Goal: Contribute content: Contribute content

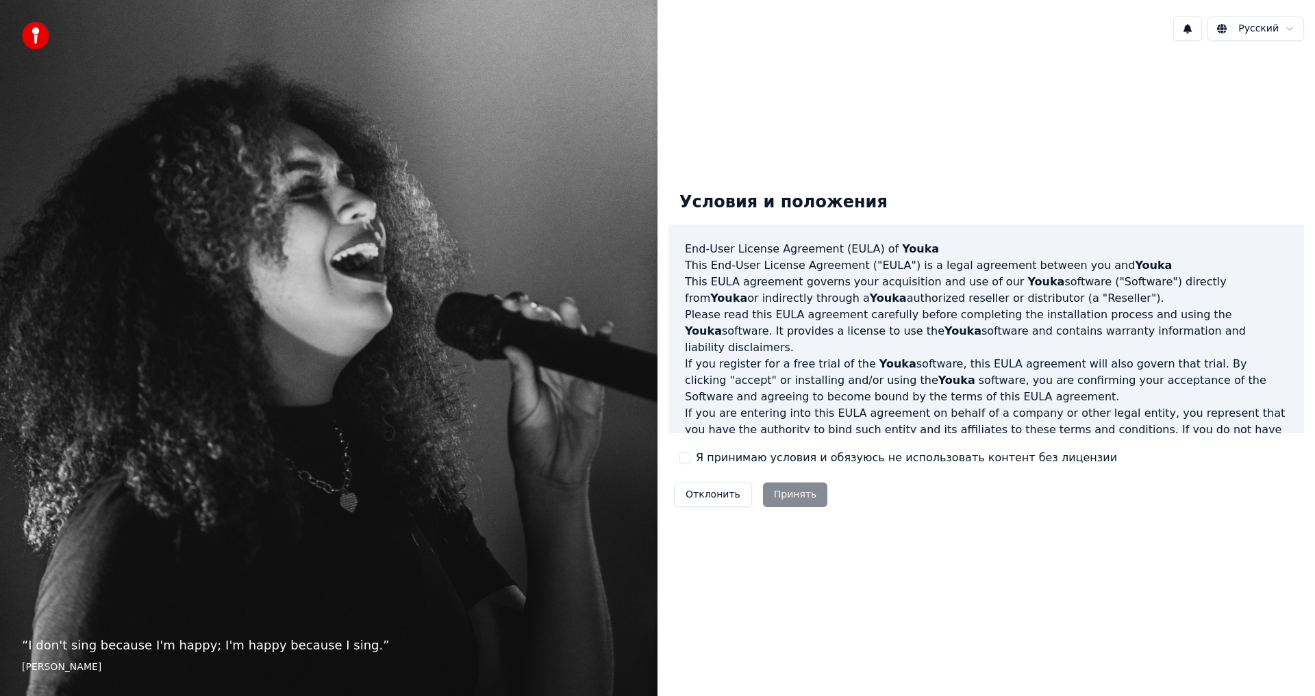
click at [788, 488] on div "Отклонить Принять" at bounding box center [750, 495] width 164 height 36
drag, startPoint x: 792, startPoint y: 497, endPoint x: 754, endPoint y: 499, distance: 38.4
click at [792, 498] on div "Отклонить Принять" at bounding box center [750, 495] width 164 height 36
click at [777, 508] on div "Отклонить Принять" at bounding box center [750, 495] width 164 height 36
click at [778, 503] on div "Отклонить Принять" at bounding box center [750, 495] width 164 height 36
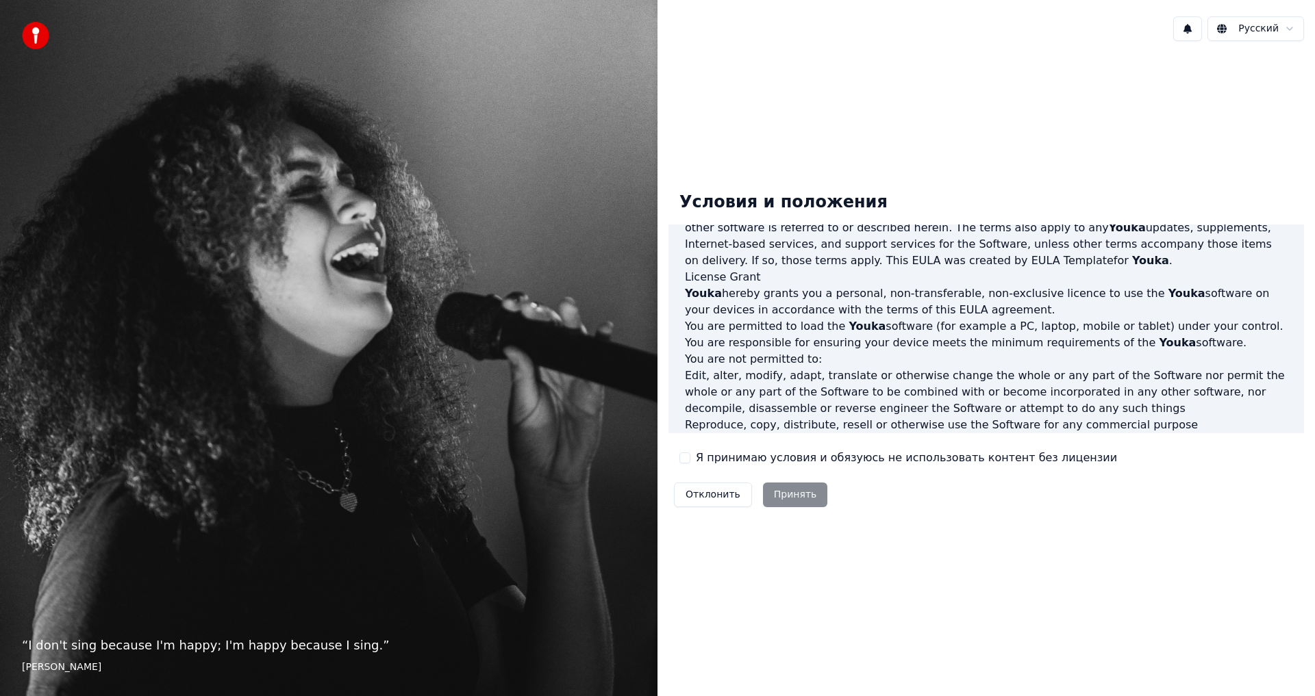
scroll to position [547, 0]
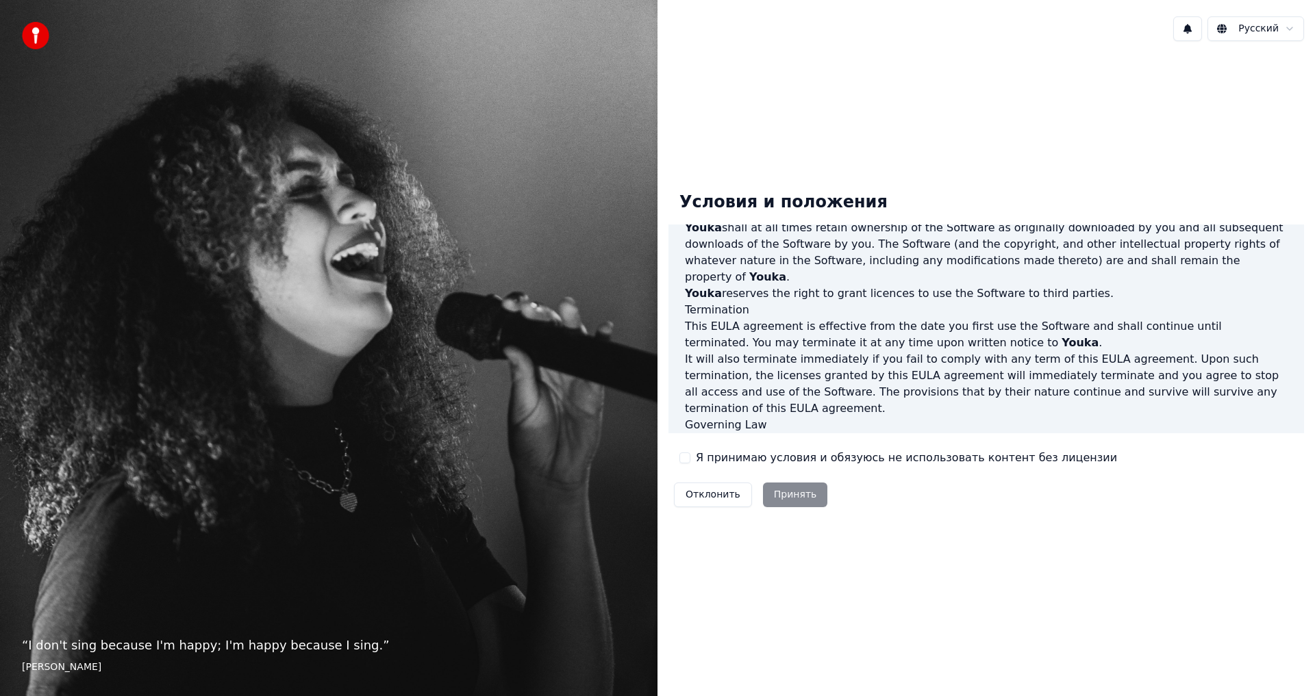
drag, startPoint x: 781, startPoint y: 459, endPoint x: 744, endPoint y: 468, distance: 38.9
click at [780, 459] on label "Я принимаю условия и обязуюсь не использовать контент без лицензии" at bounding box center [906, 458] width 421 height 16
click at [690, 459] on button "Я принимаю условия и обязуюсь не использовать контент без лицензии" at bounding box center [684, 458] width 11 height 11
click at [785, 495] on button "Принять" at bounding box center [795, 495] width 65 height 25
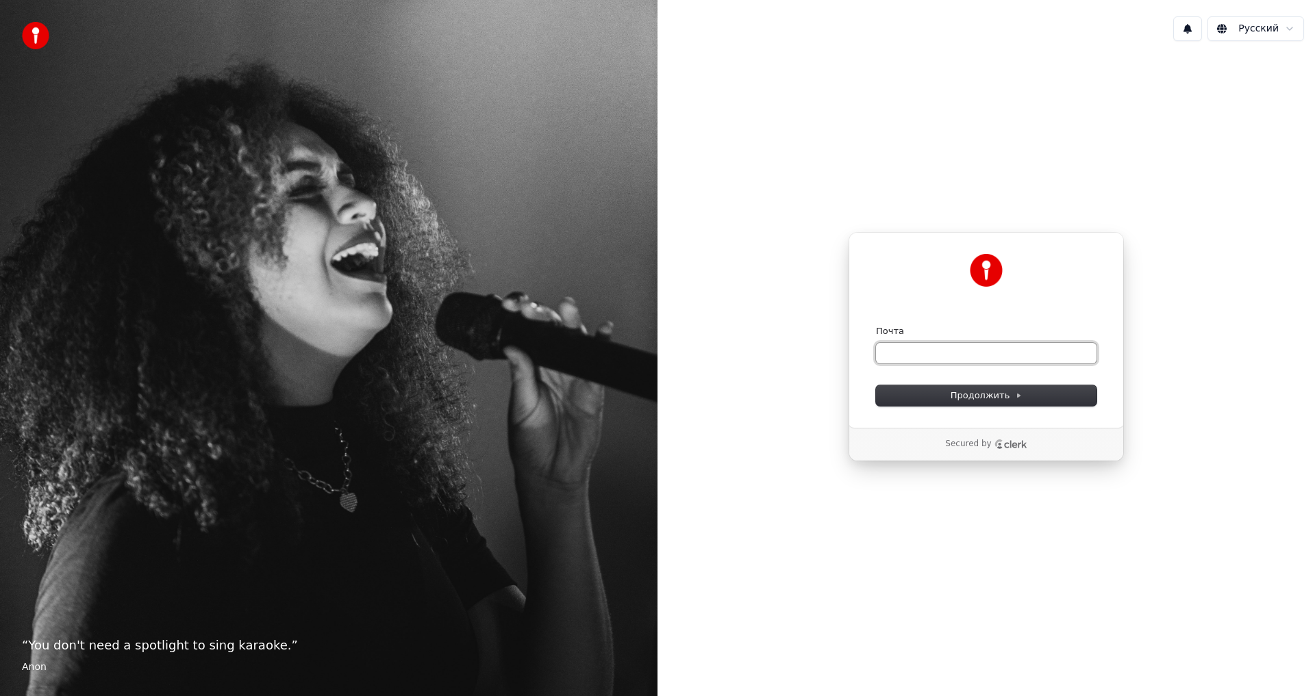
click at [921, 353] on input "Почта" at bounding box center [986, 353] width 220 height 21
type input "*"
click at [945, 393] on button "Продолжить" at bounding box center [986, 396] width 220 height 21
type input "**********"
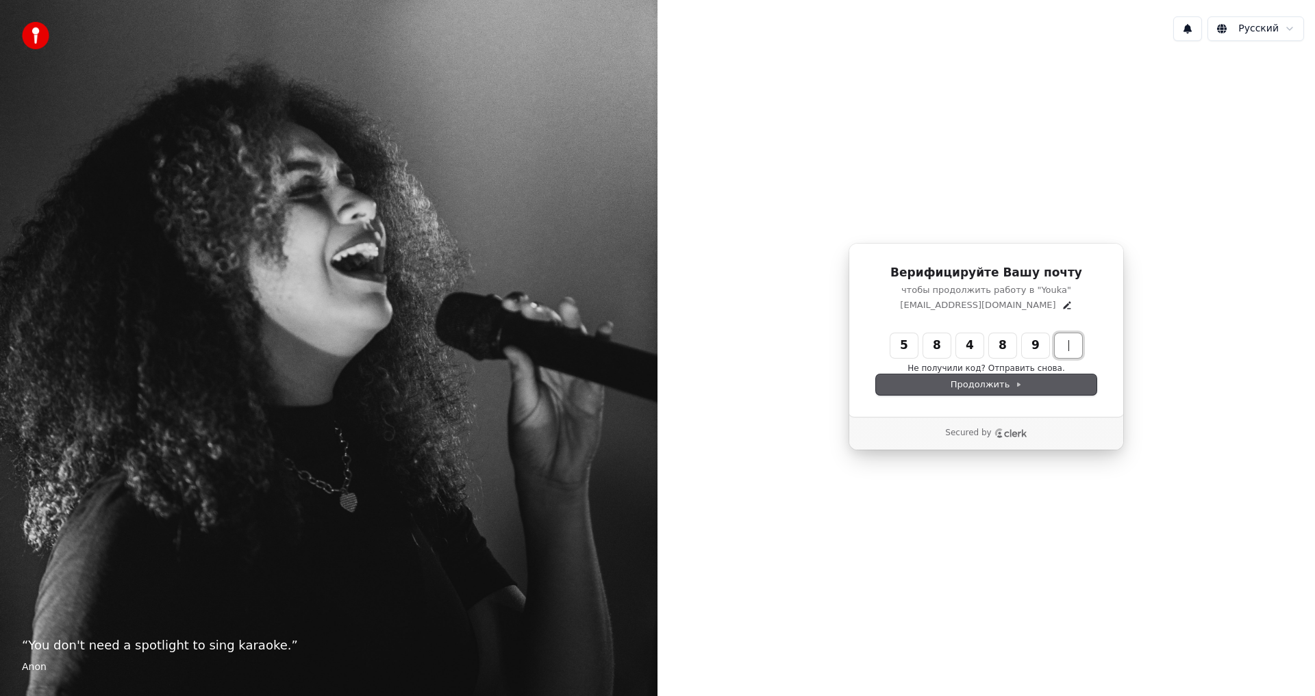
type input "******"
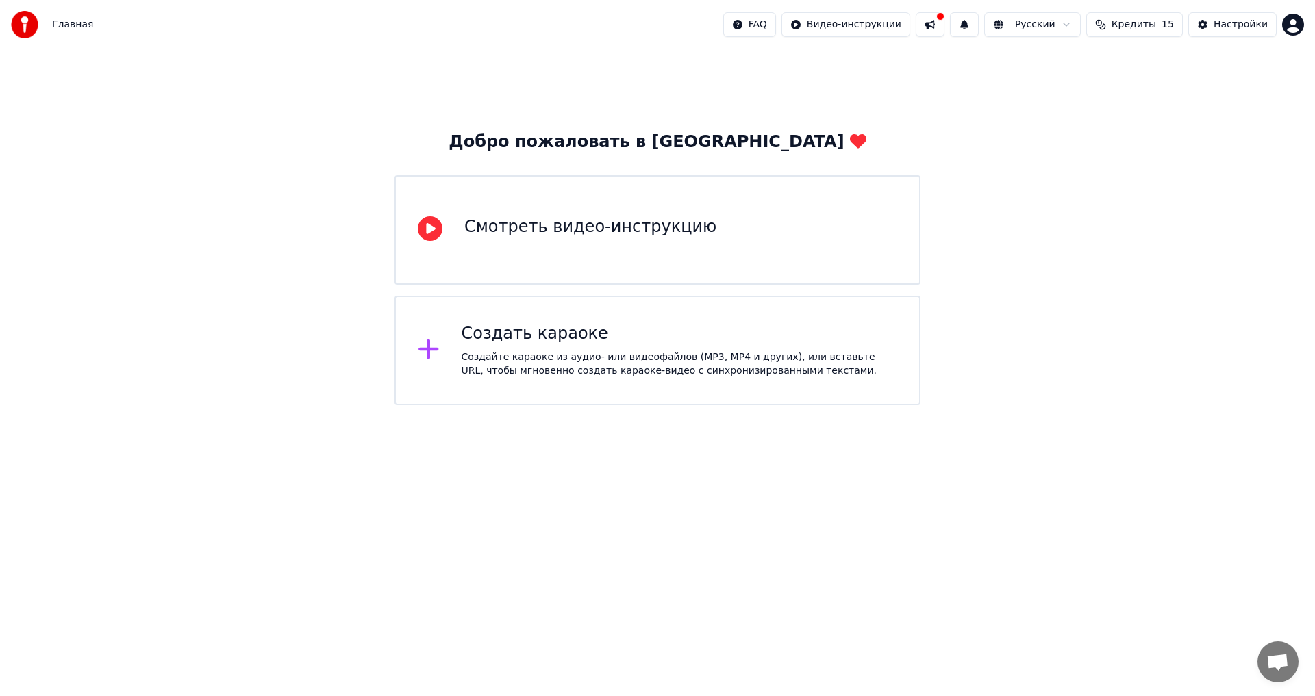
click at [566, 244] on div "Смотреть видео-инструкцию" at bounding box center [657, 230] width 526 height 110
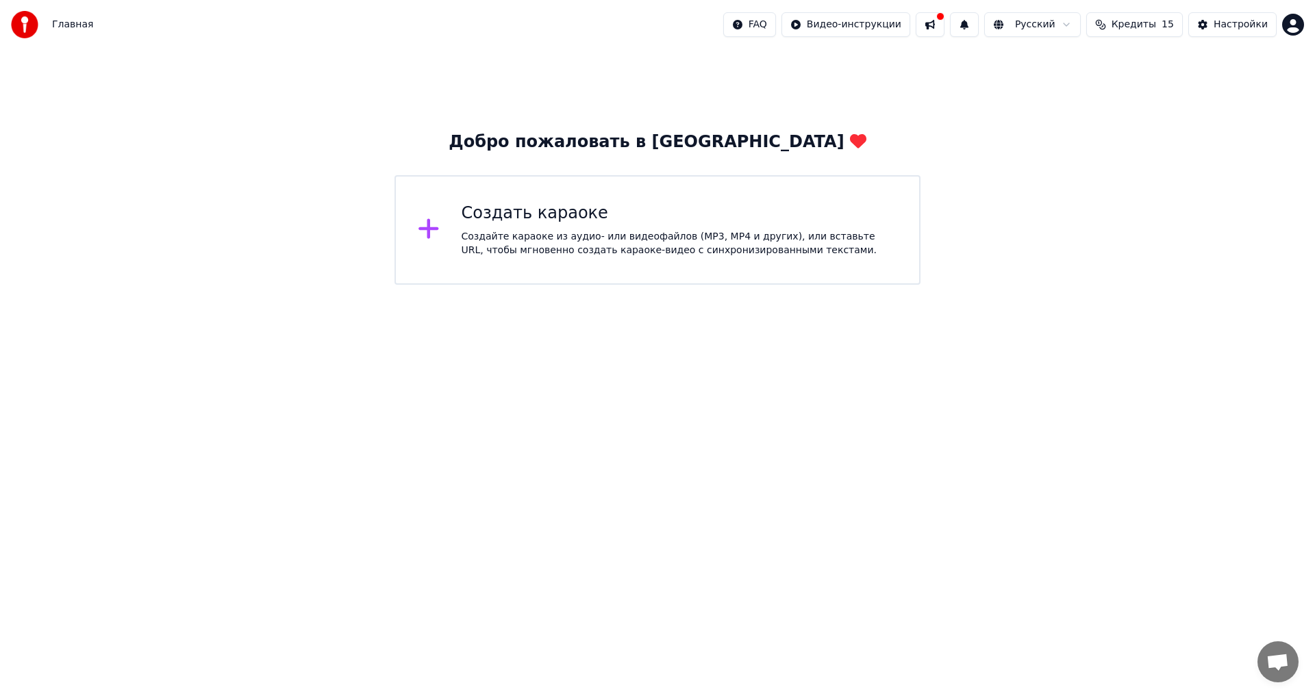
click at [463, 233] on div "Создайте караоке из аудио- или видеофайлов (MP3, MP4 и других), или вставьте UR…" at bounding box center [680, 243] width 436 height 27
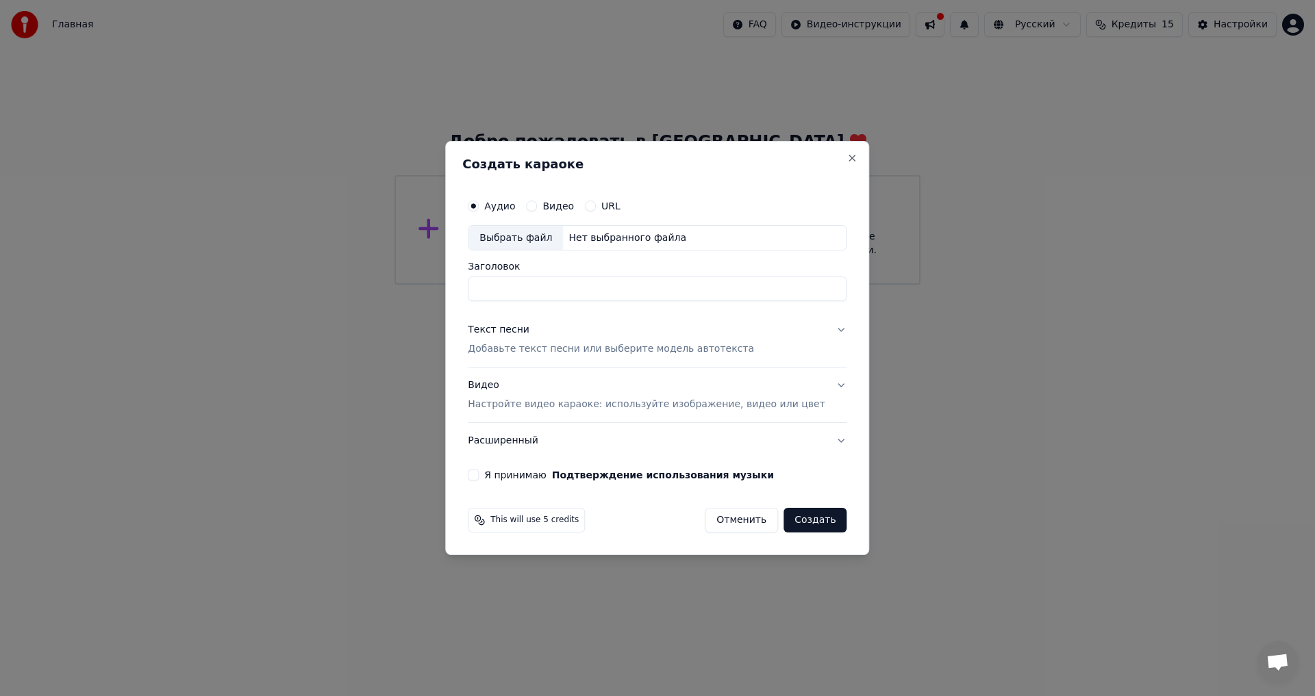
click at [535, 228] on div "Выбрать файл" at bounding box center [515, 238] width 94 height 25
type input "**********"
click at [508, 329] on div "Текст песни" at bounding box center [499, 331] width 62 height 14
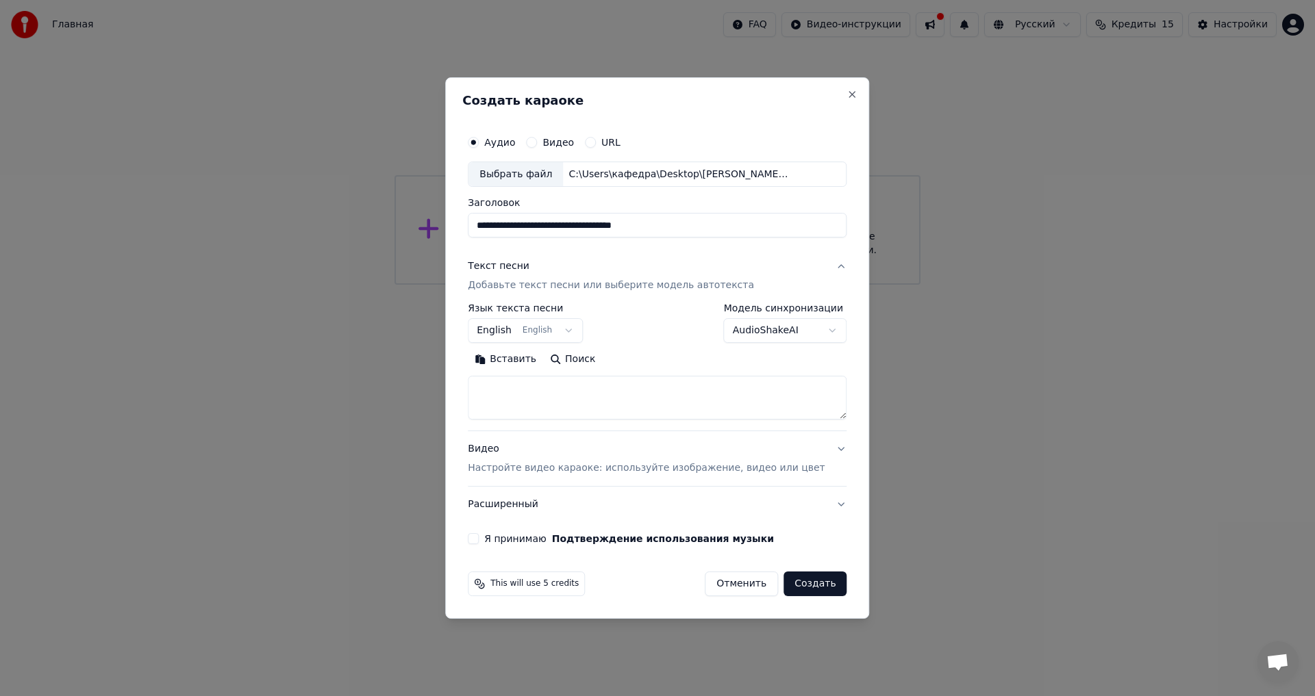
click at [572, 331] on button "English English" at bounding box center [525, 331] width 115 height 25
select select "**"
click at [527, 387] on textarea at bounding box center [657, 399] width 379 height 44
paste textarea "**********"
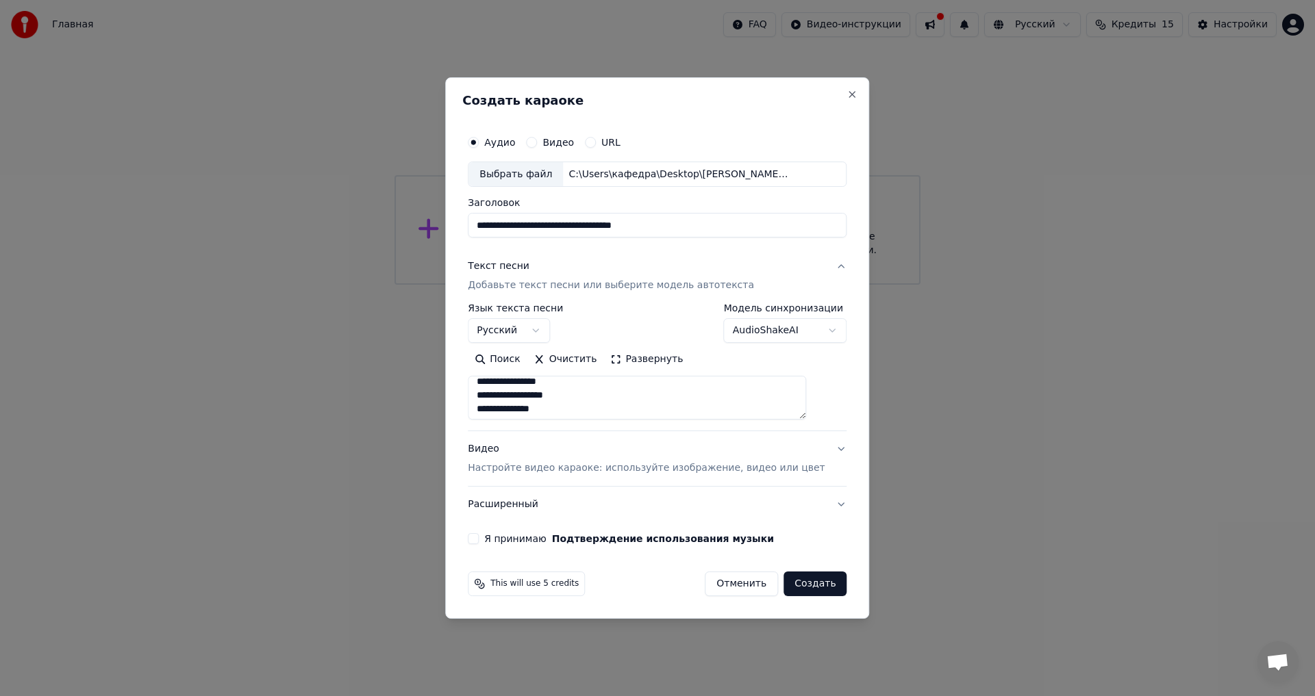
scroll to position [0, 0]
type textarea "**********"
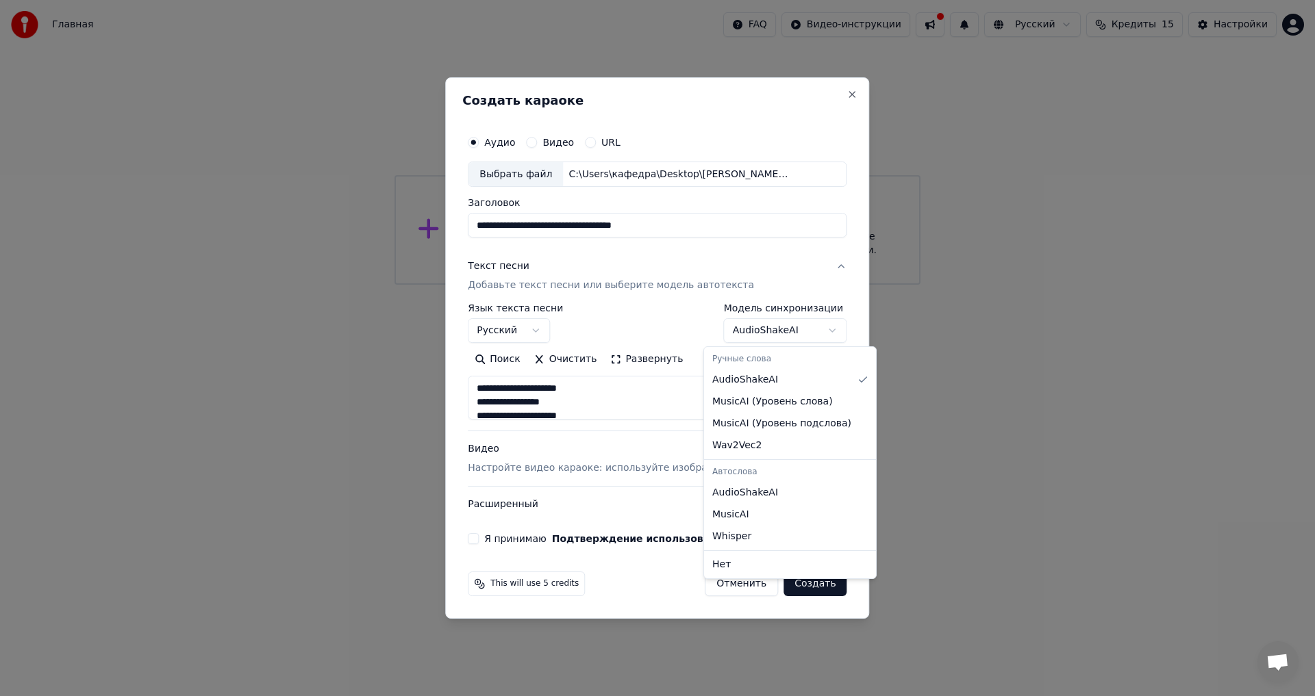
click at [816, 285] on body "**********" at bounding box center [657, 142] width 1315 height 285
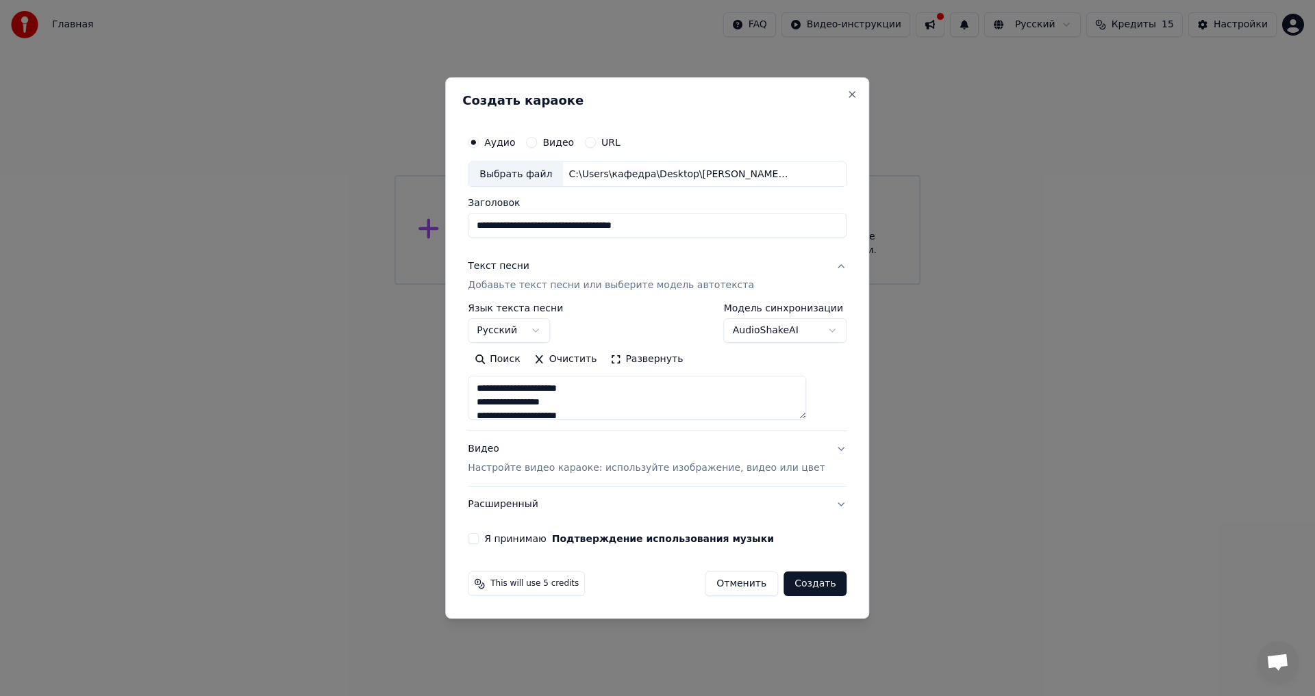
click at [816, 285] on body "**********" at bounding box center [657, 142] width 1315 height 285
click at [544, 471] on p "Настройте видео караоке: используйте изображение, видео или цвет" at bounding box center [646, 469] width 357 height 14
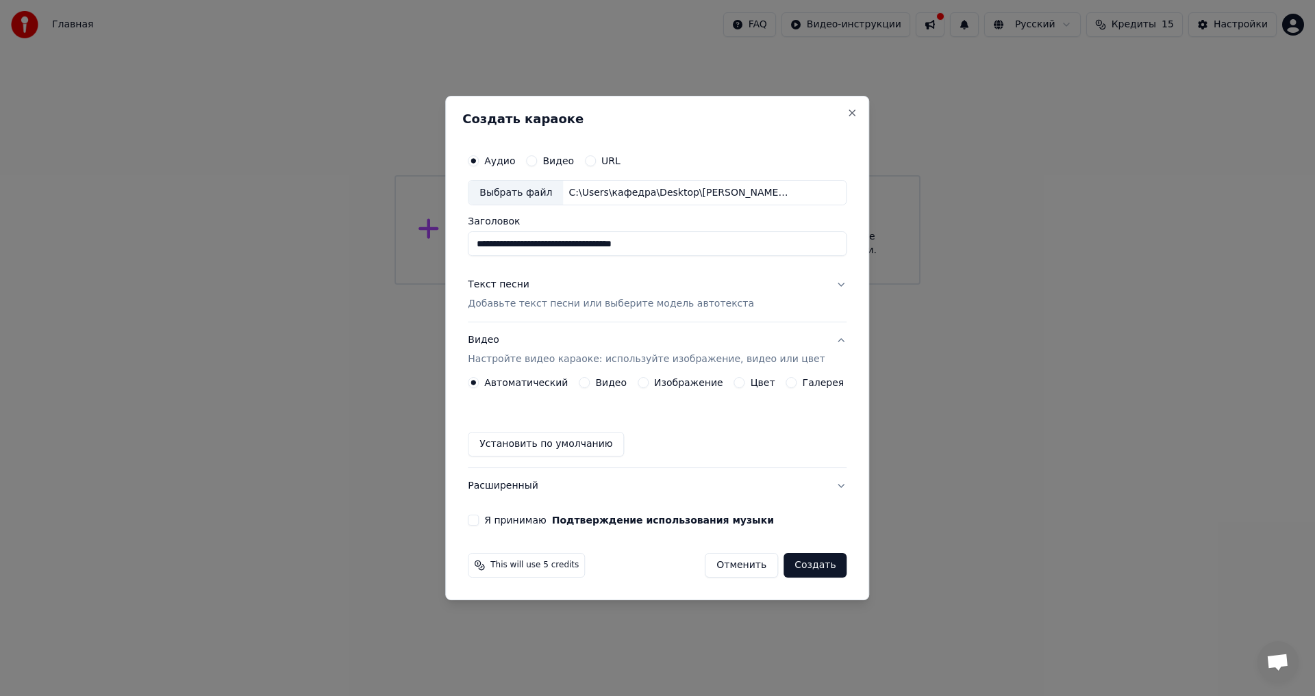
click at [708, 386] on label "Изображение" at bounding box center [688, 383] width 69 height 10
click at [648, 386] on button "Изображение" at bounding box center [643, 382] width 11 height 11
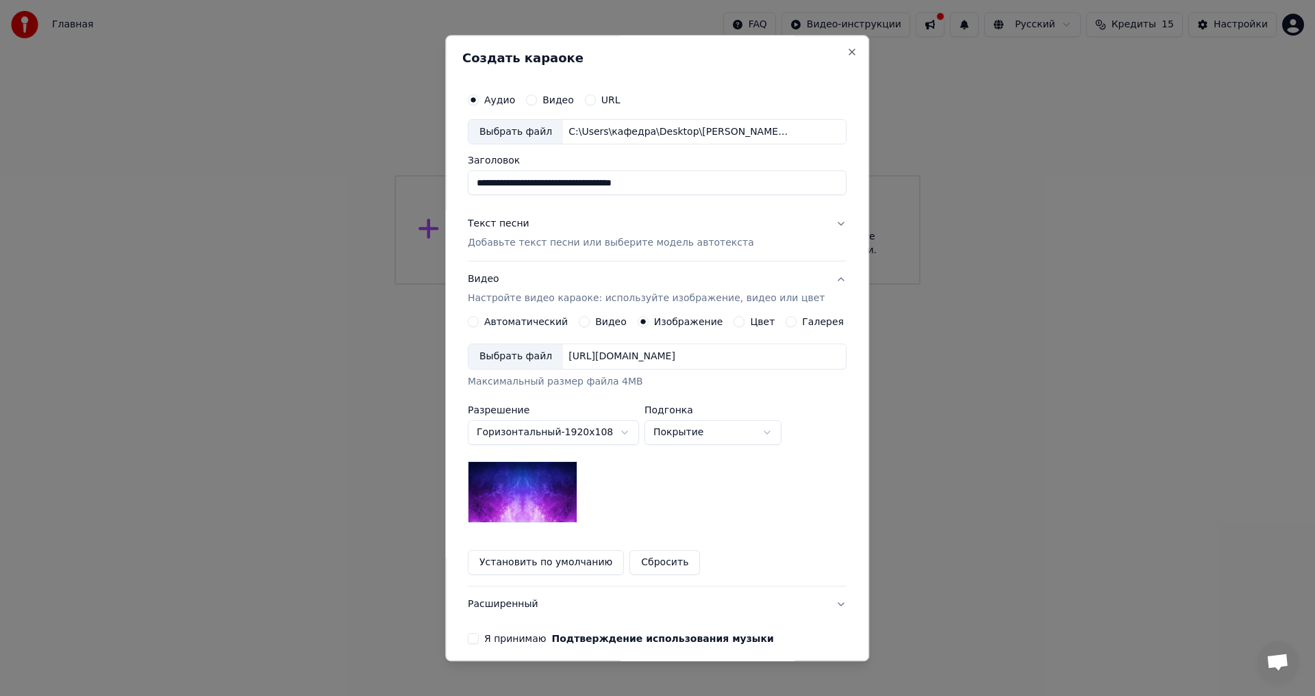
click at [519, 496] on img at bounding box center [523, 493] width 110 height 62
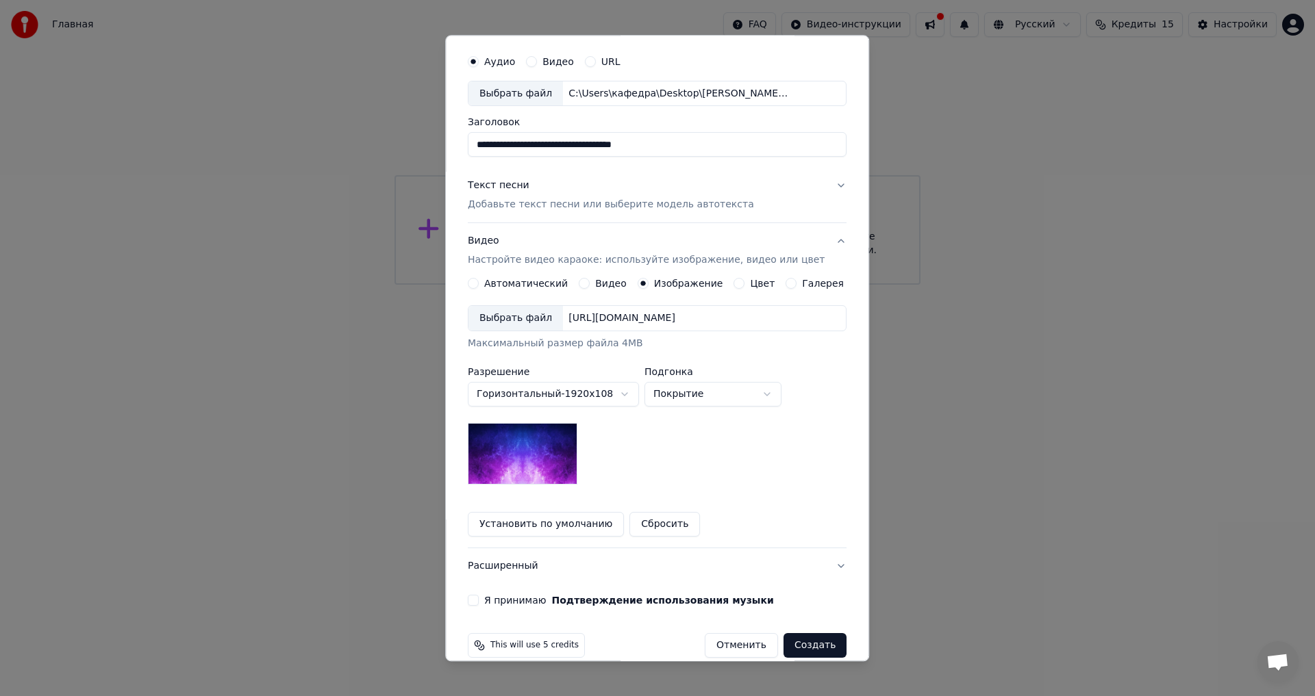
scroll to position [58, 0]
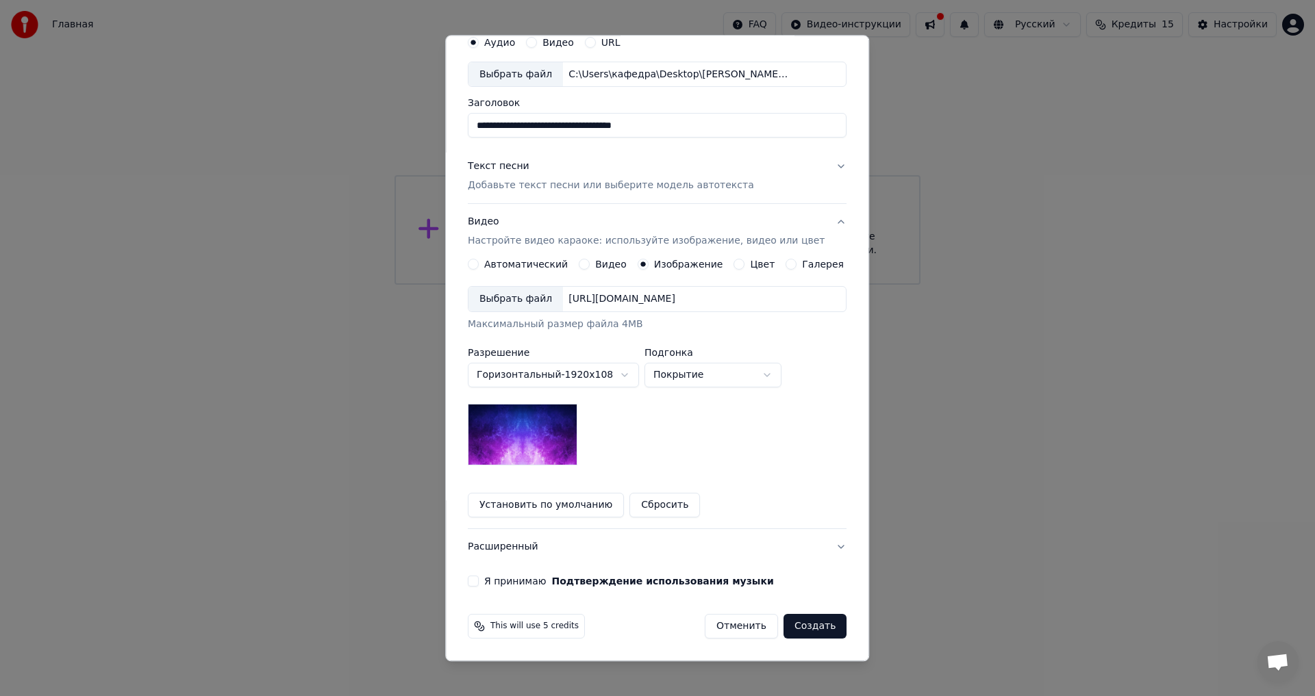
click at [535, 432] on img at bounding box center [523, 436] width 110 height 62
click at [633, 421] on div "**********" at bounding box center [657, 376] width 379 height 179
click at [594, 325] on div "Максимальный размер файла 4MB" at bounding box center [657, 325] width 379 height 14
click at [625, 302] on div "[URL][DOMAIN_NAME]" at bounding box center [622, 300] width 118 height 14
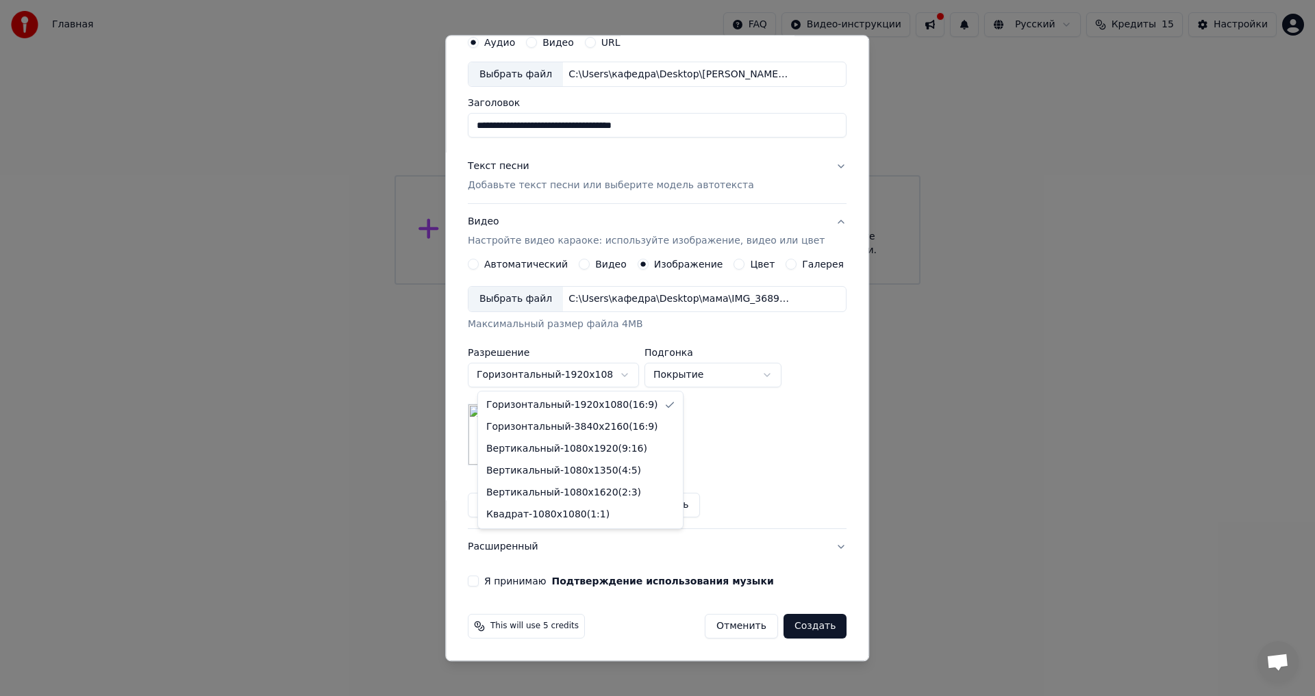
click at [566, 285] on body "**********" at bounding box center [657, 142] width 1315 height 285
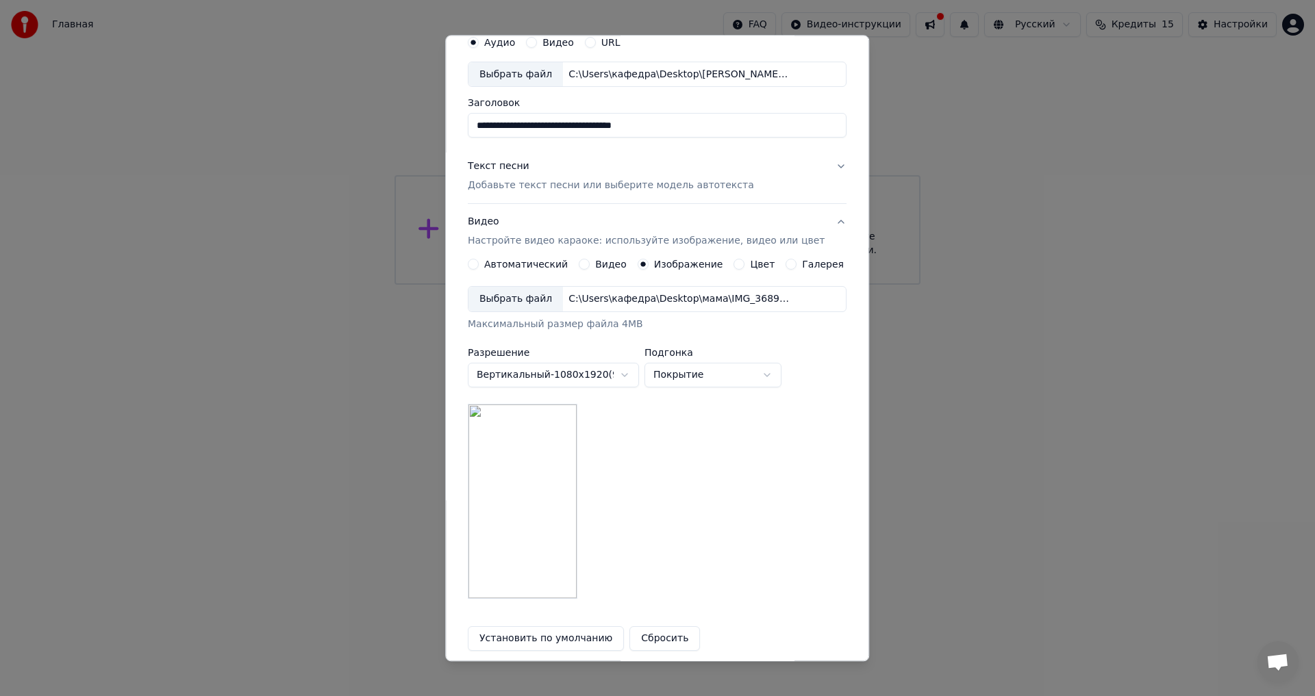
click at [588, 285] on body "**********" at bounding box center [657, 142] width 1315 height 285
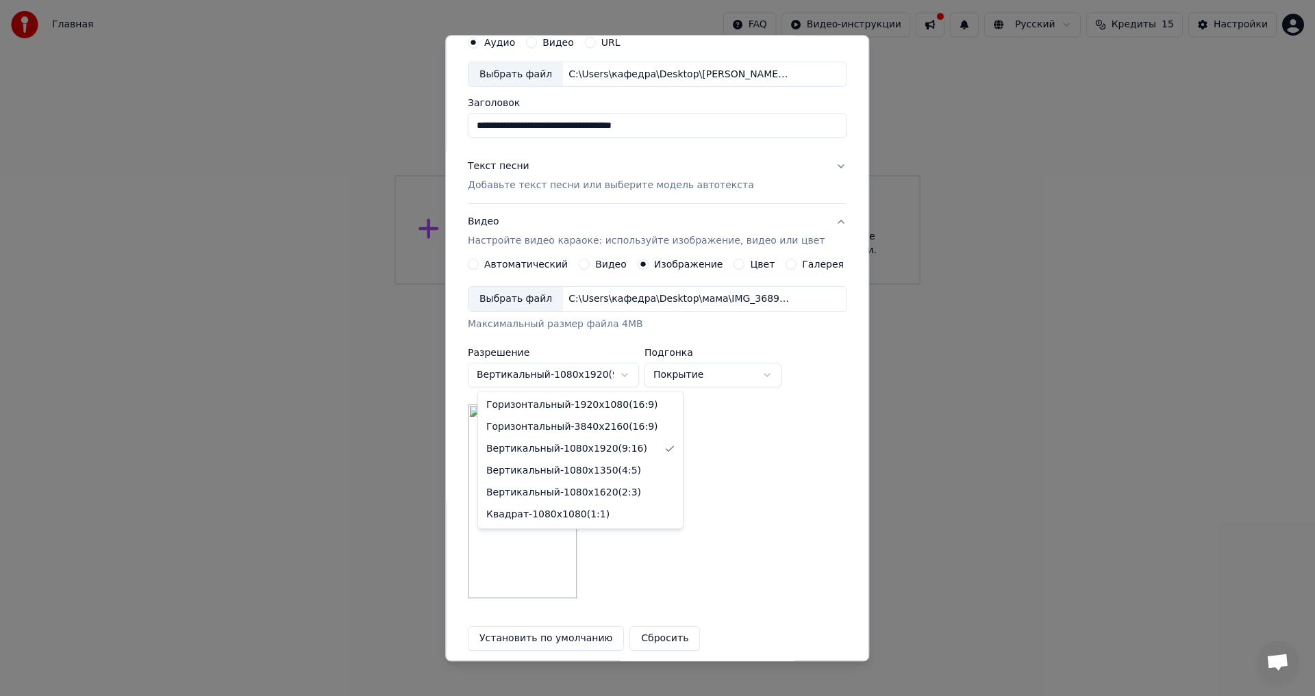
select select "*********"
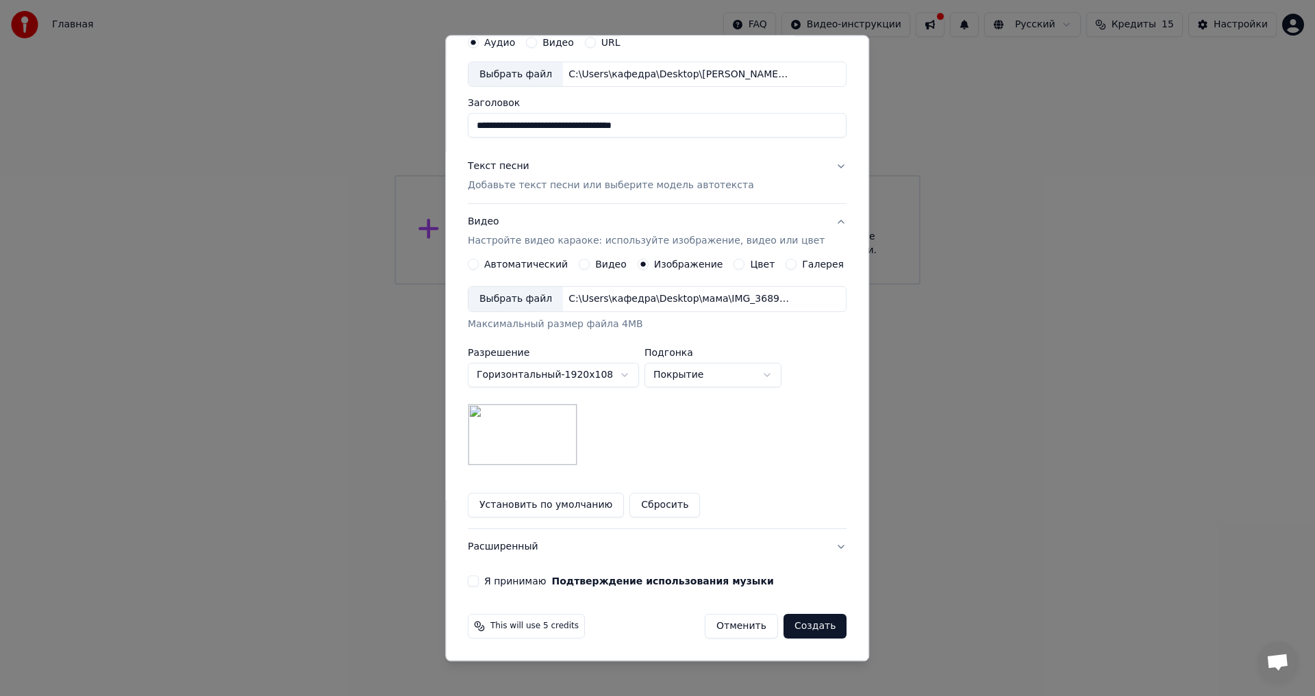
click at [658, 503] on button "Сбросить" at bounding box center [665, 506] width 71 height 25
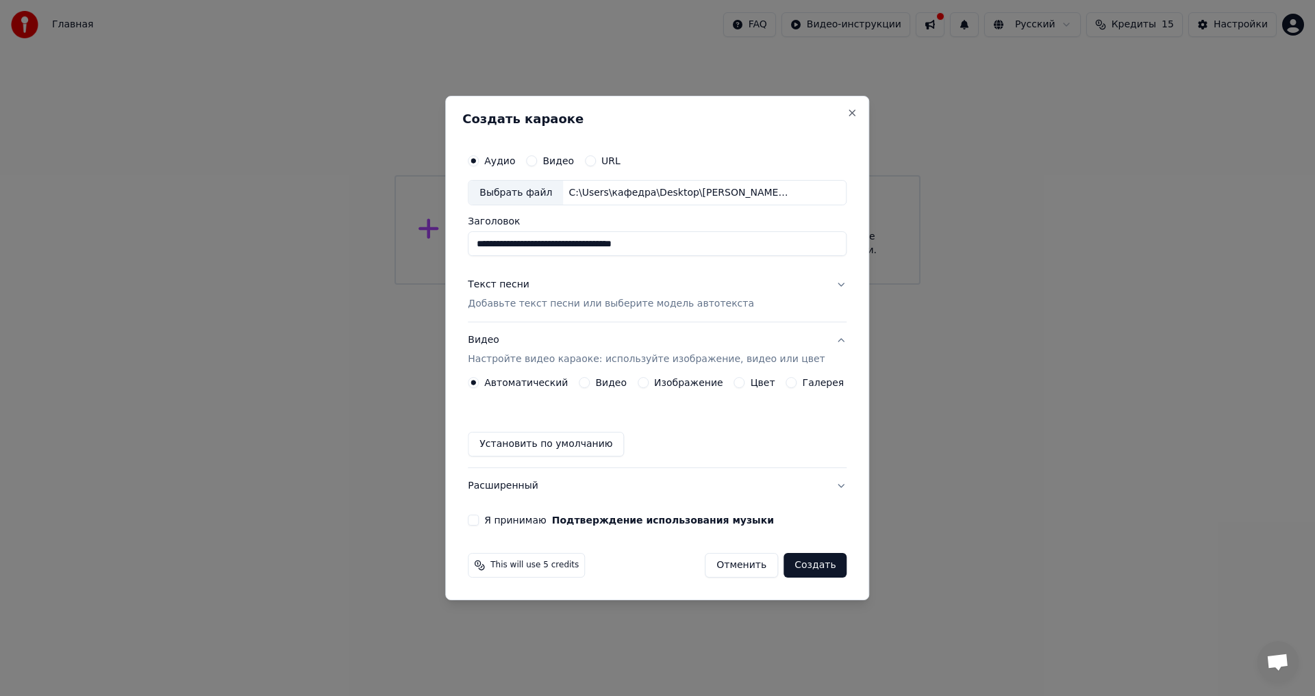
click at [544, 362] on p "Настройте видео караоке: используйте изображение, видео или цвет" at bounding box center [646, 360] width 357 height 14
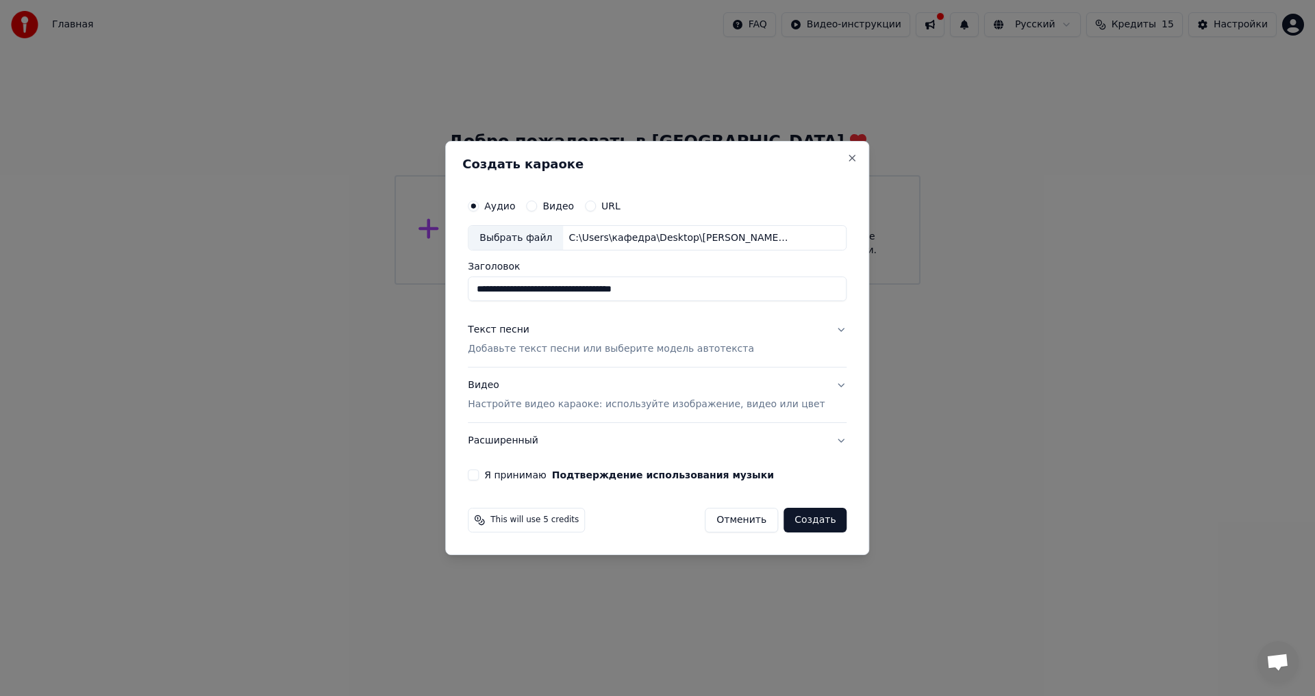
click at [580, 407] on p "Настройте видео караоке: используйте изображение, видео или цвет" at bounding box center [646, 405] width 357 height 14
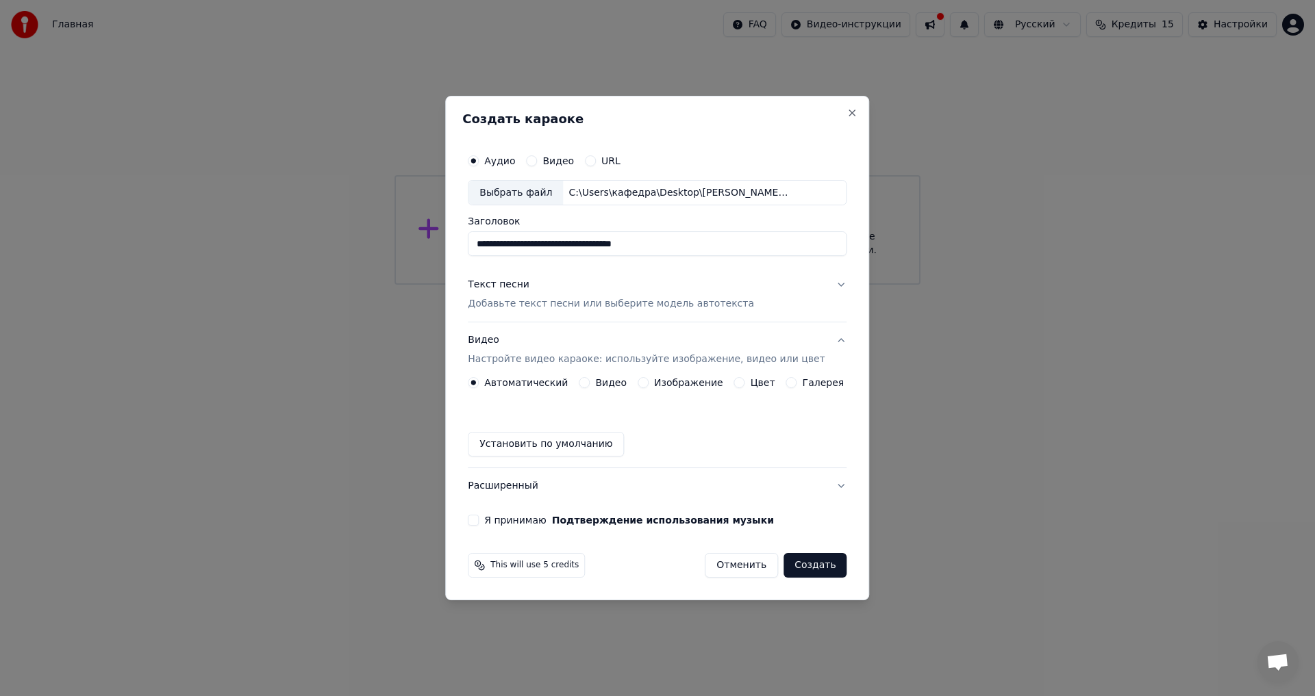
click at [668, 381] on label "Изображение" at bounding box center [688, 383] width 69 height 10
click at [648, 381] on button "Изображение" at bounding box center [643, 382] width 11 height 11
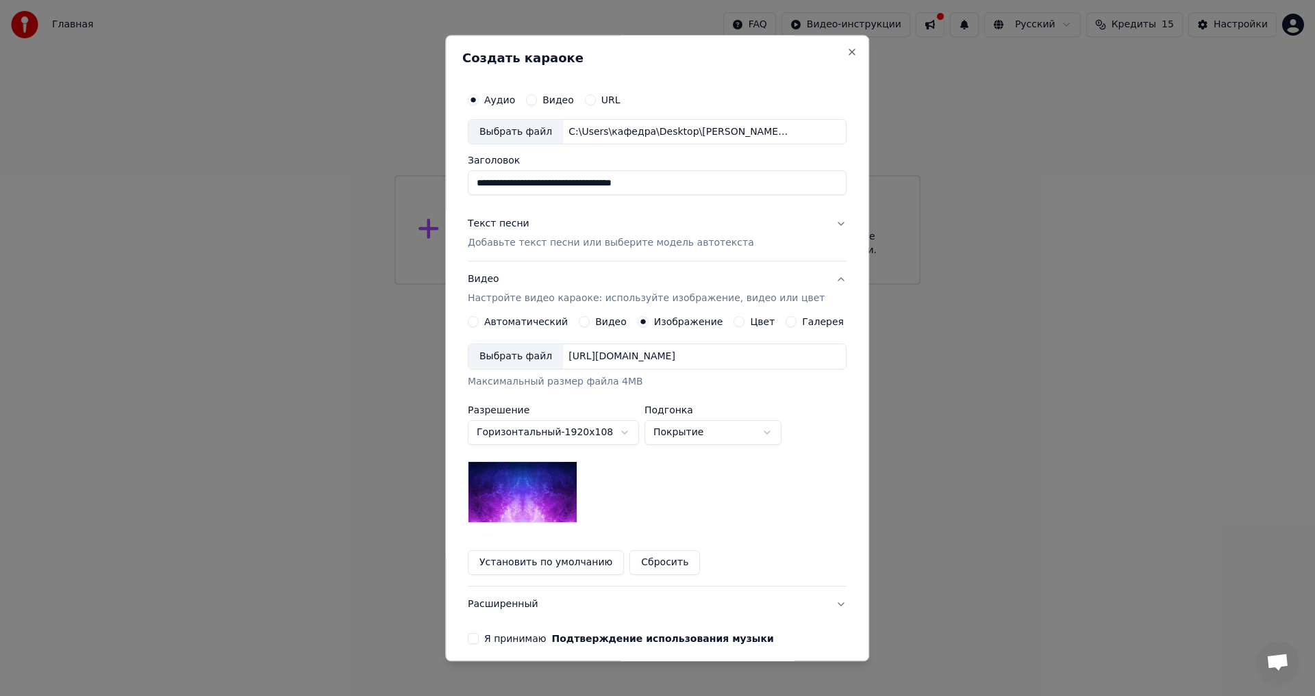
click at [526, 360] on div "Выбрать файл" at bounding box center [515, 357] width 94 height 25
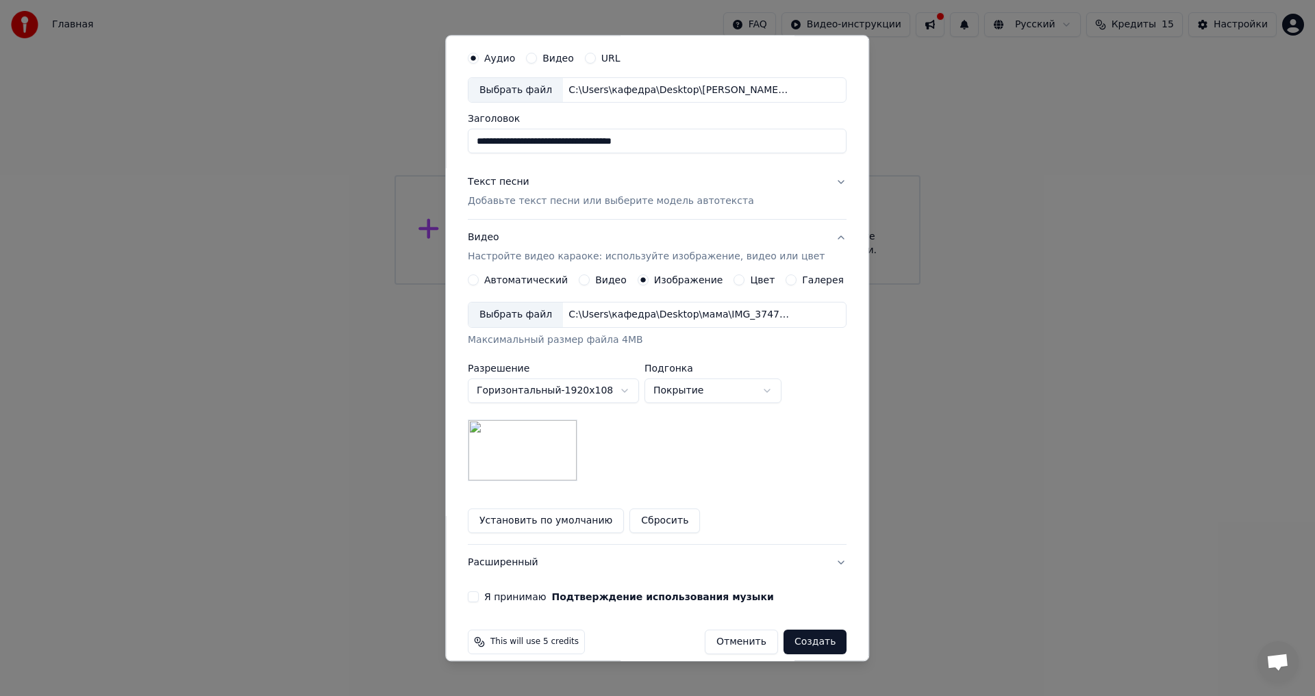
scroll to position [58, 0]
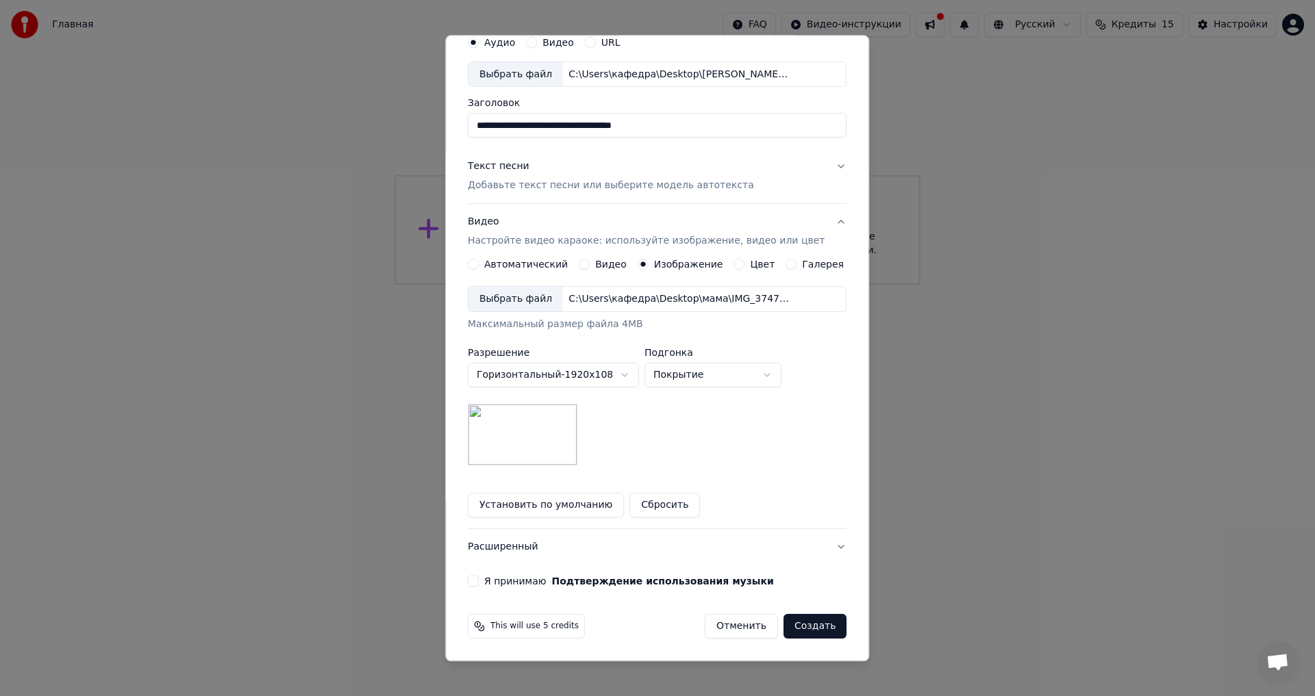
click at [818, 546] on button "Расширенный" at bounding box center [657, 548] width 379 height 36
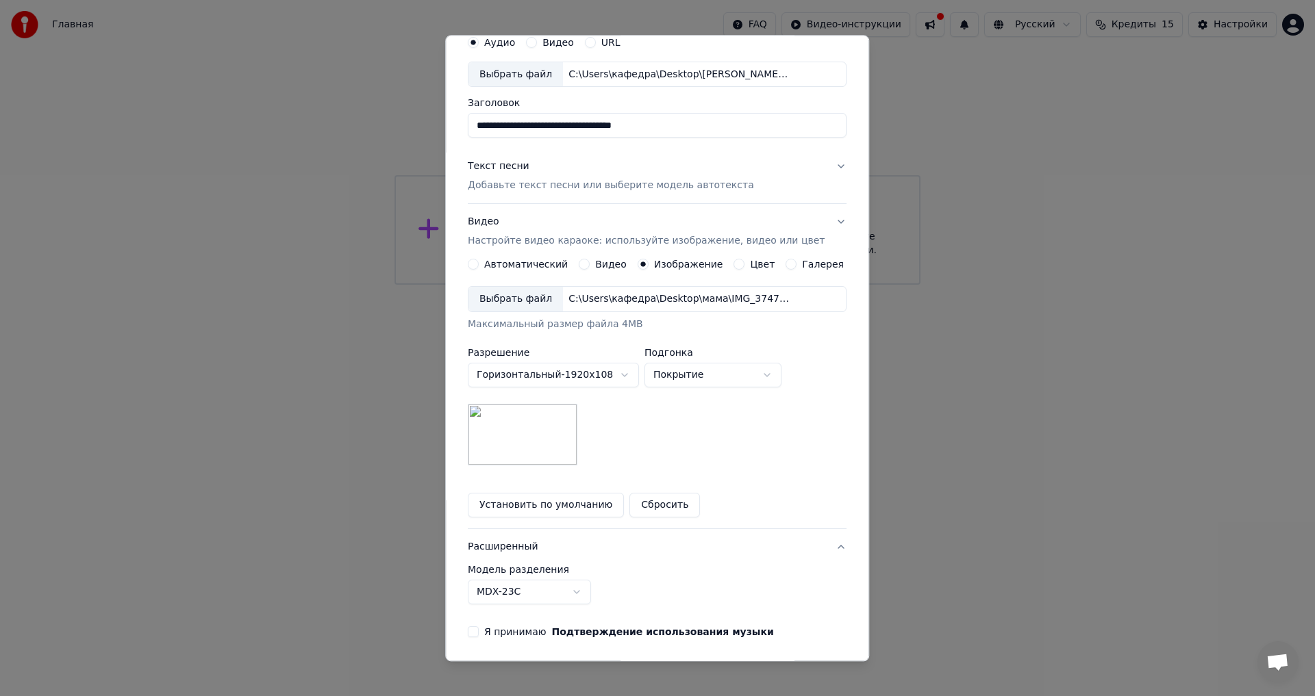
scroll to position [0, 0]
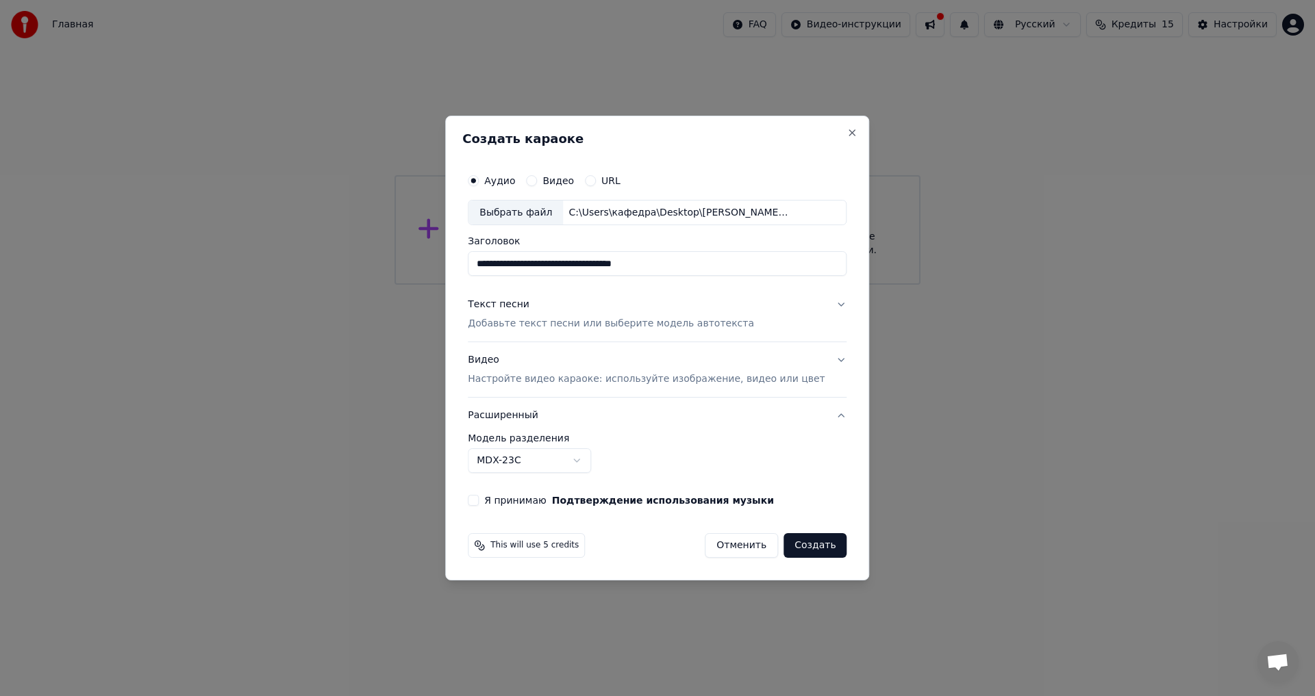
click at [596, 414] on button "Расширенный" at bounding box center [657, 416] width 379 height 36
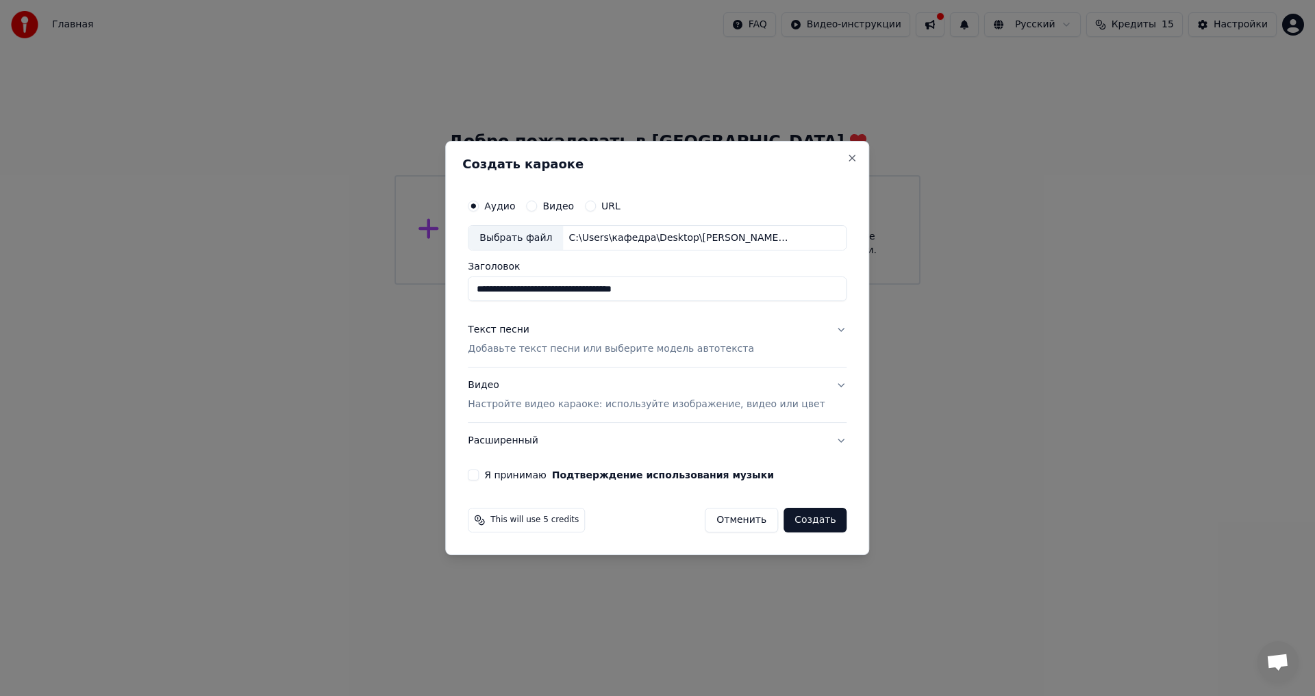
click at [575, 442] on button "Расширенный" at bounding box center [657, 441] width 379 height 36
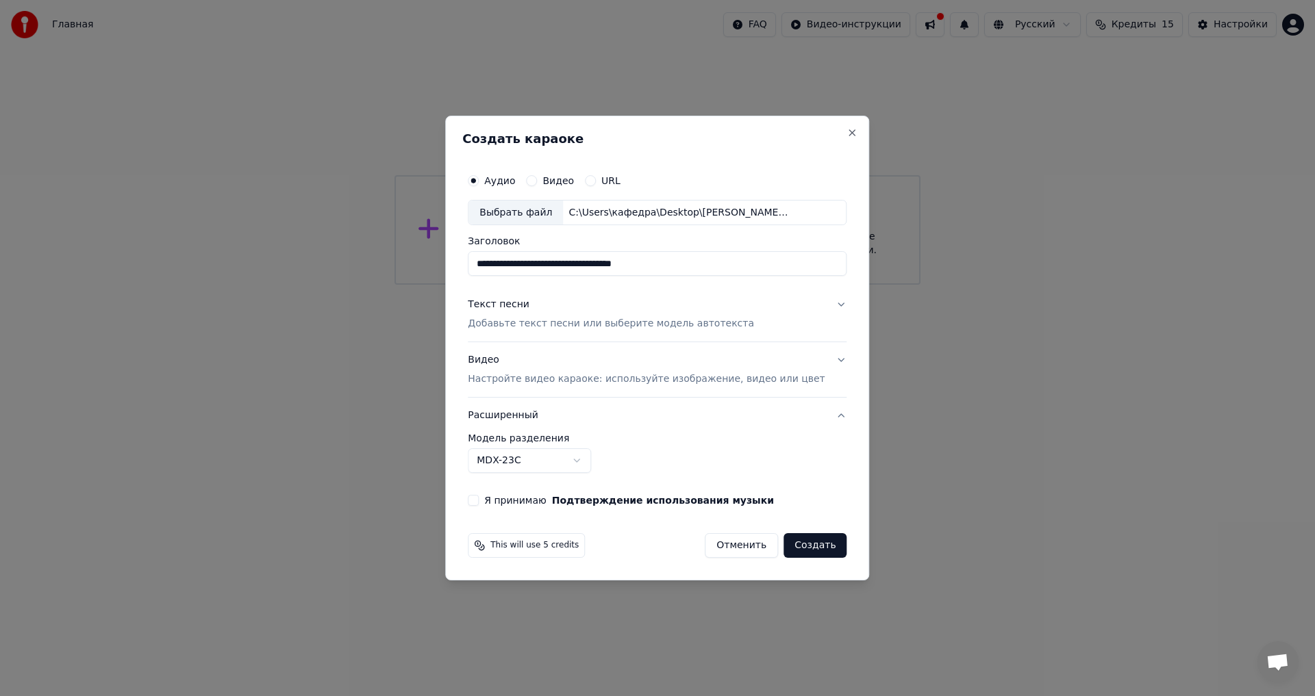
click at [799, 544] on button "Создать" at bounding box center [814, 545] width 63 height 25
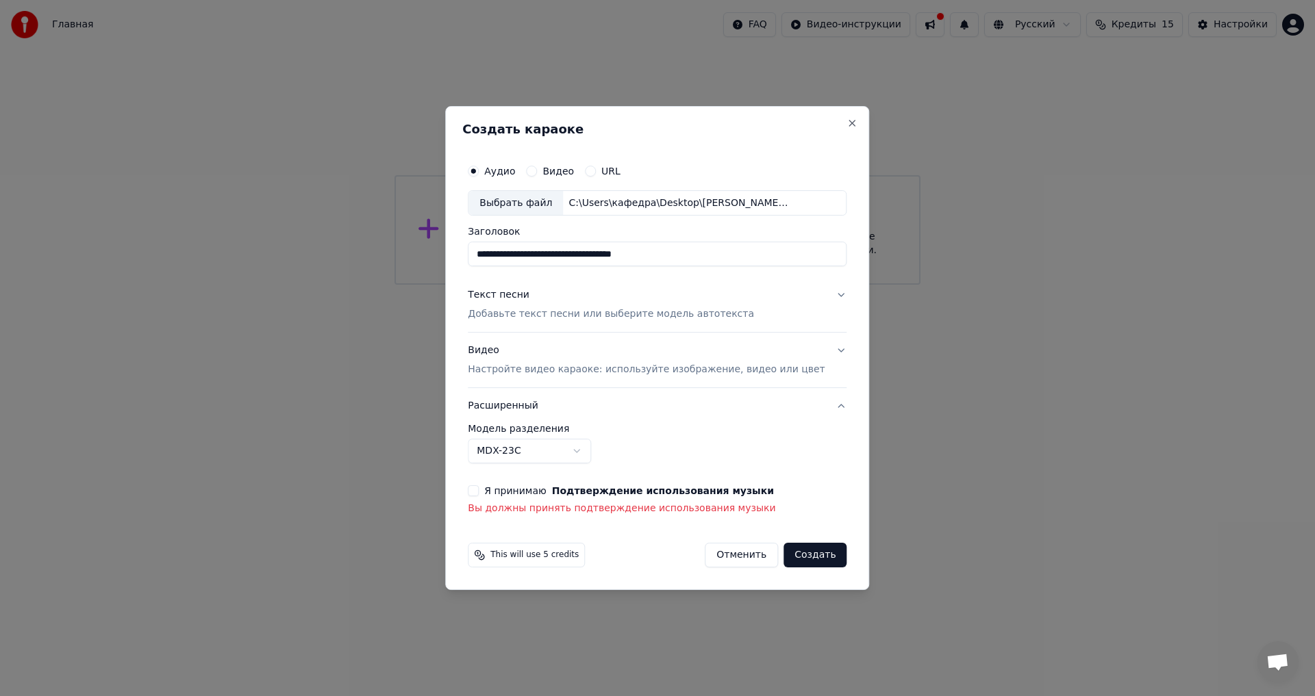
click at [521, 492] on label "Я принимаю Подтверждение использования музыки" at bounding box center [629, 491] width 290 height 10
click at [479, 492] on button "Я принимаю Подтверждение использования музыки" at bounding box center [473, 491] width 11 height 11
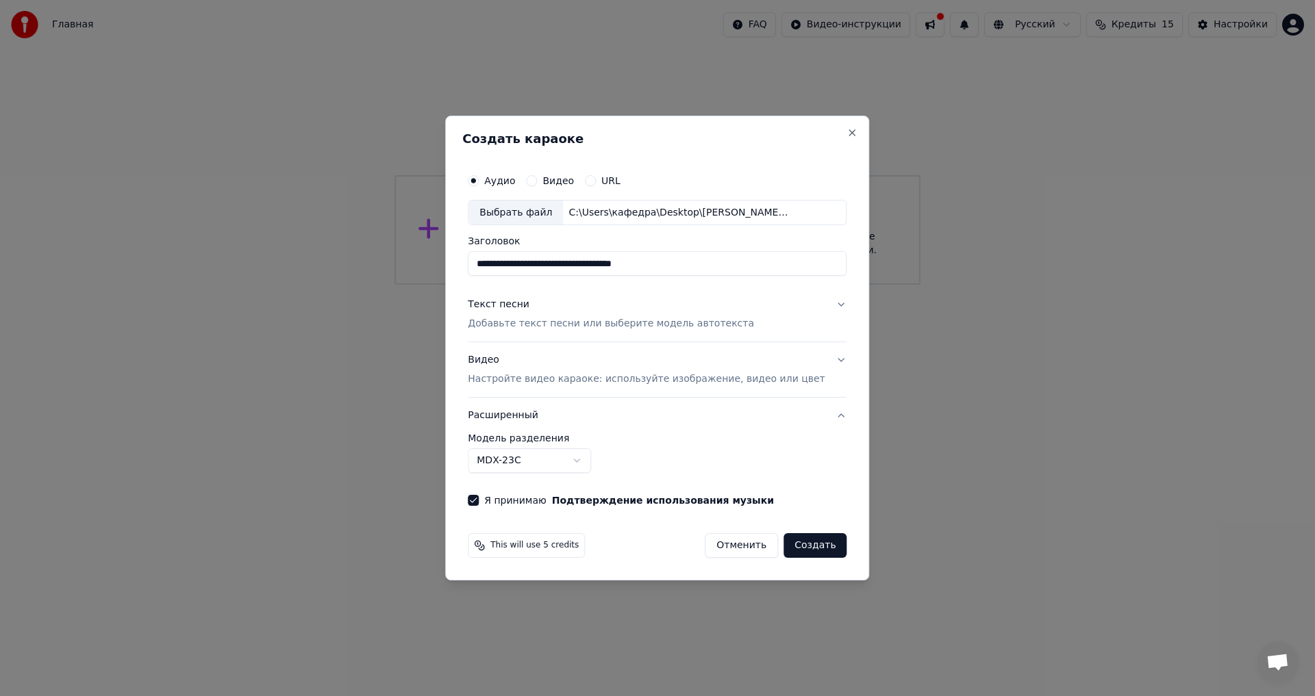
click at [785, 545] on button "Создать" at bounding box center [814, 545] width 63 height 25
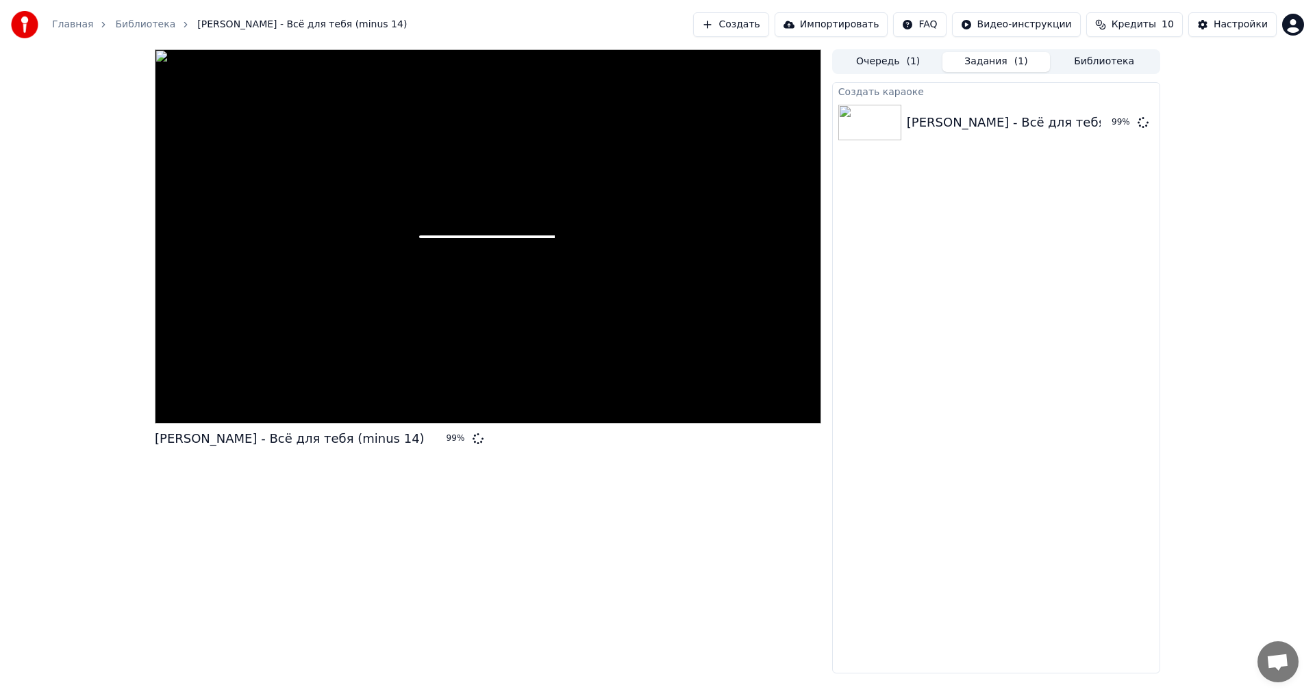
click at [965, 304] on div "Создать караоке [PERSON_NAME] - Всё для тебя (minus 14) 99 %" at bounding box center [996, 378] width 328 height 592
click at [563, 387] on div at bounding box center [488, 236] width 666 height 375
click at [472, 444] on icon at bounding box center [477, 438] width 11 height 11
click at [496, 236] on span at bounding box center [487, 237] width 136 height 3
click at [1009, 61] on button "Задания ( 1 )" at bounding box center [996, 62] width 108 height 20
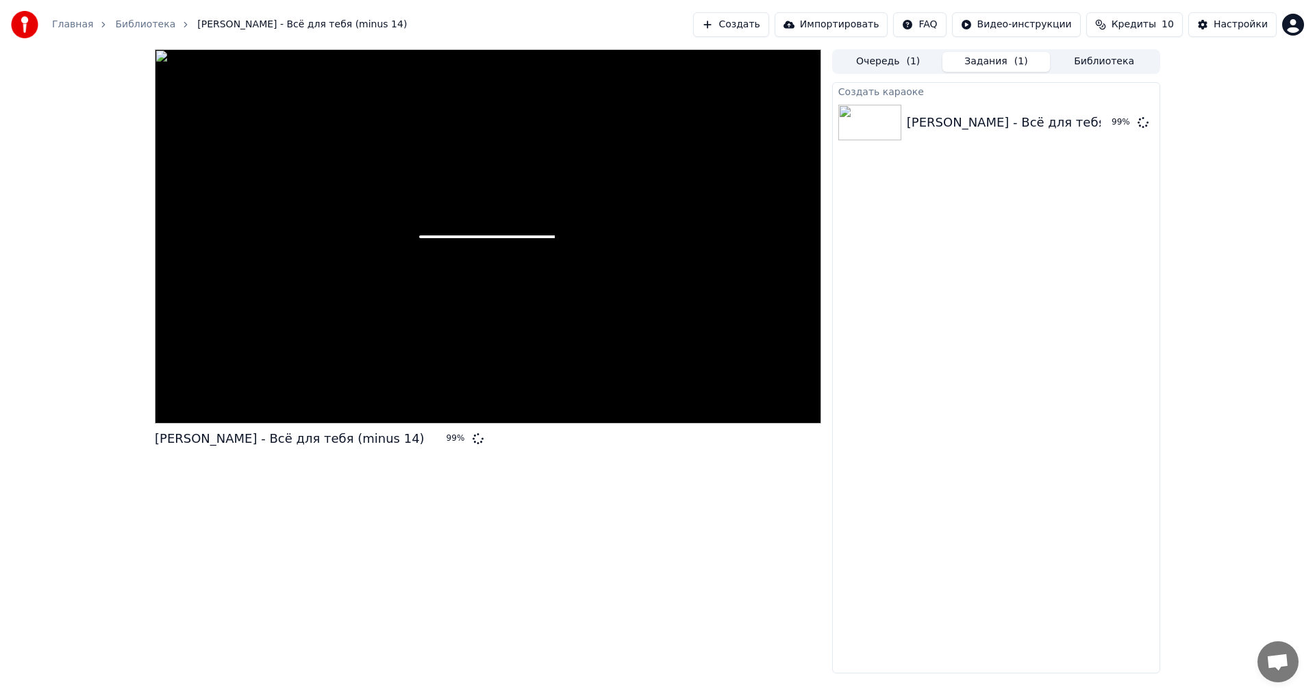
click at [892, 53] on div "Очередь ( 1 ) Задания ( 1 ) Библиотека" at bounding box center [996, 61] width 328 height 25
click at [891, 60] on button "Очередь ( 1 )" at bounding box center [888, 62] width 108 height 20
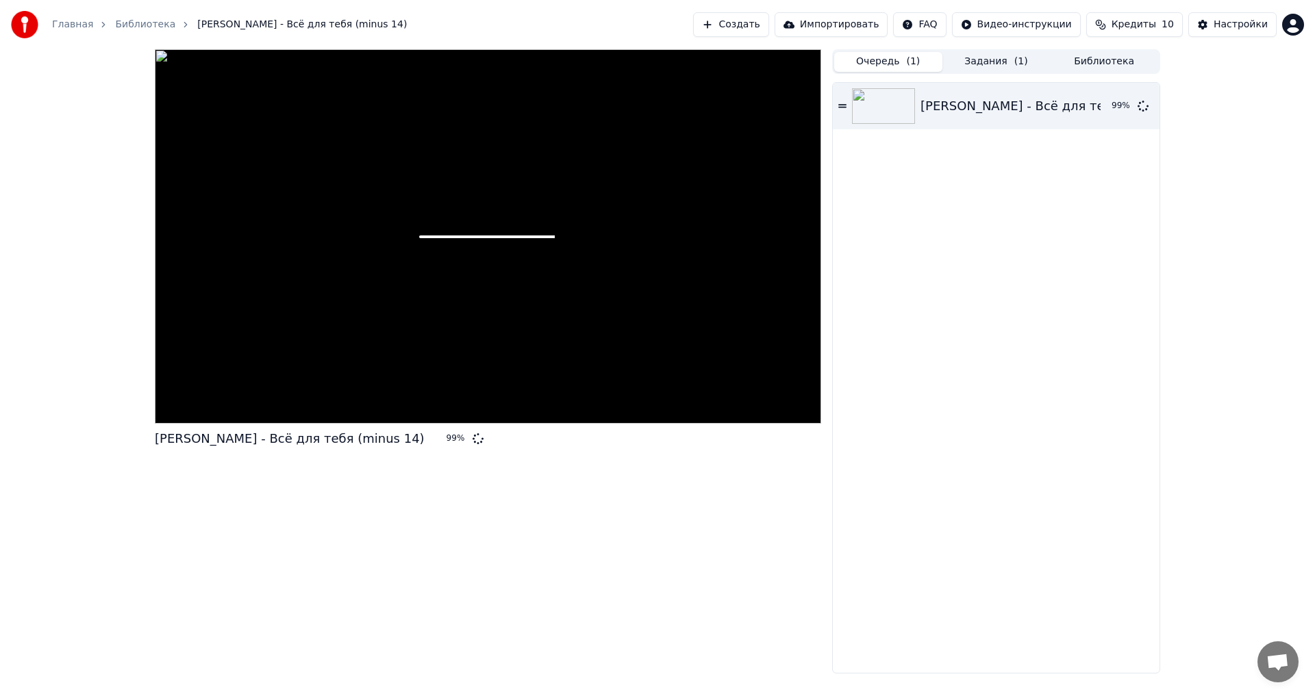
click at [895, 59] on button "Очередь ( 1 )" at bounding box center [888, 62] width 108 height 20
click at [985, 61] on button "Задания ( 1 )" at bounding box center [996, 62] width 108 height 20
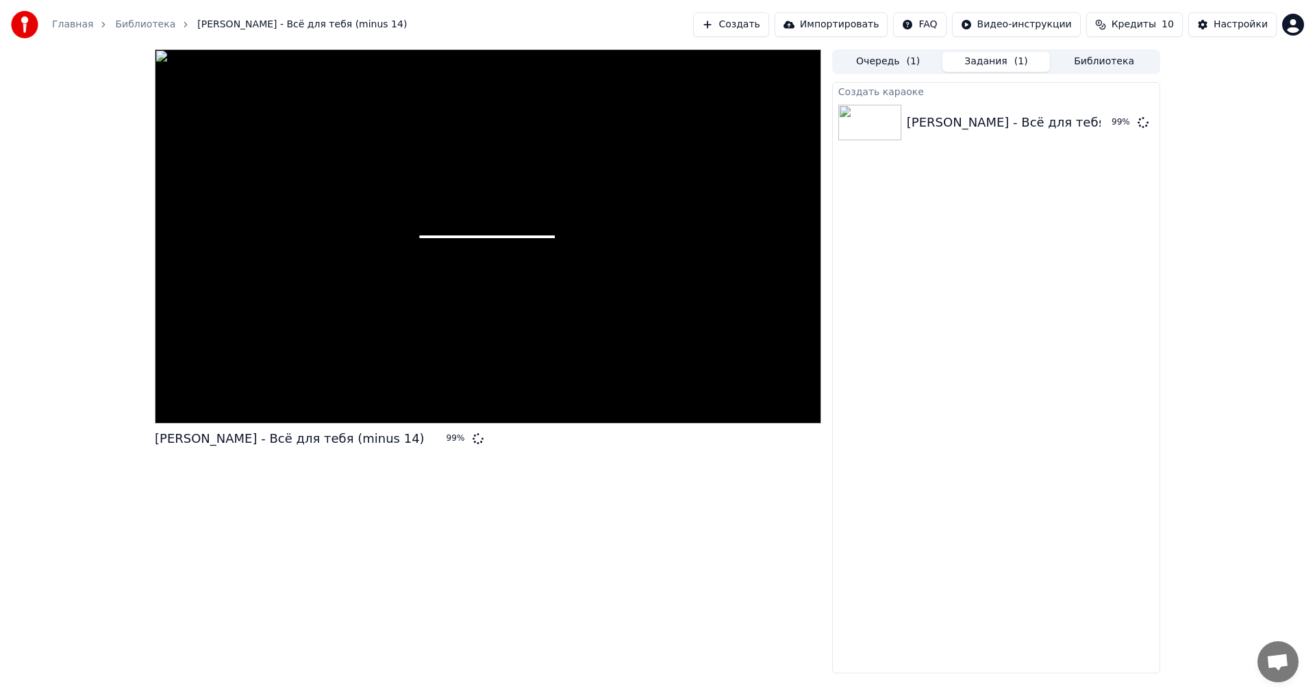
click at [910, 67] on span "( 1 )" at bounding box center [913, 62] width 14 height 14
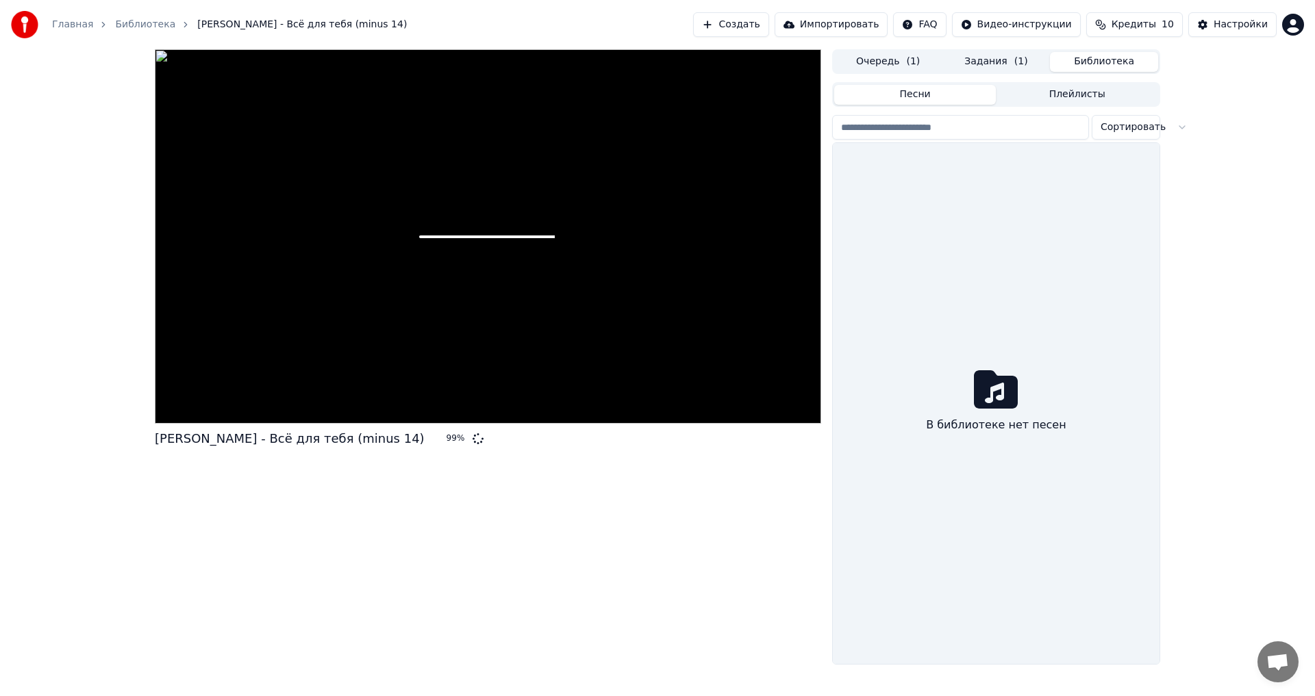
click at [1090, 69] on button "Библиотека" at bounding box center [1104, 62] width 108 height 20
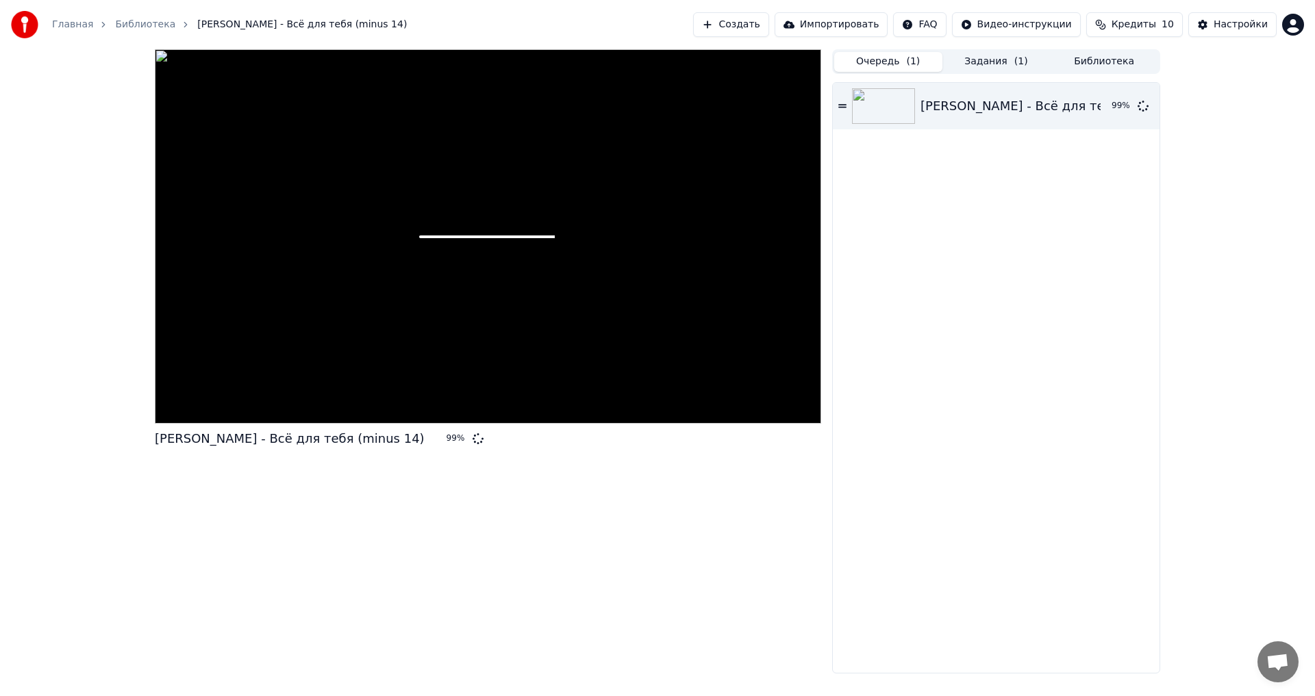
click at [887, 58] on button "Очередь ( 1 )" at bounding box center [888, 62] width 108 height 20
click at [950, 25] on html "Главная Библиотека [PERSON_NAME] - Всё для тебя (minus 14) Создать Импортироват…" at bounding box center [657, 348] width 1315 height 696
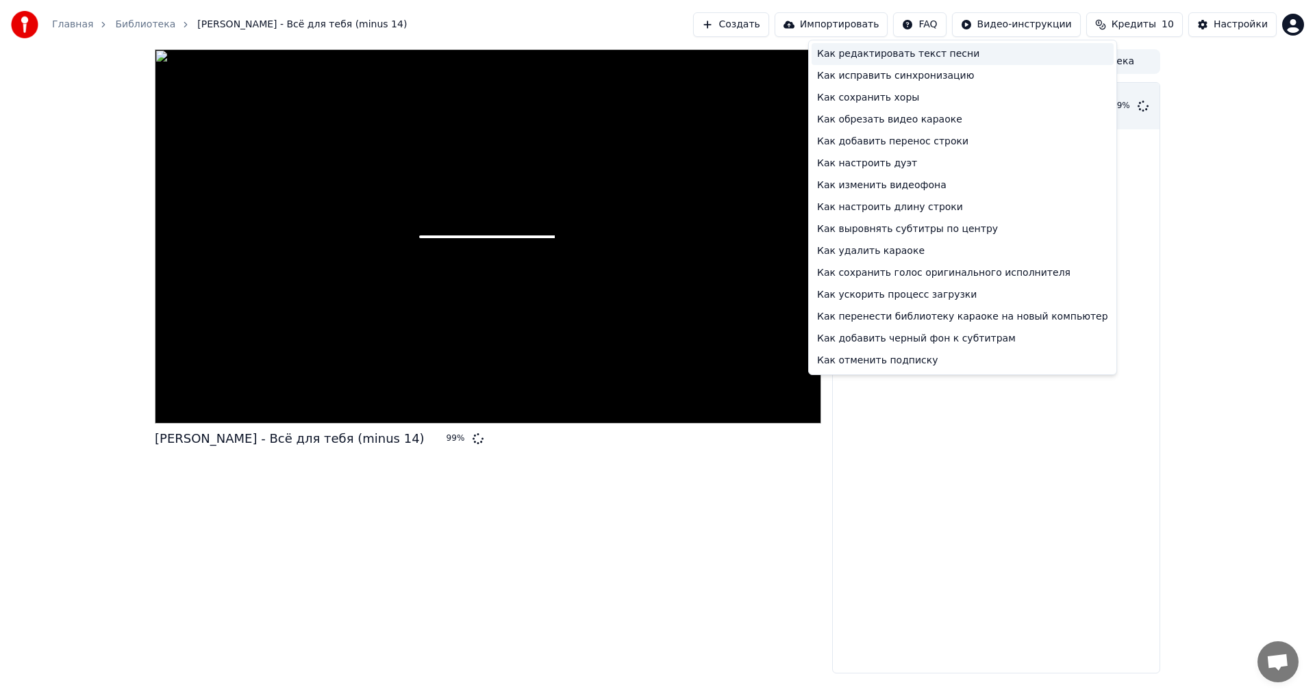
click at [907, 57] on div "Как редактировать текст песни" at bounding box center [962, 54] width 302 height 22
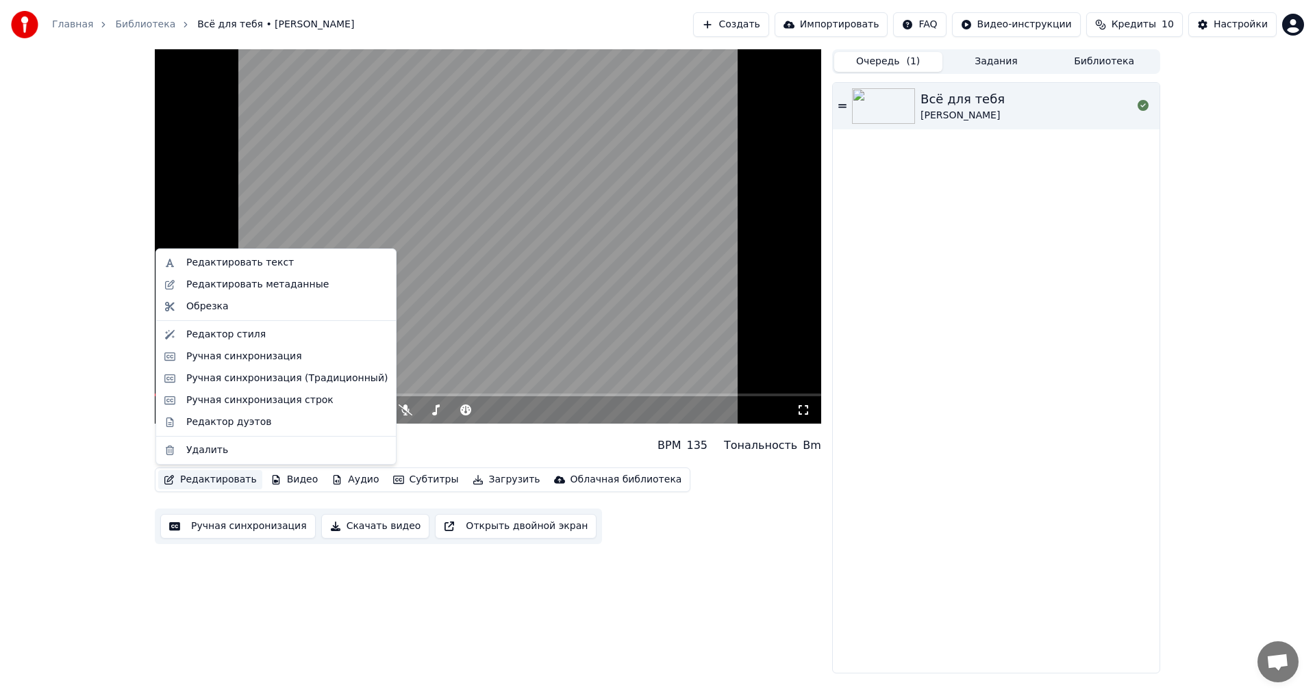
click at [212, 479] on button "Редактировать" at bounding box center [210, 479] width 104 height 19
click at [238, 402] on div "Ручная синхронизация строк" at bounding box center [259, 401] width 147 height 14
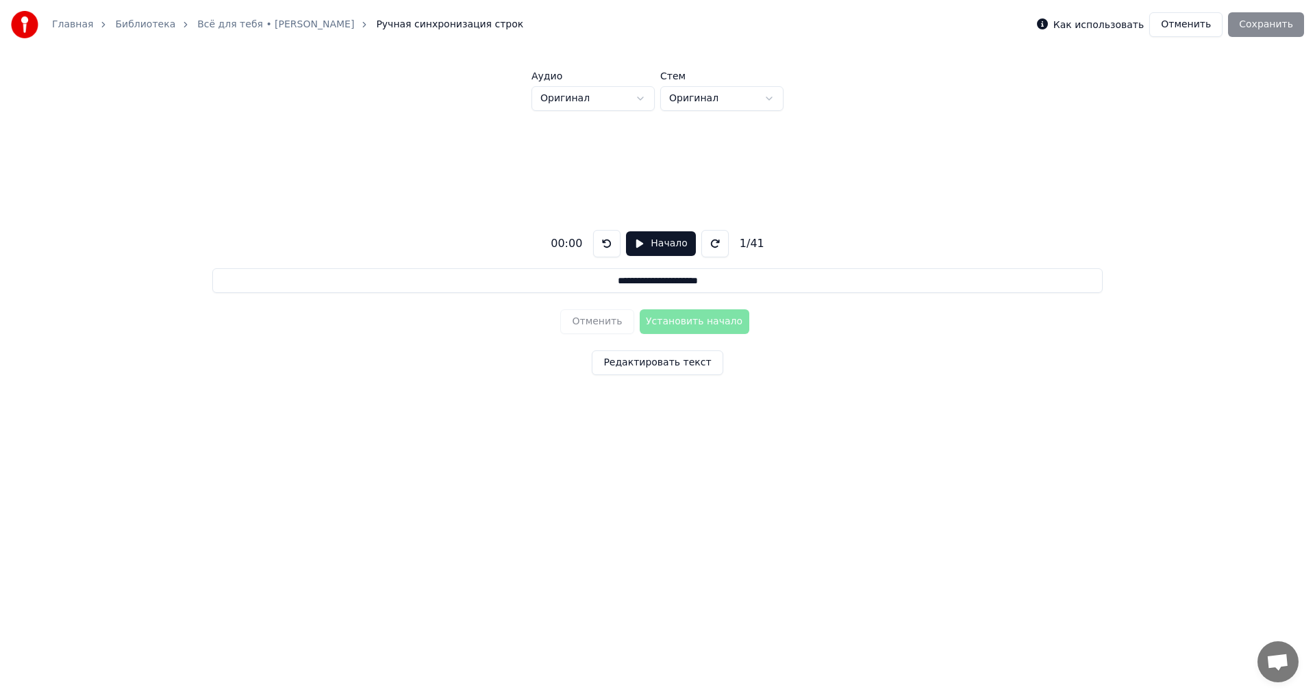
click at [633, 242] on button "Начало" at bounding box center [660, 243] width 69 height 25
click at [692, 321] on button "Установить начало" at bounding box center [695, 322] width 110 height 25
click at [693, 321] on button "Установить конец" at bounding box center [695, 322] width 110 height 25
click at [693, 321] on button "Установить начало" at bounding box center [695, 322] width 110 height 25
click at [693, 321] on button "Установить конец" at bounding box center [695, 322] width 110 height 25
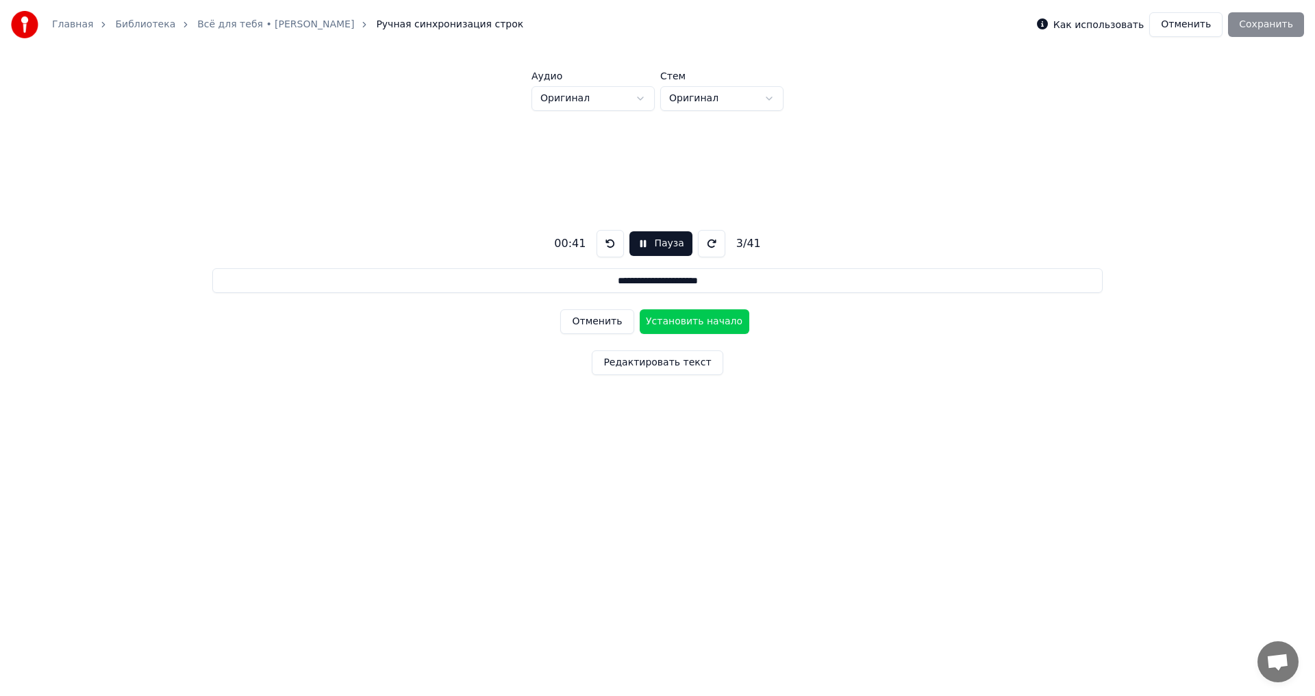
click at [693, 321] on button "Установить начало" at bounding box center [695, 322] width 110 height 25
click at [693, 321] on button "Установить конец" at bounding box center [695, 322] width 110 height 25
click at [693, 321] on button "Установить начало" at bounding box center [695, 322] width 110 height 25
click at [693, 321] on button "Установить конец" at bounding box center [695, 322] width 110 height 25
click at [693, 321] on button "Установить начало" at bounding box center [695, 322] width 110 height 25
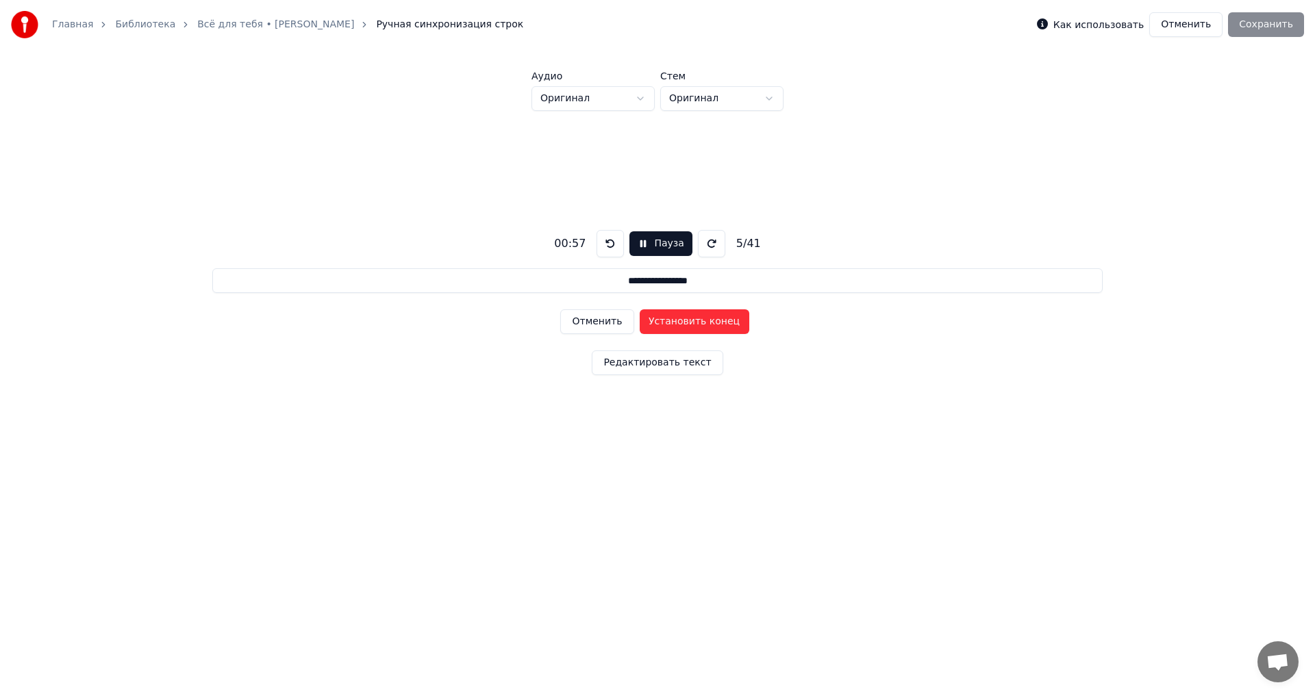
click at [693, 321] on button "Установить конец" at bounding box center [695, 322] width 110 height 25
click at [693, 321] on button "Установить начало" at bounding box center [695, 322] width 110 height 25
click at [670, 323] on button "Установить конец" at bounding box center [695, 322] width 110 height 25
click at [669, 324] on button "Установить начало" at bounding box center [695, 322] width 110 height 25
click at [668, 324] on button "Установить конец" at bounding box center [695, 322] width 110 height 25
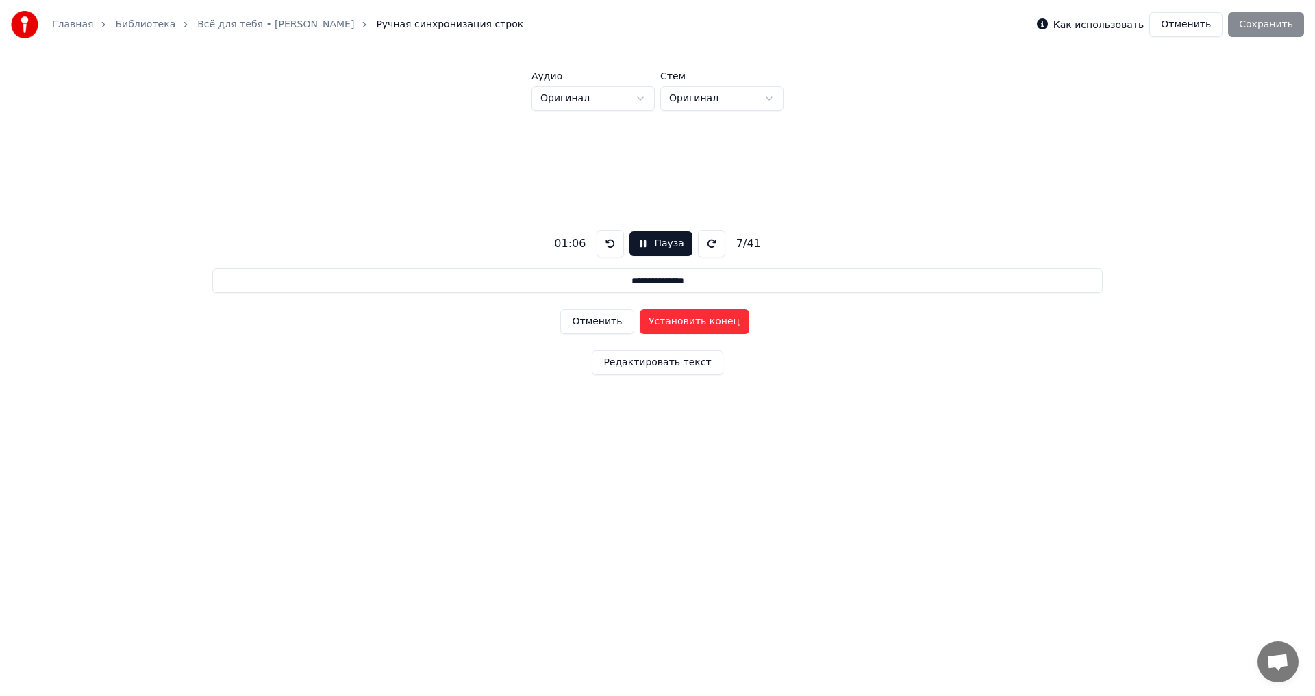
type input "**********"
click at [1259, 25] on div "Как использовать Отменить Сохранить" at bounding box center [1170, 24] width 267 height 25
click at [607, 242] on button at bounding box center [609, 243] width 27 height 27
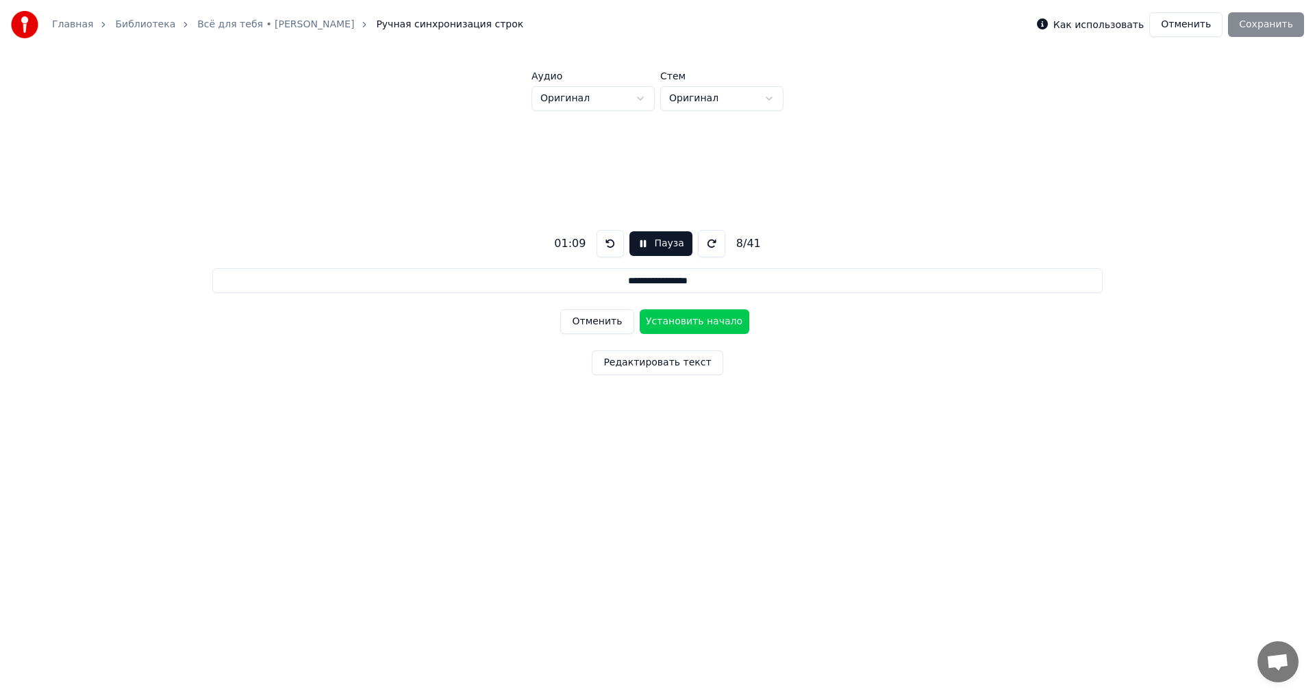
click at [607, 242] on button at bounding box center [609, 243] width 27 height 27
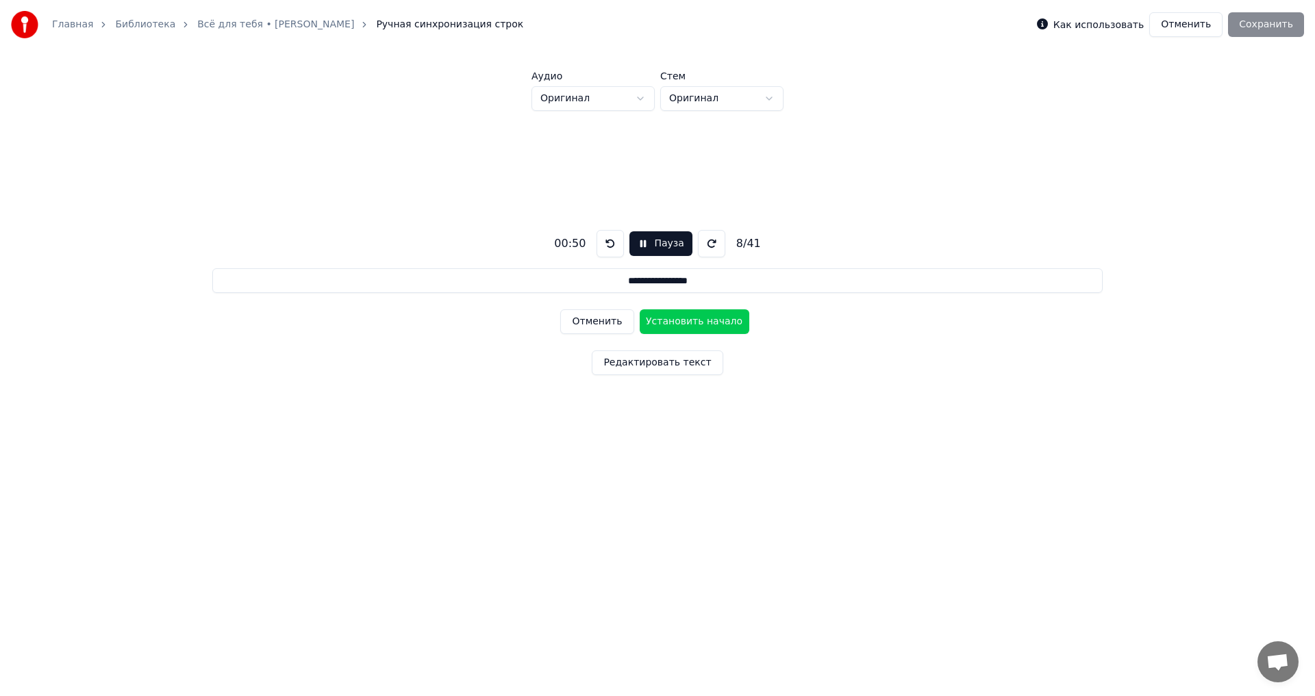
click at [607, 242] on button at bounding box center [609, 243] width 27 height 27
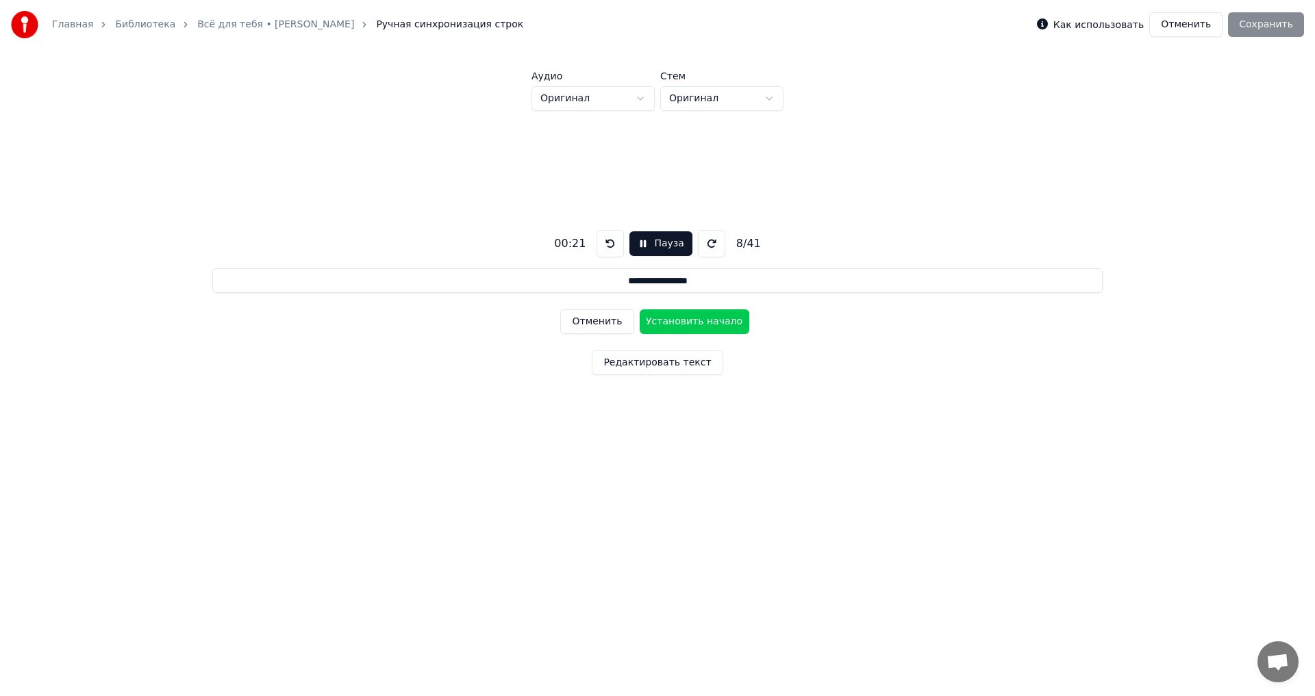
click at [607, 242] on button at bounding box center [609, 243] width 27 height 27
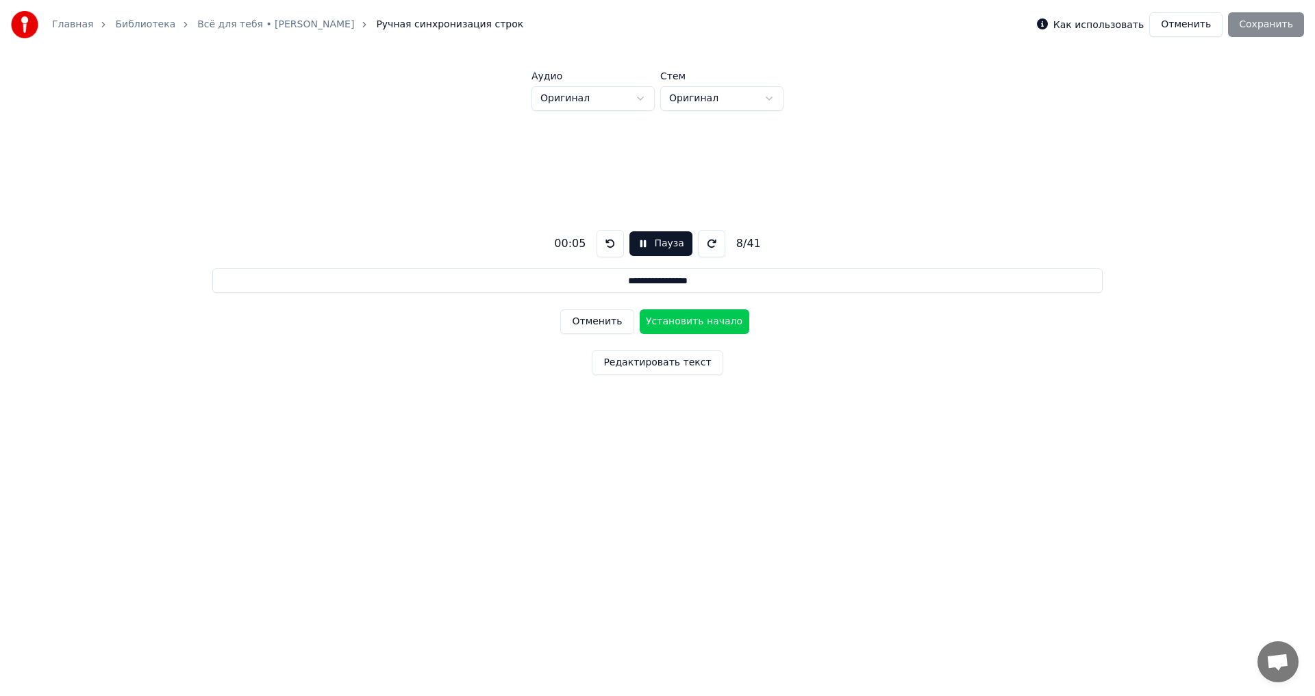
click at [607, 242] on button at bounding box center [609, 243] width 27 height 27
click at [640, 278] on input "**********" at bounding box center [657, 280] width 890 height 25
drag, startPoint x: 640, startPoint y: 278, endPoint x: 639, endPoint y: 314, distance: 35.6
click at [639, 314] on div "**********" at bounding box center [657, 300] width 1271 height 378
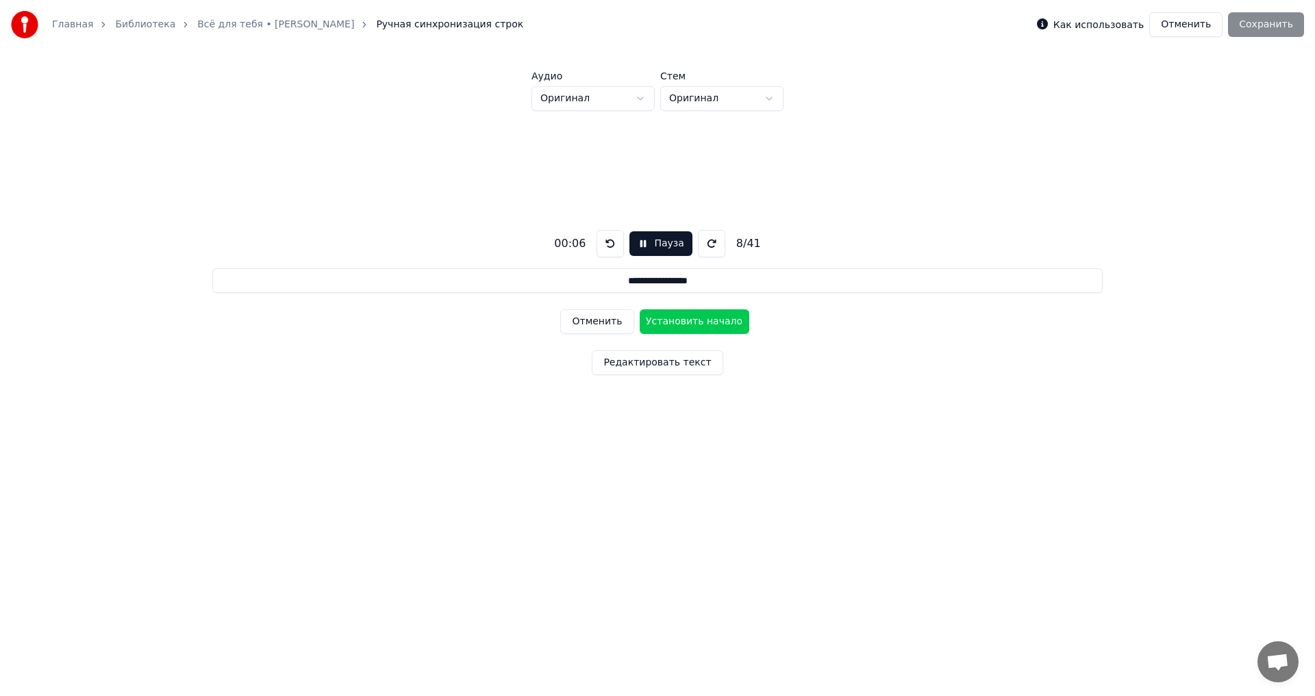
click at [619, 283] on input "**********" at bounding box center [657, 280] width 890 height 25
click at [605, 241] on button at bounding box center [609, 243] width 27 height 27
click at [651, 244] on button "Пауза" at bounding box center [660, 243] width 62 height 25
click at [642, 242] on button "Начало" at bounding box center [660, 243] width 69 height 25
click at [642, 242] on button "Пауза" at bounding box center [660, 243] width 62 height 25
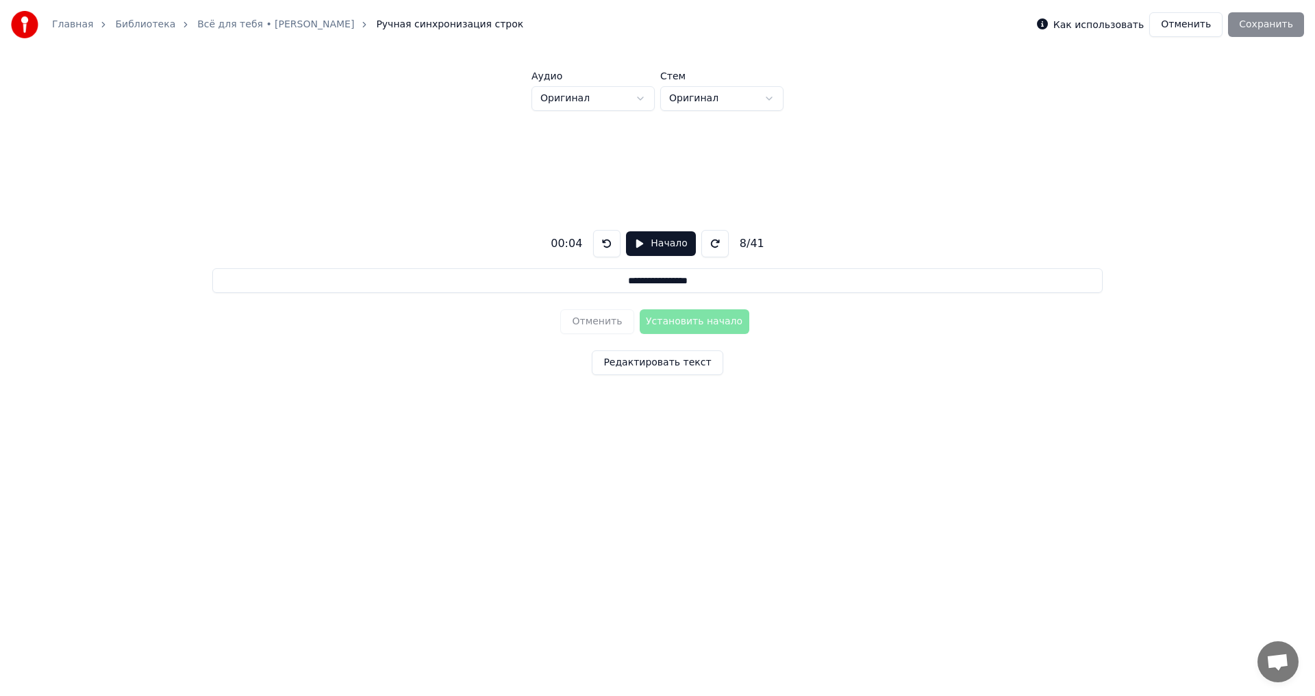
click at [657, 366] on button "Редактировать текст" at bounding box center [657, 363] width 131 height 25
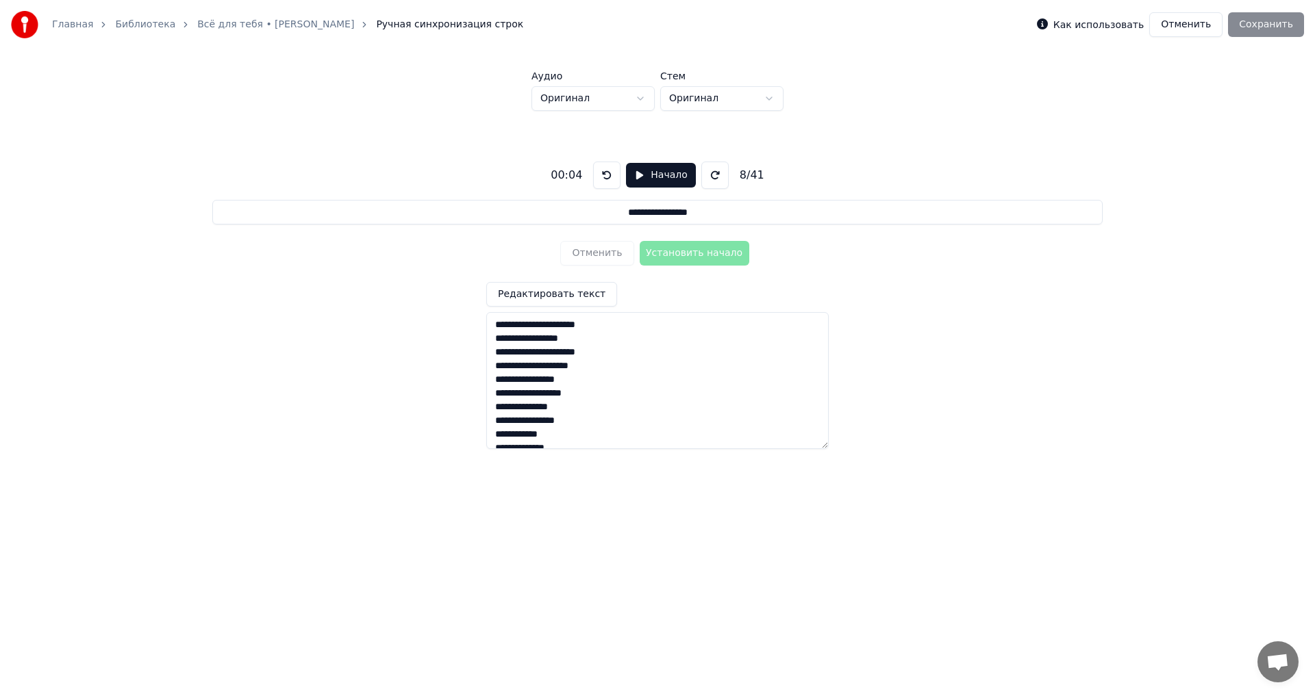
click at [501, 328] on textarea "**********" at bounding box center [657, 380] width 342 height 137
click at [679, 207] on input "**********" at bounding box center [657, 212] width 890 height 25
click at [735, 174] on div "8 / 41" at bounding box center [752, 175] width 36 height 16
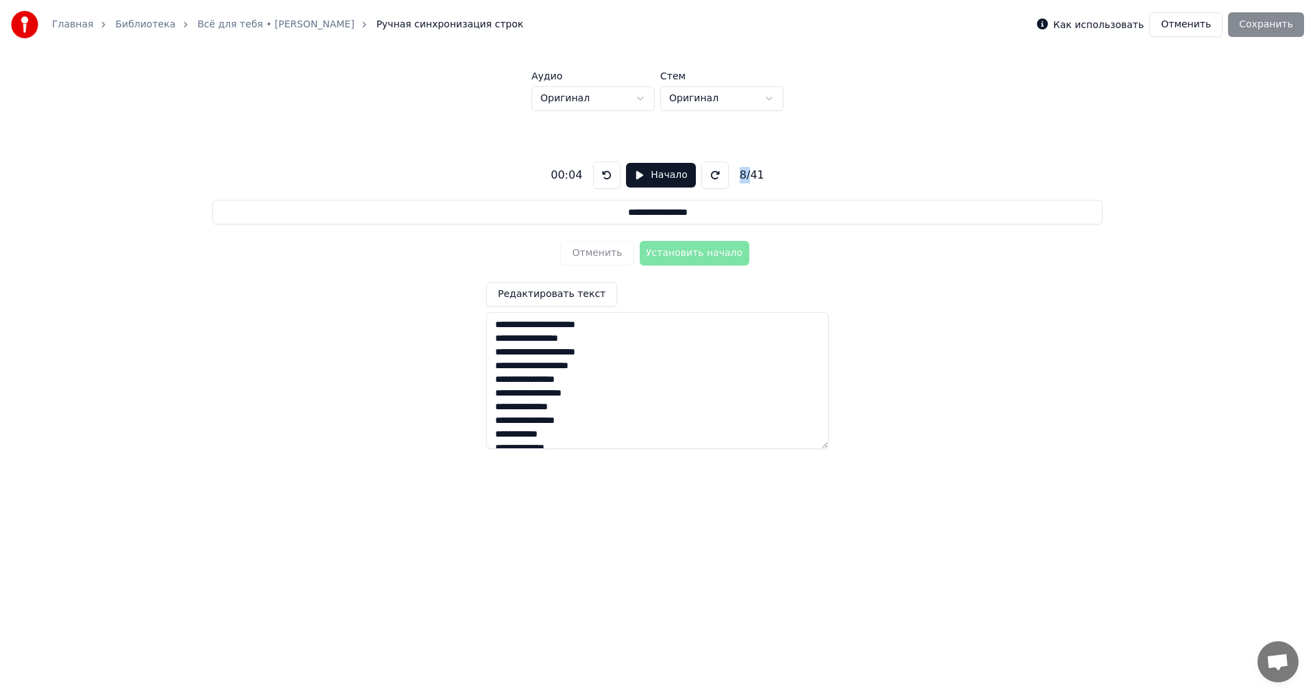
click at [735, 174] on div "8 / 41" at bounding box center [752, 175] width 36 height 16
click at [586, 255] on div "Отменить Установить начало" at bounding box center [657, 254] width 194 height 36
click at [1209, 27] on button "Отменить" at bounding box center [1185, 24] width 73 height 25
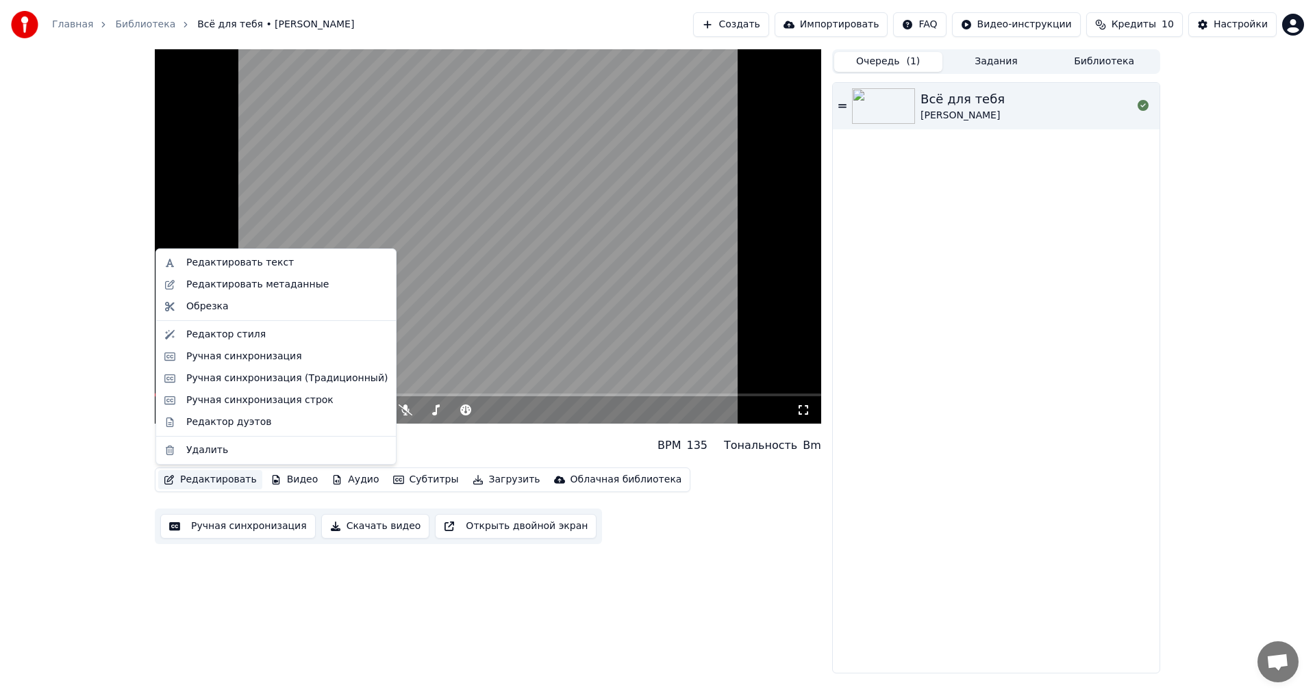
click at [211, 480] on button "Редактировать" at bounding box center [210, 479] width 104 height 19
click at [227, 403] on div "Ручная синхронизация строк" at bounding box center [259, 401] width 147 height 14
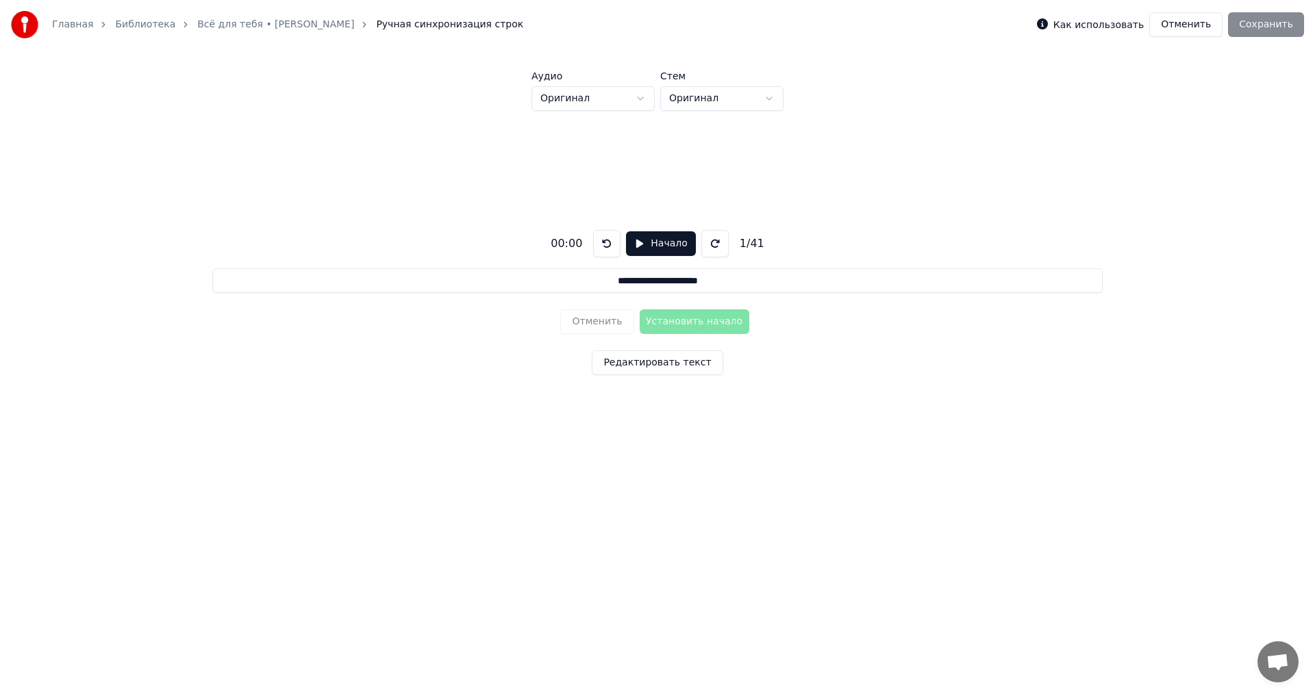
click at [1098, 26] on label "Как использовать" at bounding box center [1098, 25] width 90 height 10
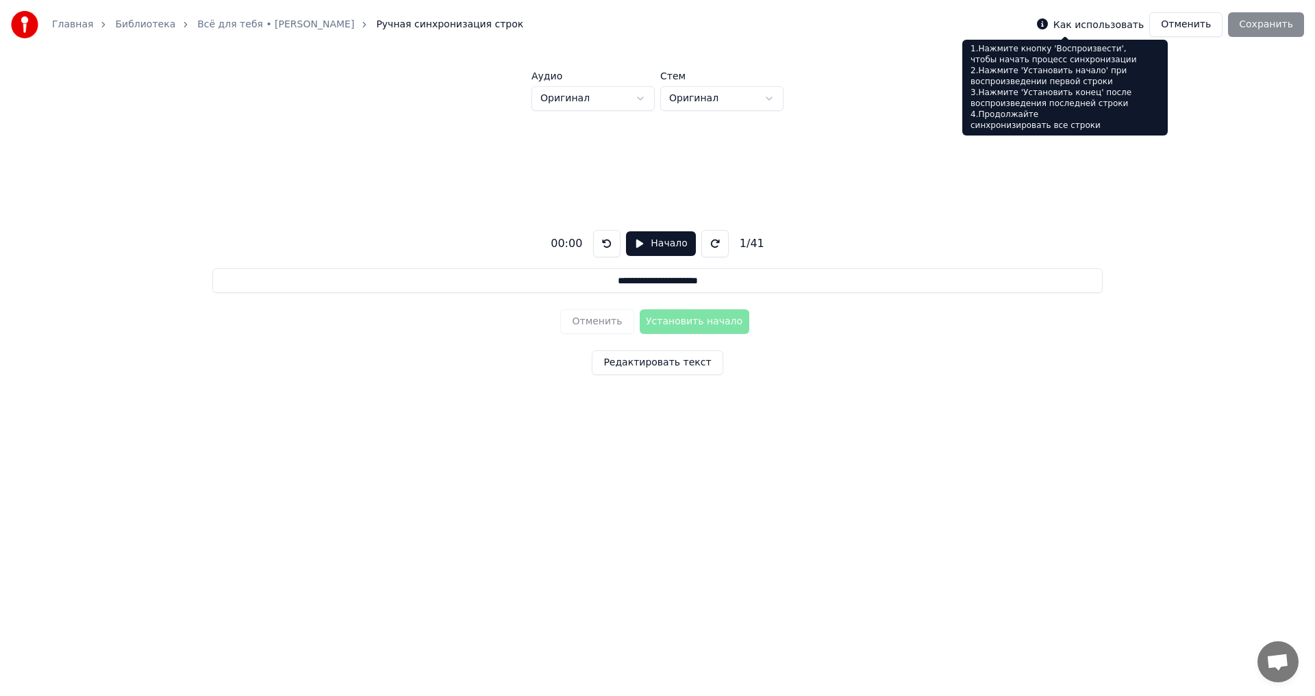
click at [1048, 21] on icon at bounding box center [1042, 23] width 11 height 11
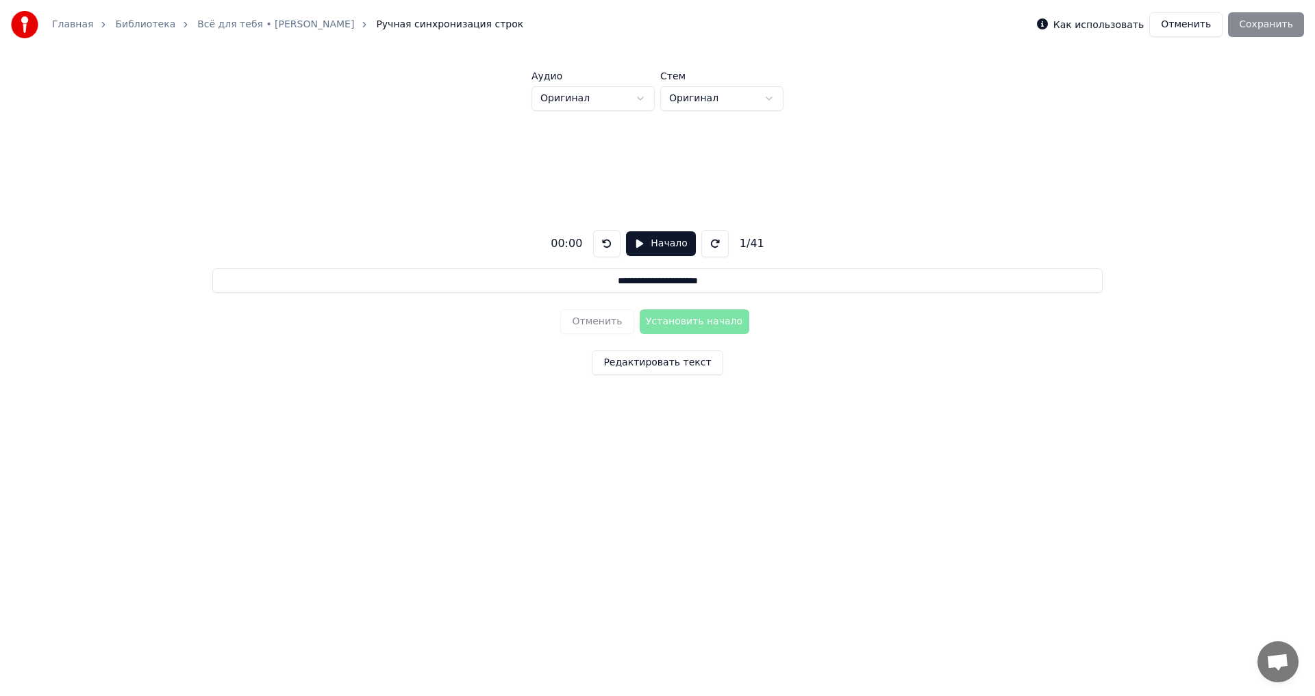
click at [634, 243] on button "Начало" at bounding box center [660, 243] width 69 height 25
click at [644, 319] on button "Установить начало" at bounding box center [695, 322] width 110 height 25
click at [644, 319] on button "Установить конец" at bounding box center [695, 322] width 110 height 25
click at [644, 319] on button "Установить начало" at bounding box center [695, 322] width 110 height 25
click at [644, 319] on button "Установить конец" at bounding box center [695, 322] width 110 height 25
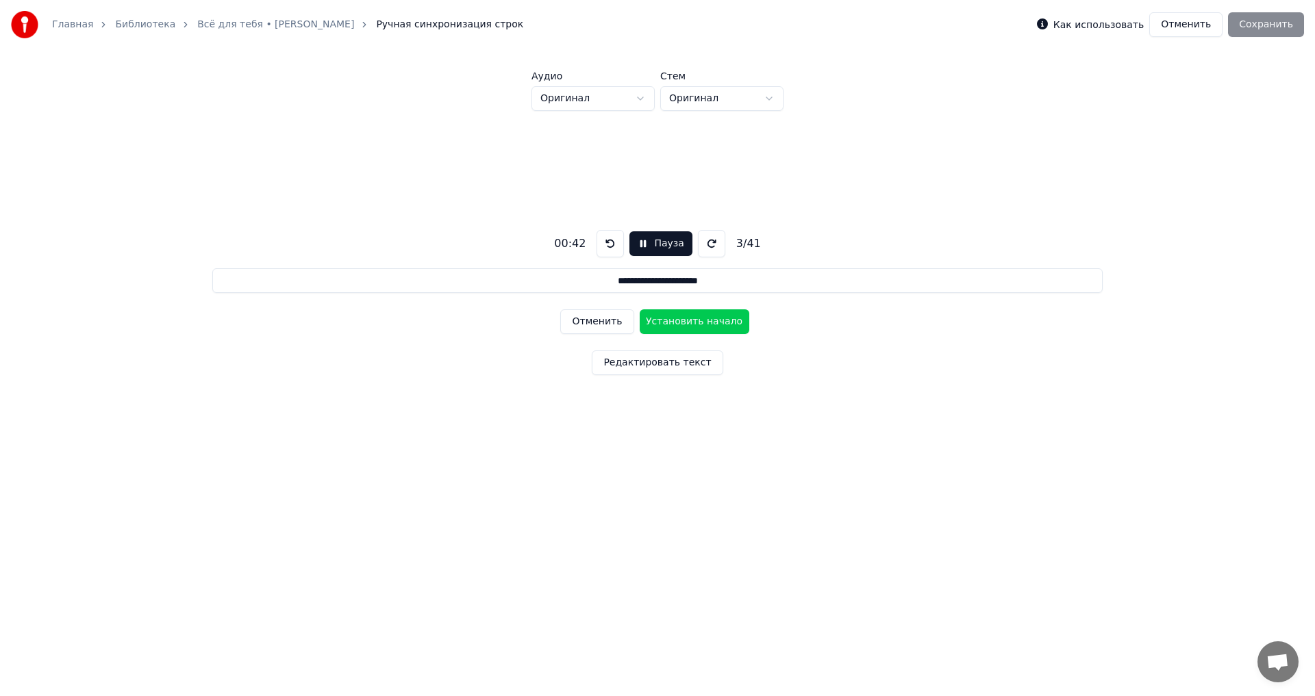
click at [644, 319] on button "Установить начало" at bounding box center [695, 322] width 110 height 25
click at [644, 319] on button "Установить конец" at bounding box center [695, 322] width 110 height 25
click at [644, 319] on button "Установить начало" at bounding box center [695, 322] width 110 height 25
click at [644, 319] on button "Установить конец" at bounding box center [695, 322] width 110 height 25
click at [644, 319] on button "Установить начало" at bounding box center [695, 322] width 110 height 25
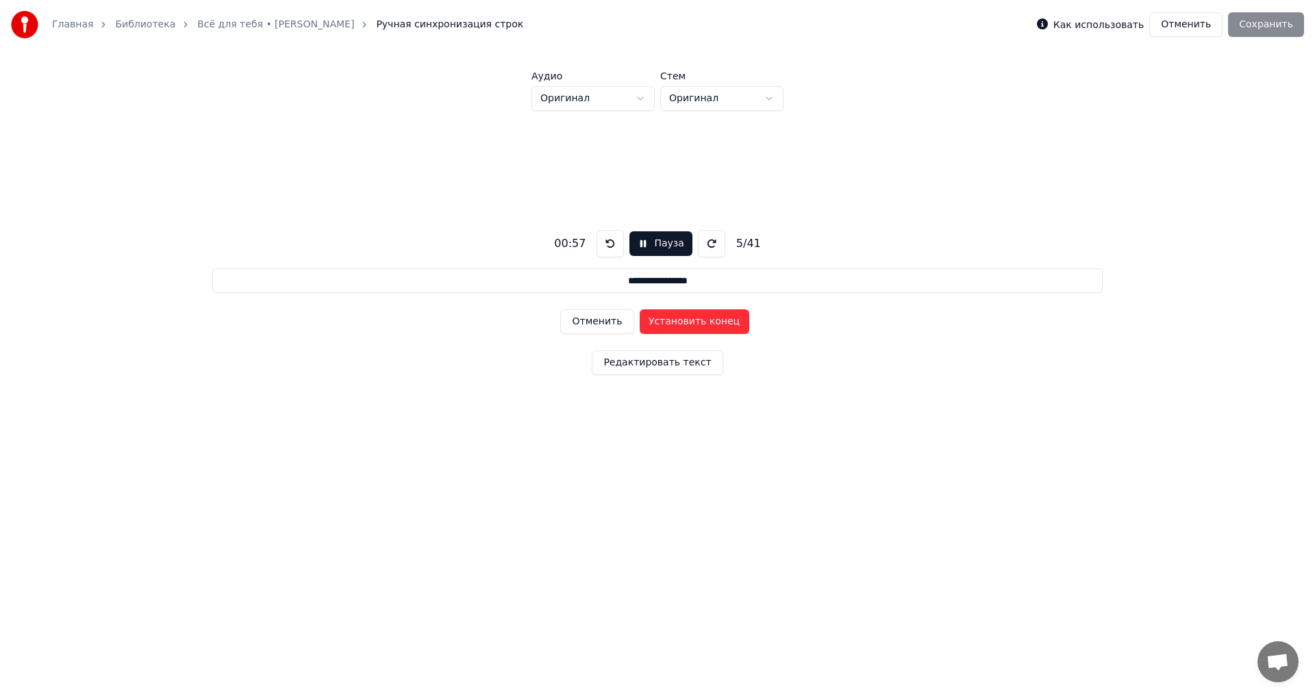
click at [644, 319] on button "Установить конец" at bounding box center [695, 322] width 110 height 25
click at [642, 321] on button "Установить начало" at bounding box center [695, 322] width 110 height 25
click at [640, 321] on button "Установить конец" at bounding box center [695, 322] width 110 height 25
click at [642, 321] on button "Установить начало" at bounding box center [695, 322] width 110 height 25
click at [642, 321] on button "Установить конец" at bounding box center [695, 322] width 110 height 25
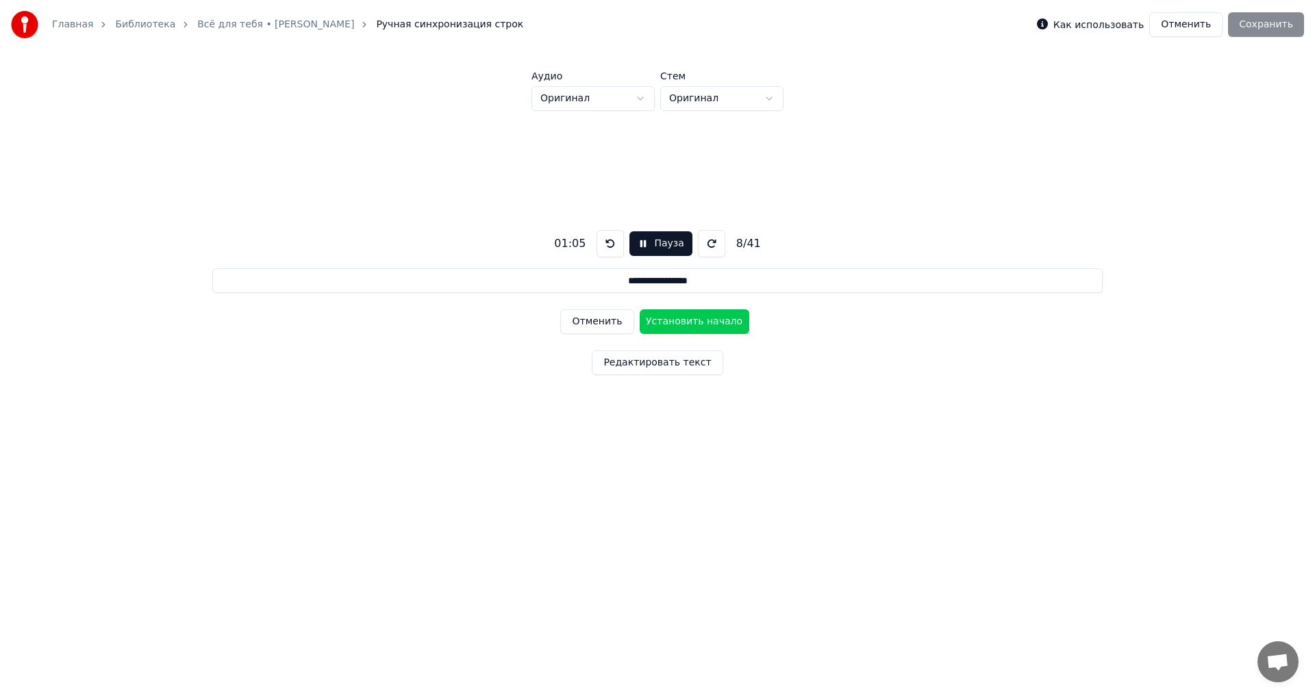
click at [642, 321] on button "Установить начало" at bounding box center [695, 322] width 110 height 25
click at [642, 321] on button "Установить конец" at bounding box center [695, 322] width 110 height 25
click at [642, 321] on button "Установить начало" at bounding box center [695, 322] width 110 height 25
click at [642, 321] on button "Установить конец" at bounding box center [695, 322] width 110 height 25
click at [642, 321] on button "Установить начало" at bounding box center [695, 322] width 110 height 25
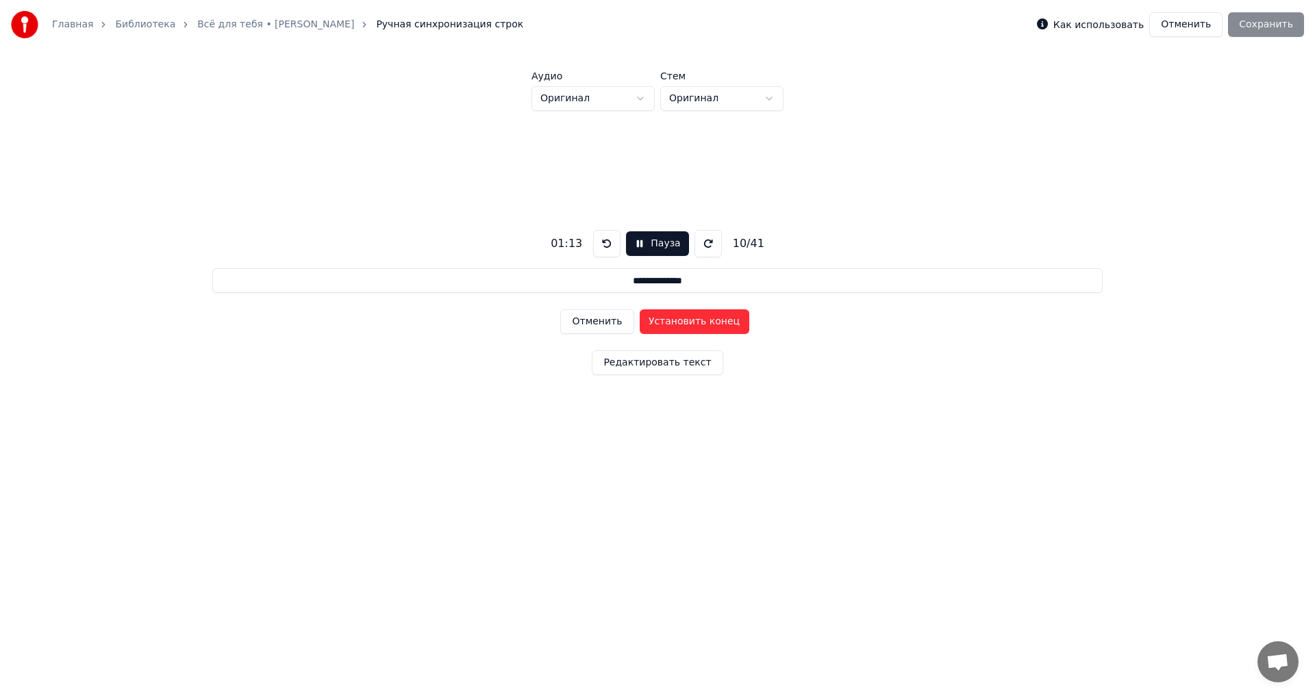
click at [642, 321] on button "Установить конец" at bounding box center [695, 322] width 110 height 25
click at [642, 321] on button "Установить начало" at bounding box center [695, 322] width 110 height 25
click at [642, 321] on button "Установить конец" at bounding box center [695, 322] width 110 height 25
click at [642, 321] on button "Установить начало" at bounding box center [695, 322] width 110 height 25
click at [642, 321] on button "Установить конец" at bounding box center [695, 322] width 110 height 25
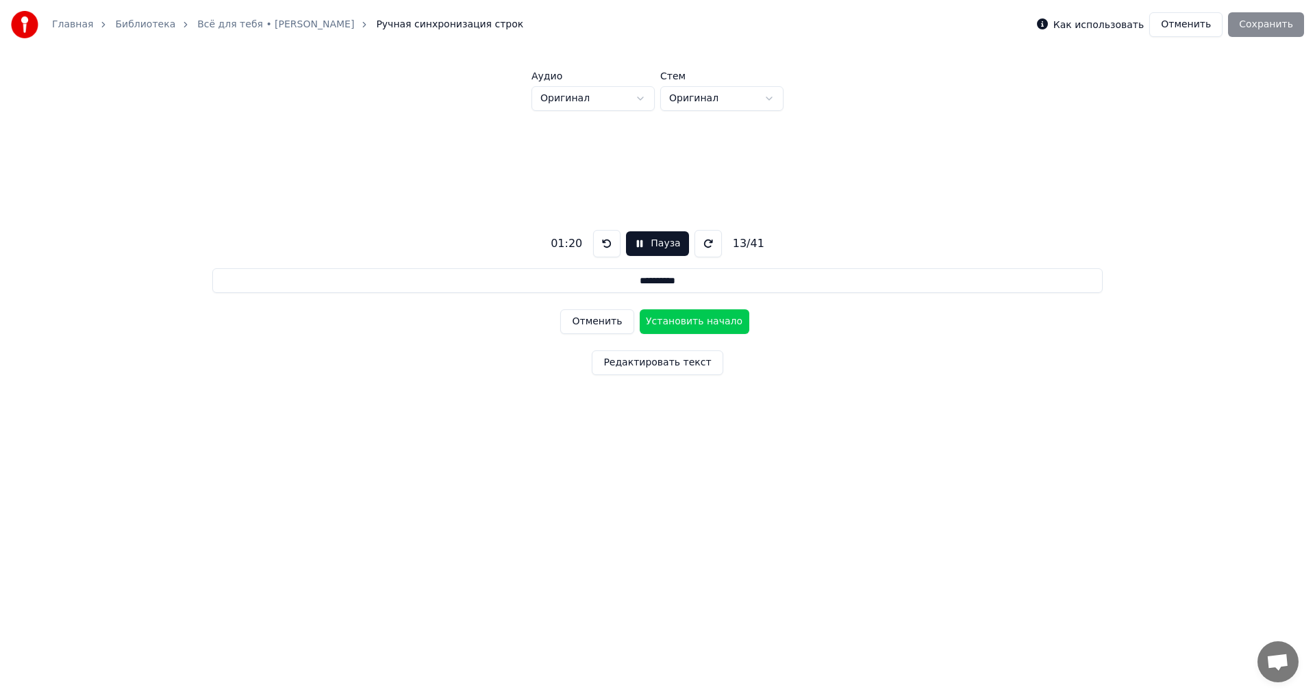
click at [642, 322] on button "Установить начало" at bounding box center [695, 322] width 110 height 25
click at [642, 322] on button "Установить конец" at bounding box center [695, 322] width 110 height 25
click at [642, 322] on button "Установить начало" at bounding box center [695, 322] width 110 height 25
click at [642, 322] on button "Установить конец" at bounding box center [695, 322] width 110 height 25
click at [642, 322] on button "Установить начало" at bounding box center [695, 322] width 110 height 25
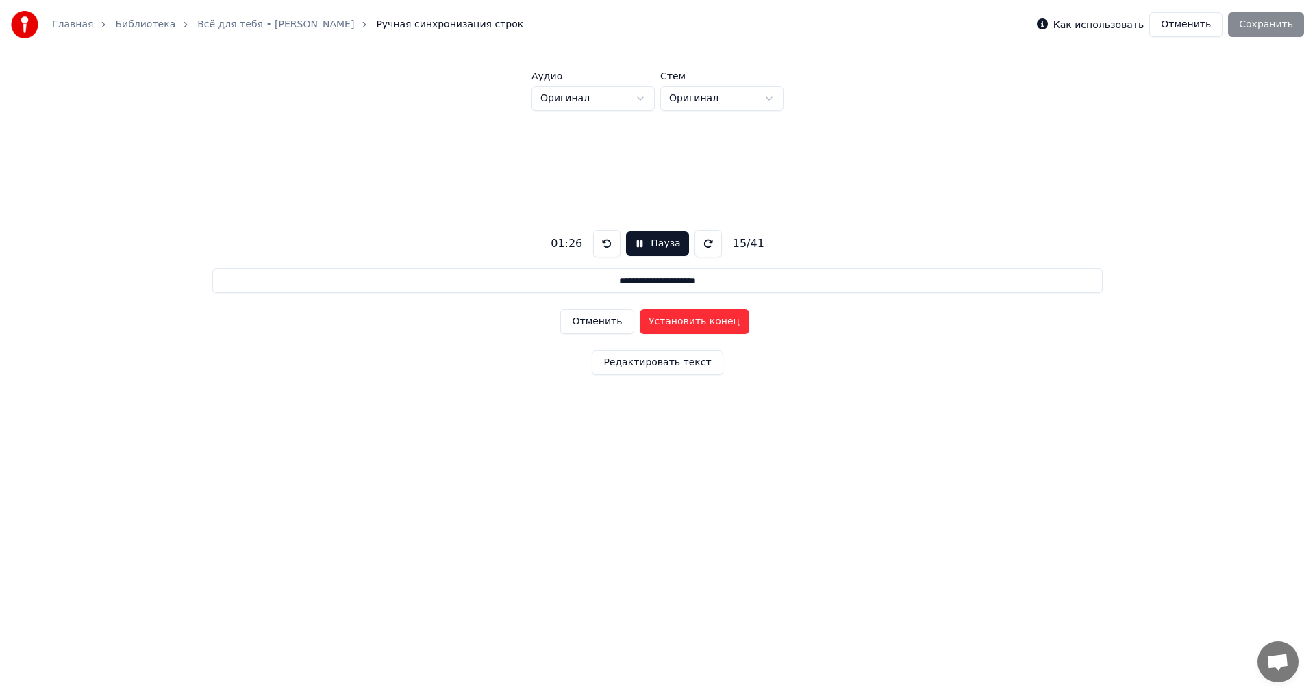
click at [642, 322] on button "Установить конец" at bounding box center [695, 322] width 110 height 25
click at [642, 322] on button "Установить начало" at bounding box center [695, 322] width 110 height 25
click at [642, 322] on button "Установить конец" at bounding box center [695, 322] width 110 height 25
click at [642, 322] on button "Установить начало" at bounding box center [695, 322] width 110 height 25
click at [642, 322] on button "Установить конец" at bounding box center [695, 322] width 110 height 25
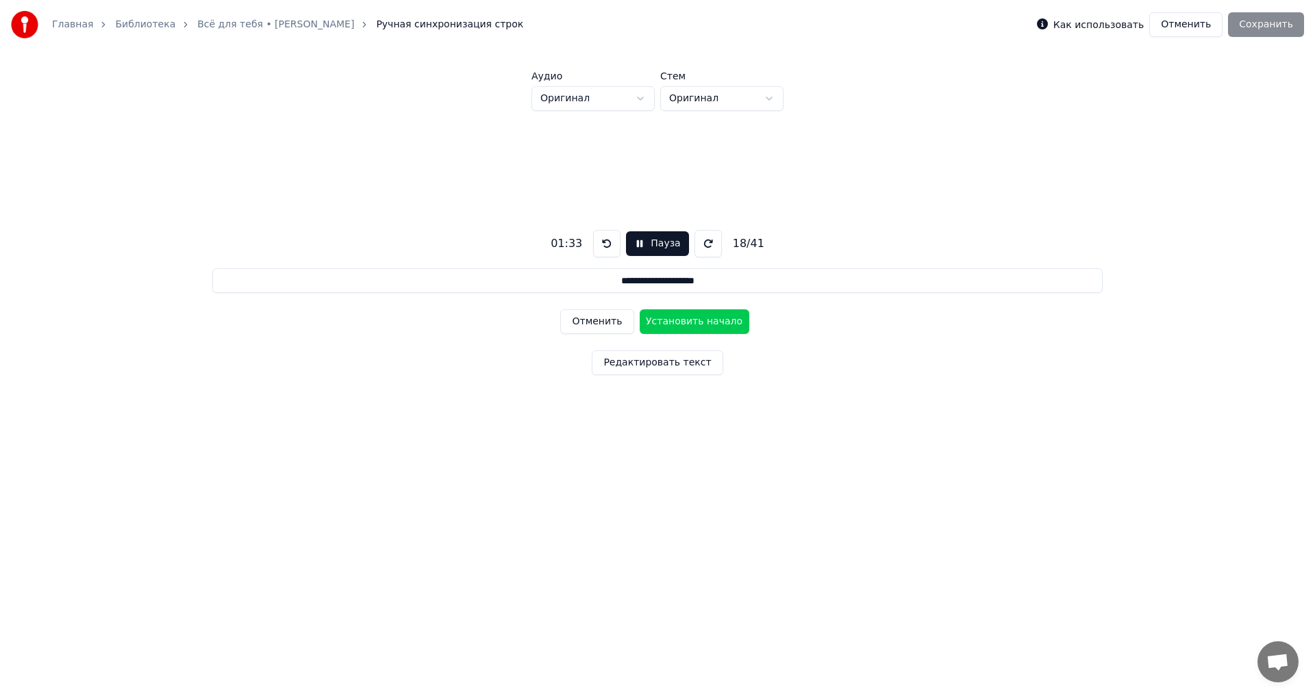
click at [642, 322] on button "Установить начало" at bounding box center [695, 322] width 110 height 25
click at [642, 322] on button "Установить конец" at bounding box center [695, 322] width 110 height 25
click at [642, 322] on button "Установить начало" at bounding box center [695, 322] width 110 height 25
click at [642, 322] on button "Установить конец" at bounding box center [695, 322] width 110 height 25
click at [642, 322] on button "Установить начало" at bounding box center [695, 322] width 110 height 25
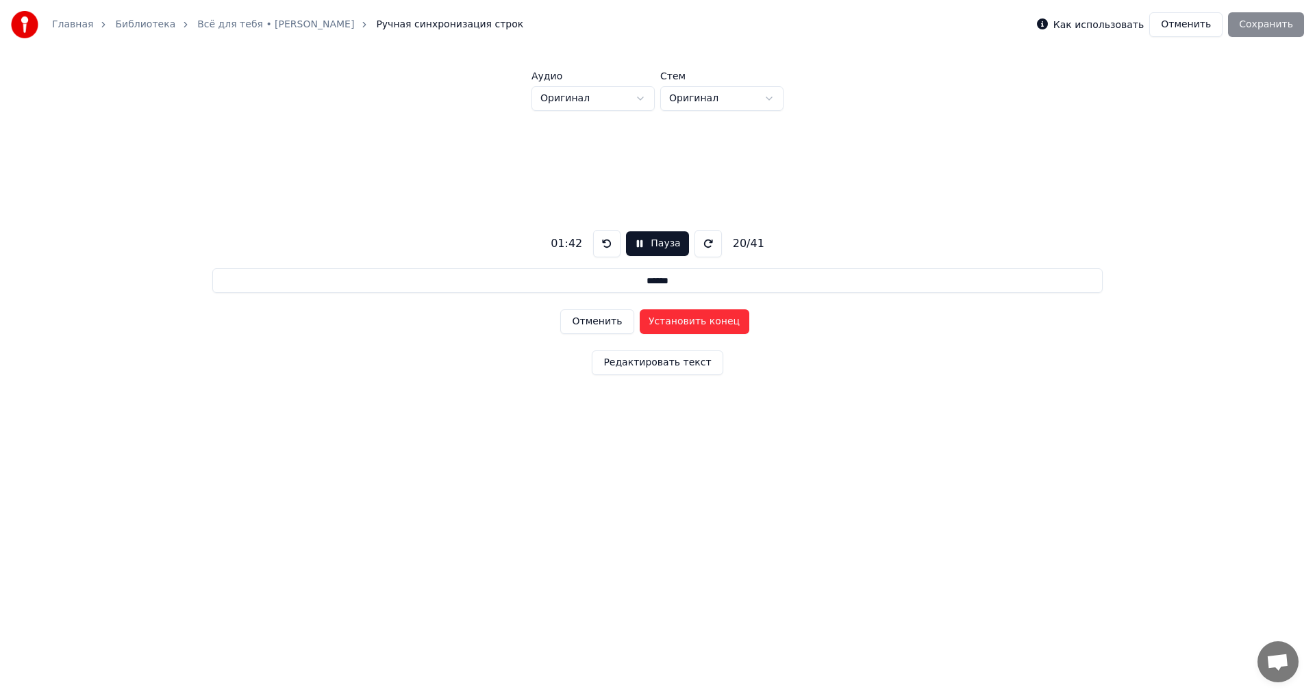
click at [642, 322] on button "Установить конец" at bounding box center [695, 322] width 110 height 25
click at [653, 320] on button "Установить начало" at bounding box center [695, 322] width 110 height 25
click at [653, 320] on button "Установить конец" at bounding box center [695, 322] width 110 height 25
click at [653, 320] on button "Установить начало" at bounding box center [695, 322] width 110 height 25
click at [653, 320] on button "Установить конец" at bounding box center [695, 322] width 110 height 25
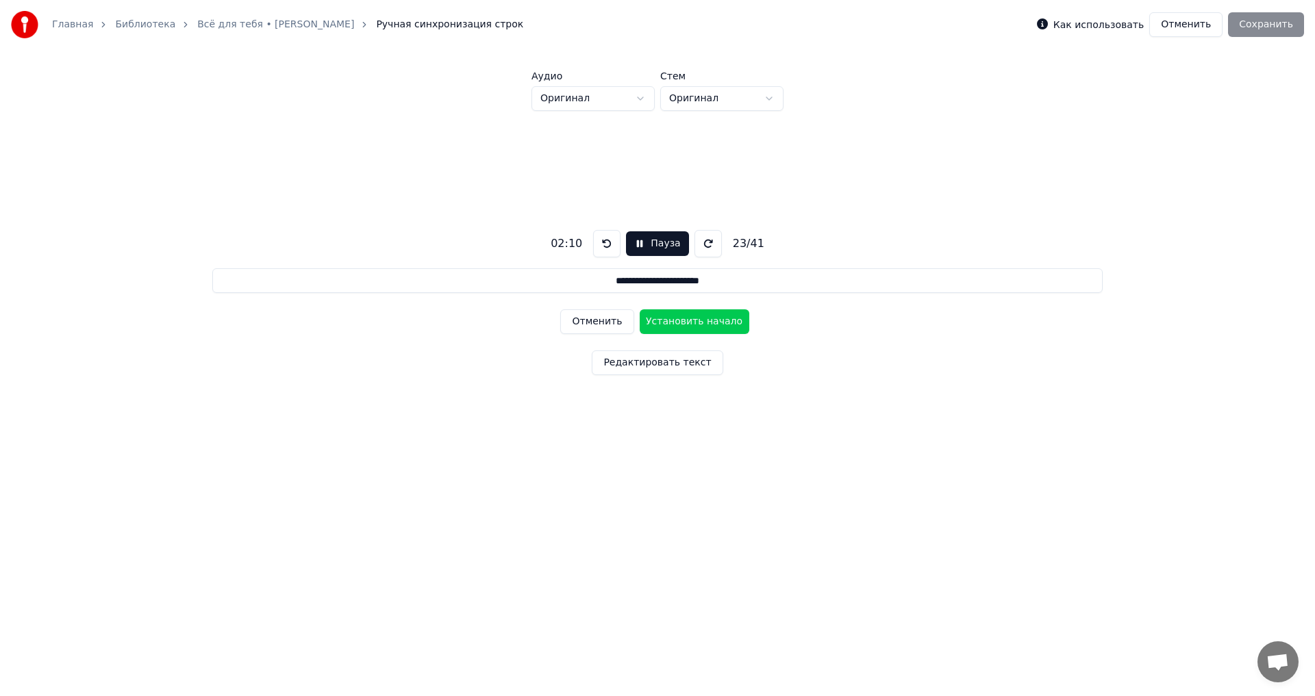
click at [653, 320] on button "Установить начало" at bounding box center [695, 322] width 110 height 25
click at [653, 320] on button "Установить конец" at bounding box center [695, 322] width 110 height 25
click at [653, 320] on button "Установить начало" at bounding box center [695, 322] width 110 height 25
click at [653, 320] on button "Установить конец" at bounding box center [695, 322] width 110 height 25
click at [653, 320] on button "Установить начало" at bounding box center [695, 322] width 110 height 25
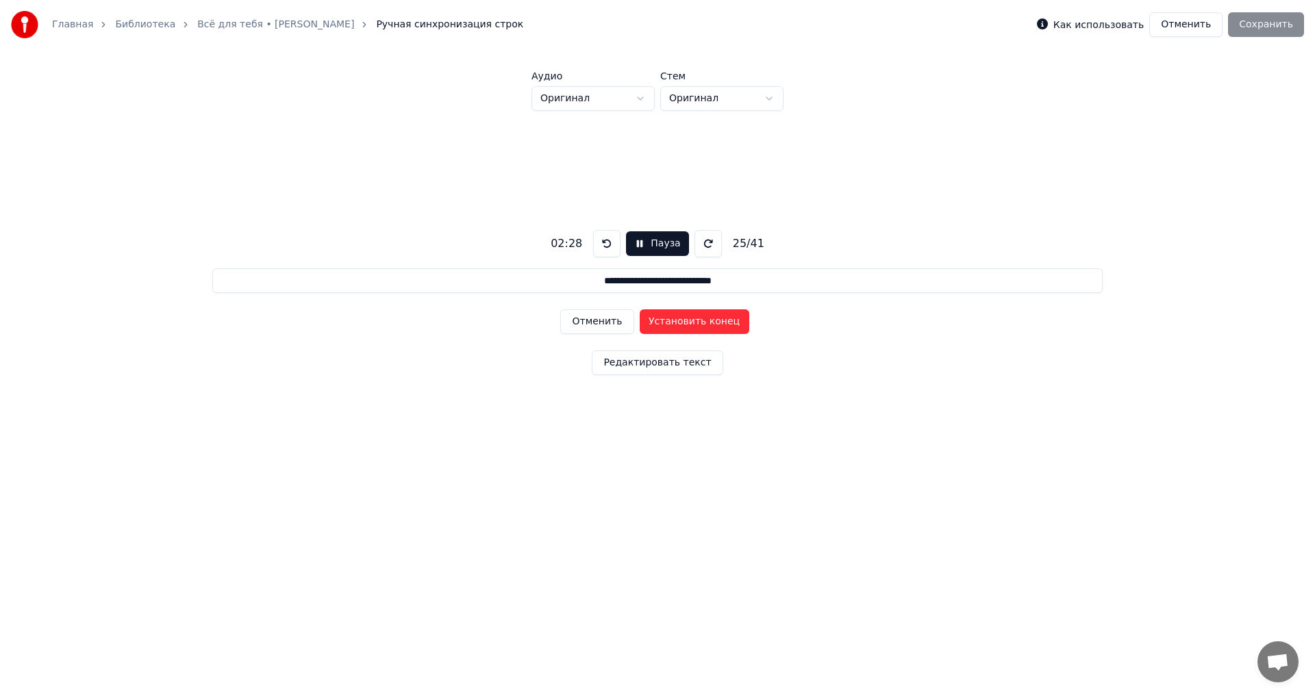
click at [653, 320] on button "Установить конец" at bounding box center [695, 322] width 110 height 25
click at [653, 320] on button "Установить начало" at bounding box center [695, 322] width 110 height 25
click at [653, 320] on button "Установить конец" at bounding box center [695, 322] width 110 height 25
click at [653, 320] on button "Установить начало" at bounding box center [695, 322] width 110 height 25
click at [653, 320] on button "Установить конец" at bounding box center [695, 322] width 110 height 25
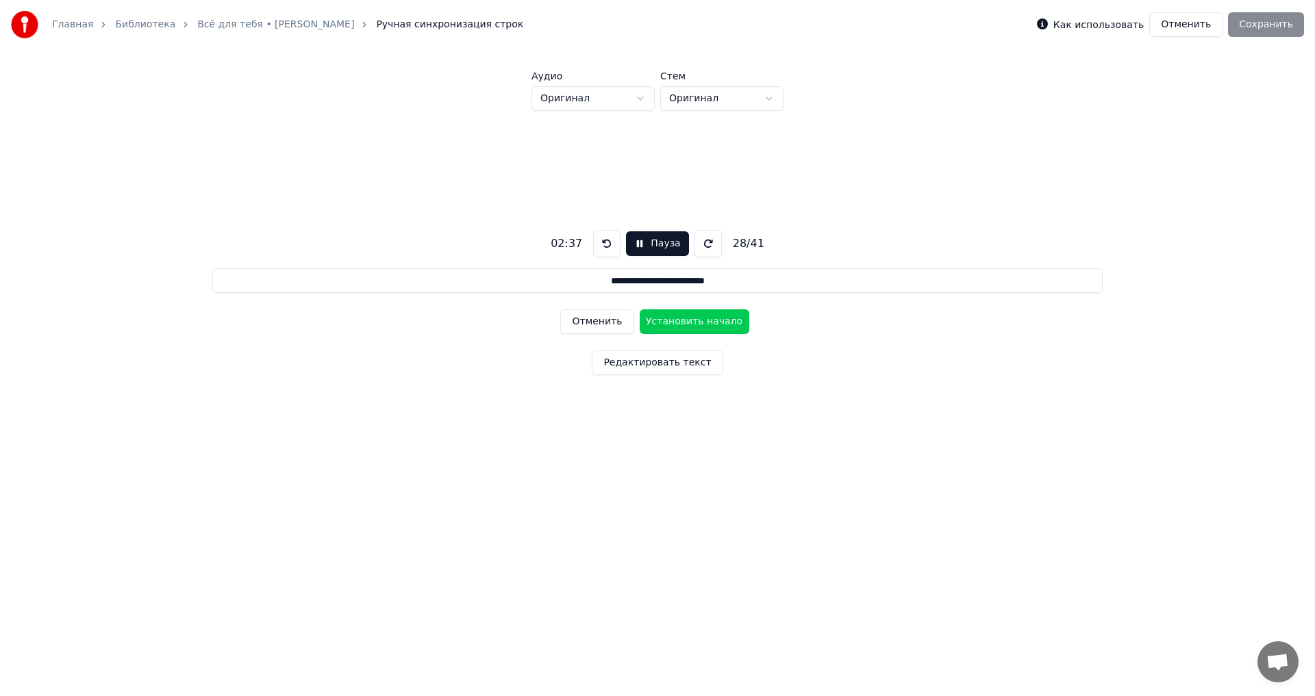
click at [653, 320] on button "Установить начало" at bounding box center [695, 322] width 110 height 25
click at [653, 320] on button "Установить конец" at bounding box center [695, 322] width 110 height 25
click at [653, 320] on button "Установить начало" at bounding box center [695, 322] width 110 height 25
click at [653, 320] on button "Установить конец" at bounding box center [695, 322] width 110 height 25
click at [653, 320] on button "Установить начало" at bounding box center [695, 322] width 110 height 25
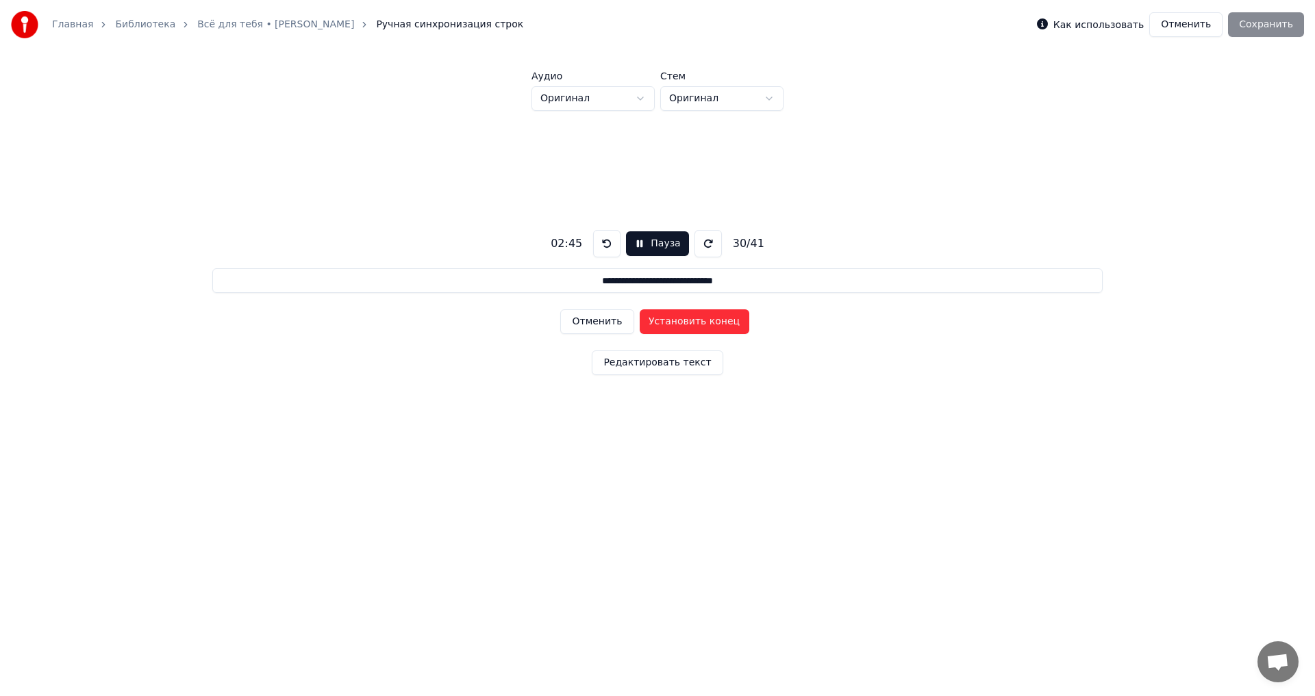
click at [653, 320] on button "Установить конец" at bounding box center [695, 322] width 110 height 25
click at [653, 320] on button "Установить начало" at bounding box center [695, 322] width 110 height 25
click at [653, 320] on button "Установить конец" at bounding box center [695, 322] width 110 height 25
click at [653, 320] on button "Установить начало" at bounding box center [695, 322] width 110 height 25
click at [653, 320] on button "Установить конец" at bounding box center [695, 322] width 110 height 25
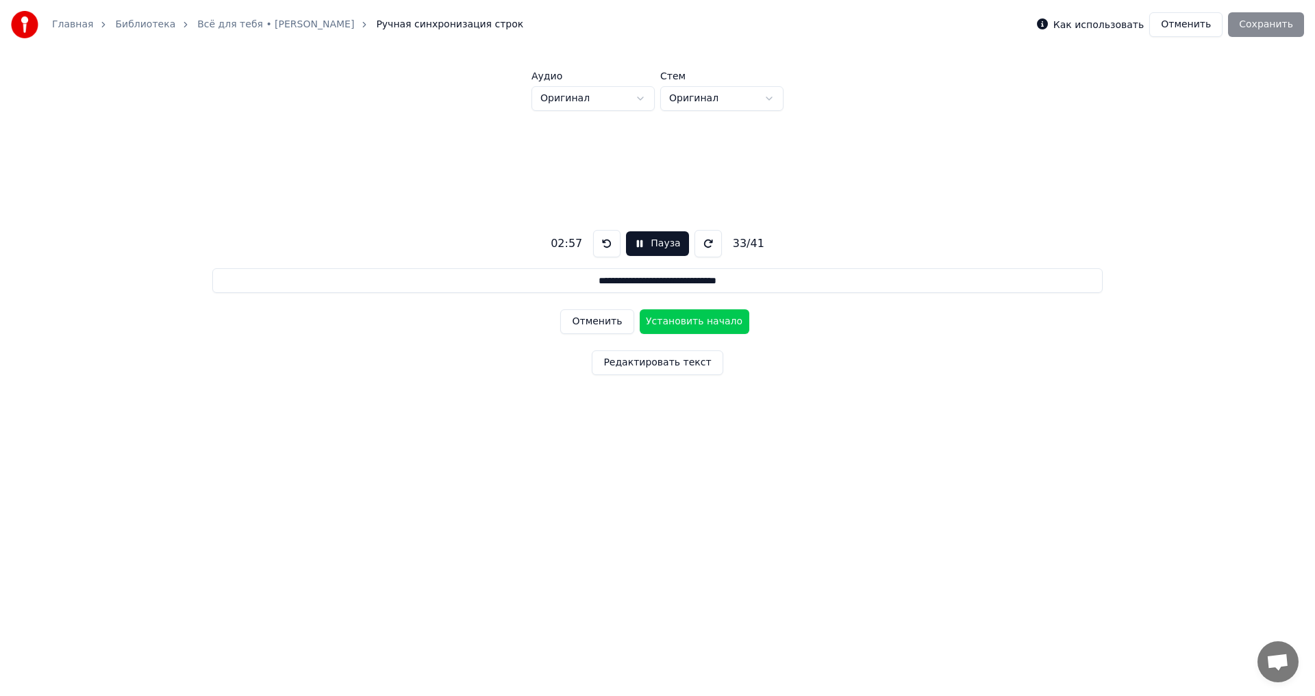
click at [653, 320] on button "Установить начало" at bounding box center [695, 322] width 110 height 25
click at [653, 320] on button "Установить конец" at bounding box center [695, 322] width 110 height 25
click at [653, 320] on button "Установить начало" at bounding box center [695, 322] width 110 height 25
click at [653, 320] on button "Установить конец" at bounding box center [695, 322] width 110 height 25
click at [653, 320] on button "Установить начало" at bounding box center [695, 322] width 110 height 25
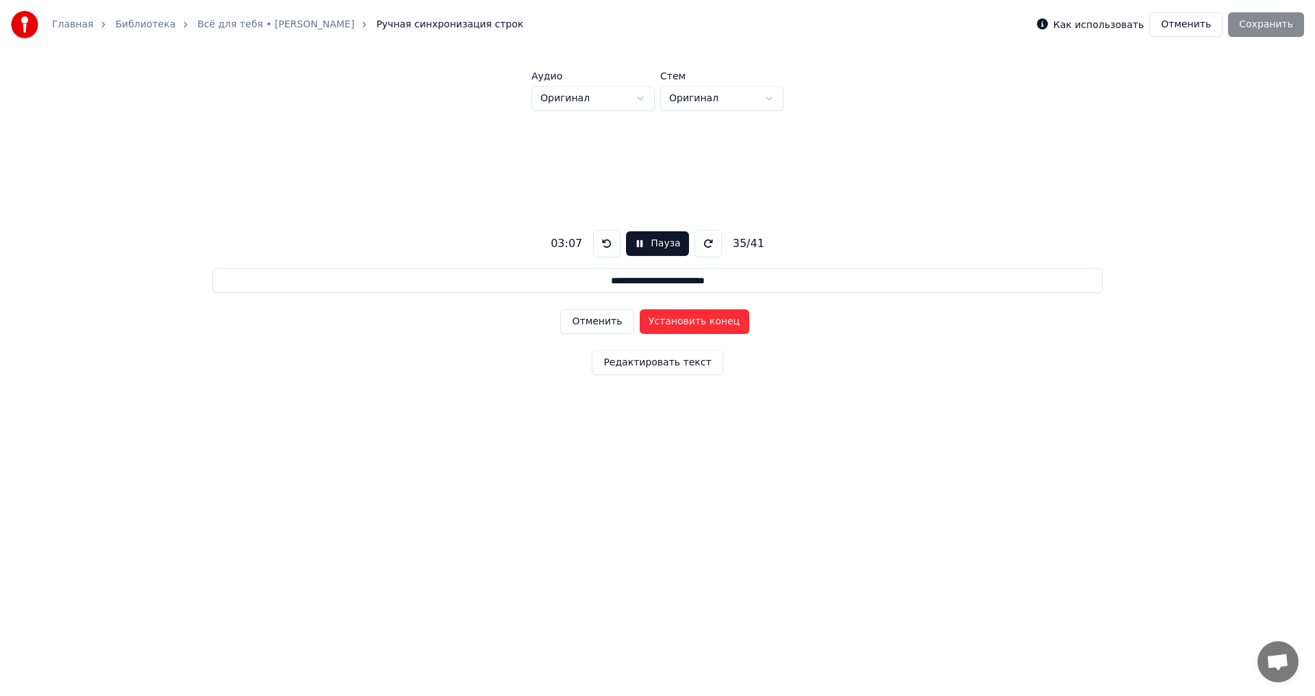
click at [653, 320] on button "Установить конец" at bounding box center [695, 322] width 110 height 25
click at [653, 320] on button "Установить начало" at bounding box center [695, 322] width 110 height 25
click at [653, 320] on button "Установить конец" at bounding box center [695, 322] width 110 height 25
click at [653, 320] on button "Установить начало" at bounding box center [695, 322] width 110 height 25
click at [653, 320] on button "Установить конец" at bounding box center [695, 322] width 110 height 25
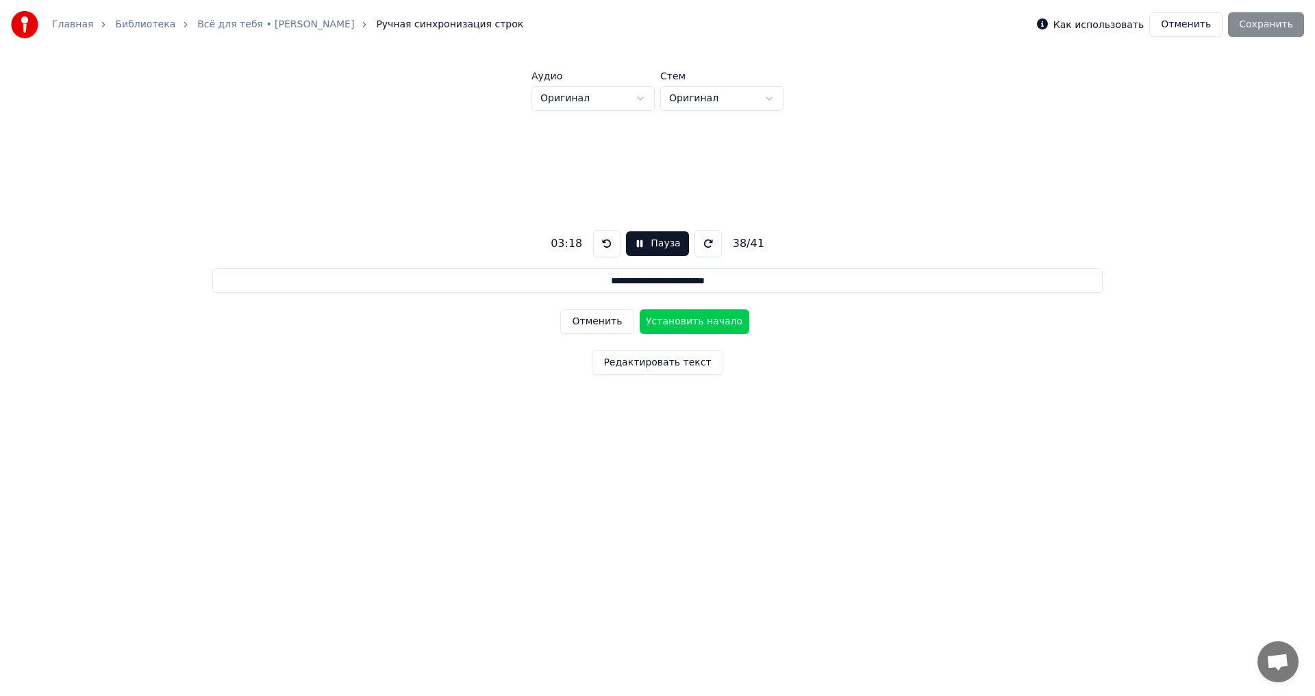
click at [653, 320] on button "Установить начало" at bounding box center [695, 322] width 110 height 25
click at [653, 320] on button "Установить конец" at bounding box center [695, 322] width 110 height 25
click at [653, 320] on button "Установить начало" at bounding box center [695, 322] width 110 height 25
click at [653, 320] on button "Установить конец" at bounding box center [695, 322] width 110 height 25
click at [653, 320] on button "Установить начало" at bounding box center [695, 322] width 110 height 25
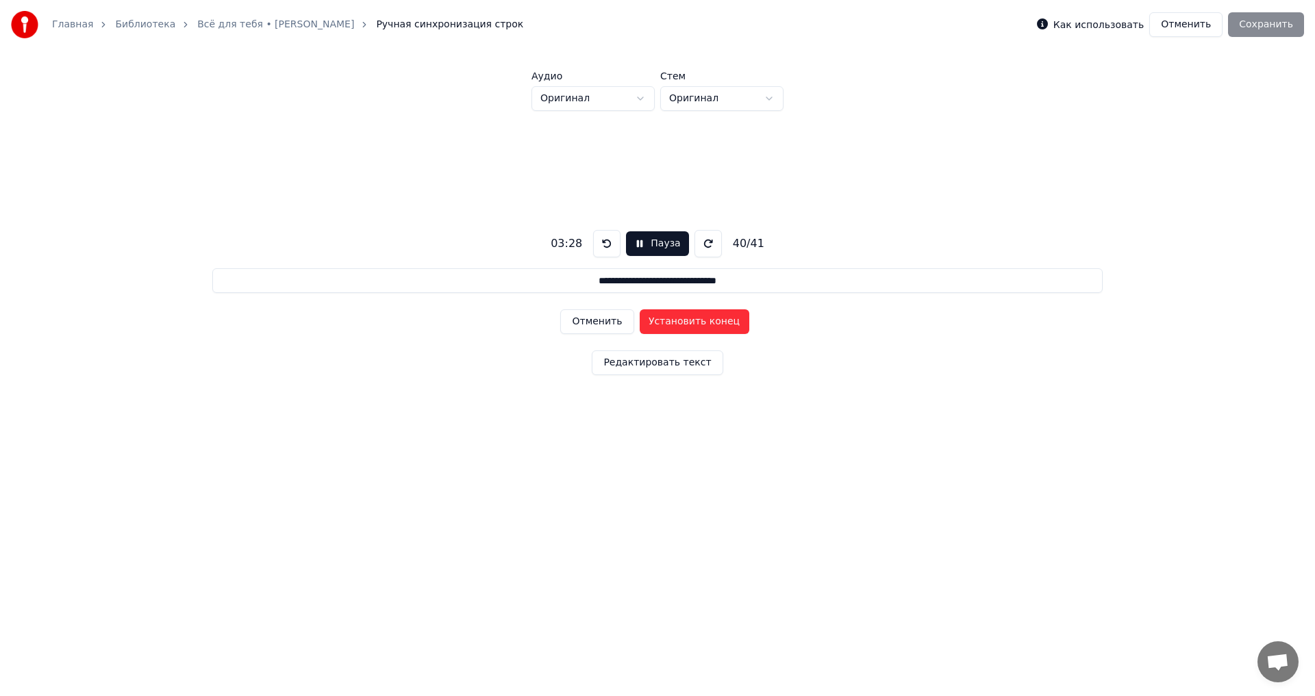
click at [654, 320] on button "Установить конец" at bounding box center [695, 322] width 110 height 25
type input "*******"
click at [654, 320] on button "Установить начало" at bounding box center [695, 322] width 110 height 25
click at [654, 320] on button "Установить конец" at bounding box center [695, 322] width 110 height 25
click at [1296, 30] on button "Сохранить" at bounding box center [1266, 24] width 76 height 25
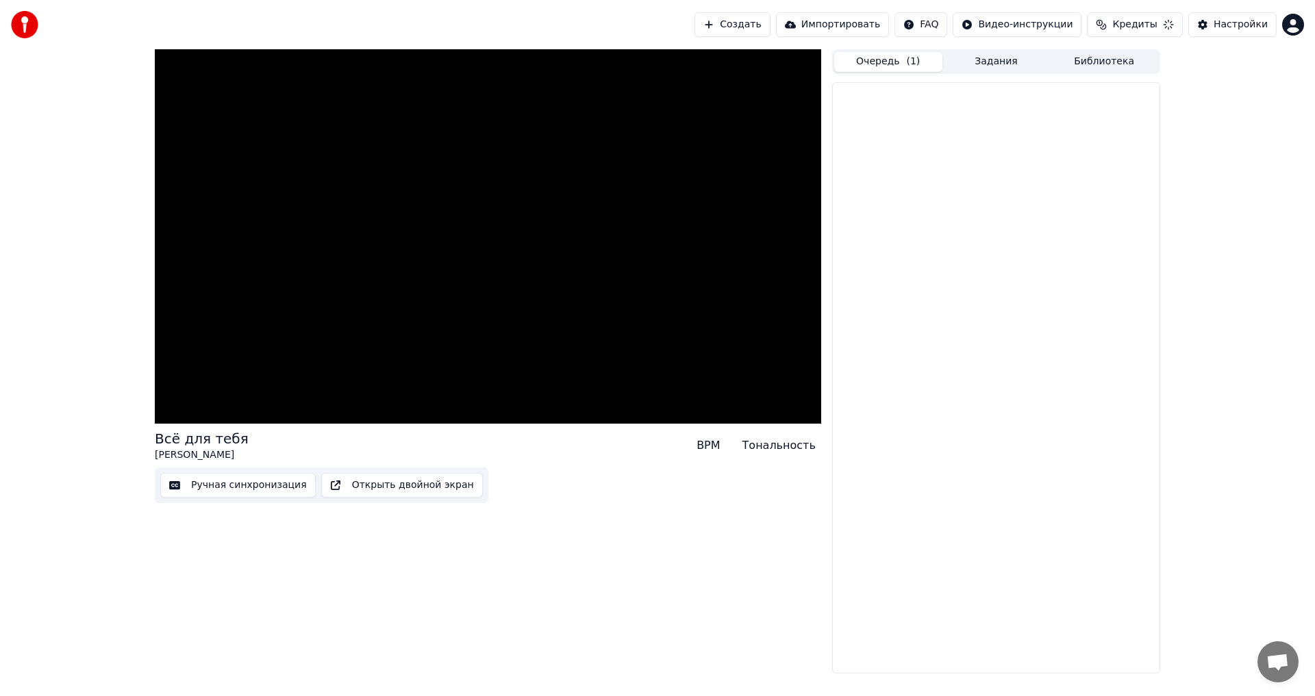
click at [1262, 26] on div "Настройки" at bounding box center [1240, 25] width 54 height 14
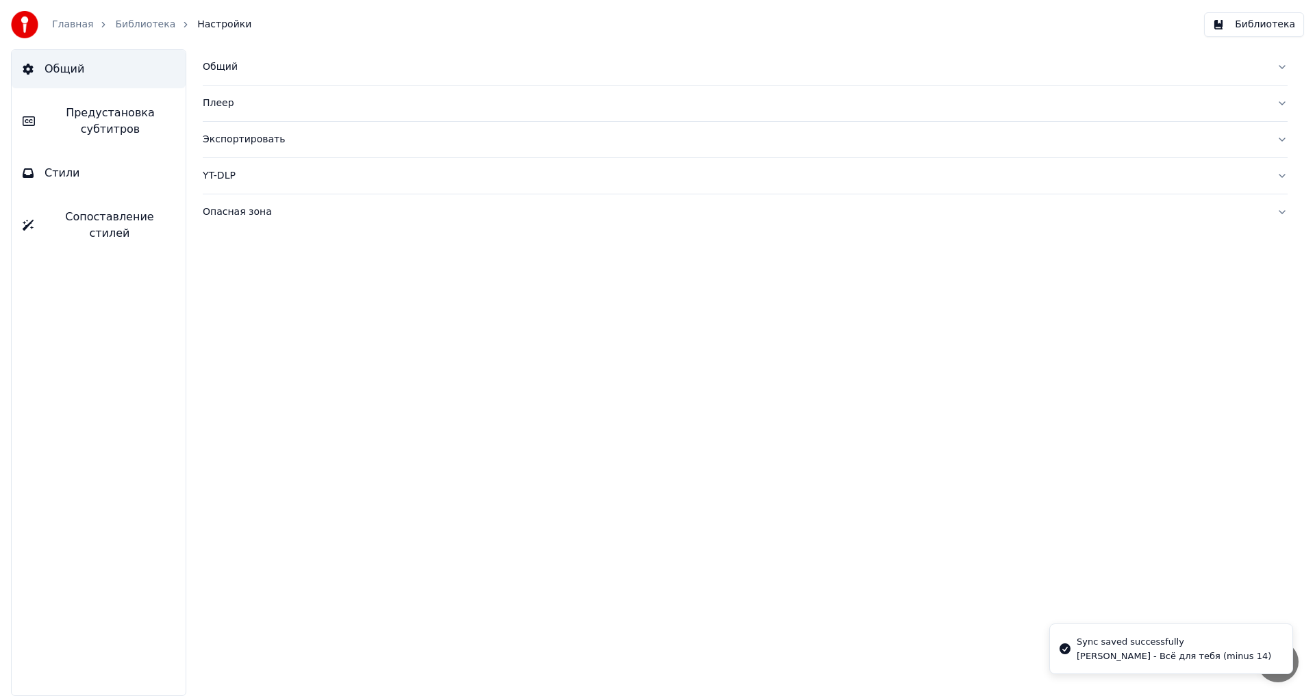
click at [124, 27] on link "Библиотека" at bounding box center [145, 25] width 60 height 14
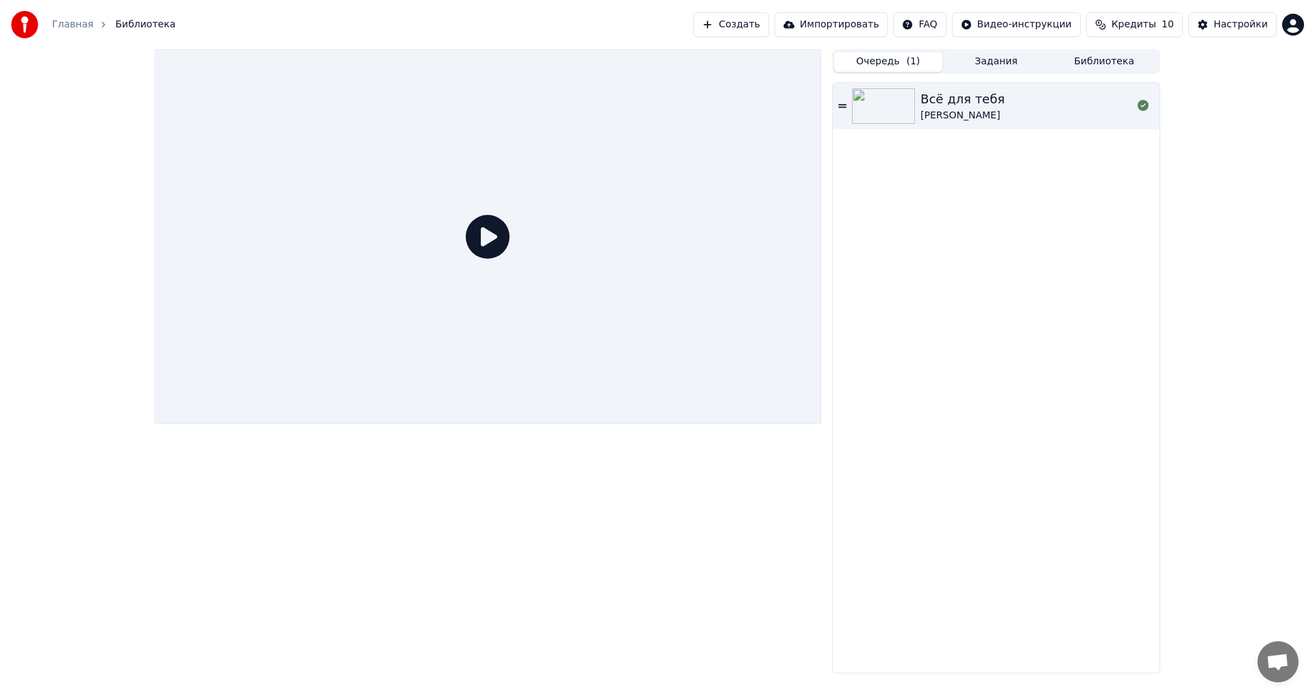
click at [490, 230] on icon at bounding box center [488, 237] width 44 height 44
click at [909, 60] on span "( 1 )" at bounding box center [913, 62] width 14 height 14
click at [1007, 60] on button "Задания" at bounding box center [996, 62] width 108 height 20
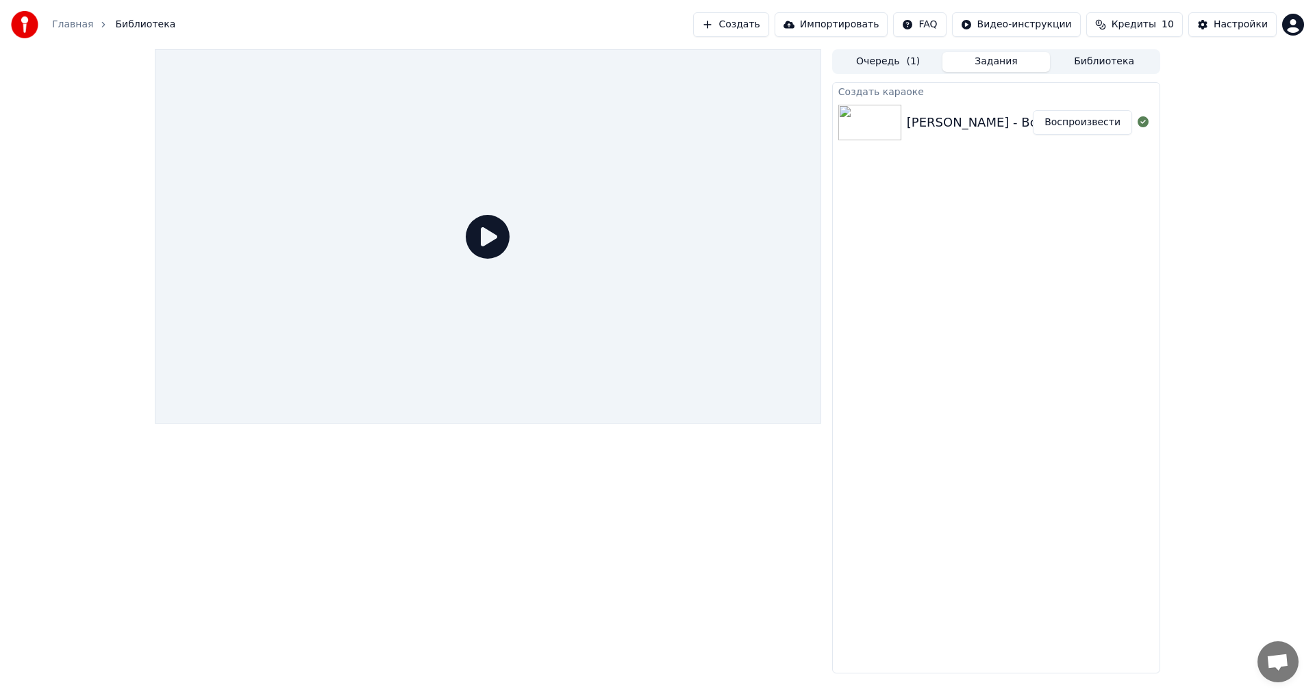
click at [869, 118] on img at bounding box center [869, 123] width 63 height 36
click at [976, 124] on div "[PERSON_NAME] - Всё для тебя (minus 14)" at bounding box center [1042, 122] width 270 height 19
click at [1011, 68] on button "Задания" at bounding box center [996, 62] width 108 height 20
click at [1011, 65] on button "Задания" at bounding box center [996, 62] width 108 height 20
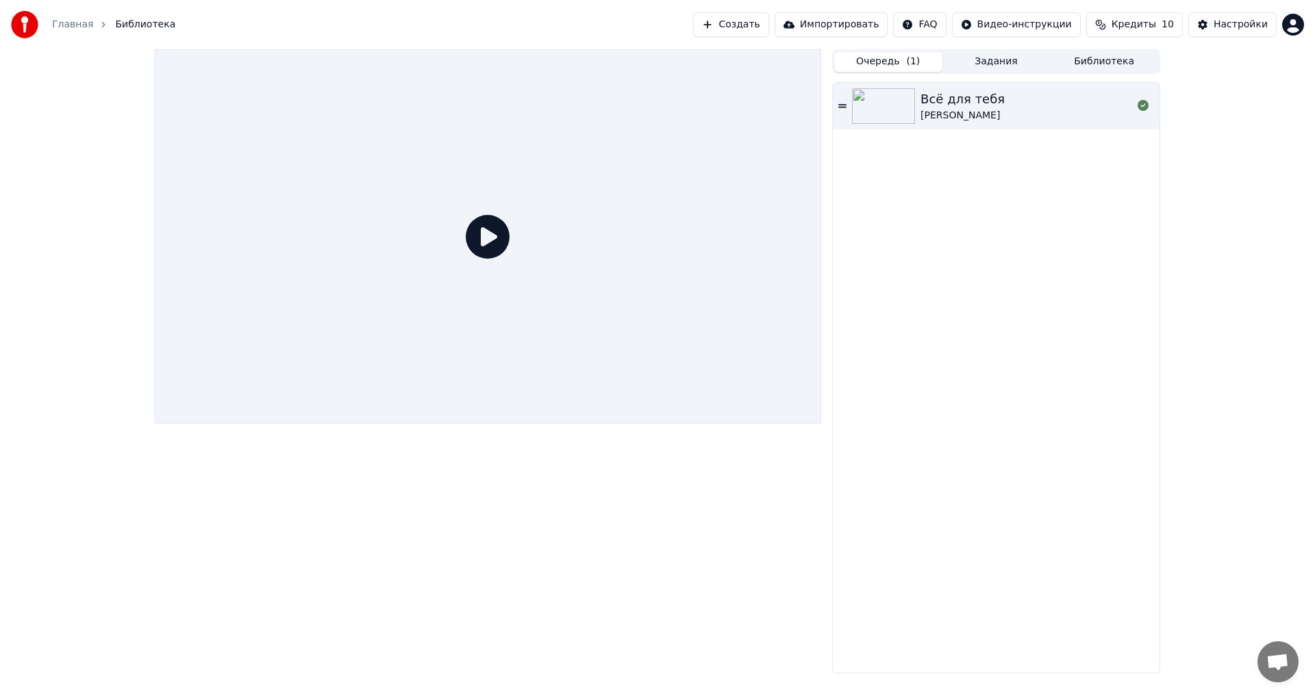
click at [877, 71] on button "Очередь ( 1 )" at bounding box center [888, 62] width 108 height 20
click at [948, 111] on div "[PERSON_NAME]" at bounding box center [962, 116] width 84 height 14
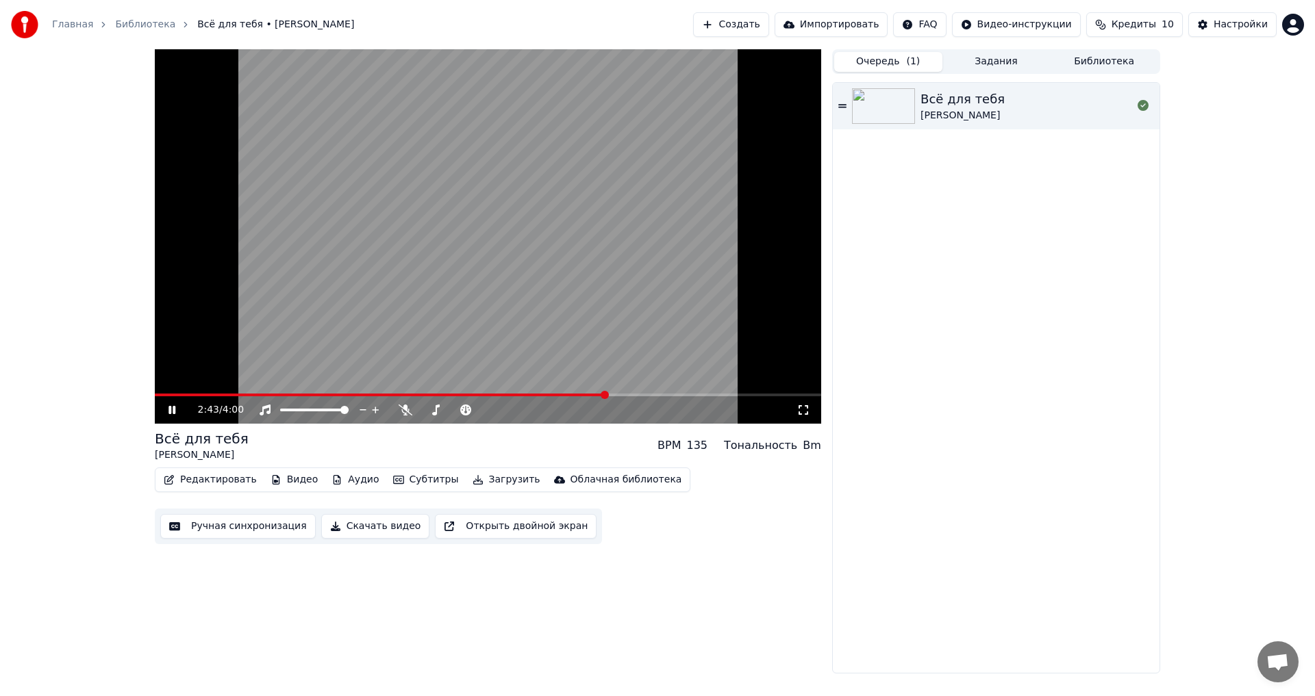
click at [240, 483] on button "Редактировать" at bounding box center [210, 479] width 104 height 19
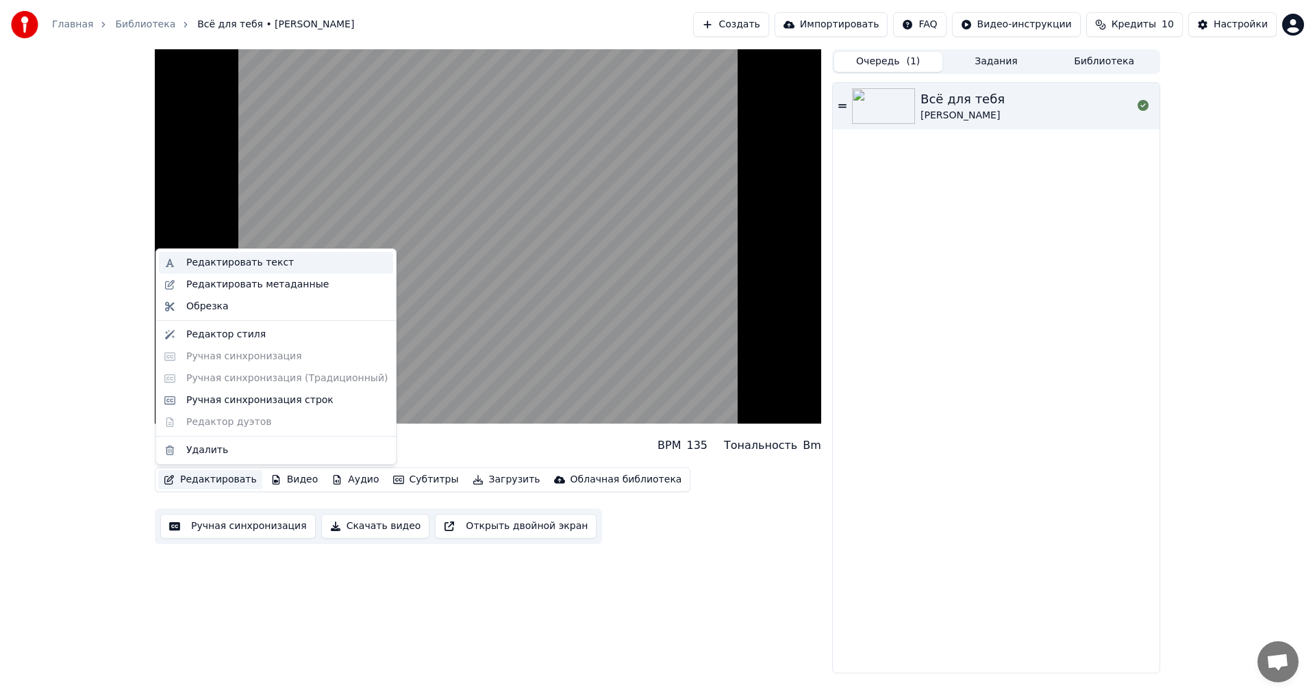
click at [221, 264] on div "Редактировать текст" at bounding box center [240, 263] width 108 height 14
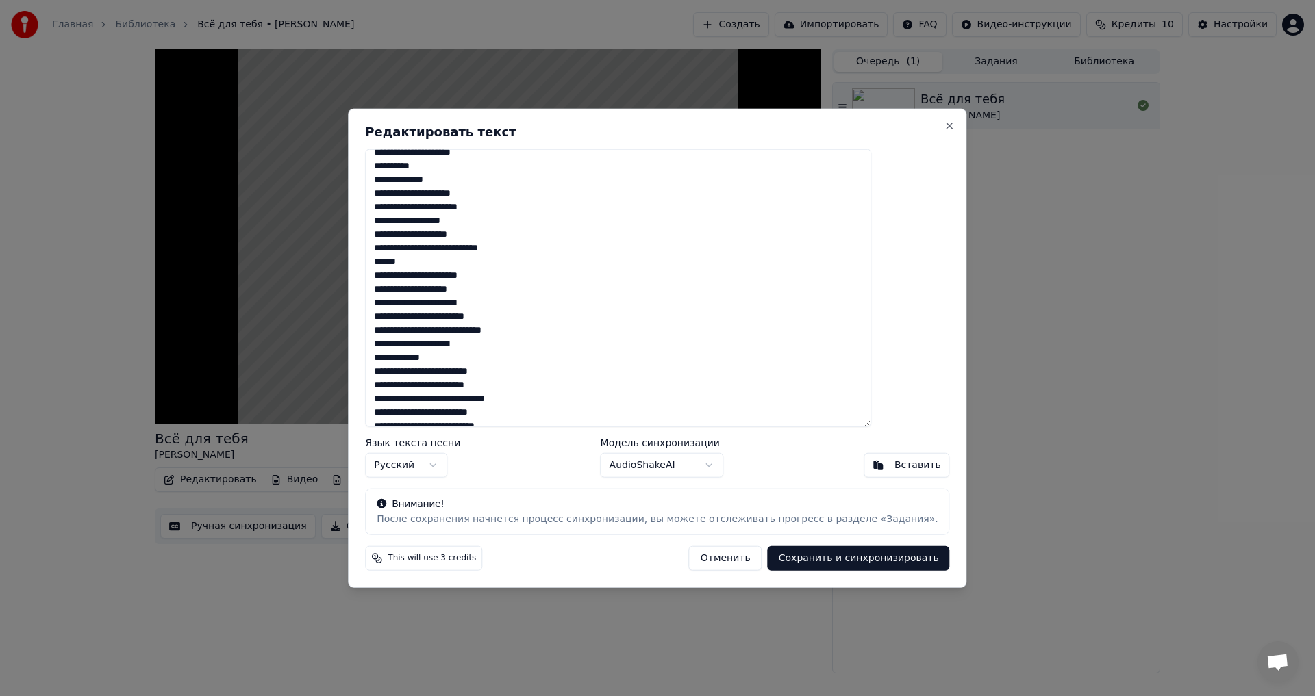
scroll to position [294, 0]
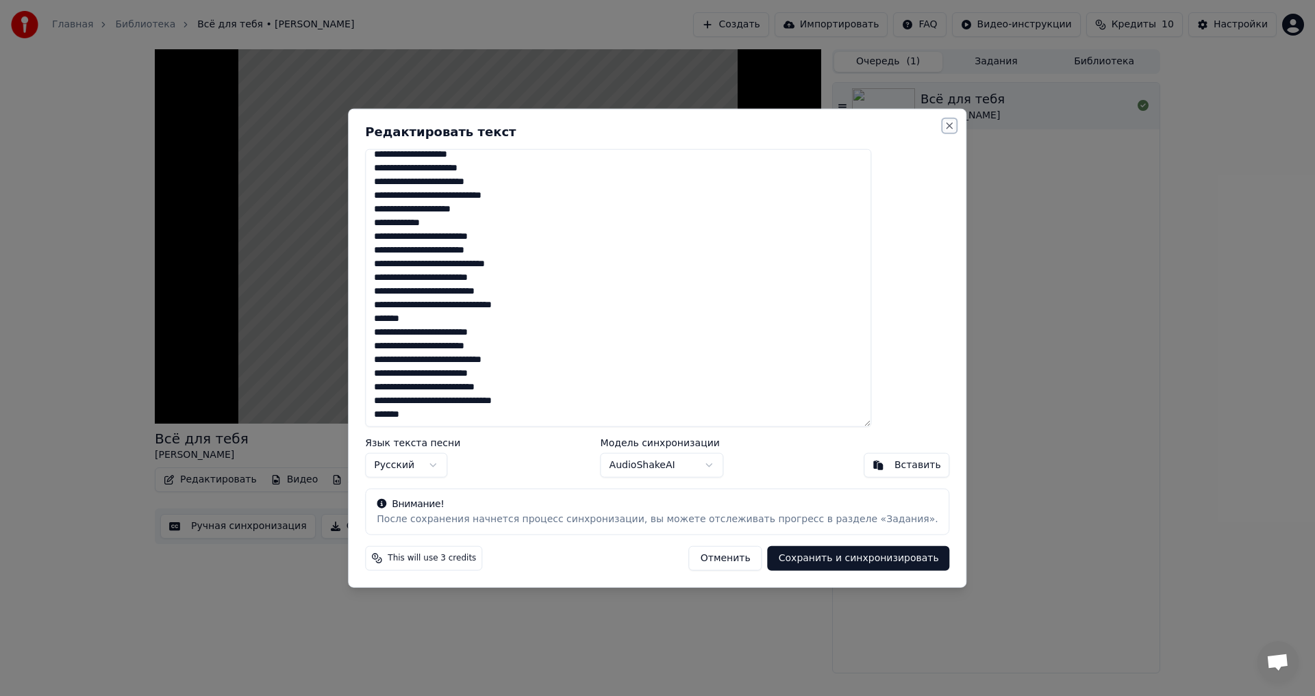
click at [944, 127] on button "Close" at bounding box center [949, 125] width 11 height 11
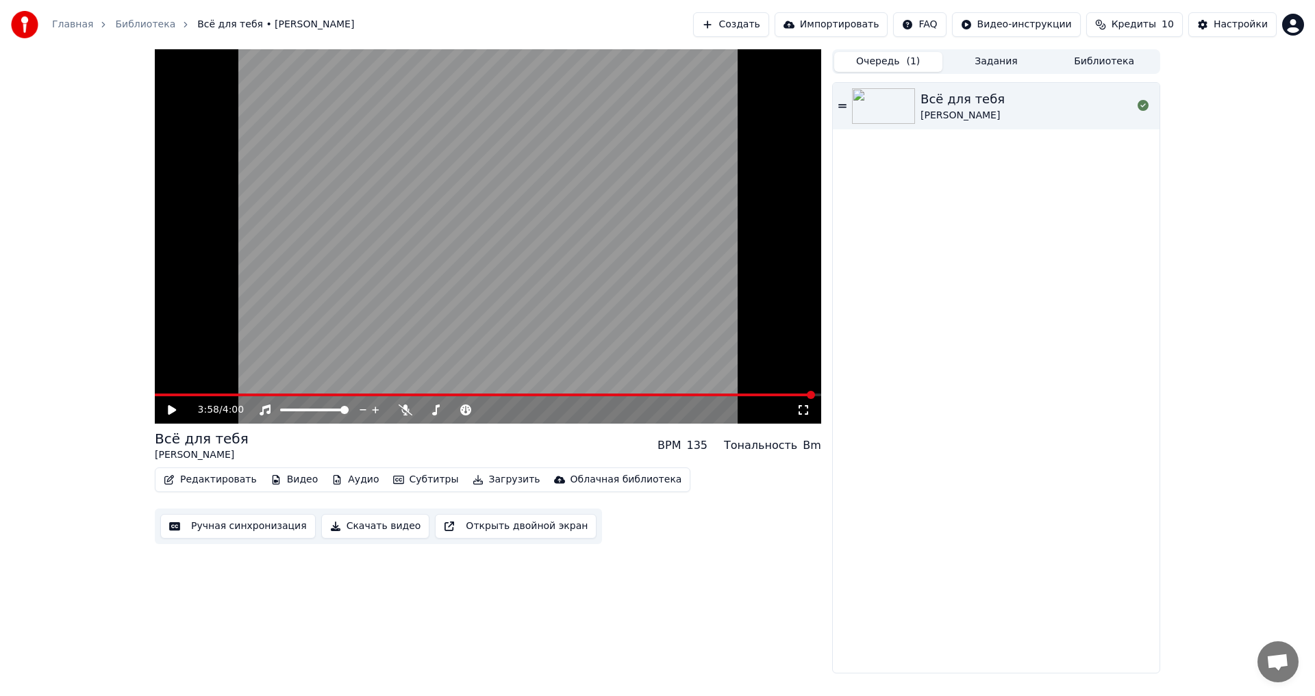
click at [631, 394] on span at bounding box center [484, 395] width 659 height 3
click at [173, 412] on icon at bounding box center [172, 410] width 8 height 10
click at [173, 412] on icon at bounding box center [182, 410] width 32 height 11
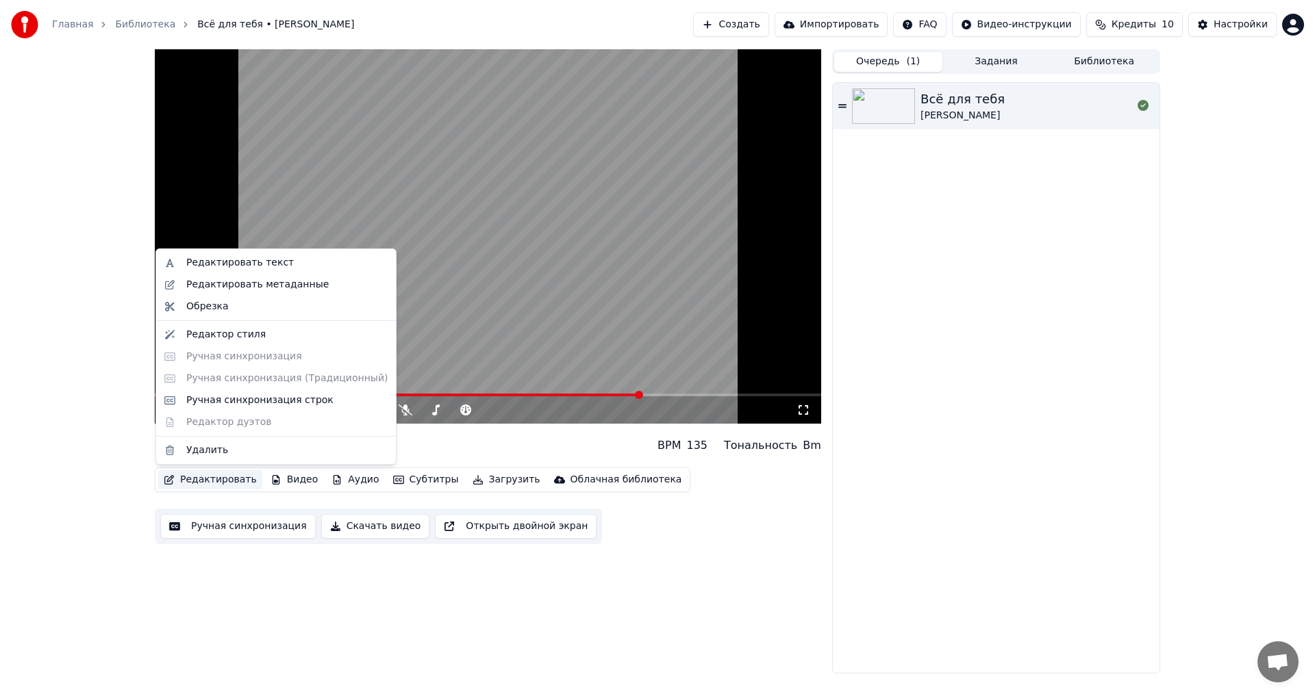
click at [206, 486] on button "Редактировать" at bounding box center [210, 479] width 104 height 19
click at [208, 403] on div "Ручная синхронизация строк" at bounding box center [259, 401] width 147 height 14
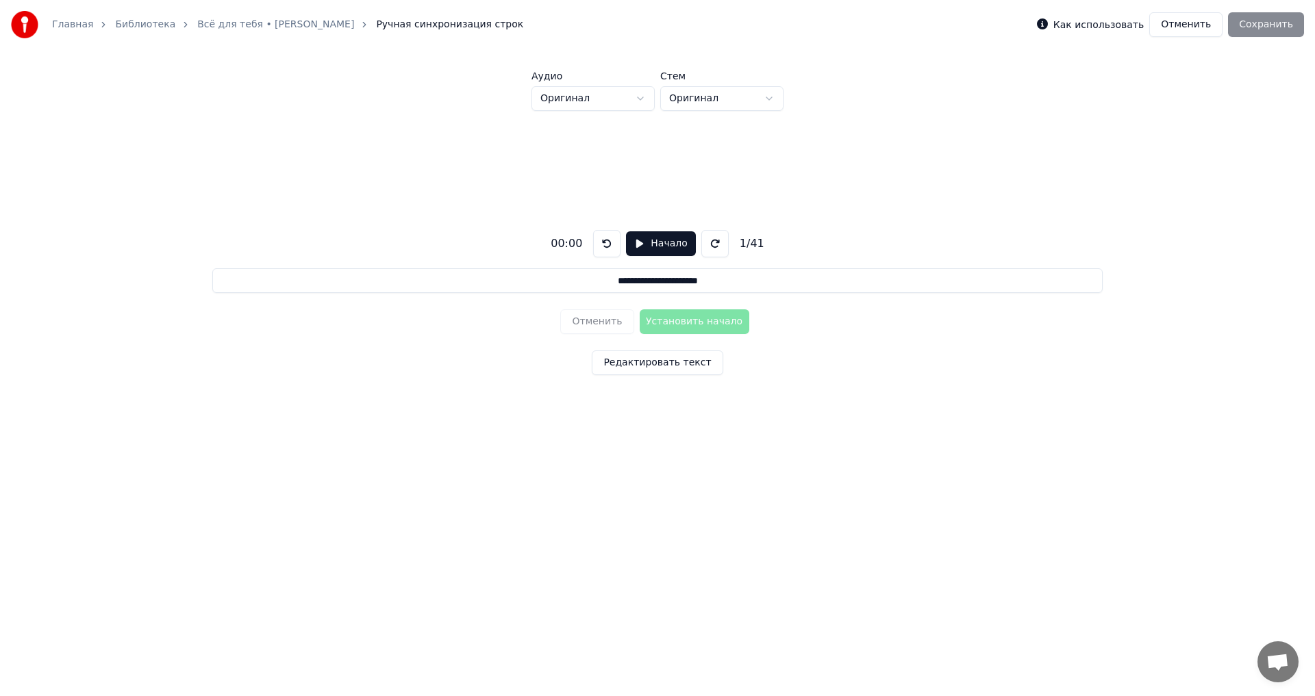
click at [632, 245] on button "Начало" at bounding box center [660, 243] width 69 height 25
click at [653, 321] on button "Установить начало" at bounding box center [695, 322] width 110 height 25
click at [653, 321] on button "Установить конец" at bounding box center [695, 322] width 110 height 25
click at [653, 321] on button "Установить начало" at bounding box center [695, 322] width 110 height 25
click at [653, 321] on button "Установить конец" at bounding box center [695, 322] width 110 height 25
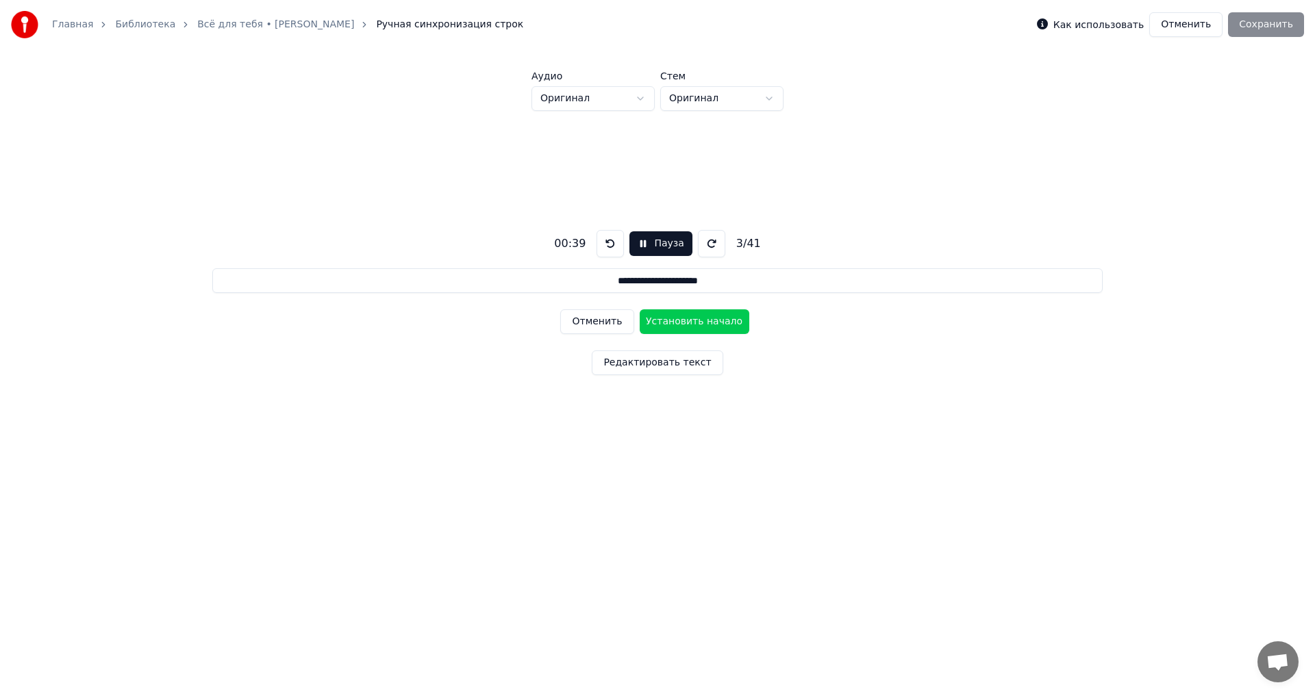
click at [653, 321] on button "Установить начало" at bounding box center [695, 322] width 110 height 25
click at [653, 321] on button "Установить конец" at bounding box center [695, 322] width 110 height 25
click at [653, 321] on button "Установить начало" at bounding box center [695, 322] width 110 height 25
click at [653, 321] on button "Установить конец" at bounding box center [695, 322] width 110 height 25
click at [653, 321] on button "Установить начало" at bounding box center [695, 322] width 110 height 25
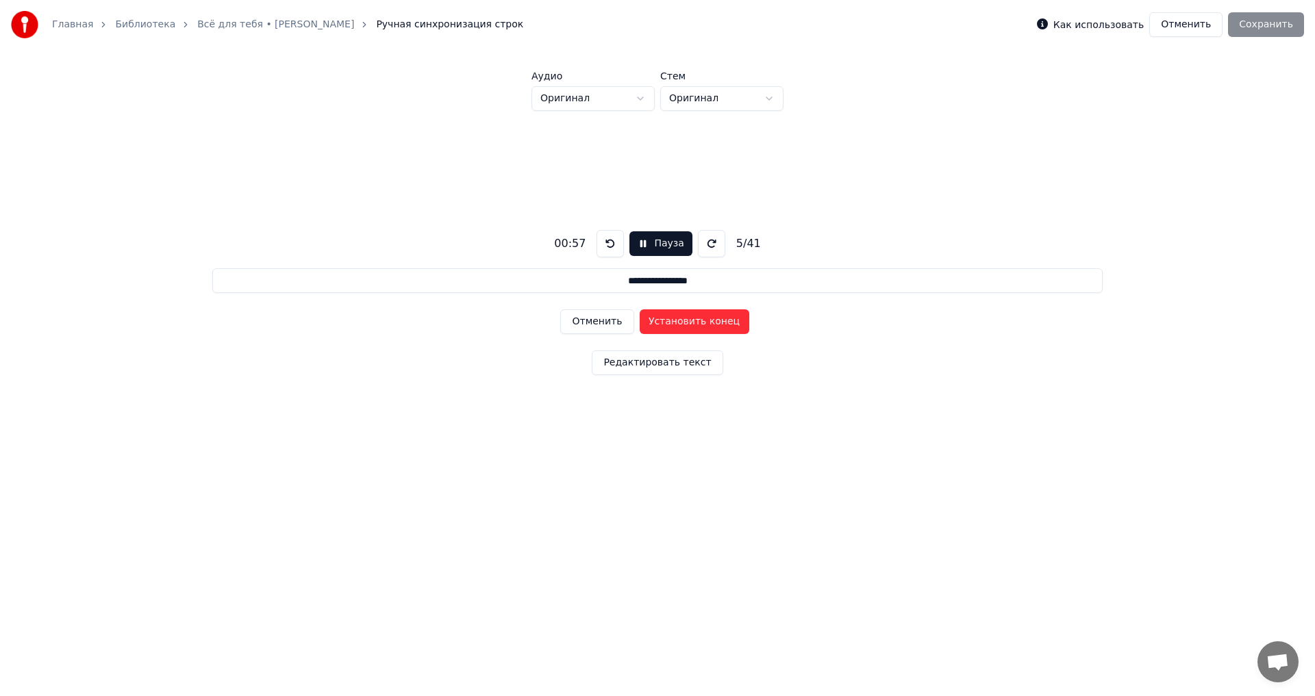
click at [653, 321] on button "Установить конец" at bounding box center [695, 322] width 110 height 25
click at [653, 321] on button "Установить начало" at bounding box center [695, 322] width 110 height 25
click at [653, 321] on button "Установить конец" at bounding box center [695, 322] width 110 height 25
click at [653, 321] on button "Установить начало" at bounding box center [695, 322] width 110 height 25
click at [653, 322] on button "Установить конец" at bounding box center [695, 322] width 110 height 25
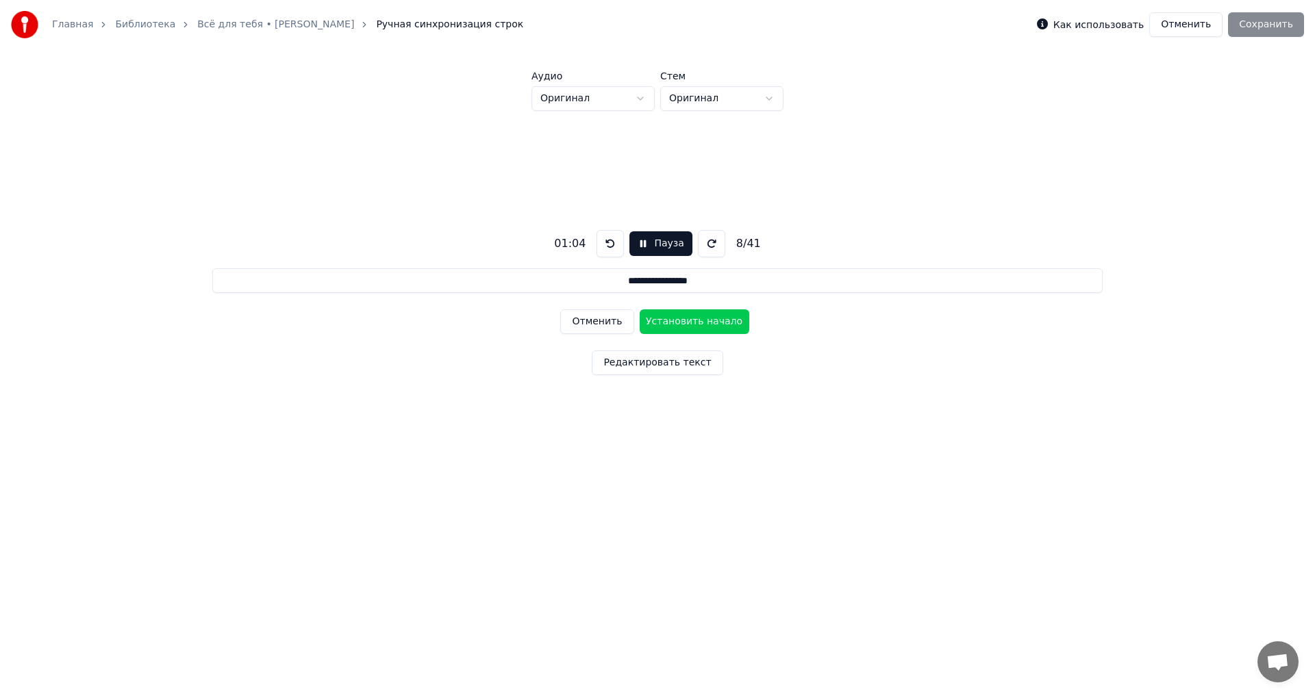
click at [653, 322] on button "Установить начало" at bounding box center [695, 322] width 110 height 25
click at [653, 322] on button "Установить конец" at bounding box center [695, 322] width 110 height 25
click at [653, 322] on button "Установить начало" at bounding box center [695, 322] width 110 height 25
click at [653, 322] on button "Установить конец" at bounding box center [695, 322] width 110 height 25
click at [653, 322] on button "Установить начало" at bounding box center [695, 322] width 110 height 25
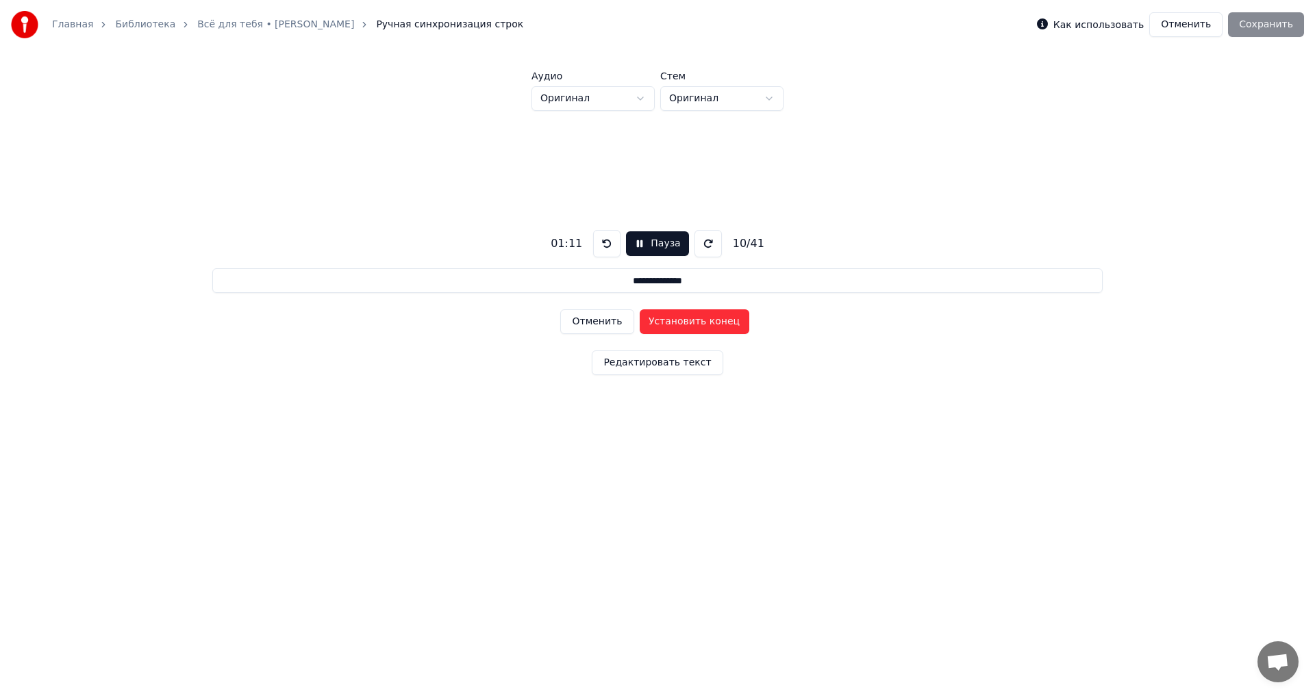
click at [653, 322] on button "Установить конец" at bounding box center [695, 322] width 110 height 25
click at [653, 322] on button "Установить начало" at bounding box center [695, 322] width 110 height 25
click at [653, 322] on button "Установить конец" at bounding box center [695, 322] width 110 height 25
click at [653, 322] on button "Установить начало" at bounding box center [695, 322] width 110 height 25
click at [653, 322] on button "Установить конец" at bounding box center [695, 322] width 110 height 25
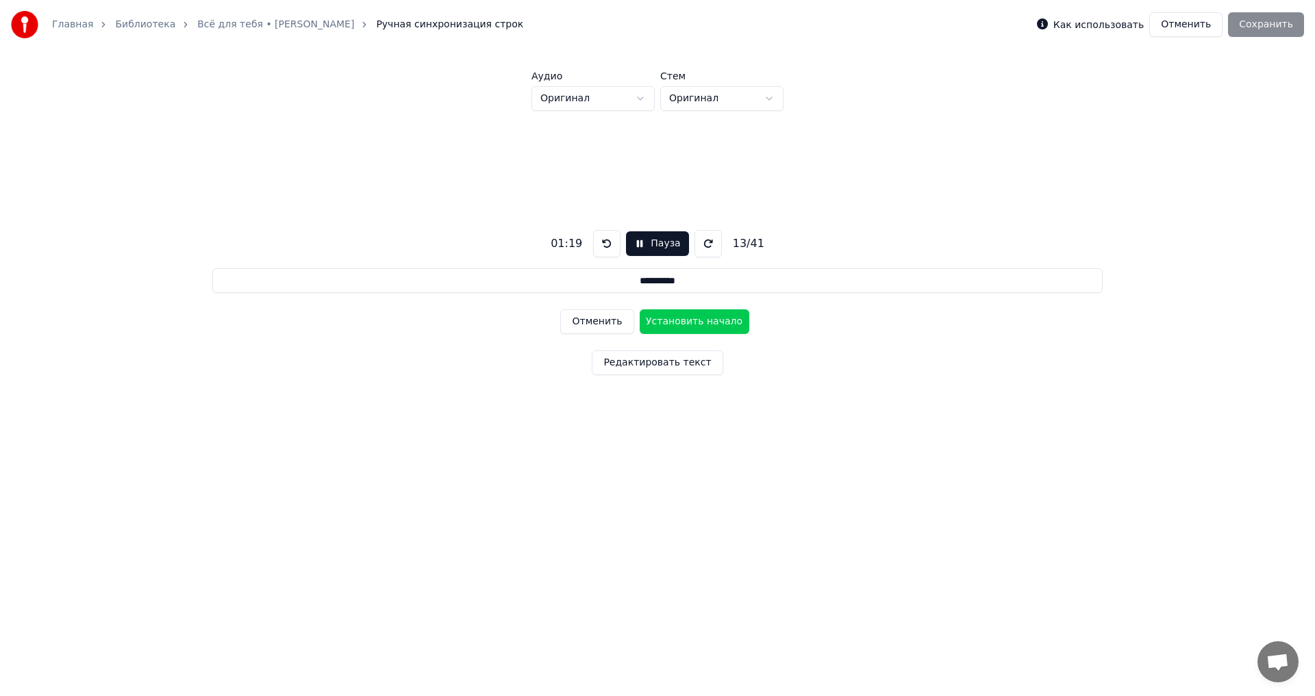
click at [653, 322] on button "Установить начало" at bounding box center [695, 322] width 110 height 25
click at [653, 322] on button "Установить конец" at bounding box center [695, 322] width 110 height 25
click at [653, 322] on button "Установить начало" at bounding box center [695, 322] width 110 height 25
click at [653, 322] on button "Установить конец" at bounding box center [695, 322] width 110 height 25
click at [653, 322] on button "Установить начало" at bounding box center [695, 322] width 110 height 25
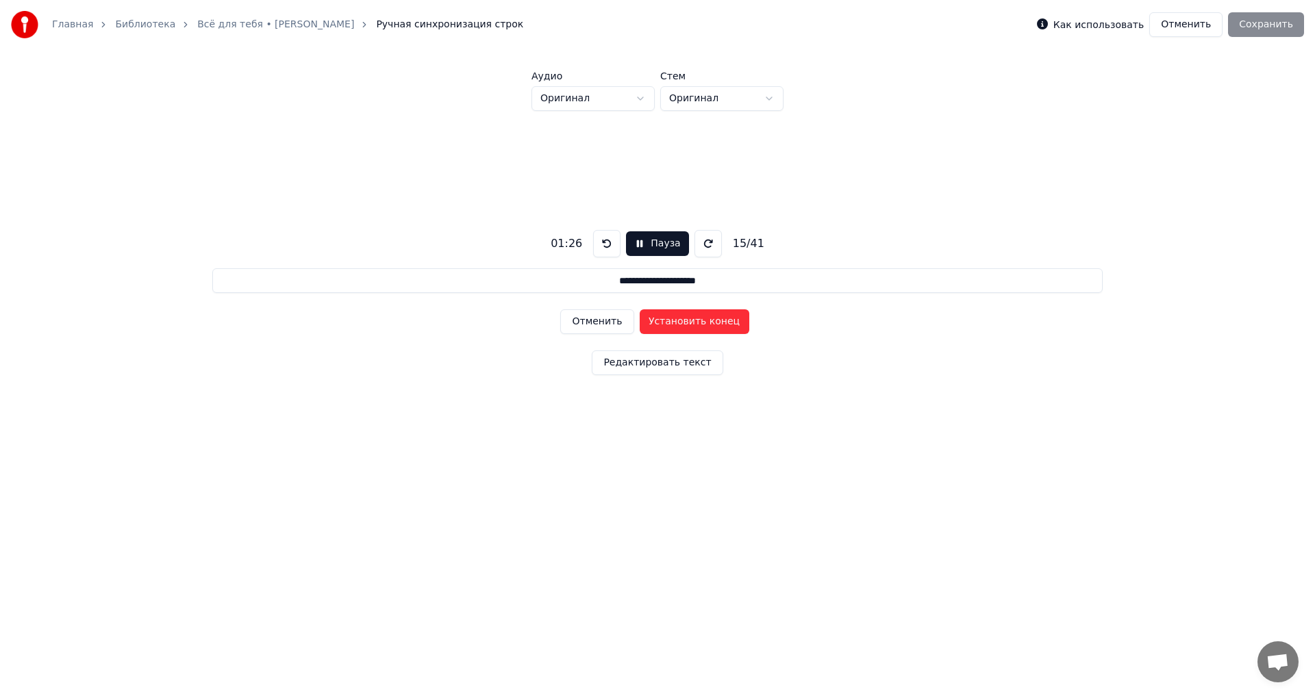
click at [653, 322] on button "Установить конец" at bounding box center [695, 322] width 110 height 25
click at [653, 322] on button "Установить начало" at bounding box center [695, 322] width 110 height 25
click at [653, 322] on button "Установить конец" at bounding box center [695, 322] width 110 height 25
click at [653, 322] on button "Установить начало" at bounding box center [695, 322] width 110 height 25
click at [653, 322] on button "Установить конец" at bounding box center [695, 322] width 110 height 25
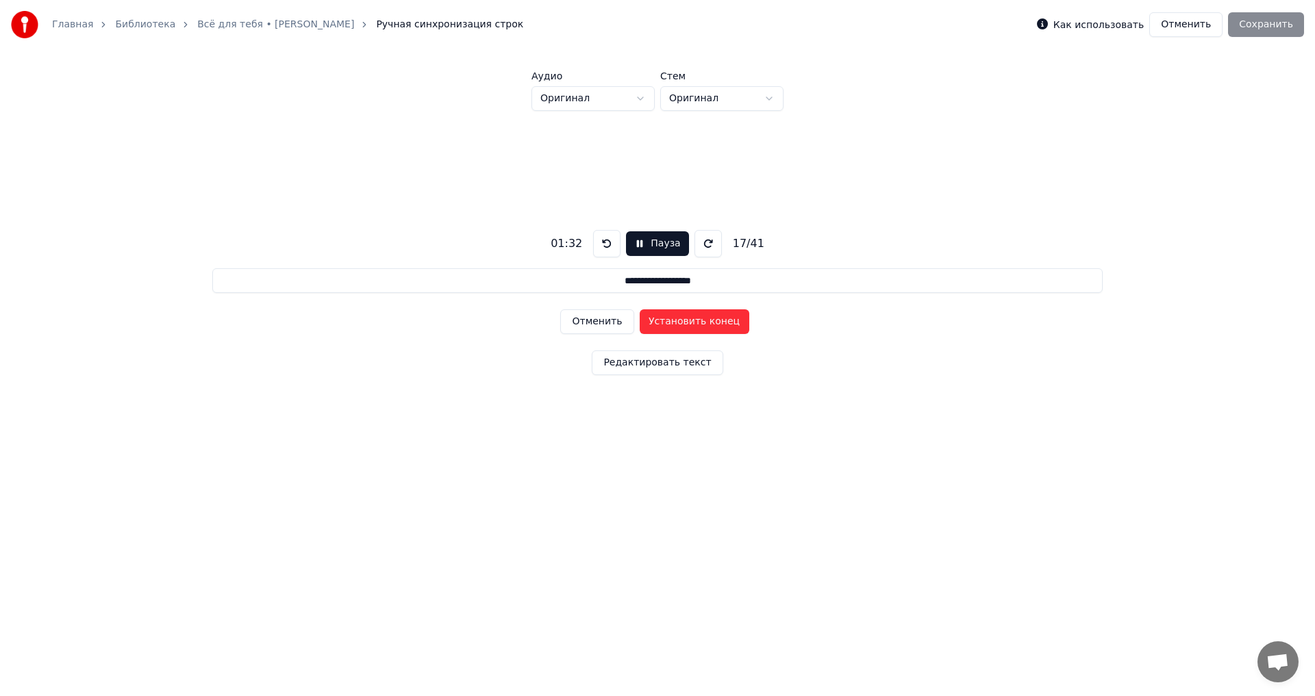
type input "**********"
click at [1213, 23] on button "Отменить" at bounding box center [1185, 24] width 73 height 25
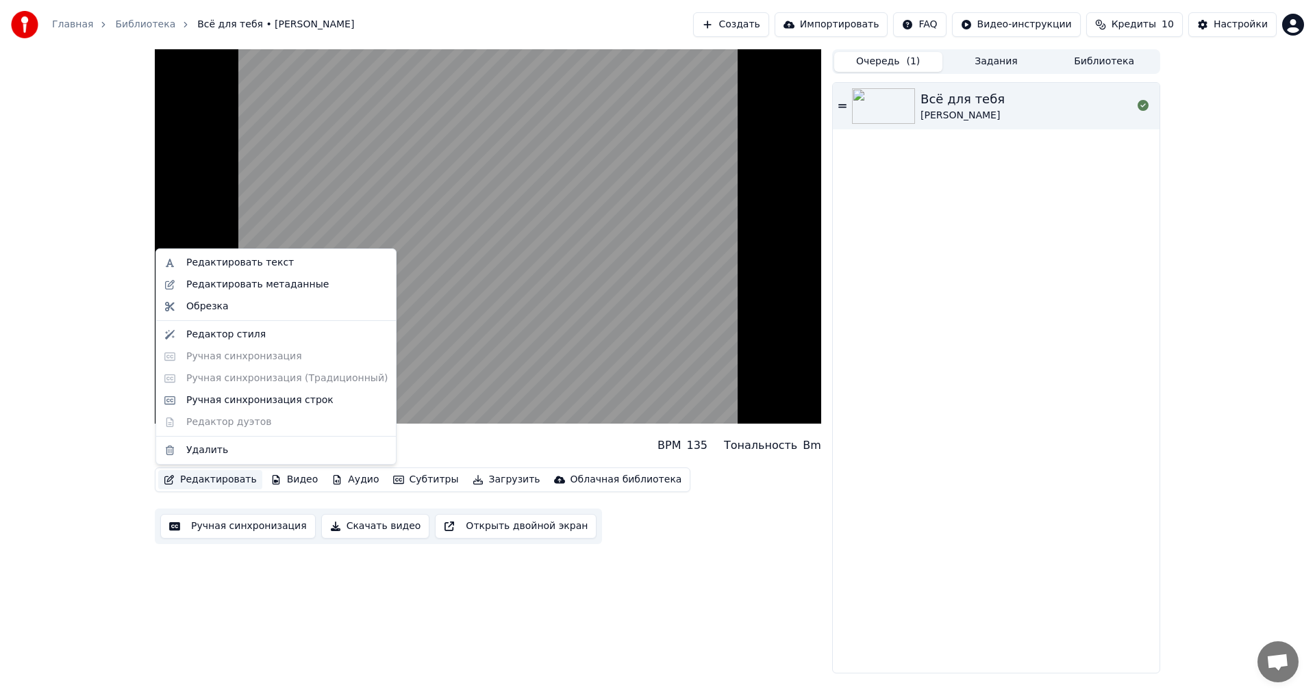
click at [210, 479] on button "Редактировать" at bounding box center [210, 479] width 104 height 19
click at [231, 264] on div "Редактировать текст" at bounding box center [240, 263] width 108 height 14
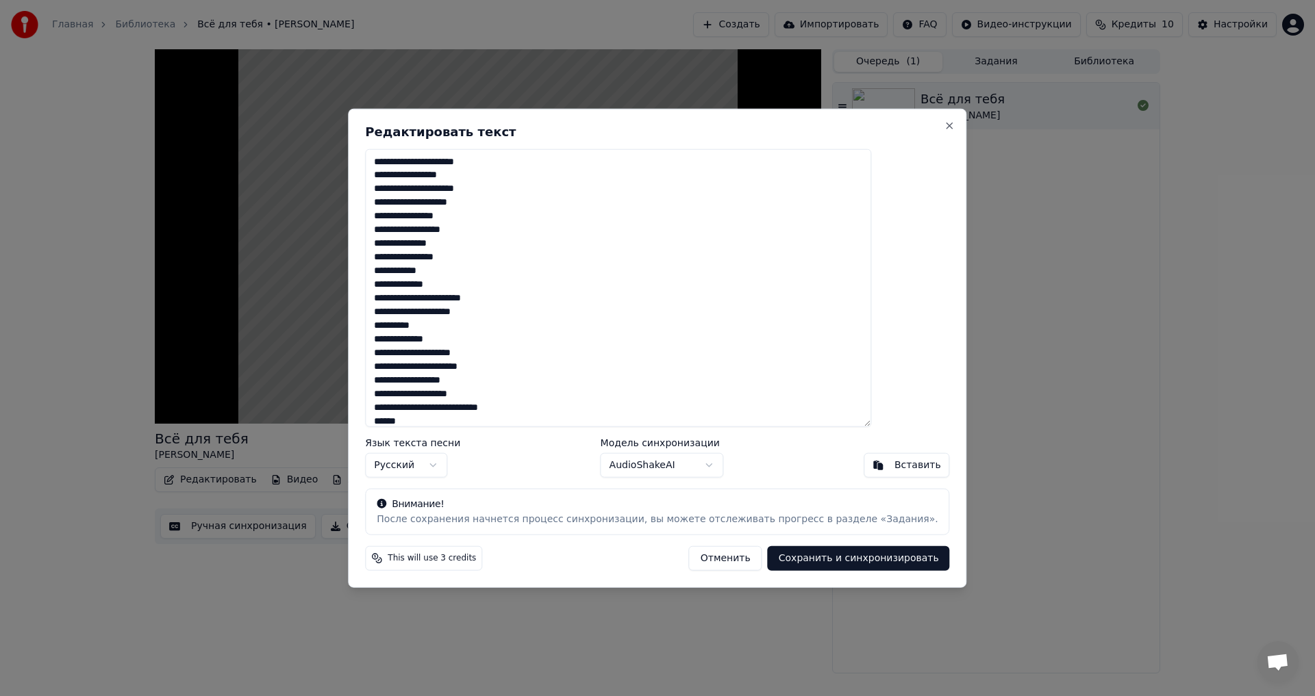
click at [507, 249] on textarea "**********" at bounding box center [618, 288] width 506 height 279
type textarea "**********"
click at [785, 562] on button "Сохранить и синхронизировать" at bounding box center [859, 558] width 182 height 25
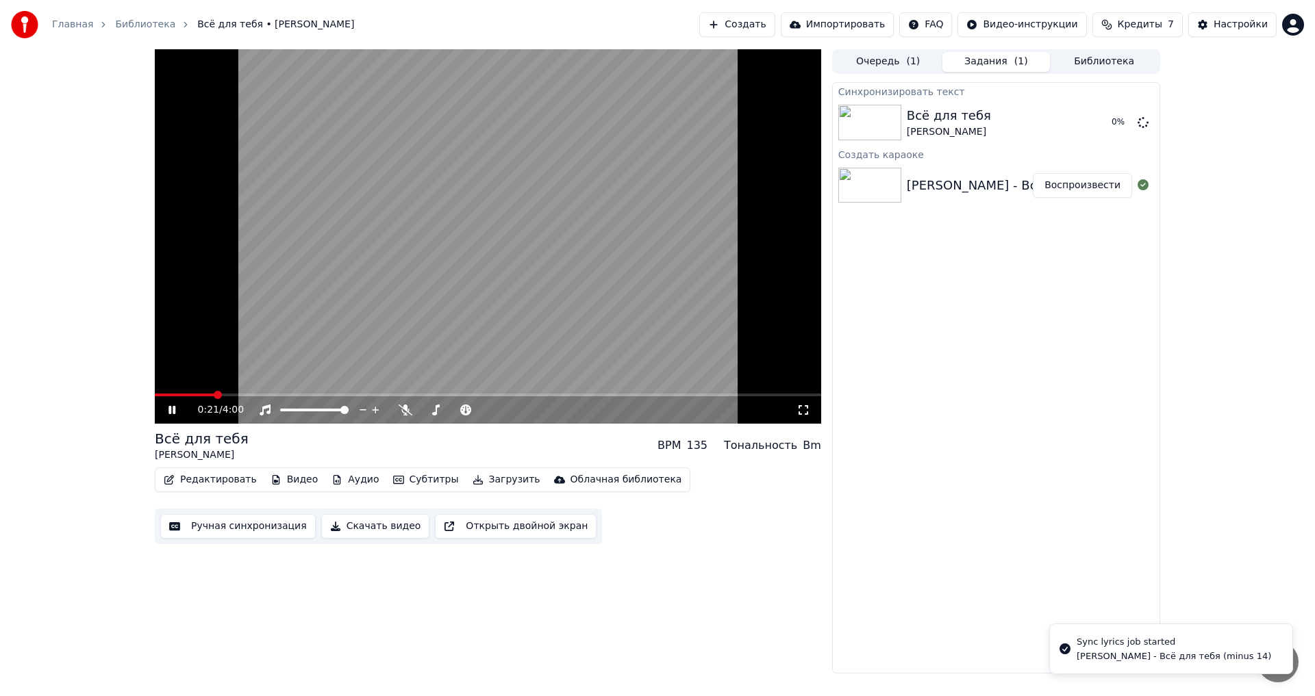
click at [173, 409] on icon at bounding box center [171, 410] width 7 height 8
click at [189, 483] on button "Редактировать" at bounding box center [210, 479] width 104 height 19
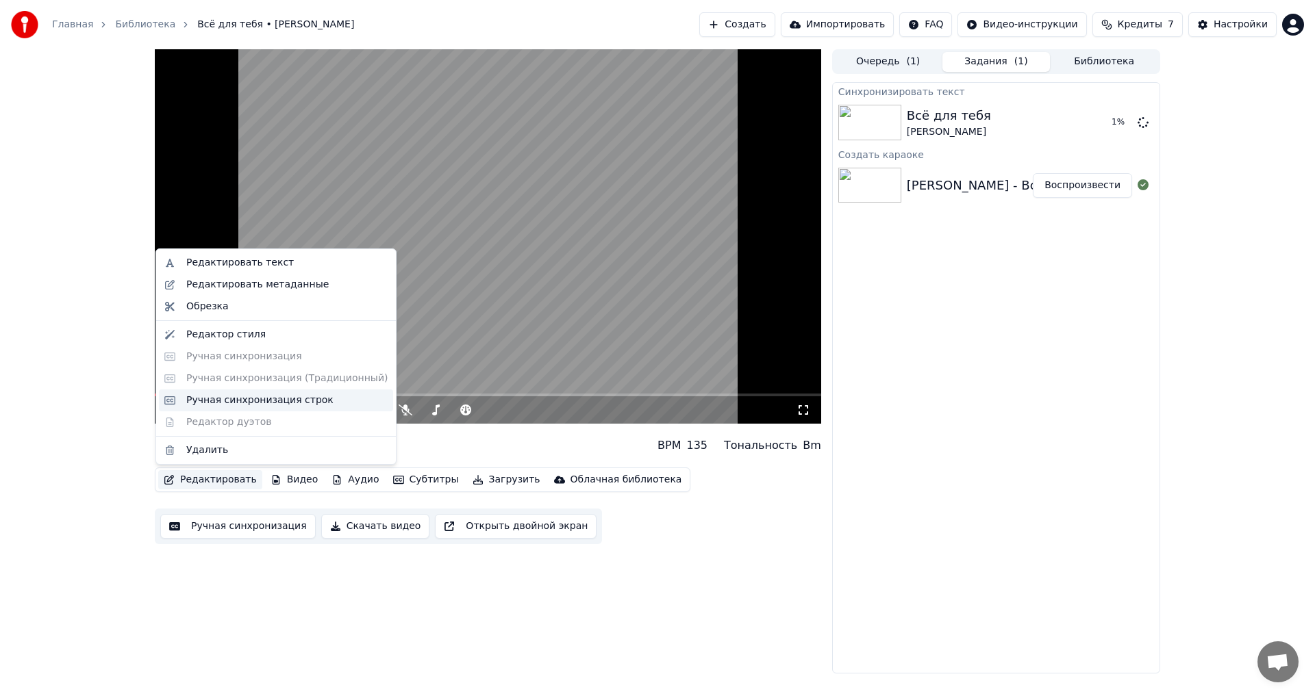
click at [208, 404] on div "Ручная синхронизация строк" at bounding box center [259, 401] width 147 height 14
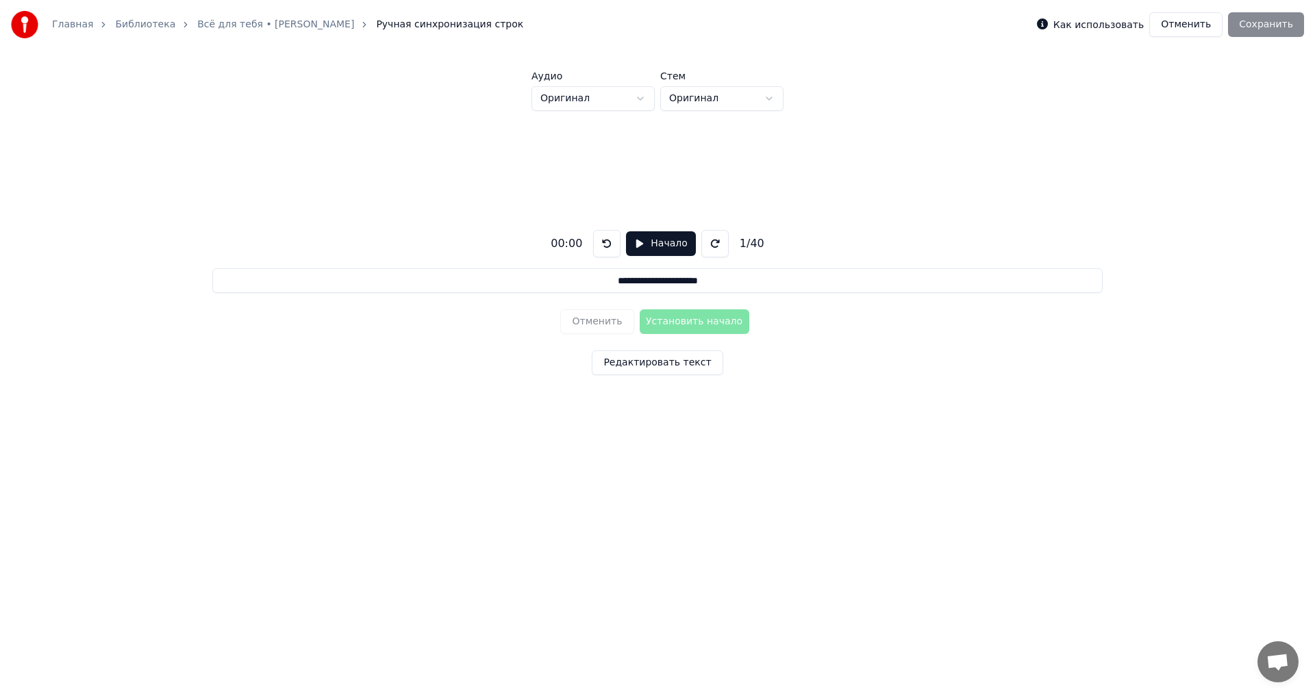
click at [653, 250] on button "Начало" at bounding box center [660, 243] width 69 height 25
click at [685, 322] on button "Установить начало" at bounding box center [695, 322] width 110 height 25
click at [685, 322] on button "Установить конец" at bounding box center [695, 322] width 110 height 25
click at [685, 322] on button "Установить начало" at bounding box center [695, 322] width 110 height 25
click at [684, 322] on button "Установить конец" at bounding box center [695, 322] width 110 height 25
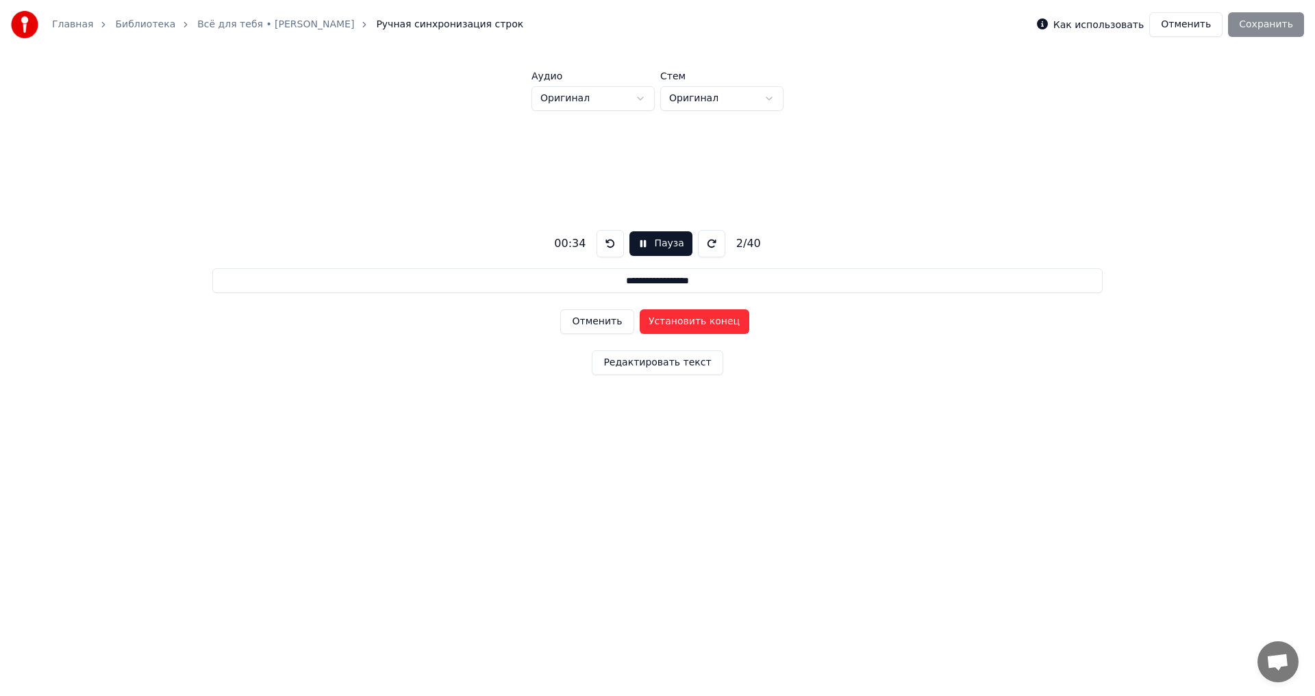
type input "**********"
click at [684, 322] on button "Установить начало" at bounding box center [695, 322] width 110 height 25
click at [1203, 29] on button "Отменить" at bounding box center [1185, 24] width 73 height 25
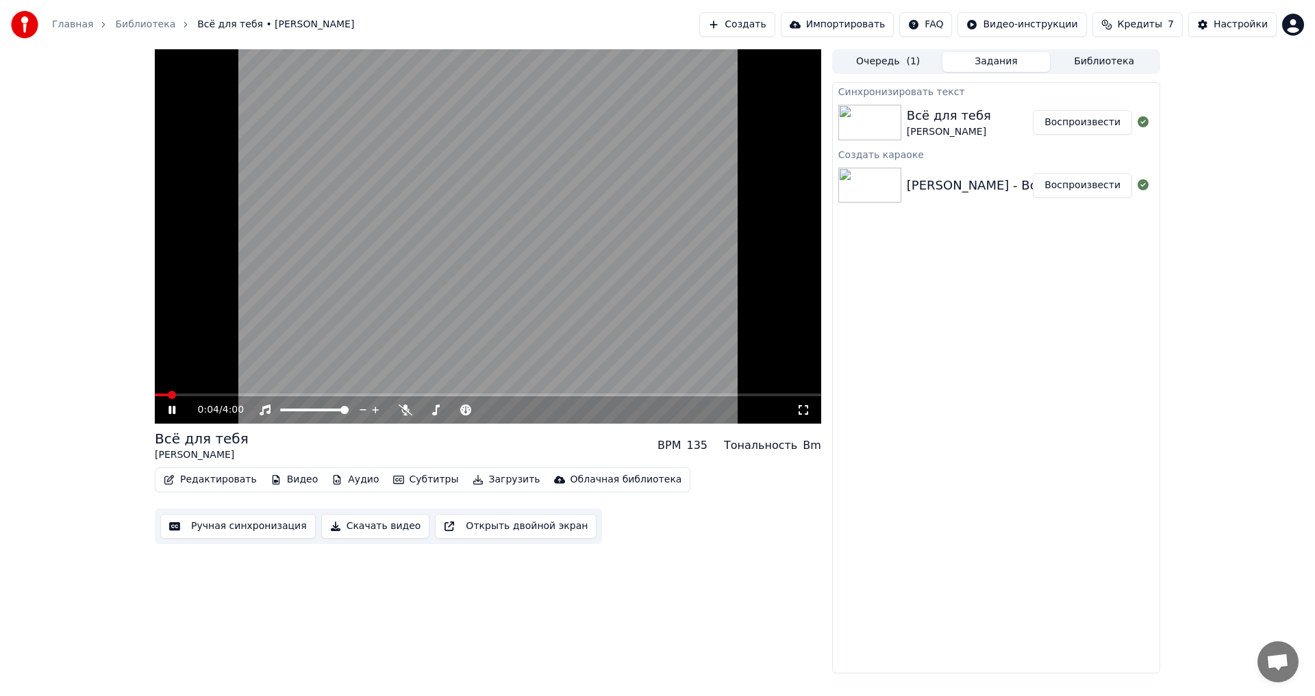
click at [171, 412] on icon at bounding box center [171, 410] width 7 height 8
click at [452, 525] on button "Открыть двойной экран" at bounding box center [516, 526] width 162 height 25
click at [171, 407] on icon at bounding box center [171, 410] width 7 height 8
click at [199, 481] on button "Редактировать" at bounding box center [210, 479] width 104 height 19
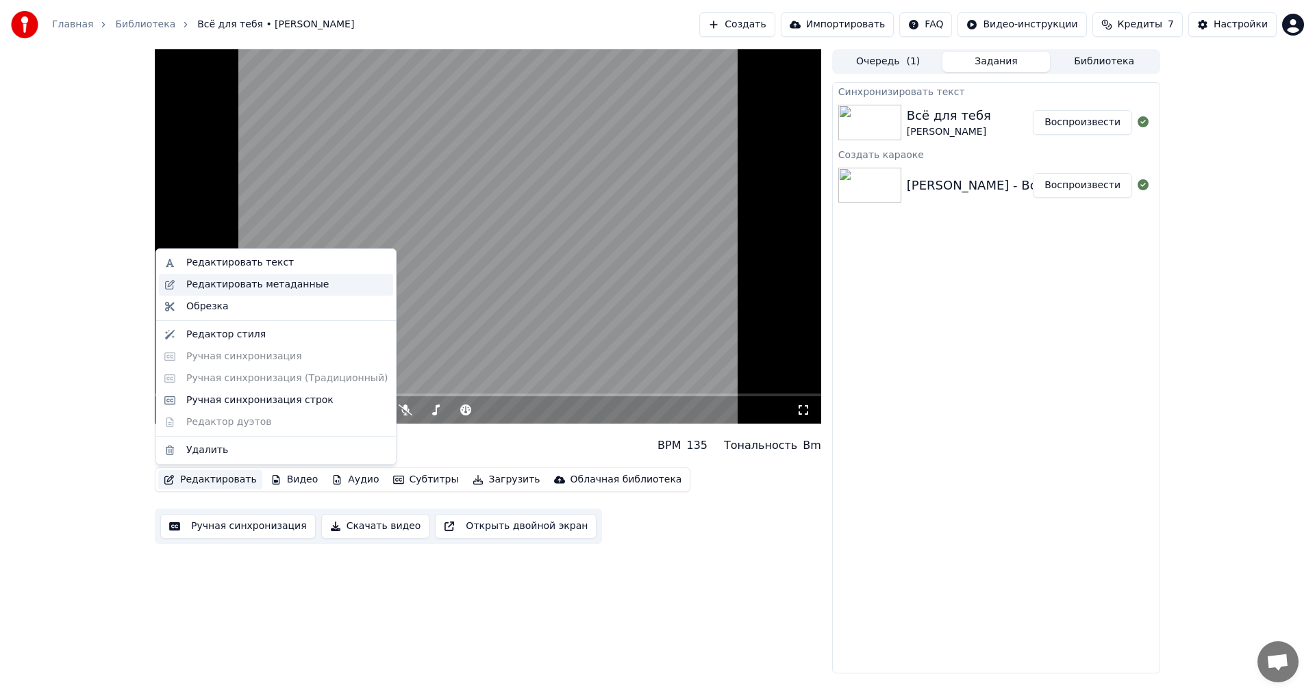
click at [235, 288] on div "Редактировать метаданные" at bounding box center [257, 285] width 142 height 14
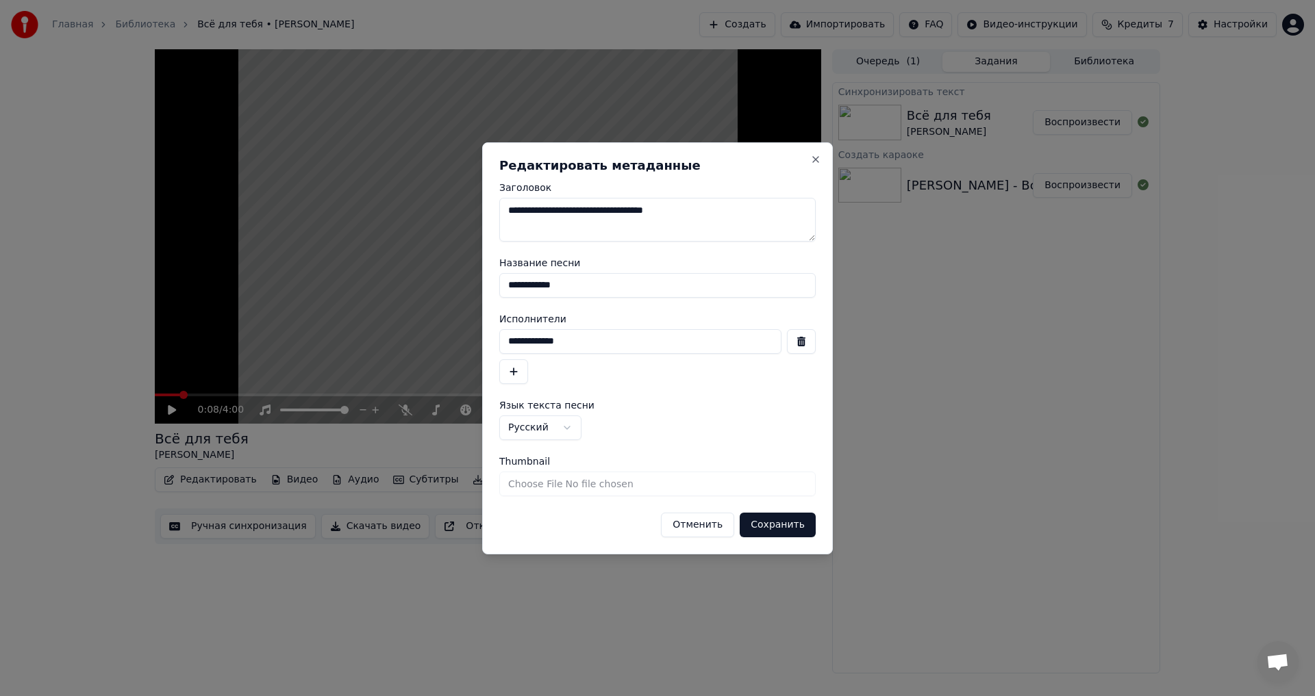
drag, startPoint x: 572, startPoint y: 209, endPoint x: 491, endPoint y: 210, distance: 81.5
click at [491, 210] on div "**********" at bounding box center [657, 348] width 351 height 412
drag, startPoint x: 698, startPoint y: 211, endPoint x: 641, endPoint y: 217, distance: 57.8
click at [641, 217] on textarea "**********" at bounding box center [657, 220] width 316 height 44
drag, startPoint x: 574, startPoint y: 214, endPoint x: 479, endPoint y: 216, distance: 94.5
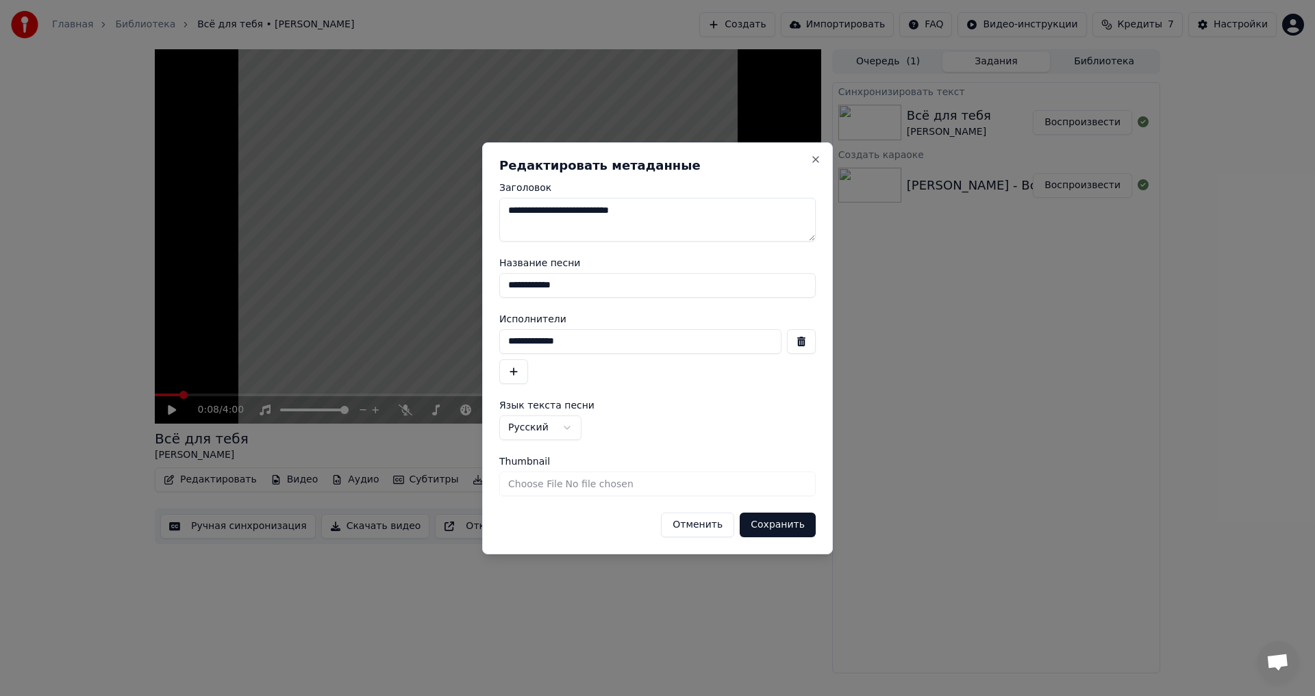
click at [479, 216] on body "**********" at bounding box center [657, 348] width 1315 height 696
type textarea "**********"
click at [779, 520] on button "Сохранить" at bounding box center [778, 525] width 76 height 25
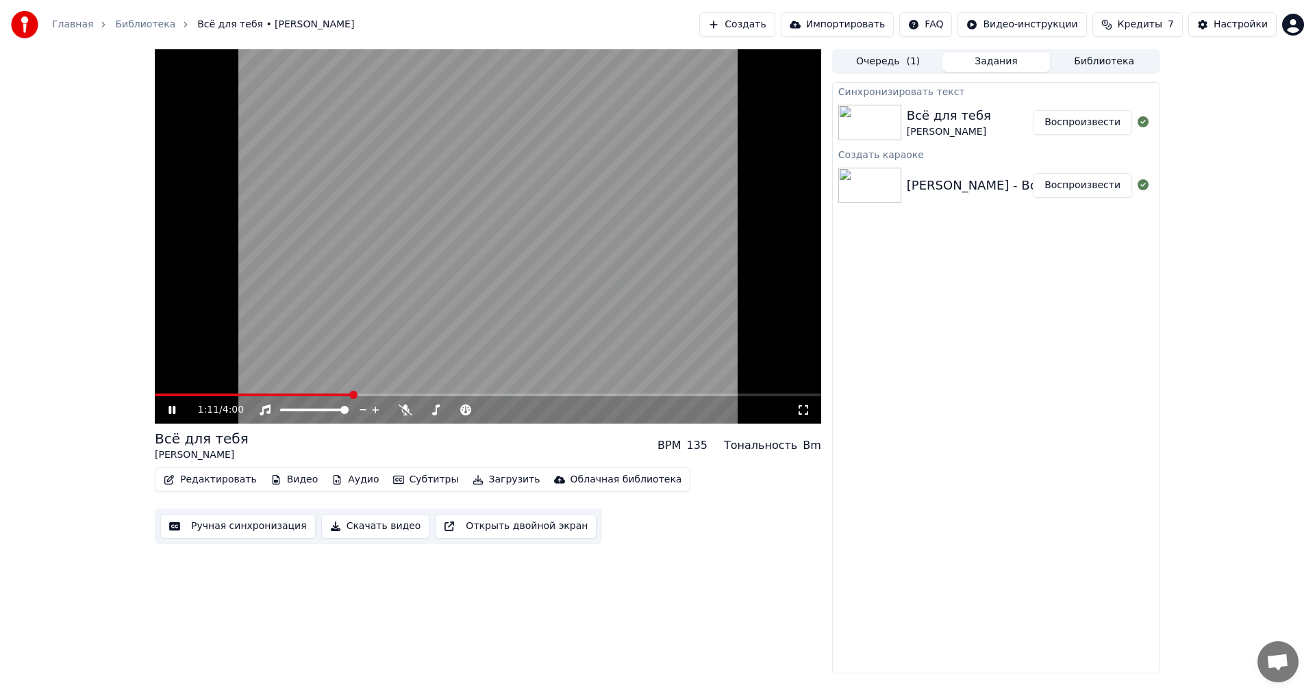
click at [173, 415] on icon at bounding box center [182, 410] width 32 height 11
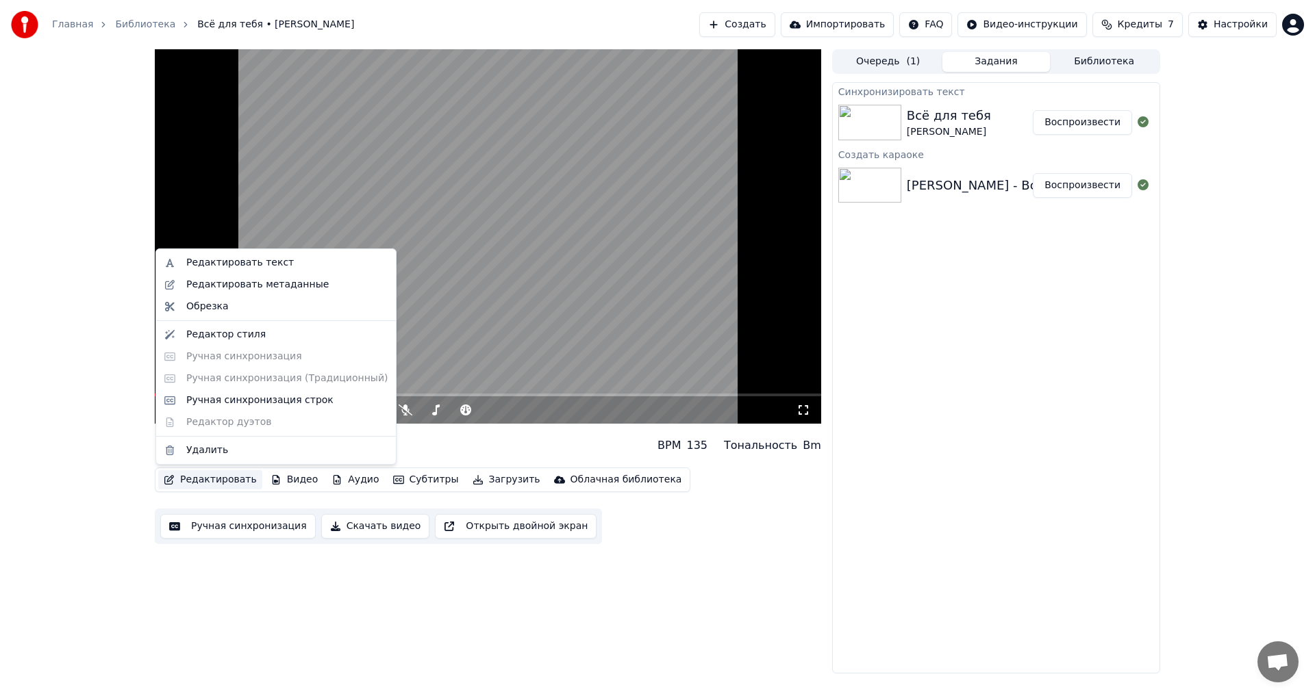
click at [190, 484] on button "Редактировать" at bounding box center [210, 479] width 104 height 19
click at [199, 401] on div "Ручная синхронизация строк" at bounding box center [259, 401] width 147 height 14
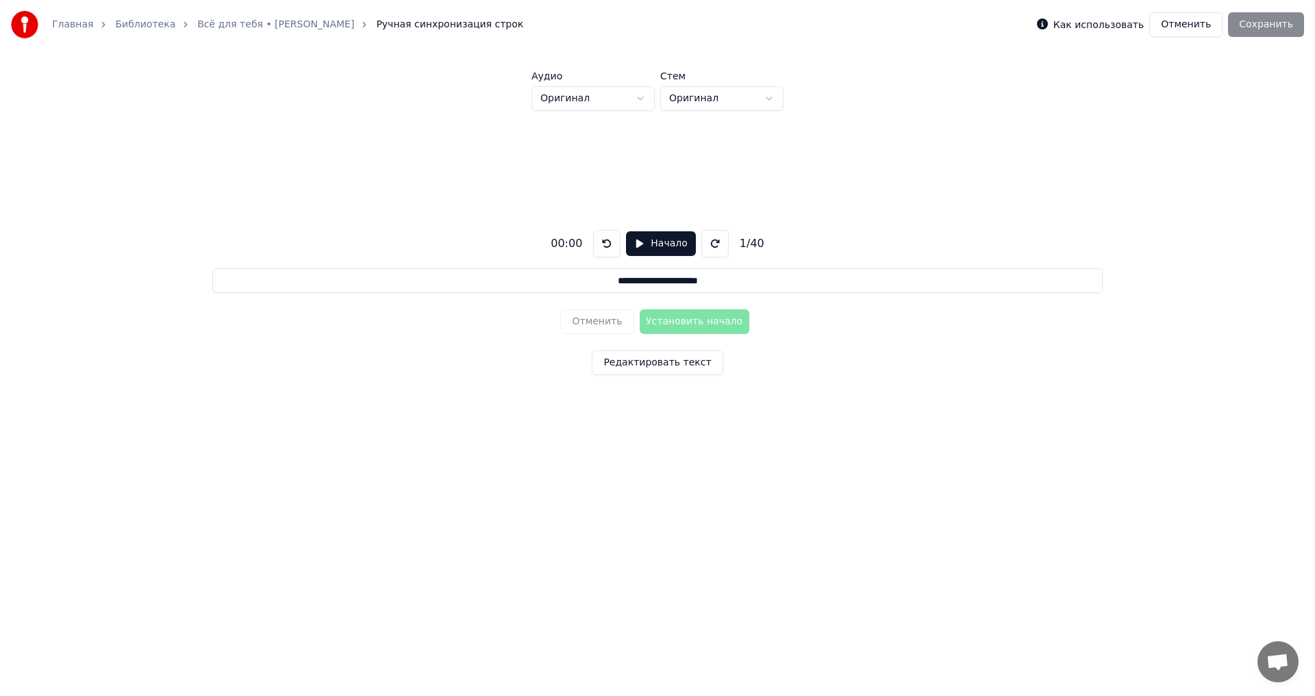
click at [653, 247] on button "Начало" at bounding box center [660, 243] width 69 height 25
click at [657, 325] on button "Установить начало" at bounding box center [695, 322] width 110 height 25
click at [655, 325] on button "Установить конец" at bounding box center [695, 322] width 110 height 25
click at [655, 325] on button "Установить начало" at bounding box center [695, 322] width 110 height 25
click at [655, 325] on button "Установить конец" at bounding box center [695, 322] width 110 height 25
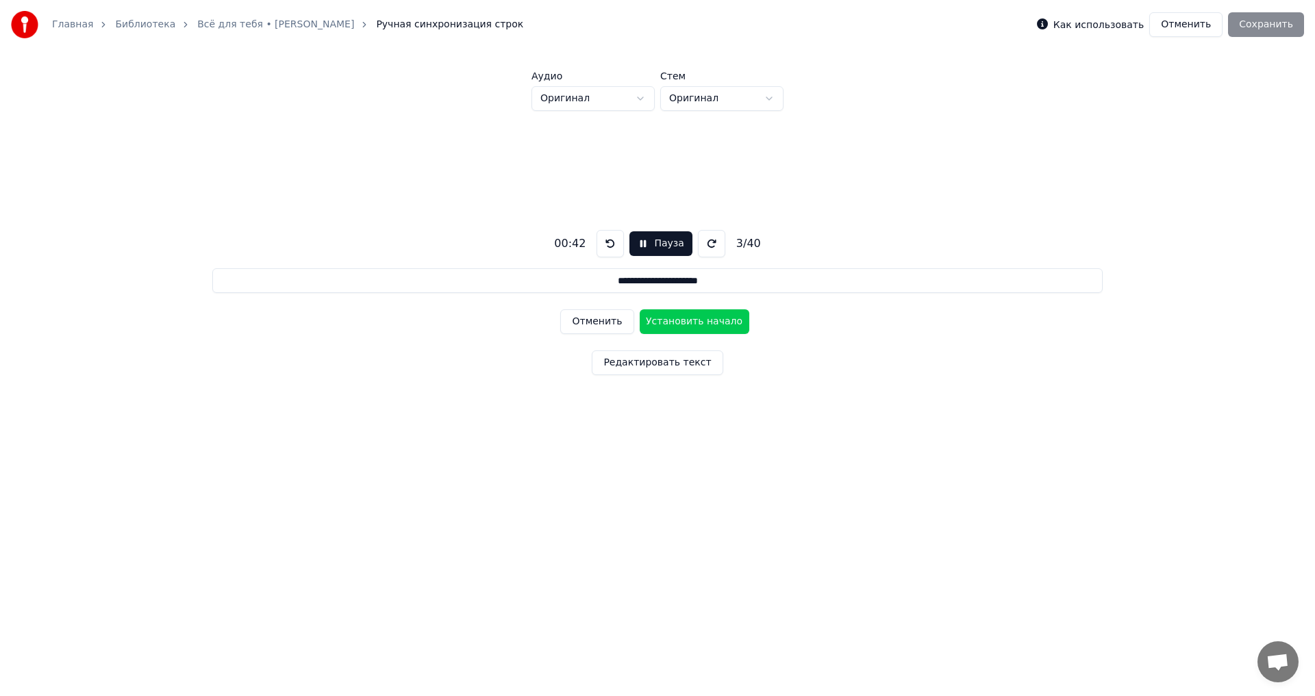
click at [655, 325] on button "Установить начало" at bounding box center [695, 322] width 110 height 25
click at [655, 325] on button "Установить конец" at bounding box center [695, 322] width 110 height 25
click at [655, 325] on button "Установить начало" at bounding box center [695, 322] width 110 height 25
click at [655, 325] on button "Установить конец" at bounding box center [695, 322] width 110 height 25
click at [655, 325] on button "Установить начало" at bounding box center [695, 322] width 110 height 25
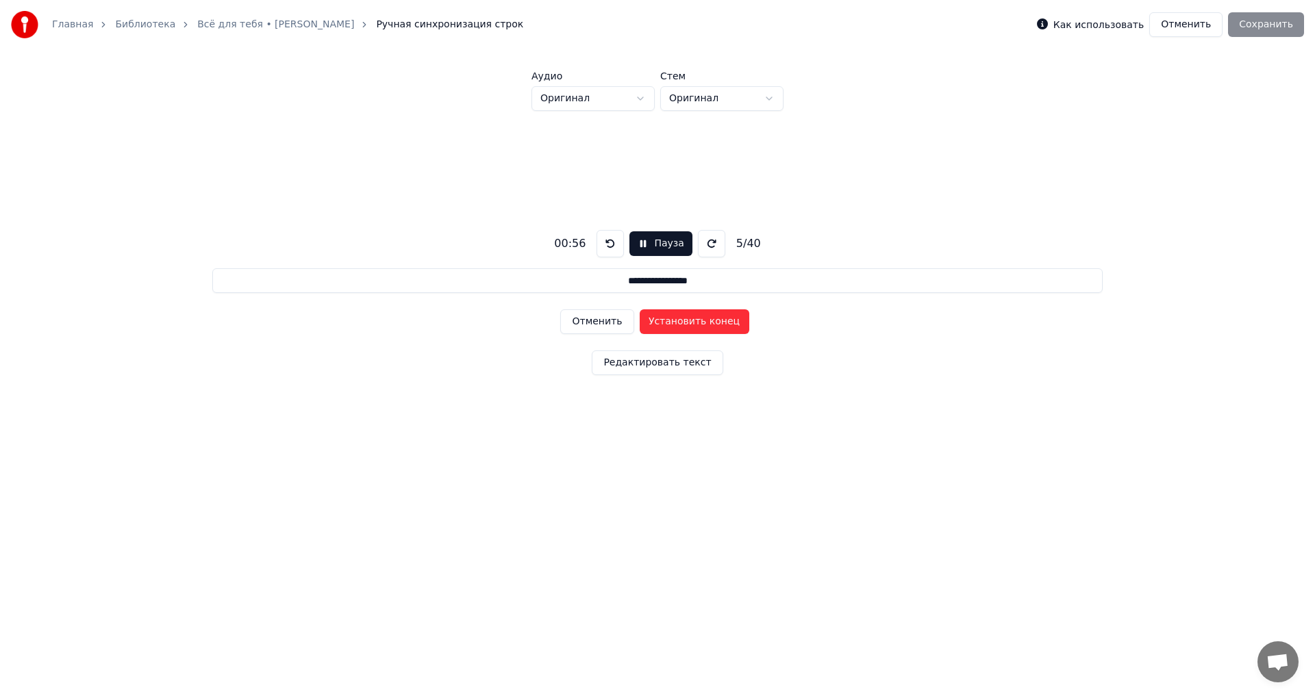
click at [655, 325] on button "Установить конец" at bounding box center [695, 322] width 110 height 25
click at [655, 325] on button "Установить начало" at bounding box center [695, 322] width 110 height 25
click at [655, 325] on button "Установить конец" at bounding box center [695, 322] width 110 height 25
click at [655, 325] on button "Установить начало" at bounding box center [695, 322] width 110 height 25
click at [655, 325] on button "Установить конец" at bounding box center [695, 322] width 110 height 25
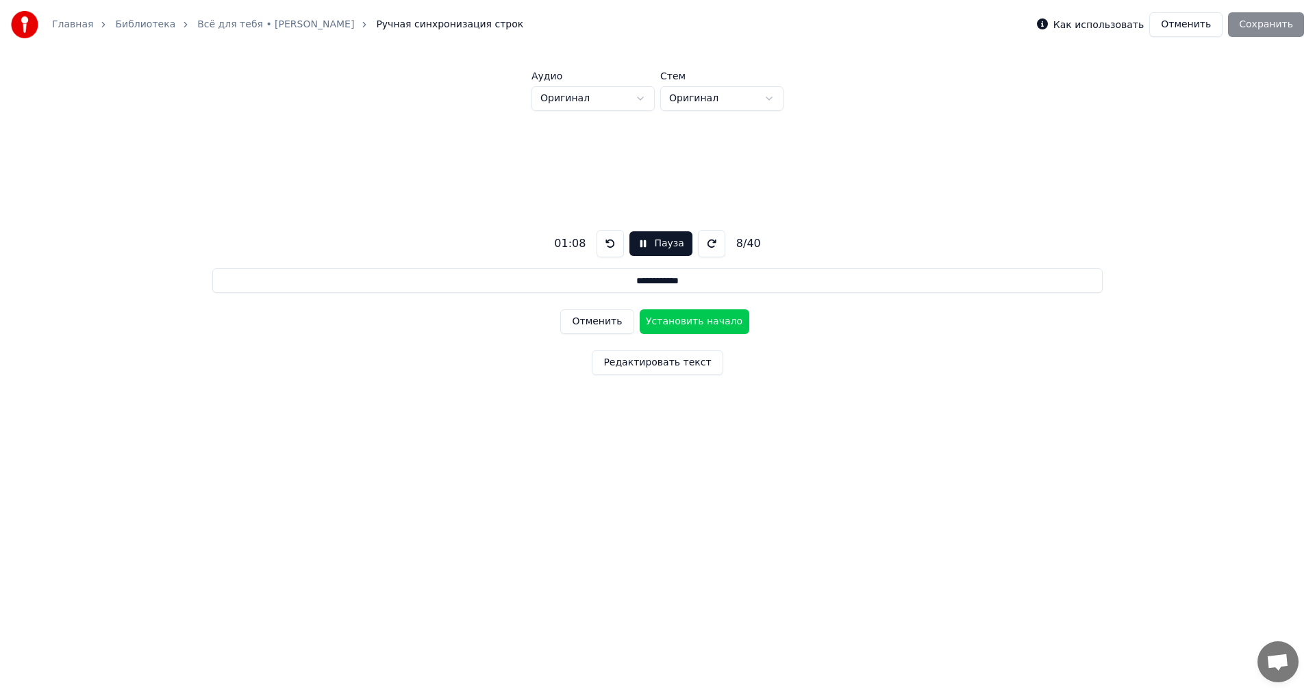
click at [655, 325] on button "Установить начало" at bounding box center [695, 322] width 110 height 25
click at [655, 325] on button "Установить конец" at bounding box center [695, 322] width 110 height 25
click at [655, 325] on button "Установить начало" at bounding box center [695, 322] width 110 height 25
click at [655, 325] on button "Установить конец" at bounding box center [695, 322] width 110 height 25
click at [655, 325] on button "Установить начало" at bounding box center [695, 322] width 110 height 25
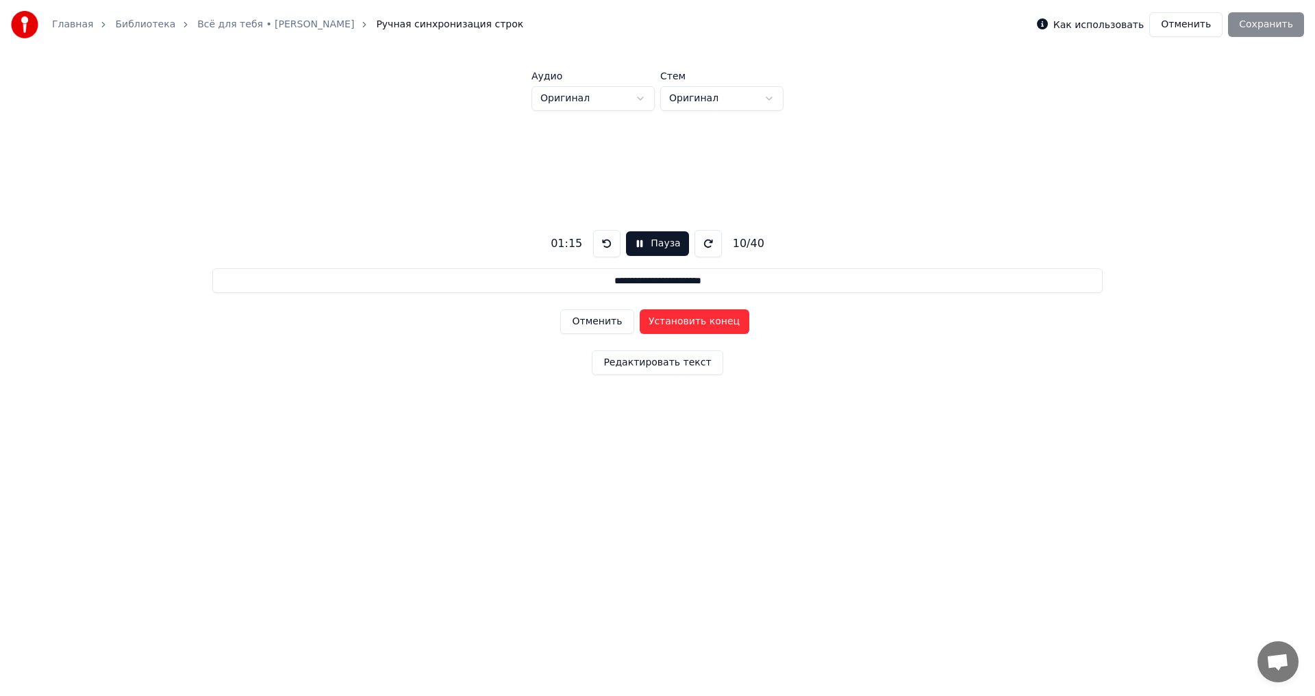
click at [655, 325] on button "Установить конец" at bounding box center [695, 322] width 110 height 25
click at [655, 325] on button "Установить начало" at bounding box center [695, 322] width 110 height 25
click at [655, 323] on button "Установить конец" at bounding box center [695, 322] width 110 height 25
click at [655, 323] on button "Установить начало" at bounding box center [695, 322] width 110 height 25
click at [655, 323] on button "Установить конец" at bounding box center [695, 322] width 110 height 25
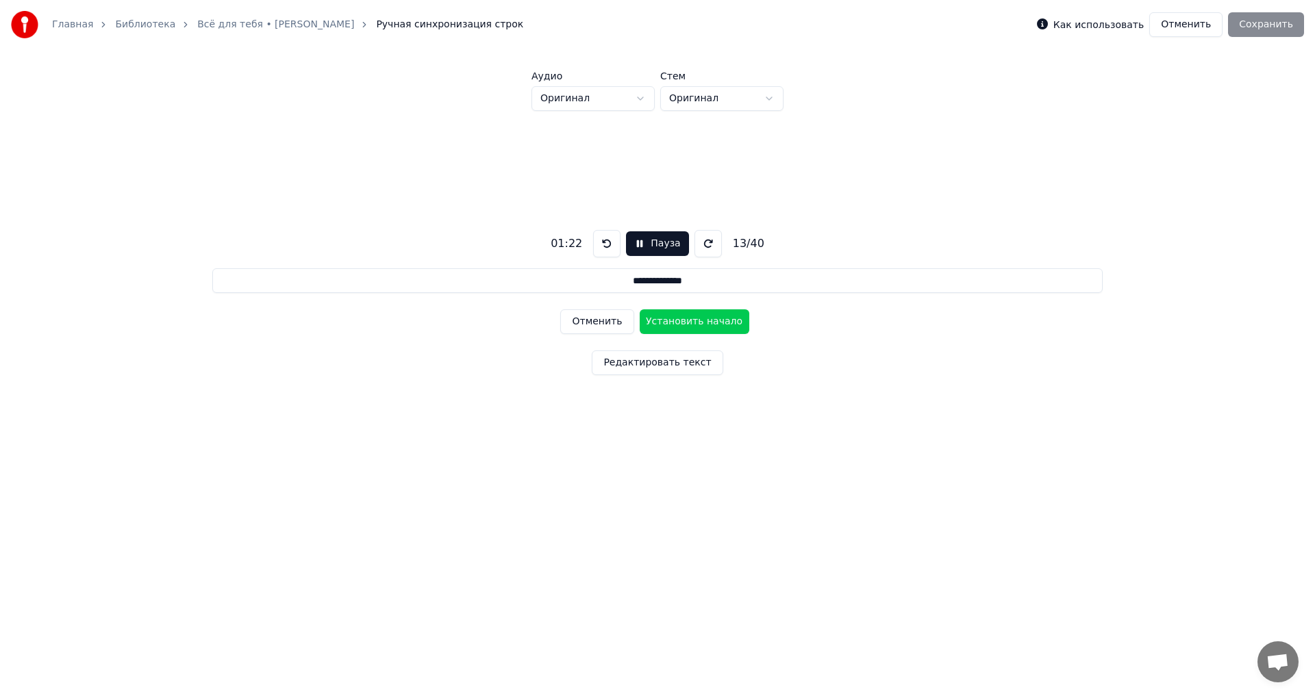
click at [655, 323] on button "Установить начало" at bounding box center [695, 322] width 110 height 25
click at [655, 323] on button "Установить конец" at bounding box center [695, 322] width 110 height 25
click at [655, 323] on button "Установить начало" at bounding box center [695, 322] width 110 height 25
click at [655, 323] on button "Установить конец" at bounding box center [695, 322] width 110 height 25
click at [655, 323] on button "Установить начало" at bounding box center [695, 322] width 110 height 25
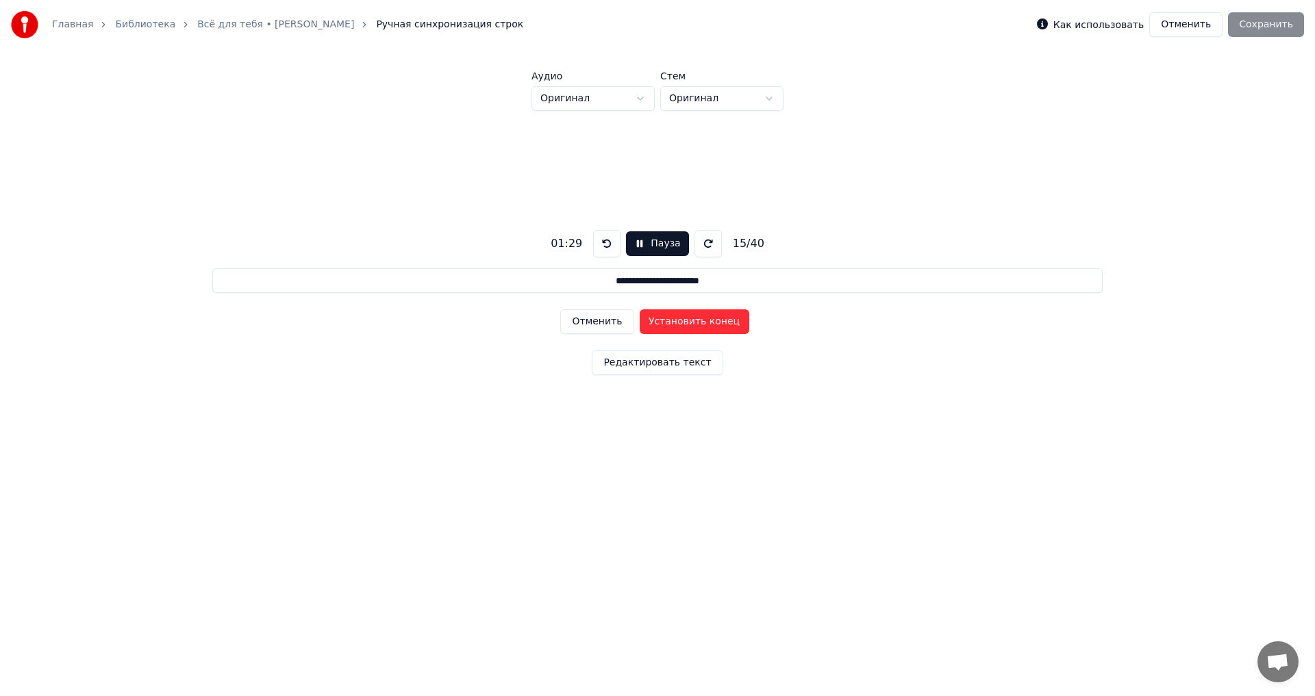
click at [655, 323] on button "Установить конец" at bounding box center [695, 322] width 110 height 25
click at [655, 323] on button "Установить начало" at bounding box center [695, 322] width 110 height 25
click at [655, 323] on button "Установить конец" at bounding box center [695, 322] width 110 height 25
click at [655, 323] on button "Установить начало" at bounding box center [695, 322] width 110 height 25
click at [655, 323] on button "Установить конец" at bounding box center [695, 322] width 110 height 25
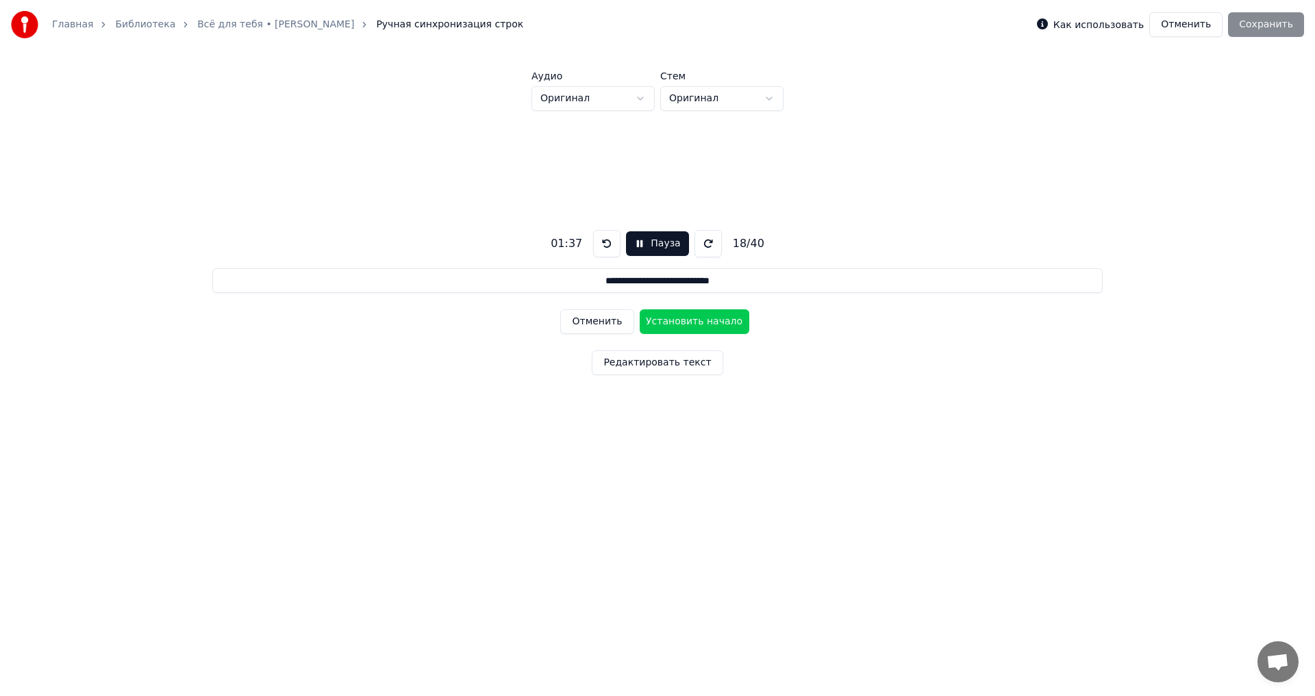
click at [655, 322] on button "Установить начало" at bounding box center [695, 322] width 110 height 25
click at [655, 320] on button "Установить конец" at bounding box center [695, 322] width 110 height 25
click at [655, 320] on button "Установить начало" at bounding box center [695, 322] width 110 height 25
click at [655, 320] on button "Установить конец" at bounding box center [695, 322] width 110 height 25
click at [664, 320] on button "Установить начало" at bounding box center [695, 322] width 110 height 25
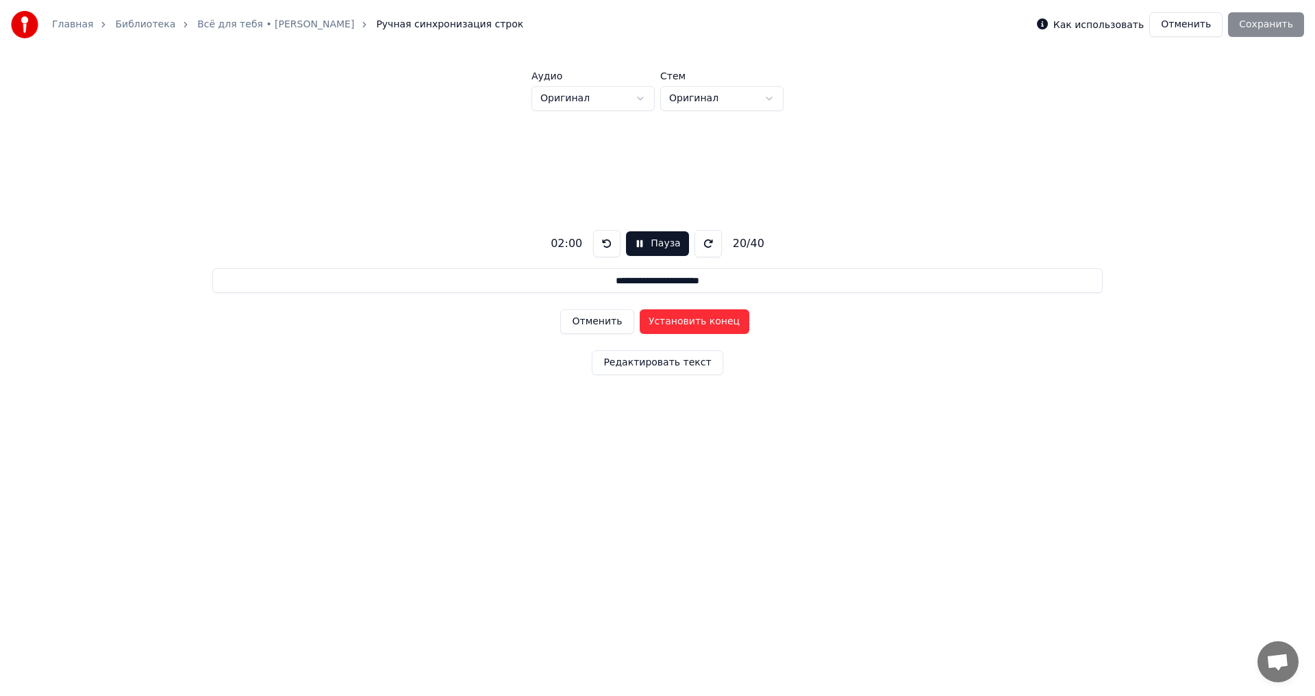
click at [664, 320] on button "Установить конец" at bounding box center [695, 322] width 110 height 25
click at [664, 320] on button "Установить начало" at bounding box center [695, 322] width 110 height 25
click at [664, 320] on button "Установить конец" at bounding box center [695, 322] width 110 height 25
click at [664, 320] on button "Установить начало" at bounding box center [695, 322] width 110 height 25
click at [664, 320] on button "Установить конец" at bounding box center [695, 322] width 110 height 25
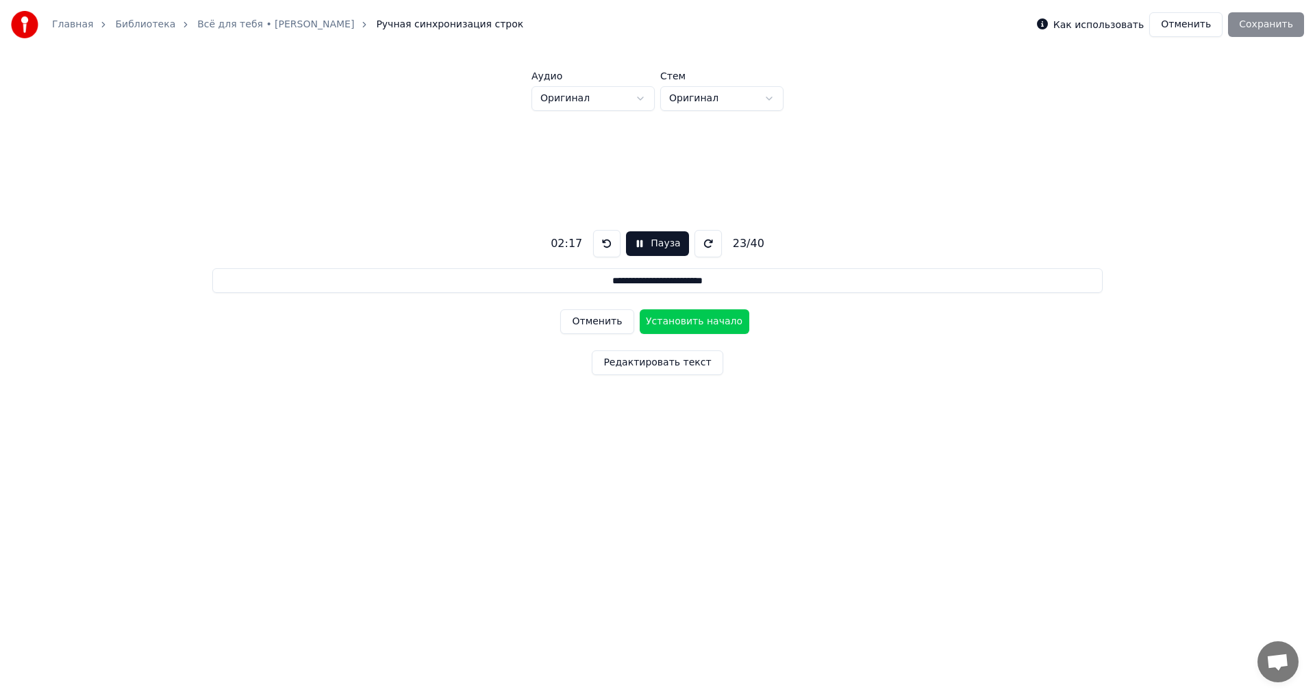
click at [664, 320] on button "Установить начало" at bounding box center [695, 322] width 110 height 25
click at [664, 320] on button "Установить конец" at bounding box center [695, 322] width 110 height 25
click at [664, 320] on button "Установить начало" at bounding box center [695, 322] width 110 height 25
click at [664, 320] on button "Установить конец" at bounding box center [695, 322] width 110 height 25
click at [664, 320] on button "Установить начало" at bounding box center [695, 322] width 110 height 25
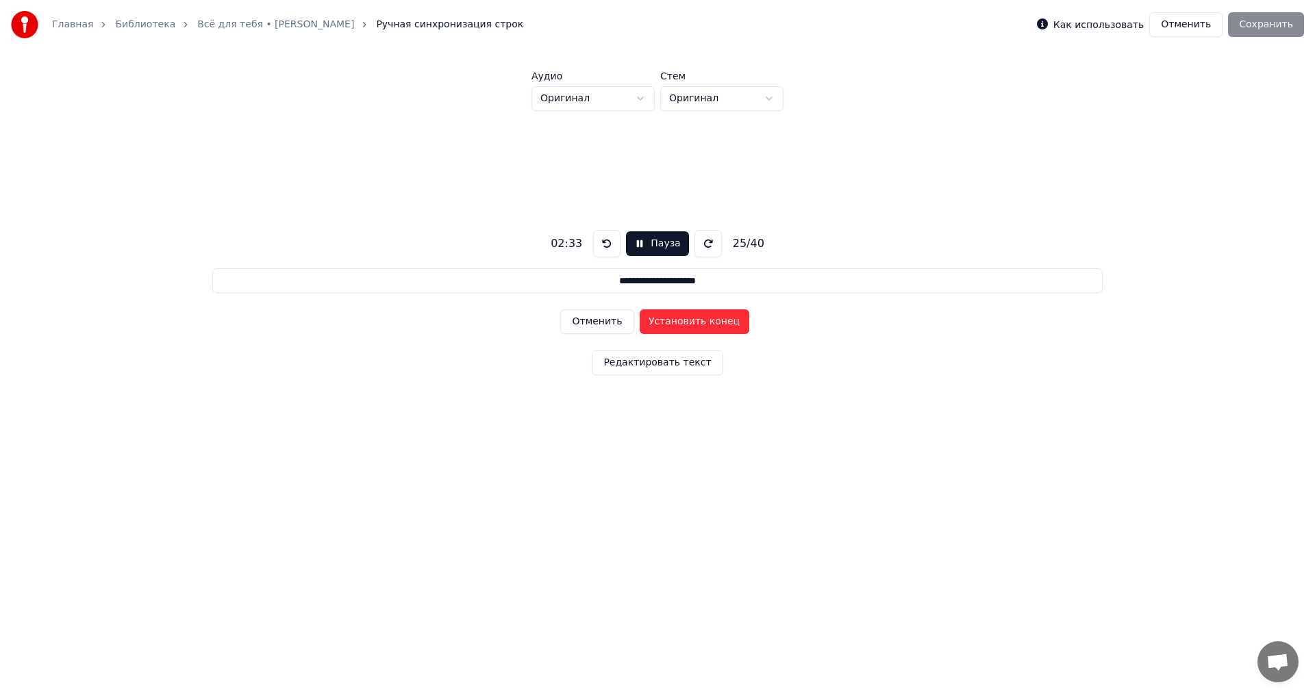
click at [664, 320] on button "Установить конец" at bounding box center [695, 322] width 110 height 25
click at [664, 320] on button "Установить начало" at bounding box center [695, 322] width 110 height 25
click at [664, 320] on button "Установить конец" at bounding box center [695, 322] width 110 height 25
click at [664, 320] on button "Установить начало" at bounding box center [695, 322] width 110 height 25
click at [664, 320] on button "Установить конец" at bounding box center [695, 322] width 110 height 25
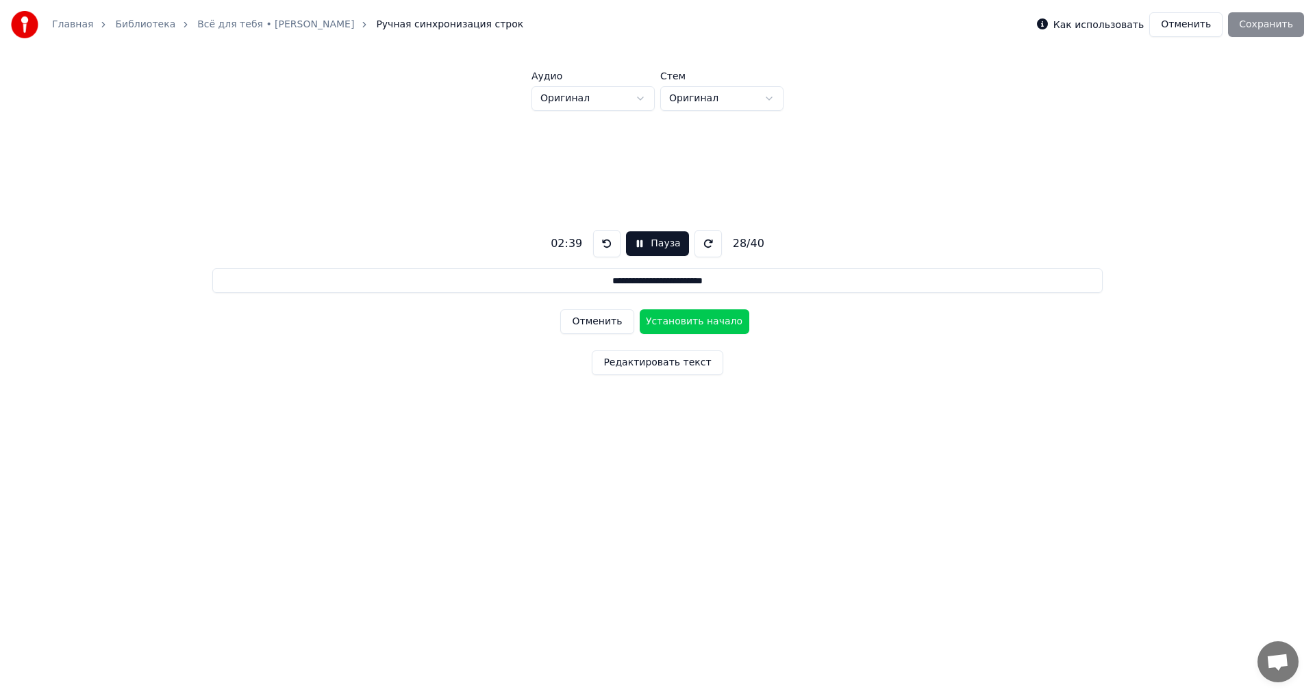
click at [664, 320] on button "Установить начало" at bounding box center [695, 322] width 110 height 25
click at [664, 320] on button "Установить конец" at bounding box center [695, 322] width 110 height 25
click at [664, 320] on button "Установить начало" at bounding box center [695, 322] width 110 height 25
click at [664, 320] on button "Установить конец" at bounding box center [695, 322] width 110 height 25
click at [664, 320] on button "Установить начало" at bounding box center [695, 322] width 110 height 25
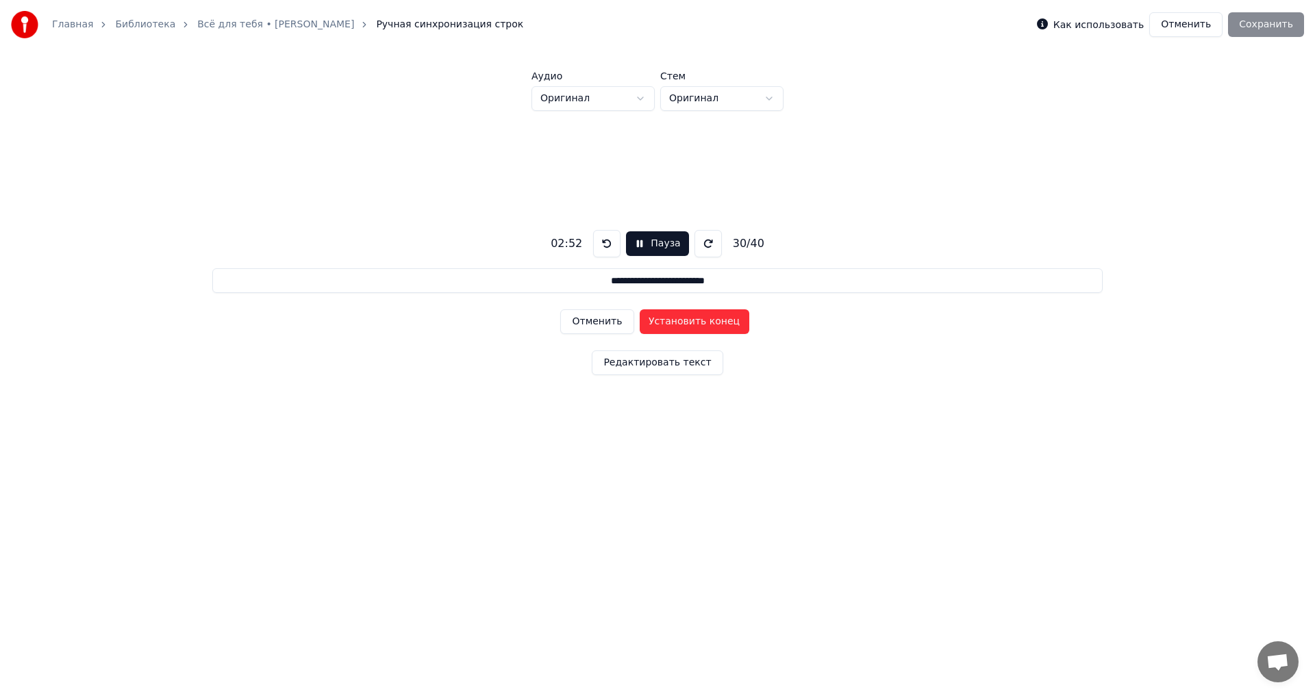
click at [664, 320] on button "Установить конец" at bounding box center [695, 322] width 110 height 25
click at [664, 320] on button "Установить начало" at bounding box center [695, 322] width 110 height 25
click at [664, 320] on button "Установить конец" at bounding box center [695, 322] width 110 height 25
click at [664, 320] on button "Установить начало" at bounding box center [695, 322] width 110 height 25
click at [664, 320] on button "Установить конец" at bounding box center [695, 322] width 110 height 25
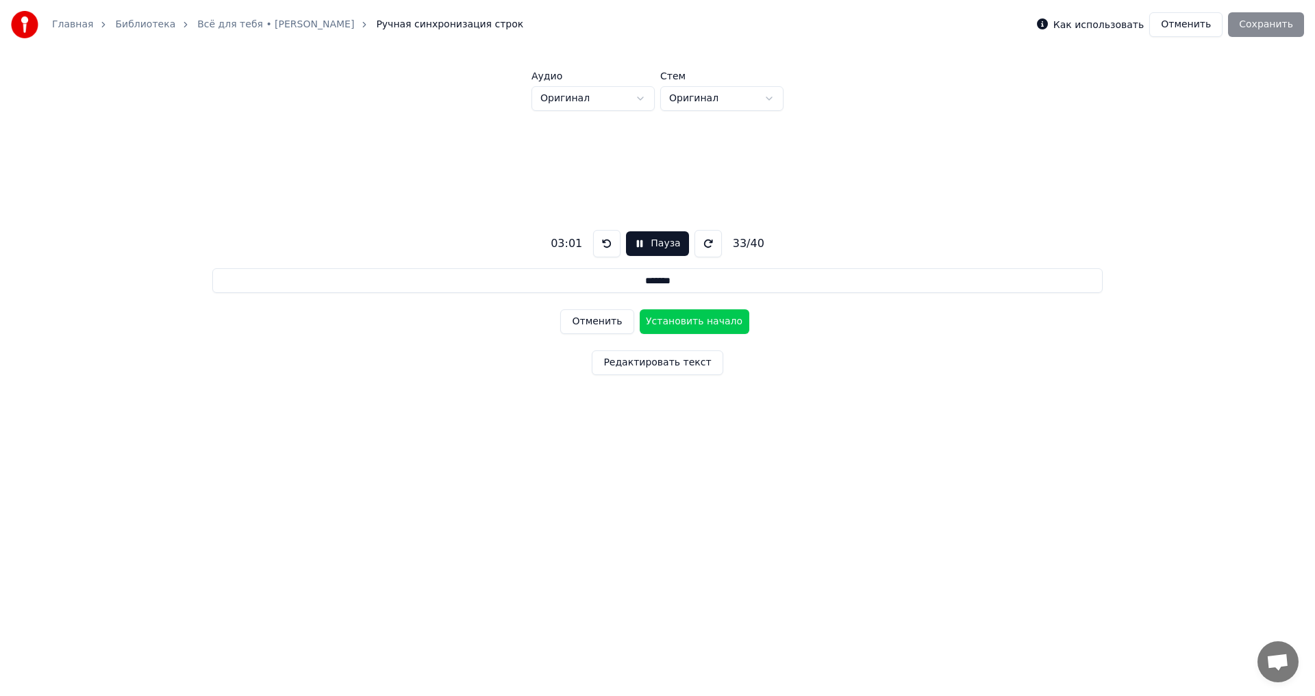
click at [664, 320] on button "Установить начало" at bounding box center [695, 322] width 110 height 25
click at [664, 320] on button "Установить конец" at bounding box center [695, 322] width 110 height 25
click at [664, 320] on button "Установить начало" at bounding box center [695, 322] width 110 height 25
click at [664, 320] on button "Установить конец" at bounding box center [695, 322] width 110 height 25
click at [664, 320] on button "Установить начало" at bounding box center [695, 322] width 110 height 25
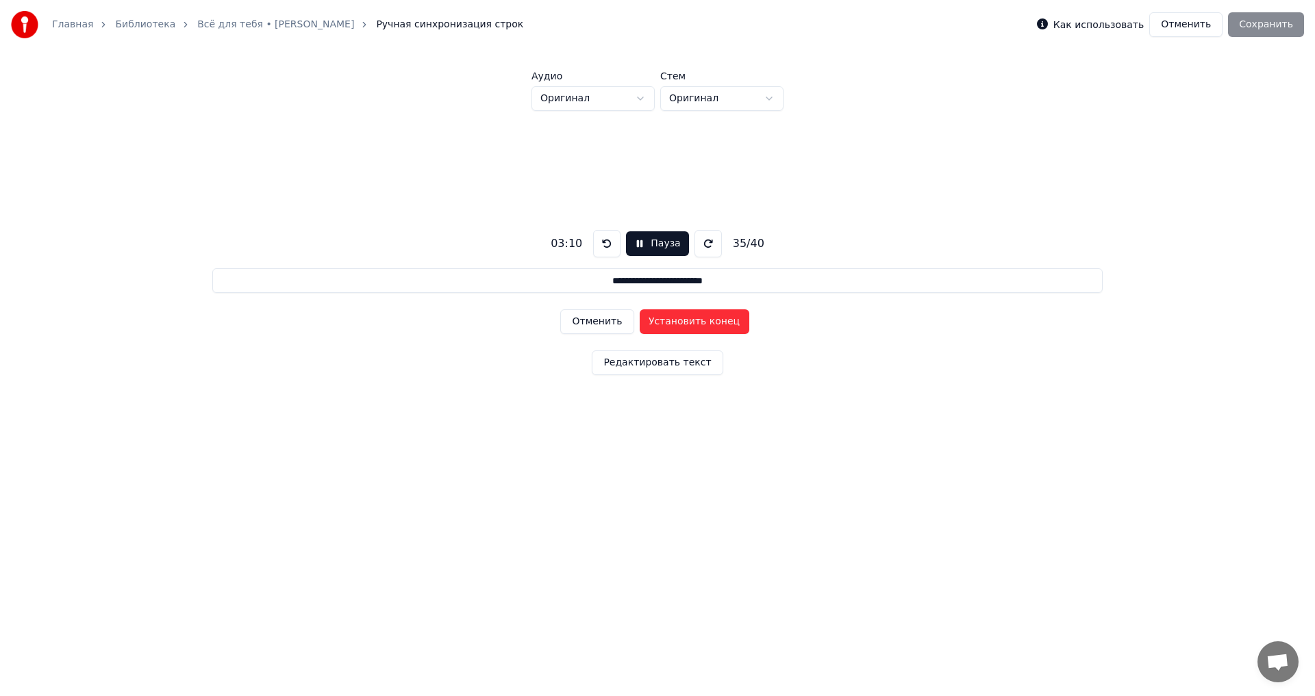
click at [664, 320] on button "Установить конец" at bounding box center [695, 322] width 110 height 25
click at [664, 320] on button "Установить начало" at bounding box center [695, 322] width 110 height 25
click at [664, 320] on button "Установить конец" at bounding box center [695, 322] width 110 height 25
click at [664, 320] on button "Установить начало" at bounding box center [695, 322] width 110 height 25
click at [665, 320] on button "Установить конец" at bounding box center [695, 322] width 110 height 25
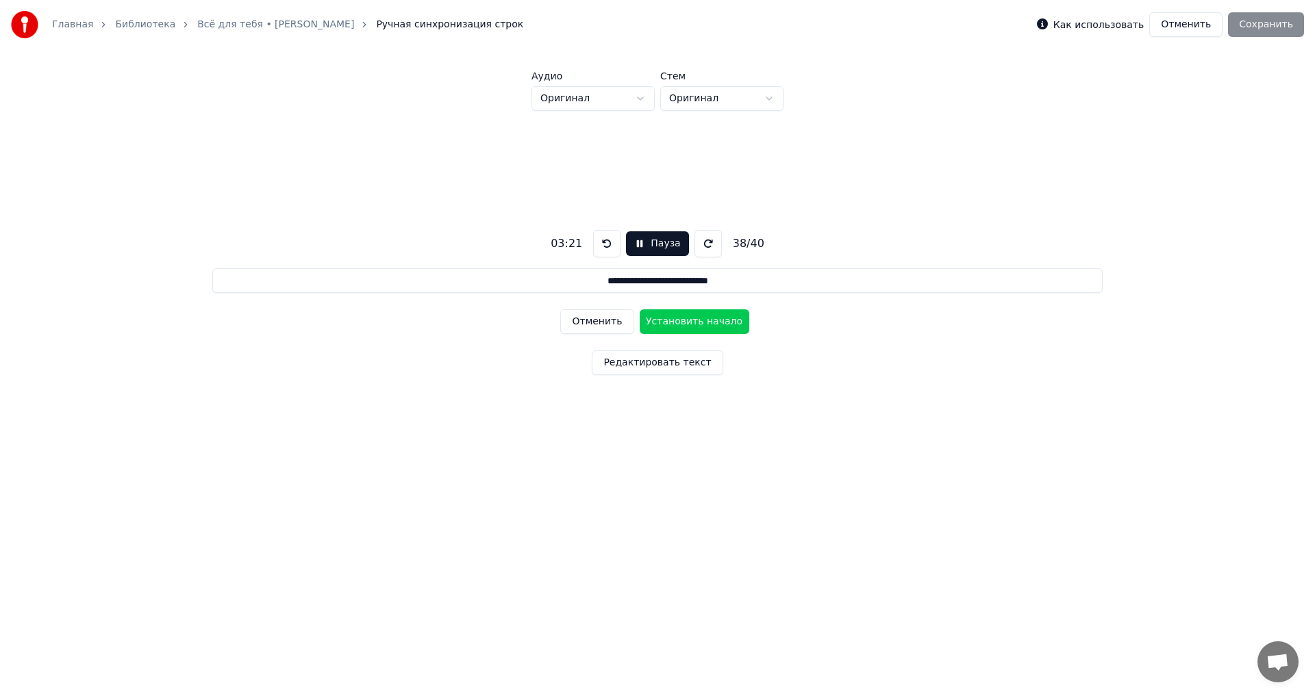
click at [665, 320] on button "Установить начало" at bounding box center [695, 322] width 110 height 25
click at [665, 320] on button "Установить конец" at bounding box center [695, 322] width 110 height 25
click at [665, 320] on button "Установить начало" at bounding box center [695, 322] width 110 height 25
click at [665, 320] on button "Установить конец" at bounding box center [695, 322] width 110 height 25
type input "*******"
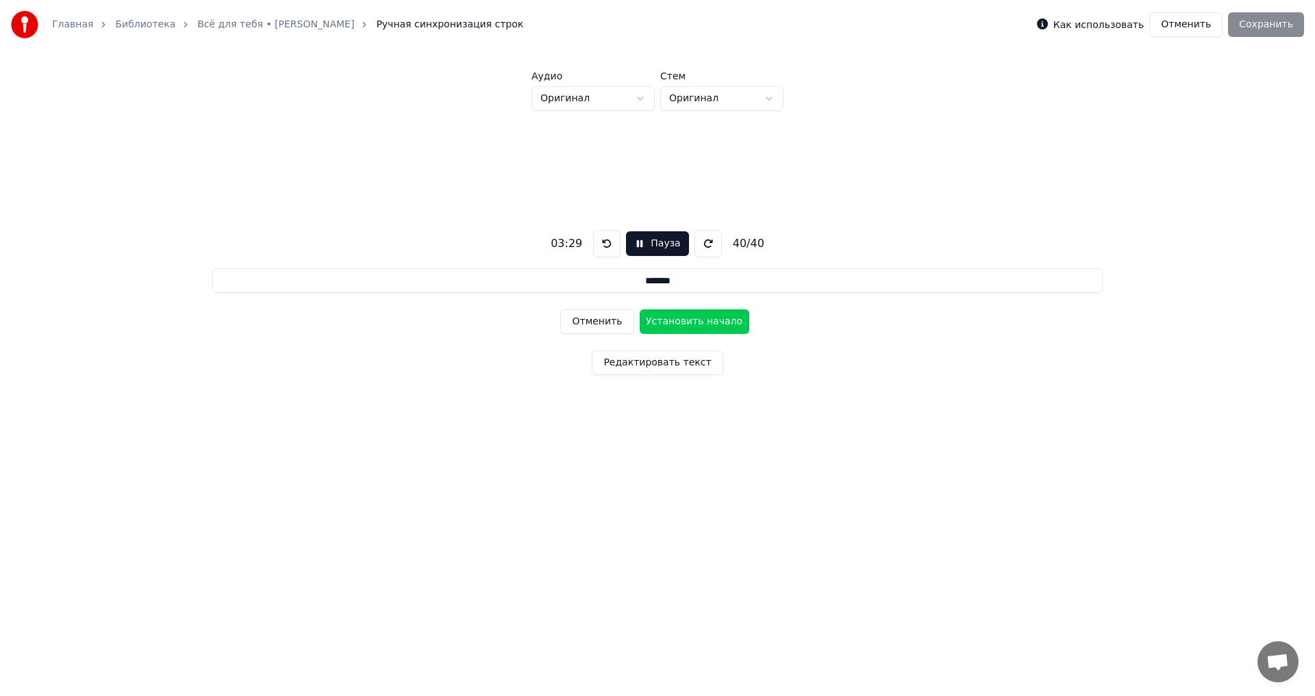
click at [665, 320] on button "Установить начало" at bounding box center [695, 322] width 110 height 25
click at [666, 320] on button "Установить конец" at bounding box center [695, 322] width 110 height 25
click at [1271, 26] on button "Сохранить" at bounding box center [1266, 24] width 76 height 25
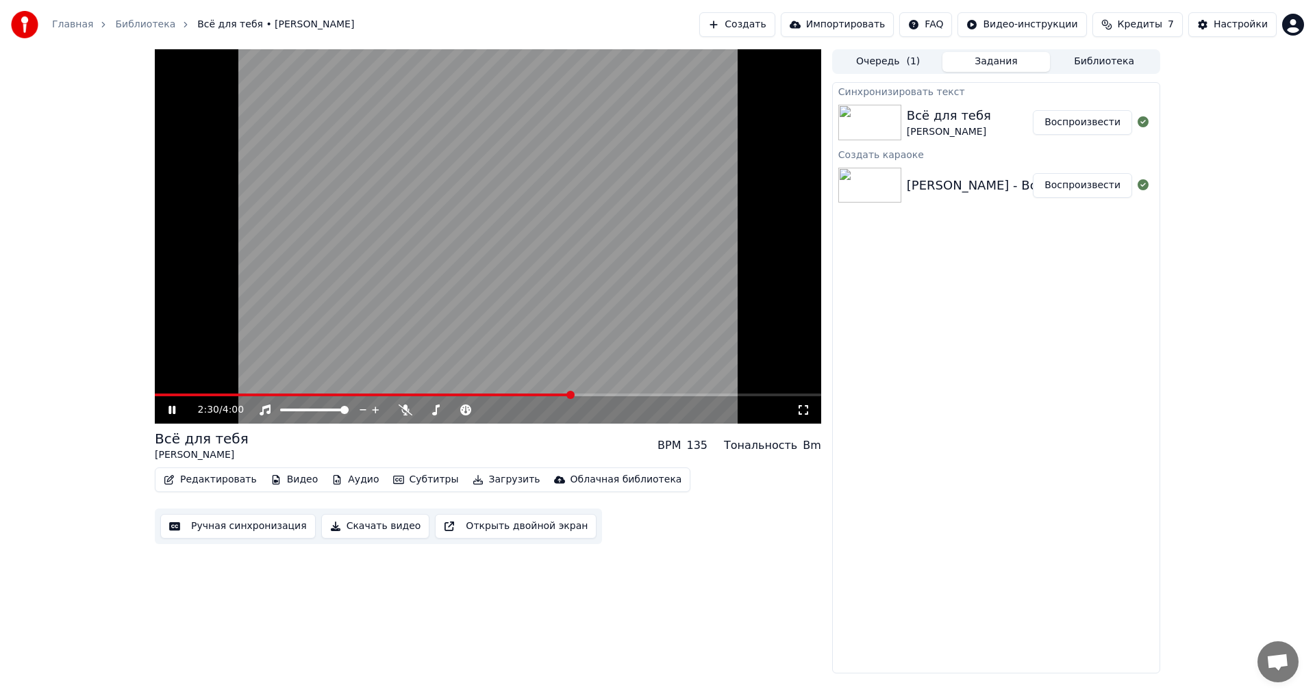
click at [167, 414] on icon at bounding box center [182, 410] width 32 height 11
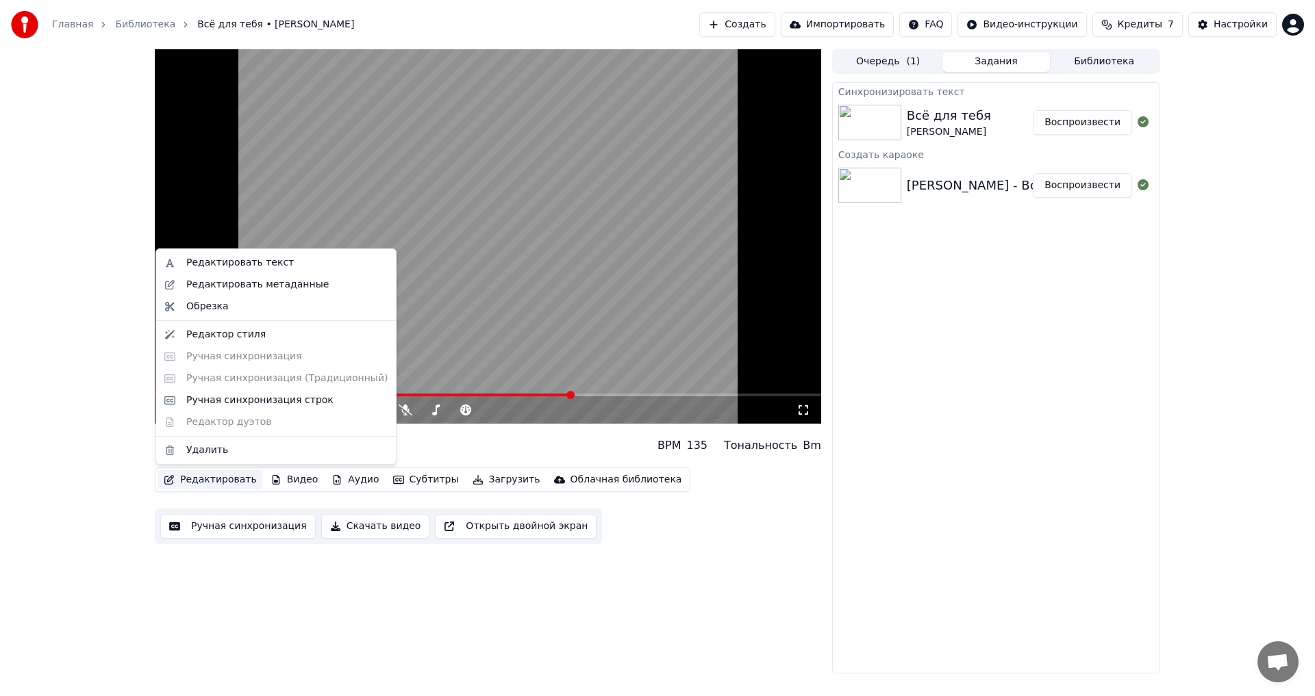
click at [207, 481] on button "Редактировать" at bounding box center [210, 479] width 104 height 19
click at [231, 267] on div "Редактировать текст" at bounding box center [240, 263] width 108 height 14
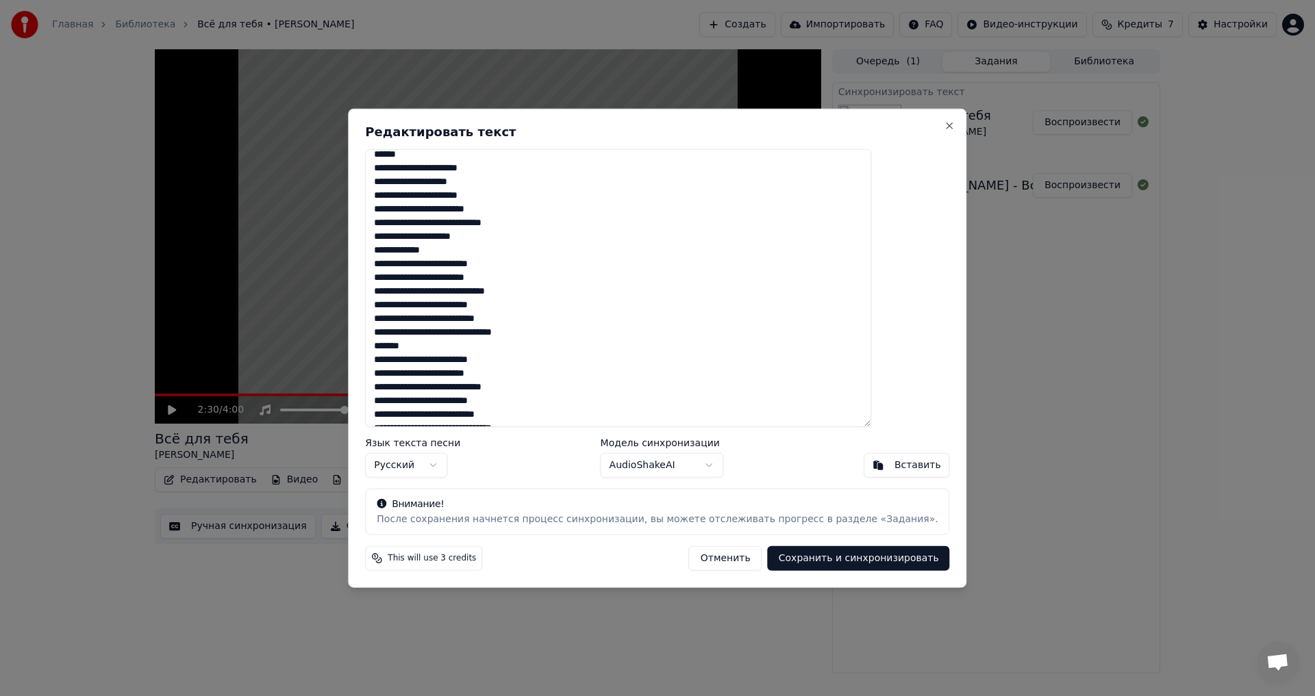
scroll to position [281, 0]
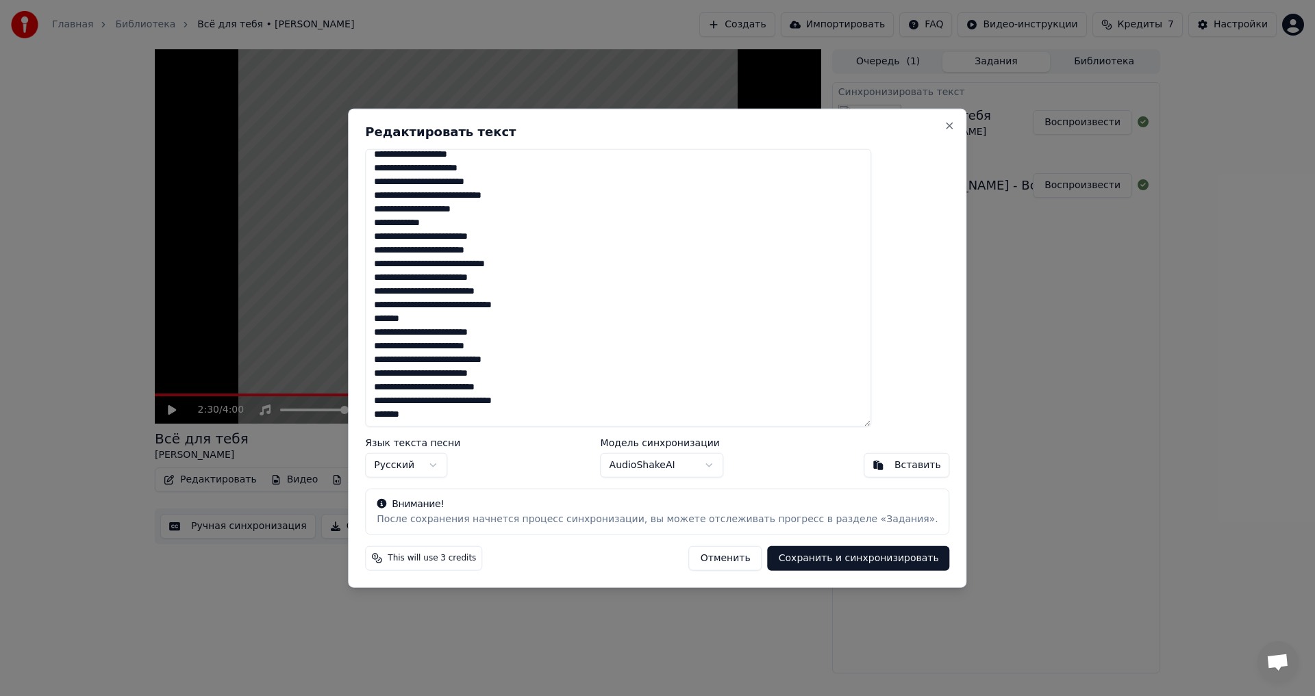
click at [488, 193] on textarea "**********" at bounding box center [618, 288] width 506 height 279
click at [484, 197] on textarea "**********" at bounding box center [618, 288] width 506 height 279
click at [480, 197] on textarea "**********" at bounding box center [618, 288] width 506 height 279
type textarea "**********"
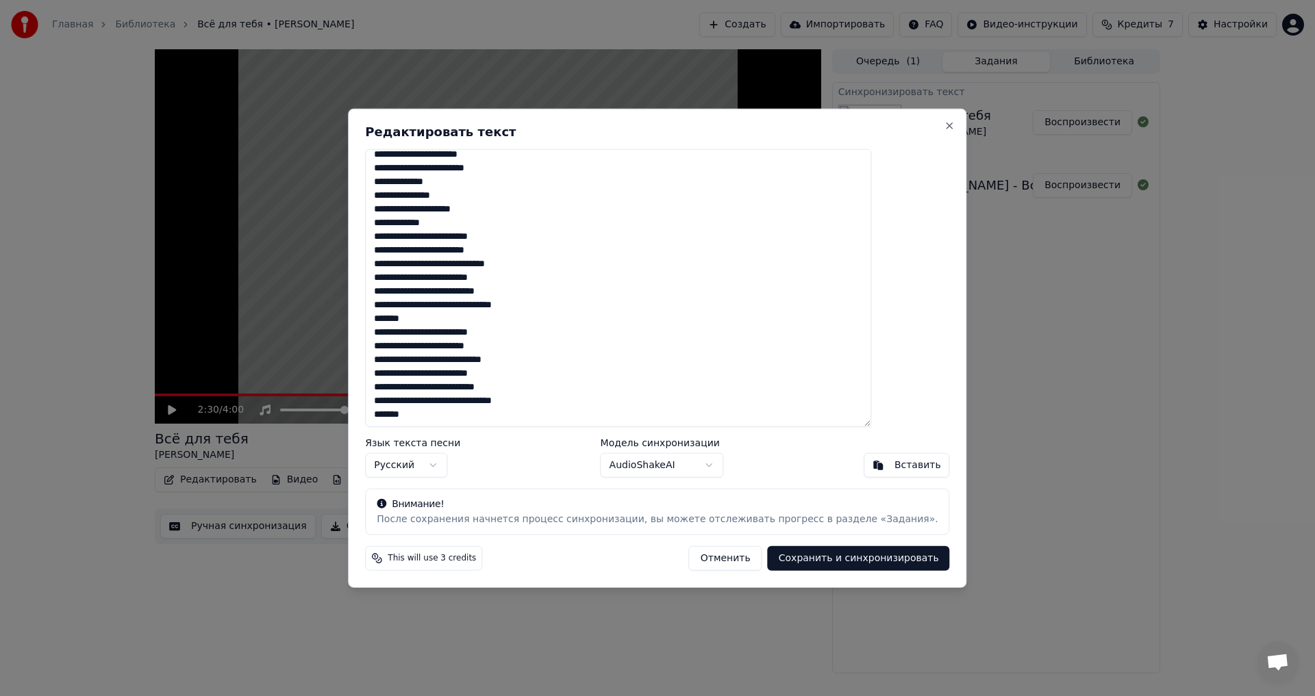
click at [796, 564] on button "Сохранить и синхронизировать" at bounding box center [859, 558] width 182 height 25
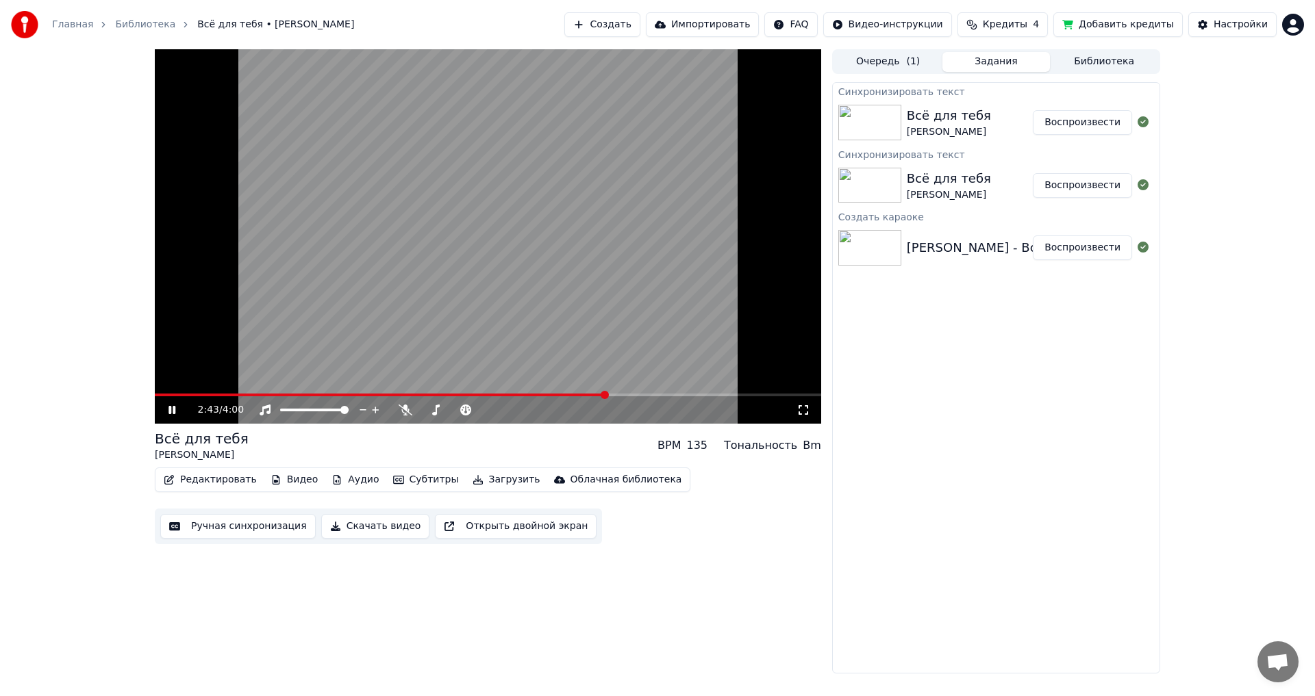
click at [169, 407] on icon at bounding box center [171, 410] width 7 height 8
click at [164, 398] on div "2:43 / 4:00" at bounding box center [488, 409] width 666 height 27
click at [163, 394] on span at bounding box center [380, 395] width 451 height 3
click at [172, 414] on icon at bounding box center [182, 410] width 32 height 11
click at [179, 409] on icon at bounding box center [182, 410] width 32 height 11
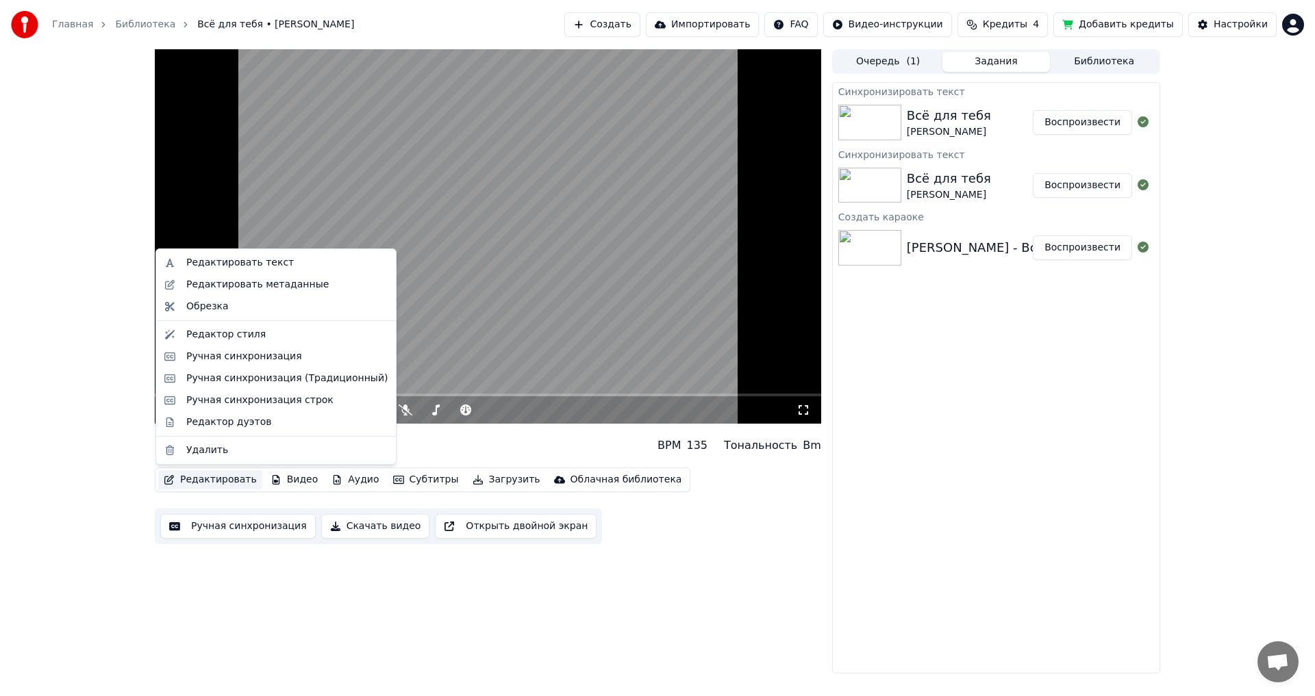
click at [213, 481] on button "Редактировать" at bounding box center [210, 479] width 104 height 19
click at [435, 266] on video at bounding box center [488, 236] width 666 height 375
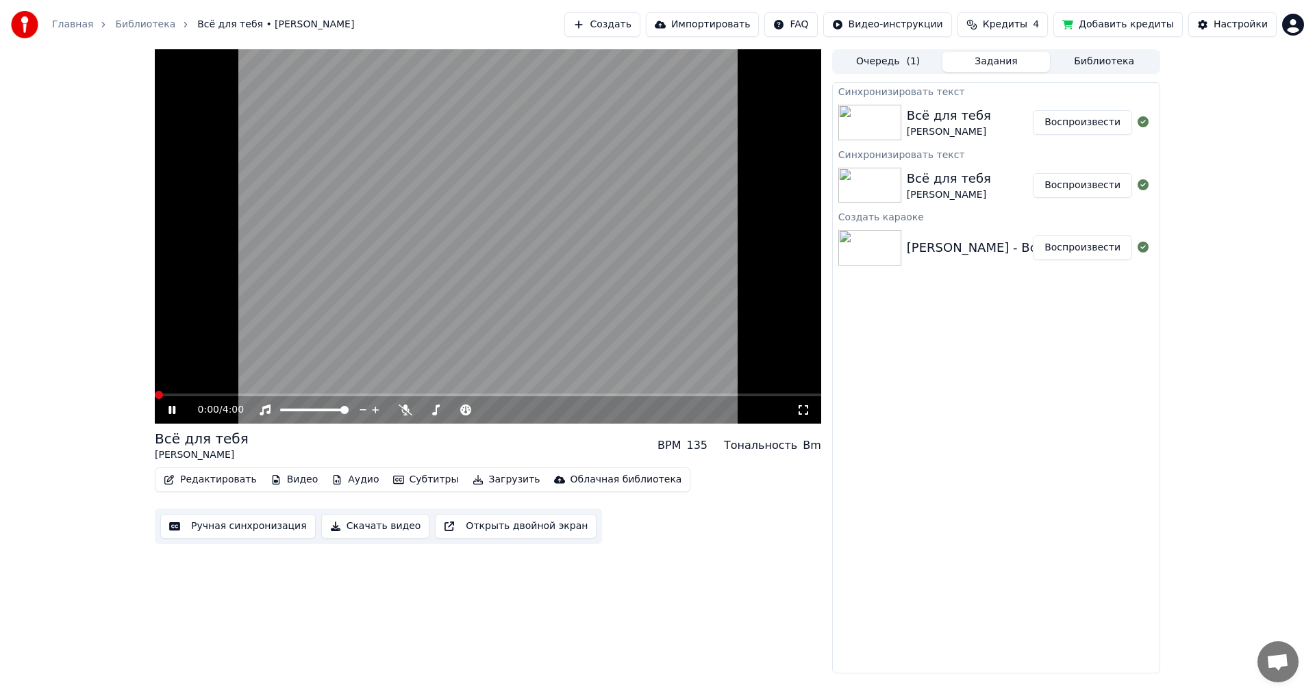
click at [156, 393] on span at bounding box center [159, 395] width 8 height 8
click at [172, 411] on icon at bounding box center [182, 410] width 32 height 11
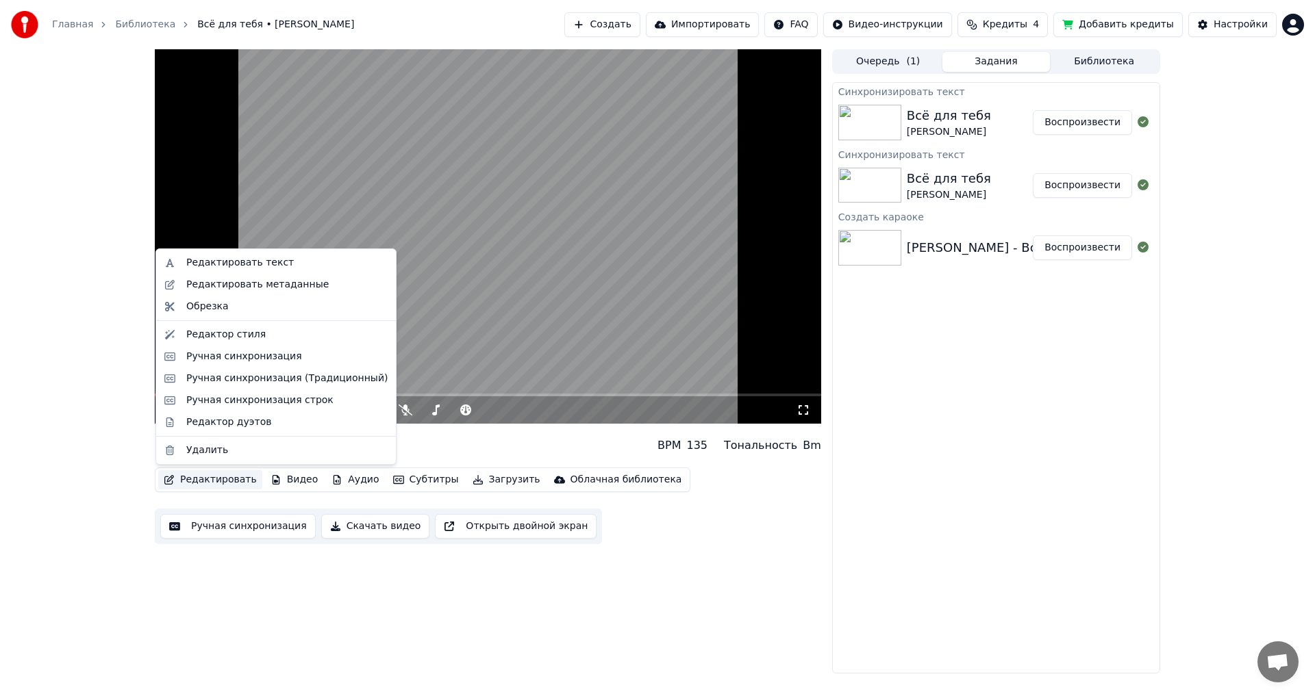
click at [175, 477] on button "Редактировать" at bounding box center [210, 479] width 104 height 19
click at [194, 286] on div "Редактировать метаданные" at bounding box center [257, 285] width 142 height 14
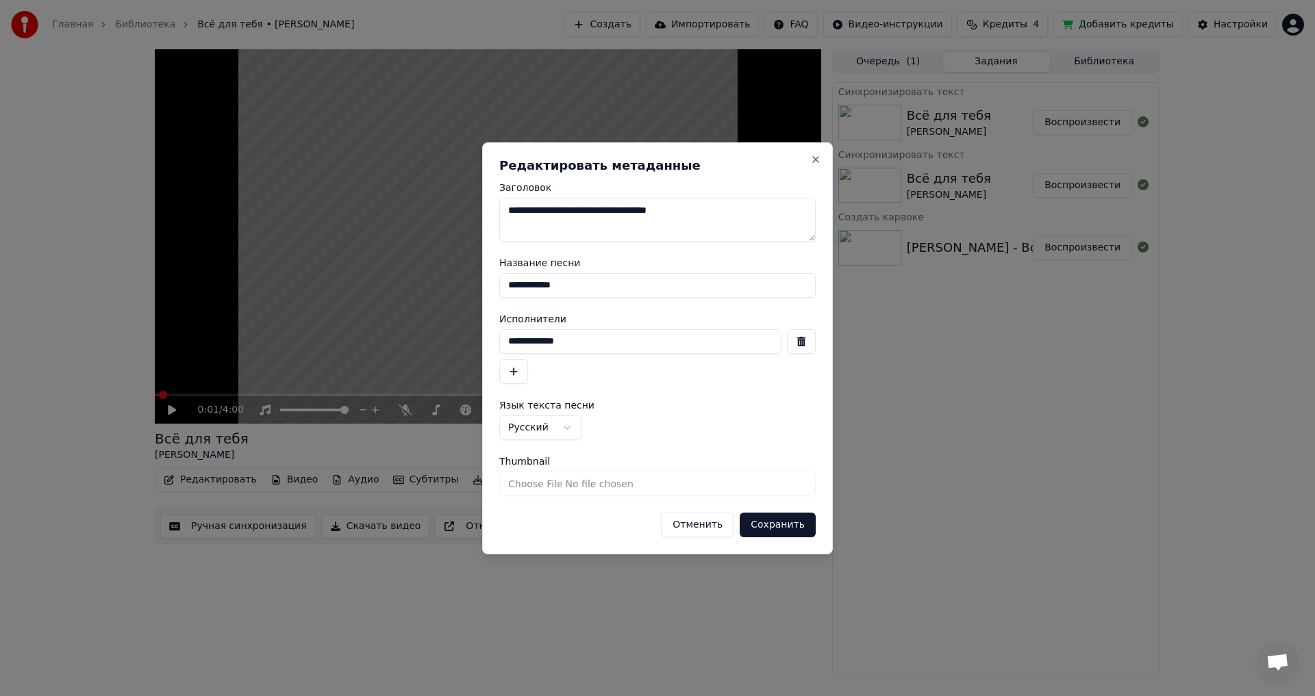
drag, startPoint x: 627, startPoint y: 212, endPoint x: 504, endPoint y: 211, distance: 123.3
click at [504, 211] on textarea "**********" at bounding box center [657, 220] width 316 height 44
click at [572, 342] on input "**********" at bounding box center [640, 341] width 282 height 25
drag, startPoint x: 576, startPoint y: 341, endPoint x: 497, endPoint y: 336, distance: 78.9
click at [497, 336] on div "**********" at bounding box center [657, 348] width 351 height 412
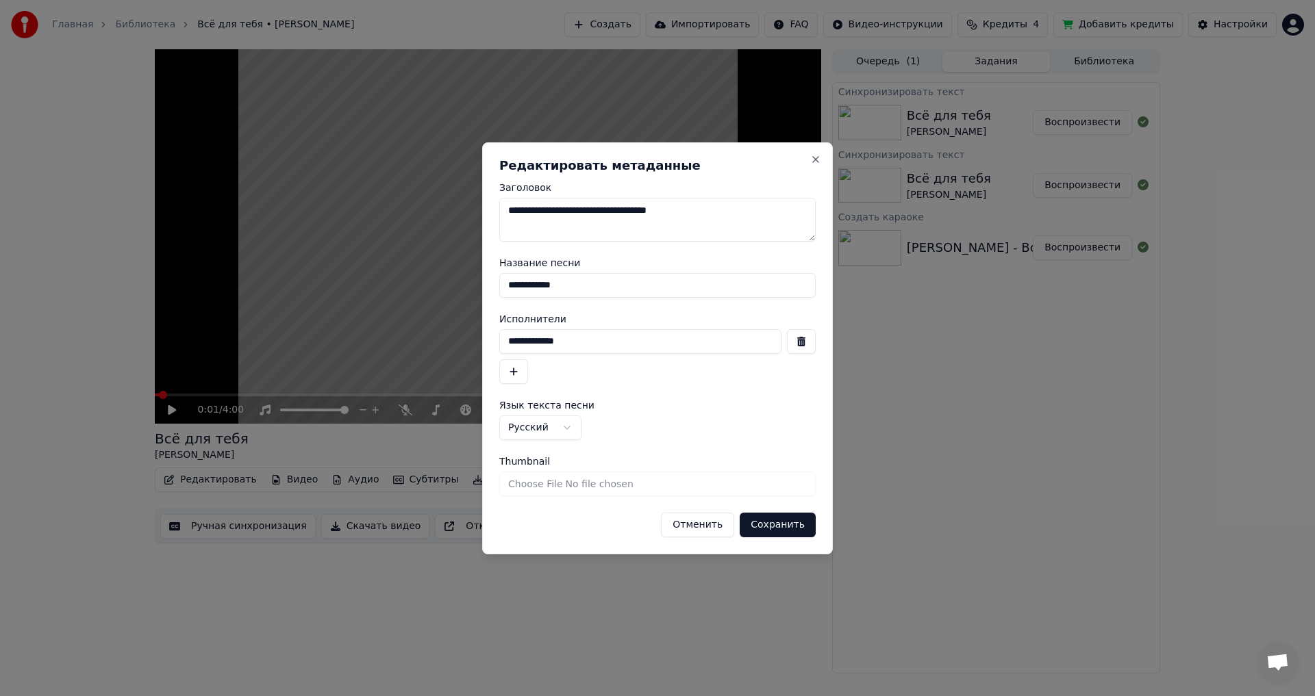
paste input "**********"
type input "**********"
click at [790, 525] on button "Сохранить" at bounding box center [778, 525] width 76 height 25
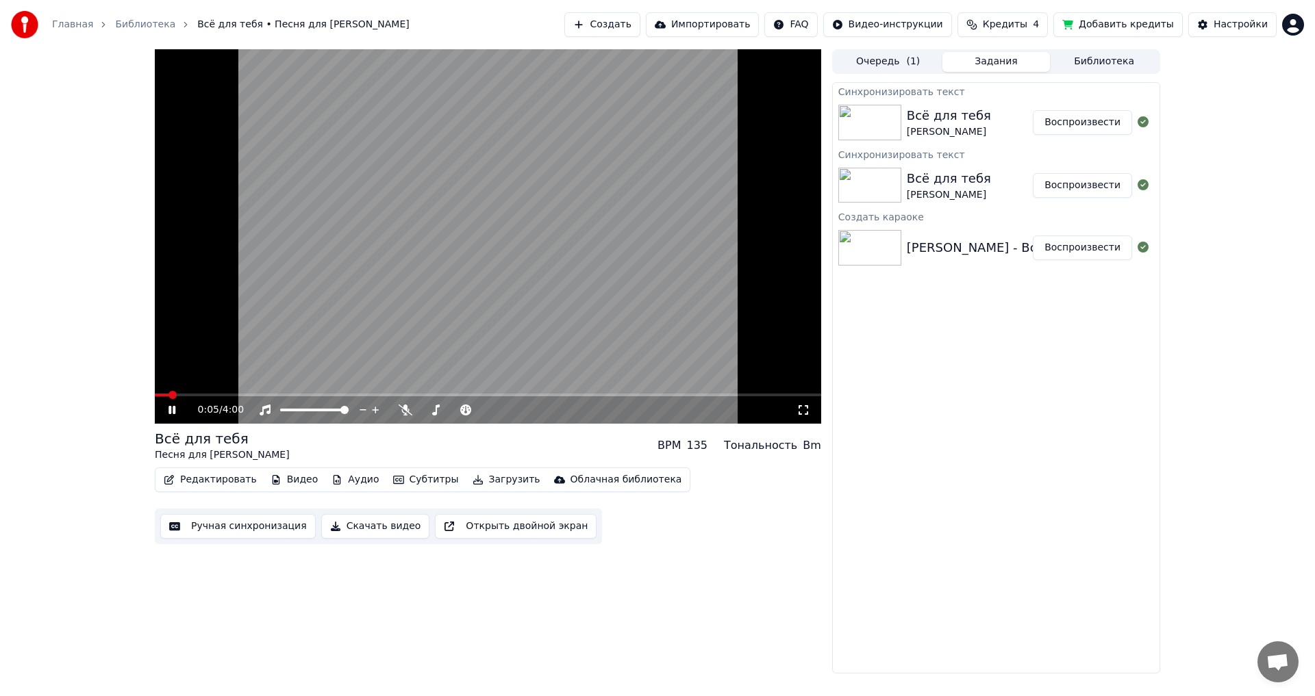
click at [175, 410] on icon at bounding box center [171, 410] width 7 height 8
click at [202, 481] on button "Редактировать" at bounding box center [210, 479] width 104 height 19
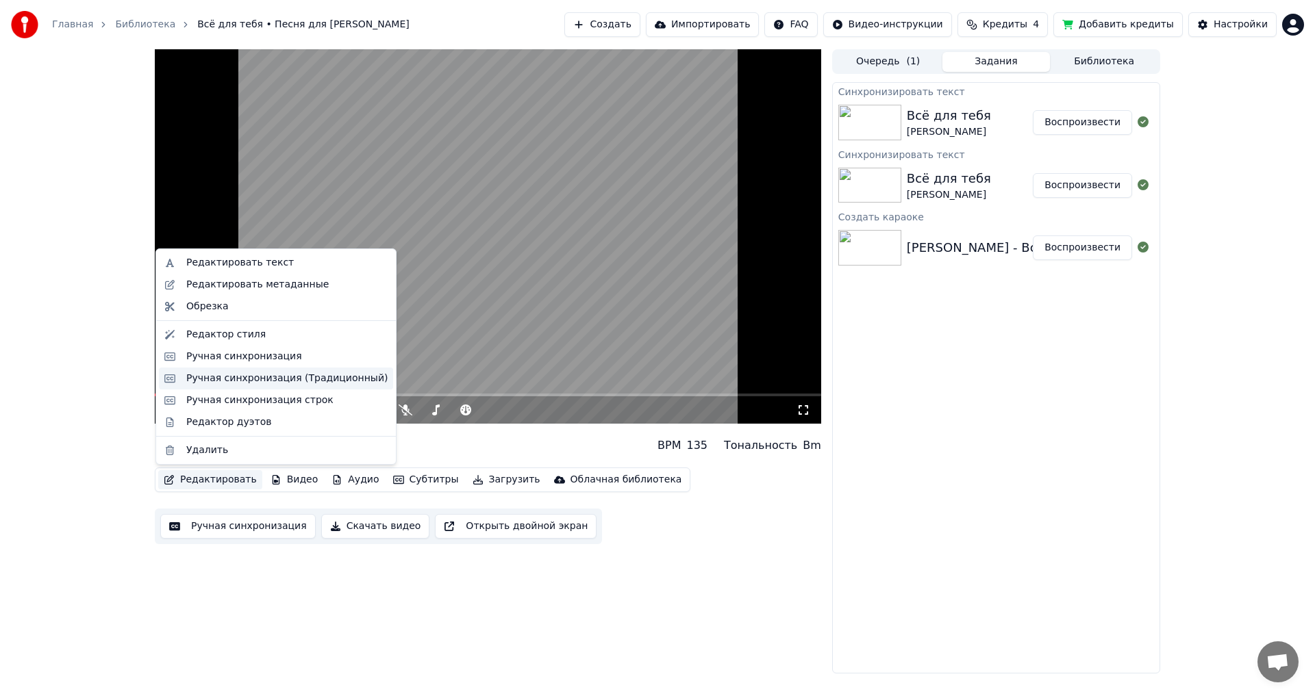
click at [193, 379] on div "Ручная синхронизация (Традиционный)" at bounding box center [286, 379] width 201 height 14
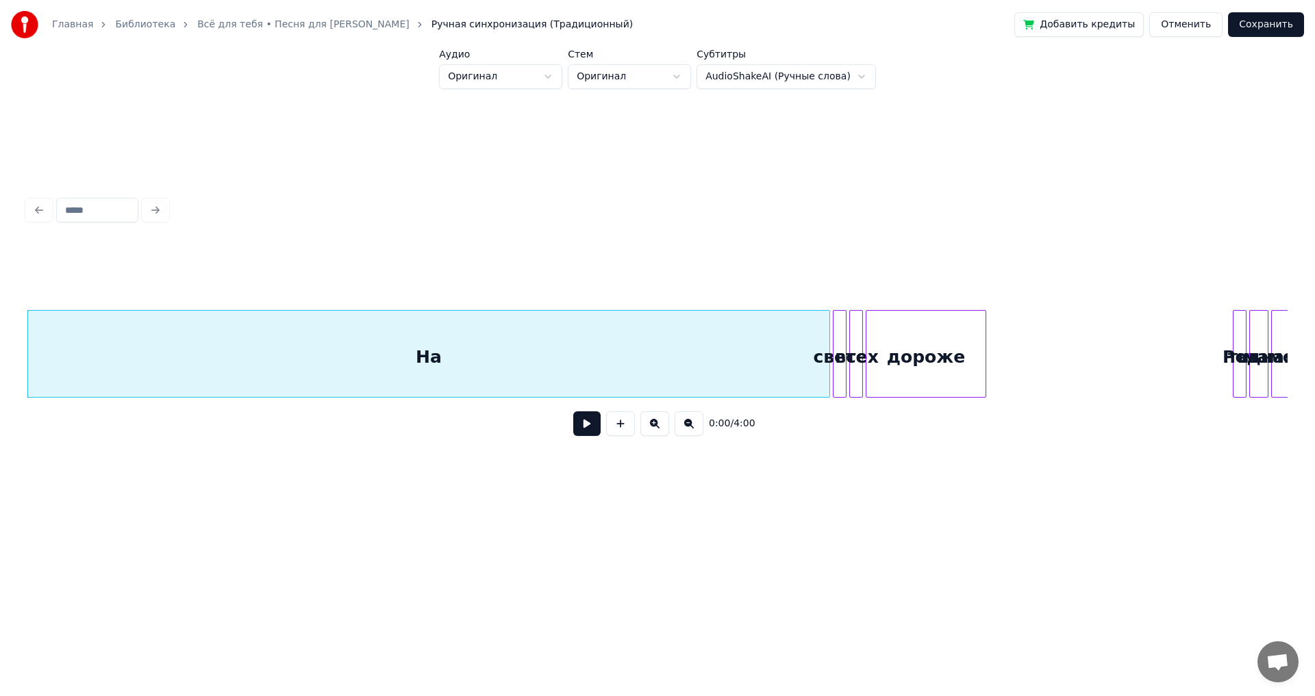
click at [586, 436] on button at bounding box center [586, 424] width 27 height 25
click at [586, 431] on button at bounding box center [586, 424] width 27 height 25
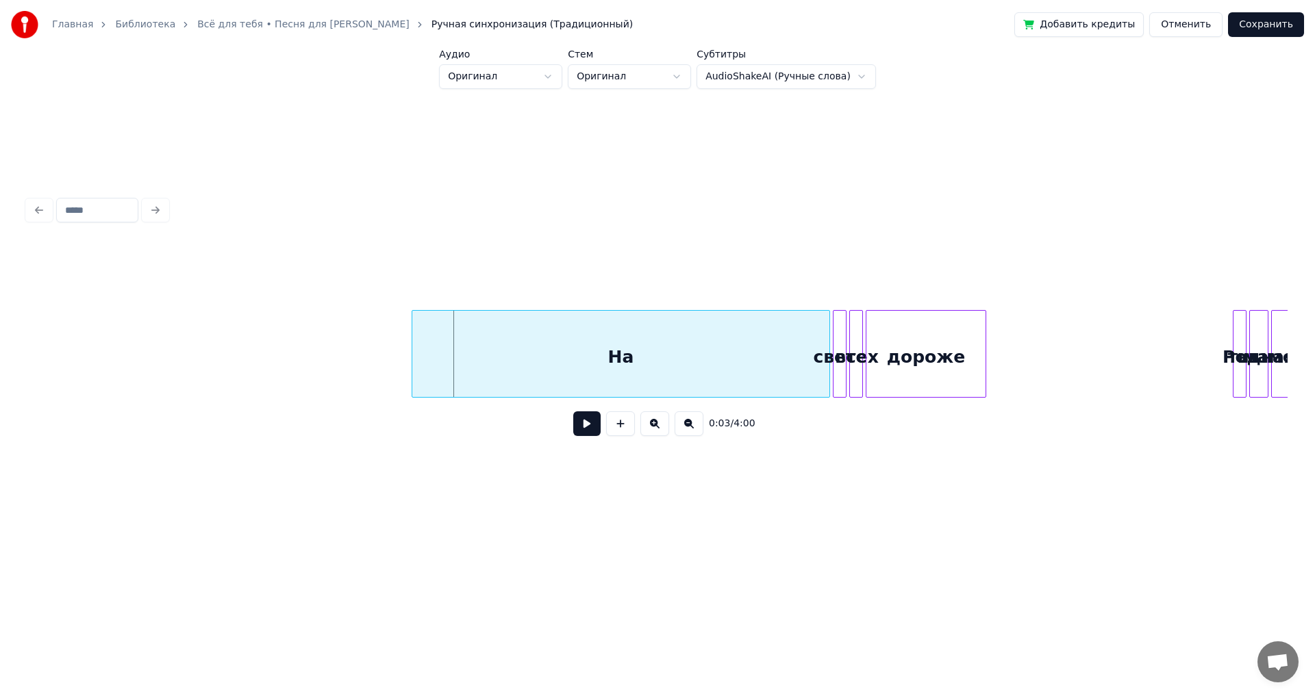
click at [414, 353] on div at bounding box center [414, 354] width 4 height 86
click at [595, 430] on button at bounding box center [586, 424] width 27 height 25
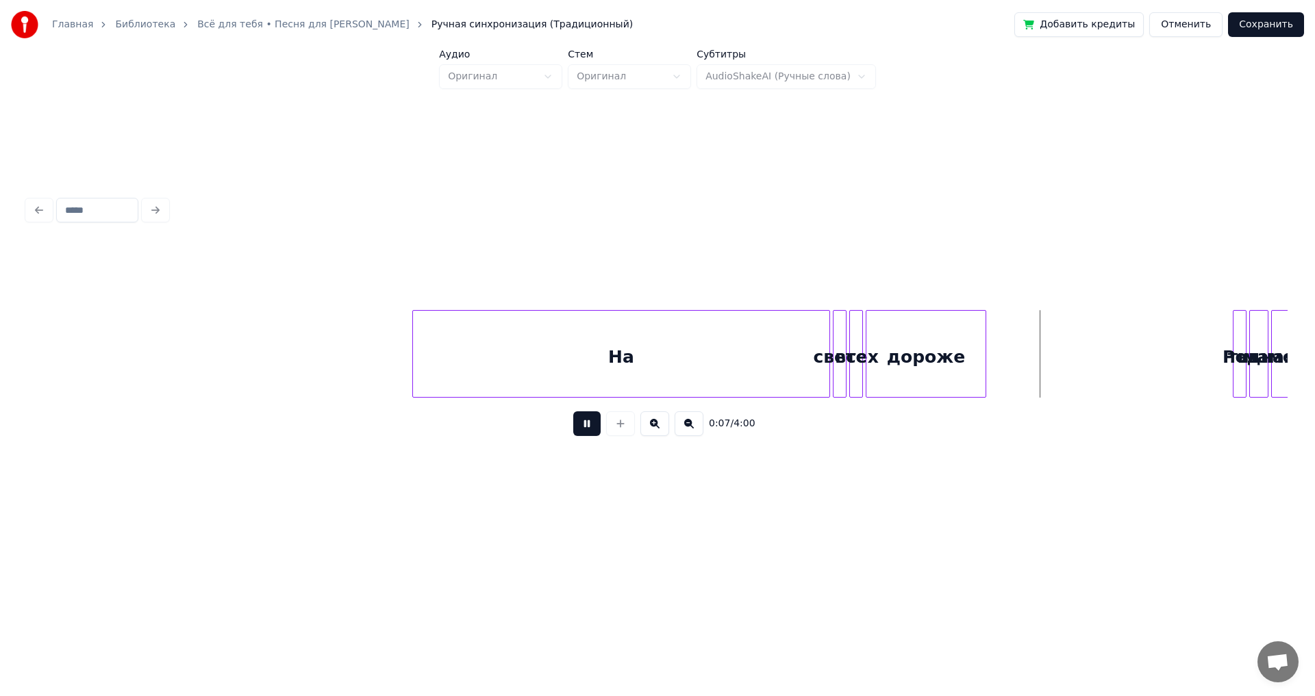
click at [595, 430] on button at bounding box center [586, 424] width 27 height 25
click at [758, 349] on div at bounding box center [758, 354] width 4 height 86
click at [588, 429] on button at bounding box center [586, 424] width 27 height 25
click at [585, 429] on button at bounding box center [586, 424] width 27 height 25
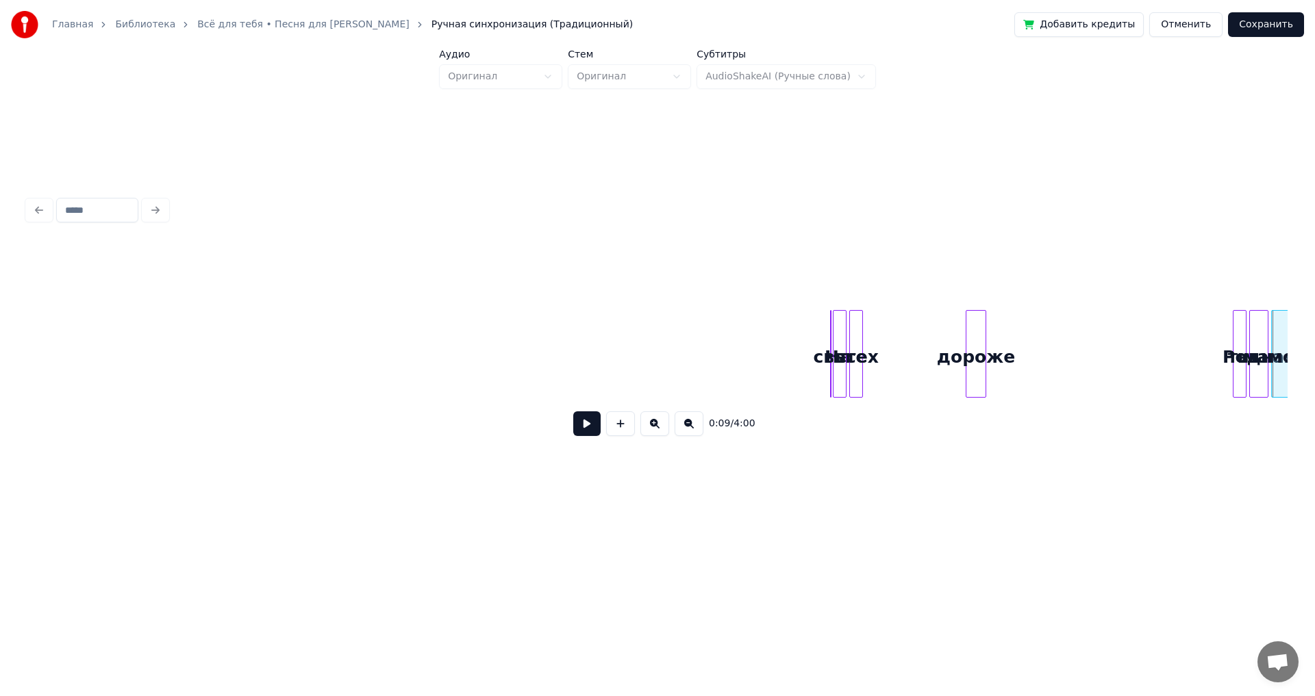
click at [970, 363] on div at bounding box center [968, 354] width 4 height 86
click at [855, 363] on div "всех" at bounding box center [857, 357] width 14 height 93
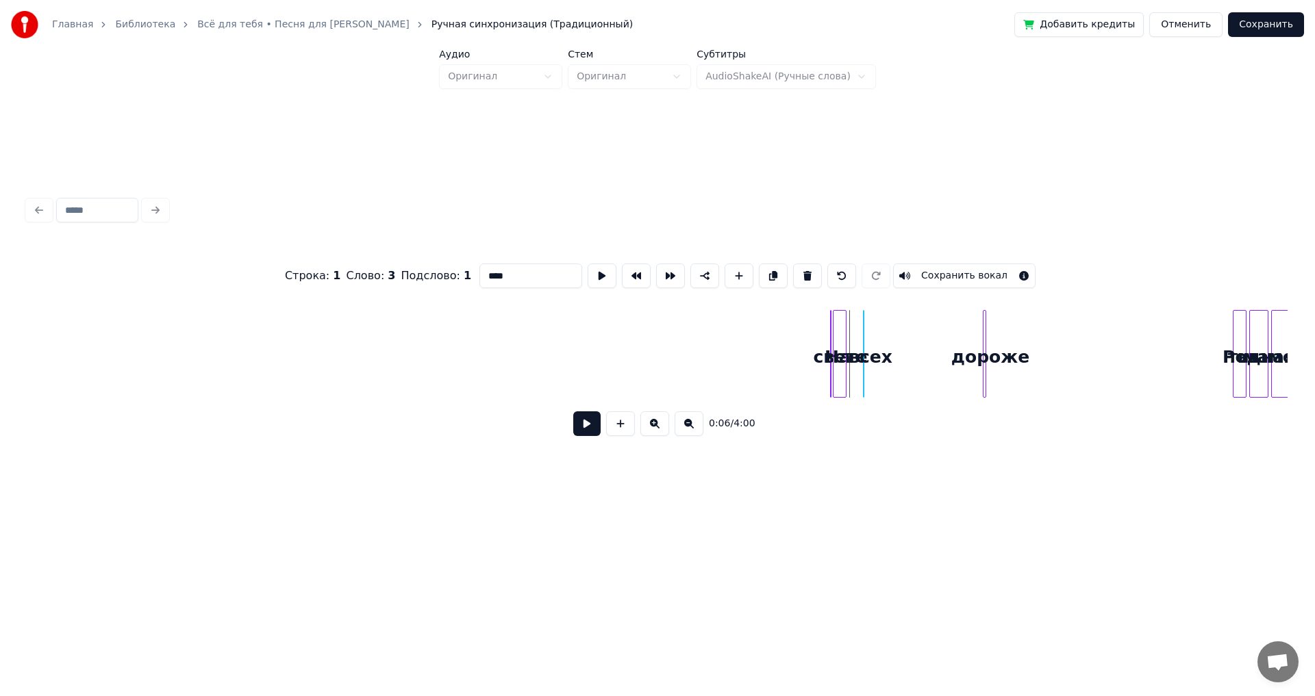
click at [848, 331] on div "свете" at bounding box center [846, 354] width 1 height 88
click at [987, 340] on div "дороже" at bounding box center [986, 354] width 1 height 88
click at [1211, 342] on div at bounding box center [1211, 354] width 4 height 86
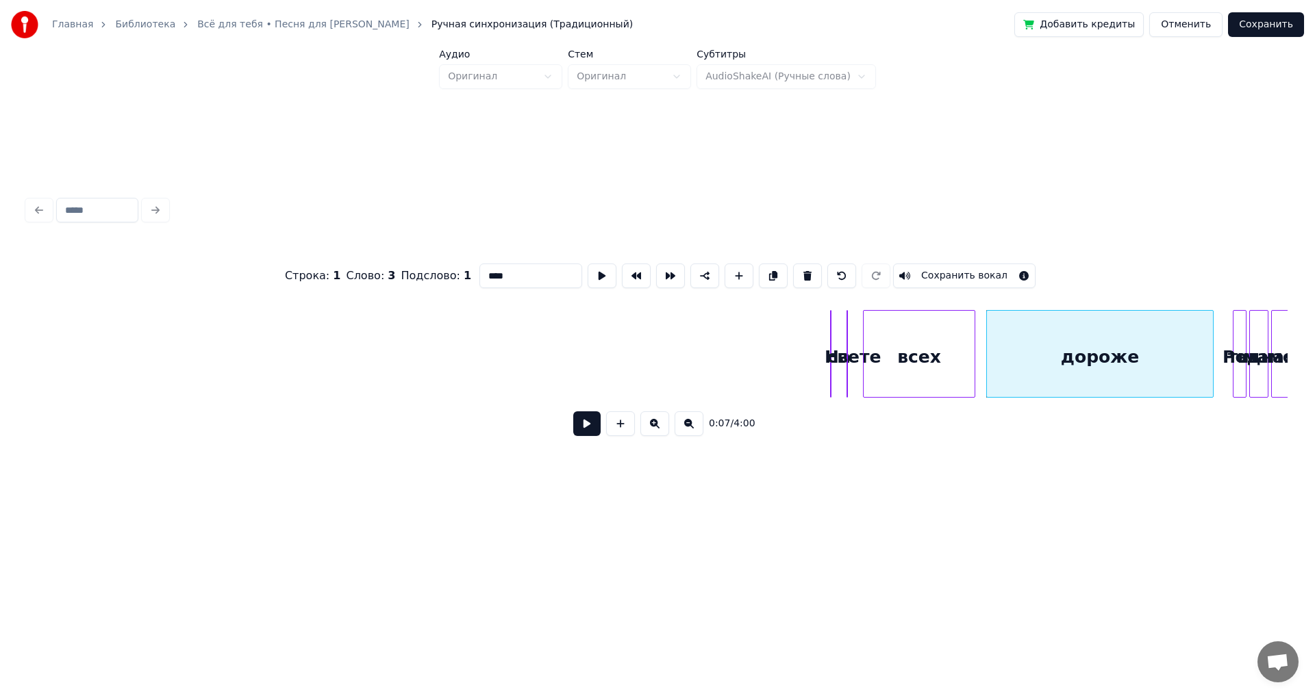
click at [974, 336] on div at bounding box center [972, 354] width 4 height 86
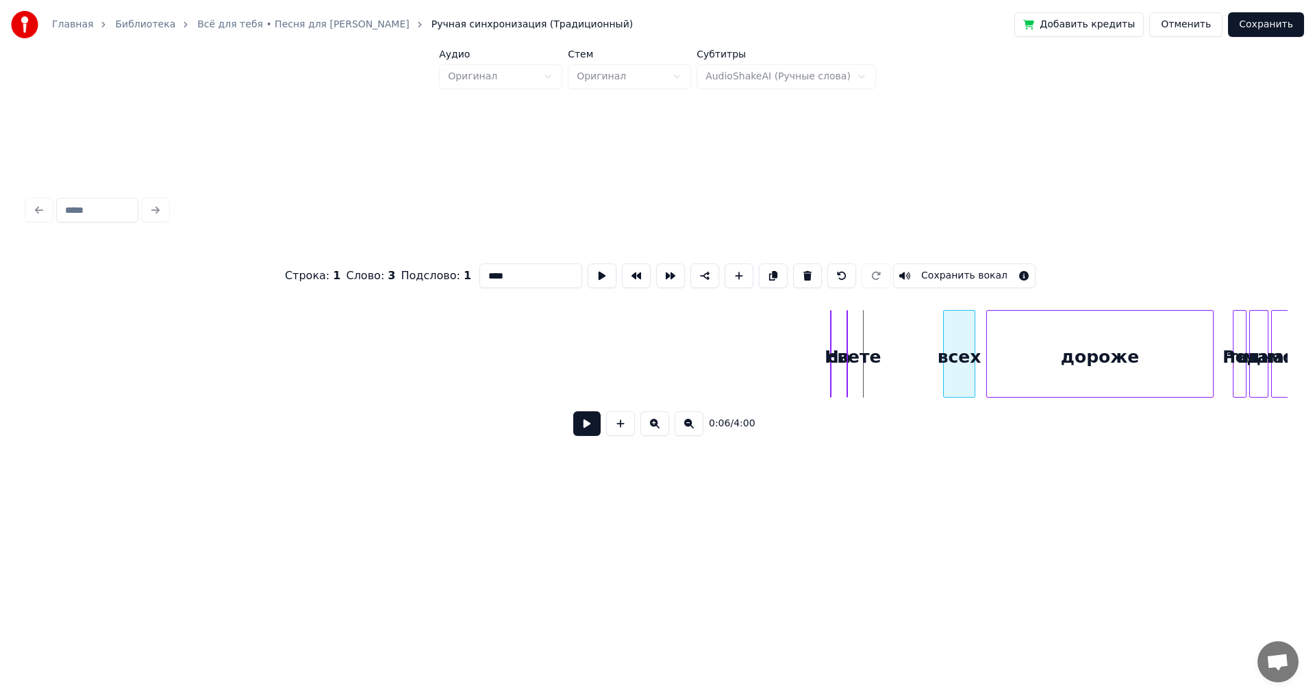
click at [948, 338] on div at bounding box center [946, 354] width 4 height 86
click at [845, 335] on div at bounding box center [845, 354] width 4 height 86
type input "*****"
click at [935, 336] on div "свете" at bounding box center [890, 354] width 88 height 88
click at [907, 336] on div at bounding box center [905, 354] width 4 height 86
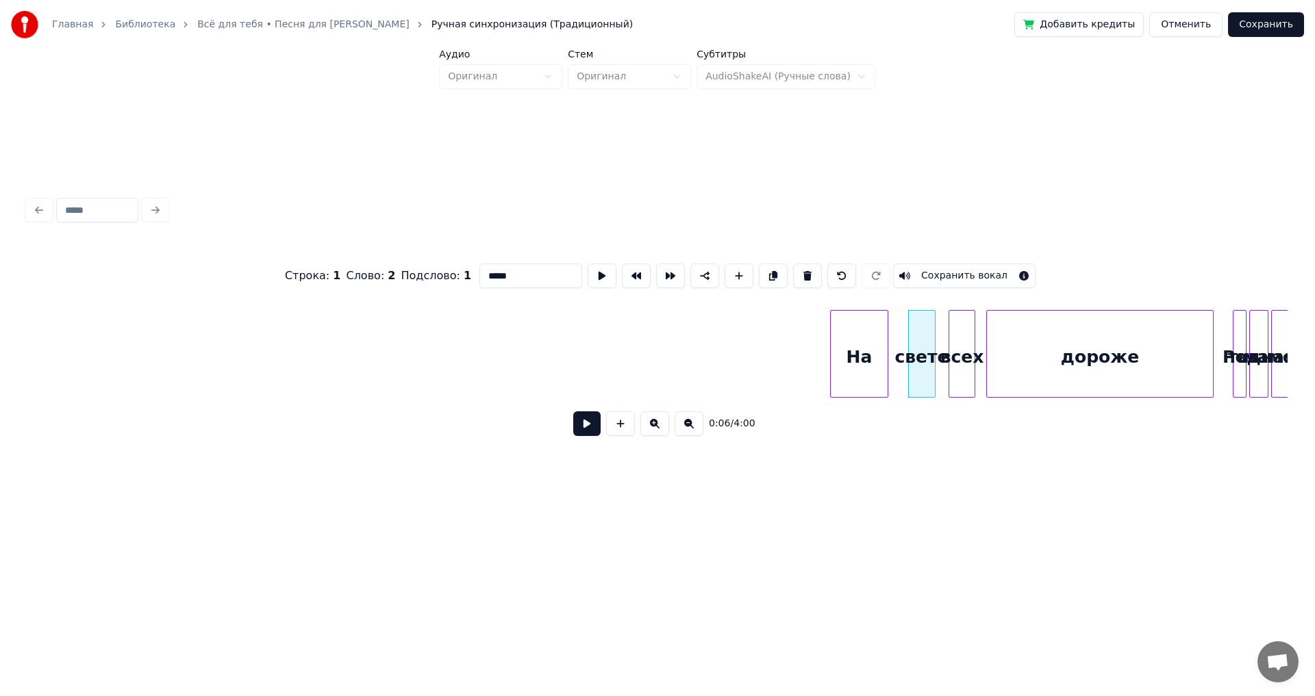
click at [885, 336] on div at bounding box center [885, 354] width 4 height 86
drag, startPoint x: 828, startPoint y: 336, endPoint x: 863, endPoint y: 337, distance: 35.6
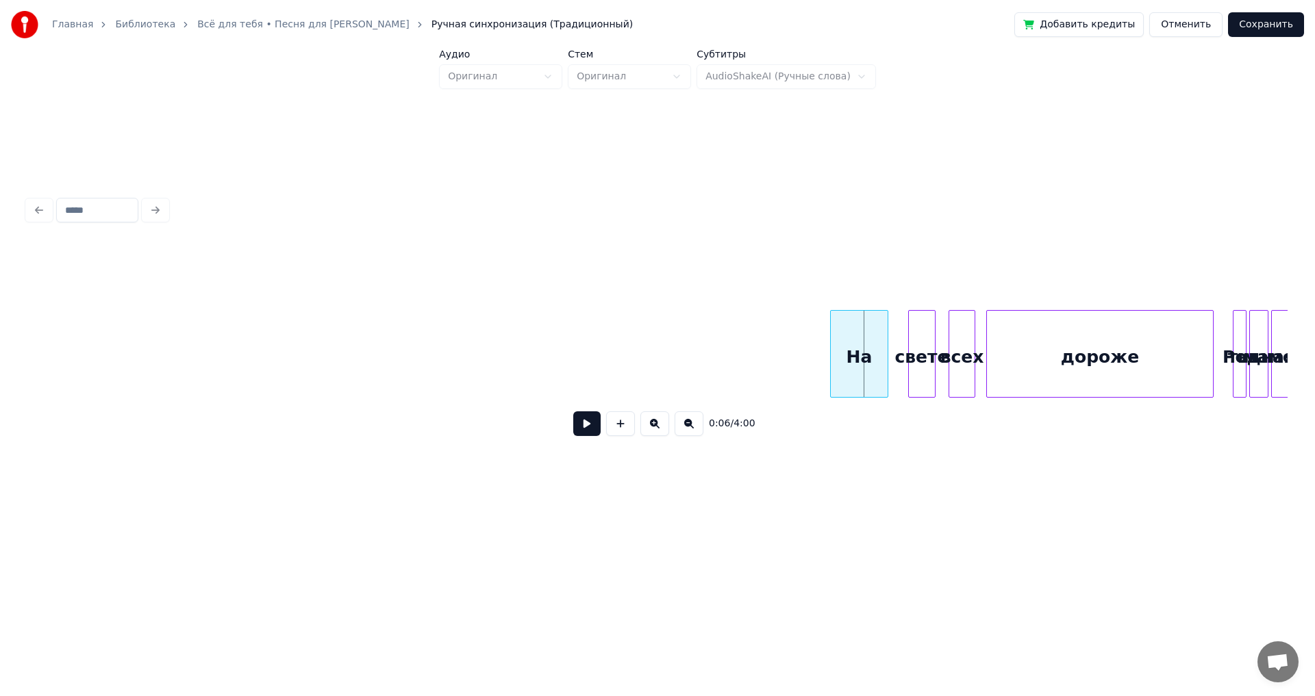
click at [831, 336] on div at bounding box center [833, 354] width 4 height 86
click at [830, 335] on div "На" at bounding box center [859, 354] width 58 height 88
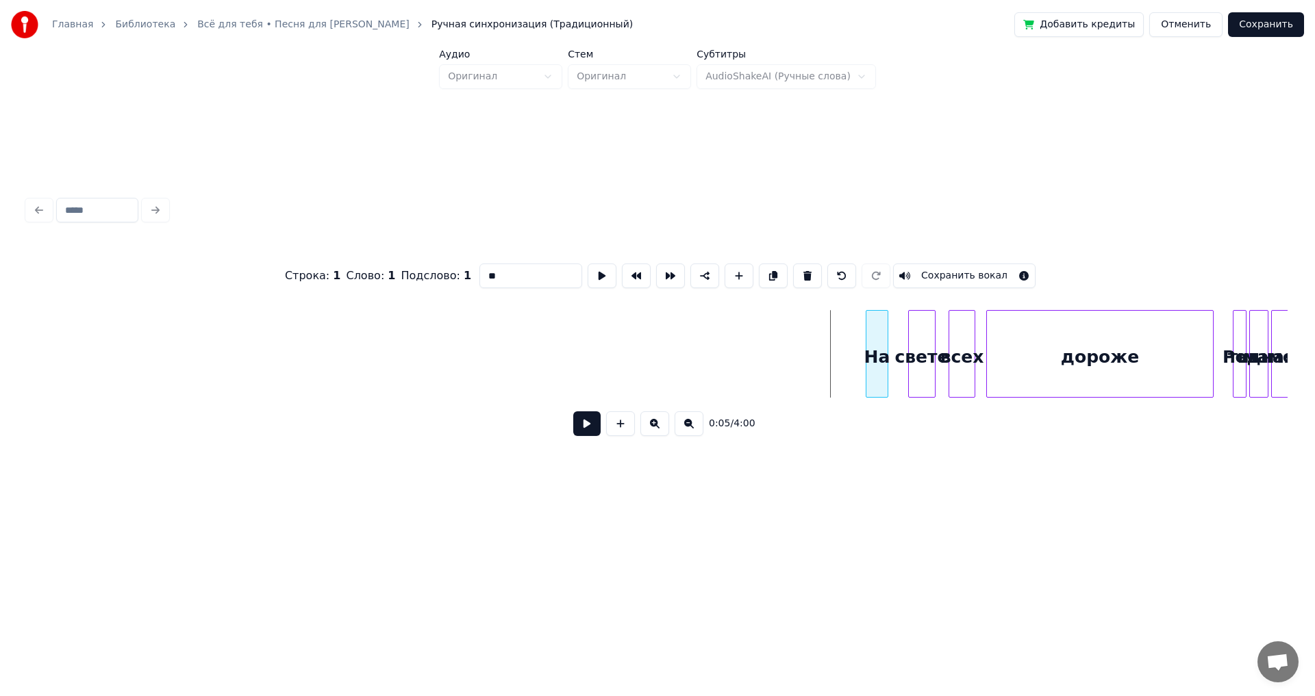
click at [870, 339] on div at bounding box center [868, 354] width 4 height 86
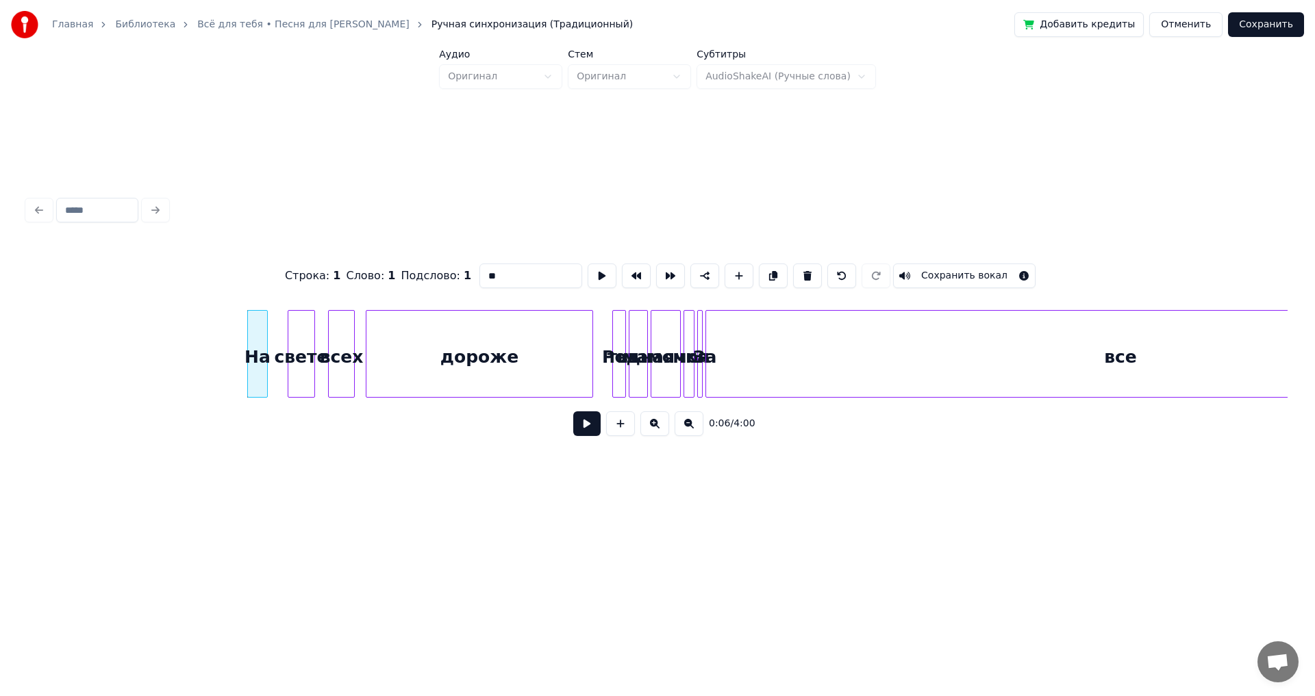
scroll to position [0, 638]
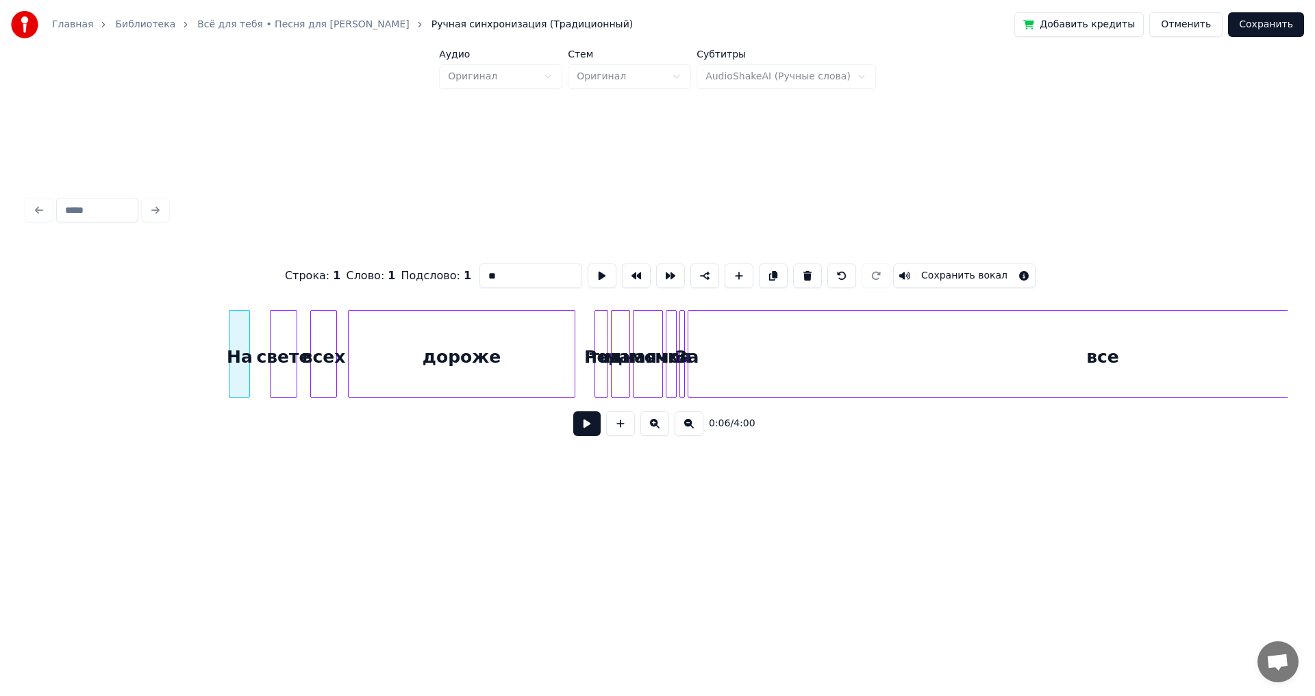
click at [277, 375] on div "свете" at bounding box center [283, 357] width 26 height 93
click at [321, 372] on div "всех" at bounding box center [323, 357] width 25 height 93
click at [398, 365] on div "дороже" at bounding box center [462, 357] width 226 height 93
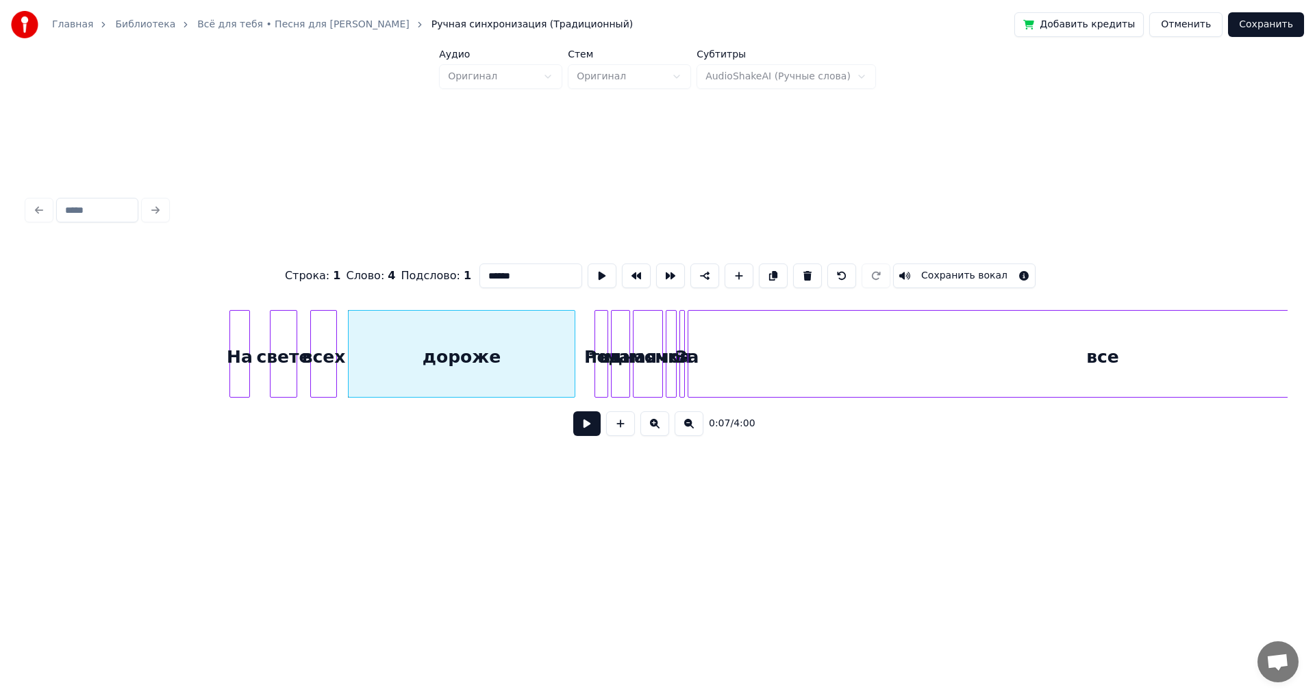
click at [605, 342] on div at bounding box center [605, 354] width 4 height 86
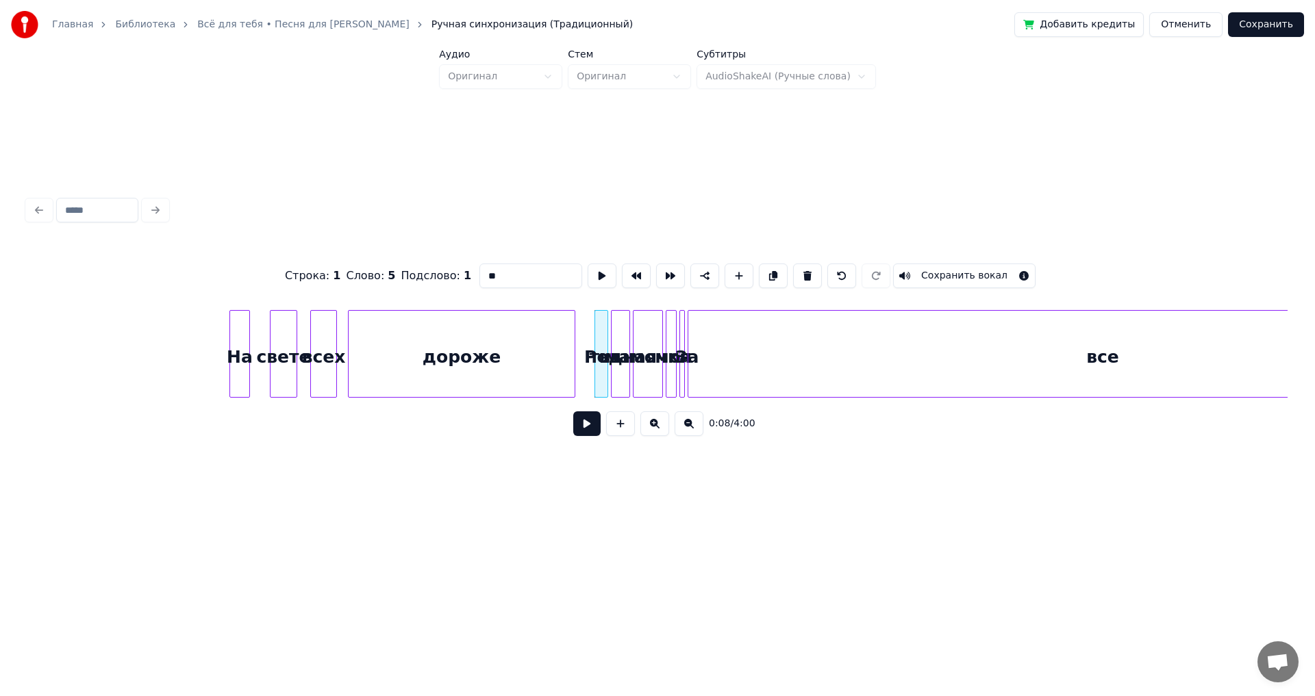
click at [615, 342] on div at bounding box center [613, 354] width 4 height 86
click at [235, 348] on div "На" at bounding box center [239, 357] width 19 height 93
click at [256, 333] on div "На" at bounding box center [256, 357] width 19 height 93
click at [286, 333] on div "свете" at bounding box center [294, 357] width 26 height 93
click at [336, 332] on div "всех" at bounding box center [342, 357] width 25 height 93
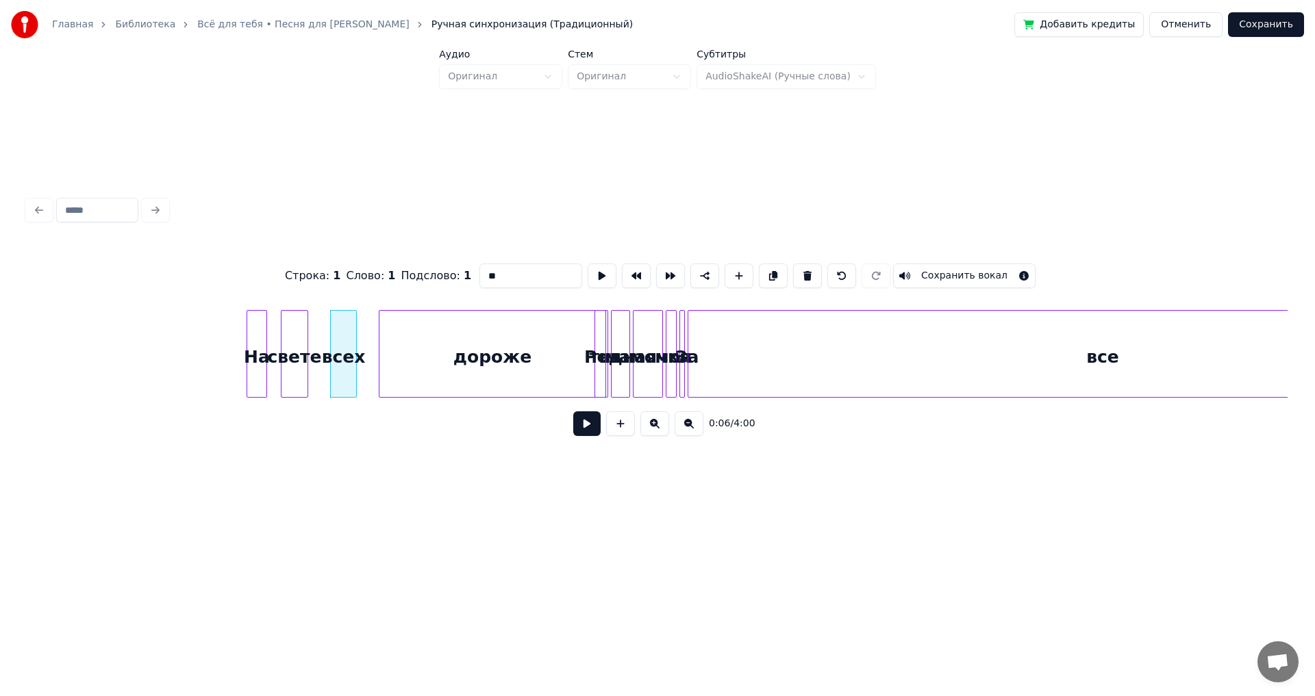
click at [405, 331] on div "дороже" at bounding box center [492, 357] width 226 height 93
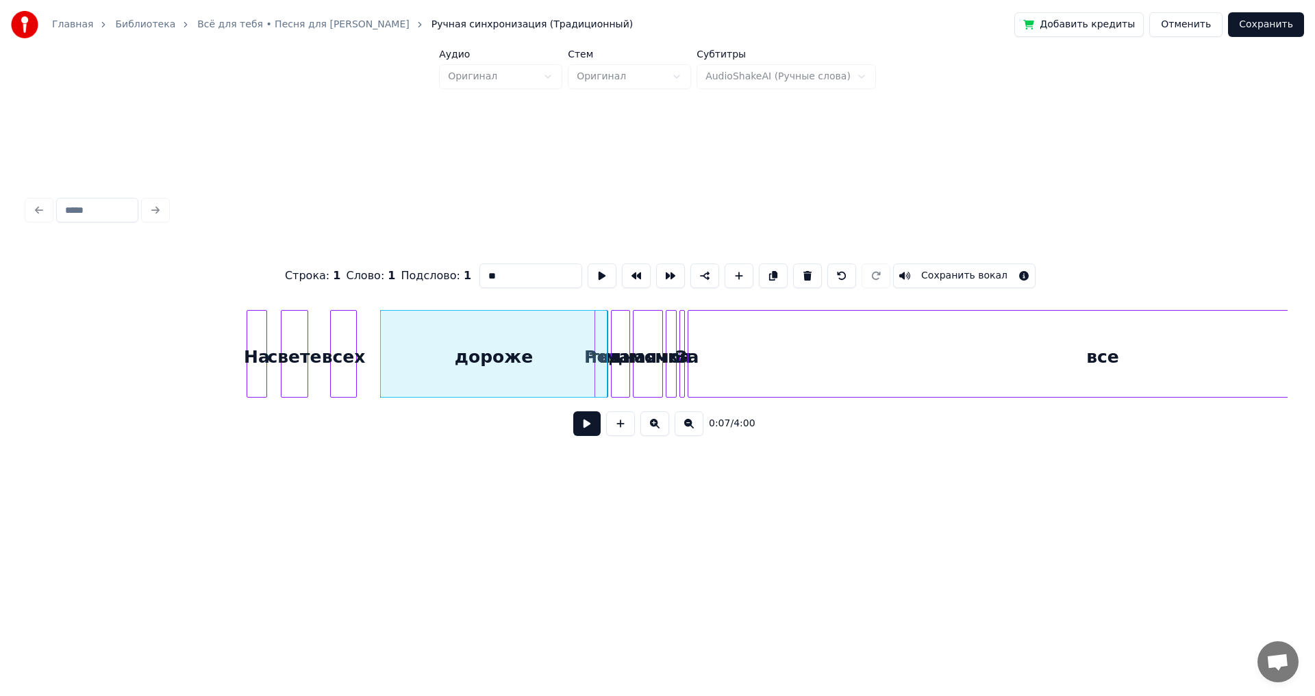
click at [752, 354] on div "все" at bounding box center [1102, 357] width 829 height 93
type input "***"
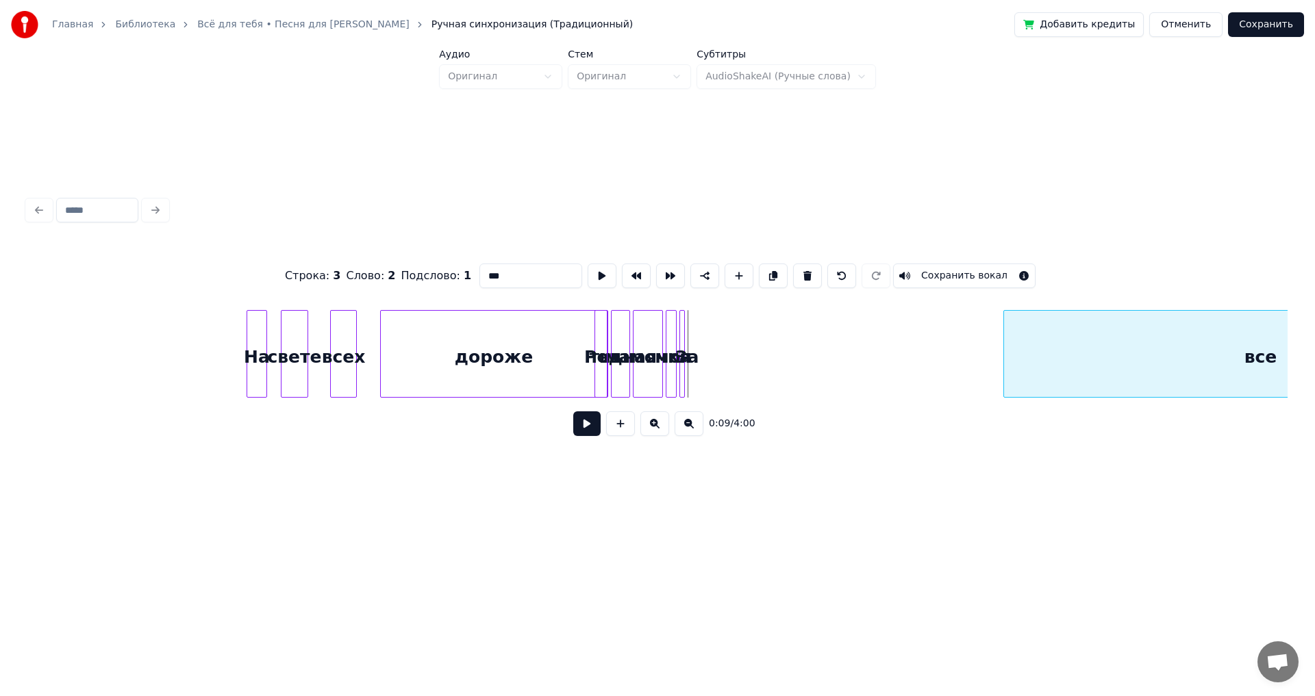
click at [1008, 346] on div at bounding box center [1006, 354] width 4 height 86
click at [990, 337] on div "За" at bounding box center [992, 357] width 14 height 93
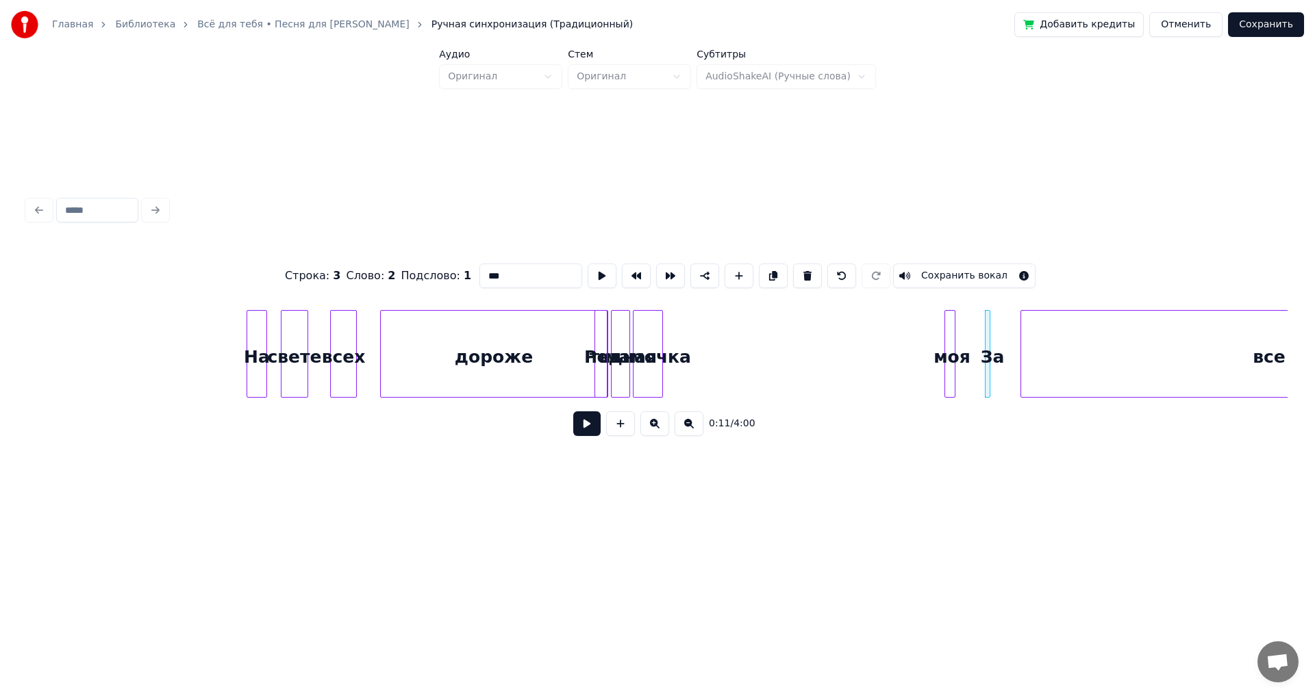
click at [950, 335] on div "моя" at bounding box center [952, 357] width 14 height 93
click at [637, 333] on div at bounding box center [637, 354] width 4 height 86
click at [874, 335] on div "мамочка" at bounding box center [879, 357] width 27 height 93
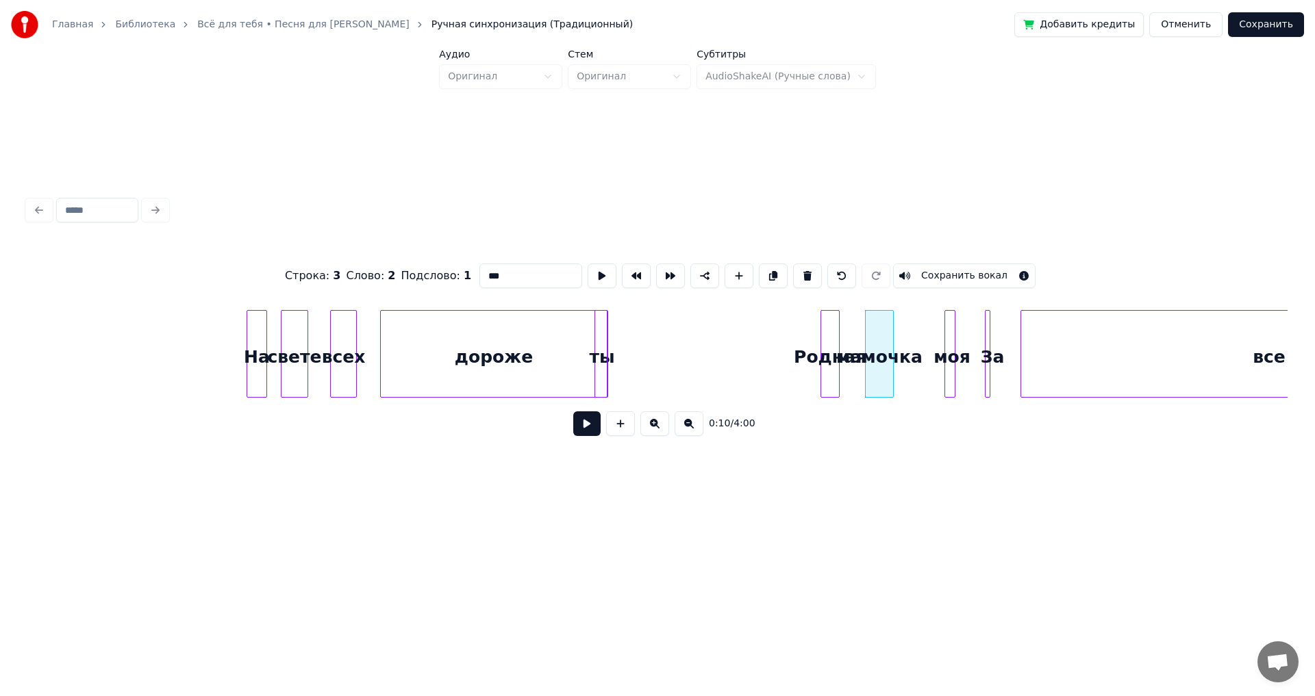
click at [833, 336] on div "Родная" at bounding box center [830, 357] width 18 height 93
click at [571, 340] on div "дороже" at bounding box center [466, 357] width 226 height 93
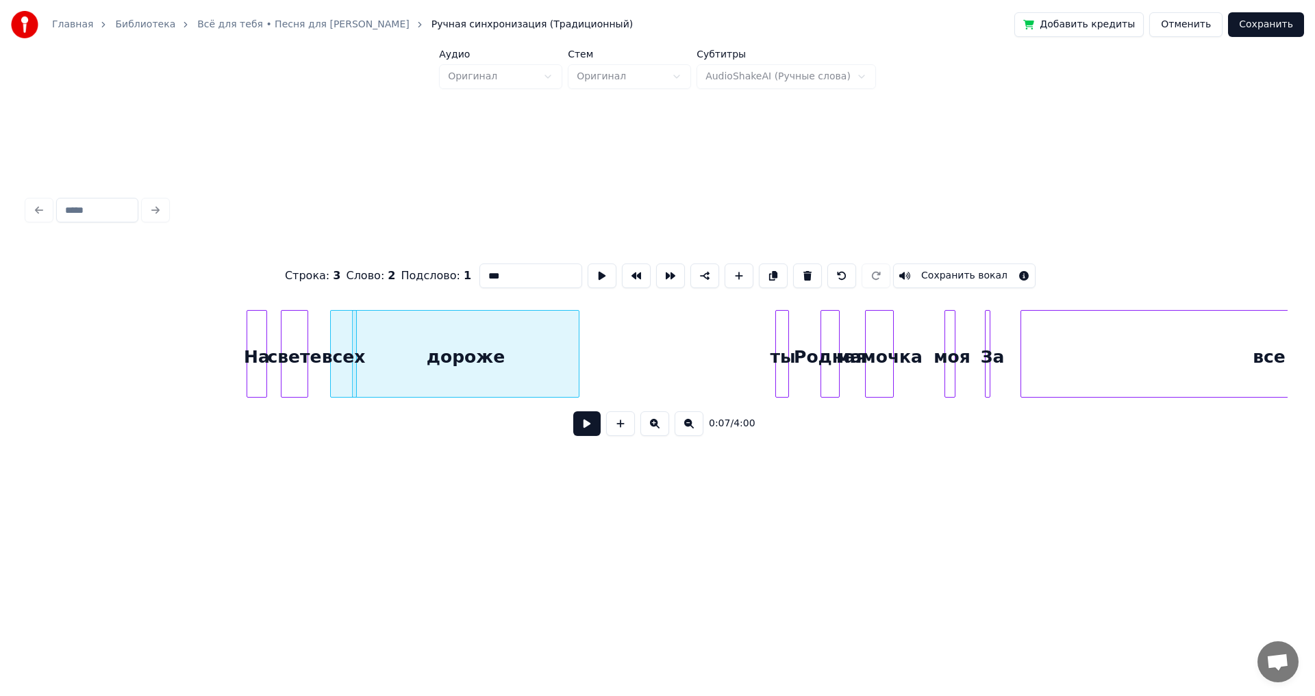
click at [790, 342] on div "ты" at bounding box center [783, 357] width 14 height 93
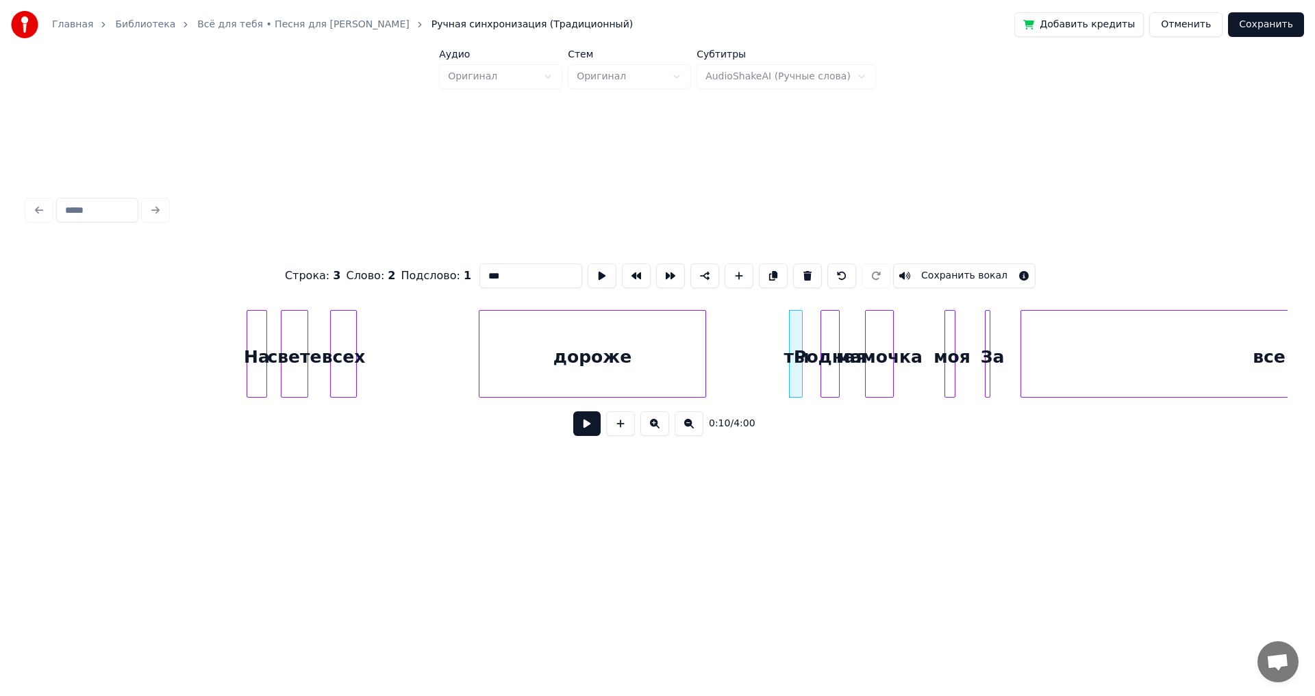
click at [557, 338] on div "дороже" at bounding box center [592, 357] width 226 height 93
click at [637, 338] on div at bounding box center [638, 354] width 4 height 86
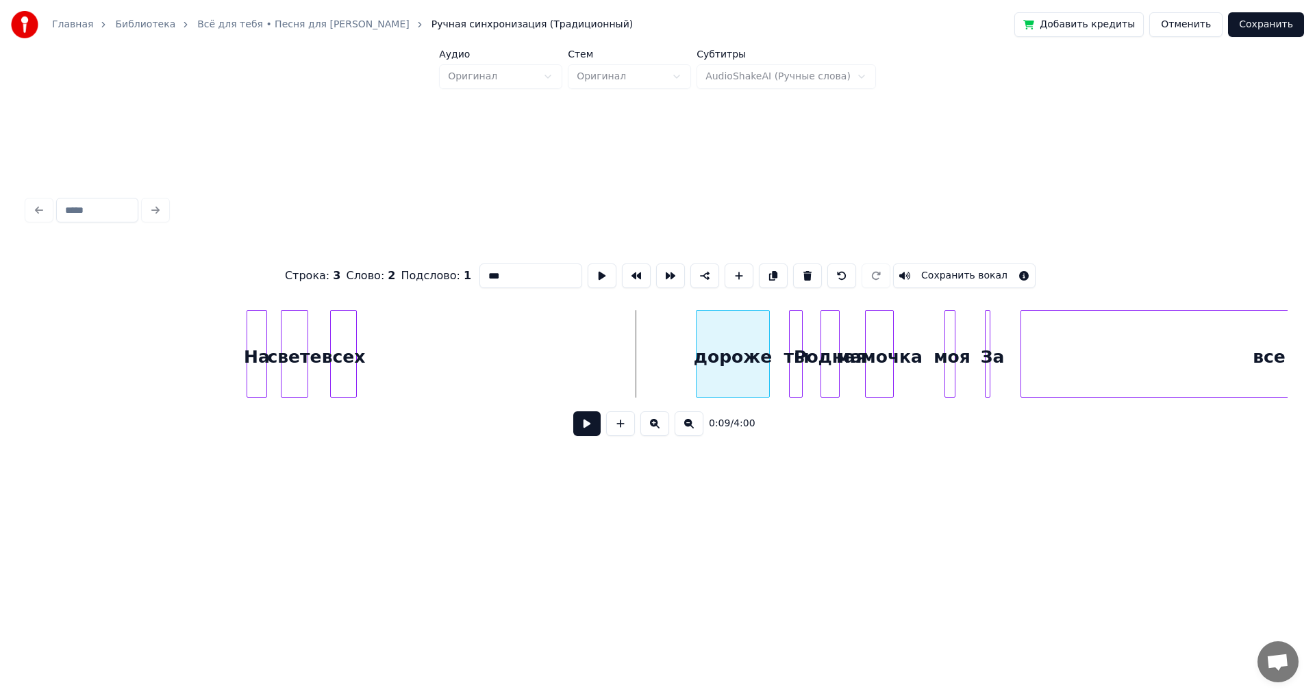
click at [714, 337] on div "дороже" at bounding box center [732, 357] width 73 height 93
click at [664, 329] on div "всех" at bounding box center [669, 357] width 25 height 93
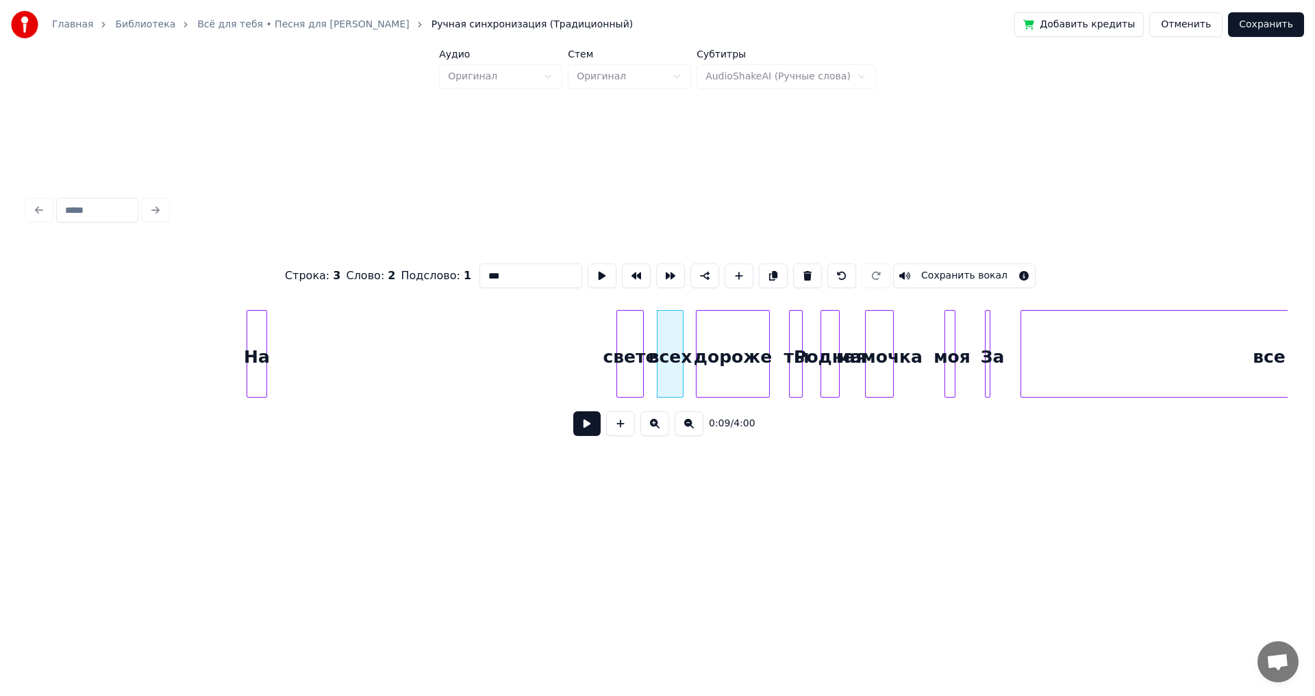
click at [633, 327] on div "свете" at bounding box center [630, 357] width 26 height 93
click at [584, 329] on div "На" at bounding box center [583, 357] width 19 height 93
click at [590, 430] on button at bounding box center [586, 424] width 27 height 25
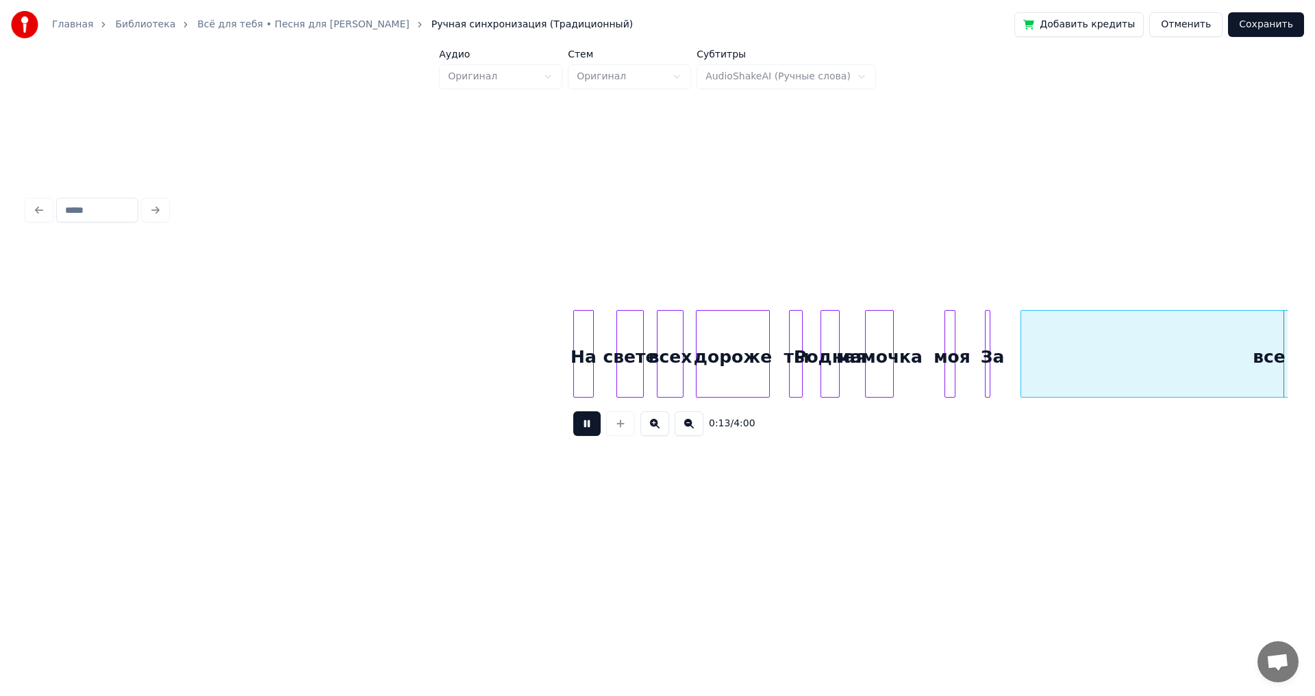
scroll to position [0, 1900]
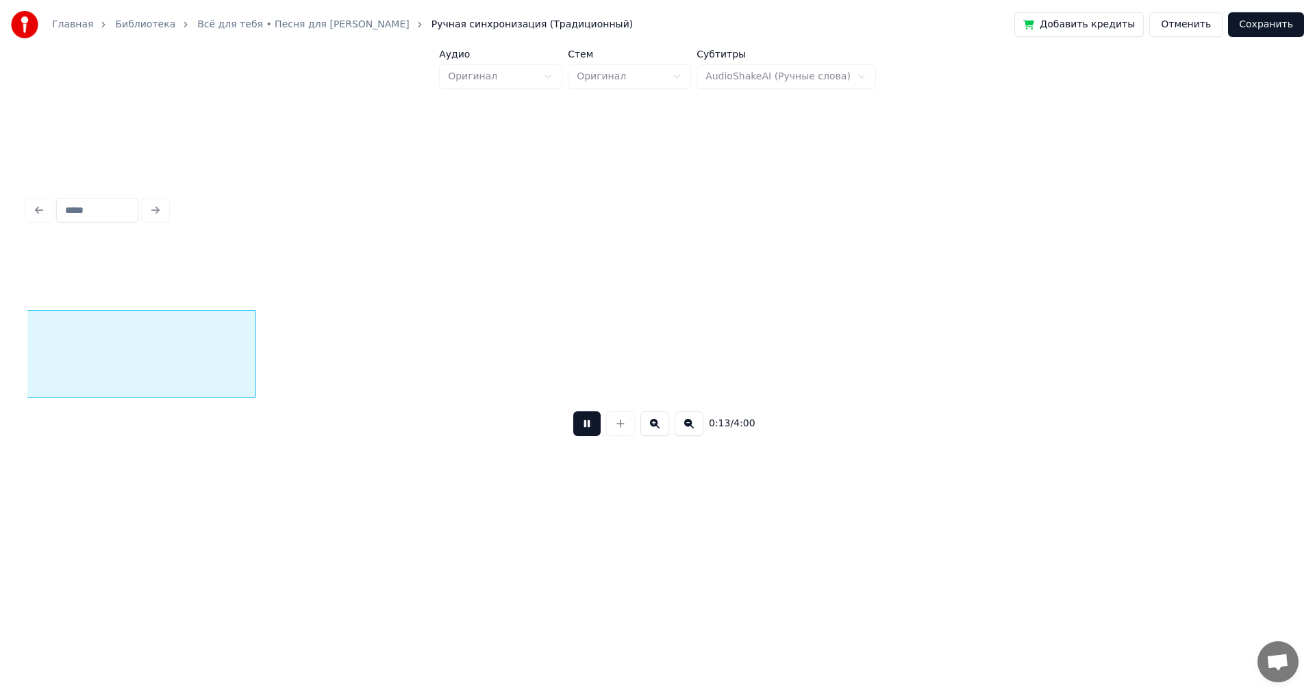
click at [590, 430] on button at bounding box center [586, 424] width 27 height 25
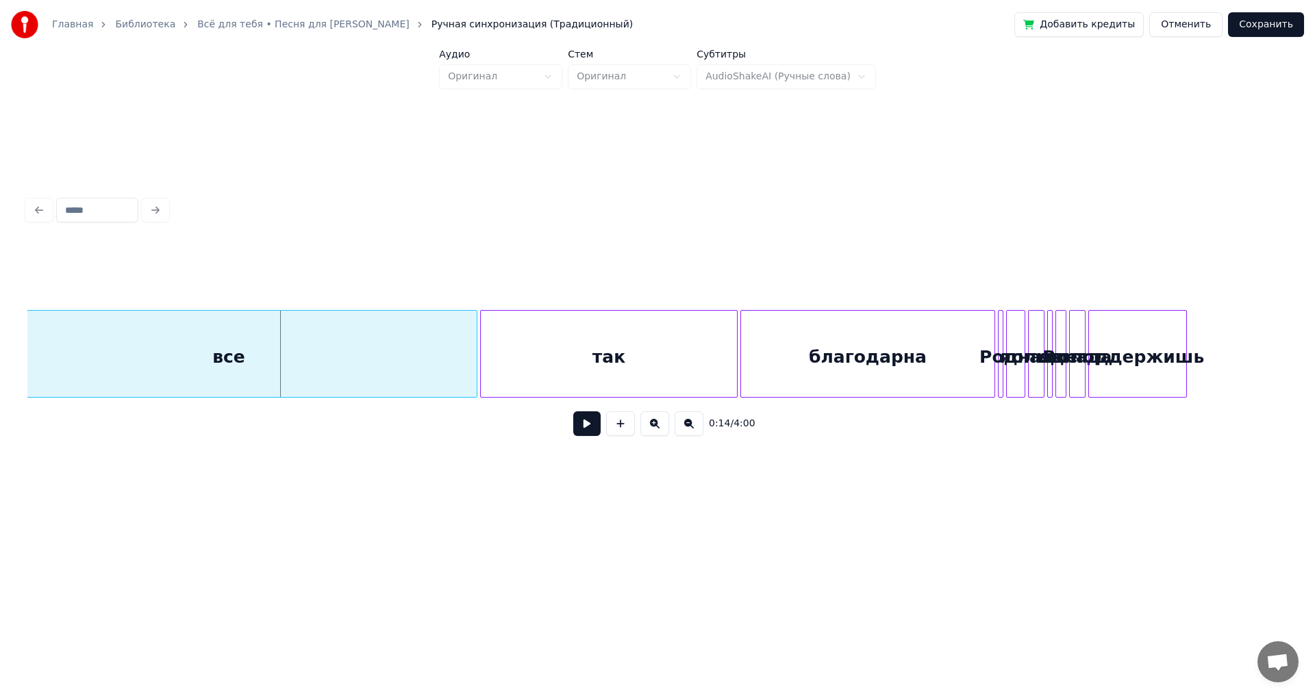
scroll to position [0, 1551]
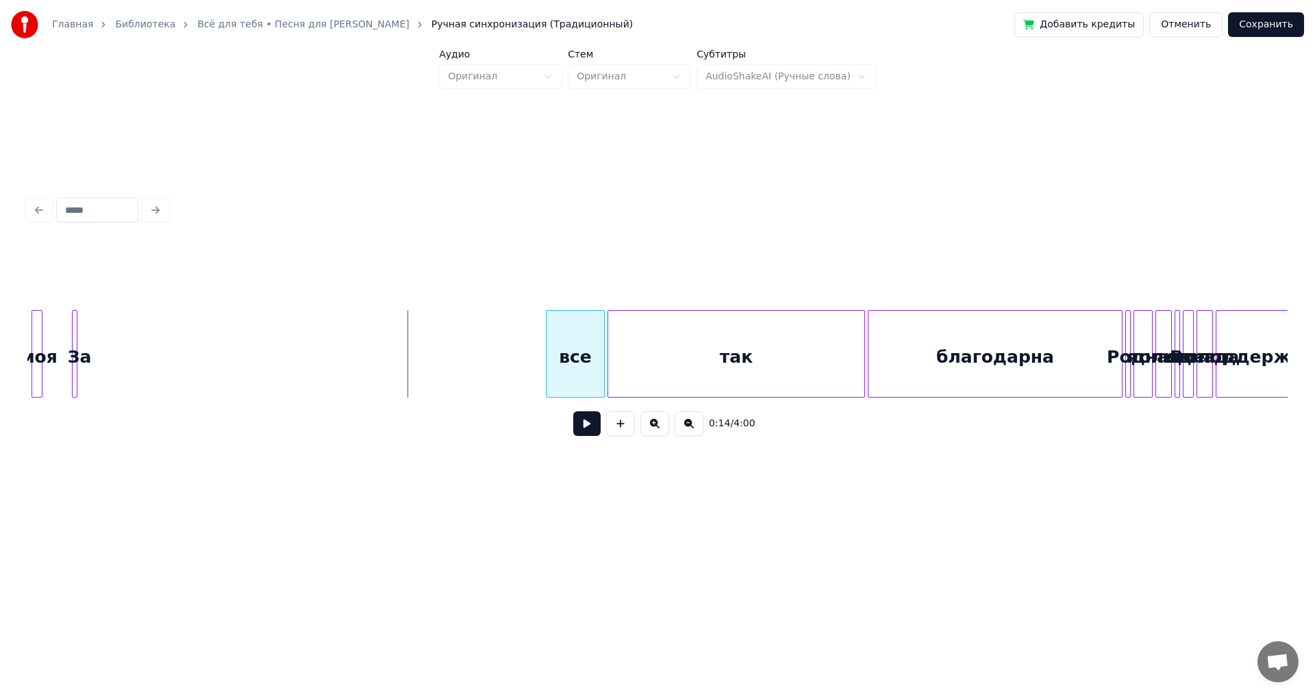
click at [550, 376] on div at bounding box center [548, 354] width 4 height 86
click at [75, 329] on div at bounding box center [75, 354] width 4 height 86
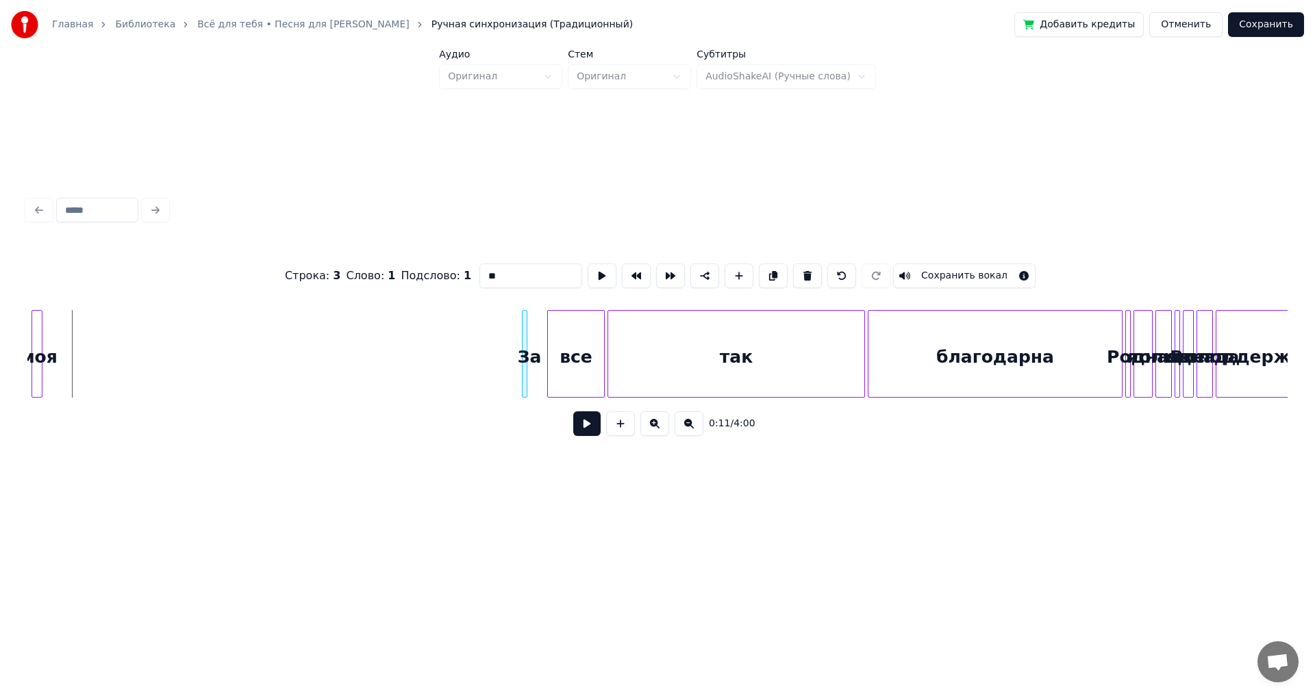
click at [522, 351] on div "За" at bounding box center [524, 354] width 5 height 88
click at [35, 325] on div at bounding box center [34, 354] width 4 height 86
click at [490, 349] on div "моя" at bounding box center [492, 357] width 14 height 93
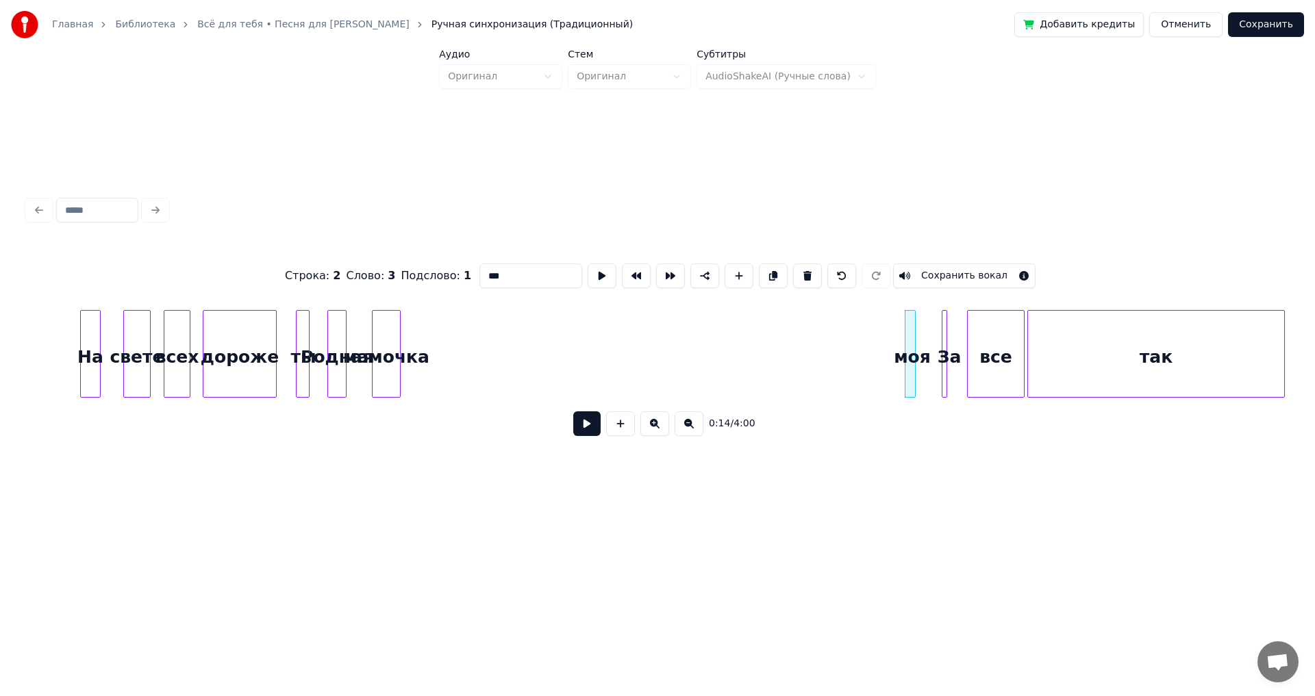
scroll to position [0, 1150]
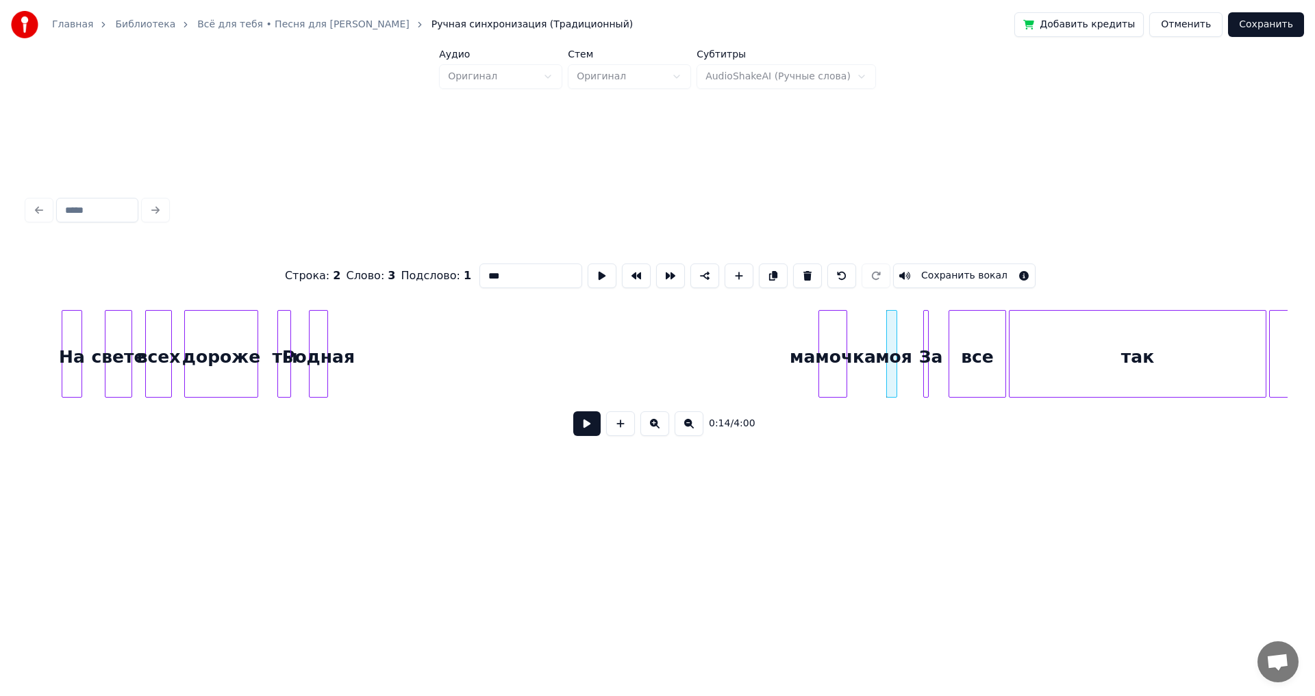
click at [846, 327] on div "мамочка" at bounding box center [832, 357] width 27 height 93
click at [818, 326] on div "Родная" at bounding box center [816, 357] width 18 height 93
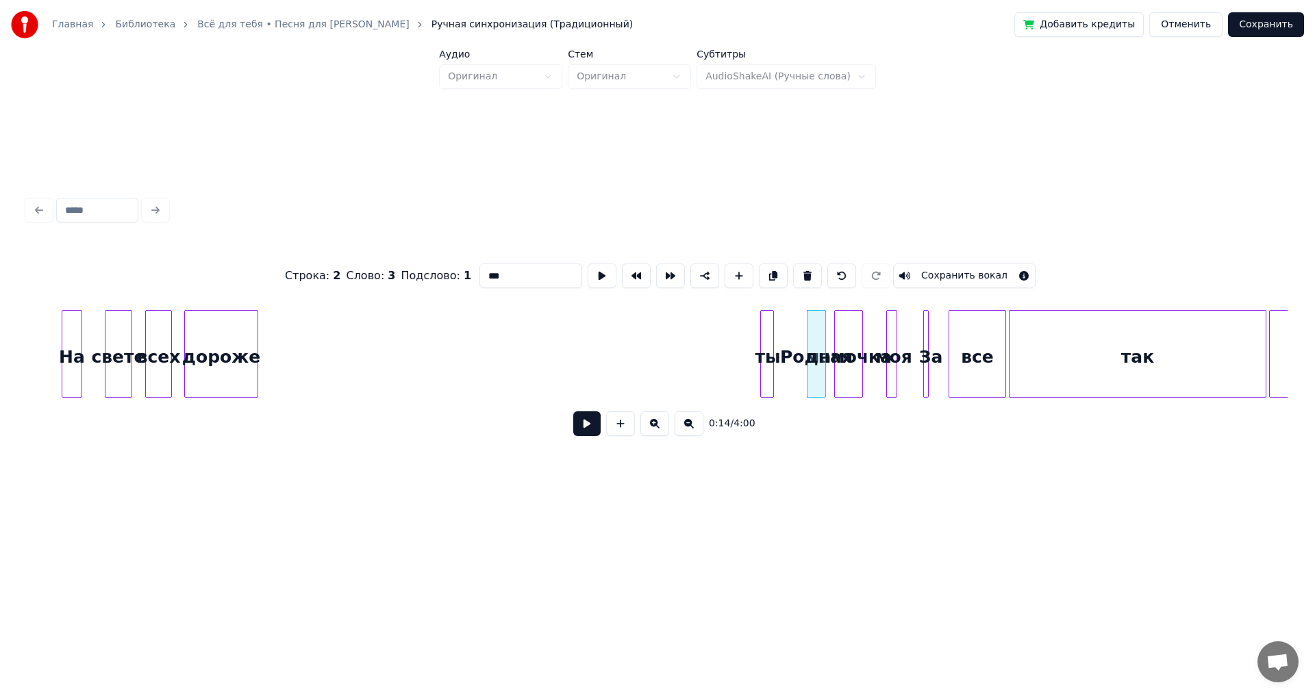
click at [766, 332] on div "ты" at bounding box center [768, 357] width 14 height 93
click at [679, 335] on div "дороже" at bounding box center [699, 357] width 73 height 93
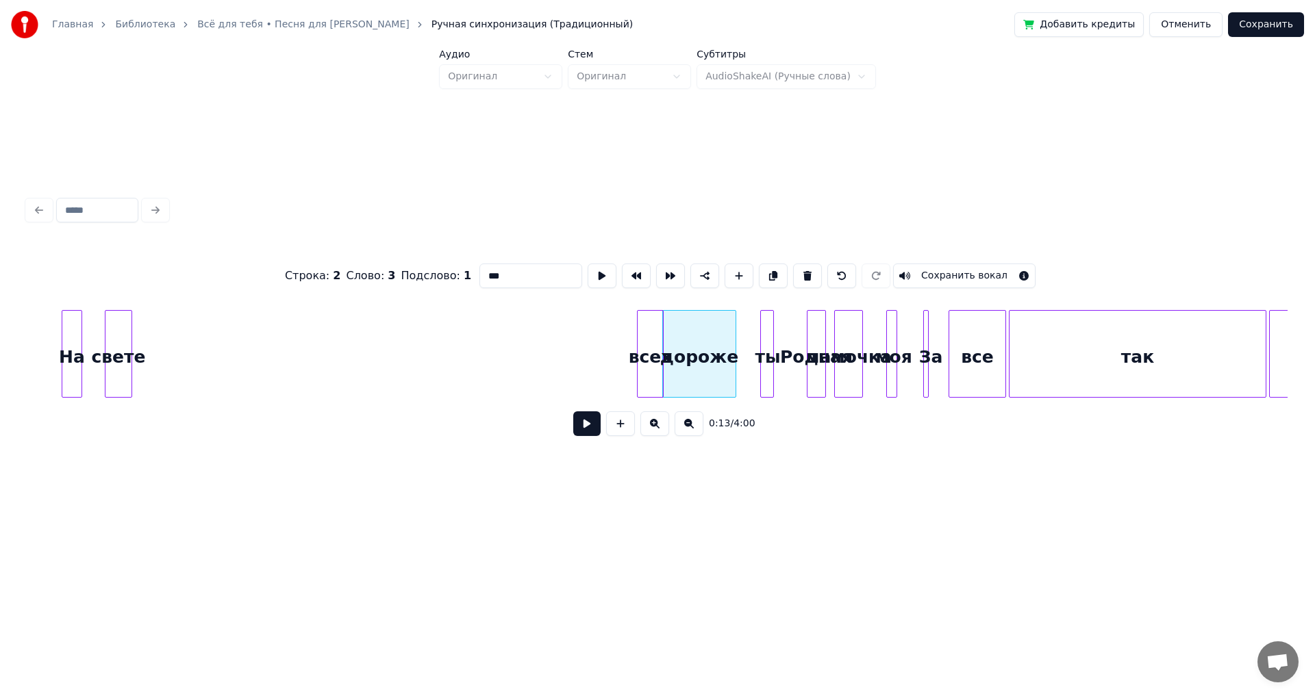
click at [648, 329] on div "всех" at bounding box center [650, 357] width 25 height 93
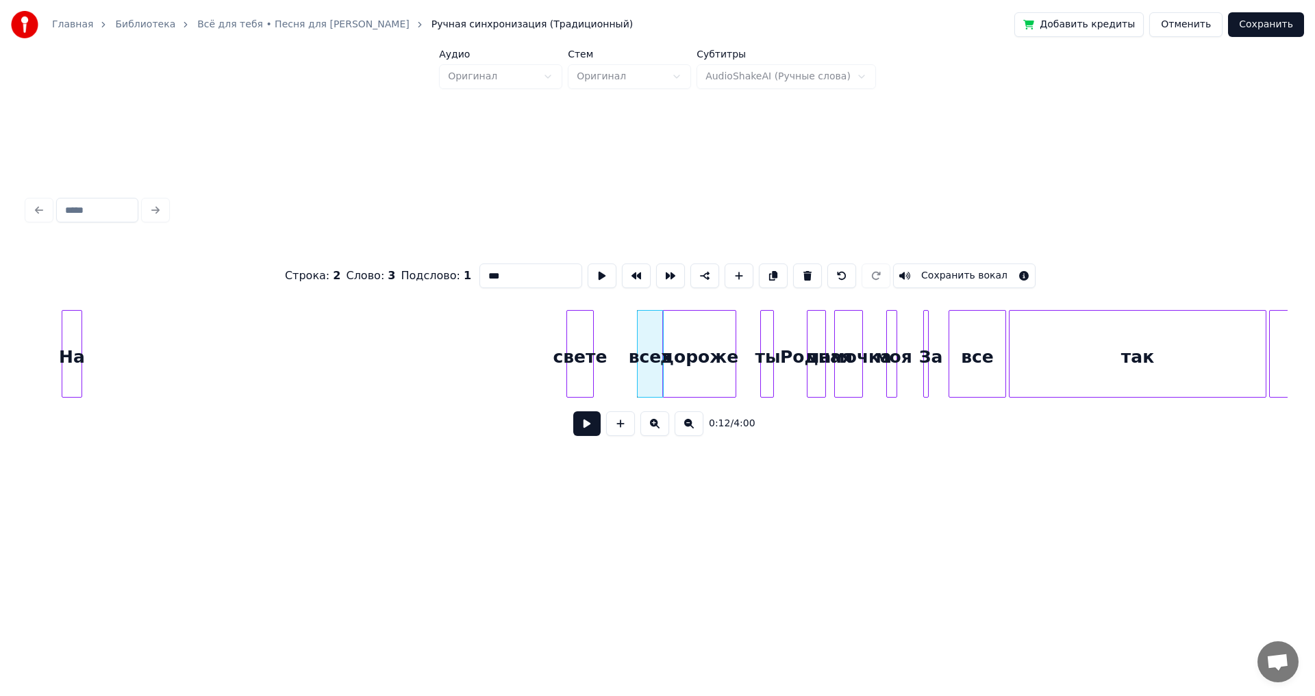
click at [579, 346] on div "свете" at bounding box center [580, 357] width 26 height 93
click at [515, 349] on div "На" at bounding box center [514, 357] width 19 height 93
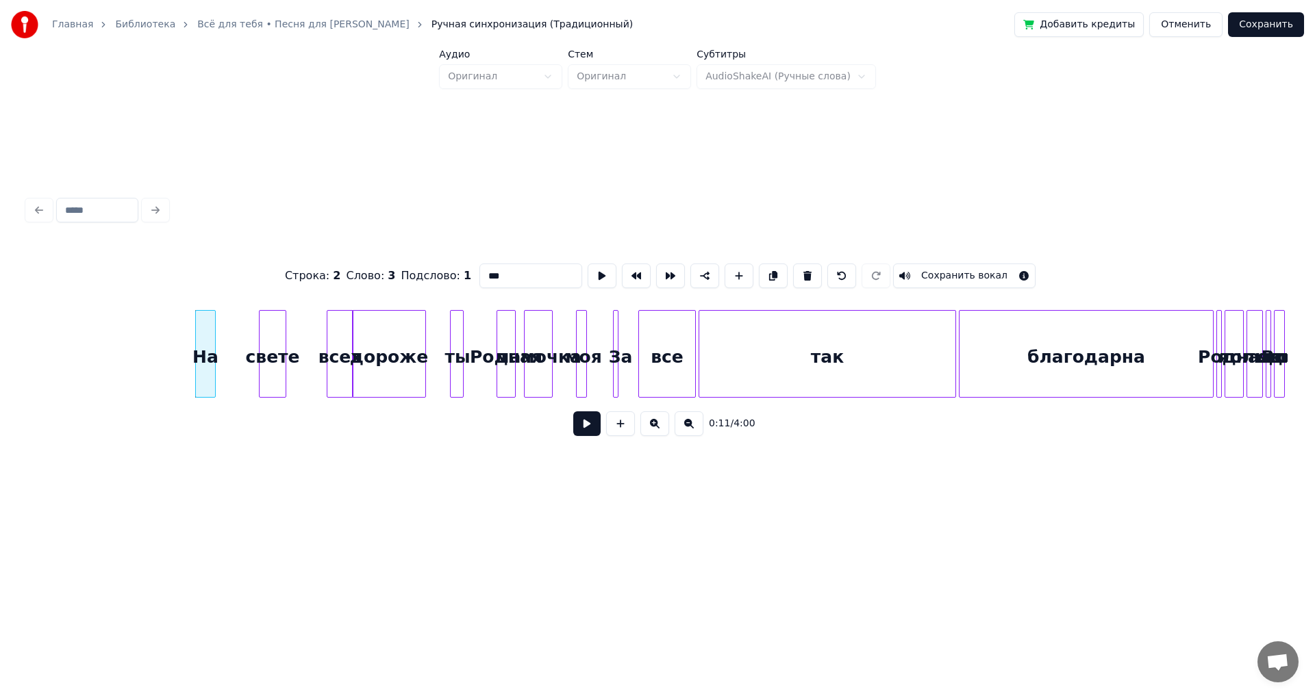
scroll to position [0, 1478]
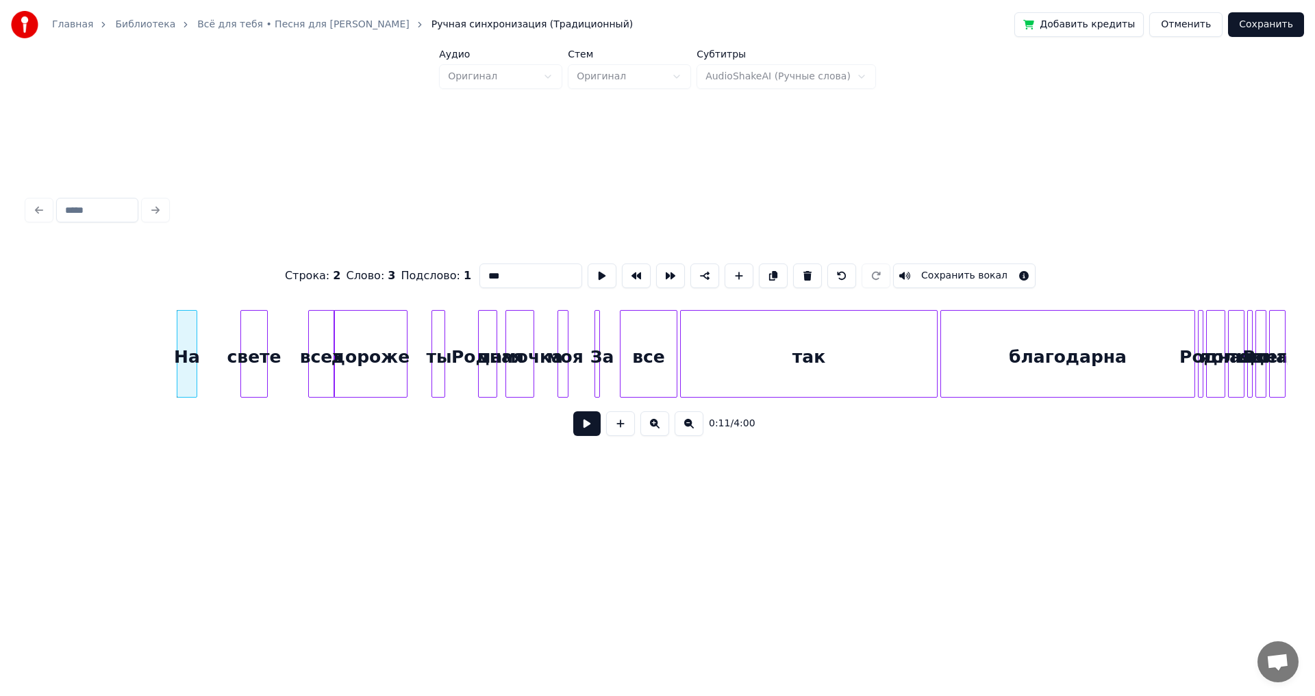
click at [715, 361] on div "так" at bounding box center [809, 357] width 256 height 93
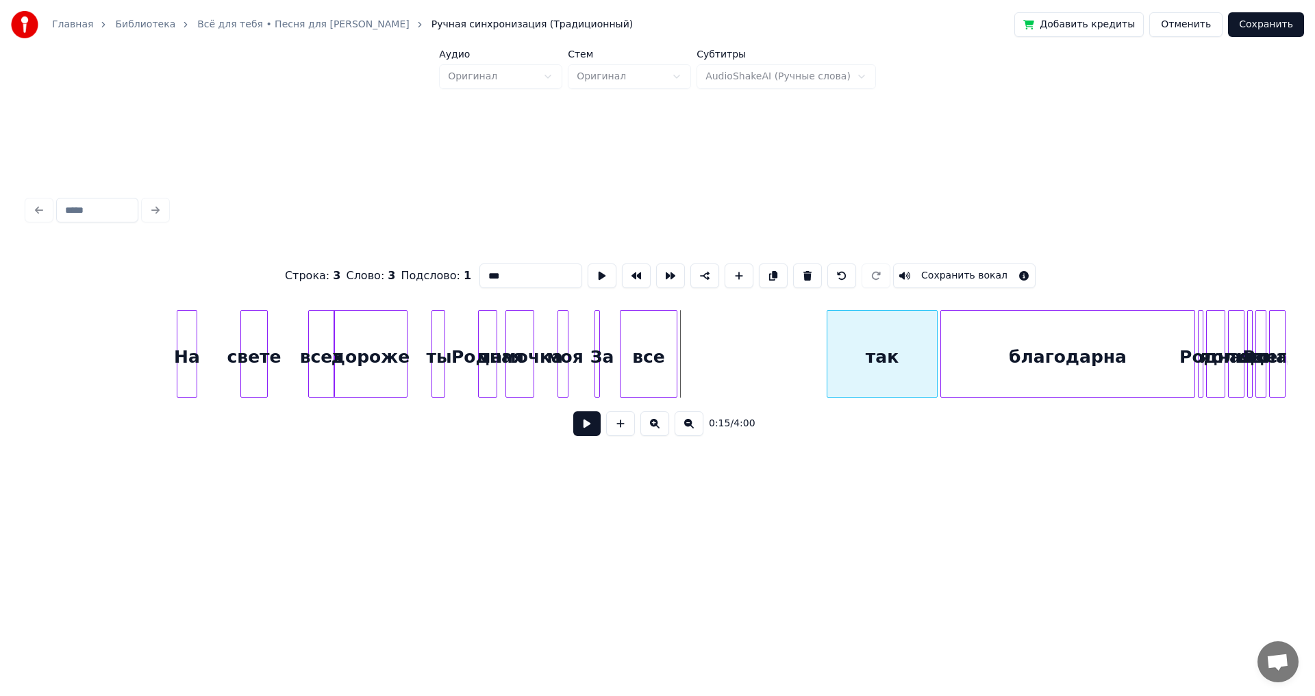
click at [831, 363] on div at bounding box center [829, 354] width 4 height 86
click at [802, 358] on div "все" at bounding box center [808, 357] width 56 height 93
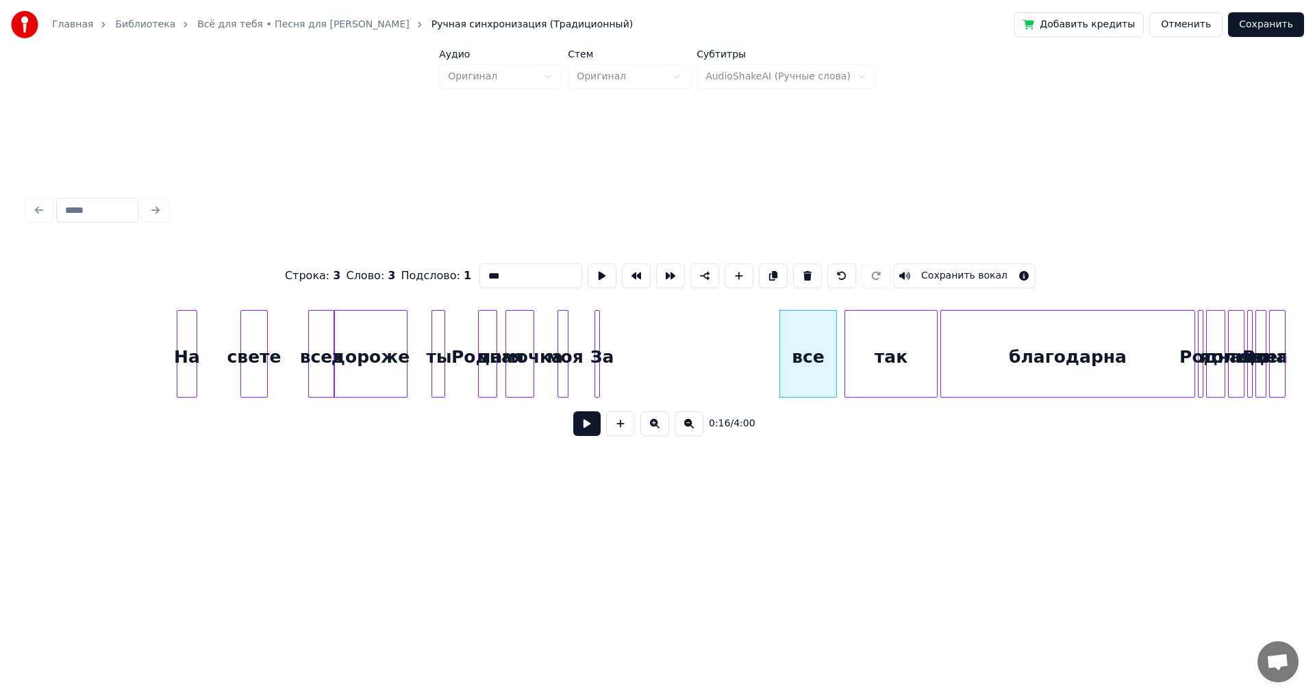
click at [598, 337] on div at bounding box center [597, 354] width 4 height 86
click at [629, 343] on div "За" at bounding box center [632, 357] width 14 height 93
click at [768, 349] on div "За" at bounding box center [771, 357] width 14 height 93
click at [674, 341] on div at bounding box center [672, 354] width 4 height 86
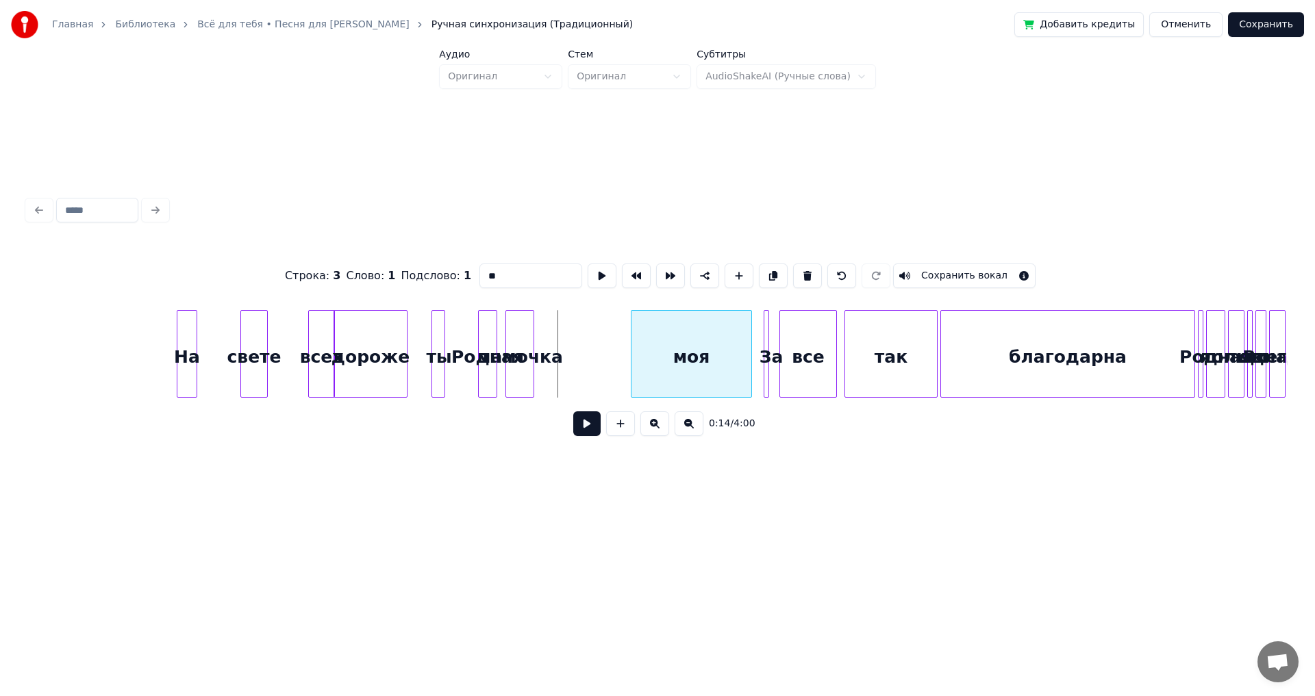
click at [666, 338] on div "моя" at bounding box center [691, 357] width 120 height 93
click at [727, 343] on div at bounding box center [729, 354] width 4 height 86
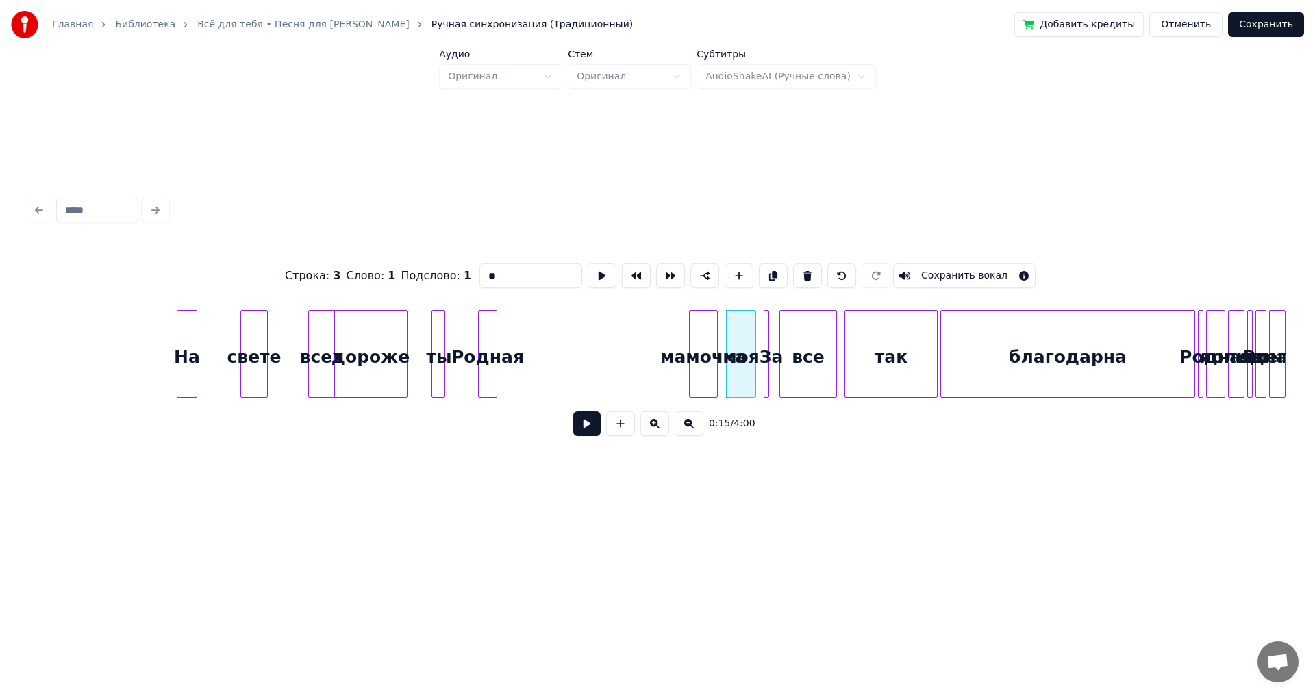
click at [701, 338] on div "мамочка" at bounding box center [703, 357] width 27 height 93
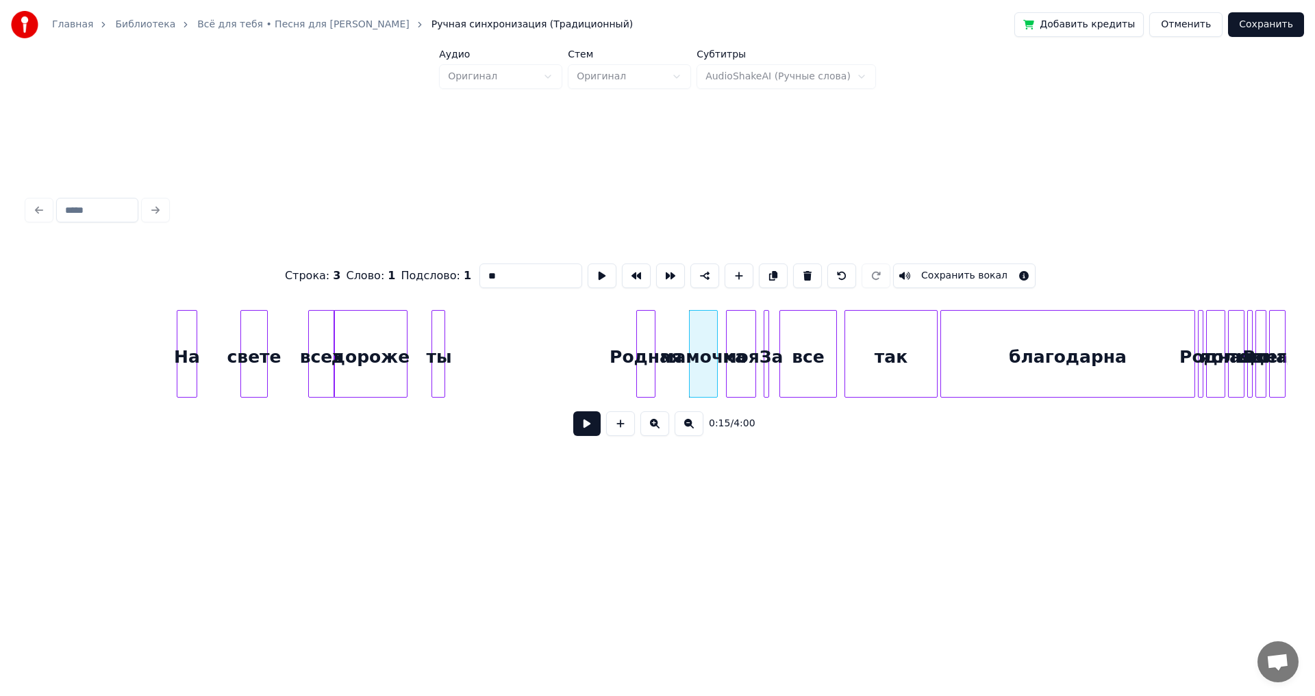
click at [642, 340] on div "Родная" at bounding box center [646, 357] width 18 height 93
click at [440, 336] on div at bounding box center [442, 354] width 4 height 86
type input "**"
click at [621, 341] on div "ты" at bounding box center [623, 357] width 14 height 93
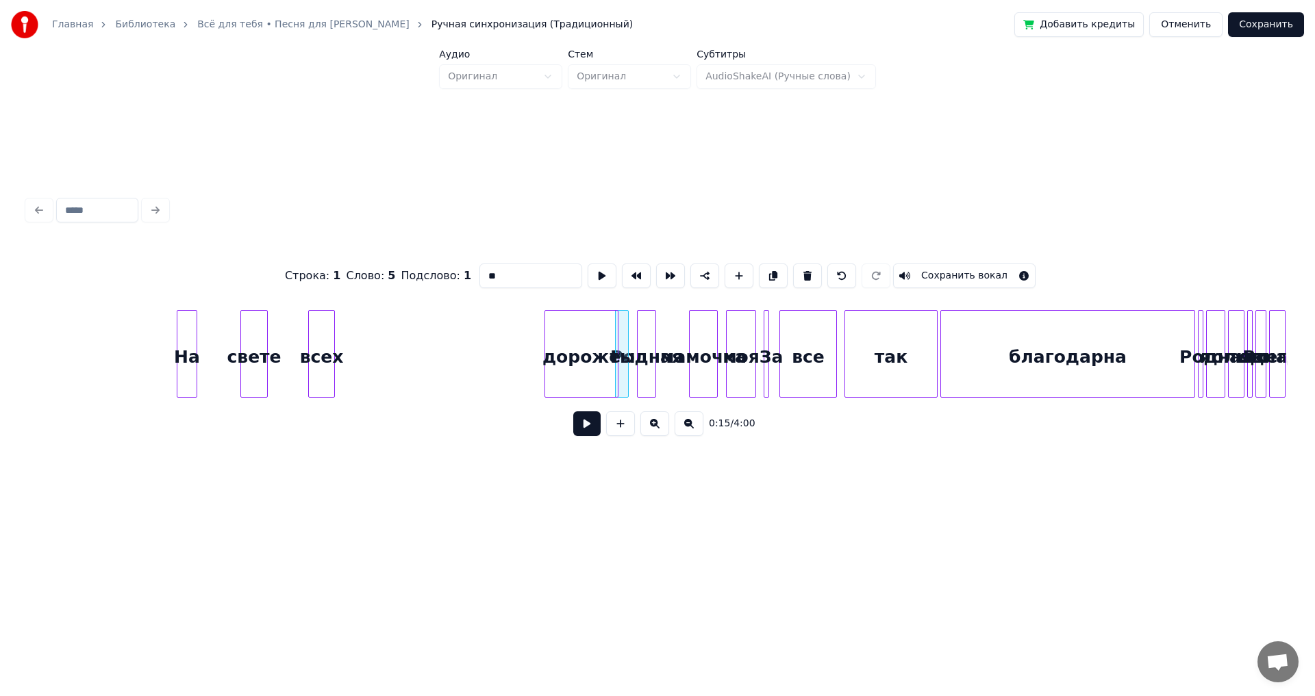
click at [562, 336] on div "дороже" at bounding box center [581, 357] width 73 height 93
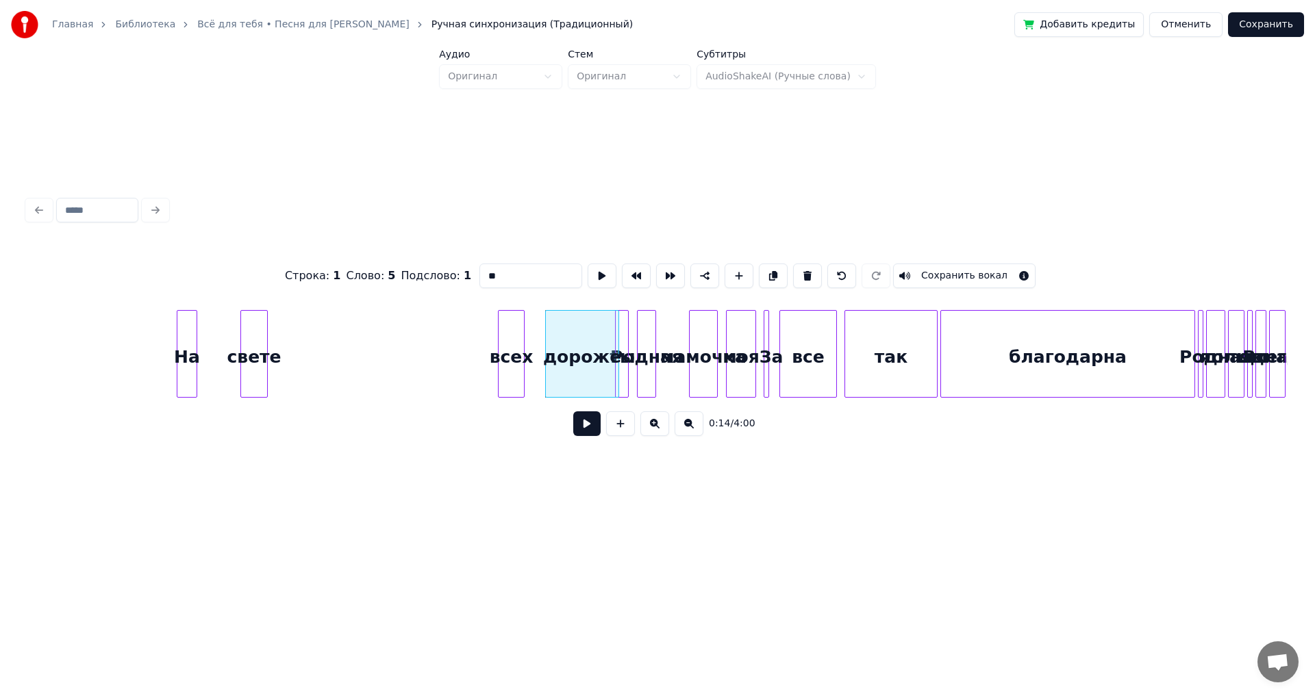
click at [519, 330] on div "всех" at bounding box center [511, 357] width 25 height 93
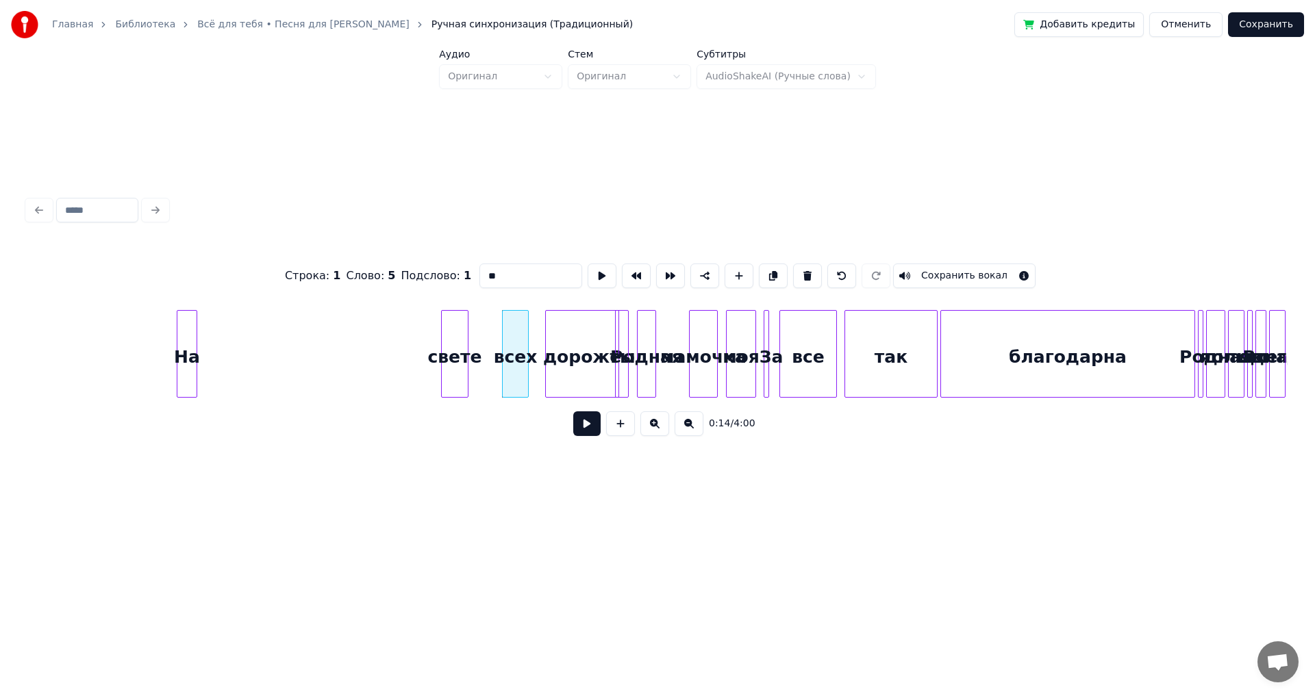
click at [468, 329] on div "свете" at bounding box center [455, 357] width 26 height 93
click at [411, 336] on div "На" at bounding box center [413, 357] width 19 height 93
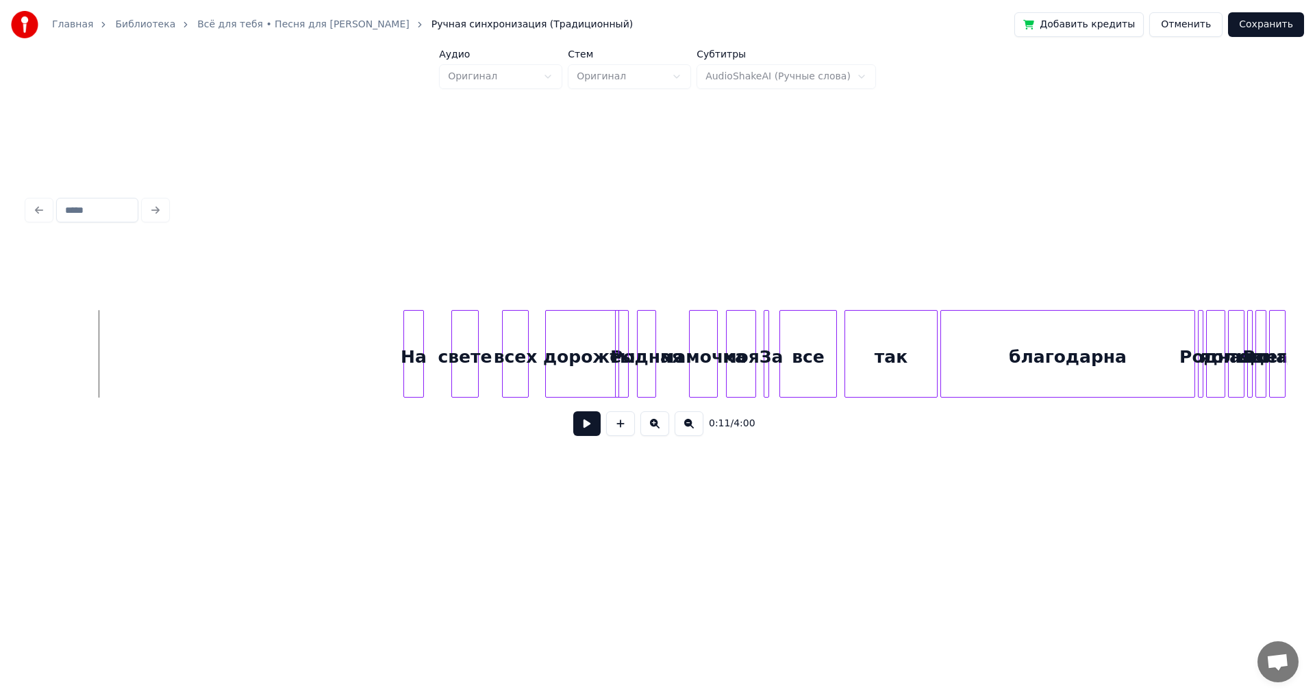
click at [580, 431] on button at bounding box center [586, 424] width 27 height 25
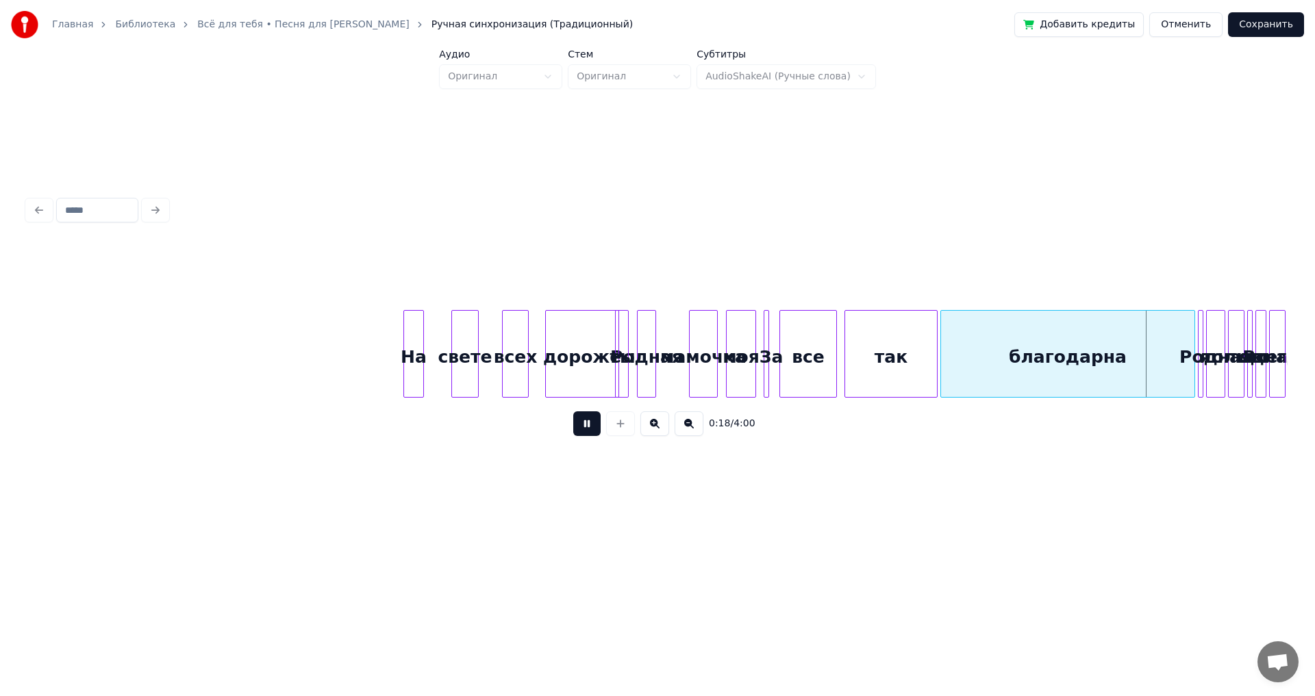
click at [590, 431] on button at bounding box center [586, 424] width 27 height 25
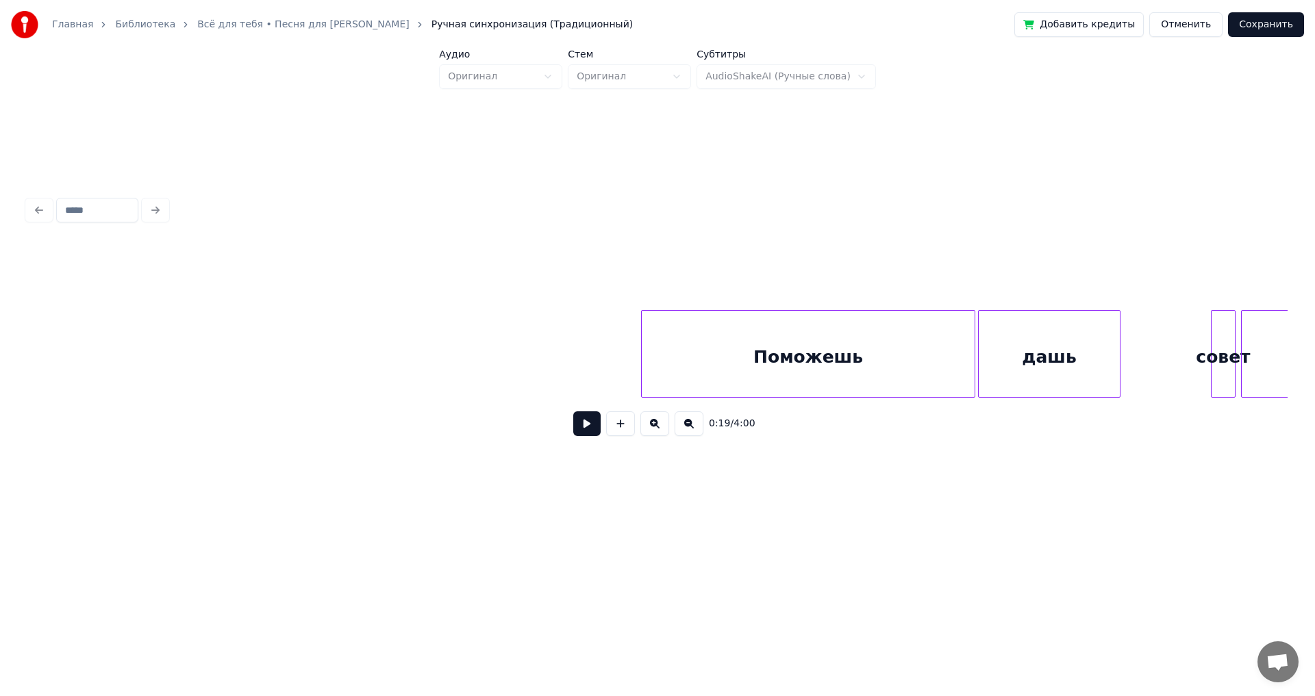
scroll to position [0, 3340]
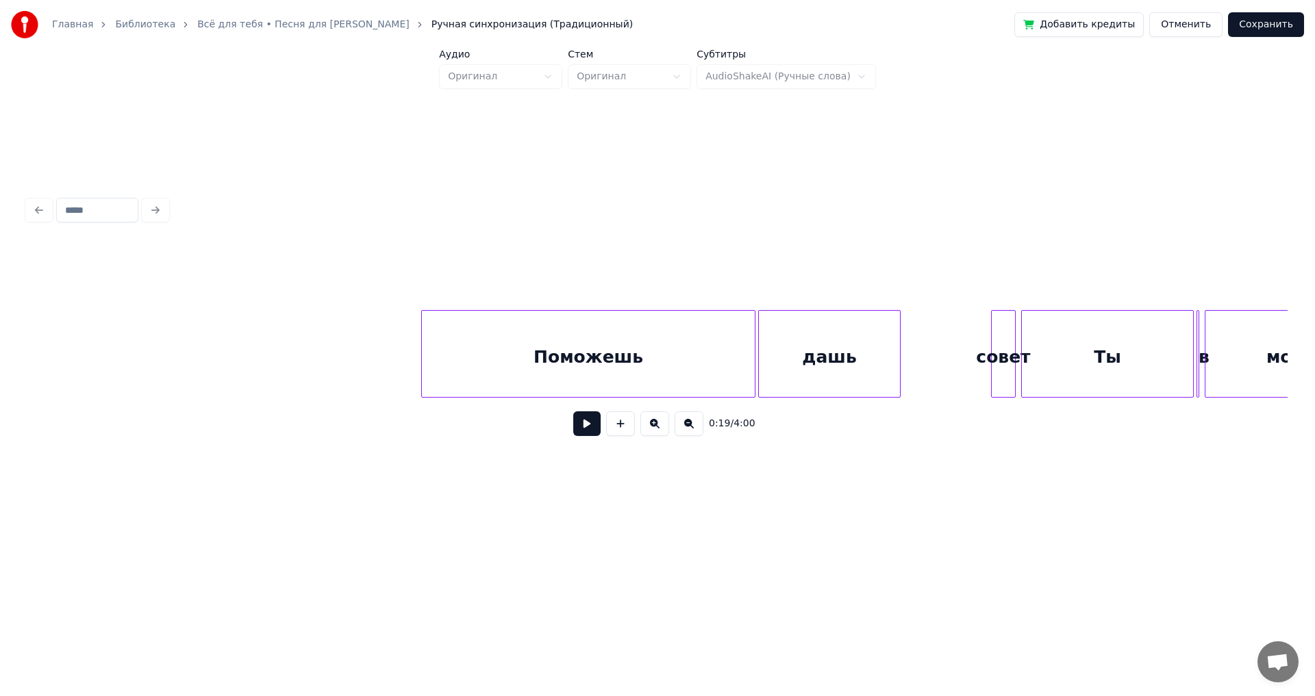
click at [452, 329] on div "Поможешь" at bounding box center [588, 357] width 333 height 93
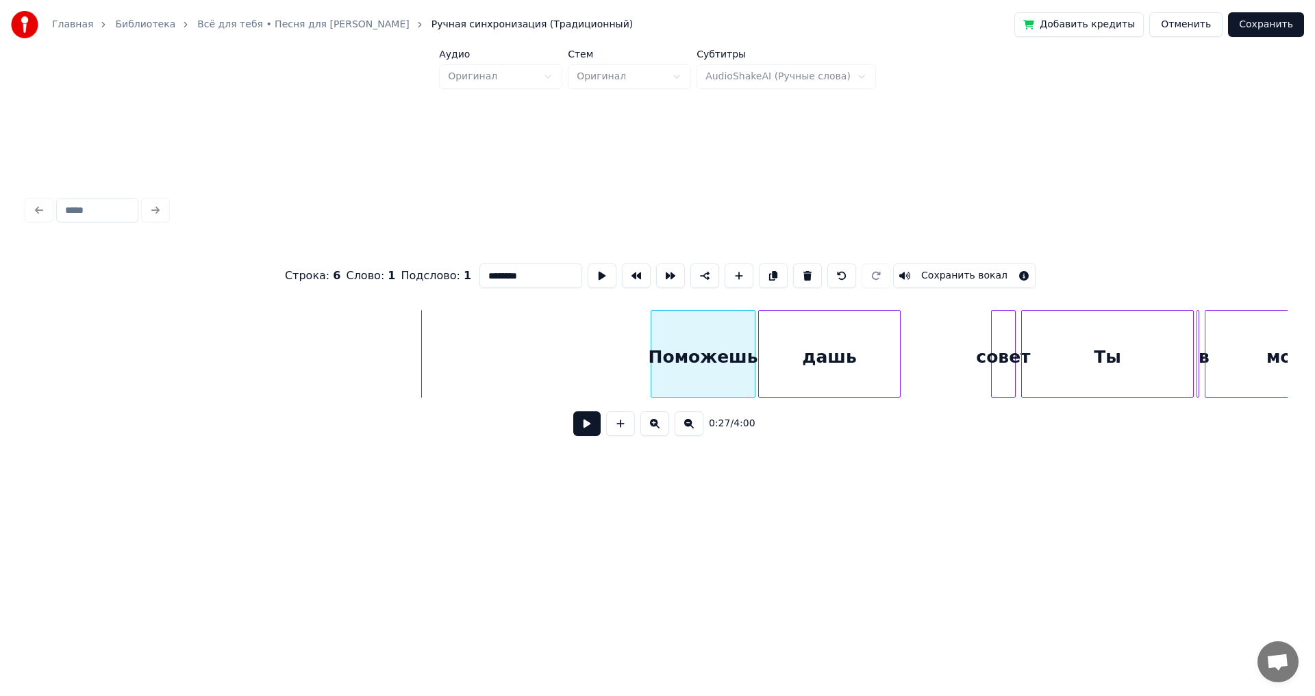
click at [655, 348] on div at bounding box center [653, 354] width 4 height 86
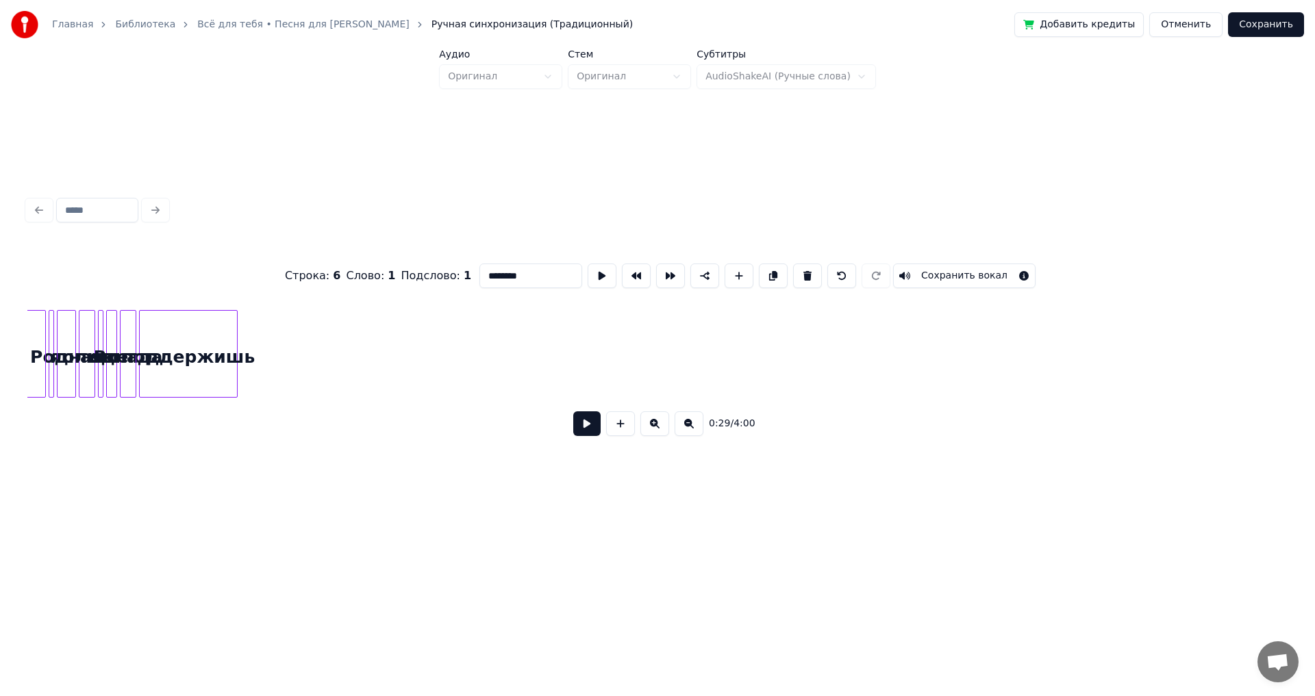
scroll to position [0, 2591]
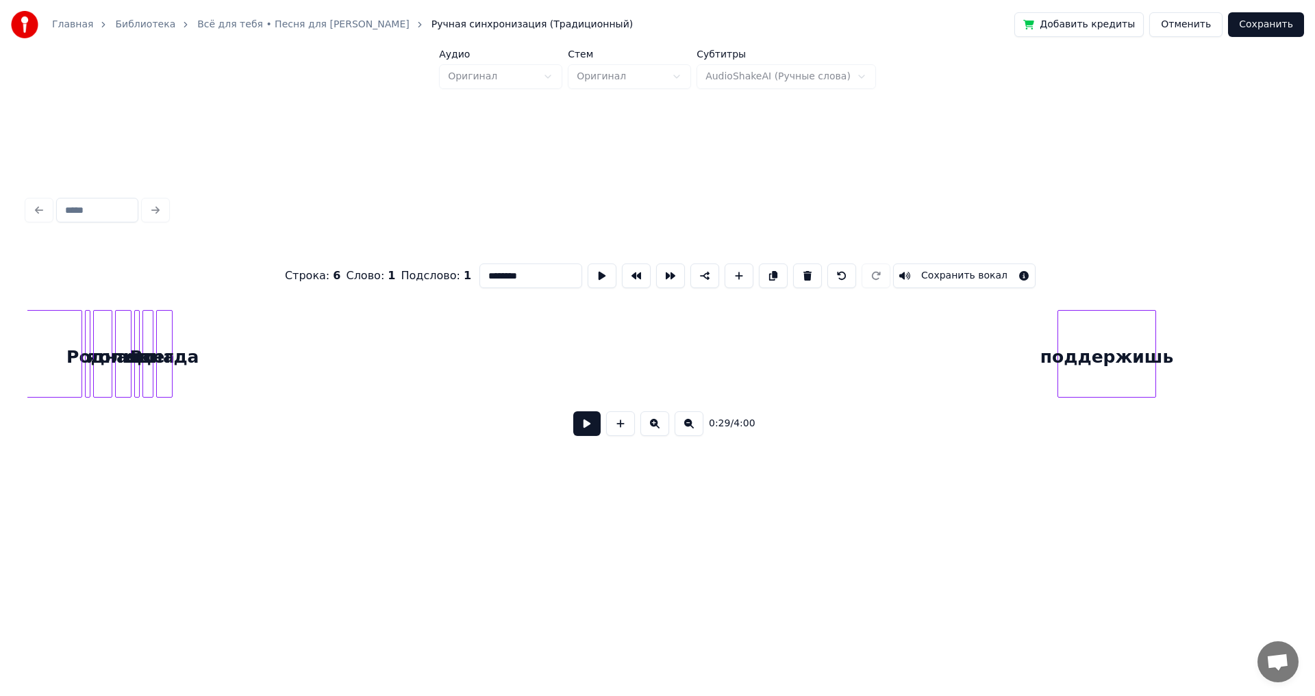
click at [1091, 322] on div "поддержишь" at bounding box center [1106, 357] width 97 height 93
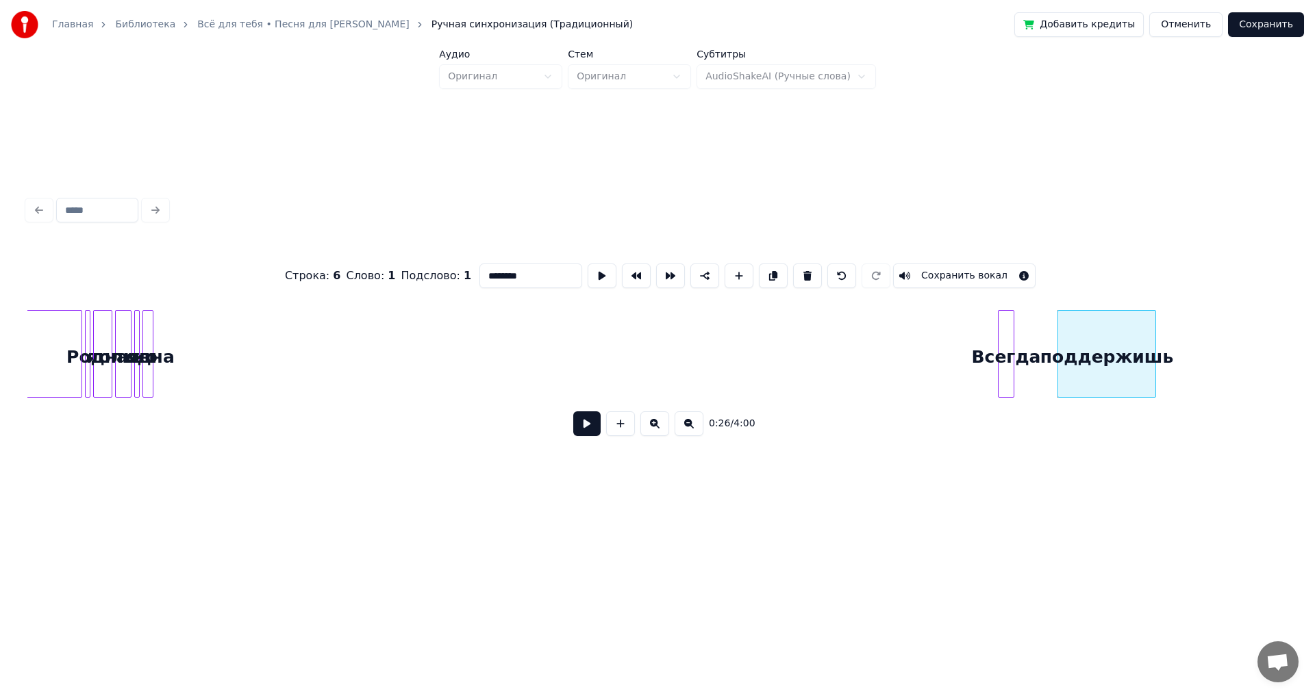
click at [1013, 349] on div "Всегда" at bounding box center [1005, 357] width 15 height 93
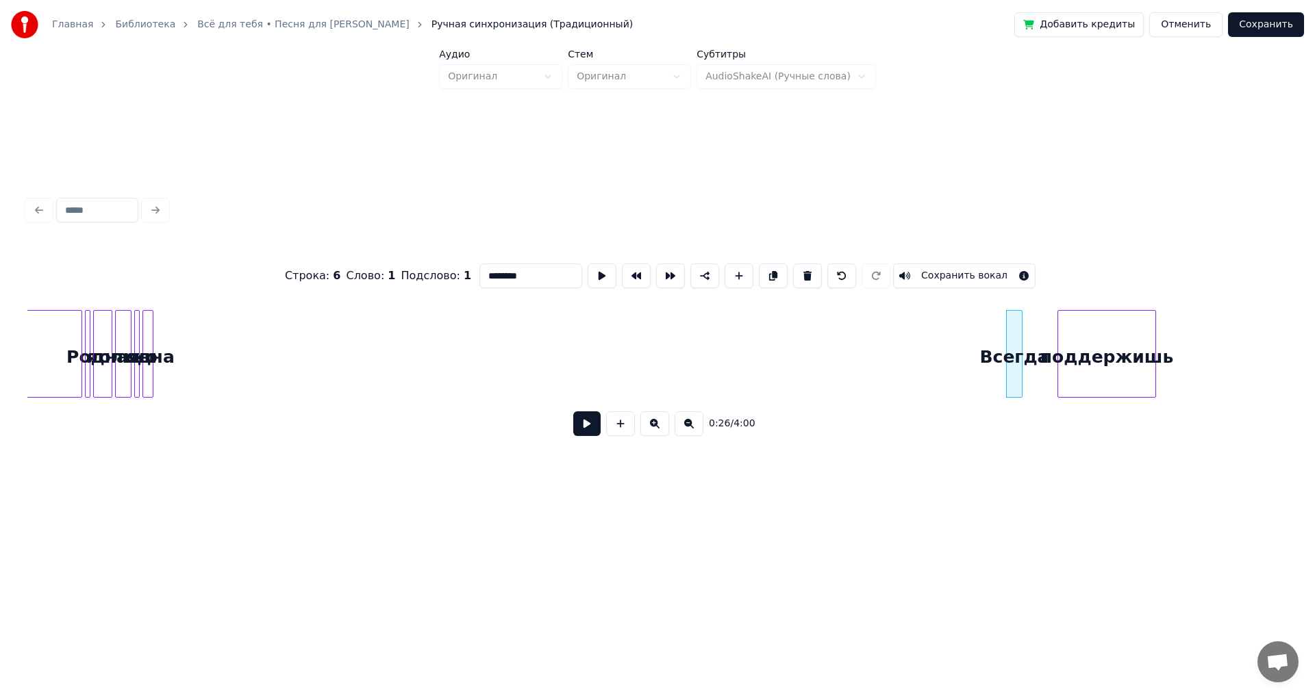
click at [149, 327] on div at bounding box center [151, 354] width 4 height 86
click at [981, 349] on div "одна" at bounding box center [983, 357] width 14 height 93
click at [177, 341] on div at bounding box center [175, 354] width 4 height 86
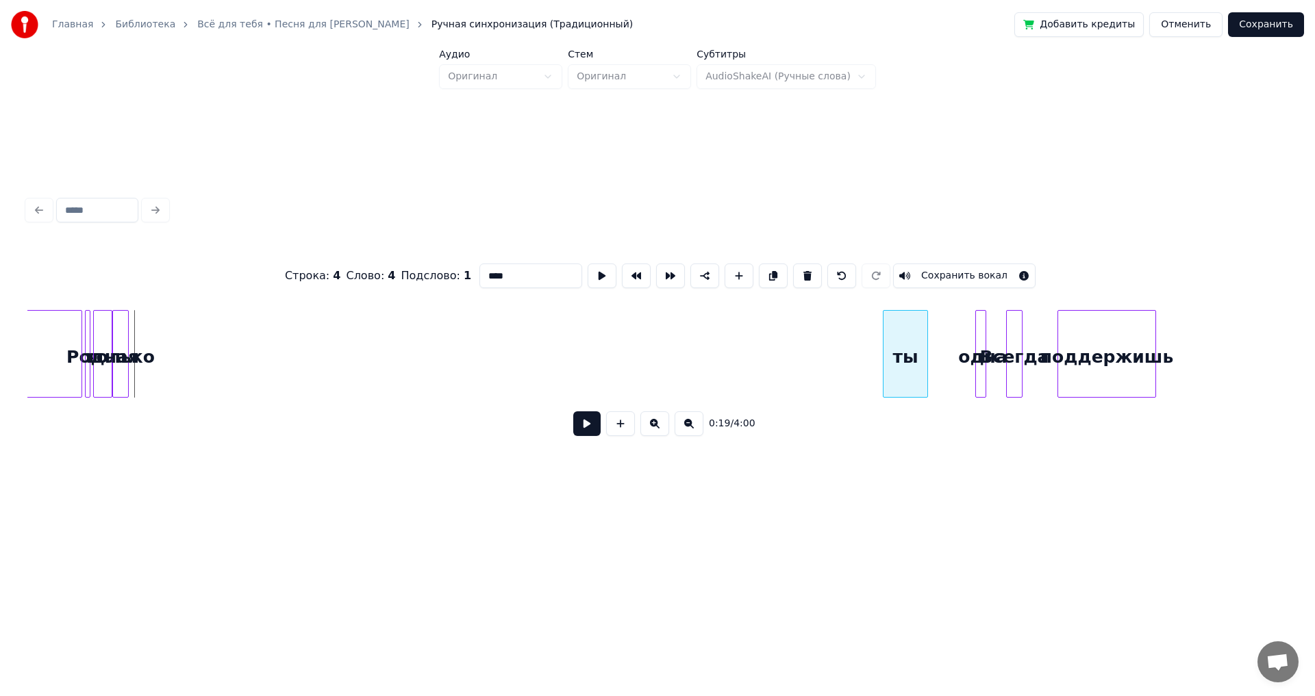
click at [902, 360] on div "ты" at bounding box center [905, 357] width 44 height 93
click at [867, 347] on div "только" at bounding box center [862, 357] width 15 height 93
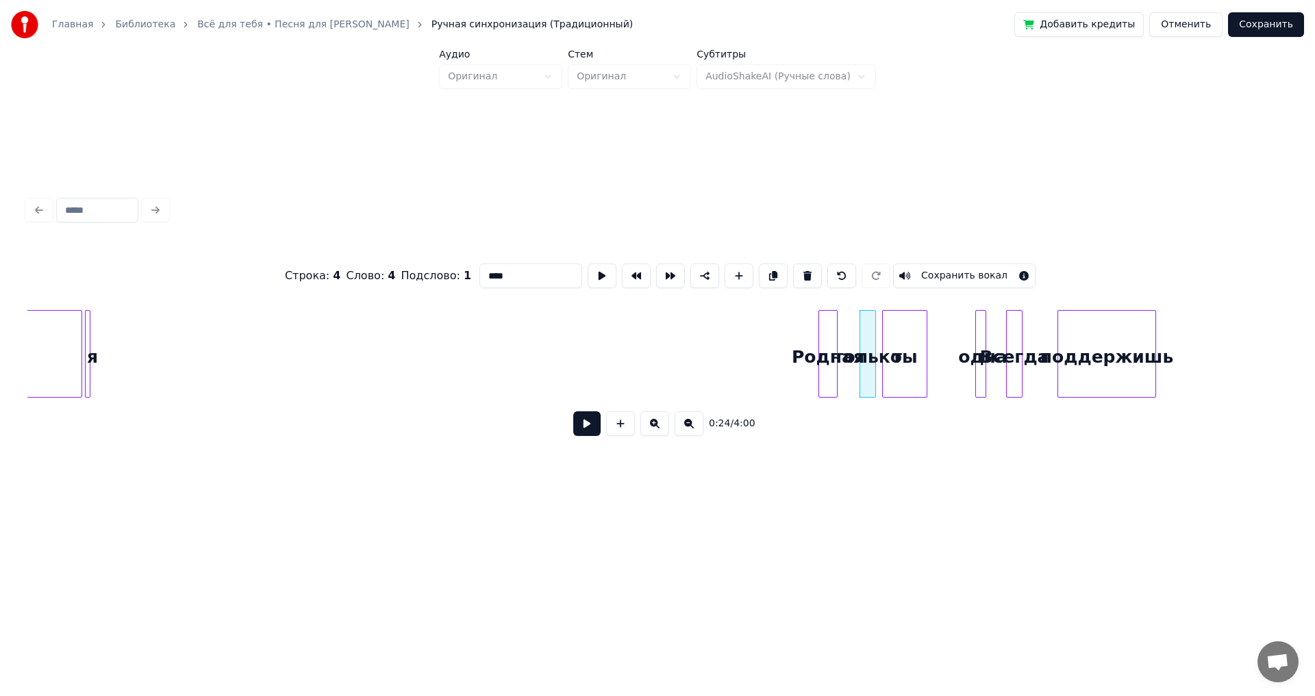
click at [824, 352] on div "Родная" at bounding box center [828, 357] width 18 height 93
click at [86, 339] on div at bounding box center [88, 354] width 4 height 86
type input "*"
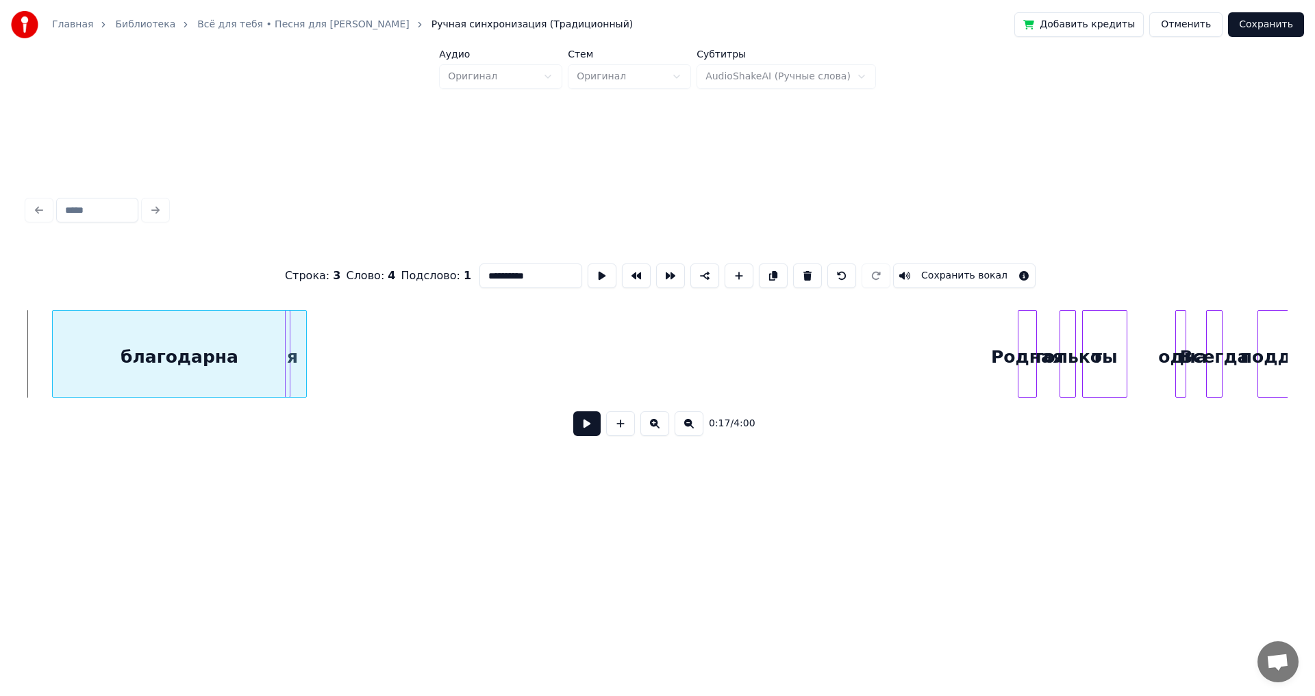
click at [196, 349] on div "благодарна" at bounding box center [179, 357] width 253 height 93
click at [224, 351] on div at bounding box center [224, 354] width 4 height 86
click at [290, 344] on div "я" at bounding box center [293, 357] width 14 height 93
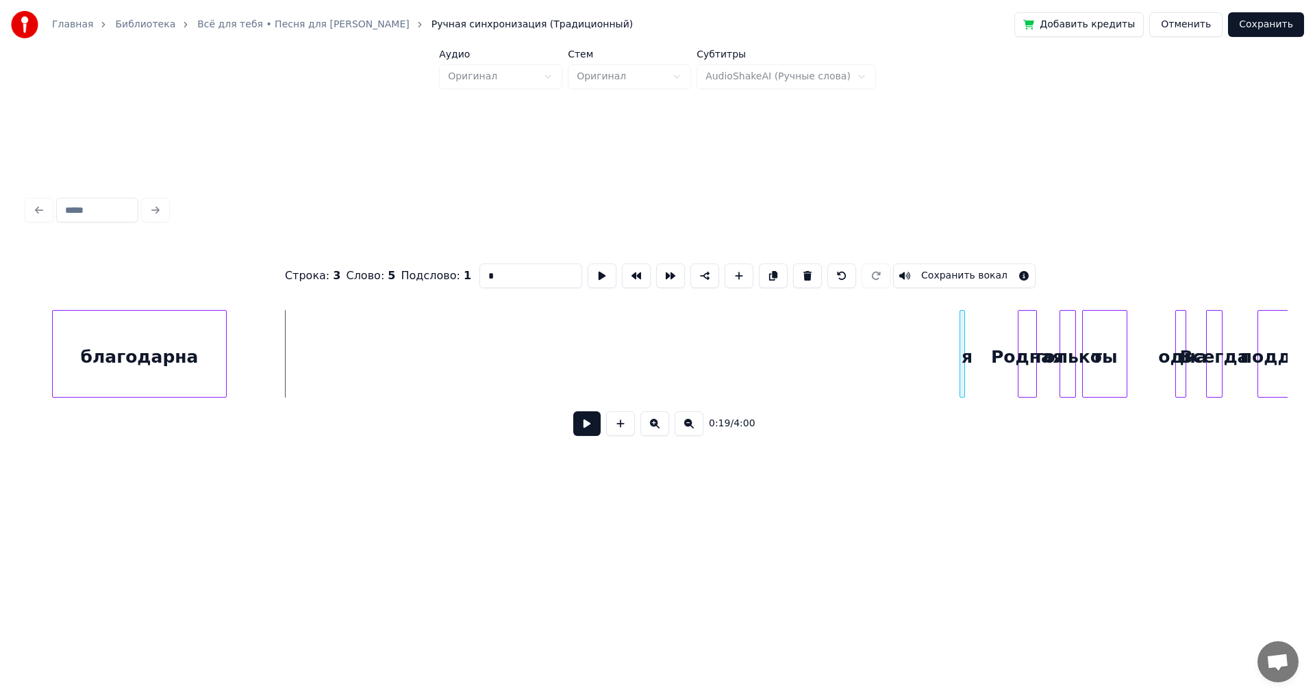
click at [965, 366] on div "я" at bounding box center [967, 357] width 14 height 93
click at [865, 368] on div "благодарна" at bounding box center [839, 357] width 173 height 93
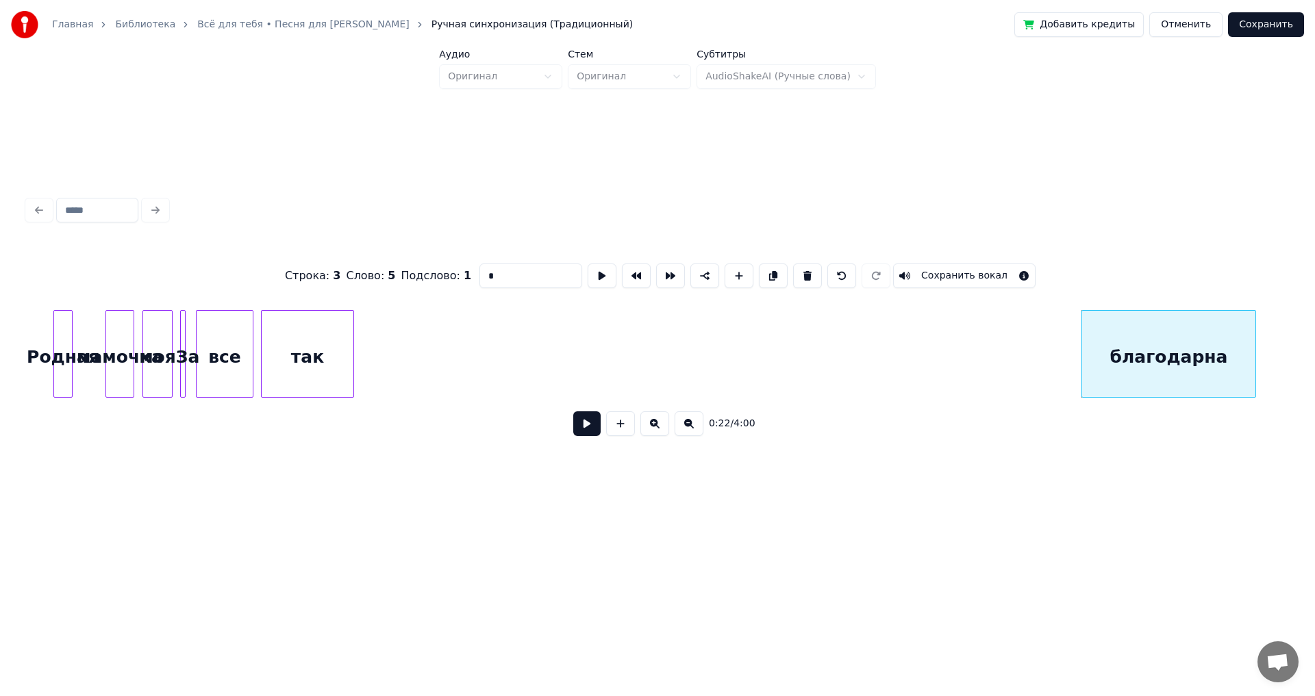
scroll to position [0, 1861]
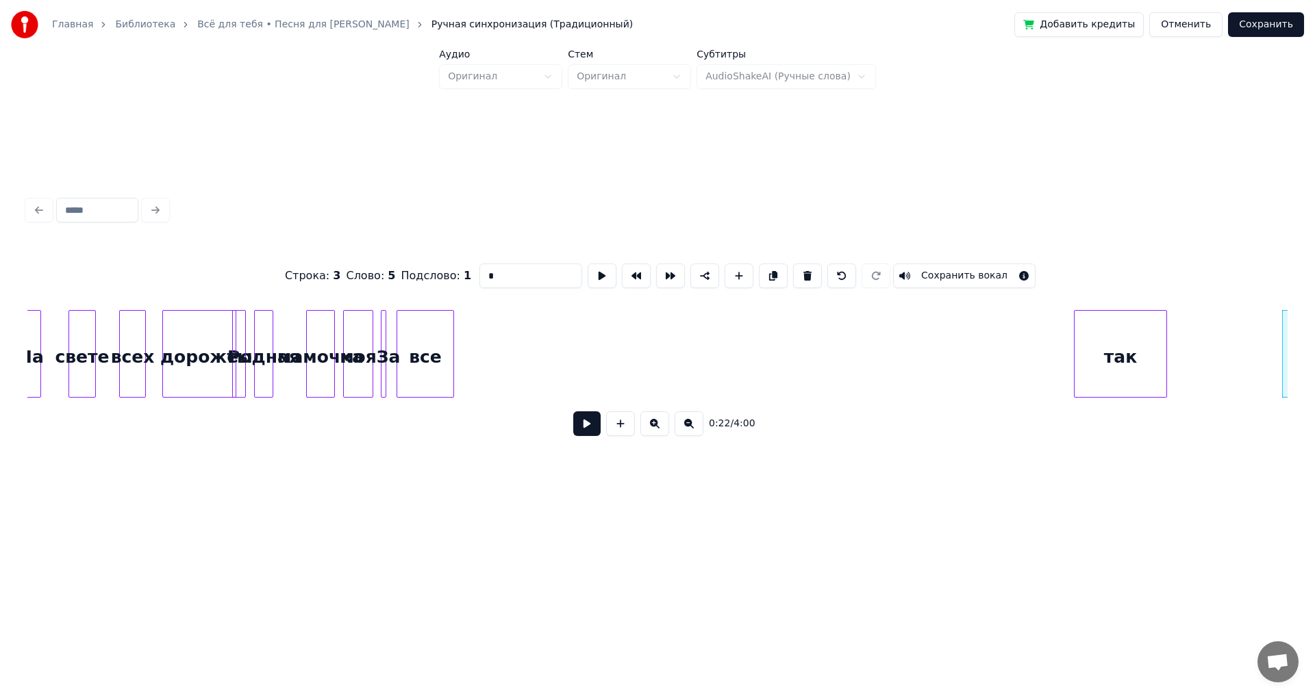
click at [1124, 366] on div "так" at bounding box center [1120, 357] width 92 height 93
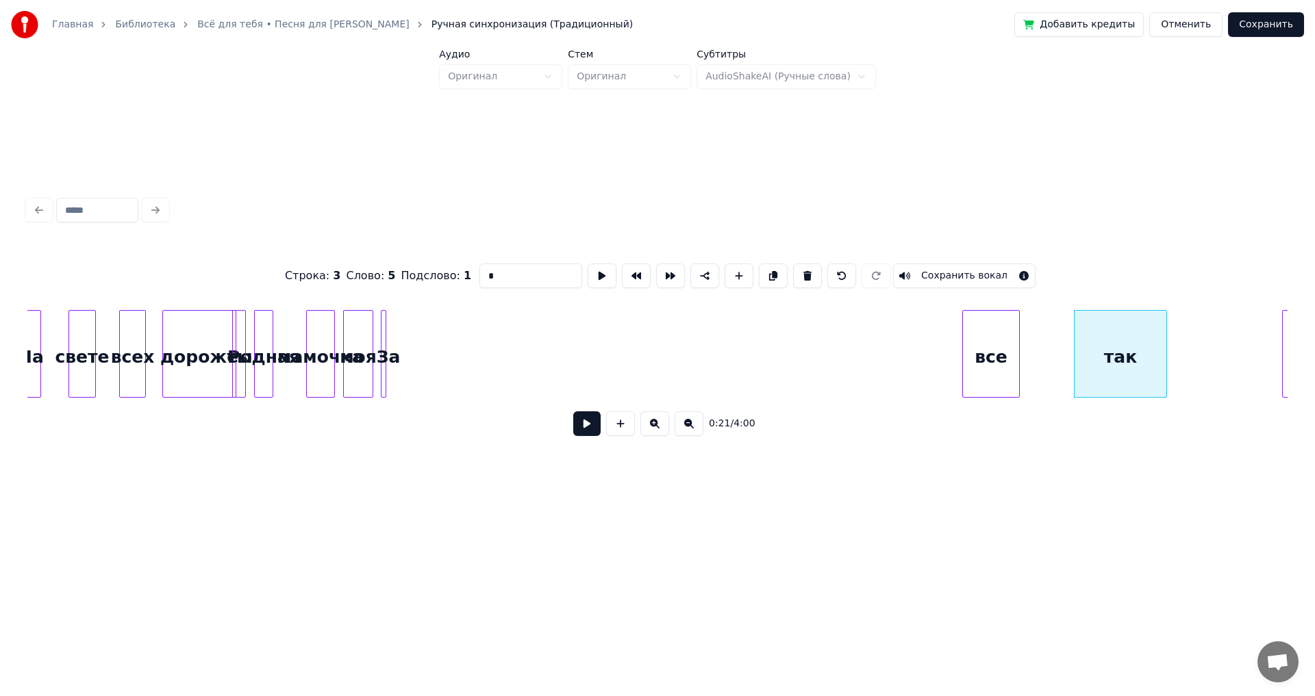
click at [979, 351] on div "все" at bounding box center [991, 357] width 56 height 93
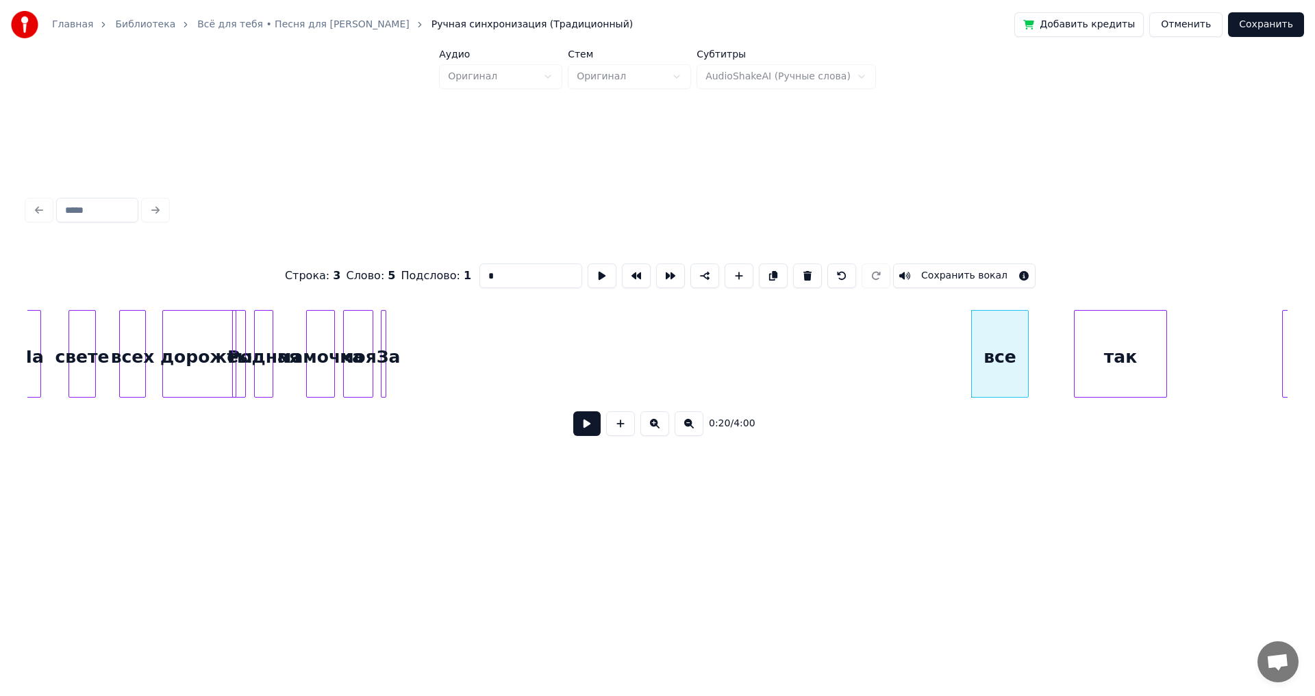
click at [384, 336] on div at bounding box center [383, 354] width 4 height 86
click at [946, 340] on div "За" at bounding box center [947, 357] width 14 height 93
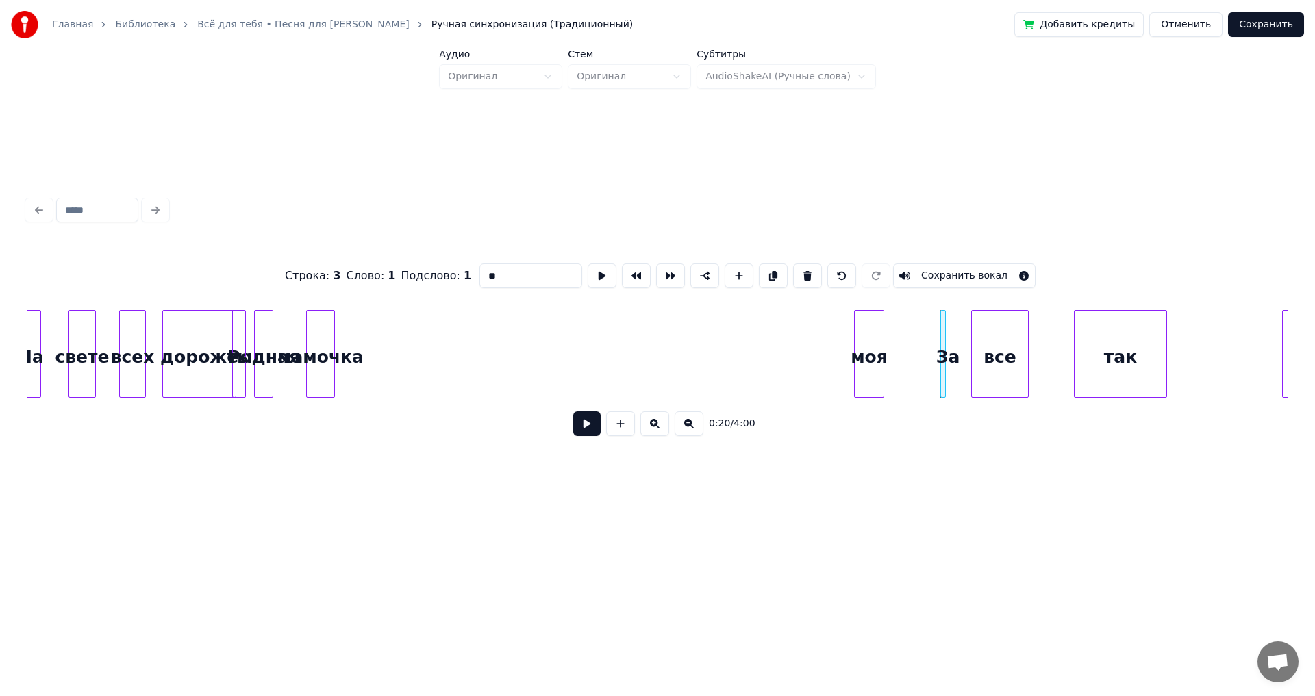
click at [873, 335] on div "моя" at bounding box center [869, 357] width 29 height 93
click at [802, 327] on div "мамочка" at bounding box center [804, 357] width 27 height 93
click at [532, 319] on div at bounding box center [534, 354] width 4 height 86
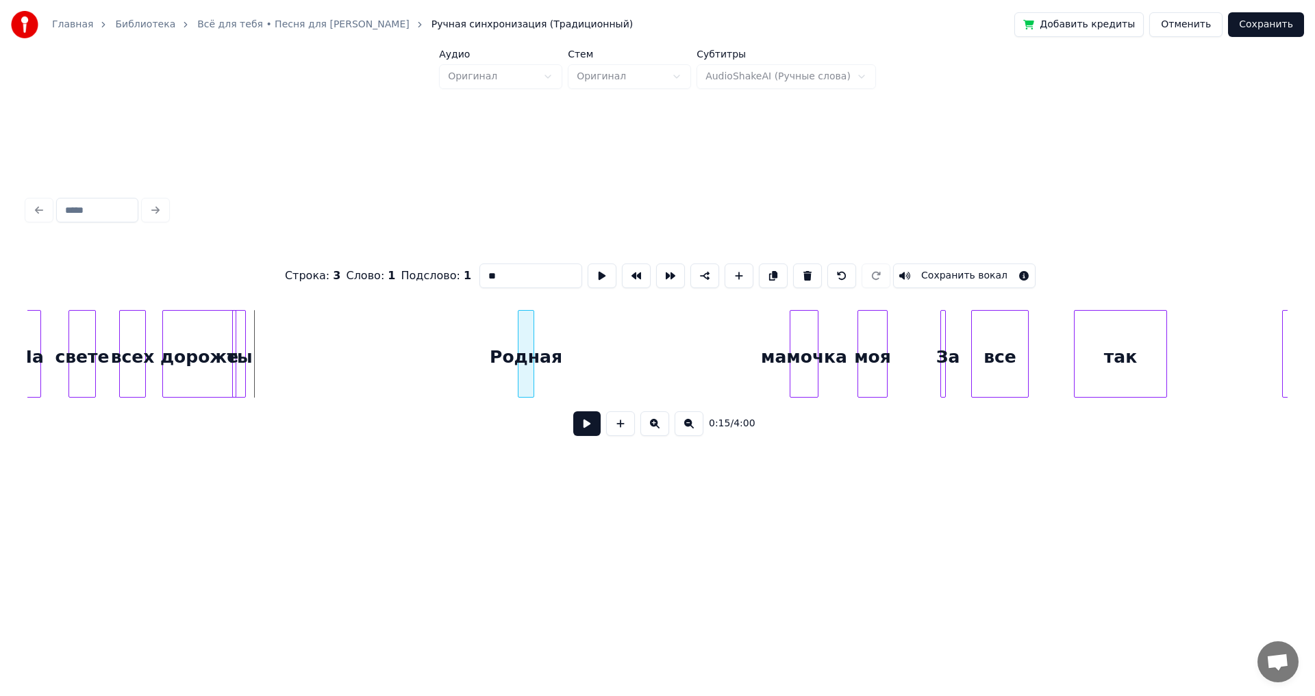
click at [519, 337] on div at bounding box center [520, 354] width 4 height 86
click at [757, 347] on div "Родная" at bounding box center [756, 357] width 16 height 93
click at [238, 333] on div "ты" at bounding box center [240, 357] width 14 height 93
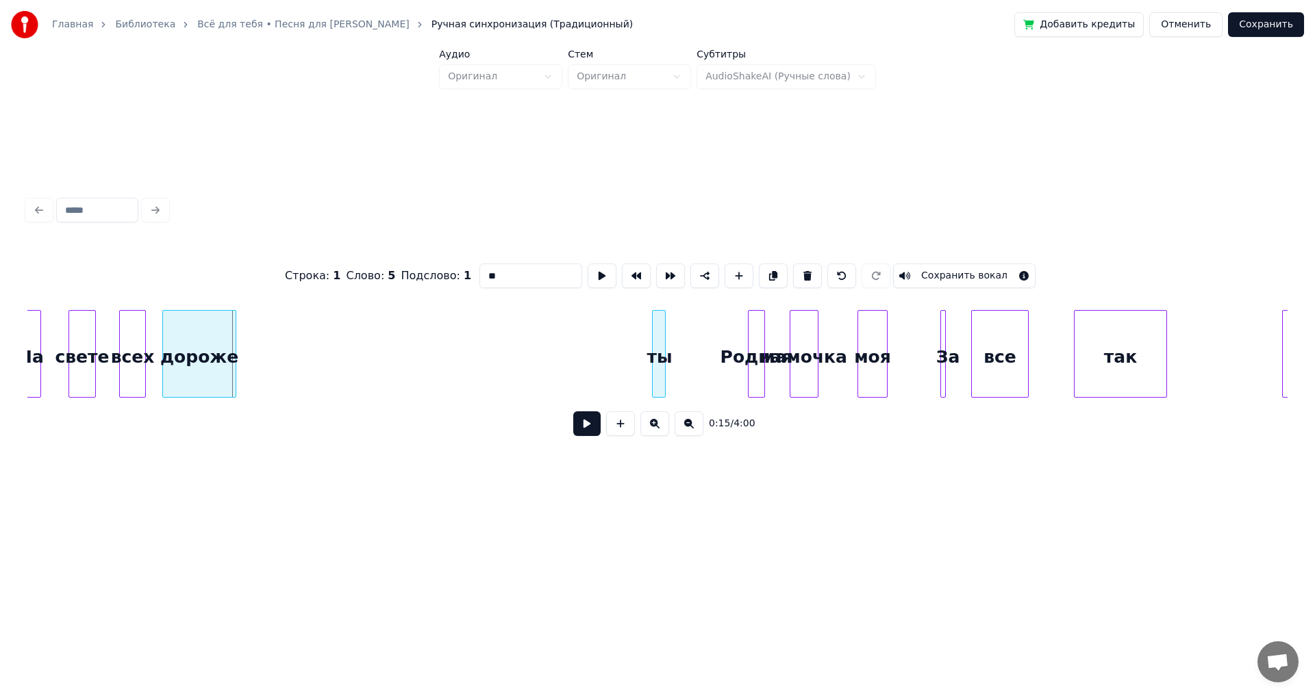
click at [666, 345] on div "ты" at bounding box center [660, 357] width 14 height 93
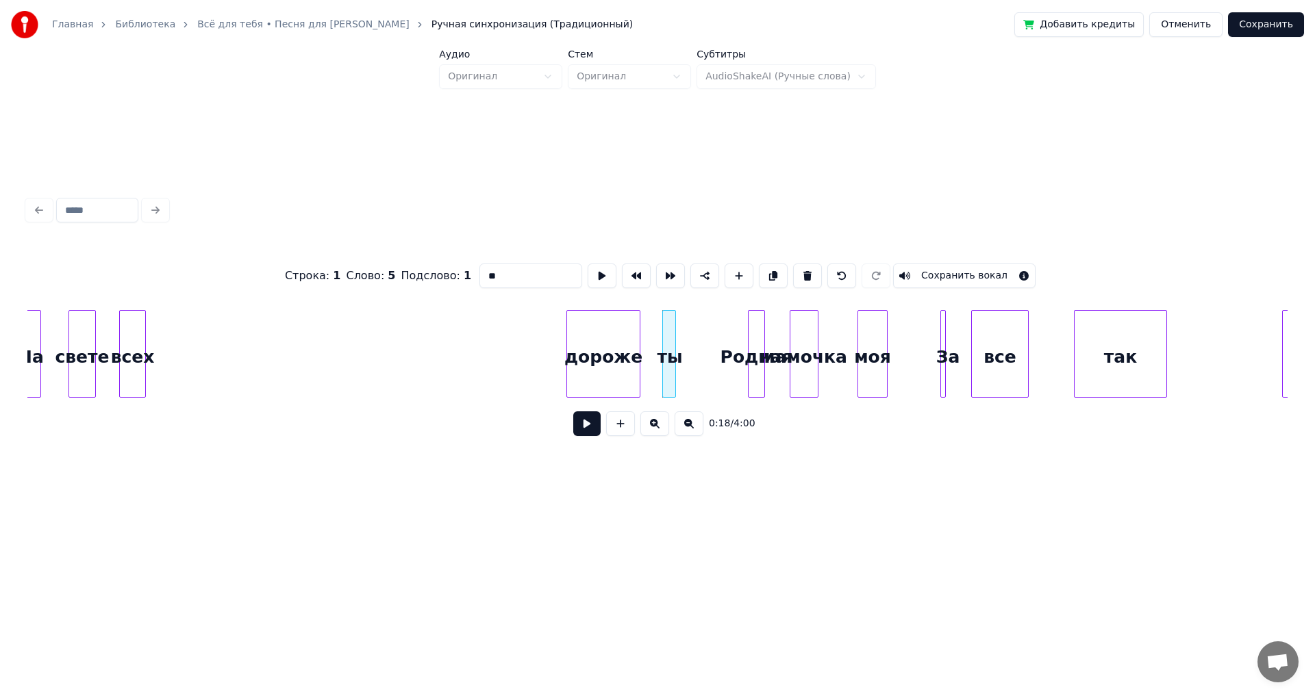
click at [603, 339] on div "дороже" at bounding box center [603, 357] width 73 height 93
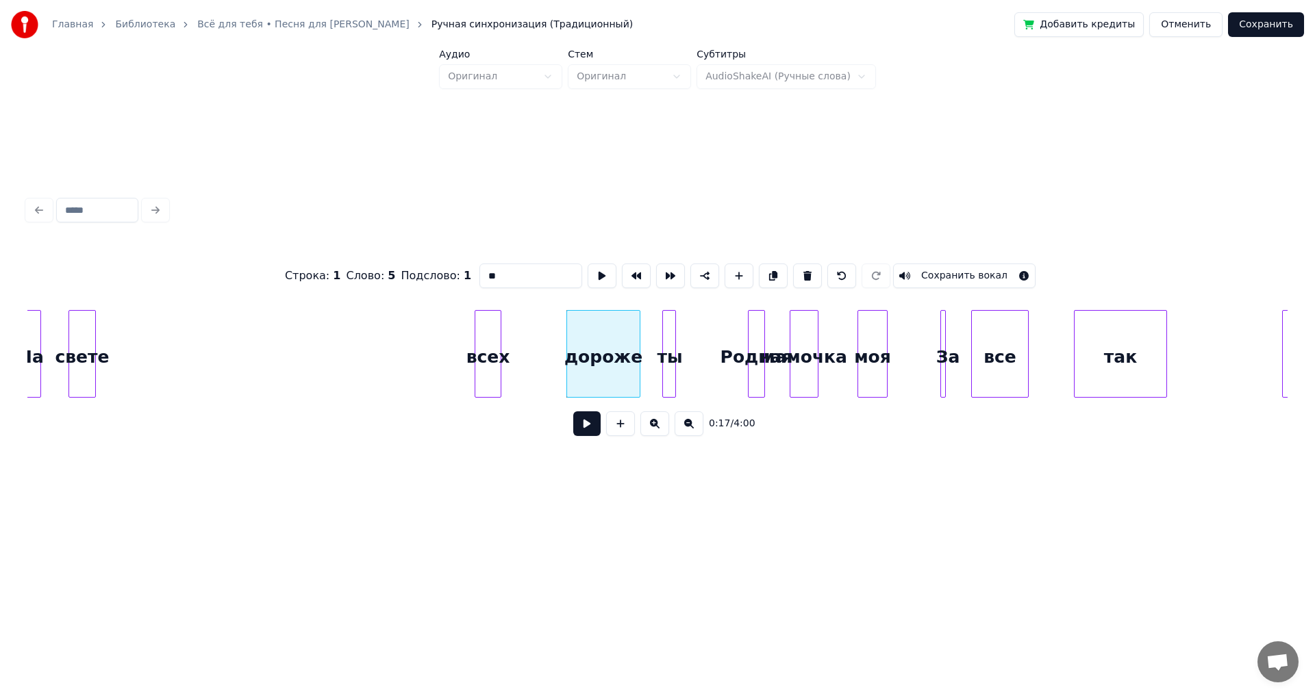
click at [501, 346] on div "всех" at bounding box center [487, 357] width 25 height 93
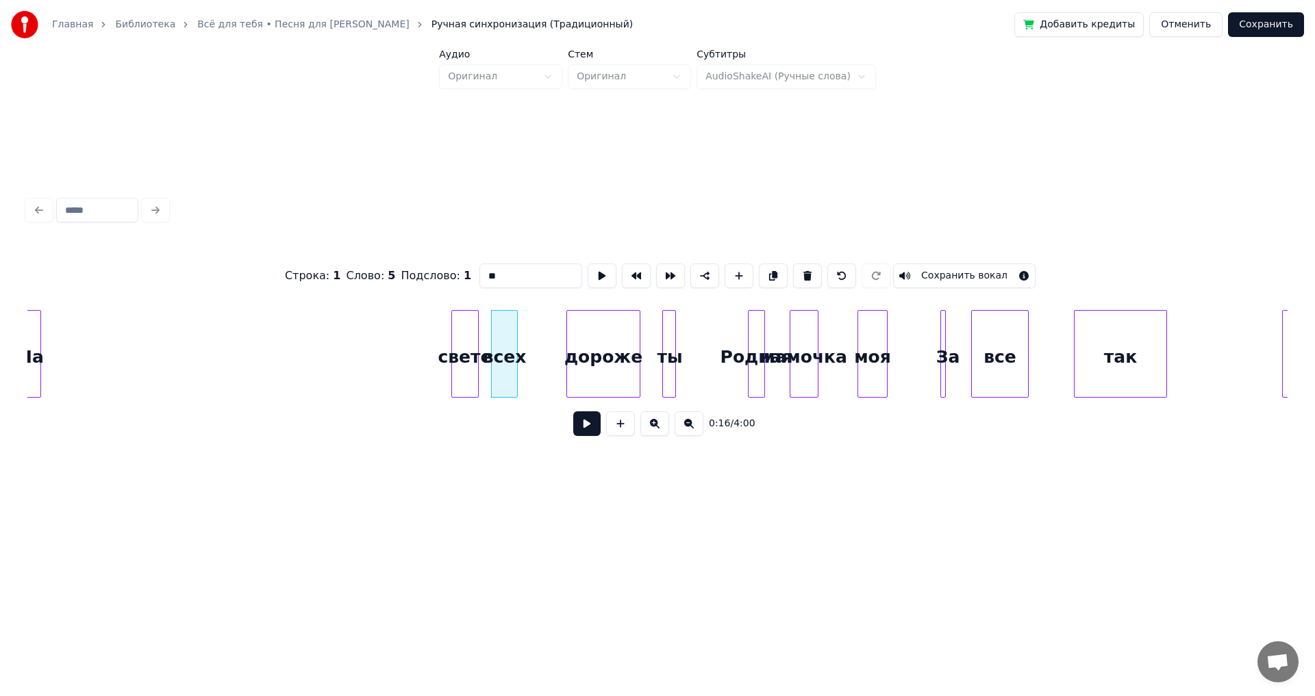
click at [468, 340] on div "свете" at bounding box center [465, 357] width 26 height 93
click at [431, 338] on div "На" at bounding box center [425, 357] width 19 height 93
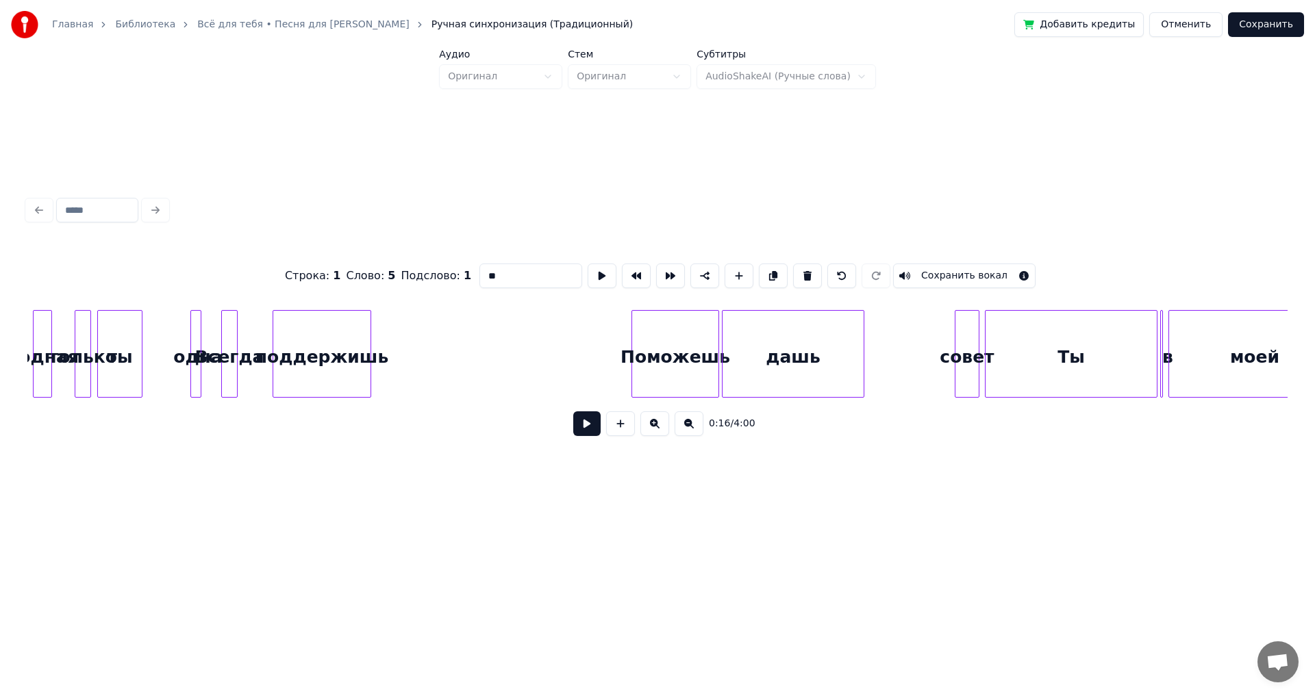
scroll to position [0, 3266]
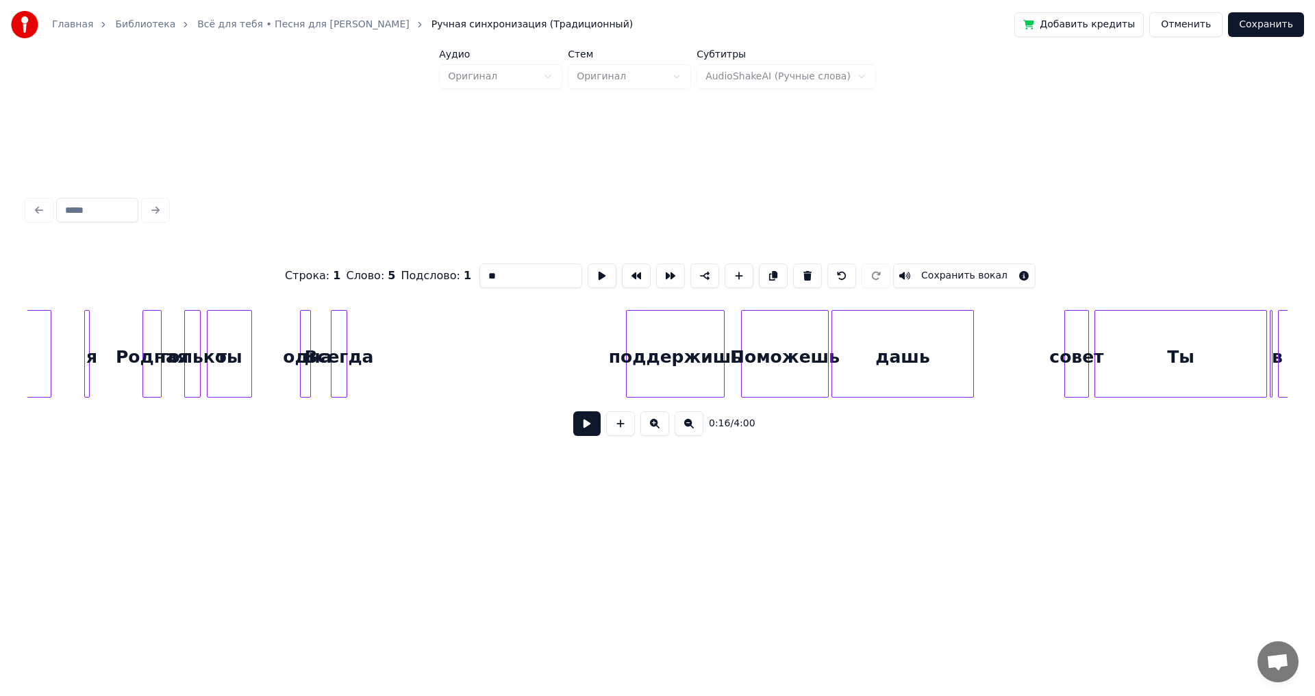
click at [670, 337] on div "поддержишь" at bounding box center [675, 357] width 97 height 93
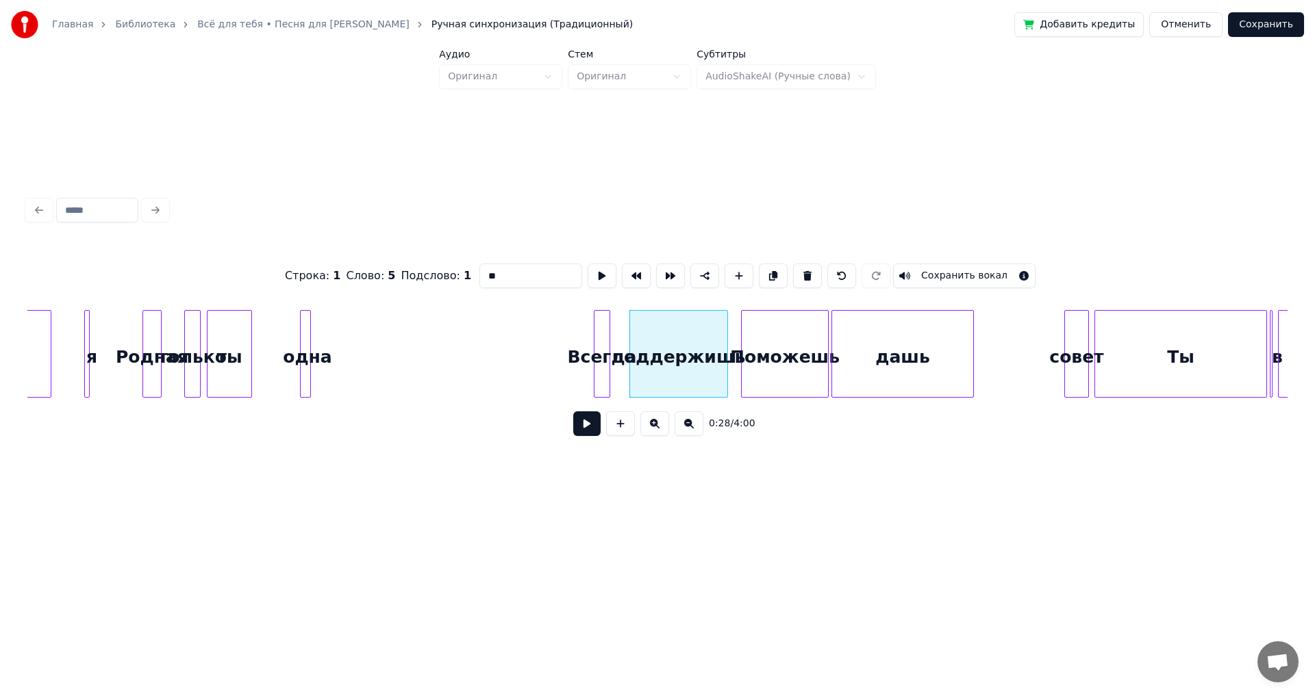
click at [603, 358] on div "Всегда" at bounding box center [601, 357] width 15 height 93
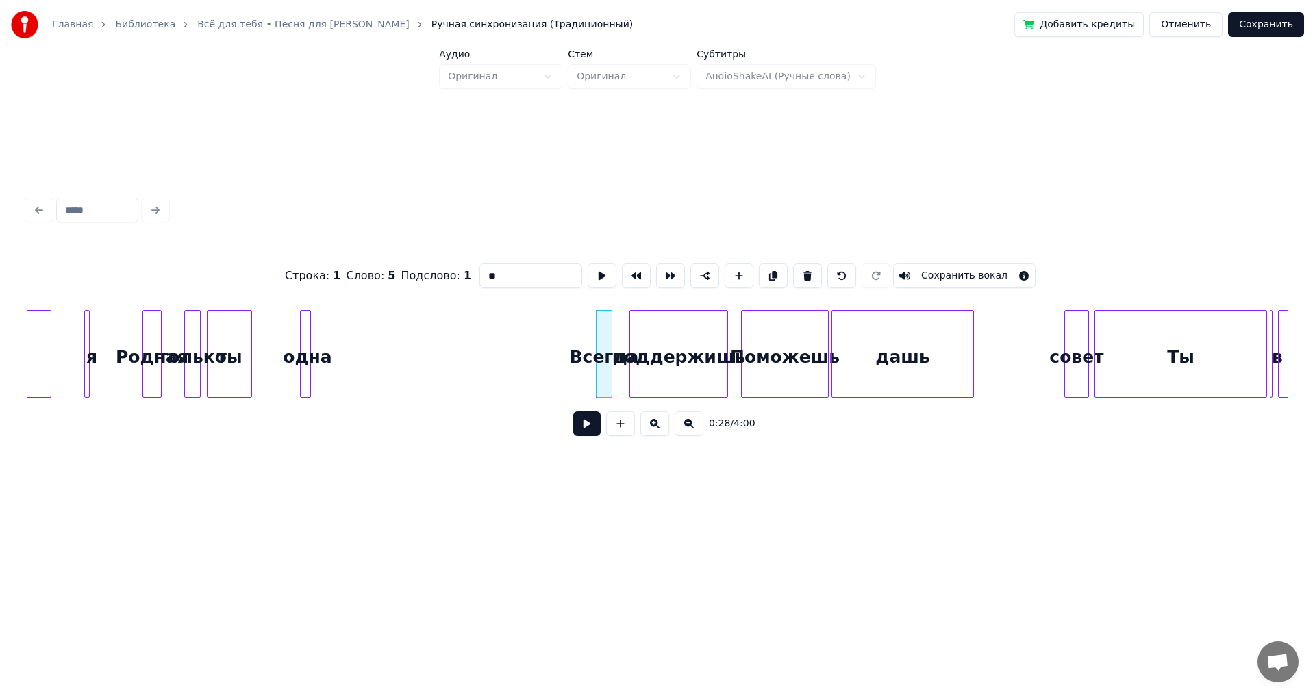
click at [308, 337] on div at bounding box center [308, 354] width 4 height 86
click at [306, 344] on div at bounding box center [308, 354] width 4 height 86
click at [575, 356] on div "одна" at bounding box center [578, 357] width 14 height 93
click at [535, 355] on div "ты" at bounding box center [540, 357] width 44 height 93
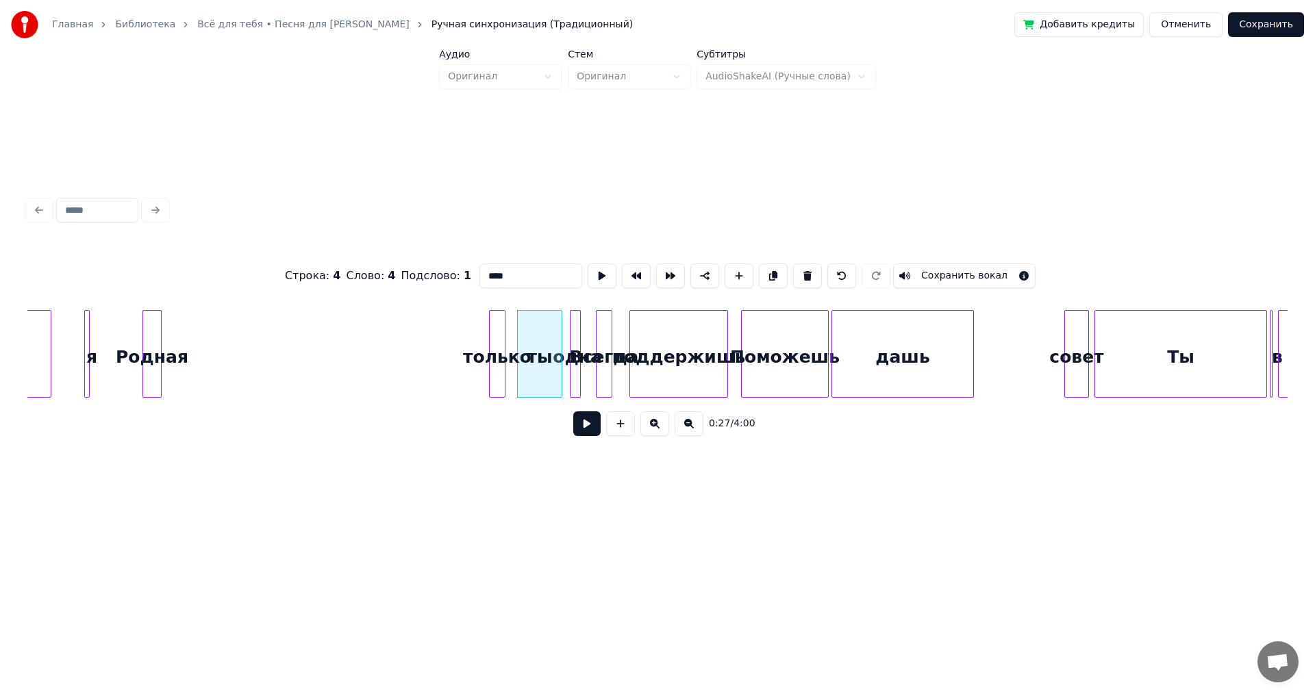
click at [498, 354] on div "только" at bounding box center [497, 357] width 15 height 93
click at [472, 349] on div "Родная" at bounding box center [471, 357] width 18 height 93
click at [94, 333] on div at bounding box center [92, 354] width 4 height 86
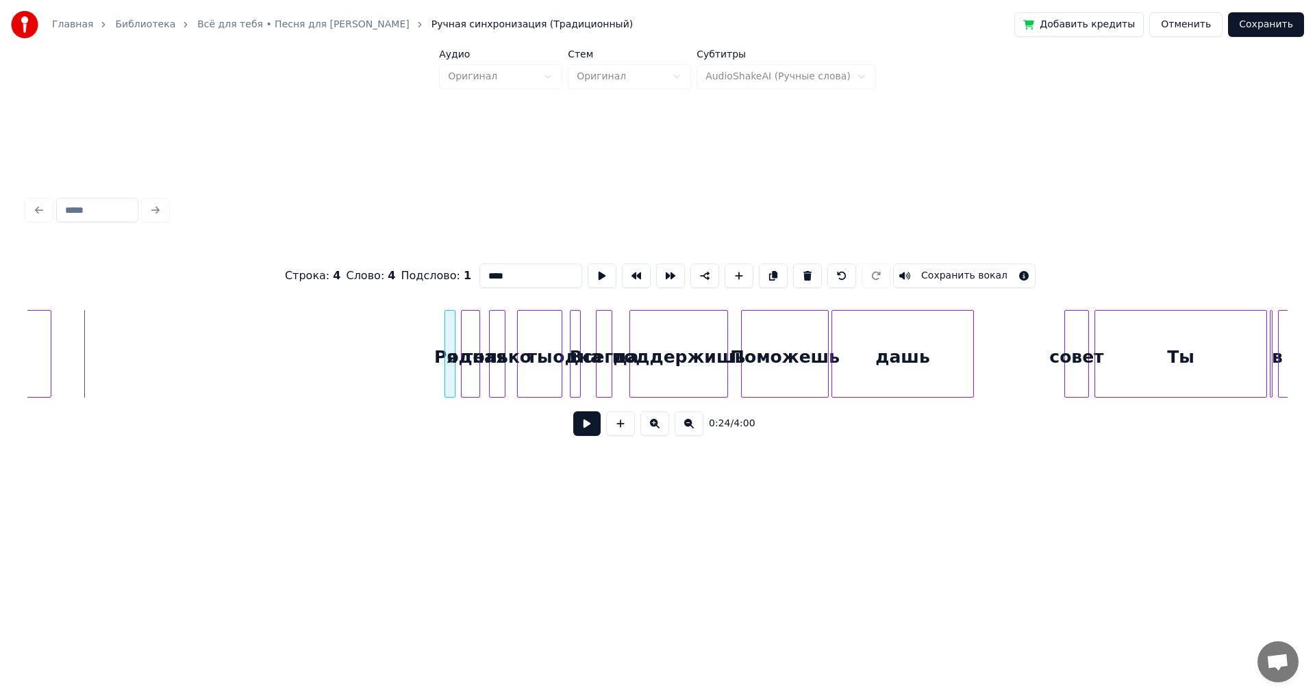
click at [452, 352] on div "я" at bounding box center [452, 357] width 14 height 93
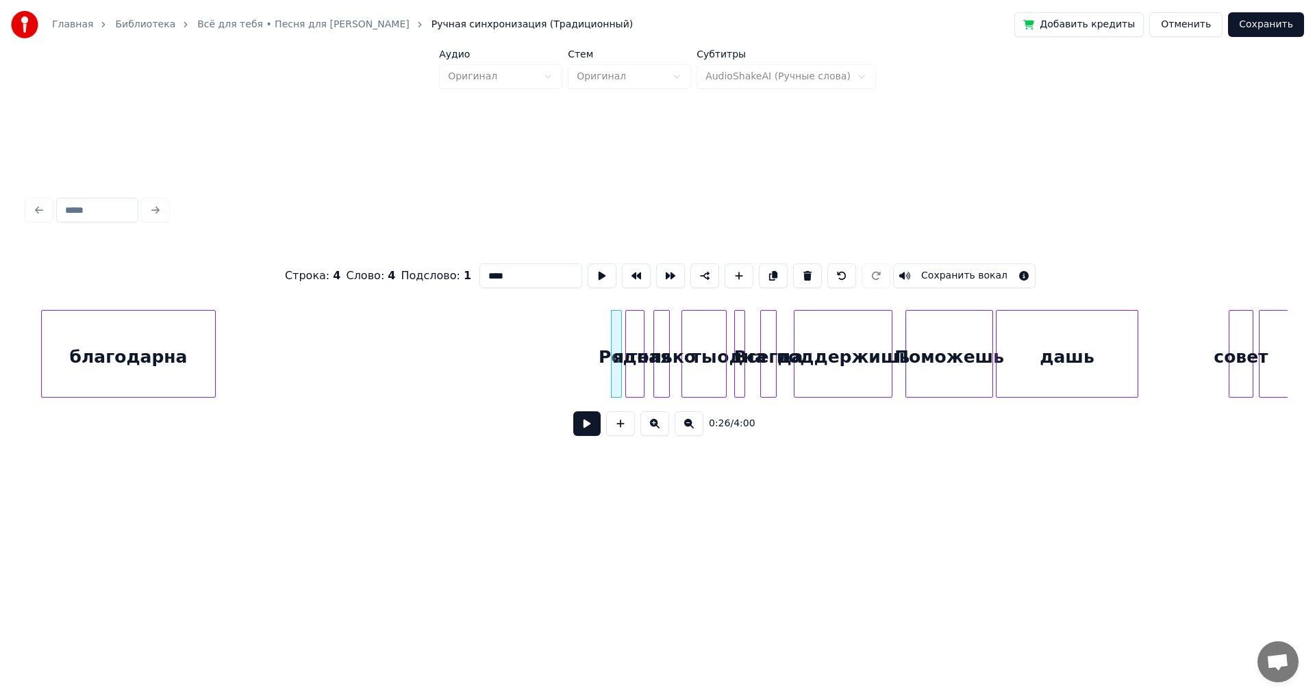
scroll to position [0, 3048]
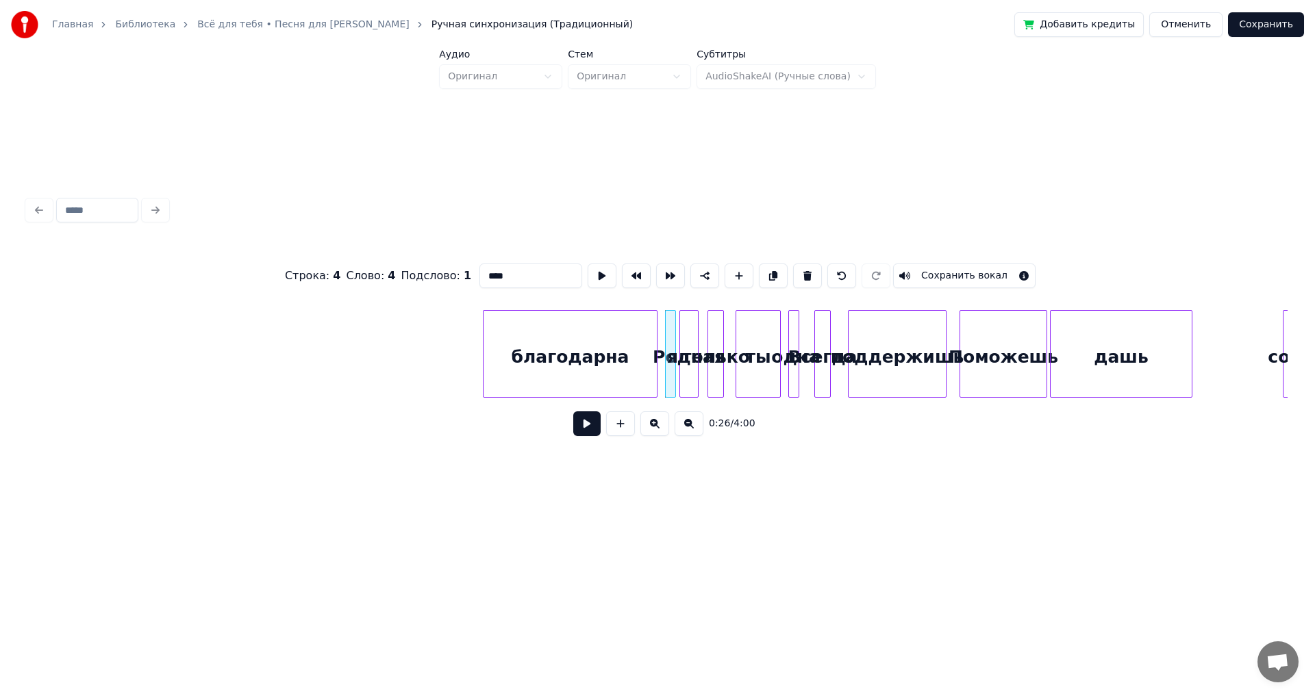
click at [556, 350] on div "благодарна" at bounding box center [569, 357] width 173 height 93
click at [576, 352] on div at bounding box center [574, 354] width 4 height 86
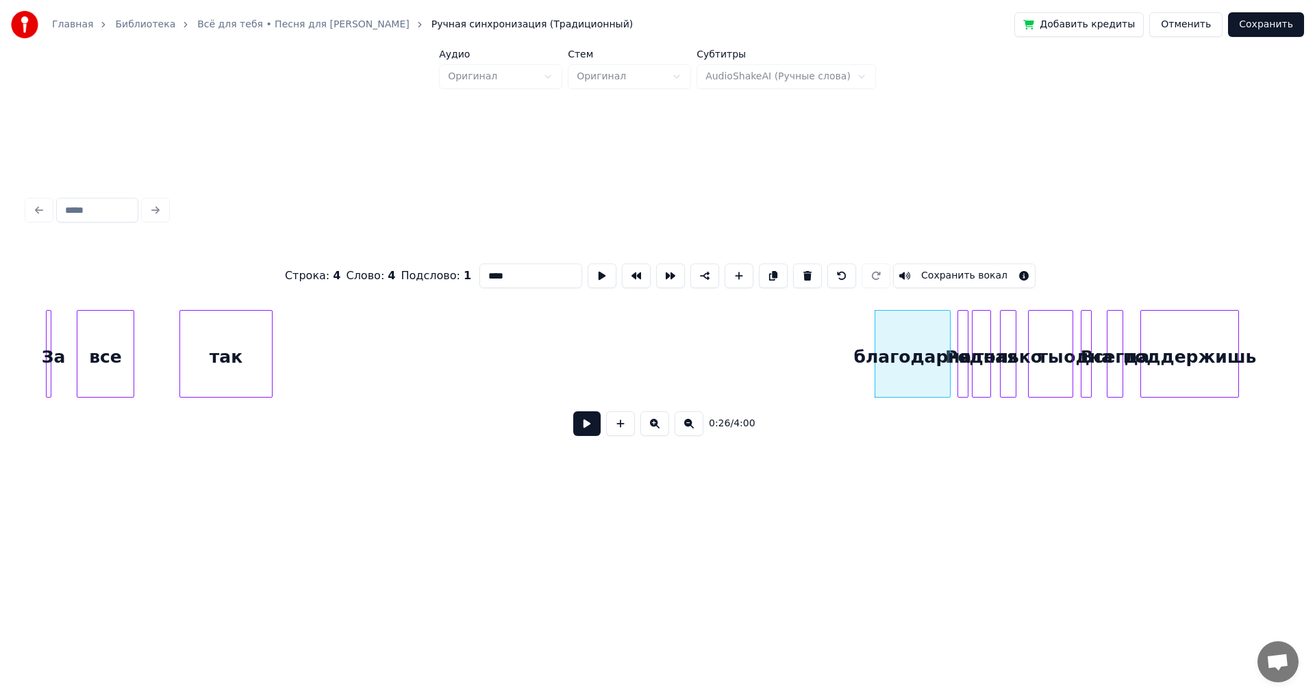
scroll to position [0, 2701]
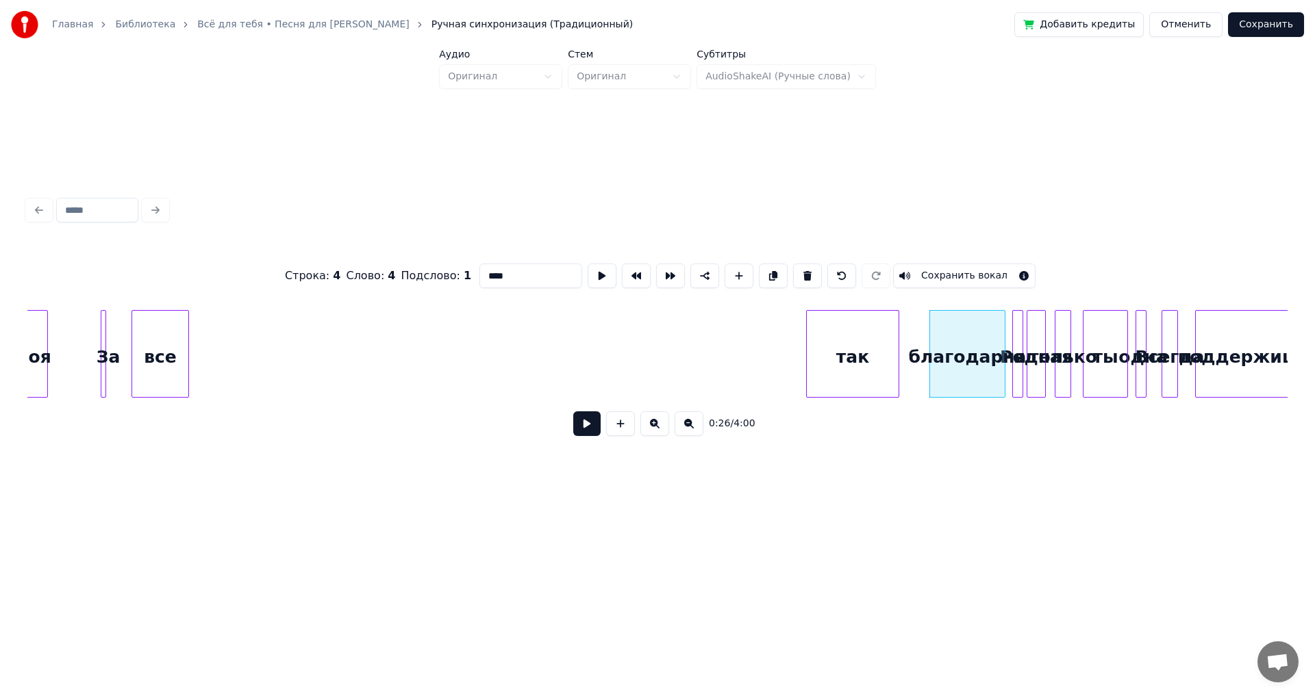
click at [838, 389] on div "так" at bounding box center [853, 357] width 92 height 93
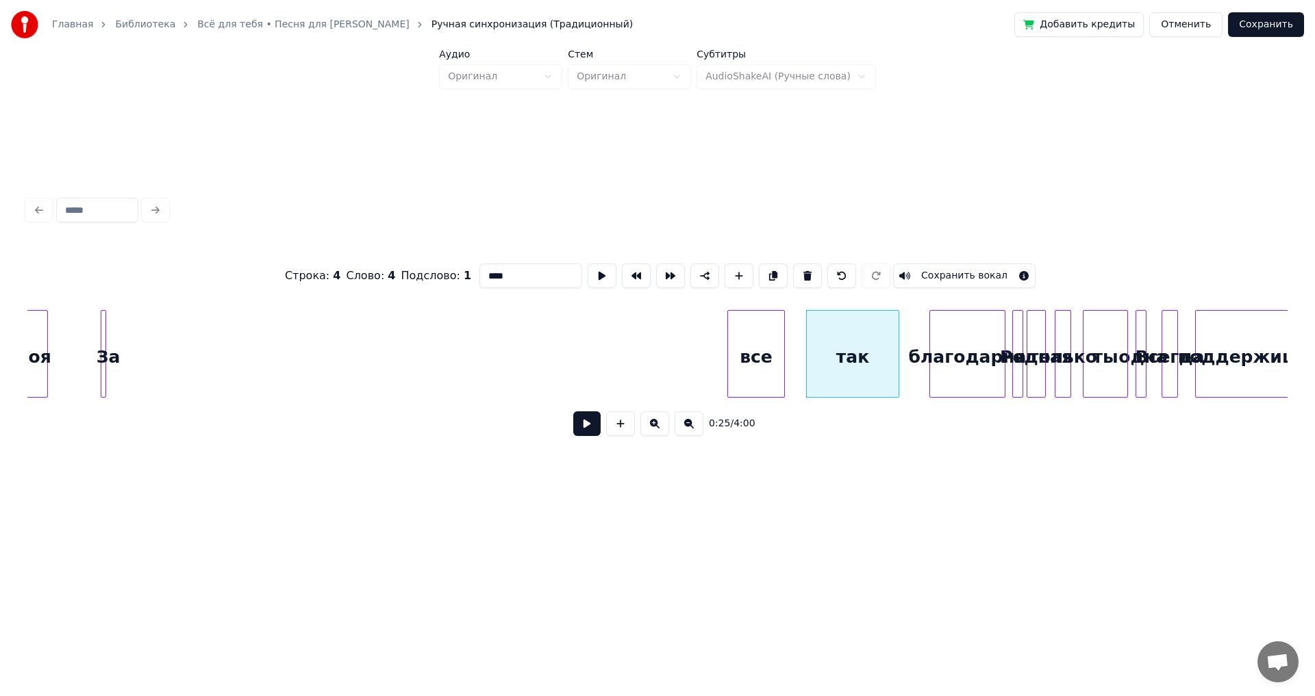
click at [755, 393] on div "поддержишь Всегда одна ты только Родная я благодарна так все За моя" at bounding box center [657, 354] width 1260 height 88
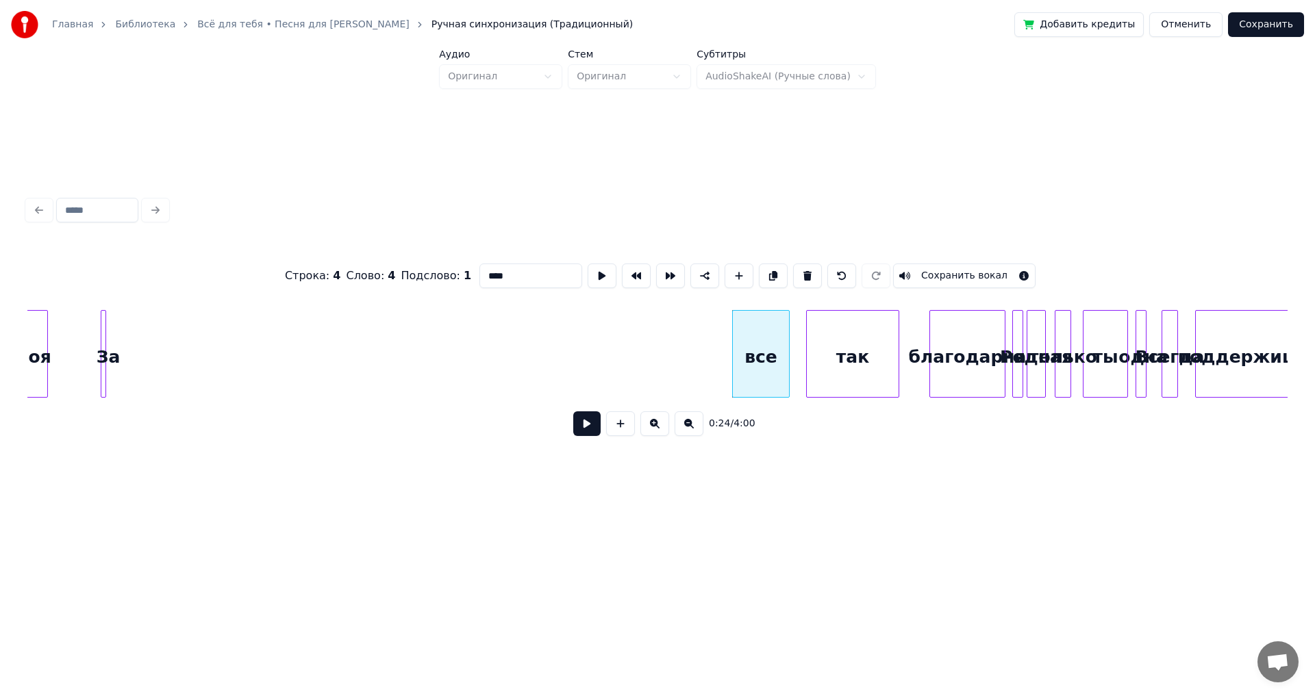
click at [101, 329] on div at bounding box center [103, 354] width 4 height 86
type input "**"
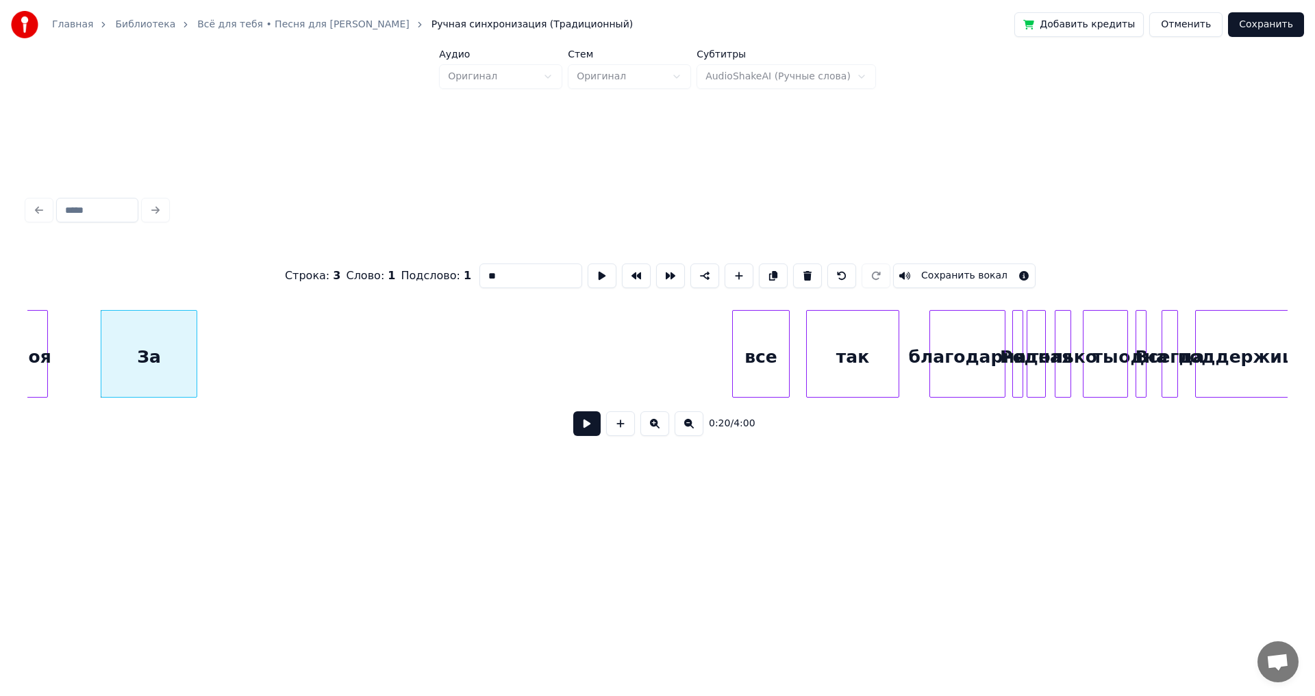
click at [197, 340] on div at bounding box center [194, 354] width 4 height 86
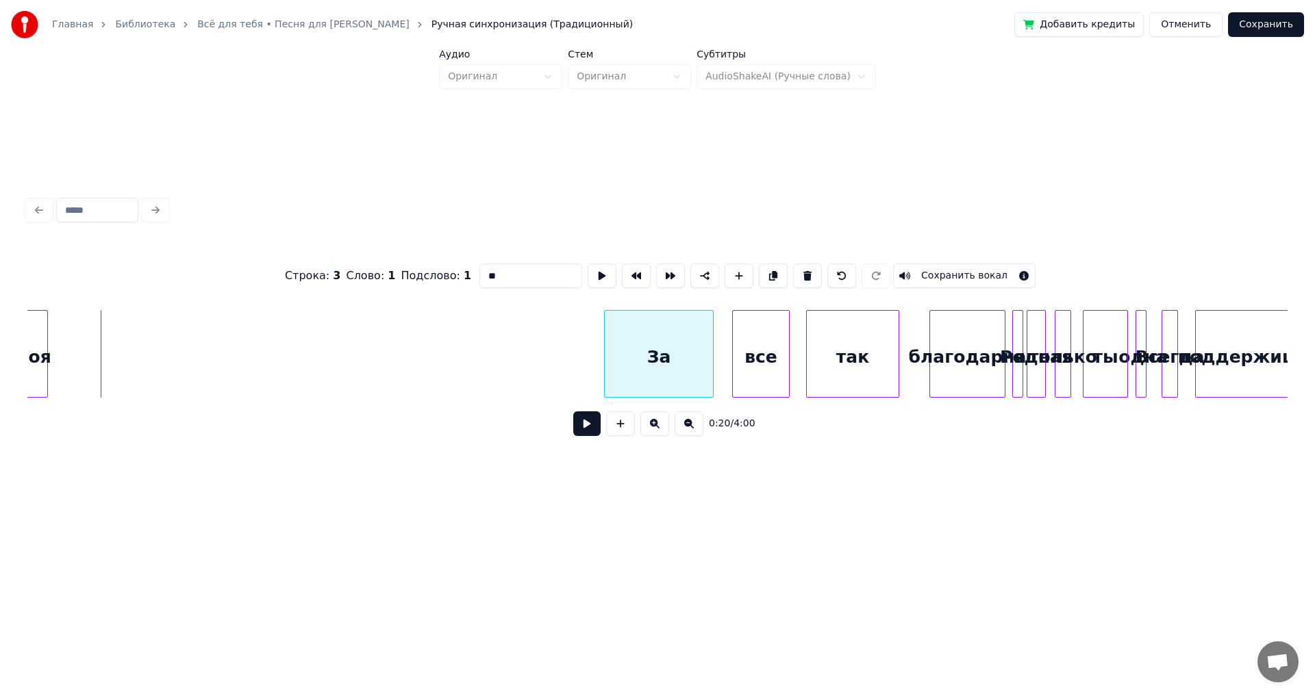
click at [674, 386] on div "За" at bounding box center [659, 357] width 108 height 93
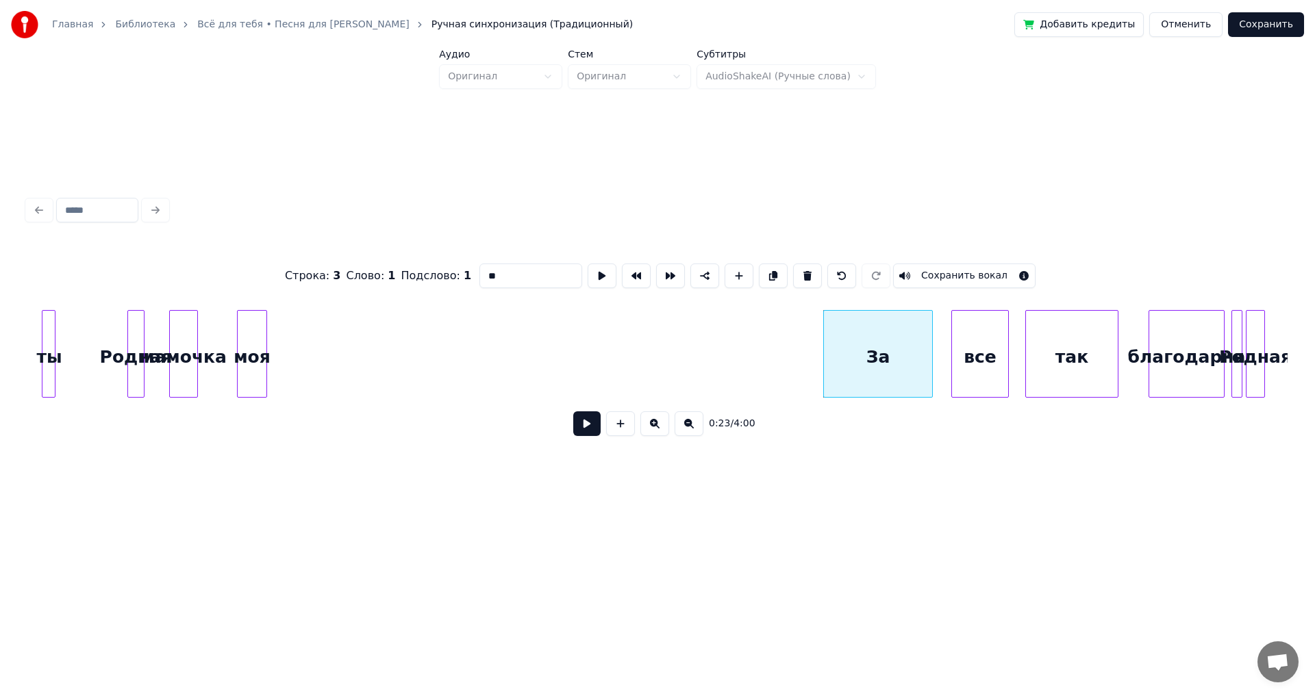
scroll to position [0, 2445]
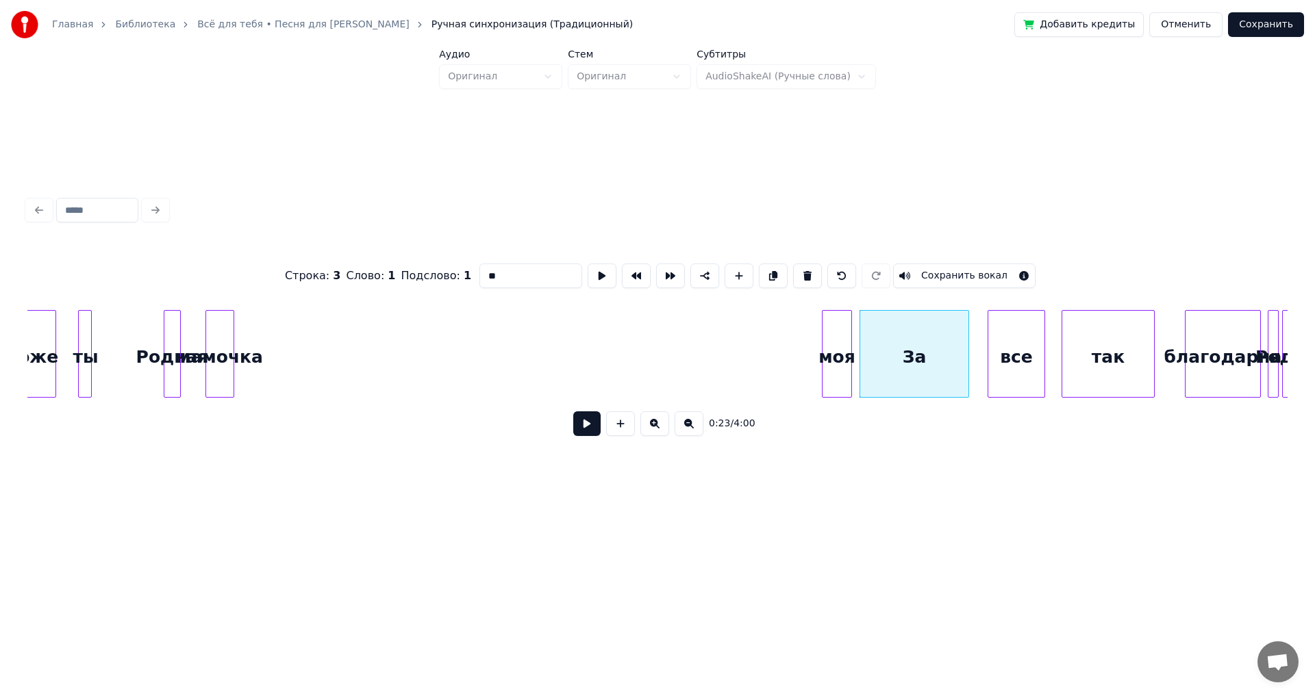
click at [829, 354] on div "моя" at bounding box center [836, 357] width 29 height 93
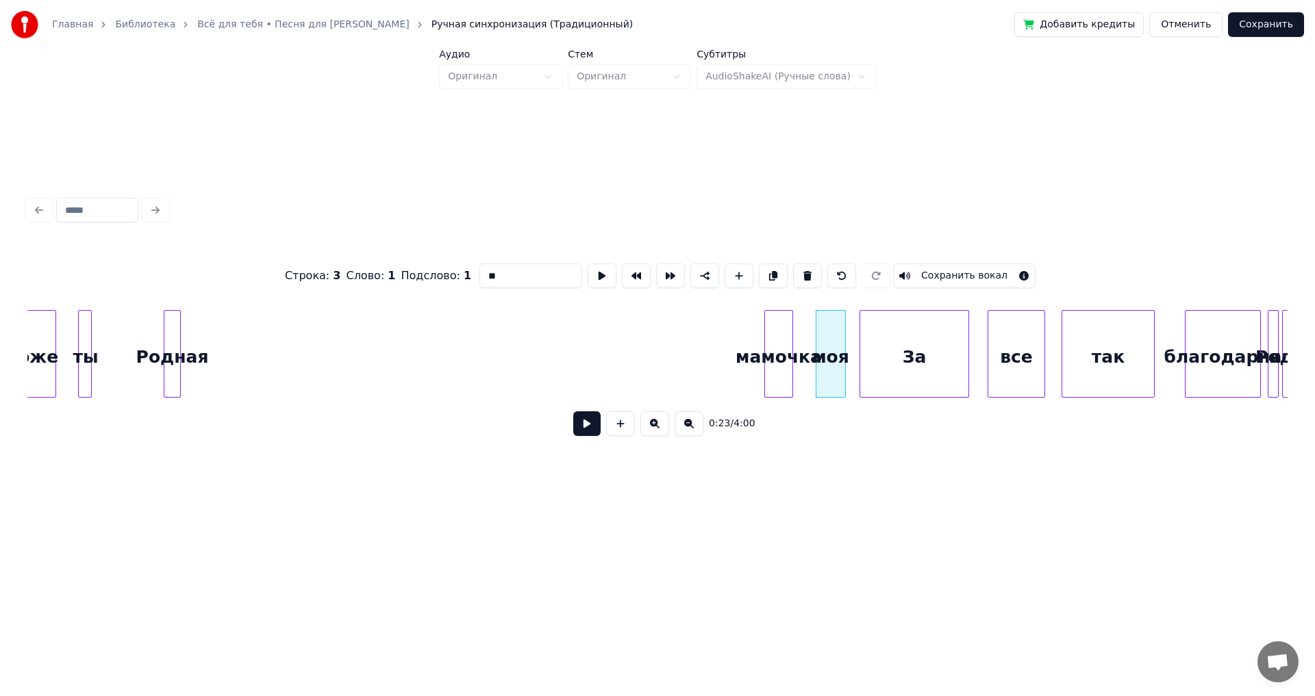
click at [780, 357] on div "мамочка" at bounding box center [778, 357] width 27 height 93
click at [751, 366] on div "Родная" at bounding box center [752, 357] width 16 height 93
click at [729, 375] on div "ты" at bounding box center [731, 357] width 14 height 93
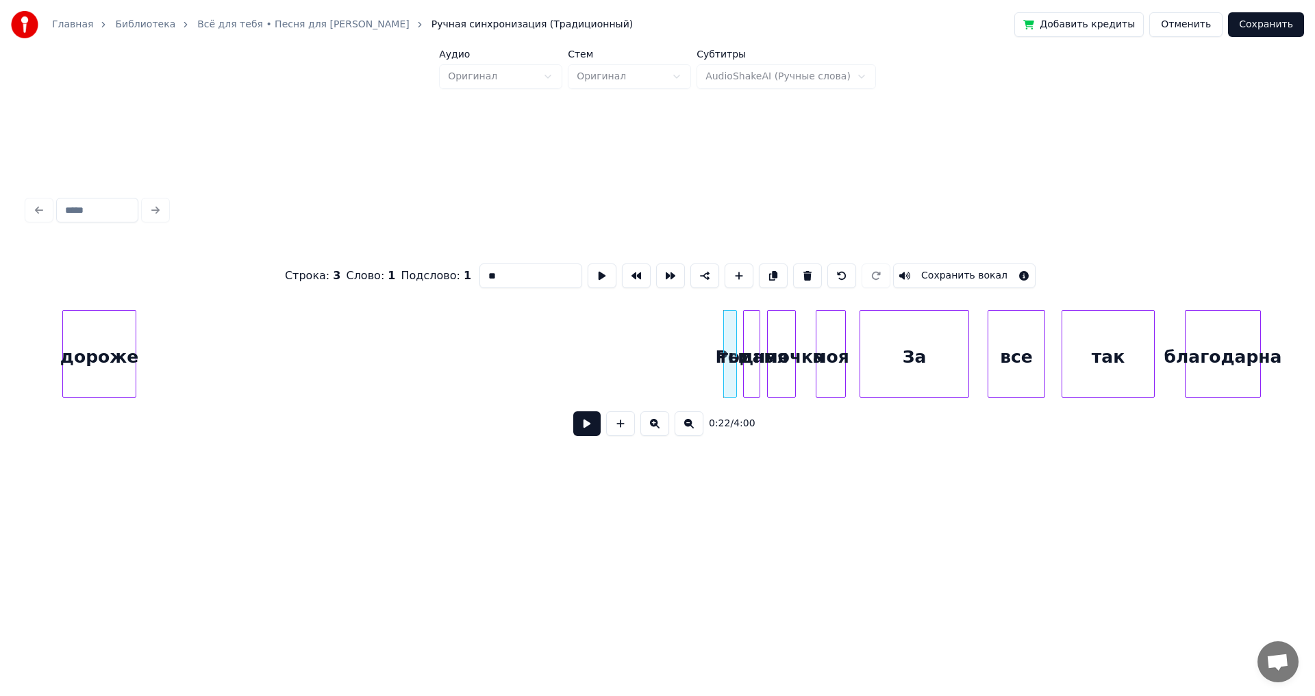
scroll to position [0, 2414]
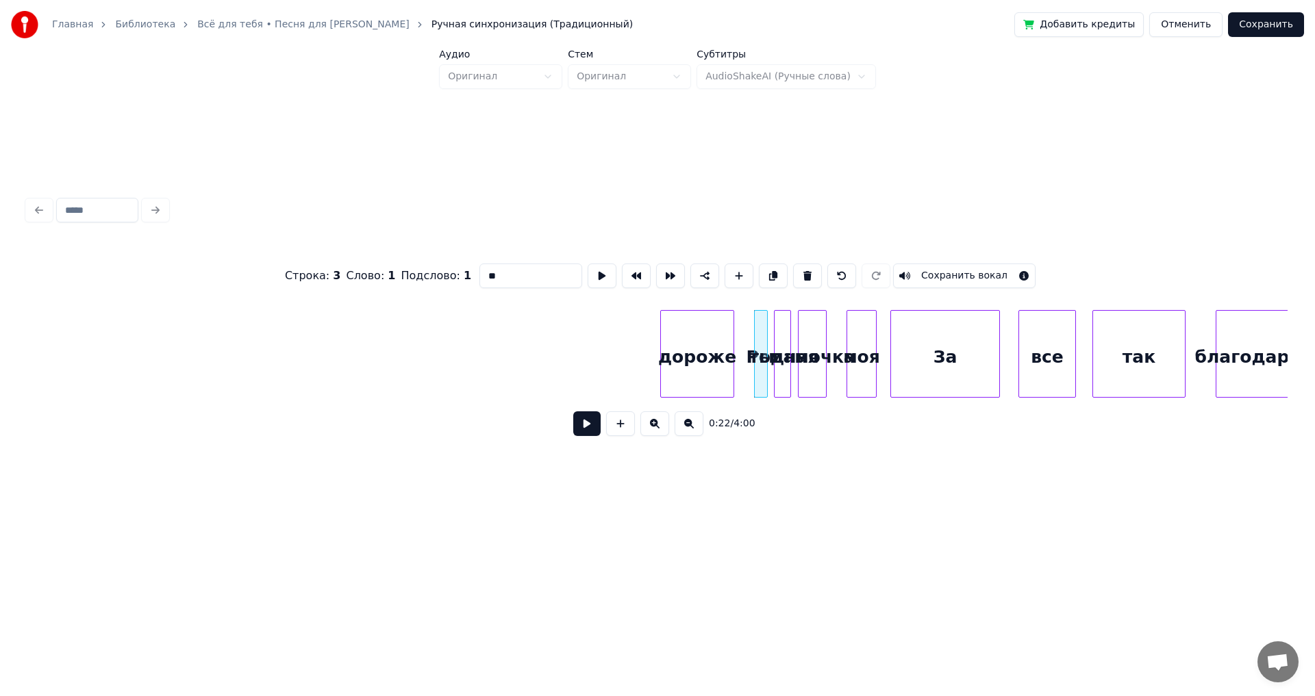
click at [698, 377] on div "дороже" at bounding box center [697, 357] width 73 height 93
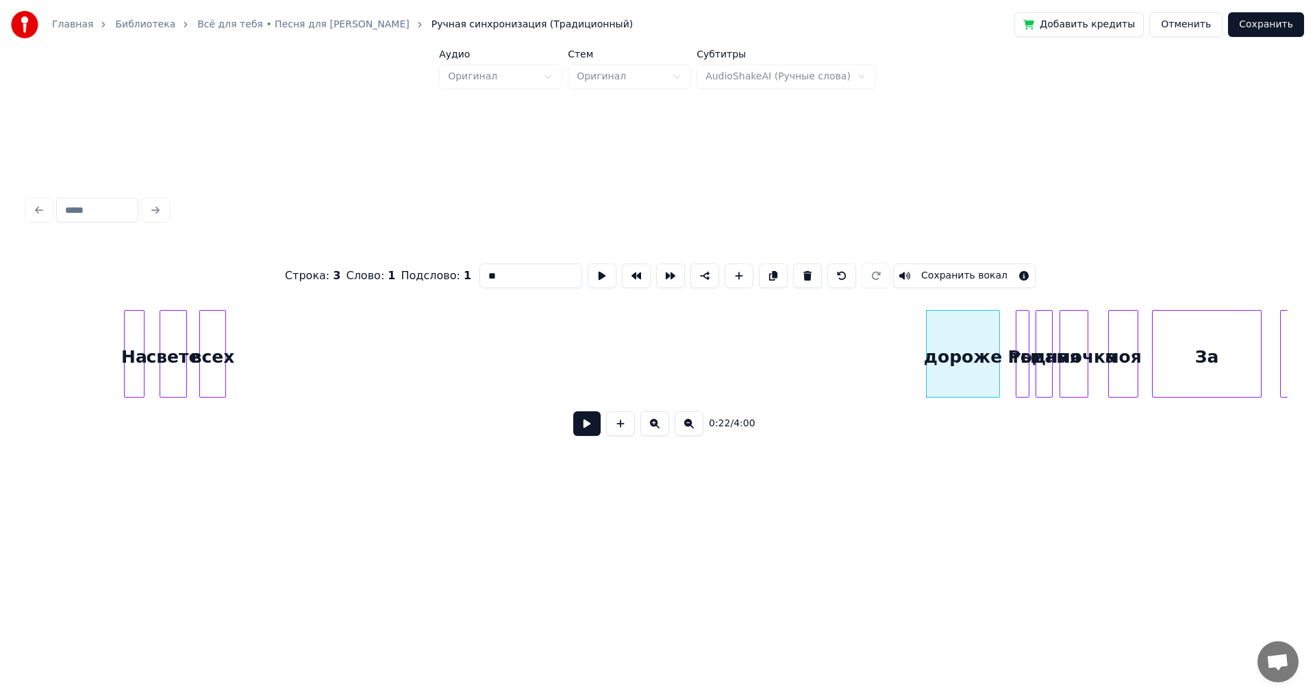
scroll to position [0, 2098]
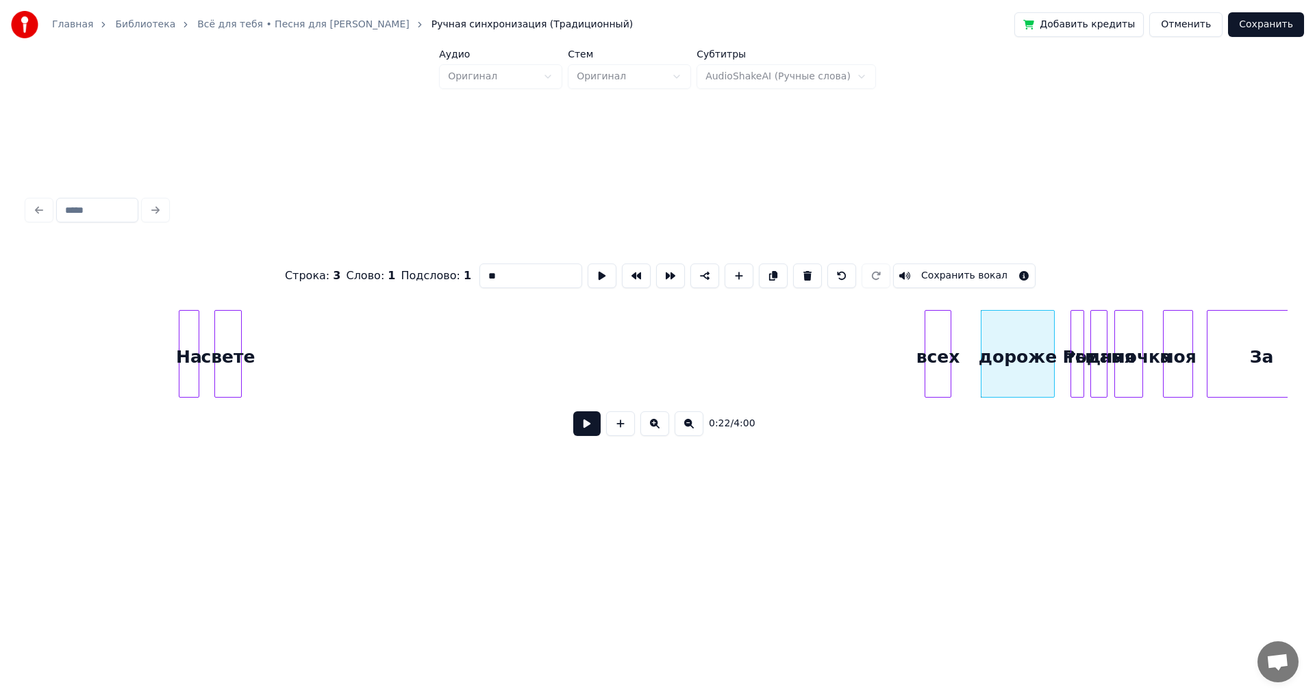
click at [933, 349] on div "всех" at bounding box center [937, 357] width 25 height 93
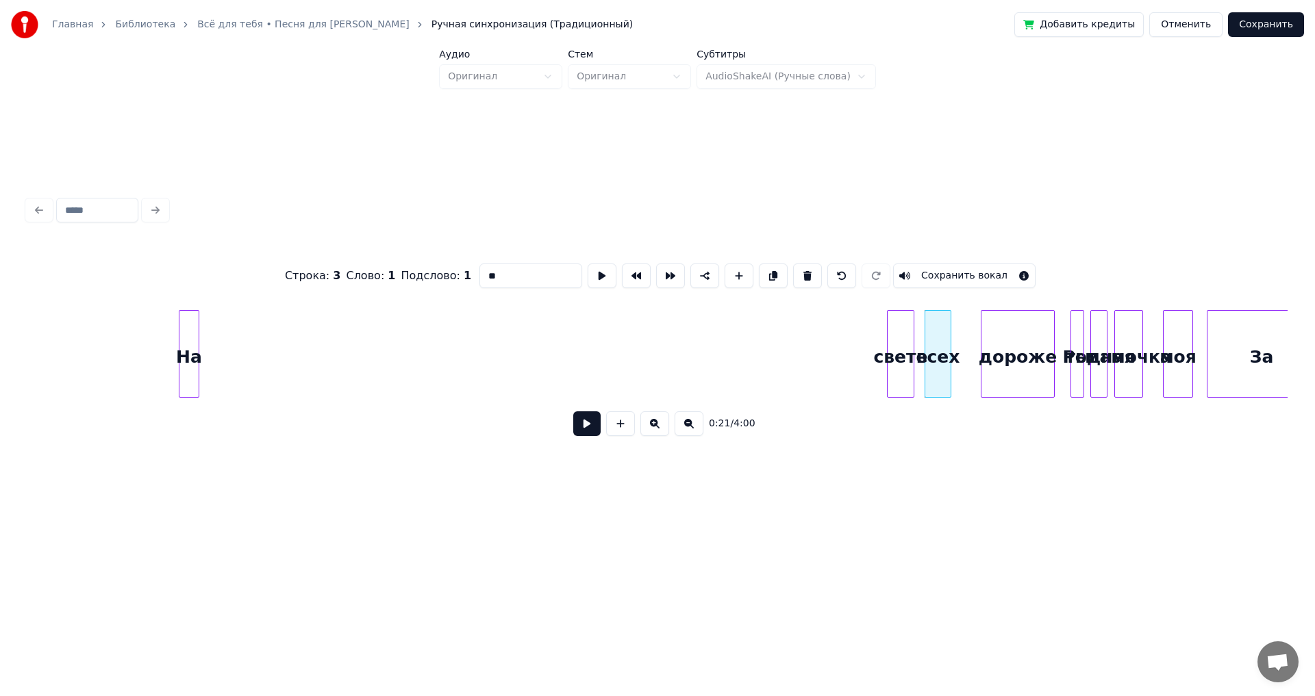
click at [898, 343] on div "свете" at bounding box center [900, 357] width 26 height 93
click at [858, 320] on div "На" at bounding box center [857, 357] width 19 height 93
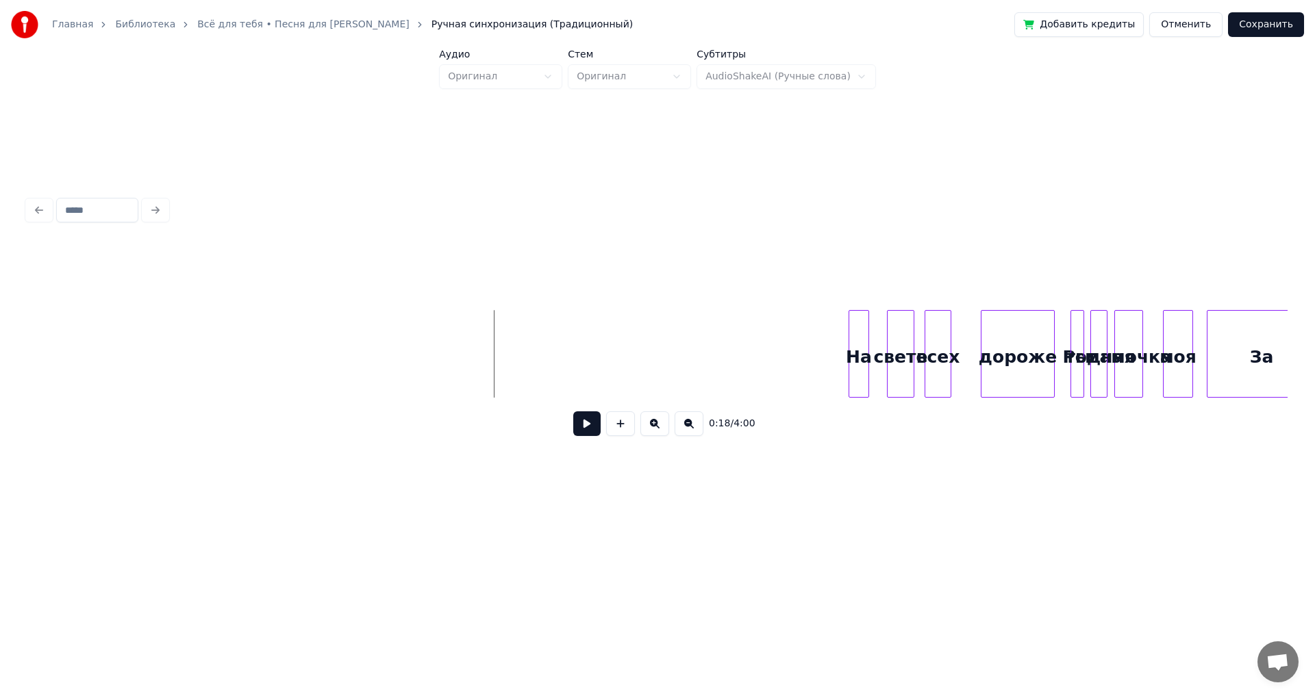
click at [581, 425] on button at bounding box center [586, 424] width 27 height 25
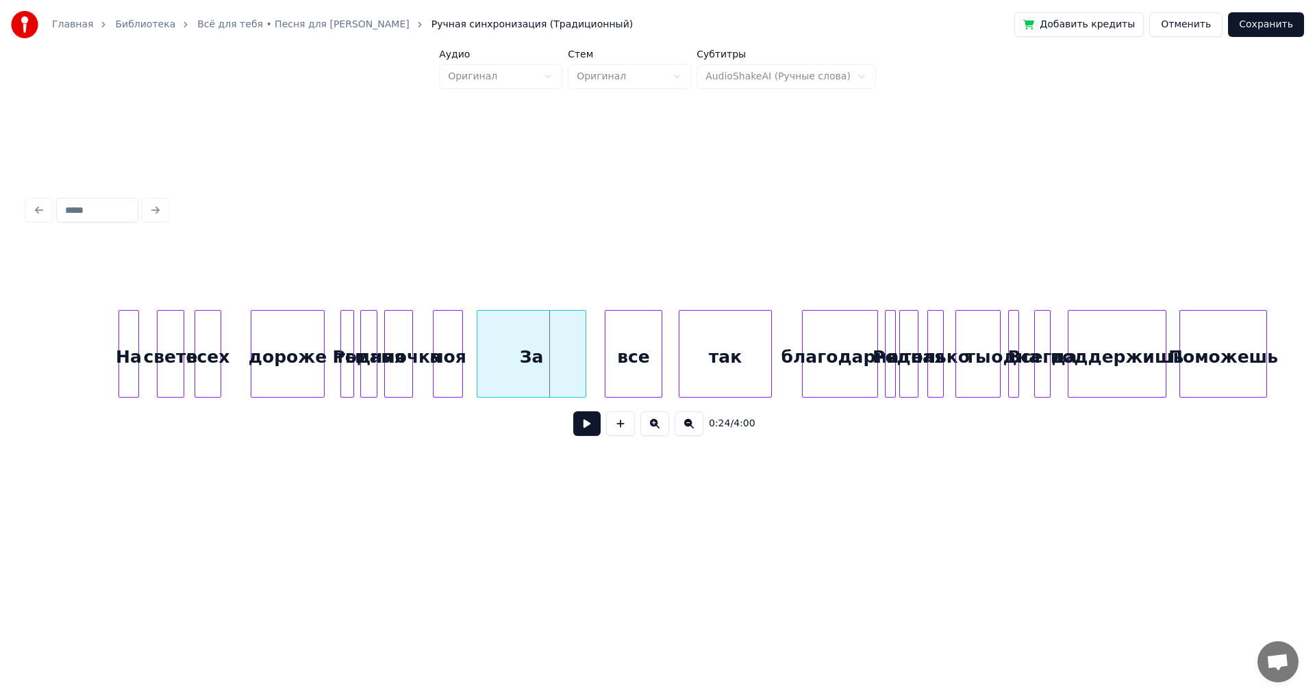
scroll to position [0, 2829]
click at [131, 369] on div "На" at bounding box center [127, 357] width 19 height 93
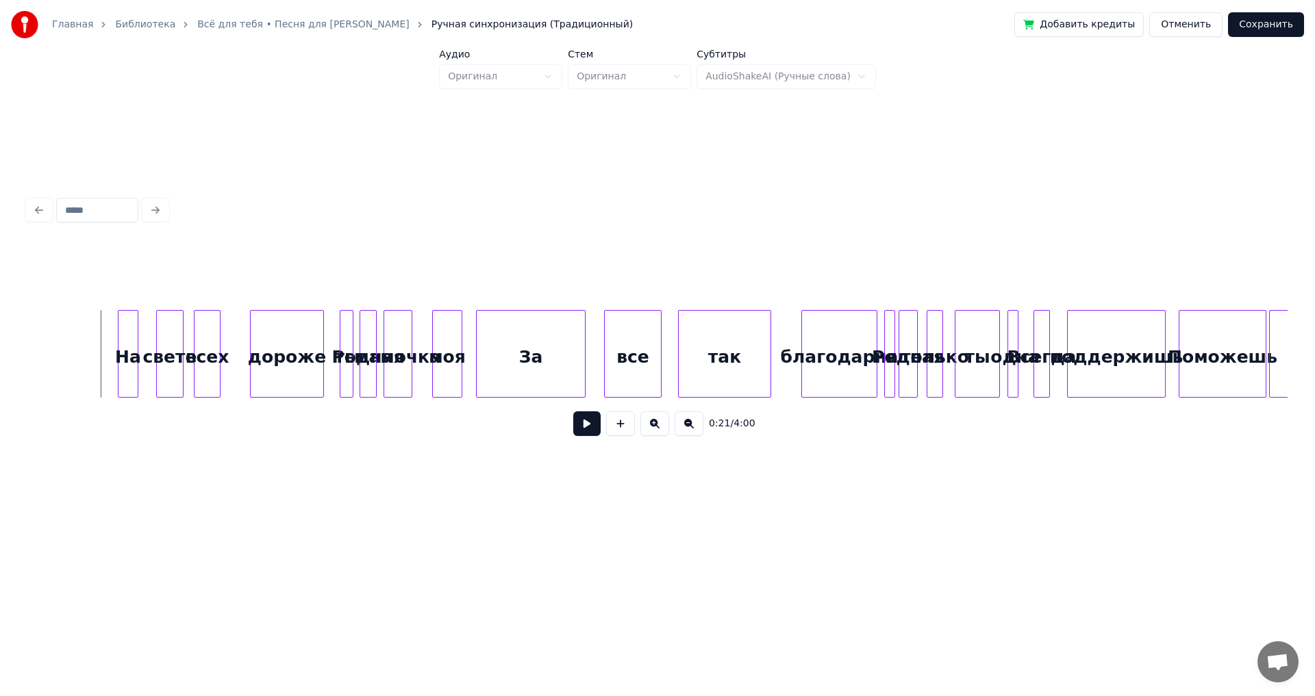
click at [590, 430] on button at bounding box center [586, 424] width 27 height 25
click at [594, 426] on button at bounding box center [586, 424] width 27 height 25
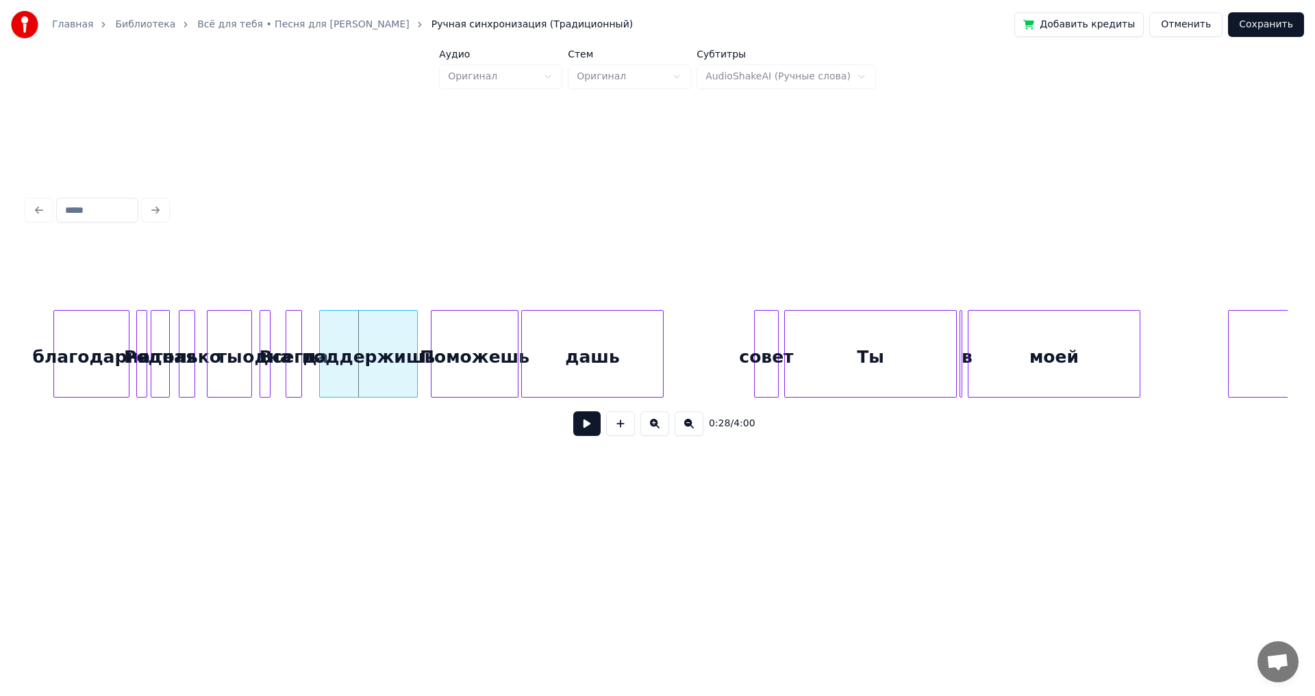
scroll to position [0, 3595]
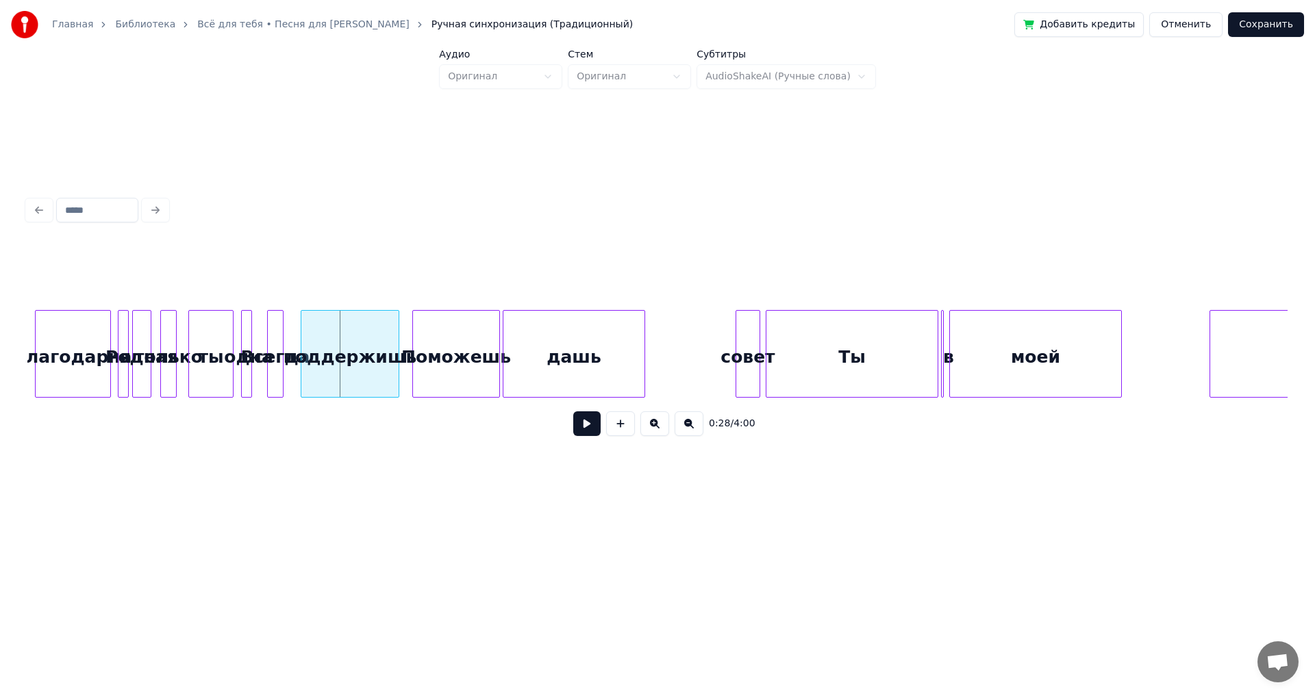
click at [528, 349] on div "дашь" at bounding box center [573, 357] width 141 height 93
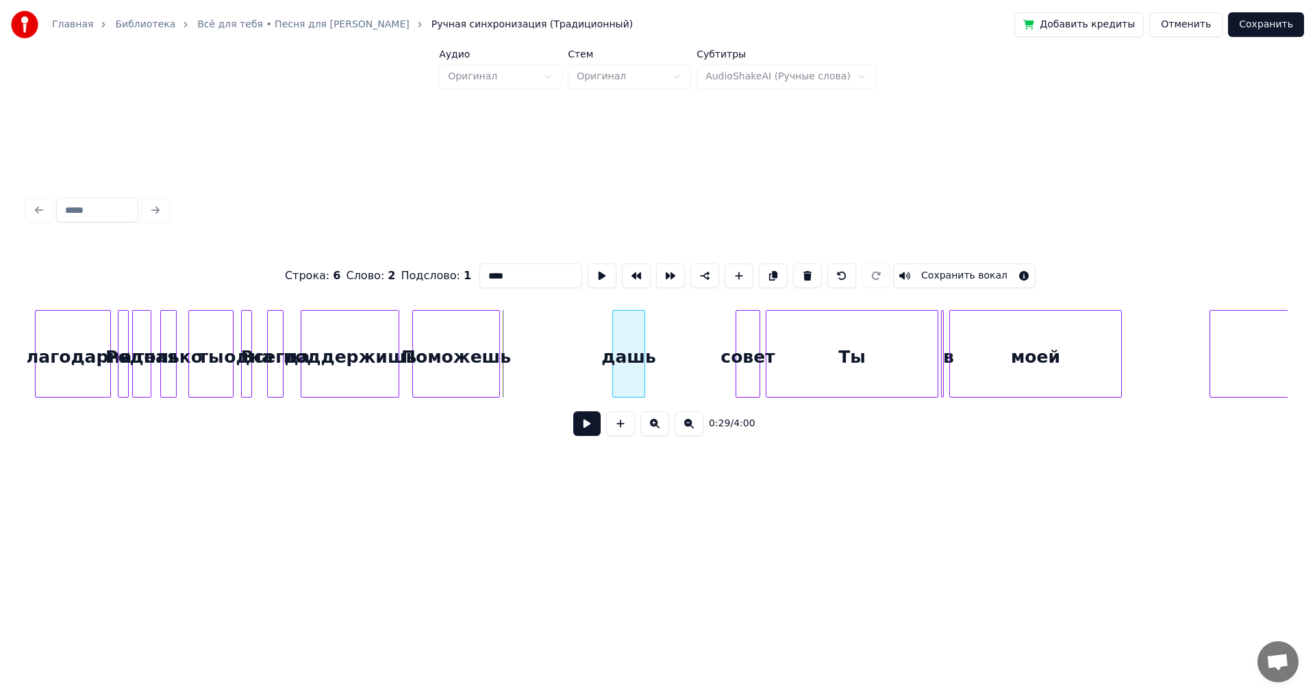
click at [617, 349] on div at bounding box center [615, 354] width 4 height 86
click at [718, 357] on div "дашь" at bounding box center [718, 357] width 30 height 93
click at [1046, 370] on div "моей" at bounding box center [1035, 357] width 171 height 93
type input "****"
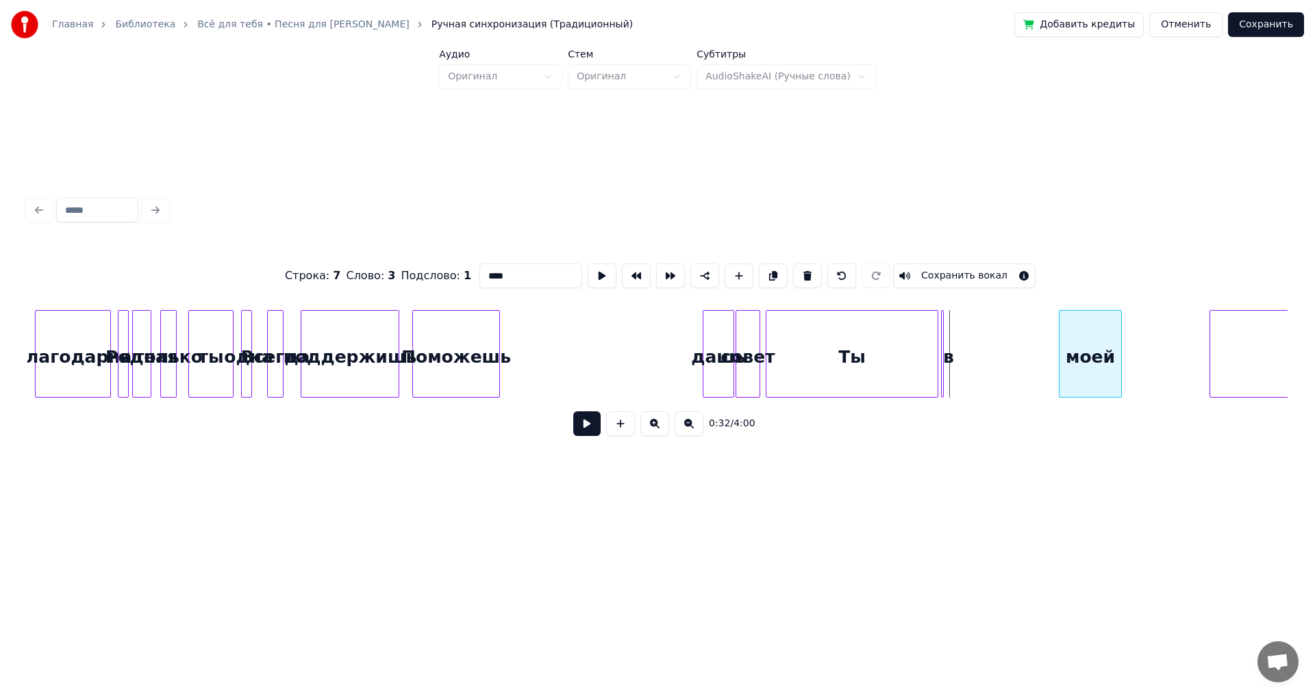
click at [1063, 355] on div at bounding box center [1061, 354] width 4 height 86
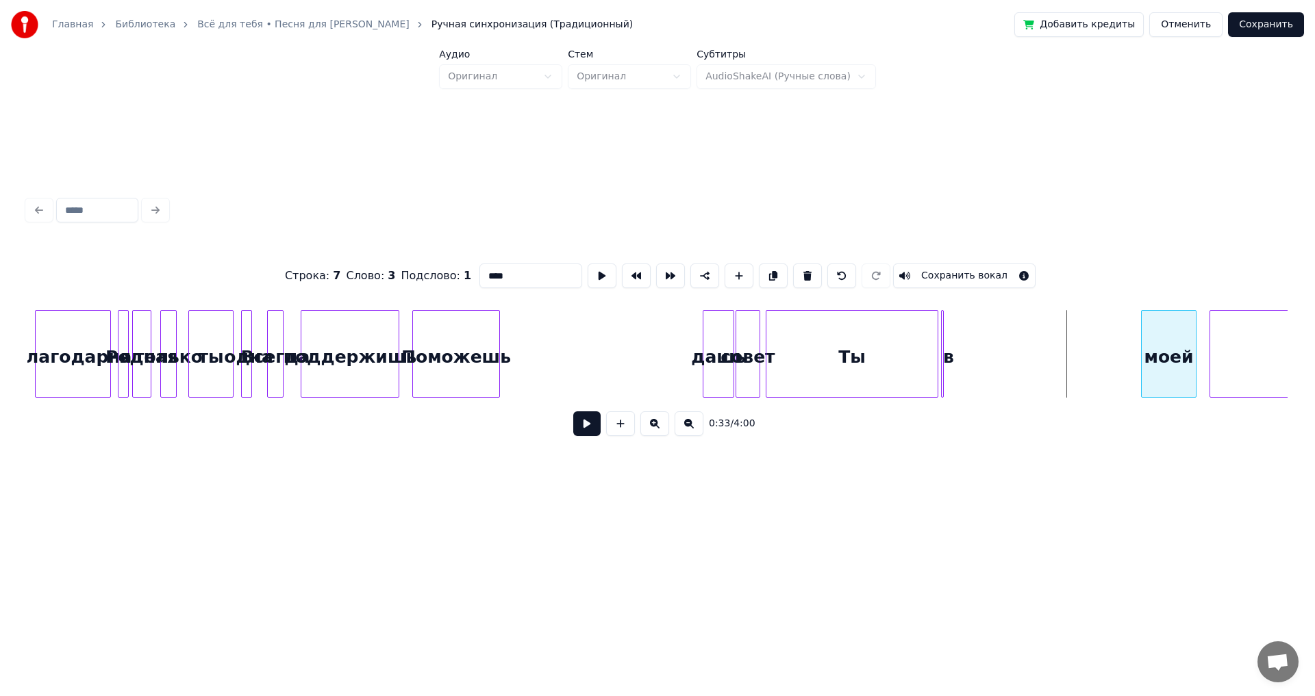
click at [1159, 358] on div "моей" at bounding box center [1169, 357] width 54 height 93
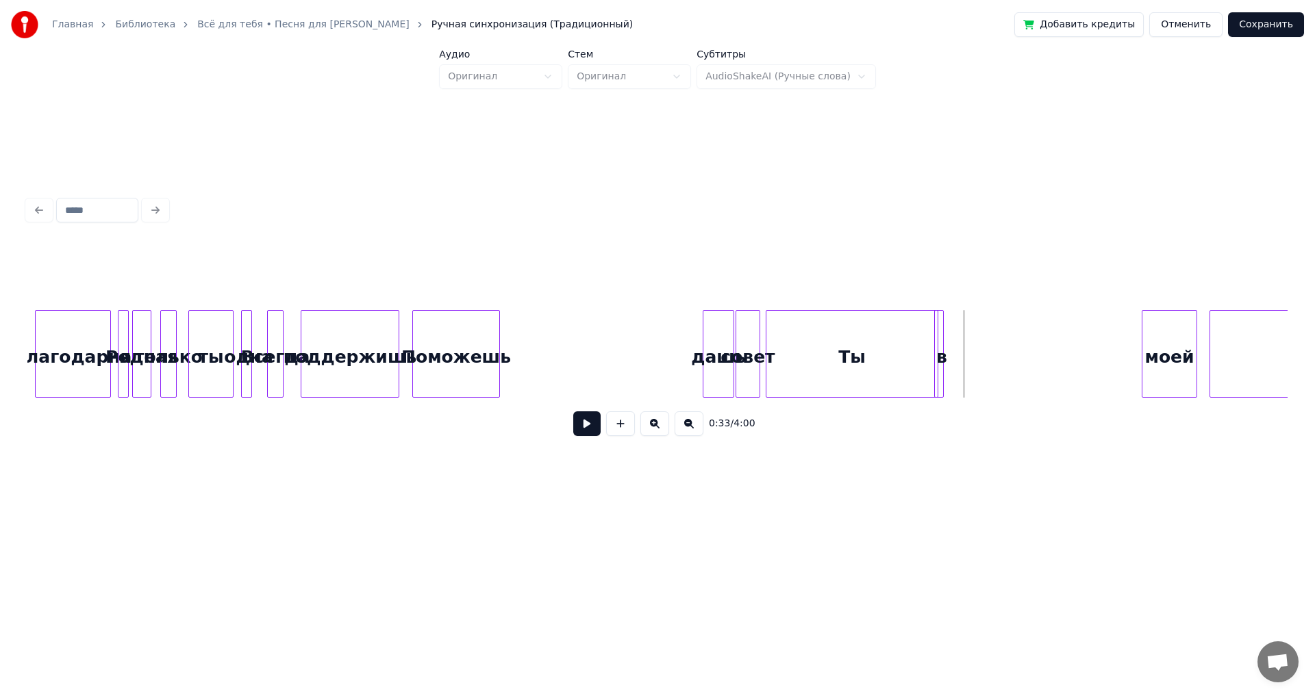
click at [942, 347] on div at bounding box center [941, 354] width 4 height 86
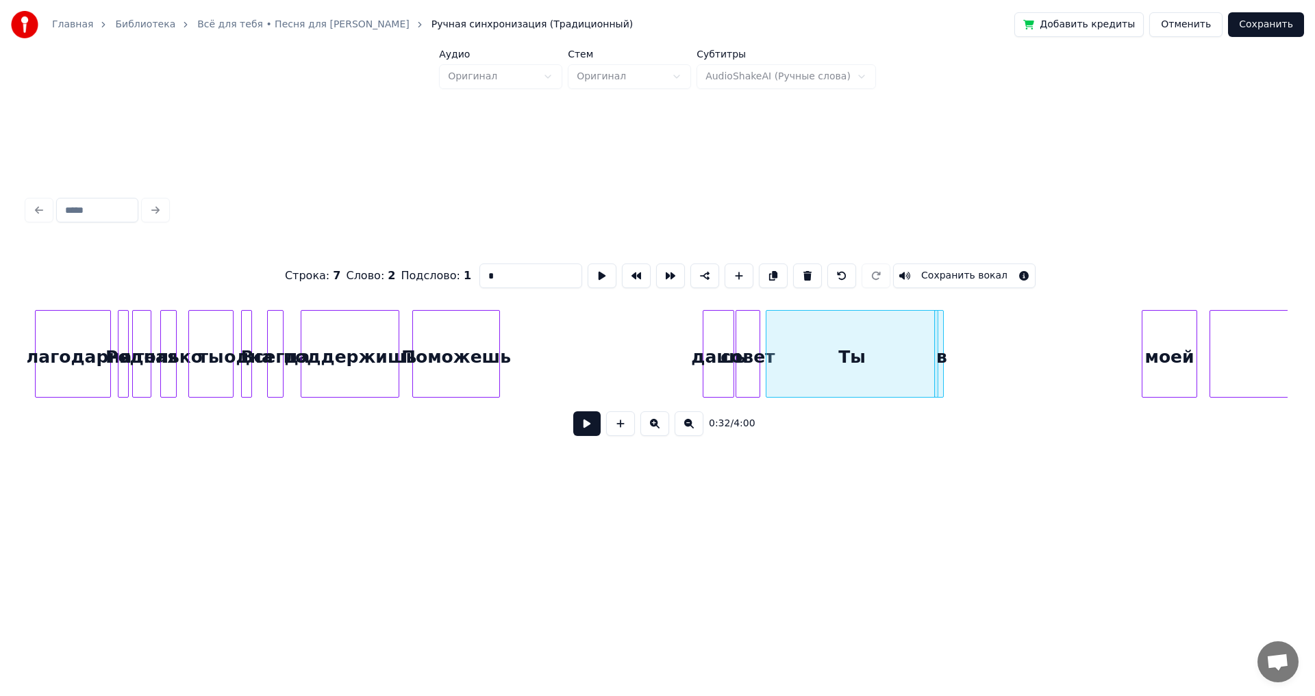
click at [945, 351] on div "в" at bounding box center [942, 357] width 14 height 93
click at [1119, 355] on div "в" at bounding box center [1115, 357] width 14 height 93
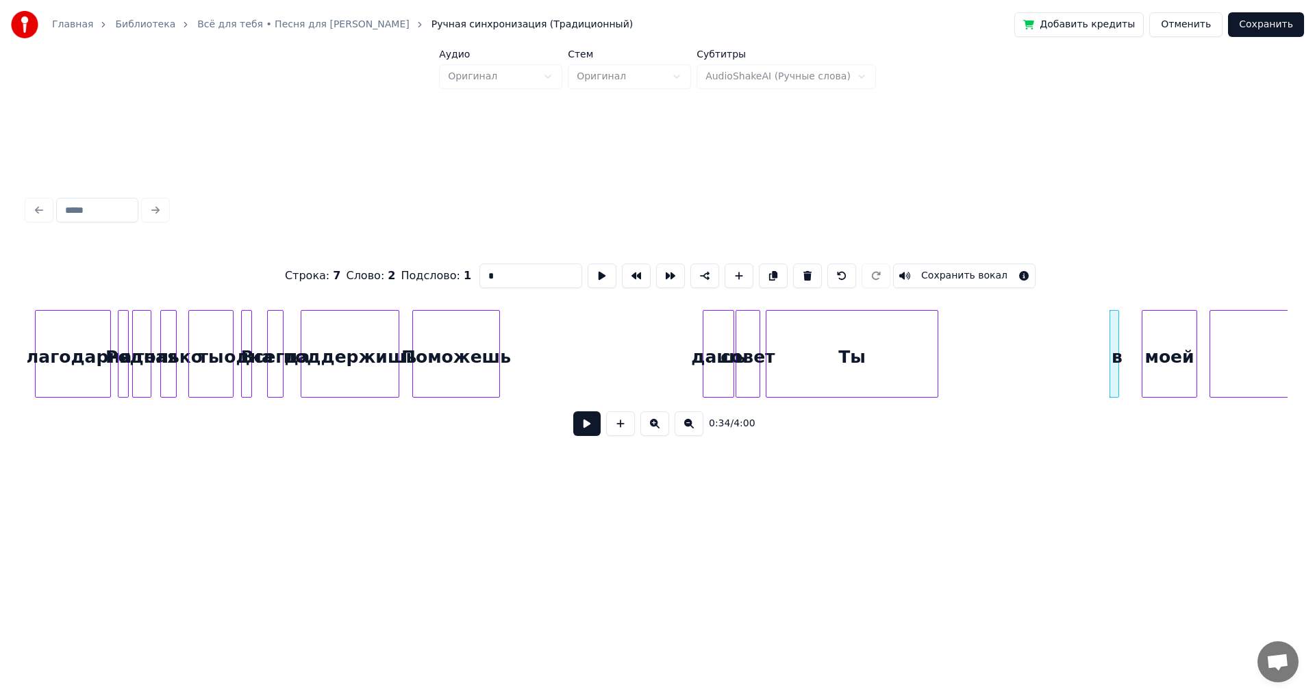
click at [915, 348] on div "Ты" at bounding box center [851, 357] width 171 height 93
click at [892, 349] on div at bounding box center [890, 354] width 4 height 86
click at [1057, 362] on div "Ты" at bounding box center [1058, 357] width 42 height 93
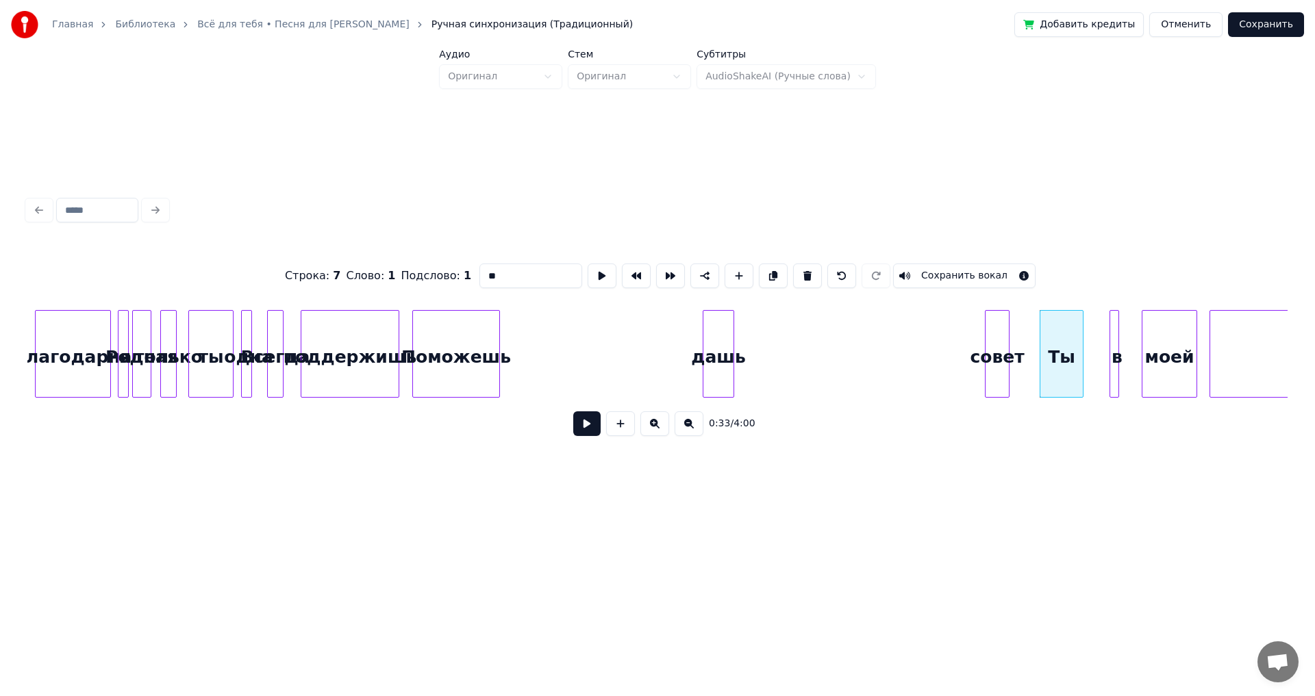
click at [999, 349] on div "совет" at bounding box center [996, 357] width 23 height 93
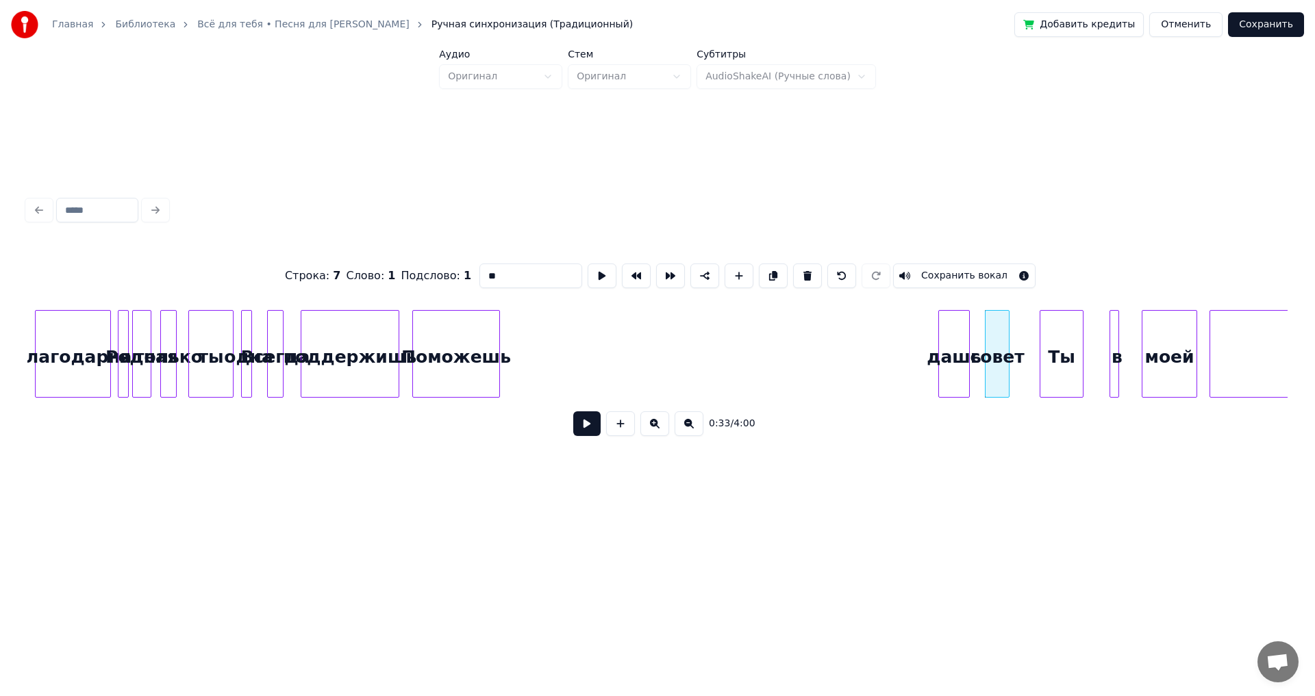
click at [959, 342] on div "дашь" at bounding box center [954, 357] width 30 height 93
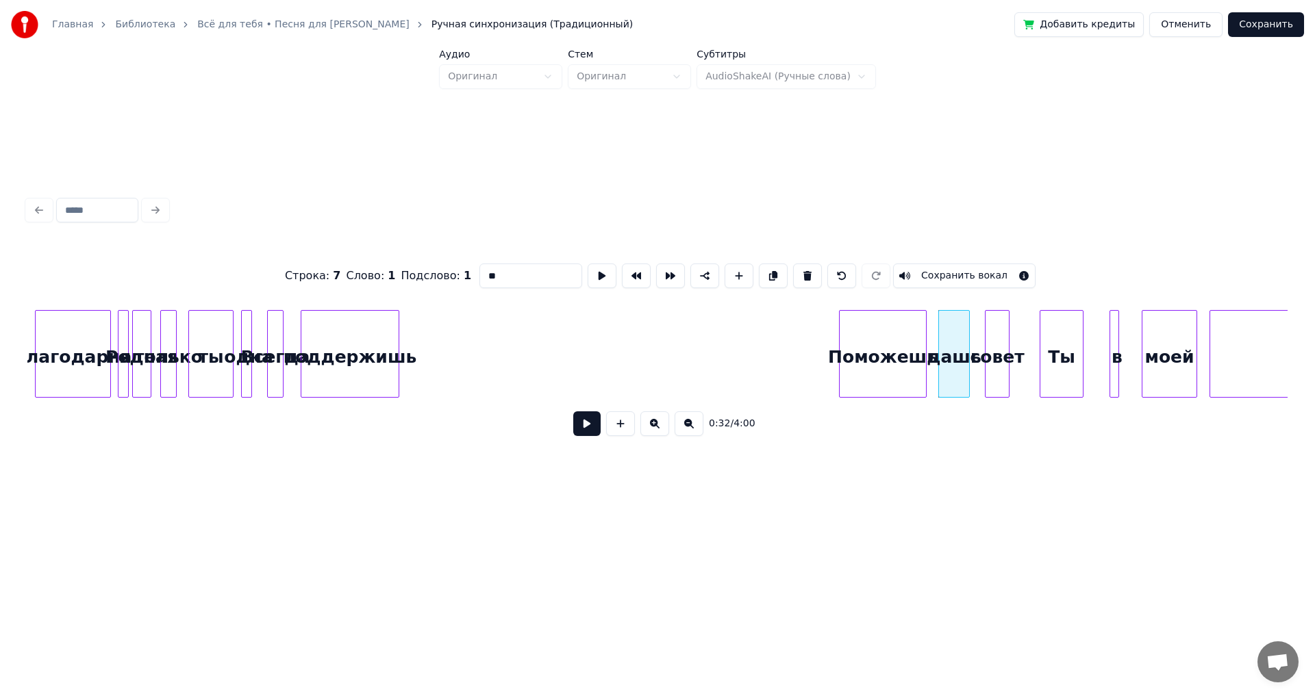
click at [865, 327] on div "Поможешь" at bounding box center [883, 357] width 86 height 93
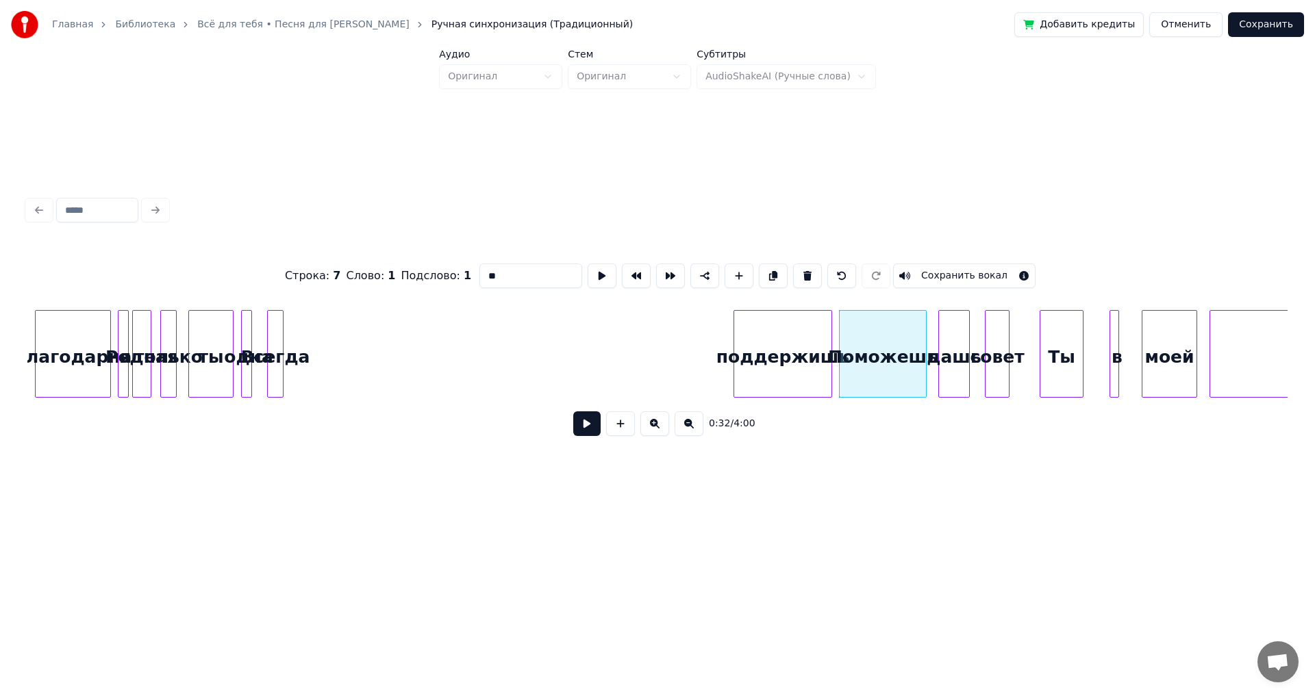
click at [767, 317] on div "поддержишь" at bounding box center [782, 357] width 97 height 93
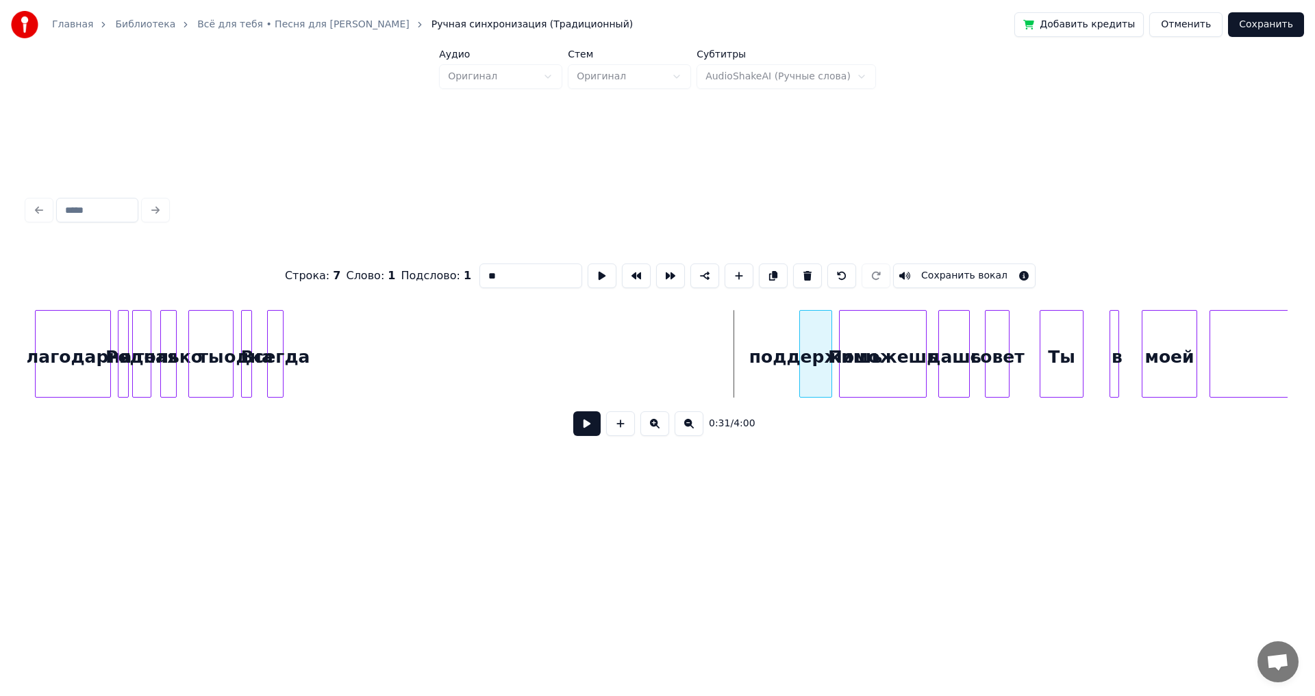
click at [803, 346] on div at bounding box center [802, 354] width 4 height 86
click at [840, 338] on div "Поможешь" at bounding box center [883, 357] width 86 height 93
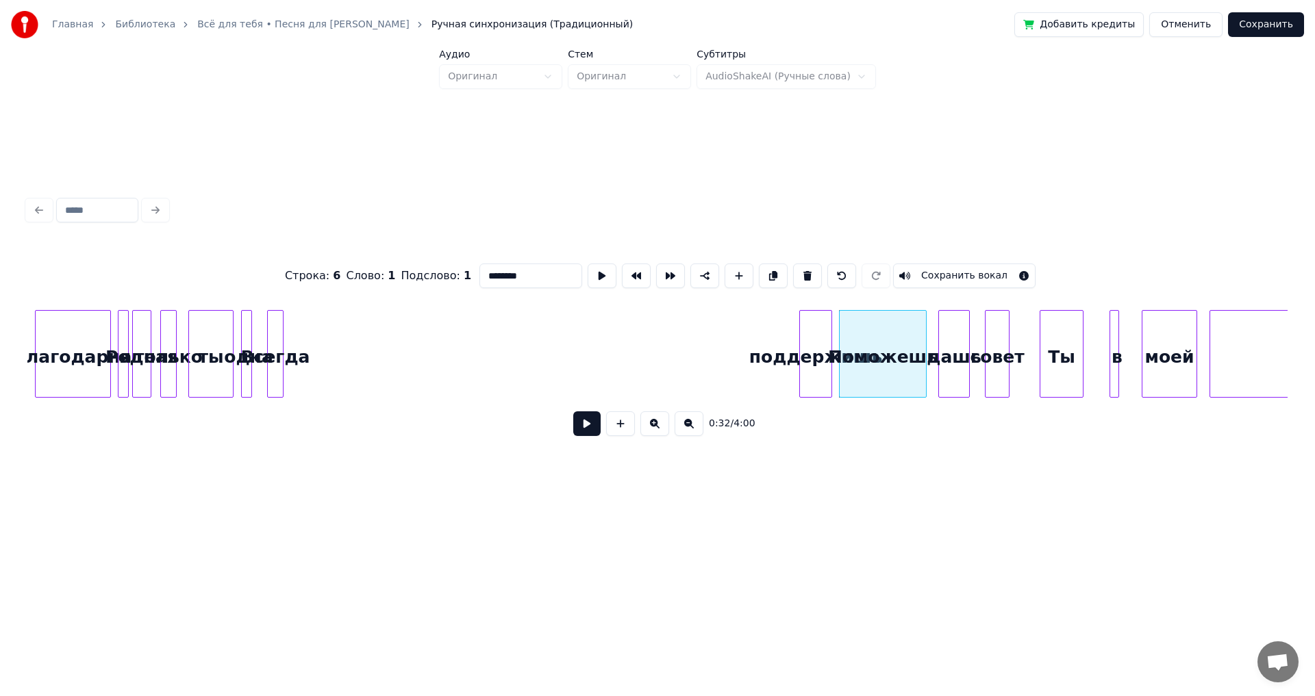
click at [840, 338] on div at bounding box center [842, 354] width 4 height 86
click at [911, 348] on div at bounding box center [911, 354] width 4 height 86
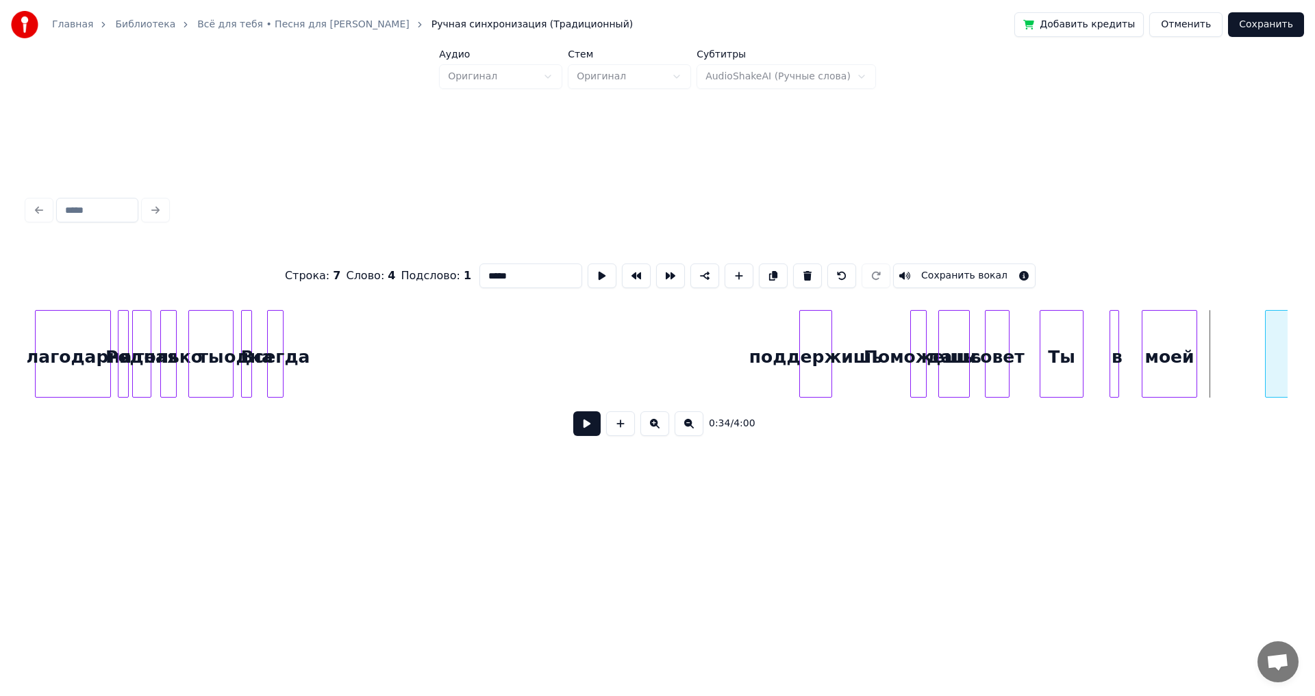
click at [1289, 351] on div "Строка : 7 Слово : 4 Подслово : 1 ***** Сохранить вокал 0:34 / 4:00" at bounding box center [657, 319] width 1271 height 271
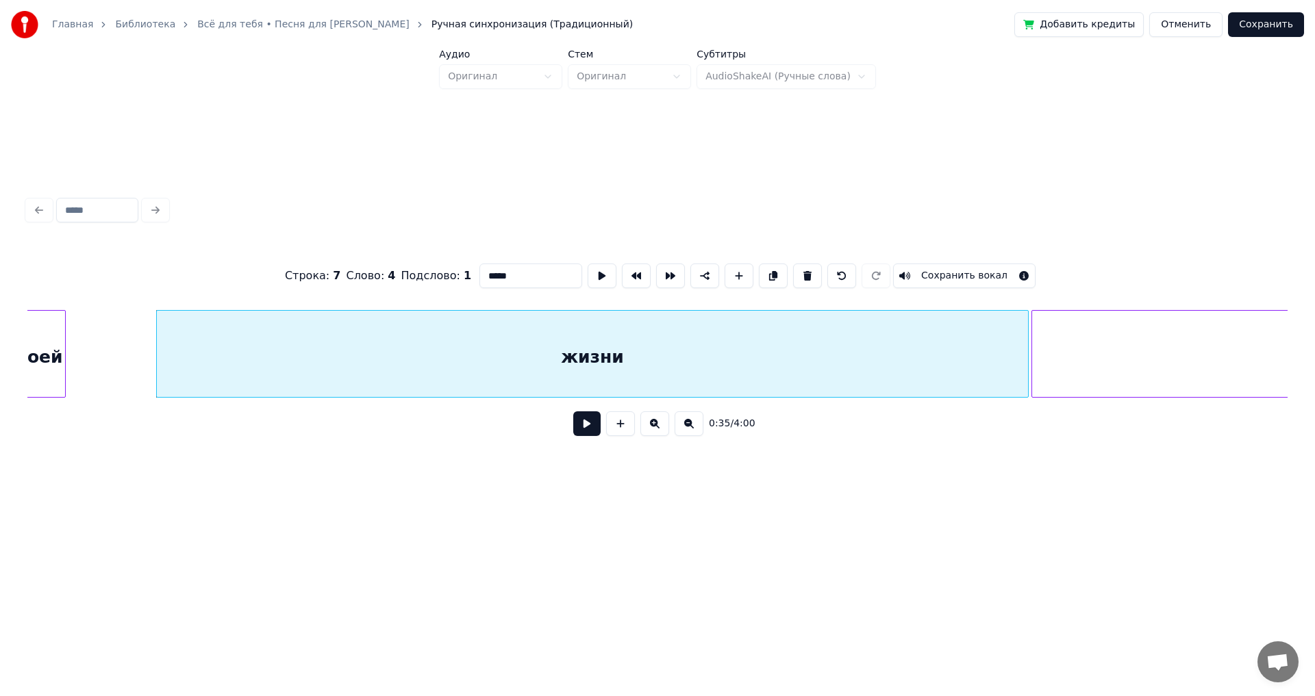
scroll to position [0, 4708]
click at [225, 361] on div "жизни" at bounding box center [610, 357] width 871 height 93
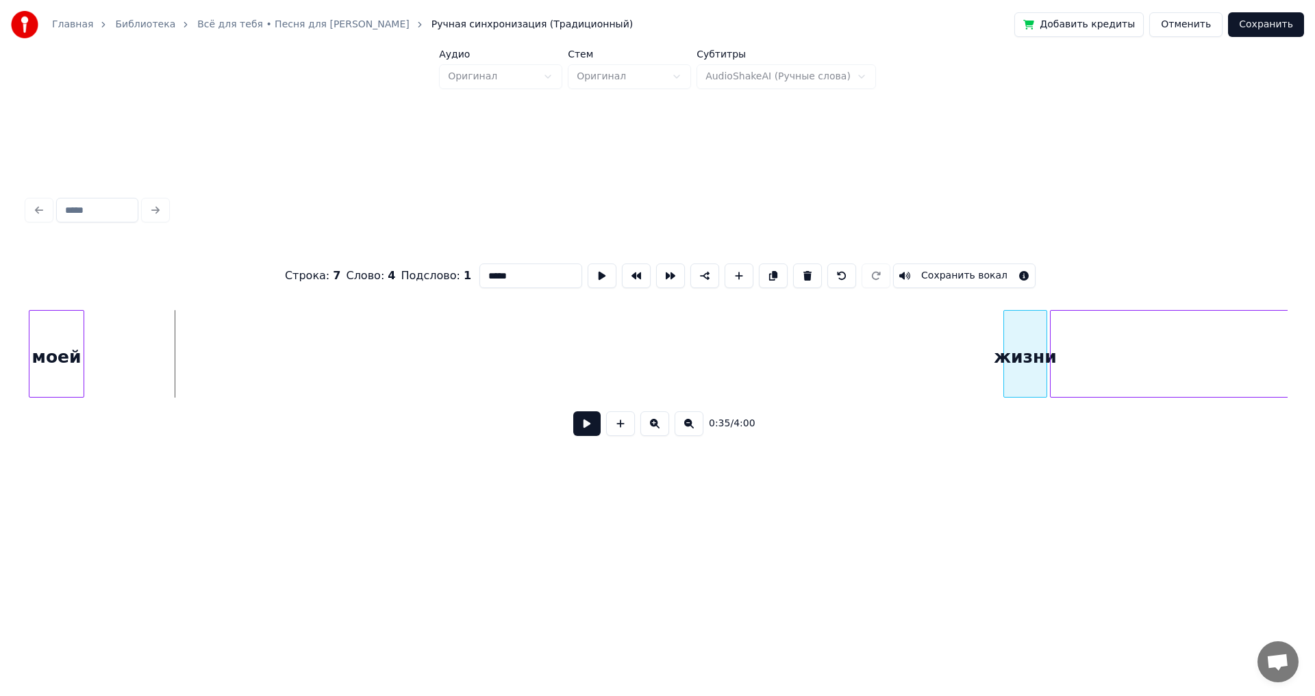
click at [1007, 360] on div at bounding box center [1006, 354] width 4 height 86
click at [945, 341] on div "моей" at bounding box center [960, 357] width 54 height 93
click at [958, 353] on div at bounding box center [957, 354] width 4 height 86
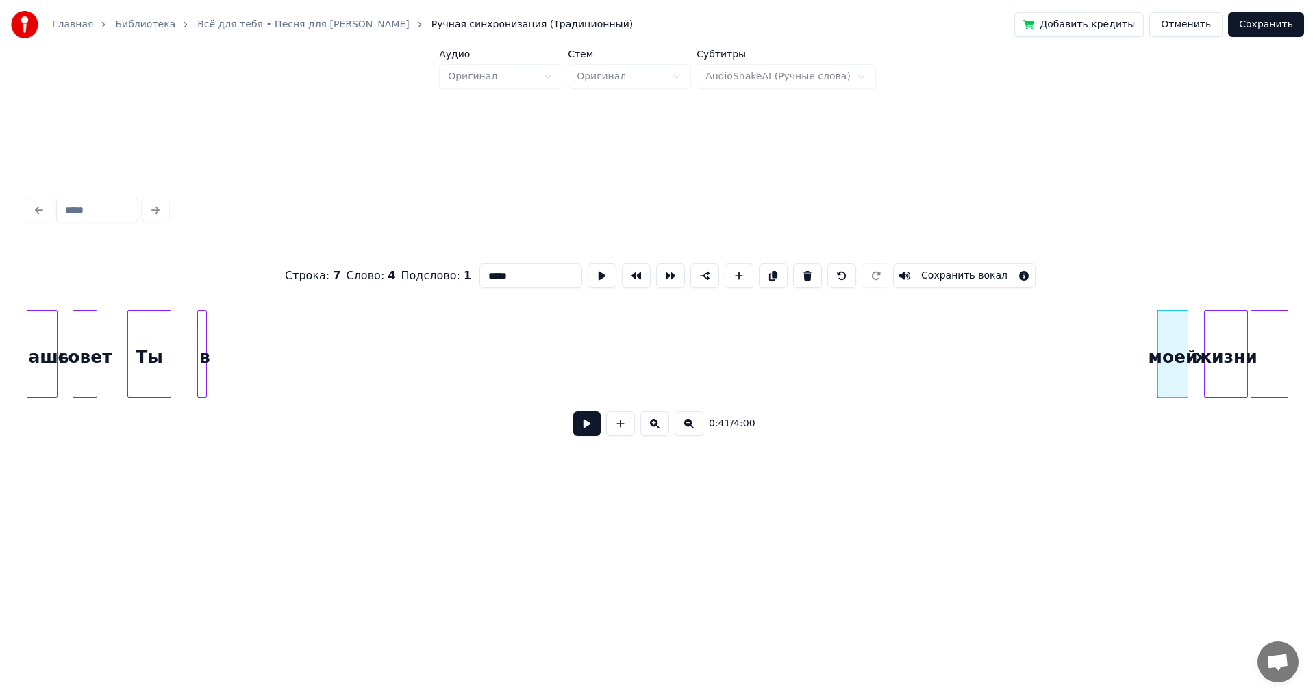
scroll to position [0, 4452]
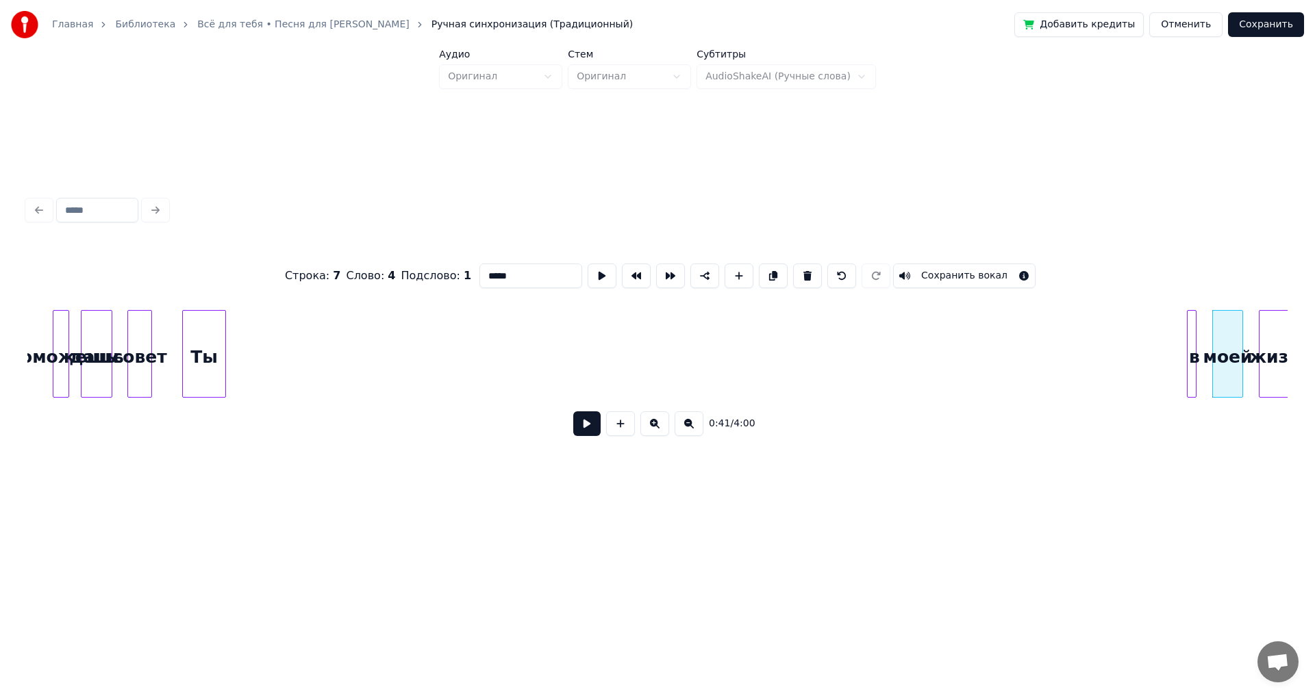
click at [1197, 358] on div "в" at bounding box center [1194, 357] width 14 height 93
click at [192, 350] on div "Ты" at bounding box center [204, 357] width 42 height 93
click at [212, 351] on div at bounding box center [213, 354] width 4 height 86
click at [1175, 361] on div "Ты" at bounding box center [1175, 357] width 14 height 93
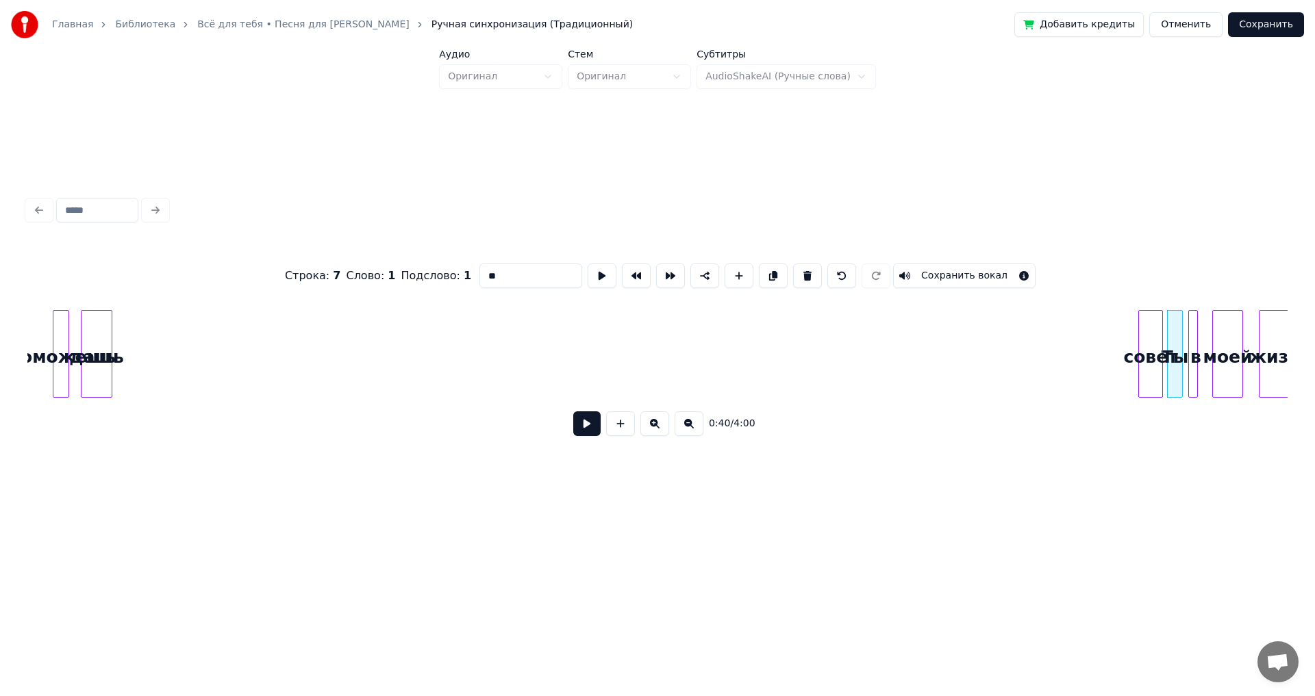
click at [1150, 379] on div "совет" at bounding box center [1150, 357] width 23 height 93
click at [1114, 371] on div "дашь" at bounding box center [1115, 357] width 30 height 93
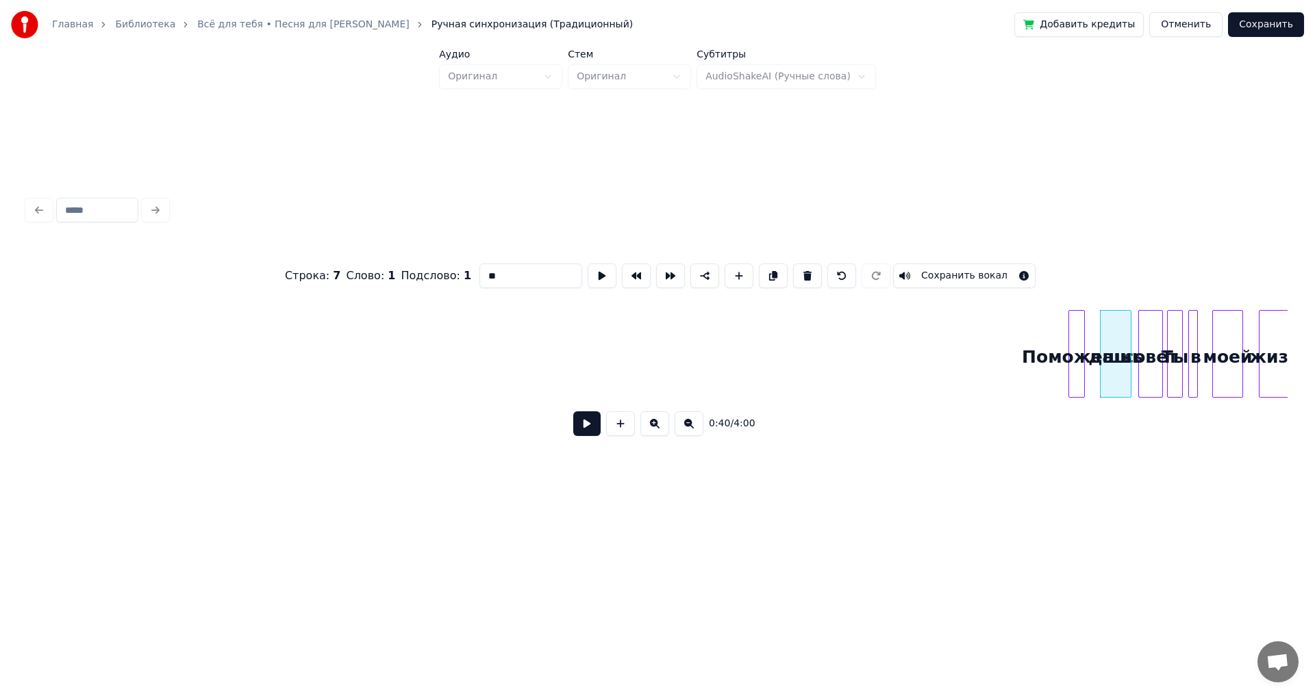
click at [1075, 362] on div "Поможешь" at bounding box center [1076, 357] width 15 height 93
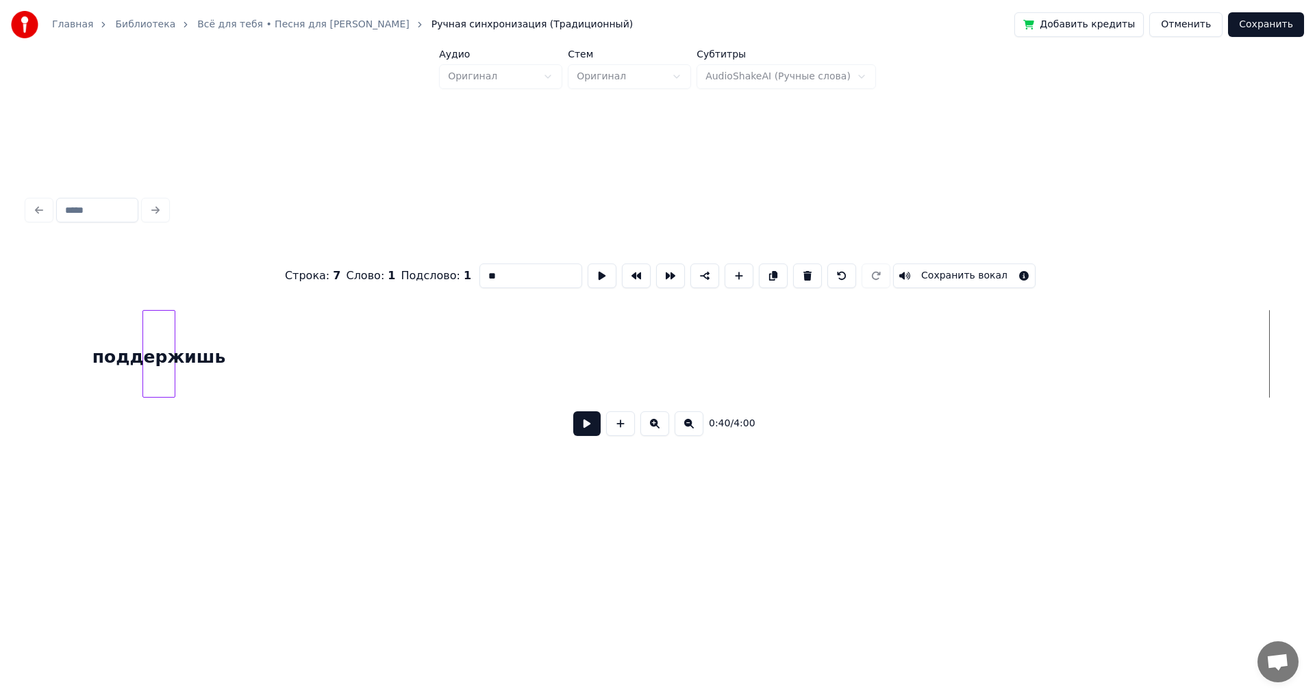
scroll to position [0, 4215]
click at [1216, 377] on div "поддержишь" at bounding box center [1222, 357] width 31 height 93
click at [1287, 360] on div "Всегда" at bounding box center [1279, 354] width 16 height 88
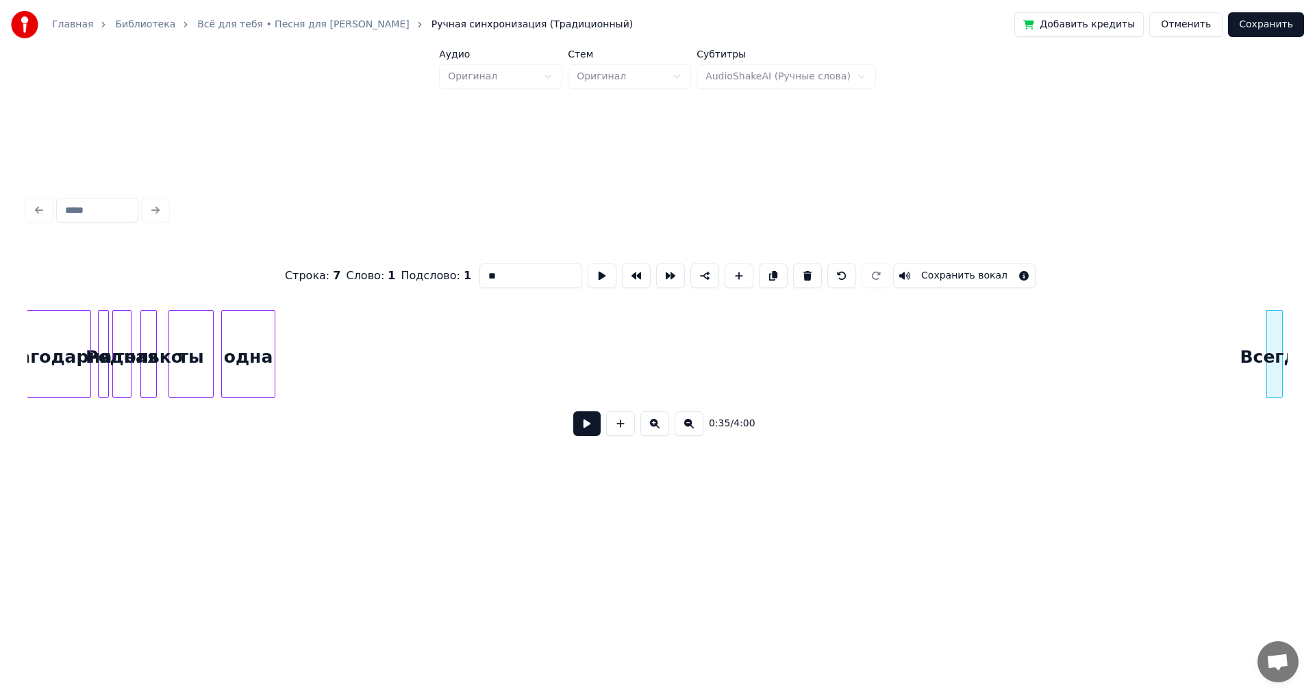
click at [273, 336] on div at bounding box center [272, 354] width 4 height 86
click at [1227, 364] on div "одна" at bounding box center [1225, 357] width 55 height 93
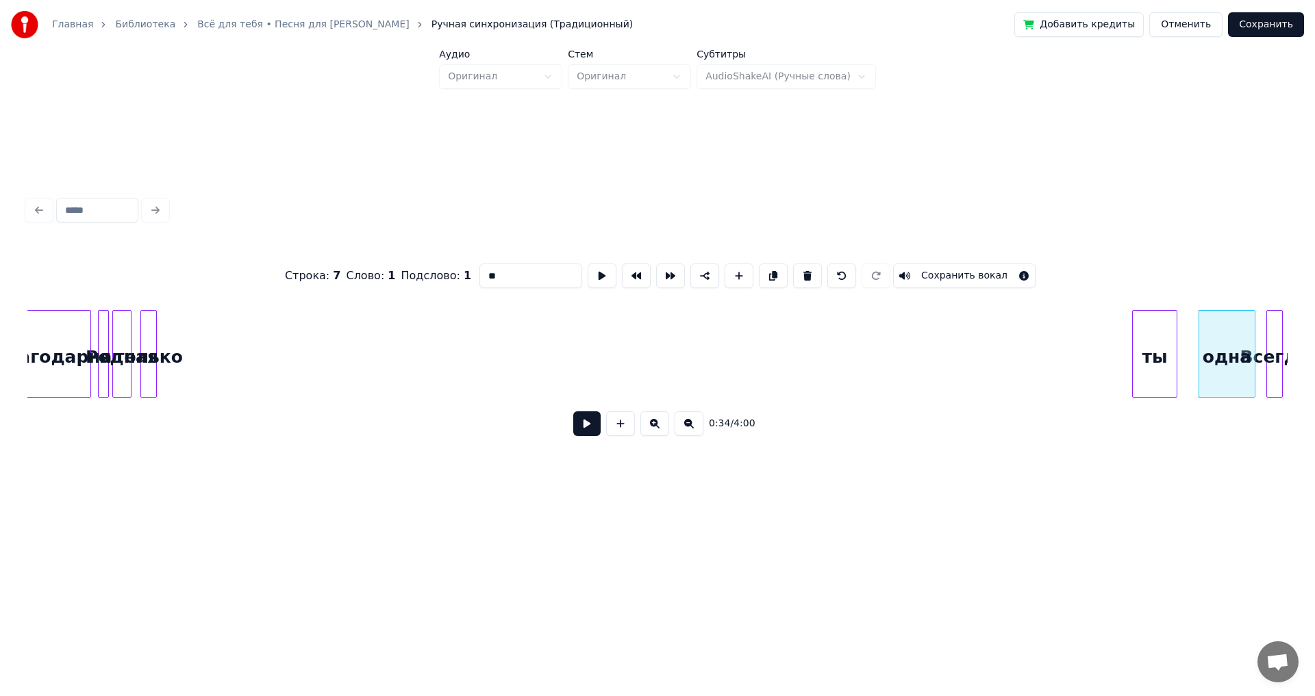
click at [1150, 348] on div "ты" at bounding box center [1155, 357] width 44 height 93
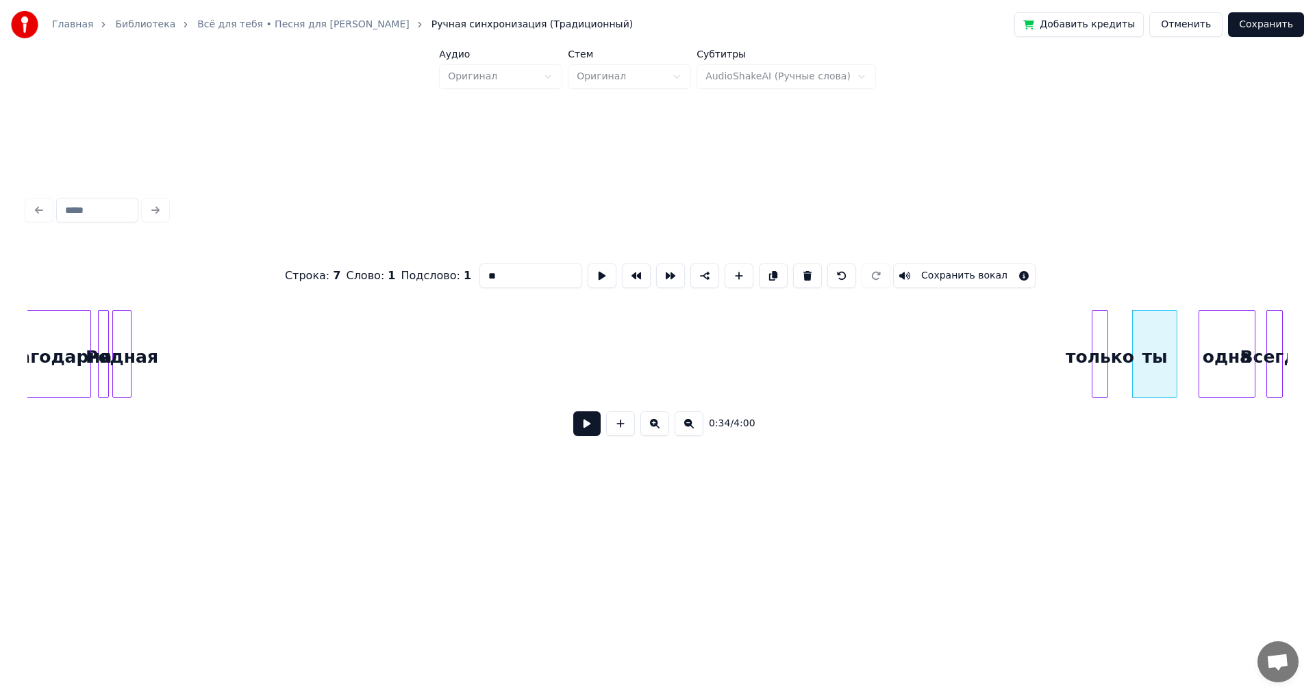
click at [1100, 391] on div "только" at bounding box center [1099, 357] width 15 height 93
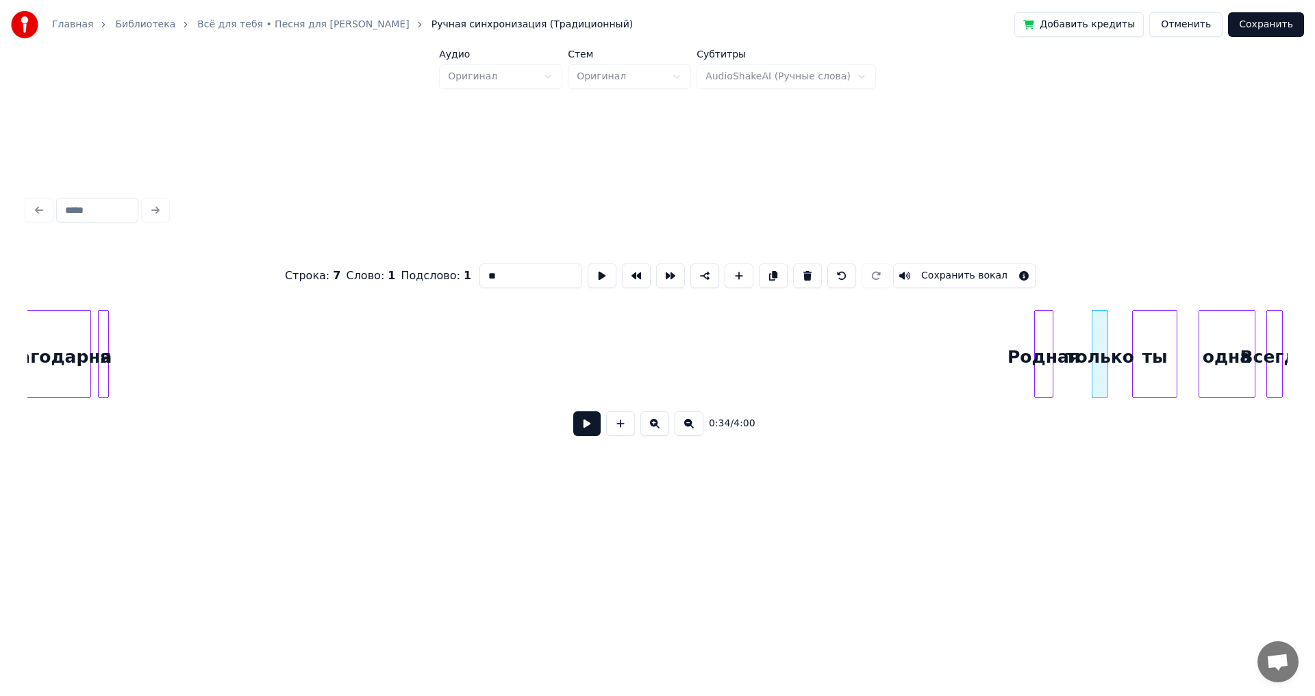
click at [1044, 396] on div "Всегда ты одна только я Родная благодарна" at bounding box center [657, 354] width 1260 height 88
click at [116, 333] on div at bounding box center [117, 354] width 4 height 86
click at [1010, 368] on div "я" at bounding box center [1009, 357] width 21 height 93
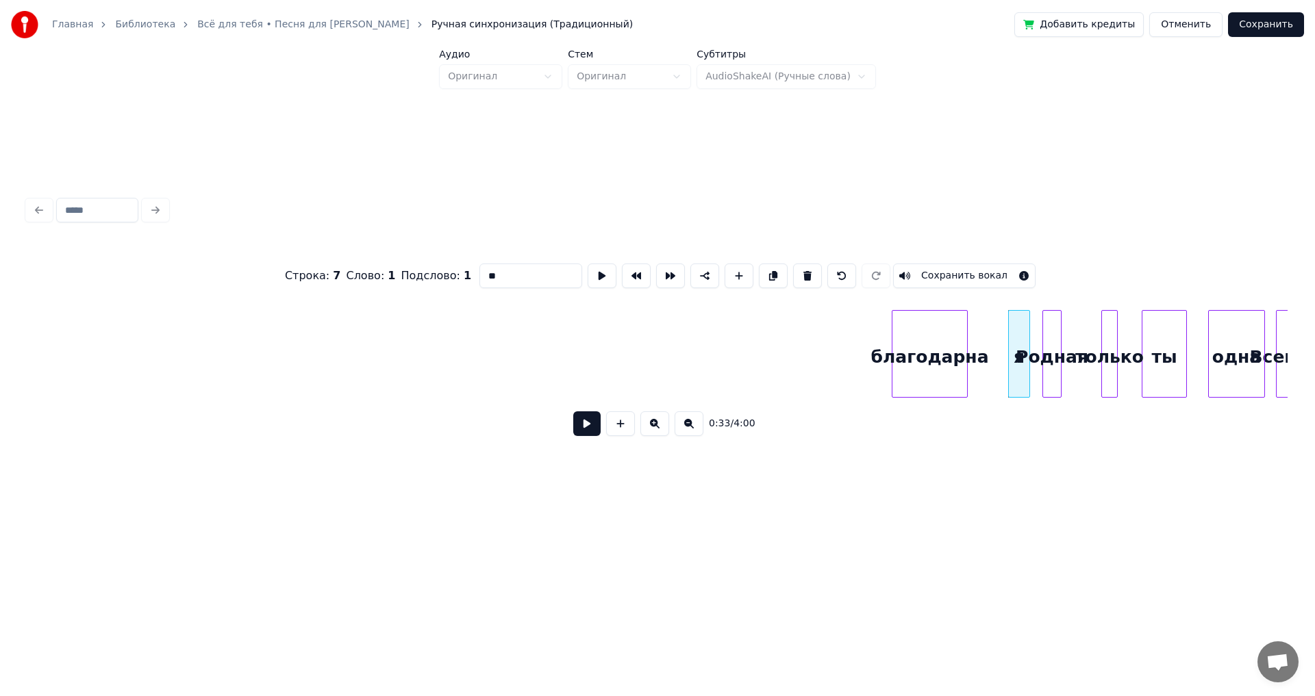
click at [919, 351] on div "благодарна" at bounding box center [929, 357] width 75 height 93
click at [945, 350] on div at bounding box center [946, 354] width 4 height 86
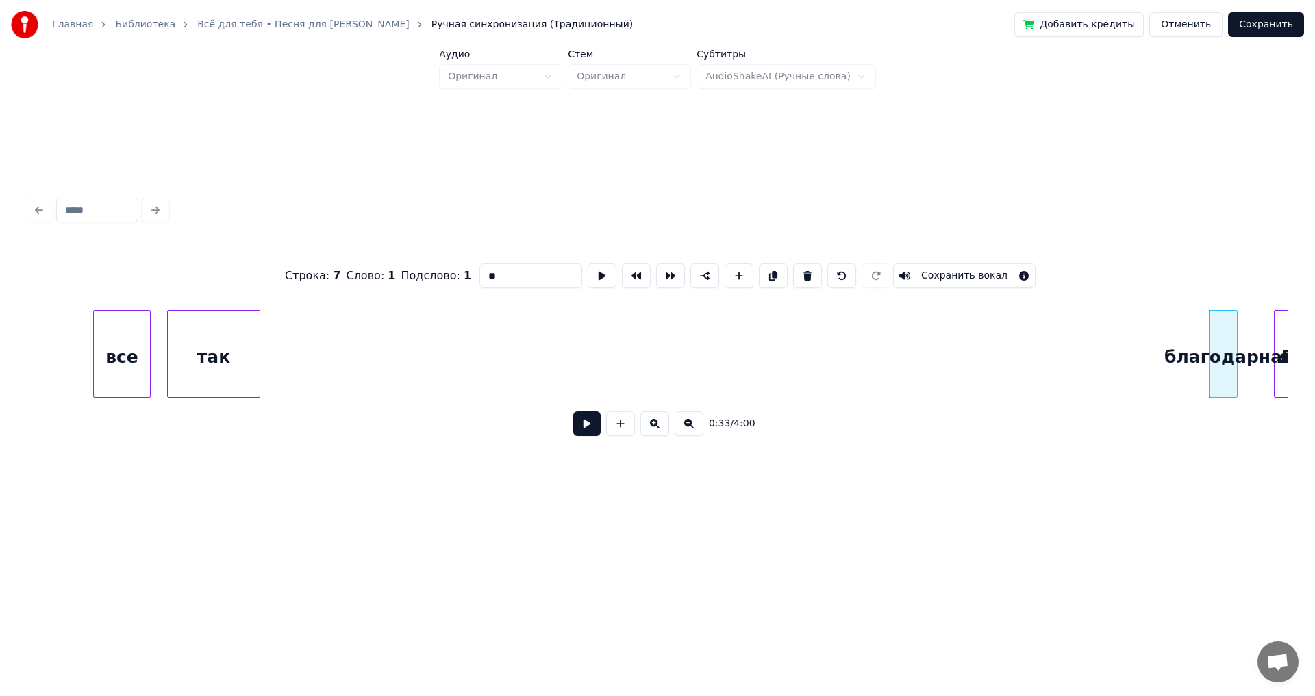
scroll to position [0, 3230]
click at [1212, 349] on div "так" at bounding box center [1210, 357] width 92 height 93
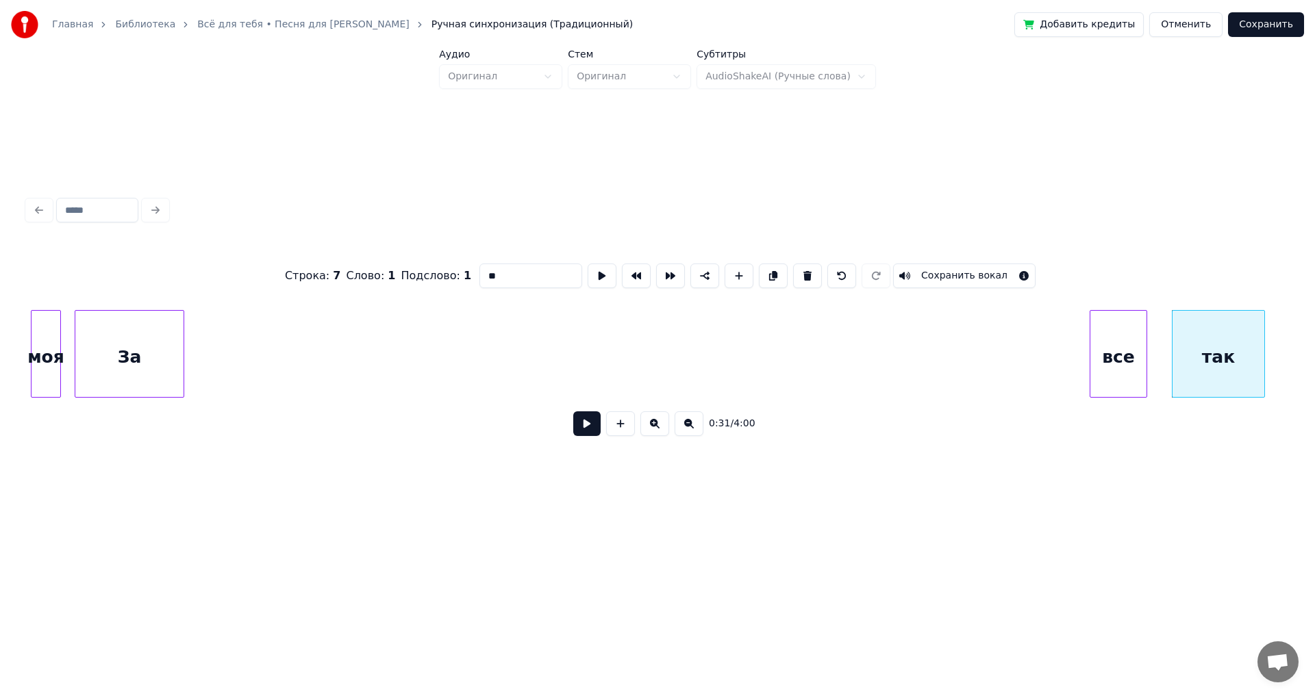
click at [1122, 341] on div "все" at bounding box center [1118, 357] width 56 height 93
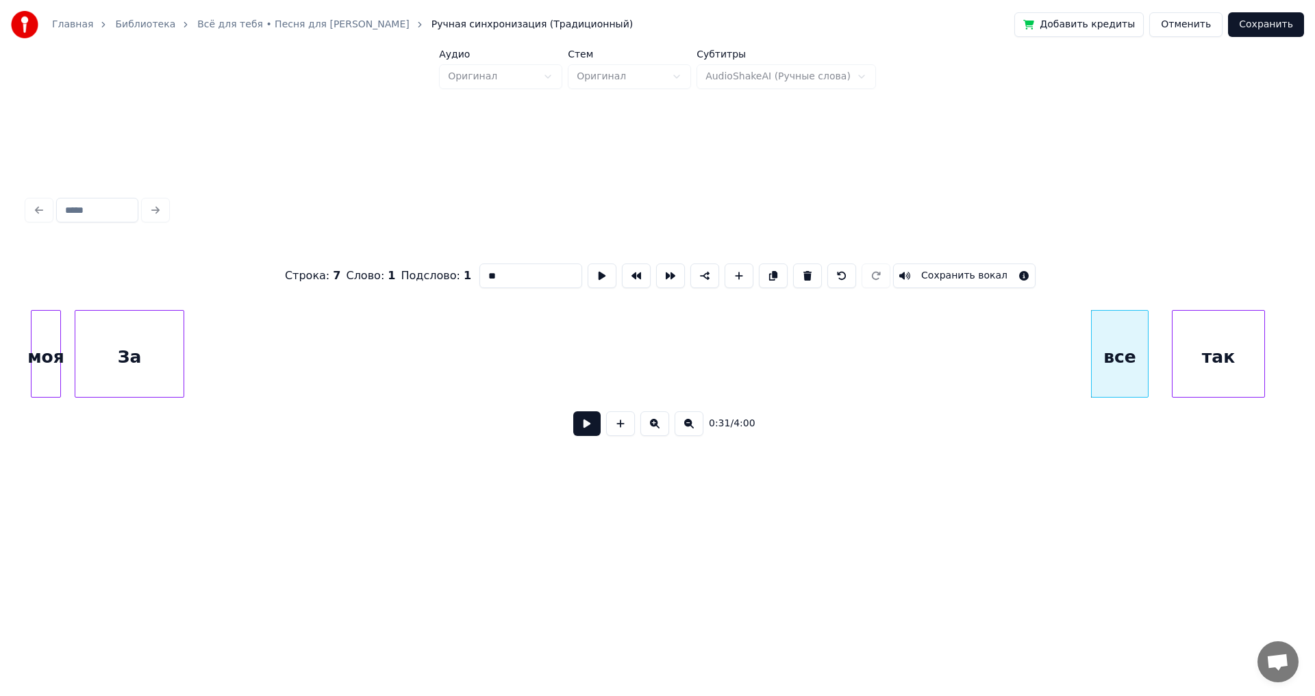
click at [104, 343] on div "За" at bounding box center [129, 357] width 108 height 93
type input "**"
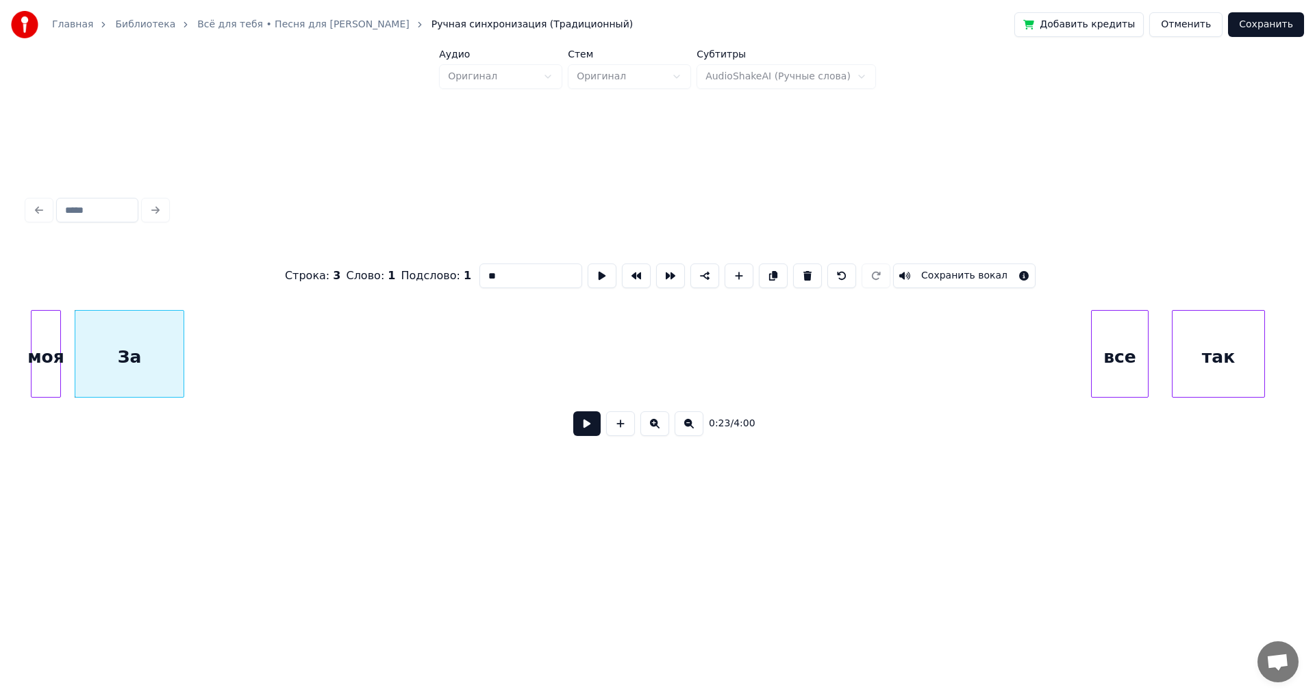
click at [75, 347] on div "За" at bounding box center [130, 354] width 110 height 88
click at [120, 344] on div at bounding box center [118, 354] width 4 height 86
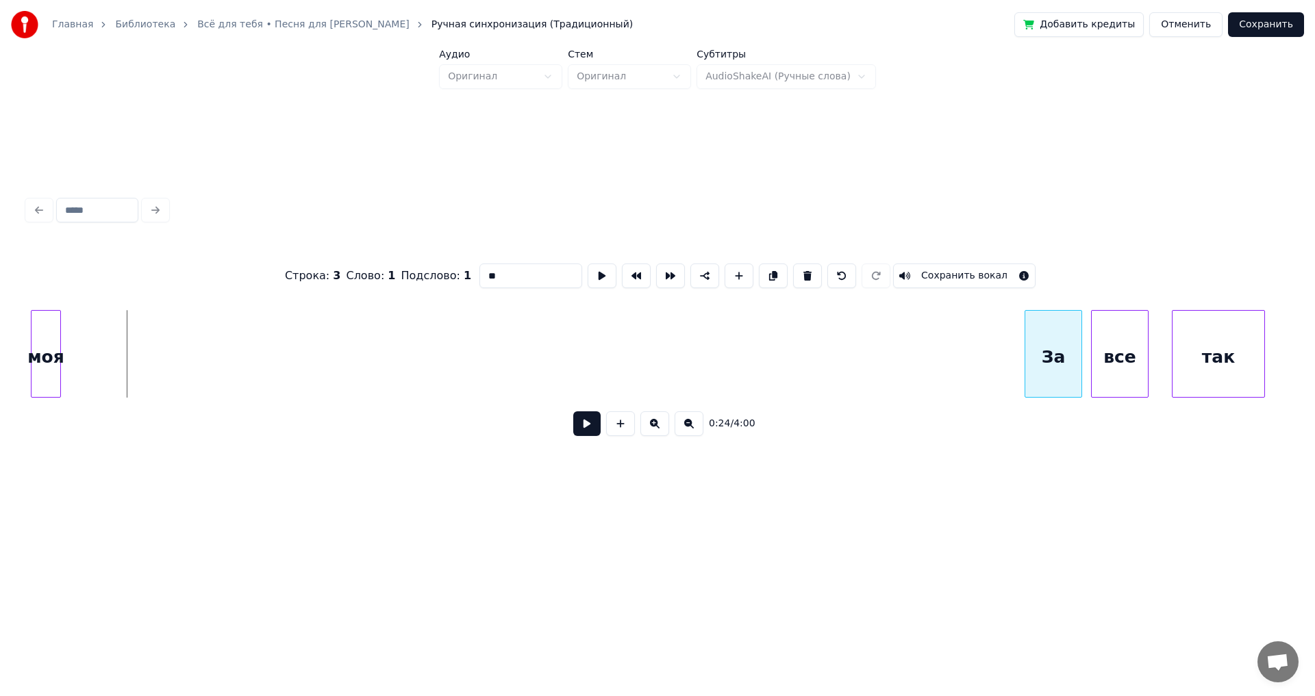
click at [1049, 366] on div "За" at bounding box center [1053, 357] width 56 height 93
click at [1003, 373] on div "моя" at bounding box center [999, 357] width 29 height 93
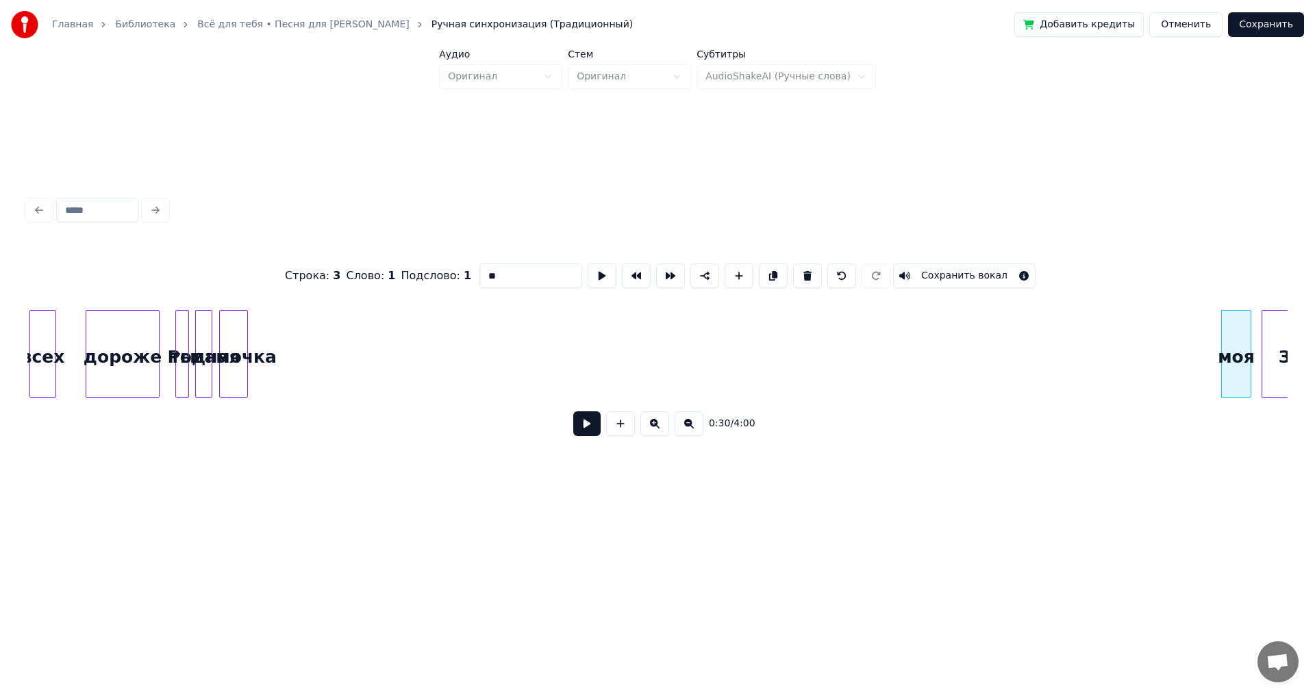
scroll to position [0, 2956]
click at [1214, 387] on div "мамочка" at bounding box center [1212, 357] width 27 height 93
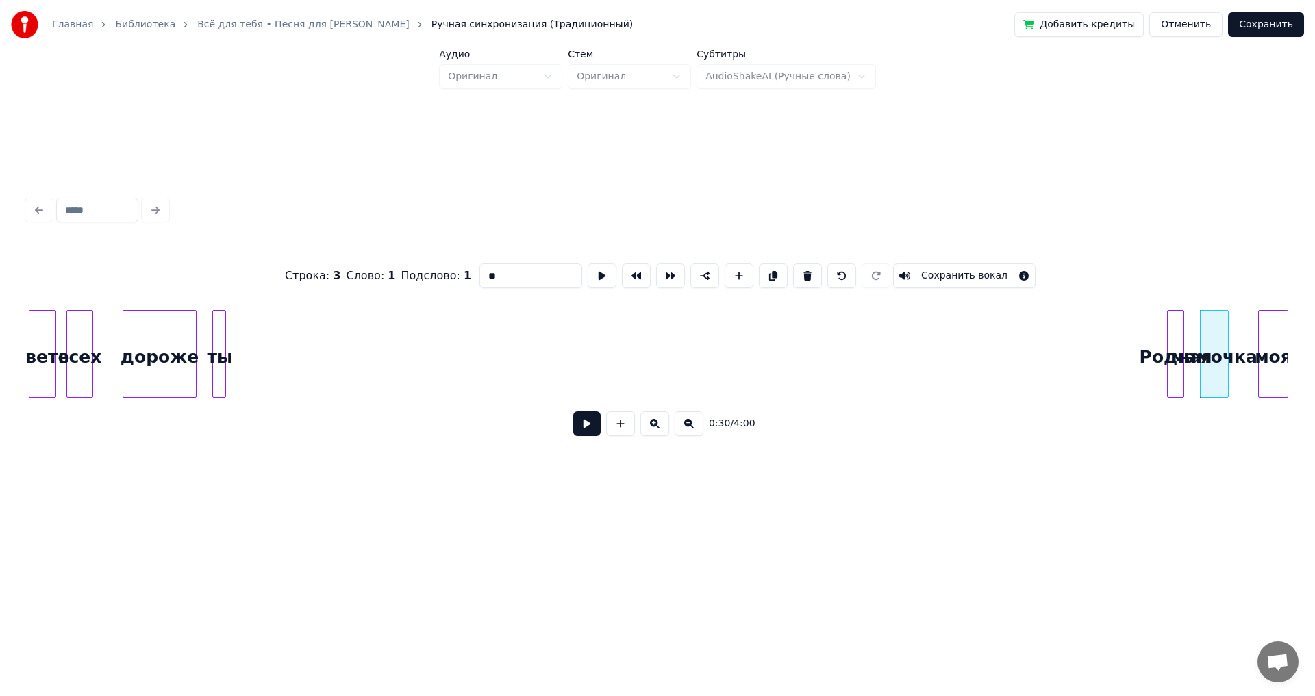
click at [1174, 376] on div "Родная" at bounding box center [1176, 357] width 16 height 93
click at [1147, 382] on div "ты" at bounding box center [1148, 357] width 14 height 93
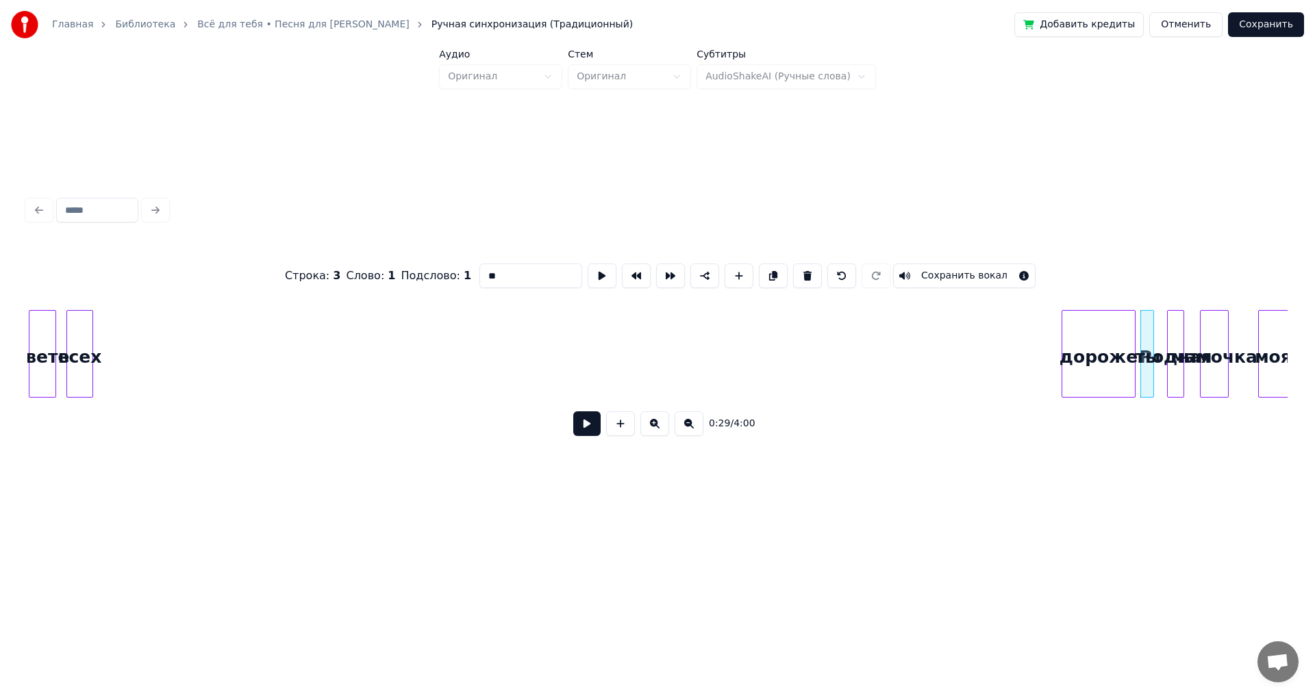
click at [1085, 389] on div "дороже" at bounding box center [1098, 357] width 73 height 93
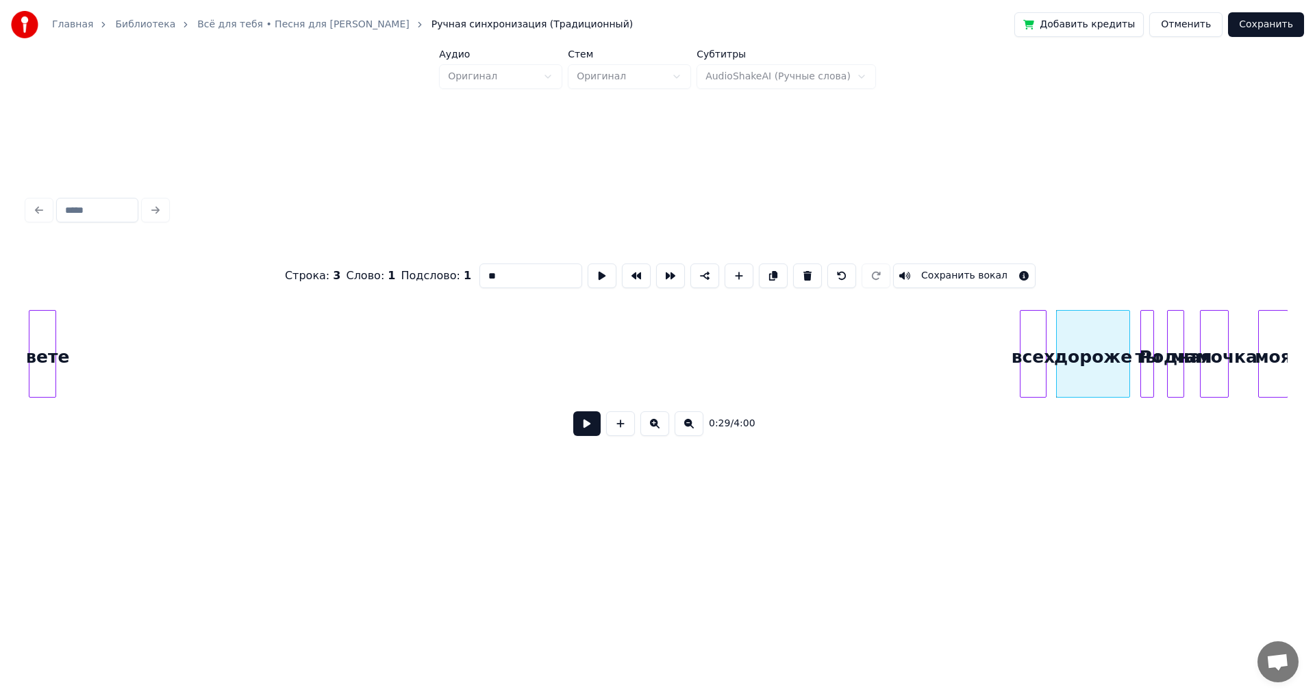
click at [1035, 338] on div "всех" at bounding box center [1032, 357] width 25 height 93
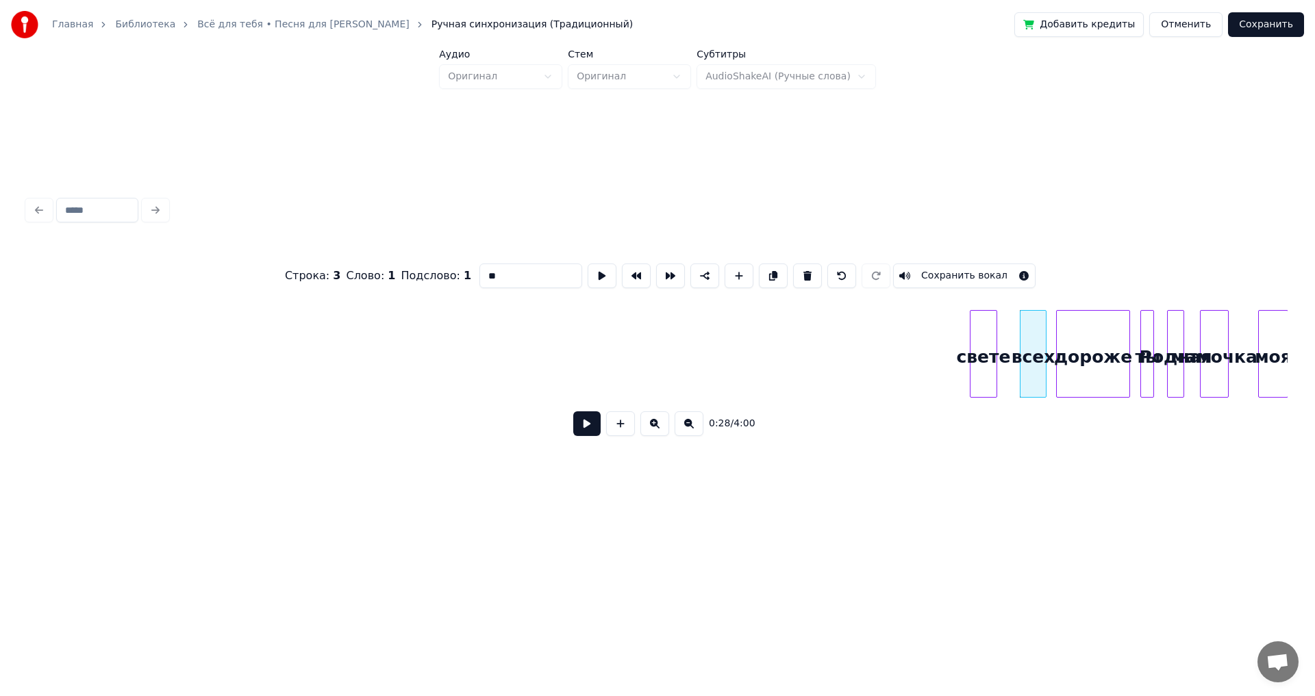
click at [983, 368] on div "свете" at bounding box center [983, 357] width 26 height 93
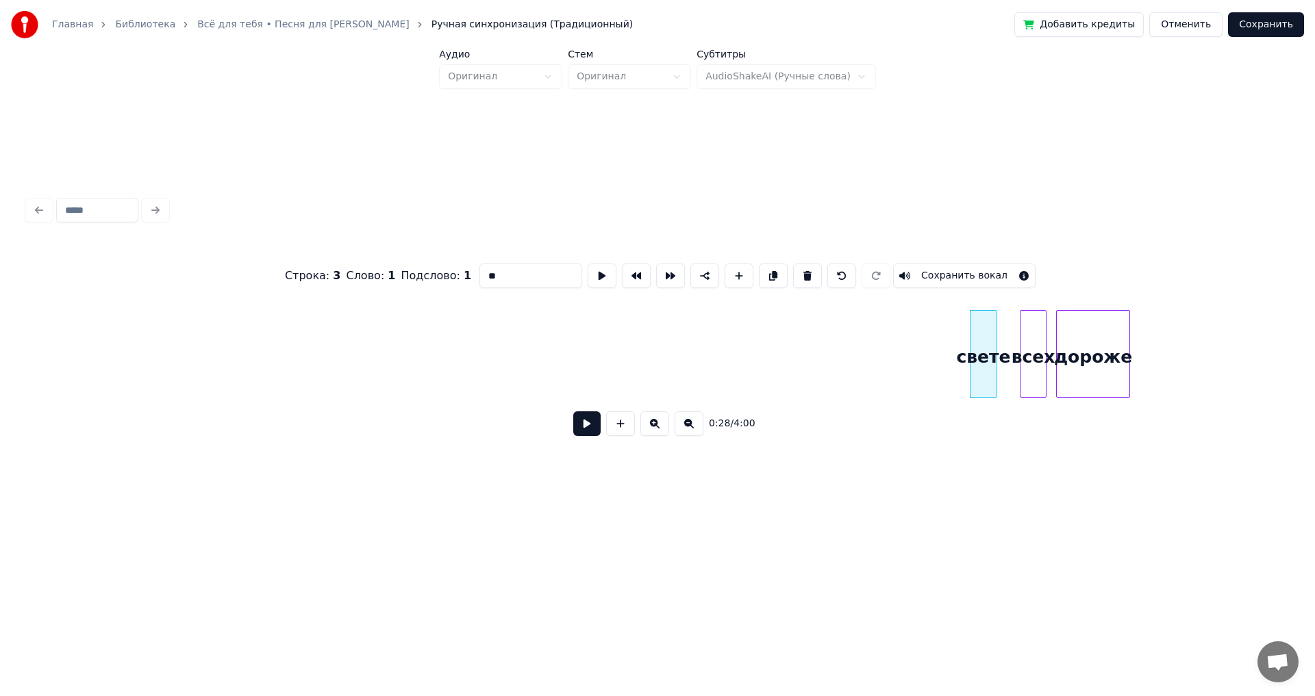
scroll to position [0, 2536]
click at [1257, 353] on div "На" at bounding box center [1255, 357] width 19 height 93
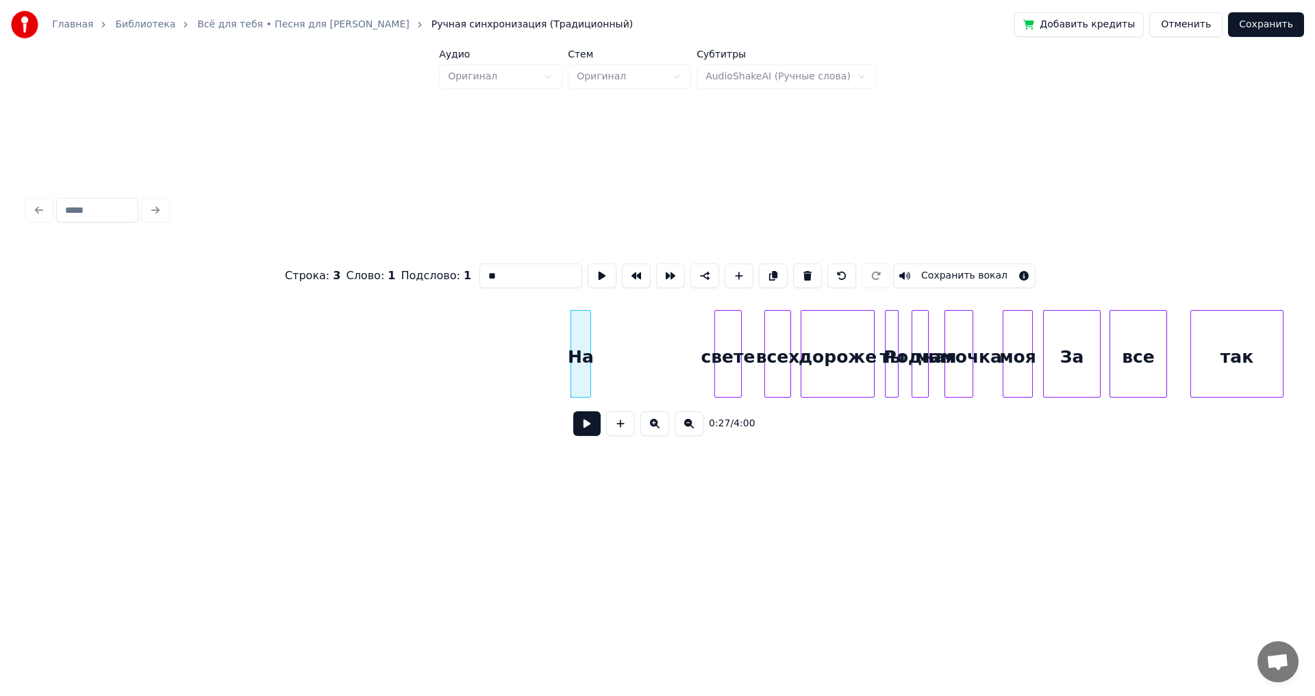
scroll to position [0, 3175]
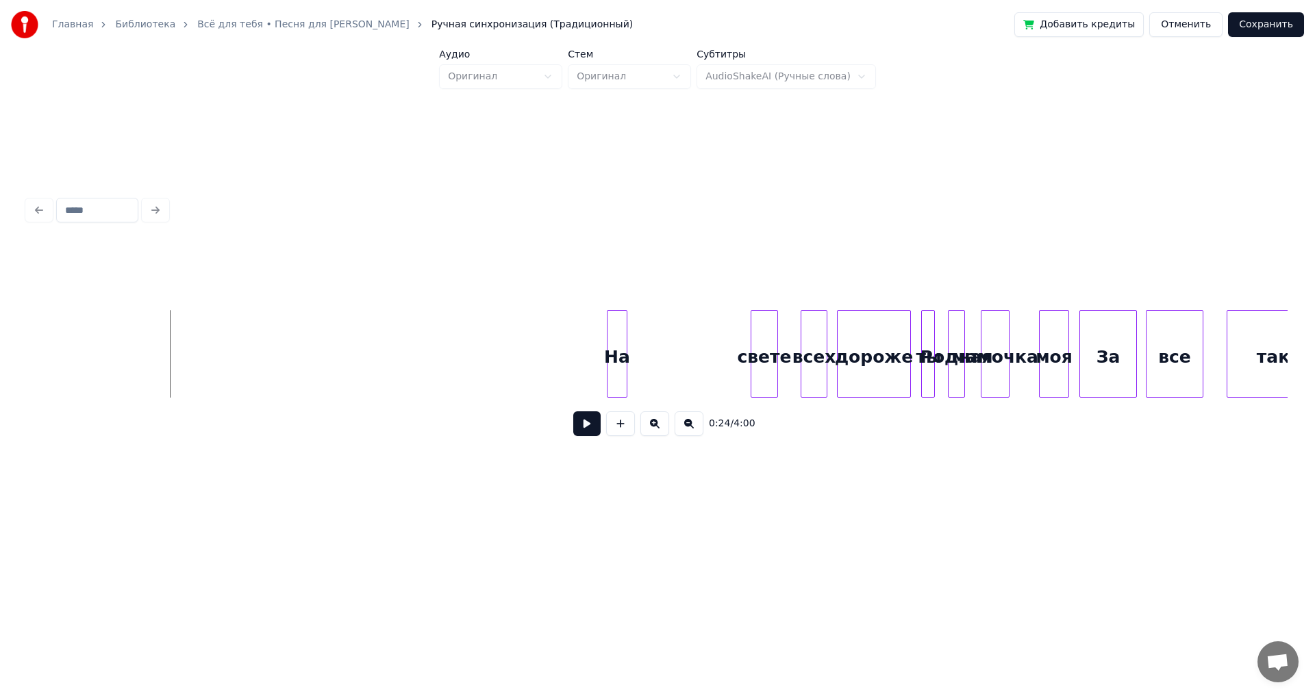
click at [585, 431] on button at bounding box center [586, 424] width 27 height 25
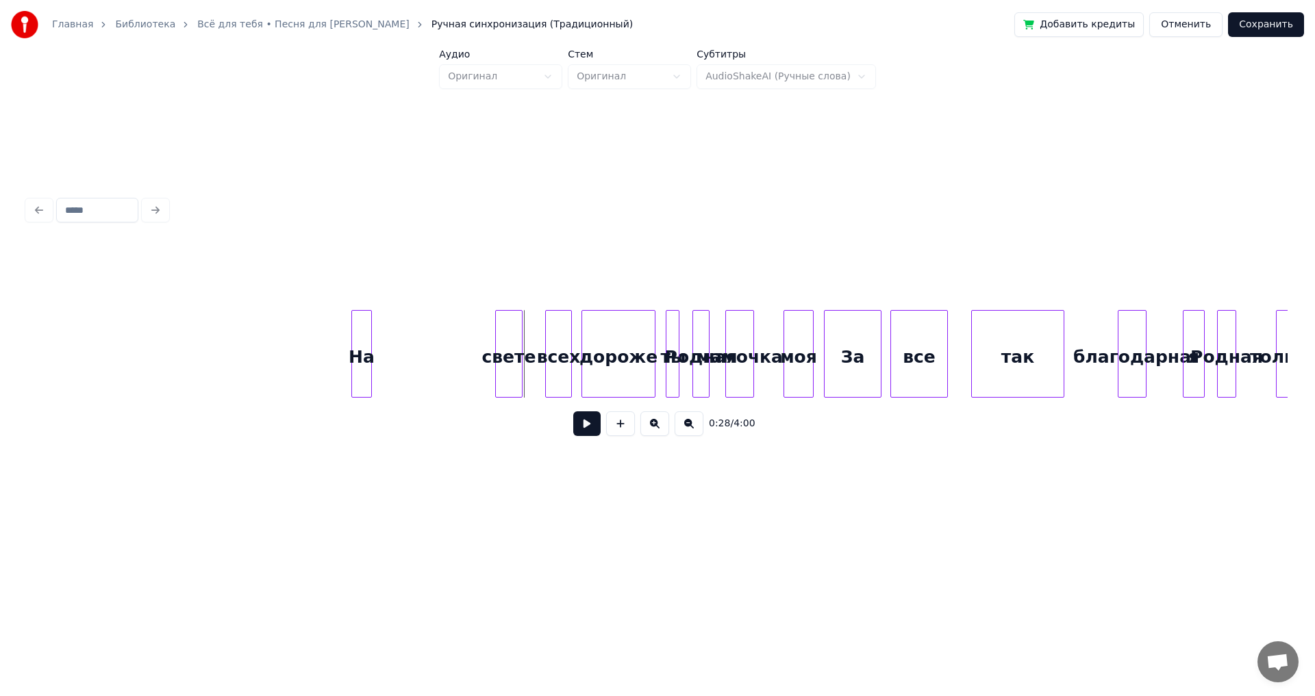
scroll to position [0, 3449]
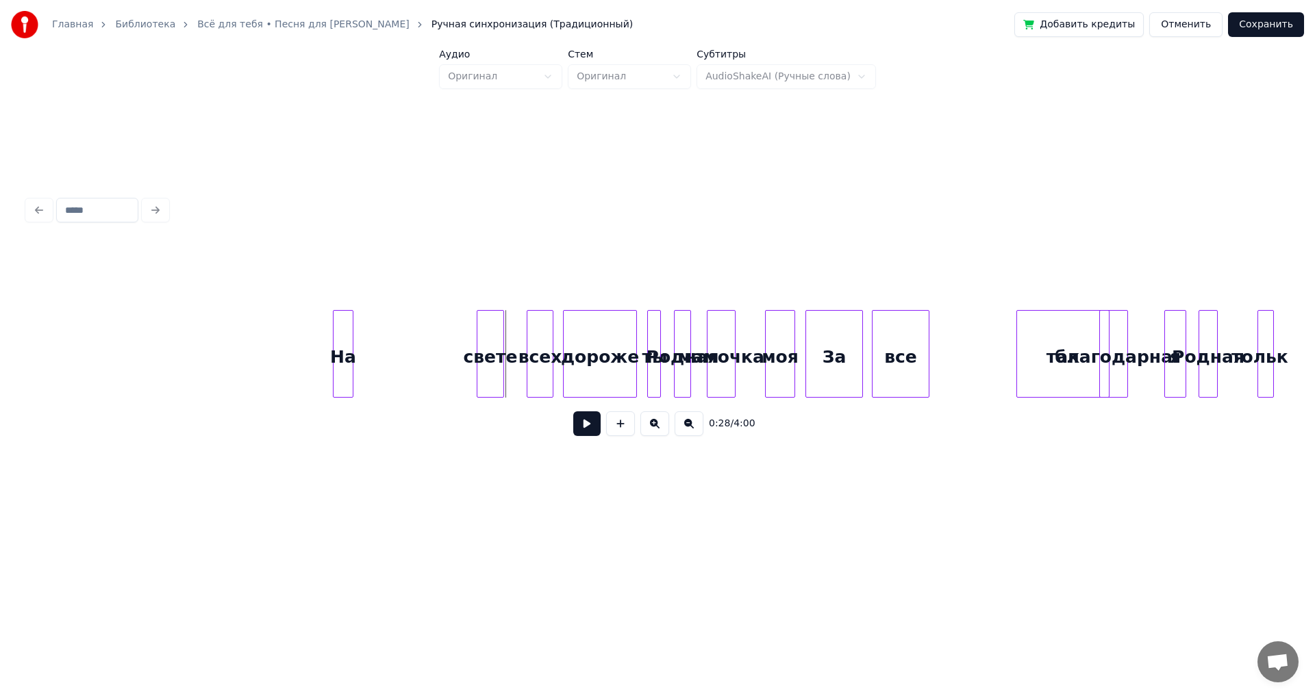
click at [1053, 352] on div "так" at bounding box center [1063, 357] width 92 height 93
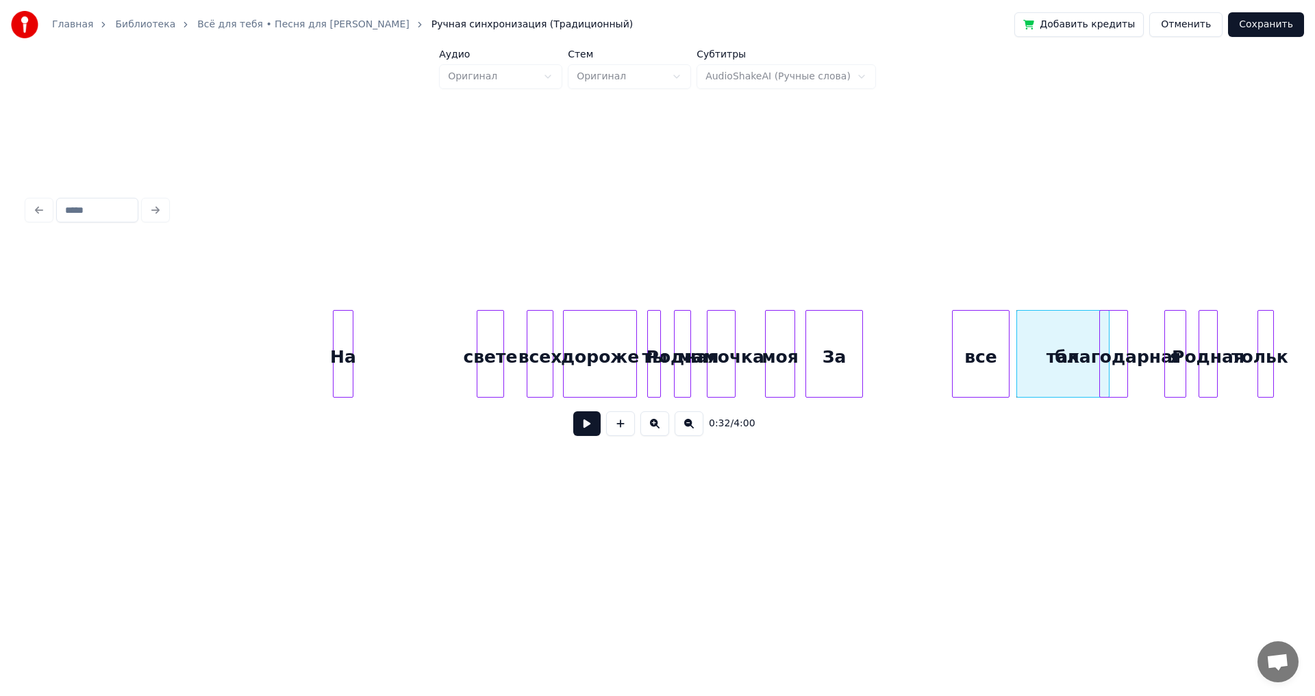
click at [987, 356] on div "все" at bounding box center [981, 357] width 56 height 93
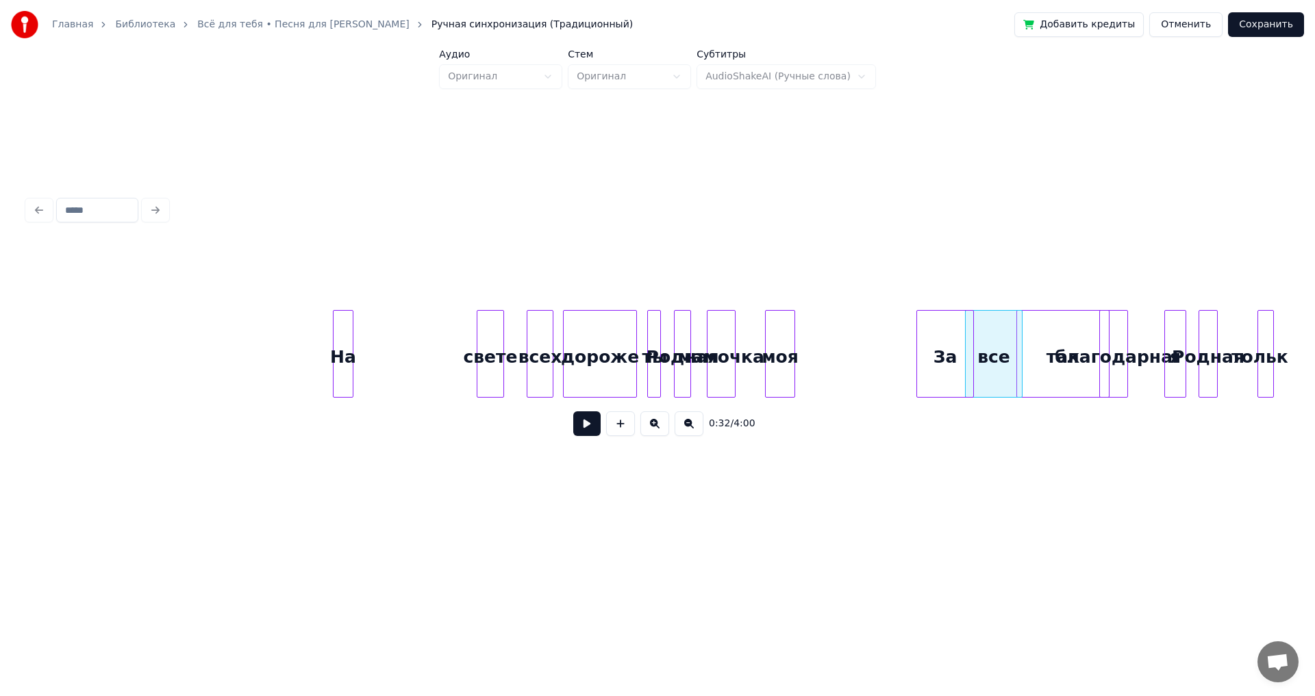
click at [949, 347] on div "За" at bounding box center [945, 357] width 56 height 93
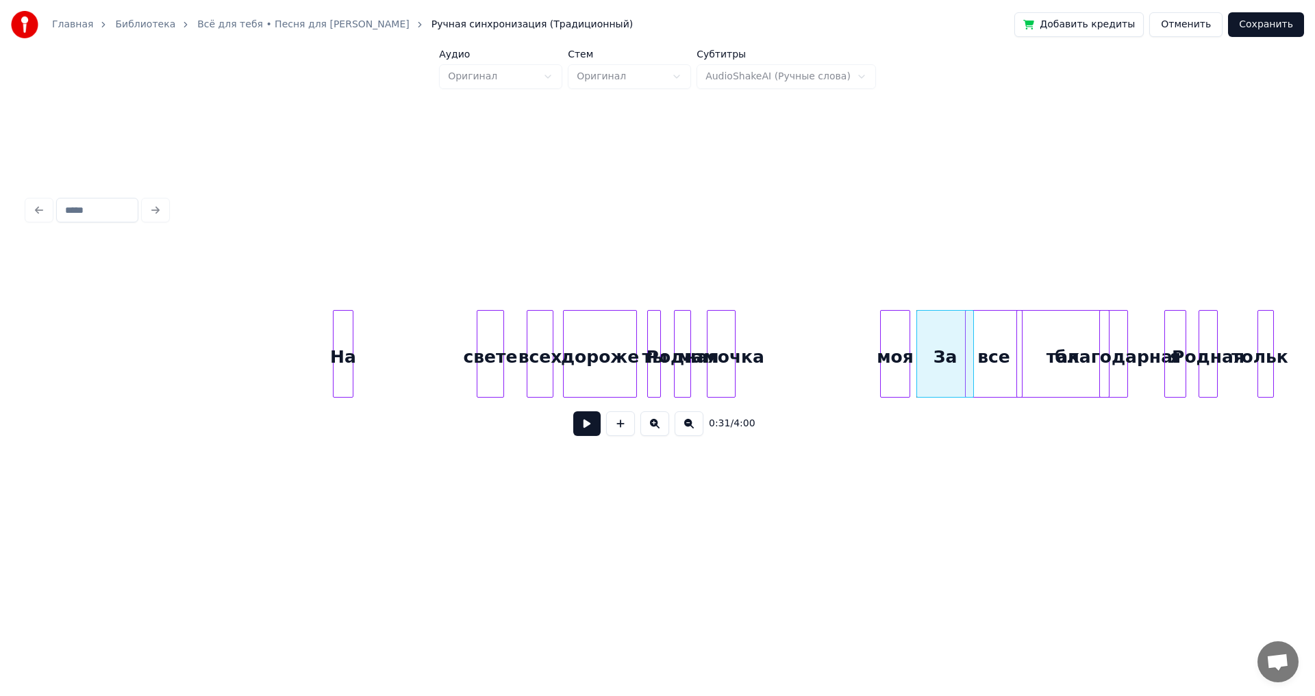
click at [902, 342] on div "моя" at bounding box center [895, 357] width 29 height 93
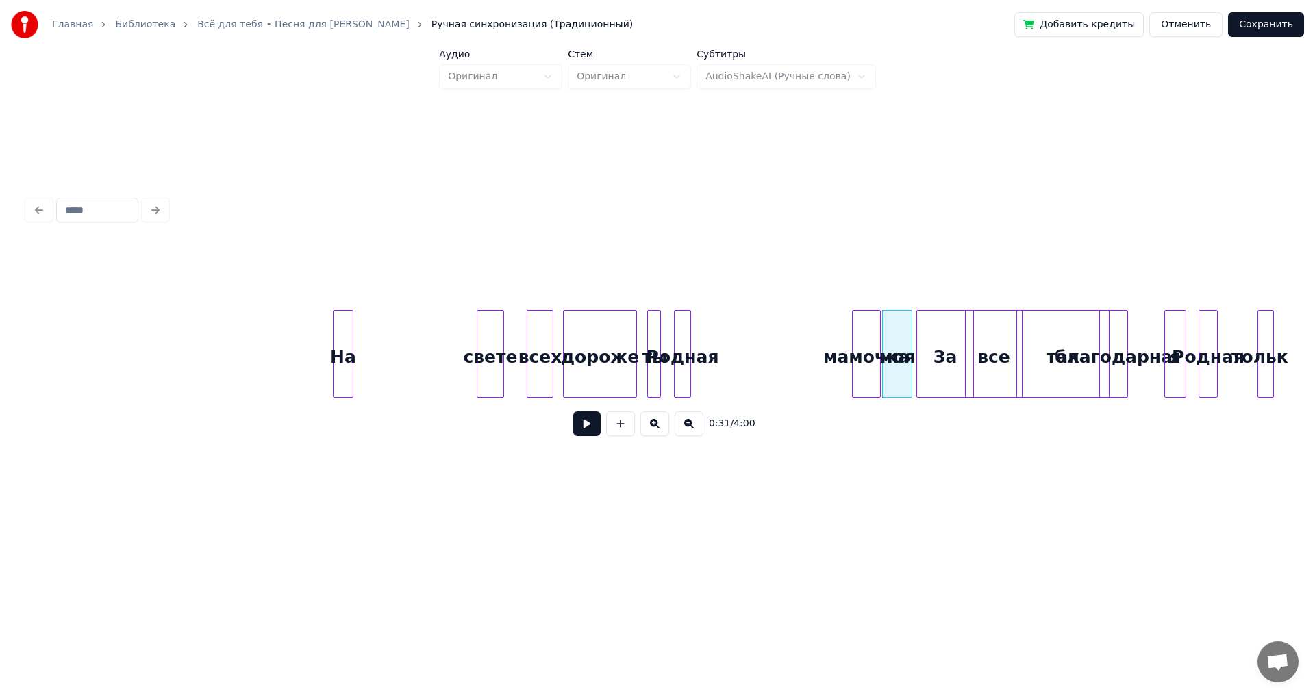
click at [876, 337] on div "мамочка" at bounding box center [866, 357] width 27 height 93
click at [849, 333] on div "Родная" at bounding box center [847, 357] width 16 height 93
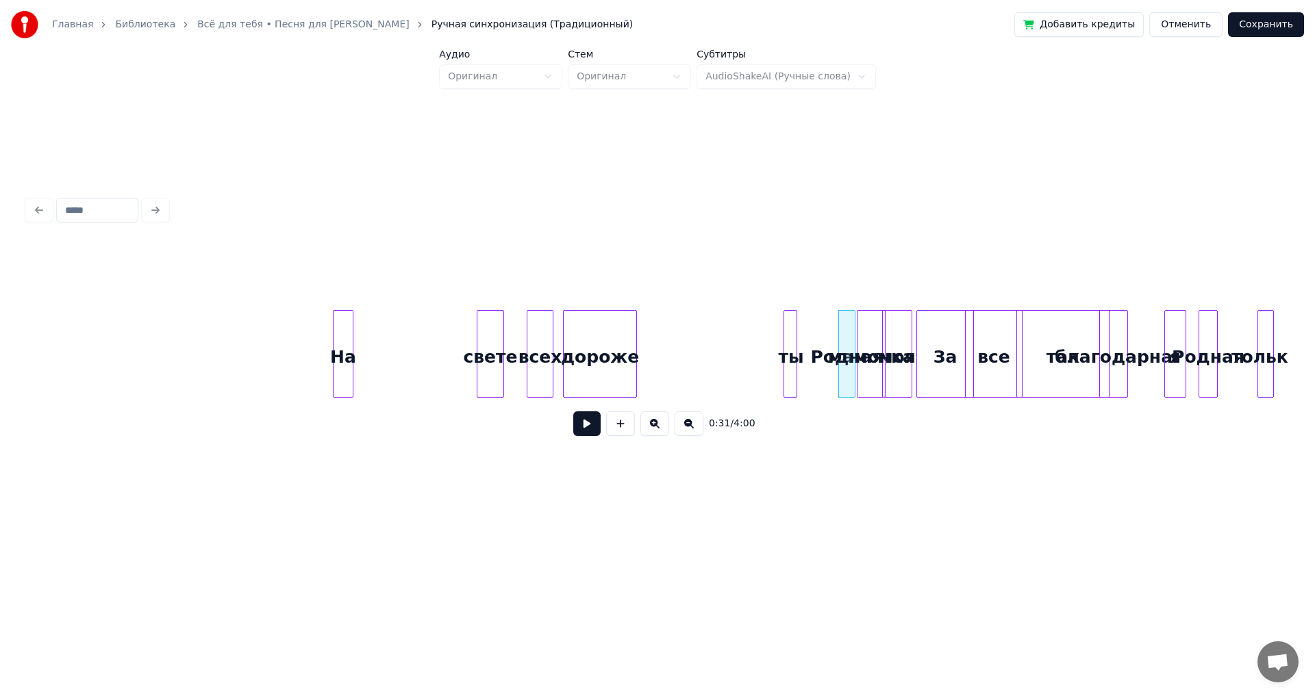
click at [798, 343] on div "ты" at bounding box center [791, 357] width 14 height 93
click at [764, 335] on div "дороже" at bounding box center [762, 357] width 73 height 93
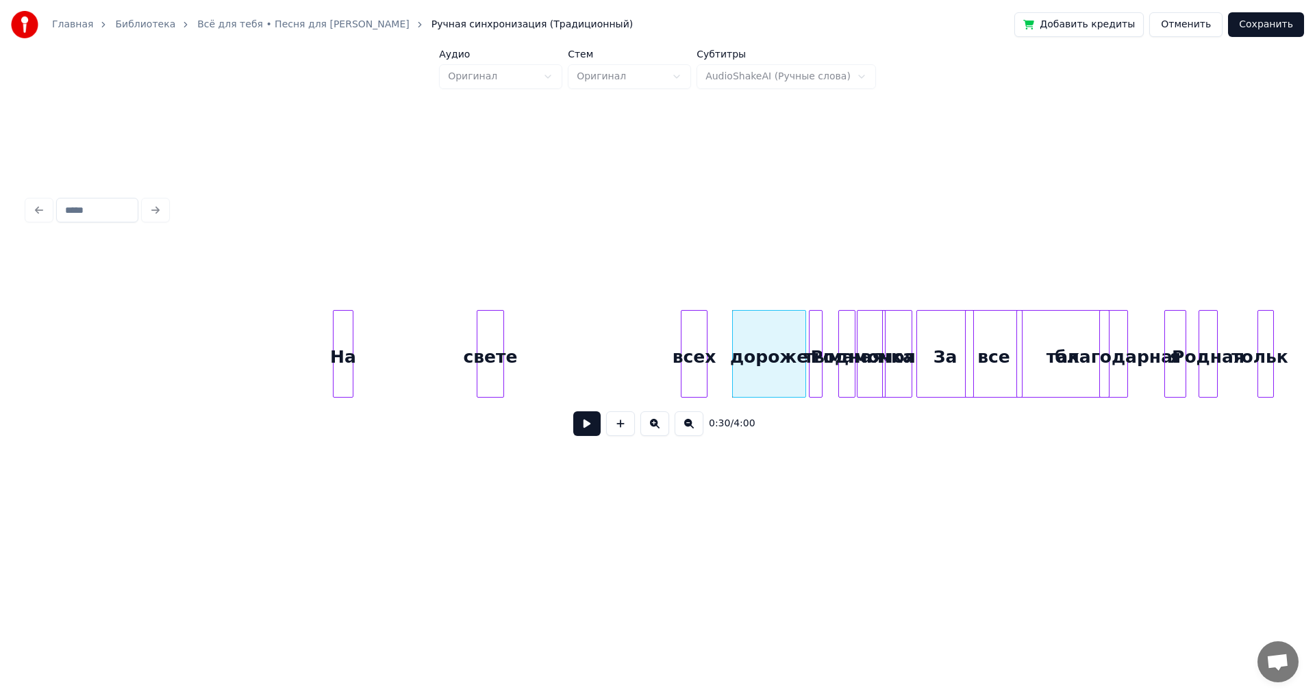
click at [698, 338] on div "всех" at bounding box center [693, 357] width 25 height 93
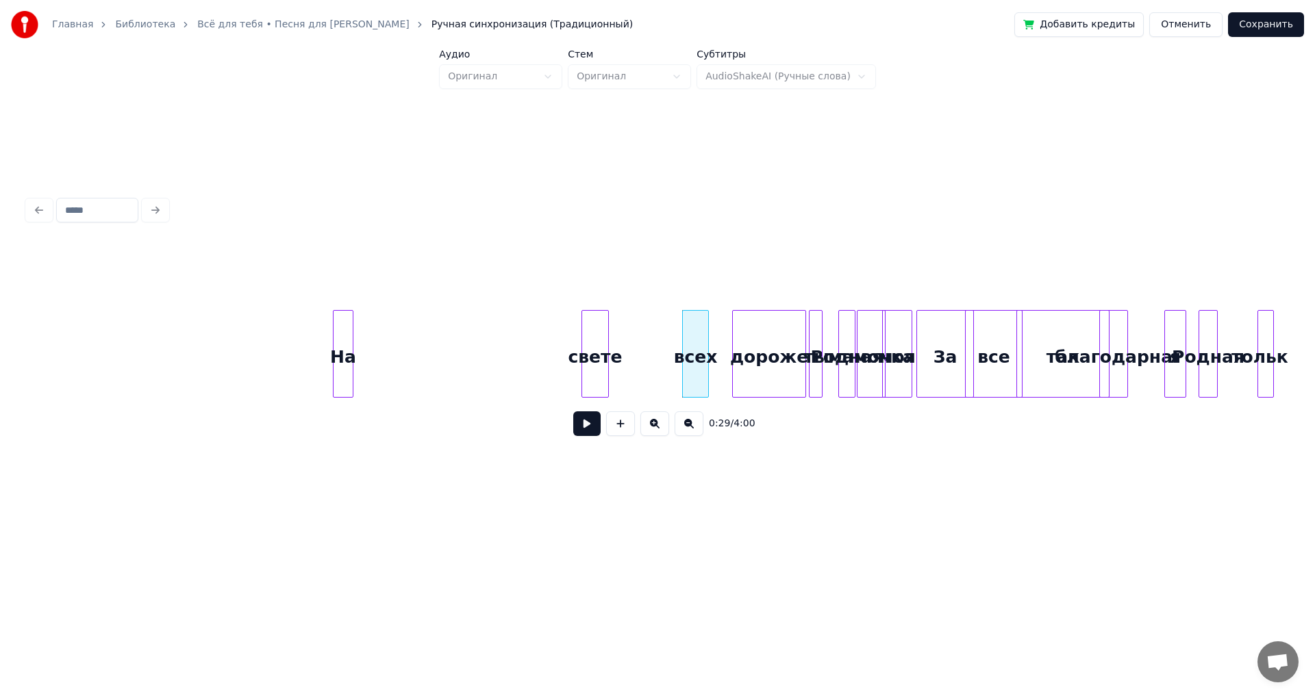
click at [608, 337] on div "свете" at bounding box center [595, 357] width 26 height 93
click at [594, 427] on button at bounding box center [586, 424] width 27 height 25
click at [518, 349] on div "На" at bounding box center [512, 357] width 19 height 93
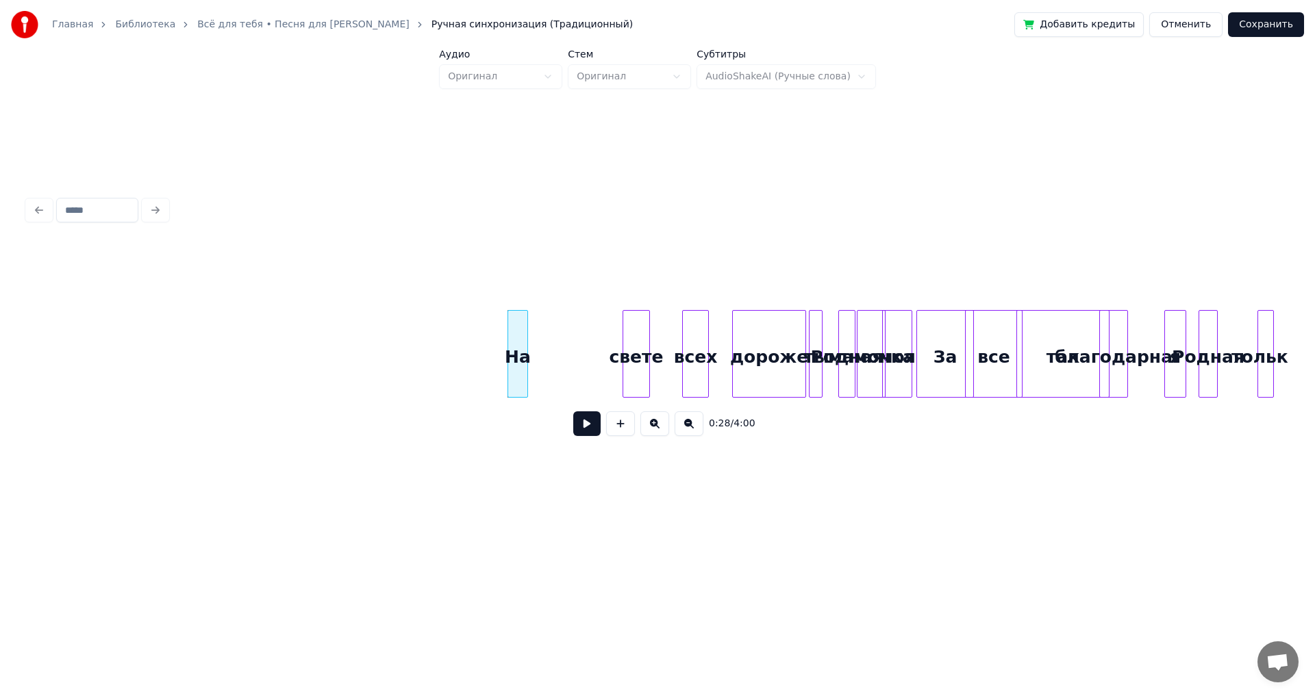
click at [585, 423] on button at bounding box center [586, 424] width 27 height 25
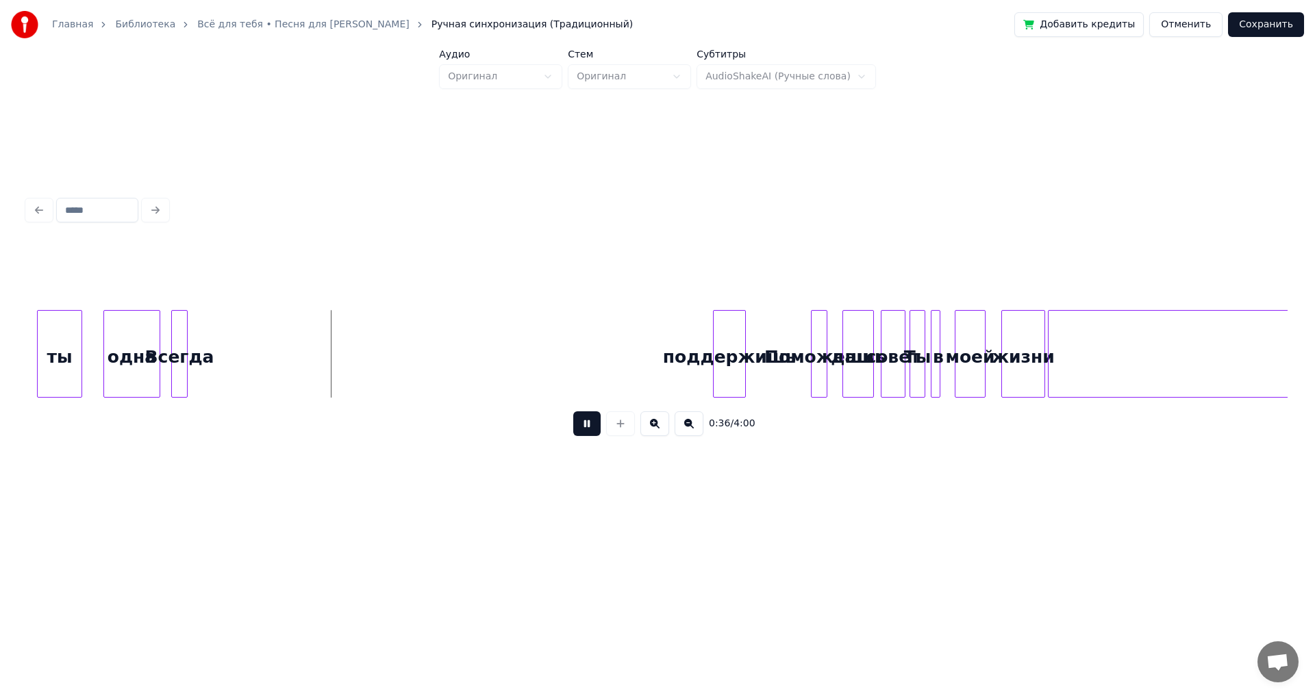
click at [592, 436] on button at bounding box center [586, 424] width 27 height 25
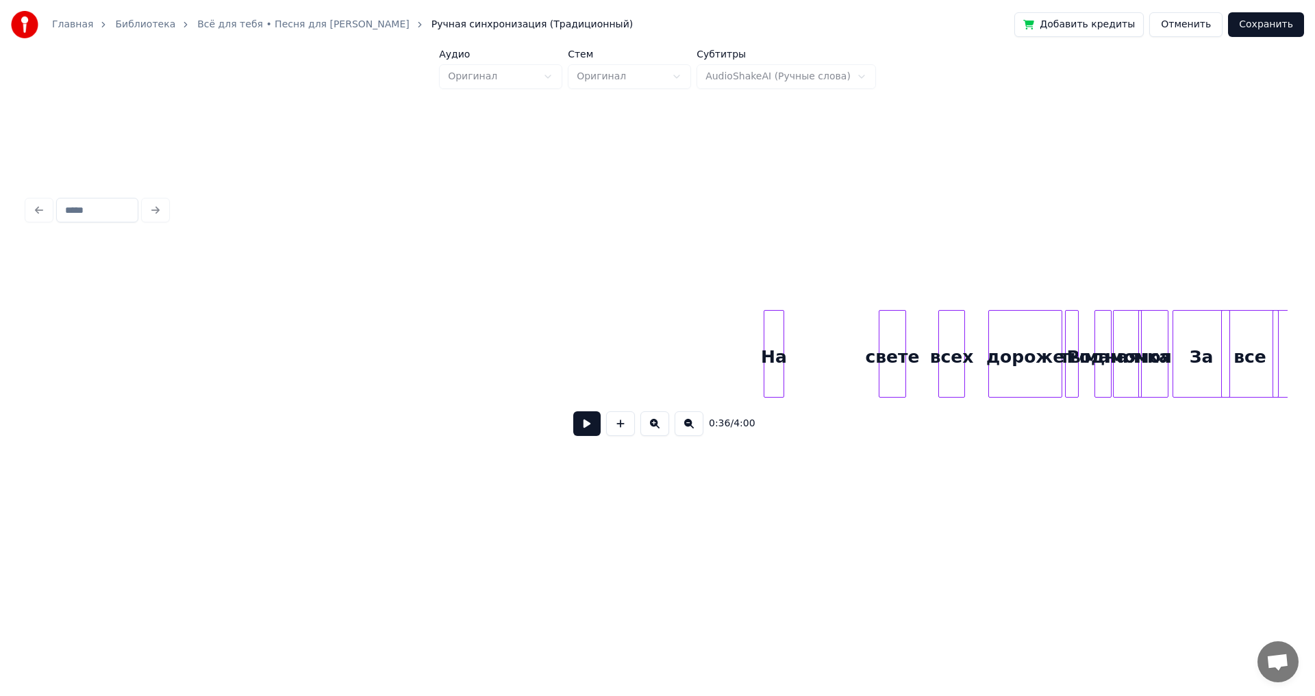
scroll to position [0, 3120]
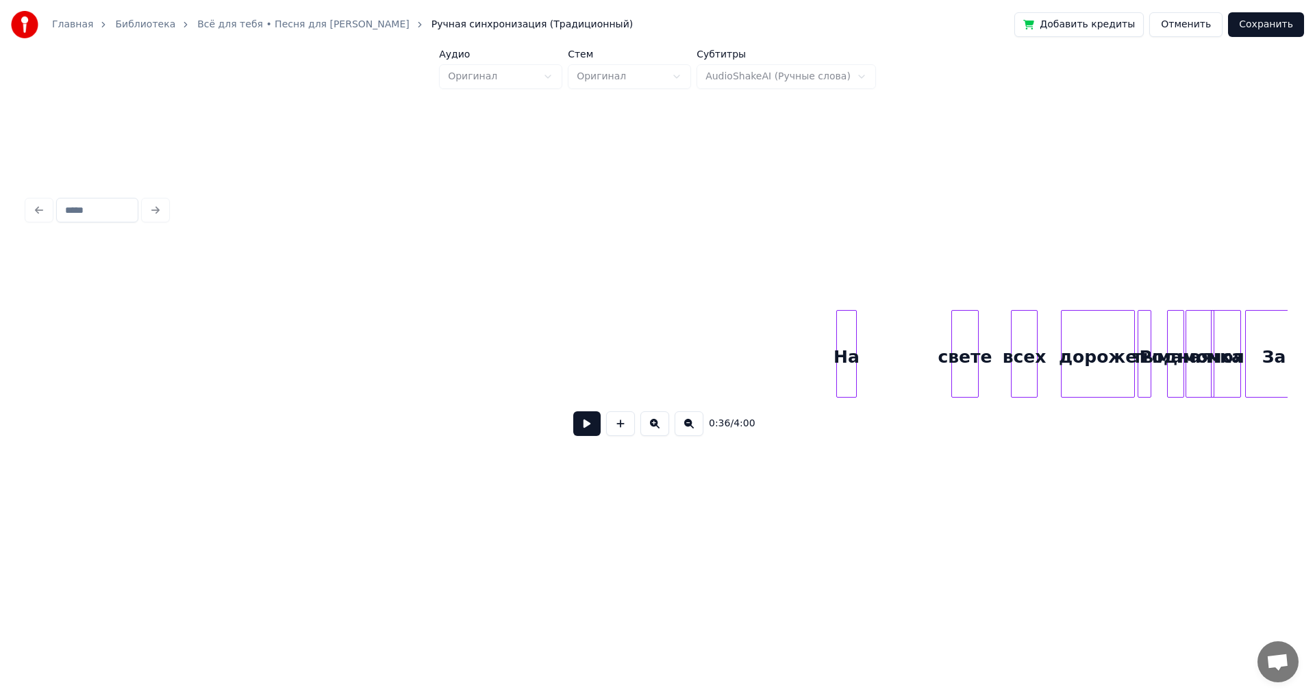
click at [588, 433] on button at bounding box center [586, 424] width 27 height 25
click at [807, 368] on div "На" at bounding box center [807, 357] width 19 height 93
click at [836, 369] on div "свете" at bounding box center [839, 357] width 26 height 93
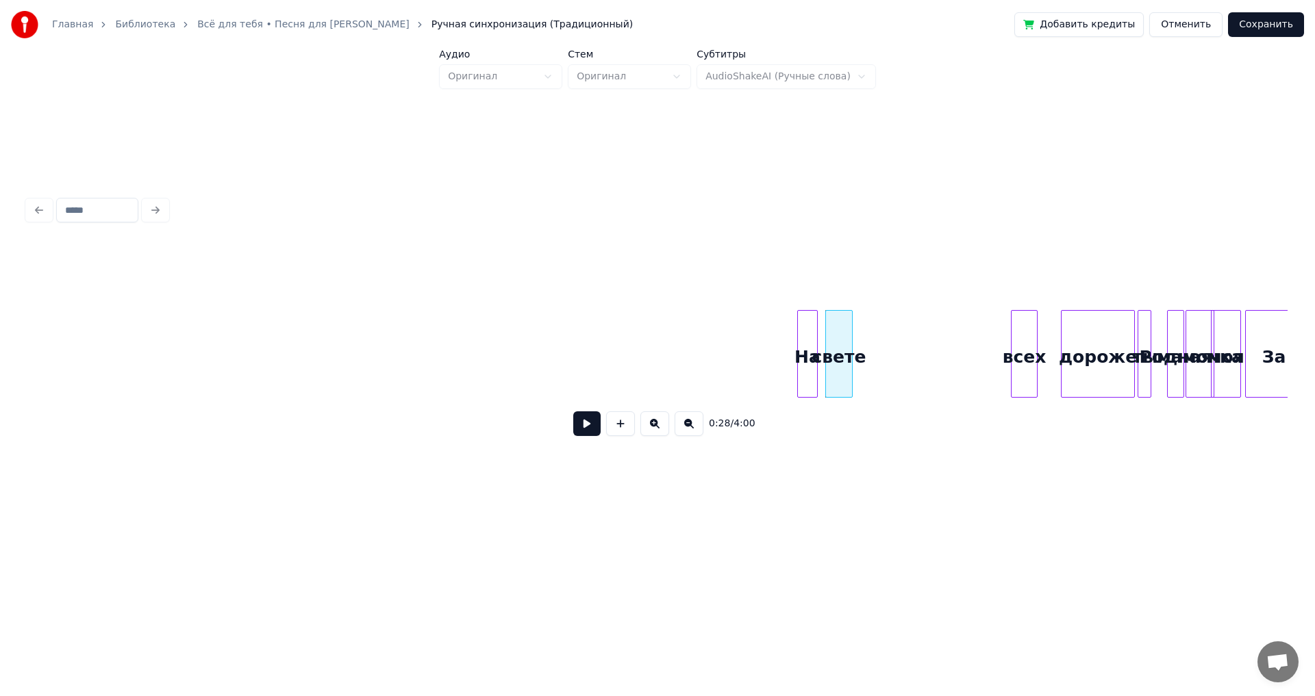
click at [593, 421] on button at bounding box center [586, 424] width 27 height 25
click at [596, 429] on button at bounding box center [586, 424] width 27 height 25
click at [845, 367] on div "свете" at bounding box center [839, 357] width 26 height 93
click at [842, 349] on div "свете" at bounding box center [839, 357] width 26 height 93
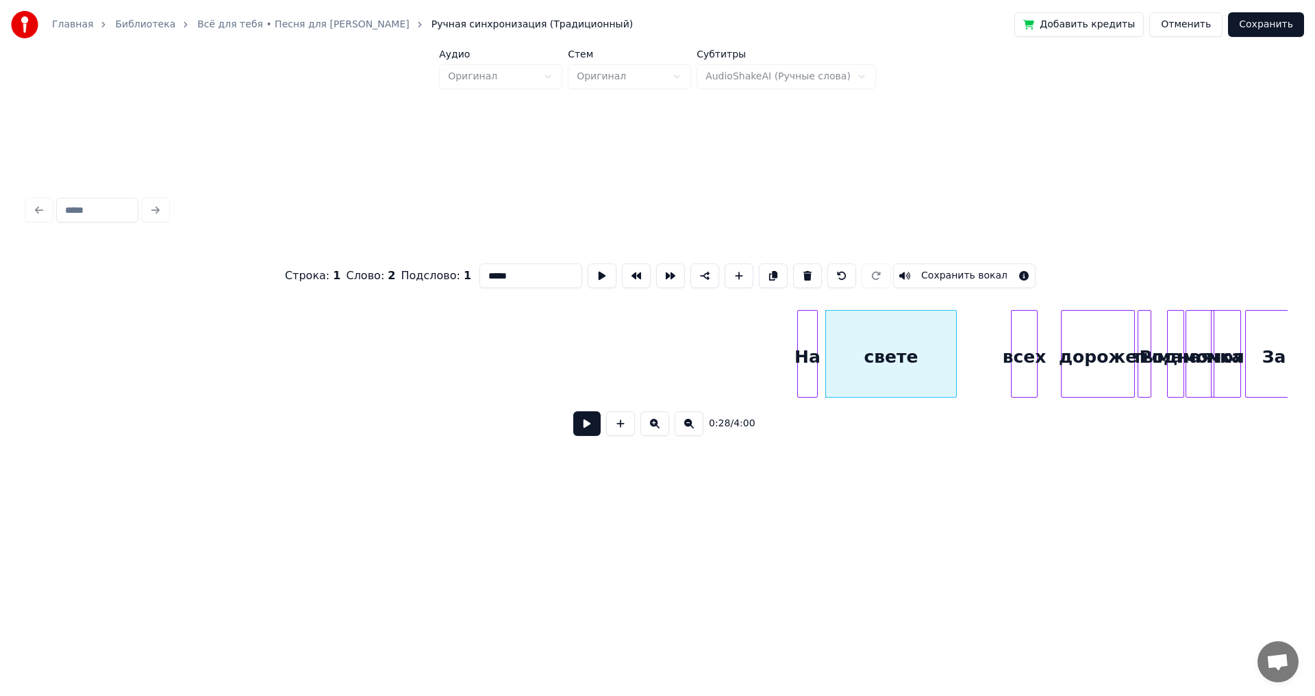
click at [955, 335] on div at bounding box center [954, 354] width 4 height 86
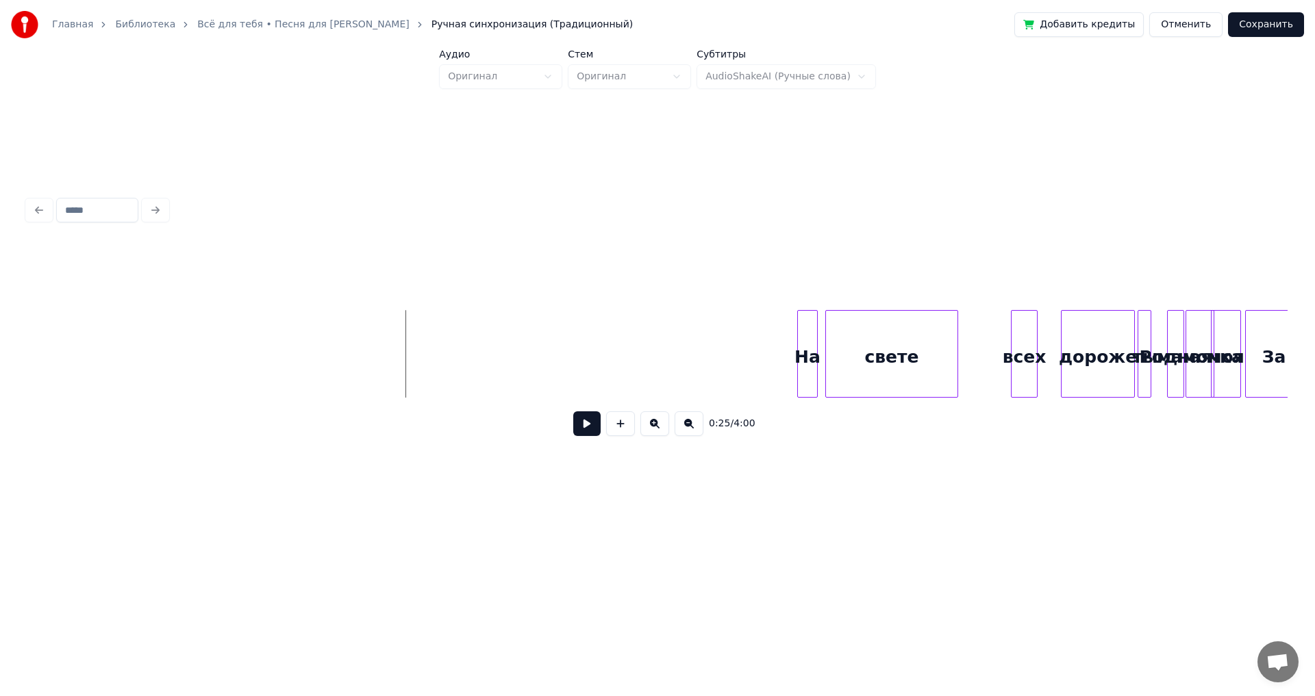
click at [587, 423] on button at bounding box center [586, 424] width 27 height 25
click at [586, 423] on button at bounding box center [586, 424] width 27 height 25
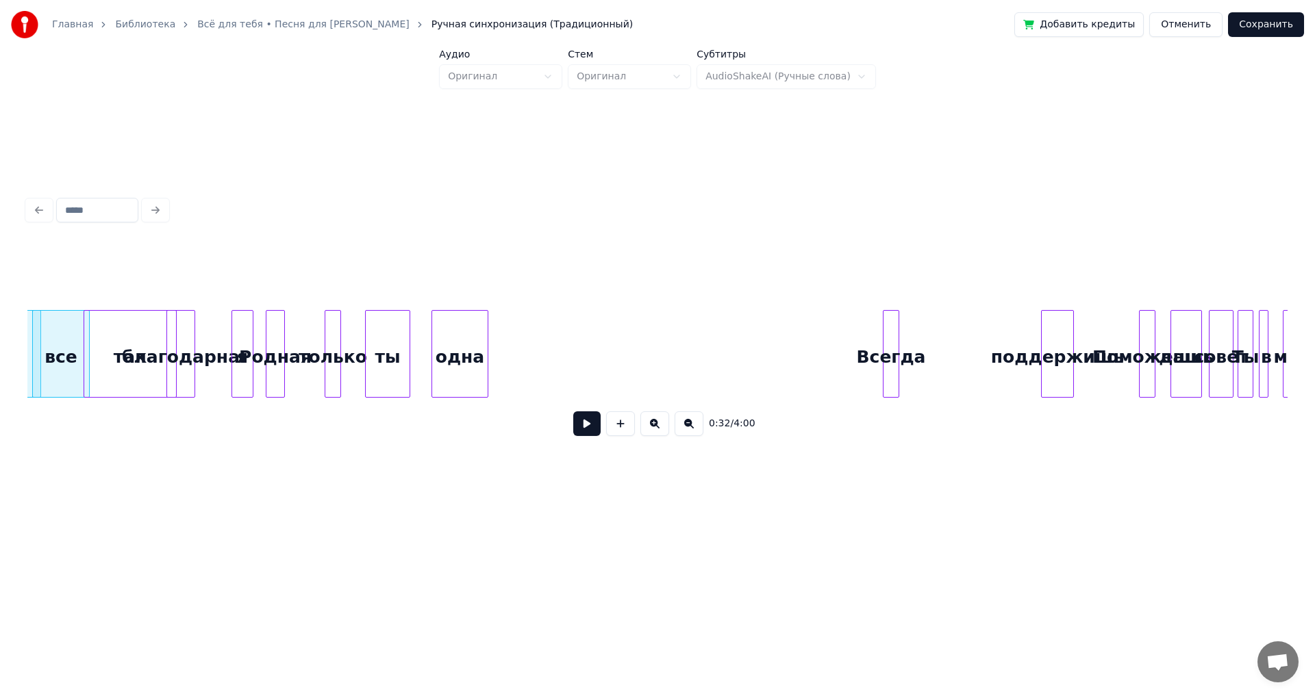
click at [895, 355] on div "Всегда" at bounding box center [890, 357] width 15 height 93
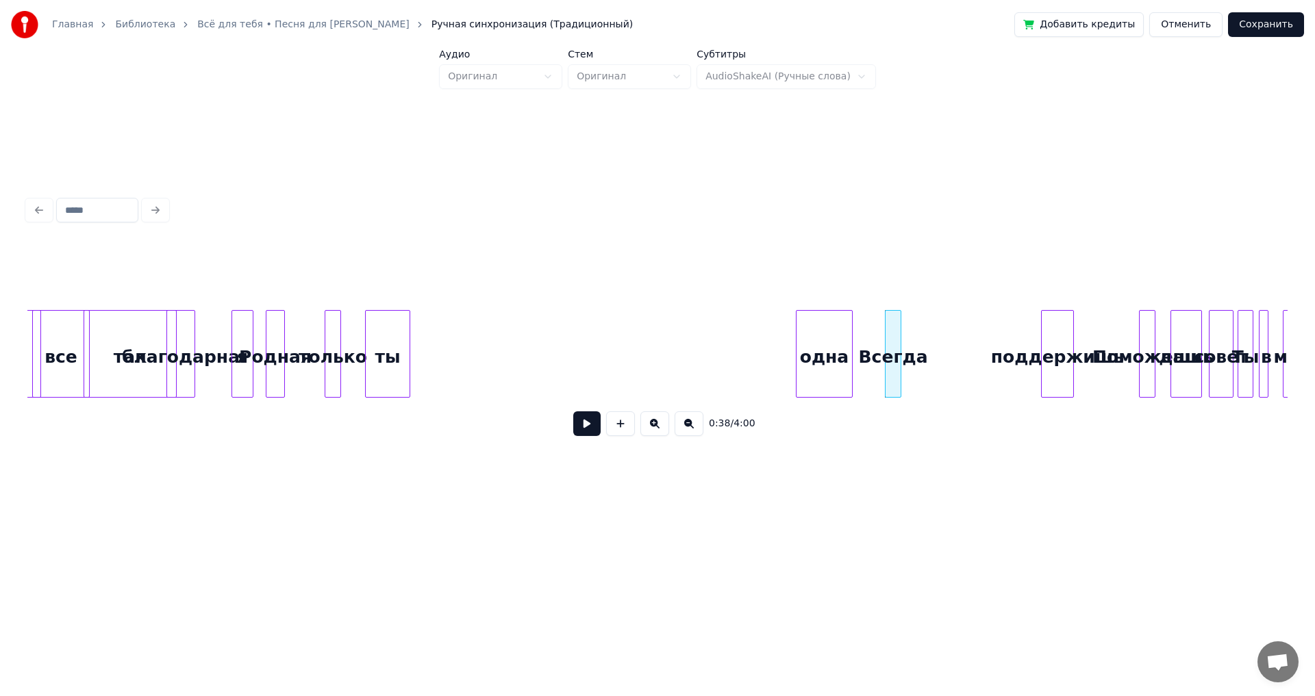
click at [817, 331] on div "одна" at bounding box center [823, 357] width 55 height 93
click at [723, 333] on div "ты" at bounding box center [701, 357] width 44 height 93
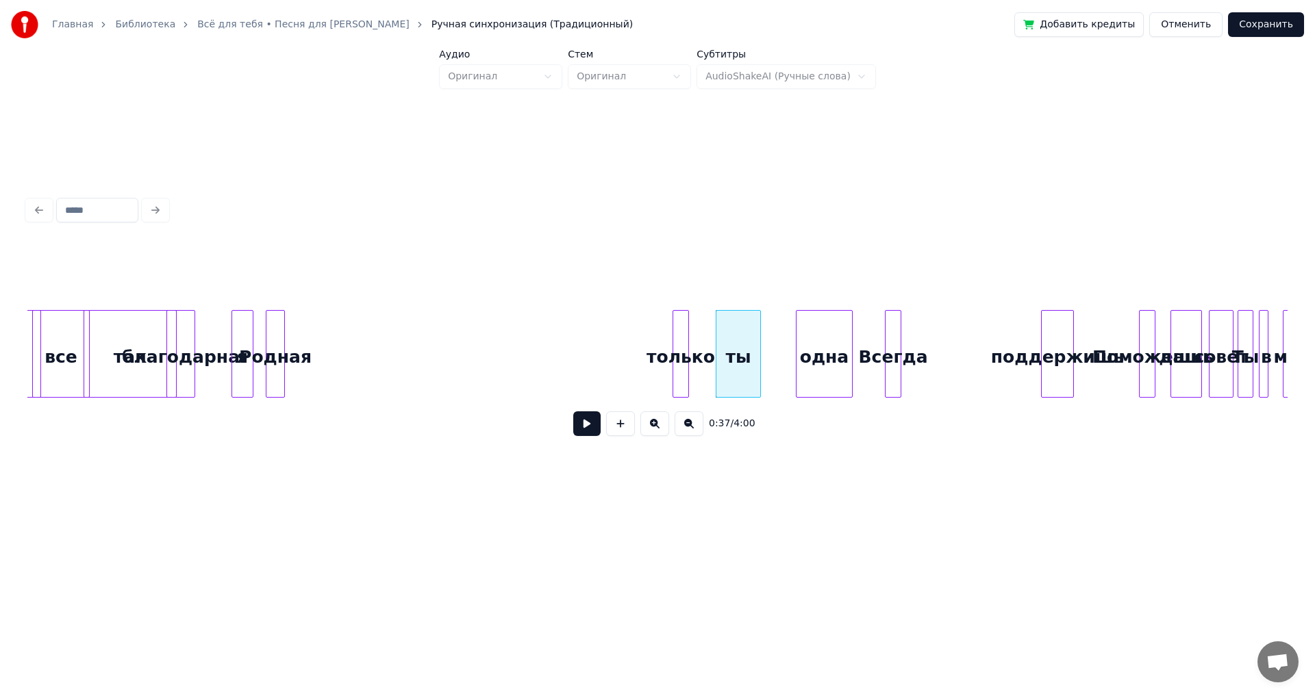
click at [681, 325] on div "только" at bounding box center [680, 357] width 15 height 93
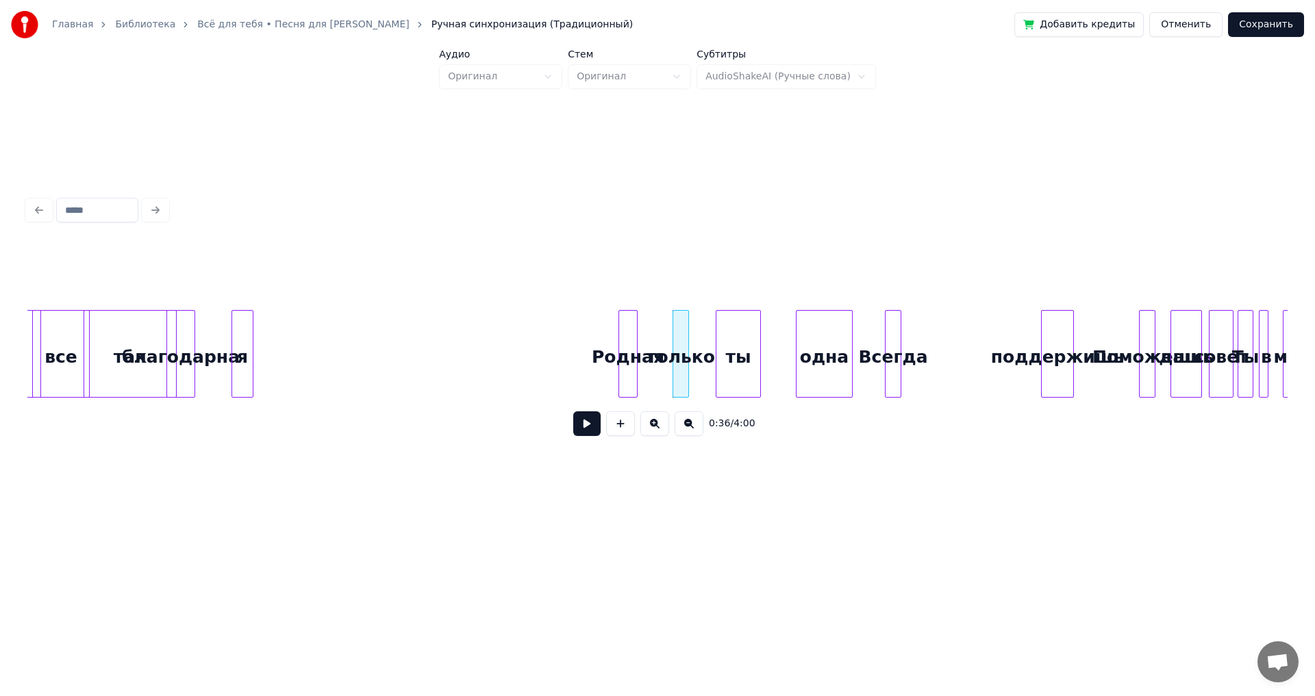
click at [629, 332] on div "Родная" at bounding box center [628, 357] width 18 height 93
click at [575, 338] on div "я" at bounding box center [573, 357] width 21 height 93
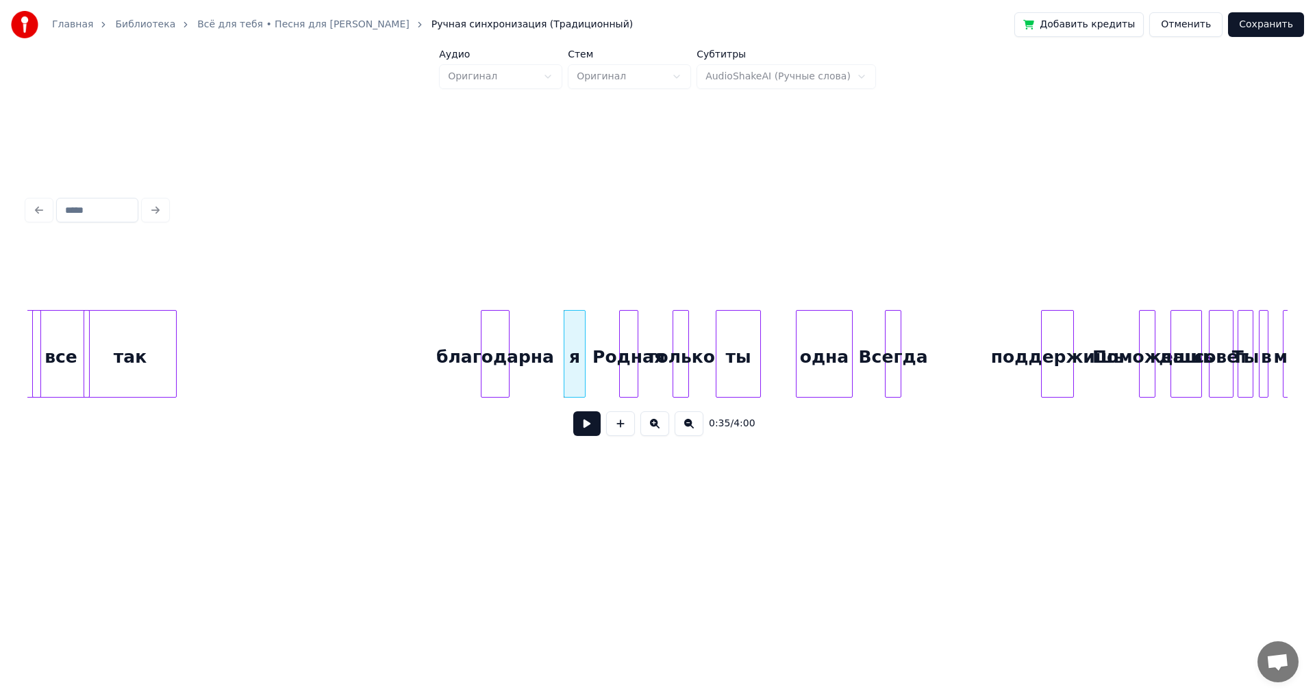
click at [509, 334] on div "благодарна" at bounding box center [494, 357] width 27 height 93
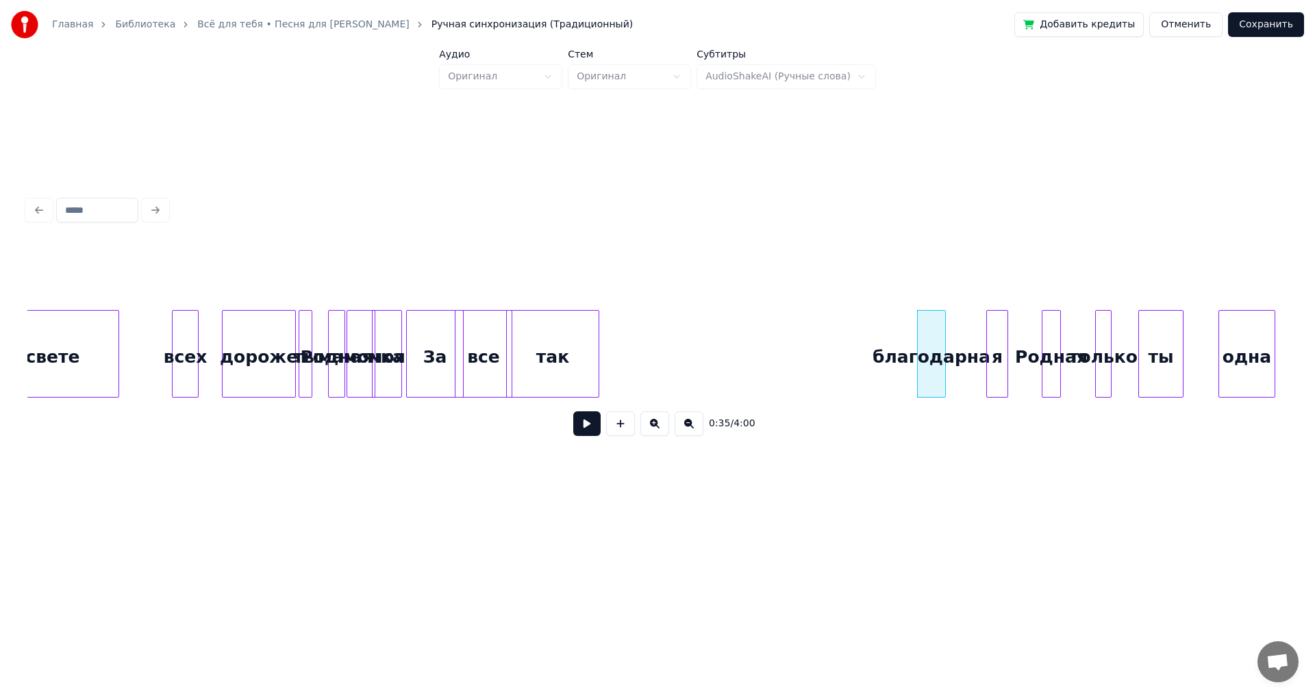
scroll to position [0, 3924]
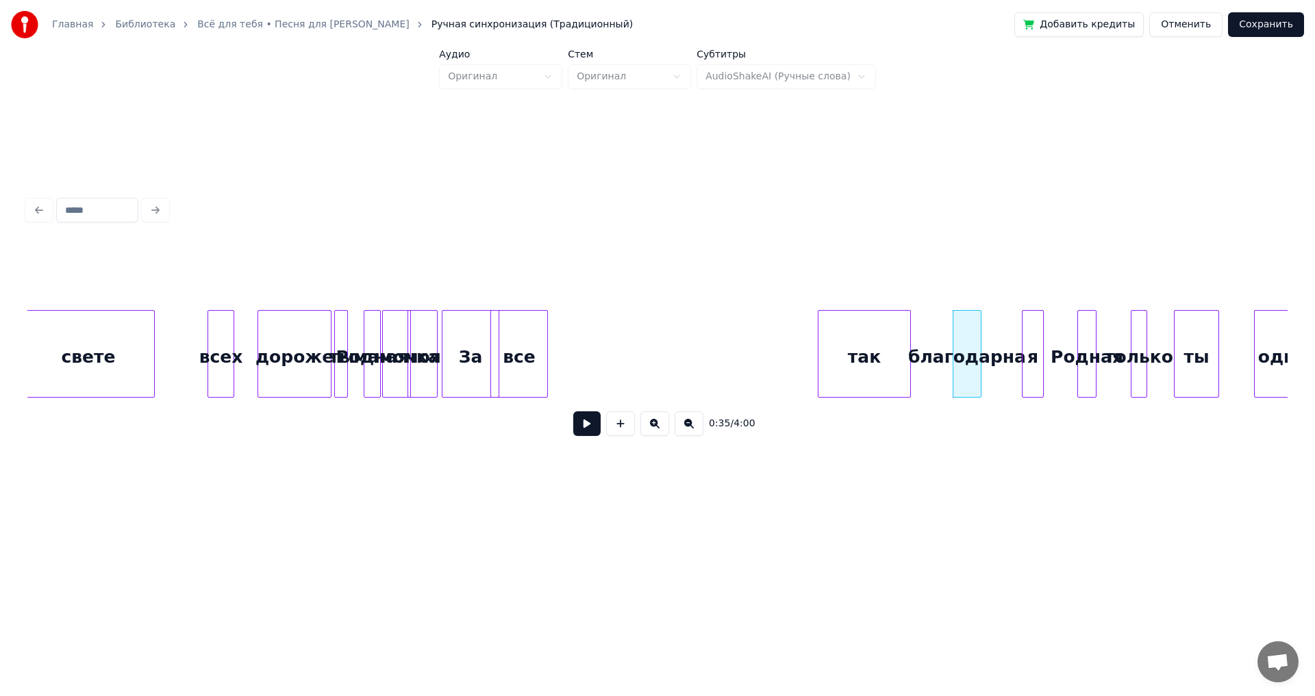
click at [858, 333] on div "так" at bounding box center [864, 357] width 92 height 93
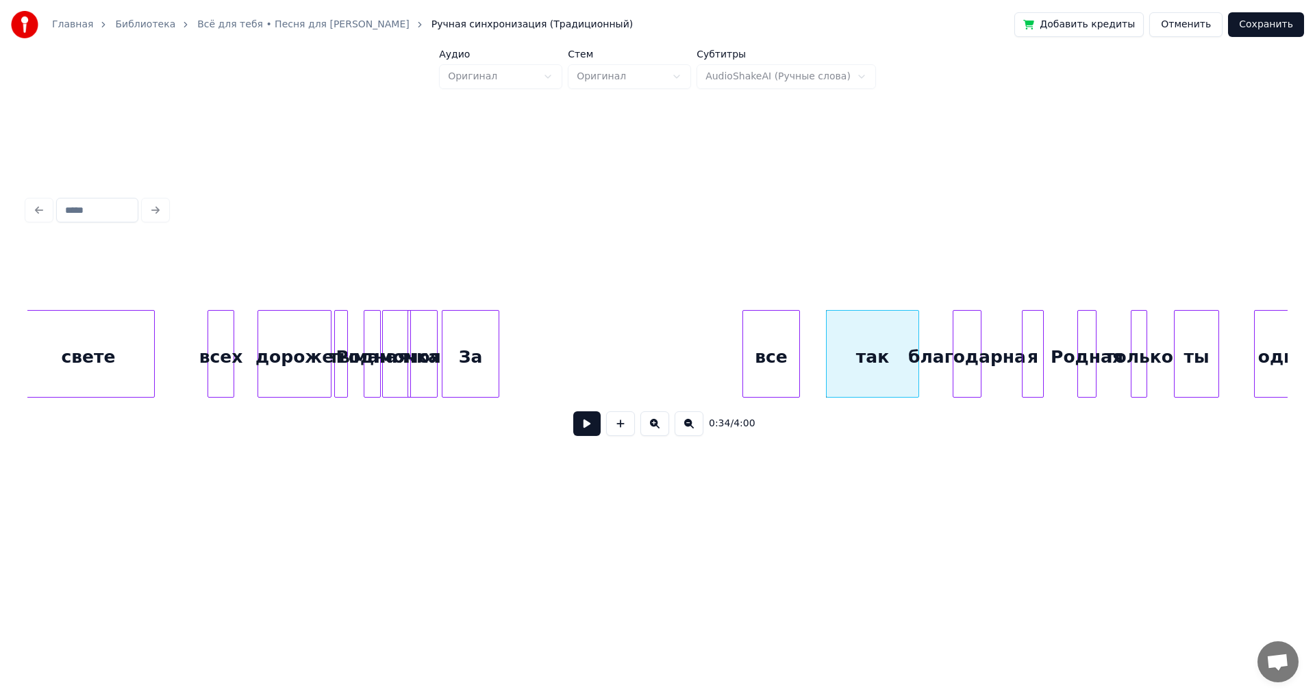
click at [790, 337] on div "все" at bounding box center [771, 357] width 56 height 93
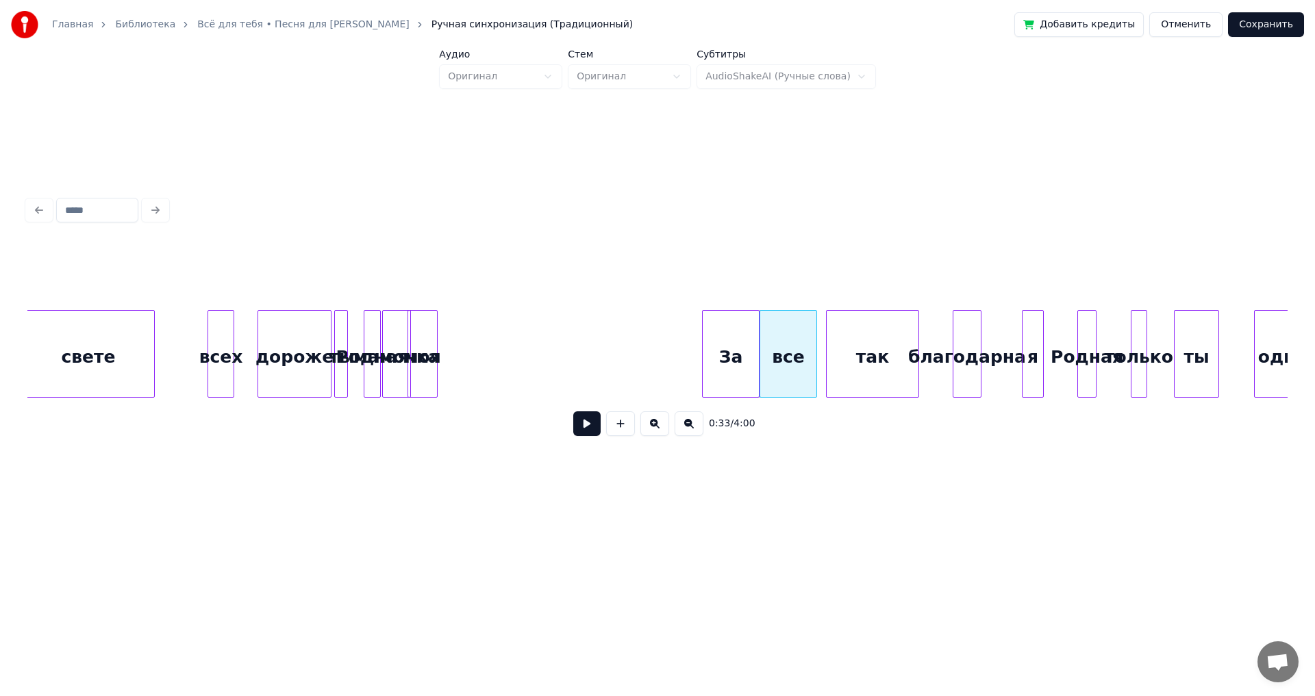
click at [733, 346] on div "За" at bounding box center [731, 357] width 56 height 93
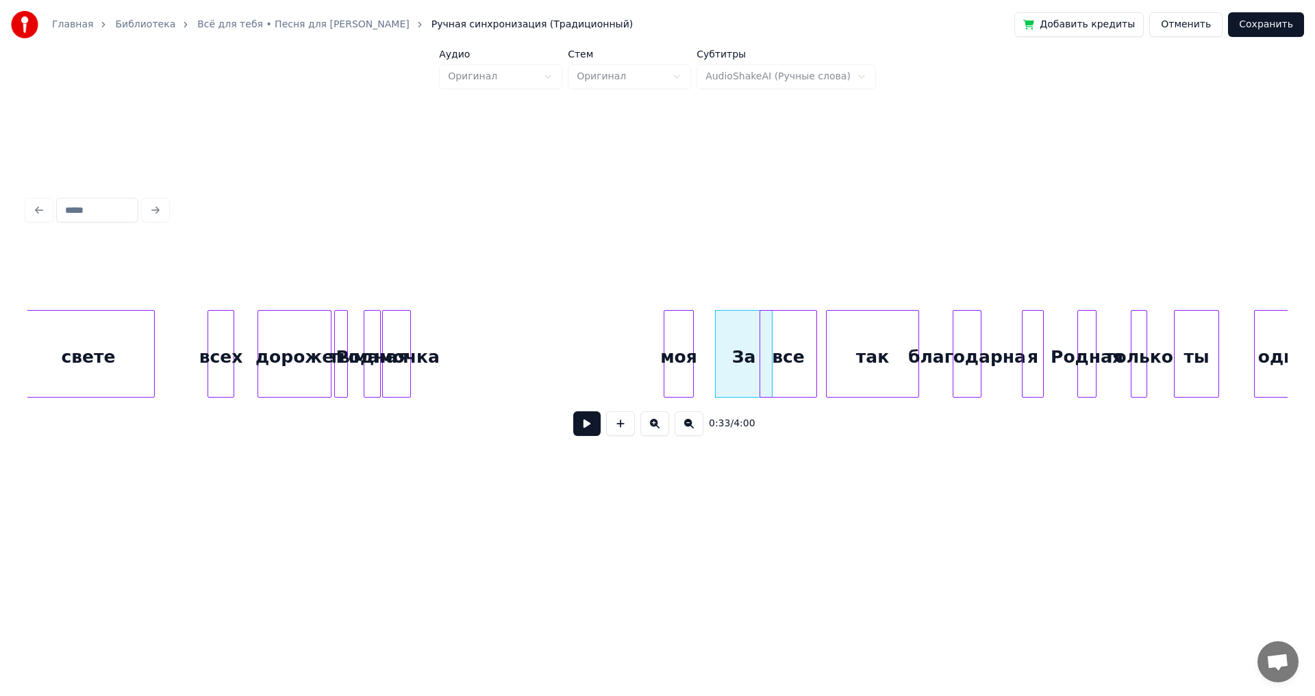
click at [678, 340] on div "моя" at bounding box center [678, 357] width 29 height 93
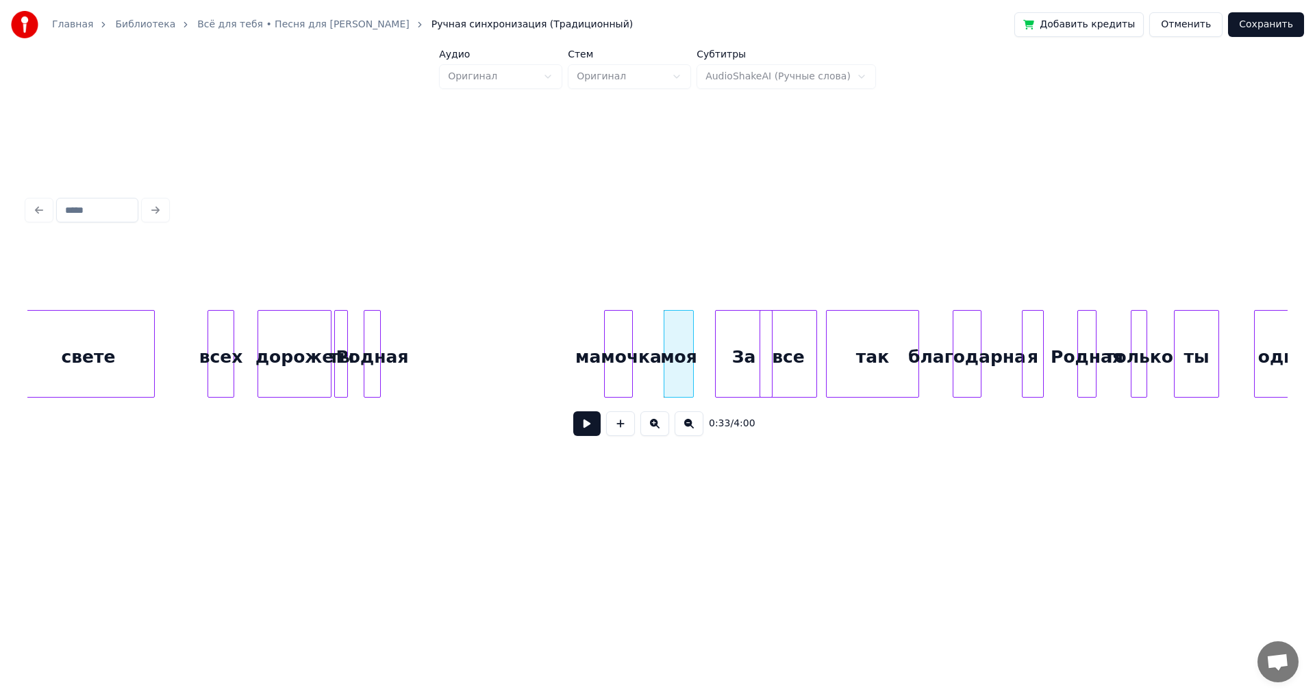
click at [630, 334] on div "мамочка" at bounding box center [618, 357] width 27 height 93
click at [469, 336] on div at bounding box center [469, 354] width 4 height 86
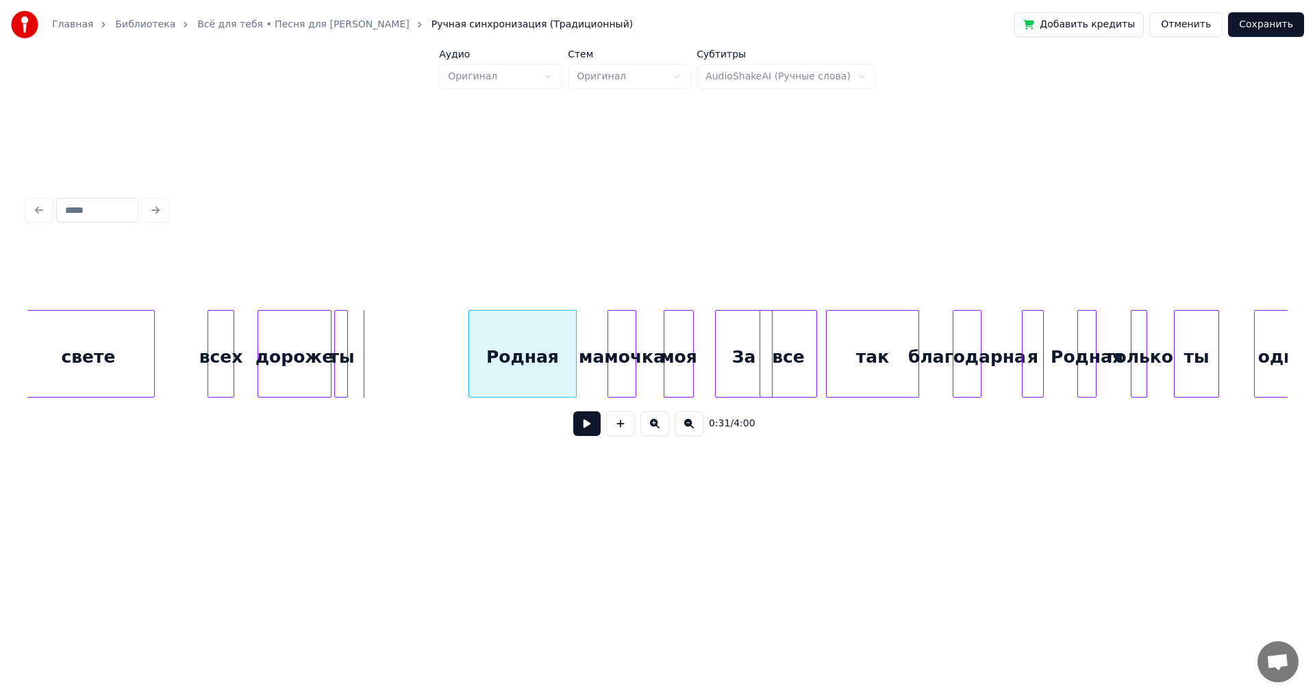
click at [506, 340] on div "Родная" at bounding box center [522, 357] width 107 height 93
click at [443, 342] on div "ты" at bounding box center [436, 357] width 14 height 93
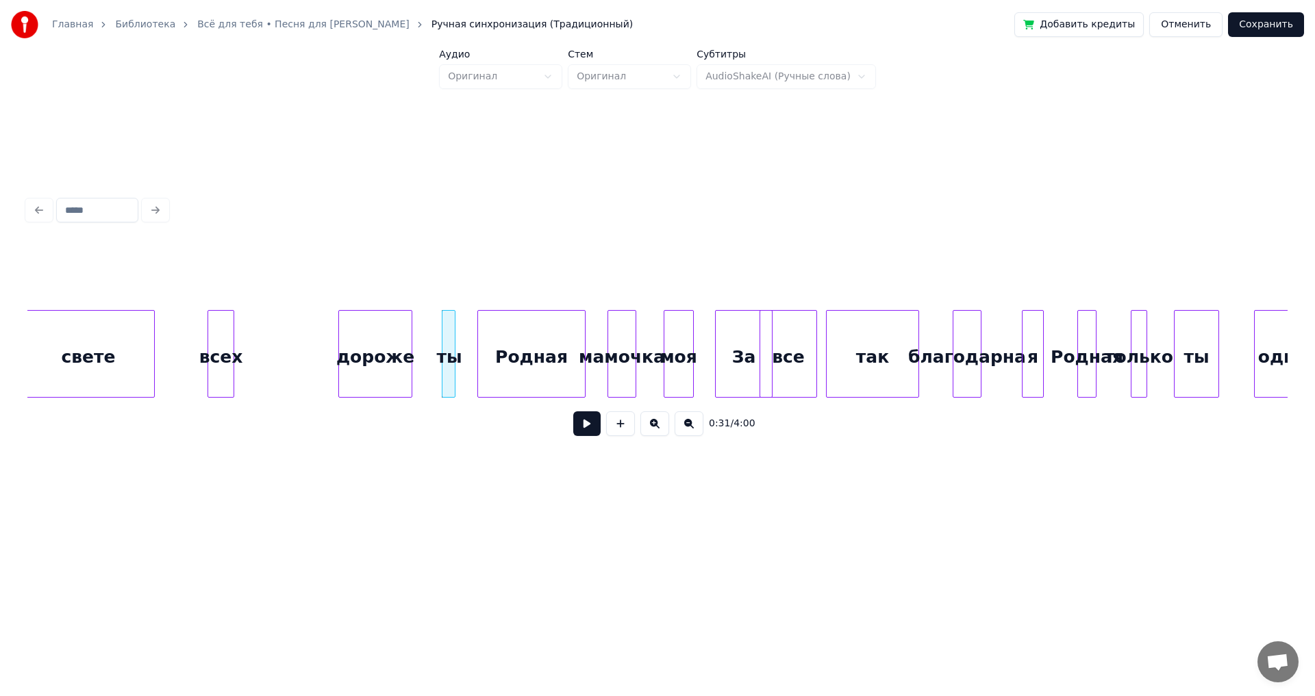
click at [364, 338] on div "дороже" at bounding box center [375, 357] width 73 height 93
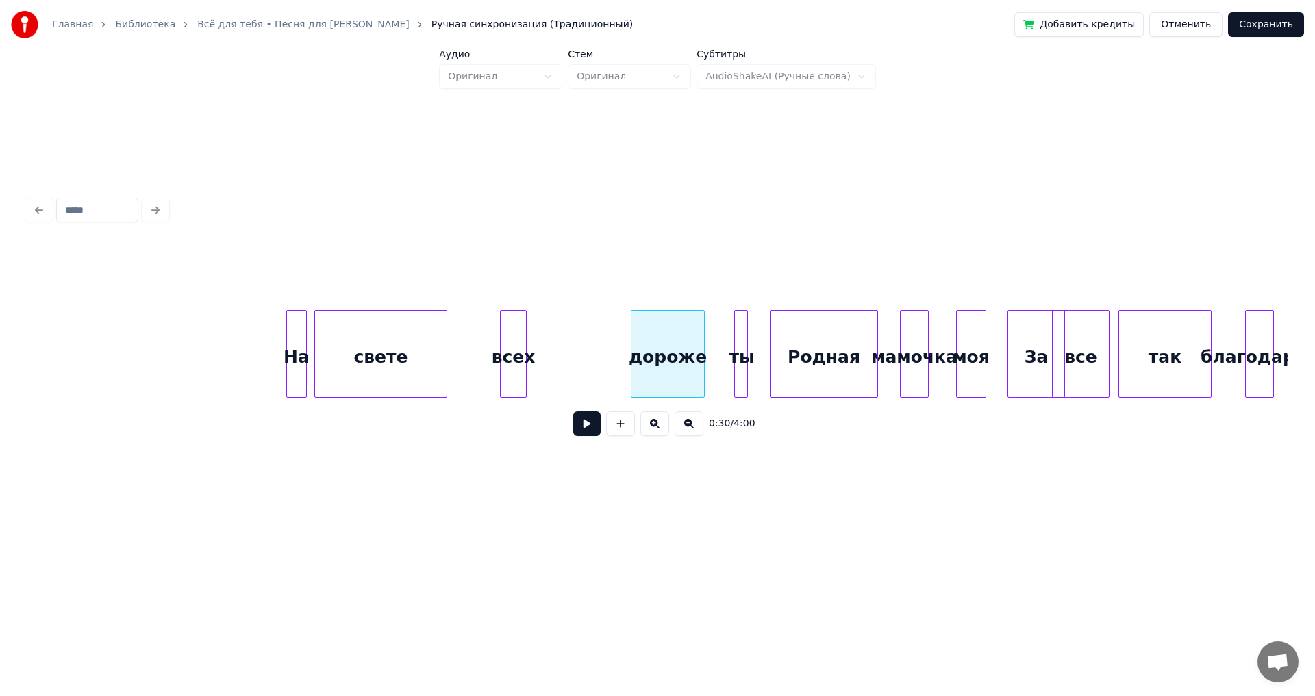
scroll to position [0, 3595]
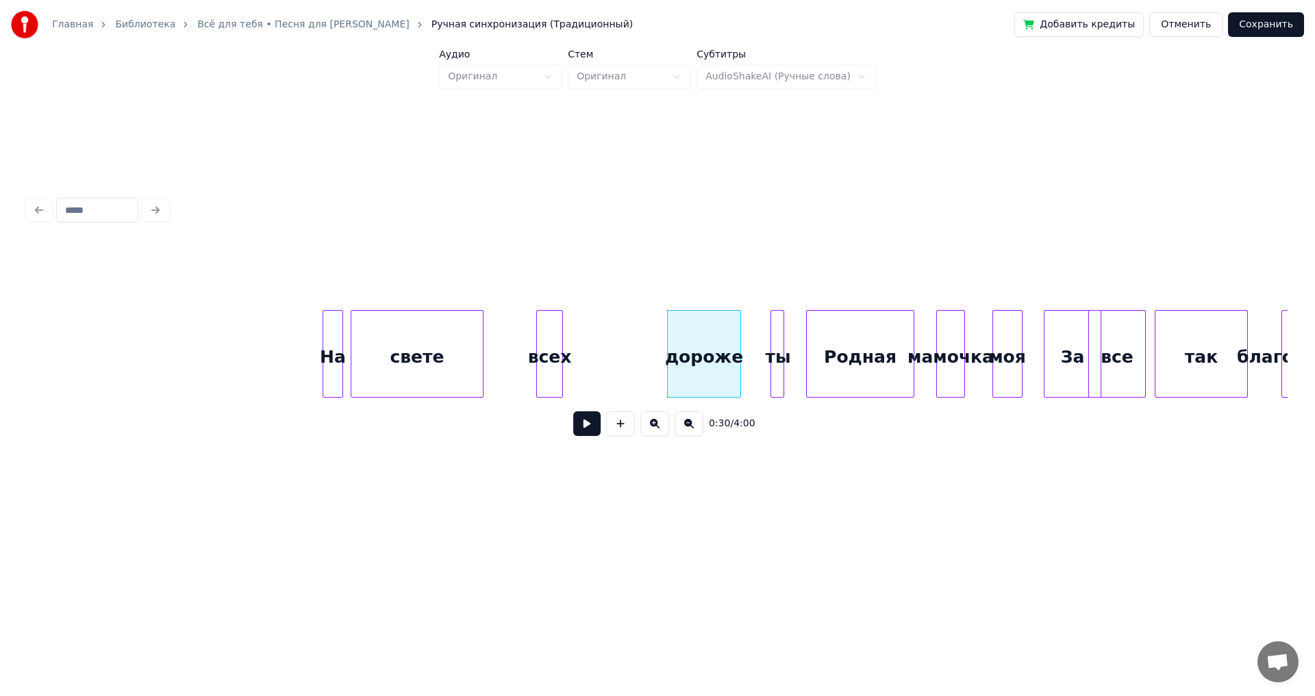
click at [577, 425] on button at bounding box center [586, 424] width 27 height 25
click at [581, 425] on button at bounding box center [586, 424] width 27 height 25
click at [637, 353] on div "дороже" at bounding box center [667, 357] width 73 height 93
click at [762, 344] on div "ты" at bounding box center [764, 357] width 14 height 93
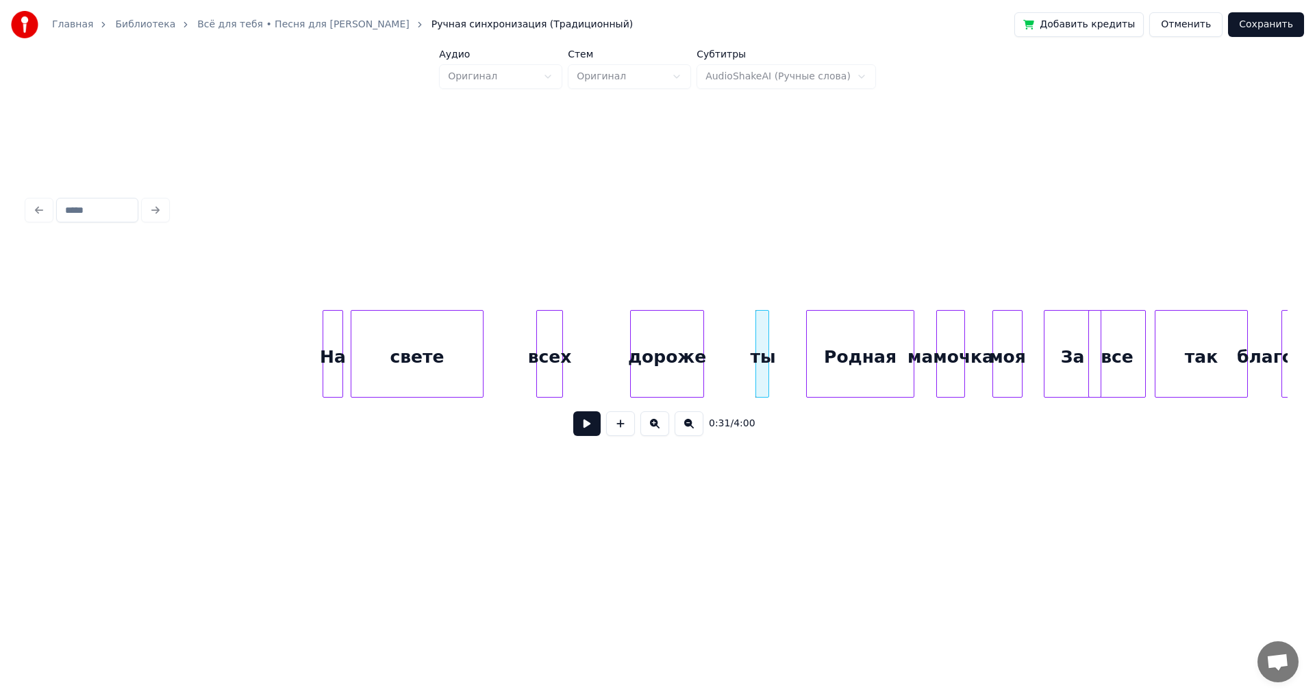
click at [588, 429] on button at bounding box center [586, 424] width 27 height 25
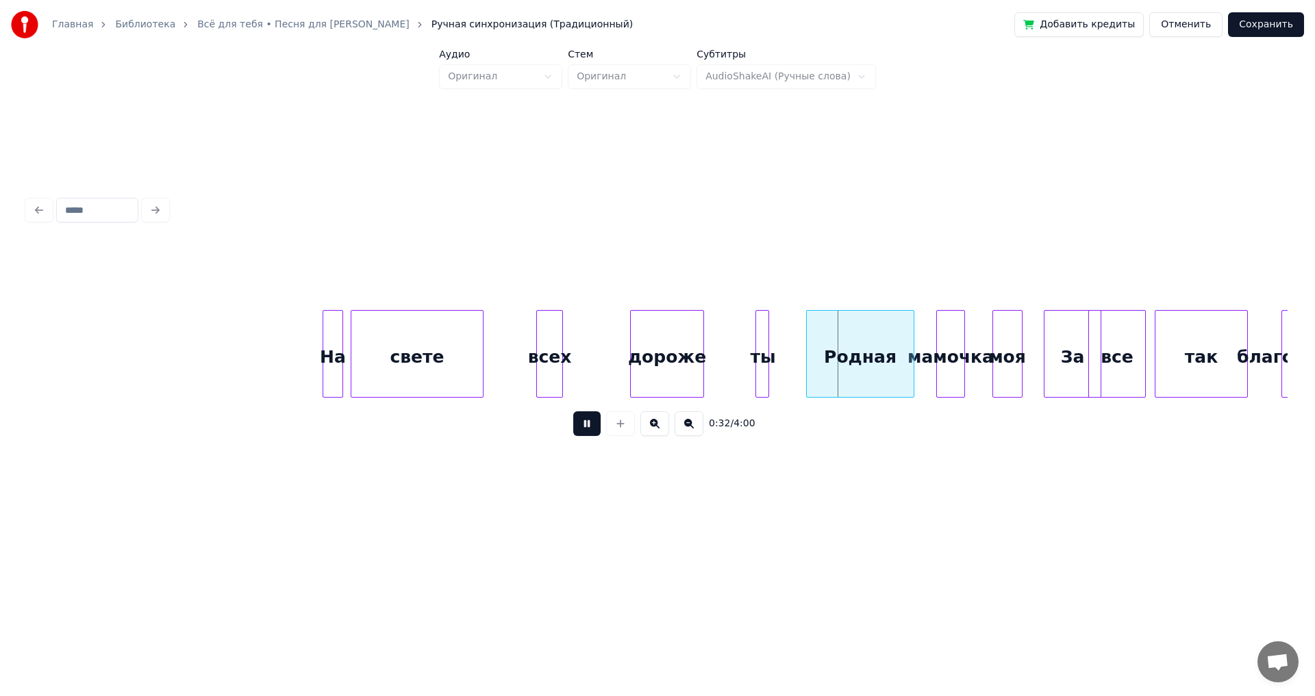
click at [588, 429] on button at bounding box center [586, 424] width 27 height 25
click at [314, 349] on div "На" at bounding box center [319, 357] width 19 height 93
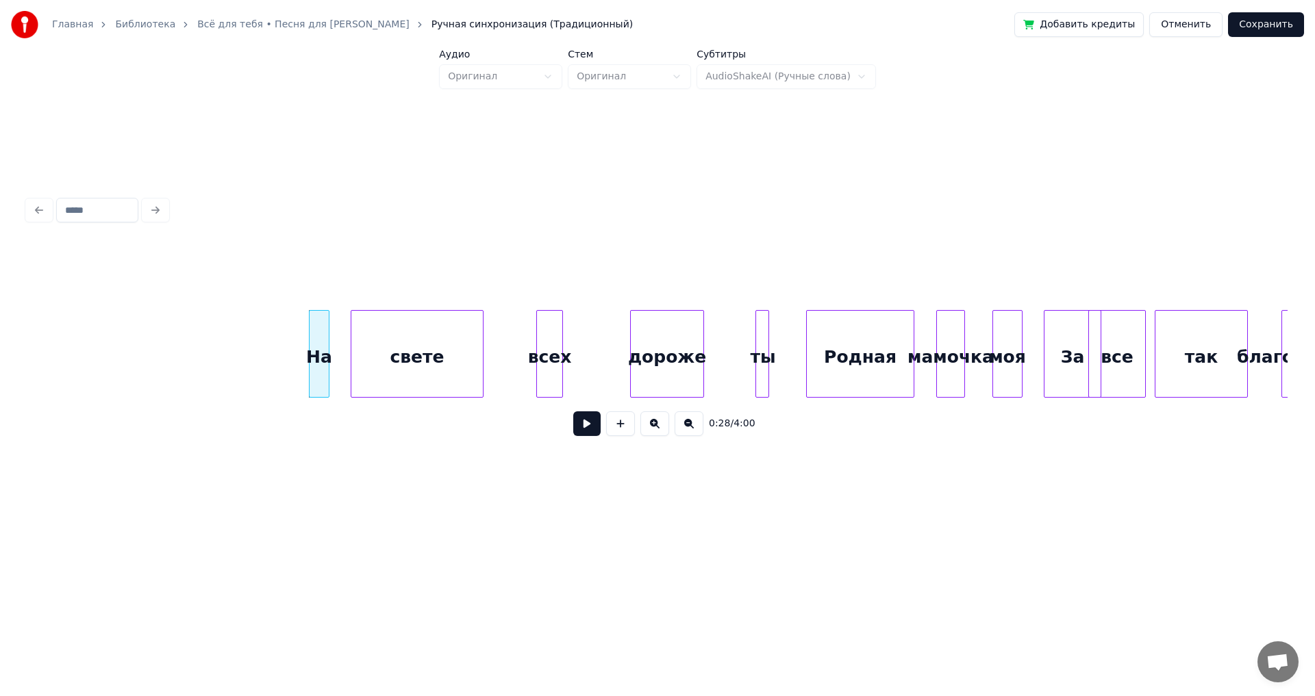
click at [385, 357] on div "свете" at bounding box center [416, 357] width 131 height 93
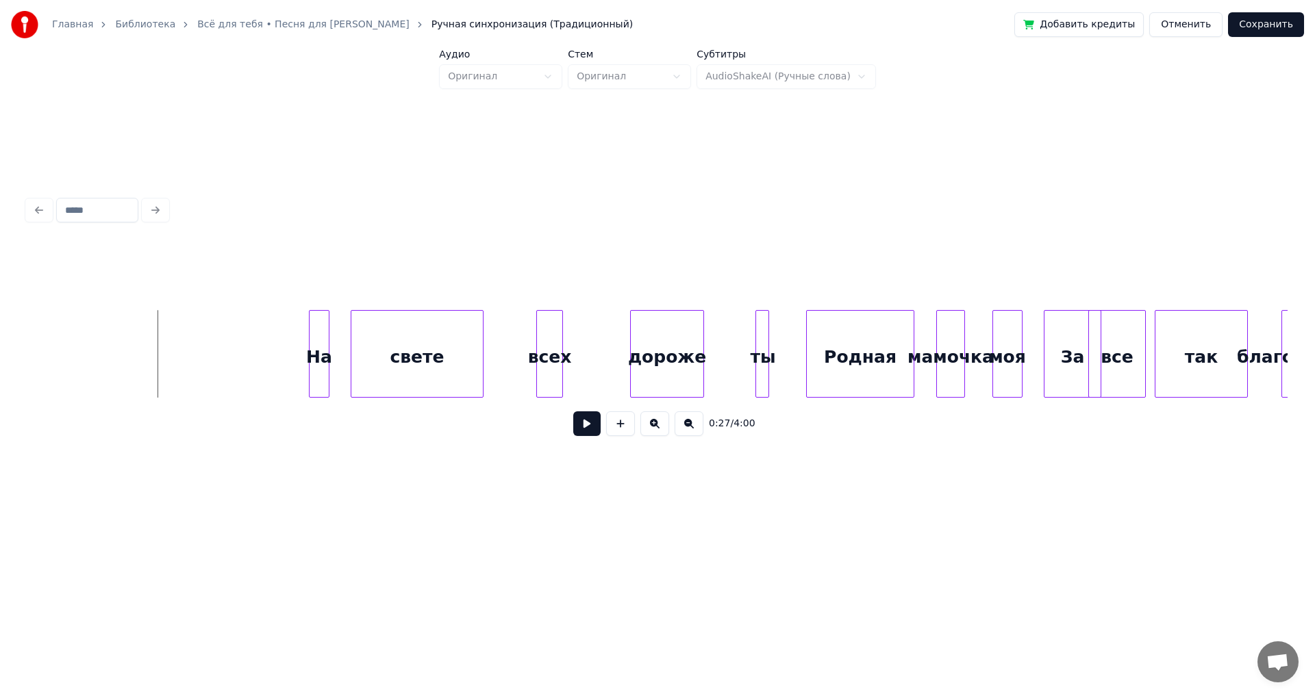
click at [580, 429] on button at bounding box center [586, 424] width 27 height 25
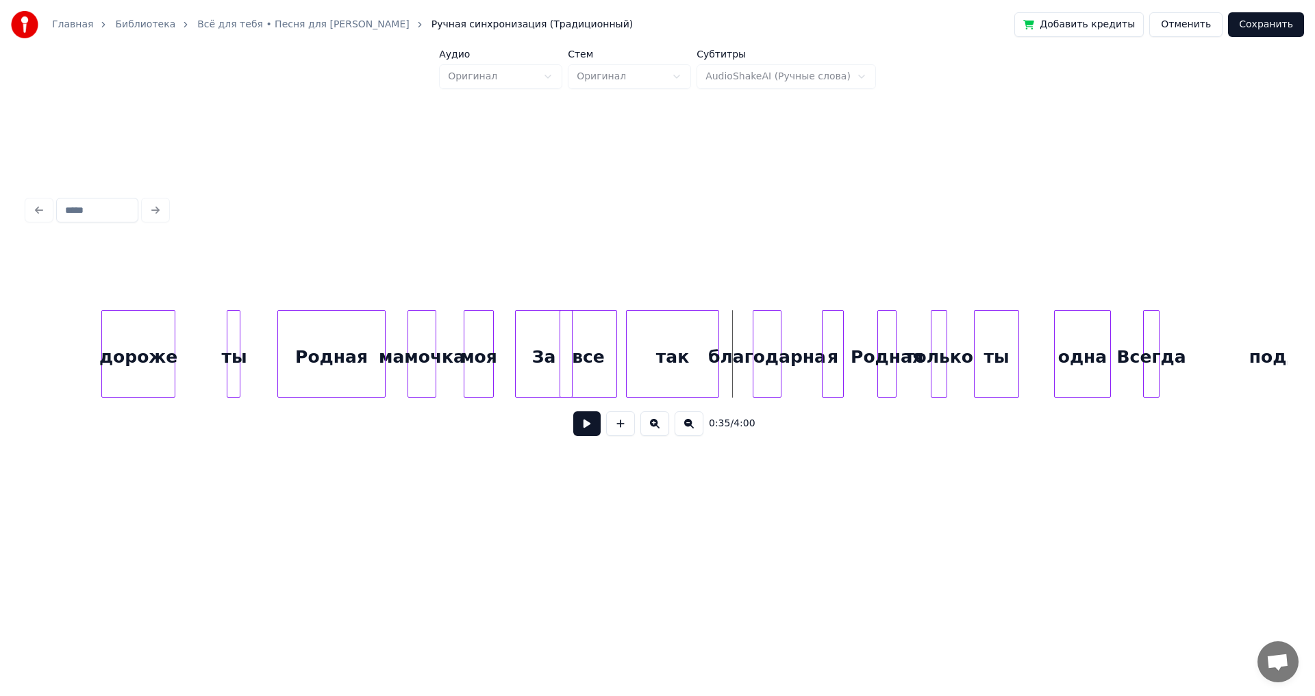
scroll to position [0, 4215]
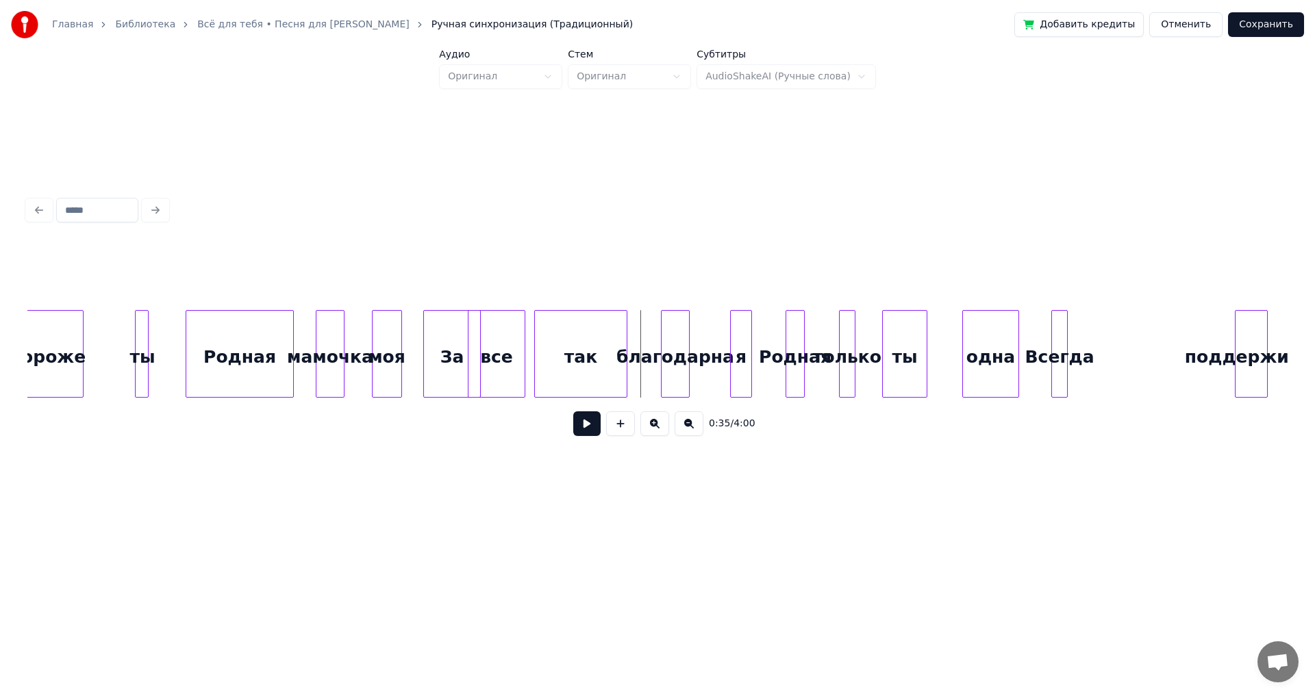
click at [1267, 340] on div "поддержишь" at bounding box center [1250, 357] width 31 height 93
click at [1189, 335] on div "одна" at bounding box center [1192, 357] width 55 height 93
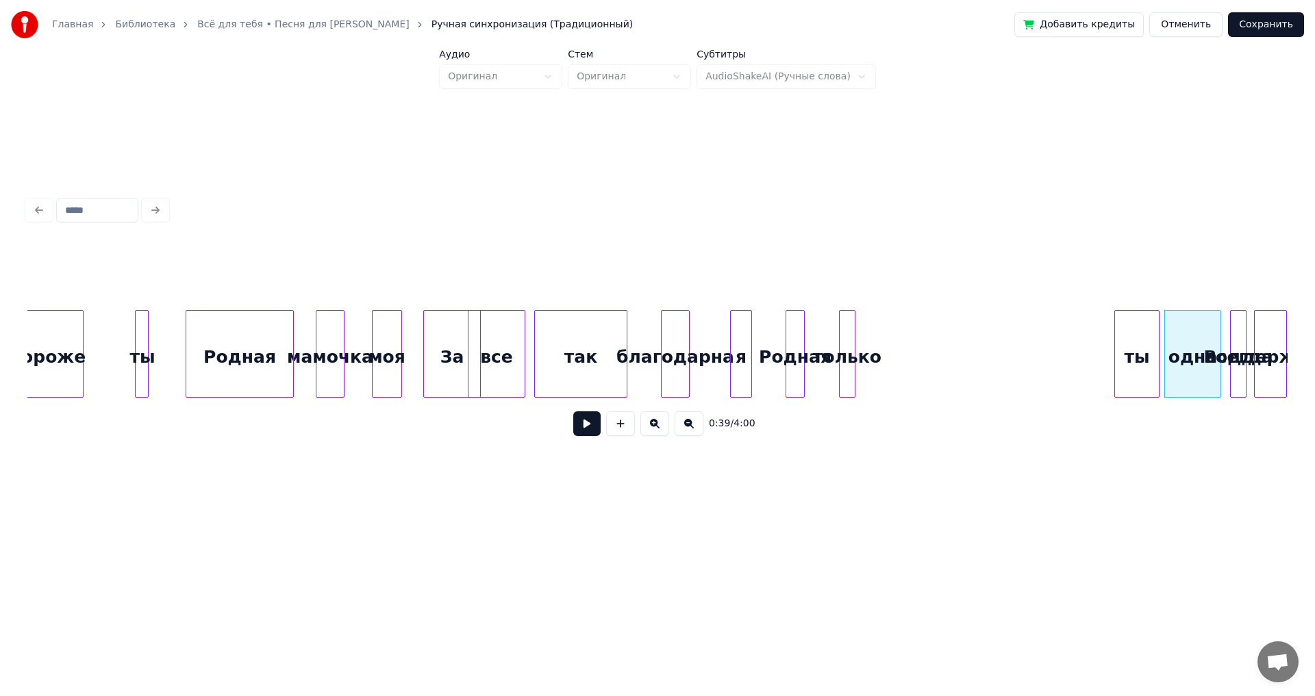
click at [1144, 340] on div "ты" at bounding box center [1137, 357] width 44 height 93
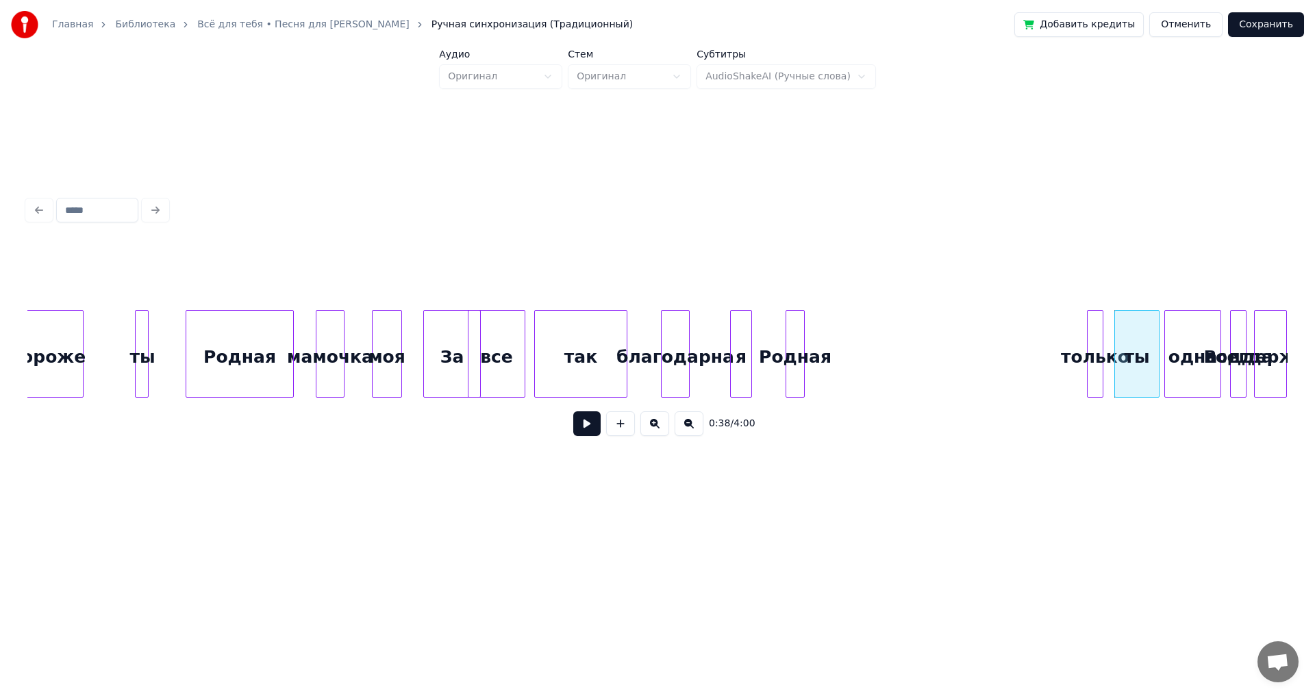
click at [1097, 342] on div "только" at bounding box center [1094, 357] width 15 height 93
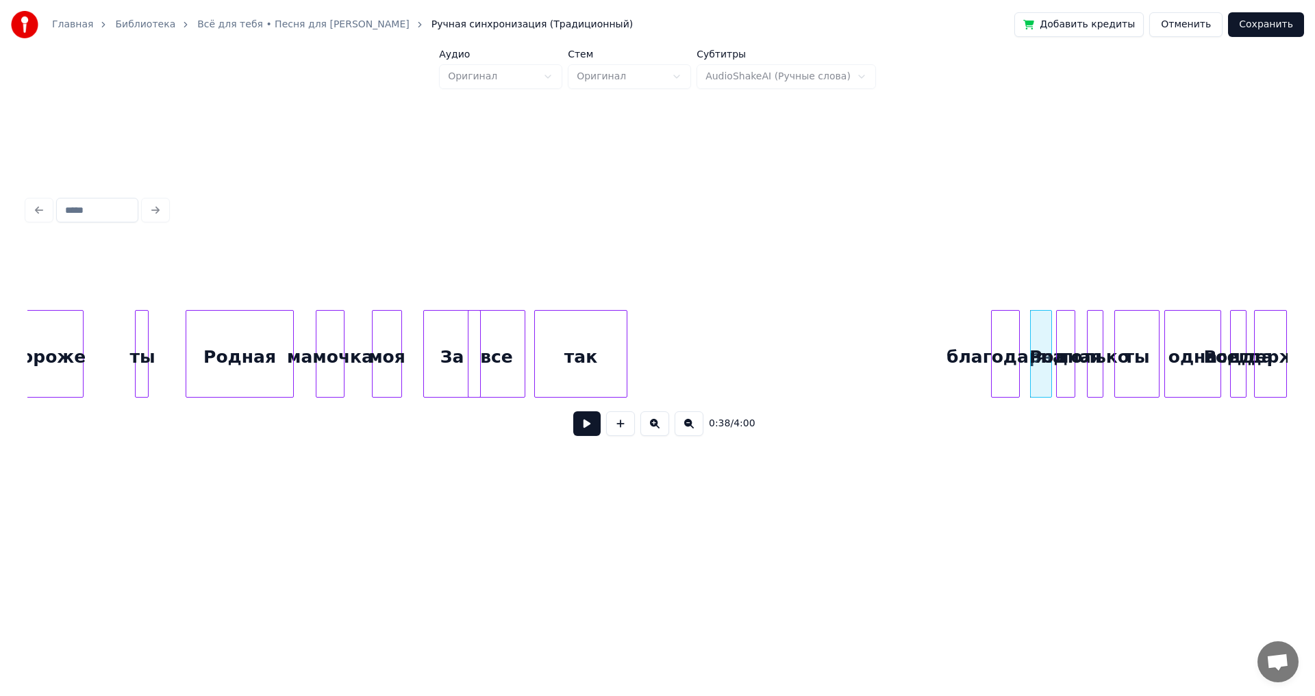
click at [1007, 342] on div "благодарна" at bounding box center [1005, 357] width 27 height 93
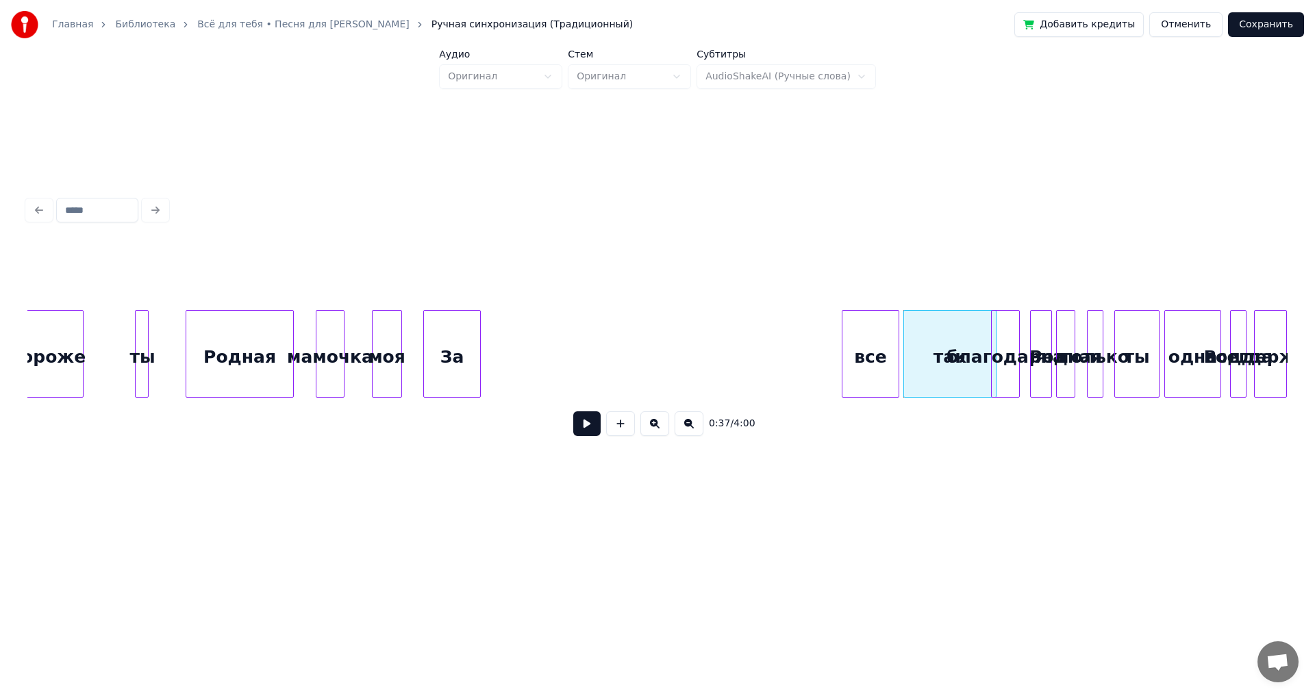
click at [878, 345] on div "все" at bounding box center [870, 357] width 56 height 93
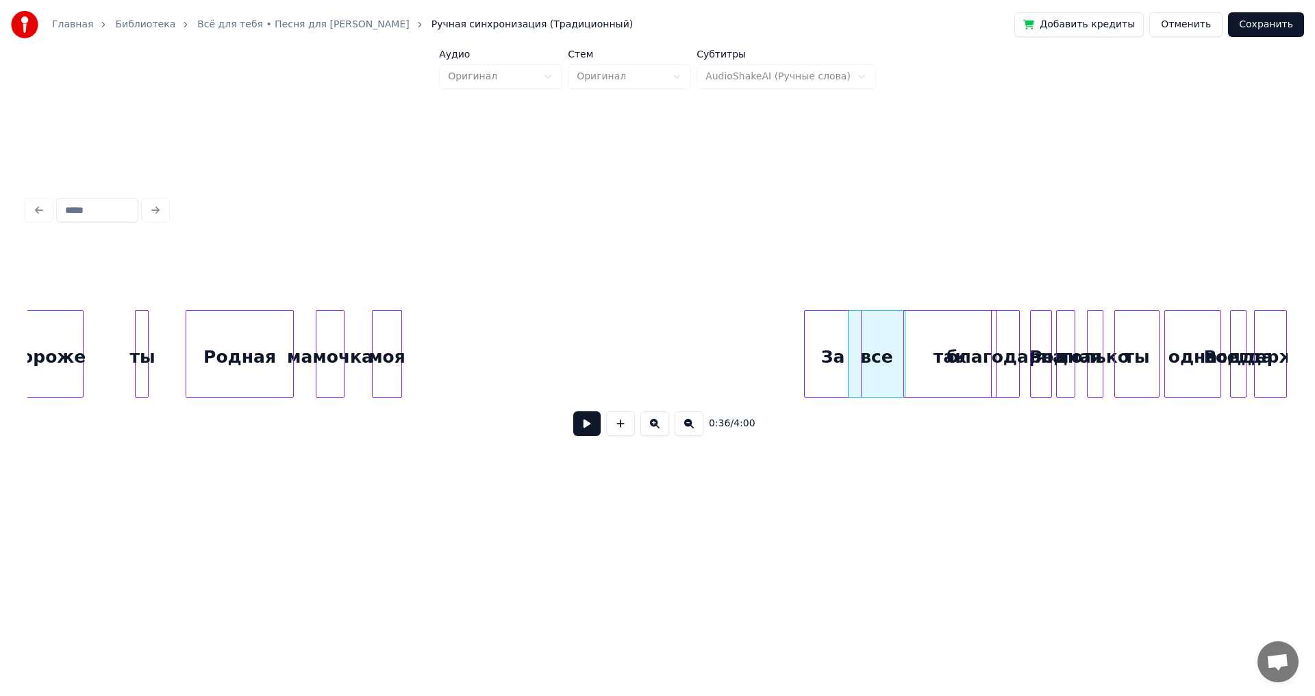
click at [833, 352] on div "За" at bounding box center [833, 357] width 56 height 93
click at [796, 364] on div "моя" at bounding box center [787, 357] width 29 height 93
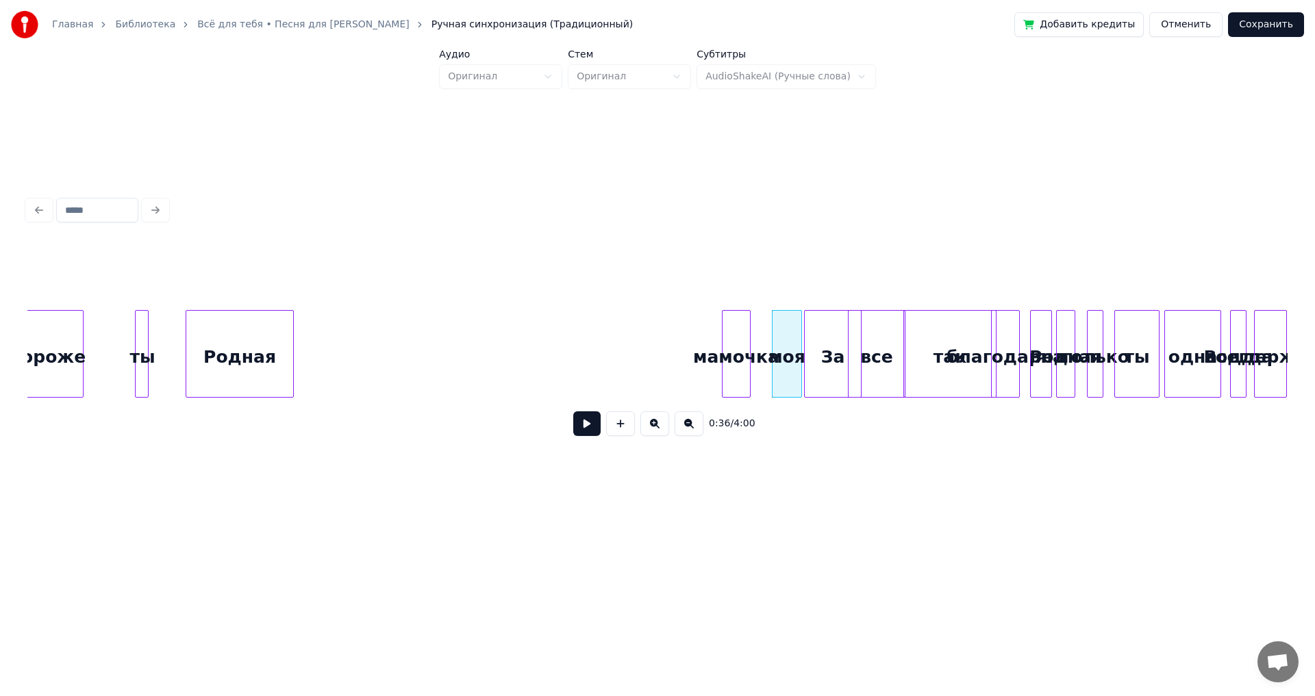
click at [741, 355] on div "мамочка" at bounding box center [735, 357] width 27 height 93
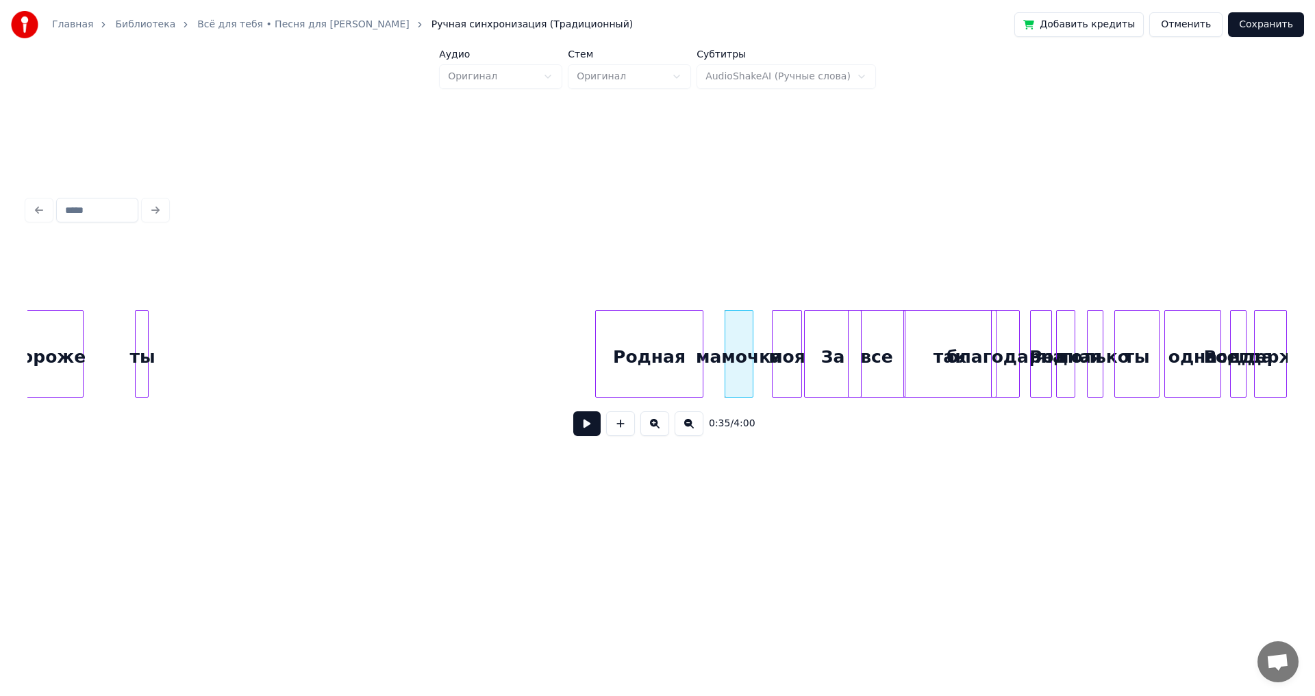
click at [668, 358] on div "Родная" at bounding box center [649, 357] width 107 height 93
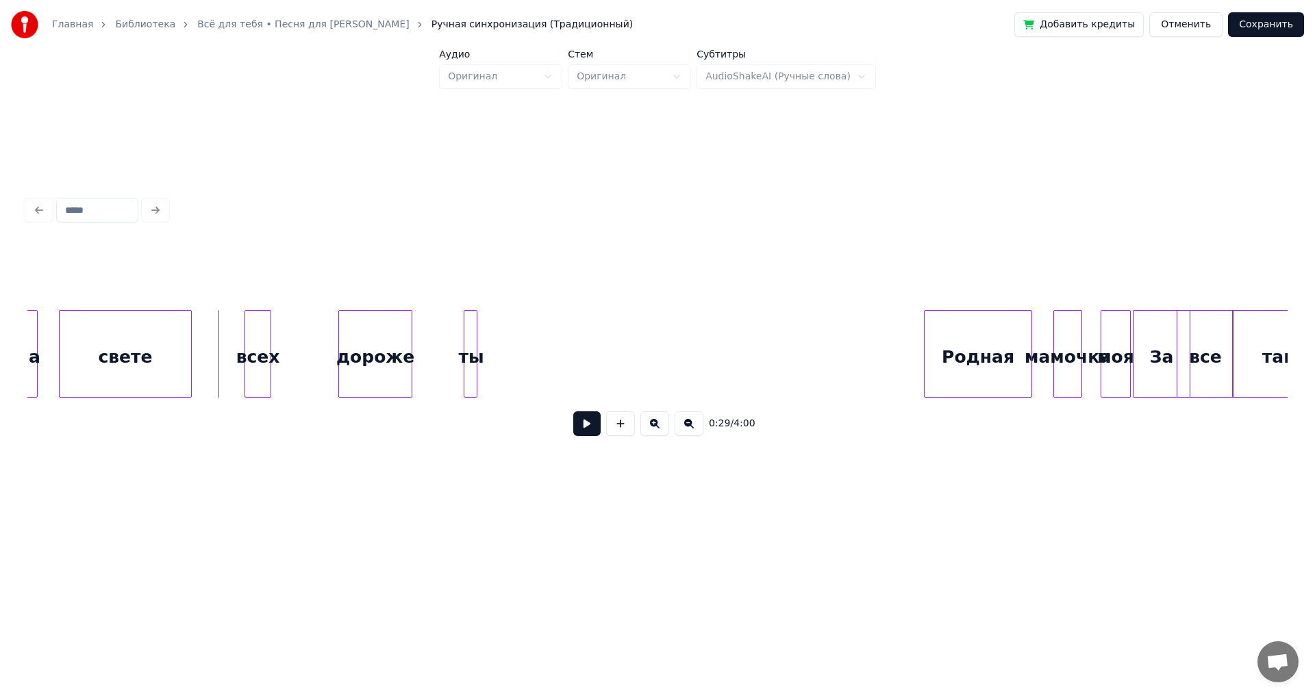
scroll to position [0, 3741]
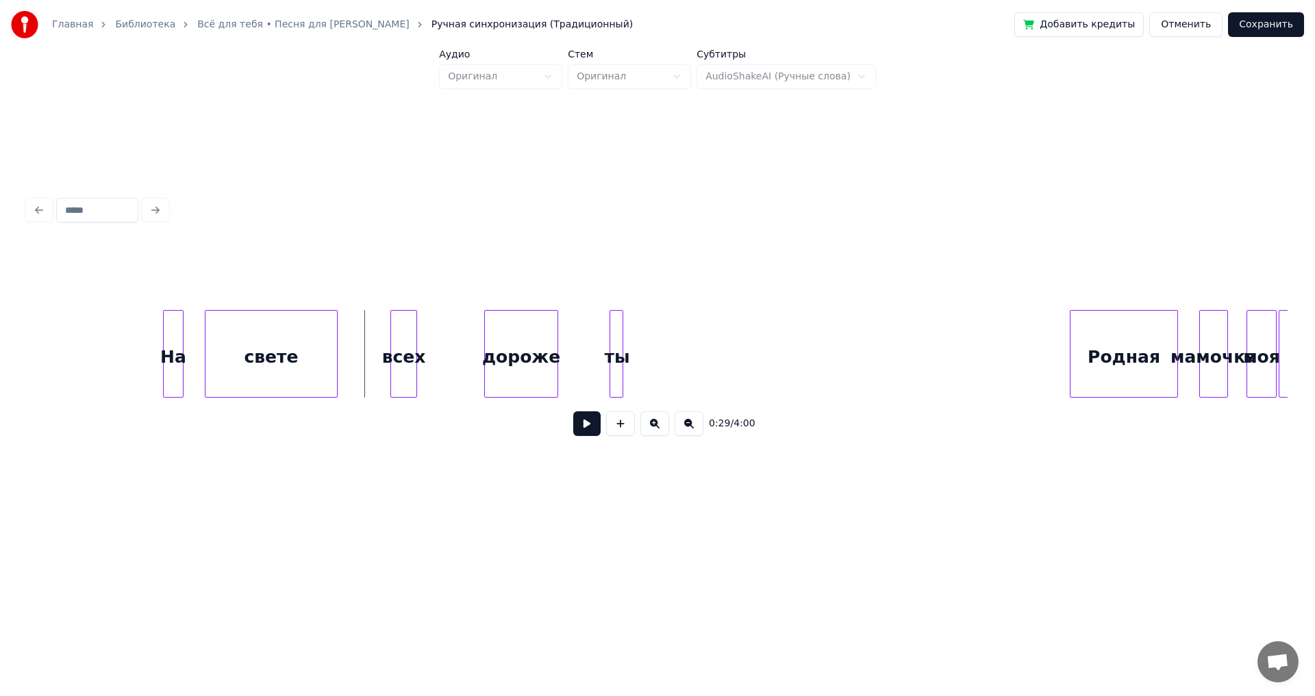
click at [584, 435] on button at bounding box center [586, 424] width 27 height 25
click at [1115, 380] on div "Родная" at bounding box center [1142, 357] width 107 height 93
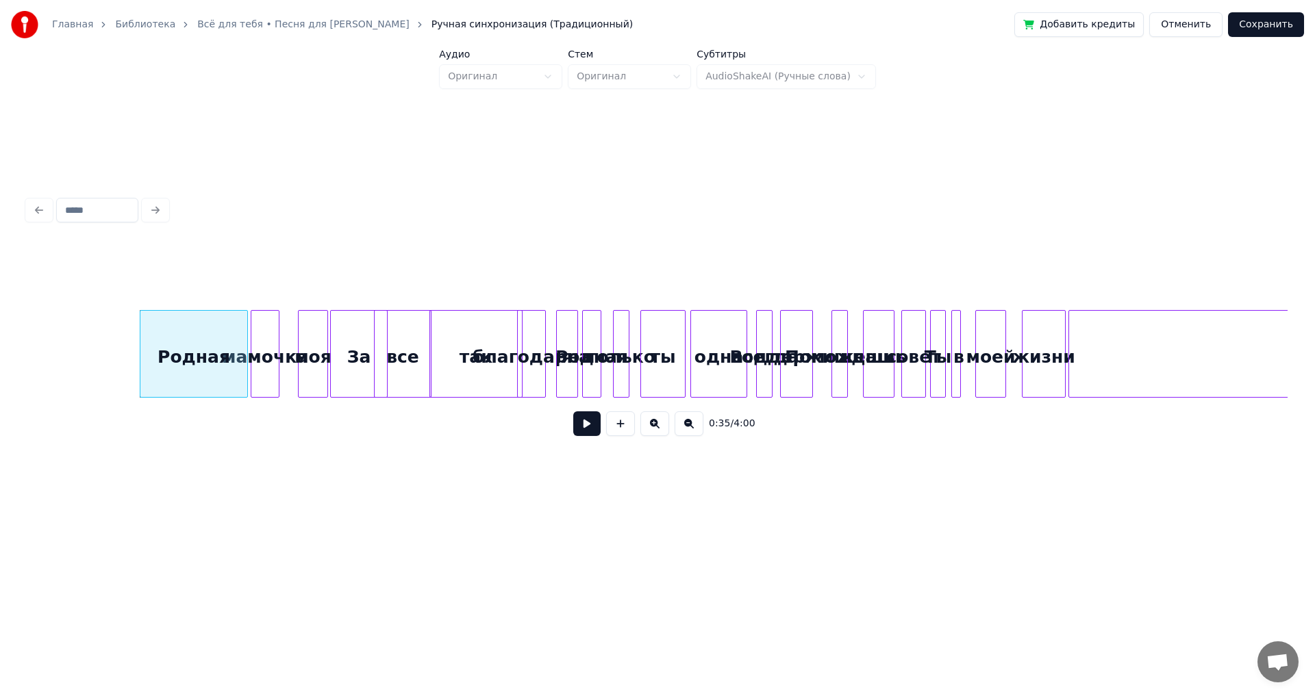
scroll to position [0, 4708]
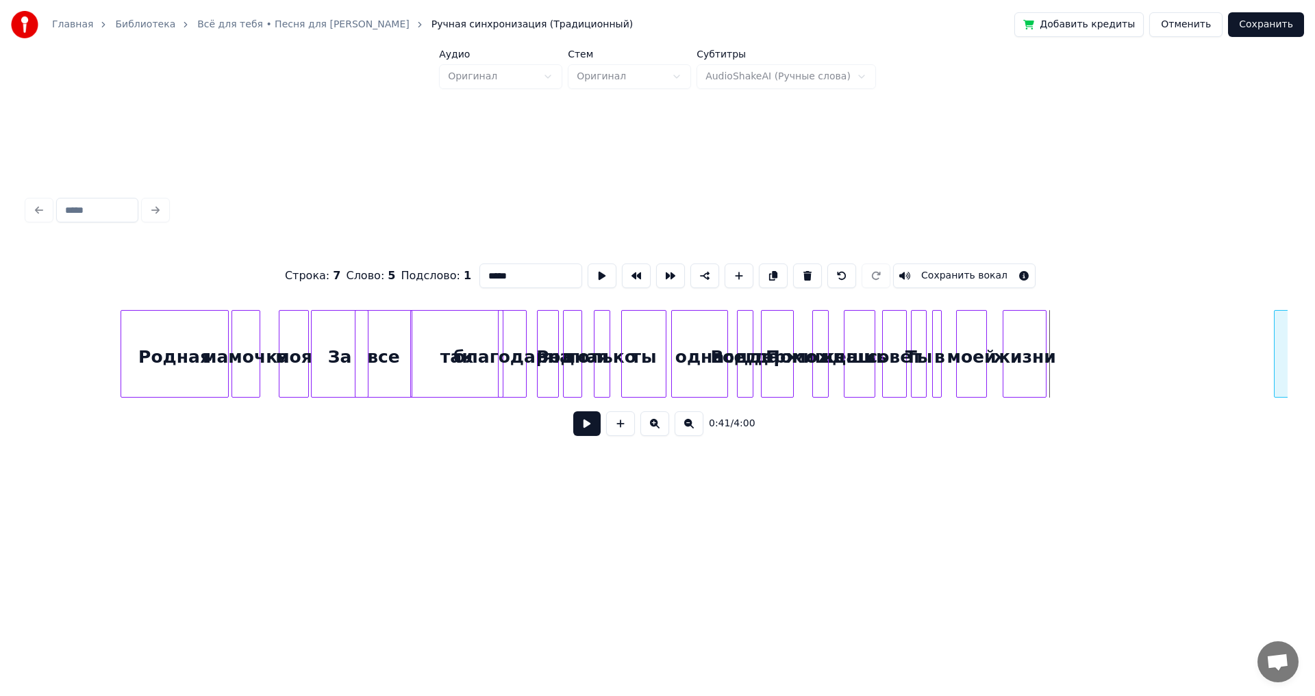
click at [1278, 366] on div at bounding box center [1276, 354] width 4 height 86
click at [1223, 351] on div "жизни" at bounding box center [1228, 357] width 42 height 93
click at [1006, 271] on button "Сохранить вокал" at bounding box center [964, 276] width 142 height 25
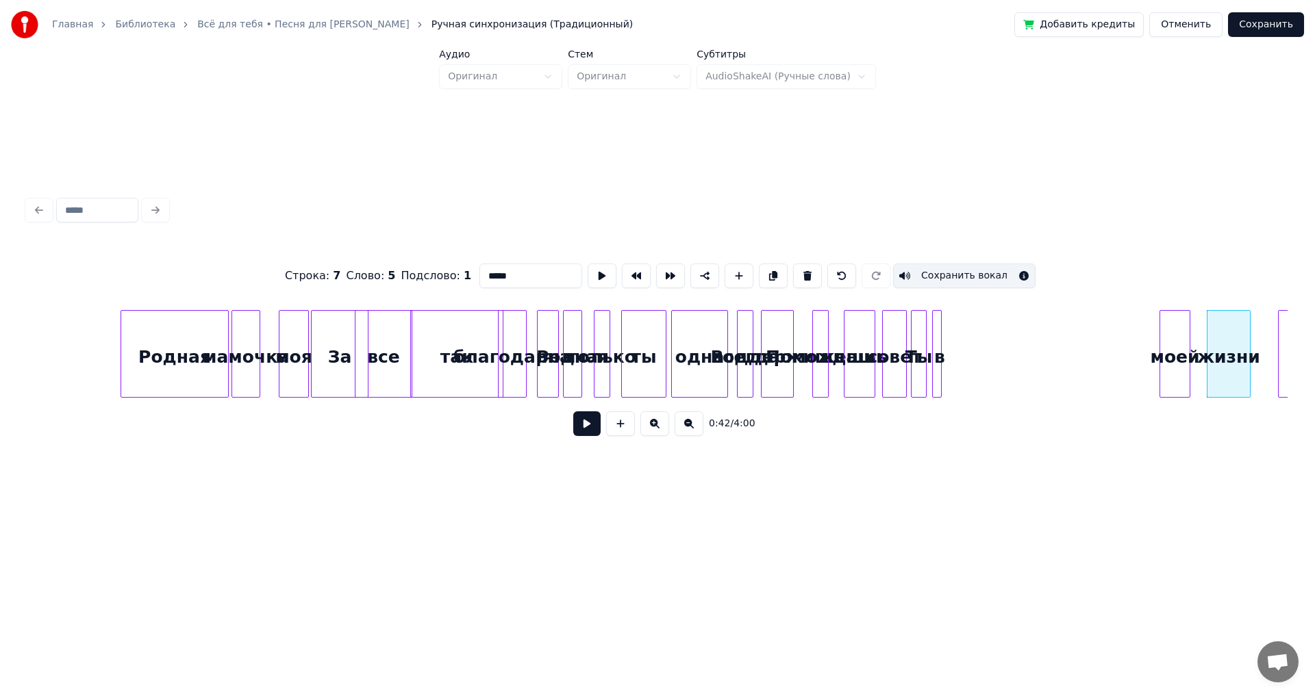
click at [1177, 347] on div "моей" at bounding box center [1174, 357] width 29 height 93
click at [937, 335] on div at bounding box center [939, 354] width 4 height 86
type input "*"
click at [974, 346] on div at bounding box center [972, 354] width 4 height 86
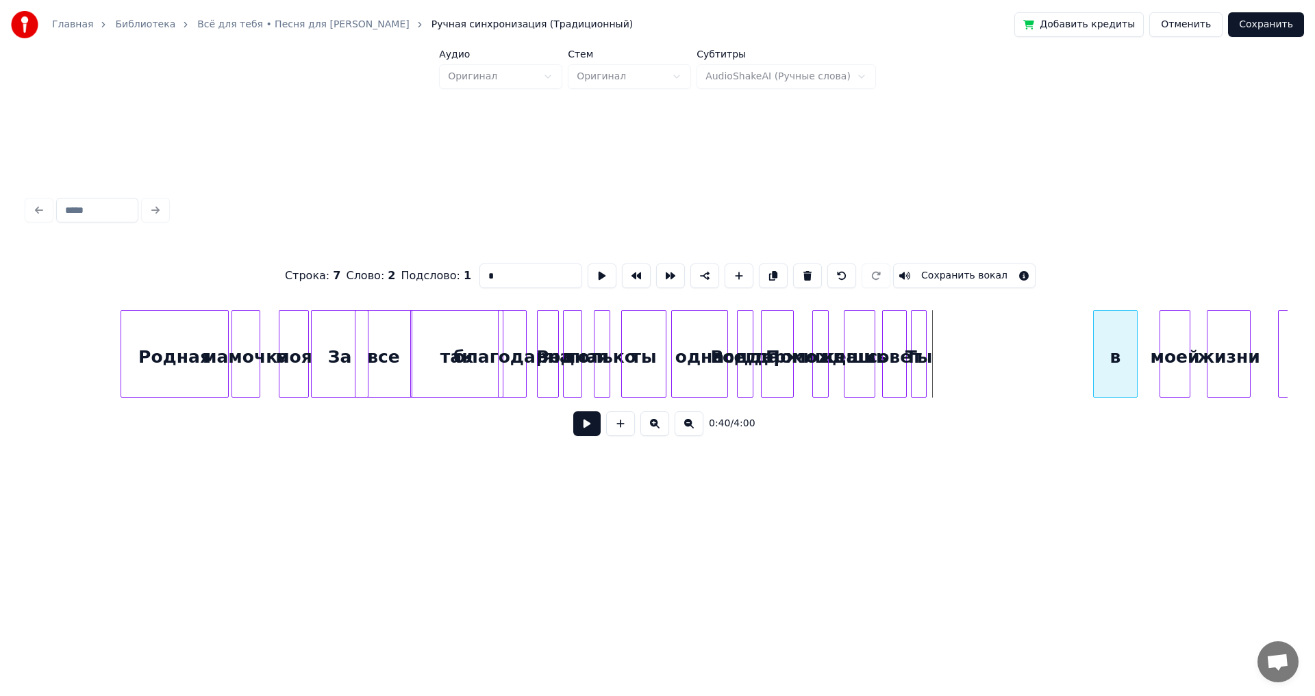
click at [1115, 352] on div "в" at bounding box center [1115, 357] width 43 height 93
click at [1068, 329] on div "Ты" at bounding box center [1070, 357] width 14 height 93
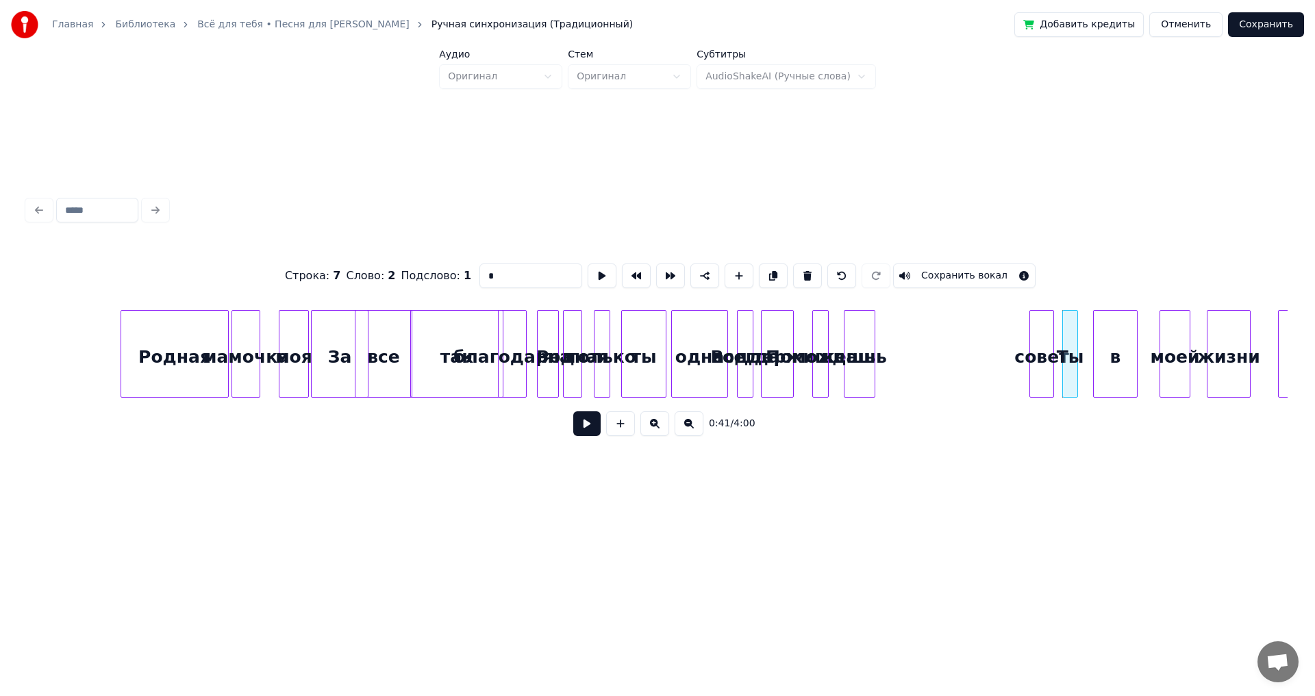
click at [1042, 333] on div "совет" at bounding box center [1041, 357] width 23 height 93
click at [1013, 336] on div "дашь" at bounding box center [1007, 357] width 30 height 93
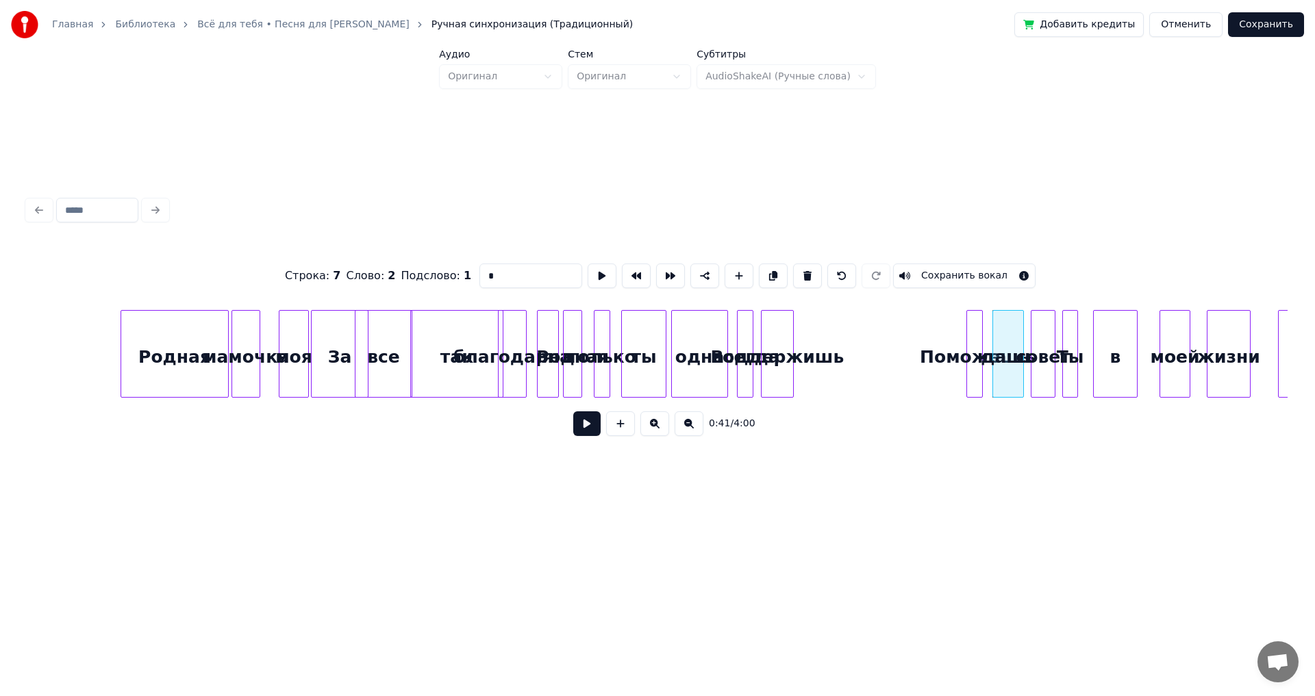
click at [974, 335] on div "Поможешь" at bounding box center [974, 357] width 15 height 93
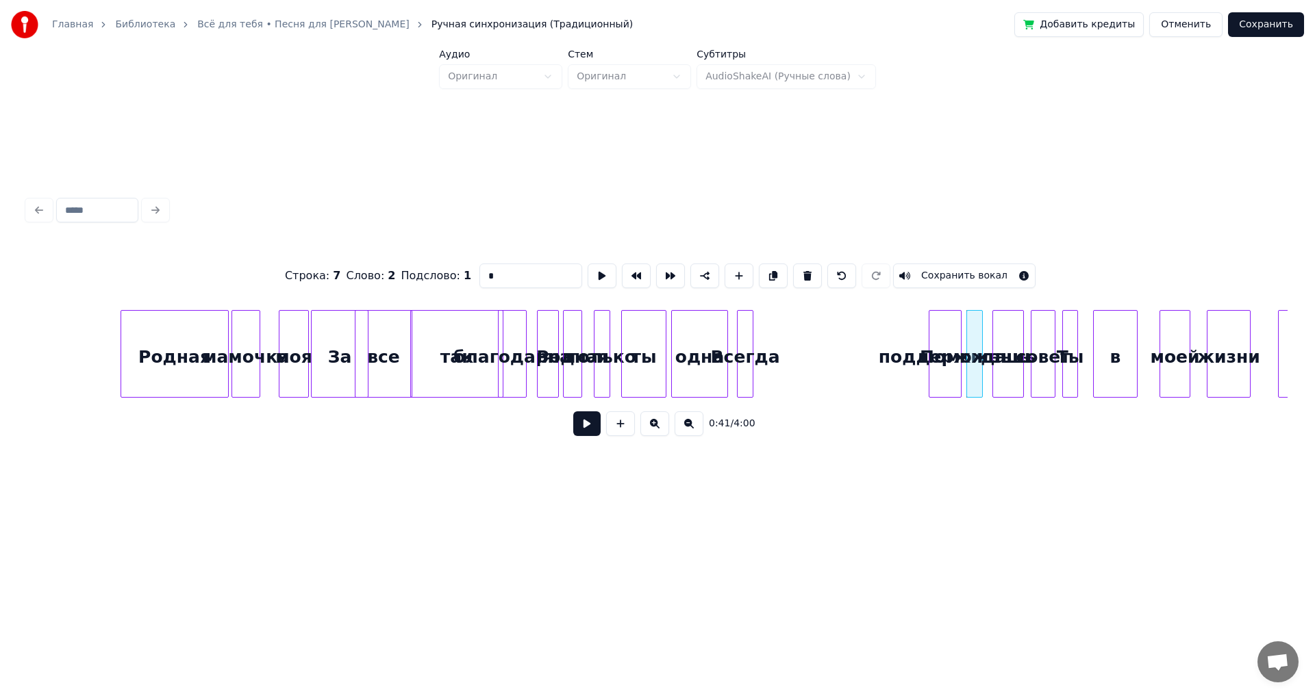
click at [944, 332] on div "поддержишь" at bounding box center [944, 357] width 31 height 93
click at [913, 338] on div "Всегда" at bounding box center [916, 357] width 15 height 93
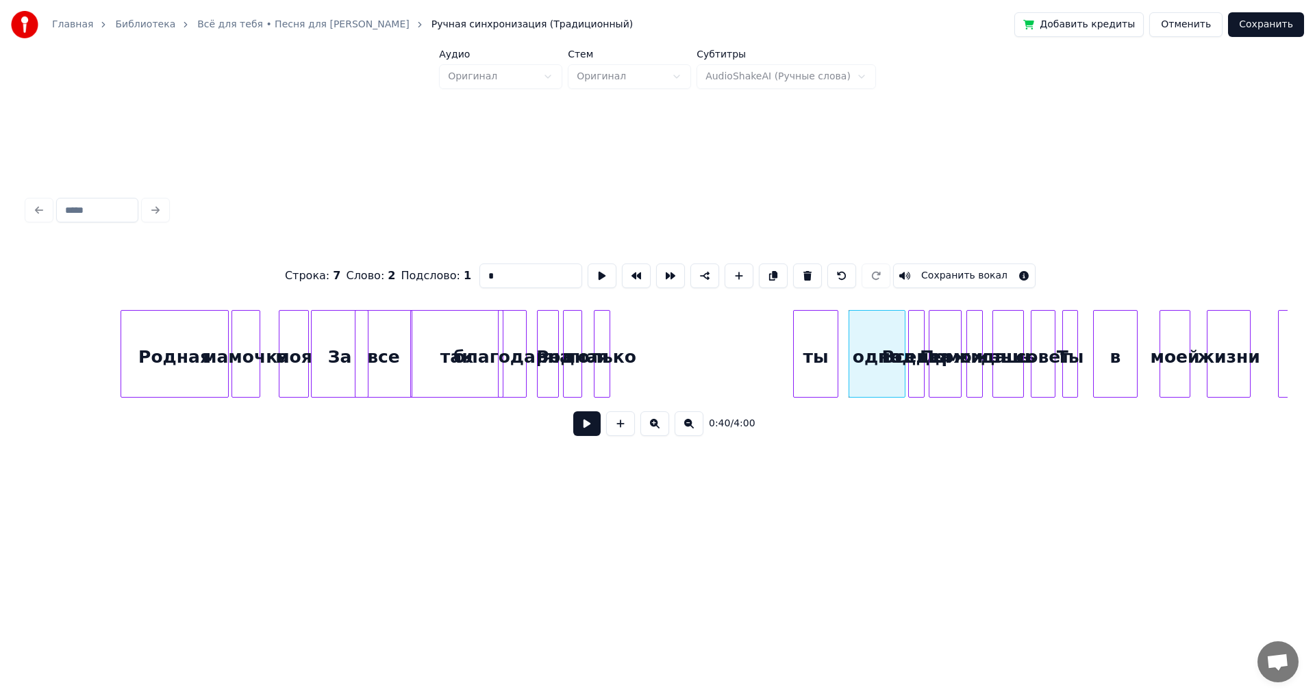
click at [823, 333] on div "ты" at bounding box center [816, 357] width 44 height 93
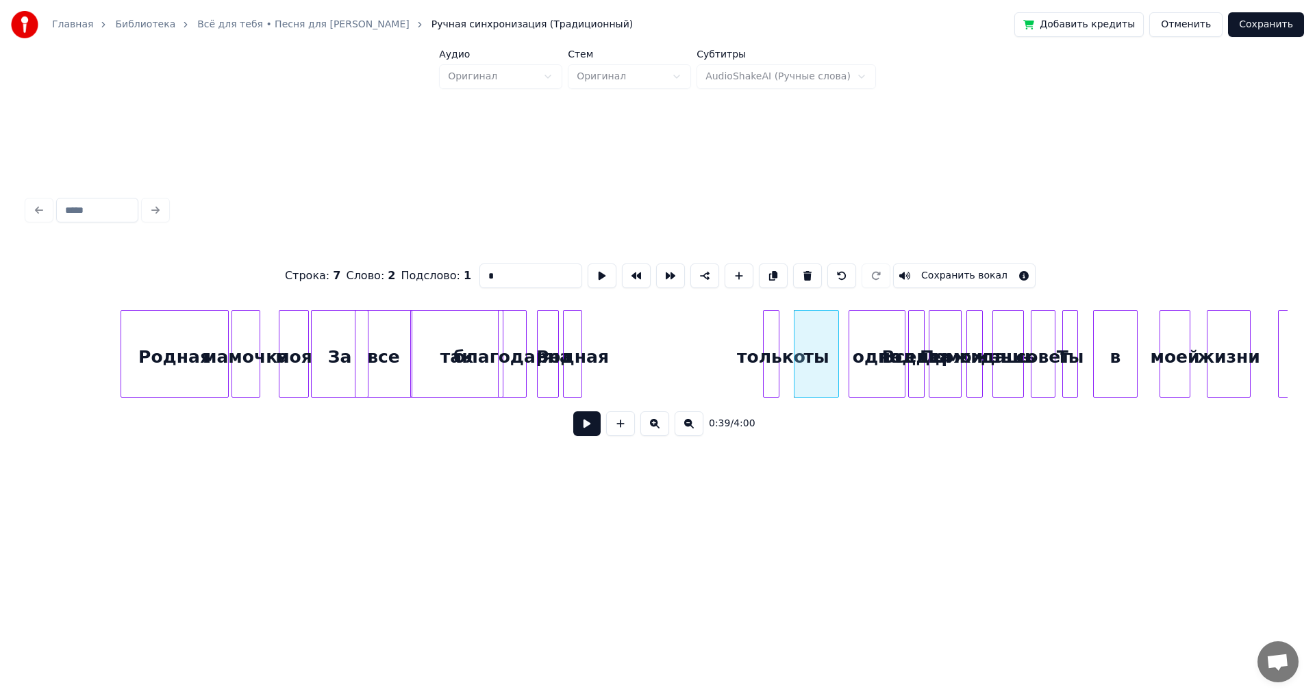
click at [773, 331] on div "только" at bounding box center [771, 357] width 15 height 93
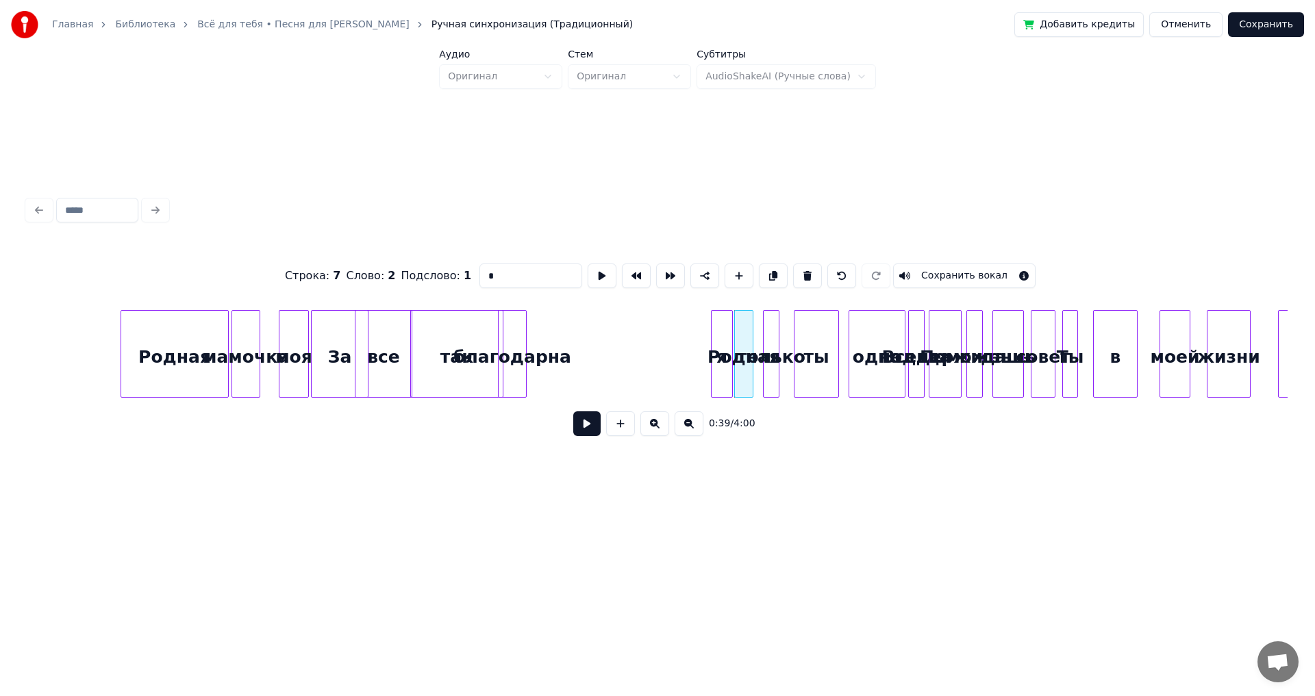
click at [697, 338] on div "благодарна" at bounding box center [685, 357] width 27 height 93
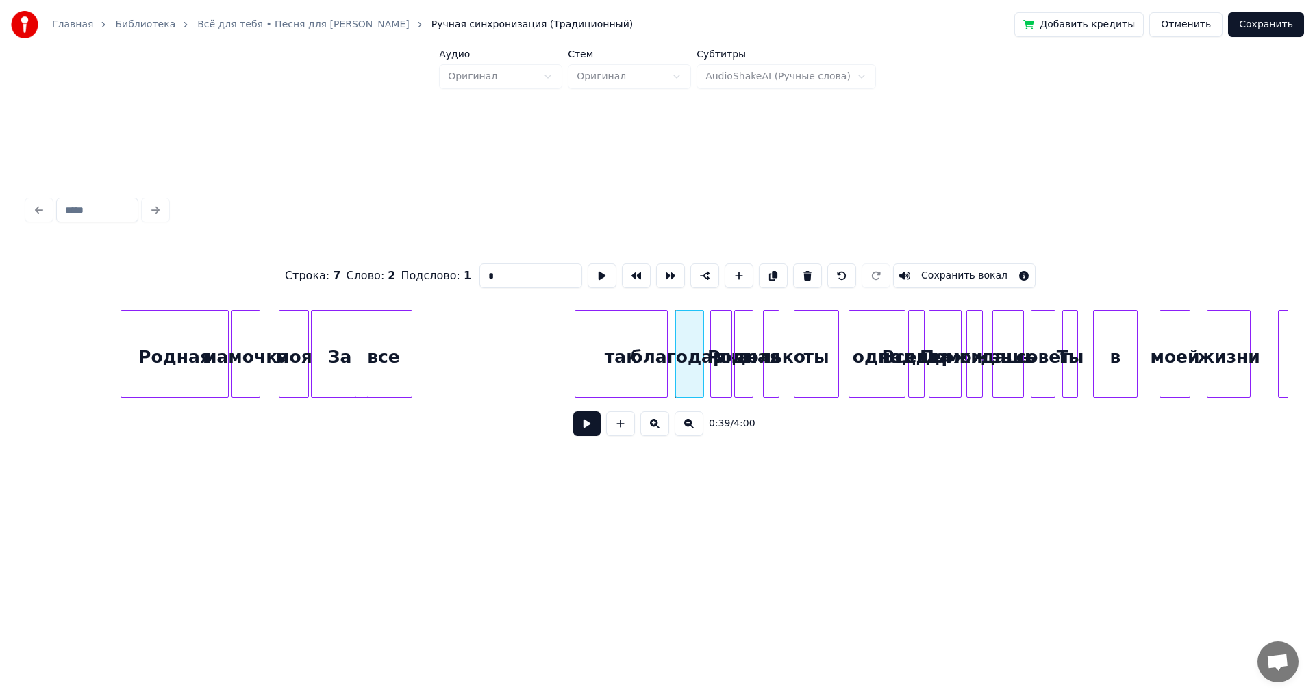
click at [652, 333] on div "так" at bounding box center [621, 357] width 92 height 93
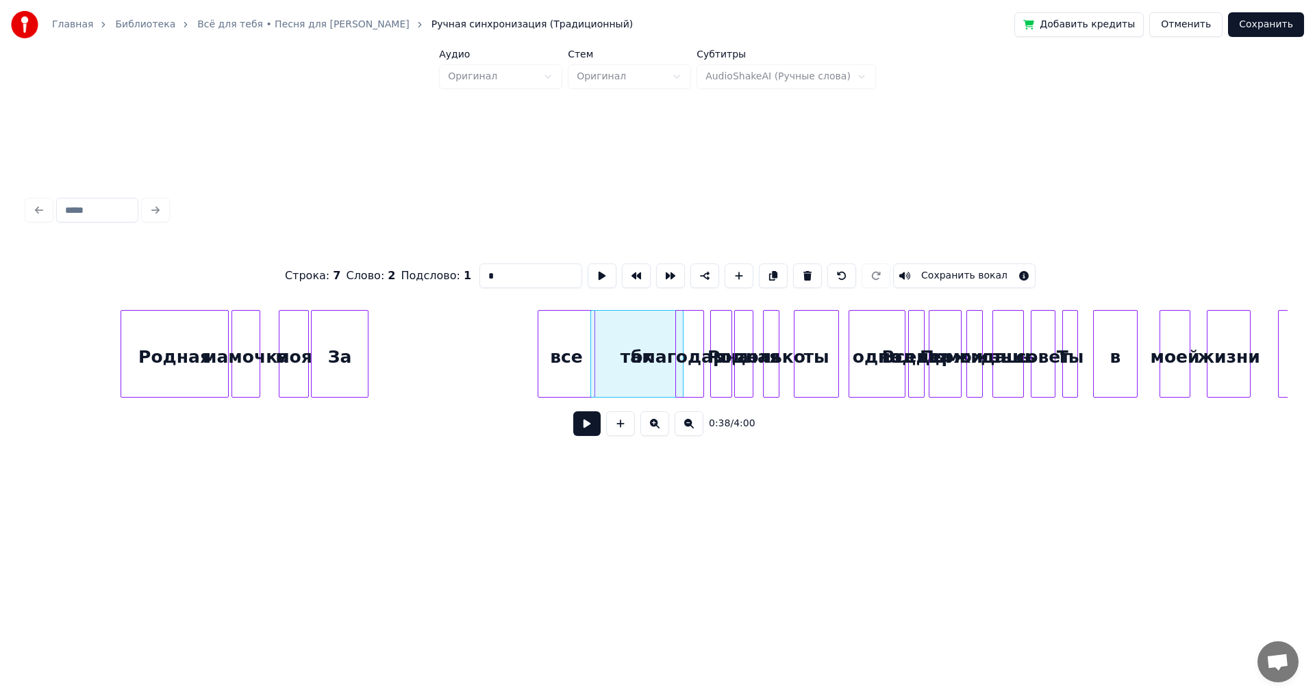
click at [574, 341] on div "все" at bounding box center [566, 357] width 56 height 93
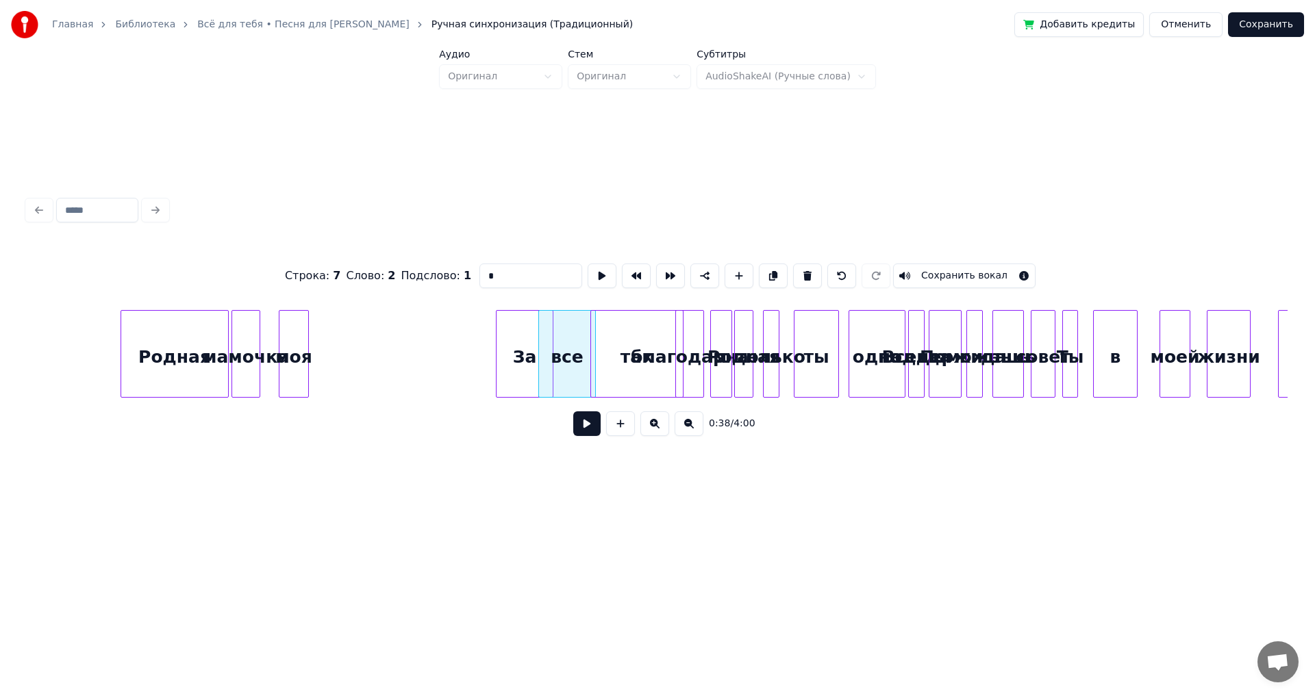
click at [532, 357] on div "За" at bounding box center [524, 357] width 56 height 93
click at [486, 335] on div "моя" at bounding box center [482, 357] width 29 height 93
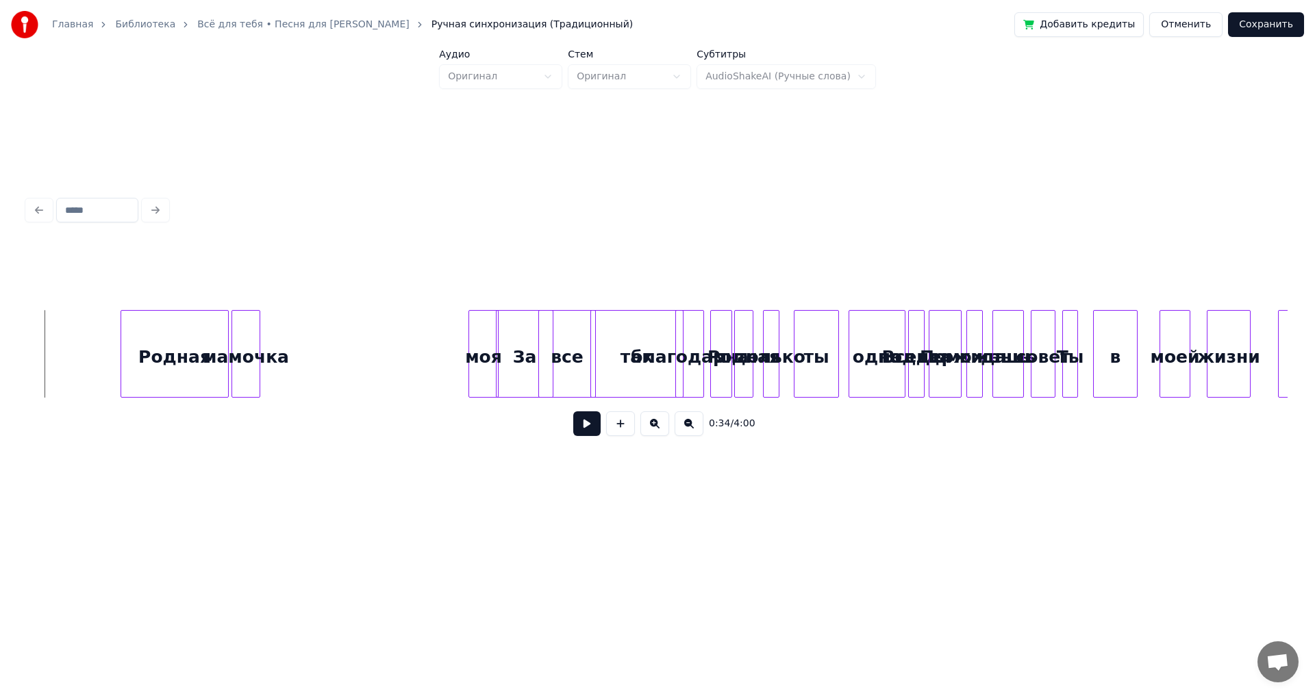
click at [593, 434] on button at bounding box center [586, 424] width 27 height 25
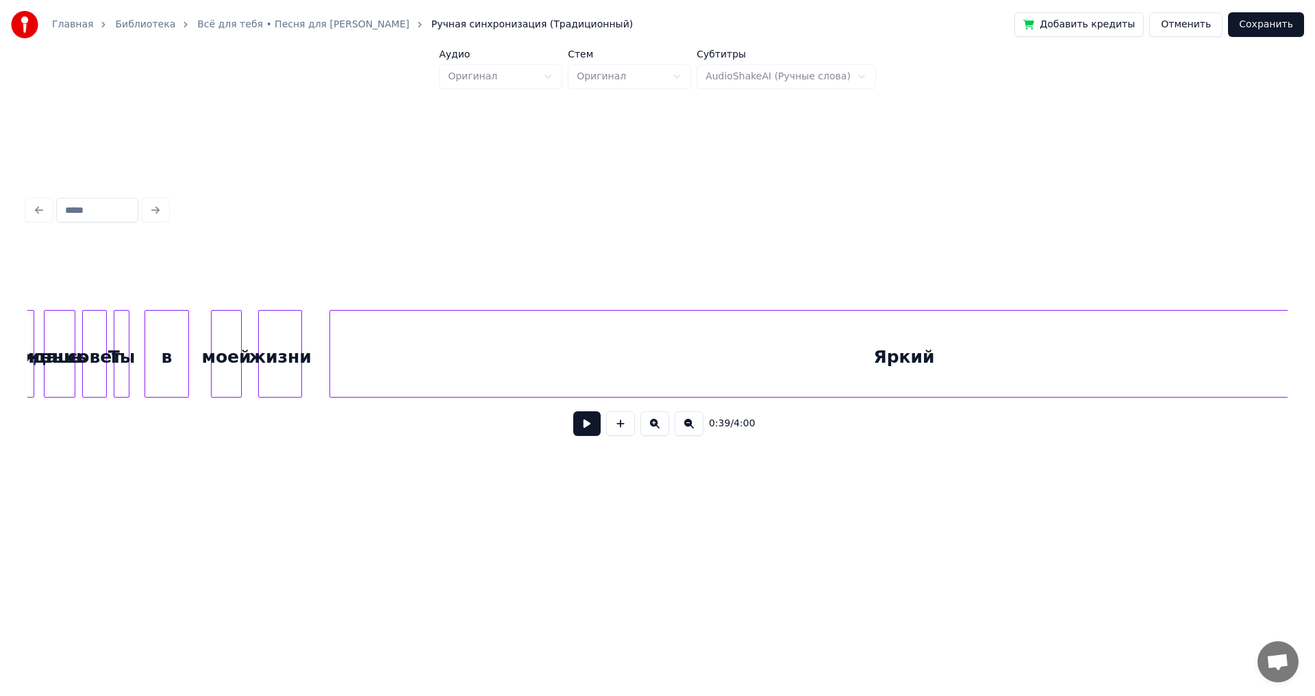
scroll to position [0, 5584]
click at [438, 331] on div "Яркий" at bounding box center [977, 357] width 1148 height 93
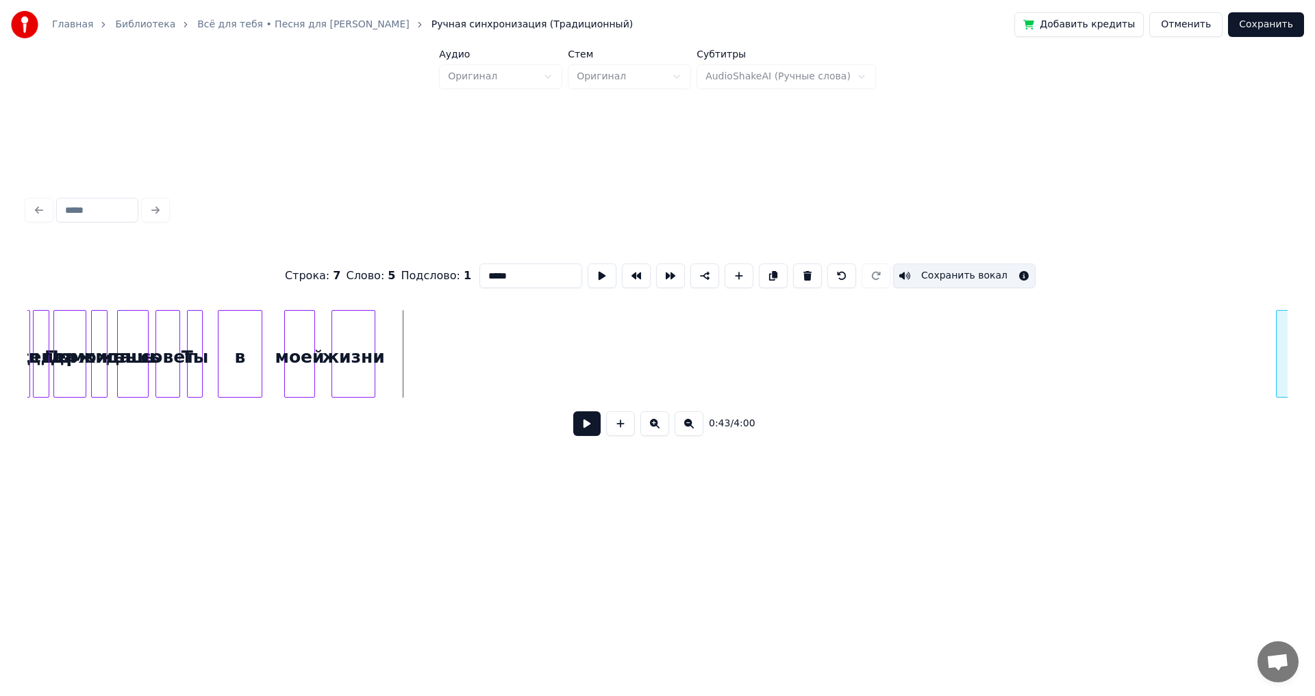
click at [1298, 370] on div "Главная Библиотека Всё для тебя • Песня для [PERSON_NAME] Ручная синхронизация …" at bounding box center [657, 264] width 1315 height 529
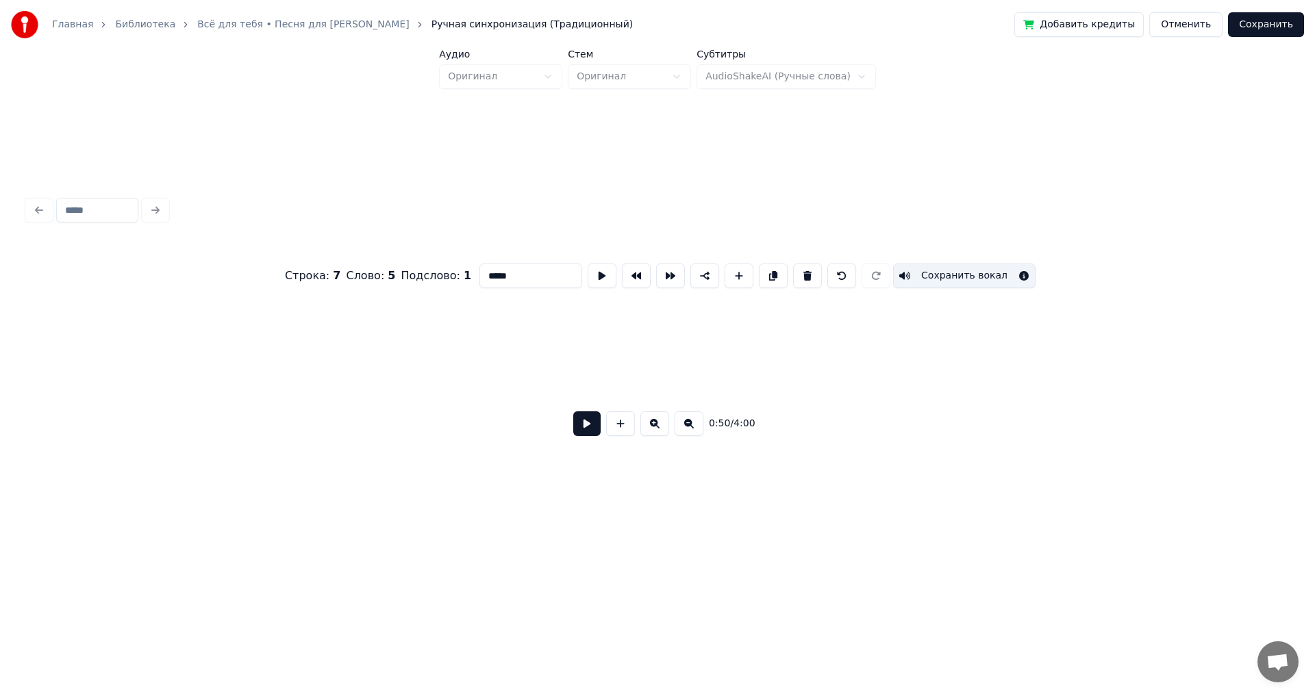
scroll to position [0, 6850]
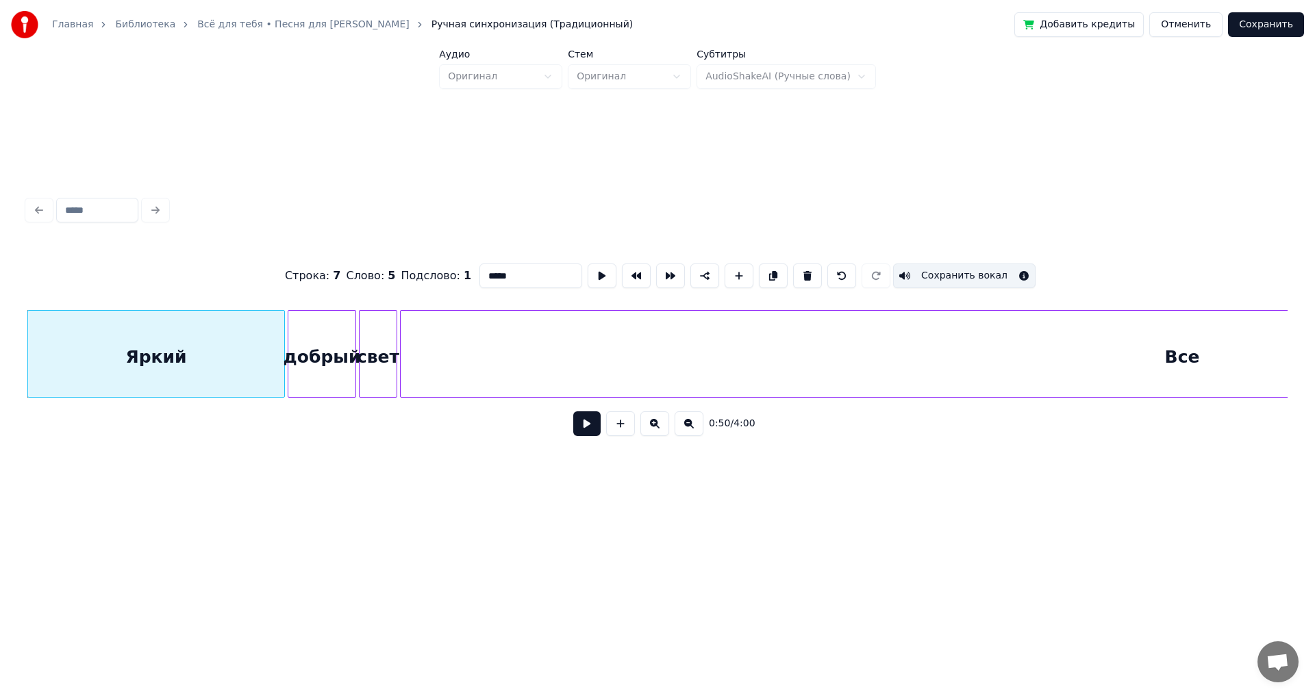
click at [433, 350] on div "Все" at bounding box center [1182, 357] width 1563 height 93
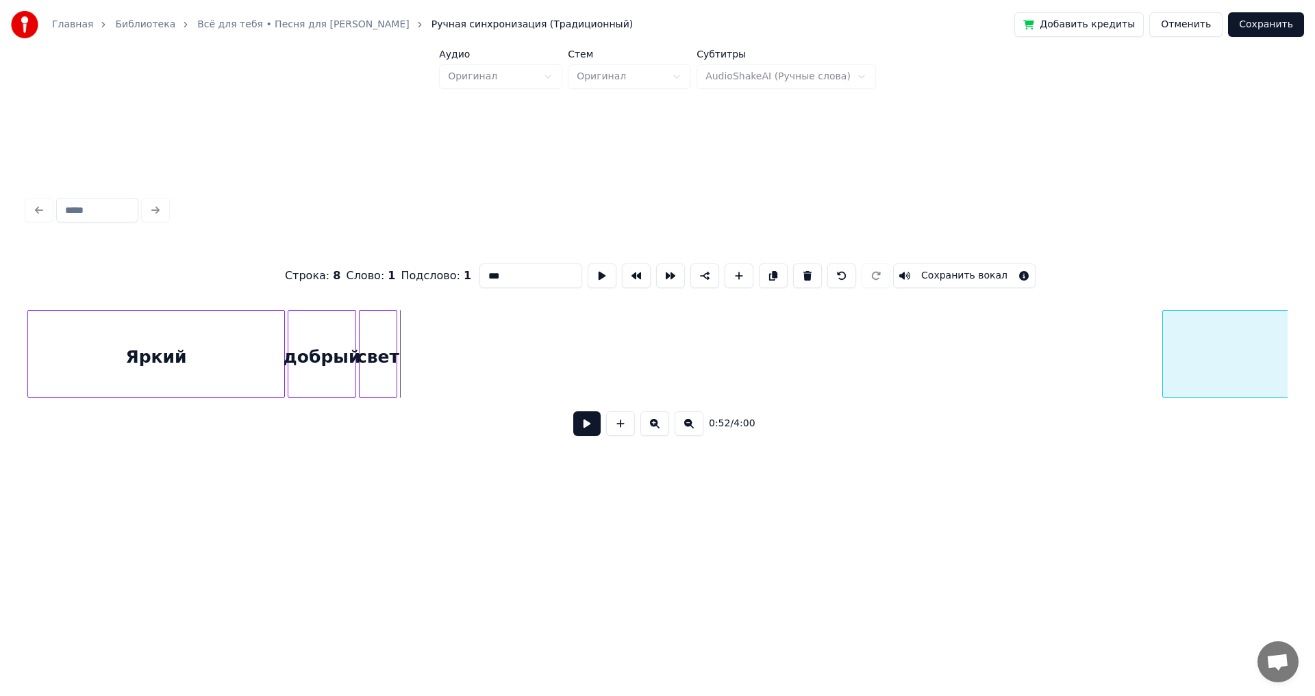
click at [1163, 366] on div at bounding box center [1165, 354] width 4 height 86
click at [1130, 370] on div "свет" at bounding box center [1112, 357] width 37 height 93
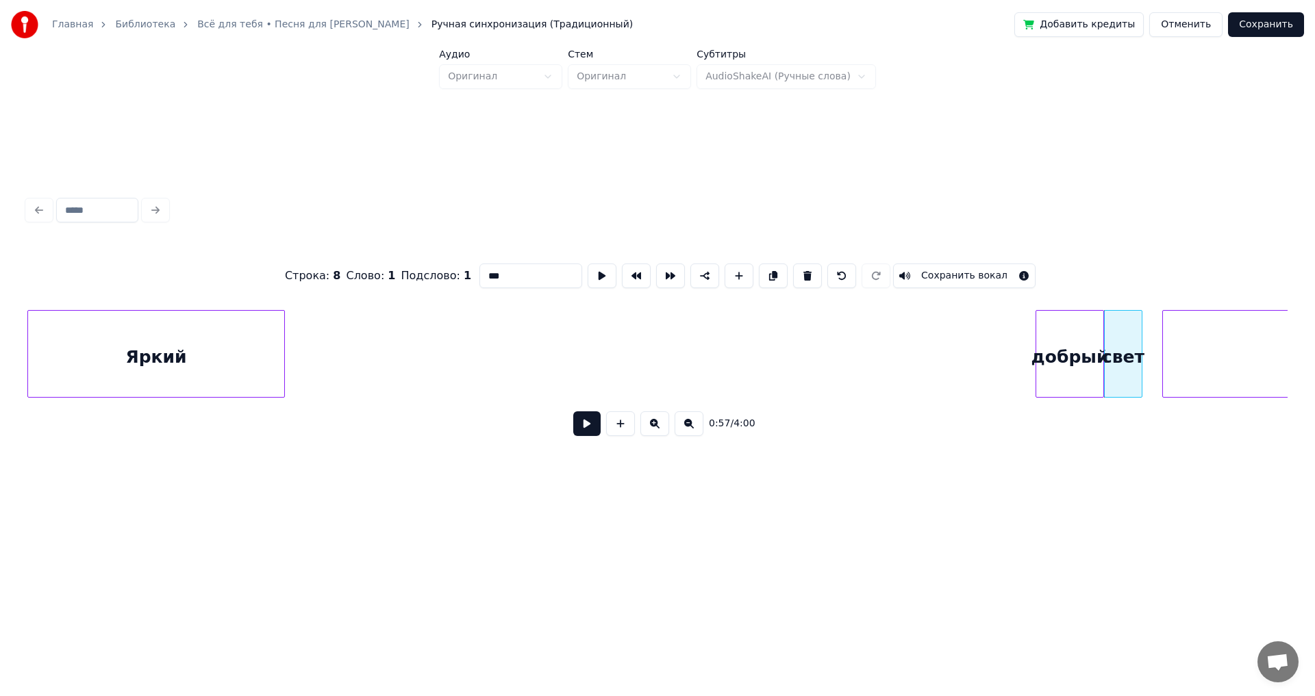
click at [1066, 368] on div "добрый" at bounding box center [1069, 357] width 67 height 93
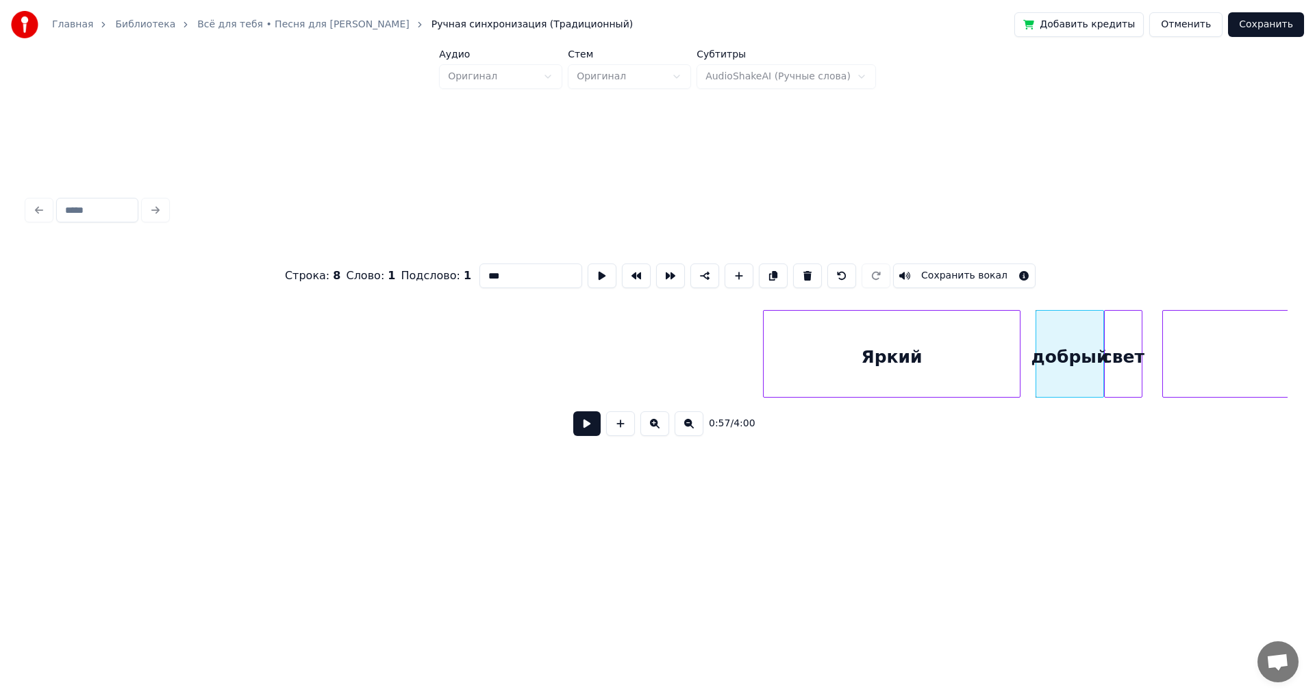
click at [955, 355] on div "Яркий" at bounding box center [892, 357] width 256 height 93
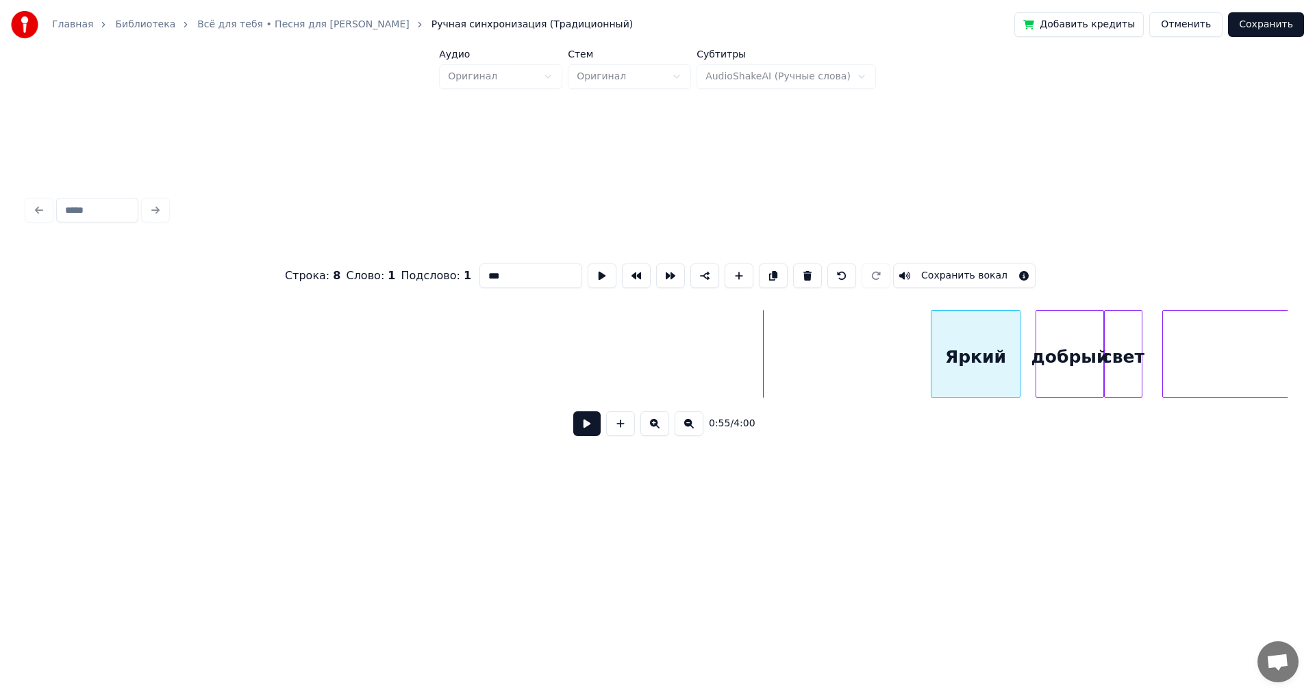
click at [935, 359] on div at bounding box center [933, 354] width 4 height 86
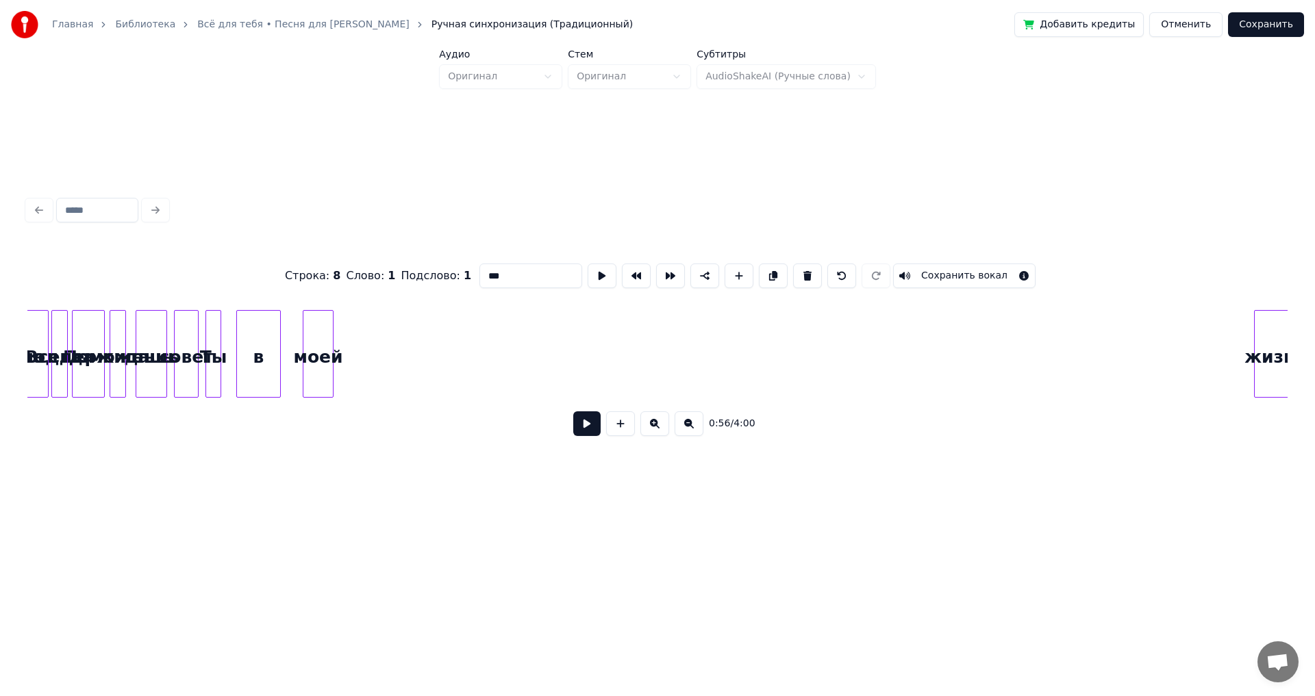
scroll to position [0, 5591]
click at [1289, 378] on div "Строка : 8 Слово : 1 Подслово : 1 *** Сохранить вокал 0:56 / 4:00" at bounding box center [657, 319] width 1271 height 271
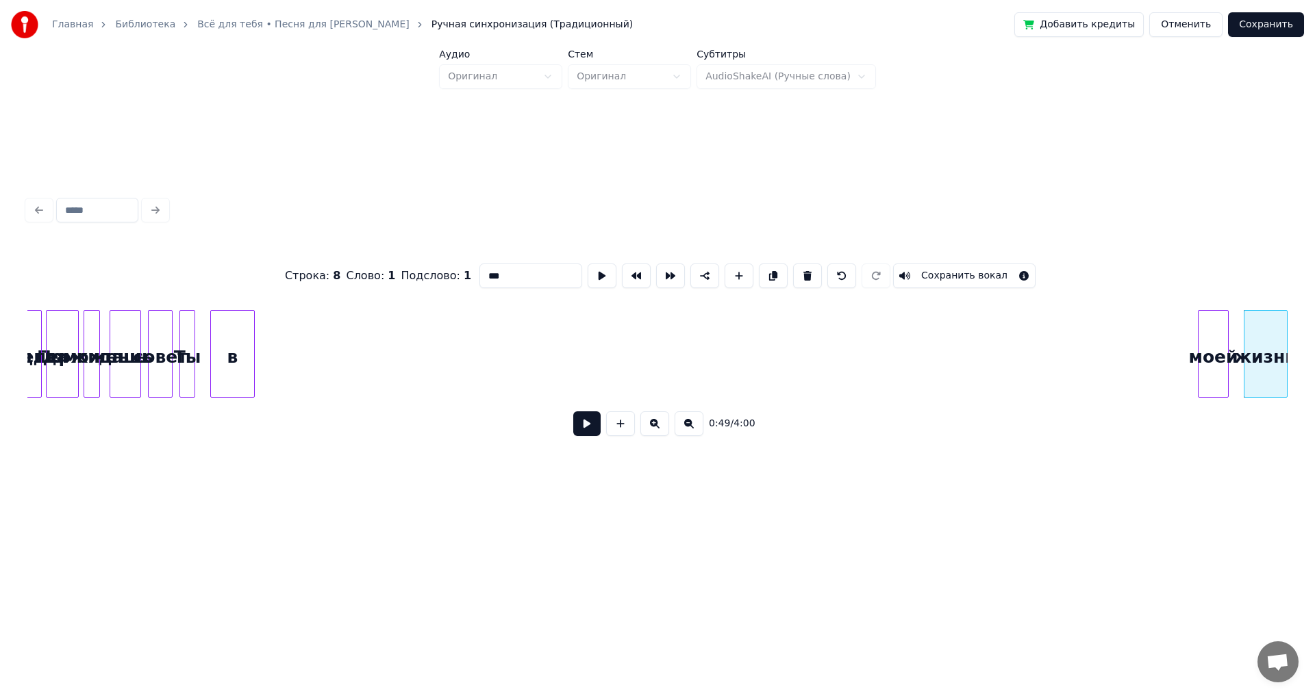
click at [1218, 377] on div "моей" at bounding box center [1212, 357] width 29 height 93
click at [1157, 350] on div "в" at bounding box center [1169, 357] width 43 height 93
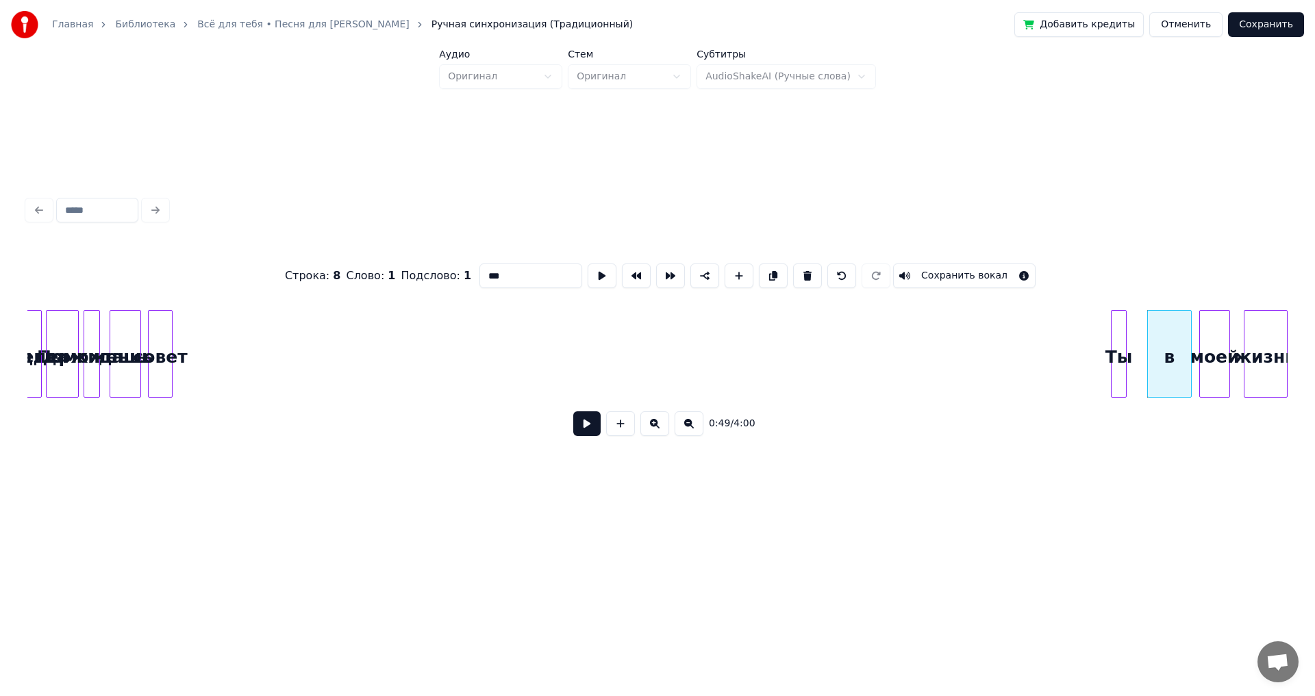
click at [1116, 390] on div "Ты" at bounding box center [1118, 357] width 14 height 93
click at [1061, 409] on div "Строка : 8 Слово : 1 Подслово : 1 *** Сохранить вокал 0:48 / 4:00" at bounding box center [657, 346] width 1260 height 208
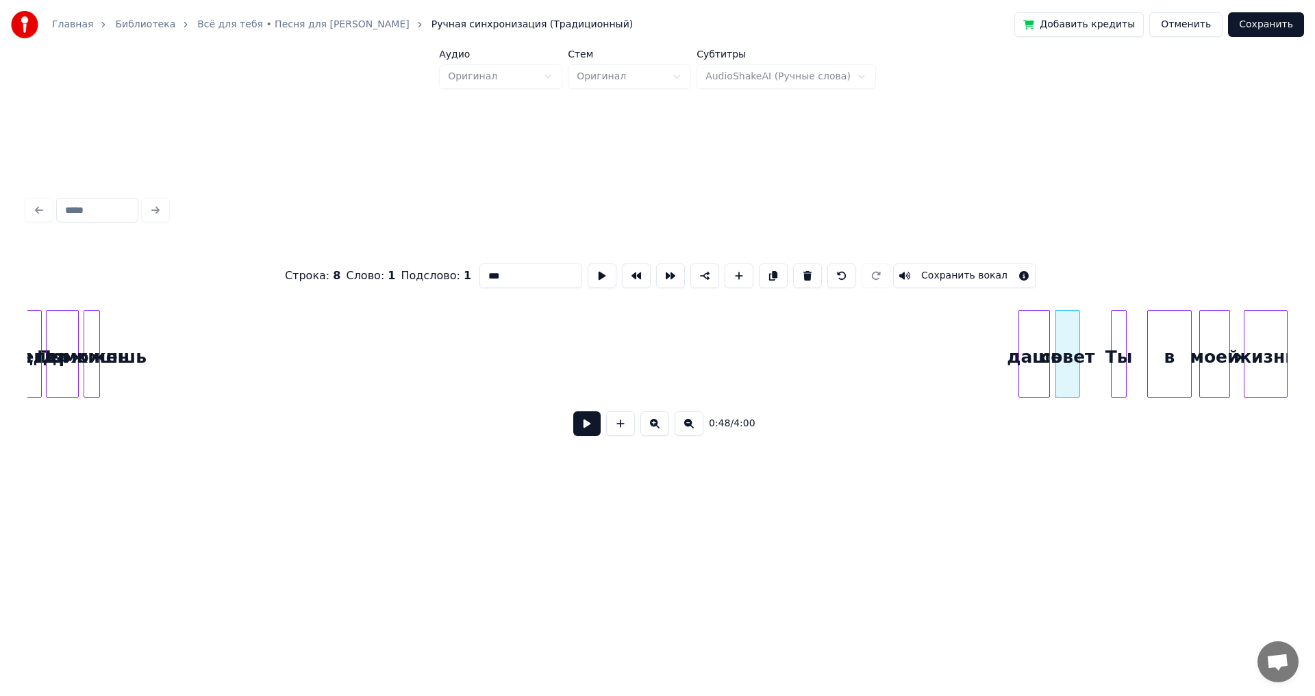
click at [1034, 386] on div "дашь" at bounding box center [1034, 357] width 30 height 93
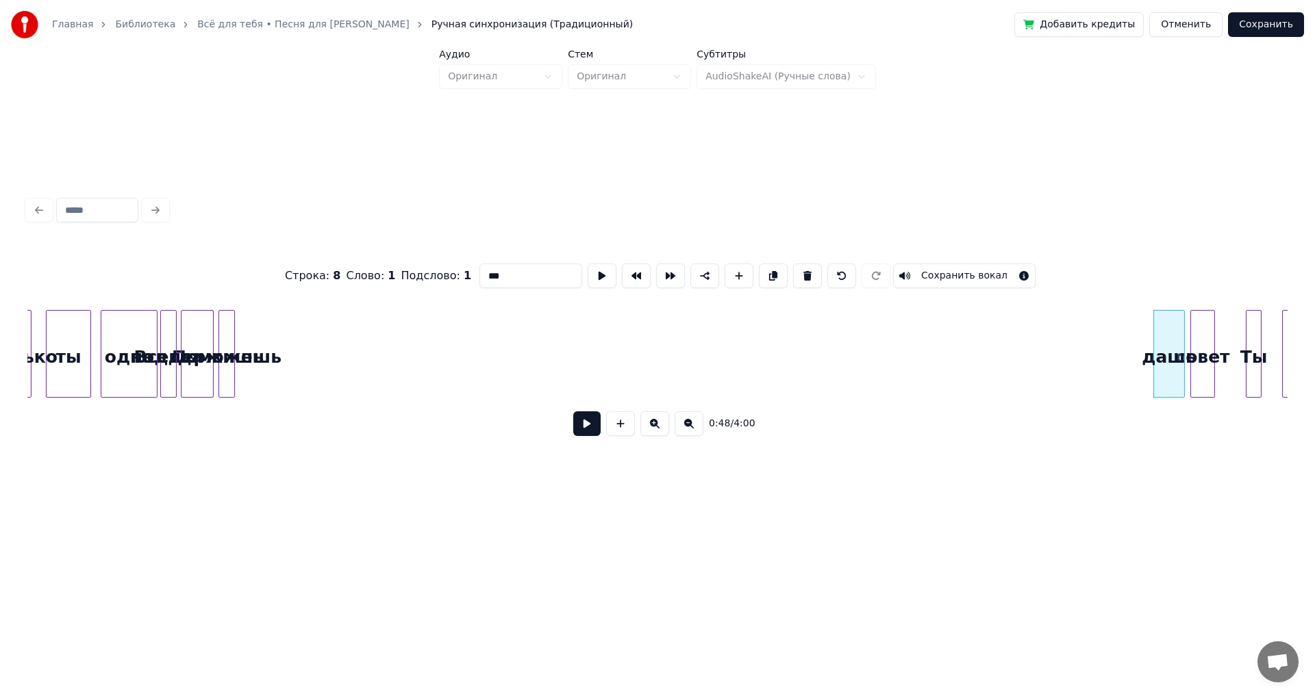
scroll to position [0, 5438]
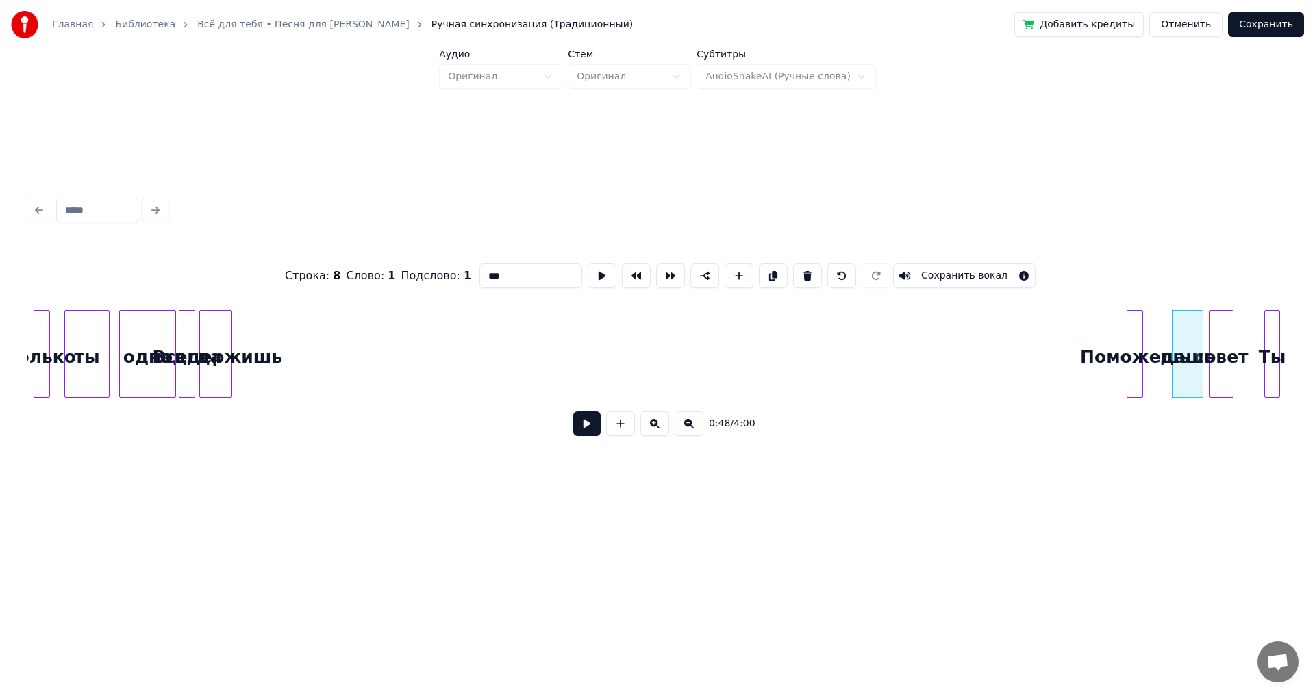
click at [1134, 389] on div "Поможешь" at bounding box center [1134, 357] width 15 height 93
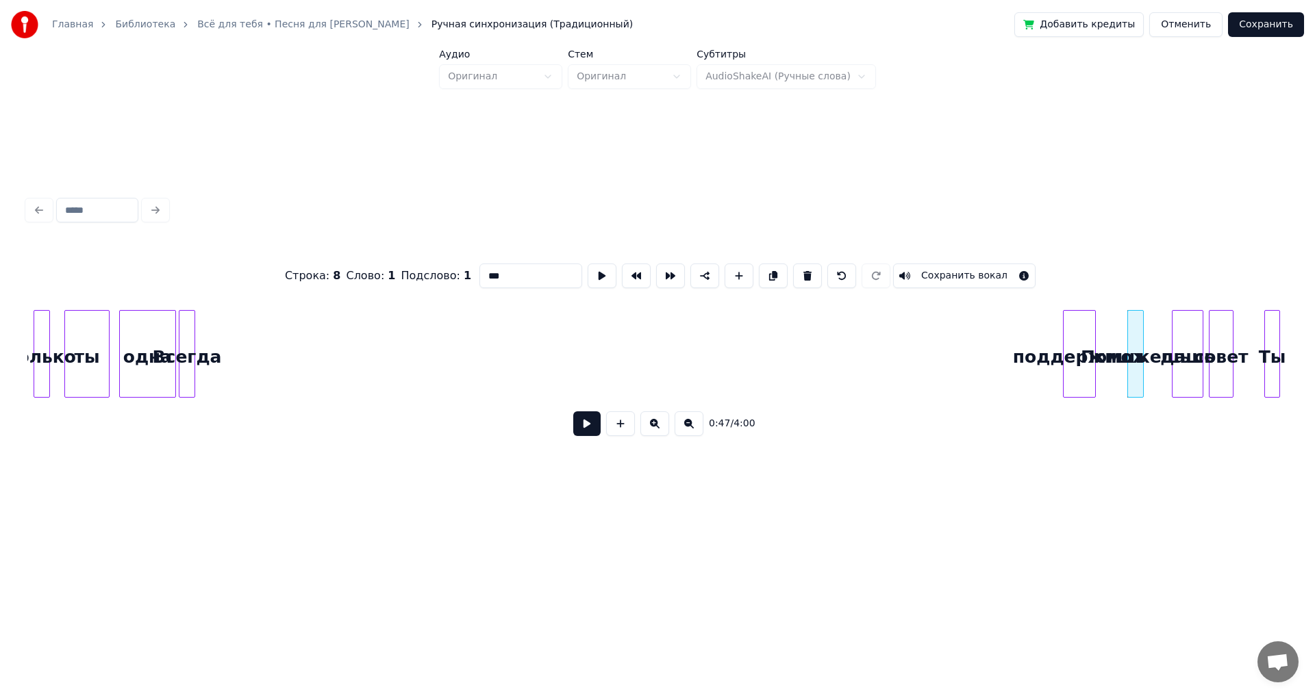
click at [1079, 326] on div "поддержишь" at bounding box center [1078, 357] width 31 height 93
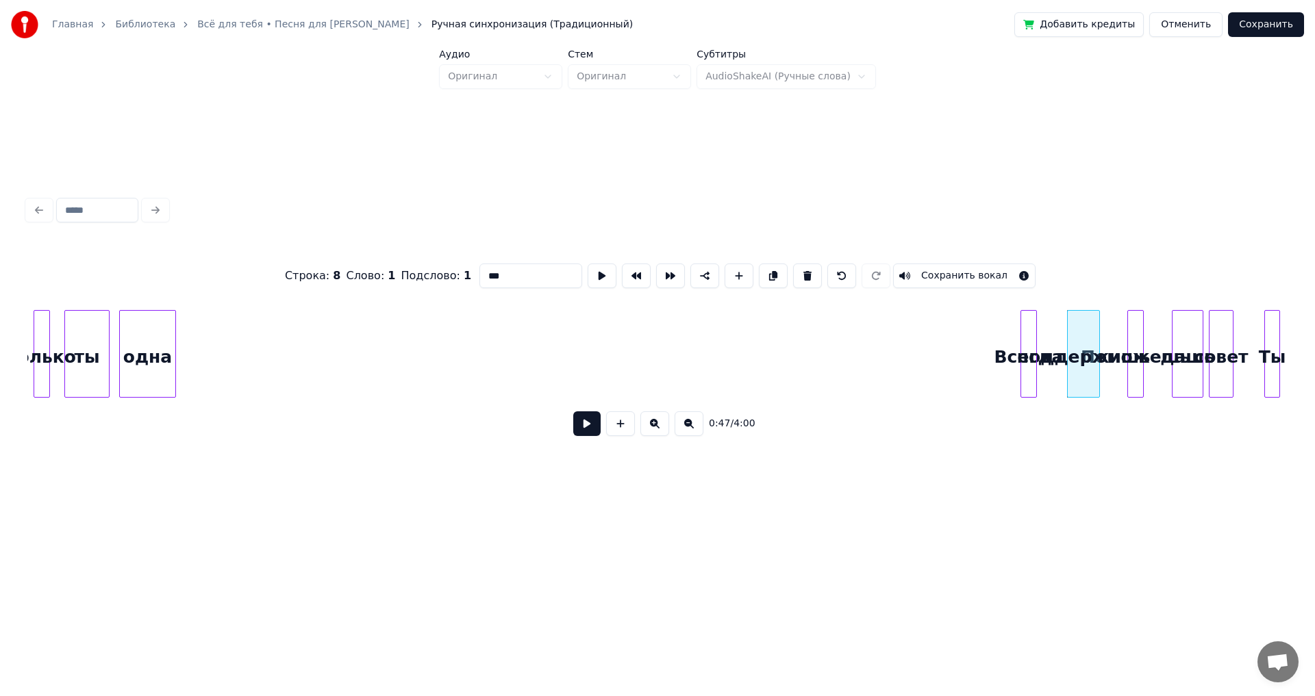
click at [1027, 335] on div "Всегда" at bounding box center [1028, 357] width 15 height 93
click at [979, 336] on div "одна" at bounding box center [983, 357] width 55 height 93
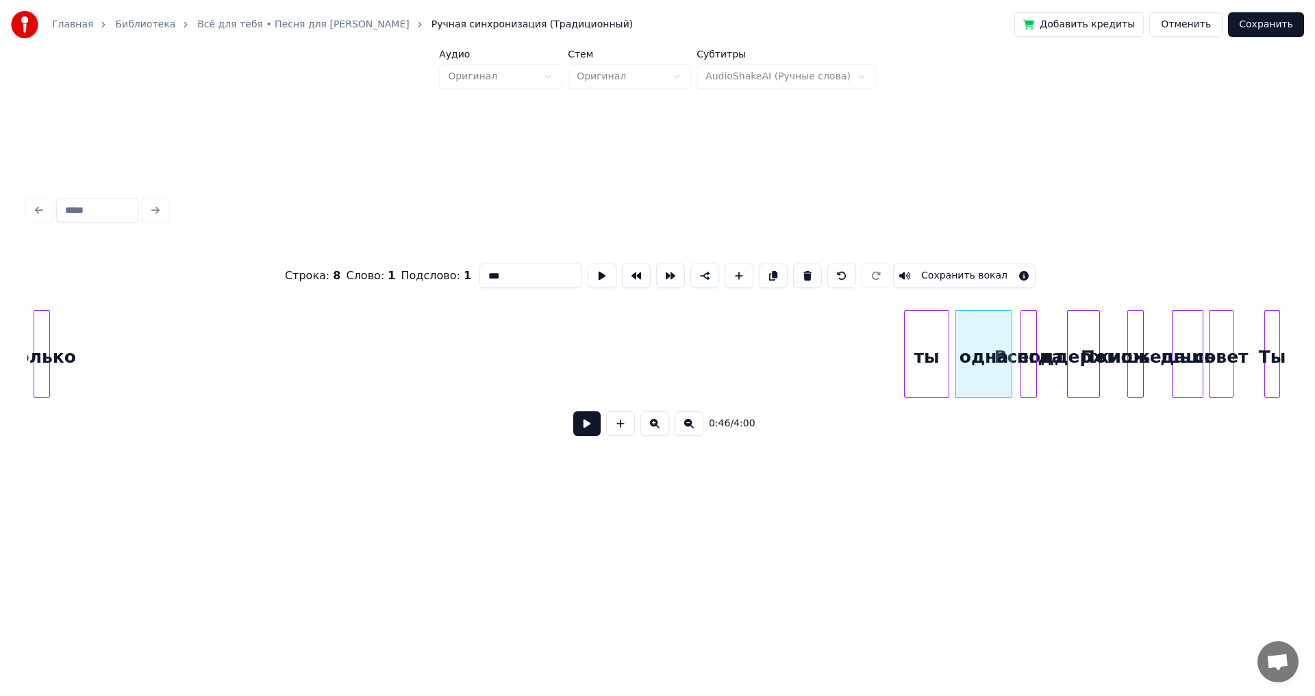
click at [922, 333] on div "ты" at bounding box center [927, 357] width 44 height 93
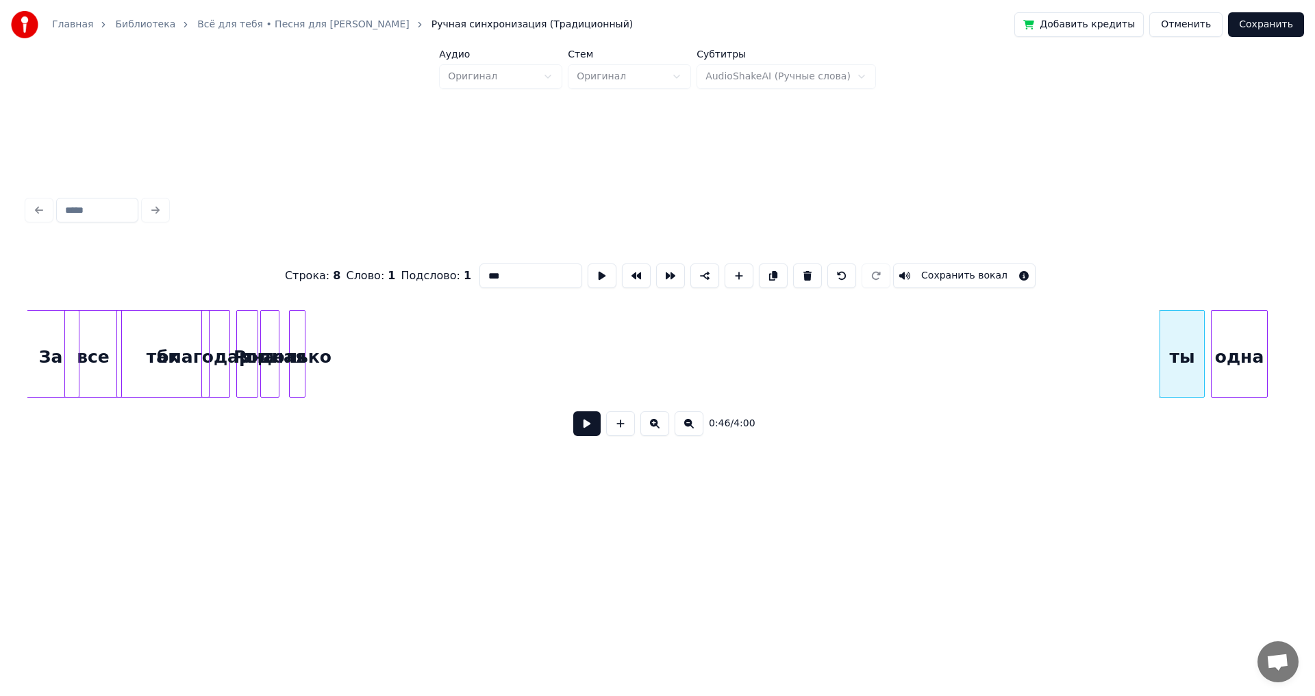
scroll to position [0, 5128]
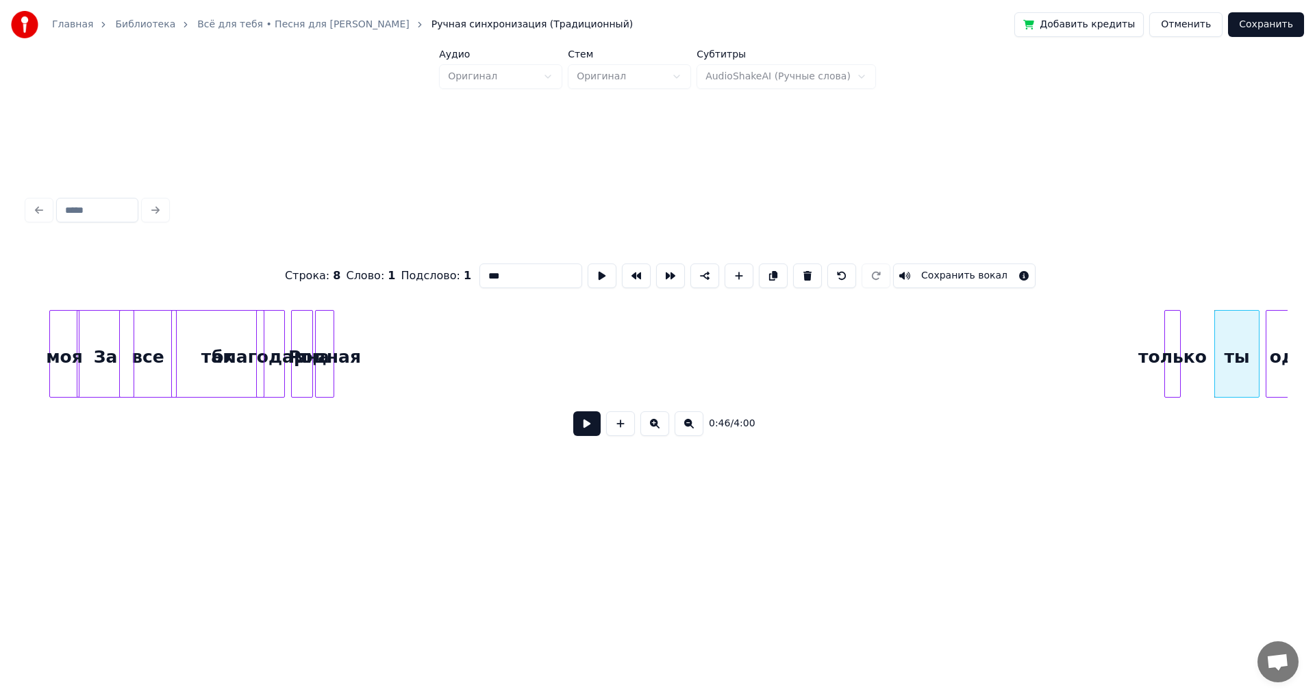
click at [1180, 363] on div "только" at bounding box center [1172, 357] width 15 height 93
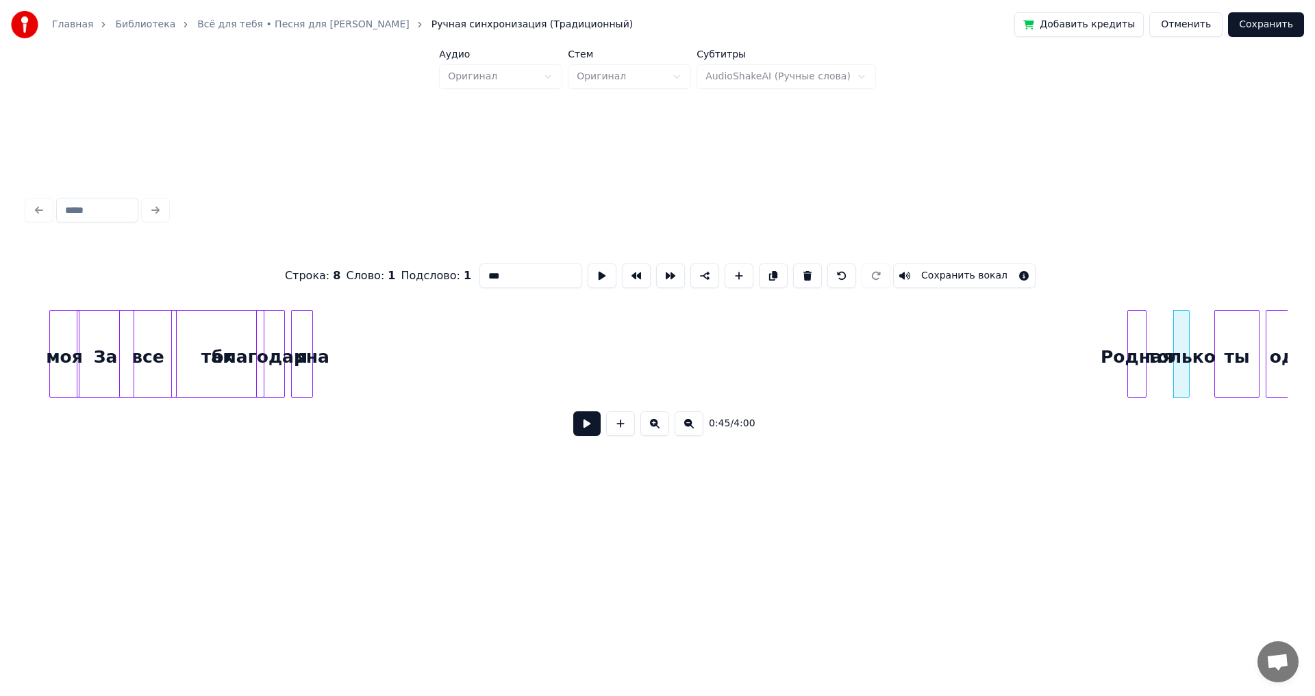
click at [1138, 360] on div "Родная" at bounding box center [1137, 357] width 18 height 93
click at [1093, 382] on div "я" at bounding box center [1097, 357] width 21 height 93
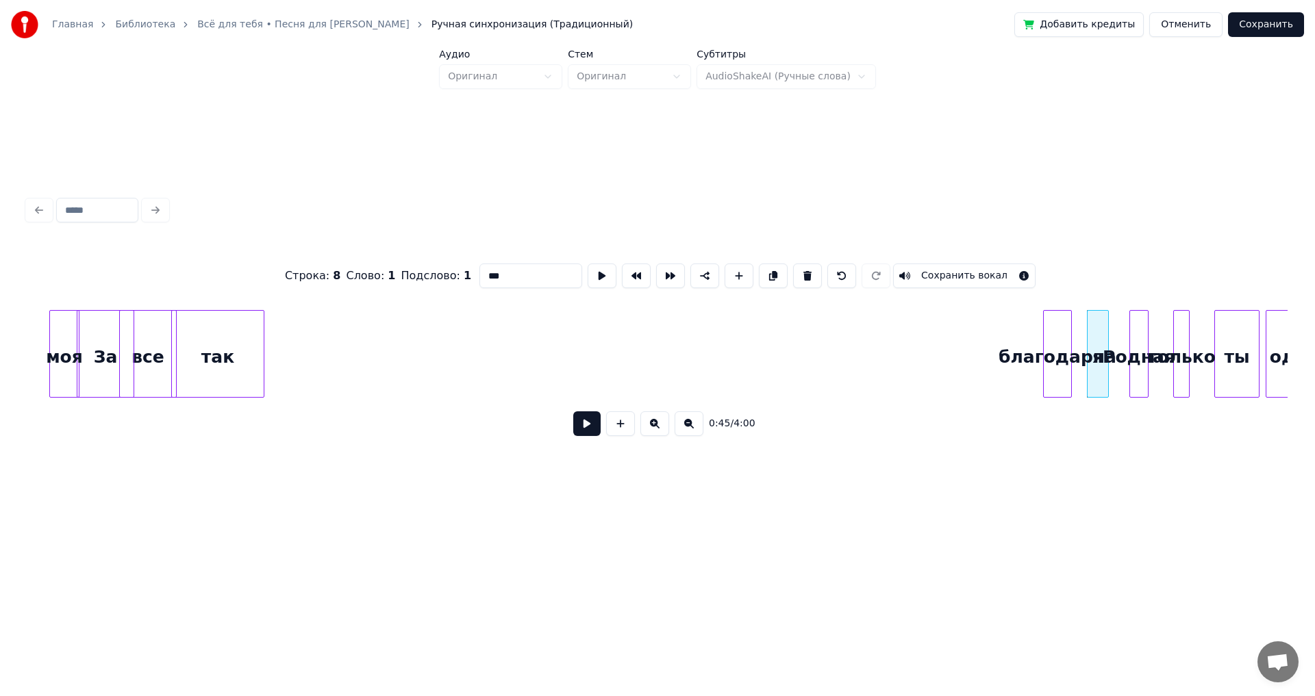
click at [1062, 368] on div "благодарна" at bounding box center [1057, 357] width 27 height 93
click at [961, 349] on div "так" at bounding box center [978, 357] width 92 height 93
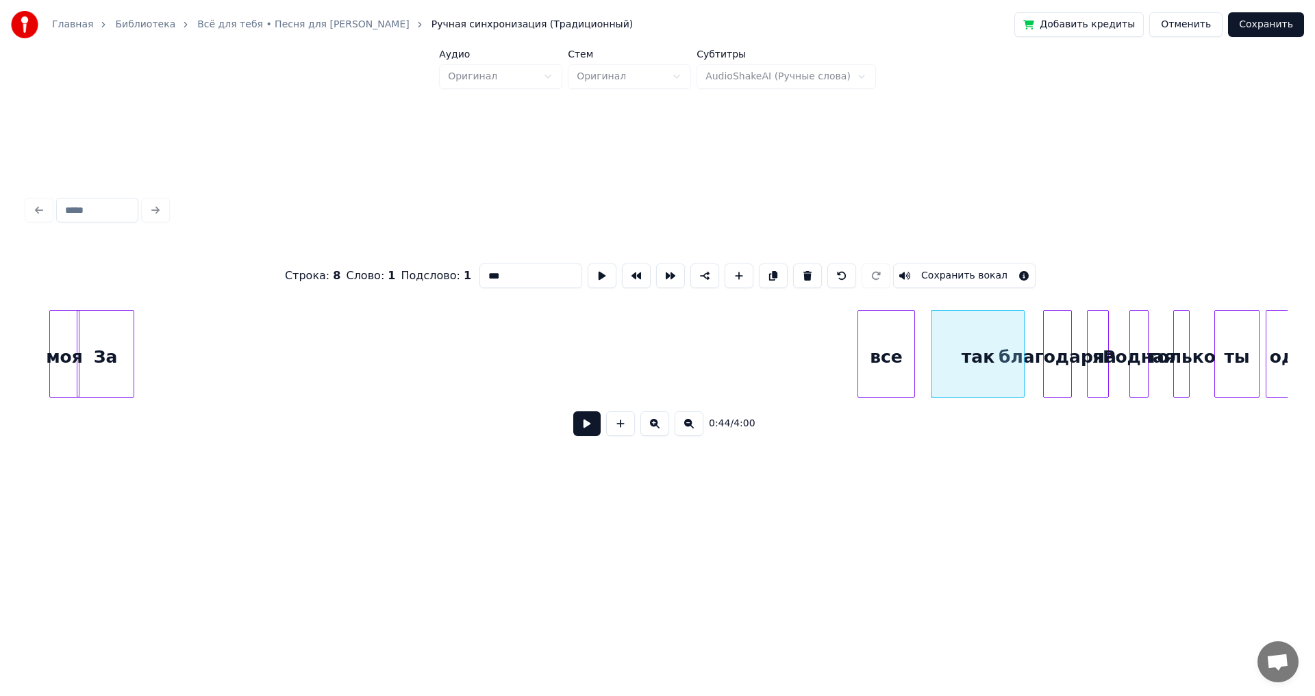
click at [896, 353] on div "все" at bounding box center [886, 357] width 56 height 93
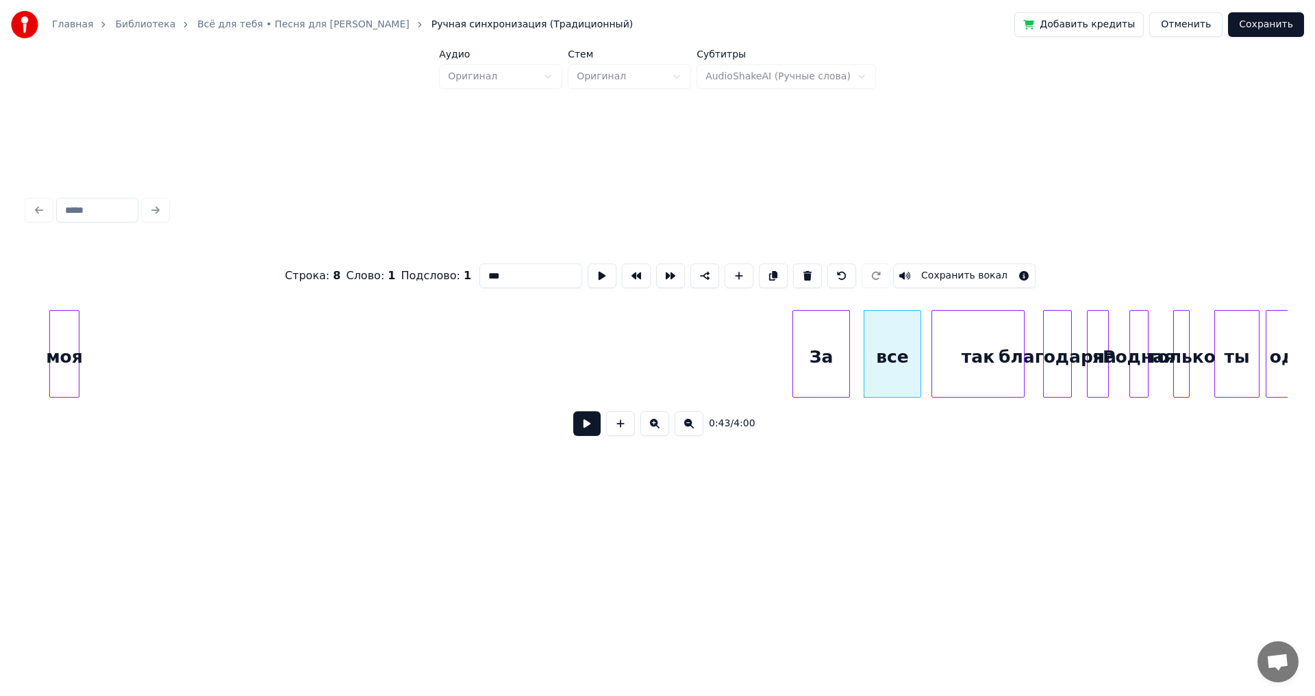
click at [829, 353] on div "За" at bounding box center [821, 357] width 56 height 93
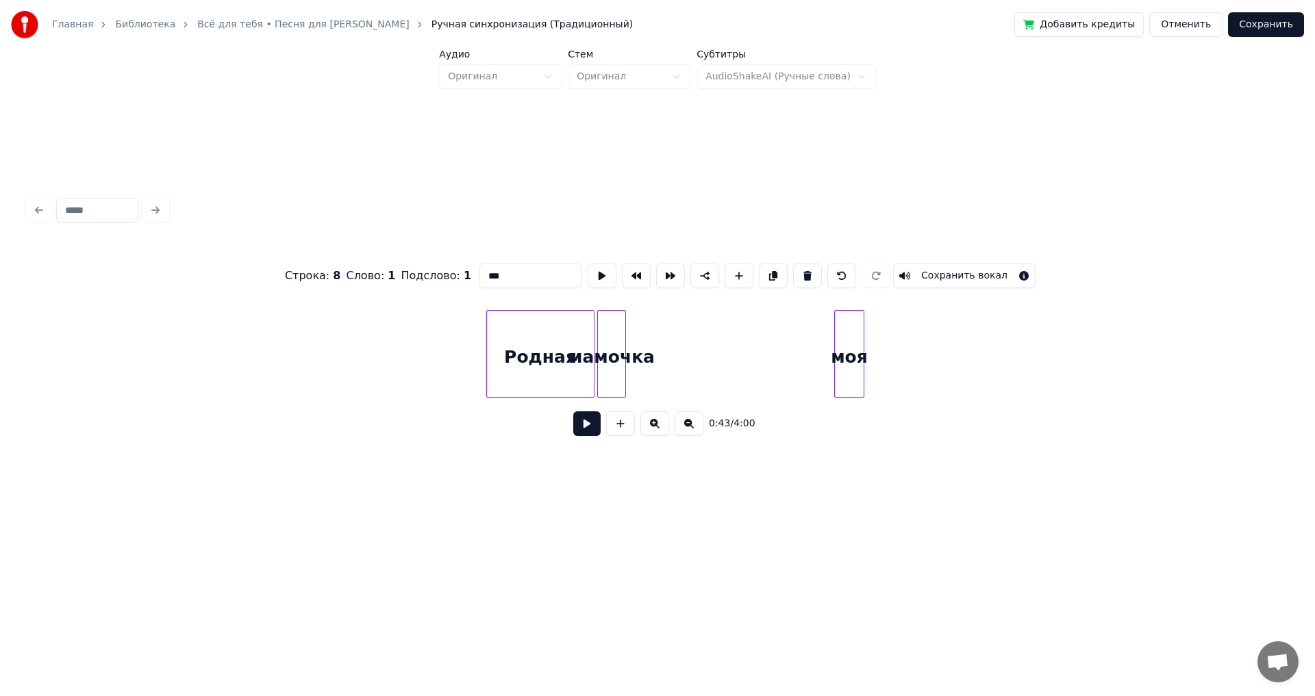
scroll to position [0, 4307]
click at [644, 356] on div "мамочка" at bounding box center [647, 357] width 27 height 93
type input "*******"
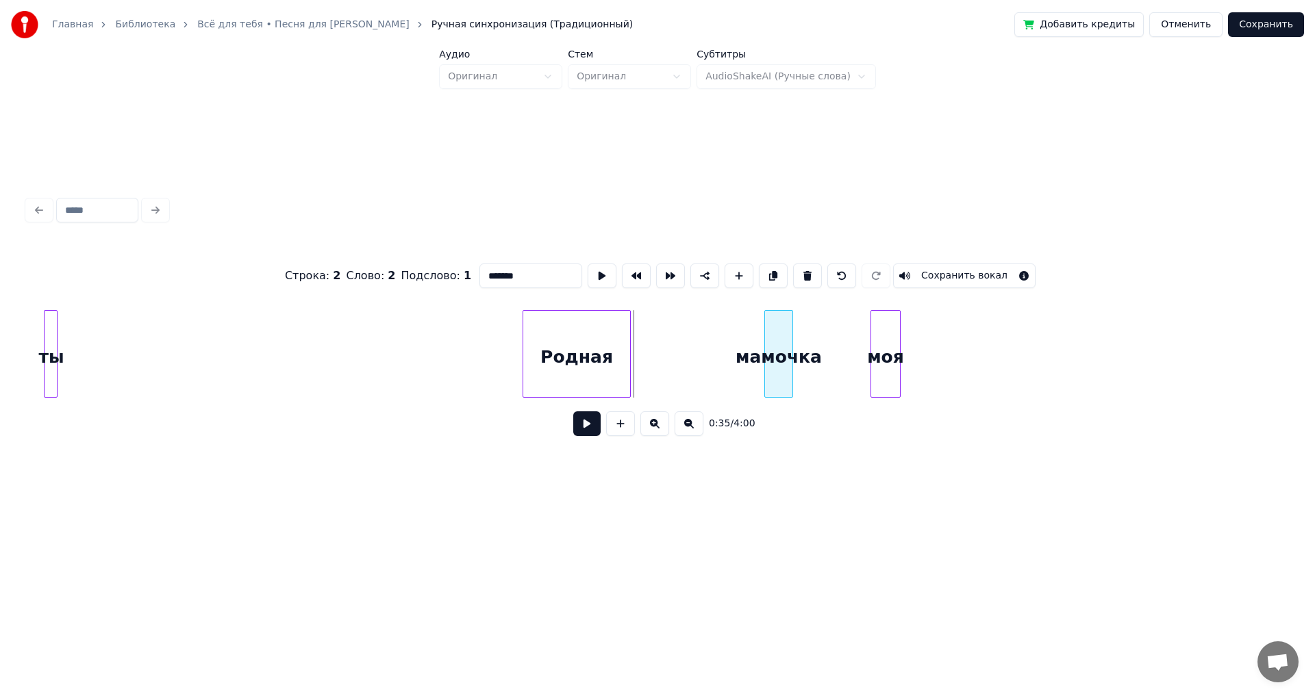
click at [781, 355] on div "мамочка" at bounding box center [778, 357] width 27 height 93
click at [844, 354] on div "мамочка" at bounding box center [804, 354] width 80 height 88
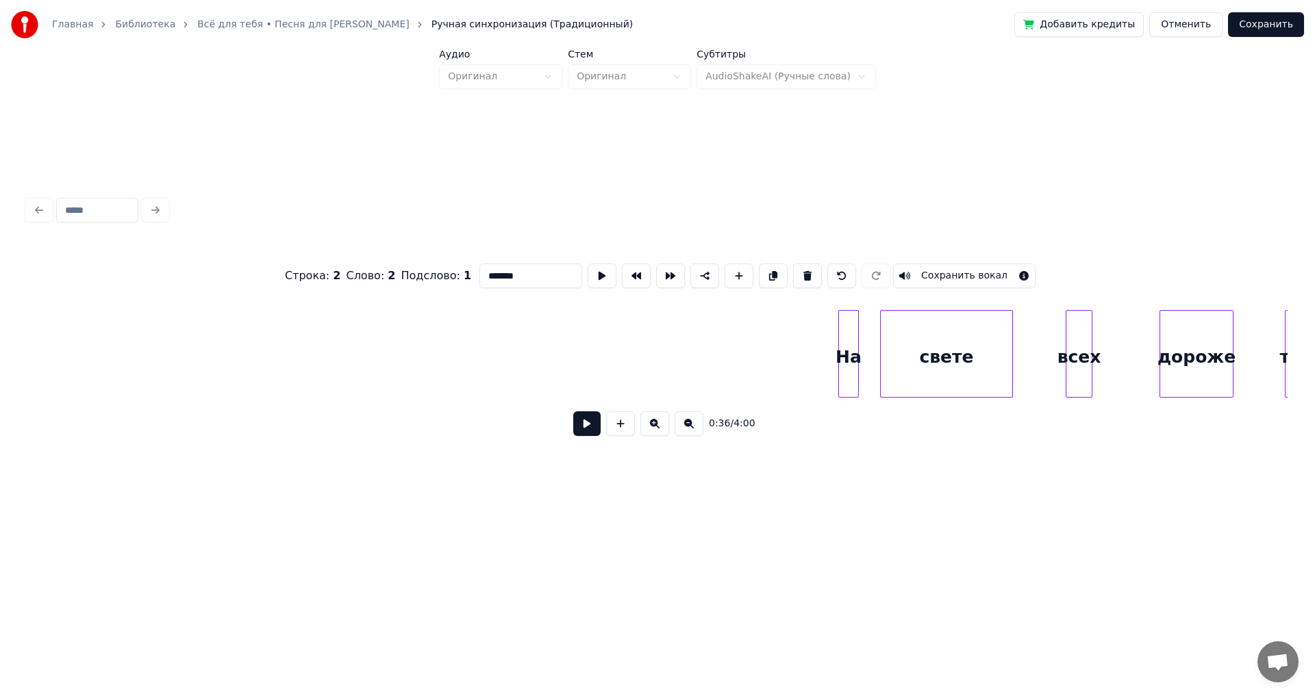
scroll to position [0, 3047]
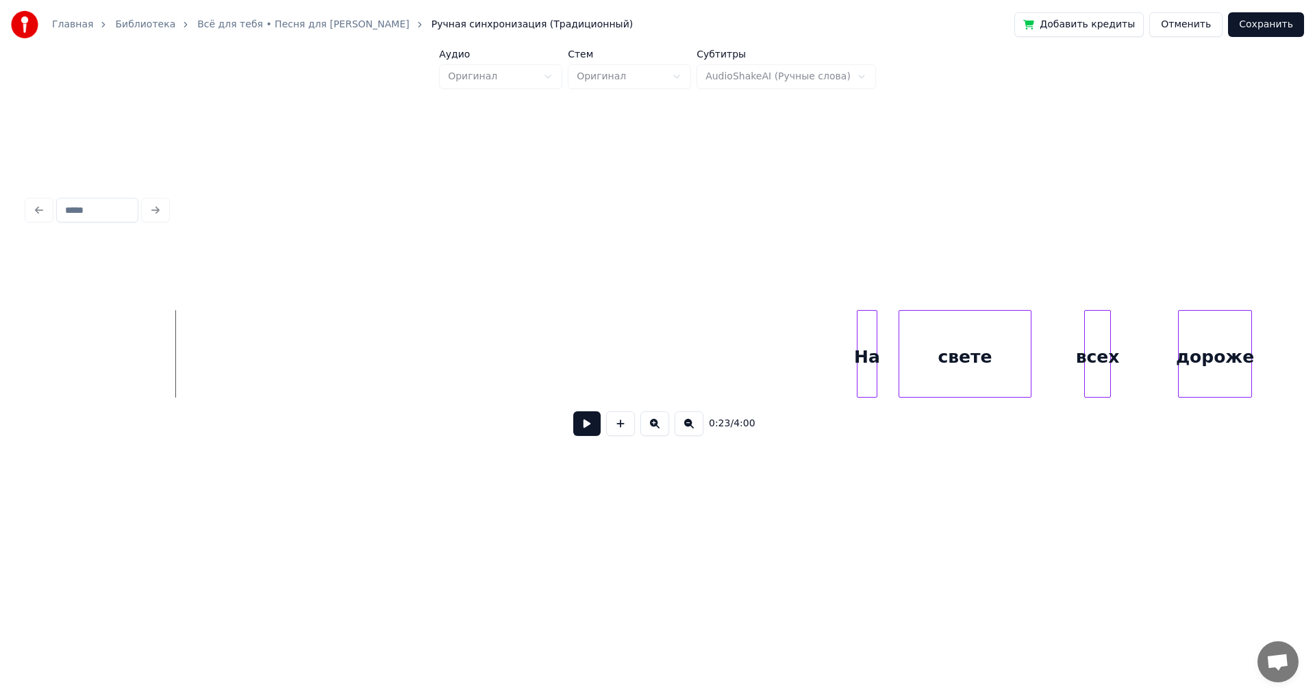
click at [595, 420] on button at bounding box center [586, 424] width 27 height 25
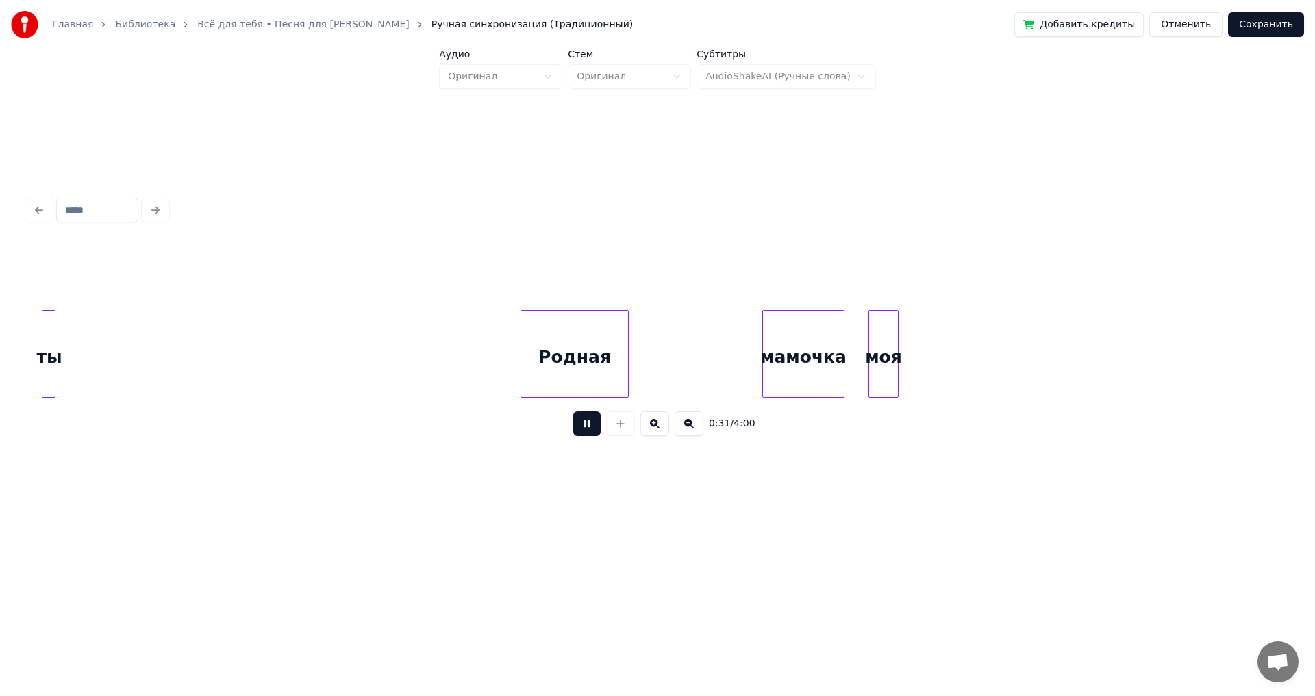
click at [590, 432] on button at bounding box center [586, 424] width 27 height 25
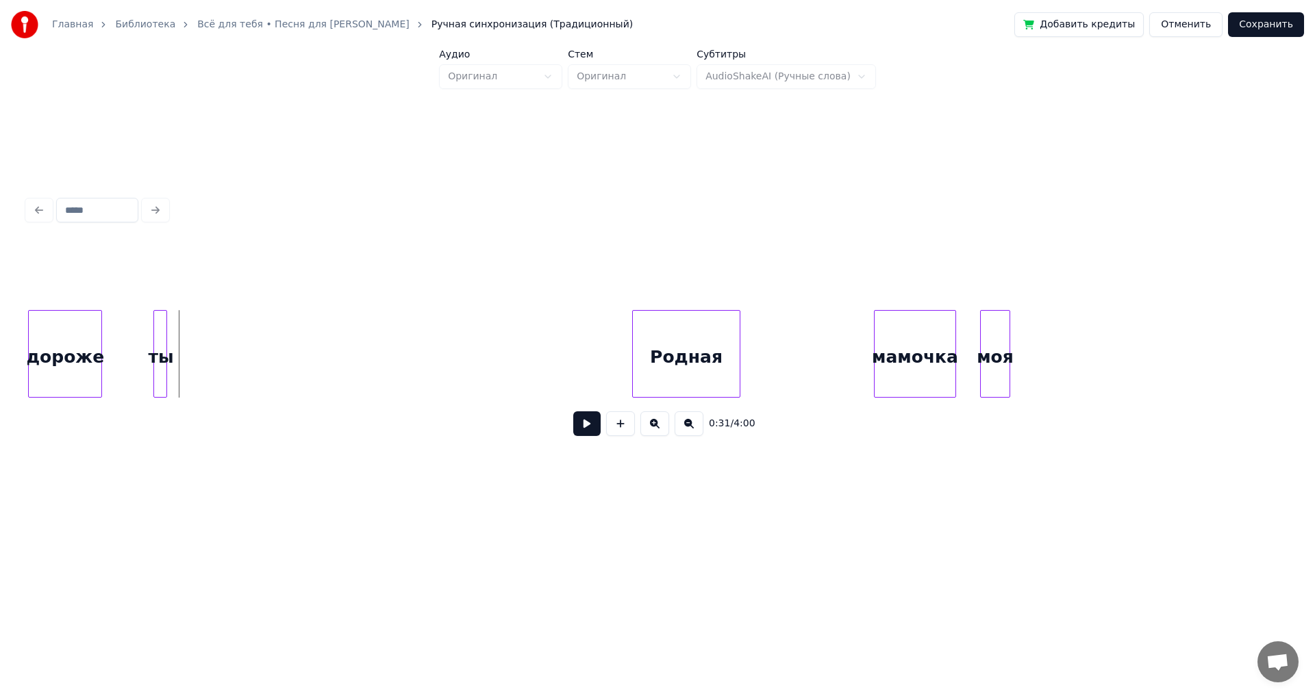
scroll to position [0, 4142]
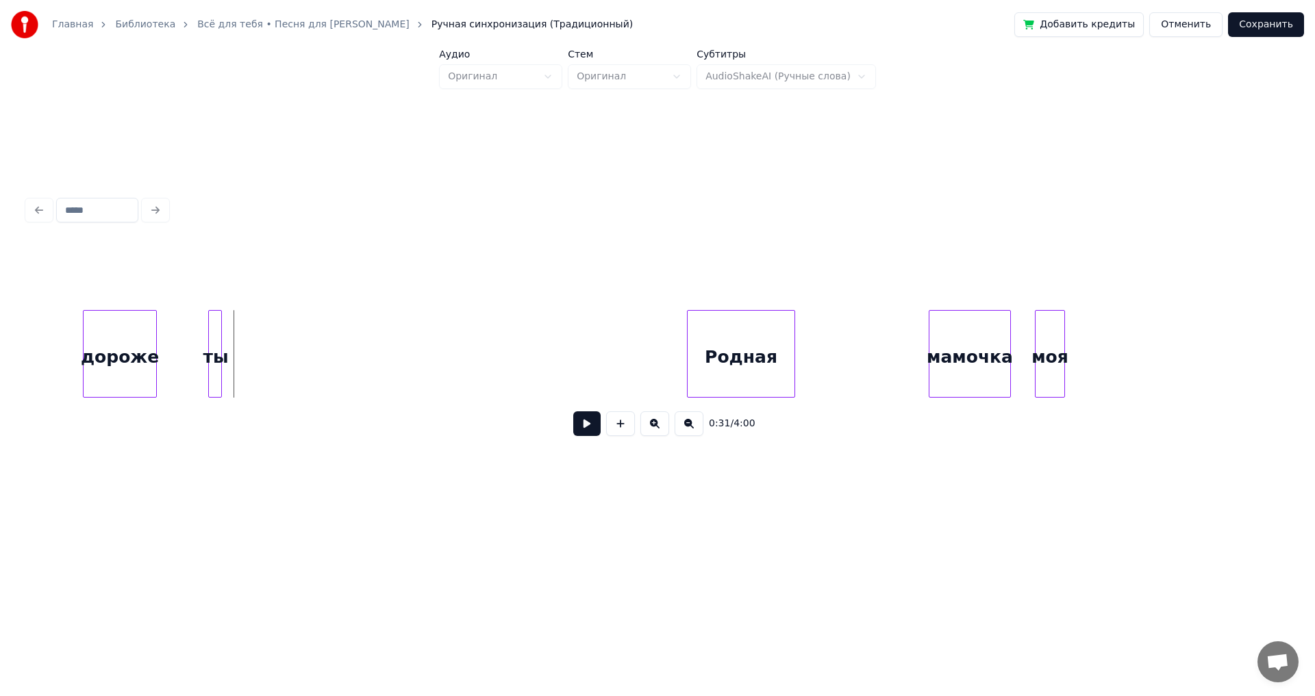
click at [580, 431] on button at bounding box center [586, 424] width 27 height 25
click at [579, 432] on button at bounding box center [586, 424] width 27 height 25
click at [771, 343] on div "Родная" at bounding box center [741, 357] width 107 height 93
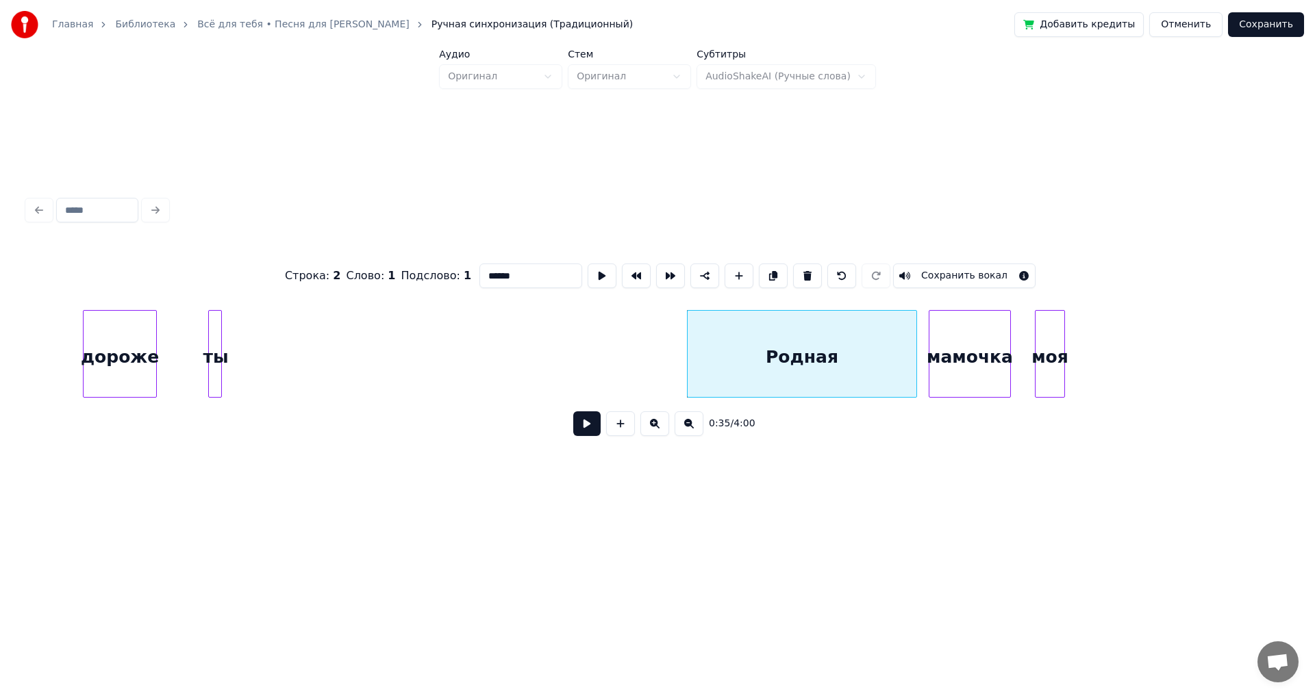
click at [915, 343] on div at bounding box center [914, 354] width 4 height 86
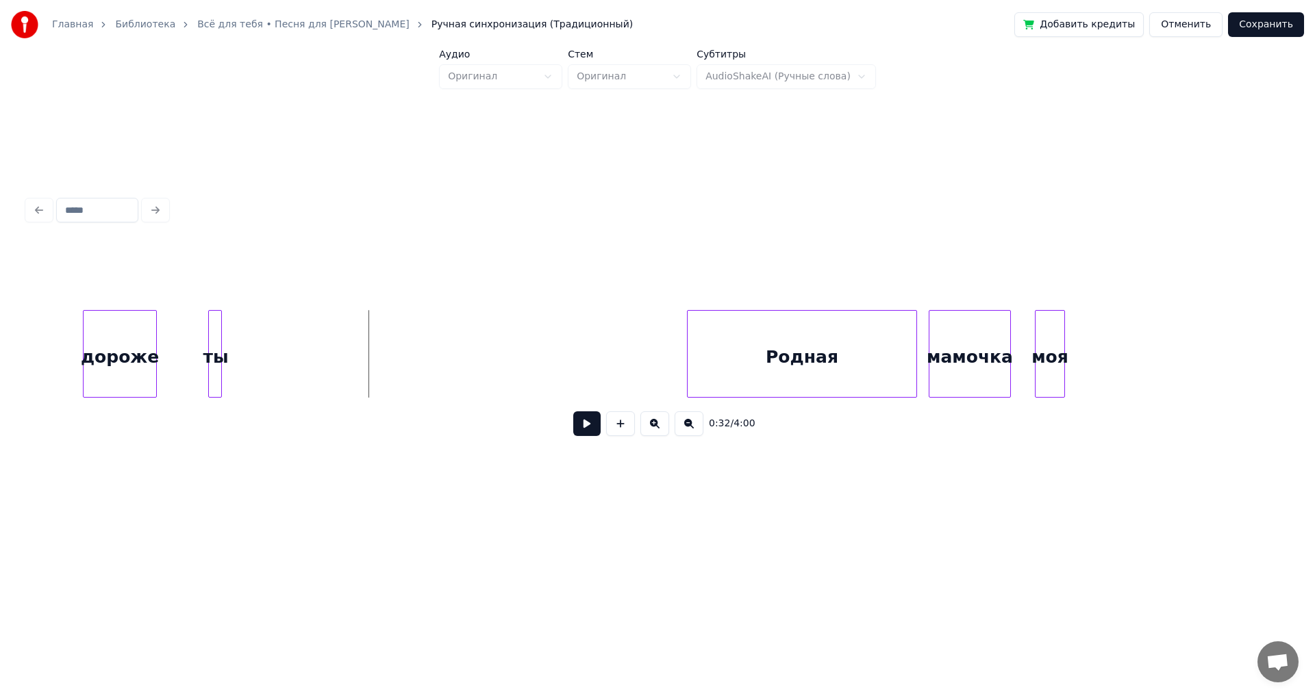
click at [581, 428] on button at bounding box center [586, 424] width 27 height 25
click at [989, 338] on div "мамочка" at bounding box center [985, 357] width 81 height 93
click at [1003, 329] on div at bounding box center [1002, 354] width 4 height 86
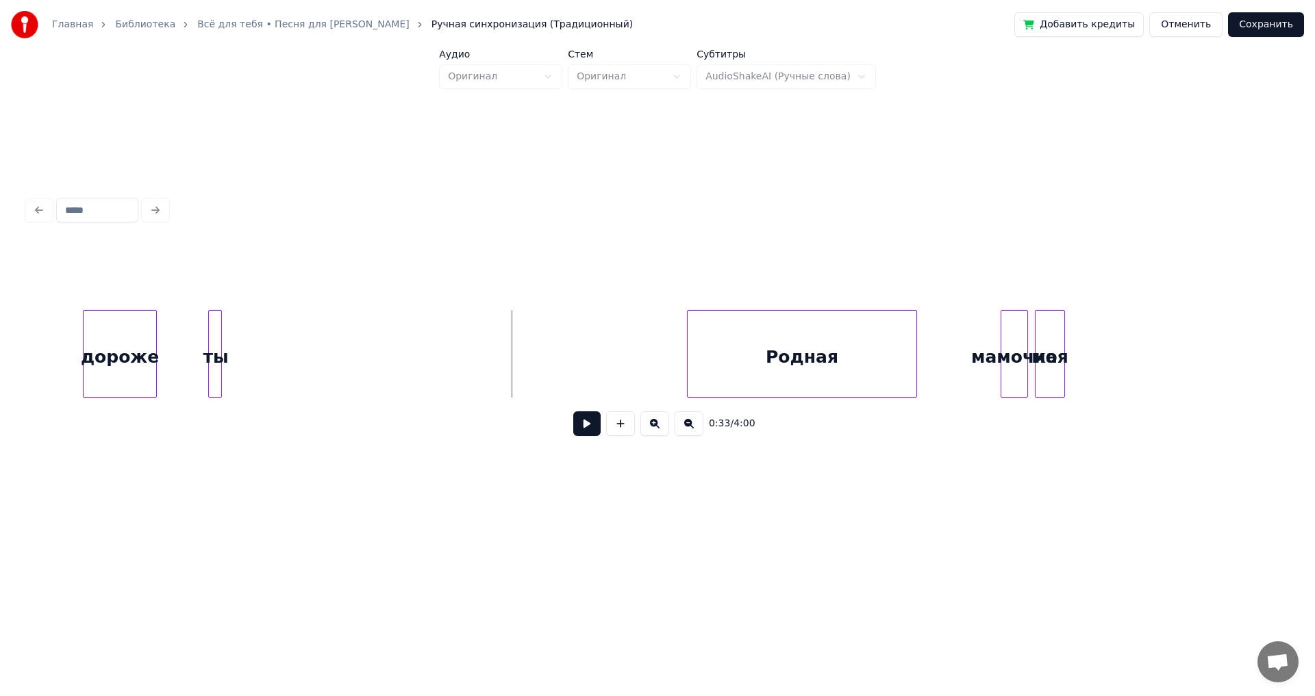
click at [583, 421] on button at bounding box center [586, 424] width 27 height 25
click at [1227, 332] on div "моя" at bounding box center [1223, 357] width 29 height 93
click at [1011, 331] on div "мамочка" at bounding box center [1014, 357] width 26 height 93
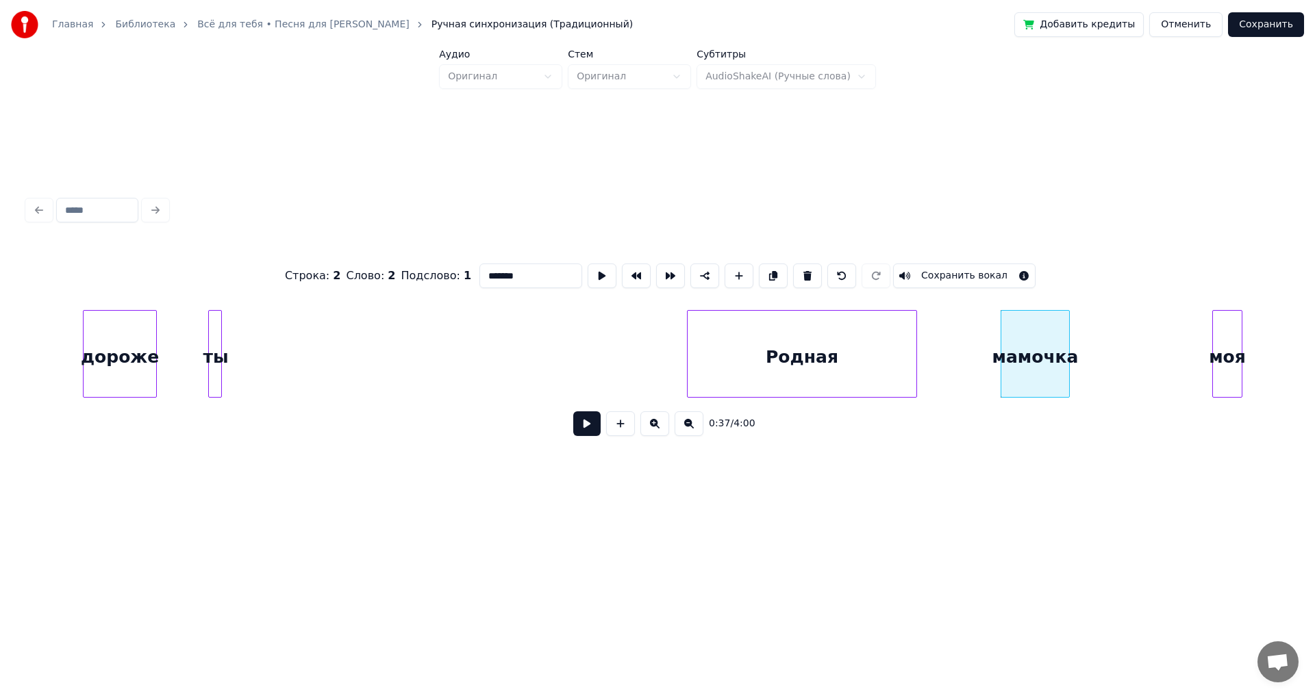
click at [1067, 339] on div at bounding box center [1067, 354] width 4 height 86
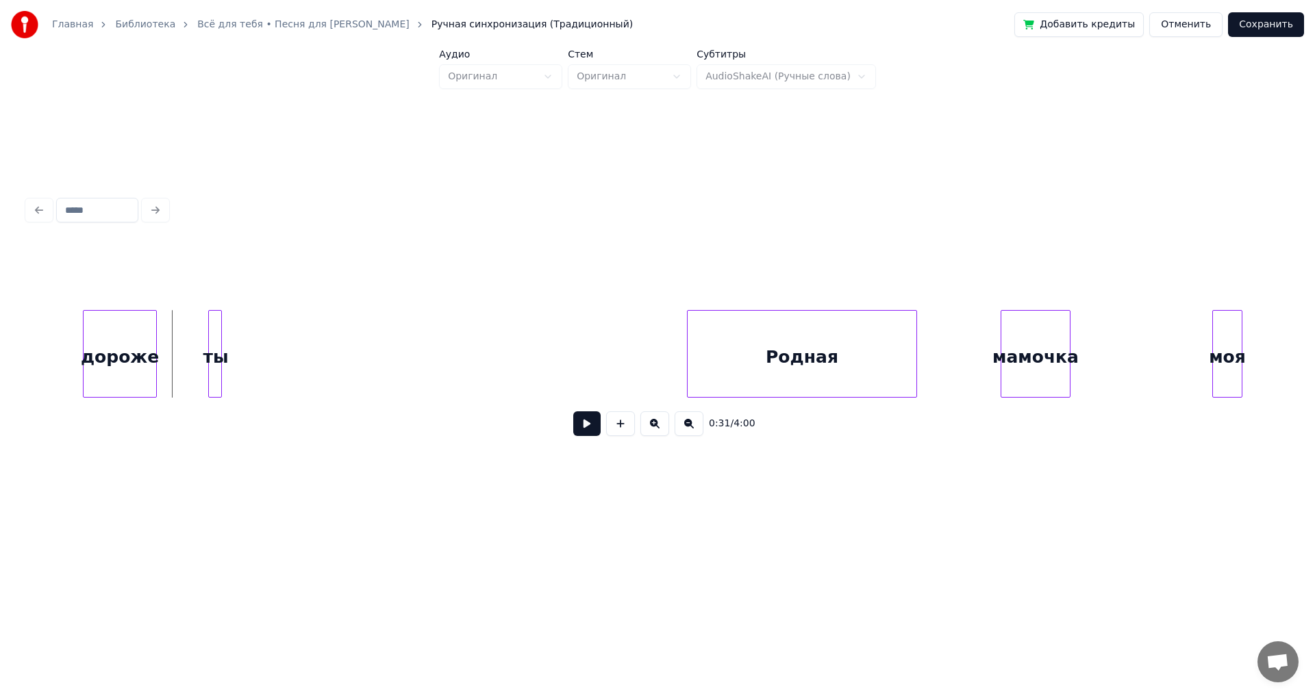
click at [581, 427] on button at bounding box center [586, 424] width 27 height 25
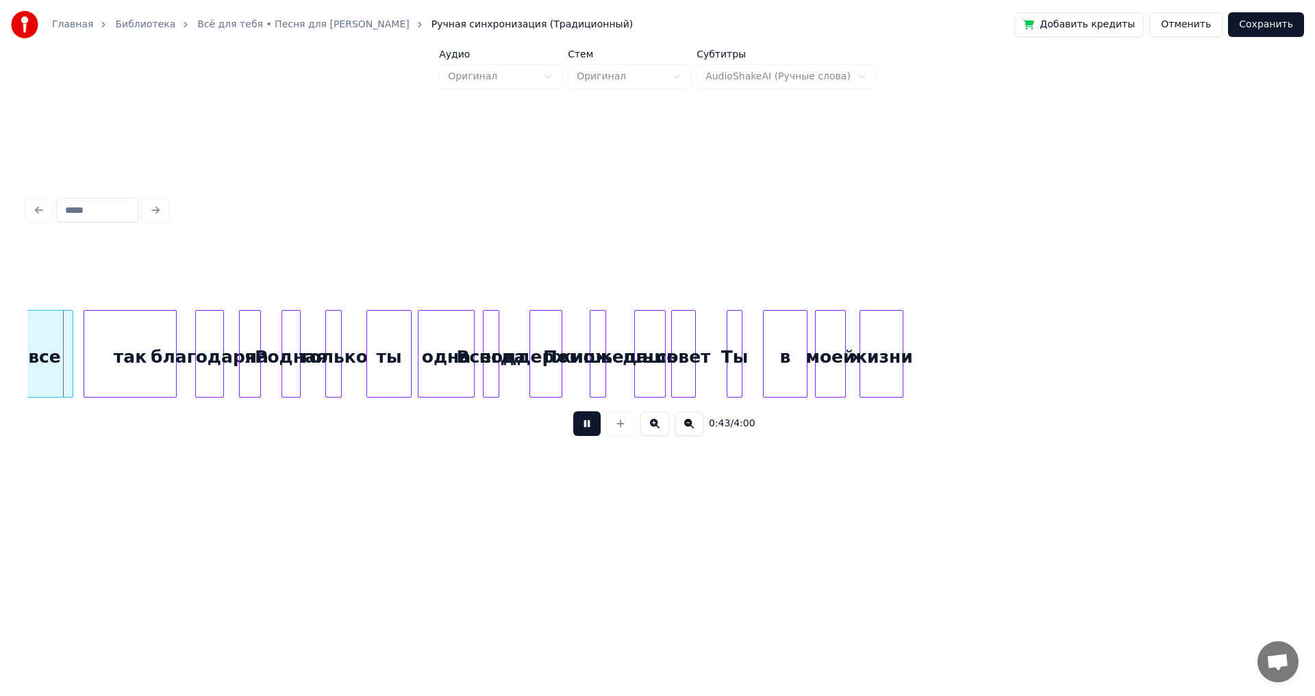
scroll to position [0, 6008]
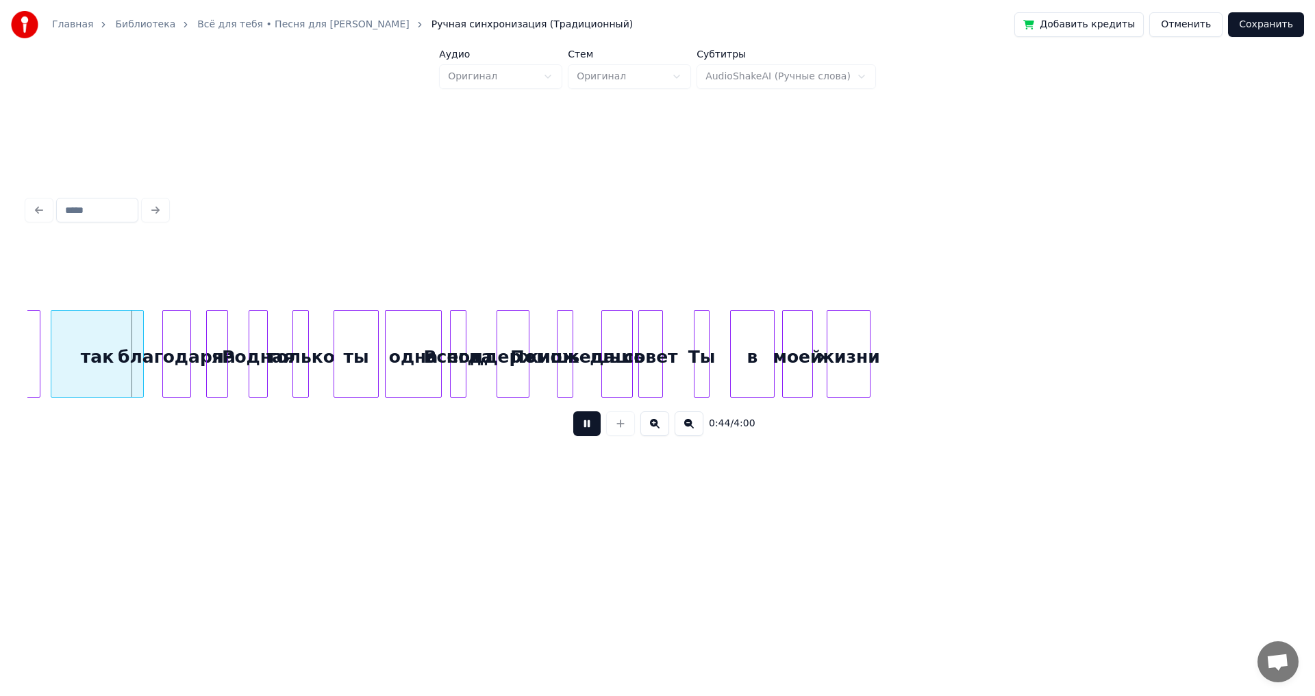
click at [588, 435] on button at bounding box center [586, 424] width 27 height 25
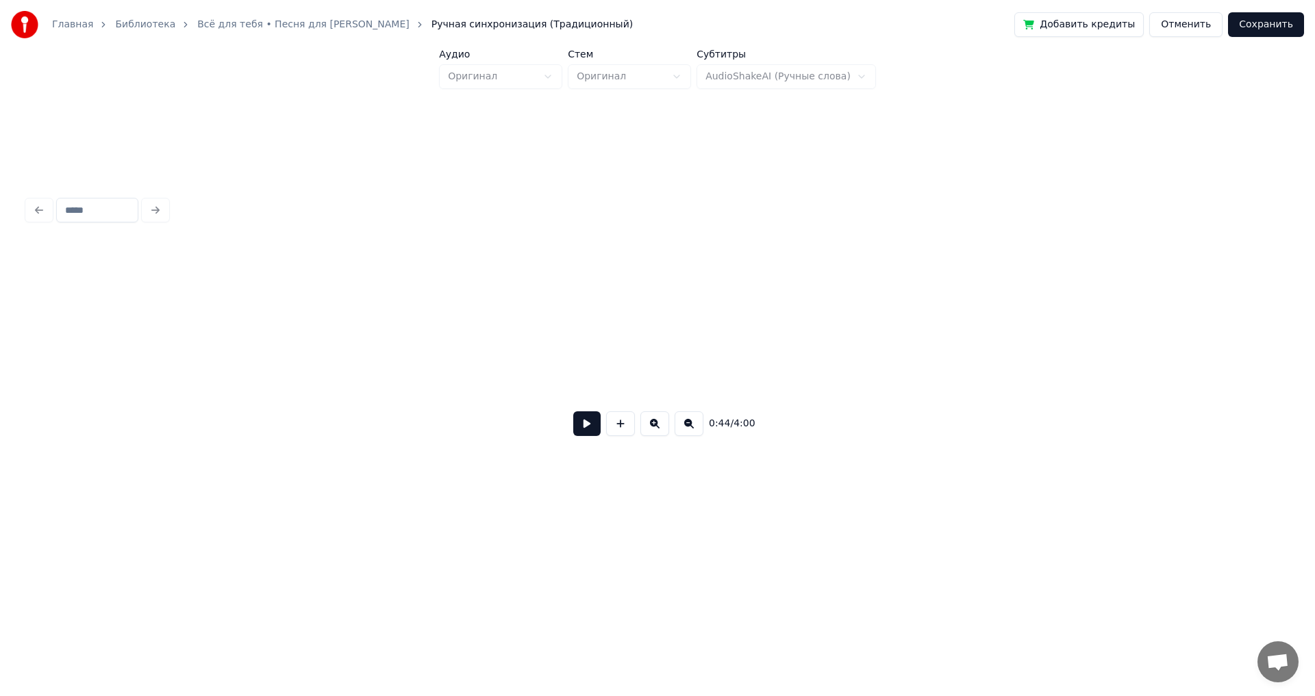
scroll to position [0, 0]
click at [577, 430] on button at bounding box center [586, 424] width 27 height 25
click at [690, 436] on button at bounding box center [688, 424] width 29 height 25
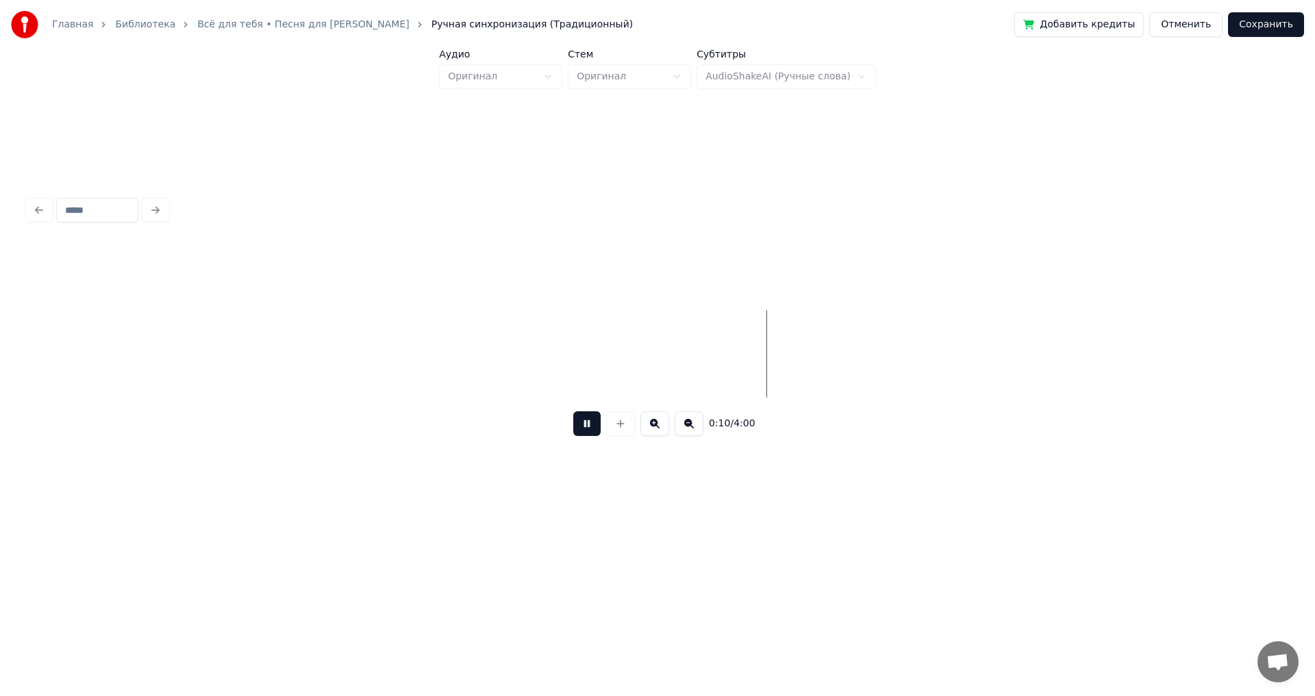
click at [690, 436] on button at bounding box center [688, 424] width 29 height 25
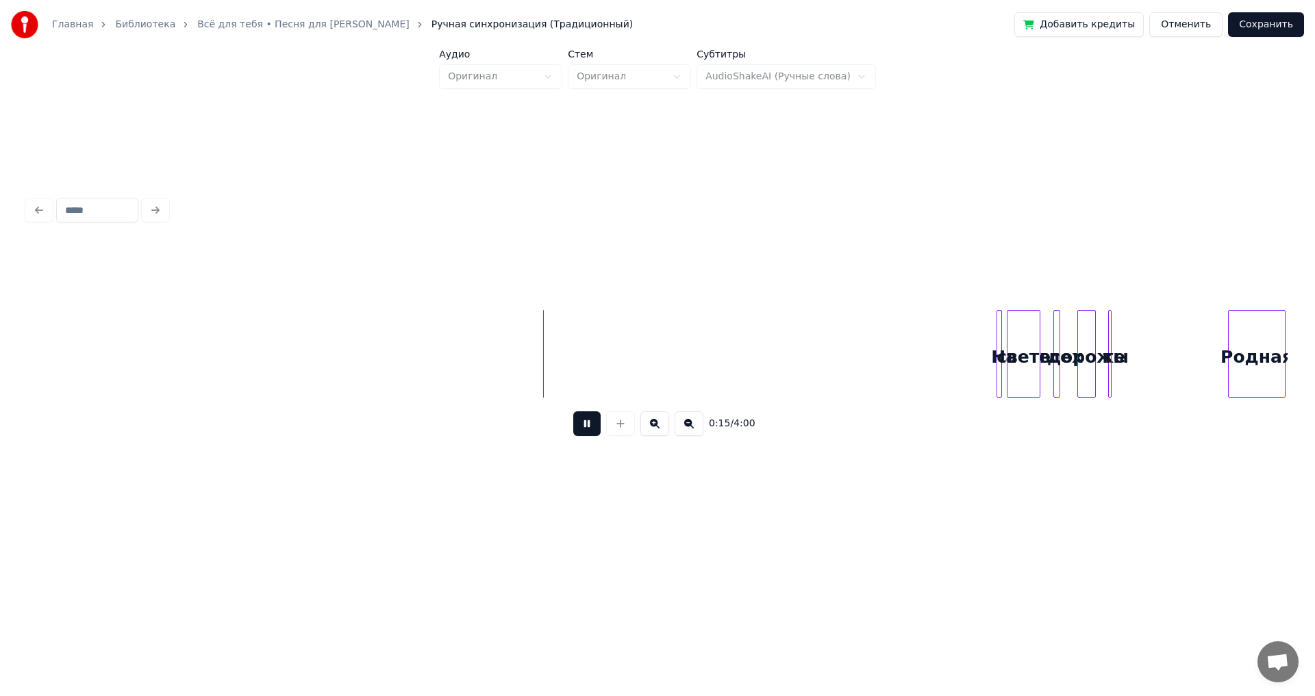
click at [690, 435] on button at bounding box center [688, 424] width 29 height 25
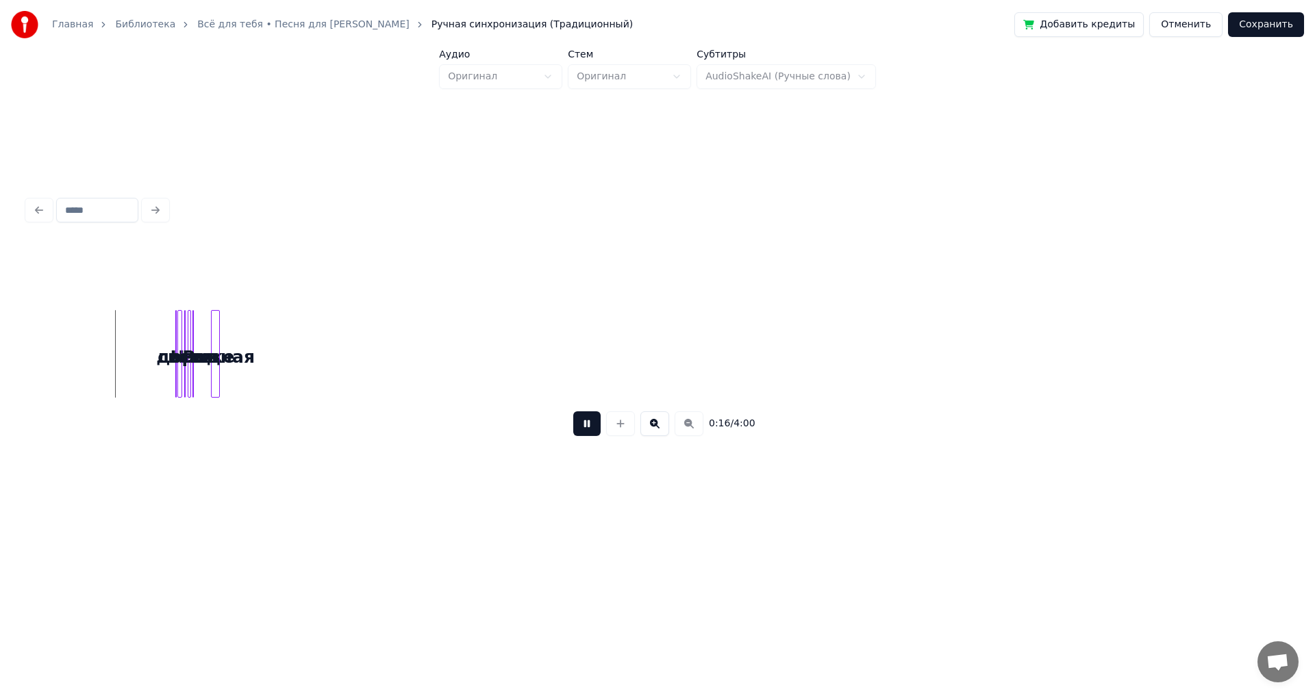
click at [656, 423] on button at bounding box center [654, 424] width 29 height 25
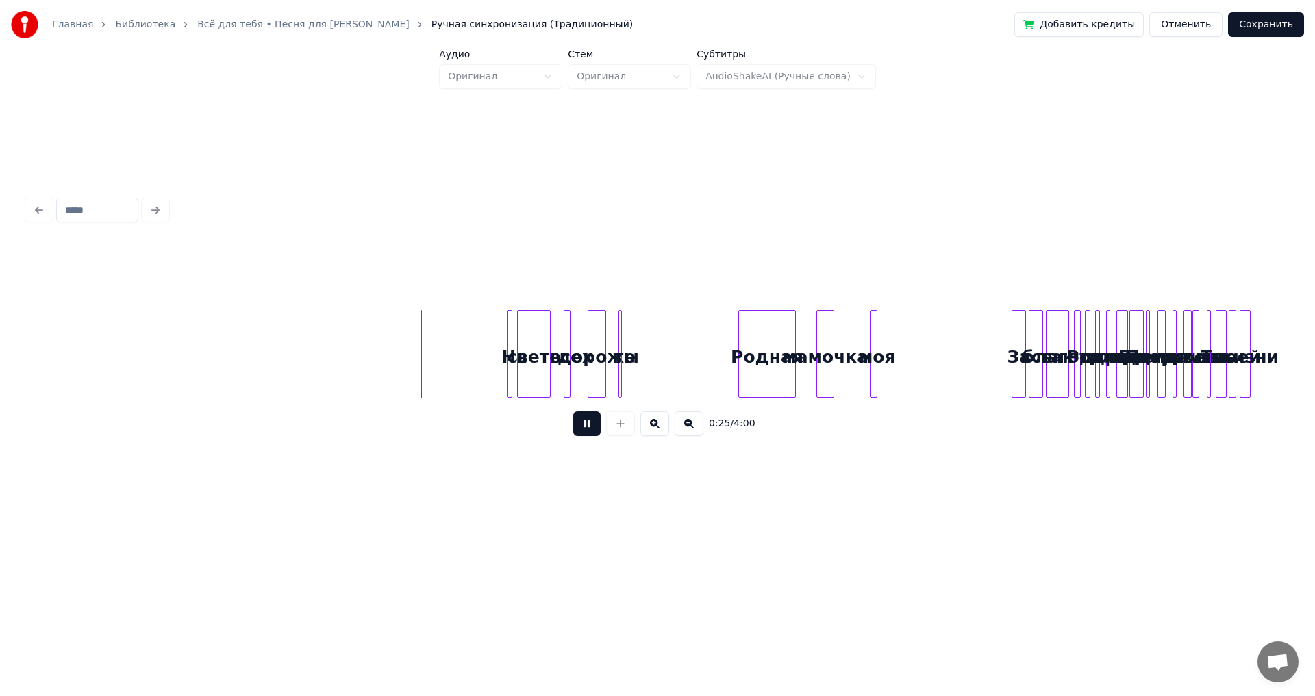
click at [653, 430] on button at bounding box center [654, 424] width 29 height 25
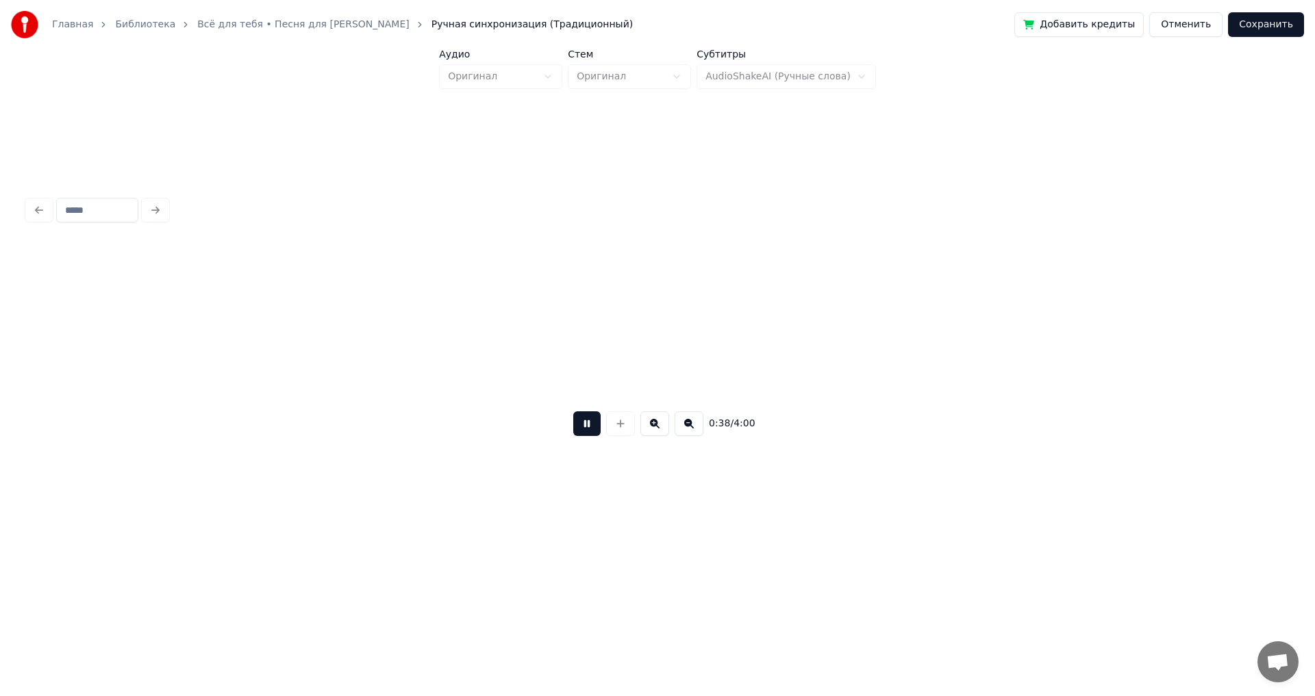
scroll to position [0, 2637]
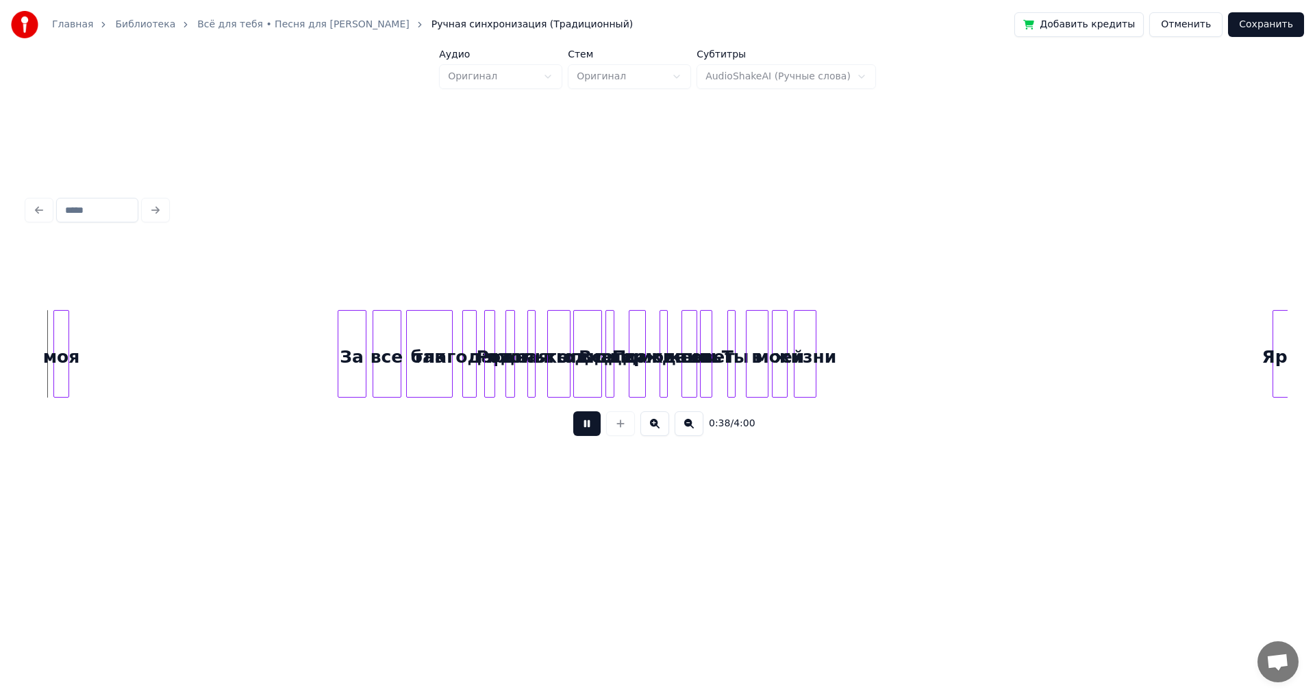
click at [590, 427] on button at bounding box center [586, 424] width 27 height 25
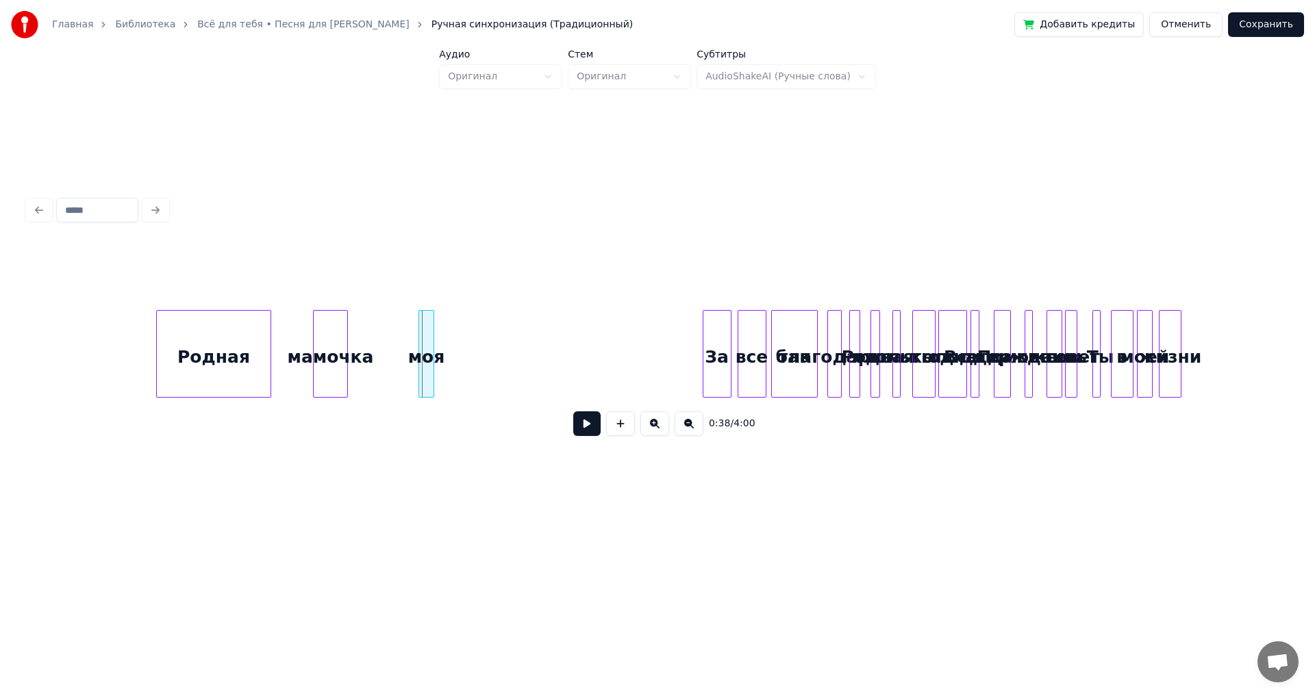
scroll to position [0, 2245]
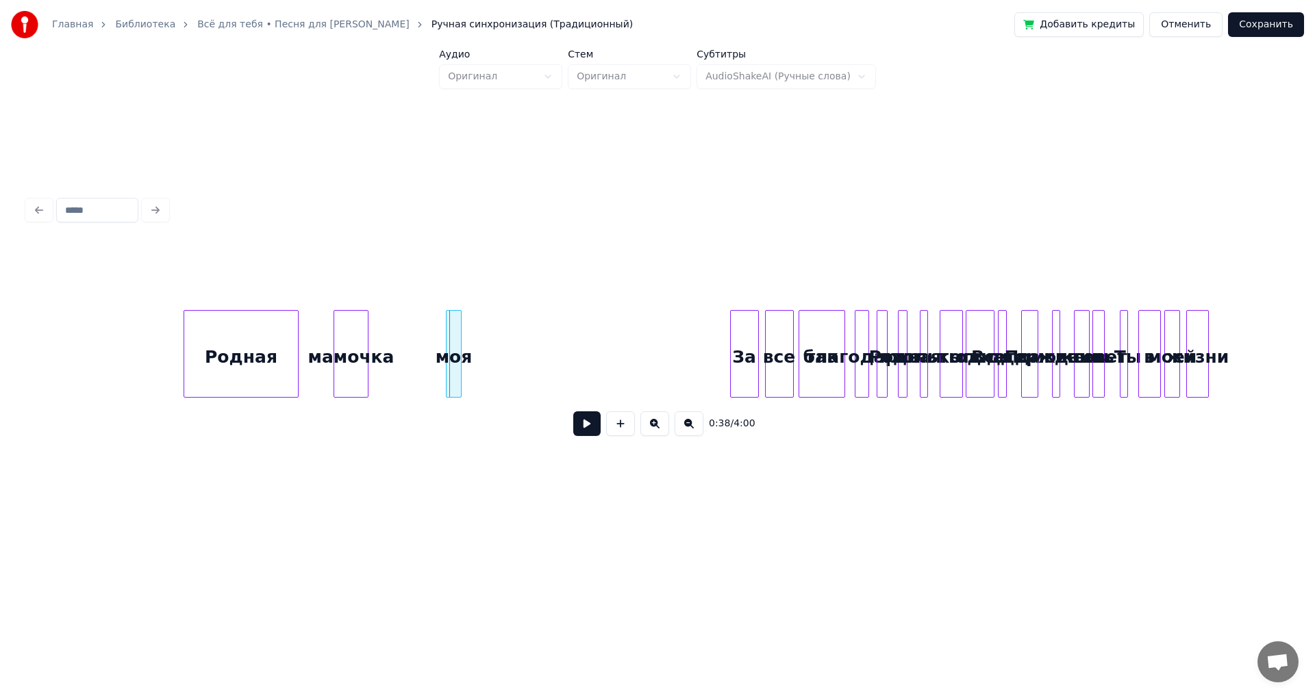
click at [347, 337] on div "мамочка" at bounding box center [351, 357] width 34 height 93
click at [449, 342] on div "моя" at bounding box center [449, 357] width 14 height 93
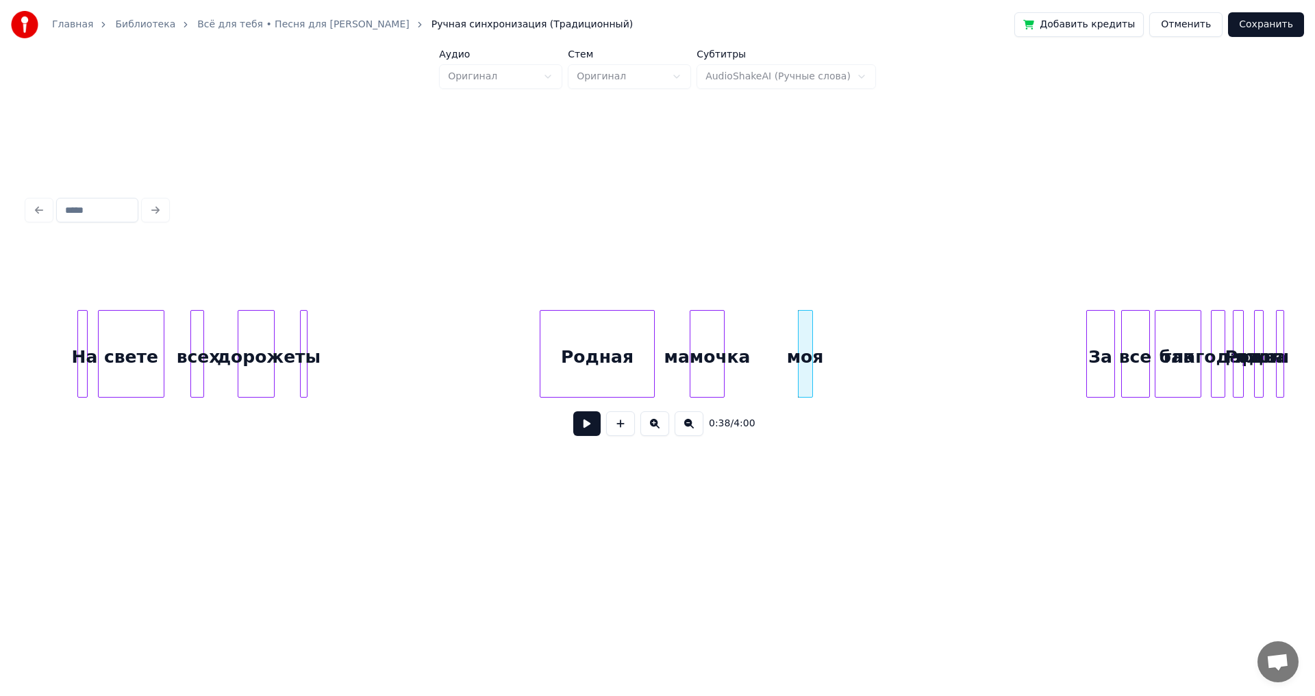
scroll to position [0, 1852]
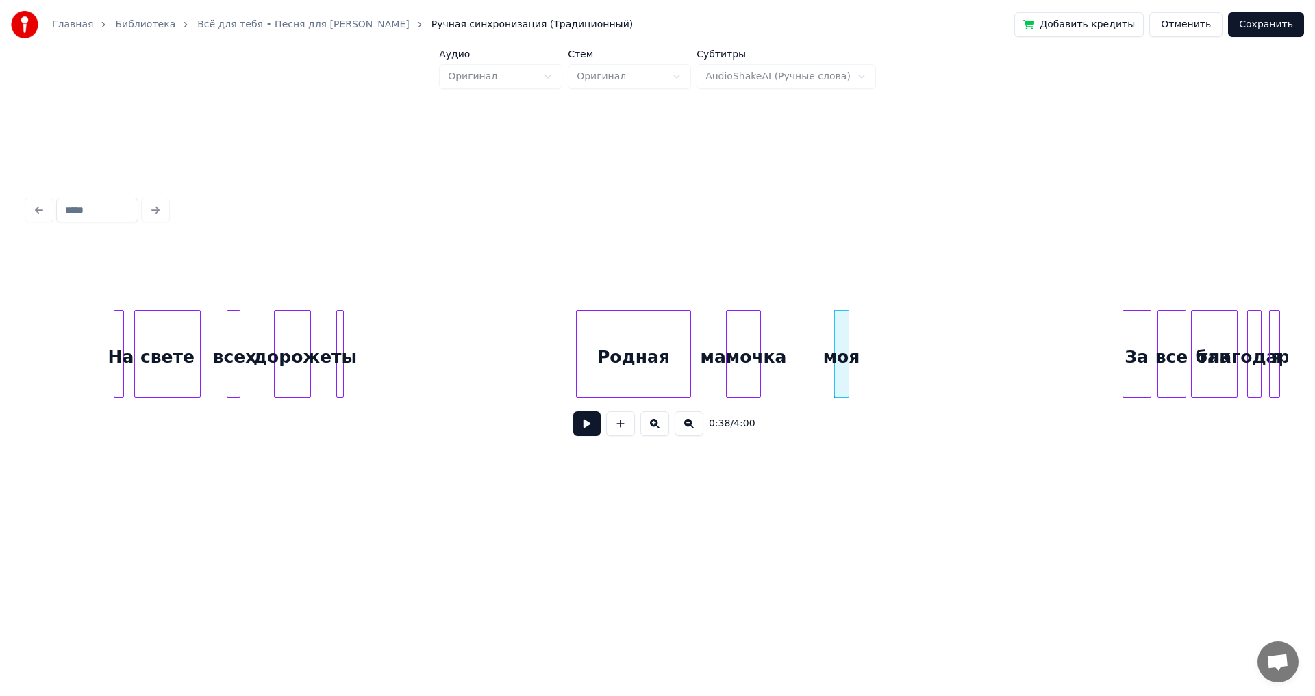
click at [589, 429] on button at bounding box center [586, 424] width 27 height 25
click at [812, 344] on div "моя" at bounding box center [814, 357] width 14 height 93
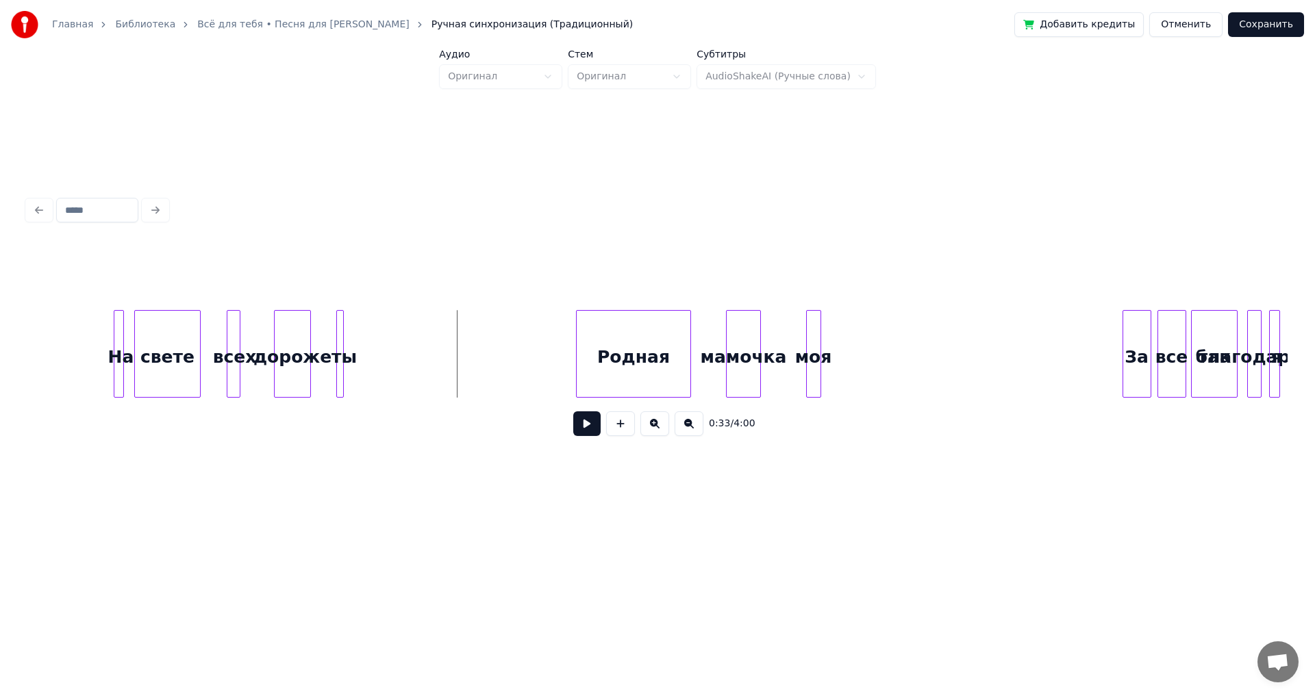
click at [583, 422] on button at bounding box center [586, 424] width 27 height 25
click at [583, 425] on button at bounding box center [586, 424] width 27 height 25
click at [748, 332] on div "мамочка" at bounding box center [744, 357] width 34 height 93
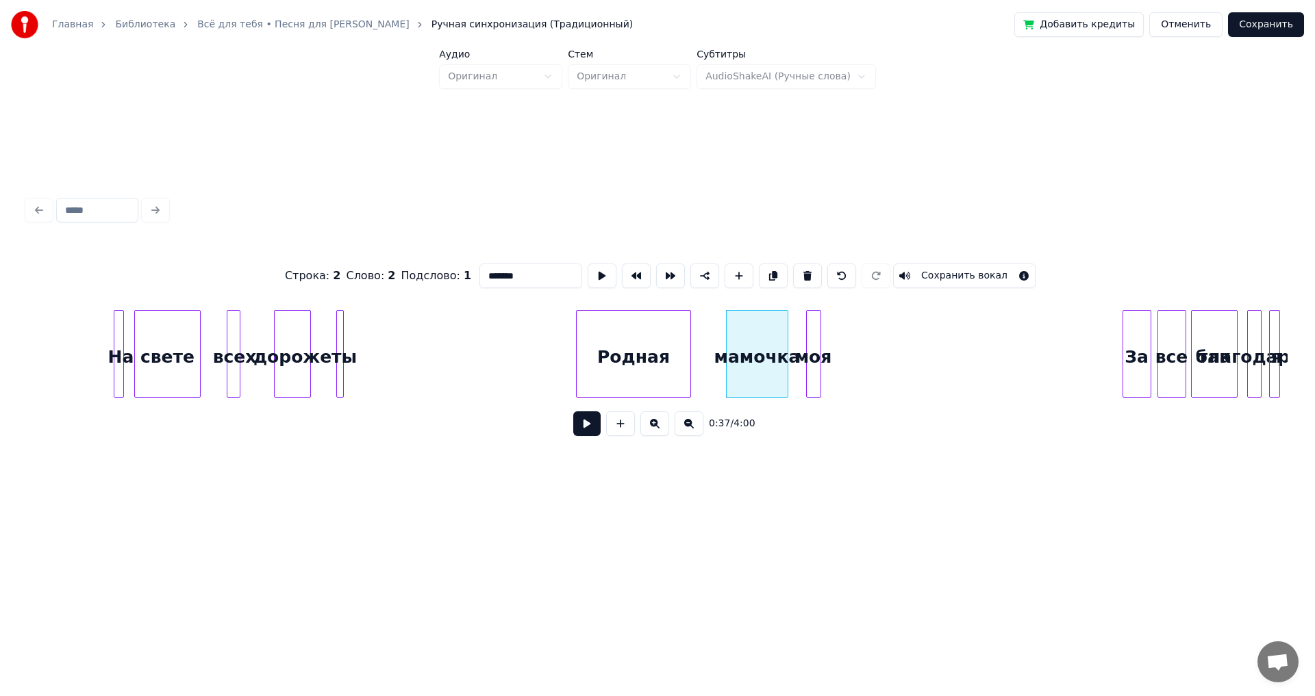
click at [787, 350] on div at bounding box center [785, 354] width 4 height 86
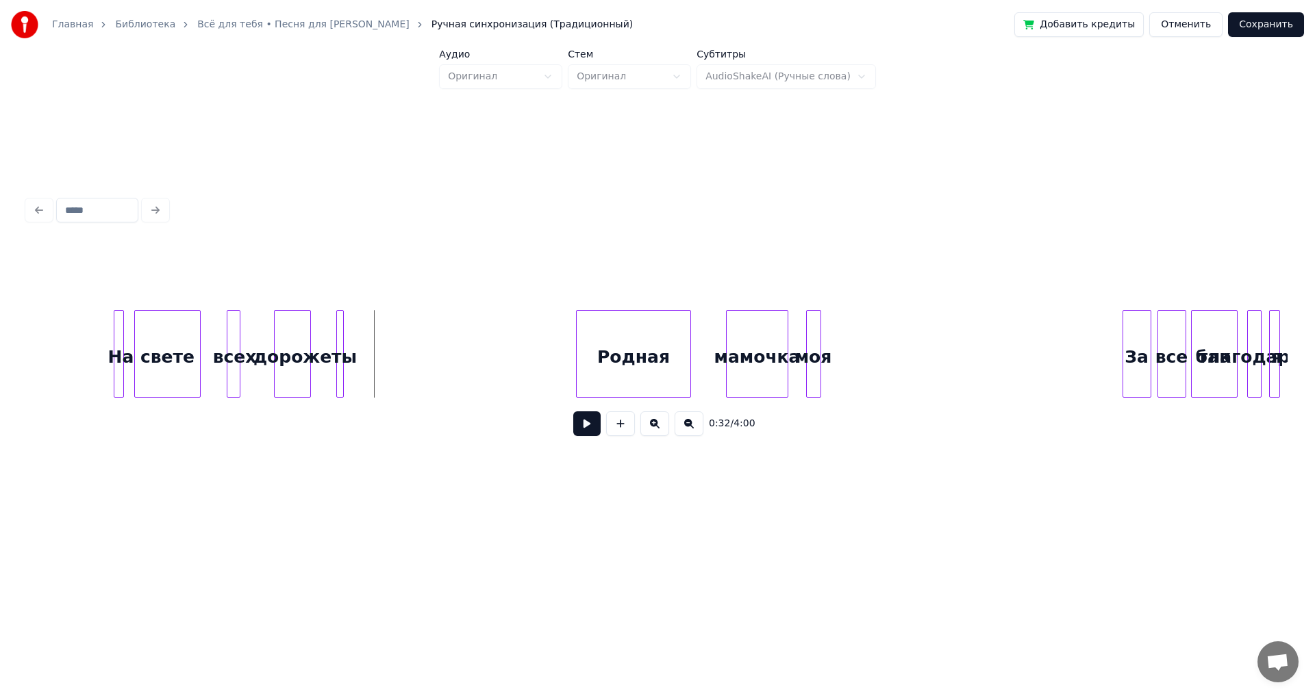
click at [591, 433] on button at bounding box center [586, 424] width 27 height 25
click at [1072, 347] on div "За" at bounding box center [1072, 357] width 27 height 93
click at [1107, 359] on div "все" at bounding box center [1104, 357] width 27 height 93
click at [1160, 372] on div "так" at bounding box center [1158, 357] width 45 height 93
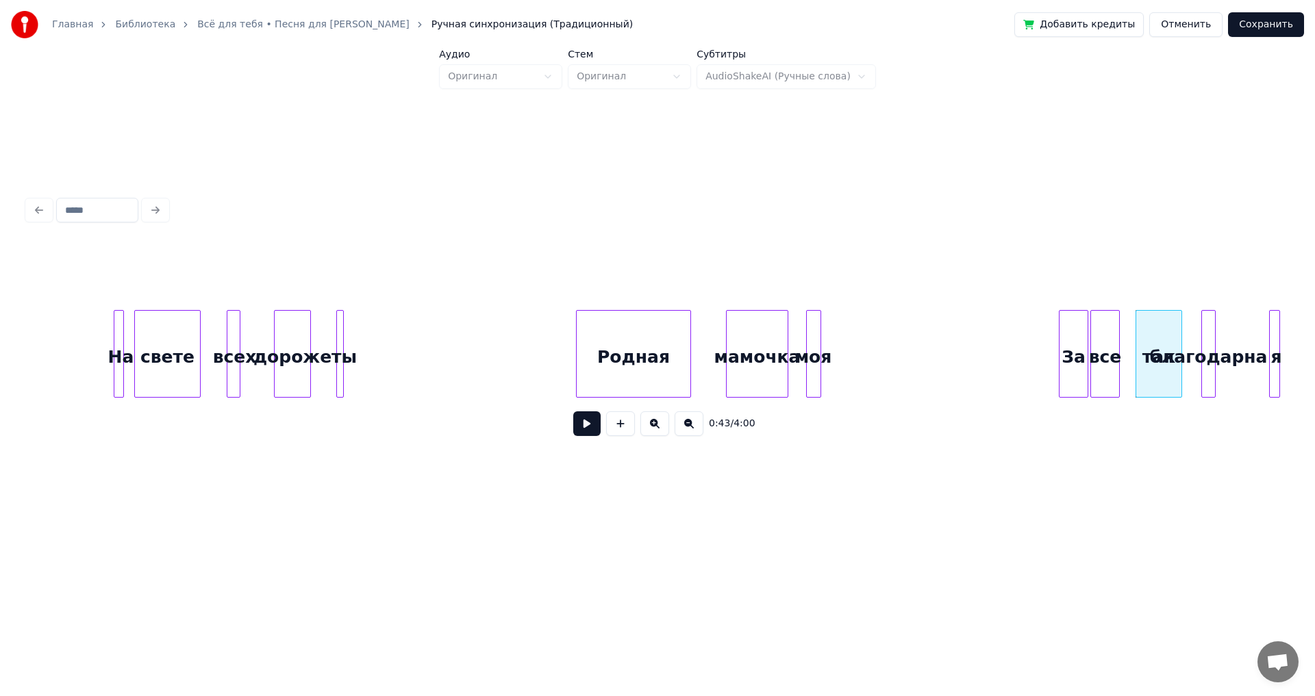
click at [1207, 369] on div "благодарна" at bounding box center [1209, 357] width 14 height 93
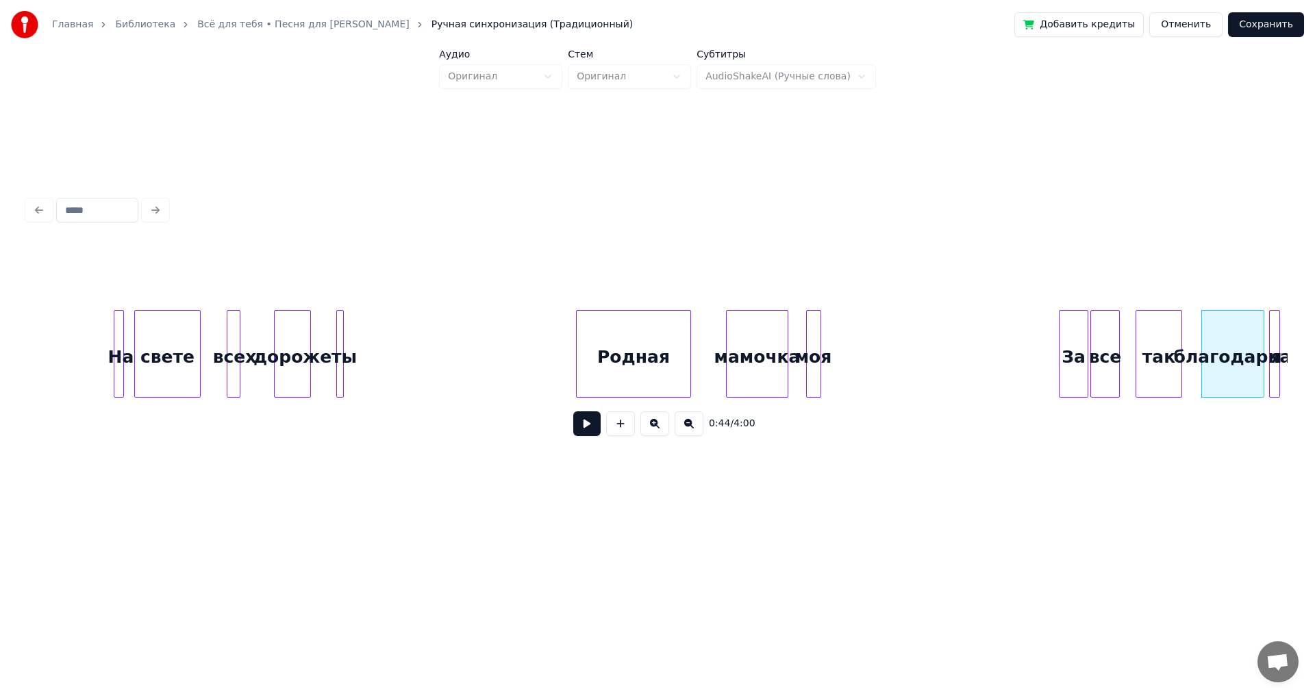
click at [1262, 373] on div at bounding box center [1261, 354] width 4 height 86
click at [585, 426] on button at bounding box center [586, 424] width 27 height 25
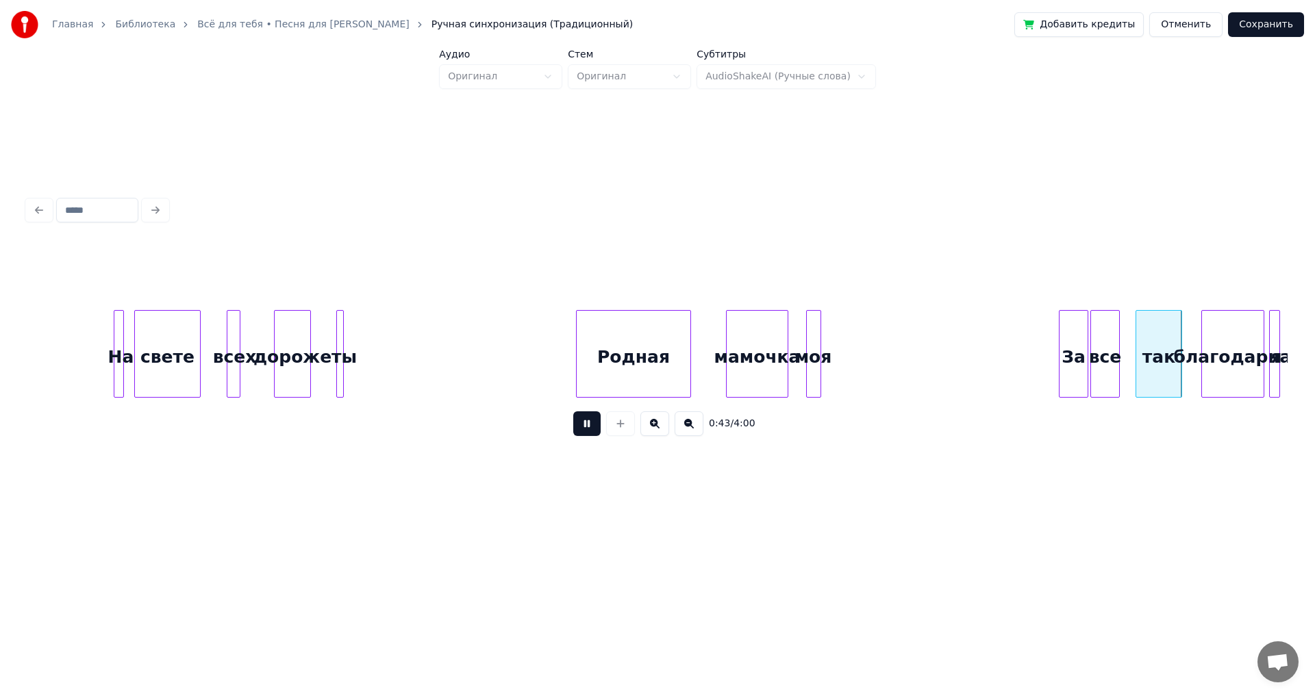
click at [585, 426] on button at bounding box center [586, 424] width 27 height 25
click at [1149, 354] on div "так" at bounding box center [1158, 357] width 45 height 93
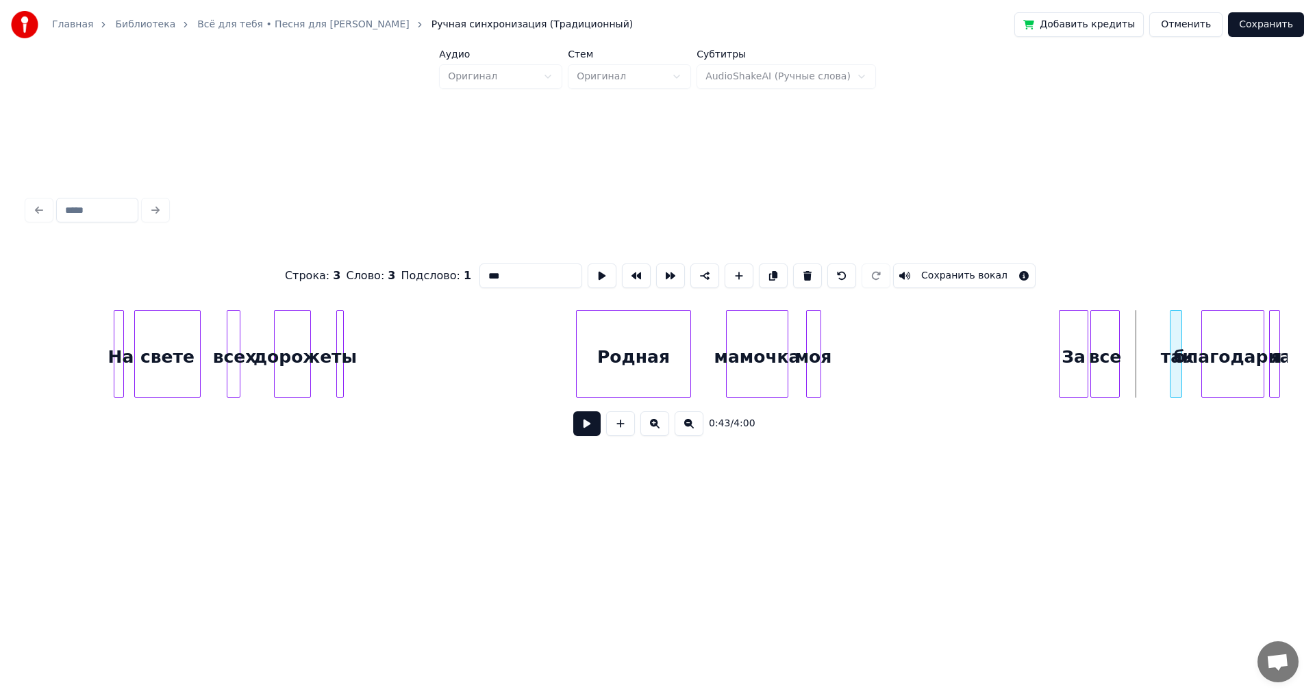
click at [1174, 348] on div at bounding box center [1172, 354] width 4 height 86
click at [1105, 344] on div "все" at bounding box center [1104, 357] width 27 height 93
type input "***"
click at [1162, 344] on div at bounding box center [1162, 354] width 4 height 86
click at [1185, 341] on div at bounding box center [1185, 354] width 4 height 86
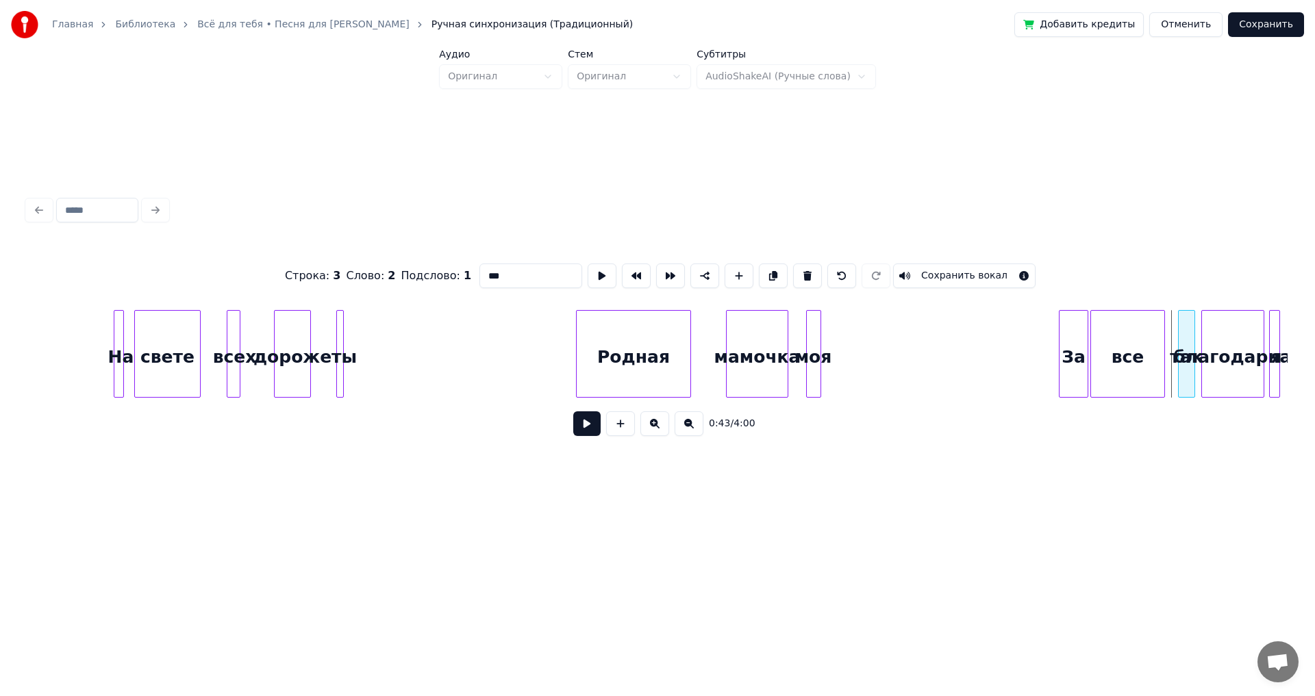
click at [1155, 338] on div "все" at bounding box center [1127, 357] width 73 height 93
click at [1169, 343] on div at bounding box center [1167, 354] width 4 height 86
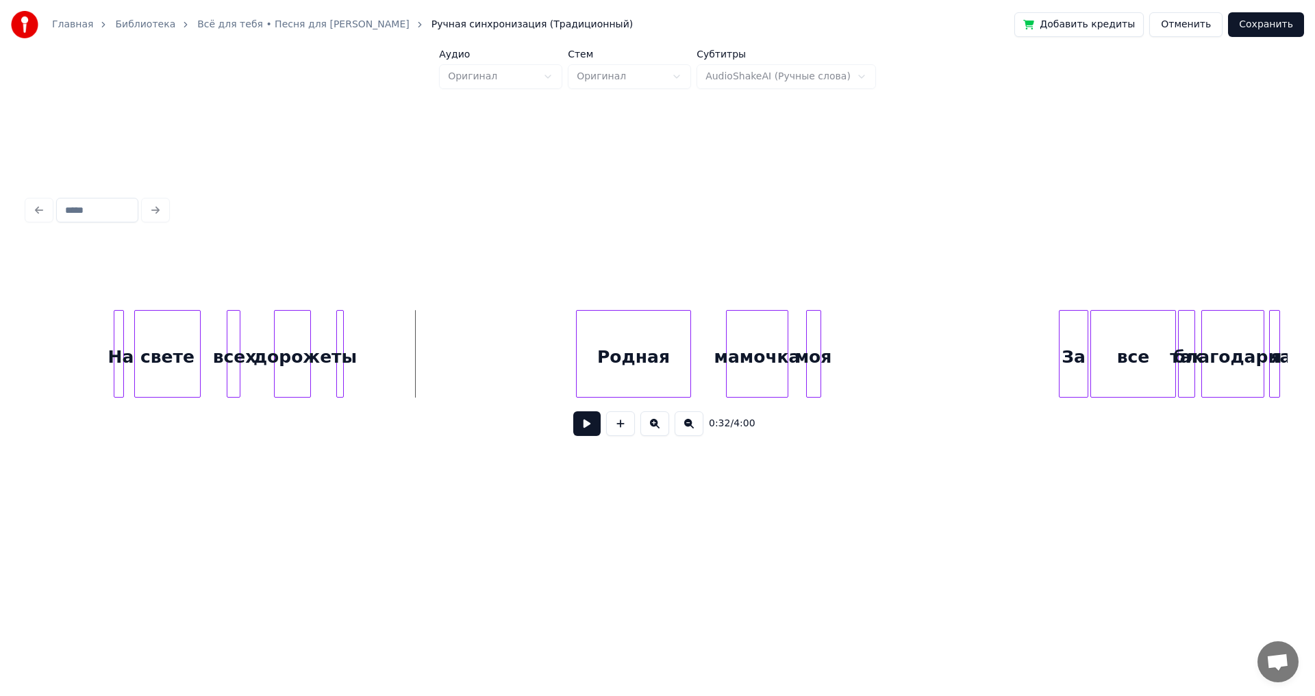
click at [596, 428] on button at bounding box center [586, 424] width 27 height 25
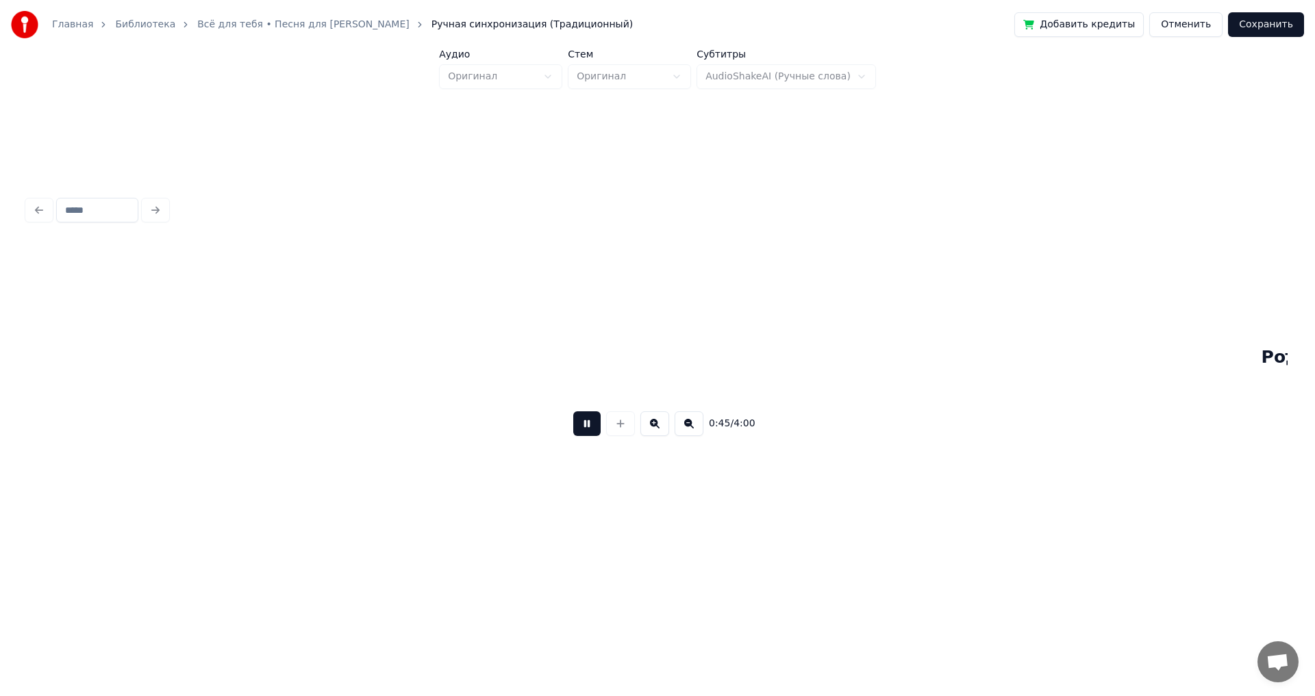
scroll to position [0, 3112]
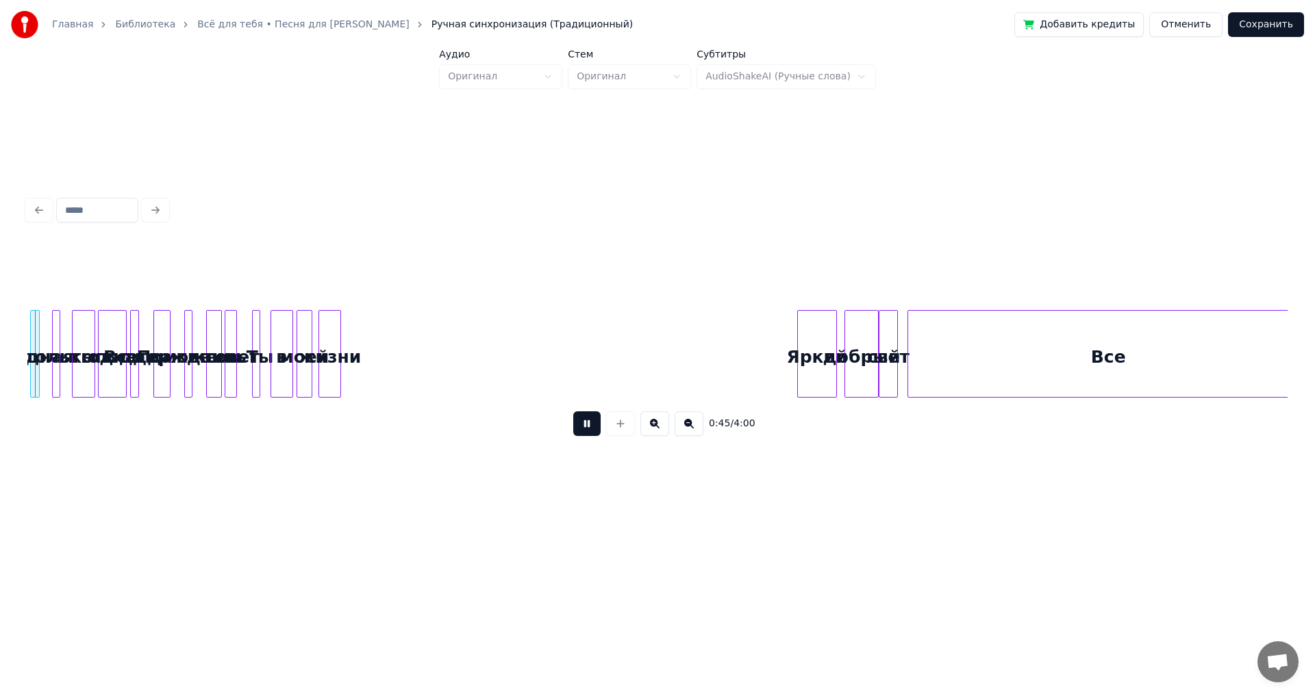
click at [596, 428] on button at bounding box center [586, 424] width 27 height 25
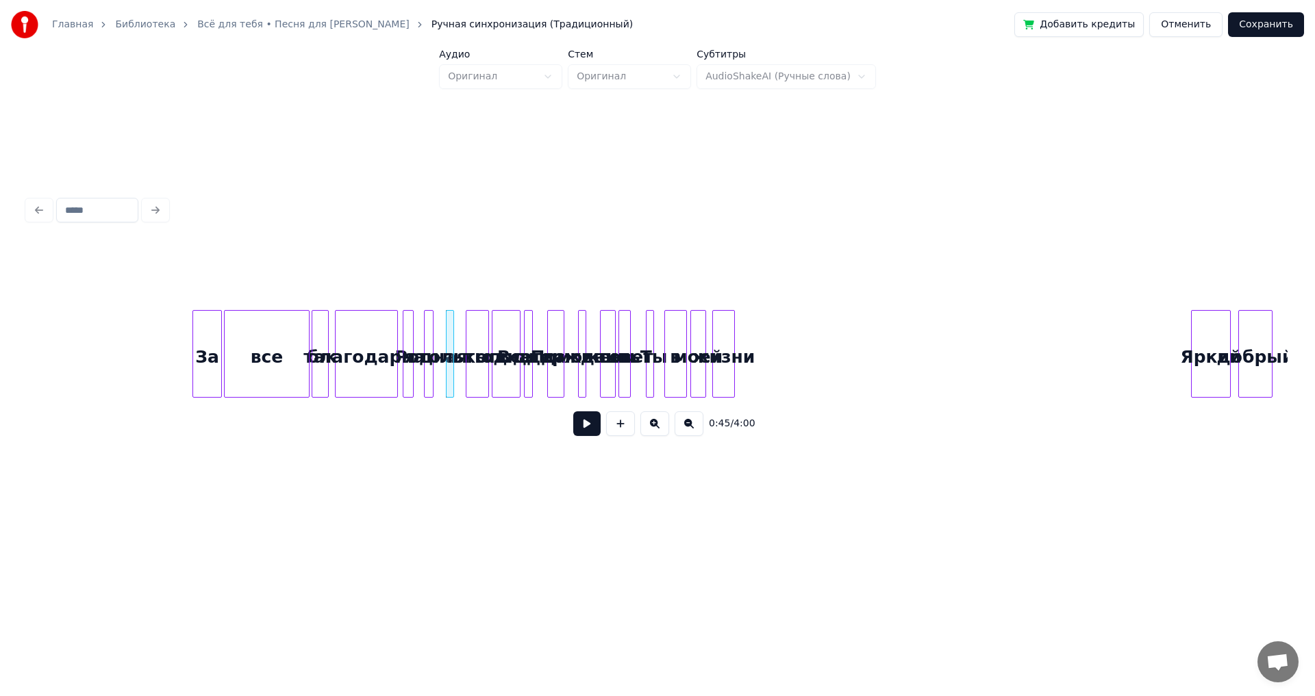
scroll to position [0, 2701]
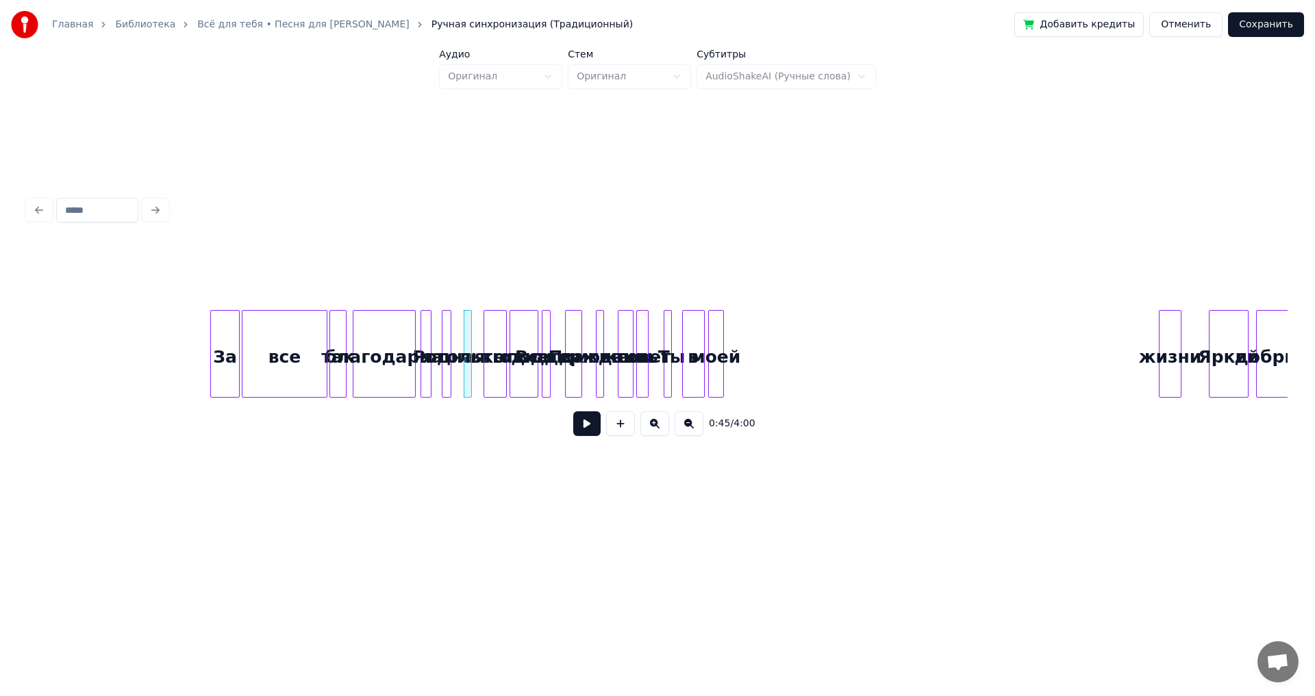
click at [1179, 357] on div "жизни" at bounding box center [1169, 357] width 21 height 93
click at [1142, 343] on div "моей" at bounding box center [1142, 357] width 14 height 93
click at [665, 328] on div at bounding box center [666, 354] width 4 height 86
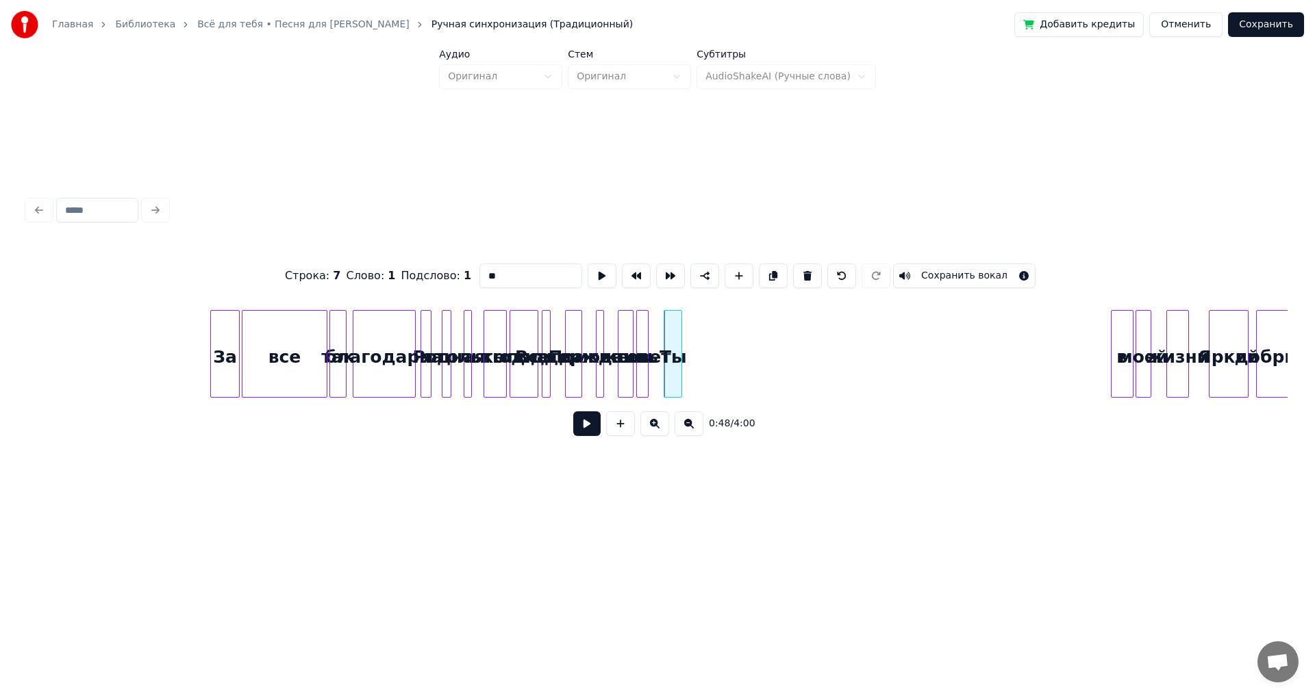
click at [677, 333] on div at bounding box center [679, 354] width 4 height 86
click at [1092, 363] on div "Ты" at bounding box center [1098, 357] width 17 height 93
click at [1075, 367] on div "совет" at bounding box center [1077, 357] width 14 height 93
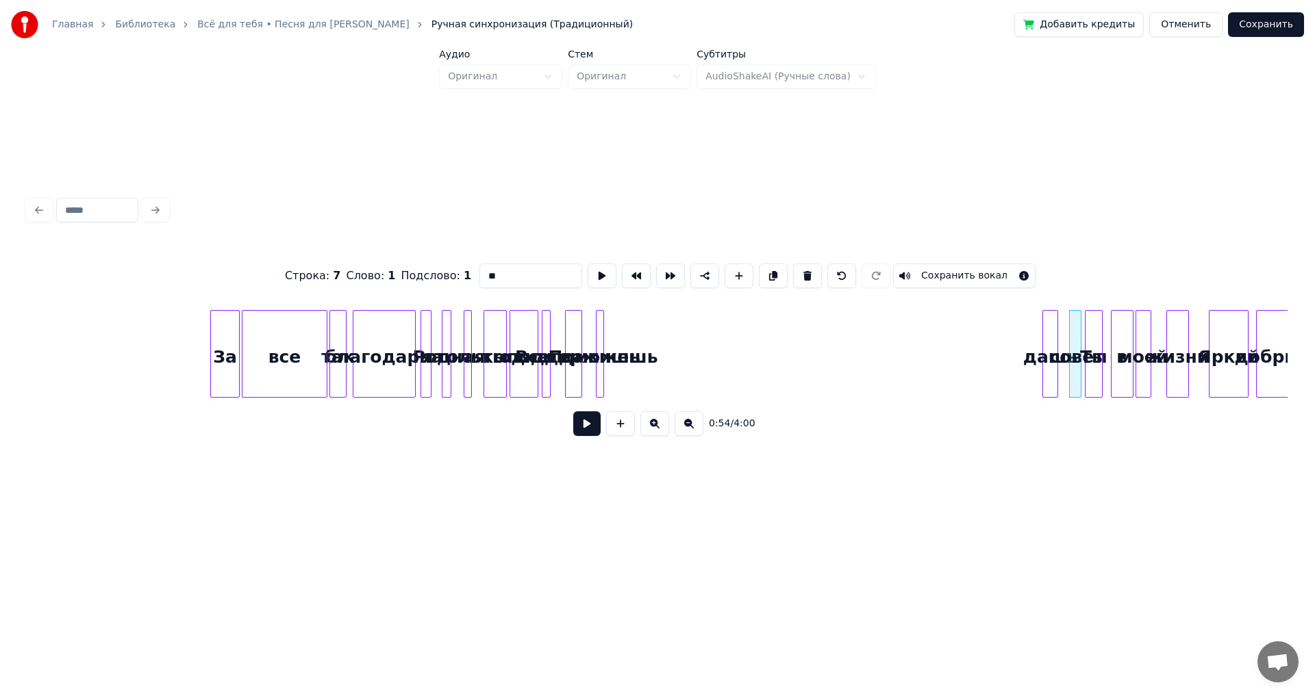
click at [1050, 365] on div "дашь" at bounding box center [1050, 357] width 14 height 93
click at [1037, 383] on div "Поможешь" at bounding box center [1036, 357] width 14 height 93
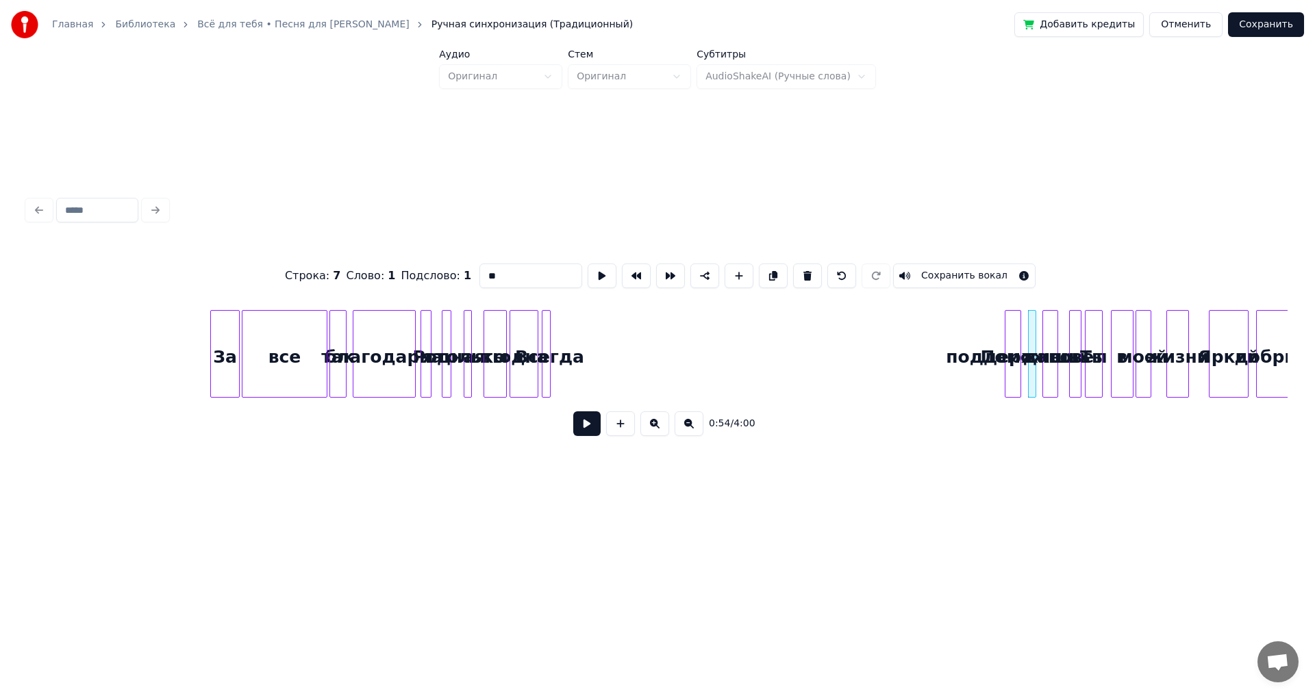
click at [1011, 375] on div "поддержишь" at bounding box center [1012, 357] width 15 height 93
click at [996, 375] on div "Всегда" at bounding box center [990, 357] width 14 height 93
click at [961, 377] on div "одна" at bounding box center [963, 357] width 27 height 93
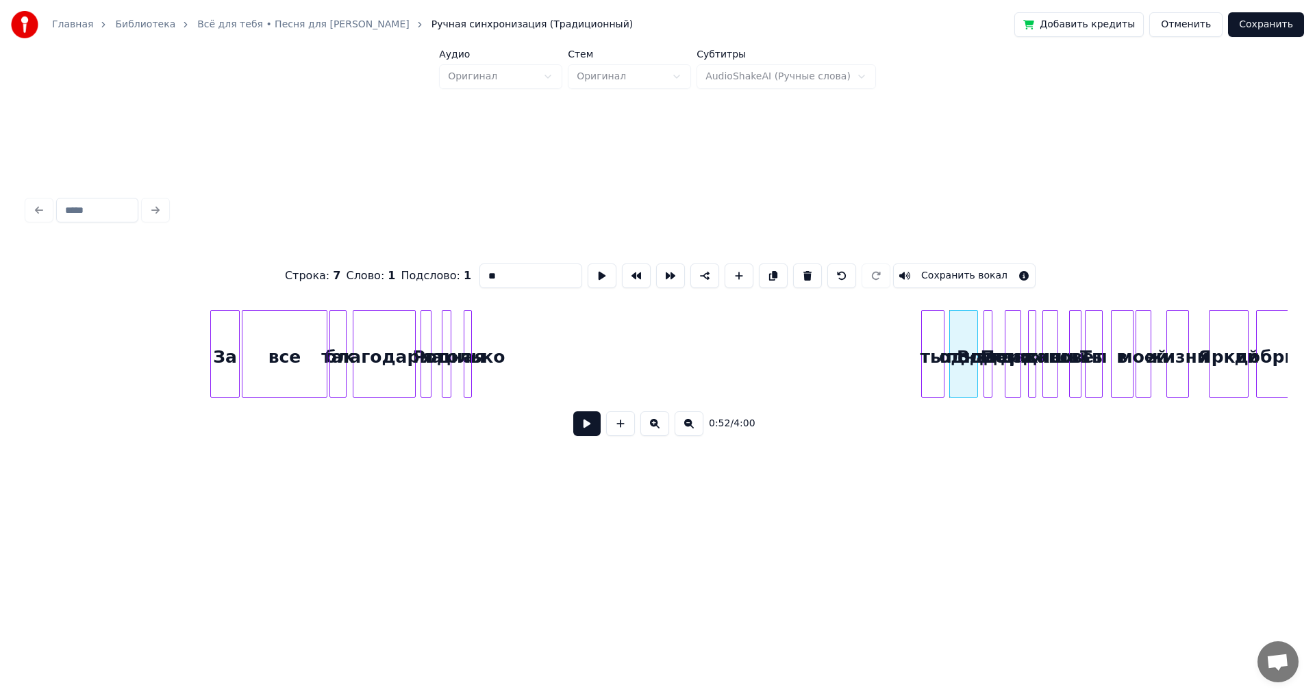
click at [931, 375] on div "ты" at bounding box center [932, 357] width 21 height 93
click at [898, 365] on div "только" at bounding box center [897, 357] width 14 height 93
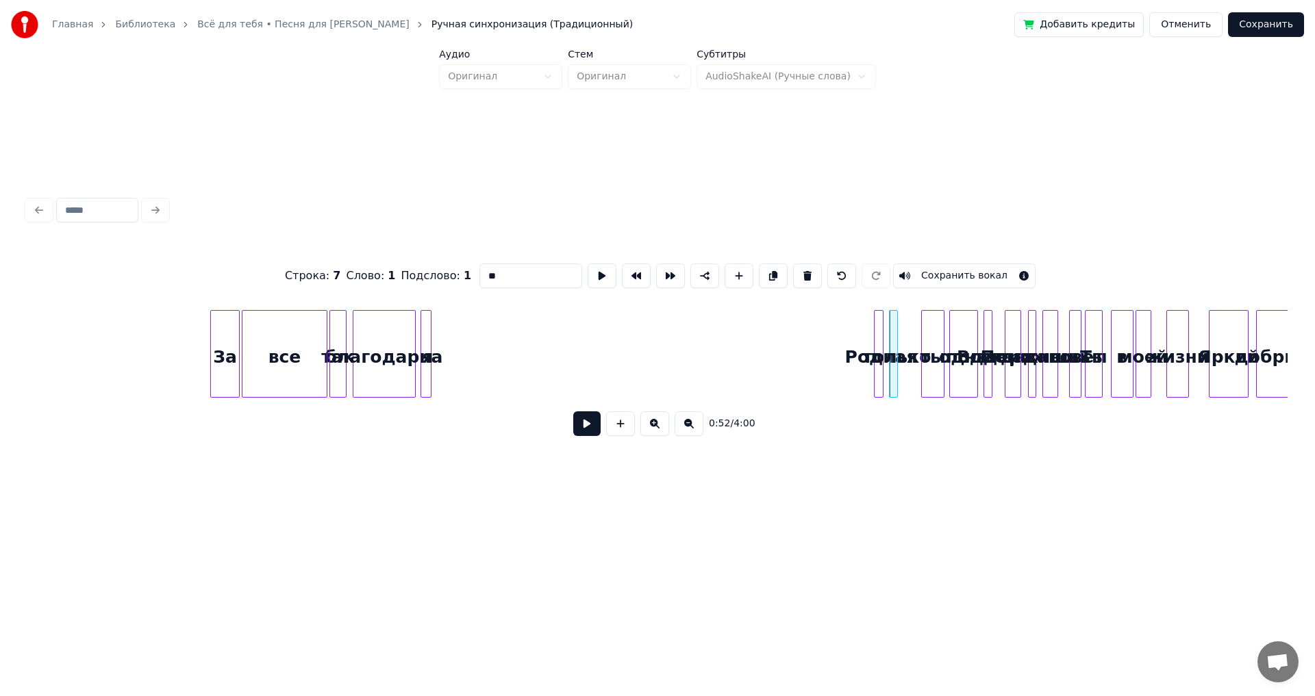
click at [885, 372] on div "Родная" at bounding box center [881, 357] width 14 height 93
click at [445, 345] on div "я" at bounding box center [440, 357] width 14 height 93
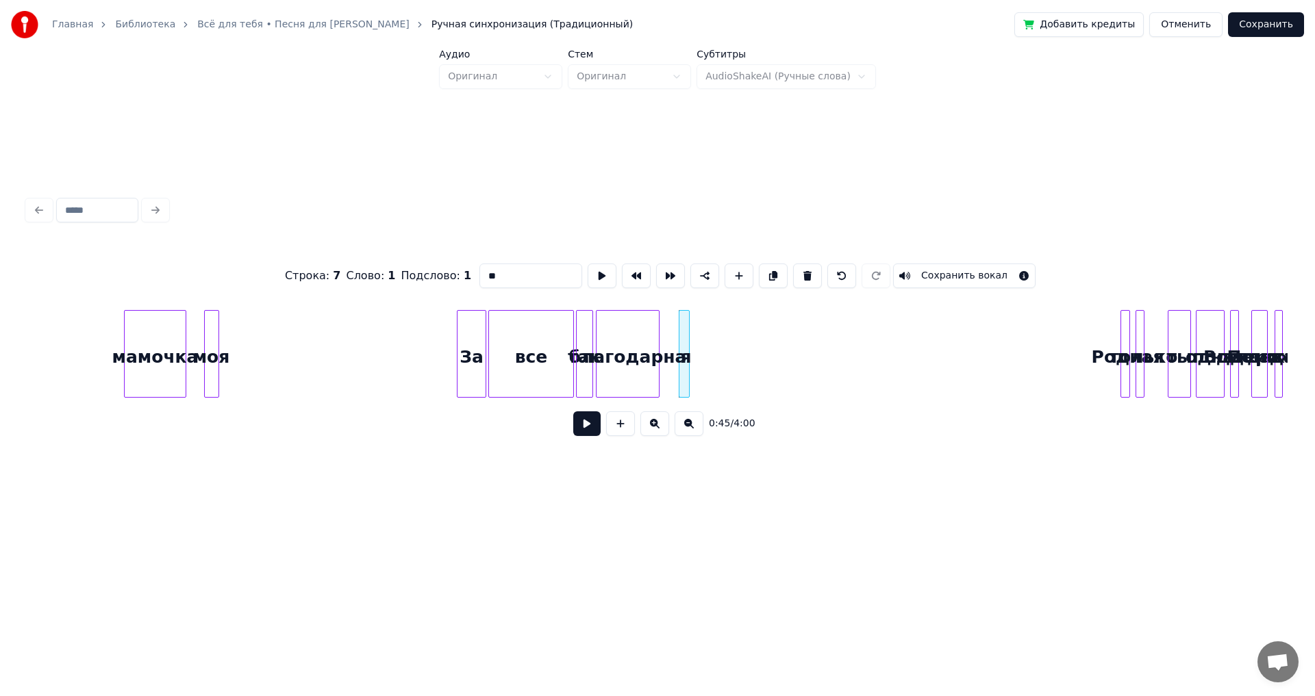
scroll to position [0, 2408]
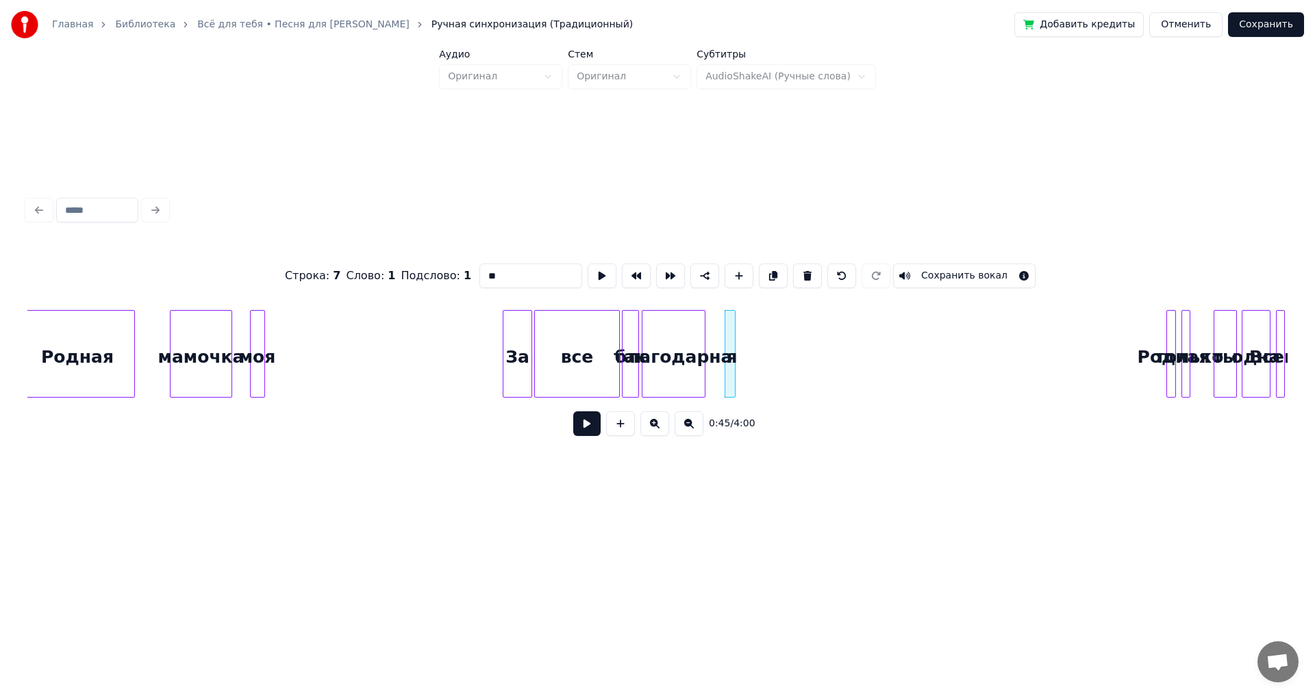
click at [151, 294] on div "Строка : 7 Слово : 1 Подслово : 1 ** Сохранить вокал" at bounding box center [657, 276] width 1260 height 68
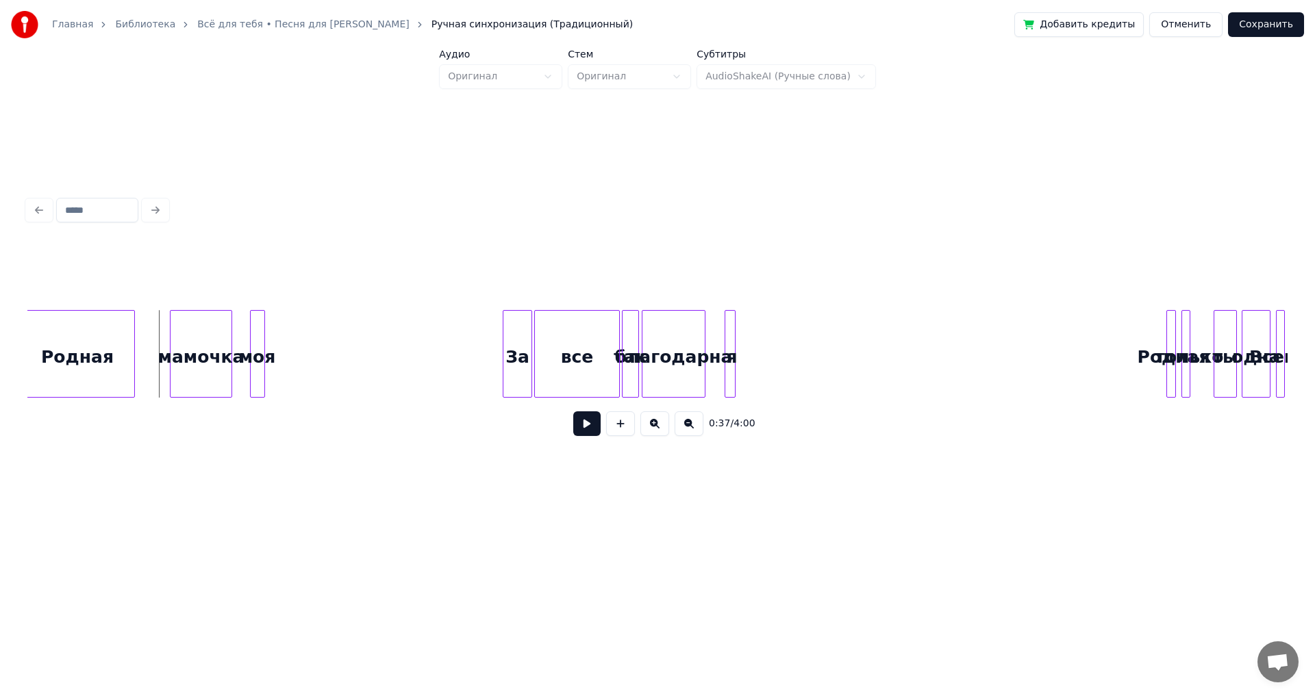
click at [588, 427] on button at bounding box center [586, 424] width 27 height 25
click at [692, 339] on div "благодарна" at bounding box center [673, 357] width 62 height 93
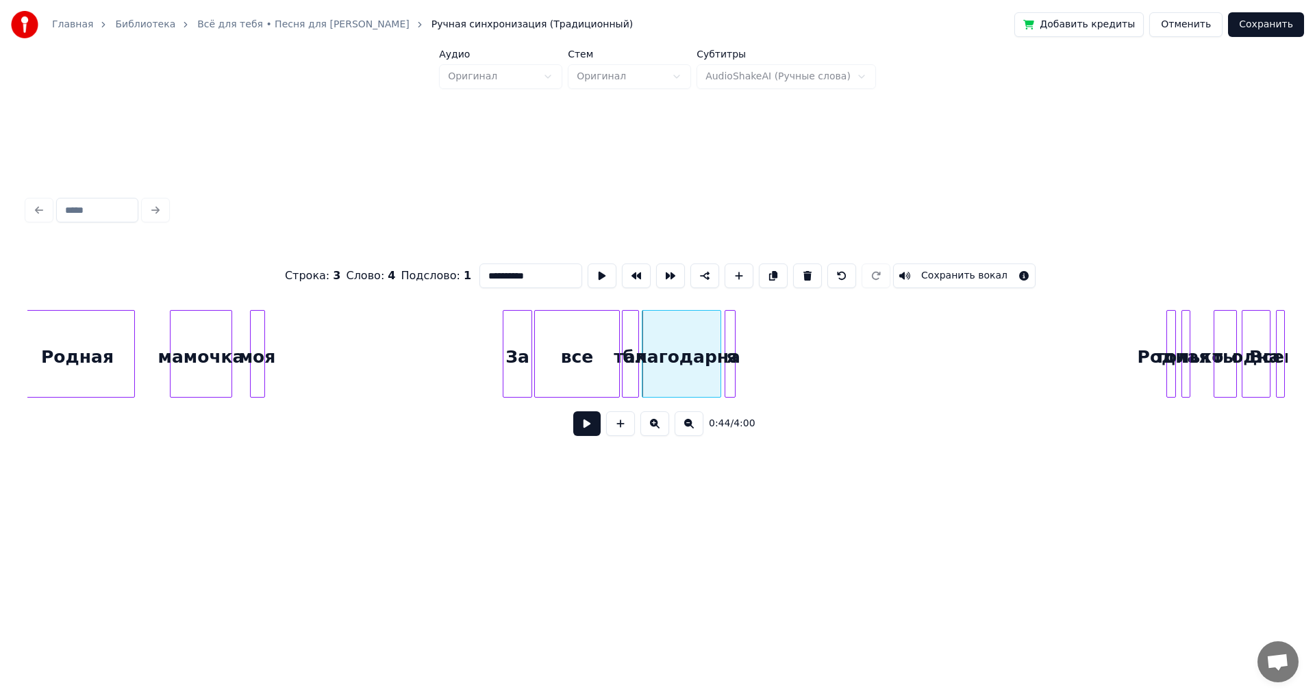
click at [719, 342] on div at bounding box center [718, 354] width 4 height 86
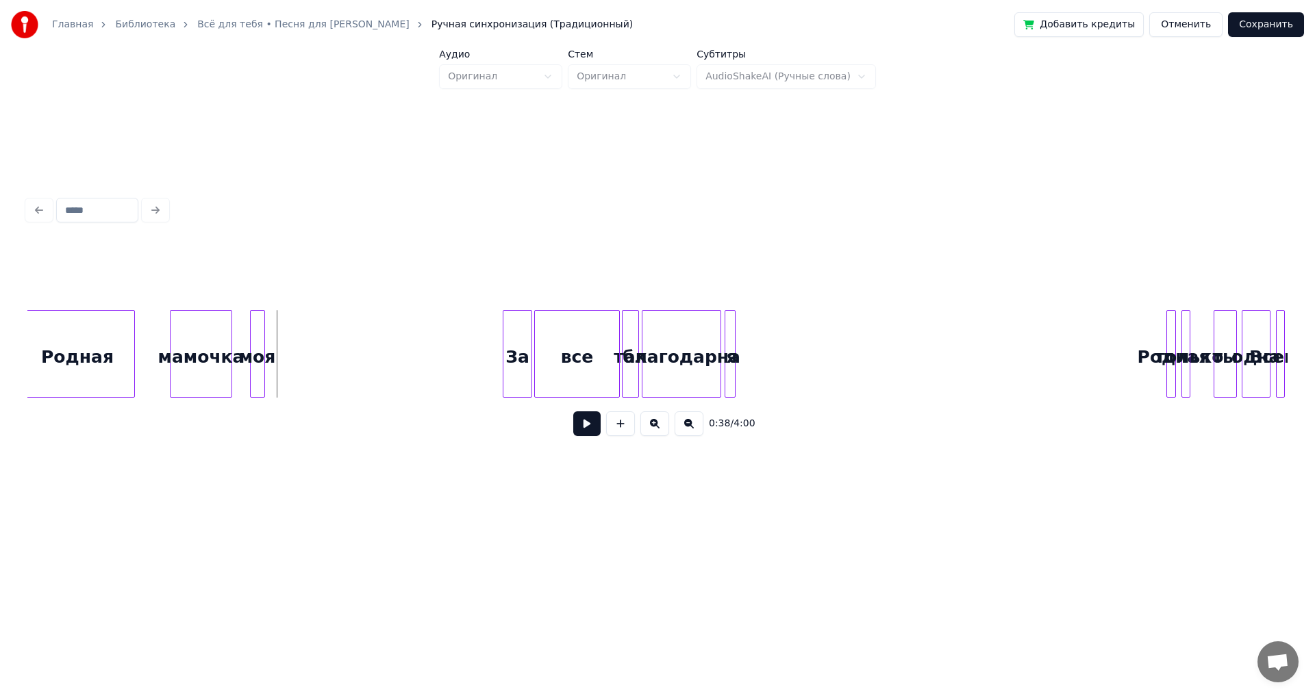
click at [582, 427] on button at bounding box center [586, 424] width 27 height 25
click at [732, 346] on div at bounding box center [733, 354] width 4 height 86
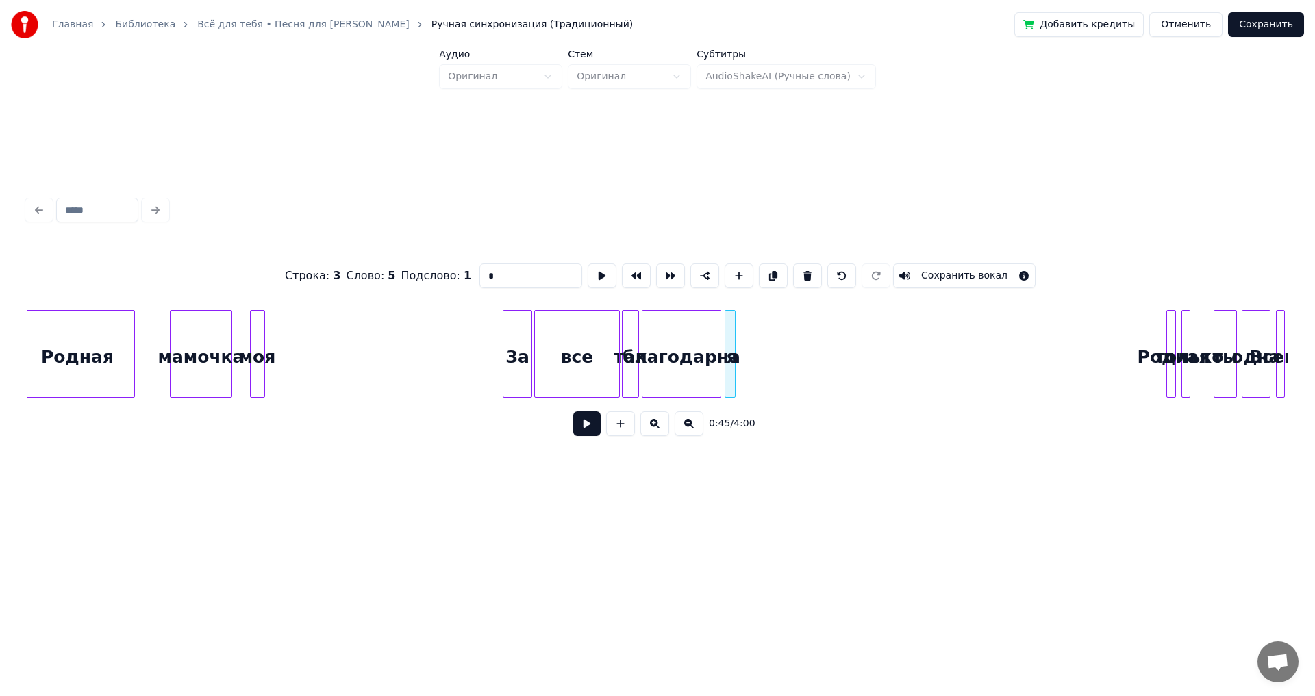
click at [733, 349] on div at bounding box center [733, 354] width 4 height 86
click at [765, 353] on div at bounding box center [764, 354] width 4 height 86
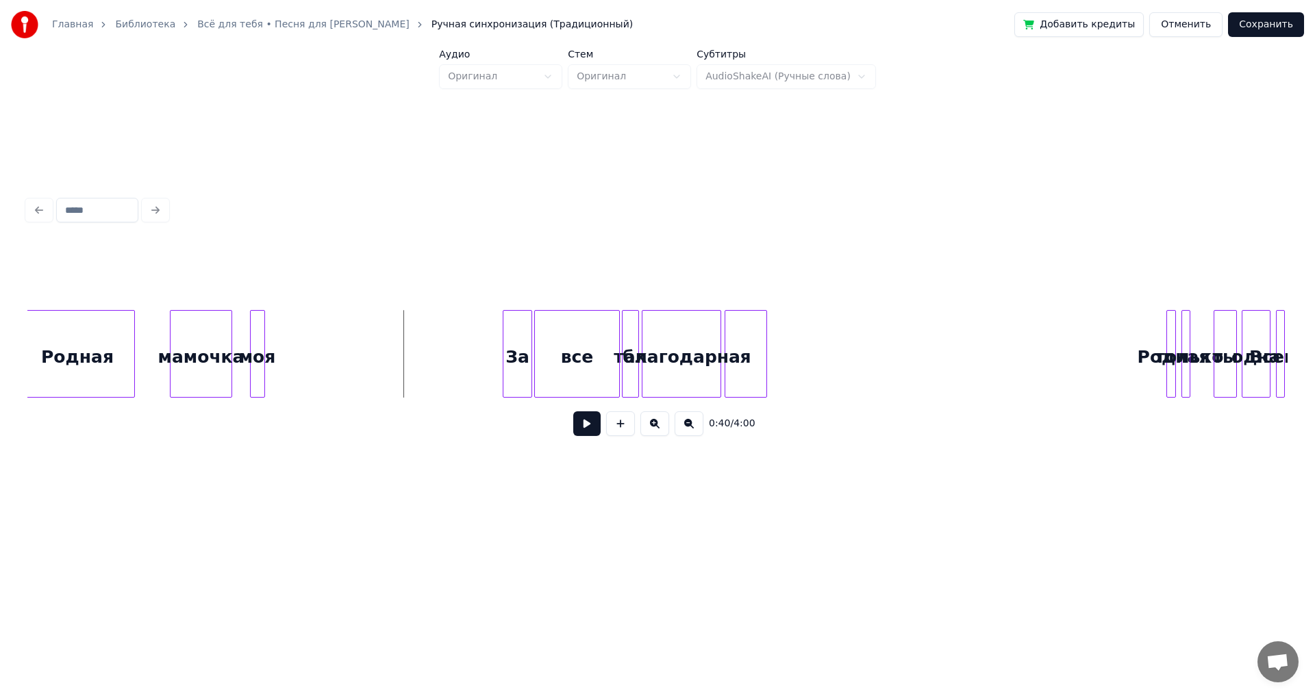
click at [583, 423] on button at bounding box center [586, 424] width 27 height 25
click at [583, 429] on button at bounding box center [586, 424] width 27 height 25
click at [1134, 381] on div at bounding box center [1136, 354] width 4 height 86
click at [1042, 381] on div "Родная" at bounding box center [1041, 357] width 49 height 93
click at [1189, 375] on div "только" at bounding box center [1188, 354] width 14 height 88
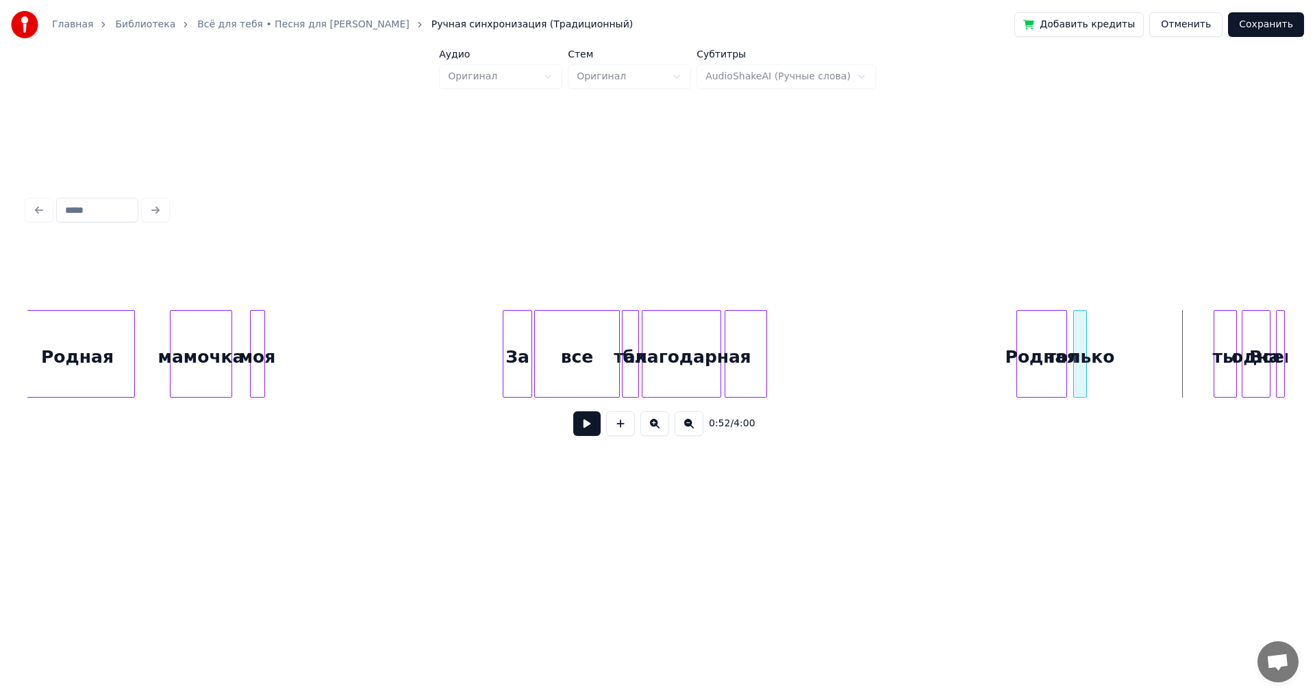
click at [1079, 373] on div "только" at bounding box center [1081, 357] width 14 height 93
click at [1230, 375] on div at bounding box center [1232, 354] width 4 height 86
click at [1110, 375] on div "ты" at bounding box center [1112, 357] width 18 height 93
click at [1151, 375] on div "одна" at bounding box center [1148, 357] width 27 height 93
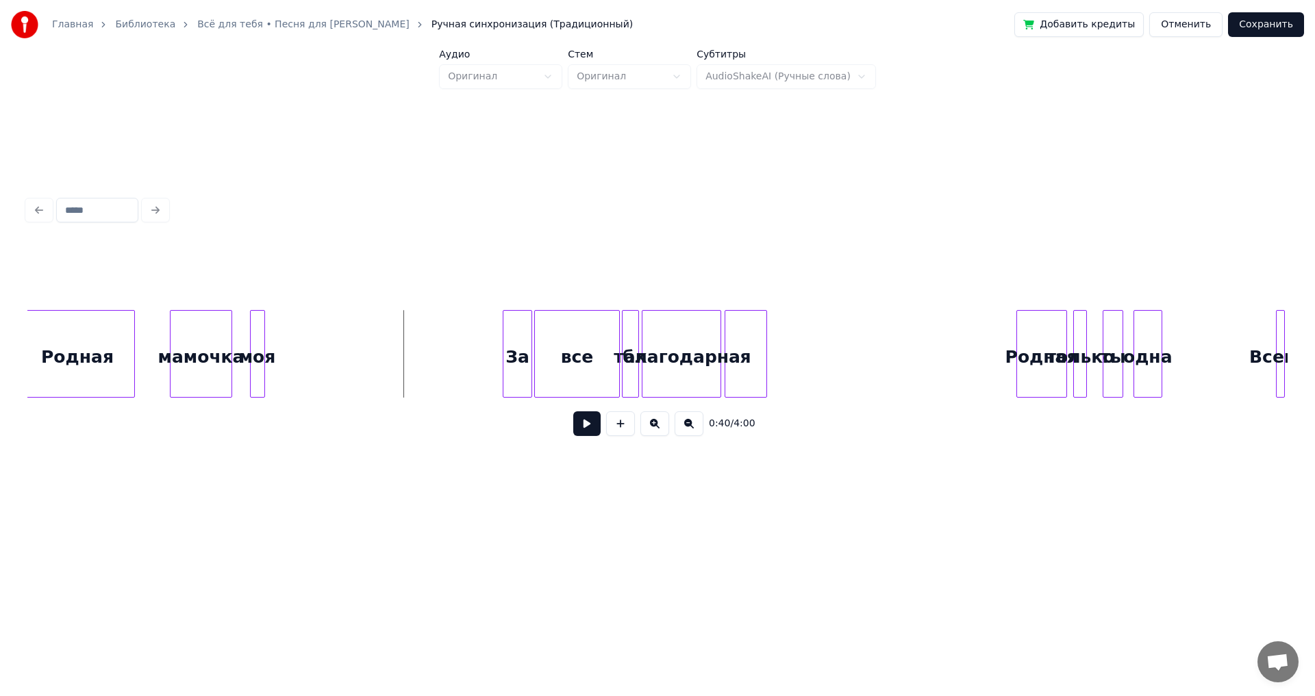
click at [583, 427] on button at bounding box center [586, 424] width 27 height 25
click at [587, 427] on button at bounding box center [586, 424] width 27 height 25
click at [1023, 331] on div "Родная" at bounding box center [1041, 357] width 49 height 93
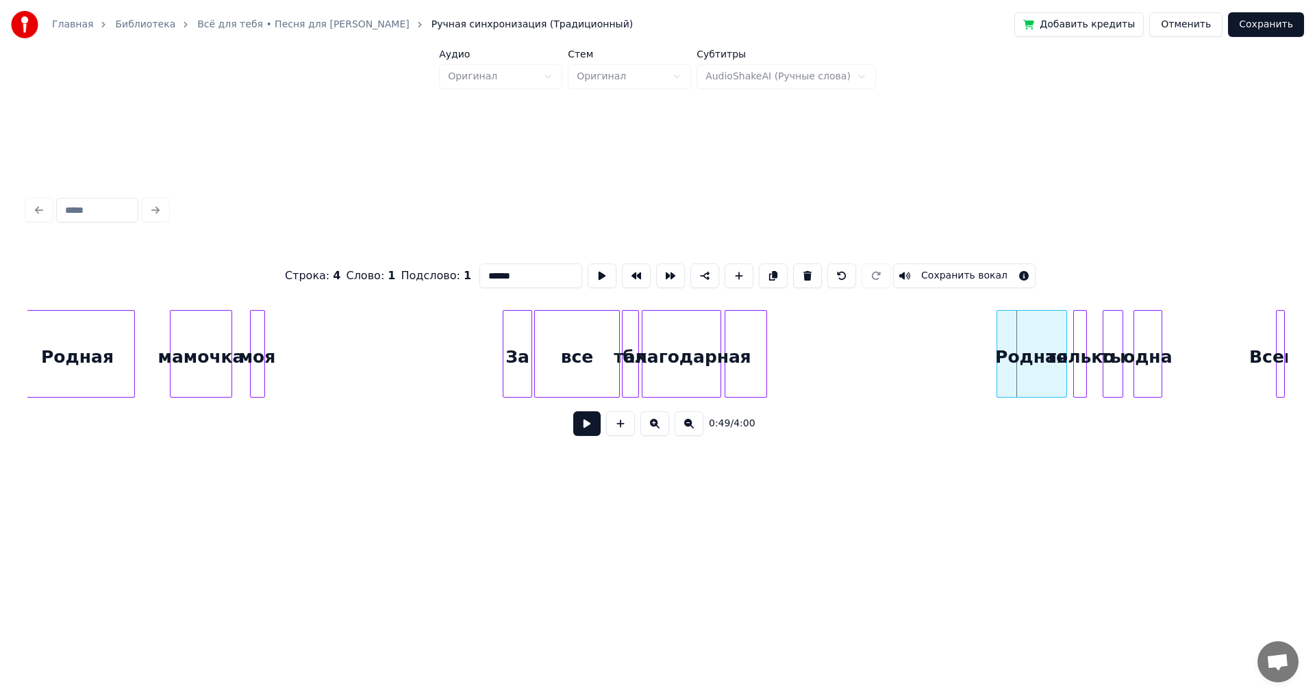
click at [998, 345] on div at bounding box center [999, 354] width 4 height 86
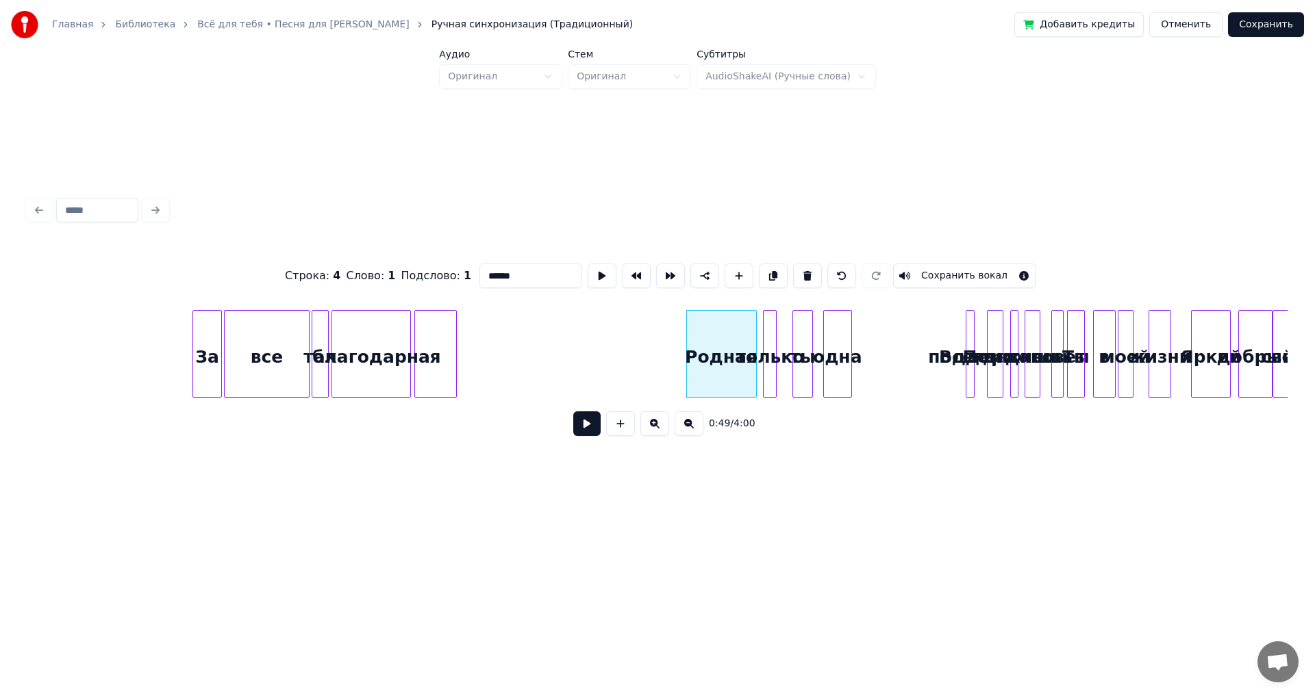
scroll to position [0, 2847]
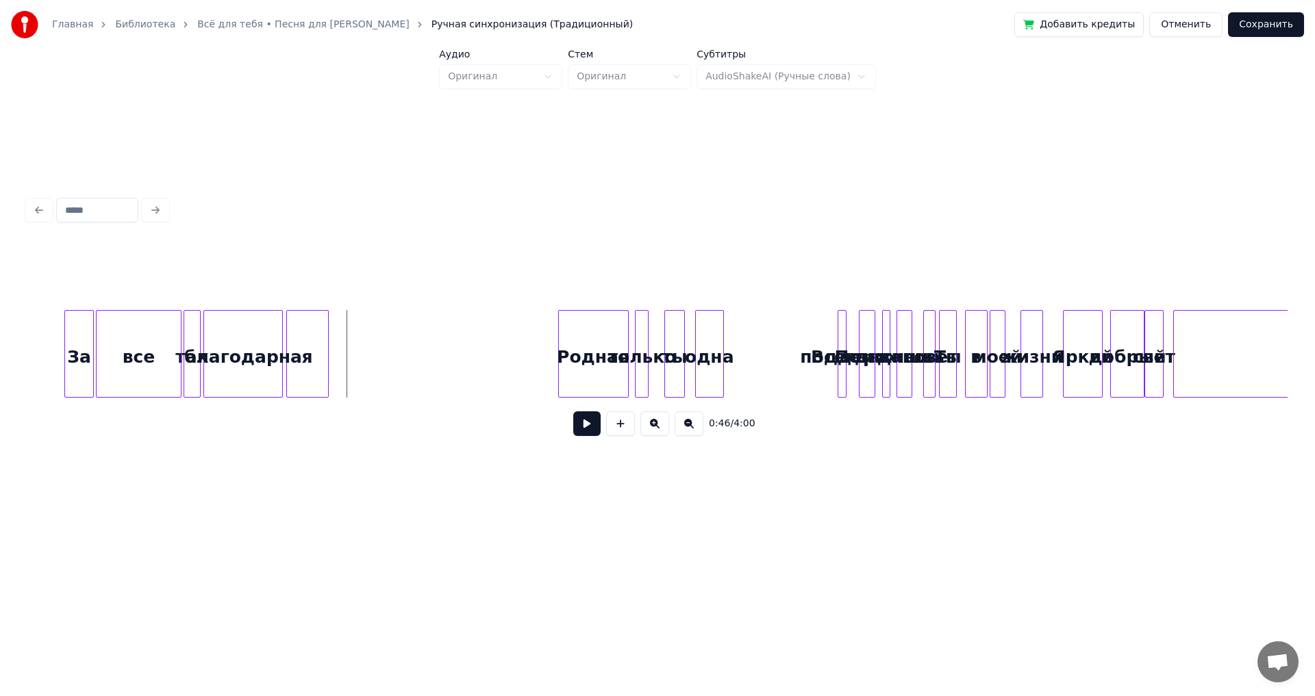
click at [592, 434] on button at bounding box center [586, 424] width 27 height 25
click at [813, 338] on div "одна" at bounding box center [811, 357] width 27 height 93
click at [777, 352] on div "ты" at bounding box center [775, 357] width 18 height 93
click at [733, 347] on div "только" at bounding box center [732, 357] width 14 height 93
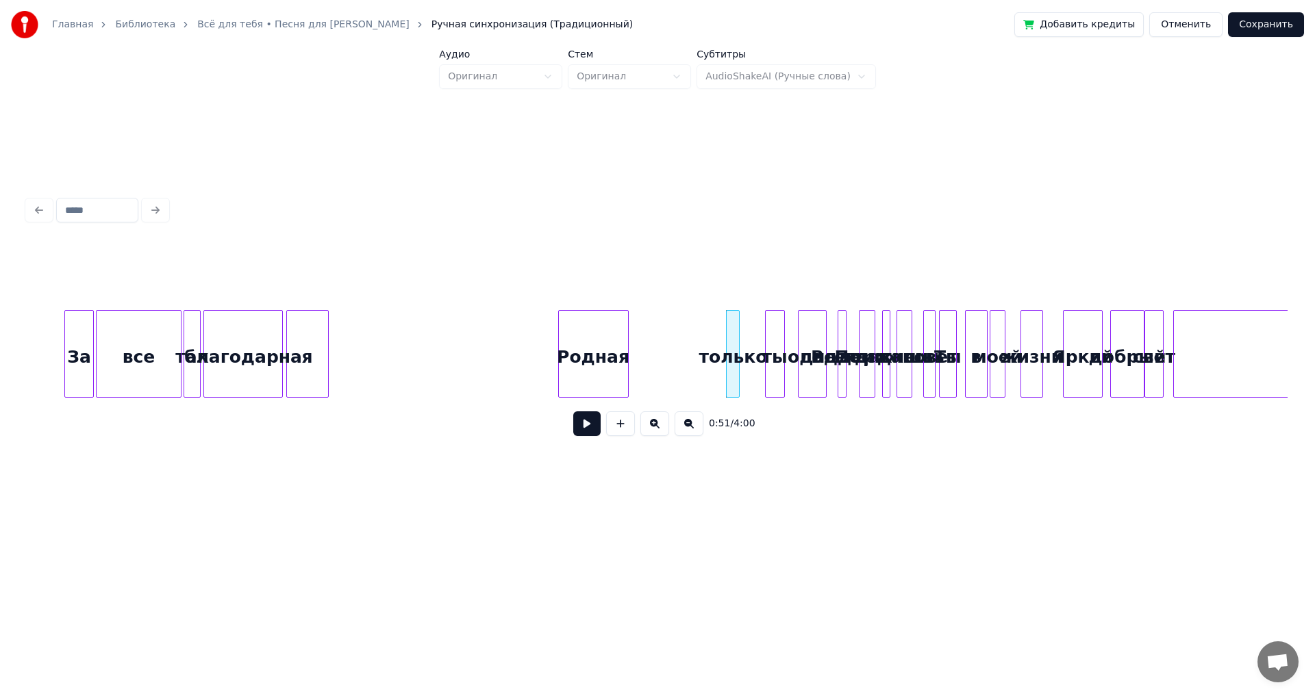
click at [197, 323] on div at bounding box center [198, 354] width 4 height 86
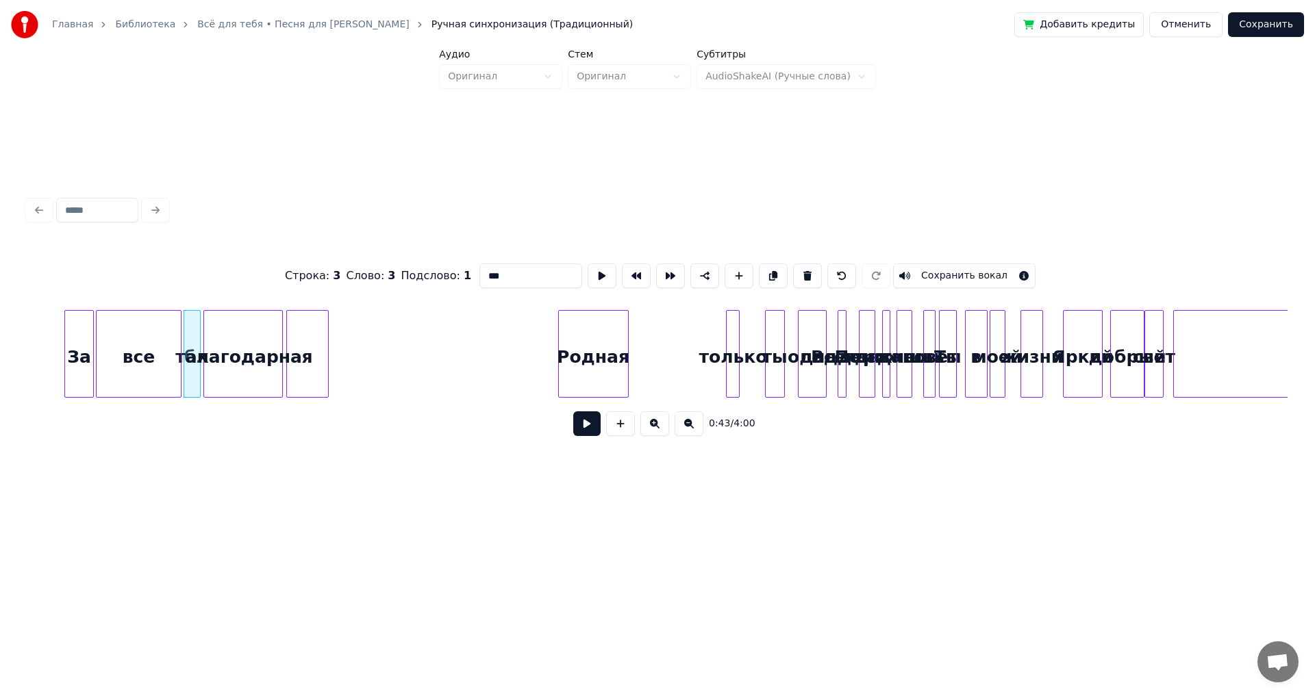
click at [590, 431] on button at bounding box center [586, 424] width 27 height 25
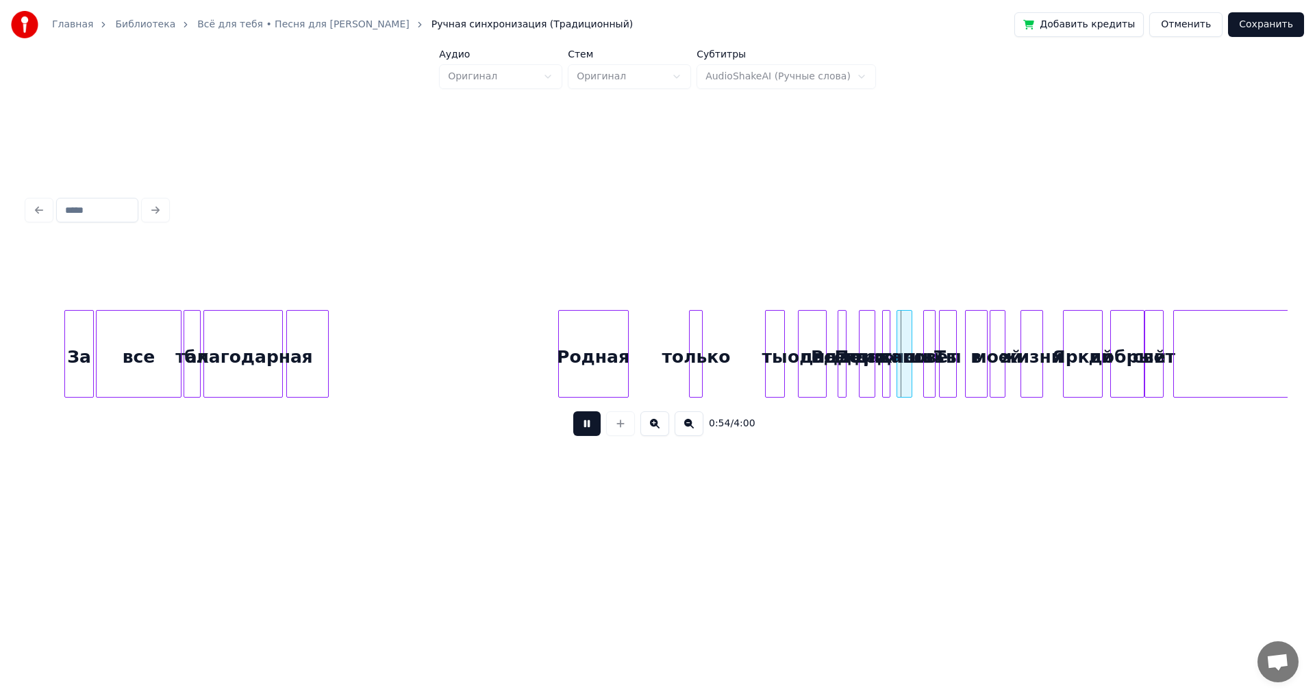
click at [691, 349] on div "только" at bounding box center [697, 357] width 14 height 93
click at [587, 434] on button at bounding box center [586, 424] width 27 height 25
click at [618, 341] on div "Родная" at bounding box center [593, 357] width 69 height 93
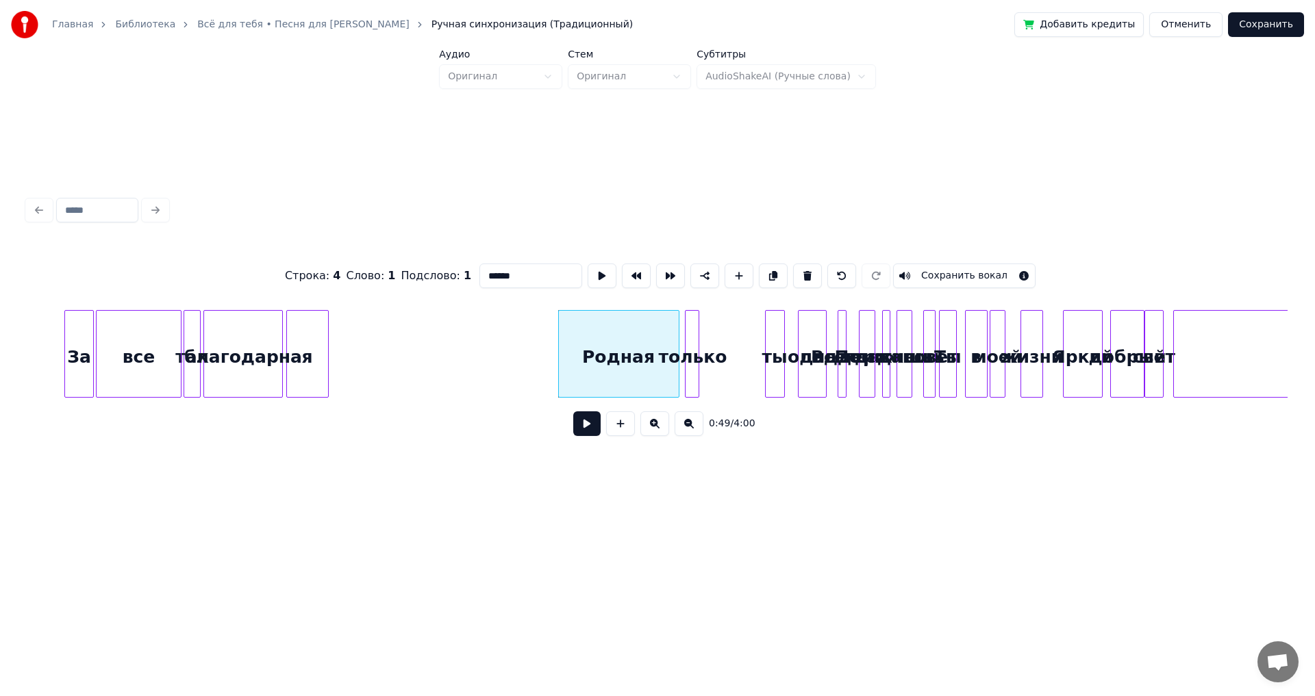
click at [678, 346] on div at bounding box center [676, 354] width 4 height 86
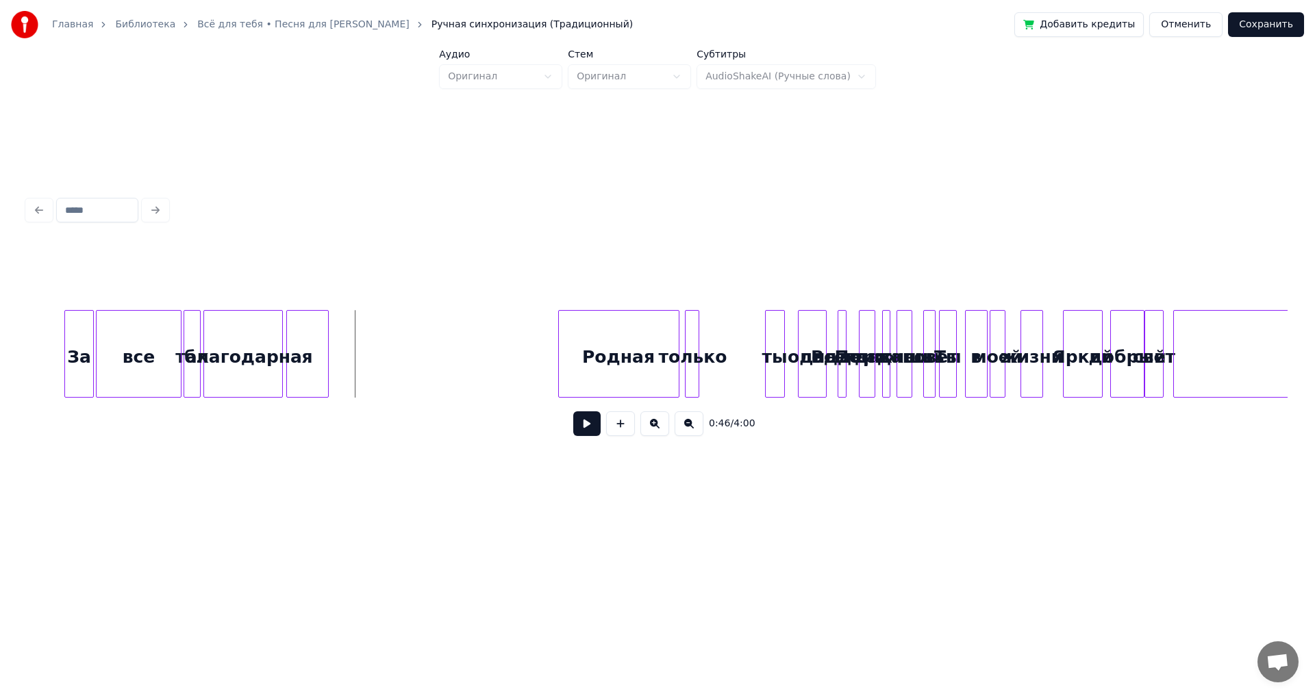
click at [580, 431] on button at bounding box center [586, 424] width 27 height 25
click at [748, 340] on div at bounding box center [748, 354] width 4 height 86
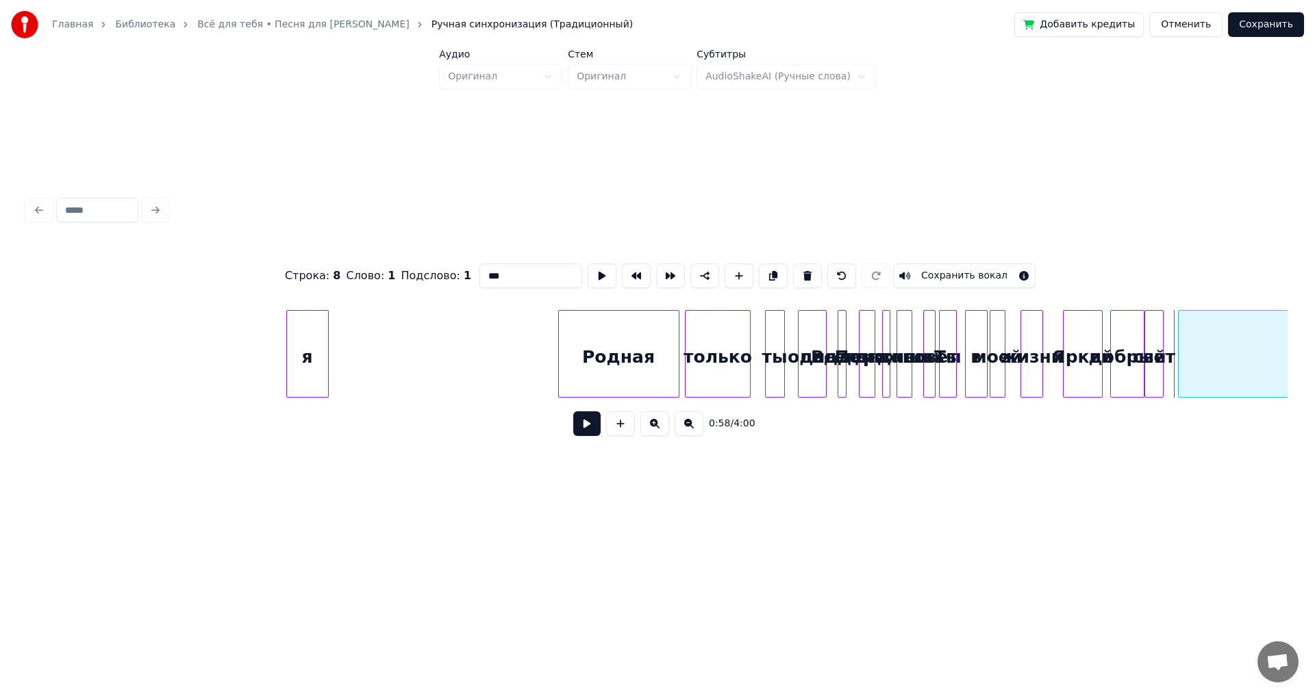
scroll to position [0, 3140]
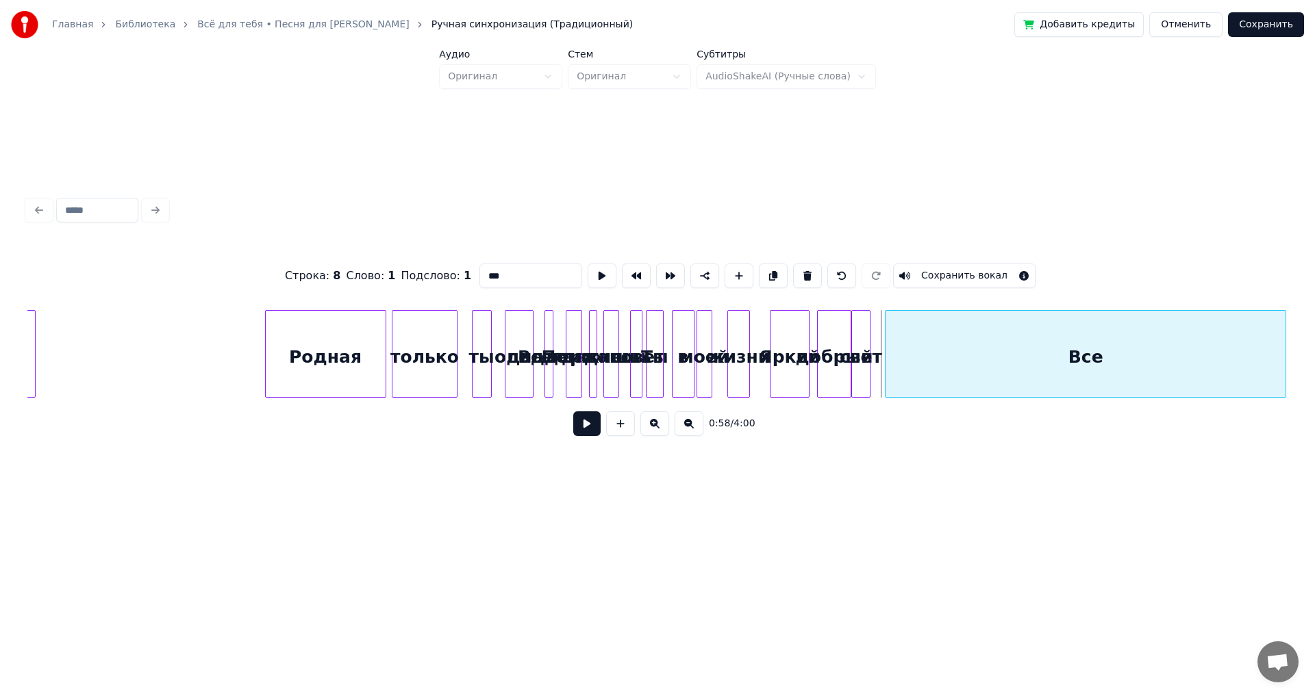
click at [1179, 345] on div "Все" at bounding box center [1085, 354] width 401 height 88
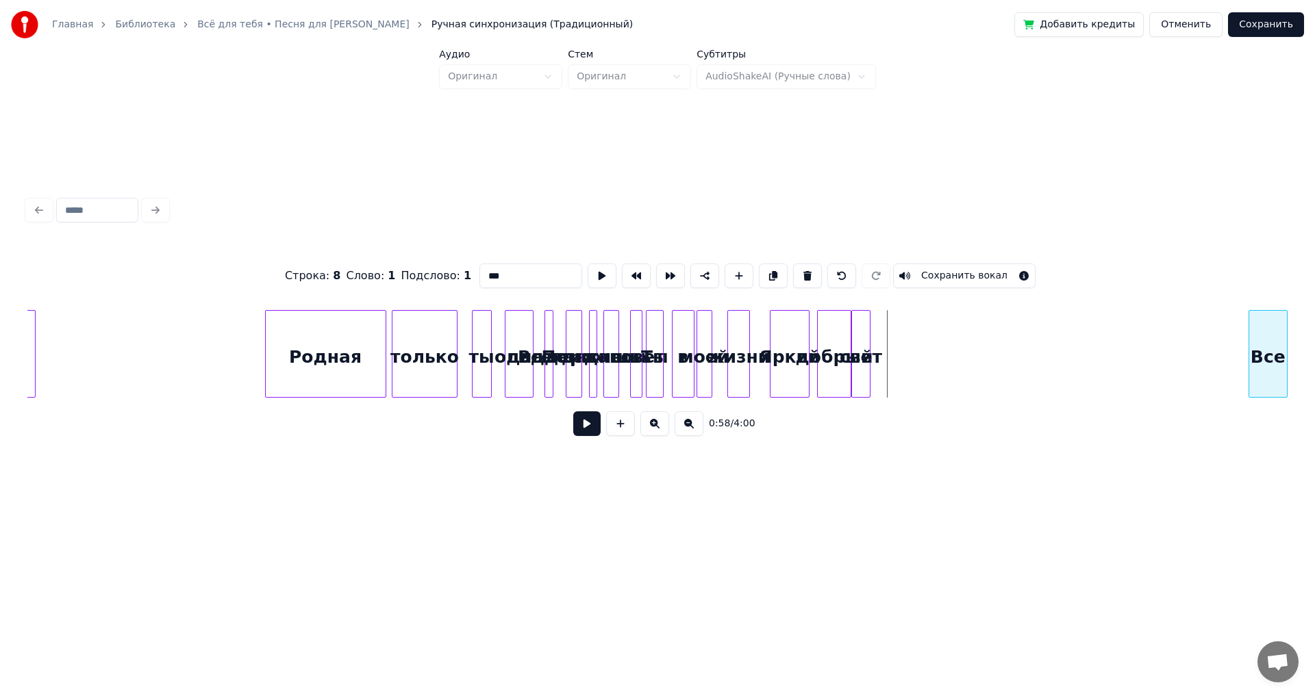
click at [1253, 357] on div at bounding box center [1251, 354] width 4 height 86
click at [1235, 366] on div "свет" at bounding box center [1233, 357] width 18 height 93
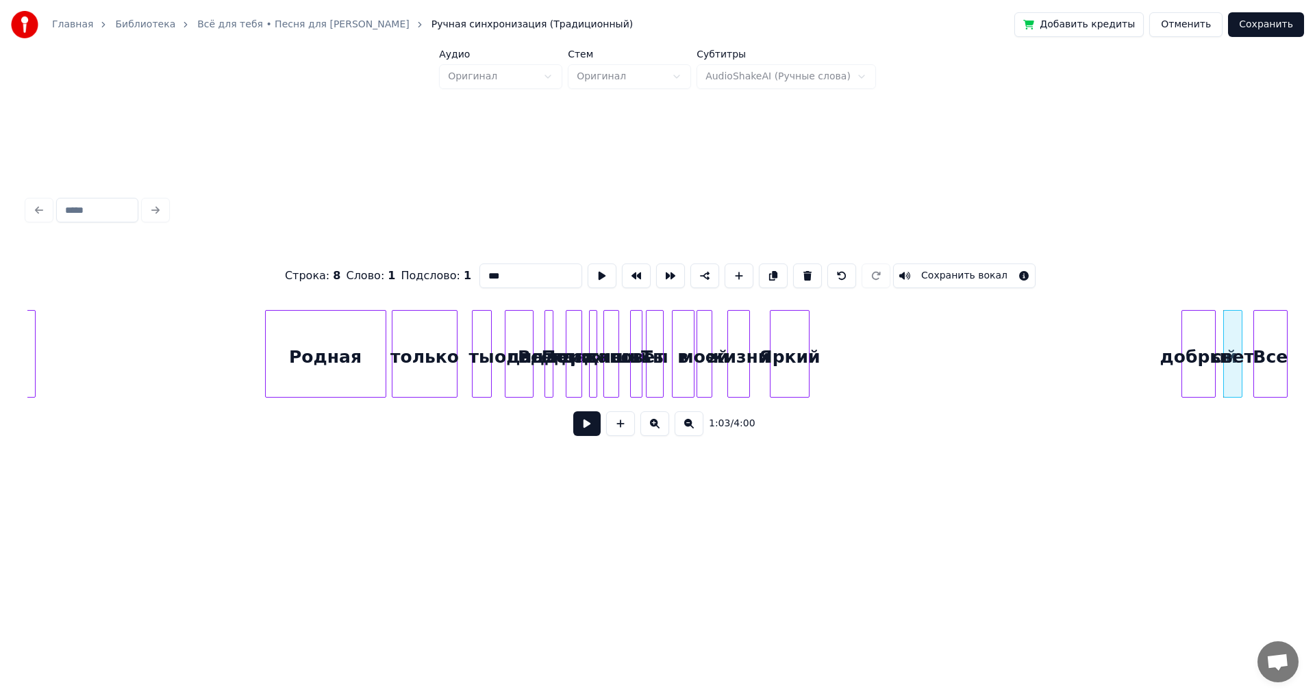
click at [1193, 360] on div "добрый" at bounding box center [1198, 357] width 33 height 93
click at [1149, 350] on div "Яркий" at bounding box center [1145, 357] width 38 height 93
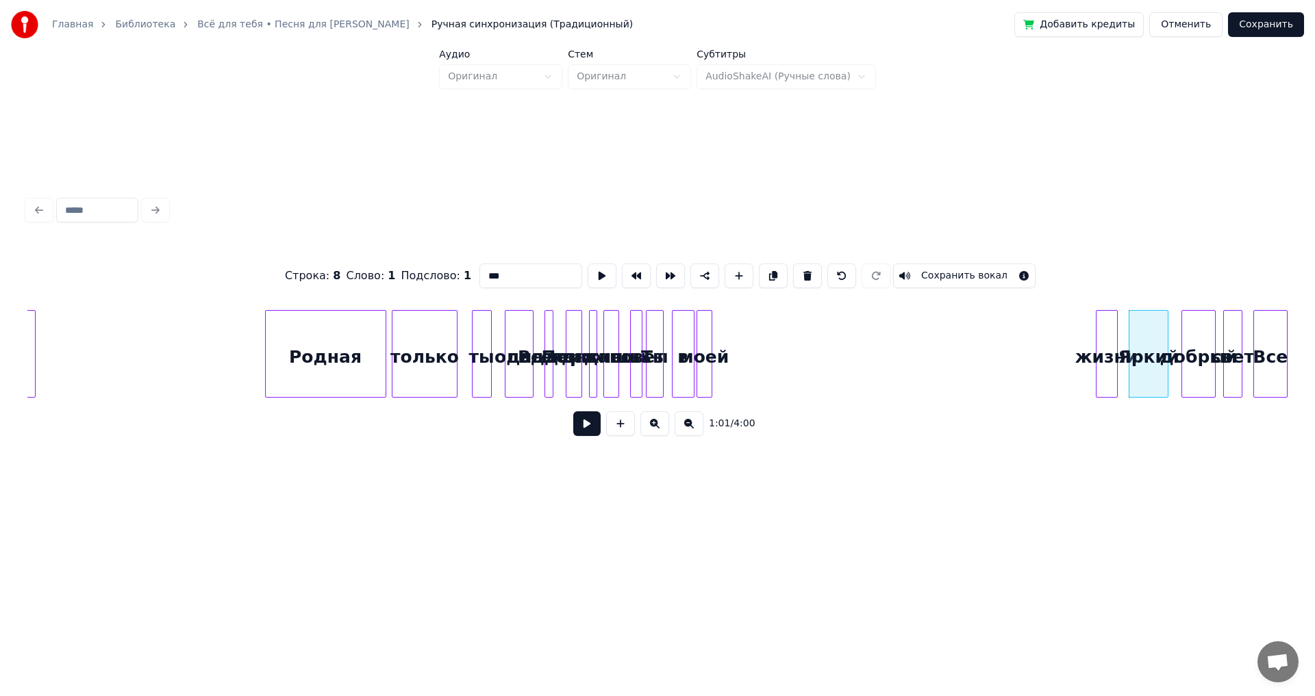
click at [1105, 346] on div "жизни" at bounding box center [1106, 357] width 21 height 93
click at [1068, 340] on div "моей" at bounding box center [1067, 357] width 14 height 93
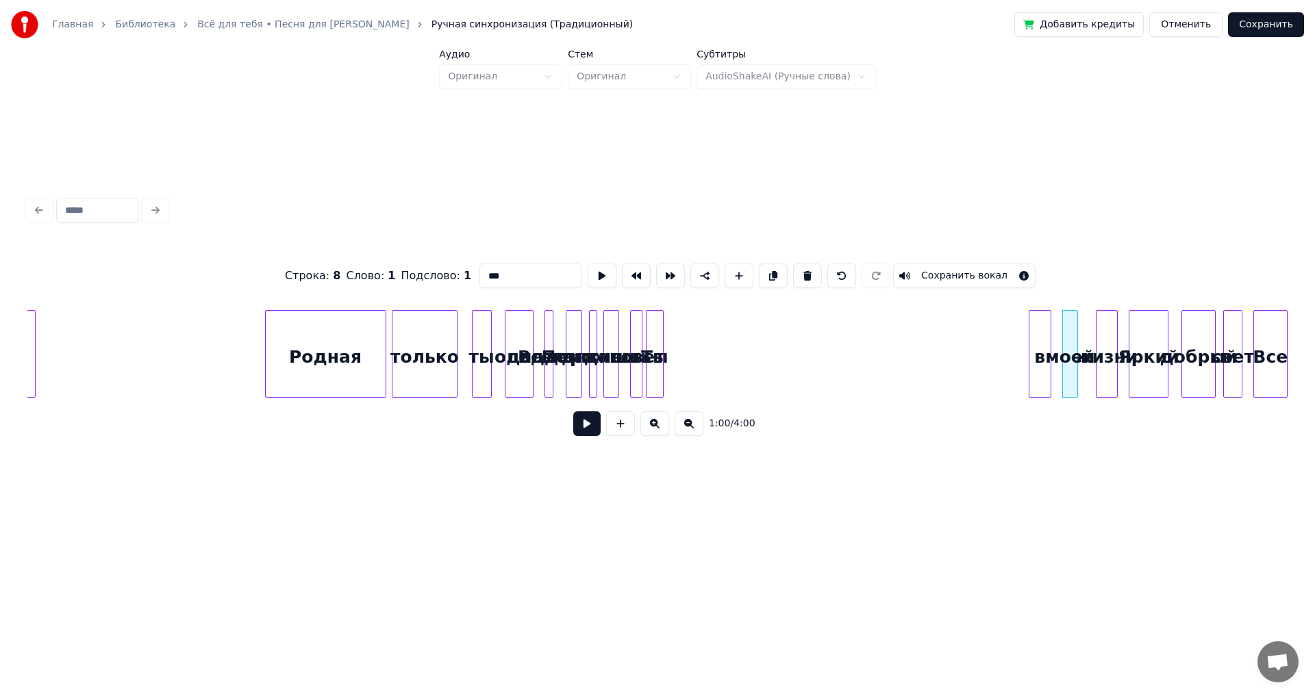
click at [1042, 349] on div "в" at bounding box center [1039, 357] width 21 height 93
click at [1012, 349] on div "Ты" at bounding box center [1011, 357] width 17 height 93
click at [984, 355] on div "совет" at bounding box center [986, 357] width 14 height 93
click at [614, 332] on div at bounding box center [616, 354] width 4 height 86
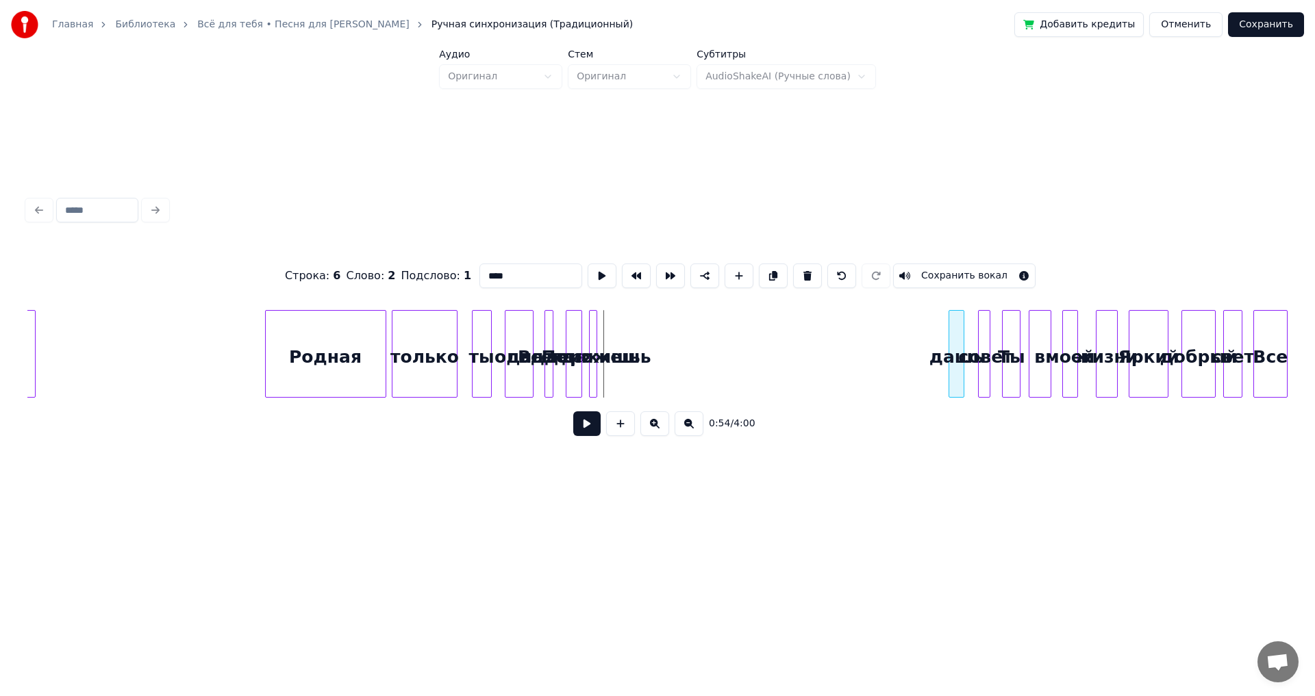
click at [958, 345] on div "дашь" at bounding box center [956, 357] width 14 height 93
click at [596, 341] on div at bounding box center [594, 354] width 4 height 86
type input "********"
click at [930, 370] on div "Поможешь" at bounding box center [929, 357] width 14 height 93
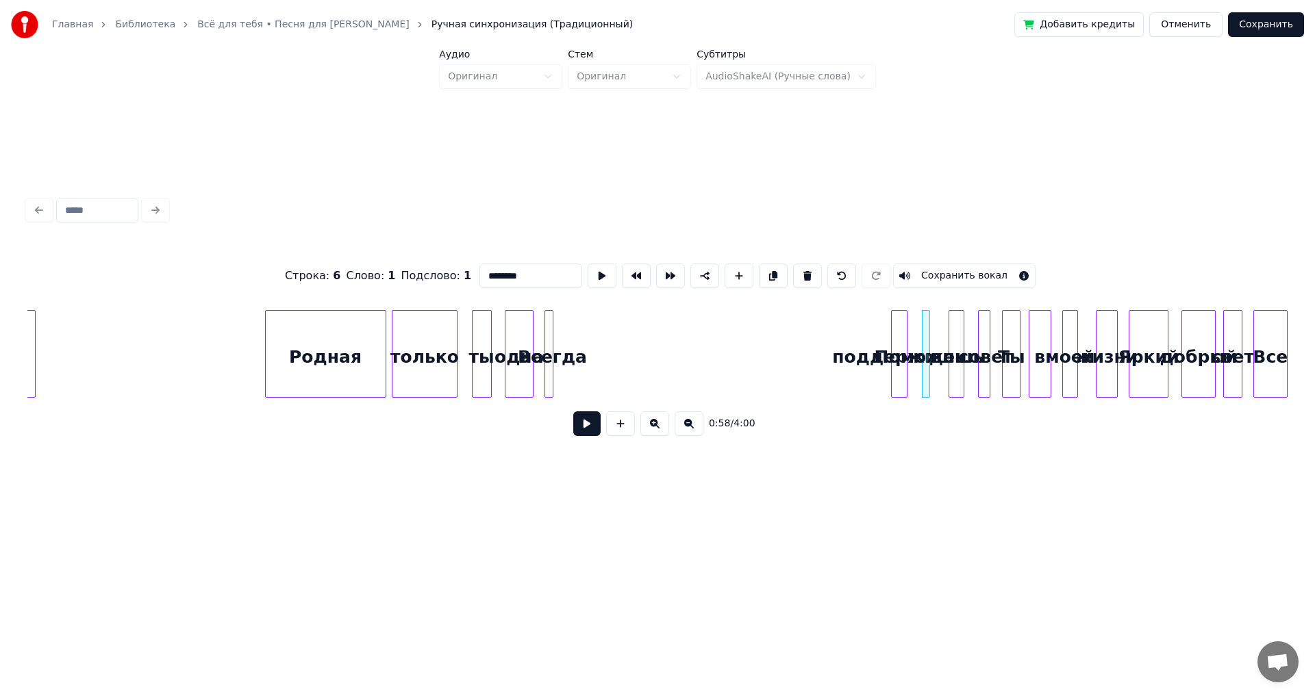
click at [898, 376] on div "поддержишь" at bounding box center [899, 357] width 15 height 93
click at [875, 393] on div "Родная только ты одна Всегда я поддержишь Поможешь дашь совет Ты в моей жизни Я…" at bounding box center [657, 354] width 1260 height 88
click at [830, 392] on div "одна" at bounding box center [837, 357] width 27 height 93
click at [493, 379] on div "ты" at bounding box center [494, 357] width 18 height 93
click at [562, 378] on div "одна" at bounding box center [557, 357] width 27 height 93
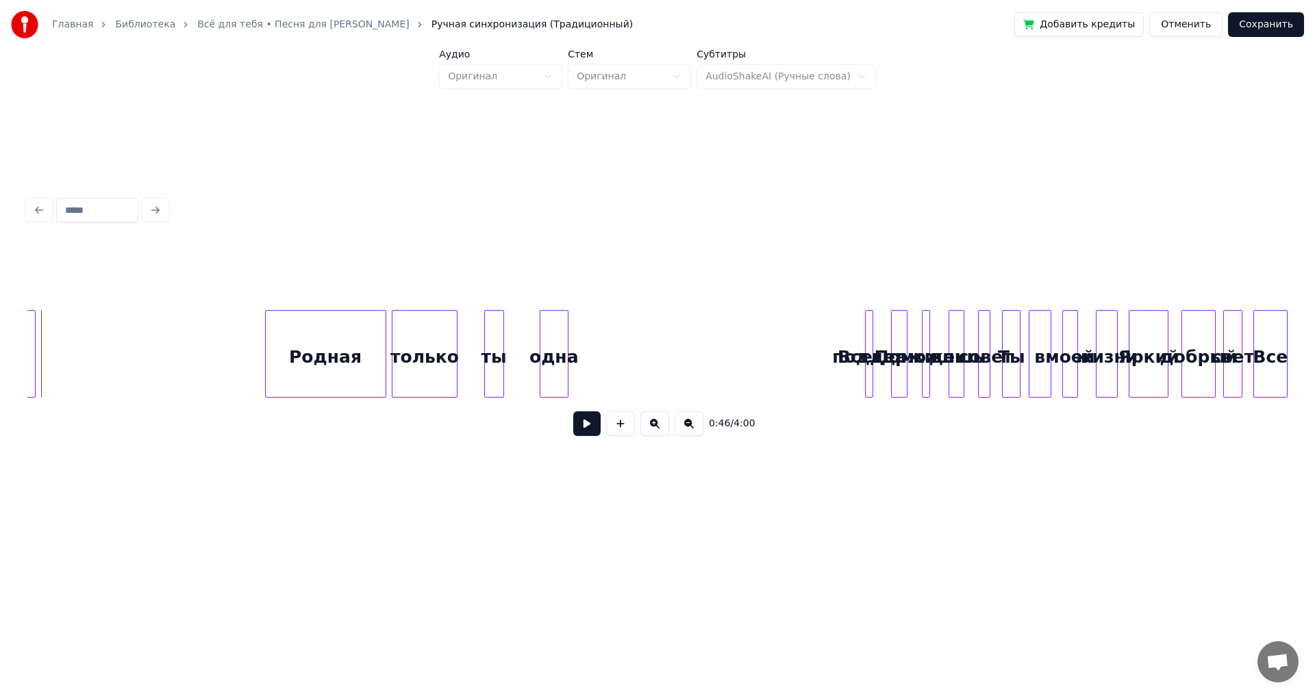
click at [577, 436] on button at bounding box center [586, 424] width 27 height 25
click at [581, 433] on button at bounding box center [586, 424] width 27 height 25
click at [479, 377] on div "ты" at bounding box center [475, 357] width 18 height 93
click at [507, 376] on div "одна" at bounding box center [508, 357] width 27 height 93
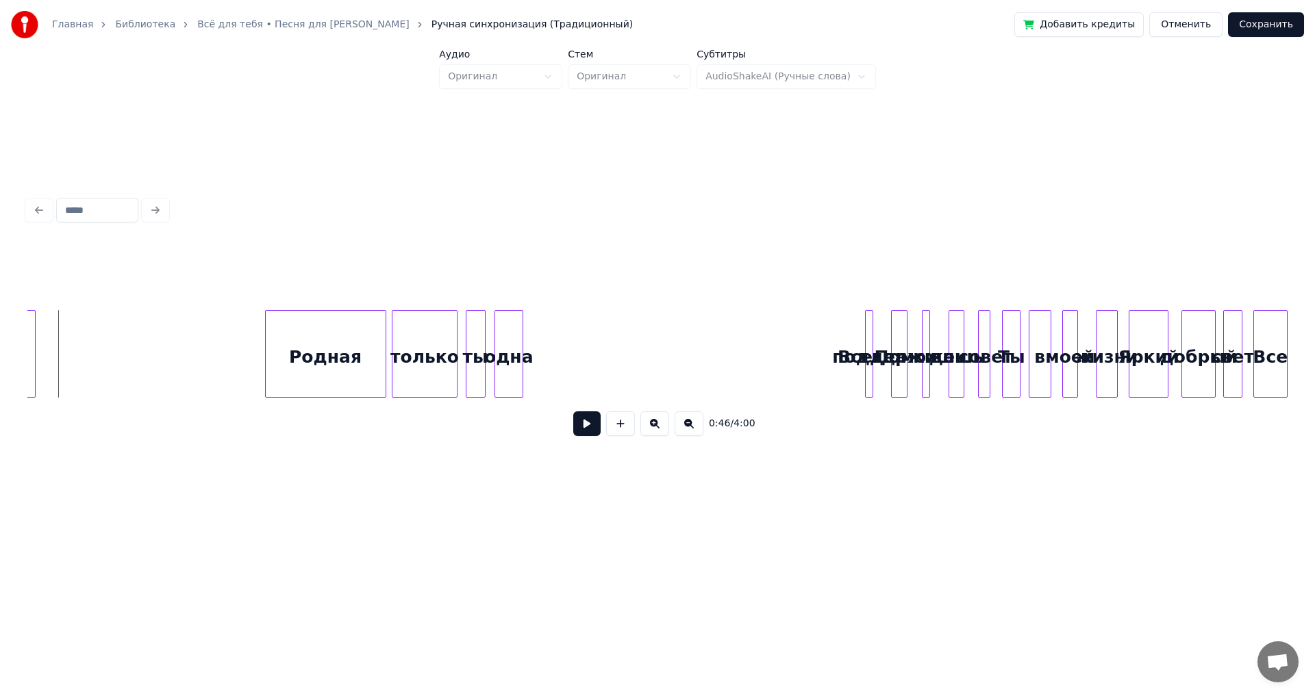
click at [590, 436] on button at bounding box center [586, 424] width 27 height 25
click at [470, 372] on div "ты" at bounding box center [468, 357] width 18 height 93
click at [592, 434] on button at bounding box center [586, 424] width 27 height 25
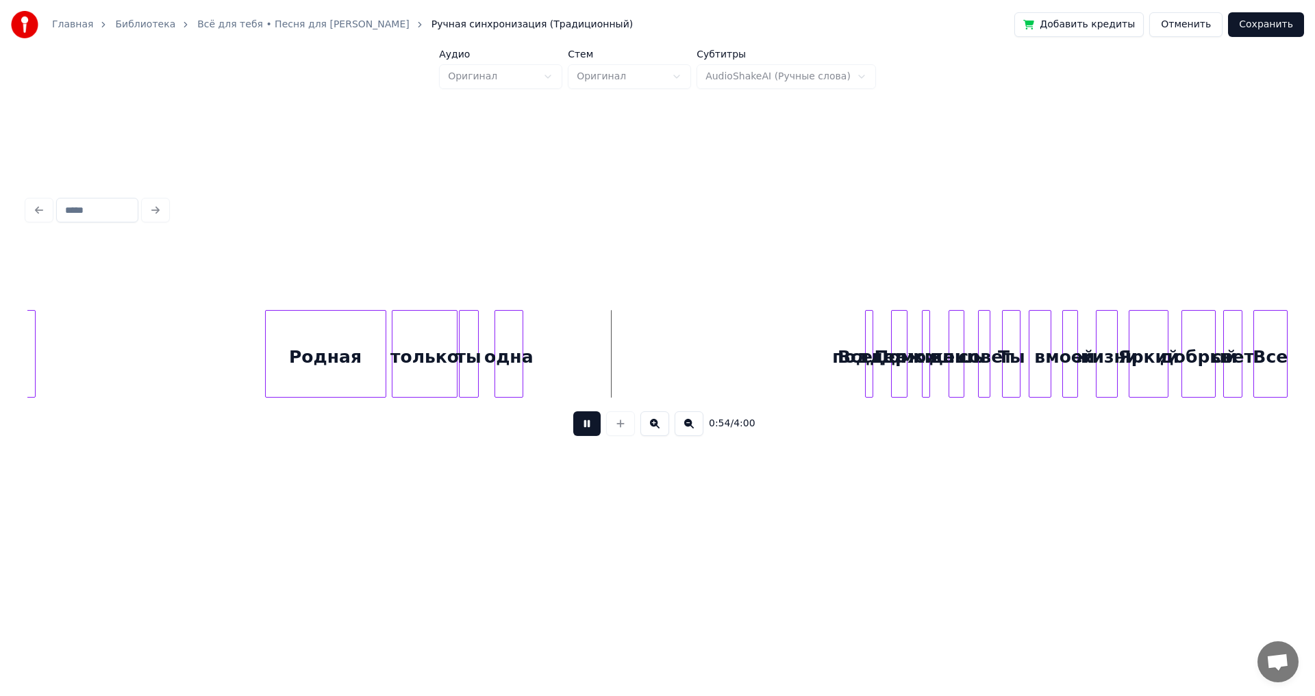
click at [503, 374] on div "одна" at bounding box center [508, 357] width 27 height 93
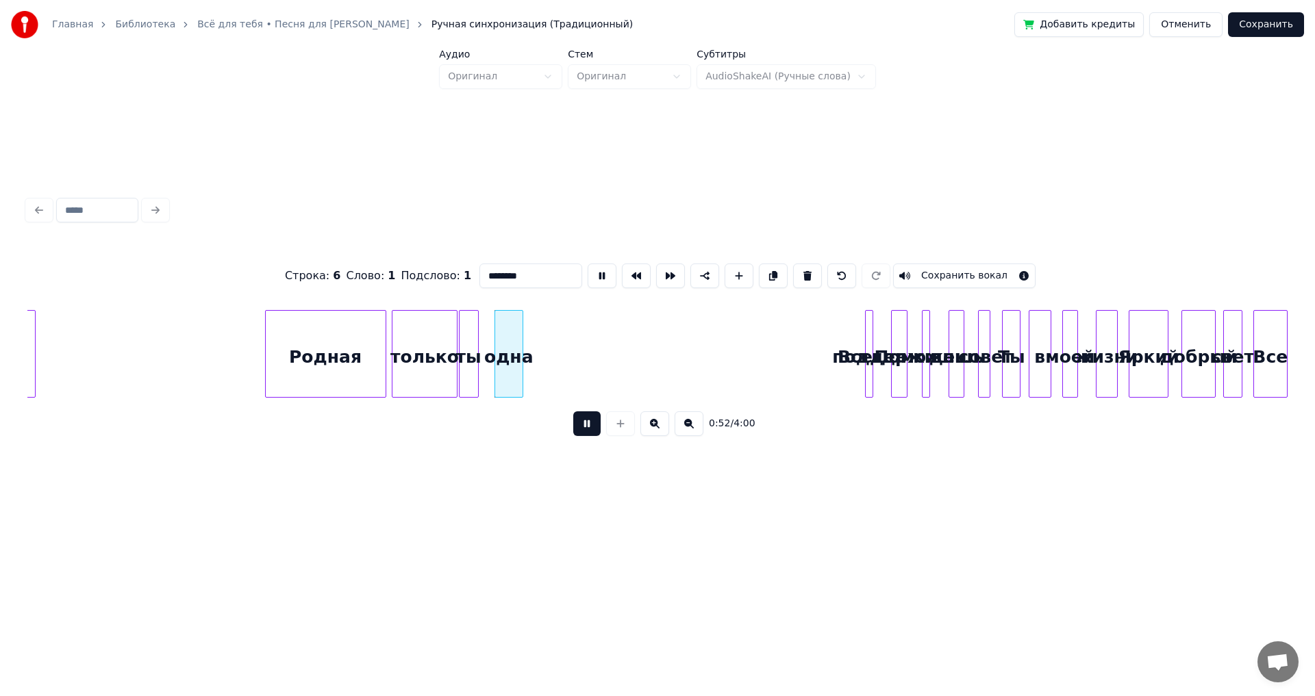
type input "****"
click at [490, 351] on div at bounding box center [490, 354] width 4 height 86
click at [522, 349] on div "одна" at bounding box center [505, 357] width 34 height 93
click at [531, 350] on div at bounding box center [532, 354] width 4 height 86
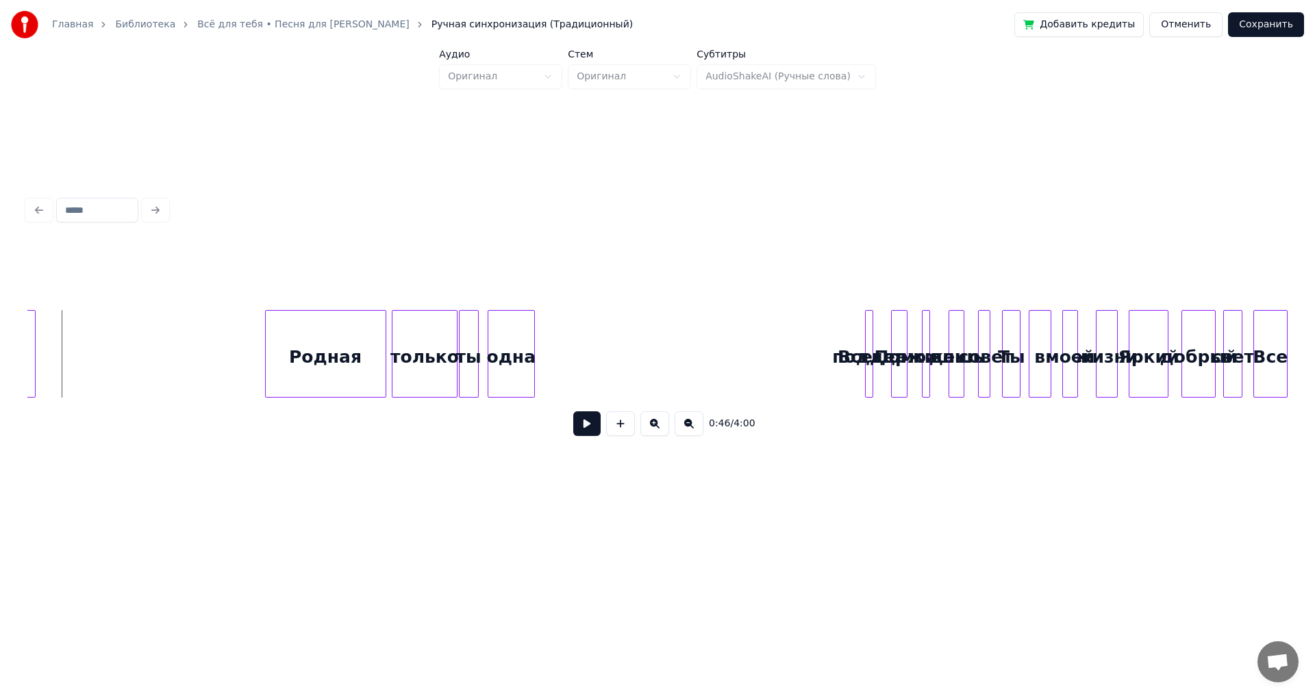
click at [579, 434] on button at bounding box center [586, 424] width 27 height 25
click at [591, 434] on button at bounding box center [586, 424] width 27 height 25
click at [877, 378] on div at bounding box center [877, 354] width 4 height 86
click at [747, 370] on div "Всегда" at bounding box center [747, 357] width 14 height 93
click at [793, 375] on div "поддержишь" at bounding box center [794, 357] width 15 height 93
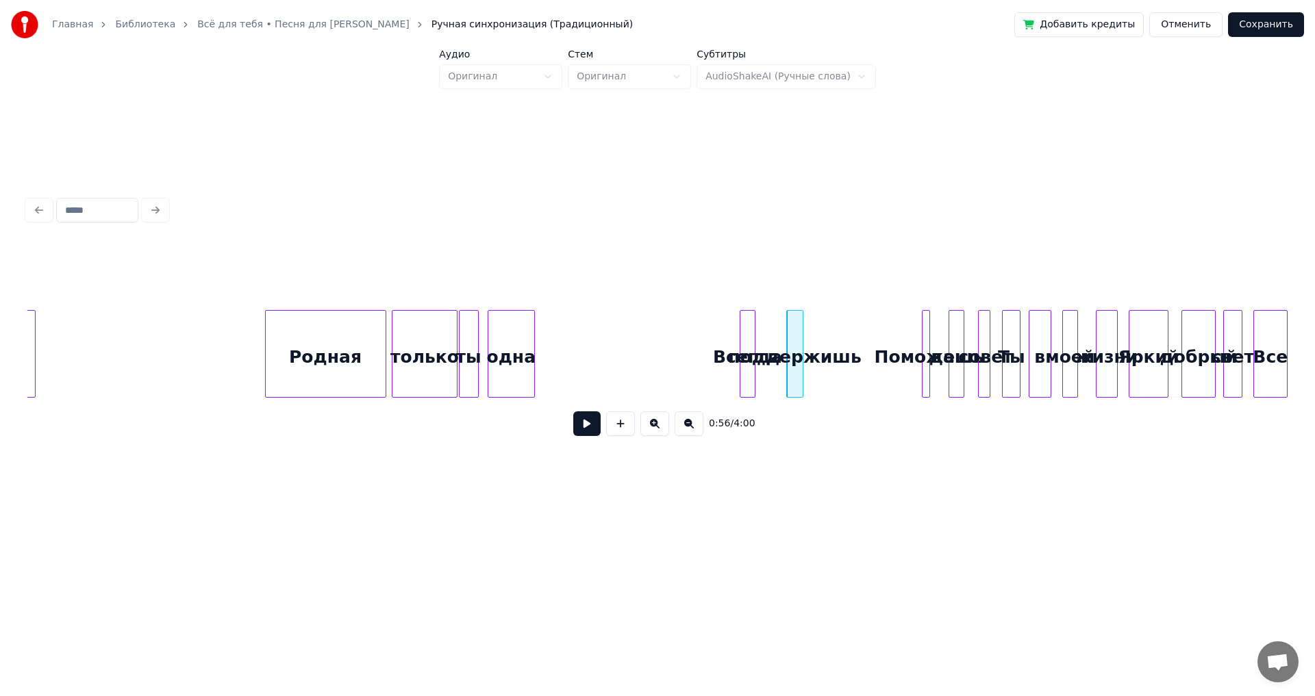
click at [585, 431] on button at bounding box center [586, 424] width 27 height 25
click at [595, 431] on button at bounding box center [586, 424] width 27 height 25
click at [795, 337] on div "поддержишь" at bounding box center [794, 357] width 15 height 93
click at [787, 340] on div "поддержишь" at bounding box center [794, 357] width 15 height 93
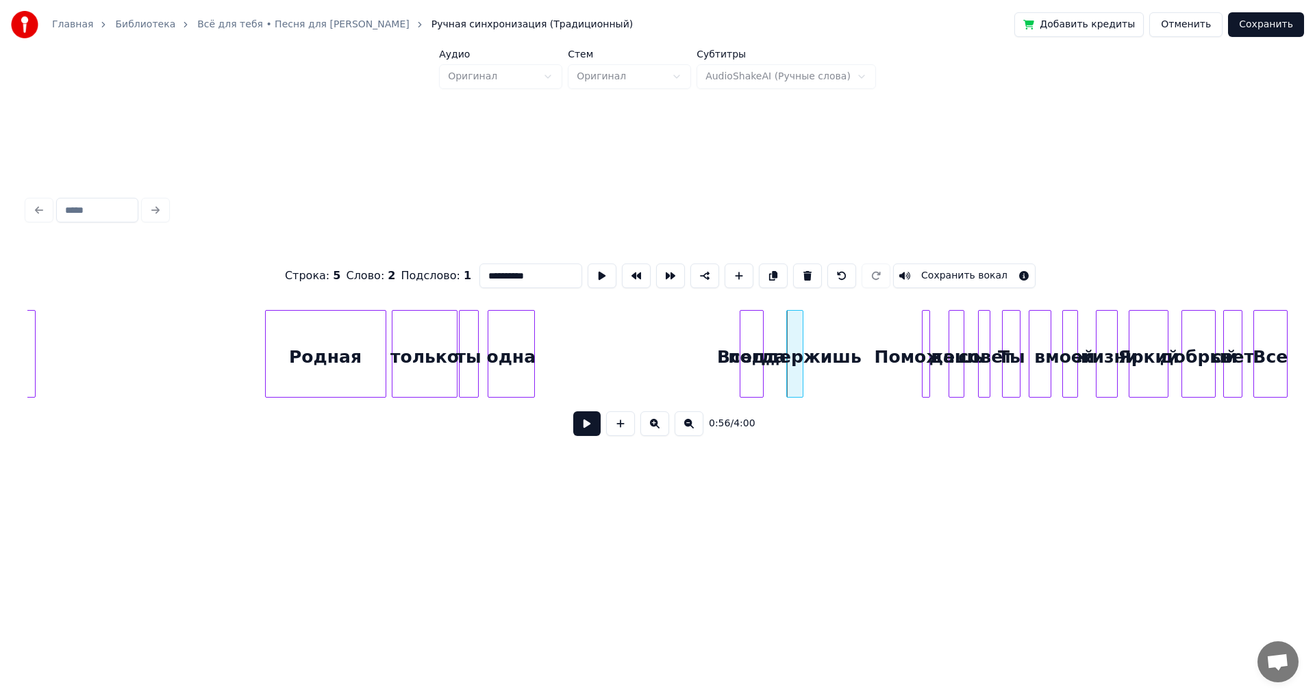
click at [761, 341] on div at bounding box center [761, 354] width 4 height 86
click at [787, 342] on div at bounding box center [789, 354] width 4 height 86
click at [781, 342] on div at bounding box center [783, 354] width 4 height 86
click at [816, 340] on div at bounding box center [816, 354] width 4 height 86
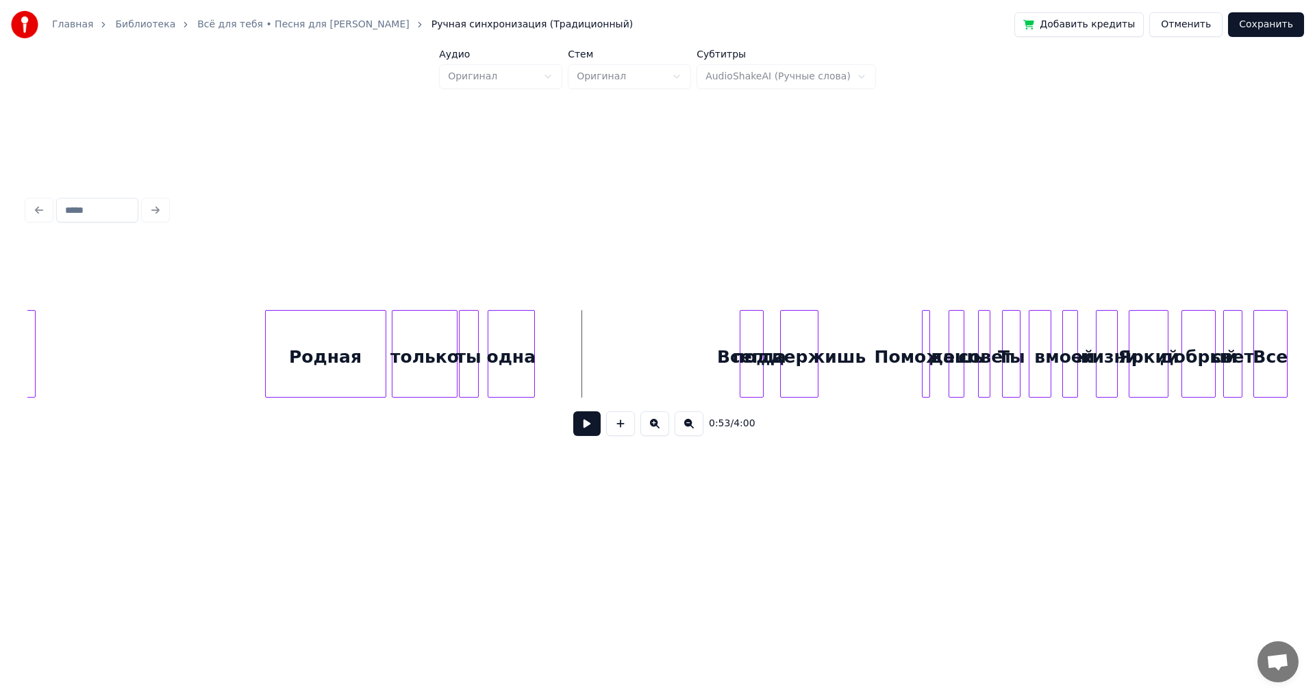
click at [587, 420] on button at bounding box center [586, 424] width 27 height 25
click at [592, 427] on button at bounding box center [586, 424] width 27 height 25
click at [882, 340] on div at bounding box center [883, 354] width 4 height 86
click at [905, 342] on div at bounding box center [905, 354] width 4 height 86
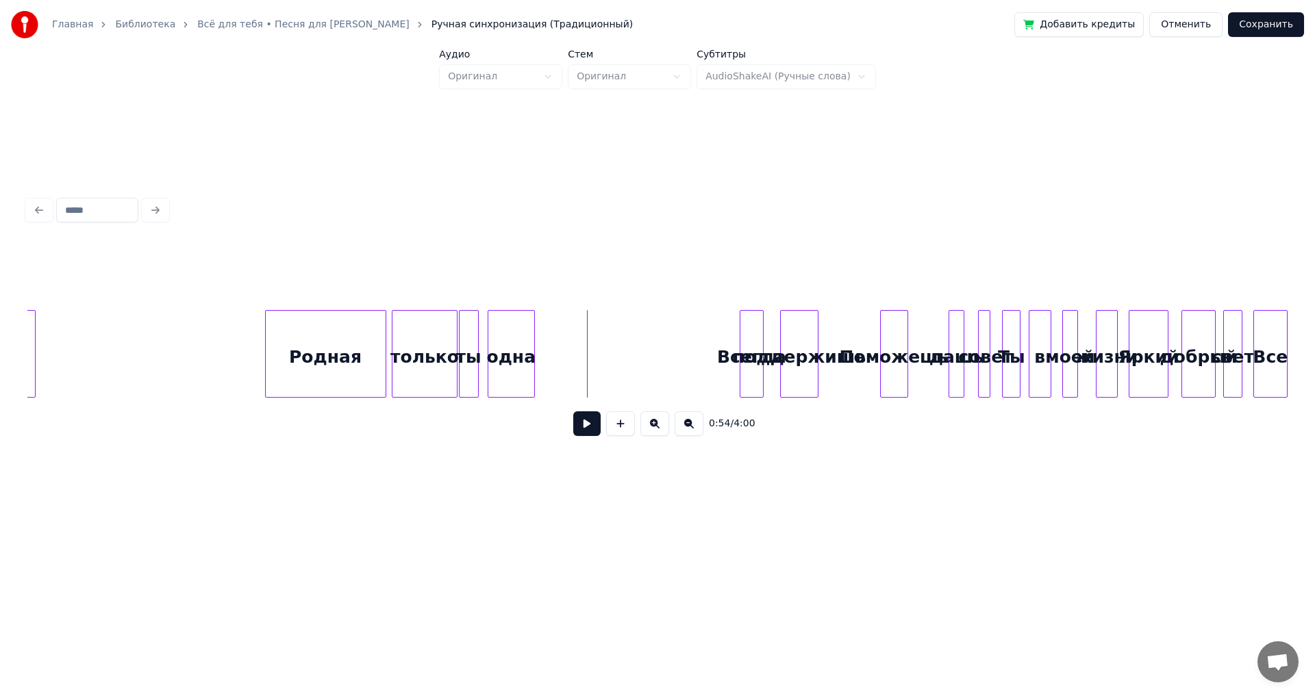
click at [573, 430] on div "0:54 / 4:00" at bounding box center [657, 424] width 1238 height 30
click at [580, 430] on button at bounding box center [586, 424] width 27 height 25
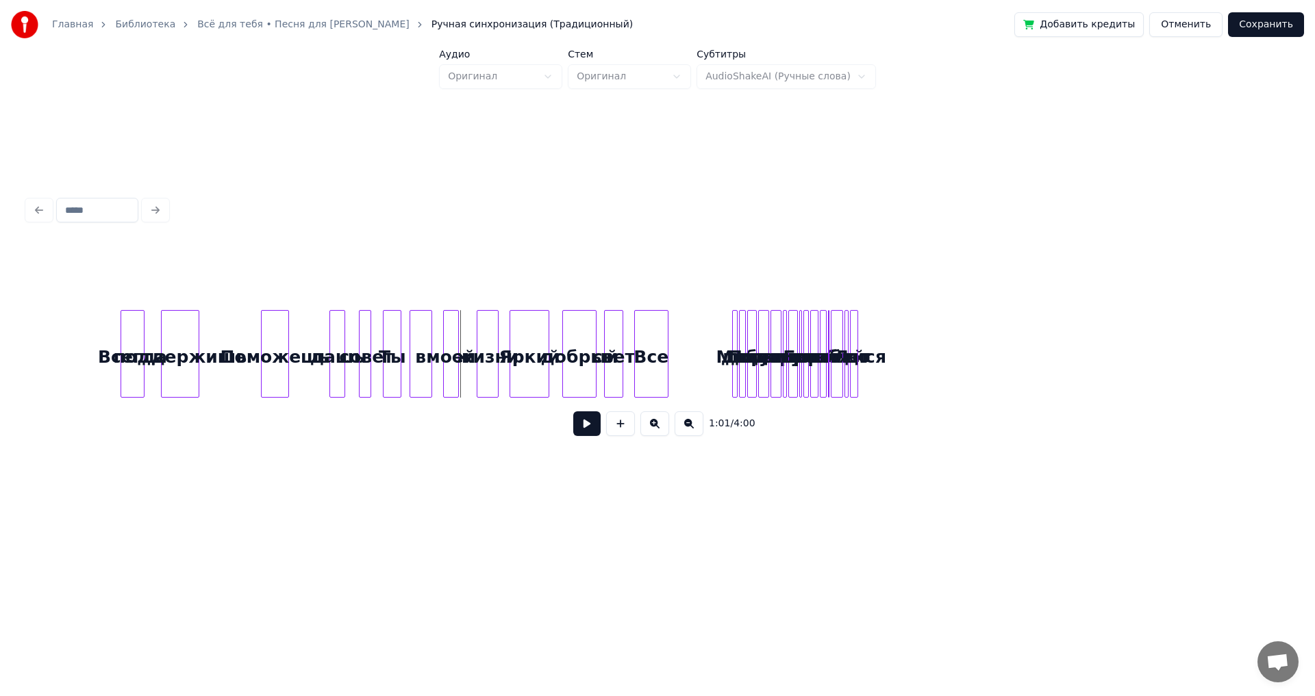
scroll to position [0, 3777]
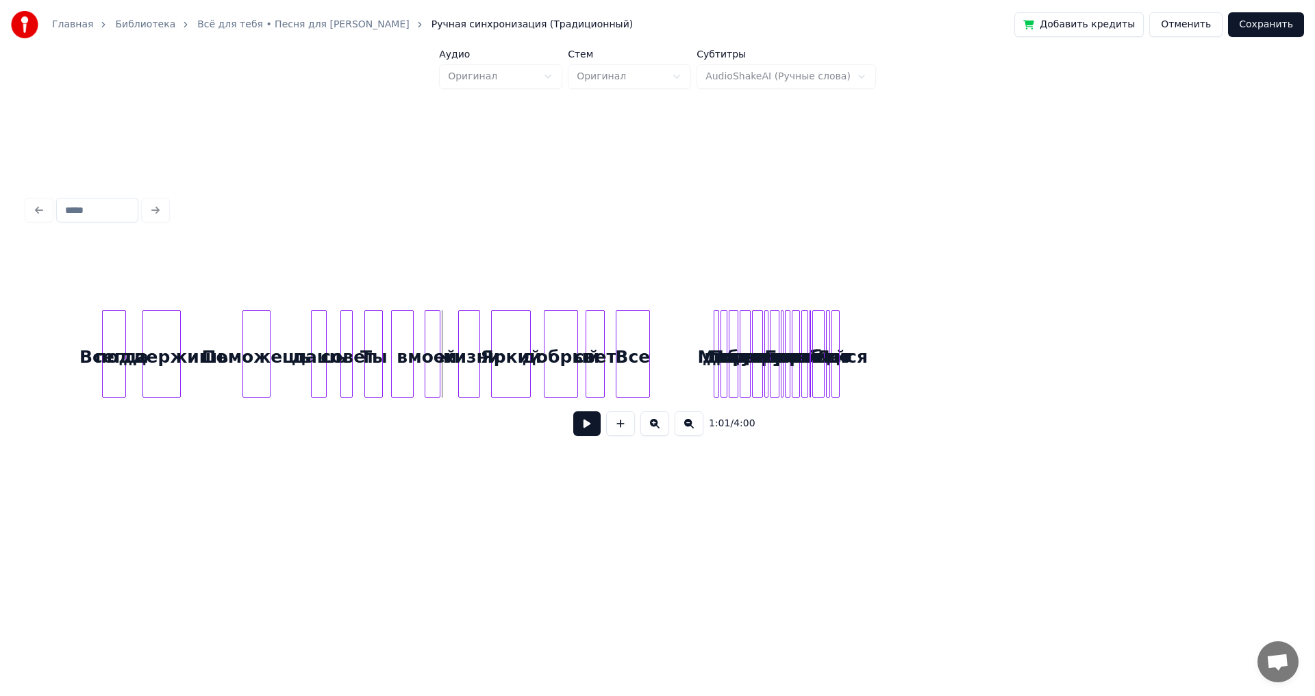
click at [835, 341] on div at bounding box center [837, 354] width 4 height 86
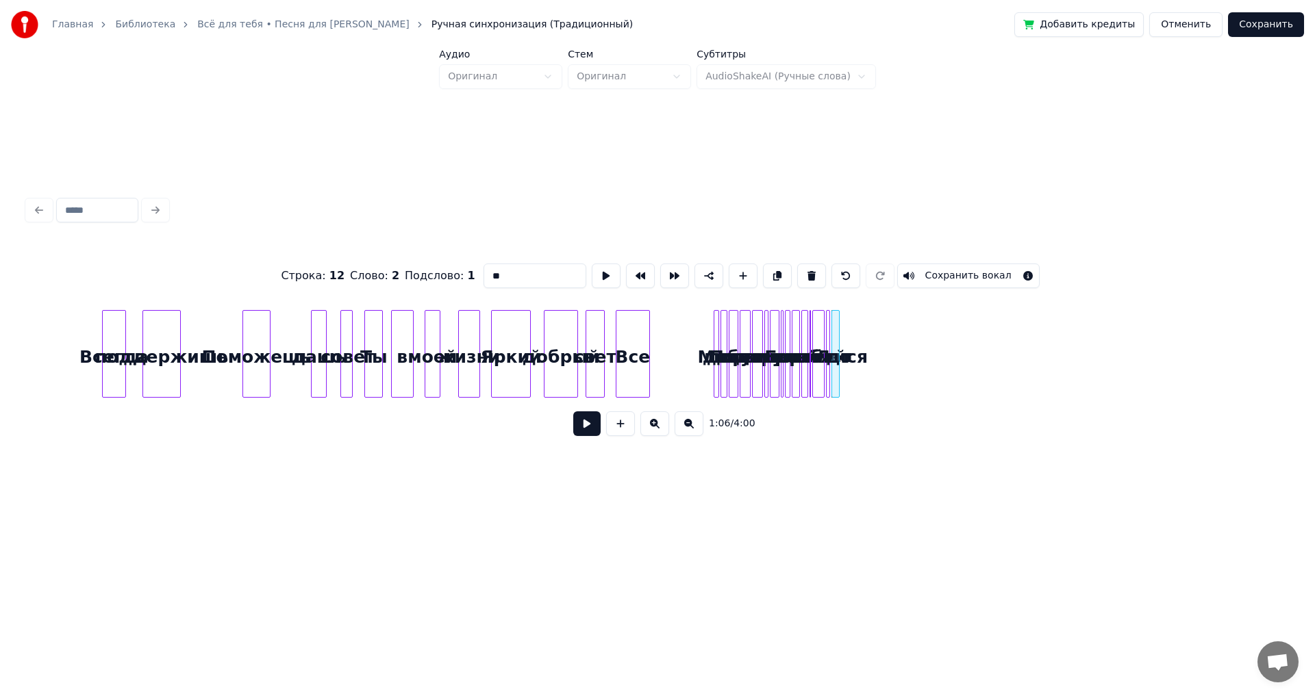
click at [832, 346] on div "до" at bounding box center [839, 357] width 14 height 93
click at [1172, 353] on div "до" at bounding box center [1170, 357] width 14 height 93
click at [831, 336] on div "Лет" at bounding box center [834, 357] width 14 height 93
click at [1138, 356] on div "Лет" at bounding box center [1141, 357] width 14 height 93
click at [1106, 353] on div "улыбайся" at bounding box center [1107, 357] width 14 height 93
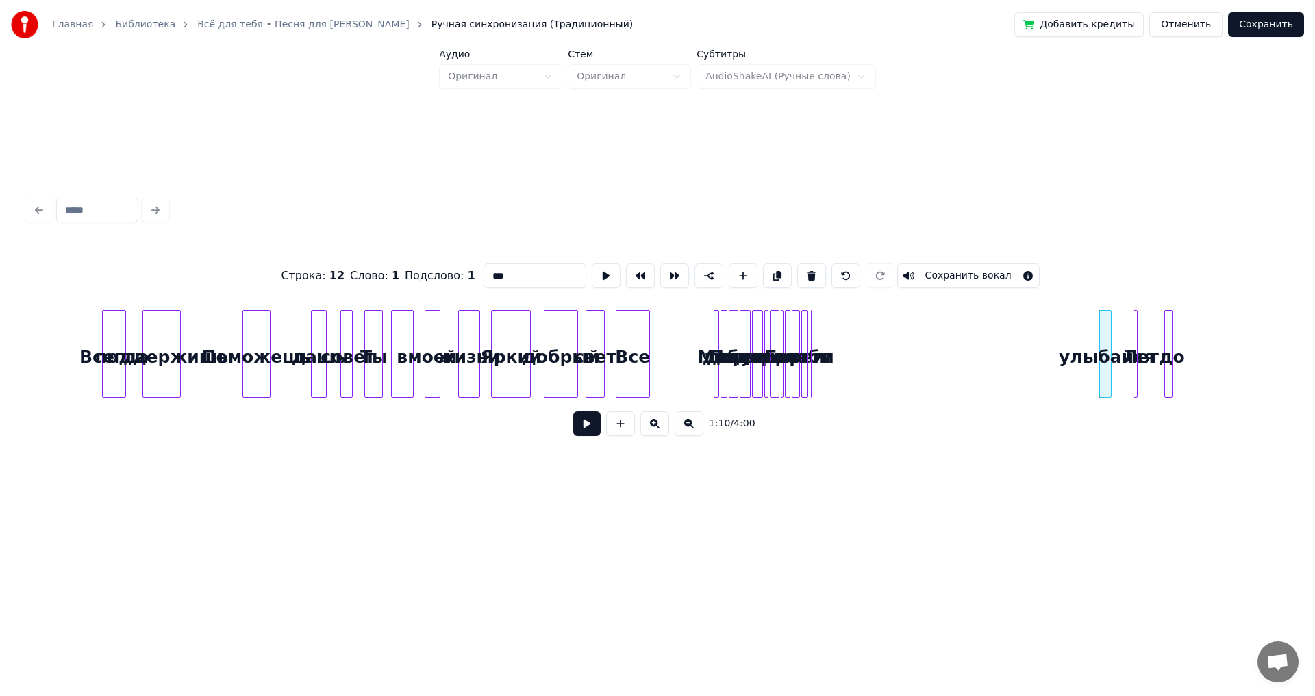
click at [812, 342] on div "и" at bounding box center [811, 354] width 1 height 88
click at [811, 342] on div at bounding box center [809, 354] width 4 height 86
click at [656, 432] on button at bounding box center [654, 424] width 29 height 25
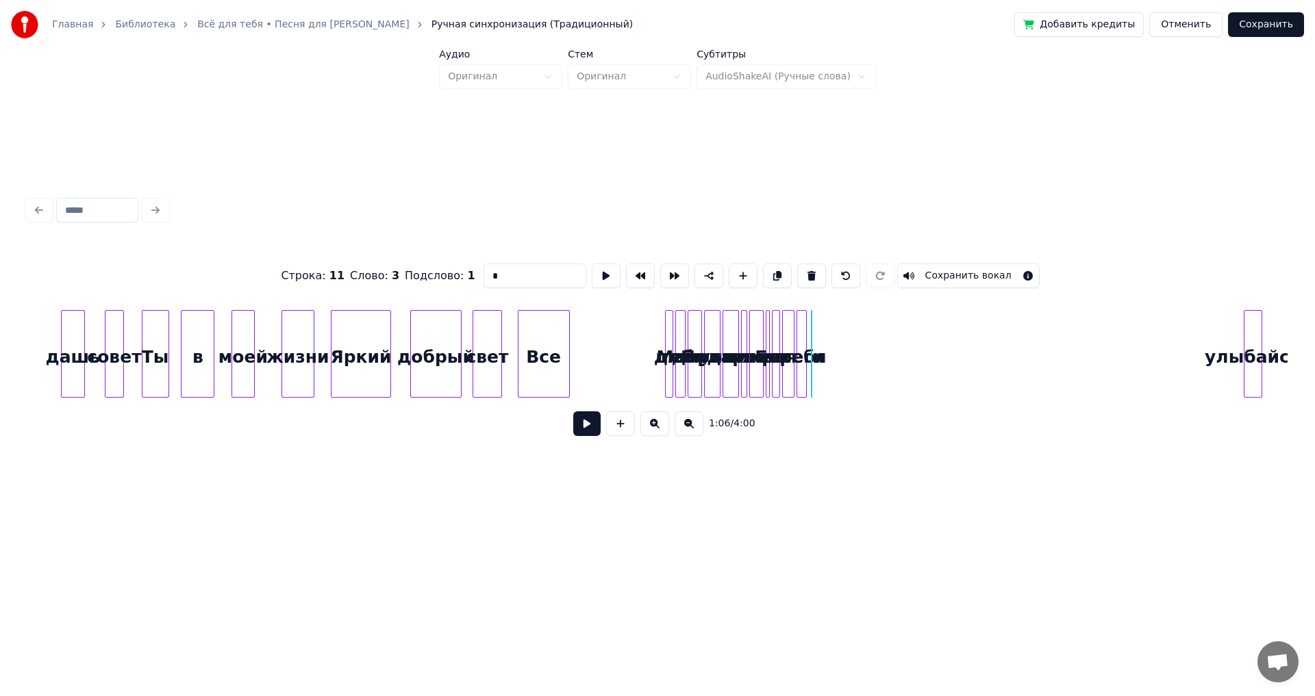
click at [656, 432] on button at bounding box center [654, 424] width 29 height 25
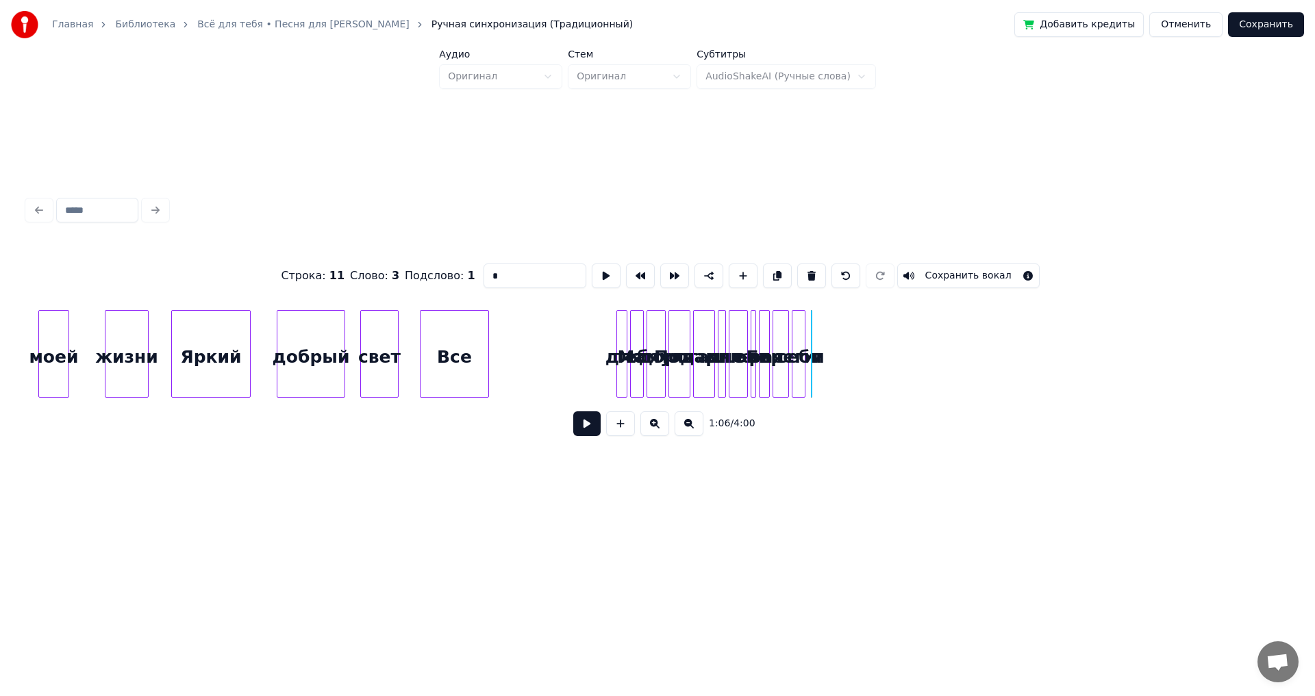
click at [656, 432] on button at bounding box center [654, 424] width 29 height 25
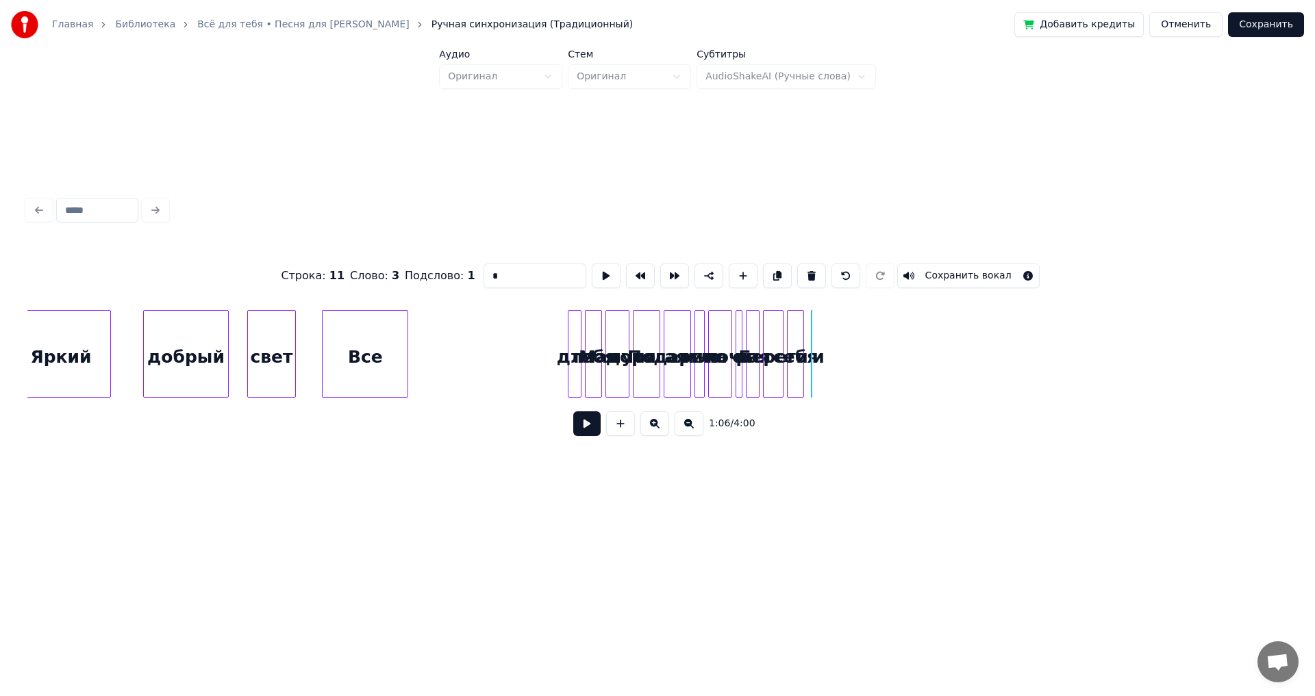
click at [656, 432] on button at bounding box center [654, 424] width 29 height 25
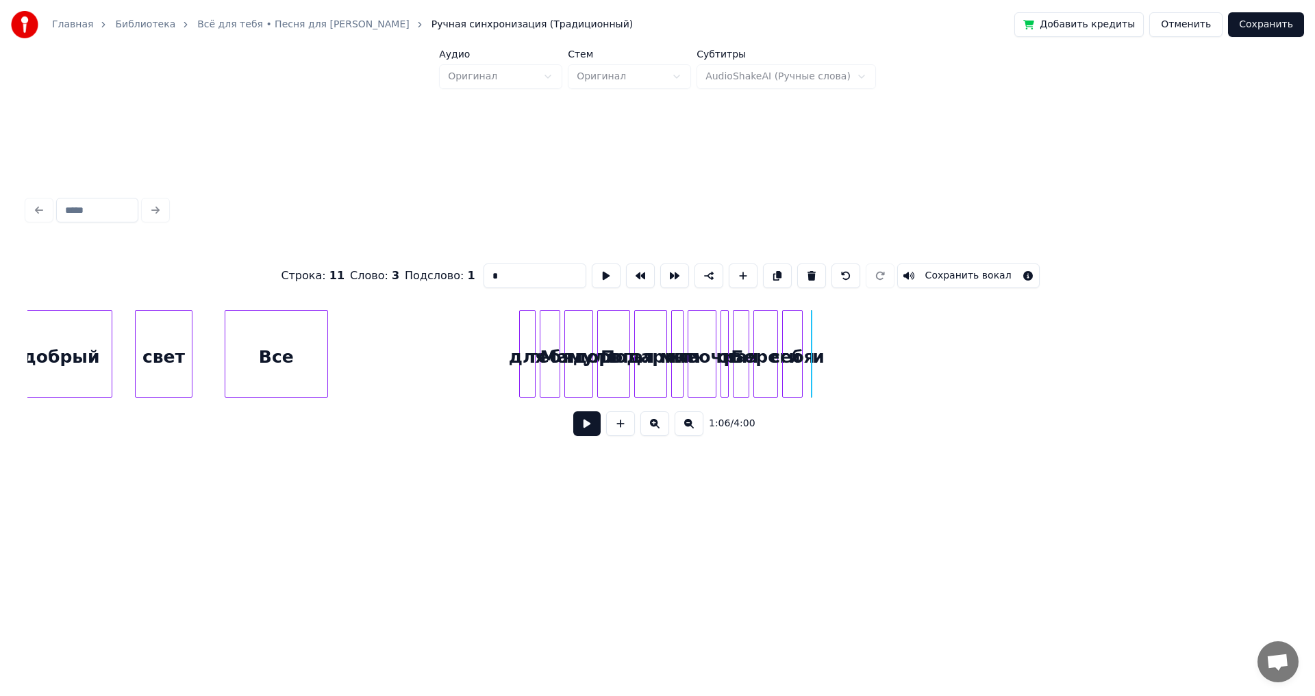
click at [656, 432] on button at bounding box center [654, 424] width 29 height 25
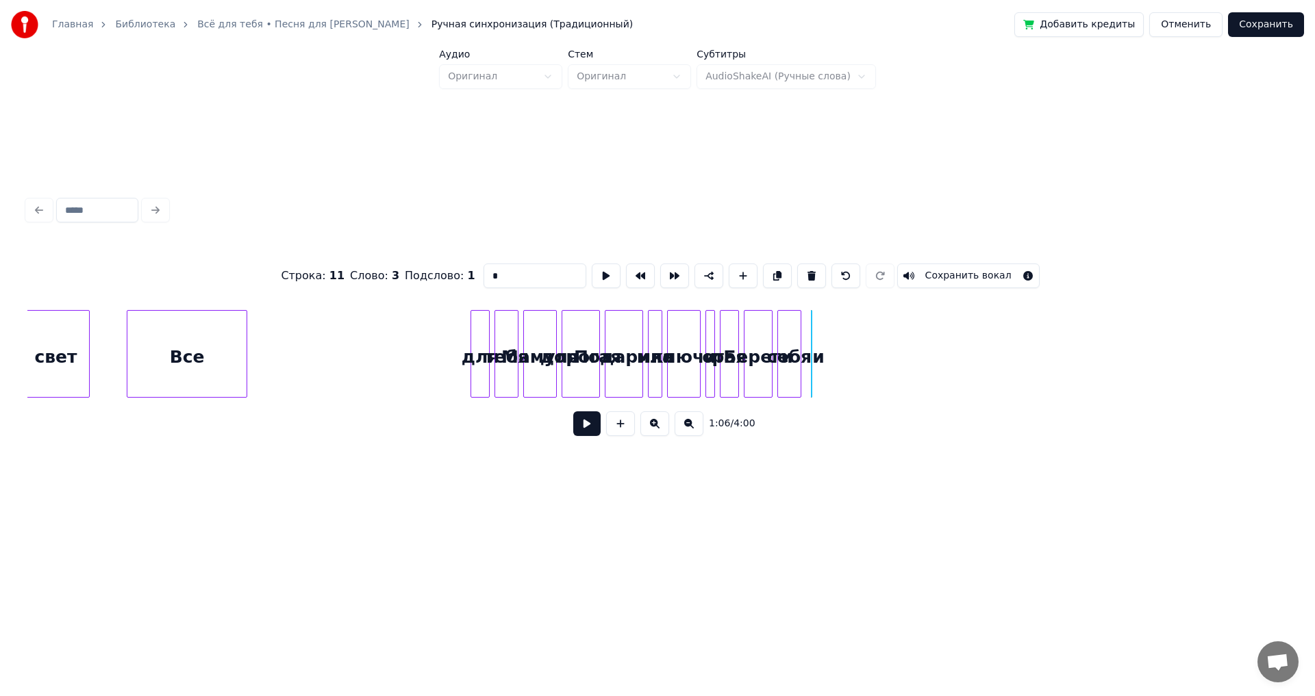
click at [656, 432] on button at bounding box center [654, 424] width 29 height 25
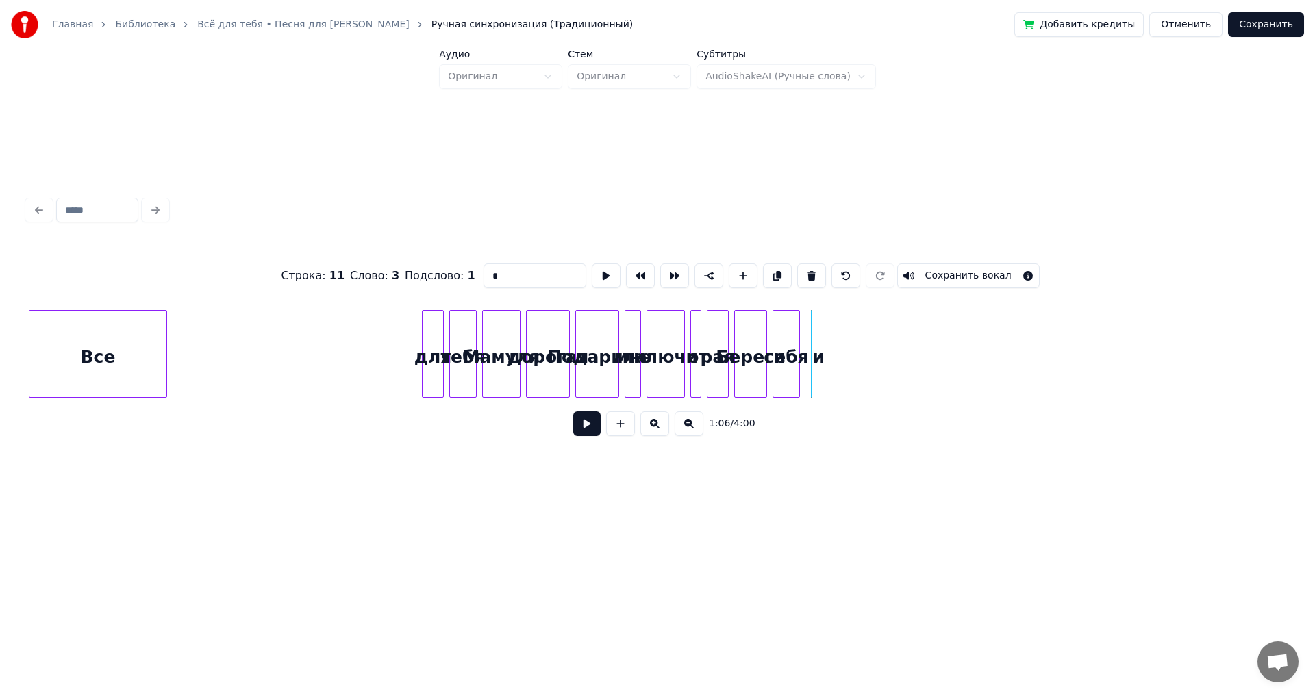
click at [656, 432] on button at bounding box center [654, 424] width 29 height 25
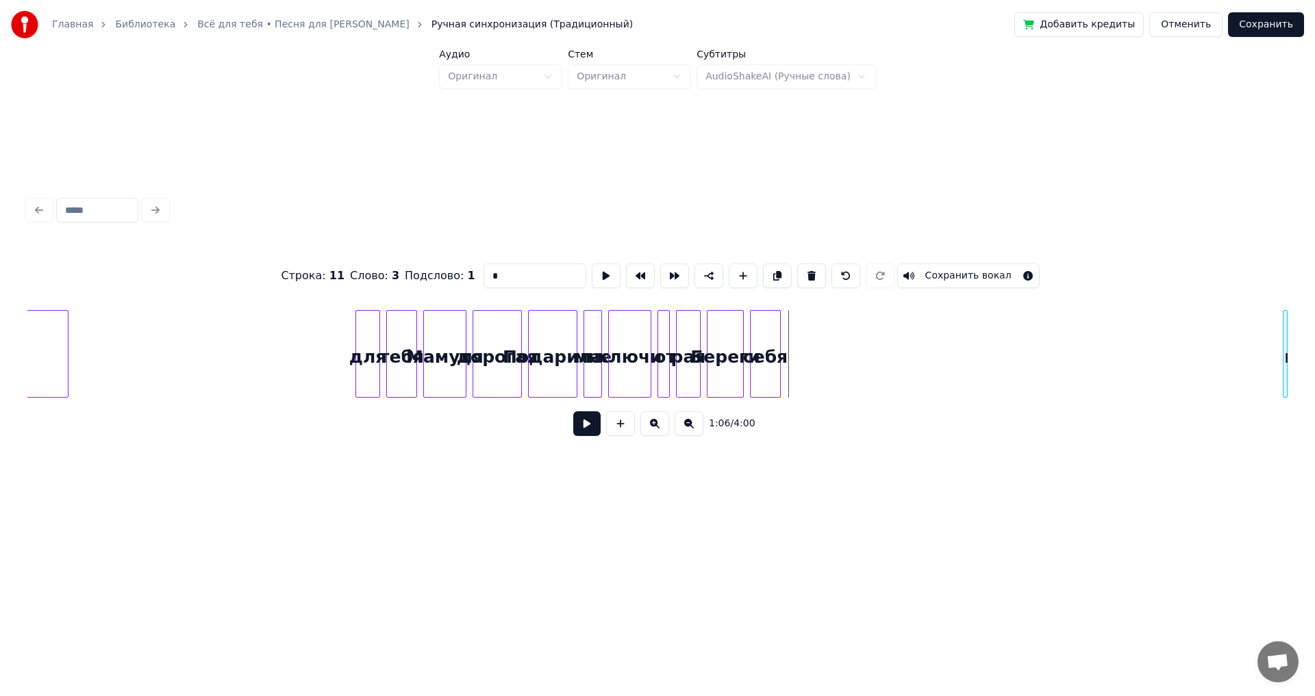
click at [1304, 372] on div "Главная Библиотека Всё для тебя • Песня для [PERSON_NAME] Ручная синхронизация …" at bounding box center [657, 264] width 1315 height 529
click at [1257, 344] on div "себя" at bounding box center [1251, 357] width 29 height 93
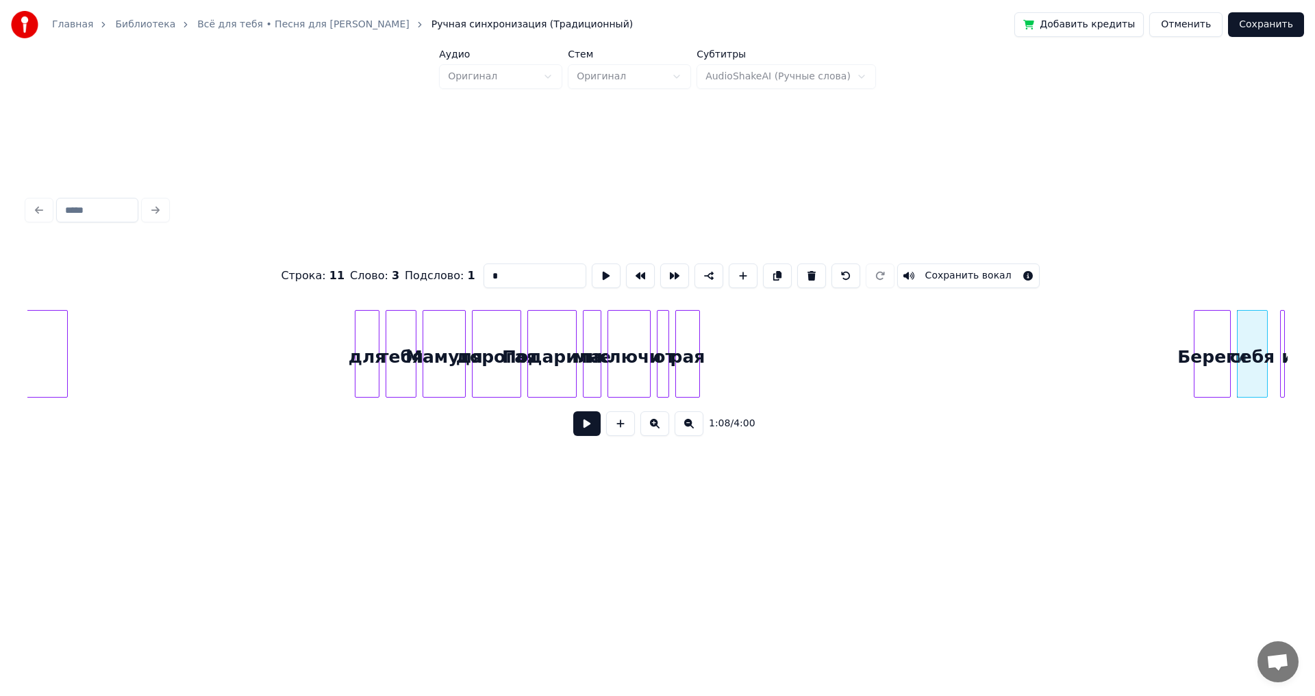
click at [1209, 340] on div "Береги" at bounding box center [1212, 357] width 36 height 93
click at [1174, 339] on div "рая" at bounding box center [1169, 357] width 23 height 93
click at [1137, 356] on div "от" at bounding box center [1140, 357] width 14 height 93
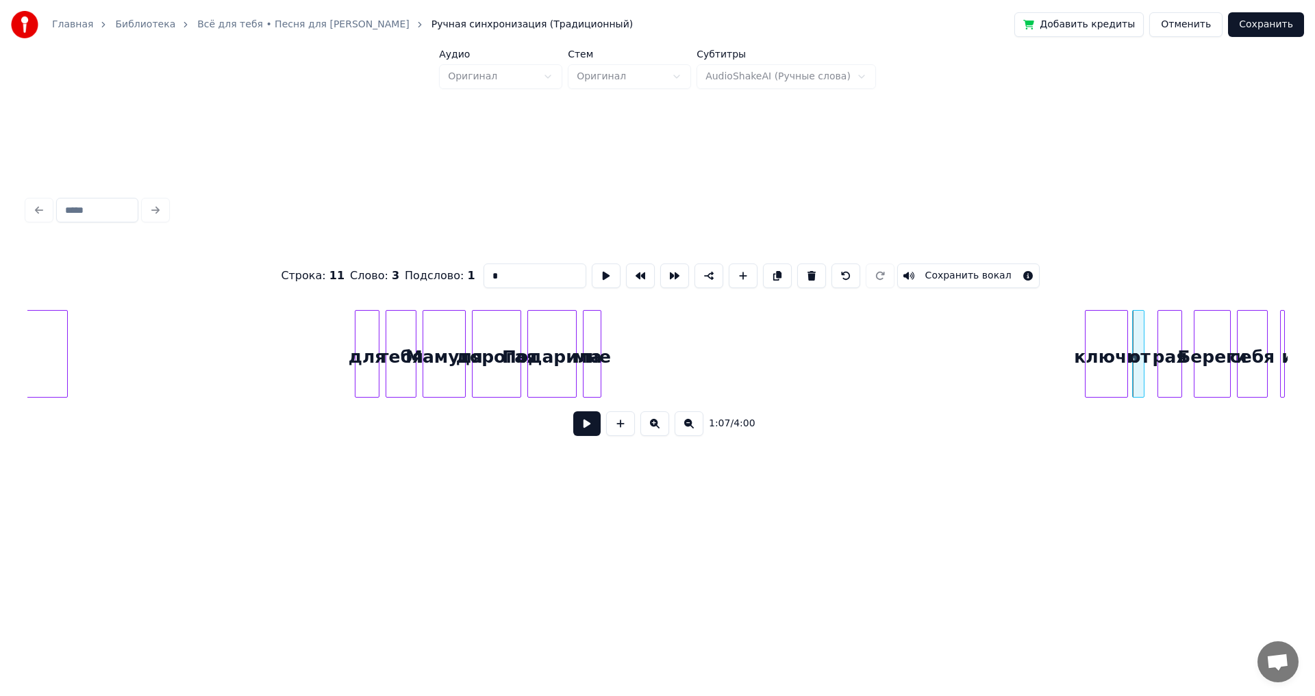
click at [1102, 346] on div "ключи" at bounding box center [1106, 357] width 42 height 93
click at [1055, 355] on div "мне" at bounding box center [1052, 357] width 17 height 93
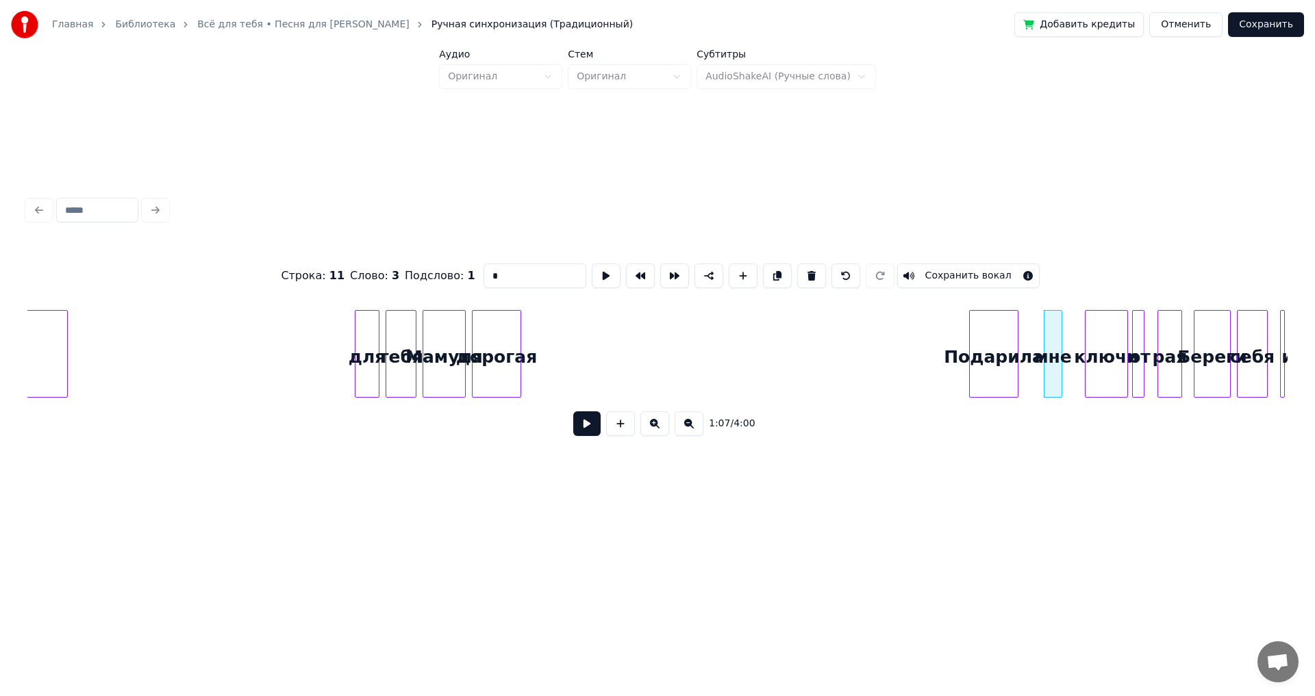
click at [997, 362] on div "Подарила" at bounding box center [994, 357] width 48 height 93
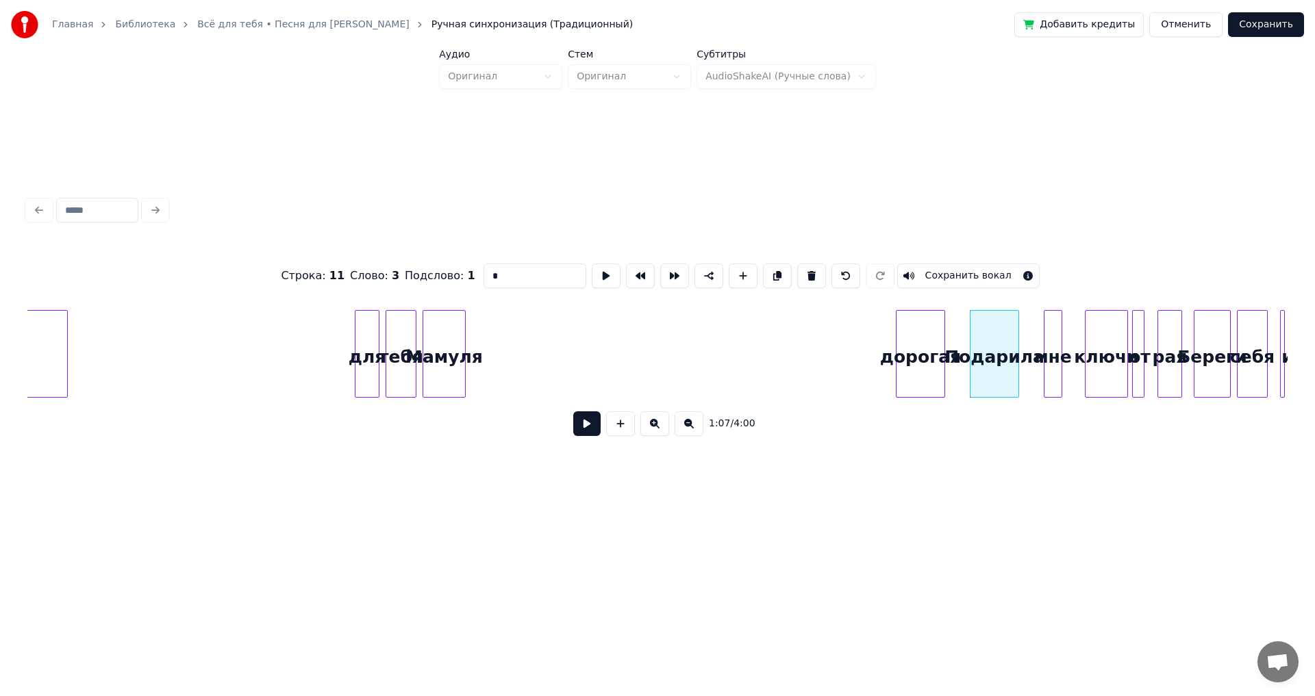
click at [928, 358] on div "дорогая" at bounding box center [920, 357] width 48 height 93
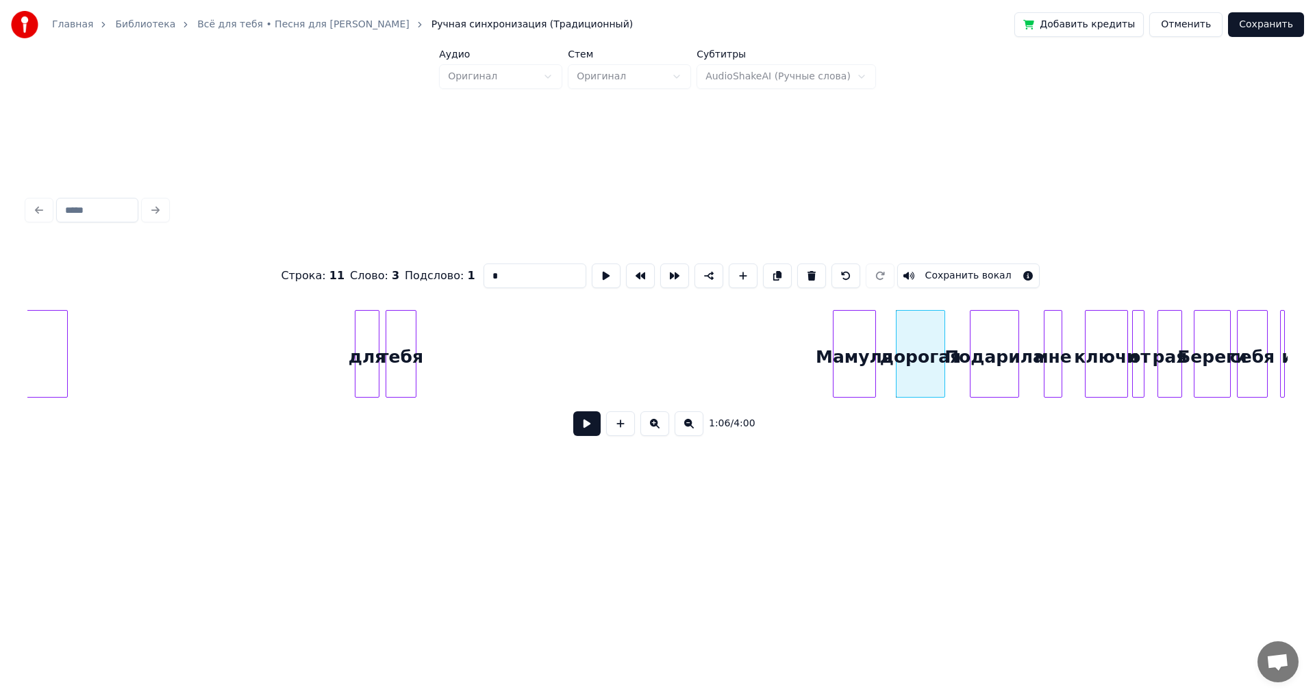
click at [862, 355] on div "Мамуля" at bounding box center [854, 357] width 42 height 93
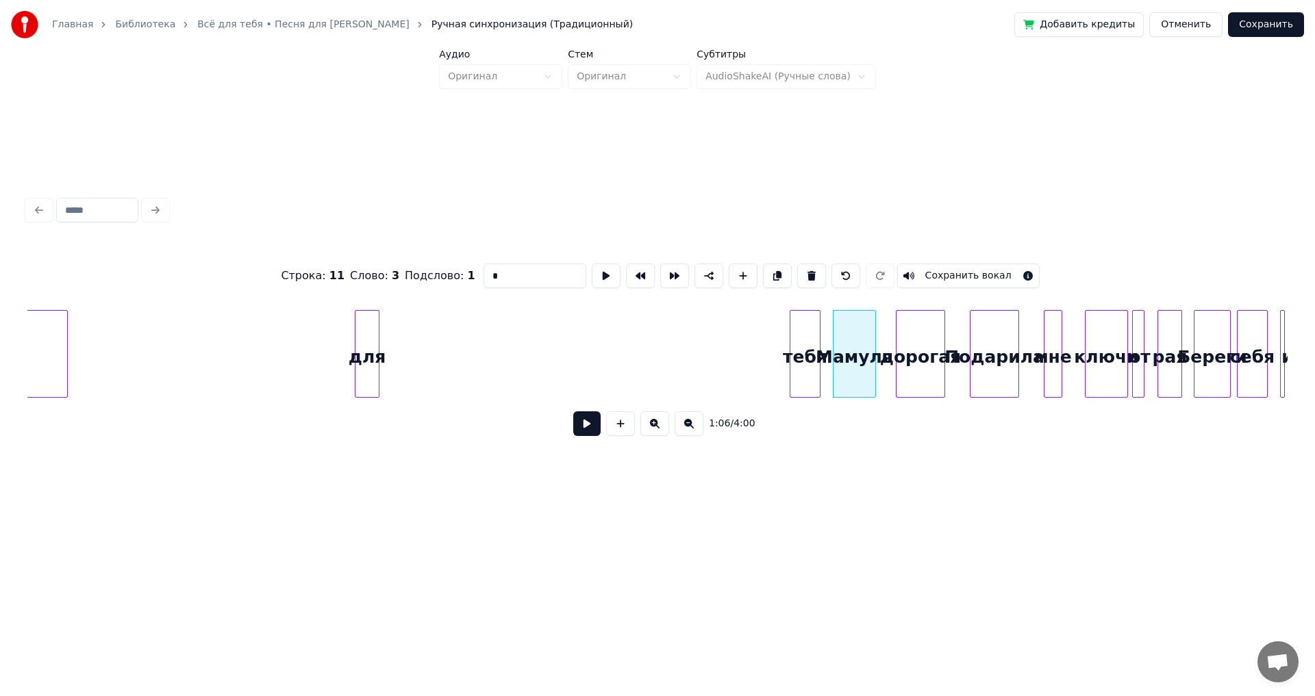
click at [807, 355] on div "тебя" at bounding box center [804, 357] width 29 height 93
click at [767, 357] on div "для" at bounding box center [766, 357] width 23 height 93
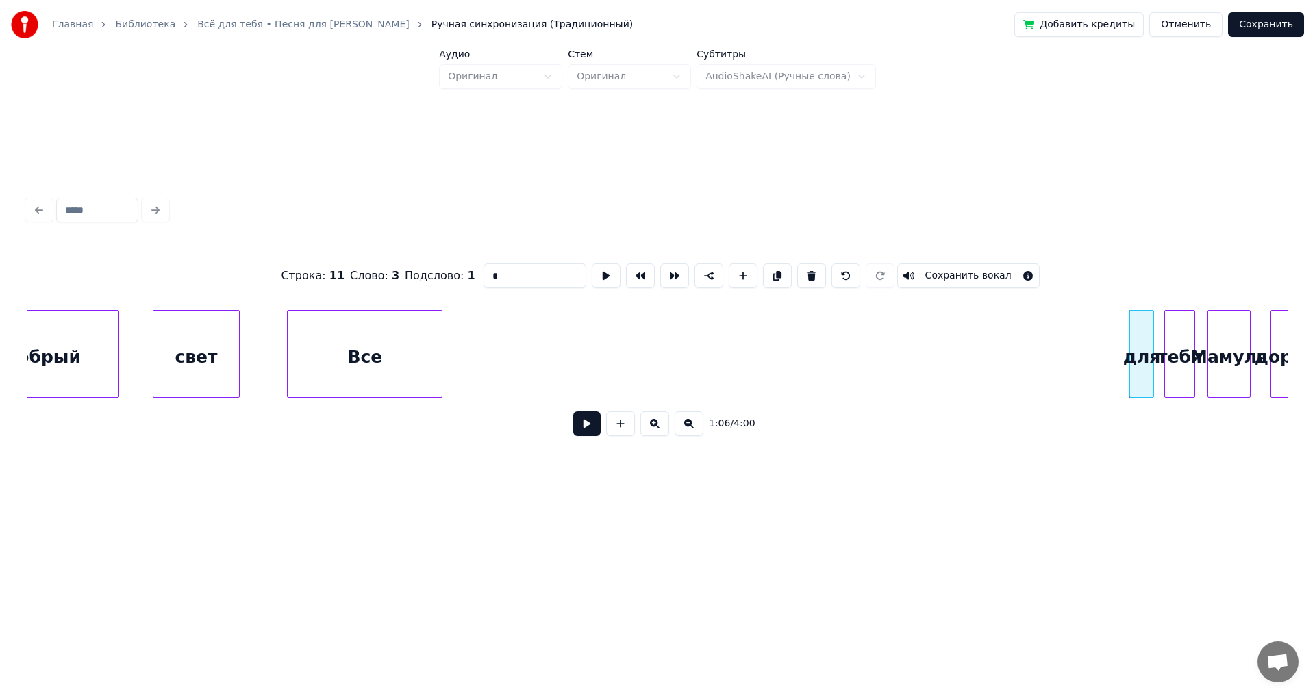
scroll to position [0, 19219]
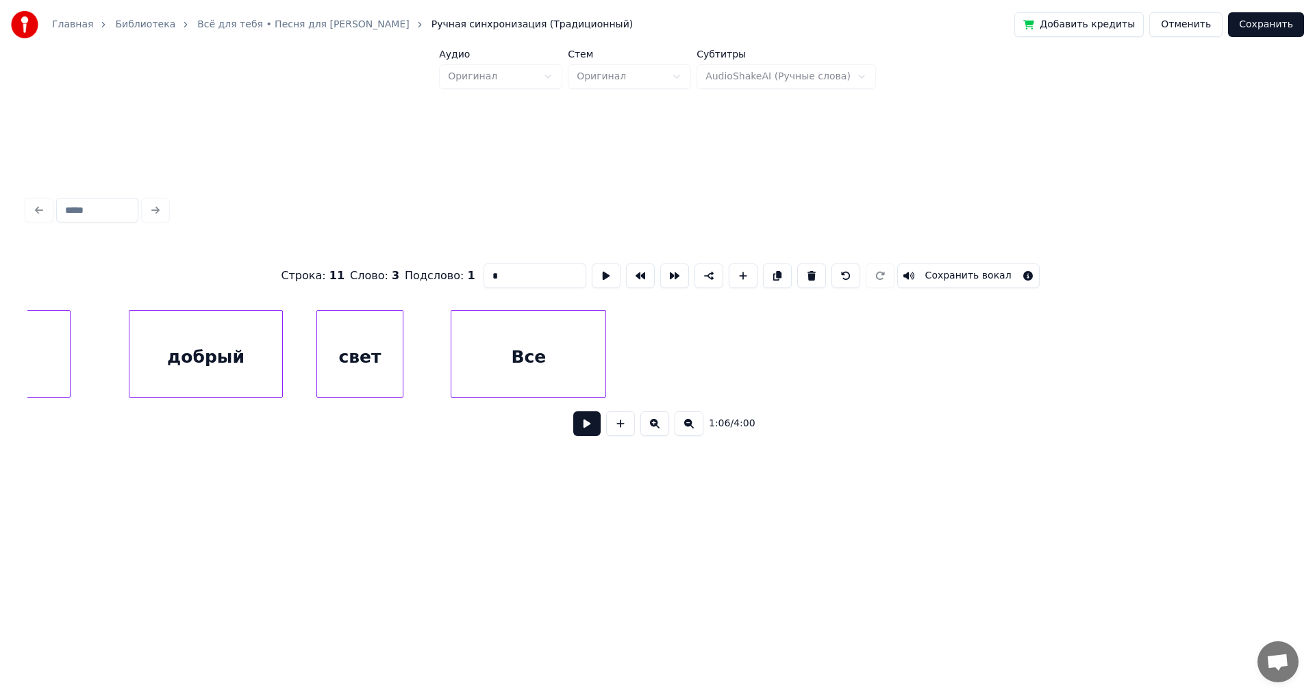
click at [491, 364] on div "Все" at bounding box center [528, 357] width 154 height 93
type input "***"
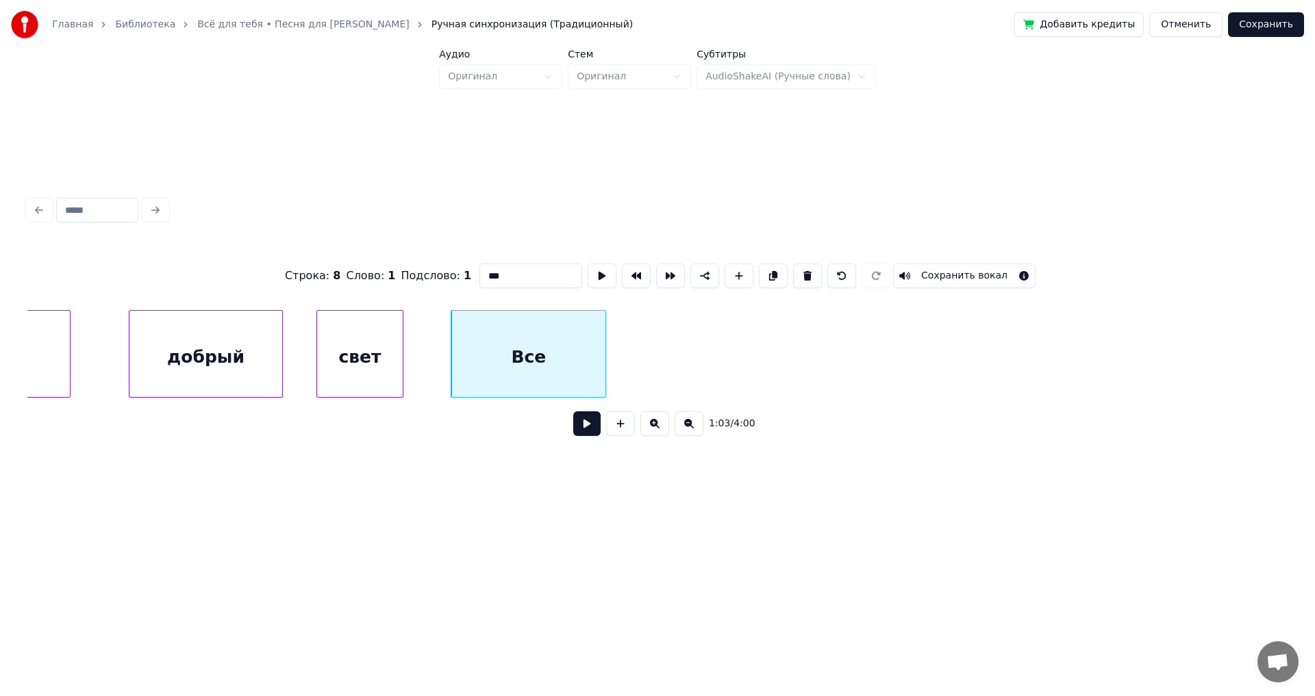
click at [688, 429] on button at bounding box center [688, 424] width 29 height 25
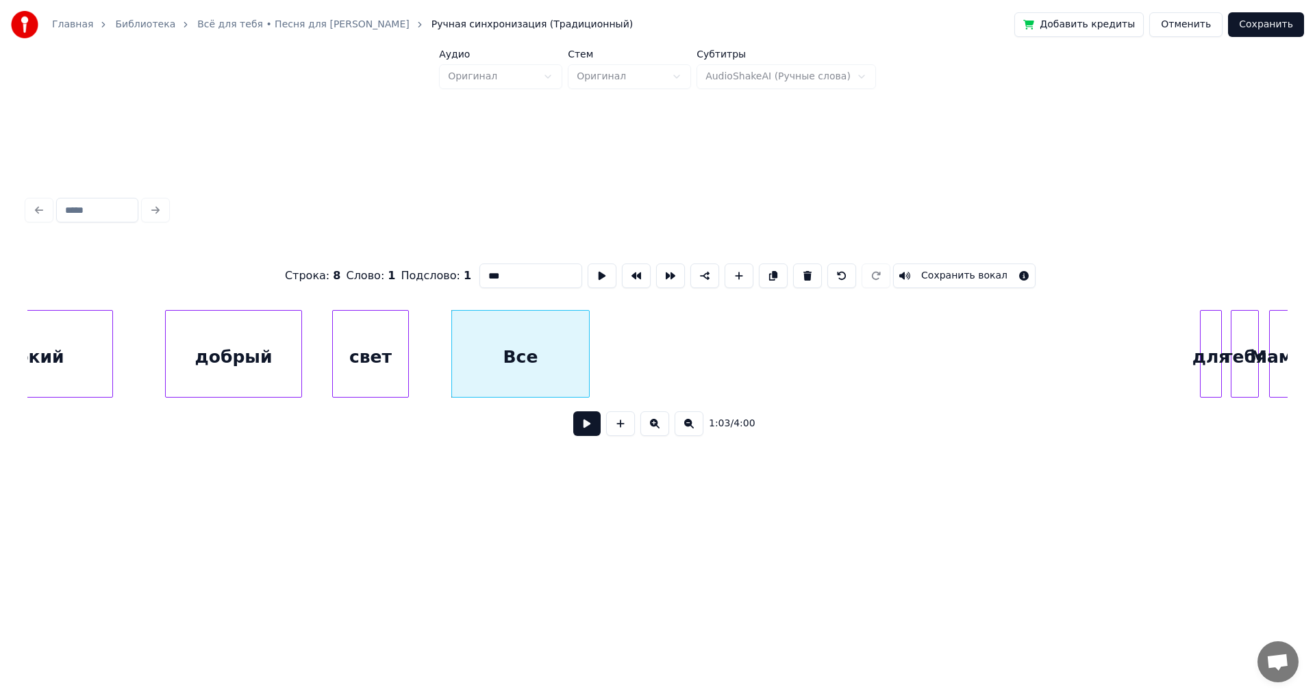
click at [688, 429] on button at bounding box center [688, 424] width 29 height 25
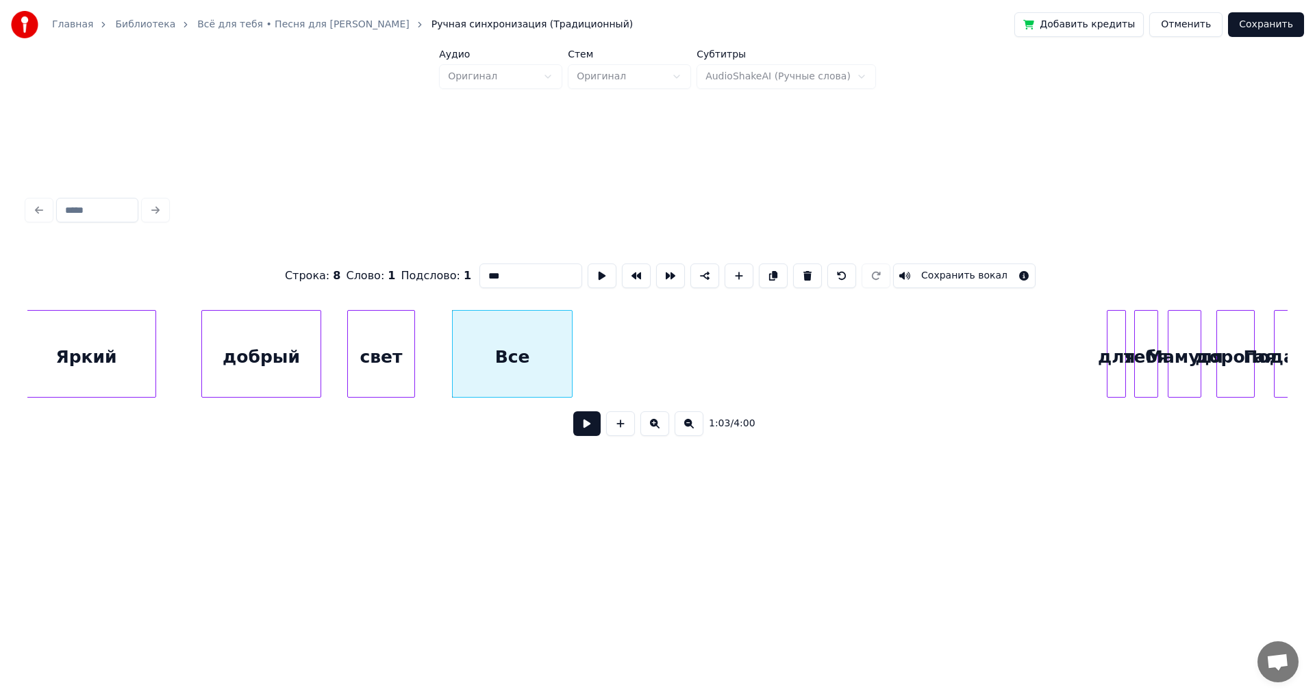
click at [688, 429] on button at bounding box center [688, 424] width 29 height 25
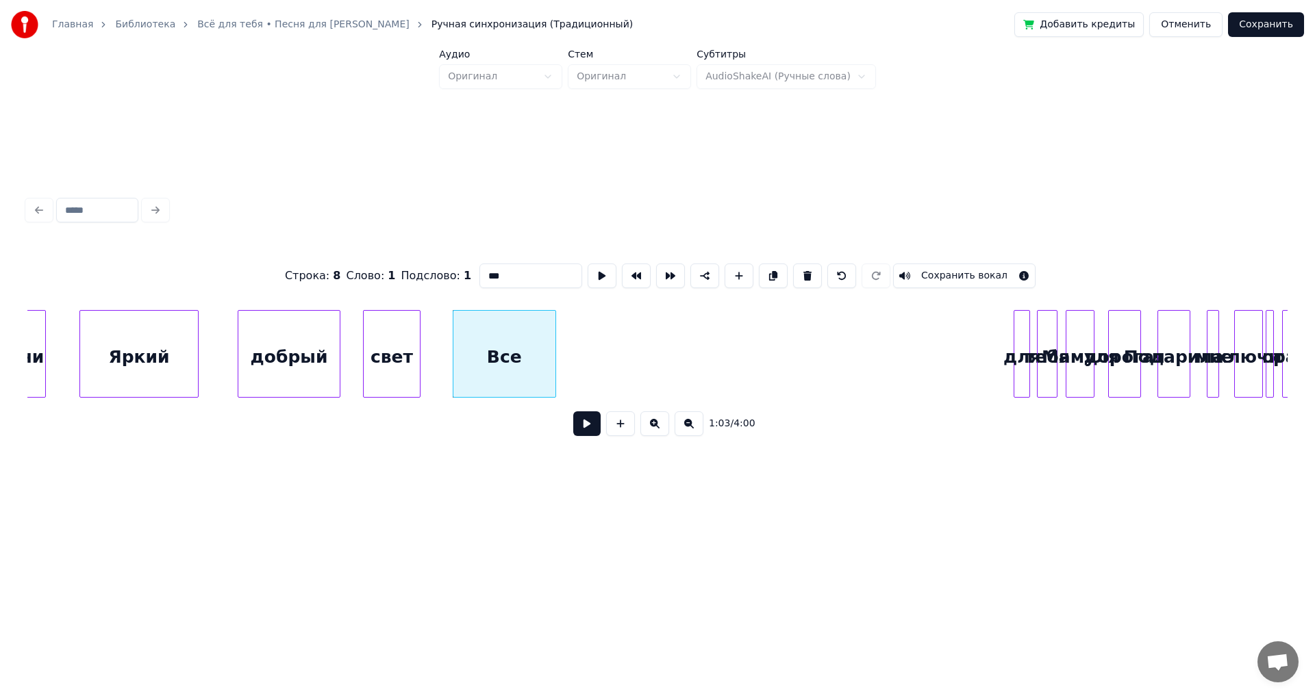
click at [688, 429] on button at bounding box center [688, 424] width 29 height 25
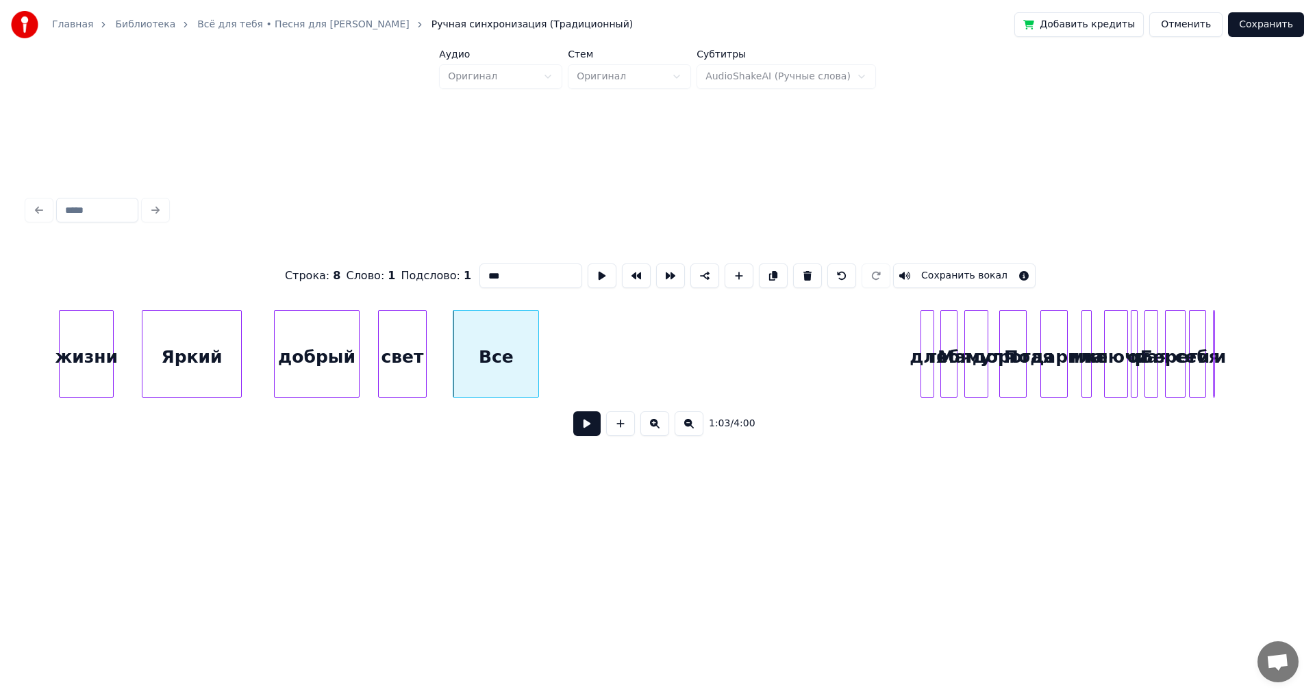
click at [688, 429] on button at bounding box center [688, 424] width 29 height 25
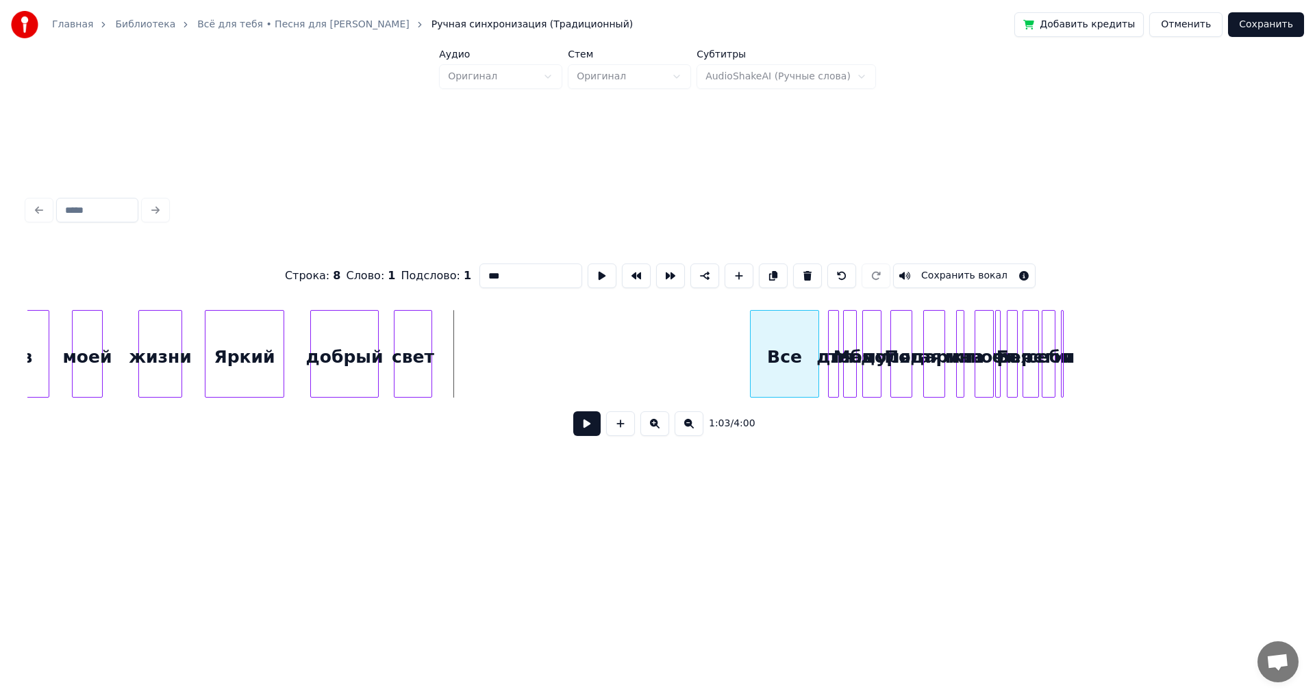
click at [790, 381] on div "Все" at bounding box center [785, 357] width 68 height 93
click at [781, 349] on div at bounding box center [779, 354] width 4 height 86
click at [746, 371] on div "свет" at bounding box center [743, 357] width 37 height 93
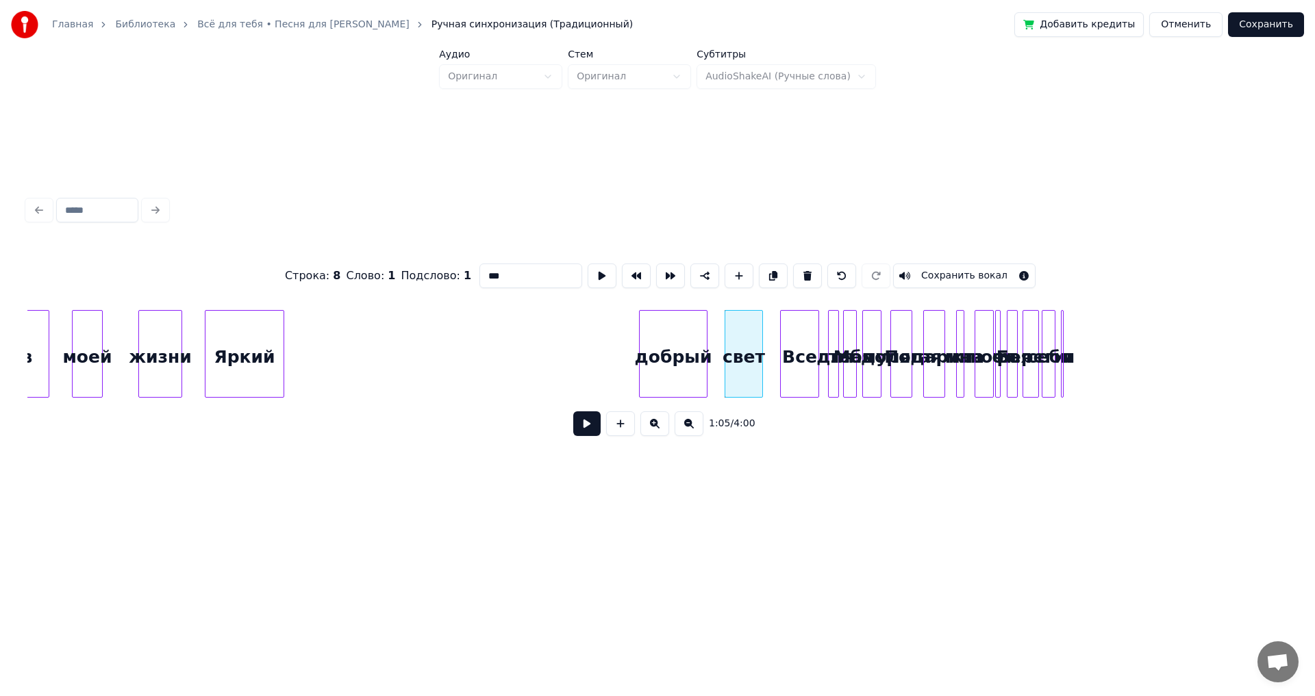
click at [676, 364] on div "добрый" at bounding box center [673, 357] width 67 height 93
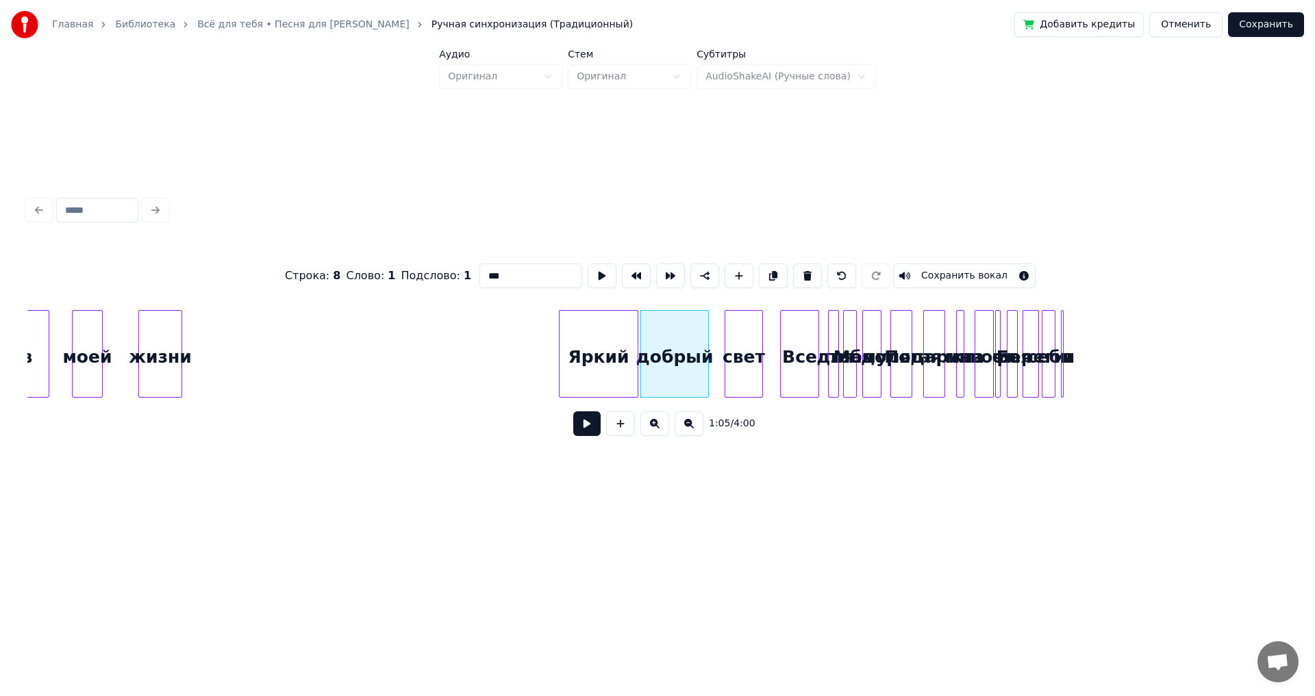
click at [611, 362] on div "Яркий" at bounding box center [598, 357] width 78 height 93
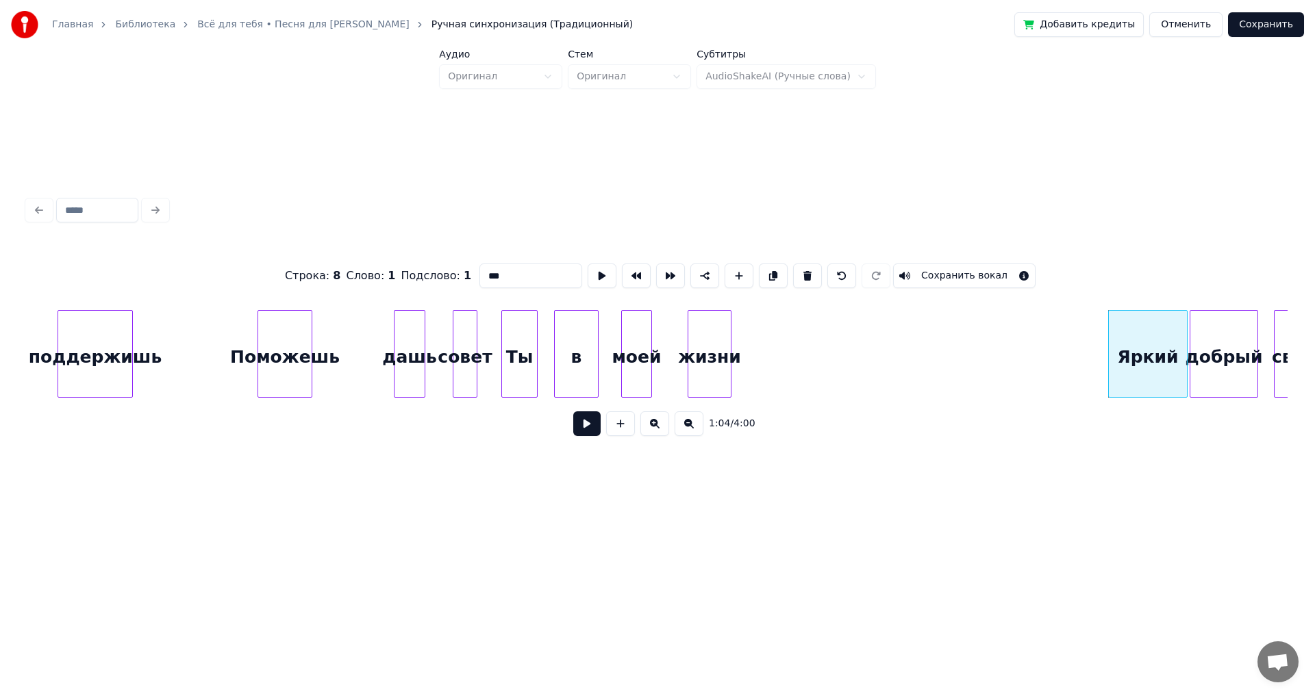
scroll to position [0, 7719]
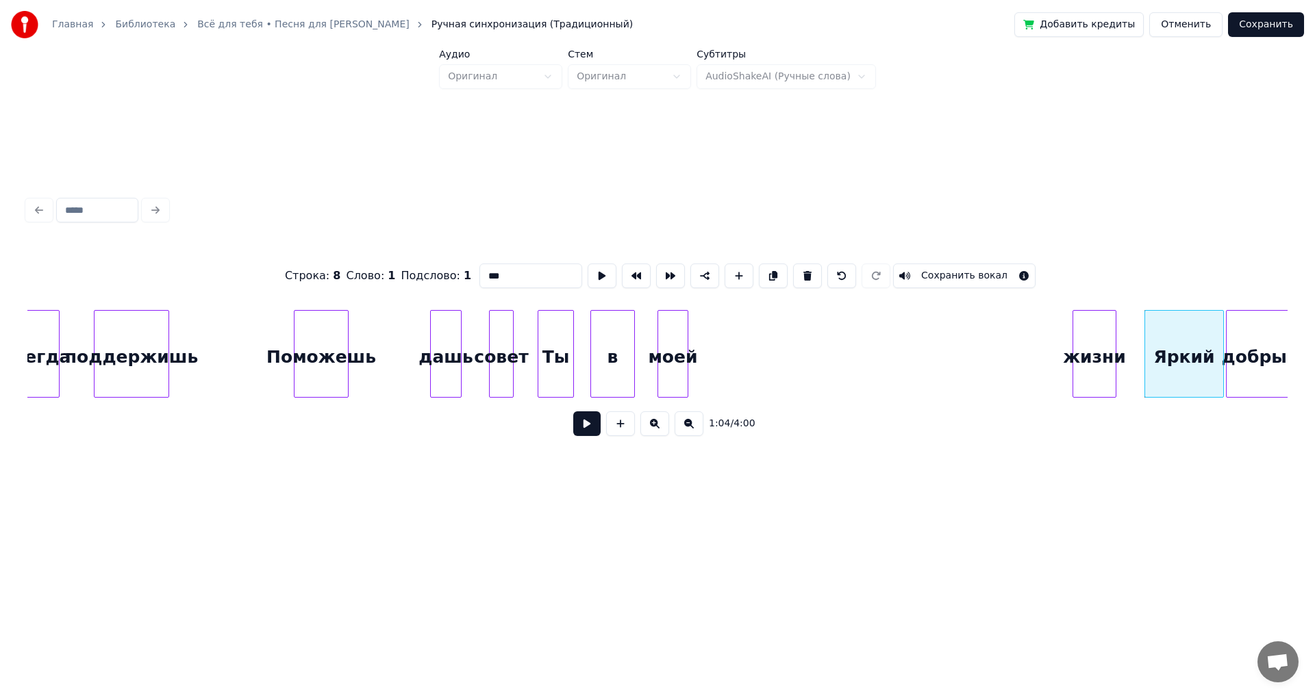
click at [1095, 357] on div "жизни" at bounding box center [1094, 357] width 42 height 93
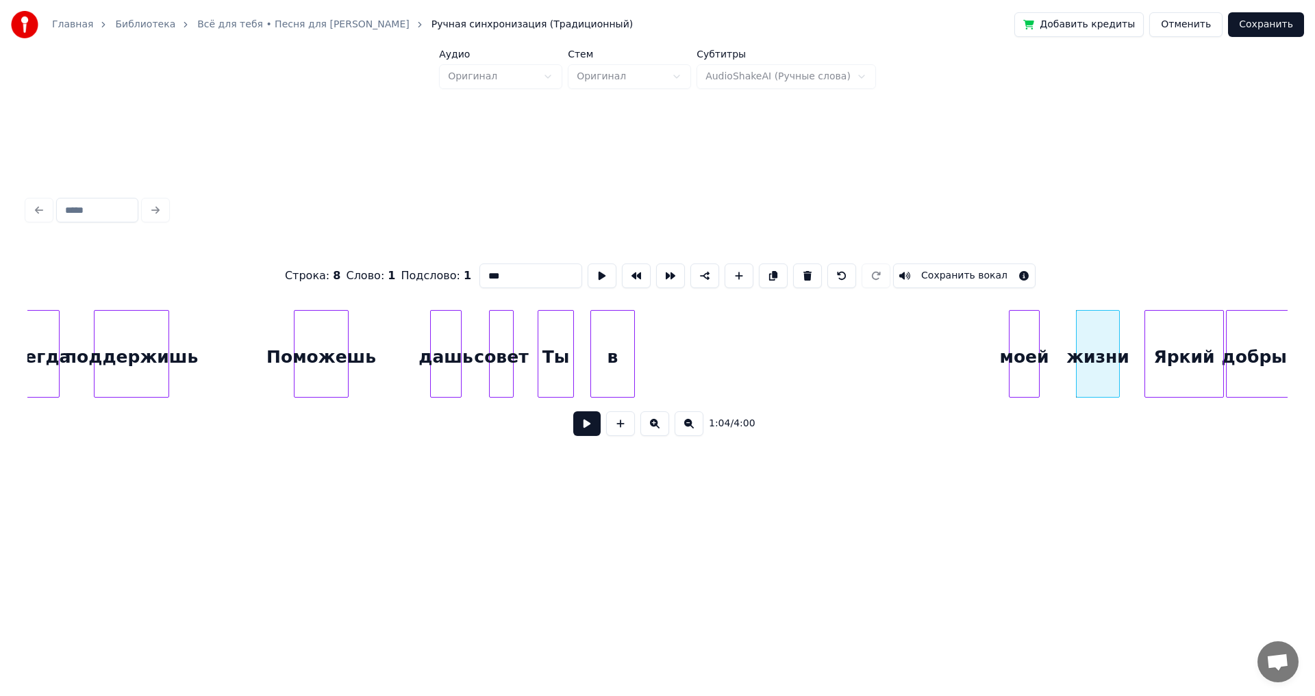
click at [1029, 370] on div "моей" at bounding box center [1023, 357] width 29 height 93
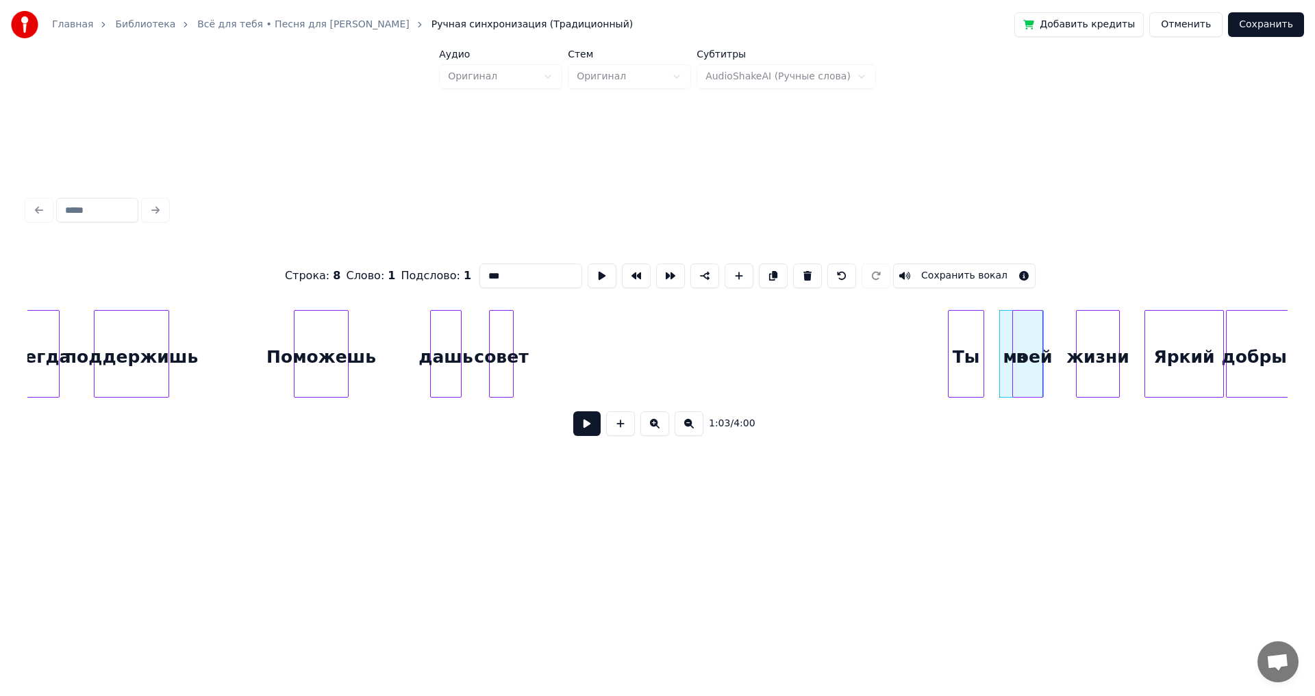
click at [960, 363] on div "Ты" at bounding box center [965, 357] width 35 height 93
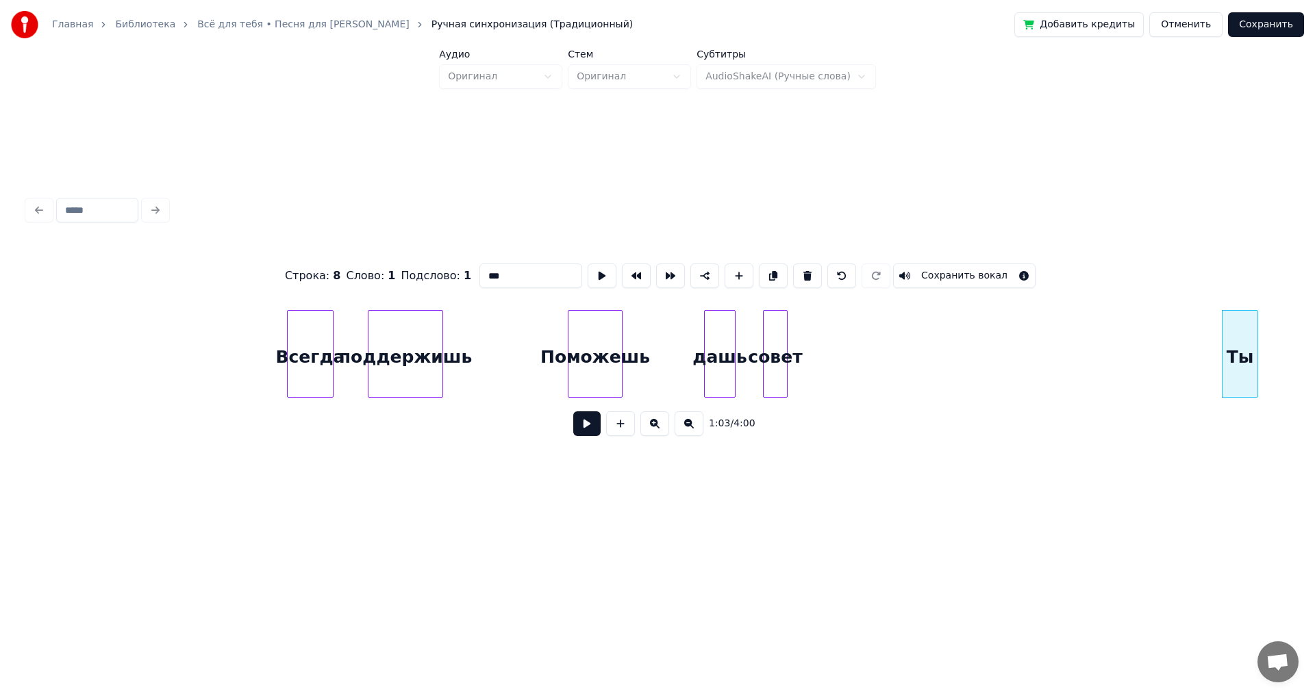
scroll to position [0, 7409]
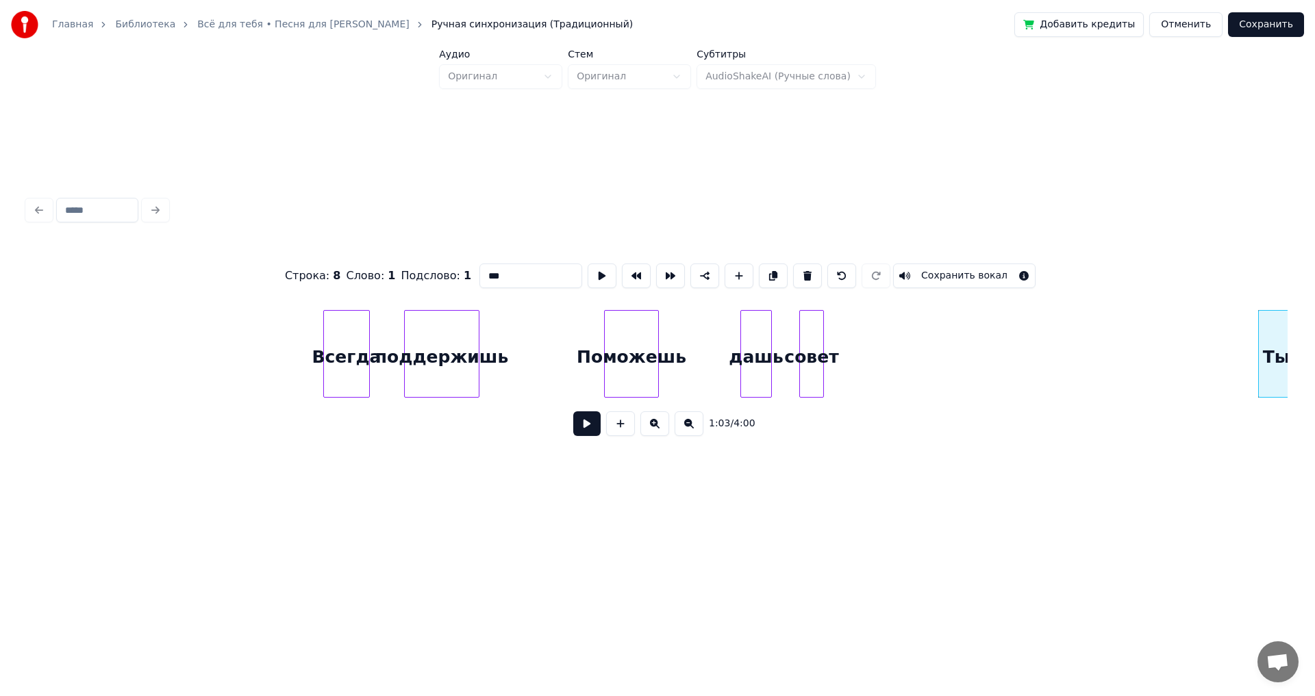
click at [691, 436] on button at bounding box center [688, 424] width 29 height 25
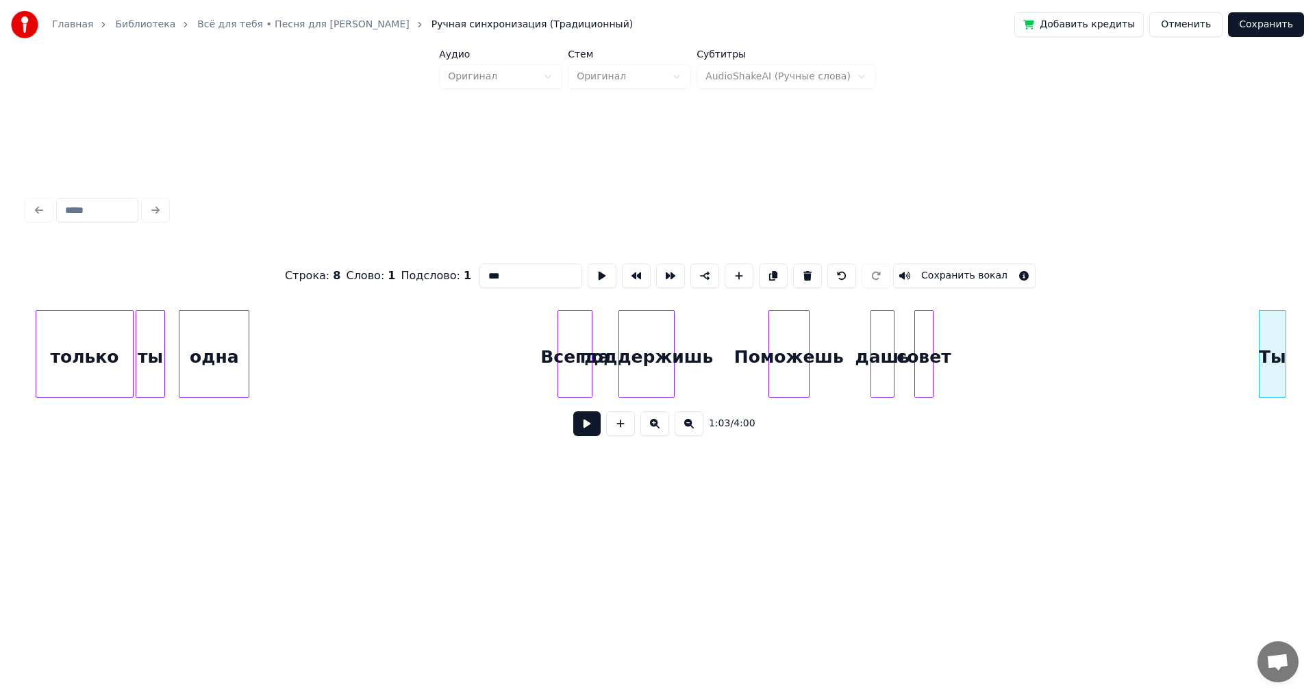
click at [691, 436] on button at bounding box center [688, 424] width 29 height 25
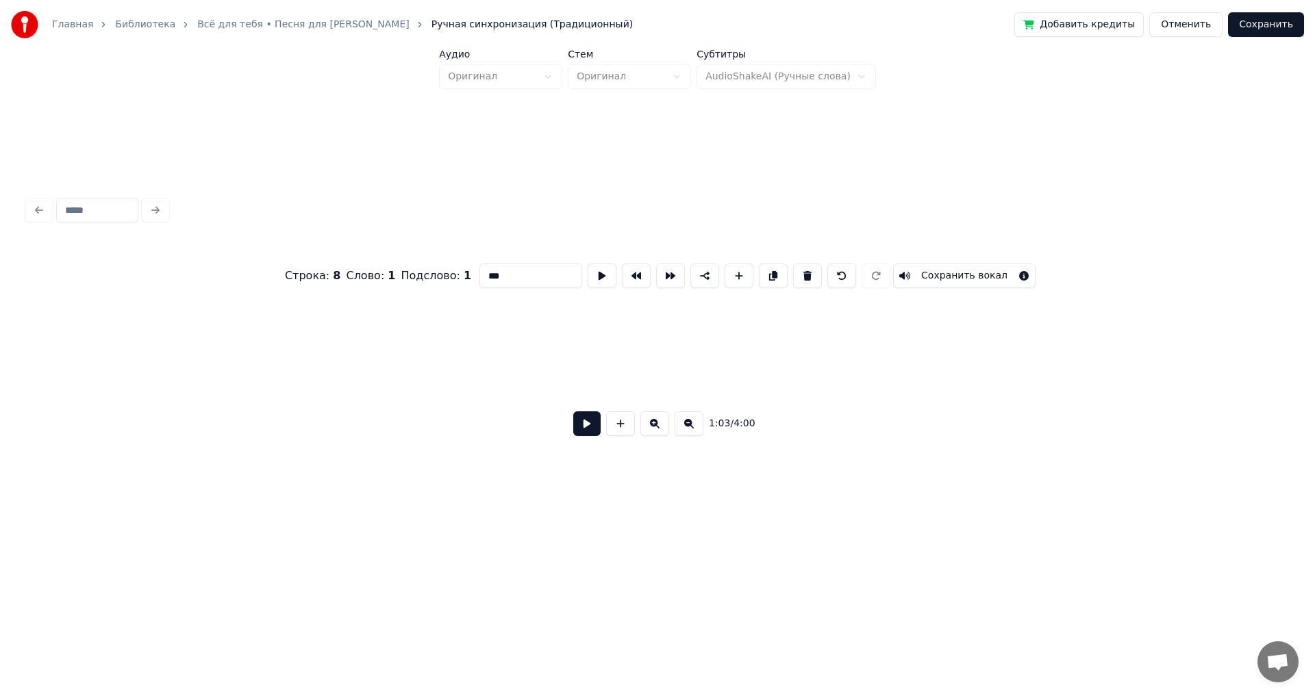
scroll to position [0, 3088]
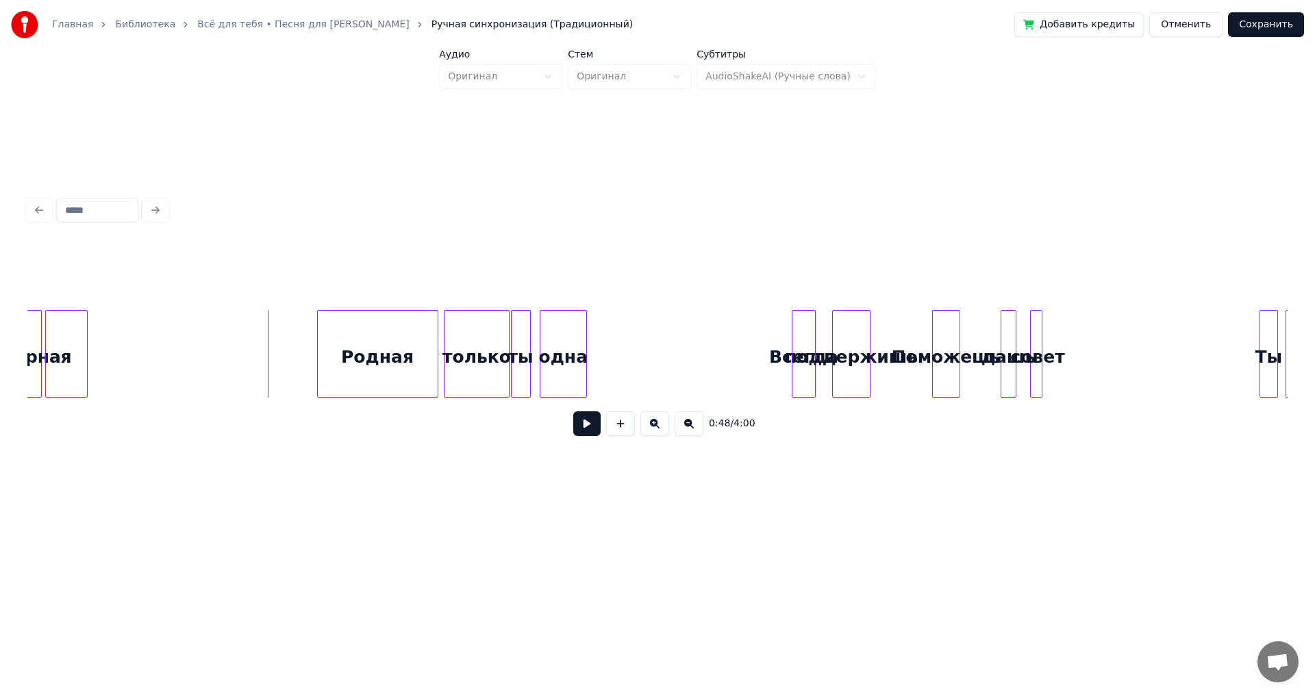
click at [656, 430] on button at bounding box center [654, 424] width 29 height 25
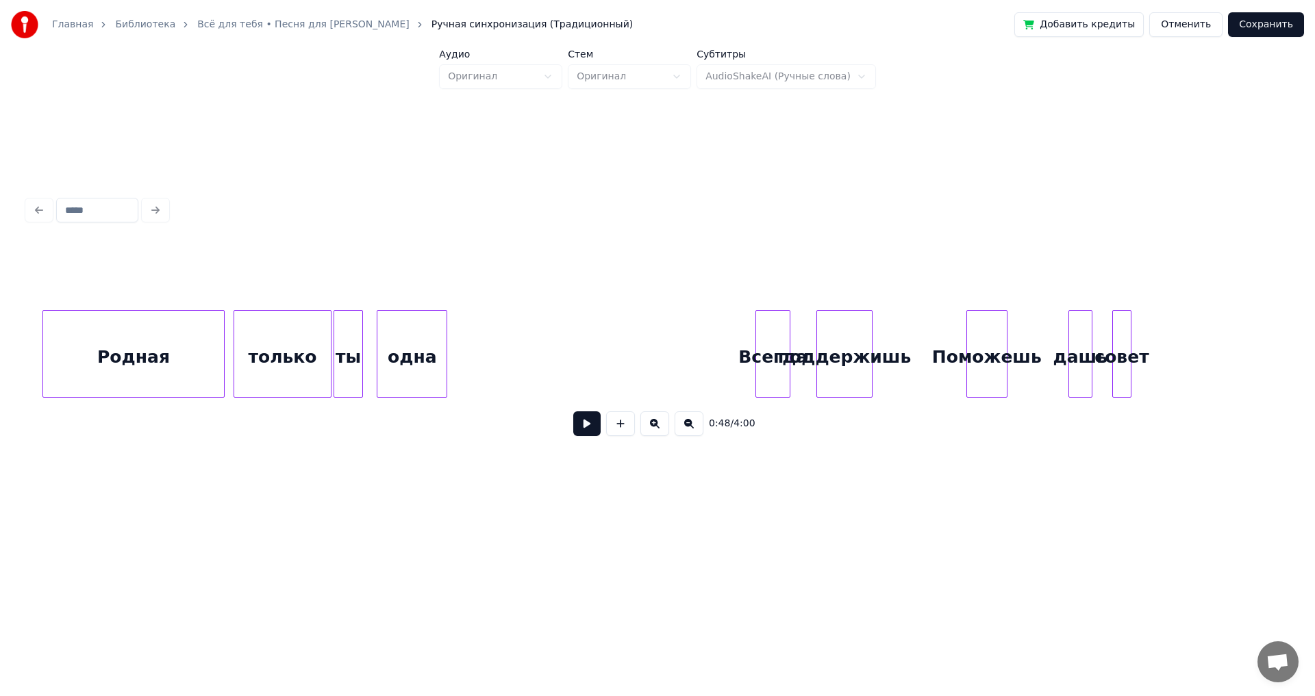
scroll to position [0, 5078]
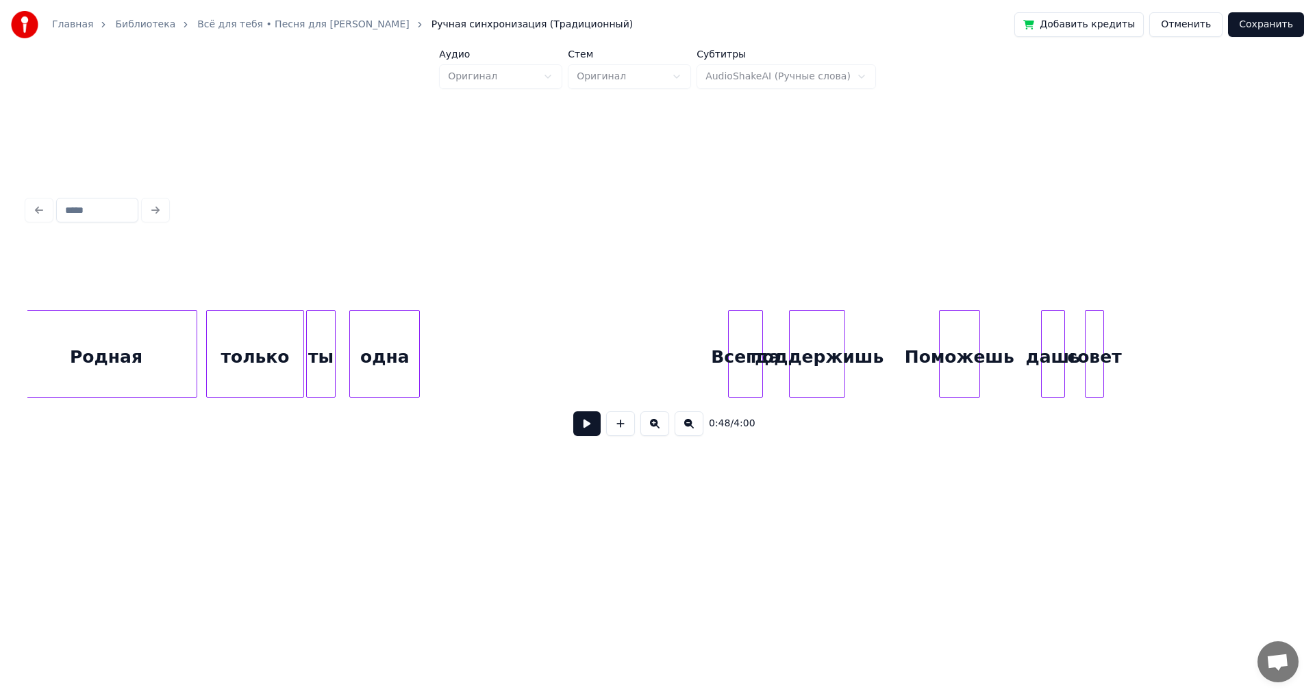
click at [581, 431] on button at bounding box center [586, 424] width 27 height 25
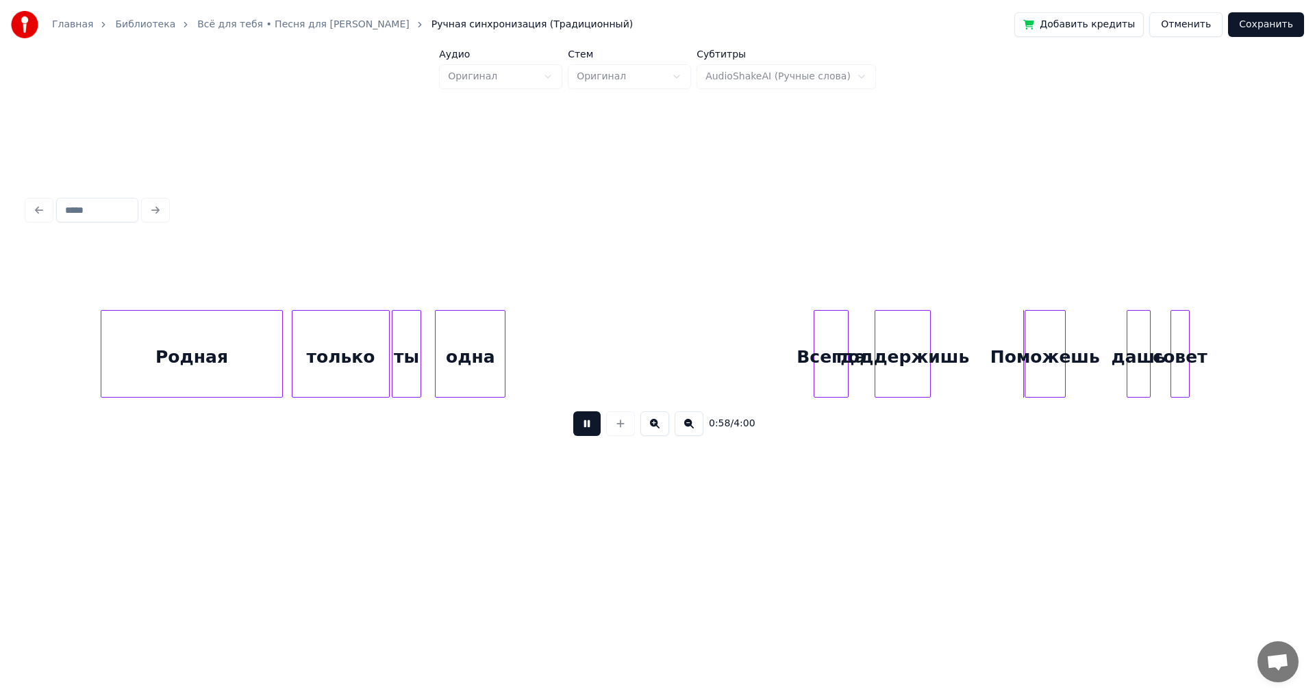
click at [585, 428] on button at bounding box center [586, 424] width 27 height 25
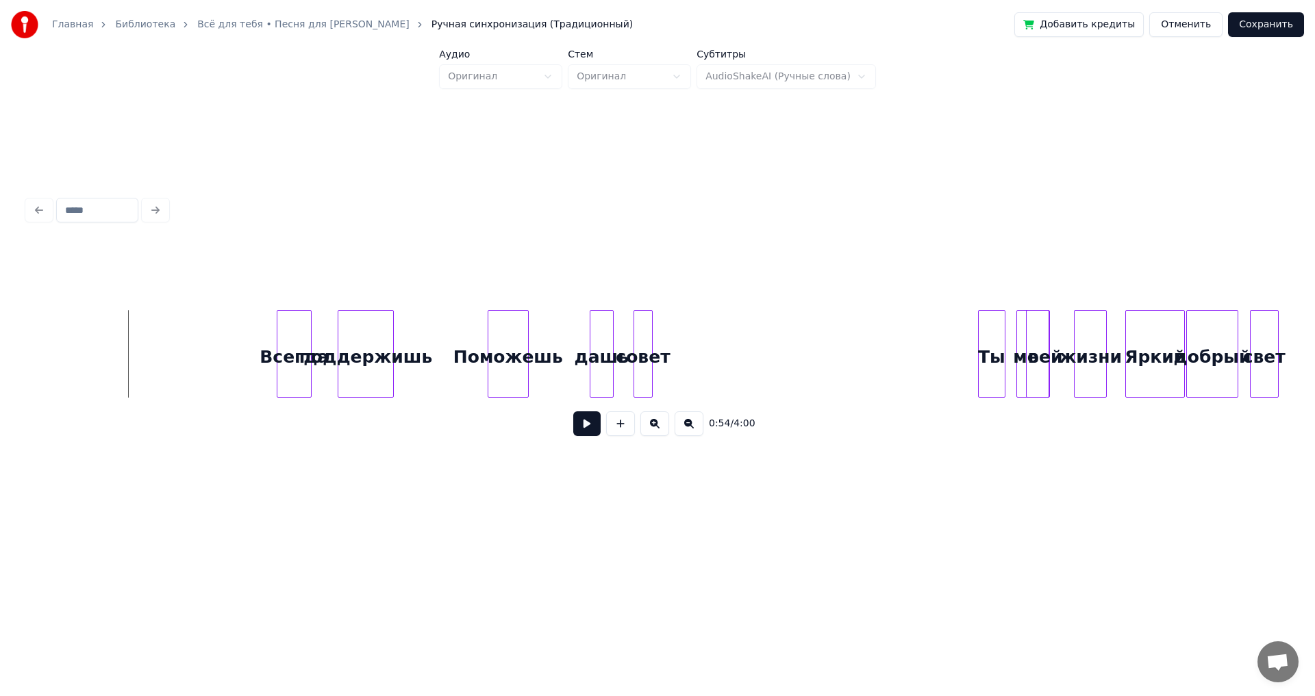
scroll to position [0, 5543]
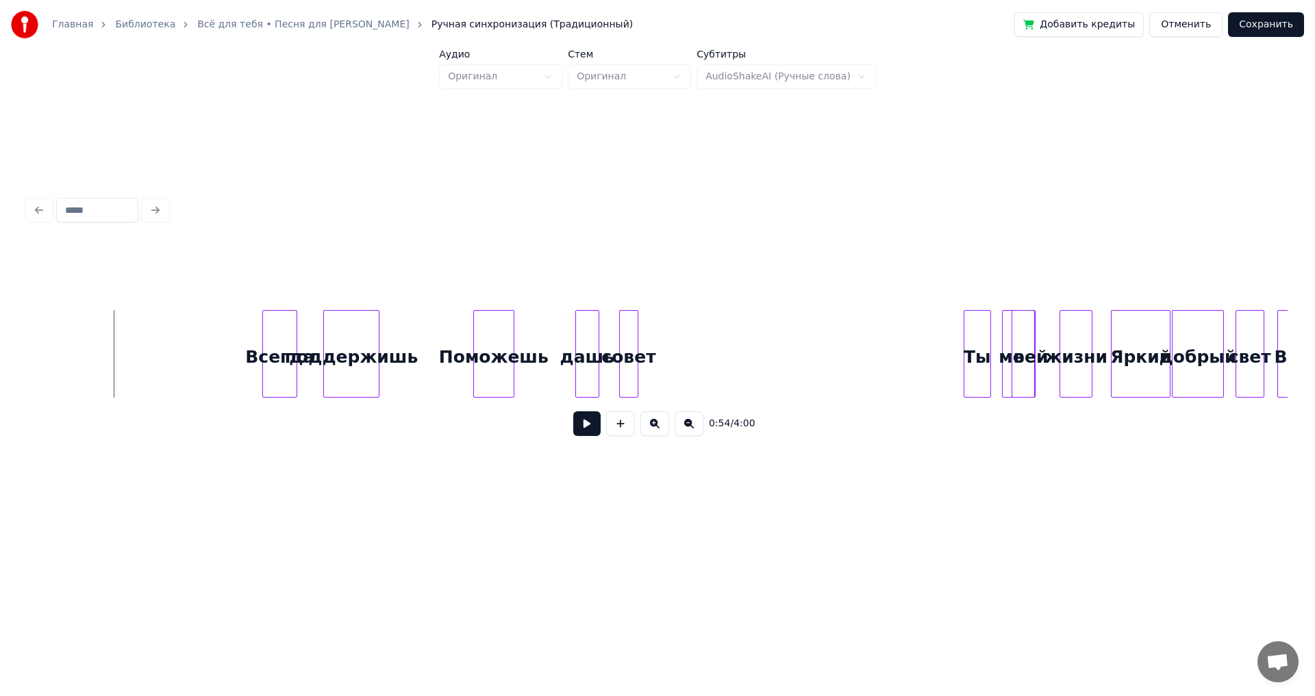
click at [590, 427] on button at bounding box center [586, 424] width 27 height 25
click at [590, 426] on button at bounding box center [586, 424] width 27 height 25
click at [630, 340] on div "совет" at bounding box center [628, 357] width 17 height 93
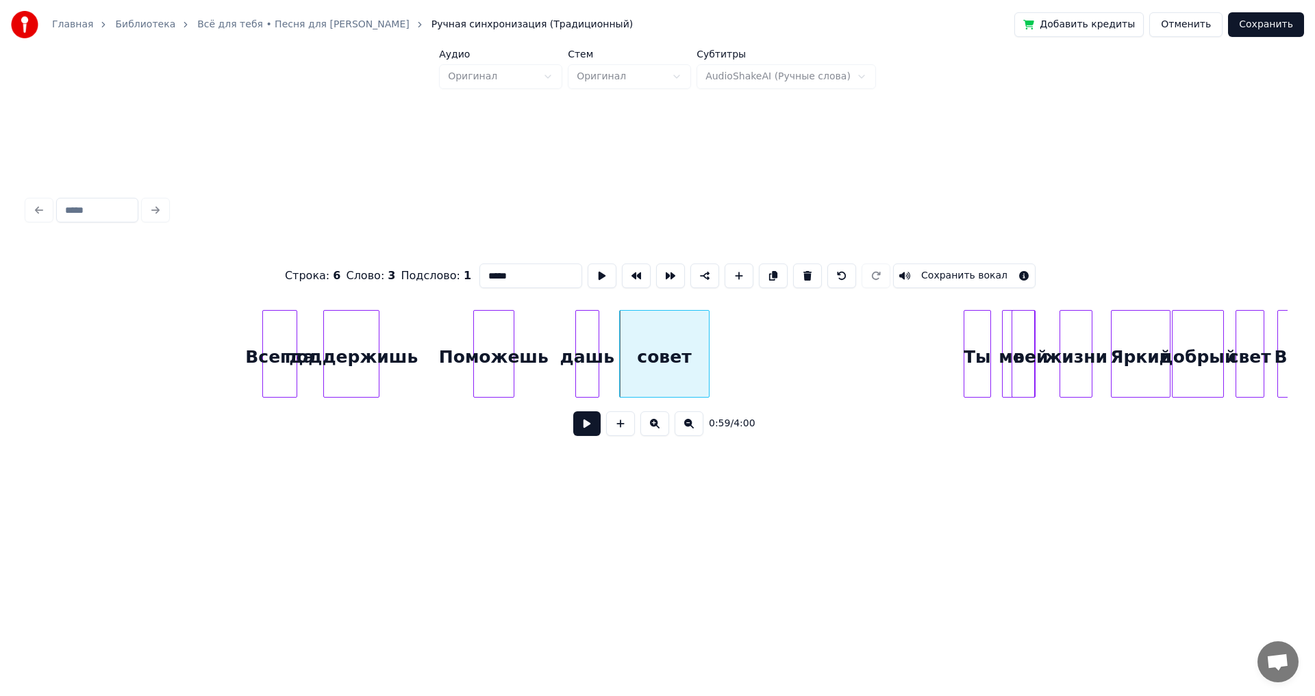
click at [707, 357] on div at bounding box center [707, 354] width 4 height 86
click at [280, 338] on div "Всегда" at bounding box center [280, 357] width 34 height 93
type input "******"
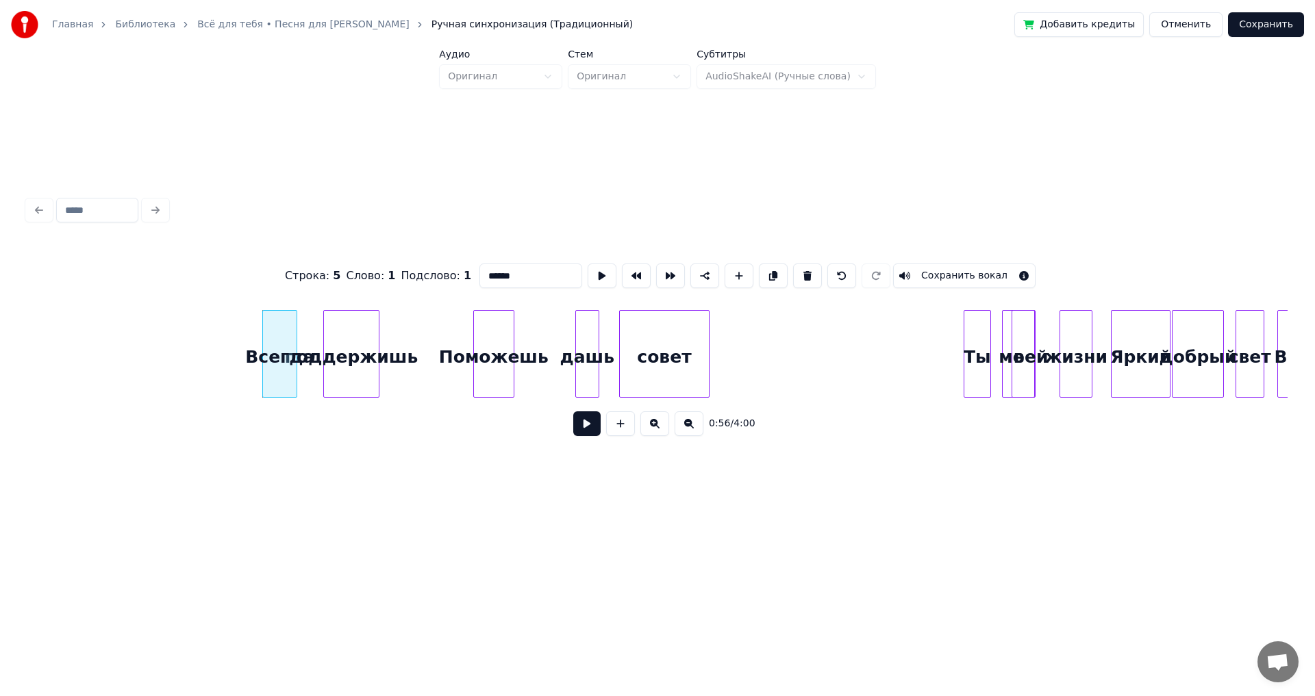
click at [590, 425] on button at bounding box center [586, 424] width 27 height 25
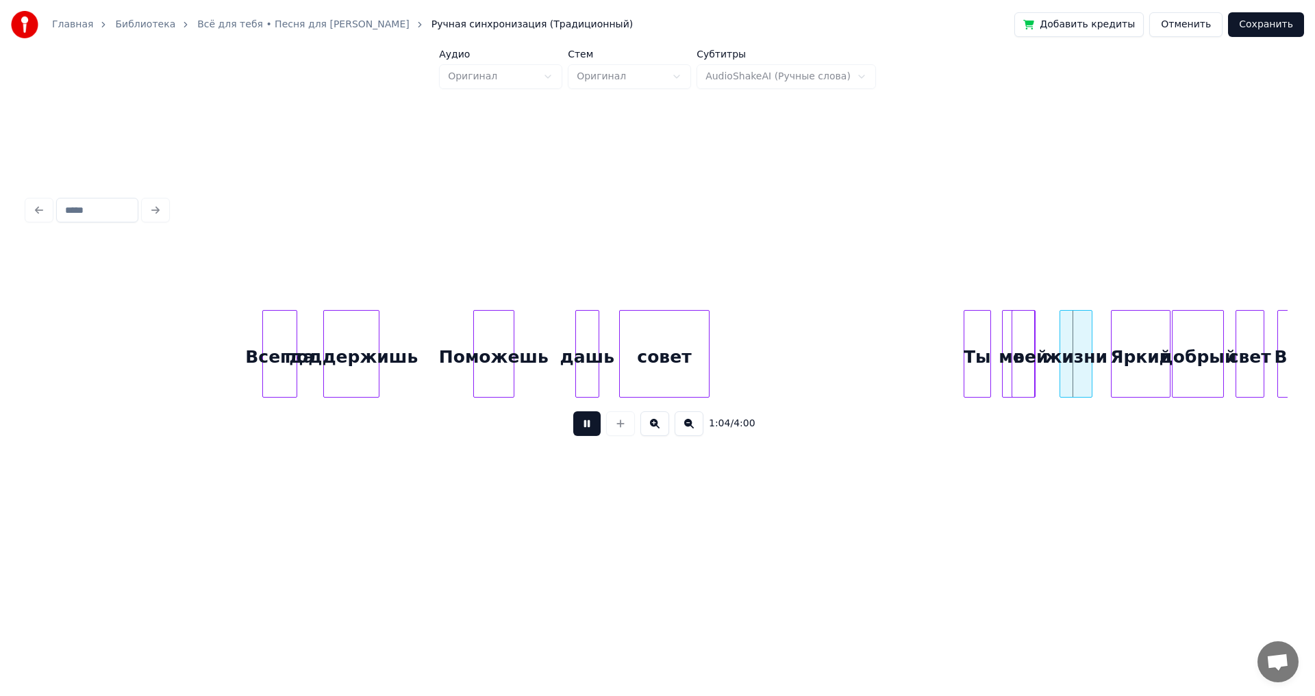
click at [590, 425] on button at bounding box center [586, 424] width 27 height 25
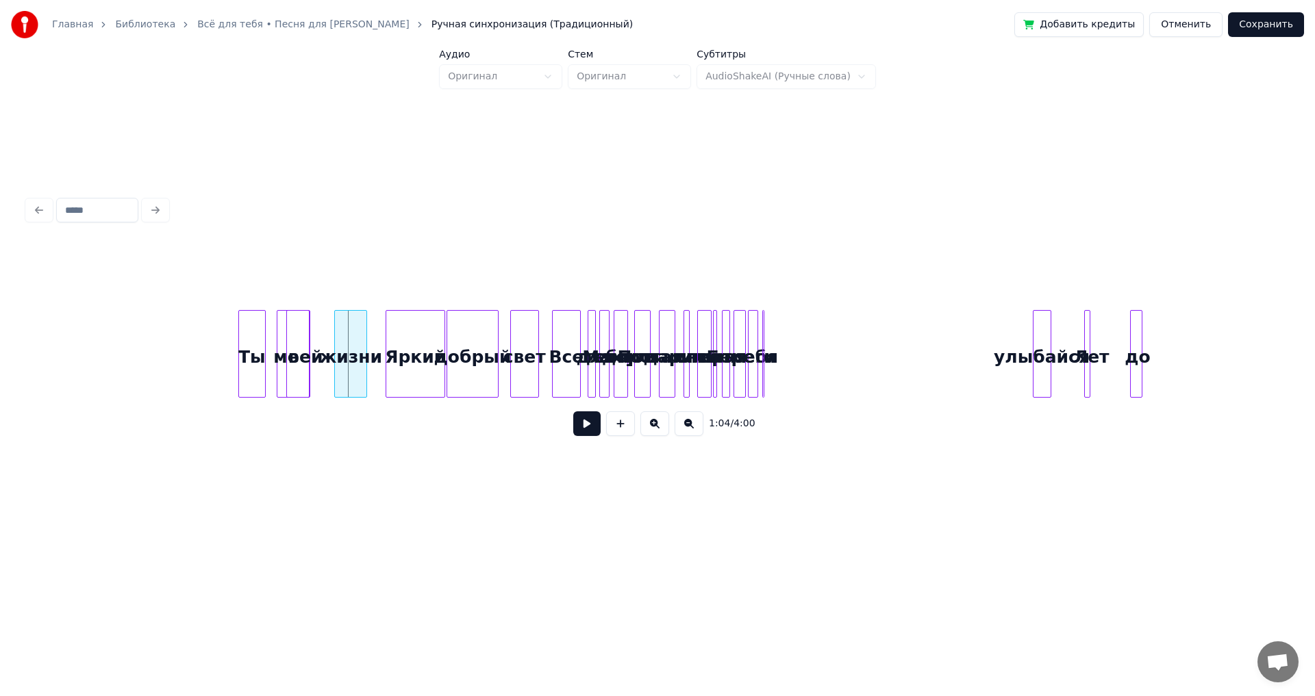
scroll to position [0, 6309]
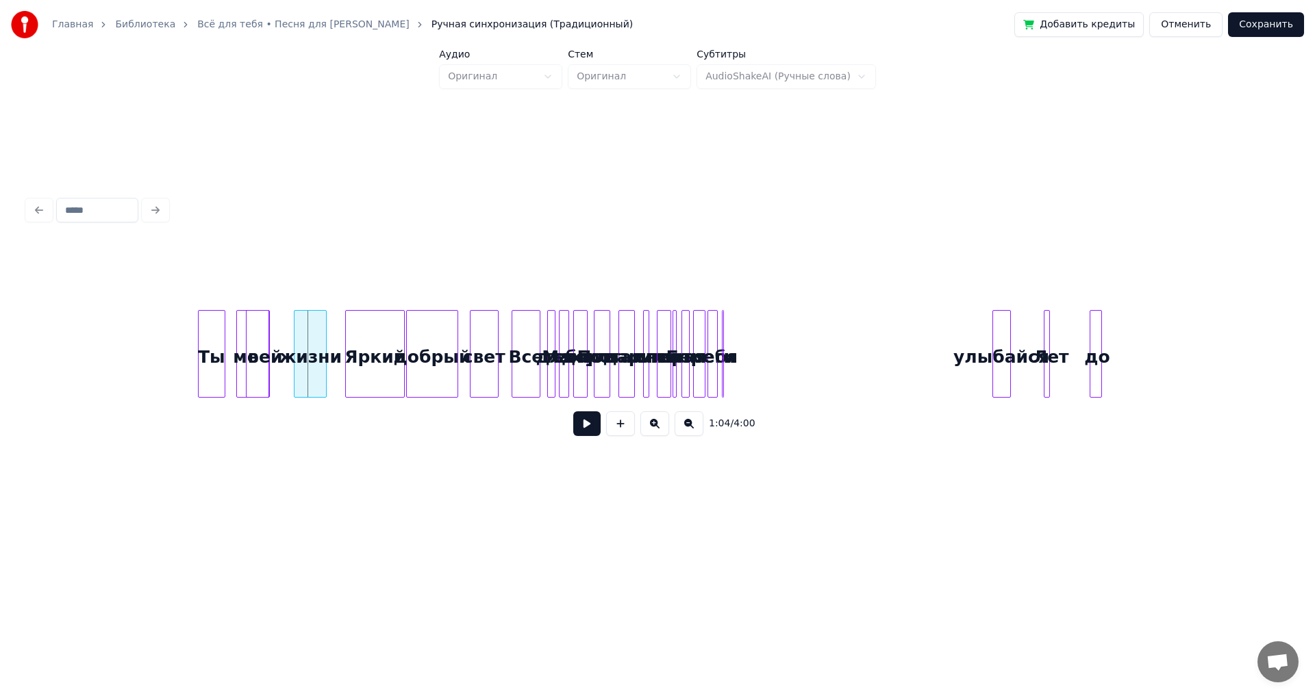
click at [426, 359] on div "добрый" at bounding box center [432, 357] width 50 height 93
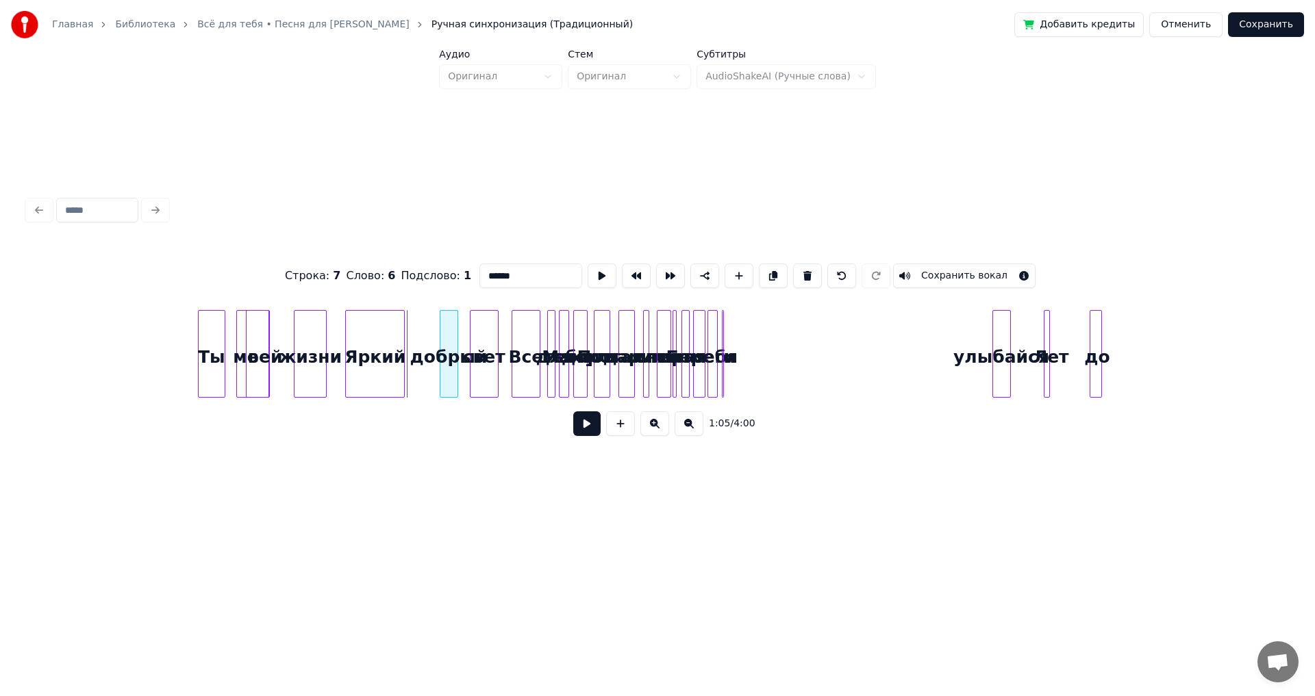
click at [440, 351] on div at bounding box center [442, 354] width 4 height 86
click at [367, 351] on div "Яркий" at bounding box center [375, 357] width 58 height 93
type input "*****"
click at [382, 340] on div at bounding box center [383, 354] width 4 height 86
click at [654, 431] on button at bounding box center [654, 424] width 29 height 25
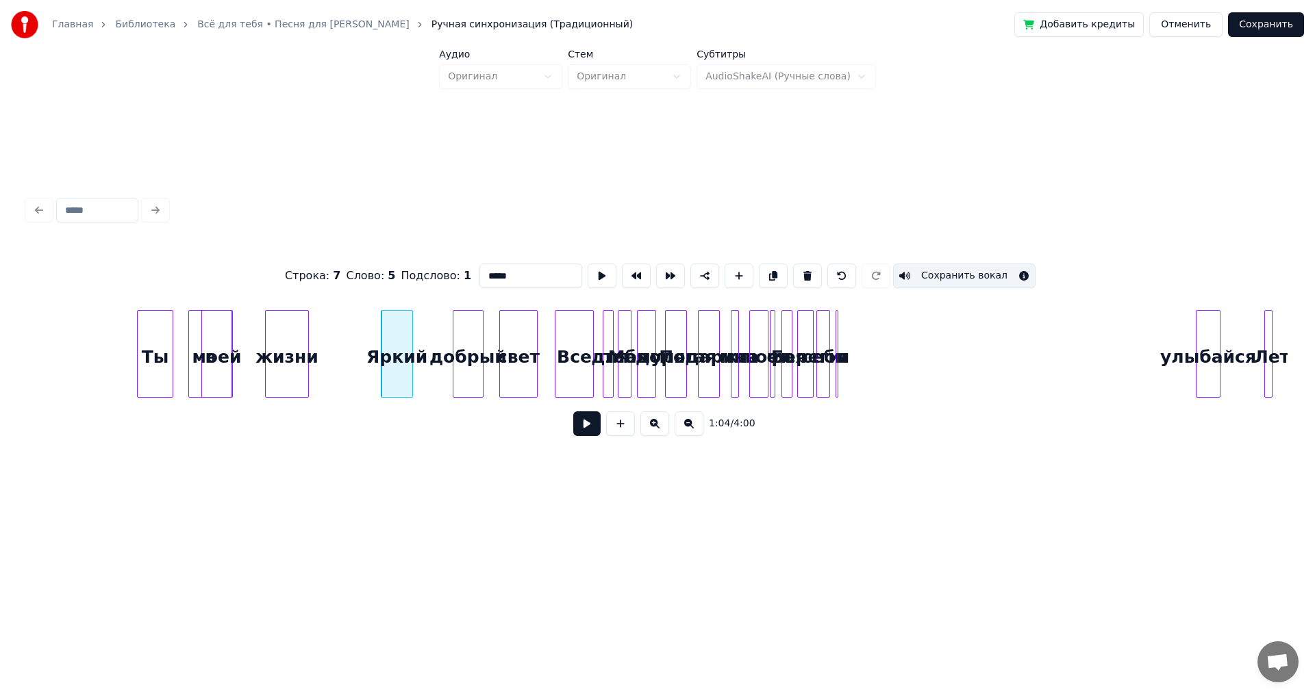
click at [654, 431] on button at bounding box center [654, 424] width 29 height 25
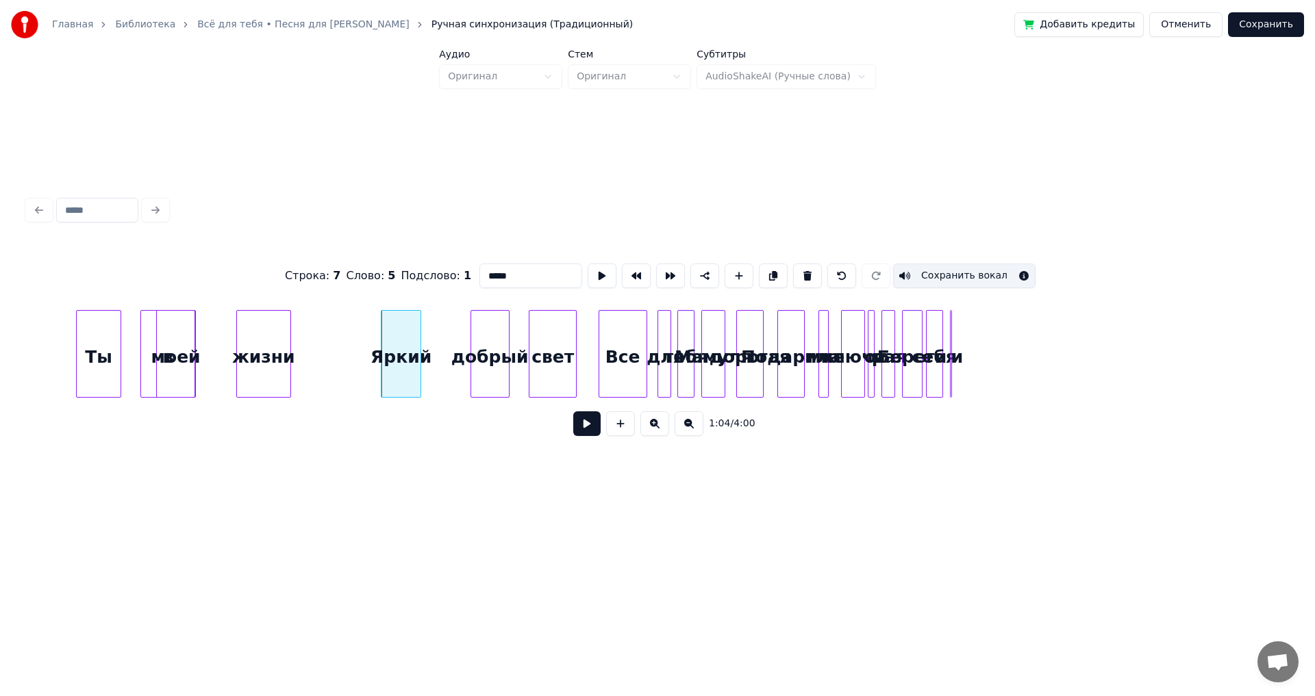
click at [654, 431] on button at bounding box center [654, 424] width 29 height 25
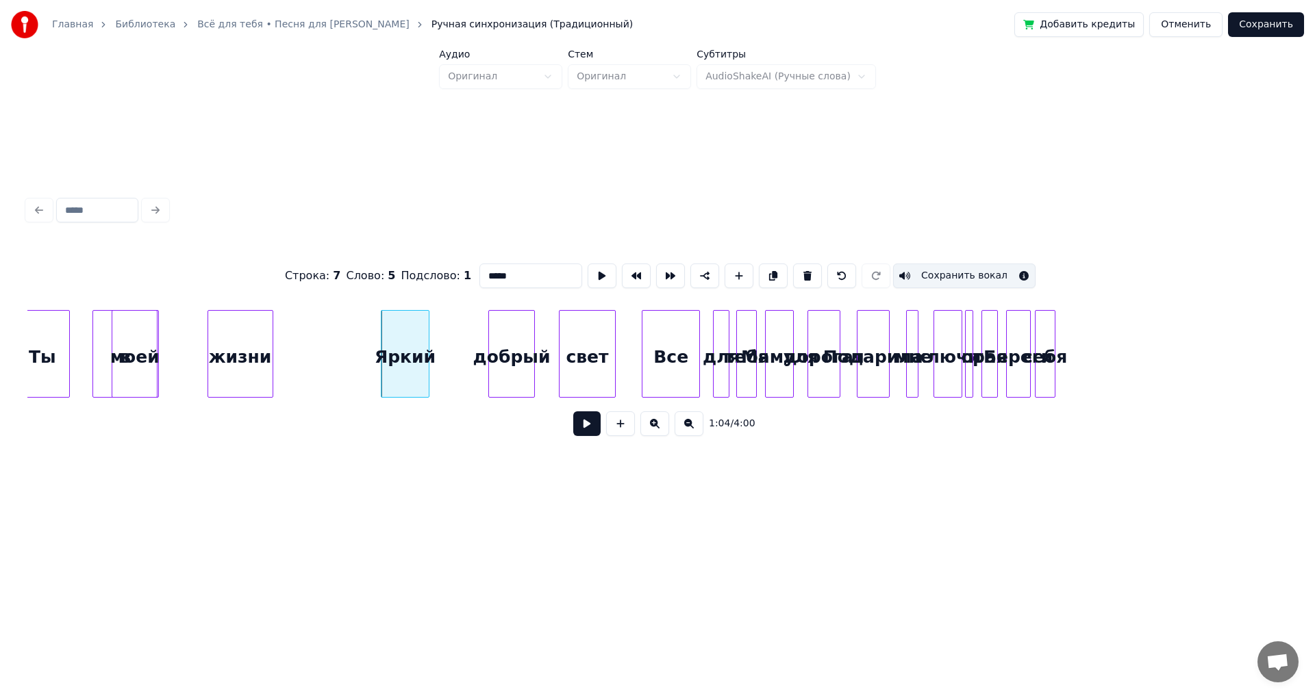
scroll to position [0, 12995]
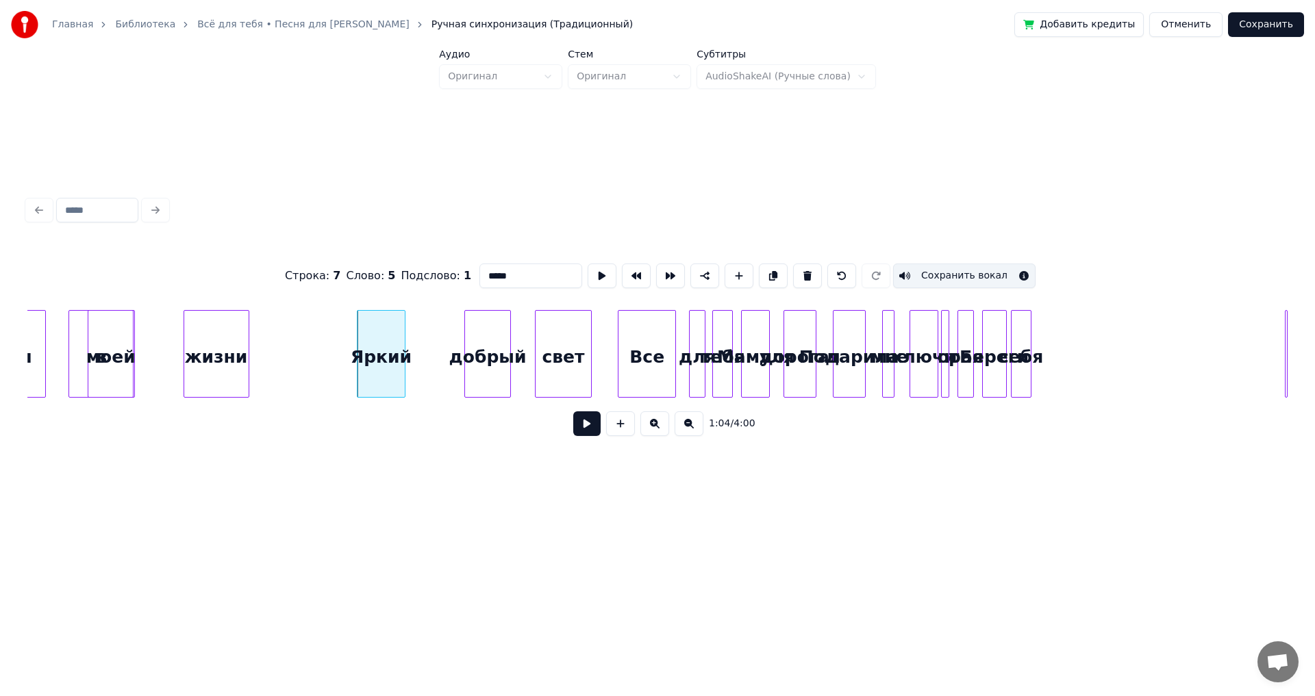
click at [1314, 355] on div "Главная Библиотека Всё для тебя • Песня для [PERSON_NAME] Ручная синхронизация …" at bounding box center [657, 264] width 1315 height 529
click at [1262, 363] on div "себя" at bounding box center [1258, 357] width 19 height 93
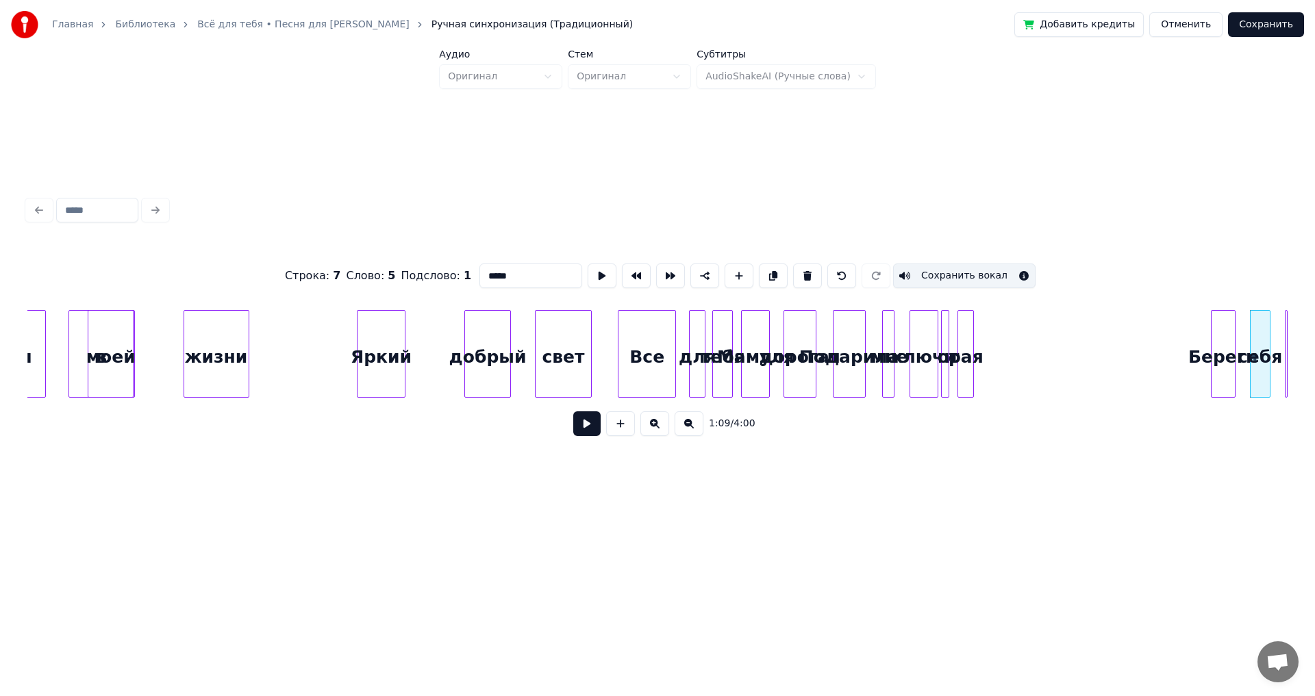
click at [1216, 362] on div "Береги" at bounding box center [1222, 357] width 23 height 93
click at [1188, 354] on div "рая" at bounding box center [1185, 357] width 15 height 93
click at [968, 336] on div at bounding box center [966, 354] width 4 height 86
click at [1165, 356] on div "от" at bounding box center [1161, 357] width 27 height 93
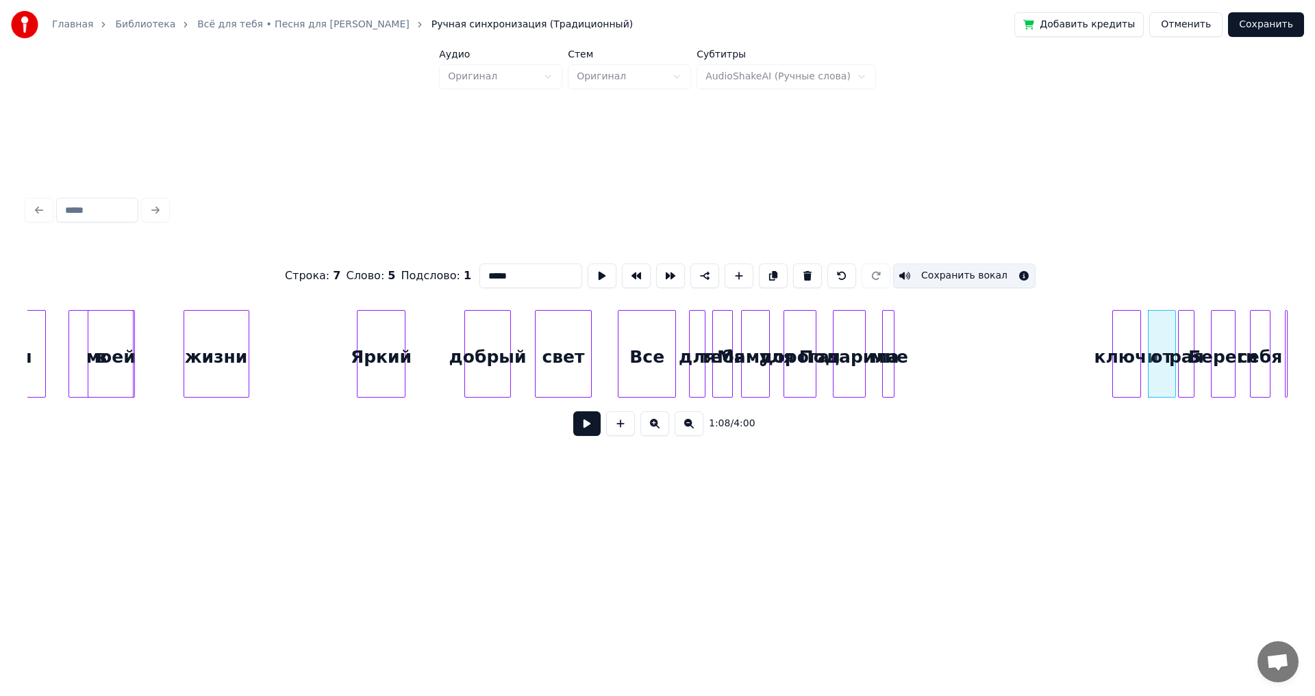
click at [1127, 351] on div "ключи" at bounding box center [1126, 357] width 27 height 93
click at [1097, 353] on div "мне" at bounding box center [1099, 357] width 14 height 93
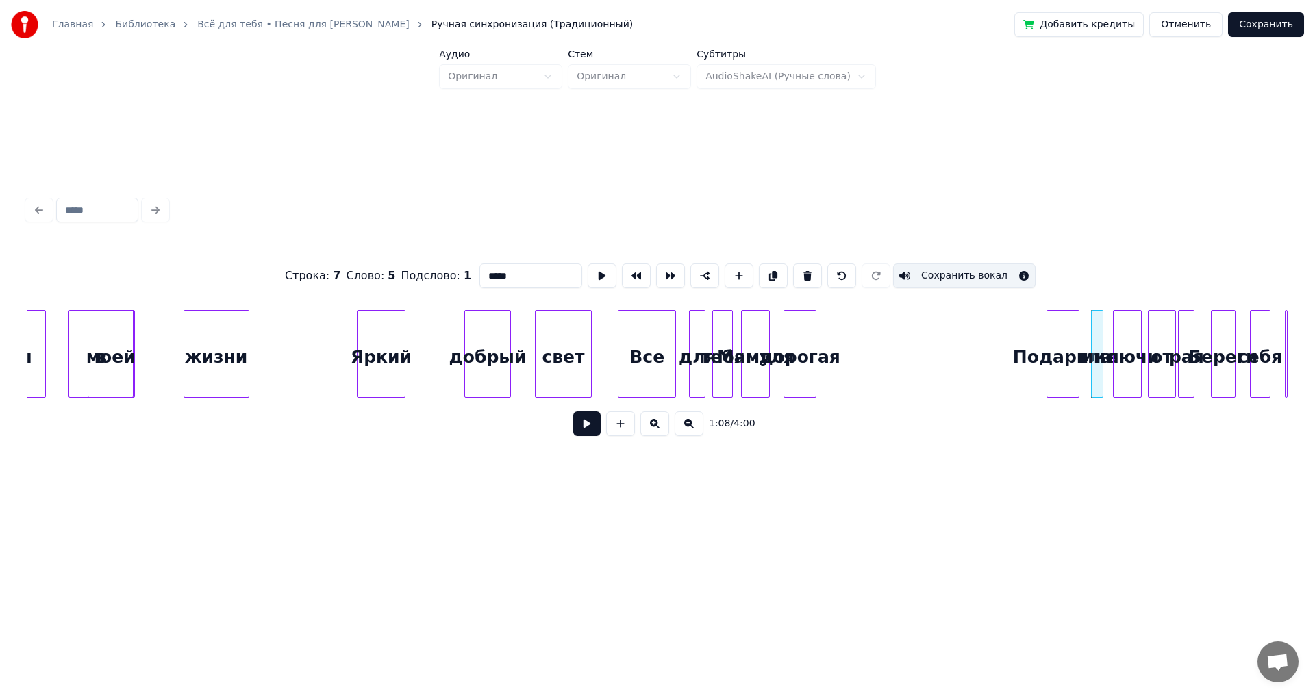
click at [1066, 355] on div "Подарила" at bounding box center [1062, 357] width 31 height 93
click at [1024, 365] on div "дорогая" at bounding box center [1028, 357] width 31 height 93
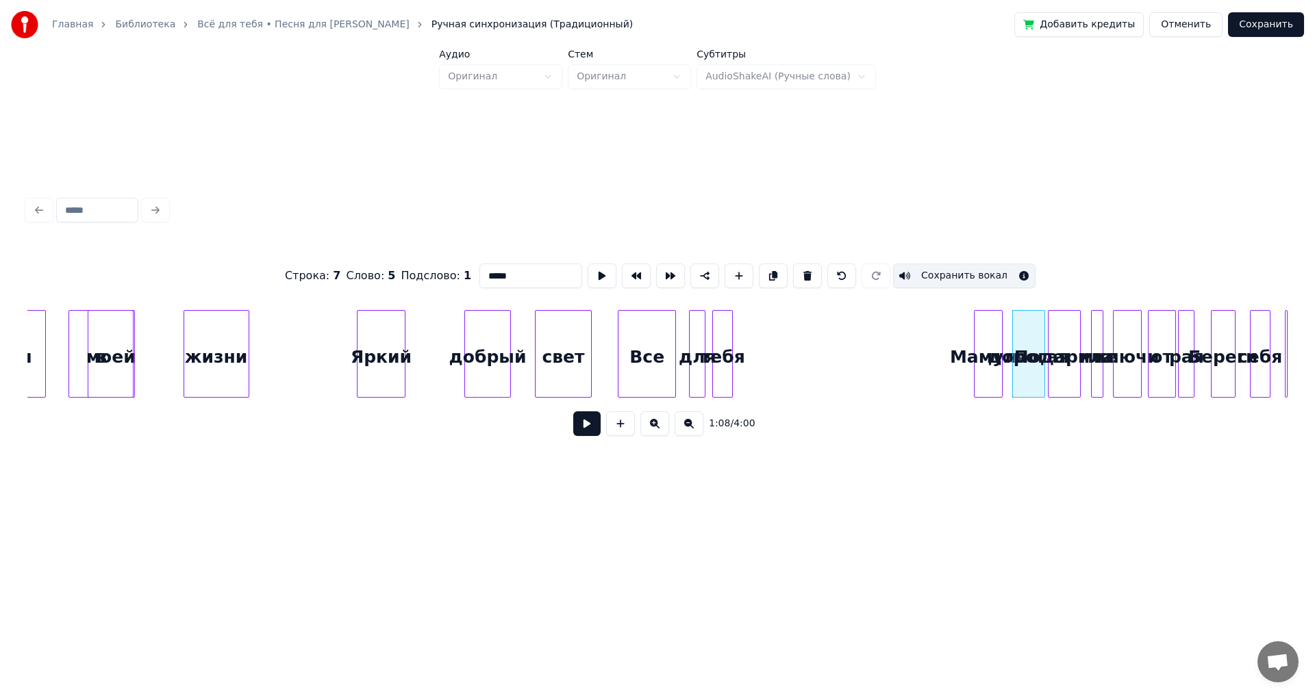
click at [989, 357] on div "Мамуля" at bounding box center [987, 357] width 27 height 93
click at [955, 365] on div "тебя" at bounding box center [955, 357] width 19 height 93
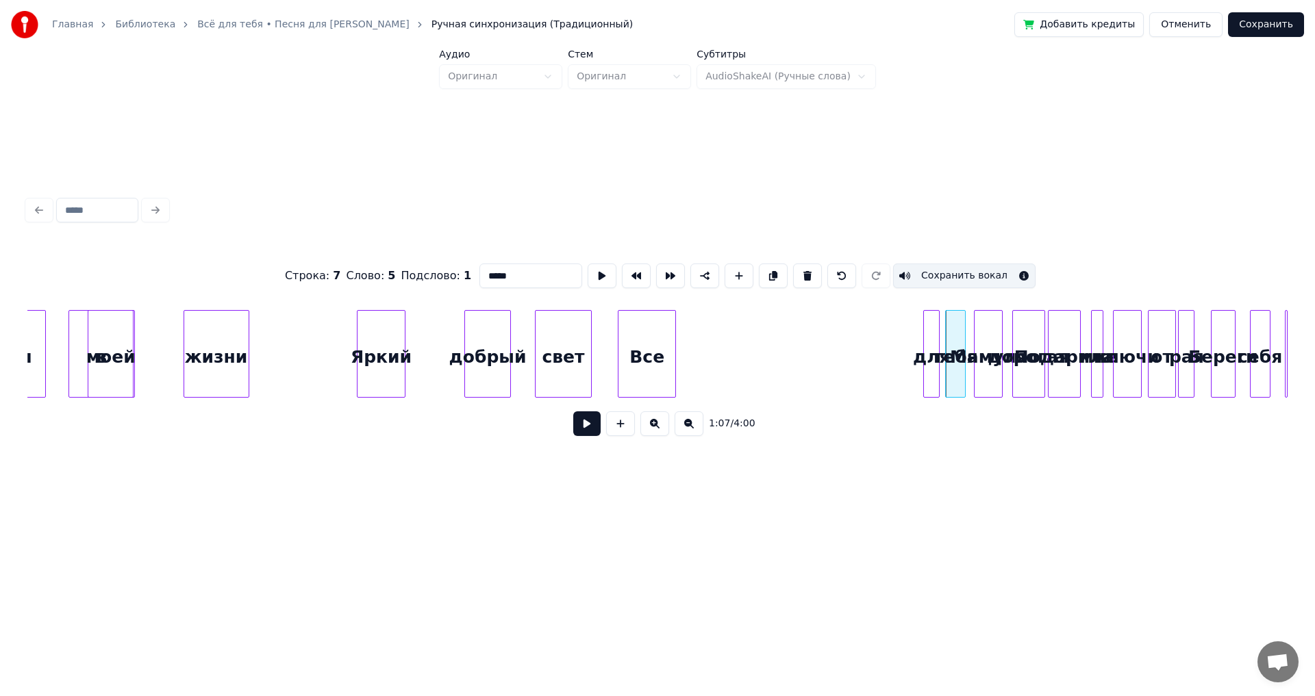
click at [933, 369] on div "для" at bounding box center [931, 357] width 15 height 93
click at [898, 360] on div "Все" at bounding box center [887, 357] width 58 height 93
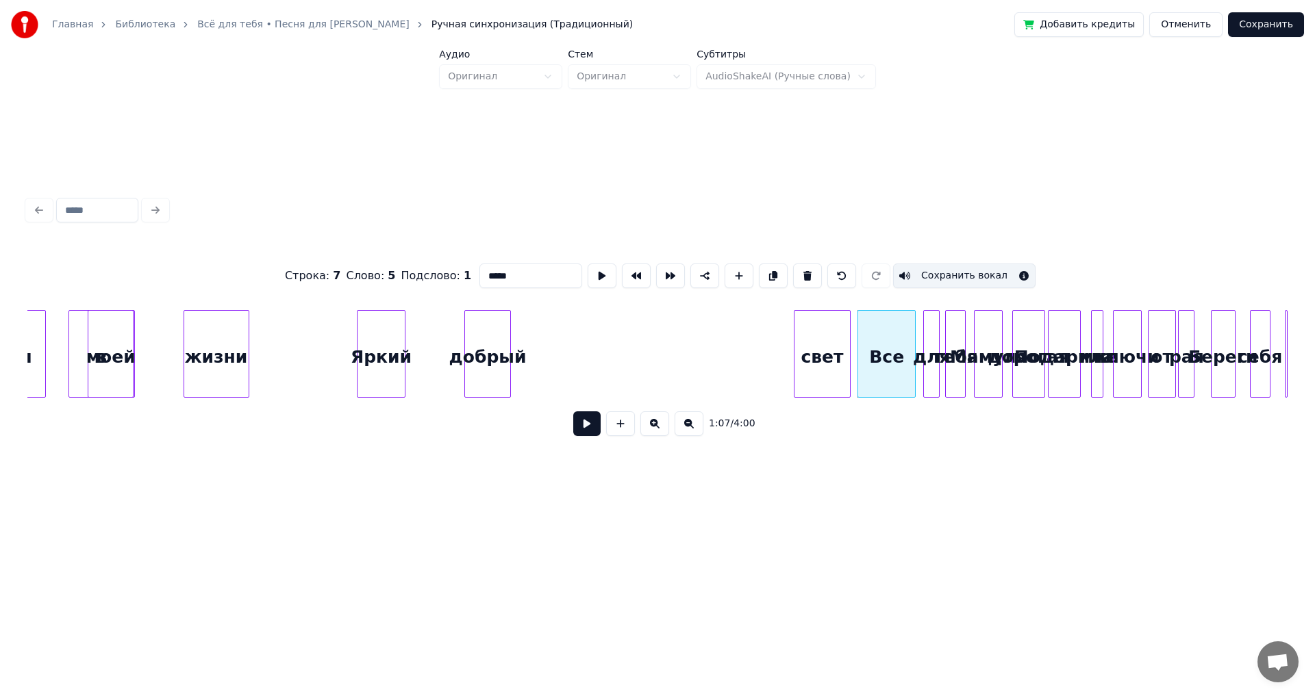
click at [841, 357] on div "свет" at bounding box center [822, 357] width 56 height 93
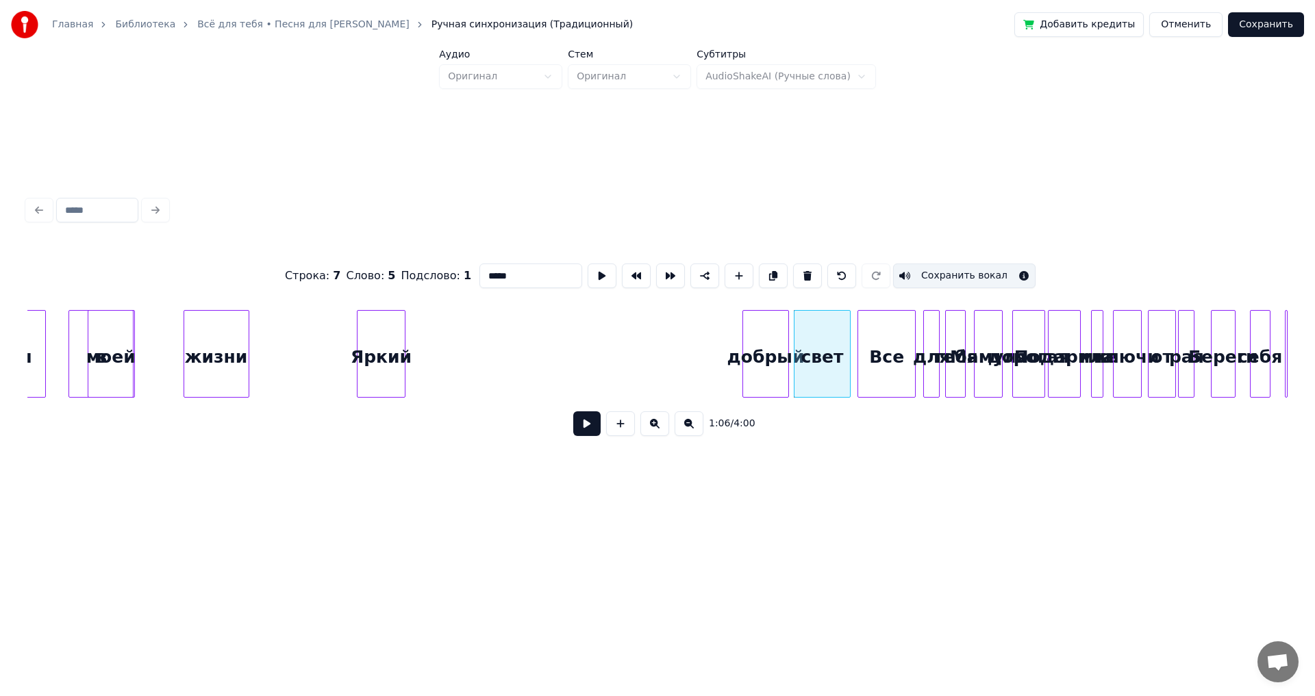
click at [773, 368] on div "добрый" at bounding box center [765, 357] width 45 height 93
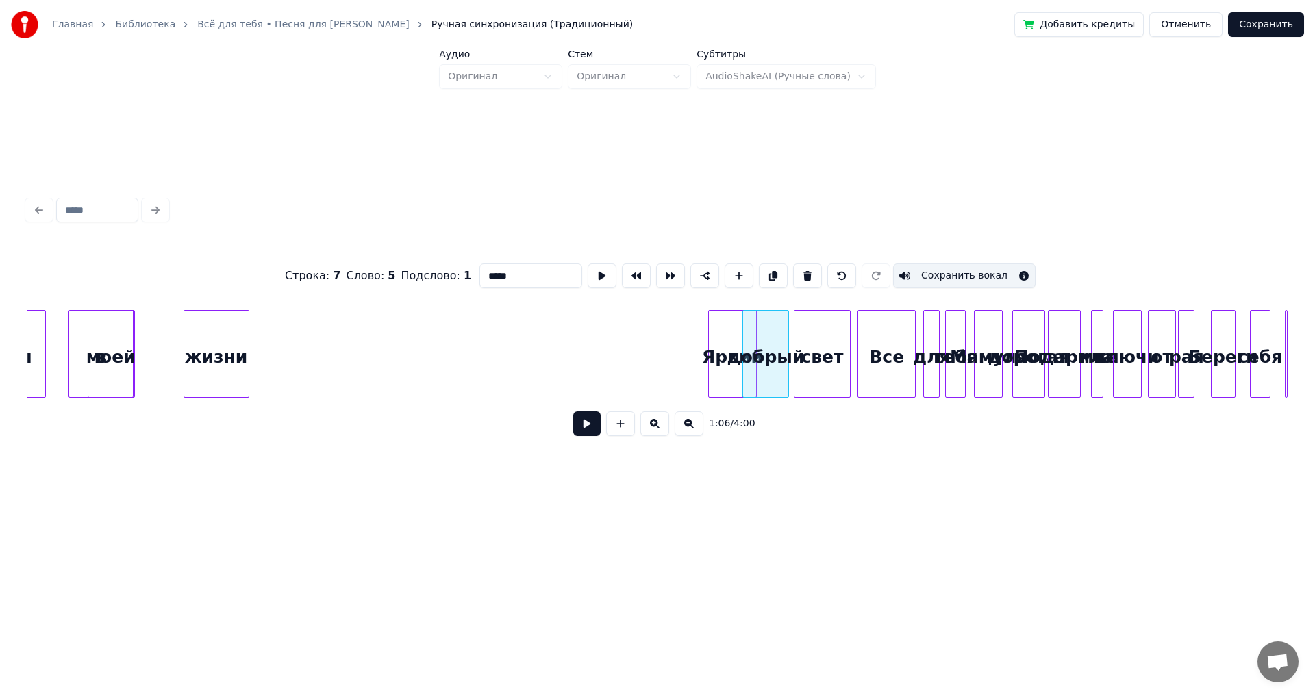
click at [742, 378] on div "Яркий" at bounding box center [732, 357] width 47 height 93
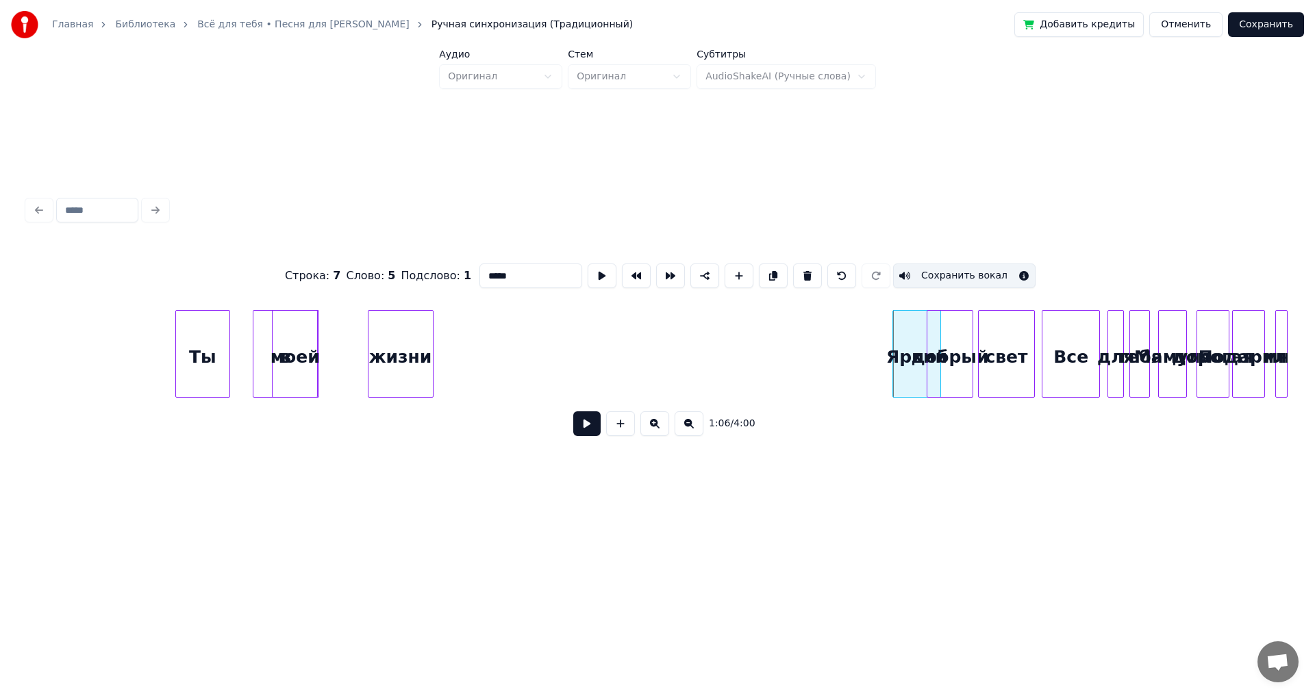
scroll to position [0, 12783]
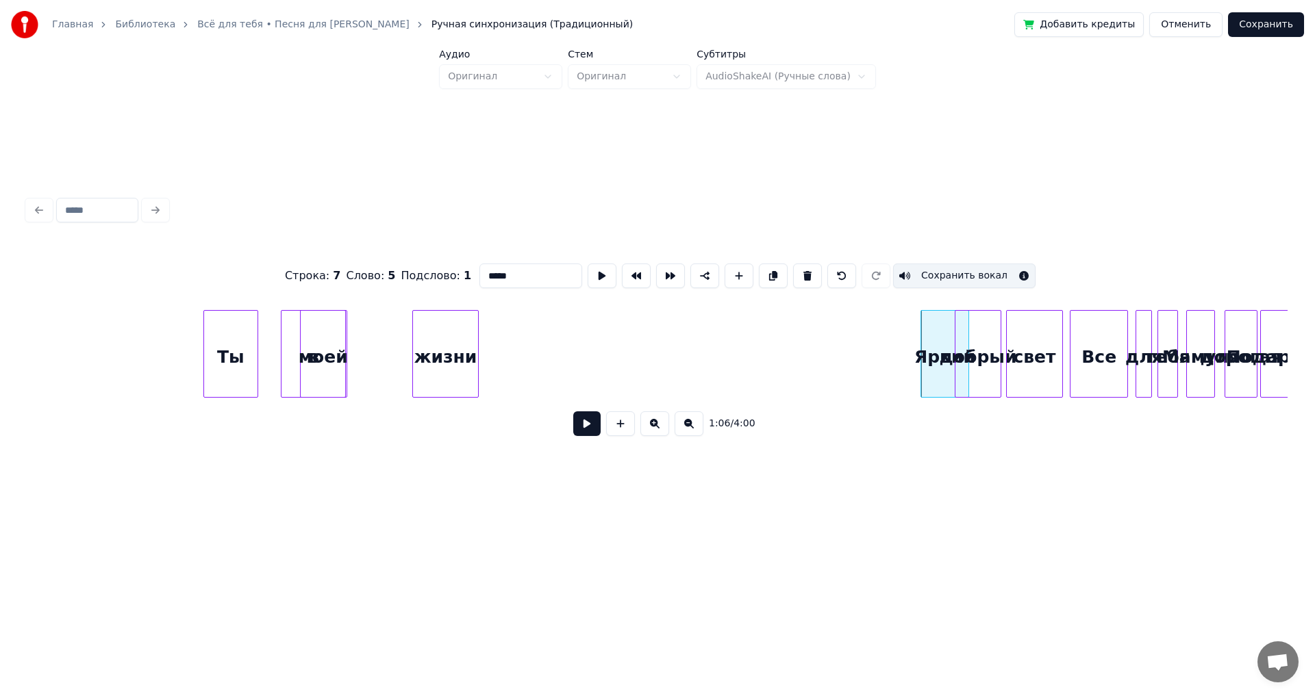
click at [455, 363] on div "жизни" at bounding box center [445, 357] width 64 height 93
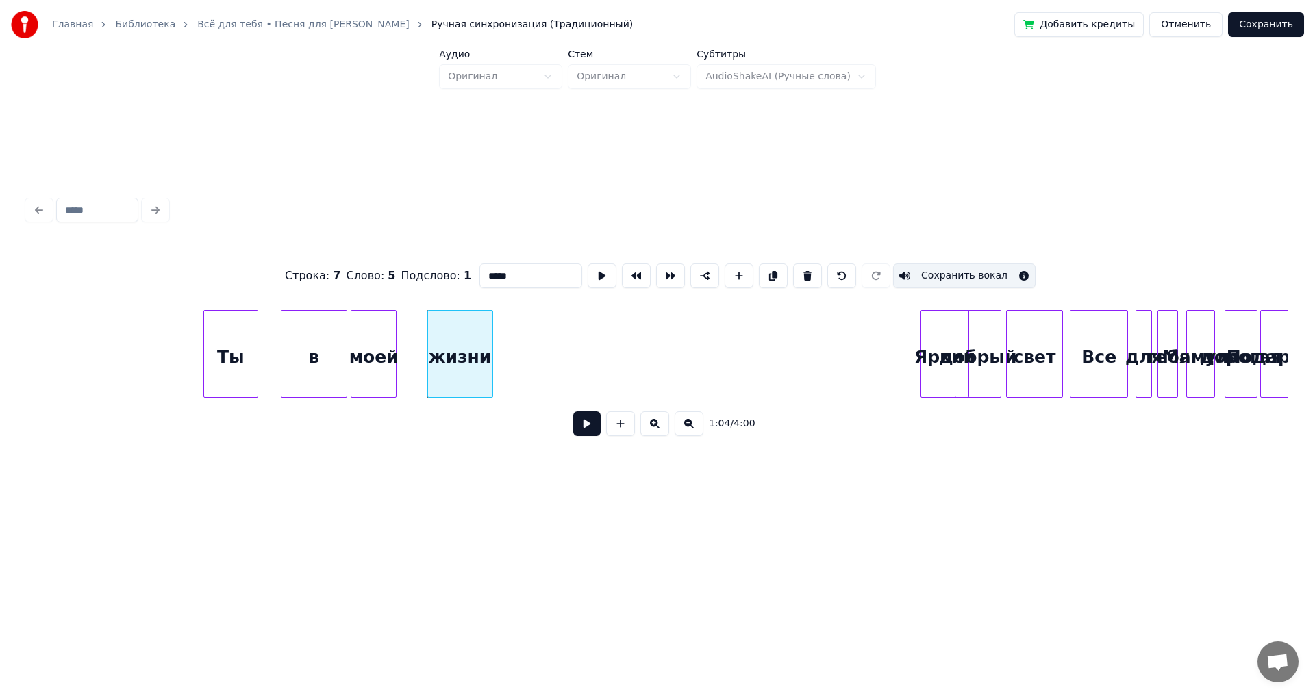
click at [386, 362] on div "моей" at bounding box center [373, 357] width 45 height 93
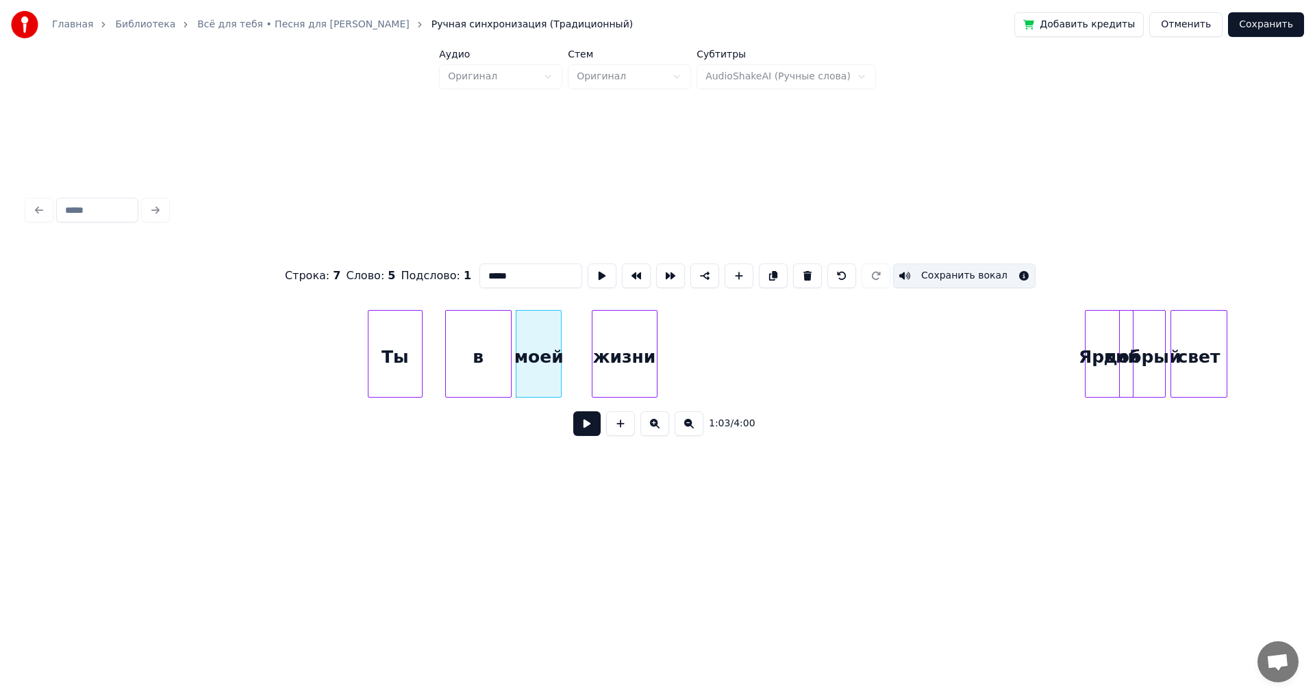
scroll to position [0, 12536]
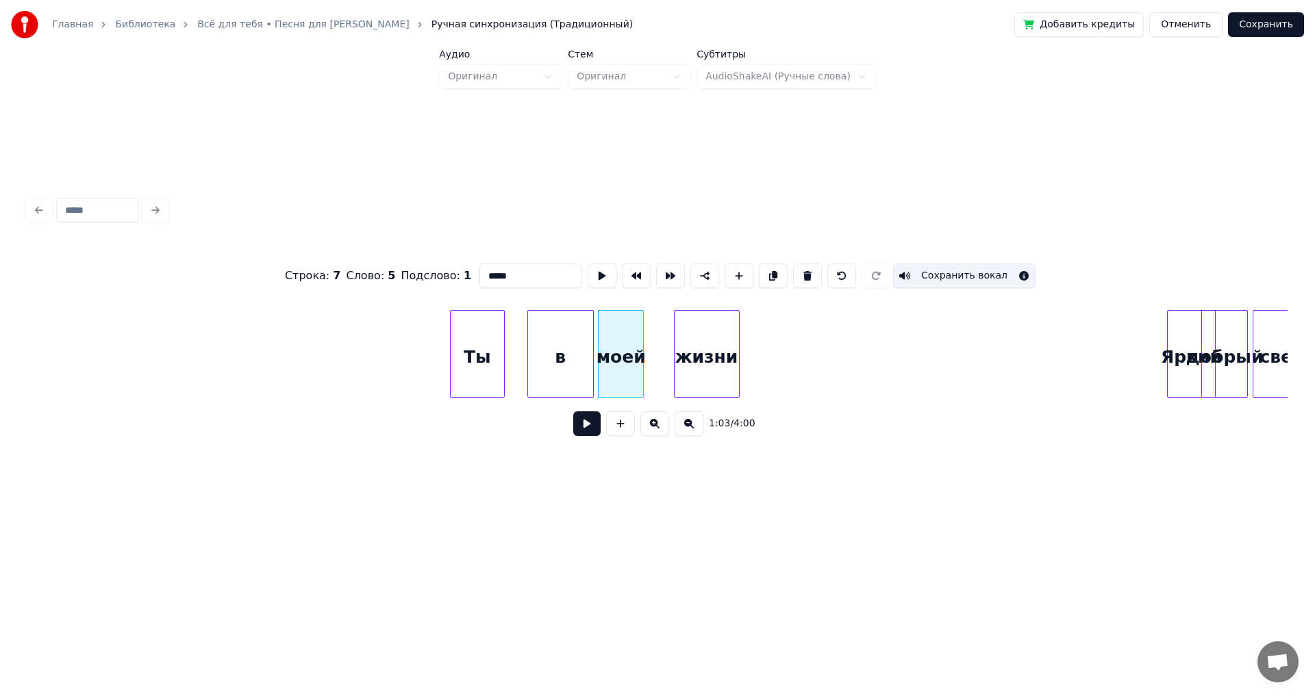
click at [688, 436] on button at bounding box center [688, 424] width 29 height 25
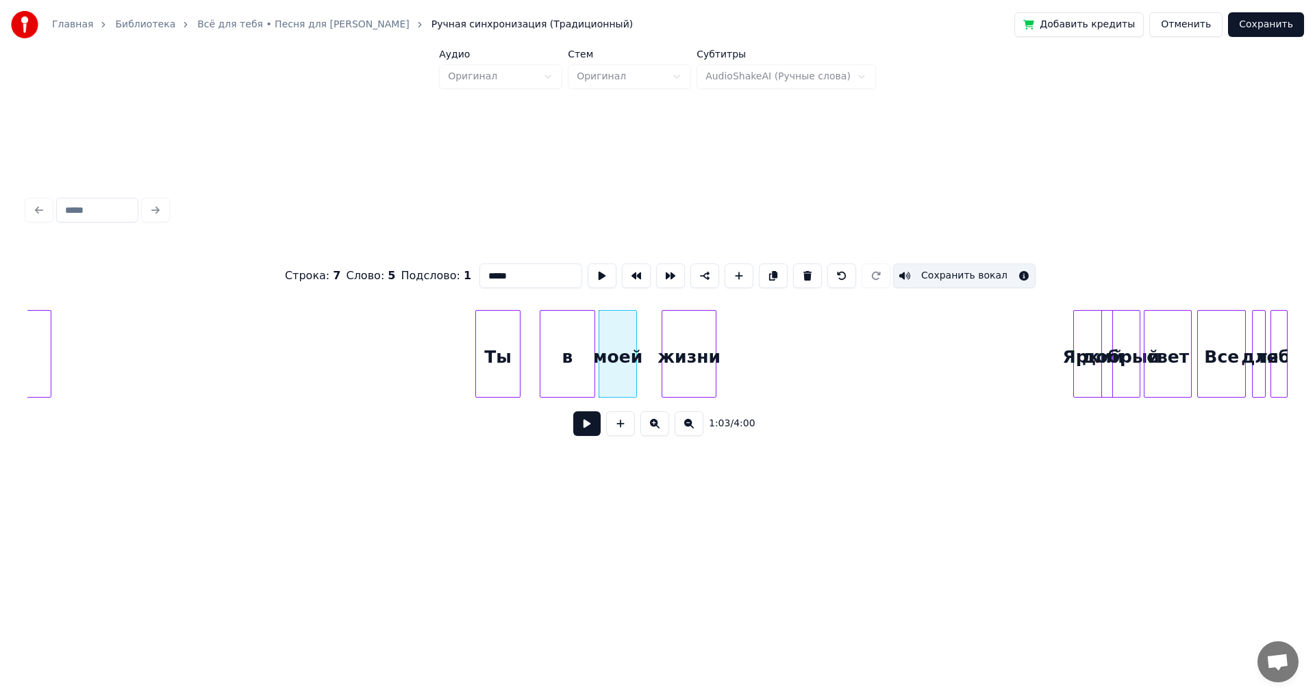
click at [688, 436] on button at bounding box center [688, 424] width 29 height 25
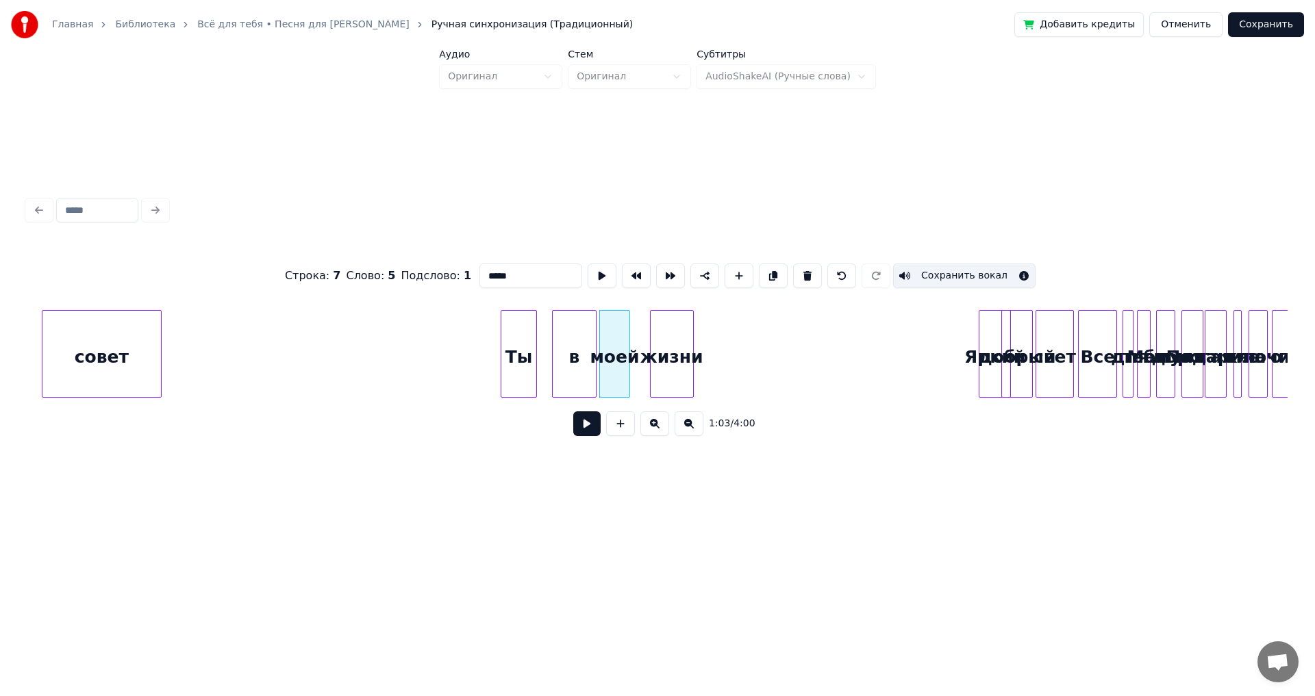
click at [688, 436] on button at bounding box center [688, 424] width 29 height 25
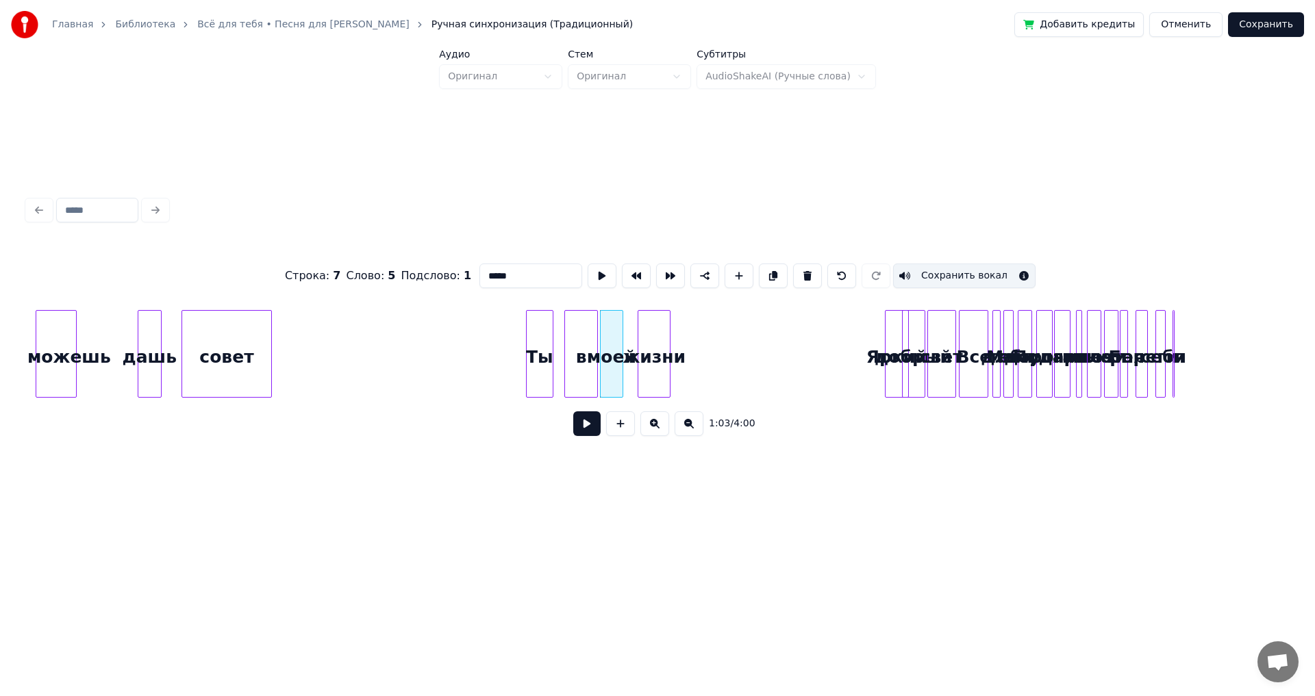
click at [688, 436] on button at bounding box center [688, 424] width 29 height 25
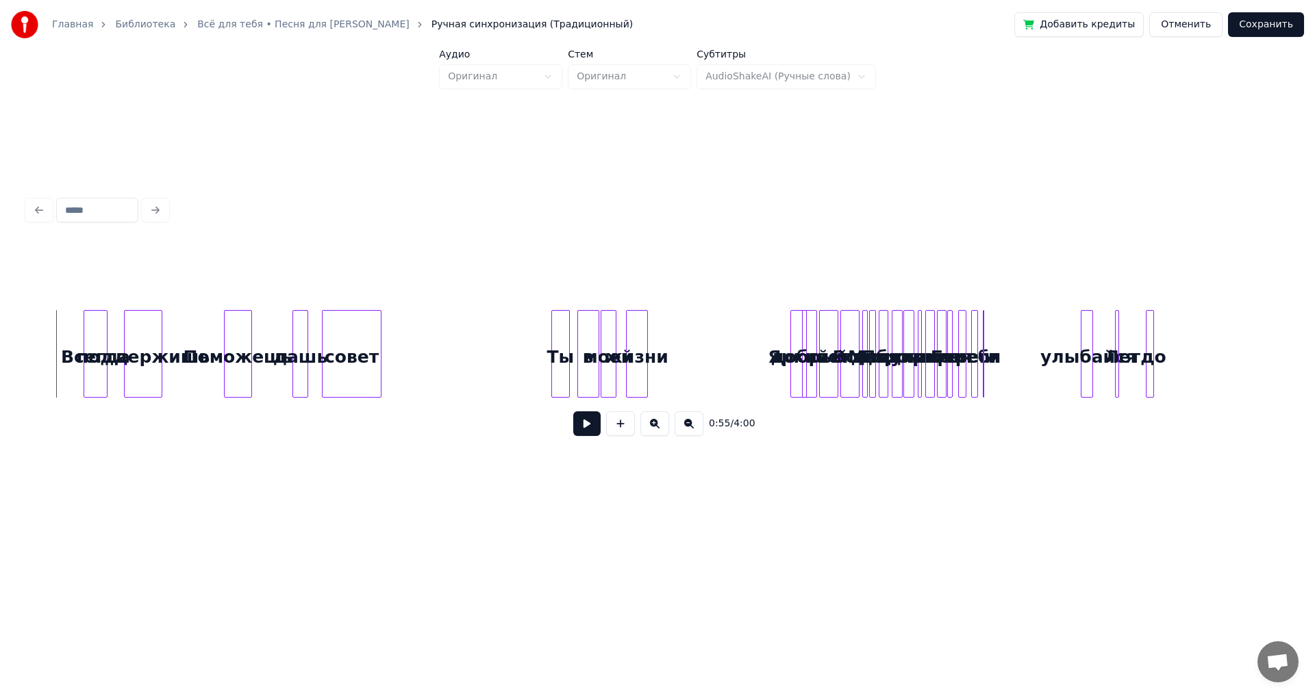
click at [582, 431] on button at bounding box center [586, 424] width 27 height 25
click at [766, 359] on div "жизни" at bounding box center [766, 357] width 21 height 93
click at [731, 362] on div "моей" at bounding box center [729, 357] width 14 height 93
click at [629, 354] on div "в" at bounding box center [626, 357] width 21 height 93
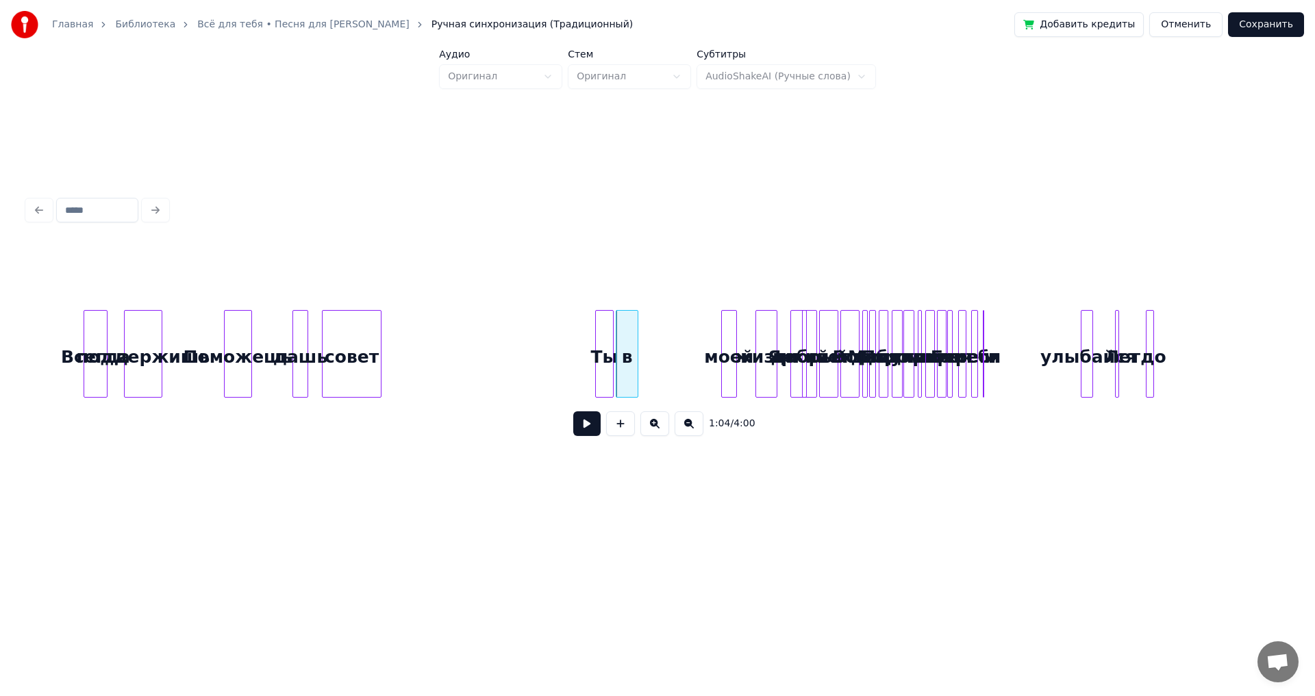
click at [605, 347] on div "Ты" at bounding box center [604, 357] width 17 height 93
click at [628, 338] on div "в" at bounding box center [626, 357] width 21 height 93
click at [625, 344] on div at bounding box center [627, 354] width 4 height 86
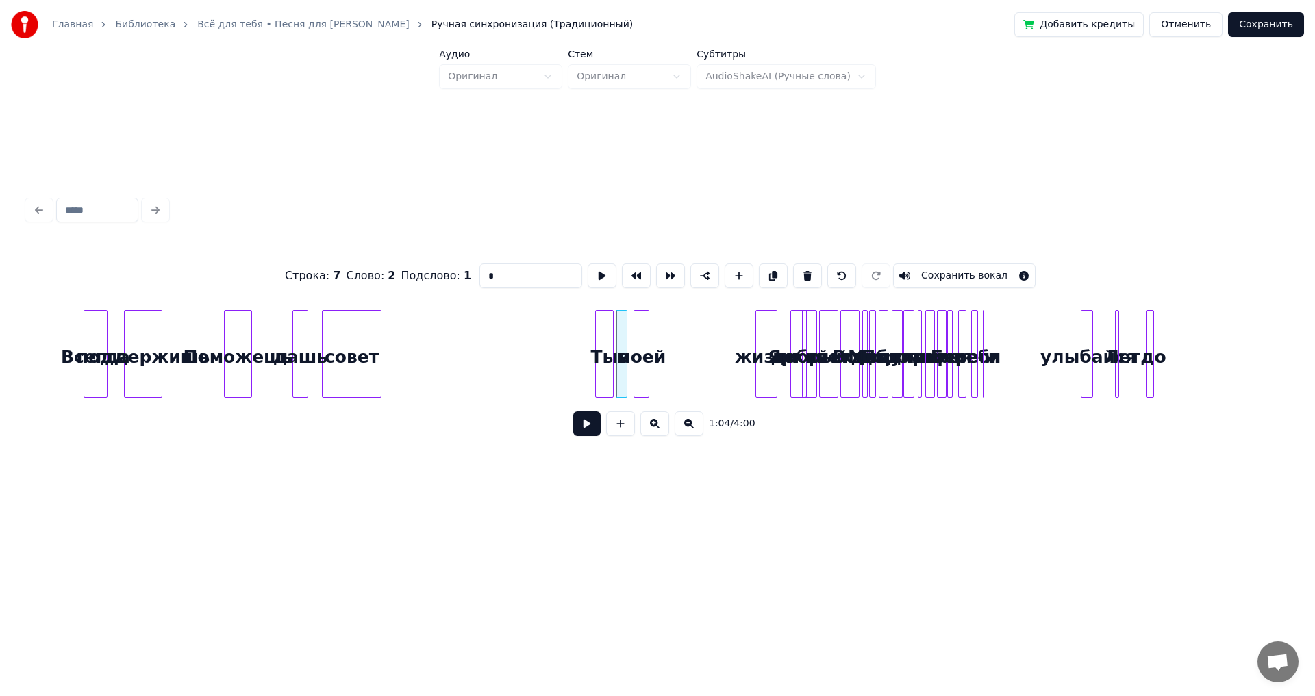
click at [640, 338] on div "моей" at bounding box center [641, 357] width 14 height 93
click at [663, 342] on div "жизни" at bounding box center [665, 357] width 21 height 93
click at [703, 346] on div "Яркий" at bounding box center [704, 357] width 14 height 93
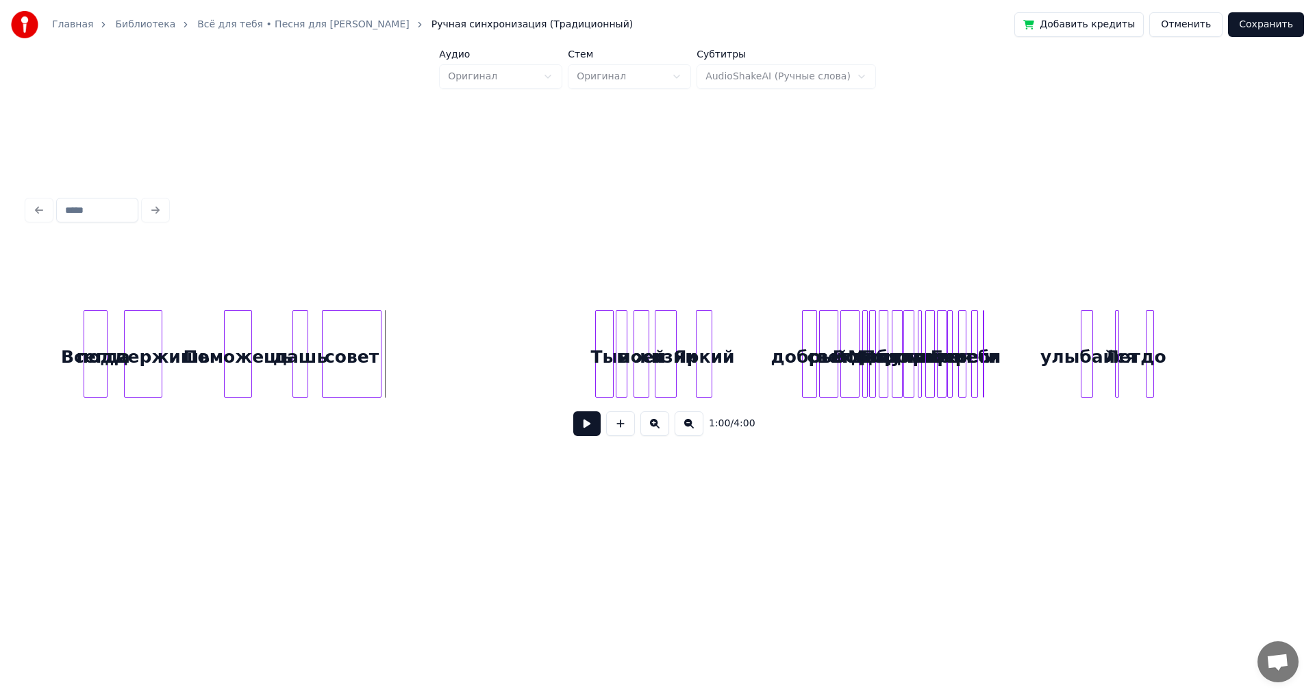
click at [582, 430] on button at bounding box center [586, 424] width 27 height 25
click at [581, 430] on button at bounding box center [586, 424] width 27 height 25
click at [755, 342] on div "Яркий" at bounding box center [758, 357] width 14 height 93
click at [668, 340] on div "жизни" at bounding box center [665, 357] width 21 height 93
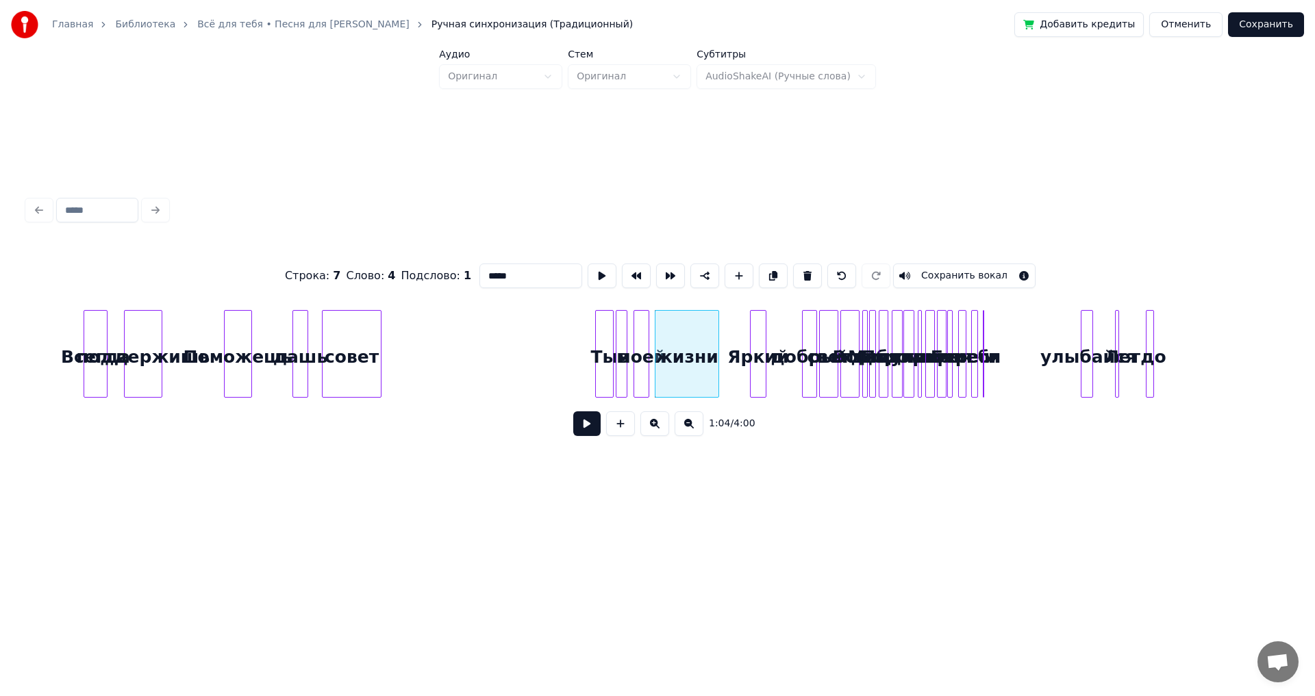
click at [718, 351] on div at bounding box center [716, 354] width 4 height 86
click at [692, 434] on button at bounding box center [688, 424] width 29 height 25
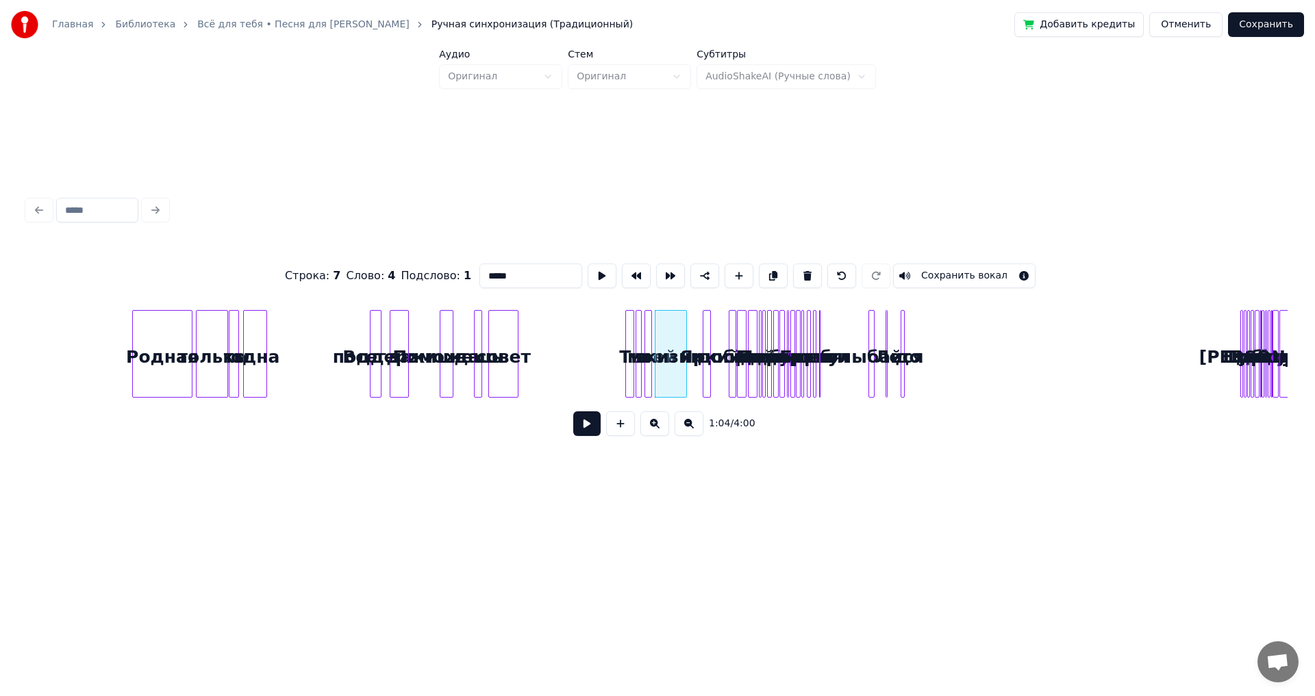
click at [692, 434] on button at bounding box center [688, 424] width 29 height 25
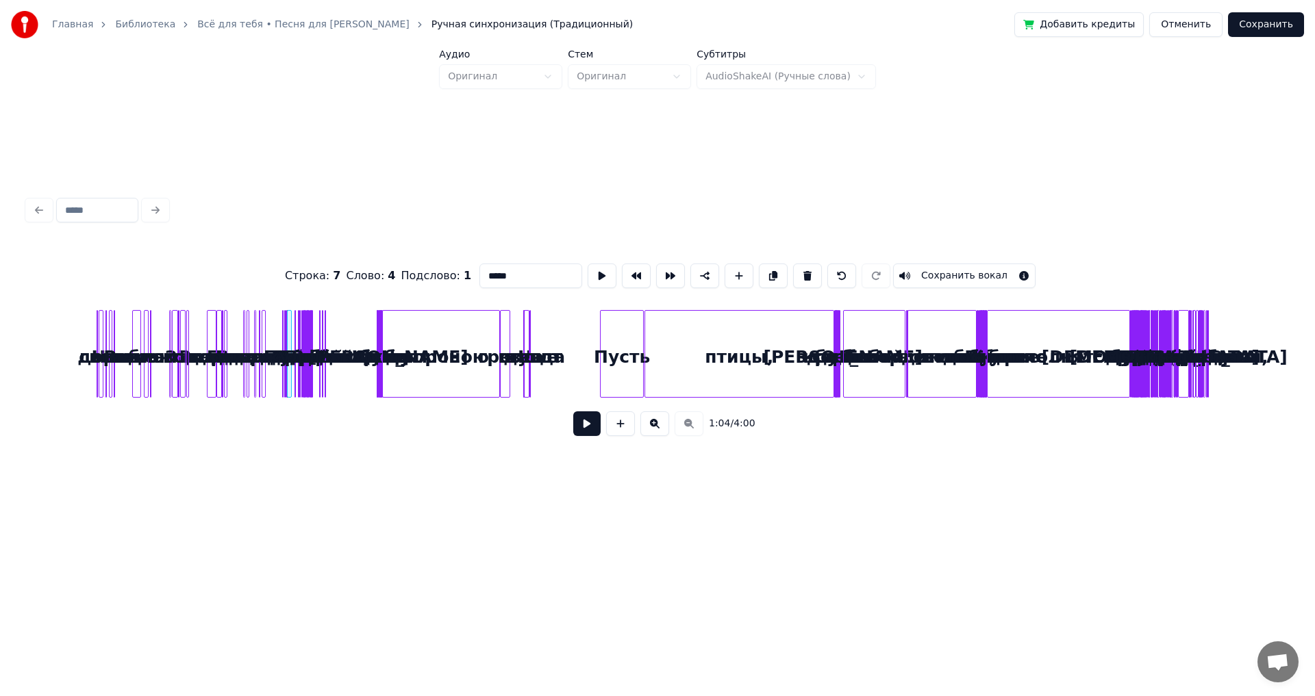
scroll to position [0, 0]
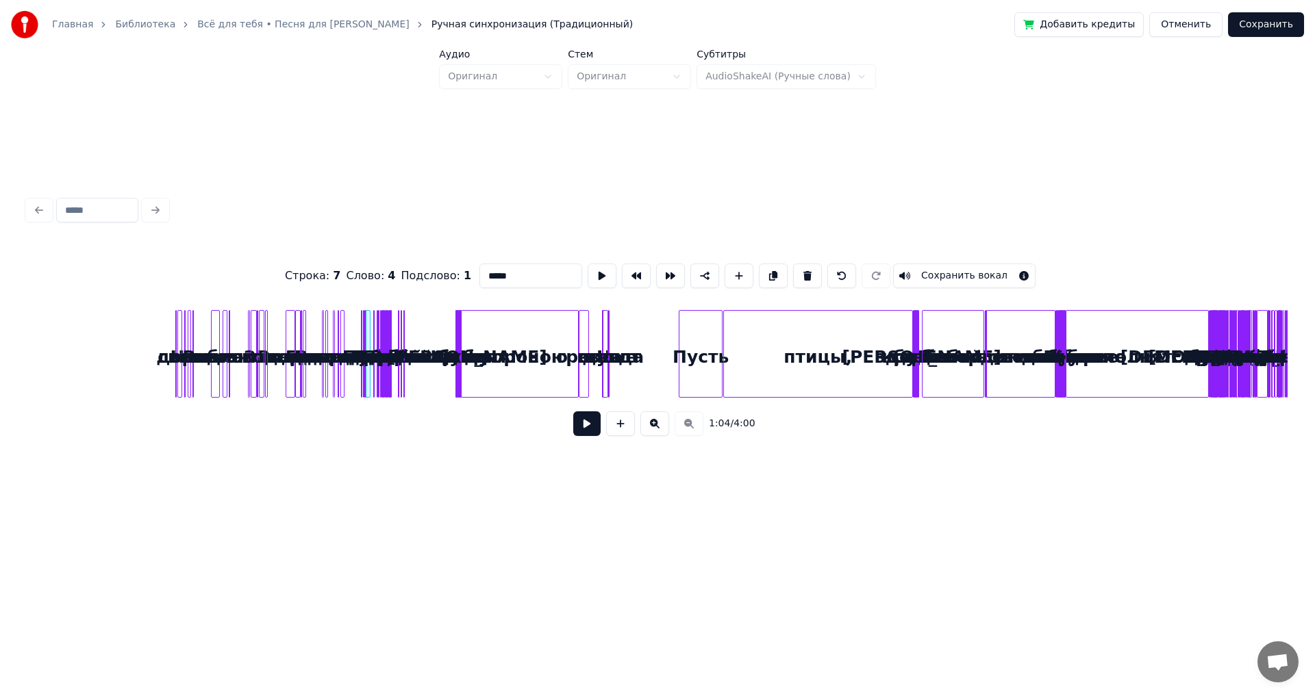
click at [658, 425] on button at bounding box center [654, 424] width 29 height 25
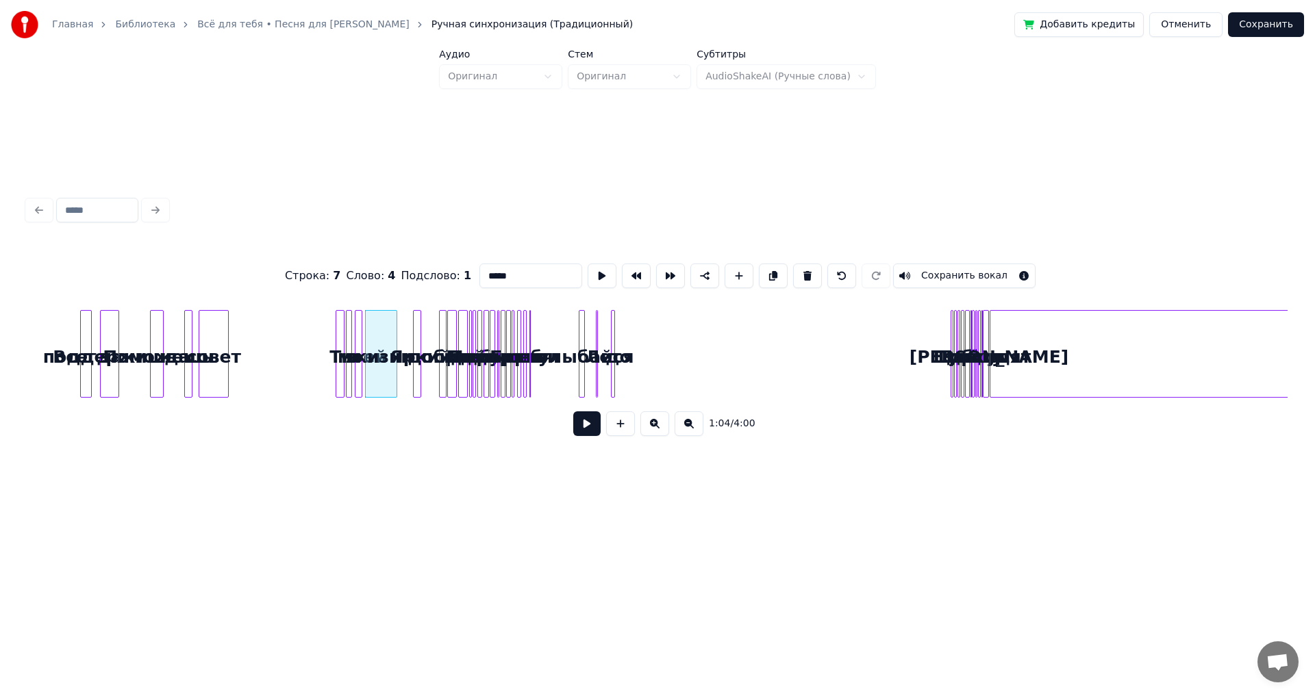
click at [653, 429] on button at bounding box center [654, 424] width 29 height 25
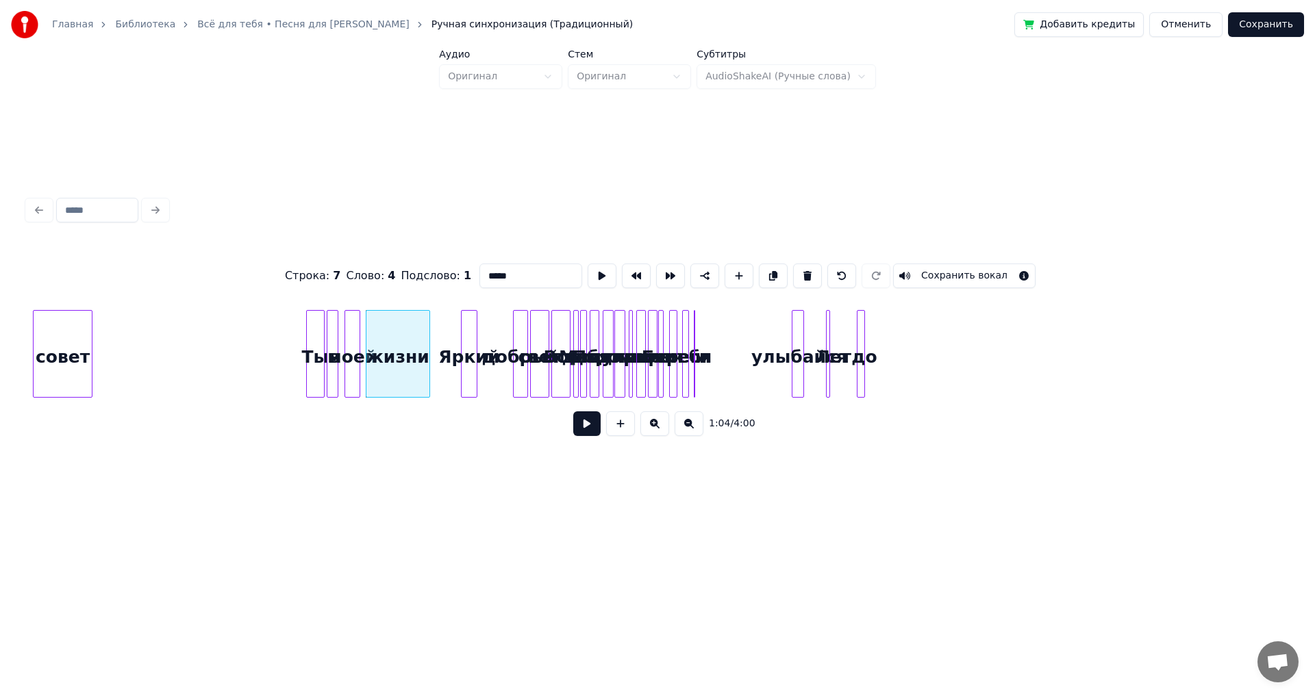
click at [653, 429] on button at bounding box center [654, 424] width 29 height 25
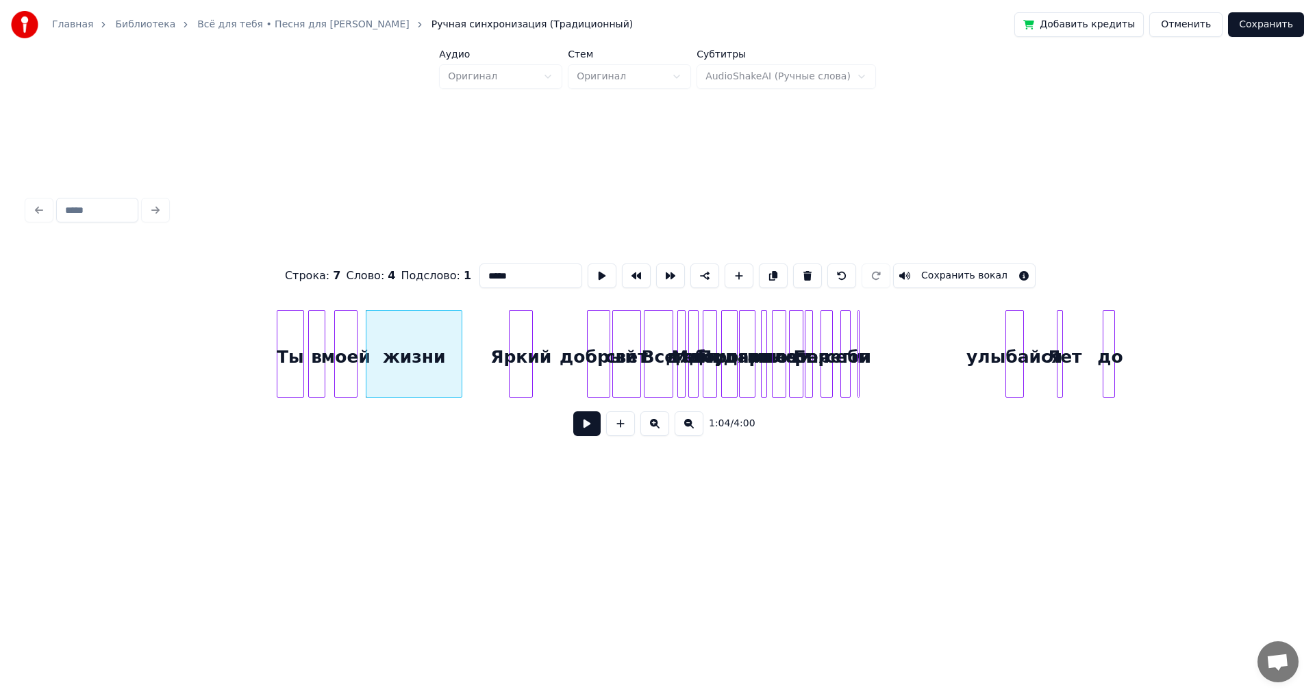
click at [653, 429] on button at bounding box center [654, 424] width 29 height 25
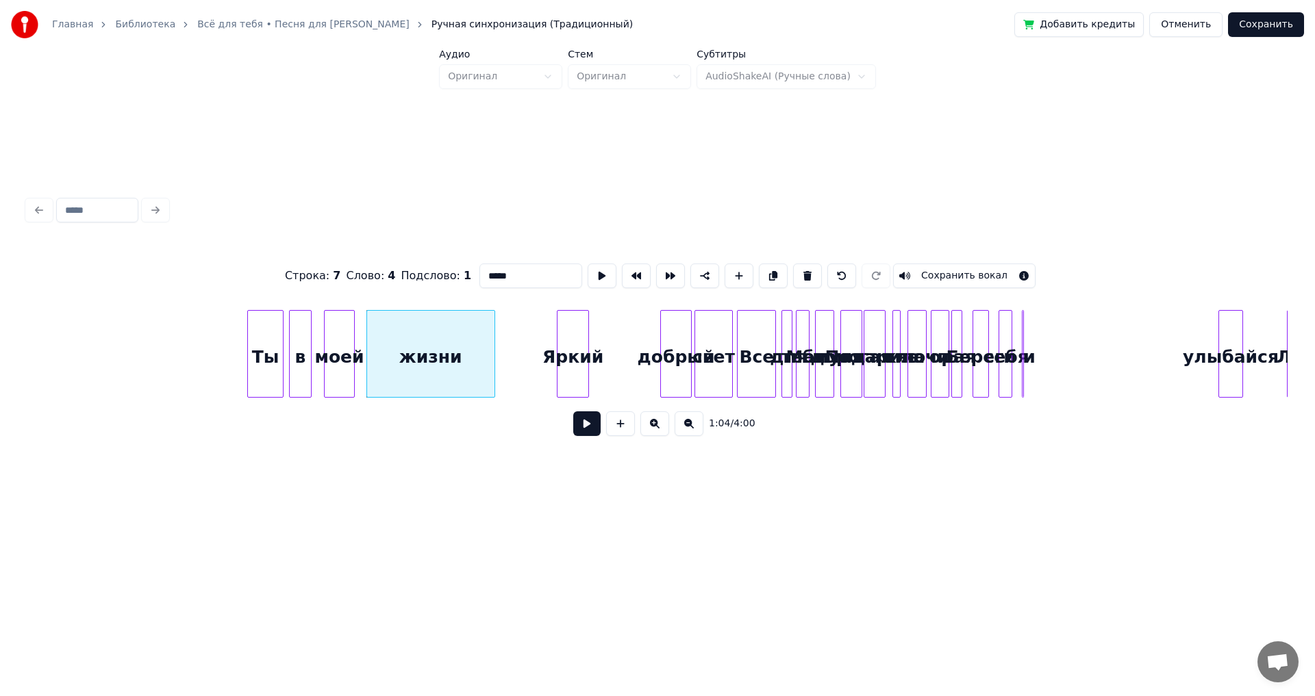
click at [653, 429] on button at bounding box center [654, 424] width 29 height 25
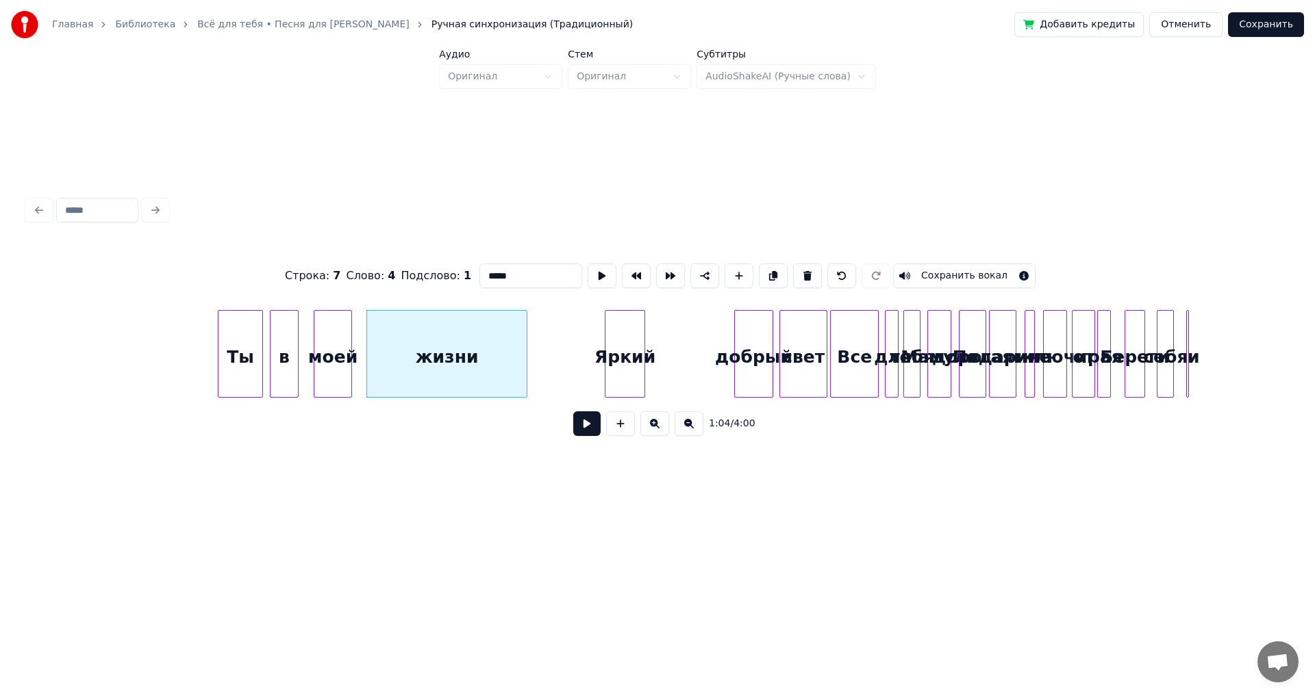
click at [809, 356] on div "свет" at bounding box center [803, 357] width 47 height 93
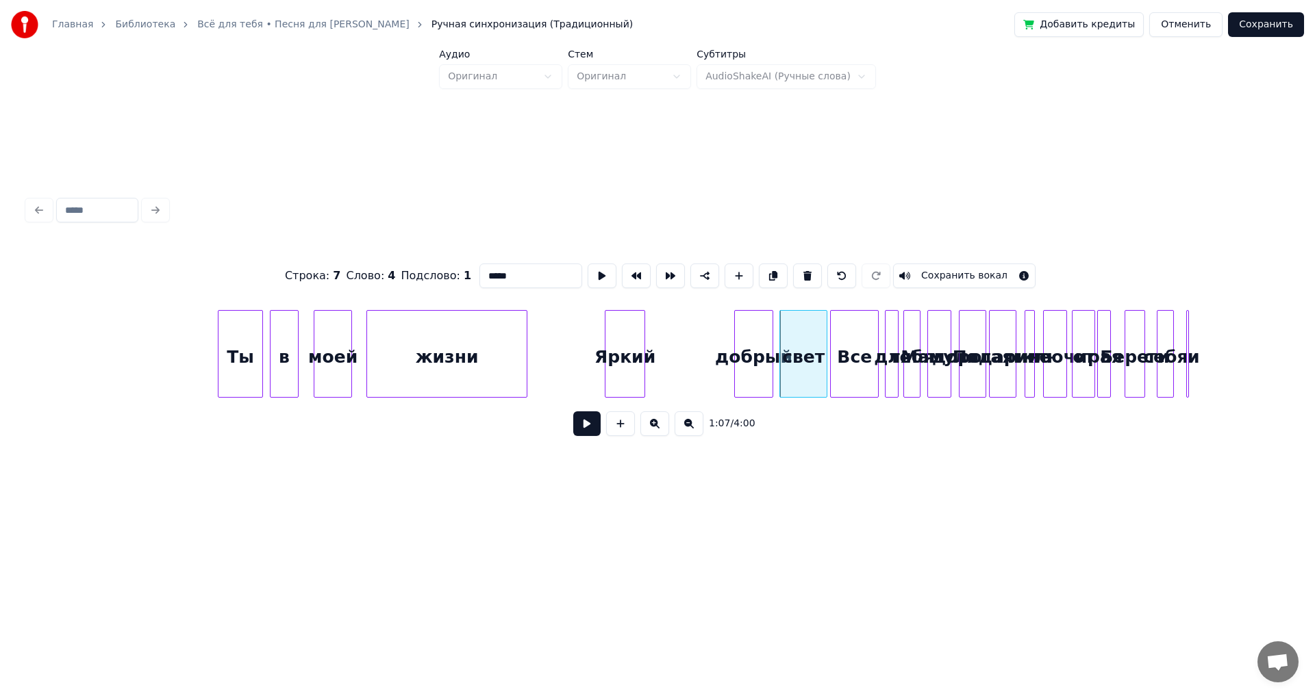
click at [857, 376] on div "Все" at bounding box center [854, 357] width 47 height 93
click at [850, 351] on div at bounding box center [849, 354] width 4 height 86
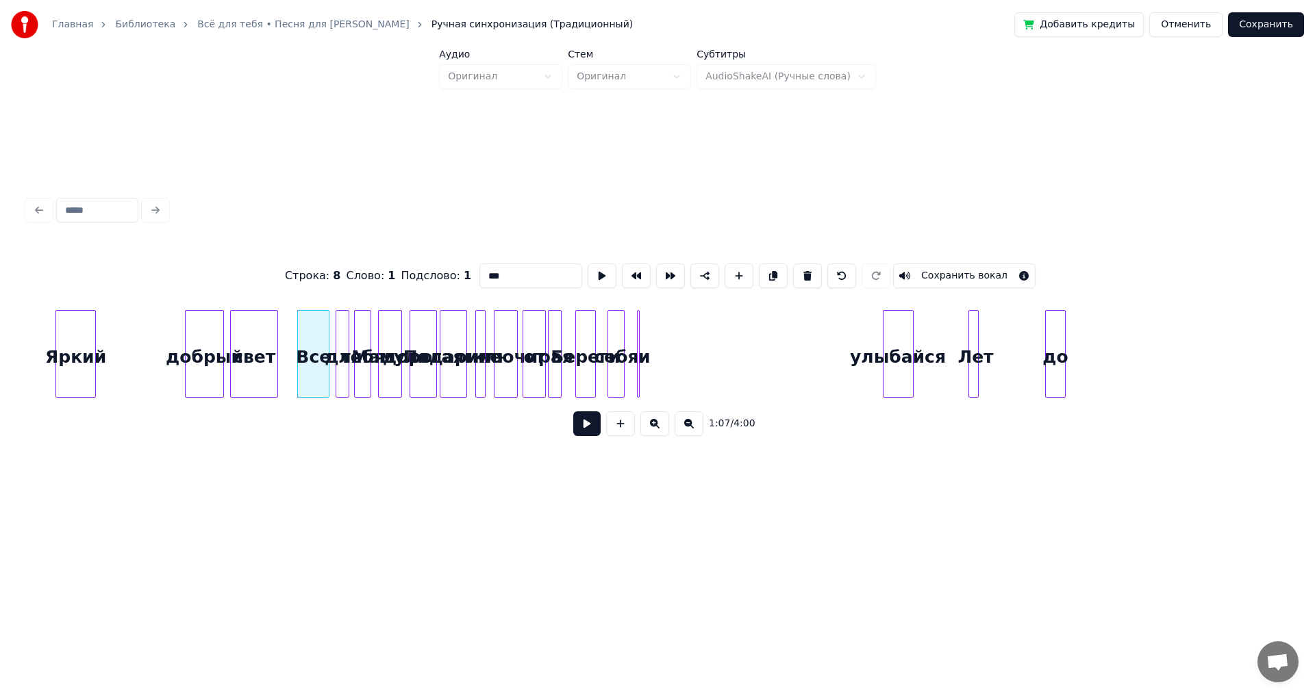
scroll to position [0, 11358]
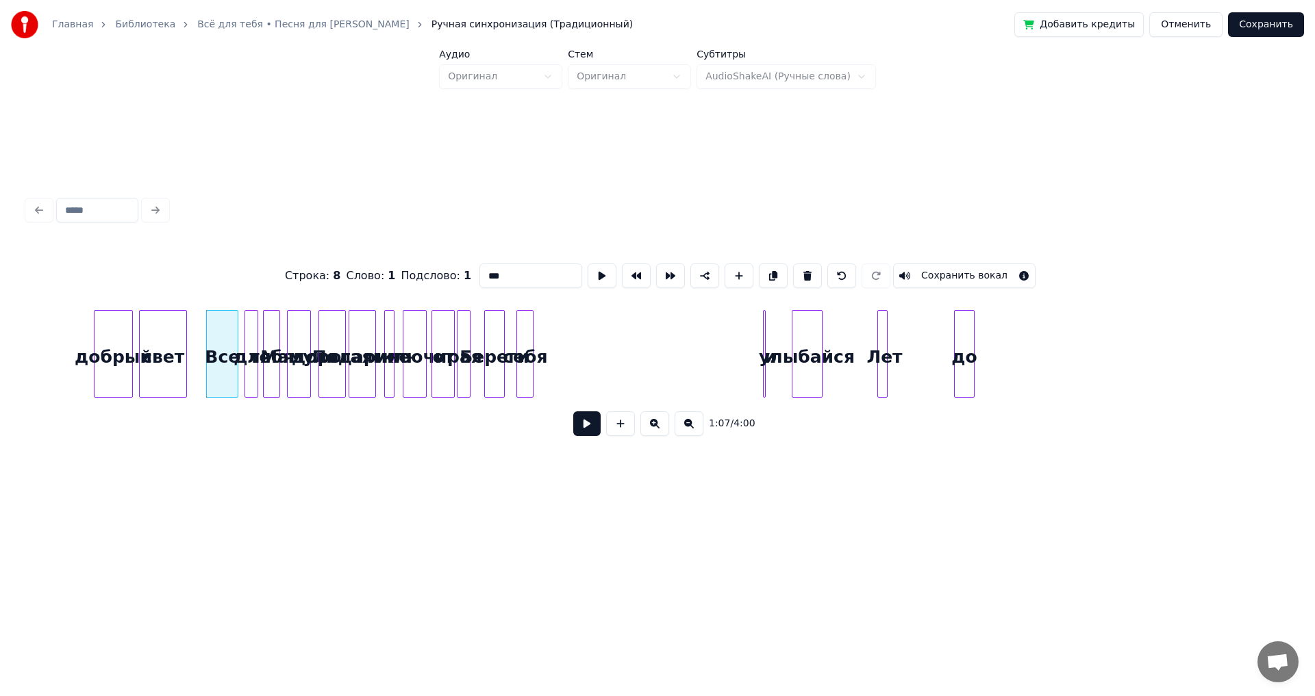
click at [1261, 379] on div "до" at bounding box center [1250, 357] width 19 height 93
click at [1236, 368] on div "Лет" at bounding box center [1233, 357] width 14 height 93
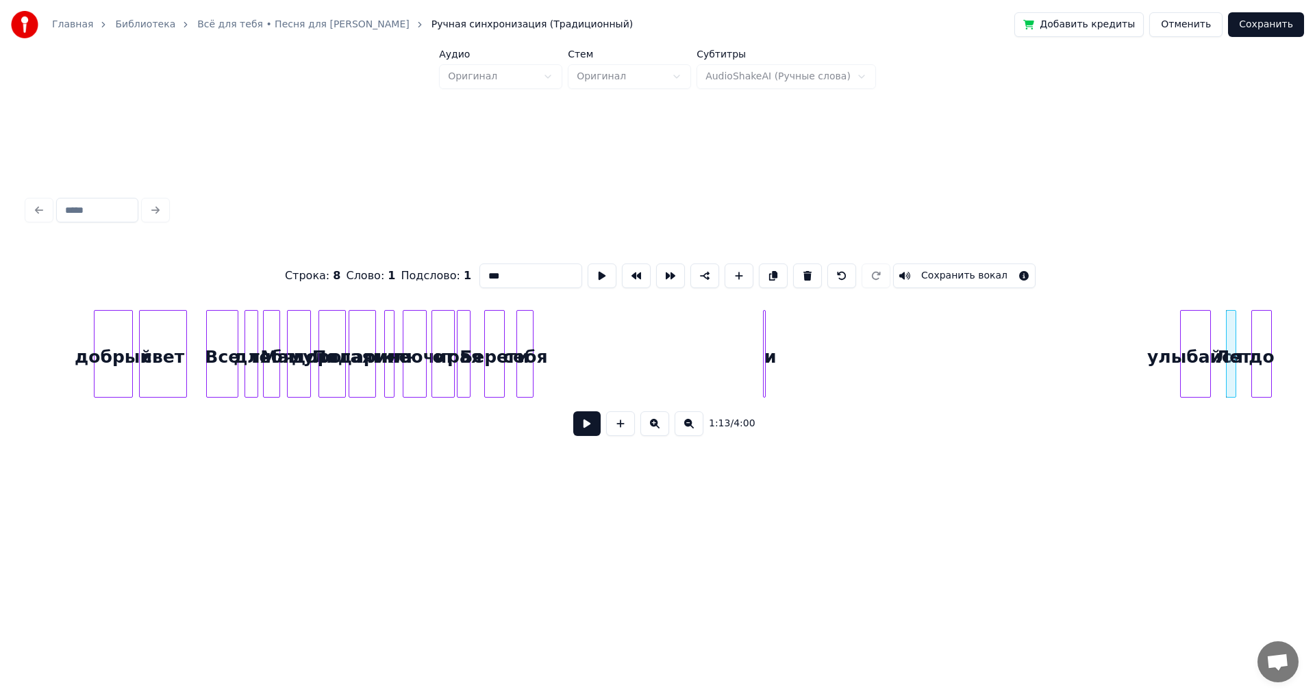
click at [1198, 366] on div "улыбайся" at bounding box center [1195, 357] width 29 height 93
click at [1157, 381] on div "и" at bounding box center [1152, 357] width 14 height 93
click at [1139, 349] on div "себя" at bounding box center [1138, 357] width 16 height 93
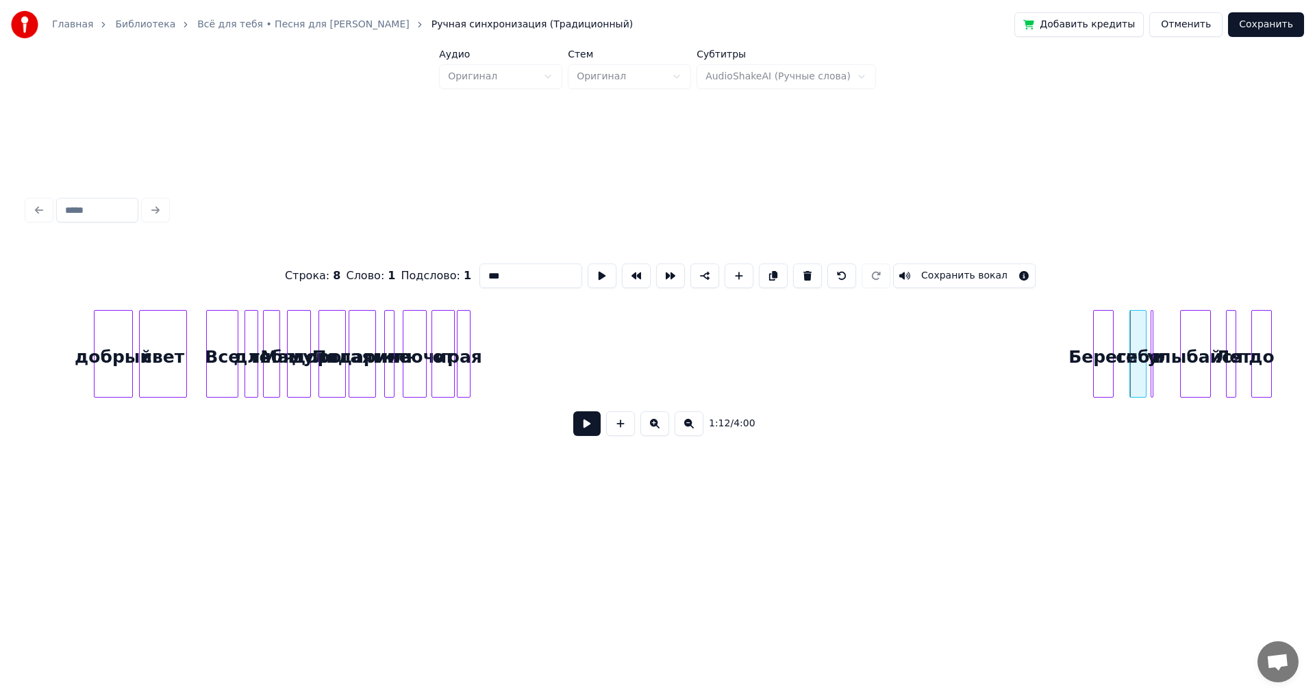
click at [1105, 347] on div "Береги" at bounding box center [1103, 357] width 19 height 93
click at [462, 338] on div at bounding box center [459, 354] width 4 height 86
type input "***"
click at [1073, 357] on div "рая" at bounding box center [1071, 357] width 14 height 93
click at [1048, 355] on div "от" at bounding box center [1044, 357] width 22 height 93
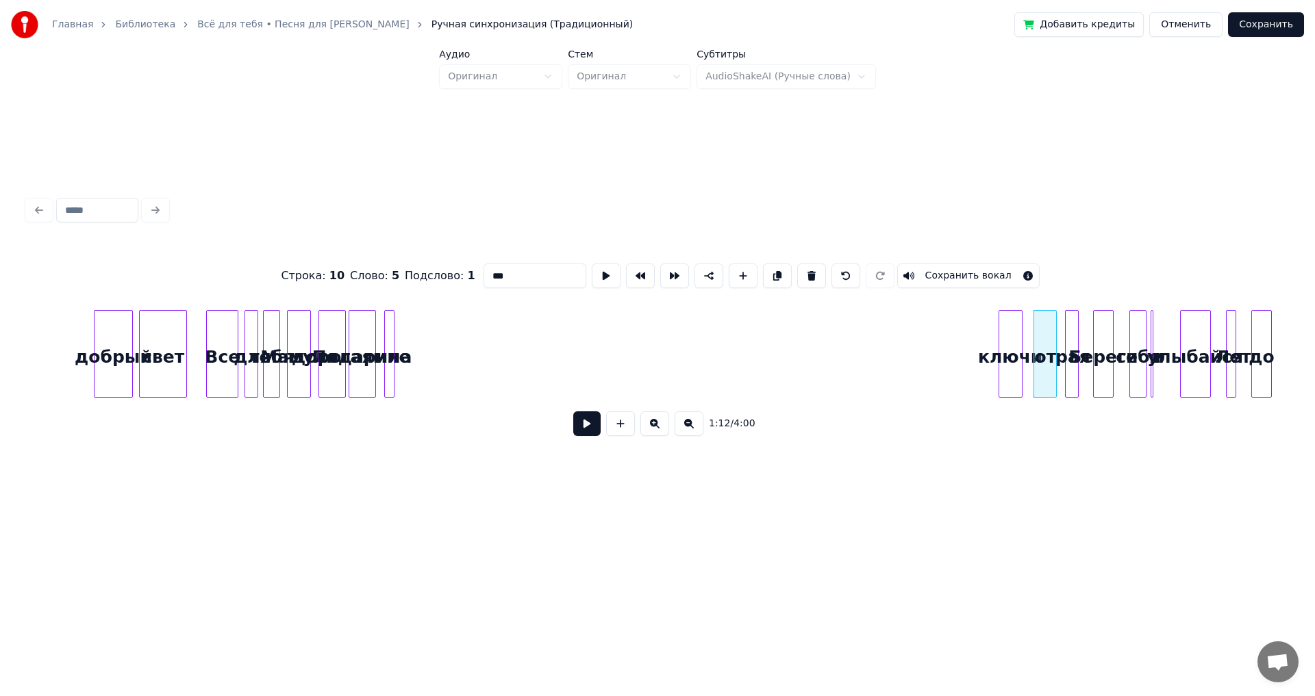
click at [1015, 364] on div "ключи" at bounding box center [1010, 357] width 23 height 93
click at [981, 368] on div "мне" at bounding box center [976, 357] width 14 height 93
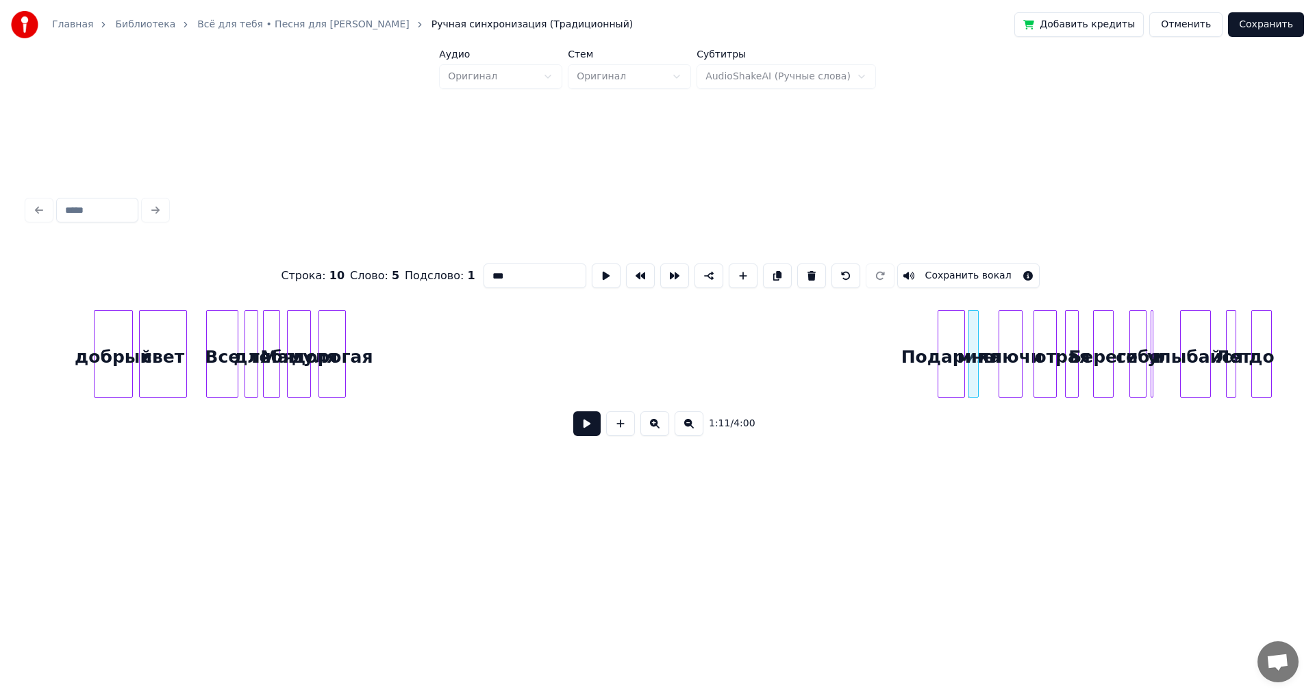
click at [953, 379] on div "Подарила" at bounding box center [951, 357] width 26 height 93
click at [902, 374] on div "дорогая" at bounding box center [903, 357] width 26 height 93
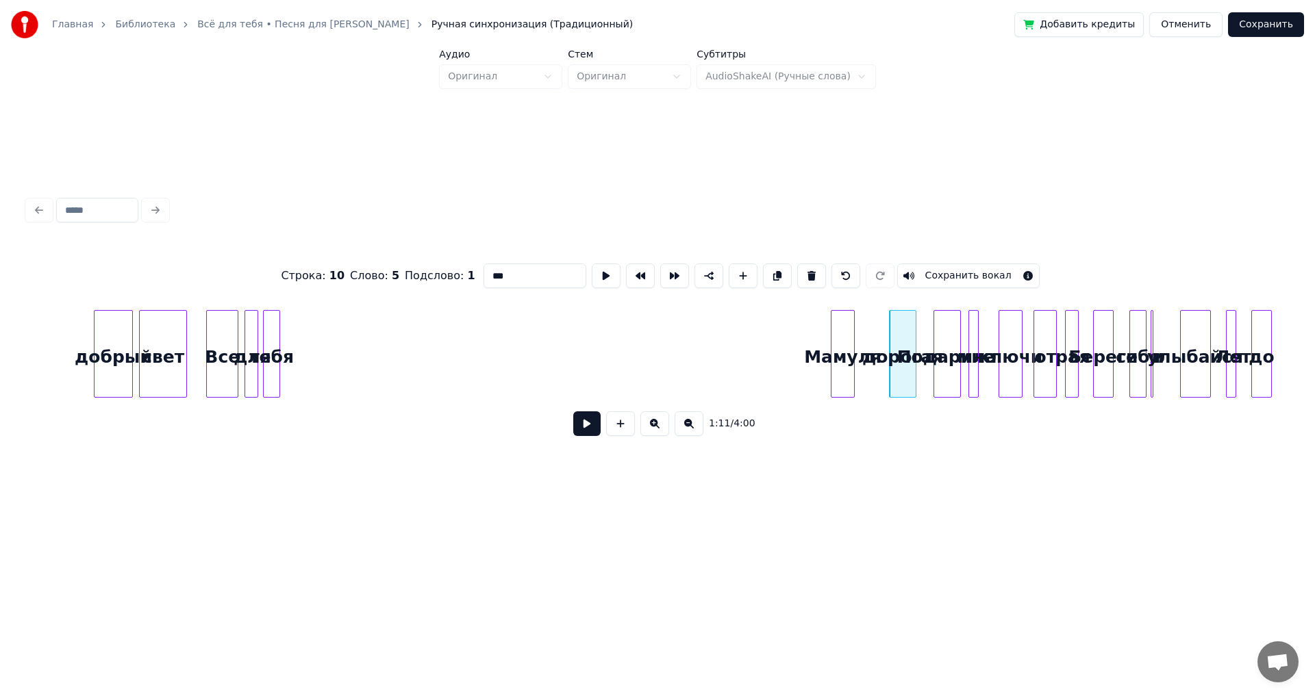
click at [839, 370] on div "Мамуля" at bounding box center [842, 357] width 23 height 93
click at [818, 379] on div "тебя" at bounding box center [815, 357] width 16 height 93
click at [264, 344] on div at bounding box center [262, 354] width 4 height 86
click at [780, 380] on div "для" at bounding box center [779, 357] width 19 height 93
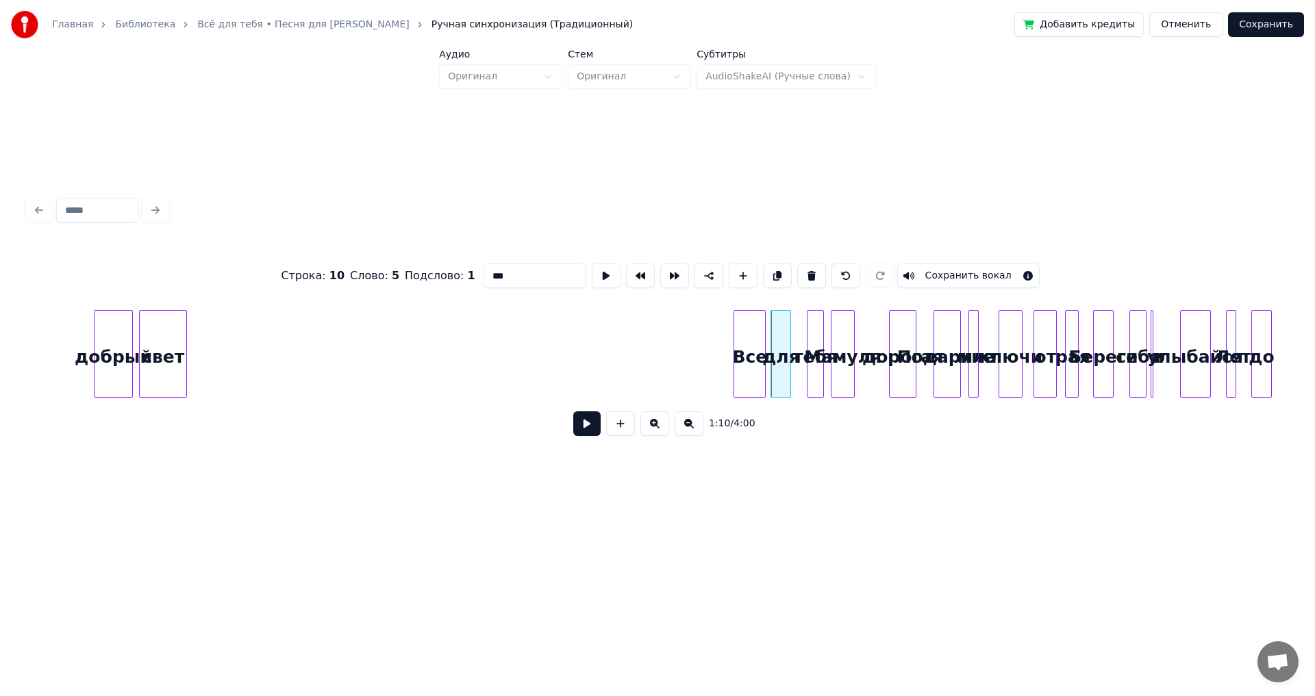
click at [752, 376] on div "Все" at bounding box center [749, 357] width 31 height 93
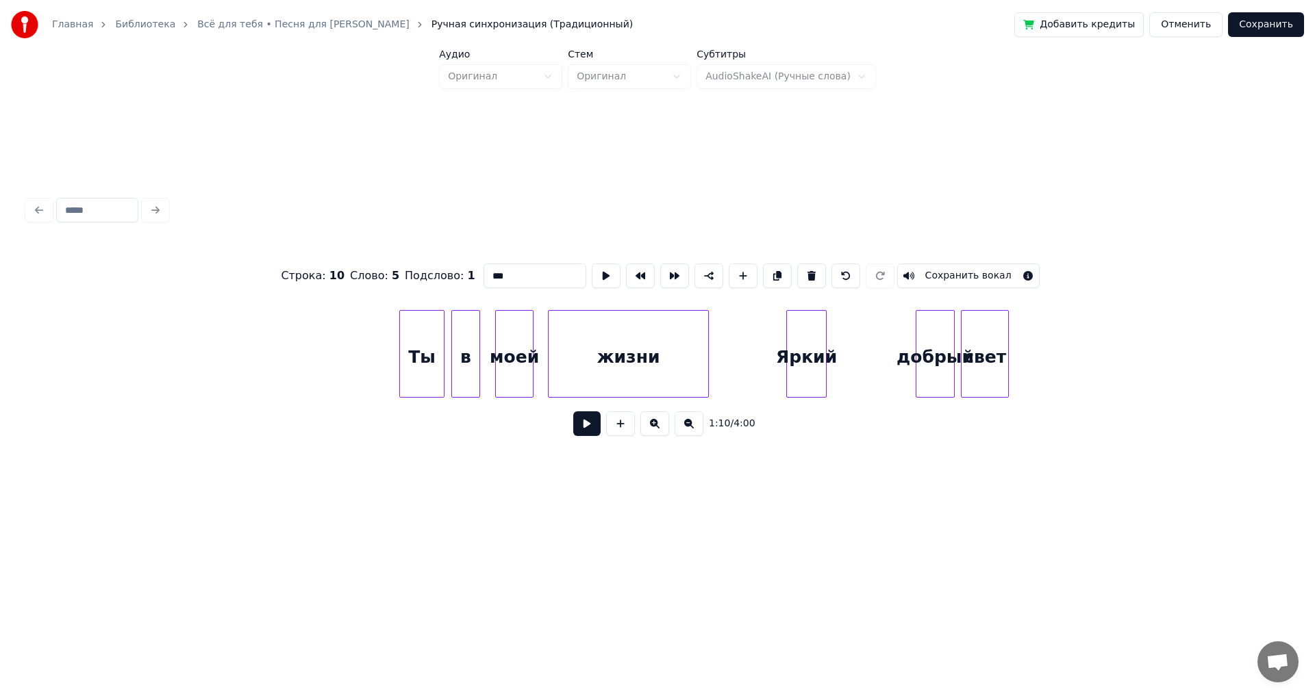
scroll to position [0, 10492]
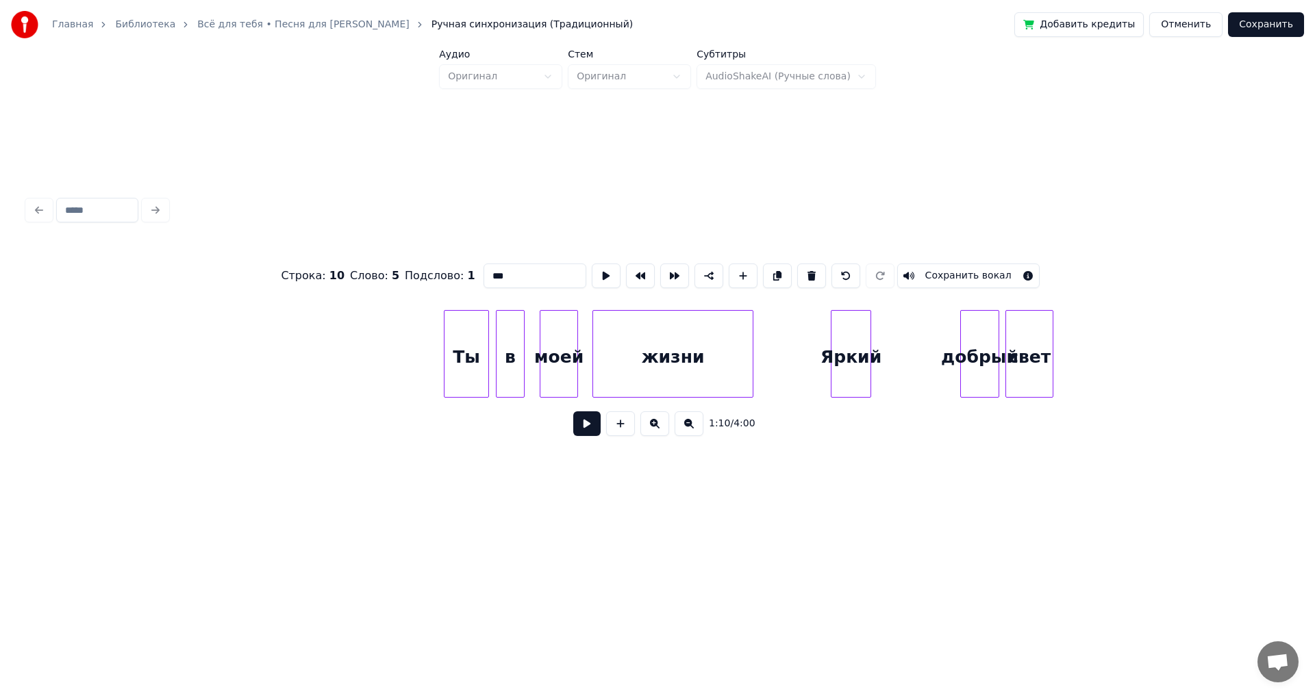
click at [575, 432] on button at bounding box center [586, 424] width 27 height 25
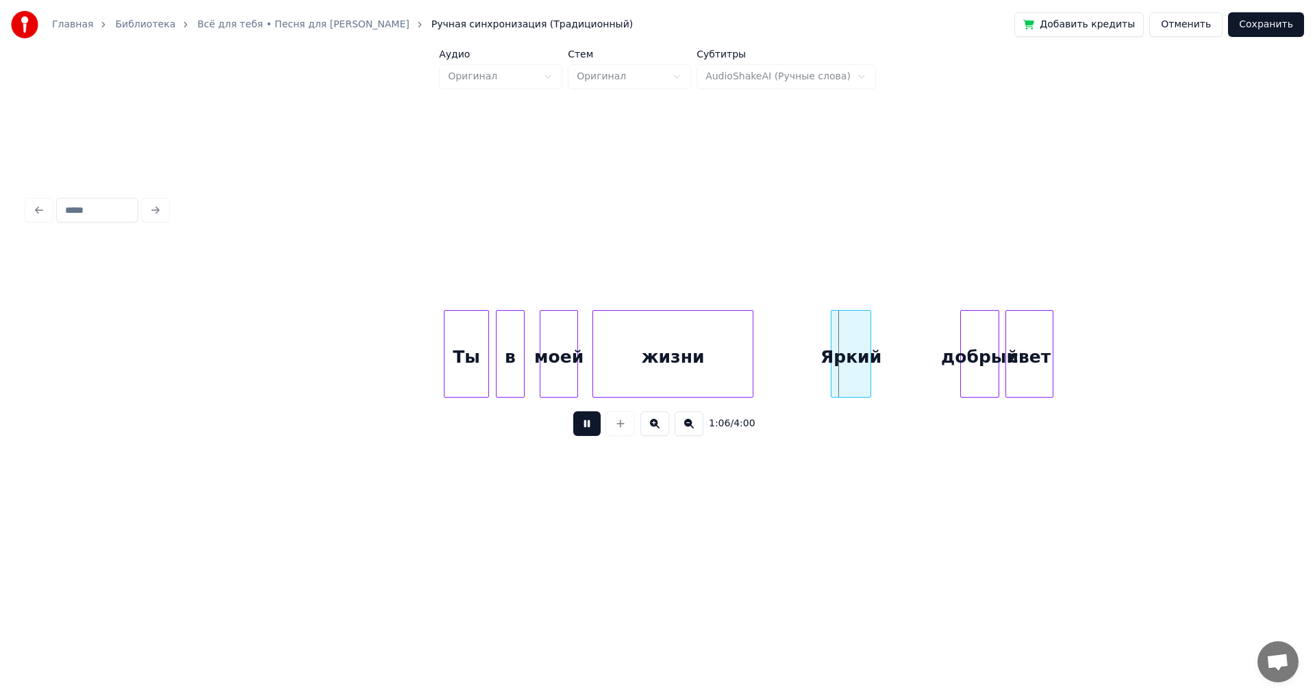
click at [575, 432] on button at bounding box center [586, 424] width 27 height 25
click at [823, 386] on div "Яркий" at bounding box center [819, 357] width 38 height 93
click at [581, 429] on button at bounding box center [586, 424] width 27 height 25
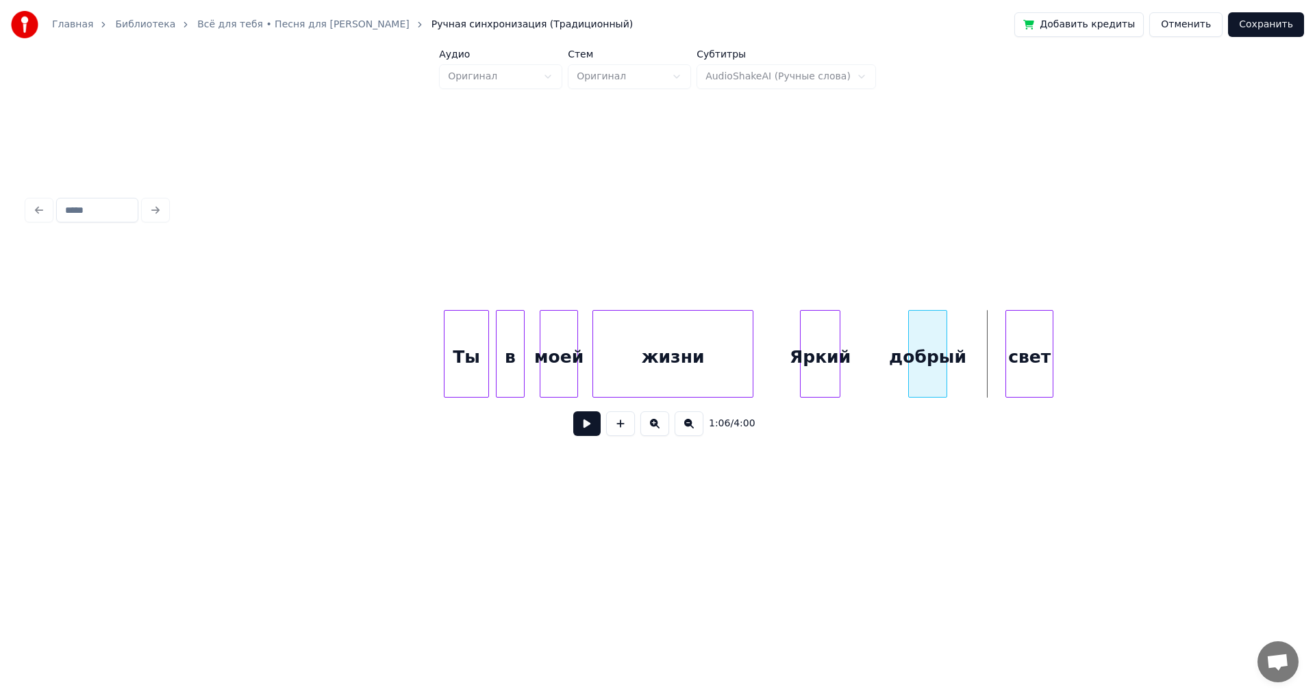
click at [918, 370] on div "добрый" at bounding box center [928, 357] width 38 height 93
click at [1003, 373] on div "свет" at bounding box center [1008, 357] width 47 height 93
click at [592, 434] on button at bounding box center [586, 424] width 27 height 25
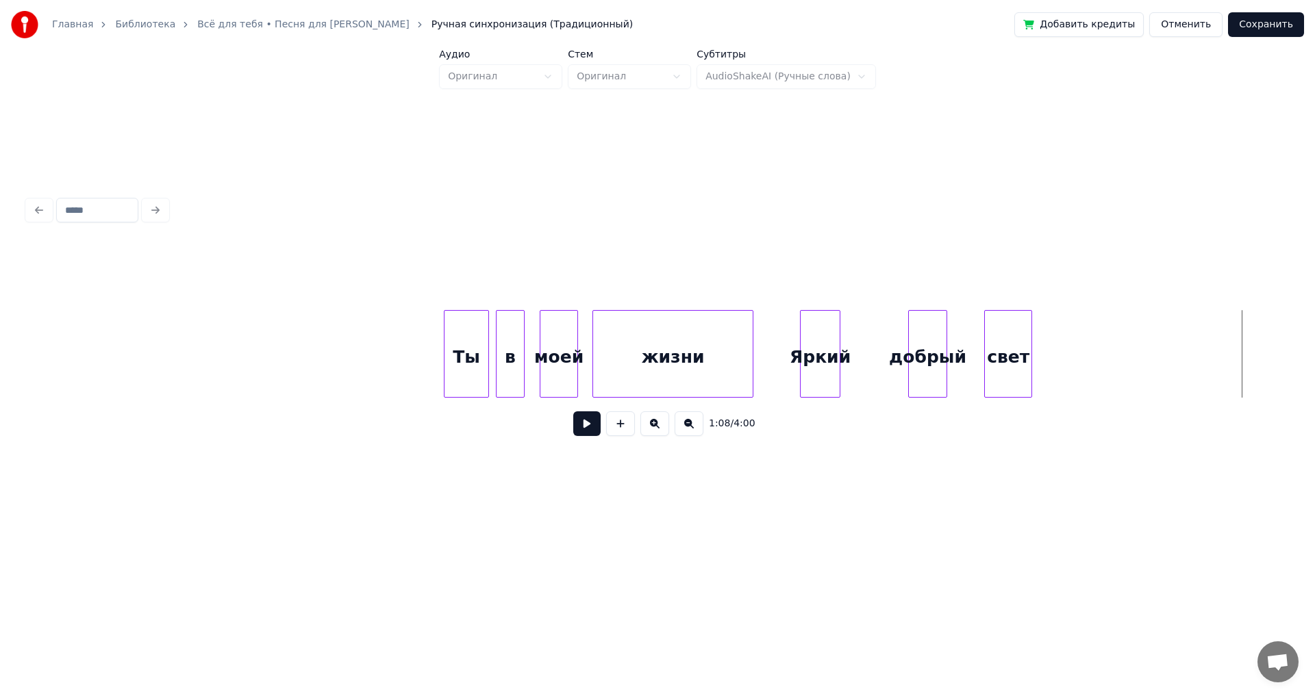
click at [1011, 364] on div "свет" at bounding box center [1008, 357] width 47 height 93
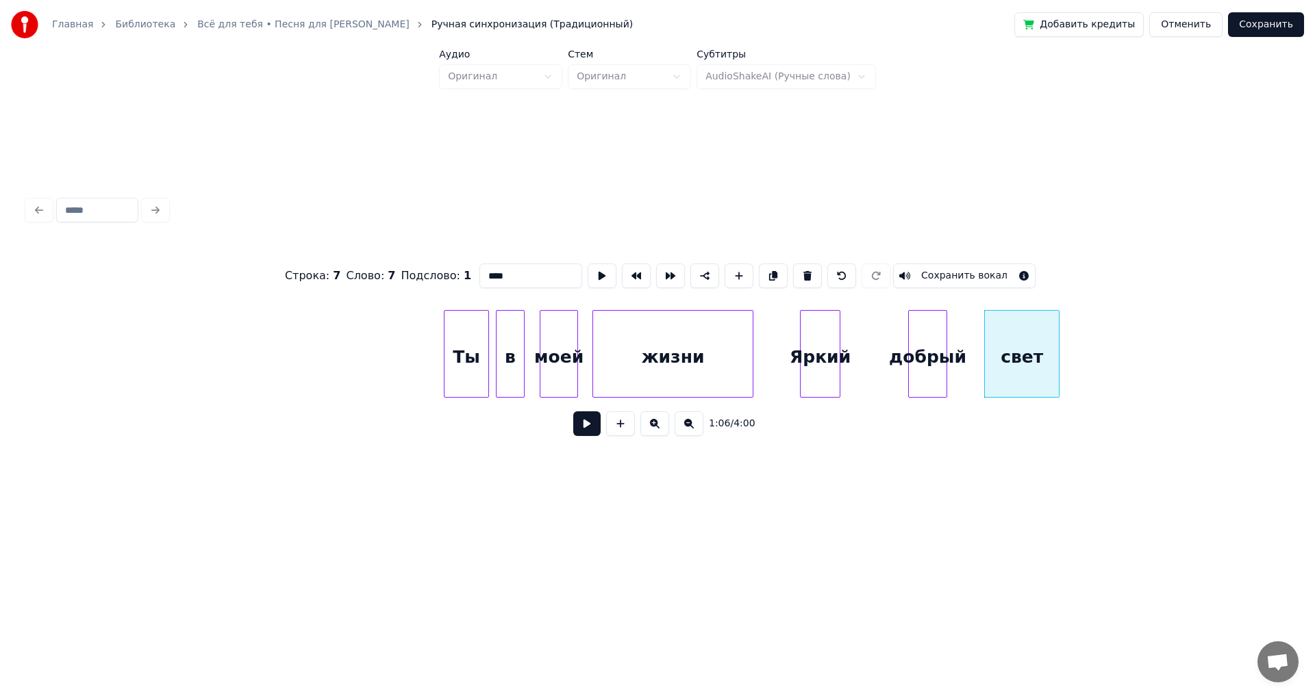
click at [1058, 350] on div at bounding box center [1057, 354] width 4 height 86
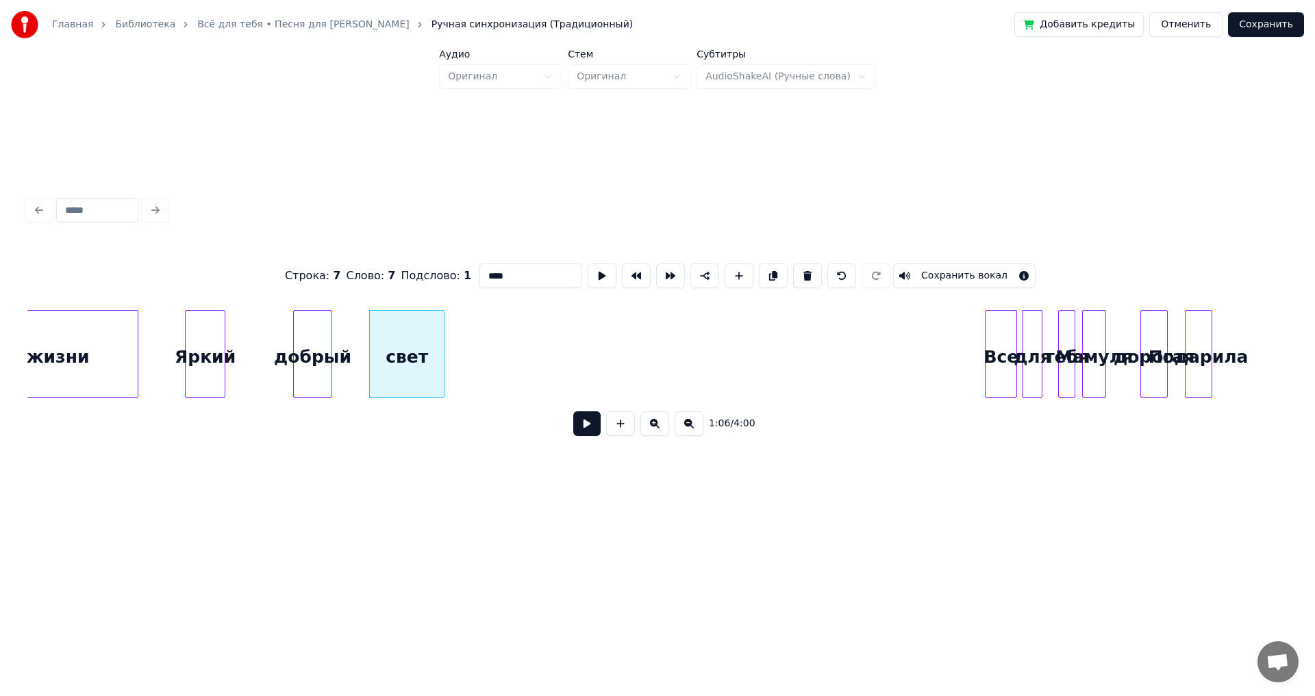
scroll to position [0, 11176]
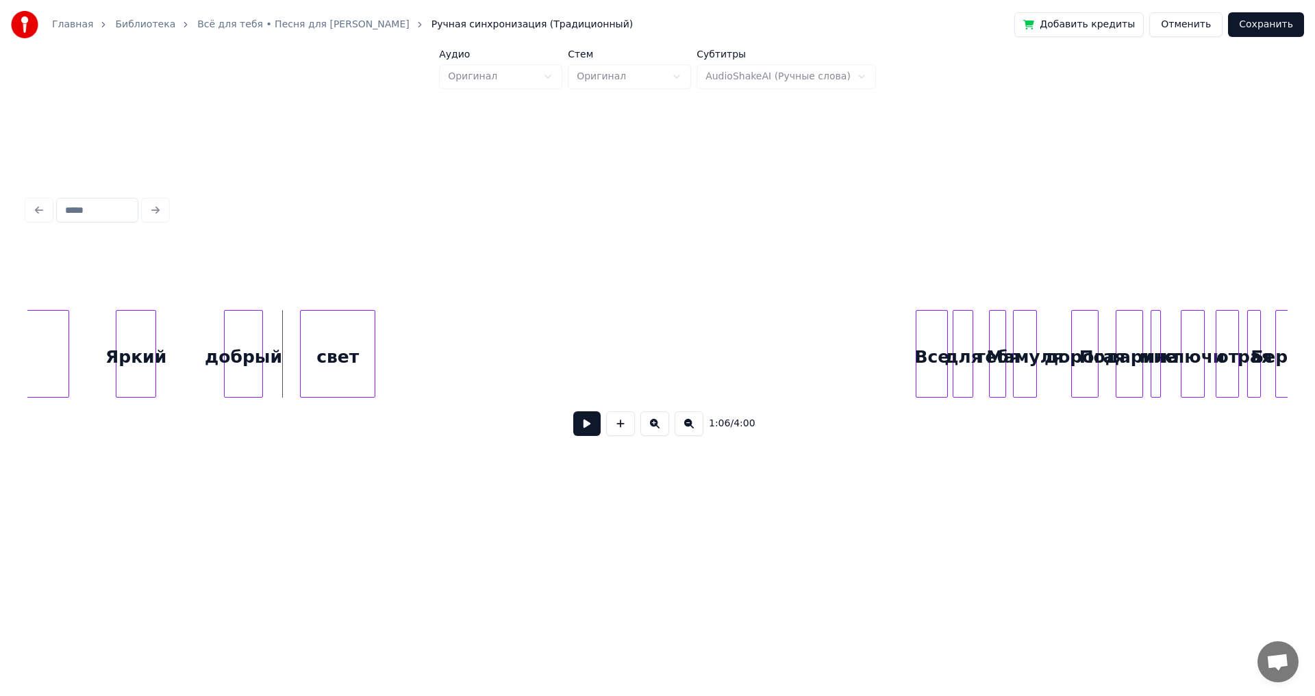
click at [588, 429] on button at bounding box center [586, 424] width 27 height 25
click at [594, 429] on button at bounding box center [586, 424] width 27 height 25
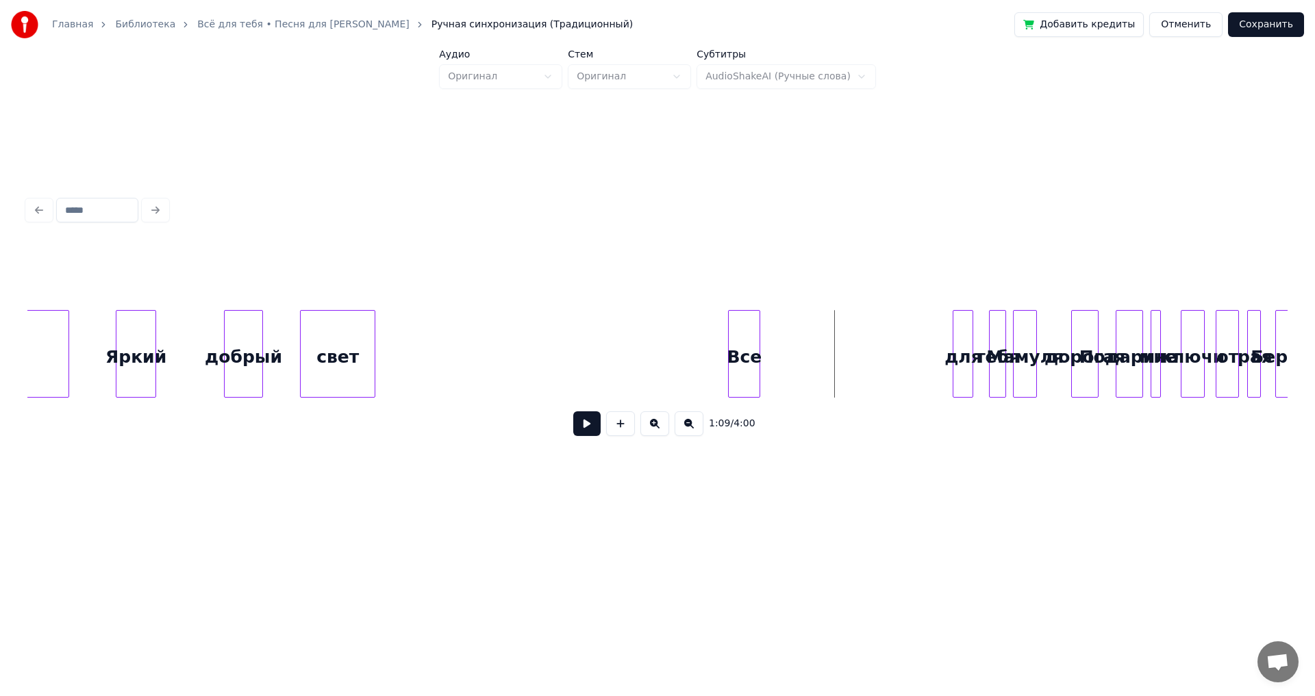
click at [744, 370] on div "Все" at bounding box center [744, 357] width 31 height 93
click at [751, 370] on div "Все" at bounding box center [750, 357] width 31 height 93
click at [805, 379] on div "для" at bounding box center [801, 357] width 19 height 93
click at [835, 372] on div "тебя" at bounding box center [833, 357] width 16 height 93
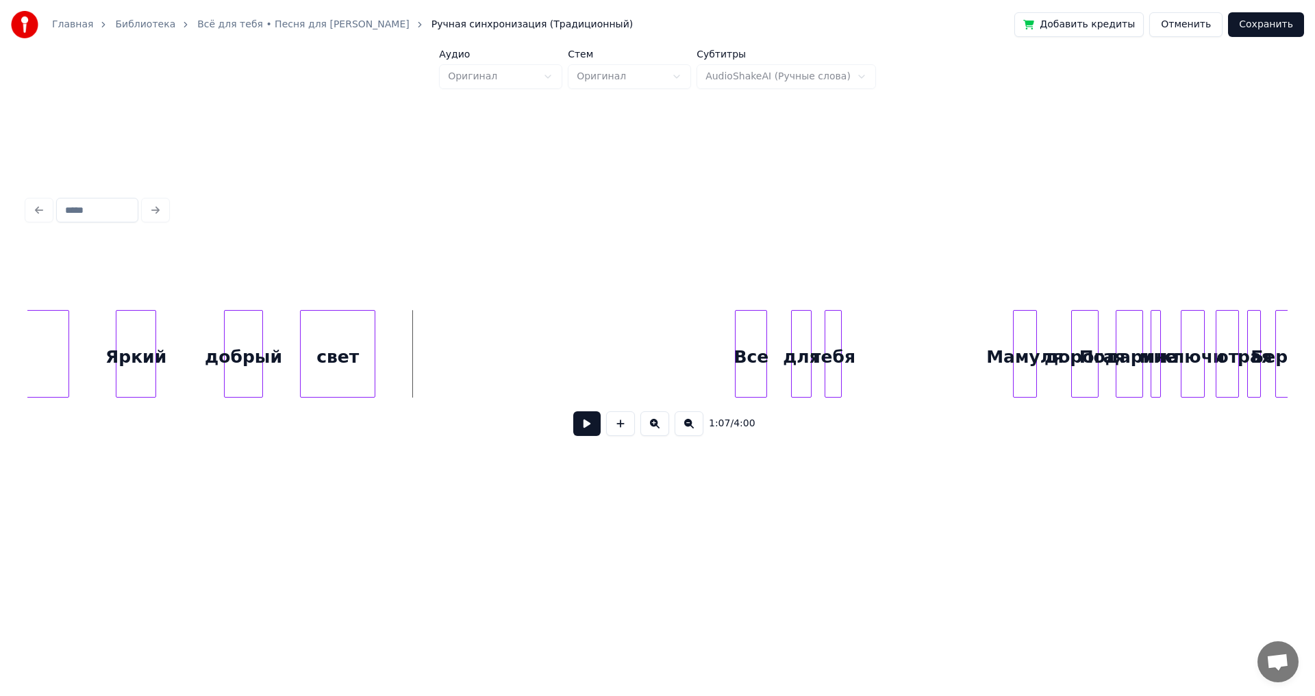
click at [578, 424] on button at bounding box center [586, 424] width 27 height 25
click at [594, 429] on button at bounding box center [586, 424] width 27 height 25
click at [673, 380] on div "Все" at bounding box center [688, 357] width 31 height 93
click at [724, 383] on div "для" at bounding box center [729, 357] width 19 height 93
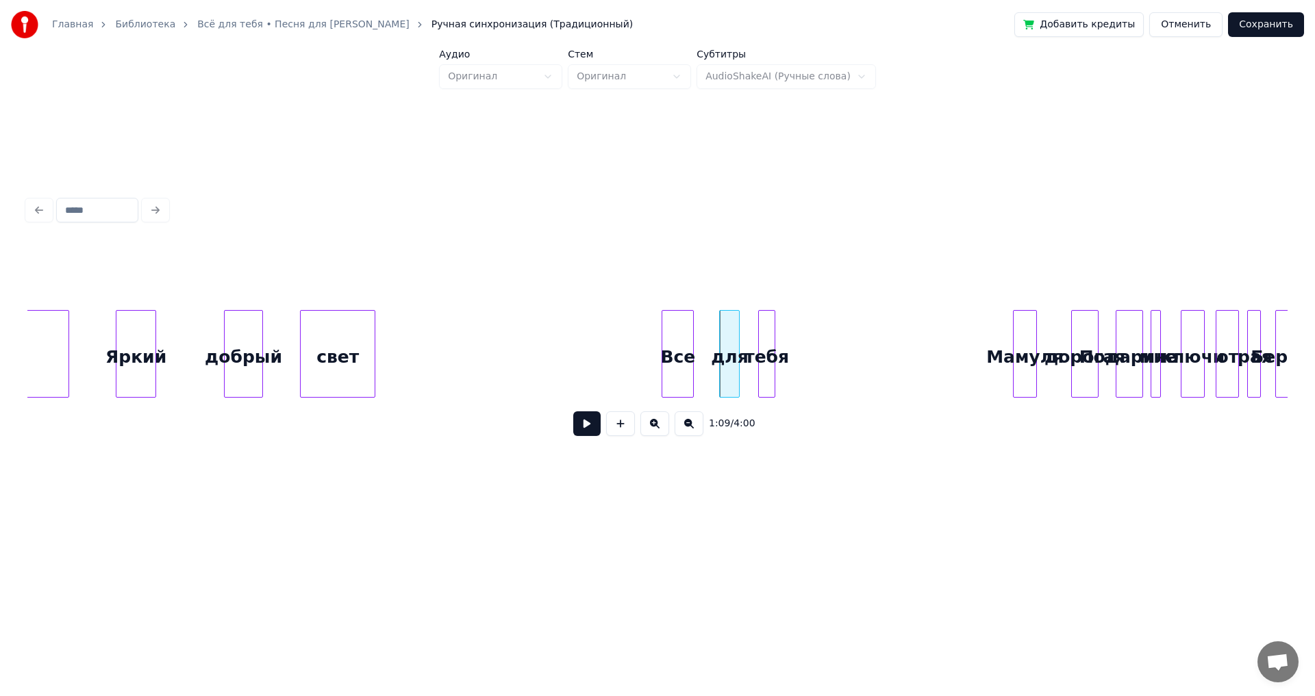
click at [762, 381] on div "тебя" at bounding box center [767, 357] width 16 height 93
click at [375, 363] on div at bounding box center [372, 354] width 4 height 86
click at [585, 433] on button at bounding box center [586, 424] width 27 height 25
click at [631, 374] on div "Все" at bounding box center [641, 357] width 31 height 93
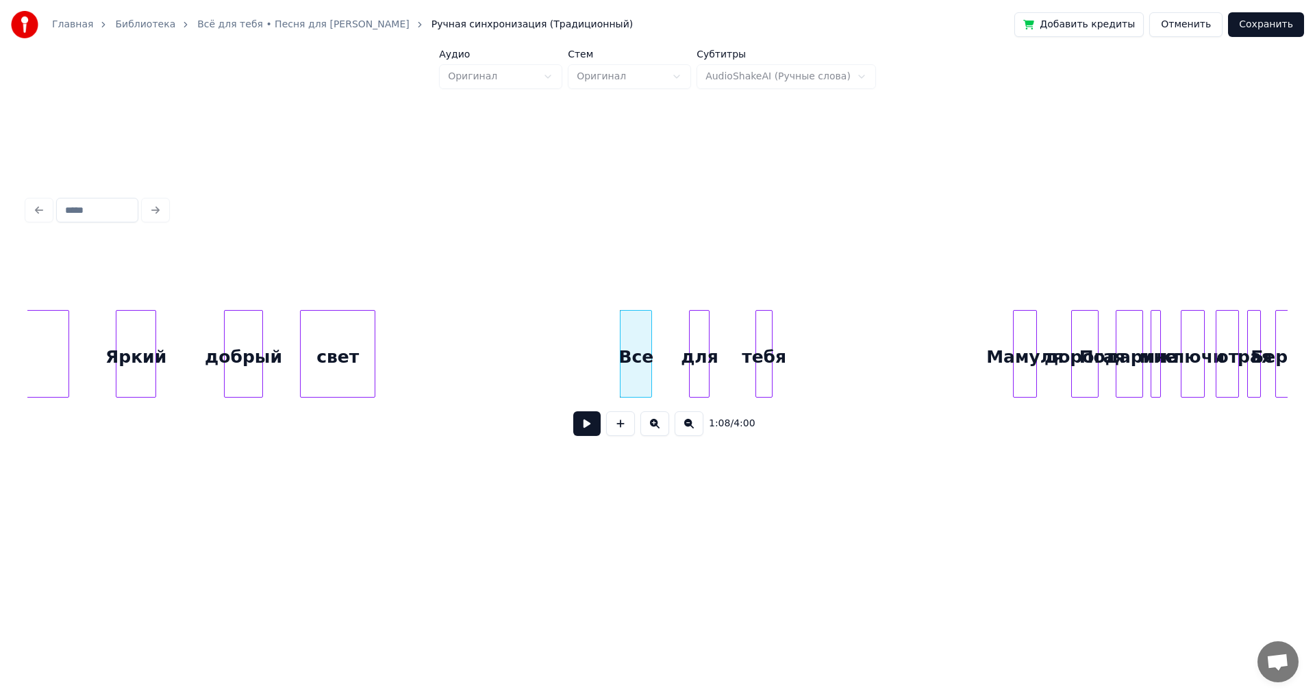
click at [694, 382] on div "для" at bounding box center [699, 357] width 19 height 93
click at [739, 384] on div "тебя" at bounding box center [743, 357] width 16 height 93
click at [594, 430] on button at bounding box center [586, 424] width 27 height 25
click at [591, 428] on button at bounding box center [586, 424] width 27 height 25
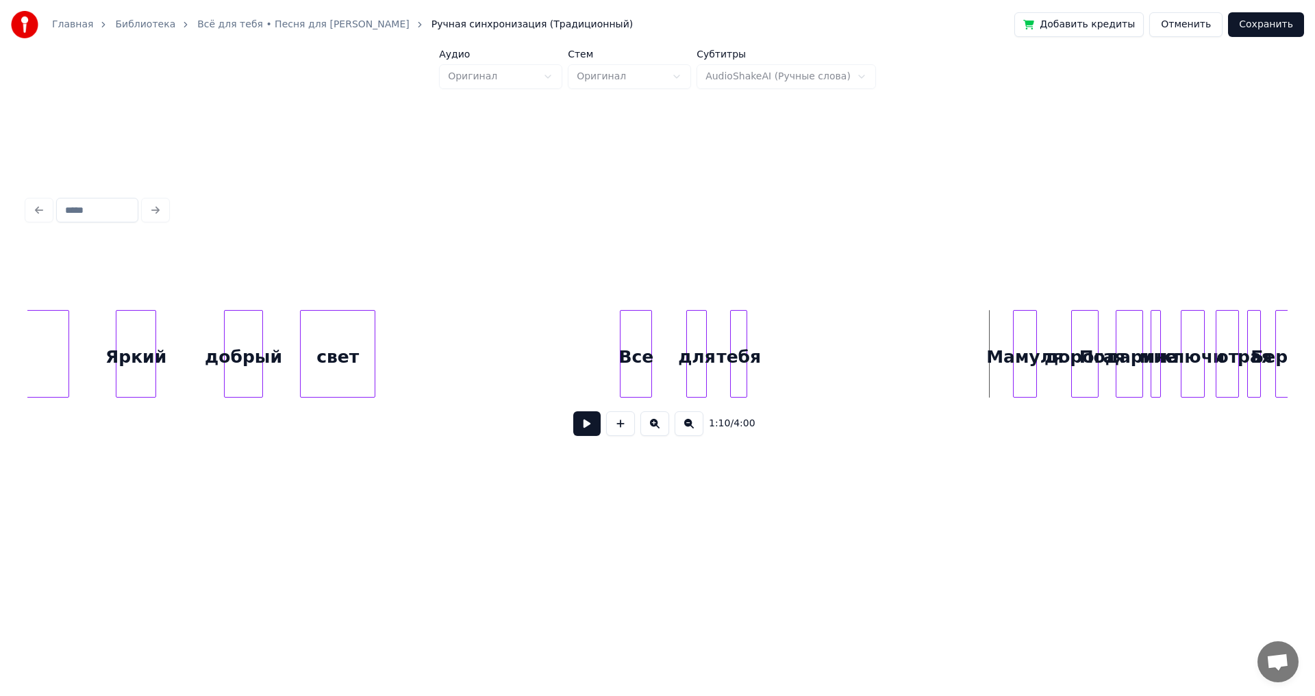
click at [737, 343] on div "тебя" at bounding box center [739, 357] width 16 height 93
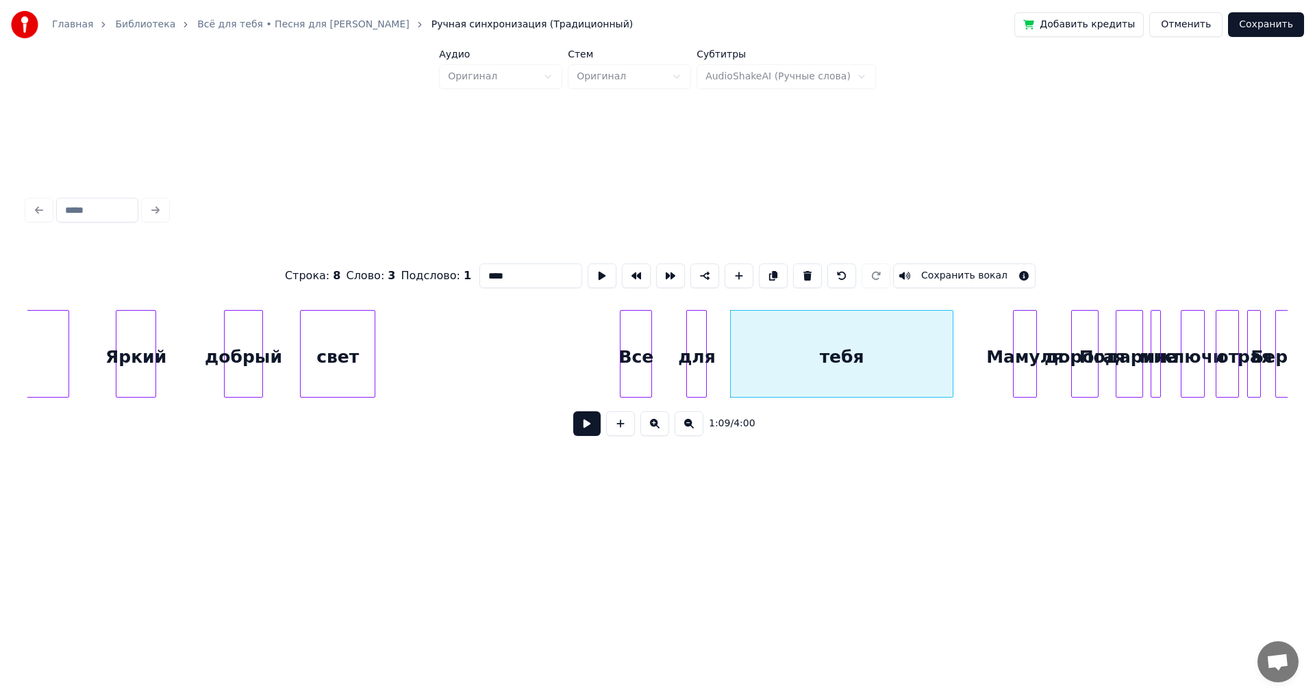
click at [953, 343] on div at bounding box center [950, 354] width 4 height 86
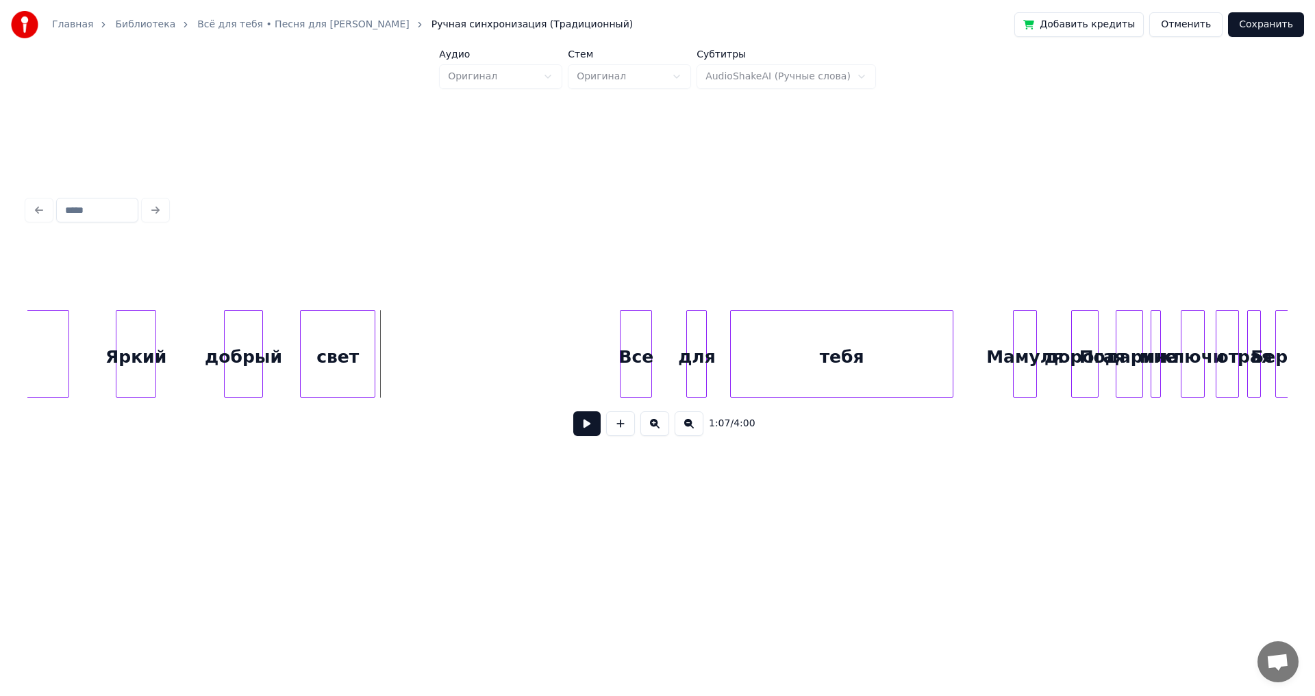
click at [594, 420] on button at bounding box center [586, 424] width 27 height 25
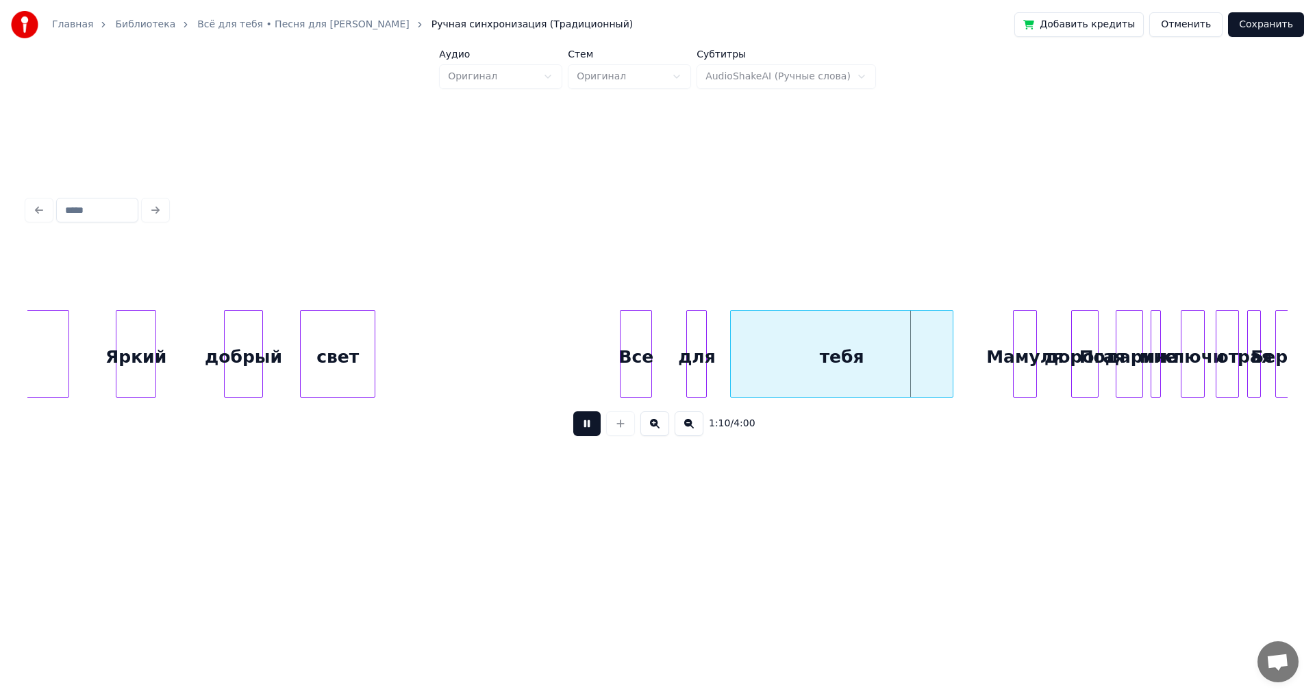
click at [593, 420] on button at bounding box center [586, 424] width 27 height 25
click at [875, 356] on div at bounding box center [874, 354] width 4 height 86
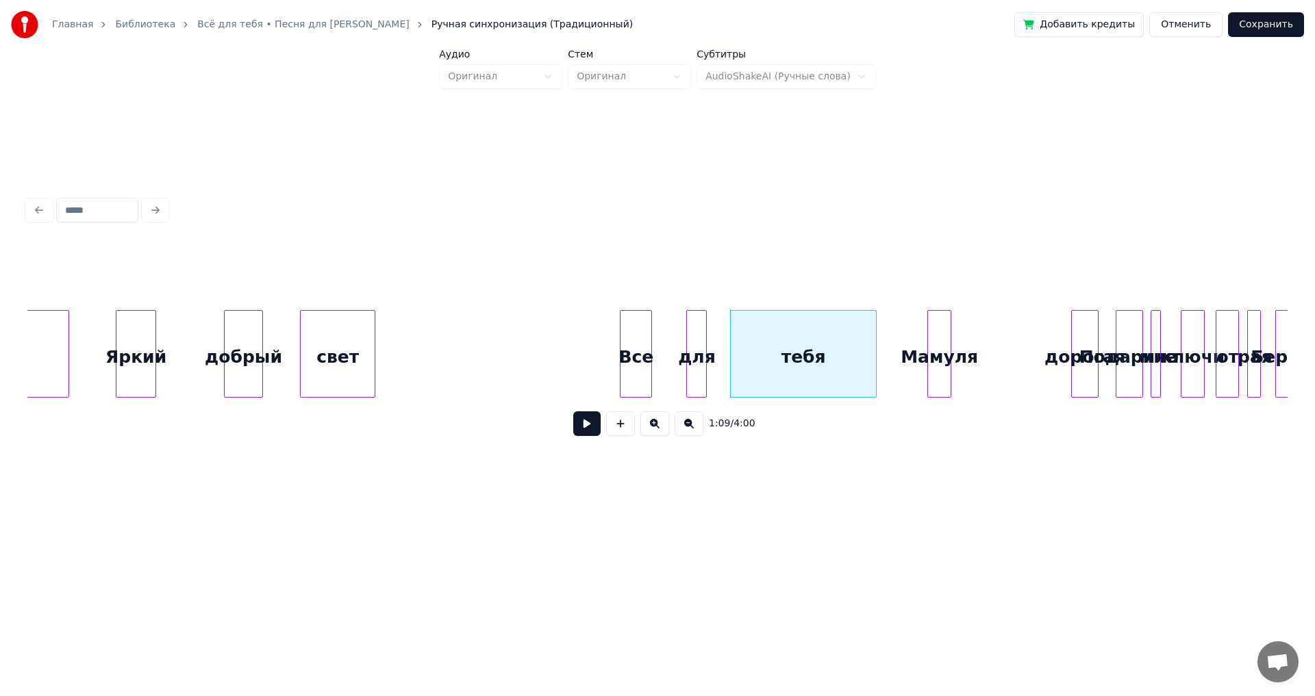
click at [935, 349] on div "Мамуля" at bounding box center [939, 357] width 23 height 93
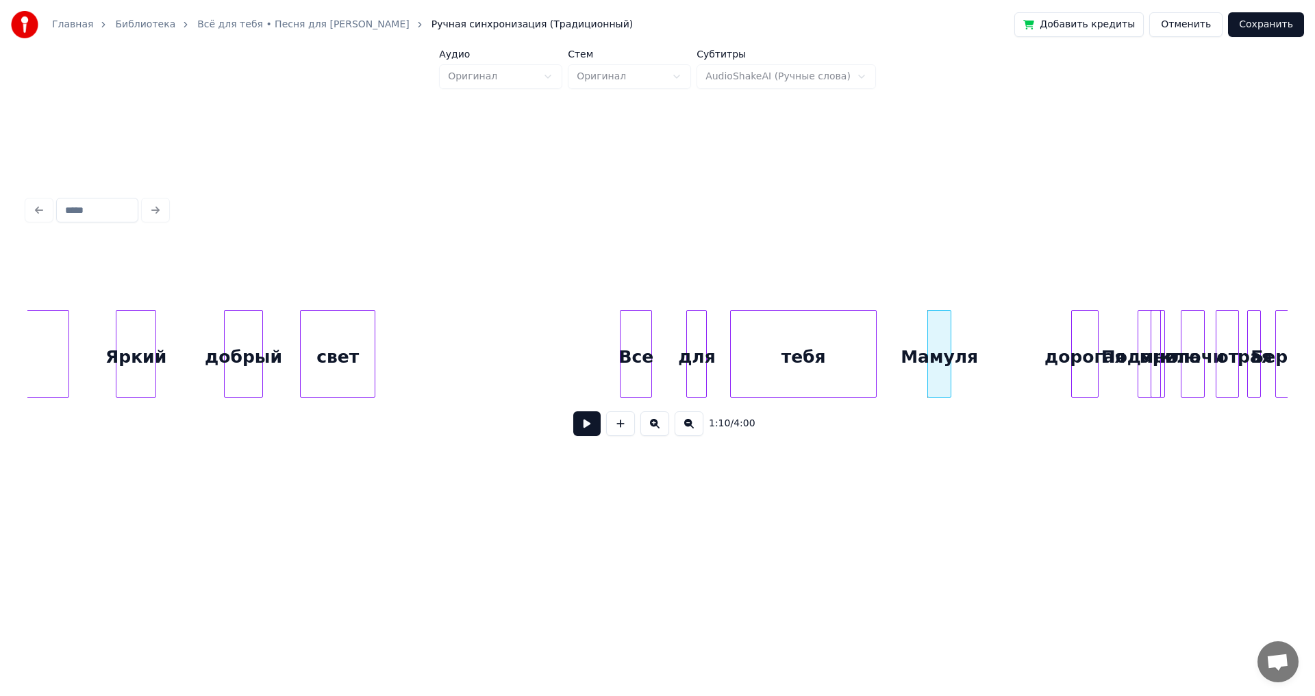
click at [1138, 342] on div "Подарила" at bounding box center [1151, 357] width 26 height 93
click at [979, 344] on div "дорогая" at bounding box center [986, 357] width 26 height 93
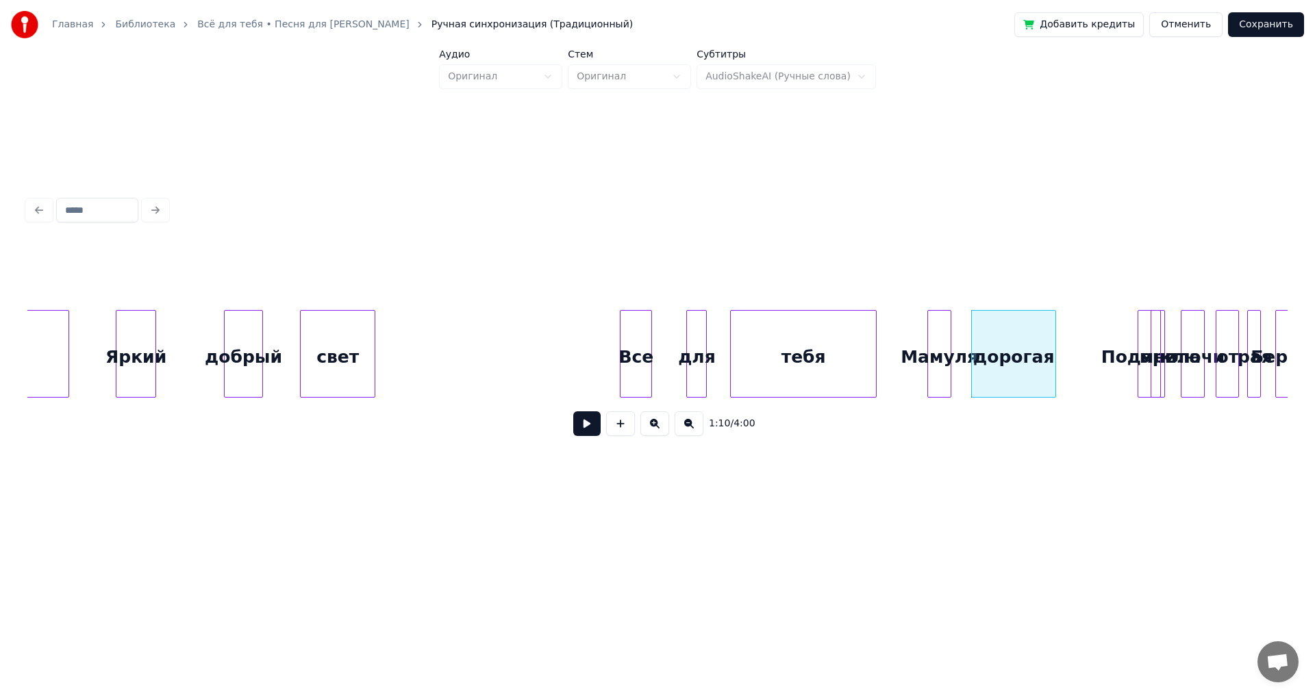
click at [1054, 342] on div at bounding box center [1053, 354] width 4 height 86
click at [583, 429] on button at bounding box center [586, 424] width 27 height 25
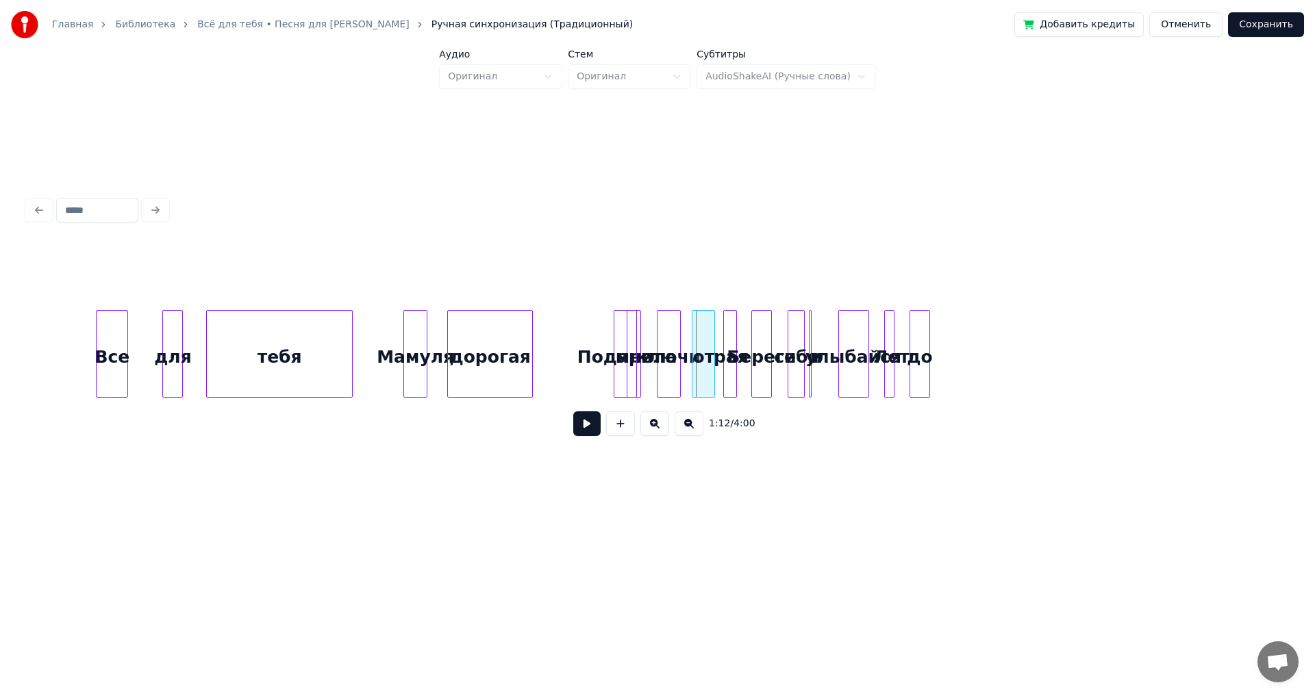
scroll to position [0, 11723]
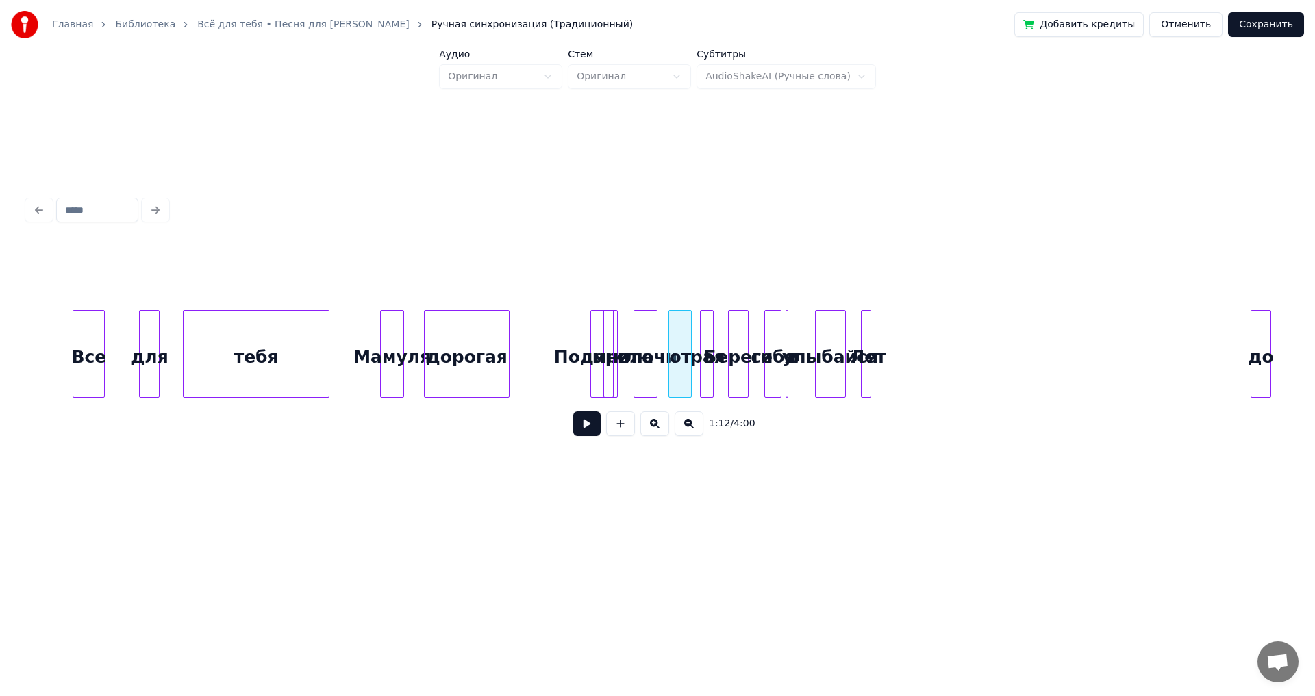
click at [1261, 328] on div "до" at bounding box center [1260, 357] width 19 height 93
click at [1237, 341] on div "Лет" at bounding box center [1232, 357] width 14 height 93
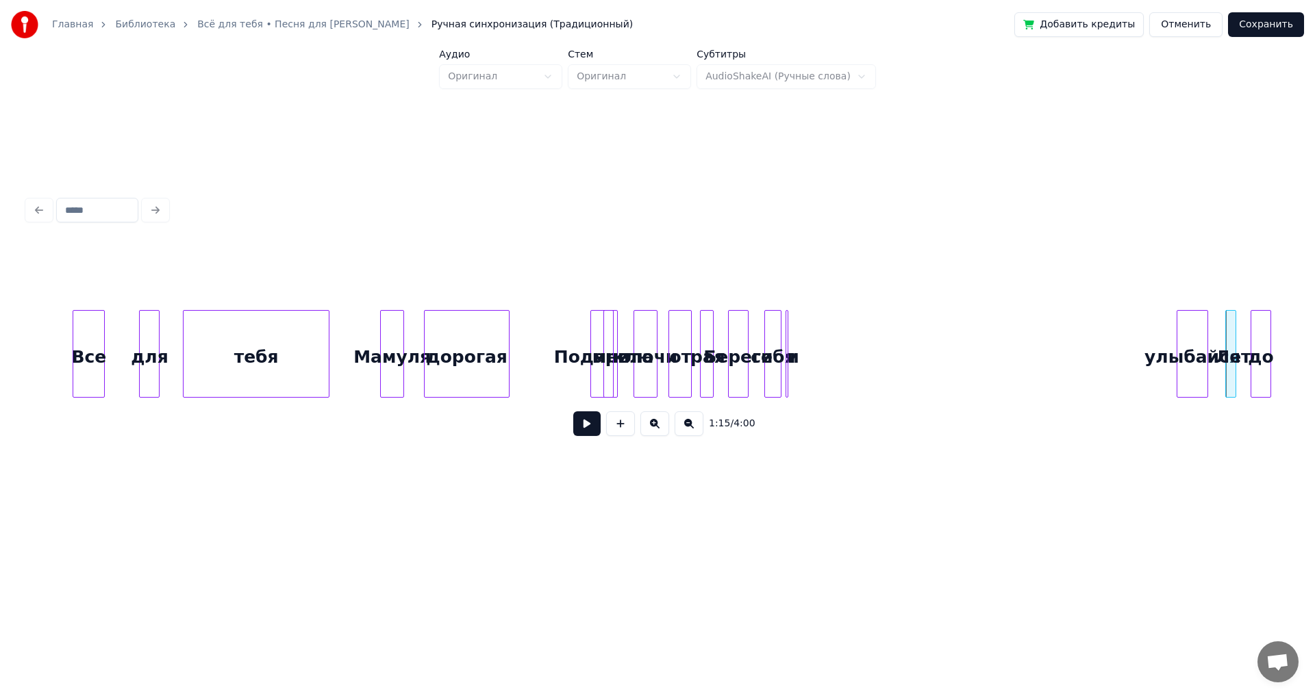
click at [1194, 326] on div "улыбайся" at bounding box center [1191, 357] width 29 height 93
click at [1172, 323] on div "и" at bounding box center [1171, 357] width 14 height 93
click at [1147, 332] on div "себя" at bounding box center [1149, 357] width 16 height 93
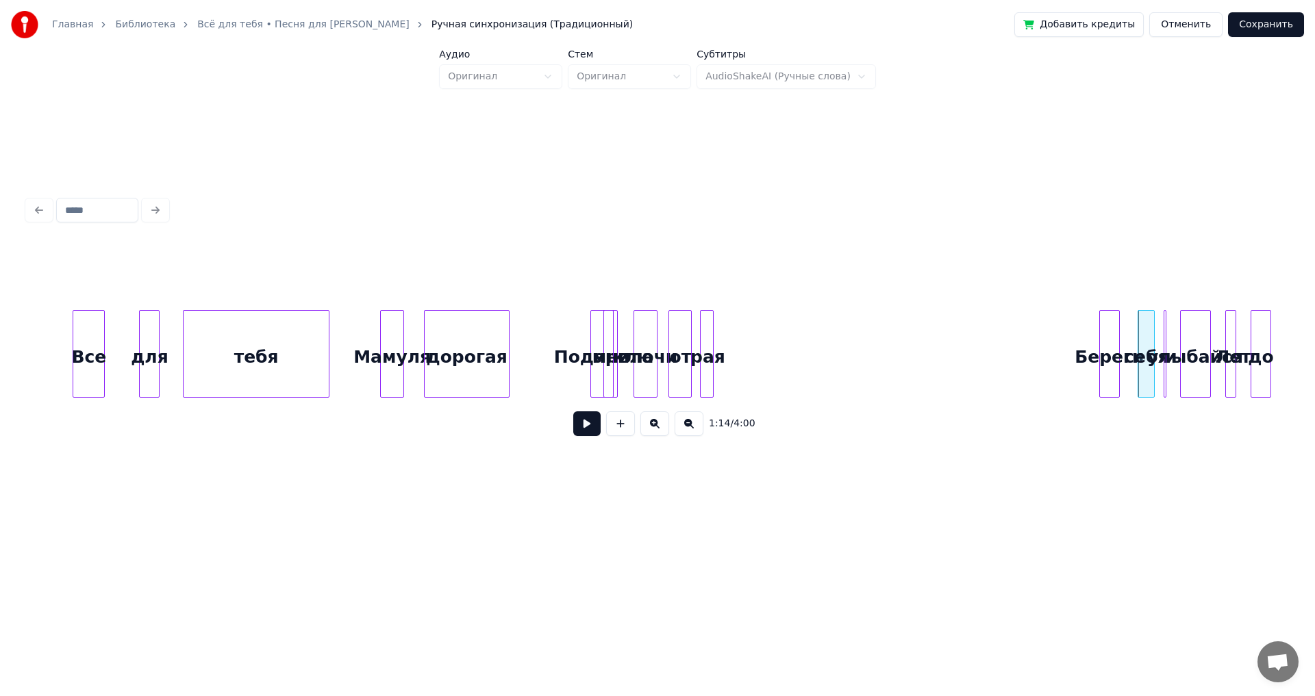
click at [1113, 346] on div "Береги" at bounding box center [1109, 357] width 19 height 93
click at [709, 330] on div at bounding box center [711, 354] width 4 height 86
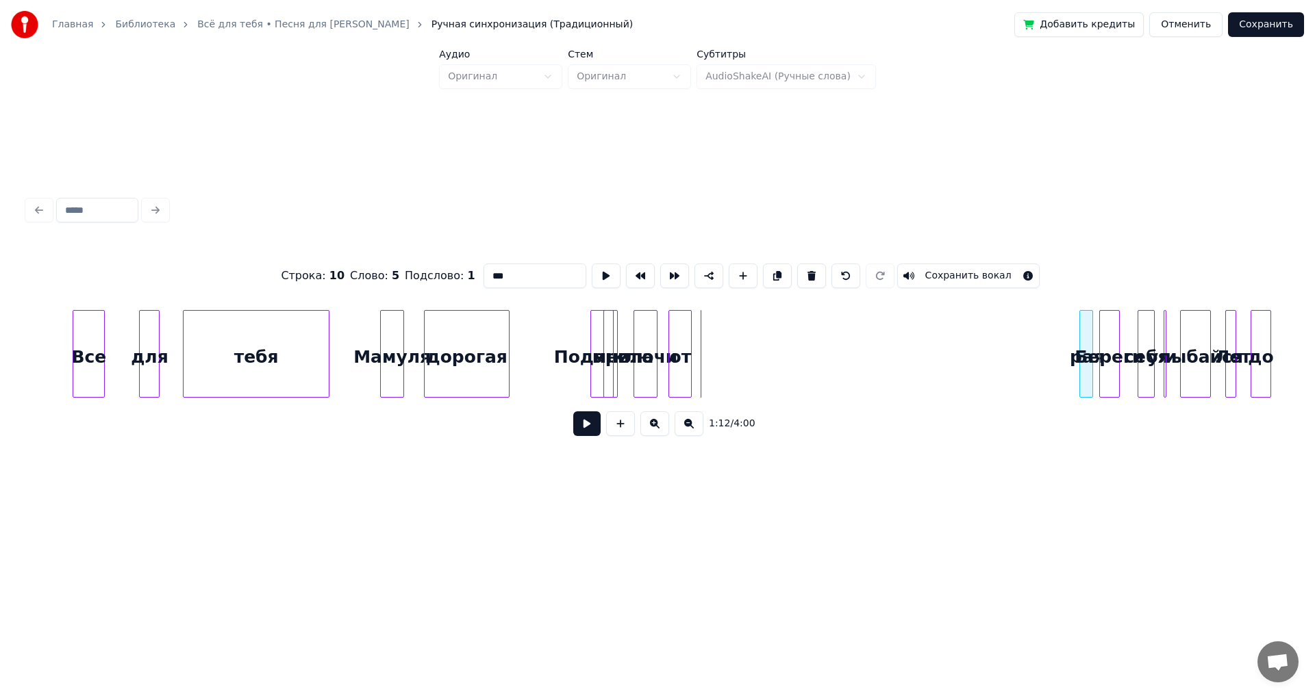
click at [1063, 342] on div "от" at bounding box center [1061, 357] width 22 height 93
click at [1022, 334] on div "ключи" at bounding box center [1010, 357] width 23 height 93
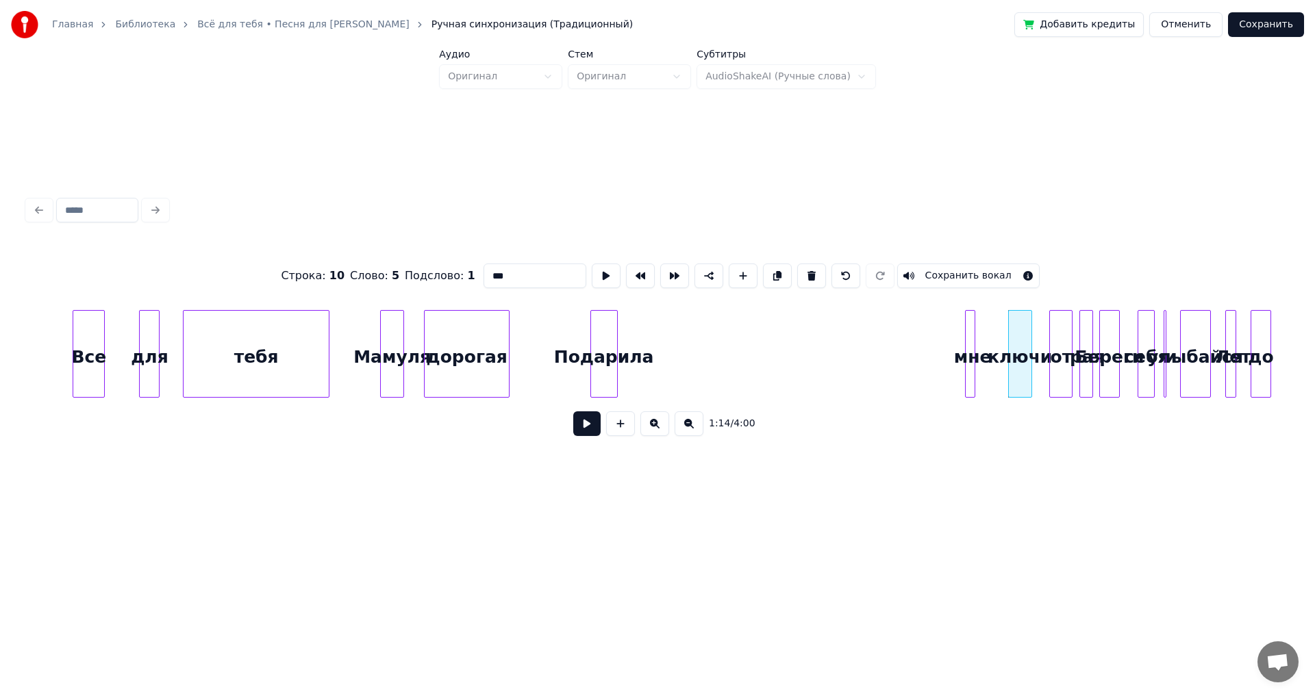
click at [979, 336] on div "мне" at bounding box center [973, 357] width 14 height 93
click at [930, 336] on div "Подарила" at bounding box center [931, 357] width 26 height 93
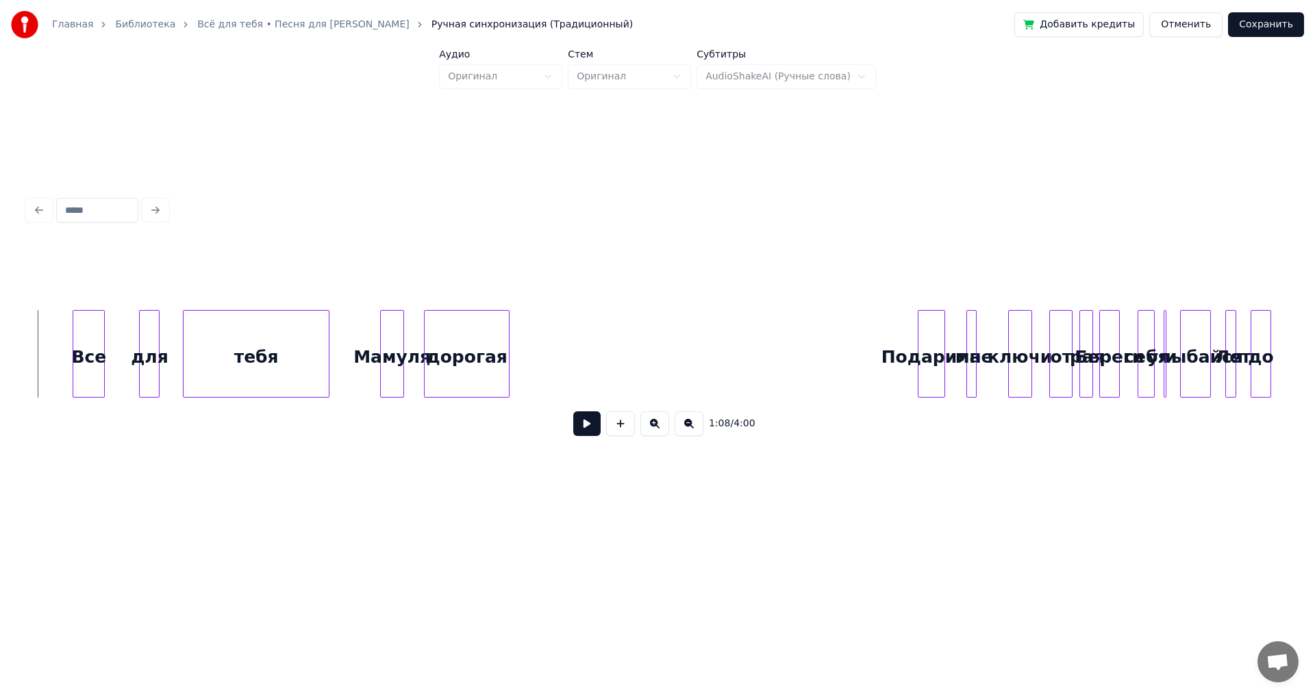
click at [596, 430] on button at bounding box center [586, 424] width 27 height 25
drag, startPoint x: 595, startPoint y: 429, endPoint x: 551, endPoint y: 415, distance: 46.8
click at [594, 429] on button at bounding box center [586, 424] width 27 height 25
click at [488, 369] on div "дорогая" at bounding box center [467, 357] width 84 height 93
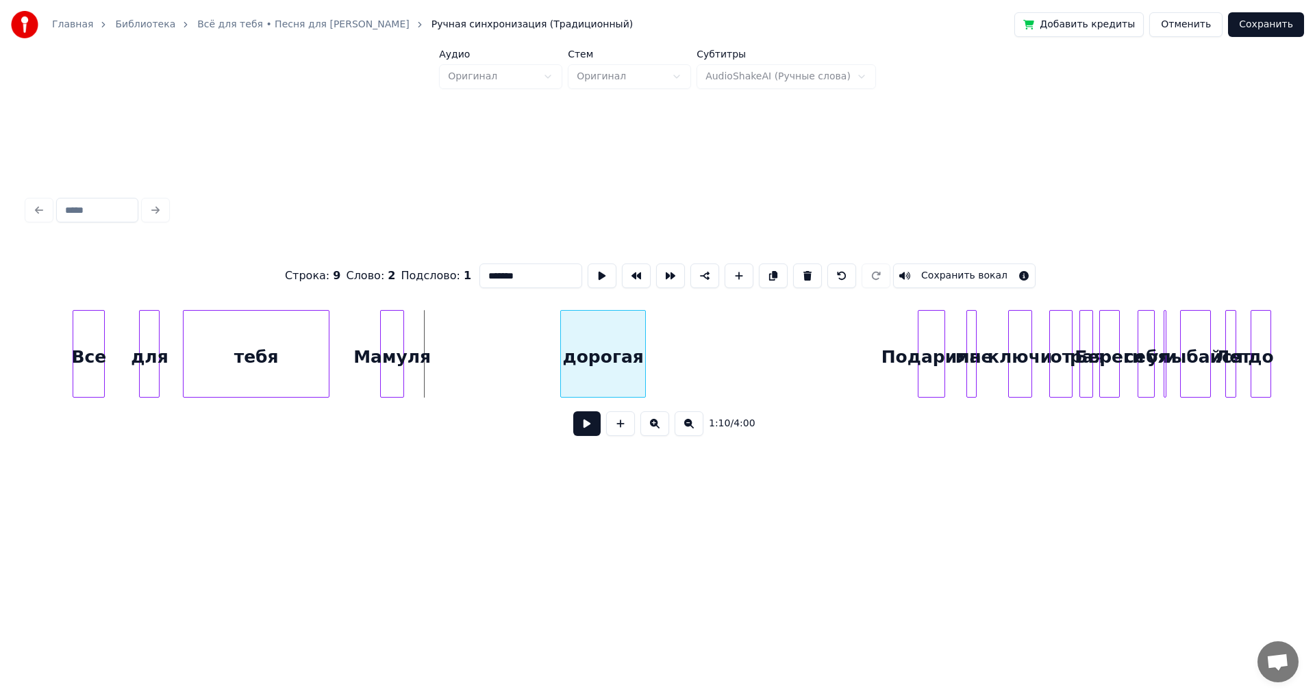
click at [644, 352] on div "дорогая" at bounding box center [603, 354] width 86 height 88
click at [383, 344] on div at bounding box center [383, 354] width 4 height 86
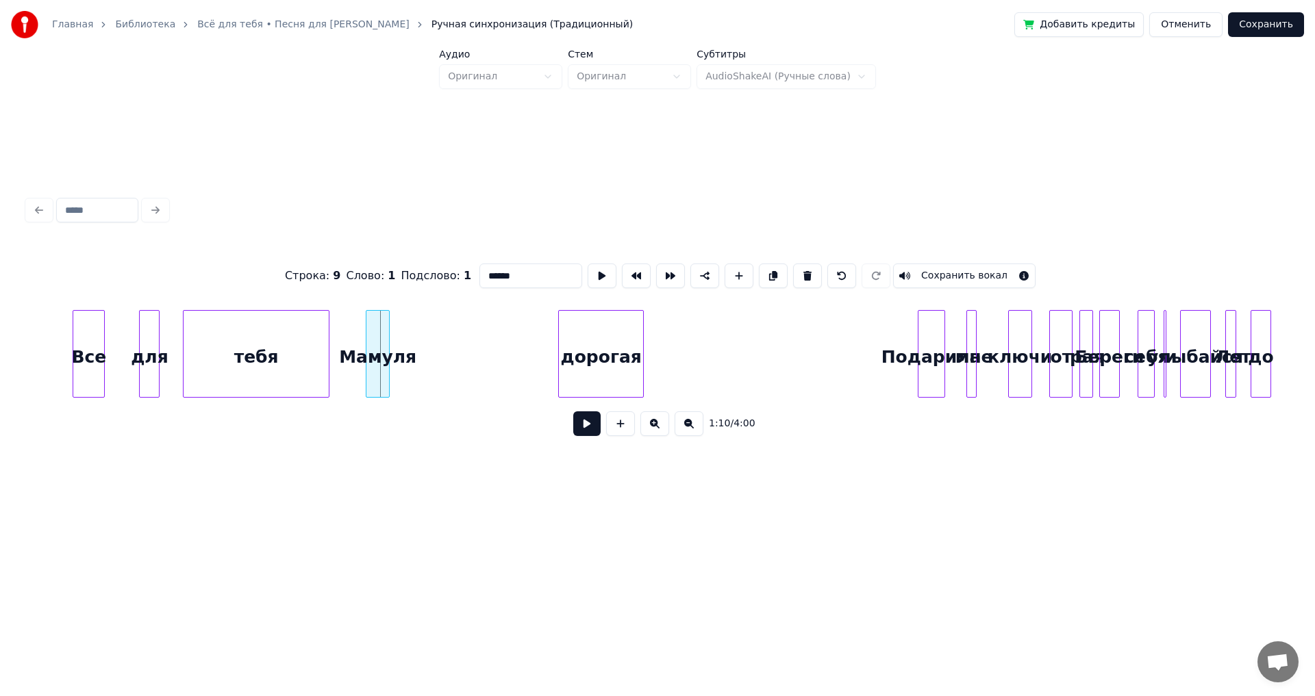
click at [379, 345] on div "Мамуля" at bounding box center [377, 357] width 23 height 93
click at [563, 342] on div at bounding box center [561, 354] width 4 height 86
type input "*******"
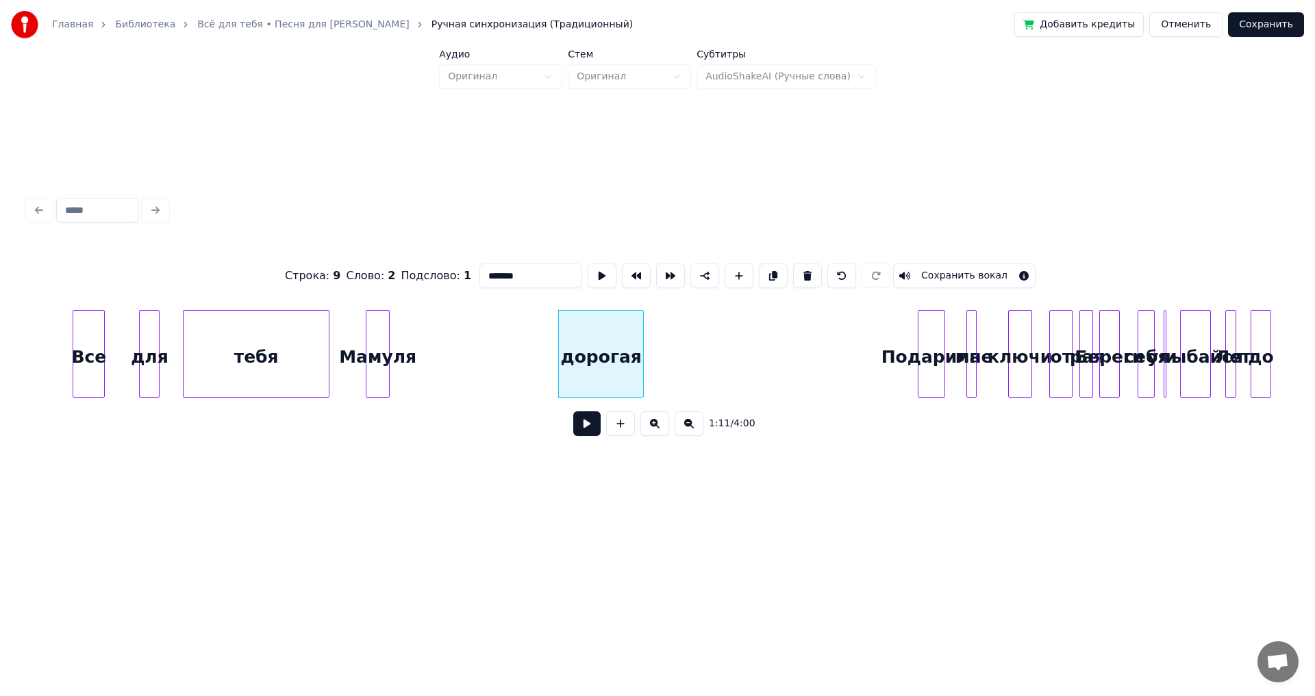
click at [574, 348] on div "дорогая" at bounding box center [601, 357] width 84 height 93
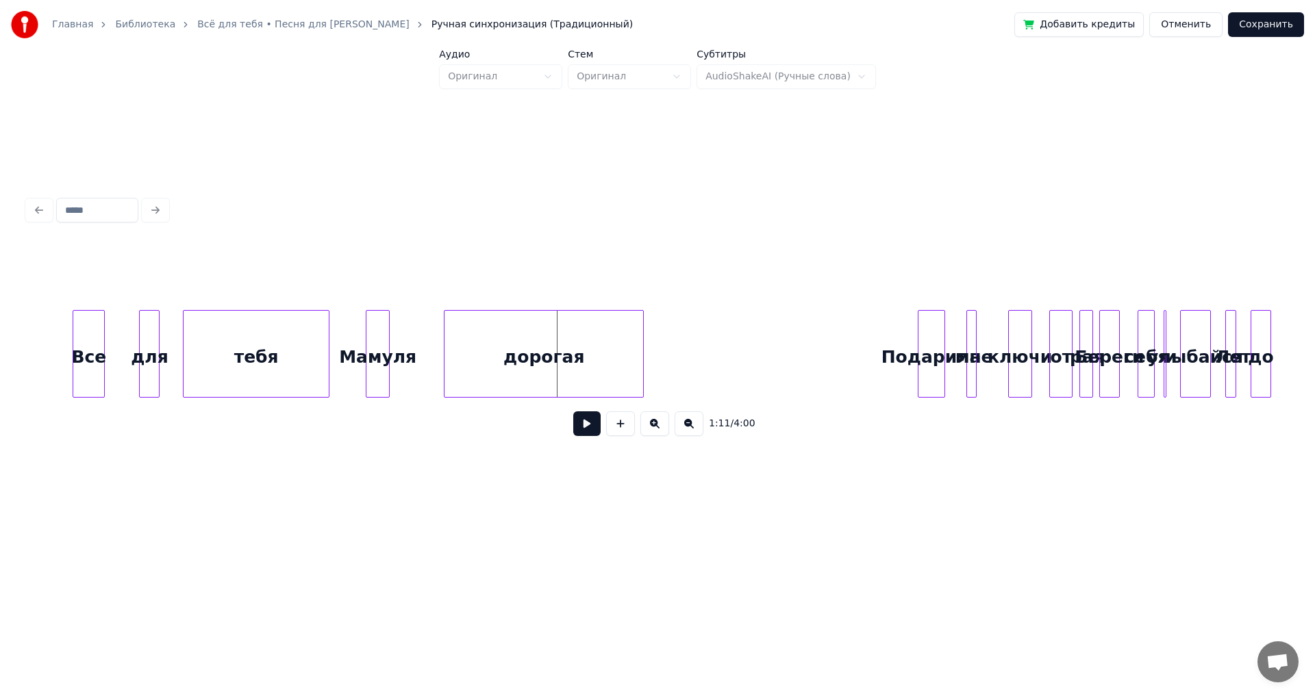
click at [446, 358] on div at bounding box center [446, 354] width 4 height 86
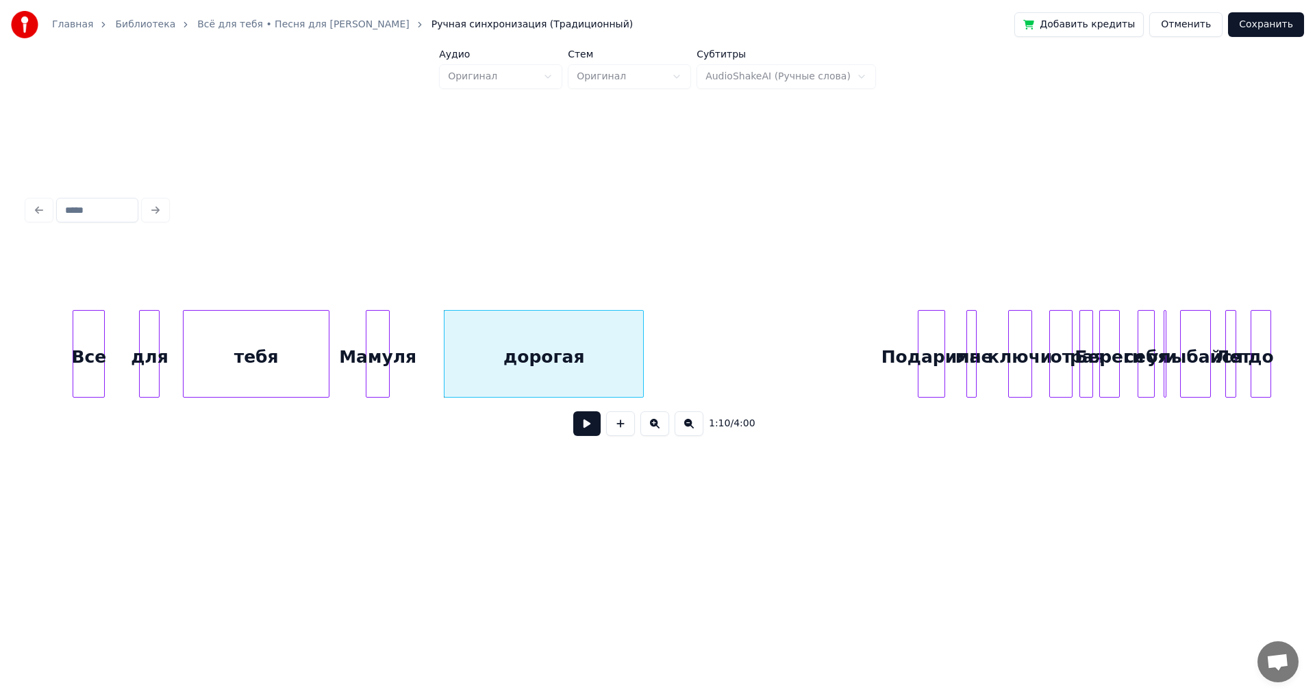
click at [26, 356] on div "1:10 / 4:00" at bounding box center [657, 319] width 1271 height 271
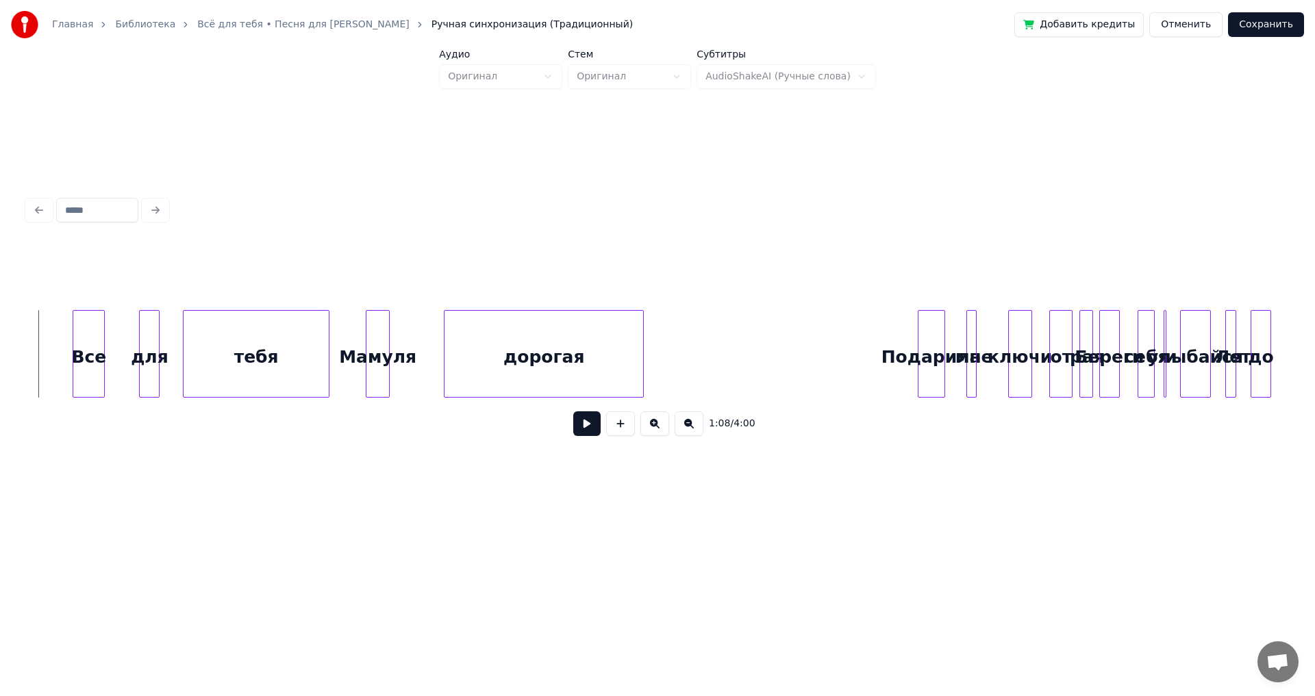
click at [586, 430] on button at bounding box center [586, 424] width 27 height 25
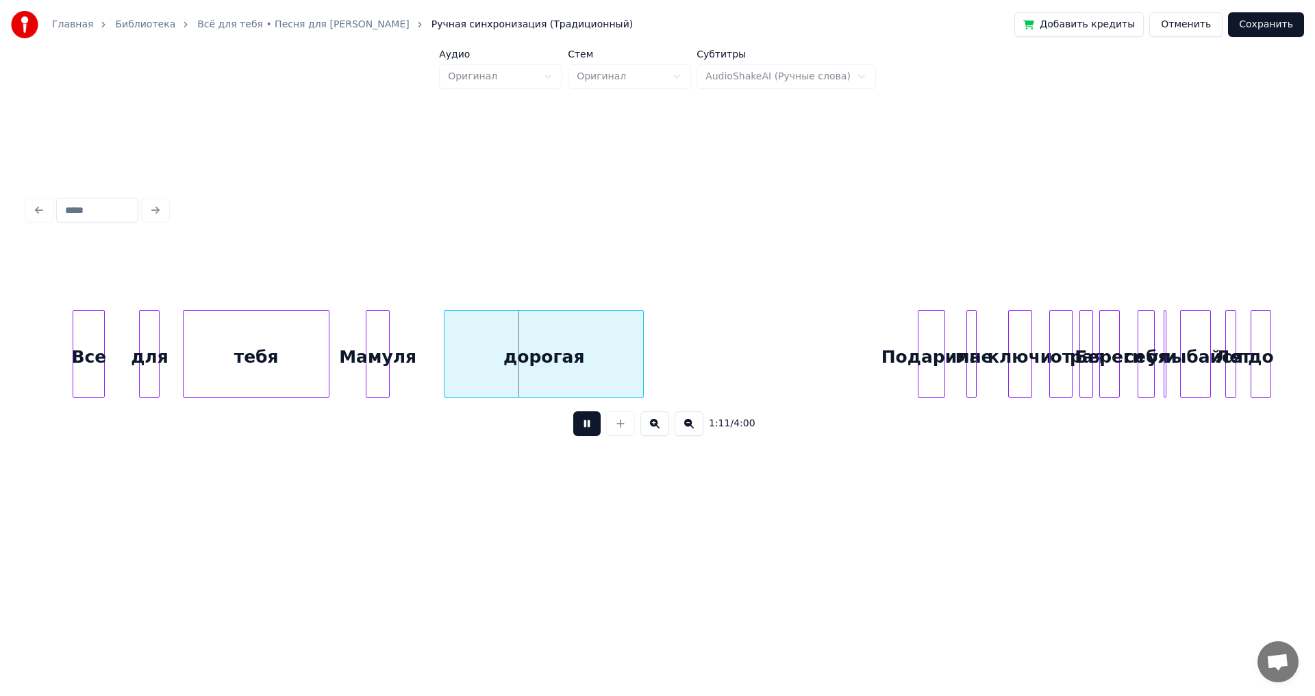
click at [586, 428] on button at bounding box center [586, 424] width 27 height 25
click at [425, 341] on div at bounding box center [423, 354] width 4 height 86
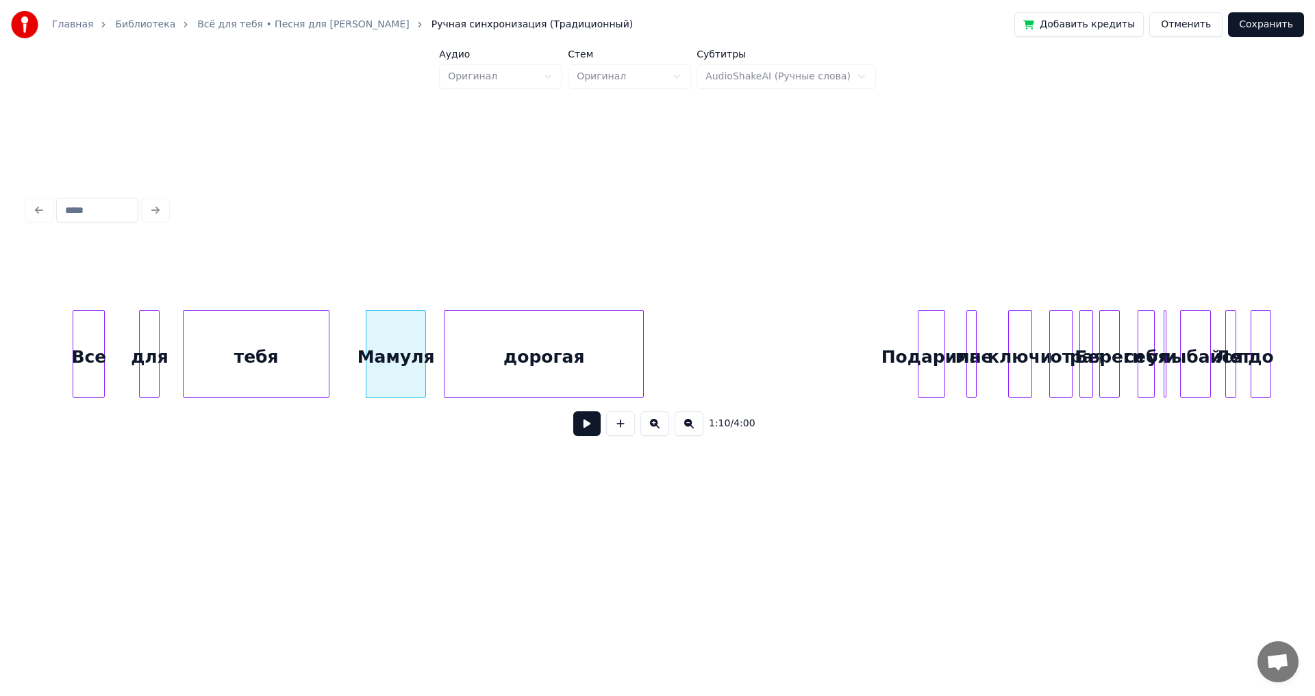
click at [590, 430] on button at bounding box center [586, 424] width 27 height 25
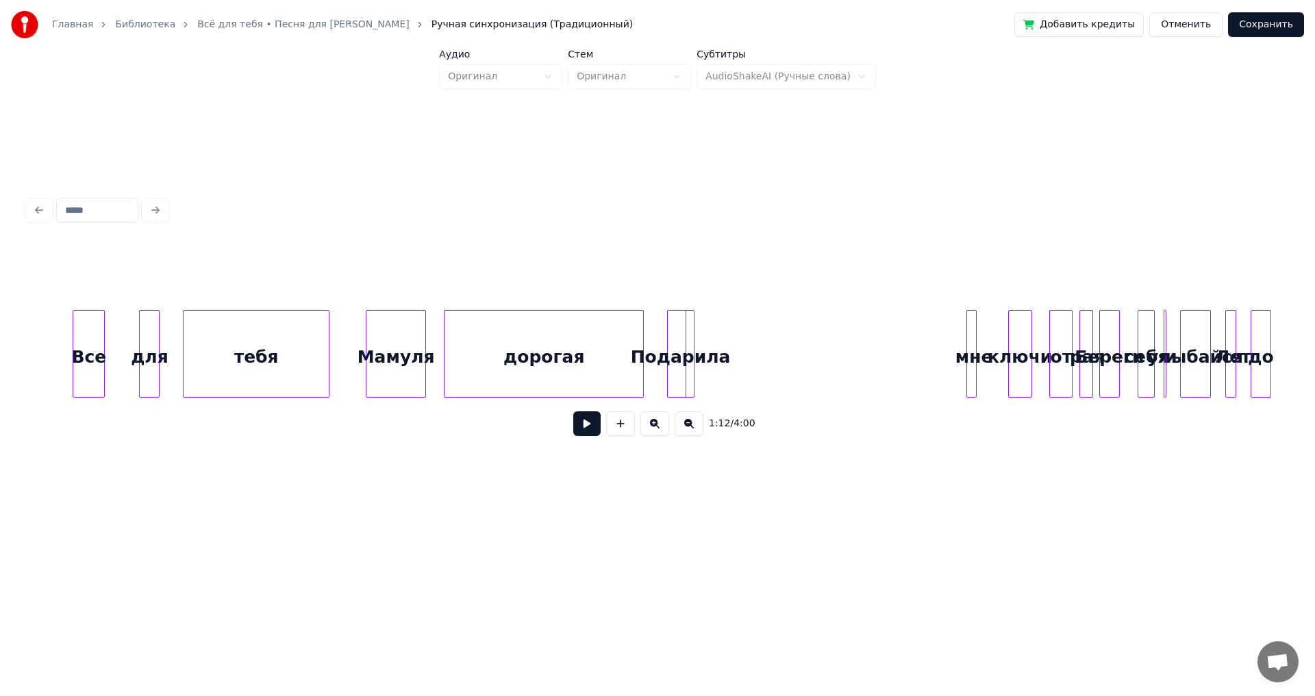
click at [682, 367] on div "Подарила" at bounding box center [681, 357] width 26 height 93
click at [732, 369] on div at bounding box center [731, 354] width 4 height 86
click at [586, 428] on button at bounding box center [586, 424] width 27 height 25
click at [586, 427] on button at bounding box center [586, 424] width 27 height 25
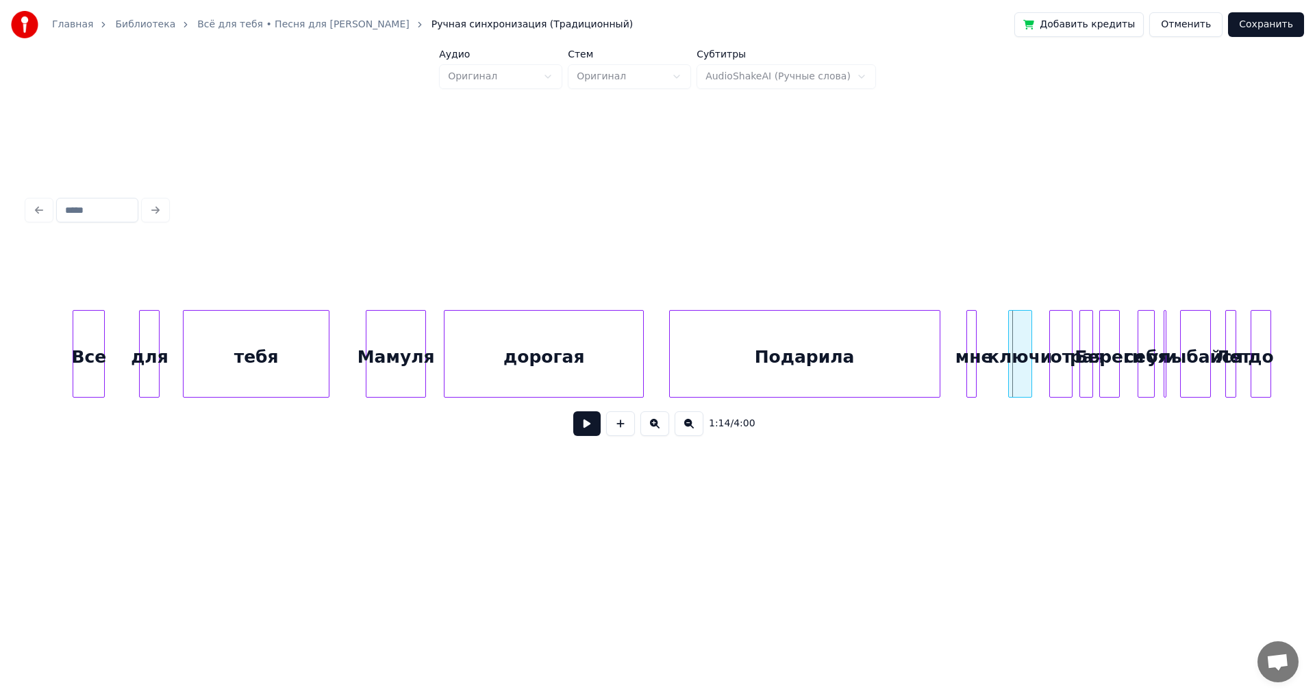
click at [936, 362] on div at bounding box center [937, 354] width 4 height 86
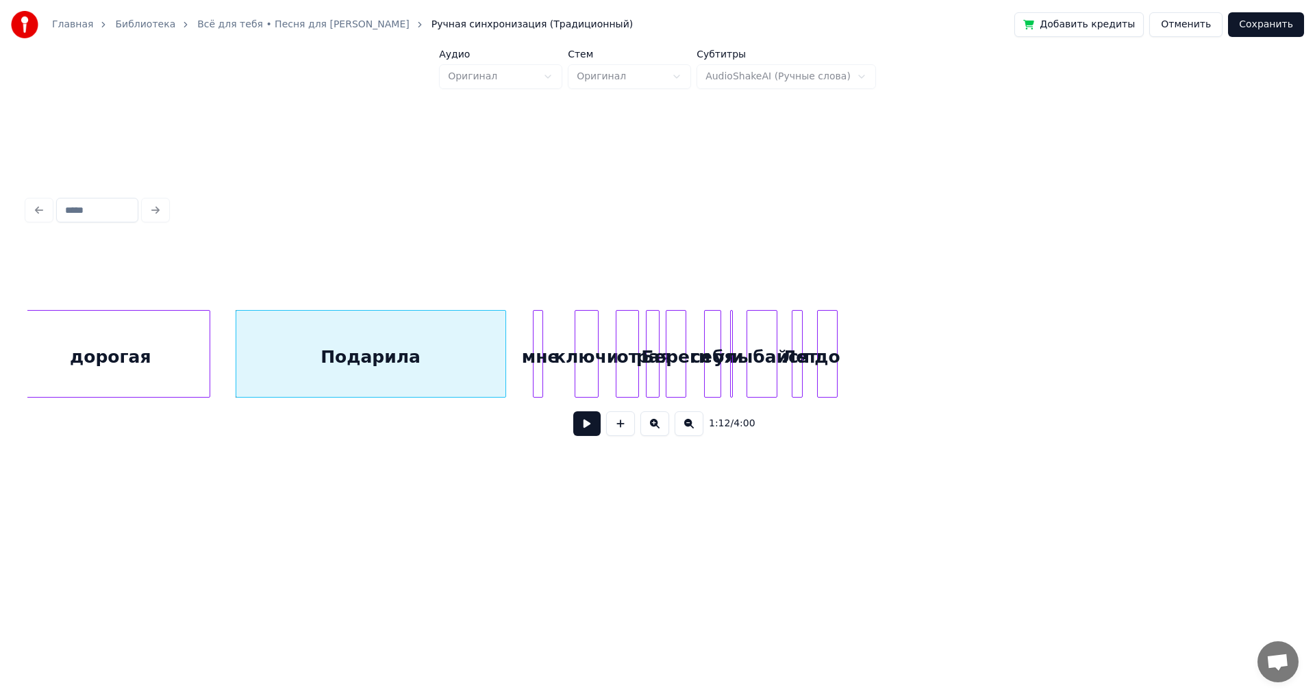
scroll to position [0, 12179]
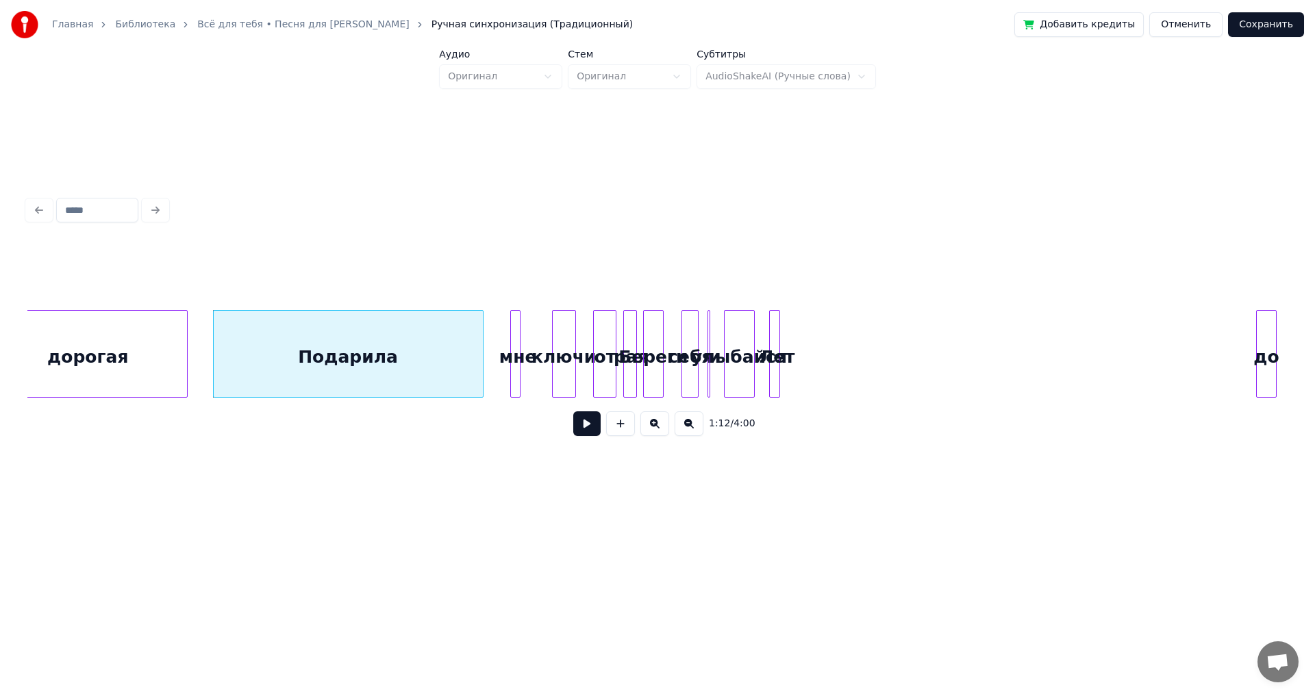
click at [1263, 344] on div "до" at bounding box center [1266, 357] width 19 height 93
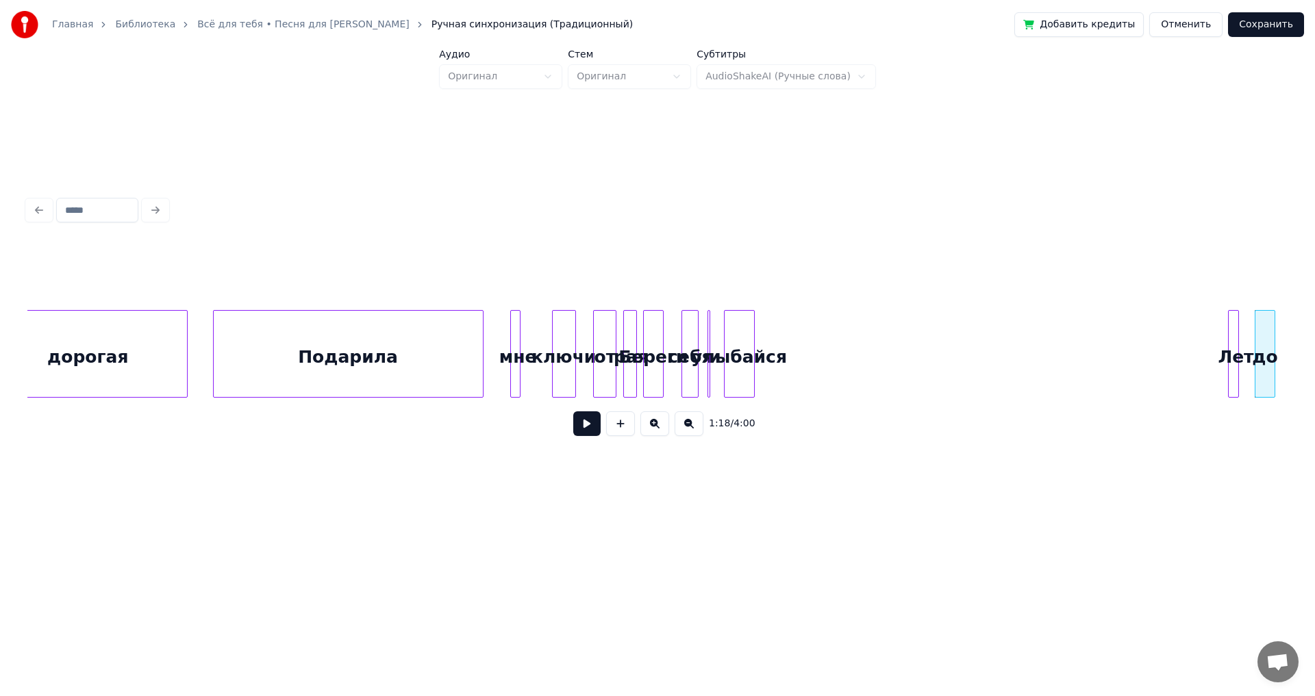
click at [1239, 353] on div "Лет" at bounding box center [1235, 357] width 14 height 93
click at [1200, 331] on div "улыбайся" at bounding box center [1197, 357] width 29 height 93
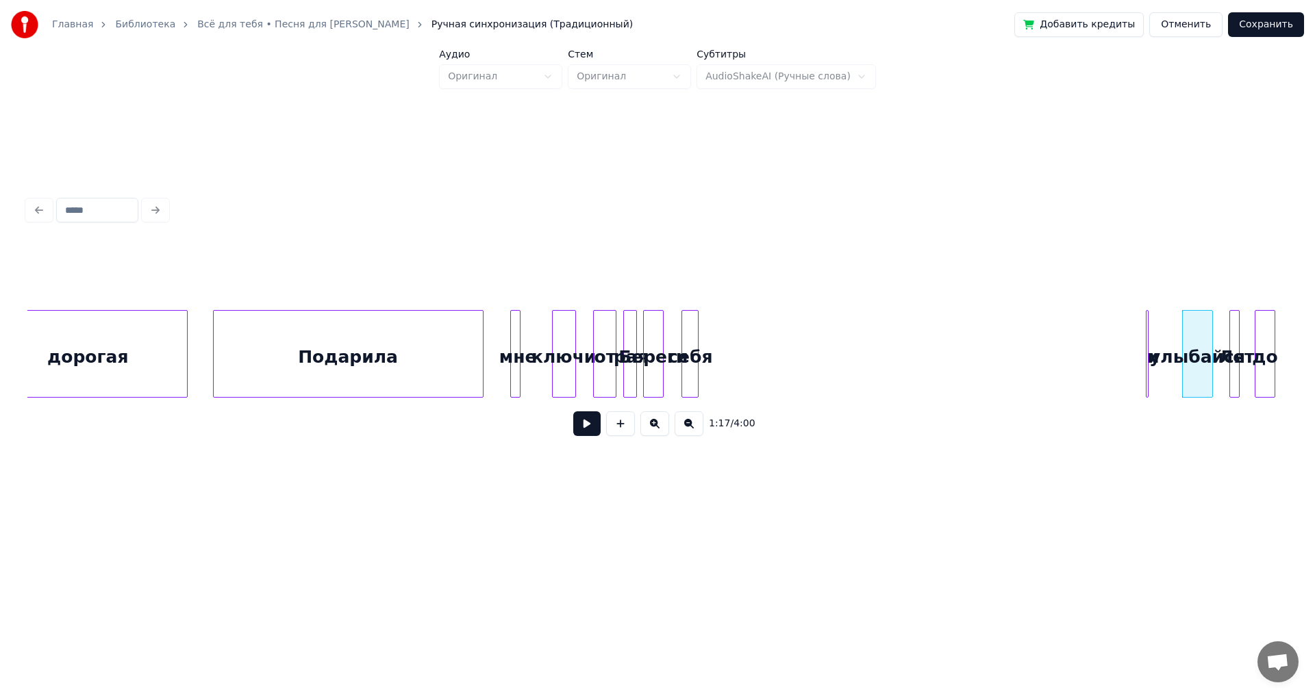
click at [1130, 340] on div "себя" at bounding box center [1122, 357] width 16 height 93
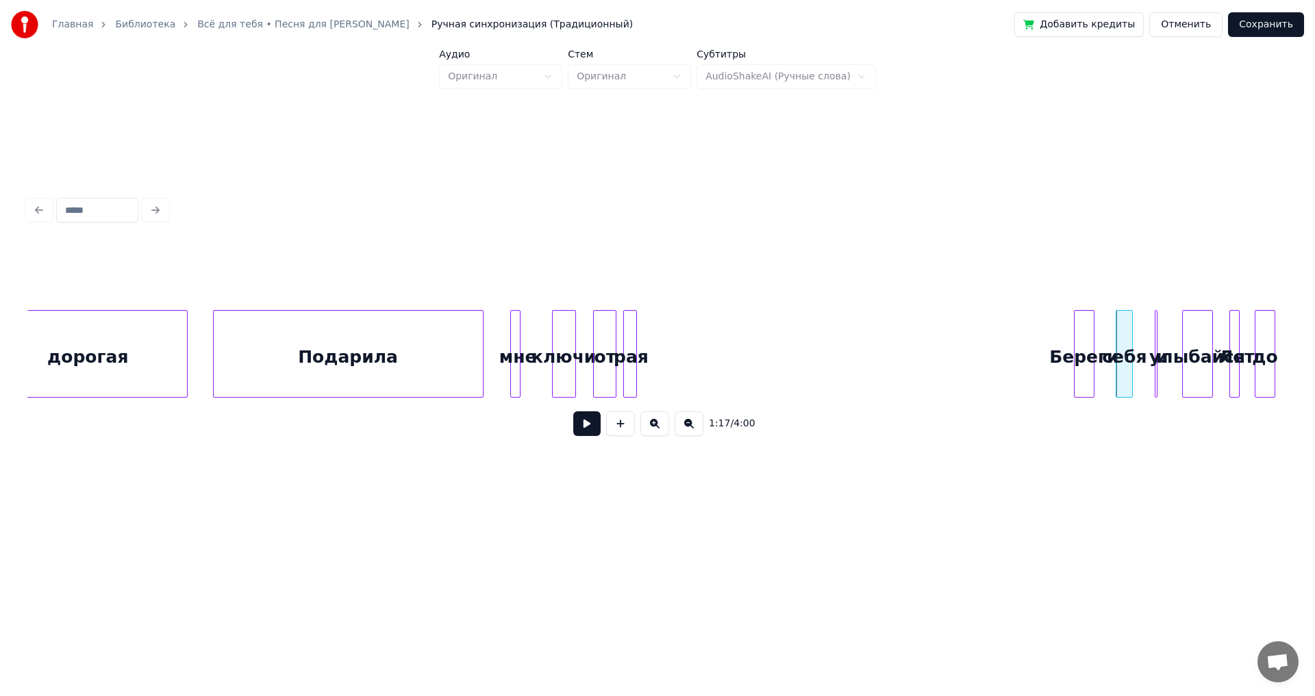
click at [1094, 338] on div "Береги" at bounding box center [1083, 357] width 19 height 93
click at [1046, 336] on div "рая" at bounding box center [1040, 357] width 14 height 93
click at [613, 336] on div at bounding box center [613, 354] width 4 height 86
click at [1002, 344] on div "от" at bounding box center [1000, 357] width 23 height 93
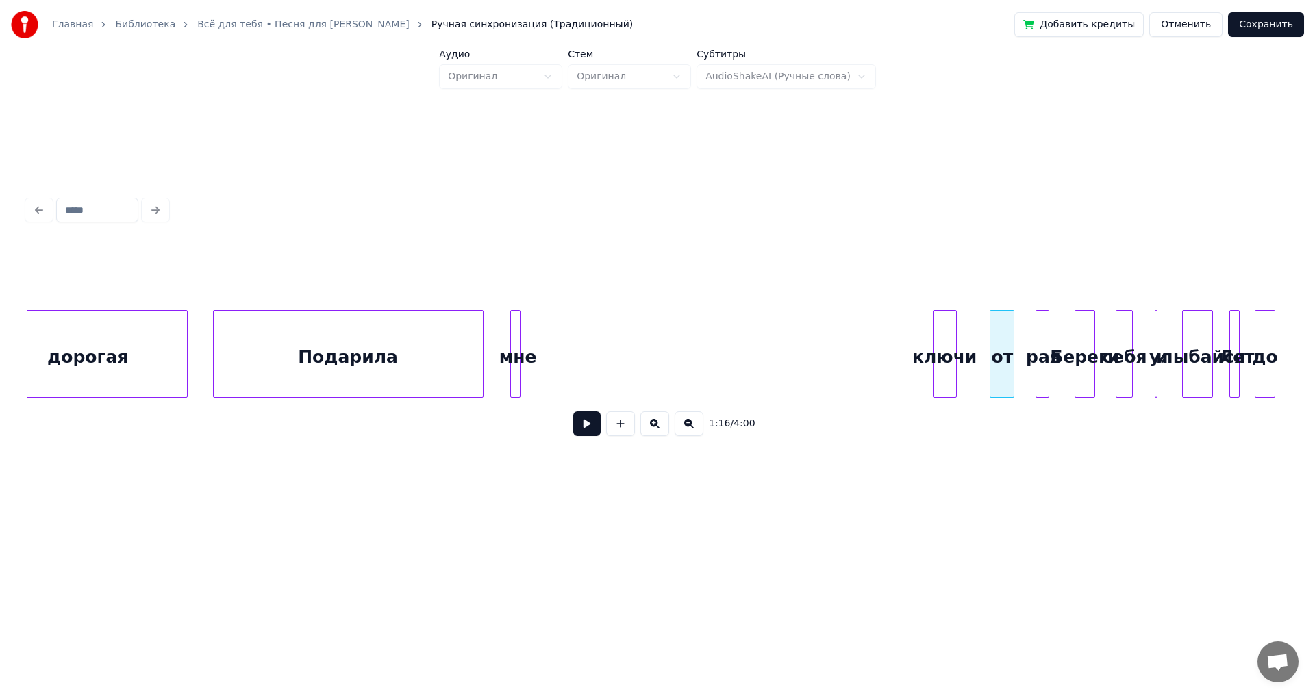
click at [956, 336] on div "ключи" at bounding box center [944, 357] width 23 height 93
click at [105, 357] on div "дорогая" at bounding box center [87, 357] width 199 height 93
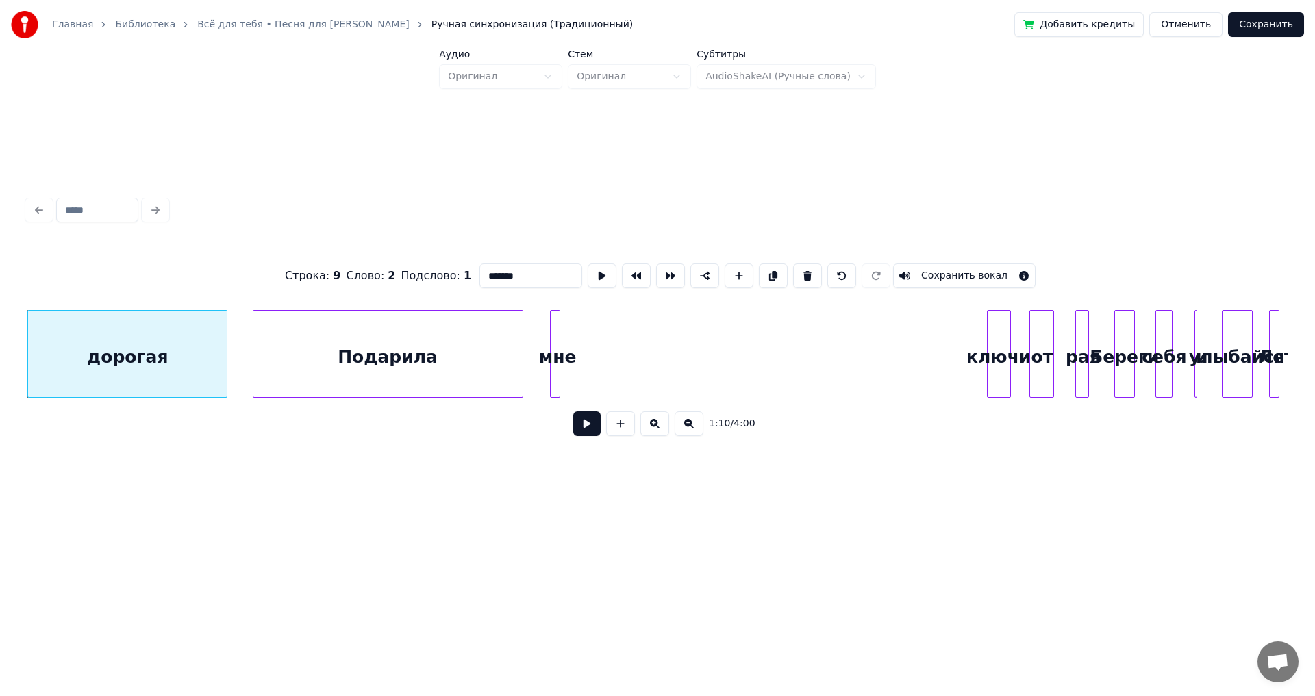
click at [583, 436] on button at bounding box center [586, 424] width 27 height 25
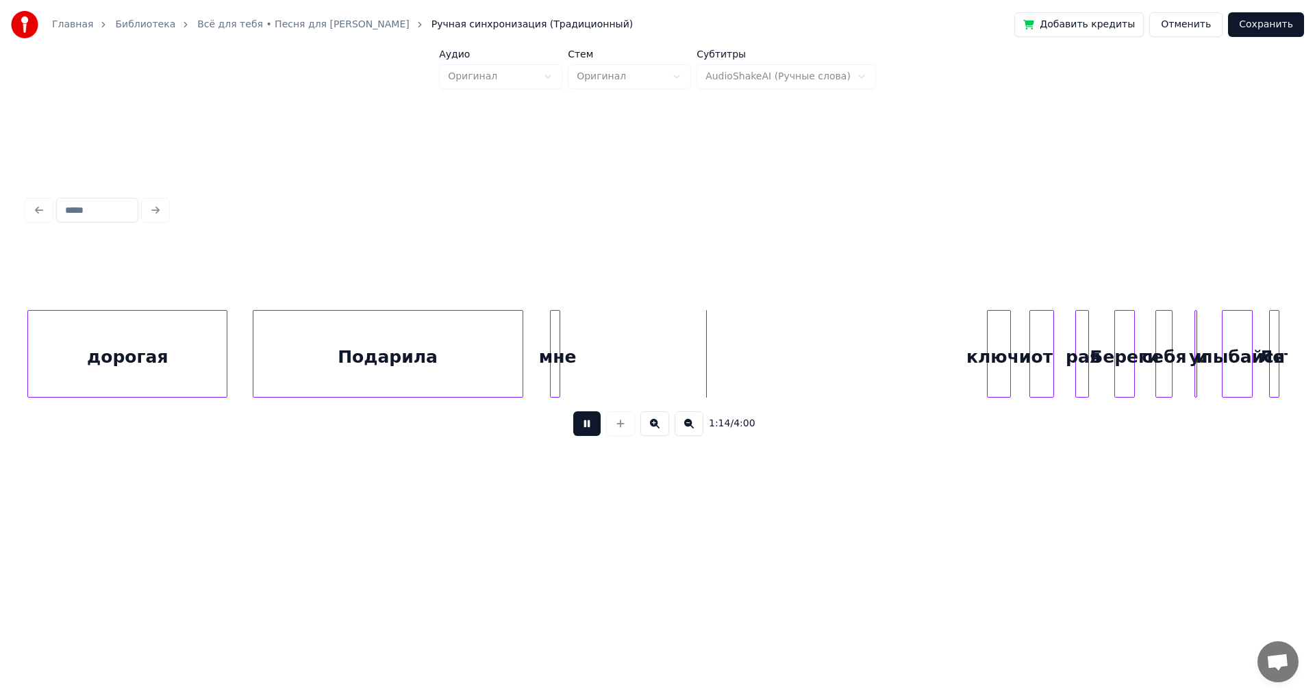
click at [583, 436] on button at bounding box center [586, 424] width 27 height 25
click at [649, 375] on div "ключи" at bounding box center [646, 357] width 23 height 93
click at [696, 381] on div "от" at bounding box center [694, 357] width 23 height 93
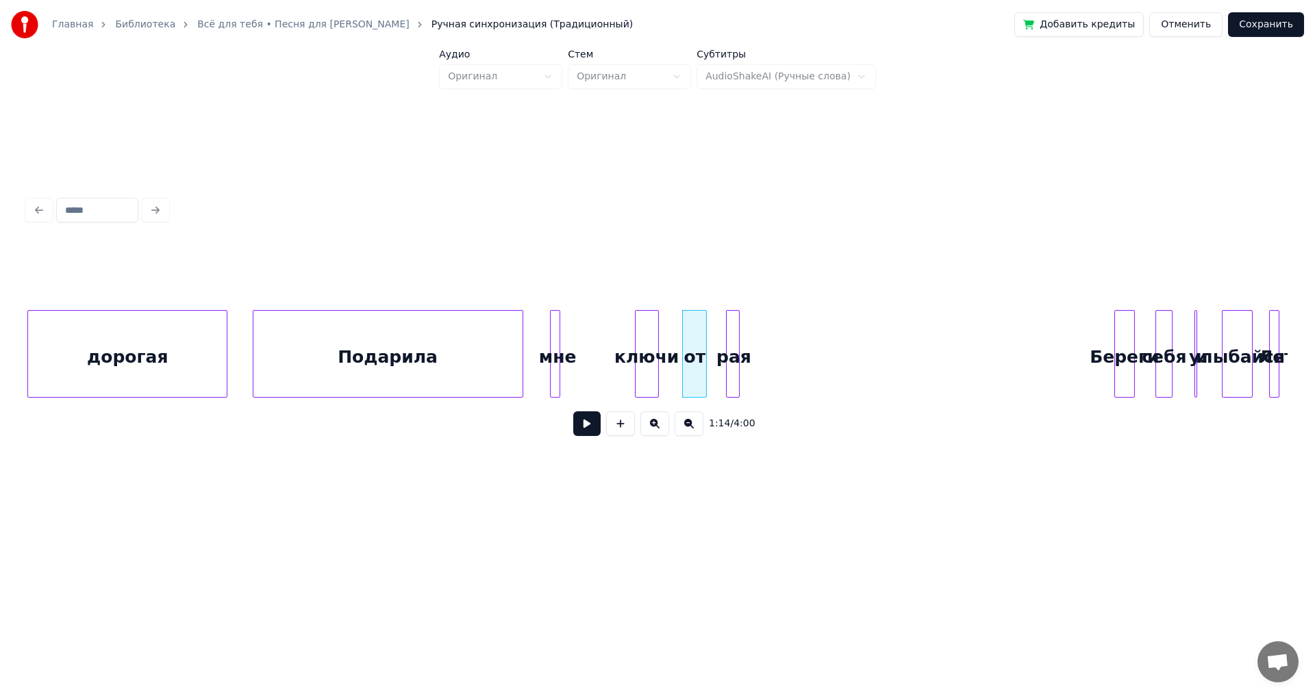
click at [733, 365] on div "рая" at bounding box center [734, 357] width 14 height 93
click at [60, 322] on div "дорогая" at bounding box center [127, 357] width 199 height 93
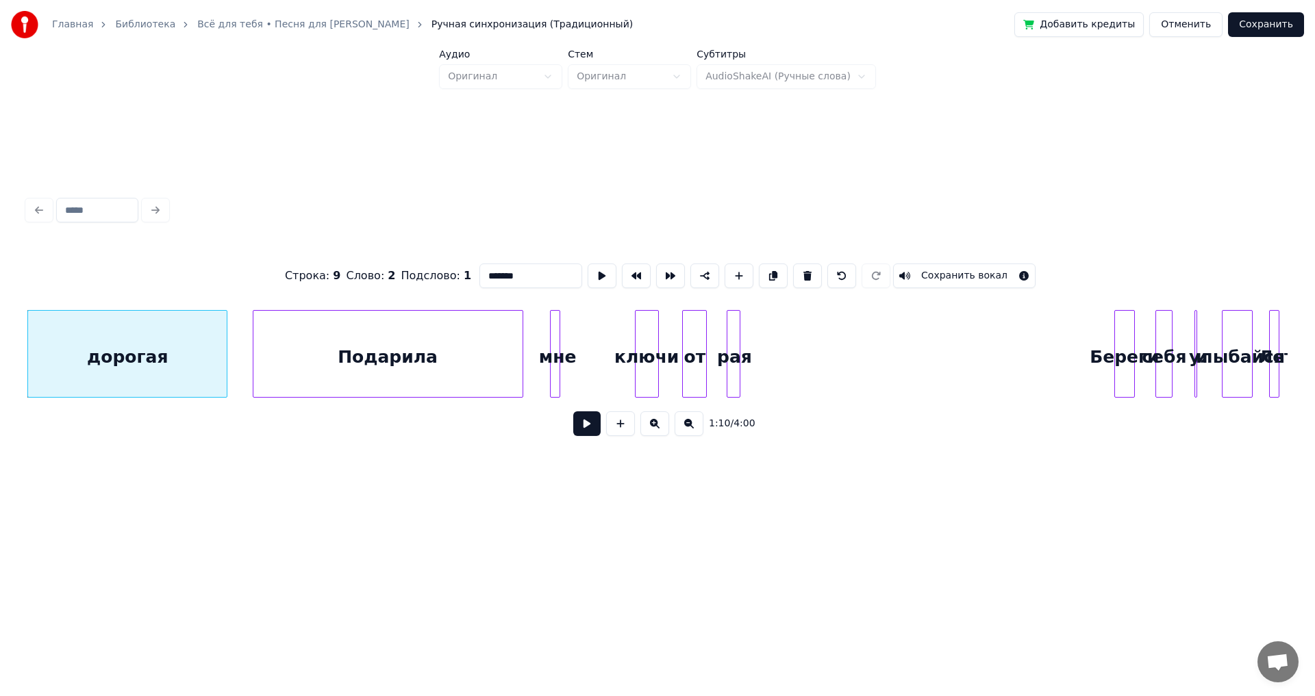
click at [573, 427] on div "1:10 / 4:00" at bounding box center [657, 424] width 1238 height 30
click at [579, 426] on button at bounding box center [586, 424] width 27 height 25
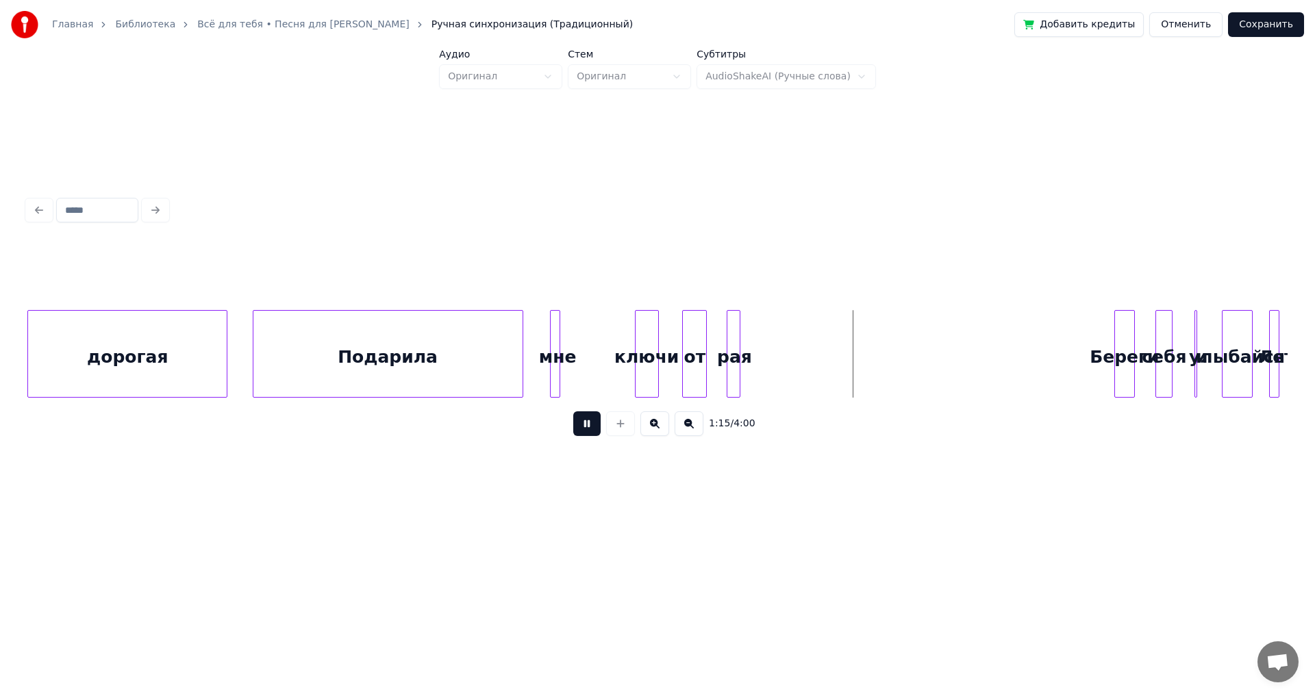
click at [579, 426] on button at bounding box center [586, 424] width 27 height 25
click at [173, 332] on div "дорогая" at bounding box center [127, 357] width 199 height 93
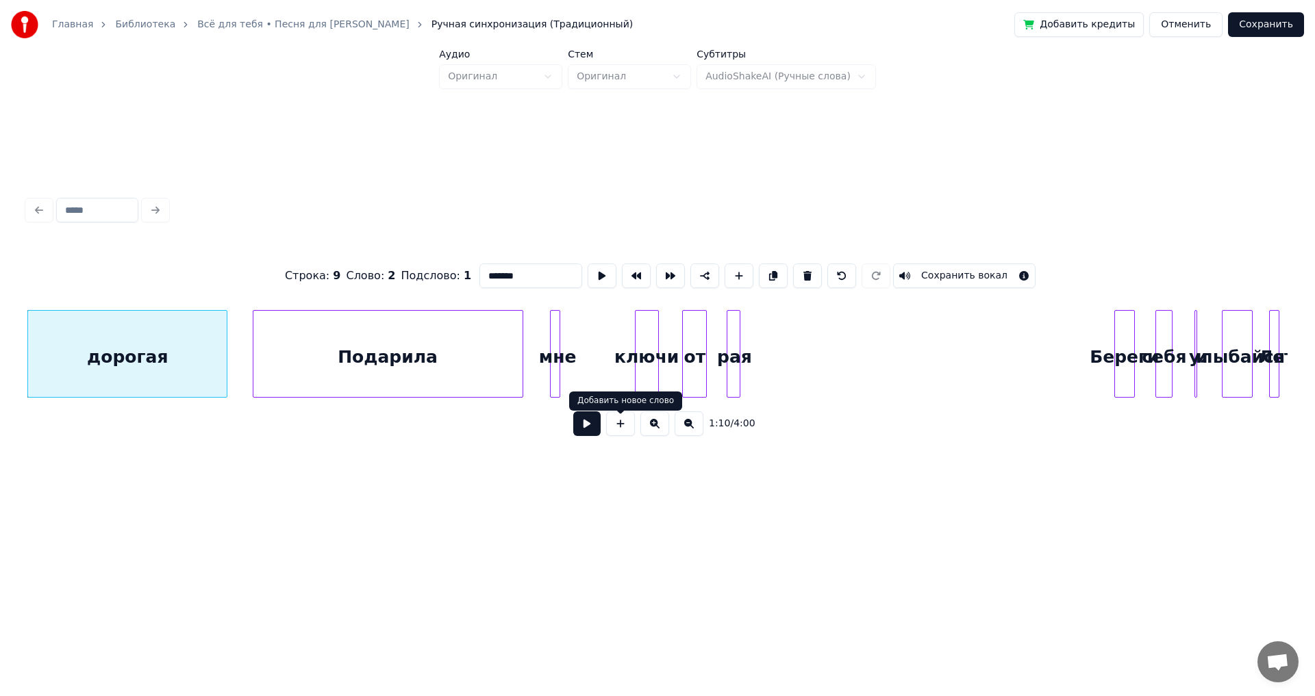
click at [583, 425] on button at bounding box center [586, 424] width 27 height 25
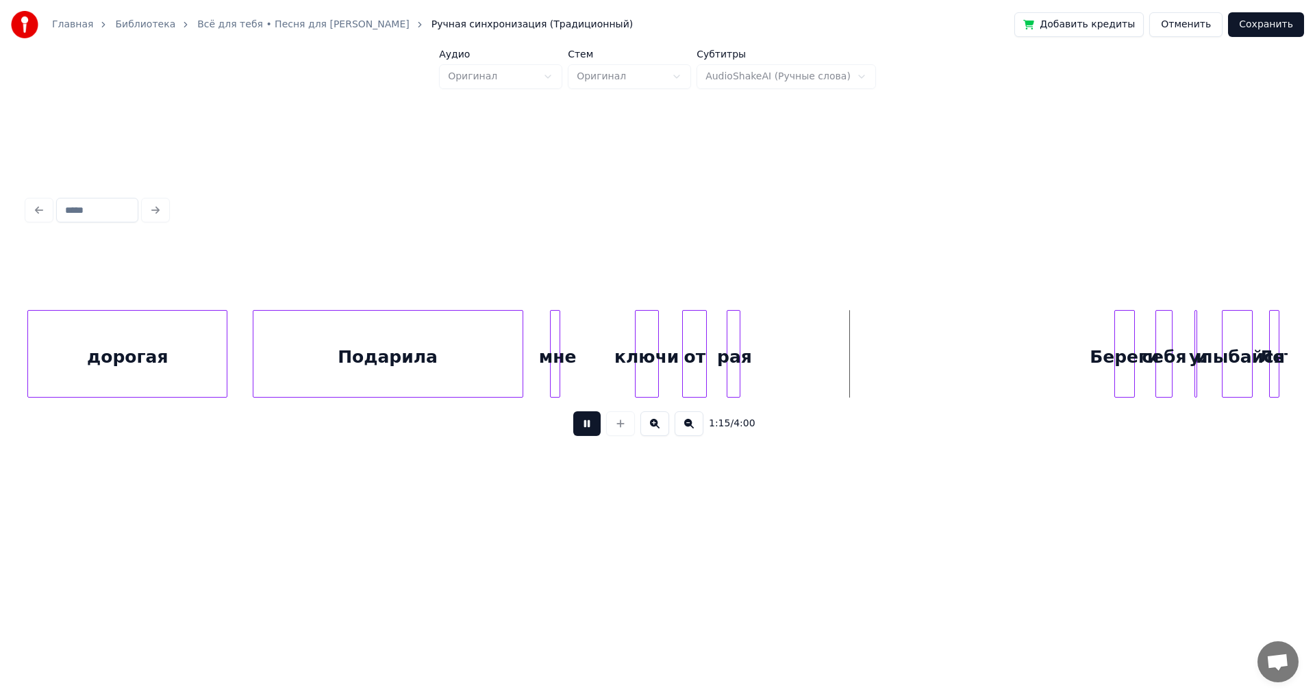
click at [583, 425] on button at bounding box center [586, 424] width 27 height 25
click at [833, 338] on div at bounding box center [835, 354] width 4 height 86
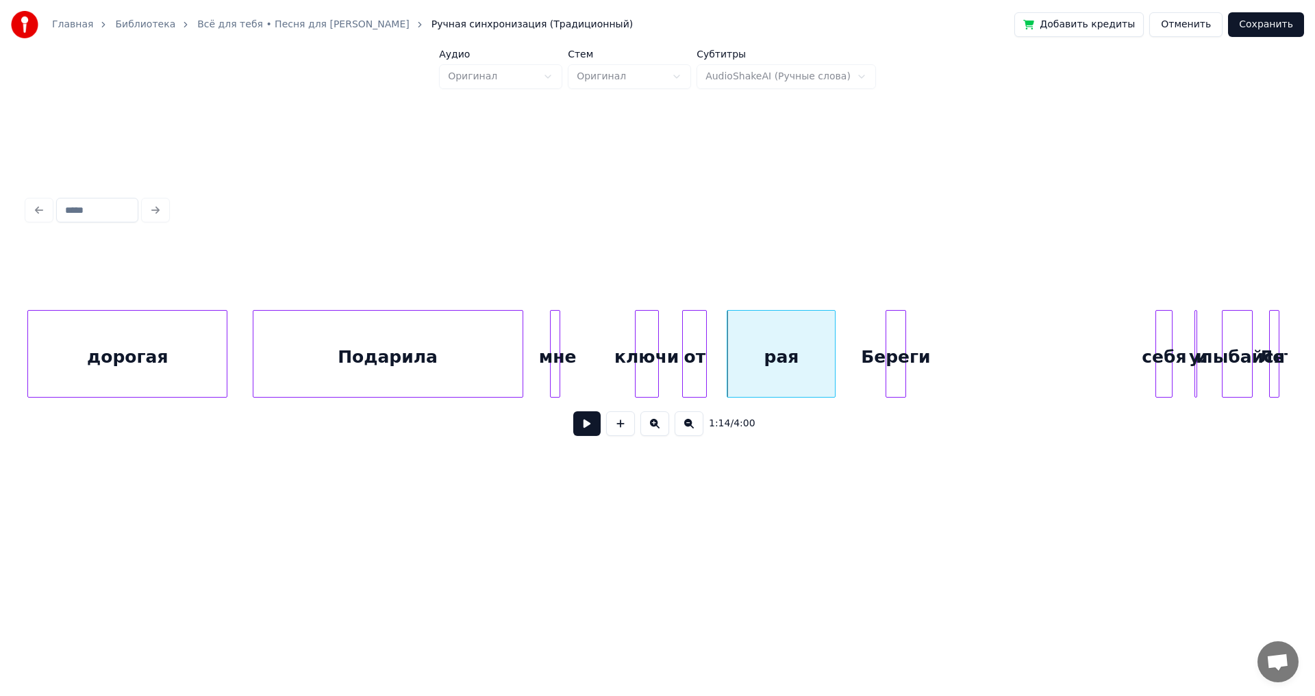
click at [905, 351] on div "Береги" at bounding box center [895, 357] width 19 height 93
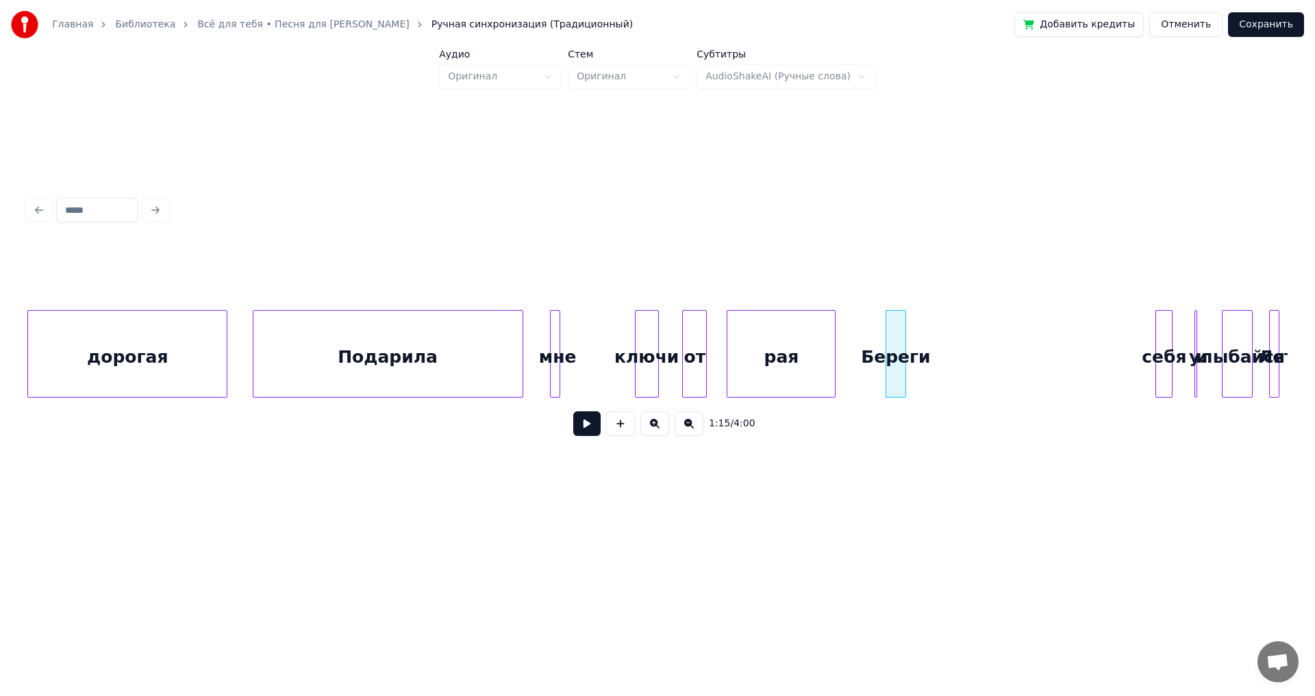
click at [81, 350] on div "дорогая" at bounding box center [127, 357] width 199 height 93
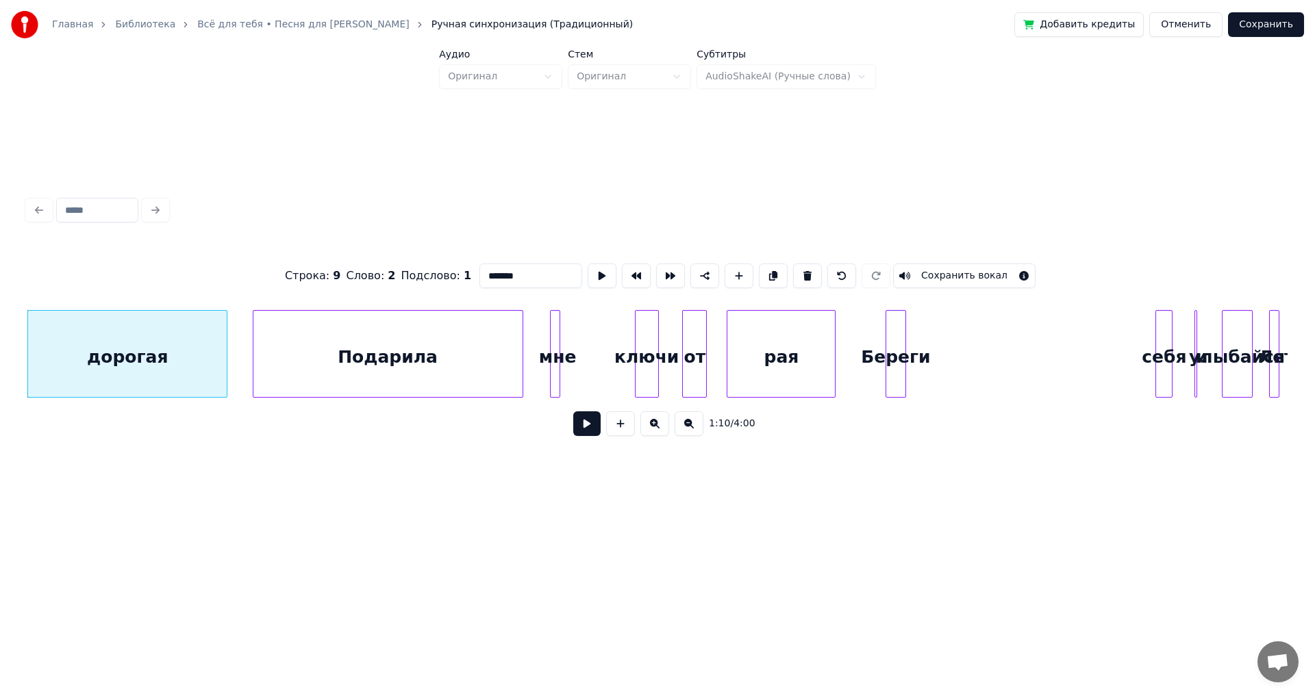
click at [590, 436] on button at bounding box center [586, 424] width 27 height 25
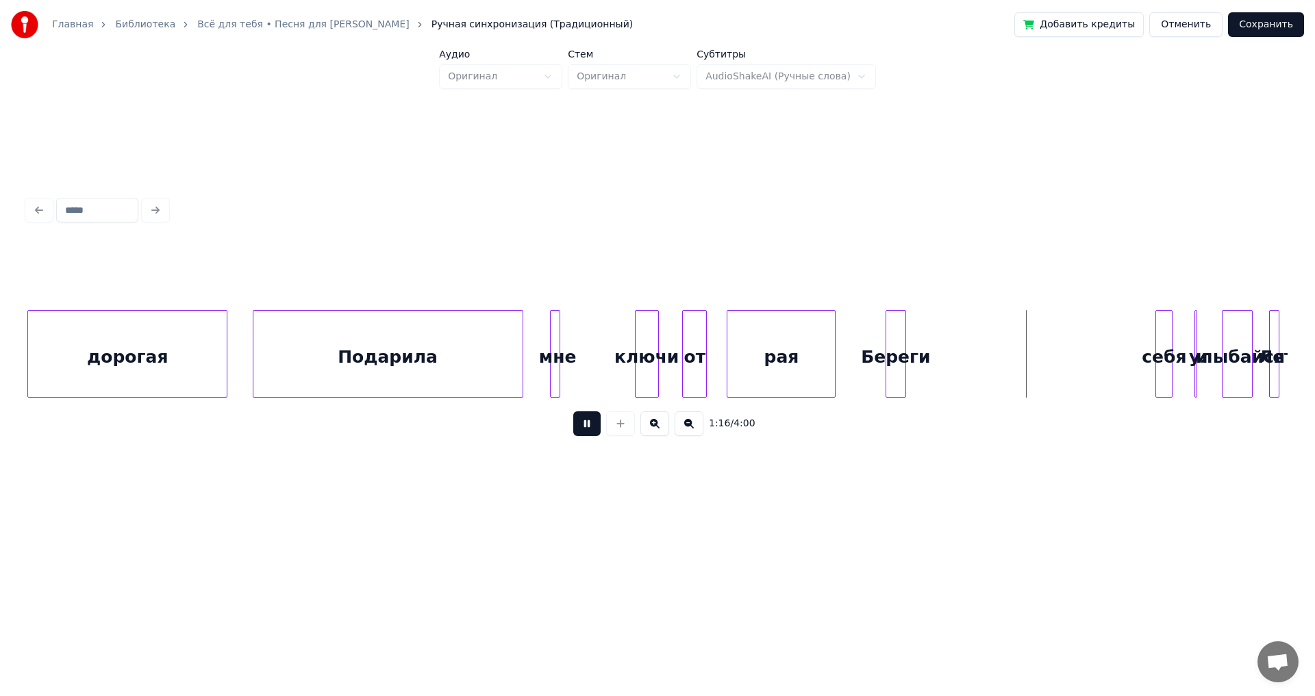
click at [590, 436] on button at bounding box center [586, 424] width 27 height 25
click at [903, 340] on div at bounding box center [903, 354] width 4 height 86
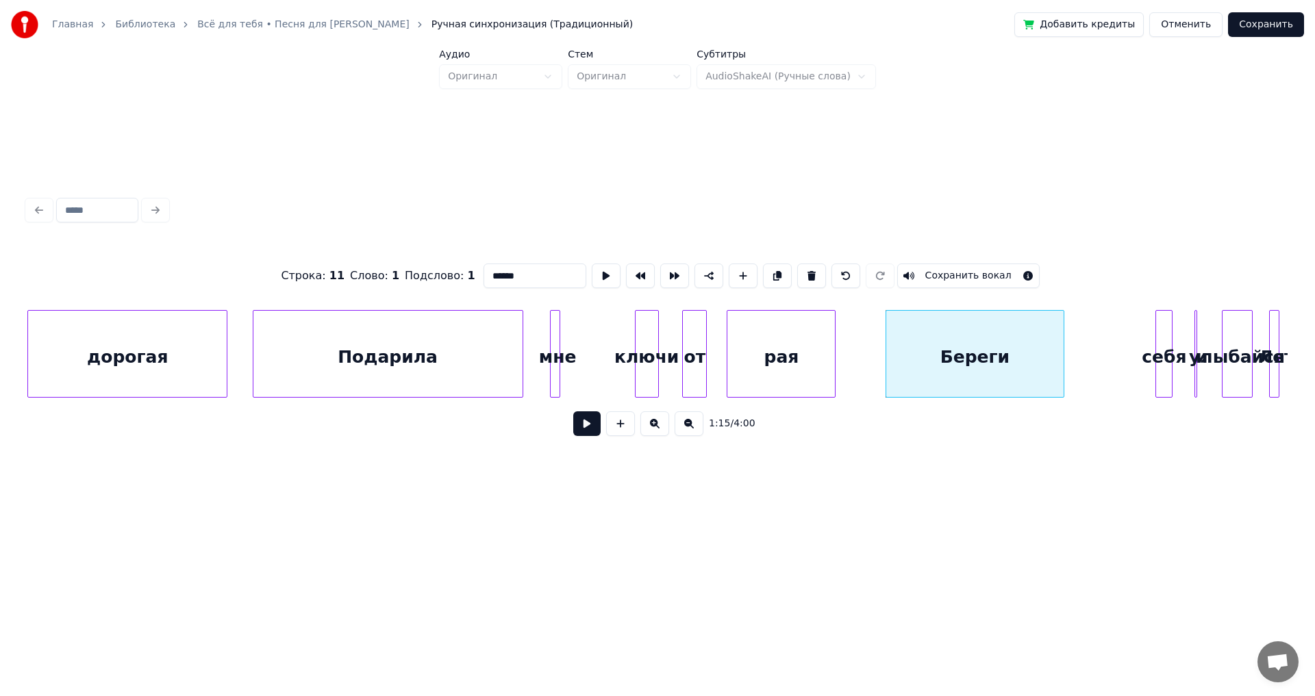
click at [1063, 336] on div at bounding box center [1061, 354] width 4 height 86
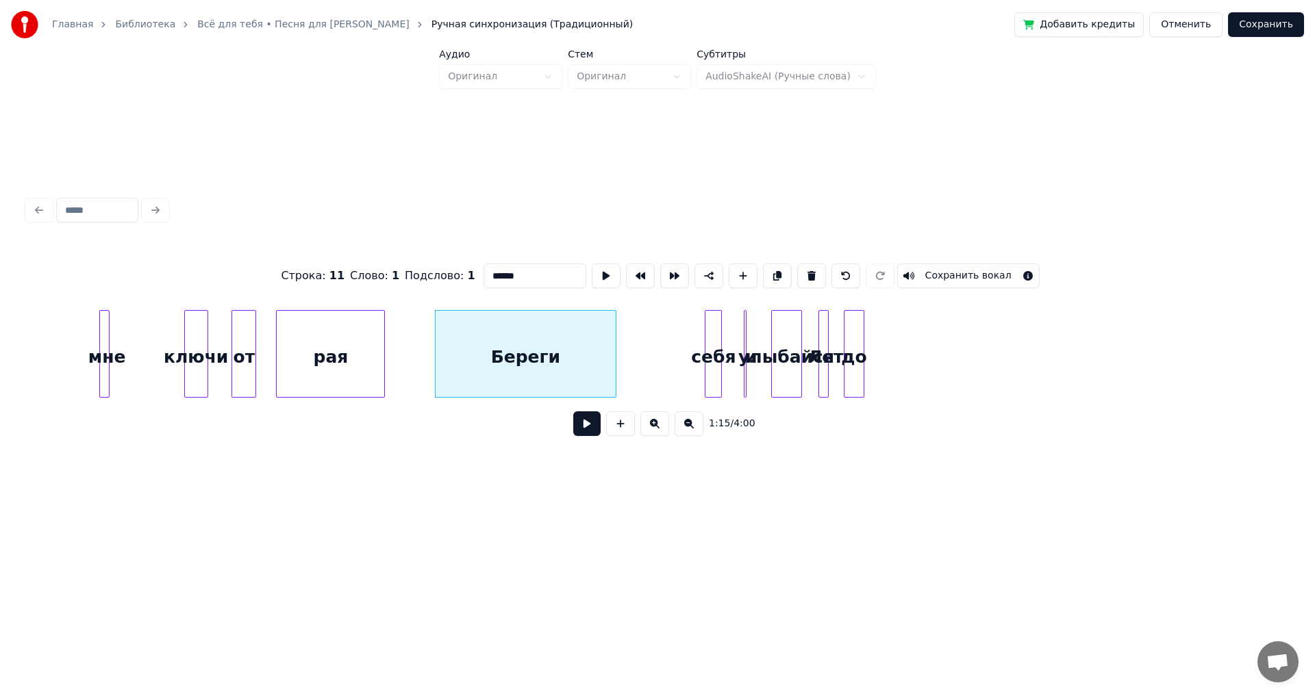
scroll to position [0, 12726]
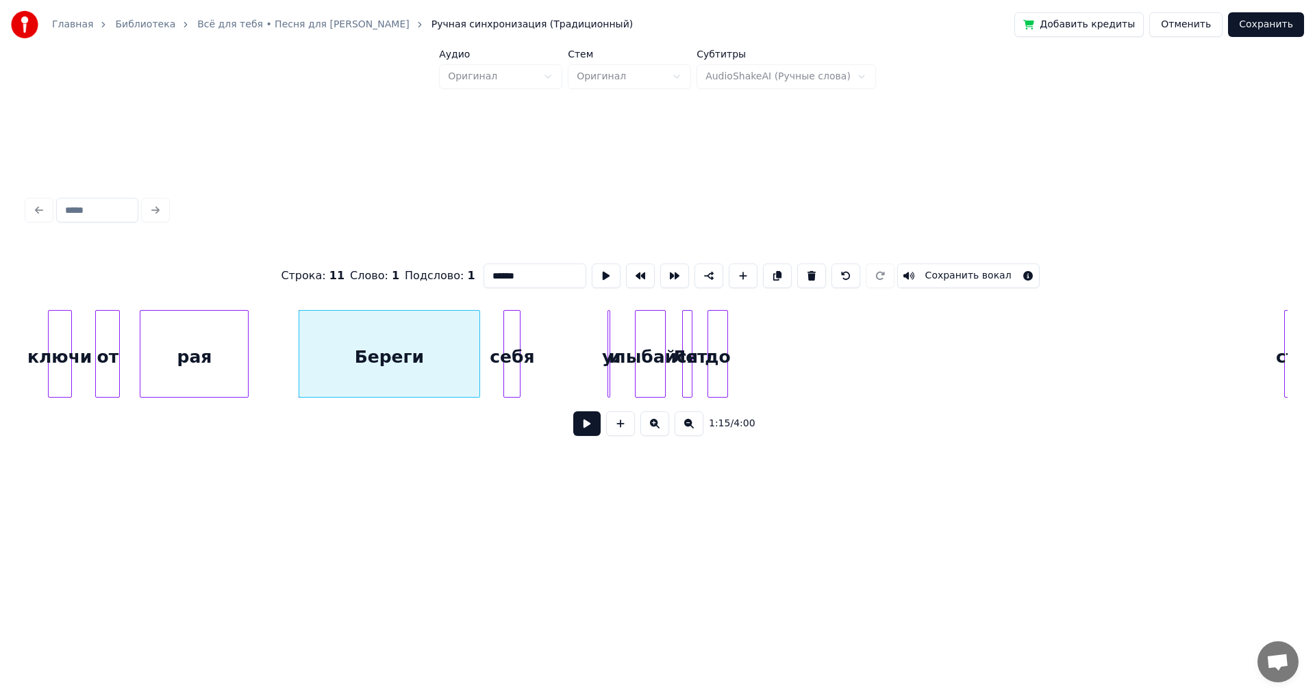
click at [511, 346] on div "себя" at bounding box center [512, 357] width 16 height 93
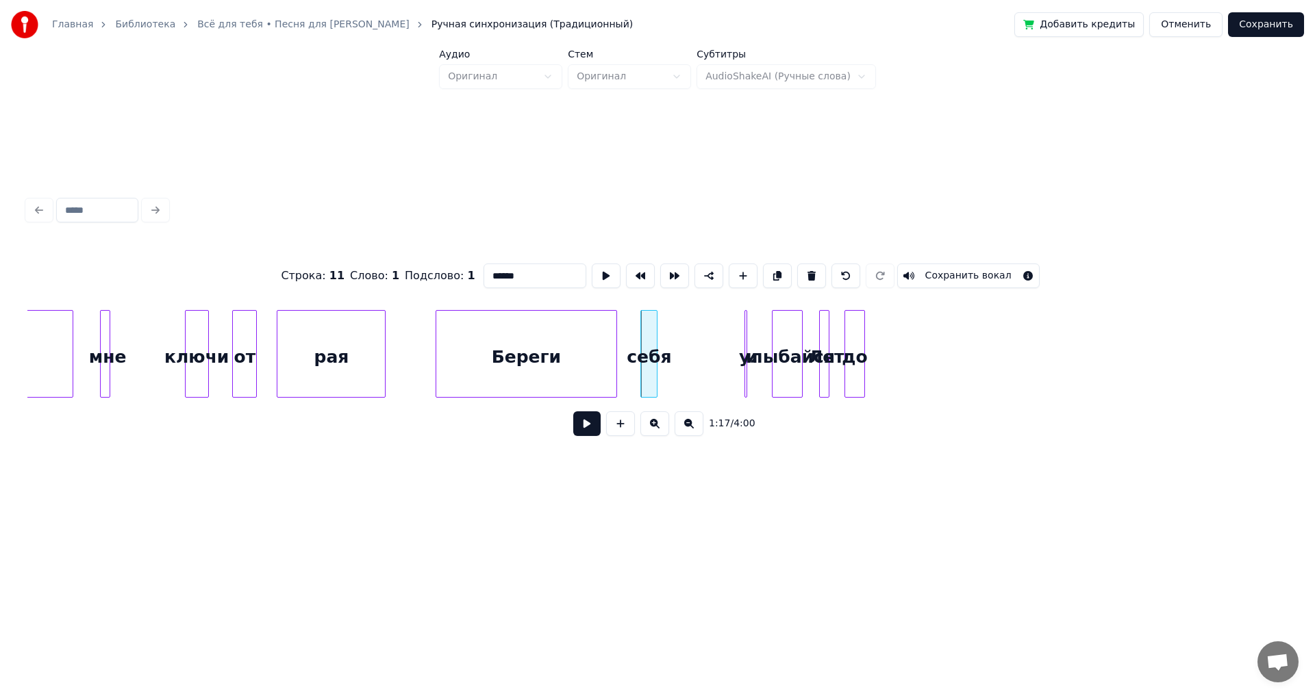
scroll to position [0, 12521]
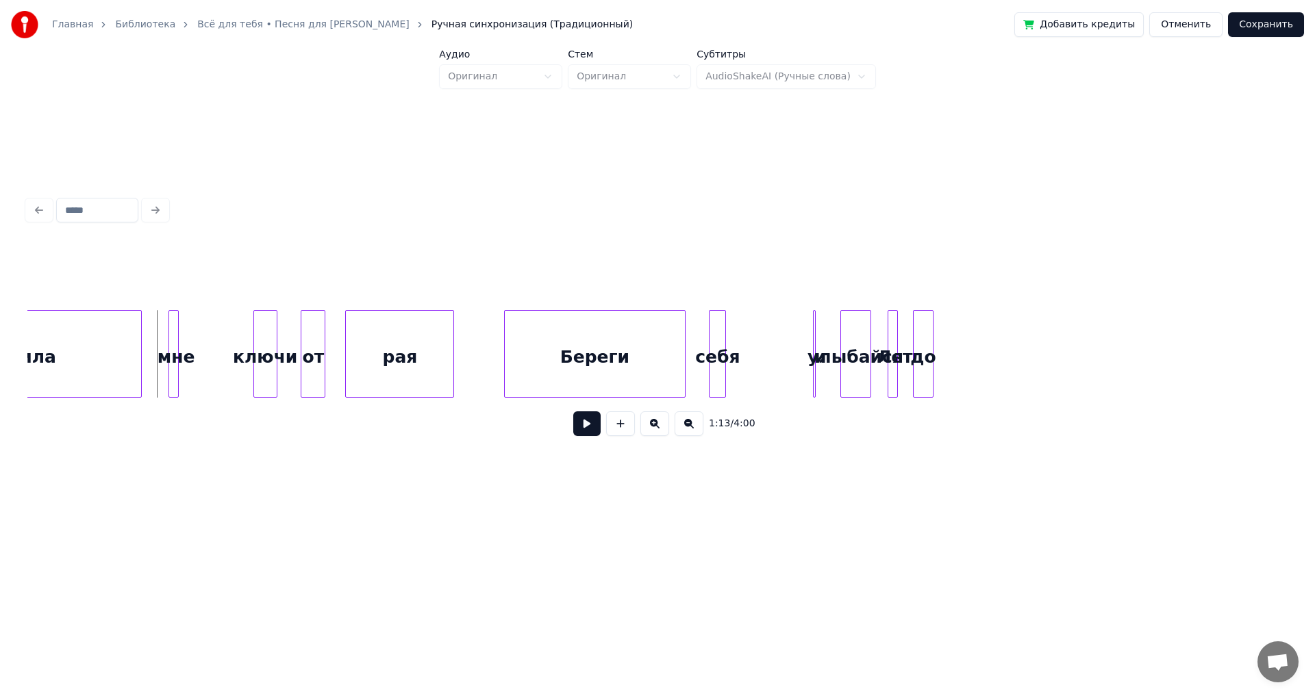
click at [571, 431] on div "1:13 / 4:00" at bounding box center [657, 424] width 1238 height 30
click at [583, 431] on button at bounding box center [586, 424] width 27 height 25
click at [112, 346] on div "Подарила" at bounding box center [6, 357] width 269 height 93
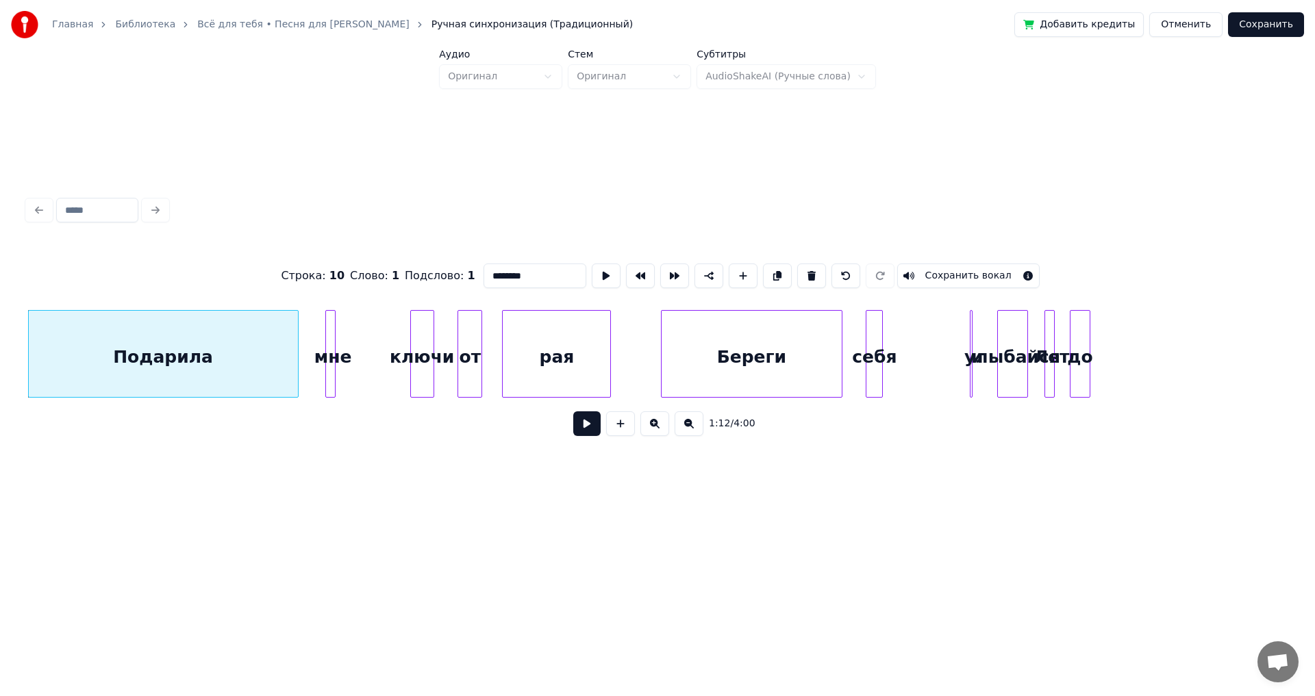
click at [584, 436] on button at bounding box center [586, 424] width 27 height 25
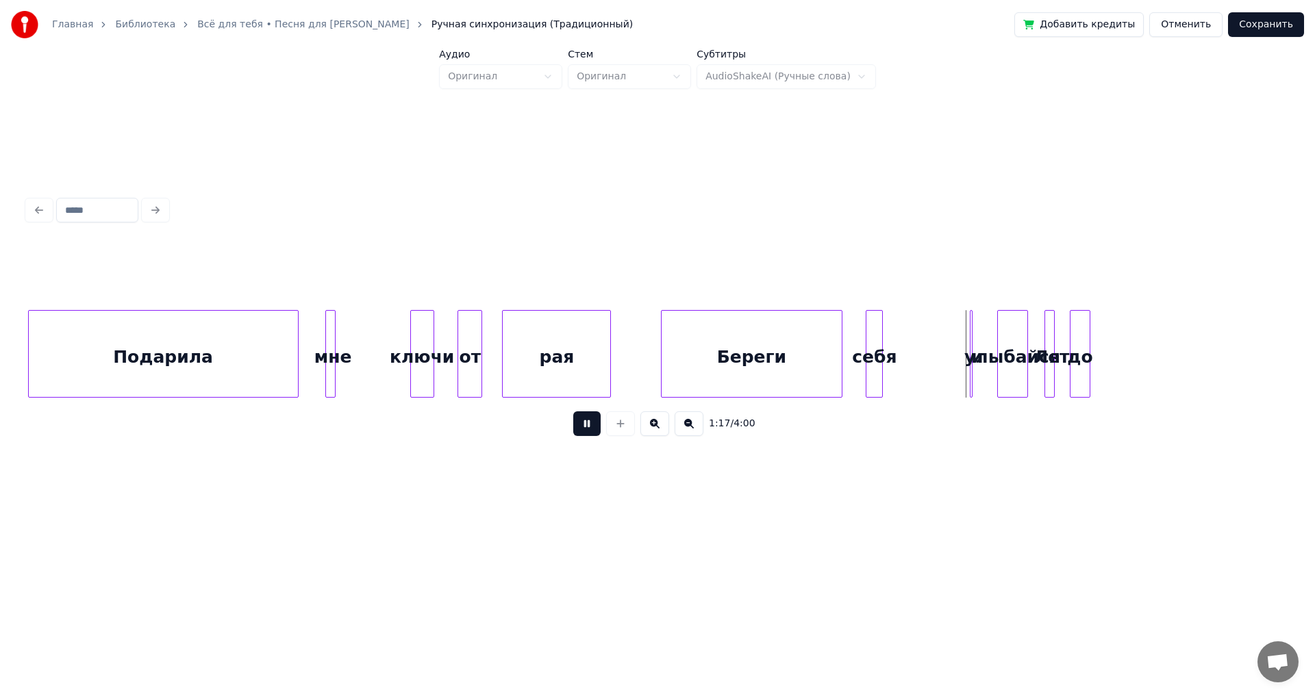
click at [584, 434] on button at bounding box center [586, 424] width 27 height 25
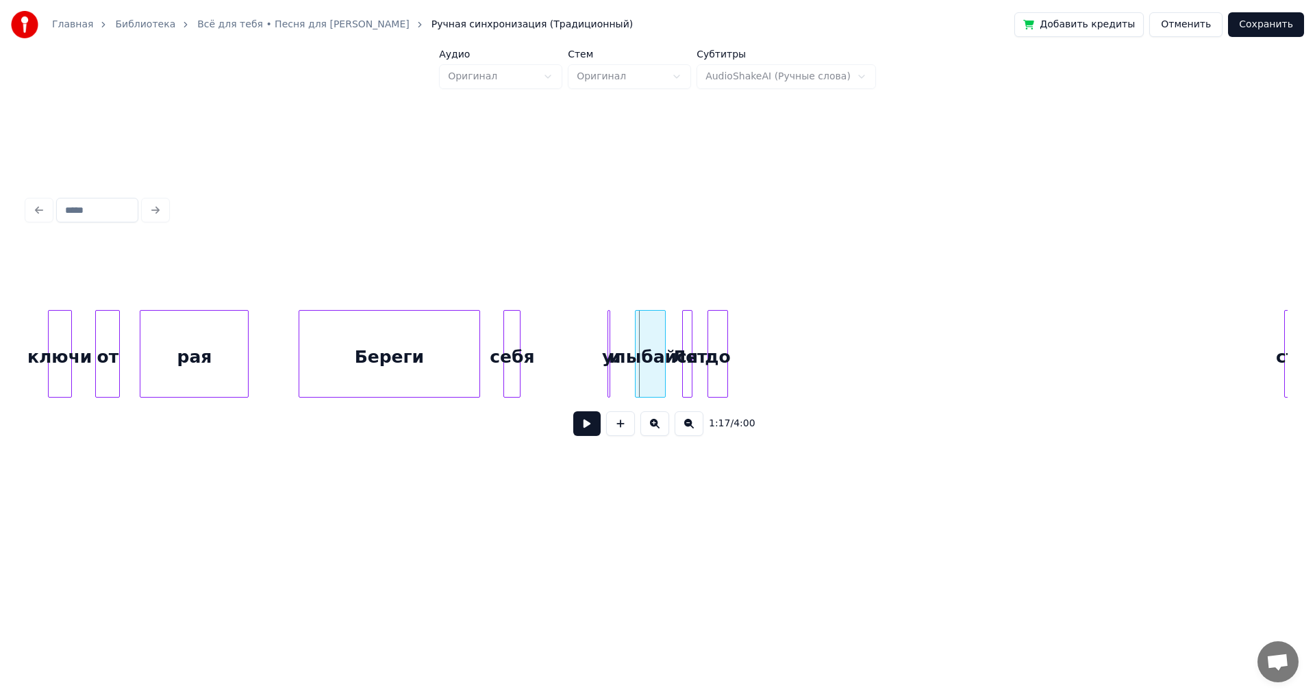
scroll to position [0, 12909]
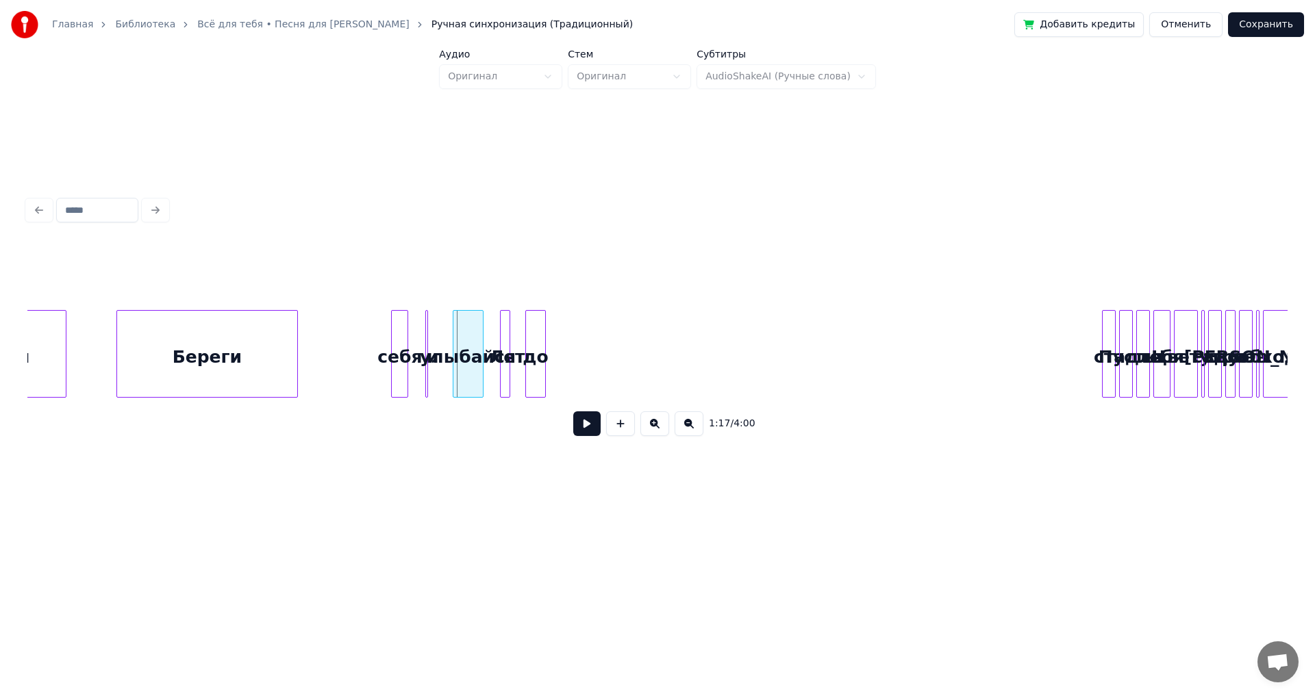
click at [402, 331] on div "себя" at bounding box center [400, 357] width 16 height 93
click at [1078, 393] on div "[PERSON_NAME] себя и улыбайся Лет до ста Пусть для тебя Цветут в саду все розы …" at bounding box center [657, 354] width 1260 height 88
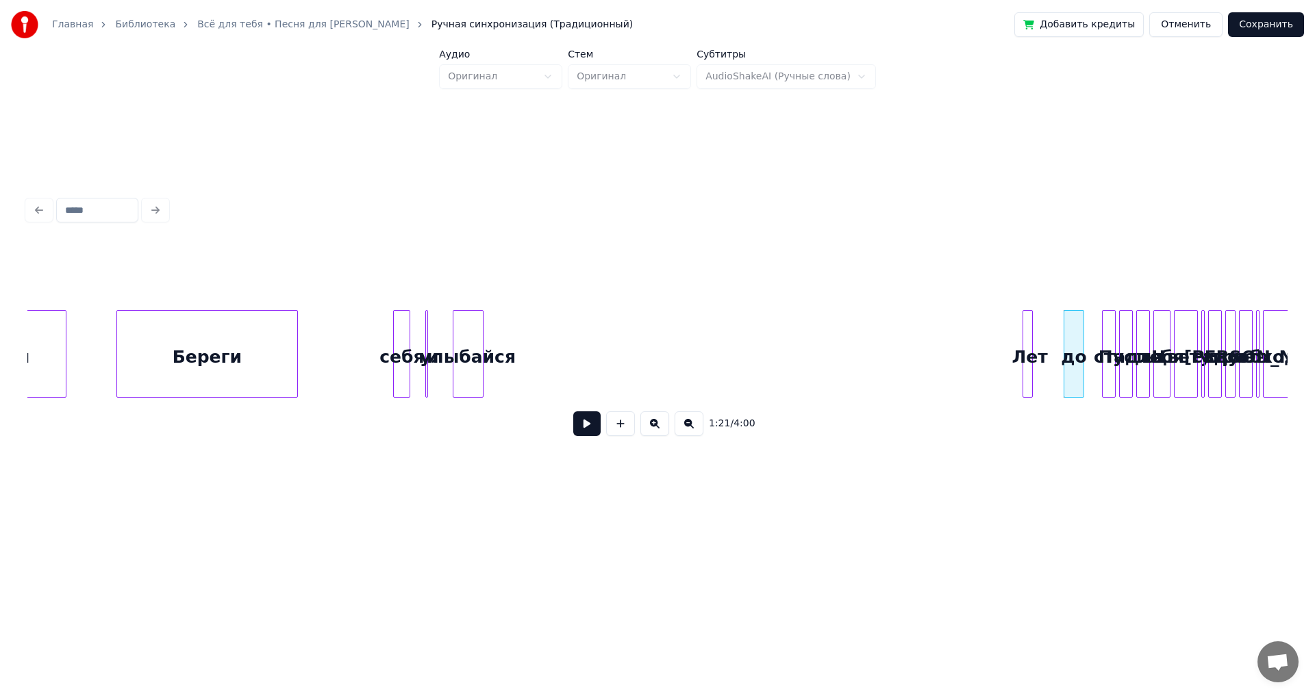
click at [1026, 395] on div "[PERSON_NAME] себя и улыбайся Лет до ста Пусть для тебя Цветут в саду все розы …" at bounding box center [657, 354] width 1260 height 88
click at [894, 396] on div "[PERSON_NAME] себя и улыбайся Лет до ста Пусть для тебя Цветут в саду все розы …" at bounding box center [657, 354] width 1260 height 88
click at [442, 347] on div "и" at bounding box center [443, 357] width 14 height 93
click at [513, 350] on div "и" at bounding box center [513, 357] width 14 height 93
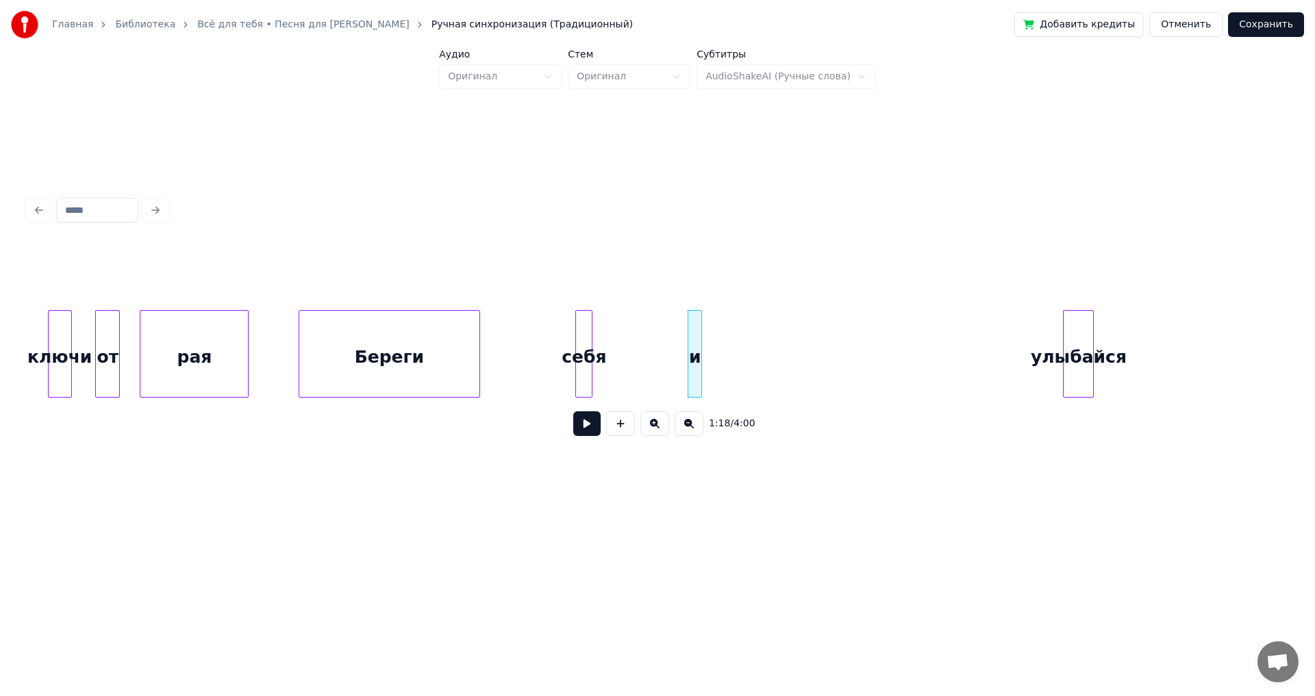
scroll to position [0, 12498]
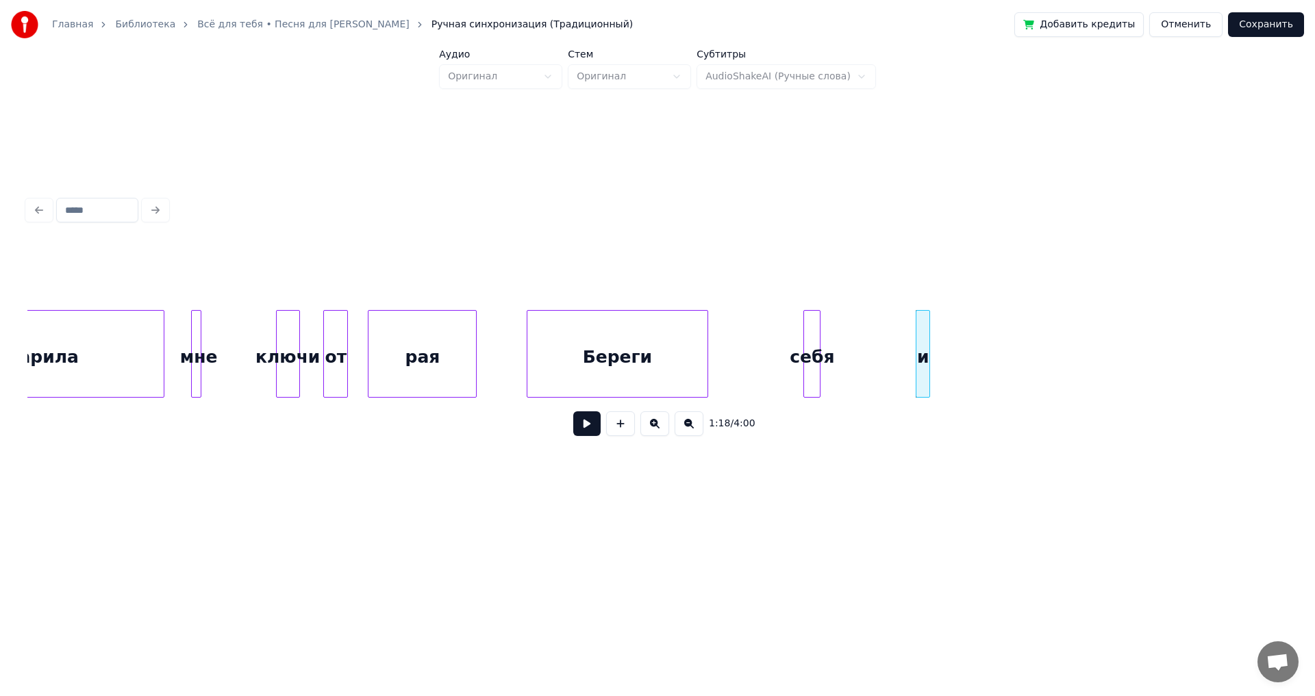
click at [581, 426] on button at bounding box center [586, 424] width 27 height 25
click at [584, 429] on button at bounding box center [586, 424] width 27 height 25
click at [899, 349] on div "и" at bounding box center [899, 357] width 14 height 93
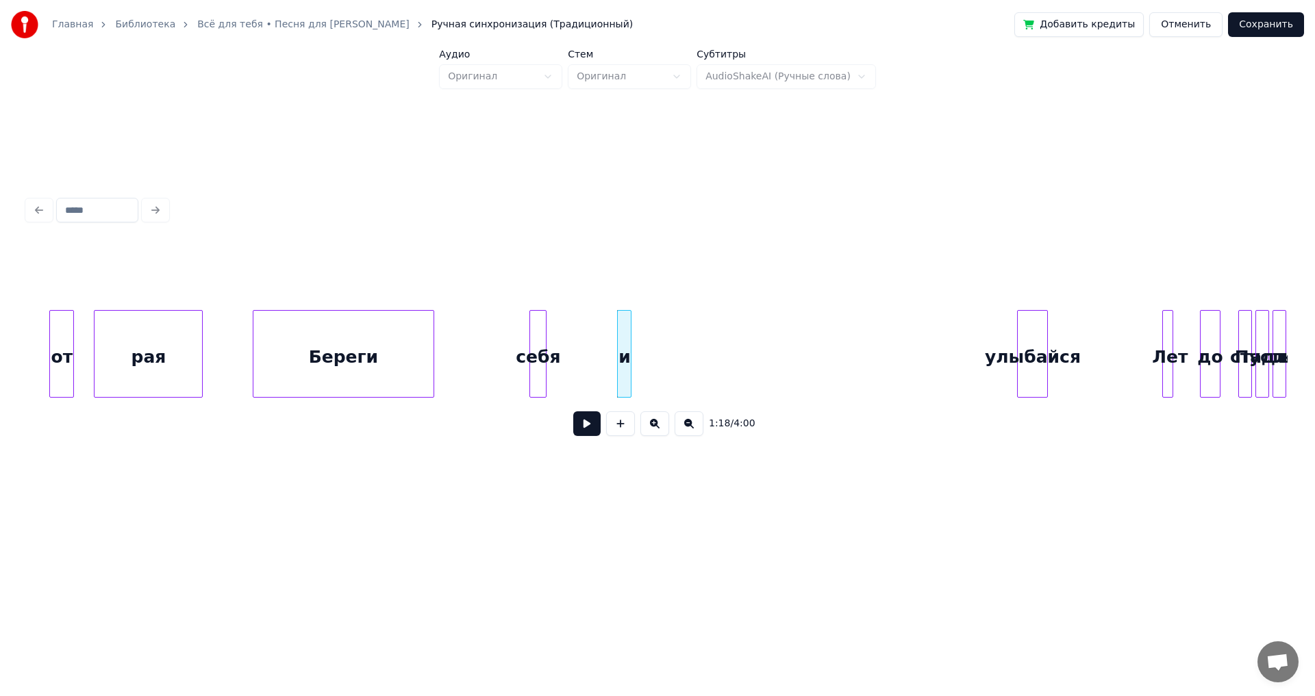
scroll to position [0, 12818]
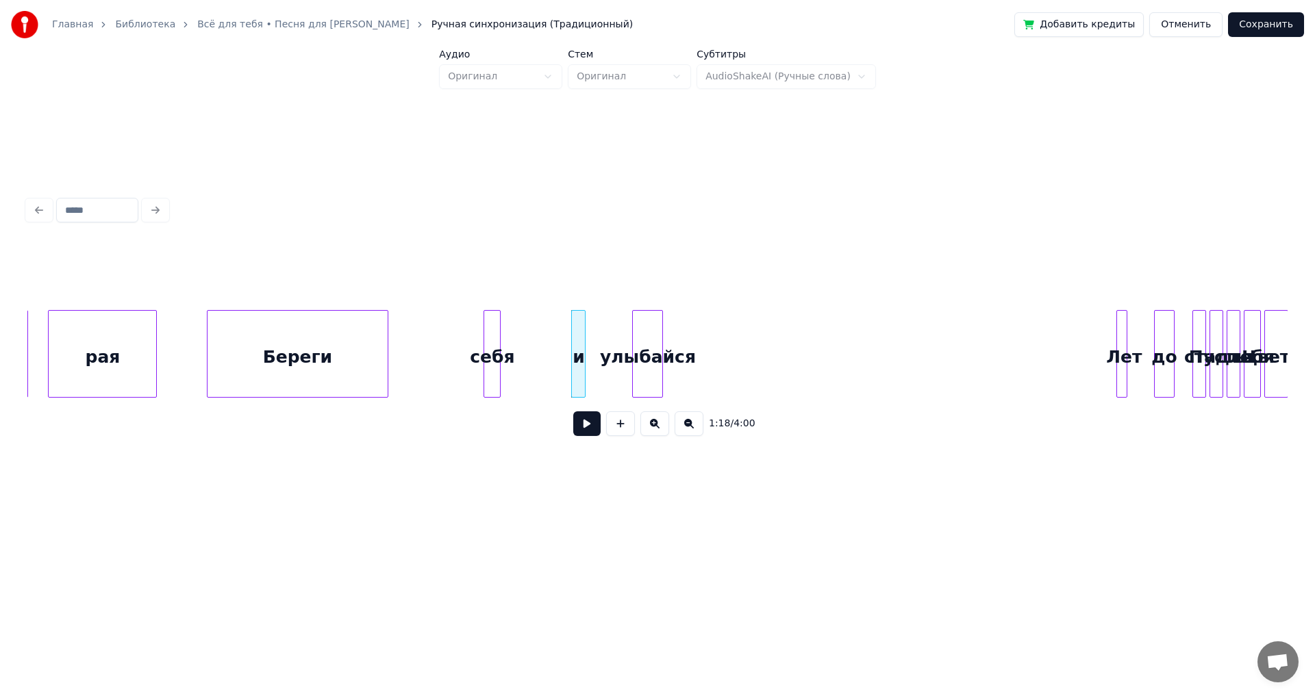
click at [646, 334] on div "улыбайся" at bounding box center [647, 357] width 29 height 93
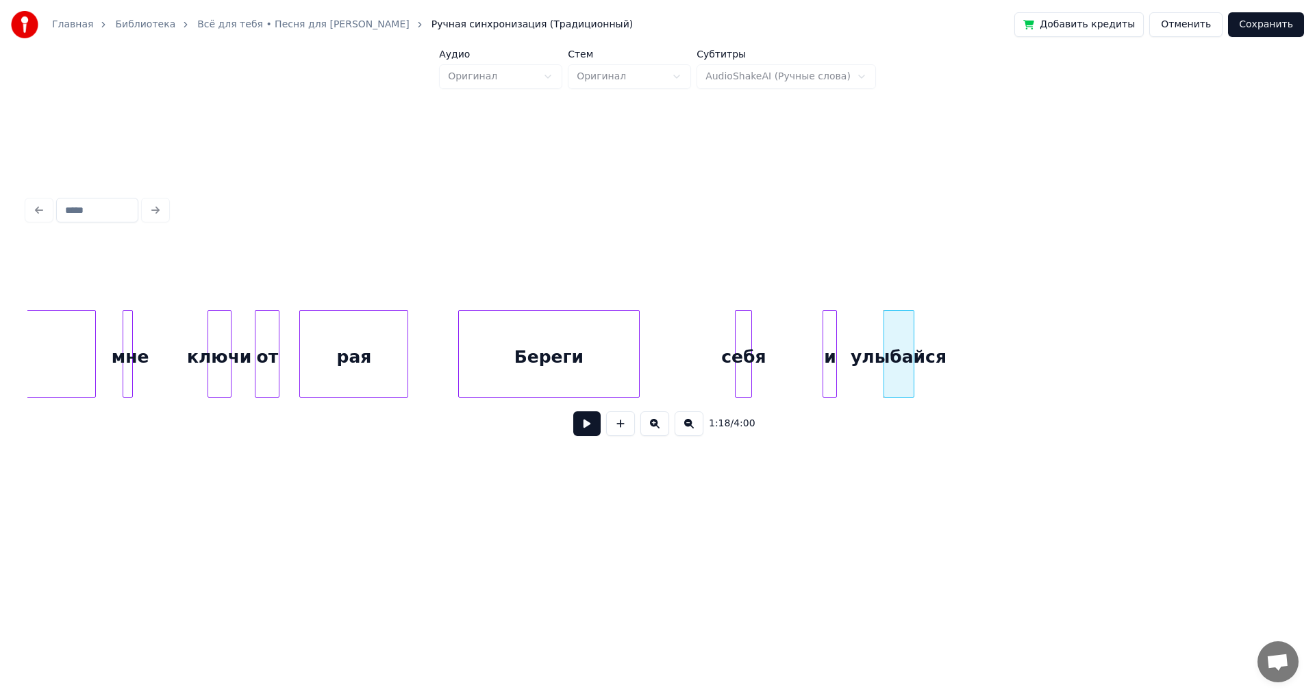
scroll to position [0, 12498]
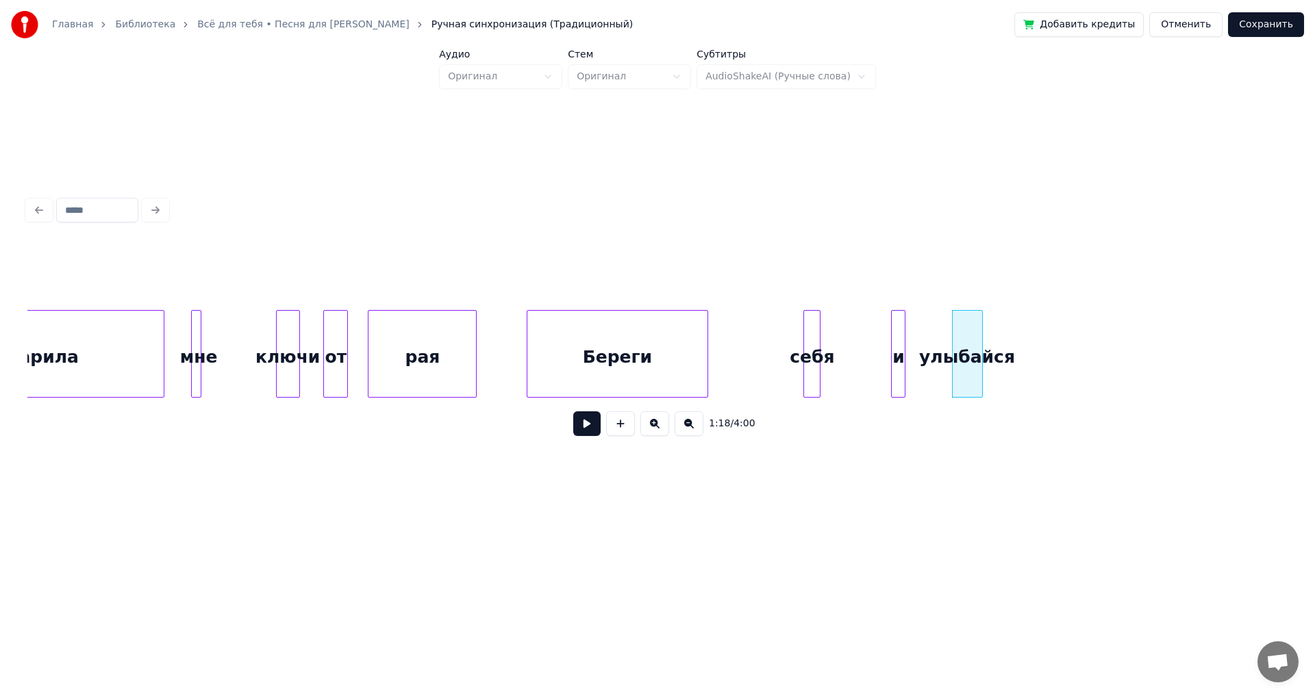
click at [205, 349] on div "мне" at bounding box center [199, 357] width 14 height 93
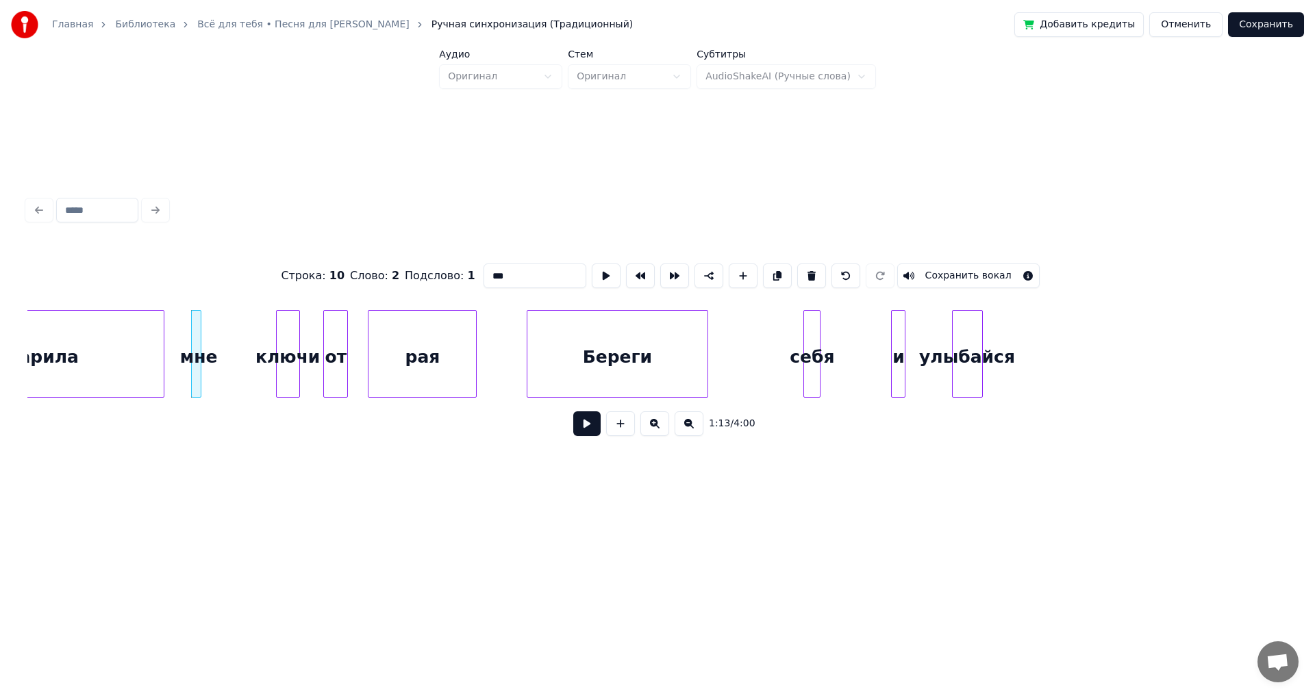
click at [581, 434] on button at bounding box center [586, 424] width 27 height 25
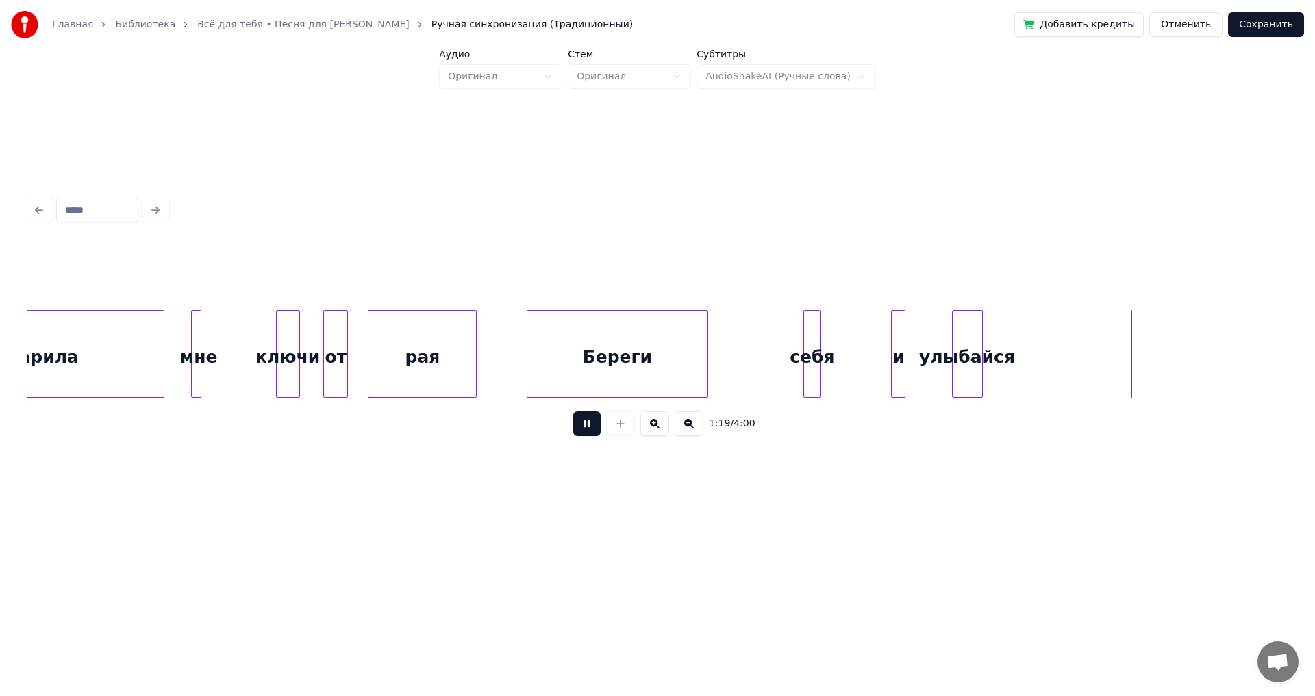
click at [579, 432] on button at bounding box center [586, 424] width 27 height 25
click at [1153, 354] on div at bounding box center [1155, 354] width 4 height 86
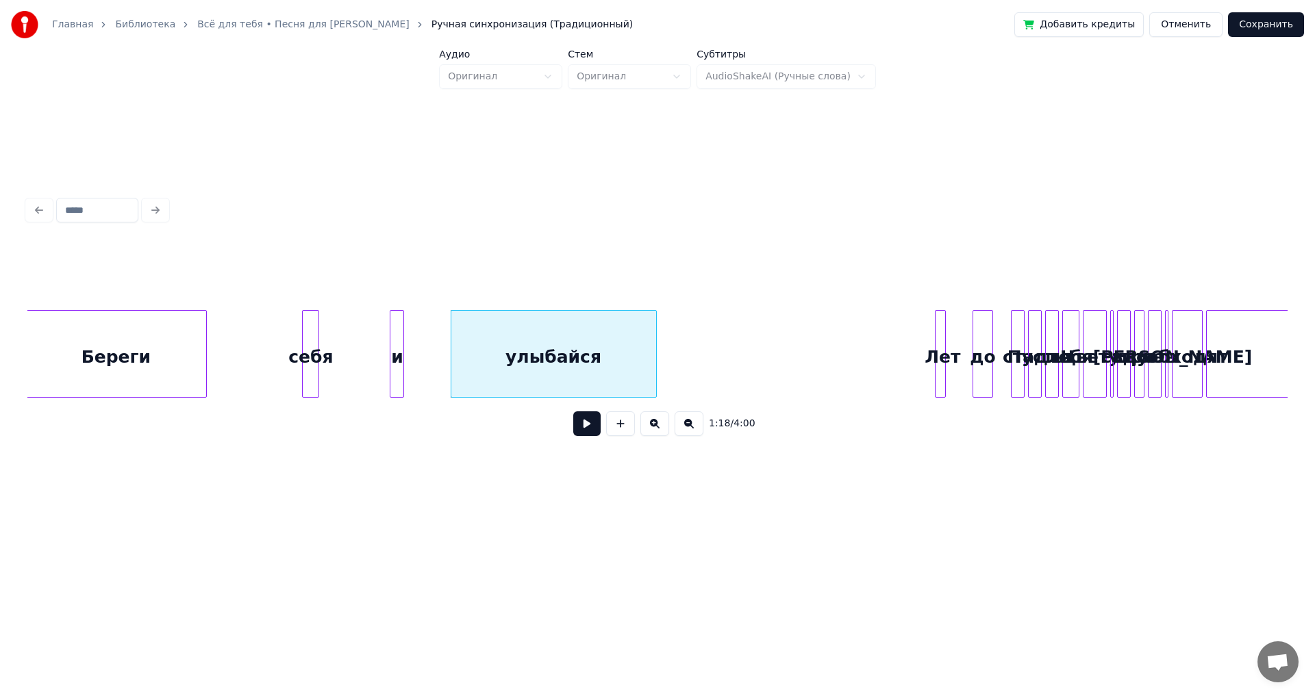
scroll to position [0, 13137]
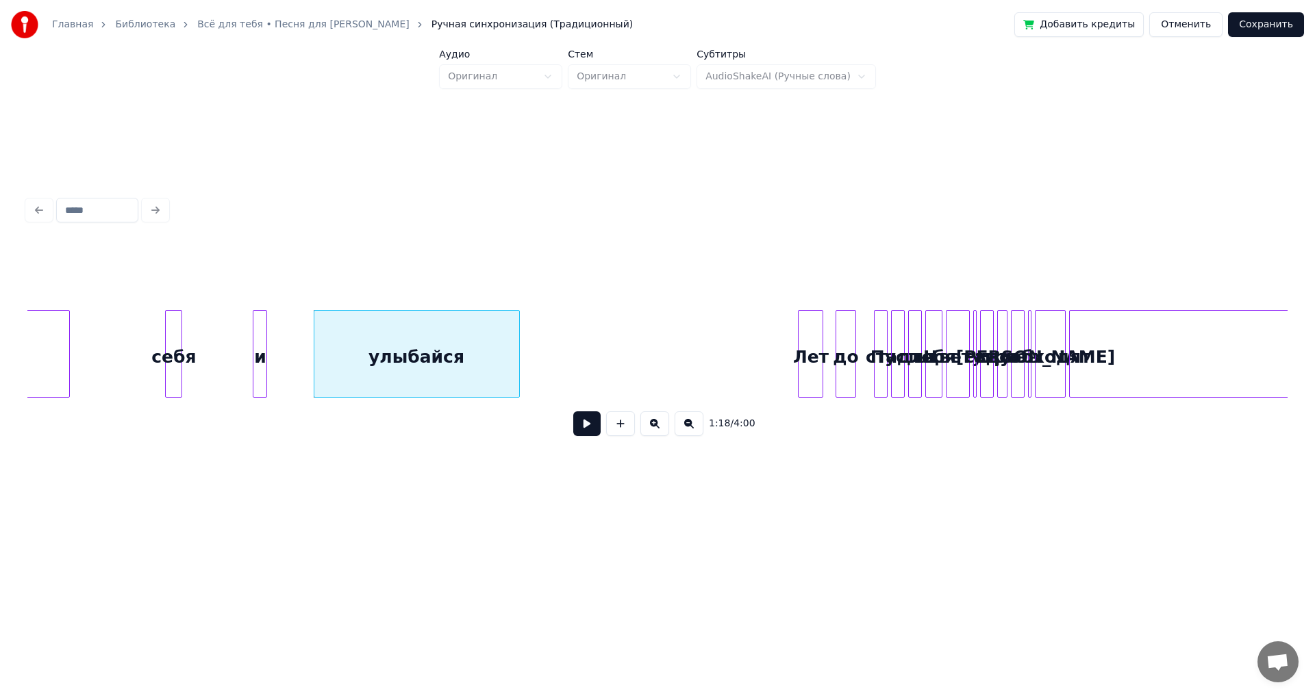
click at [821, 357] on div at bounding box center [820, 354] width 4 height 86
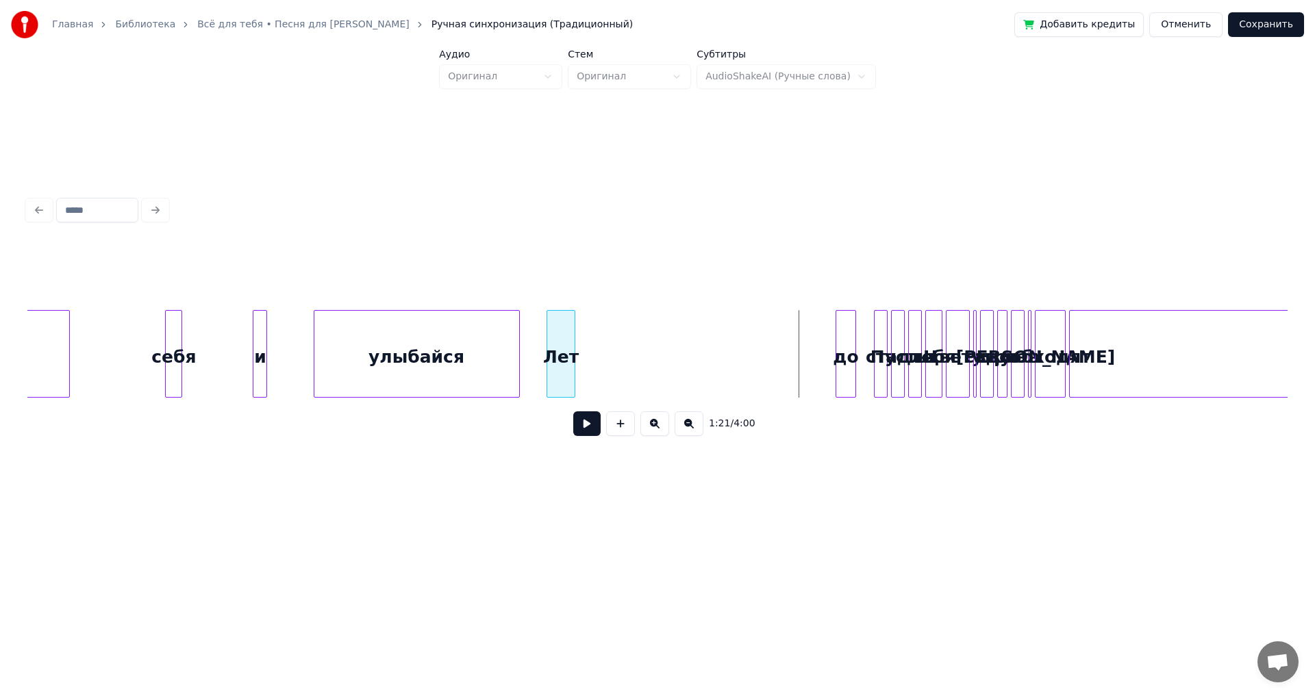
click at [560, 338] on div "Лет" at bounding box center [560, 357] width 27 height 93
click at [613, 341] on div "до" at bounding box center [612, 357] width 19 height 93
click at [857, 348] on div at bounding box center [859, 354] width 4 height 86
click at [648, 338] on div "ста" at bounding box center [648, 357] width 29 height 93
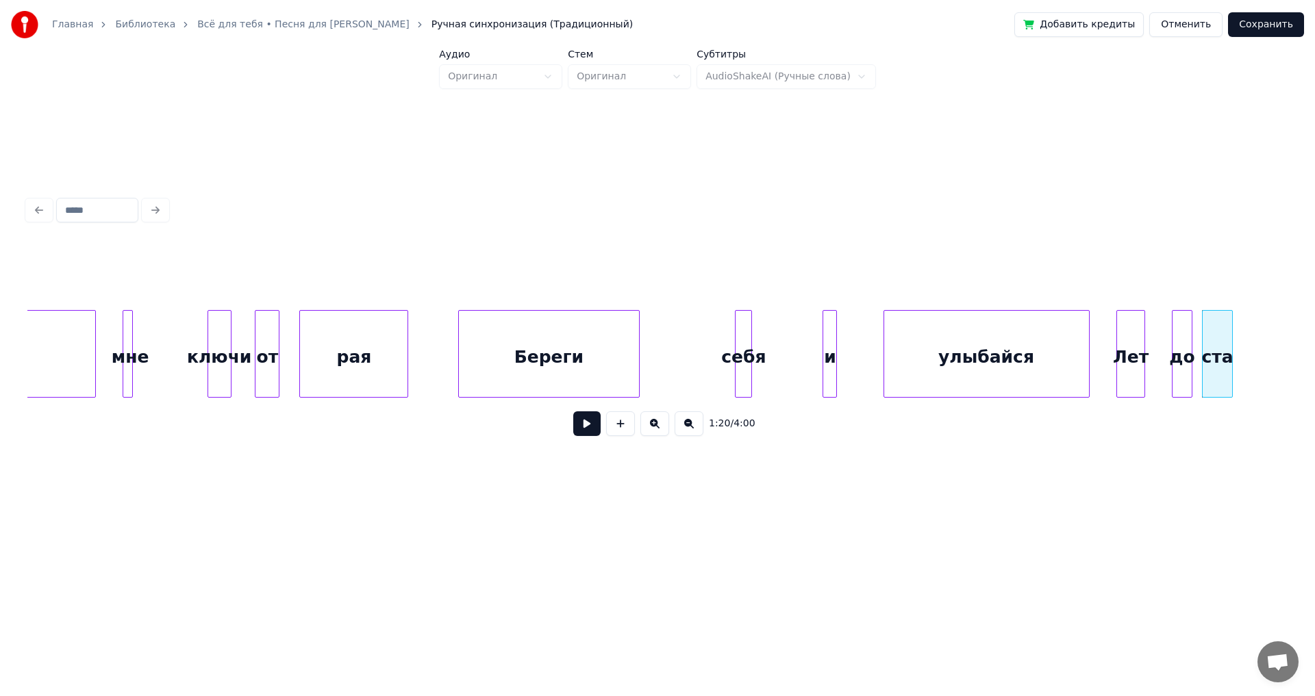
scroll to position [0, 12544]
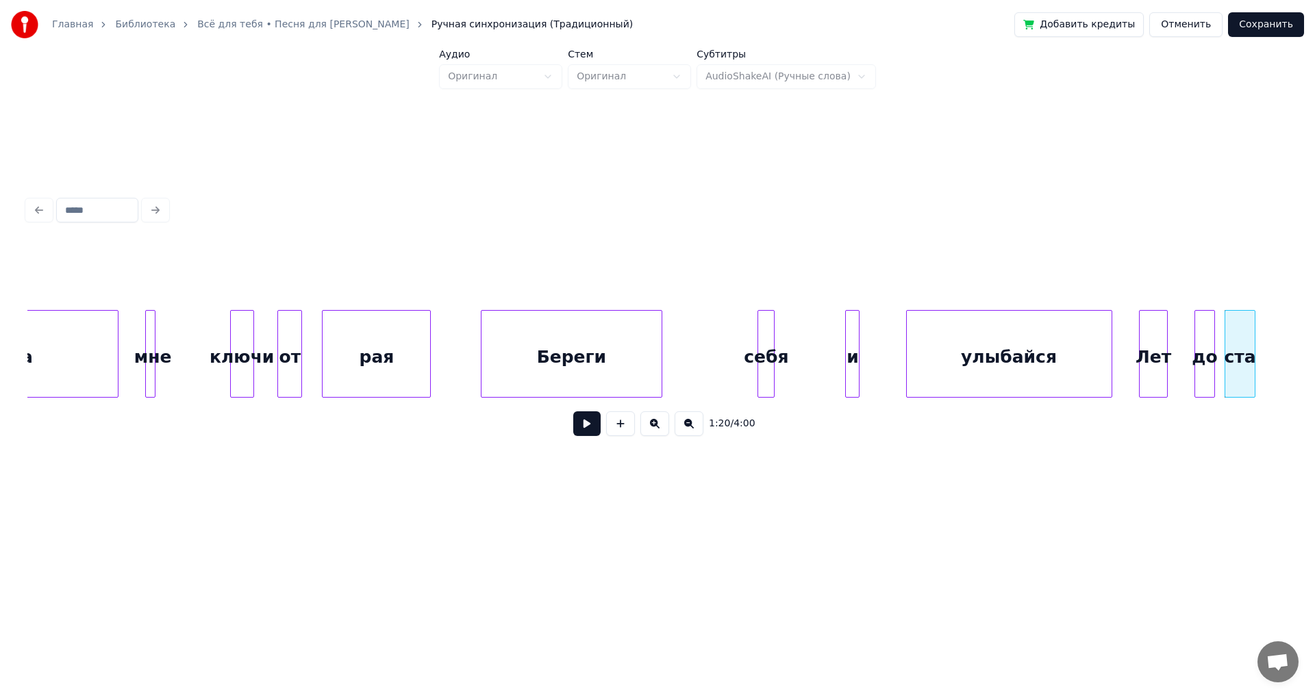
click at [595, 431] on button at bounding box center [586, 424] width 27 height 25
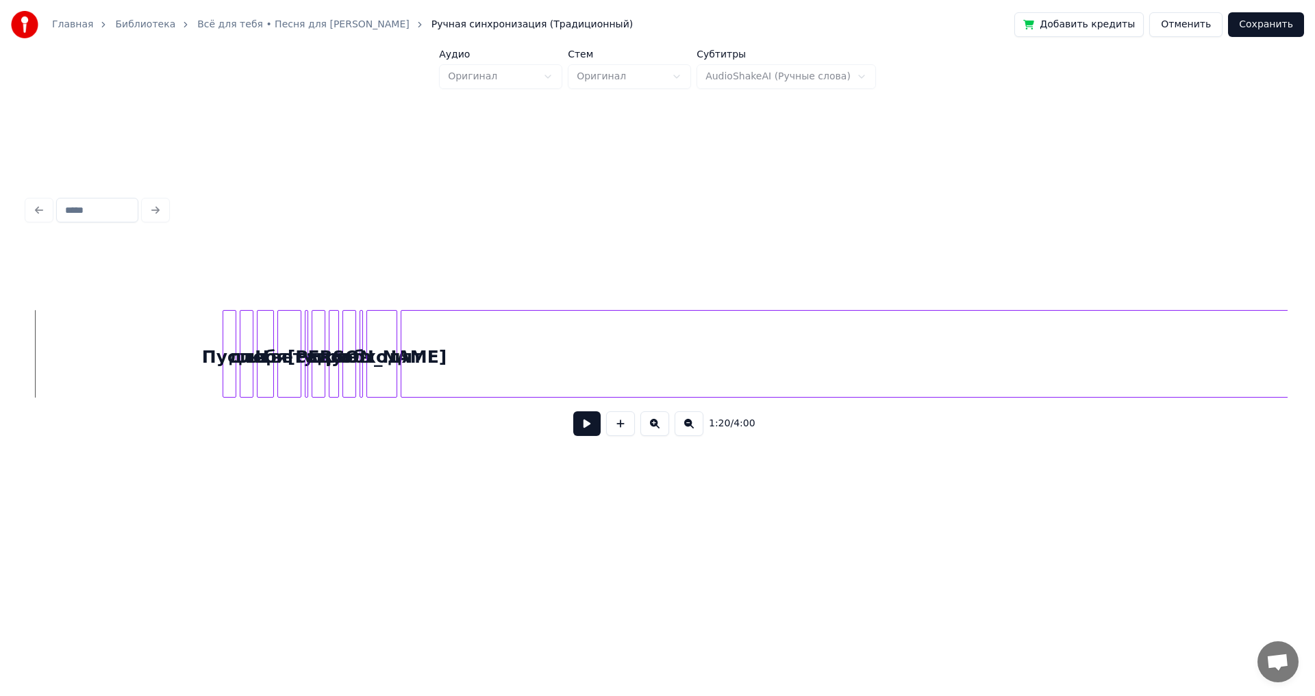
click at [595, 431] on button at bounding box center [586, 424] width 27 height 25
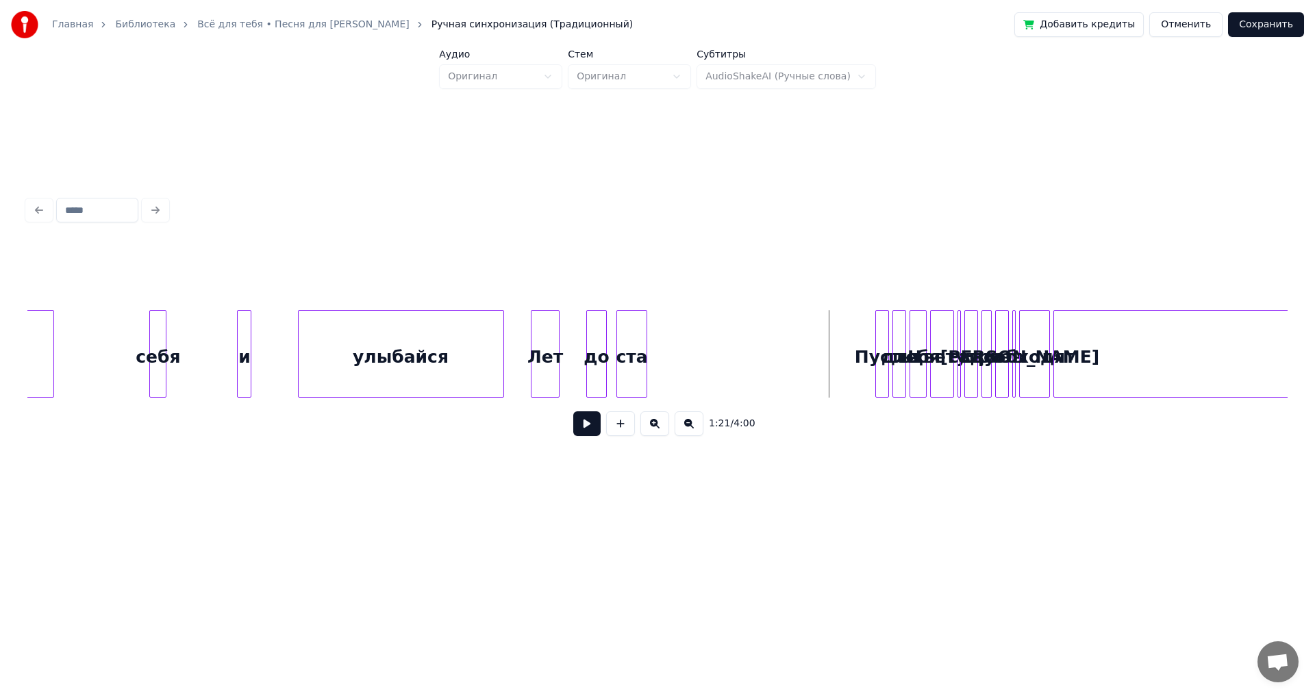
scroll to position [0, 13148]
click at [588, 432] on button at bounding box center [586, 424] width 27 height 25
click at [588, 433] on button at bounding box center [586, 424] width 27 height 25
click at [321, 371] on div "улыбайся" at bounding box center [405, 357] width 205 height 93
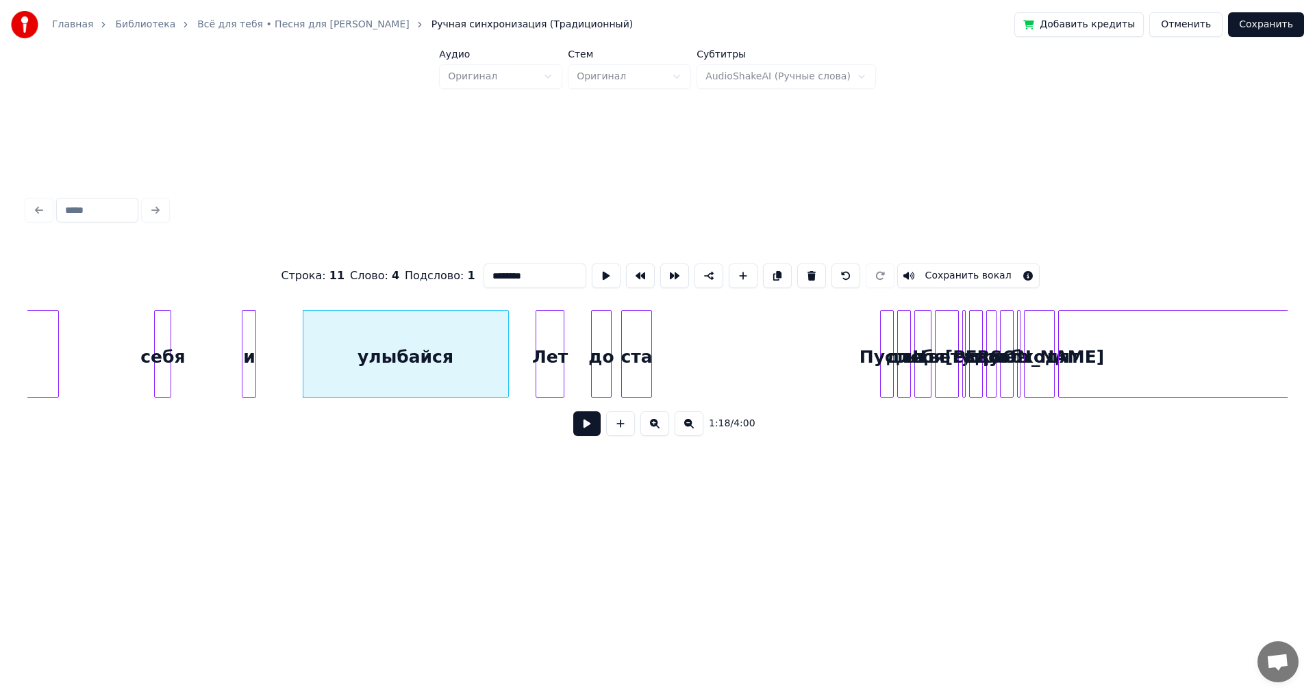
click at [592, 431] on button at bounding box center [586, 424] width 27 height 25
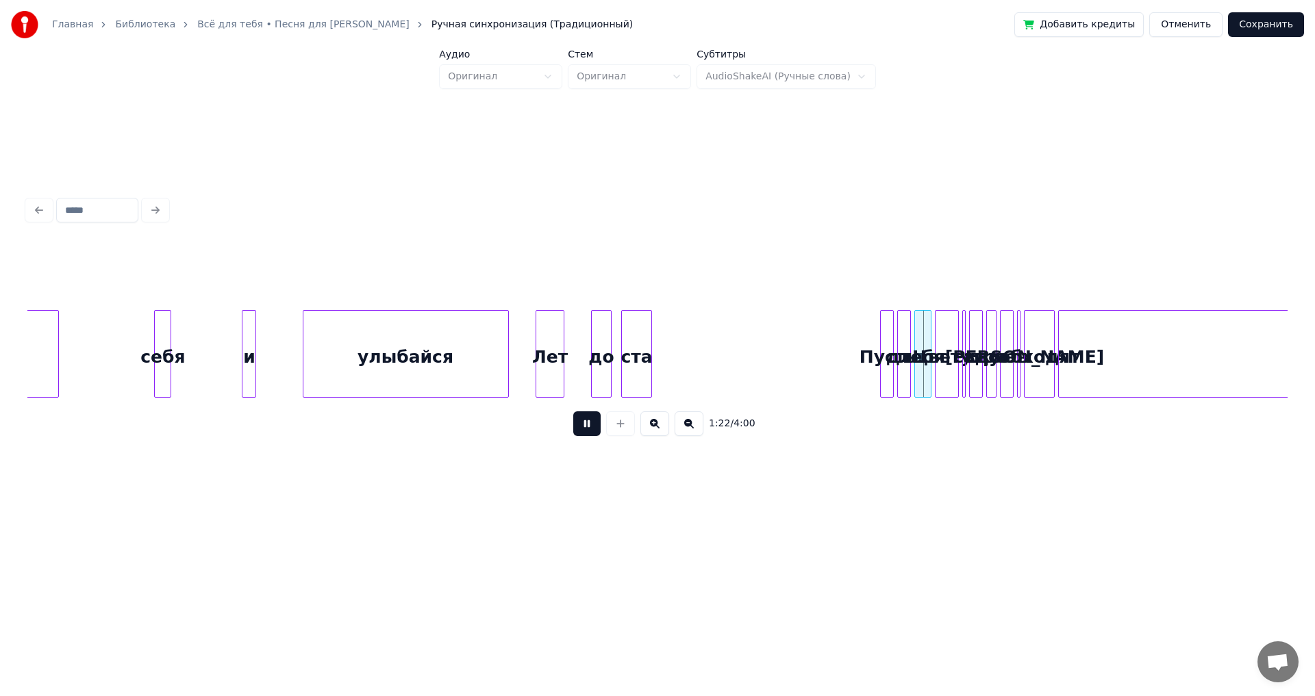
click at [592, 431] on button at bounding box center [586, 424] width 27 height 25
click at [828, 392] on div "ста" at bounding box center [836, 357] width 29 height 93
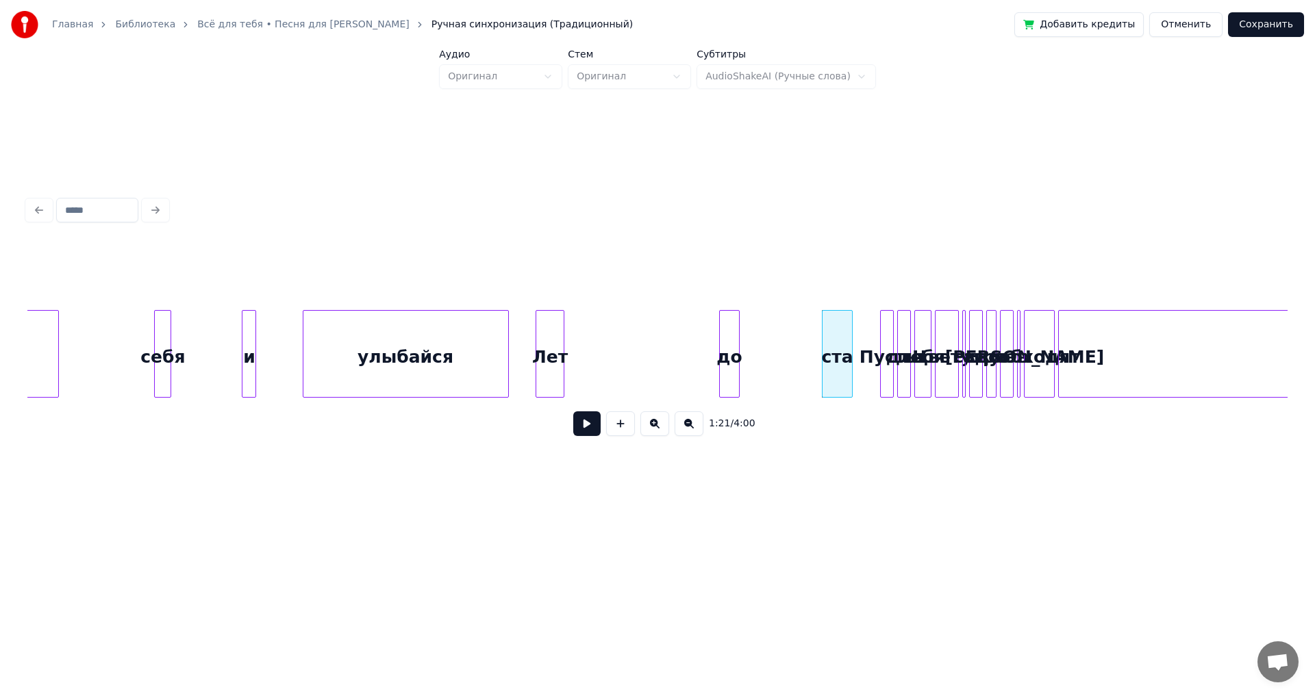
click at [731, 392] on div "до" at bounding box center [729, 357] width 19 height 93
click at [553, 368] on div "Лет" at bounding box center [549, 357] width 27 height 93
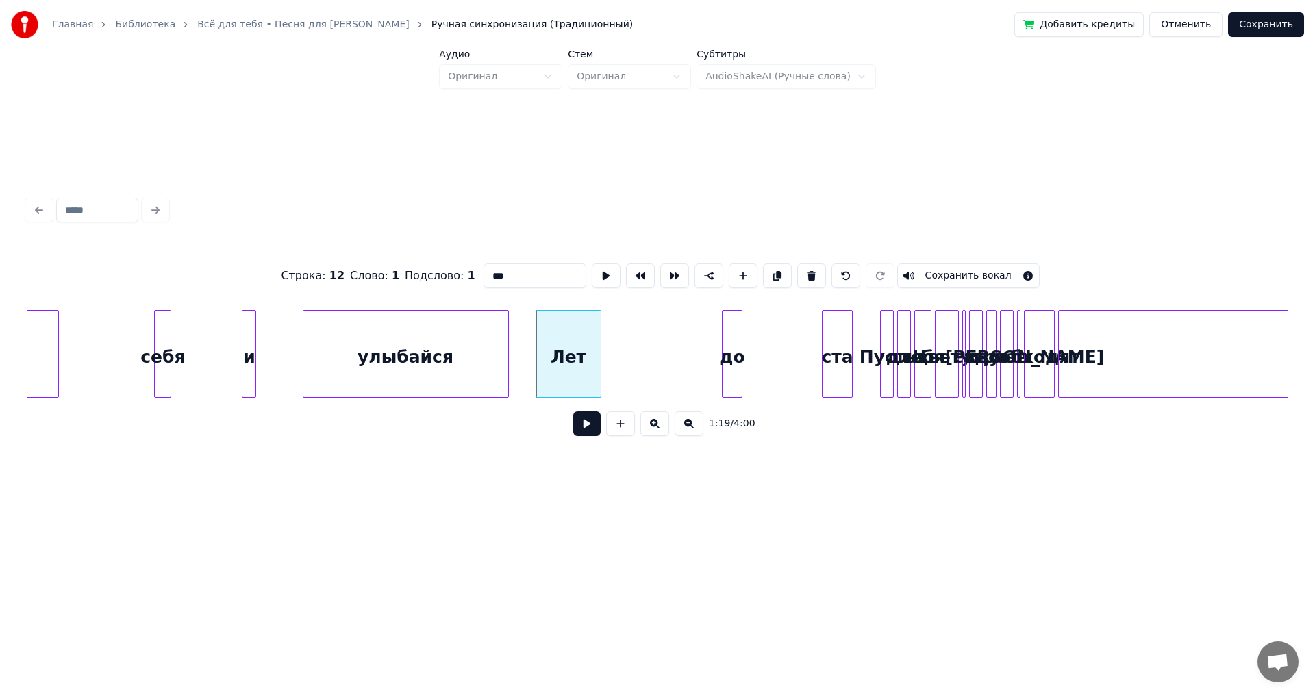
click at [601, 350] on div at bounding box center [598, 354] width 4 height 86
click at [163, 356] on div "себя" at bounding box center [163, 357] width 16 height 93
type input "****"
click at [591, 429] on button at bounding box center [586, 424] width 27 height 25
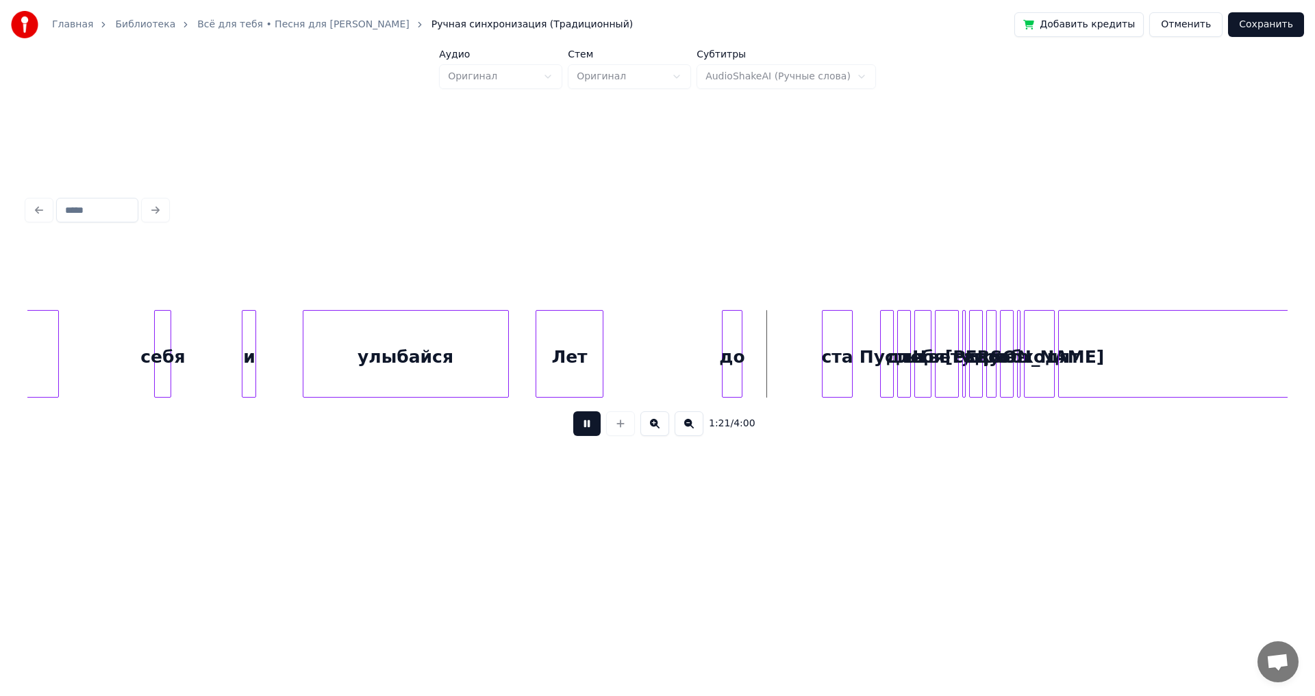
click at [590, 429] on button at bounding box center [586, 424] width 27 height 25
click at [598, 362] on div at bounding box center [600, 354] width 4 height 86
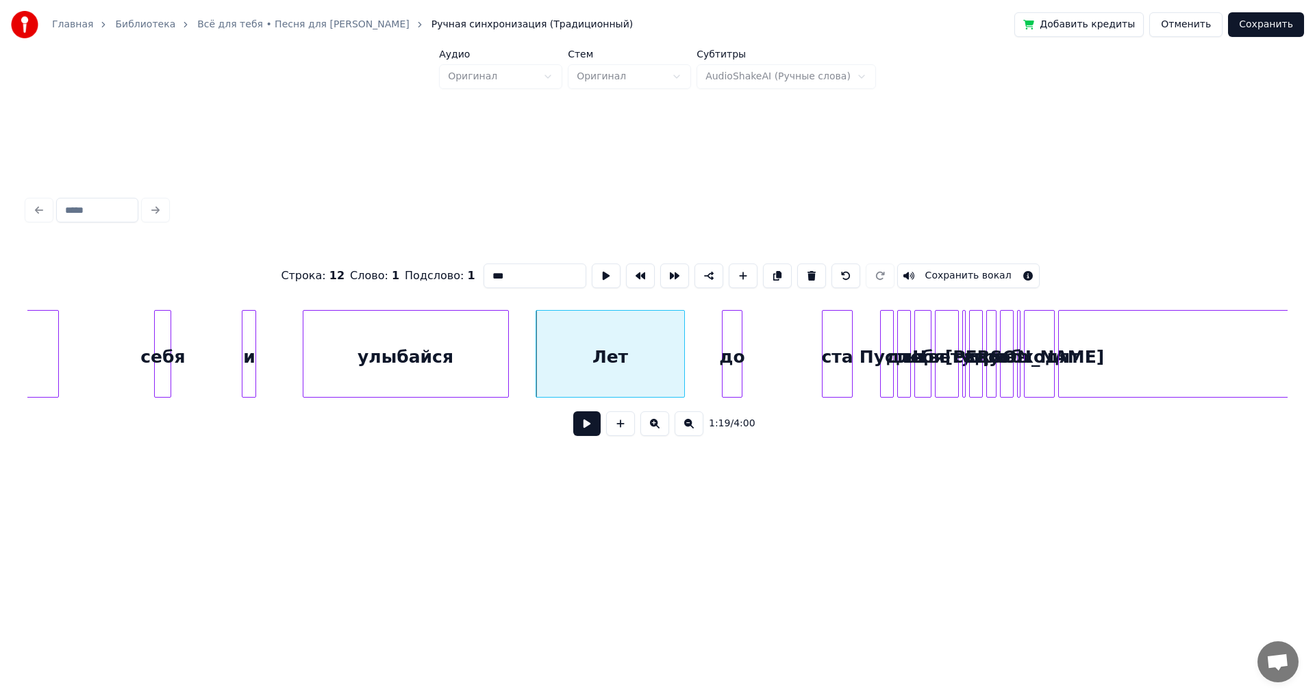
click at [683, 362] on div at bounding box center [682, 354] width 4 height 86
click at [319, 359] on div "улыбайся" at bounding box center [405, 357] width 205 height 93
type input "********"
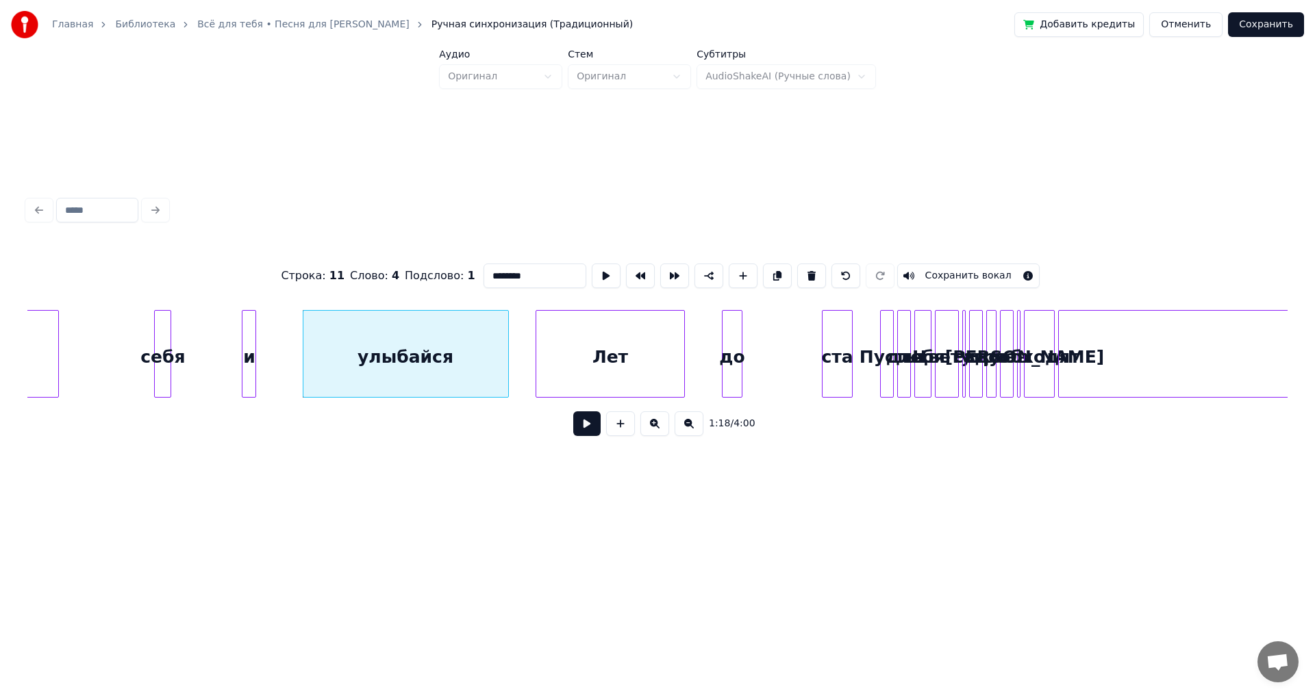
click at [584, 425] on button at bounding box center [586, 424] width 27 height 25
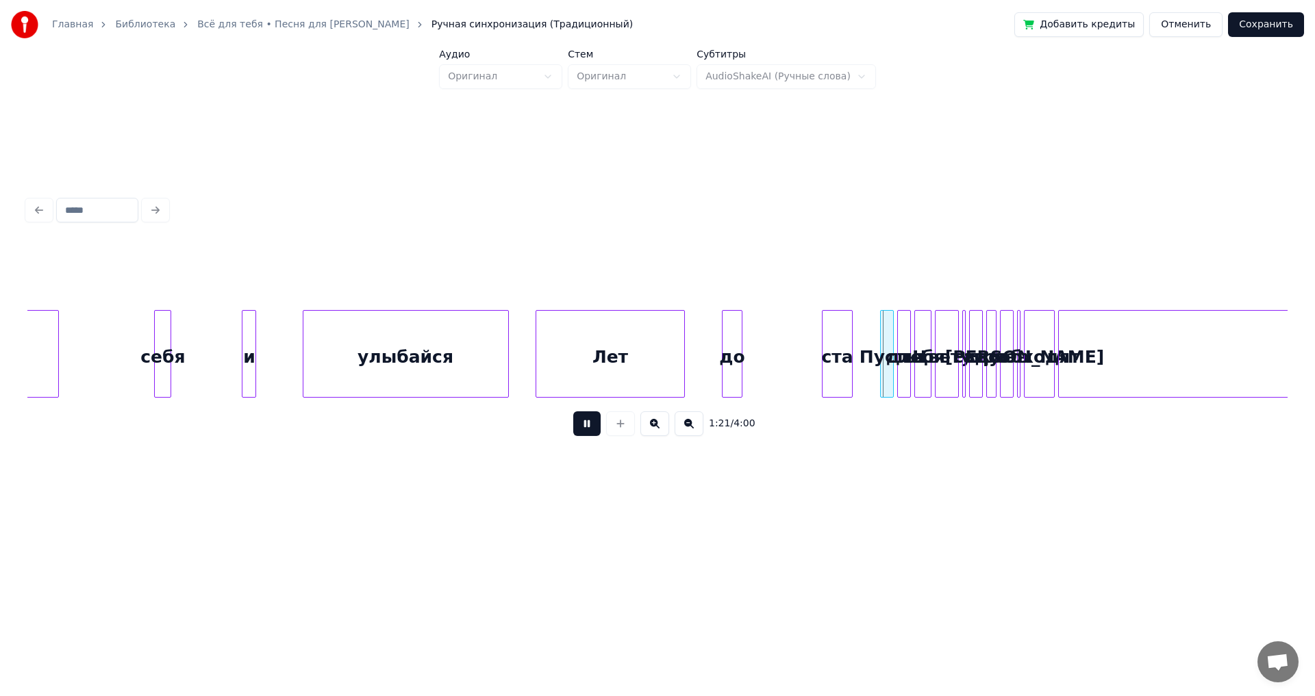
click at [584, 425] on button at bounding box center [586, 424] width 27 height 25
click at [742, 346] on div "до" at bounding box center [731, 357] width 19 height 93
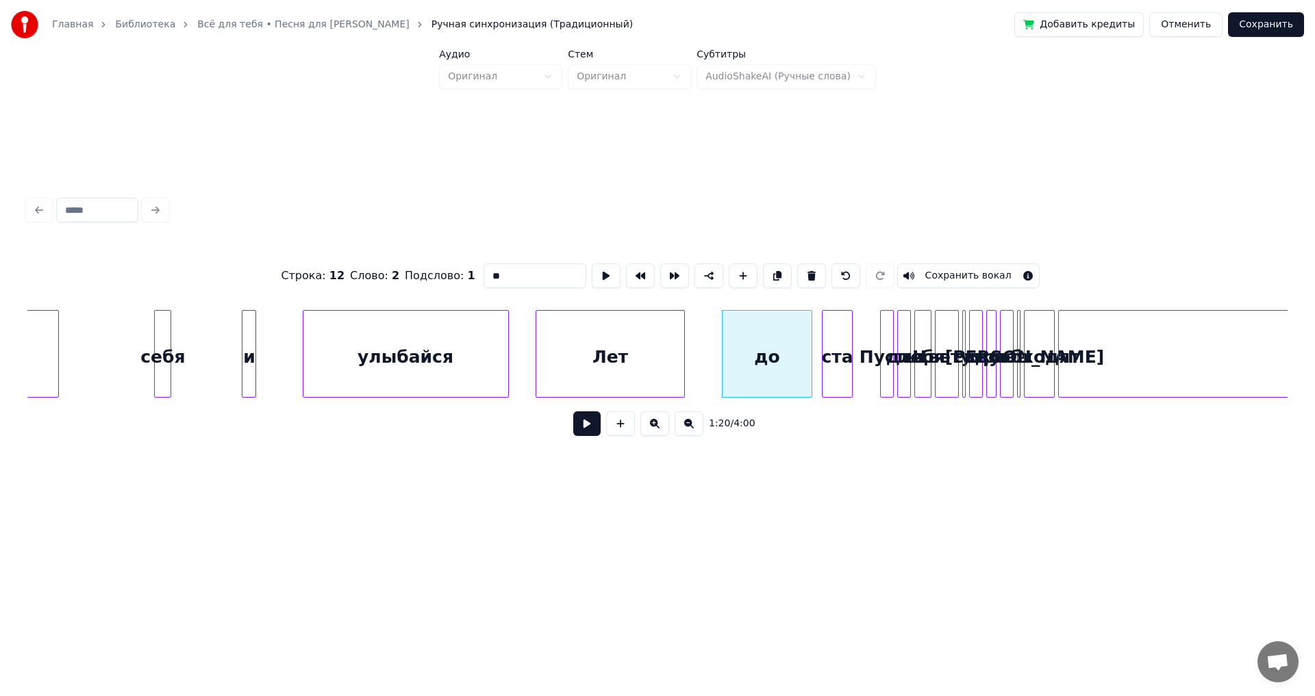
click at [808, 353] on div at bounding box center [809, 354] width 4 height 86
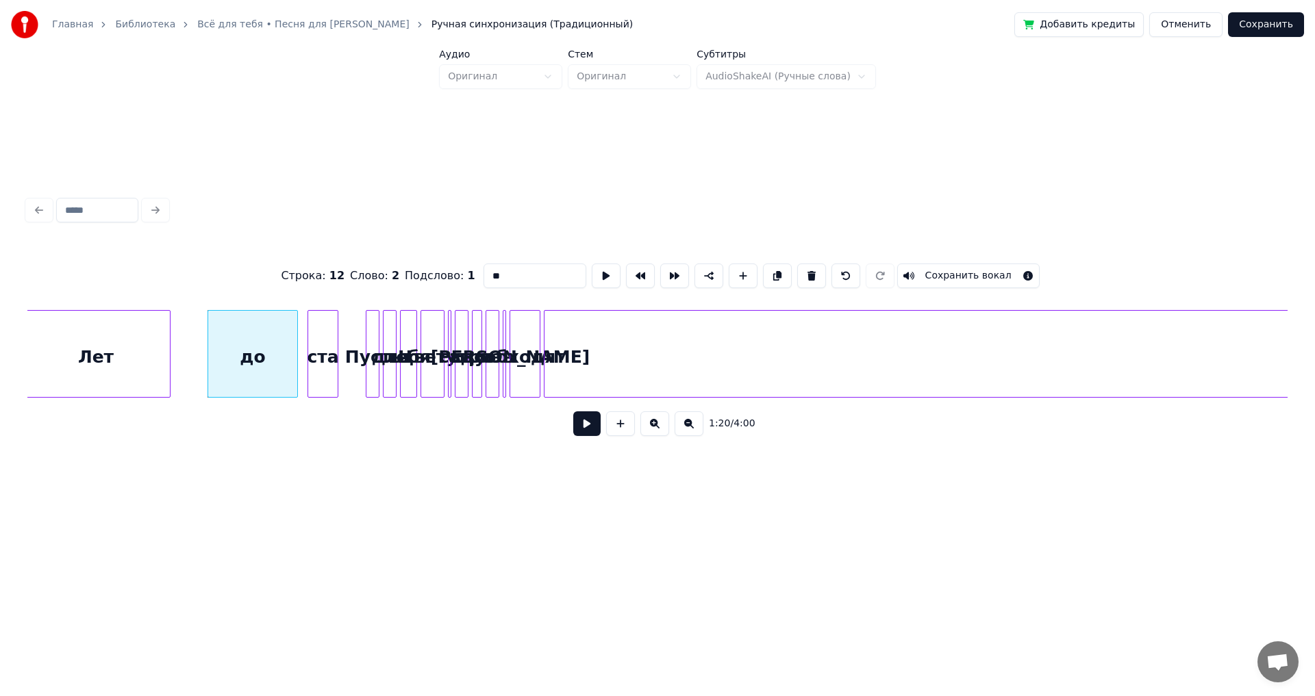
scroll to position [0, 13684]
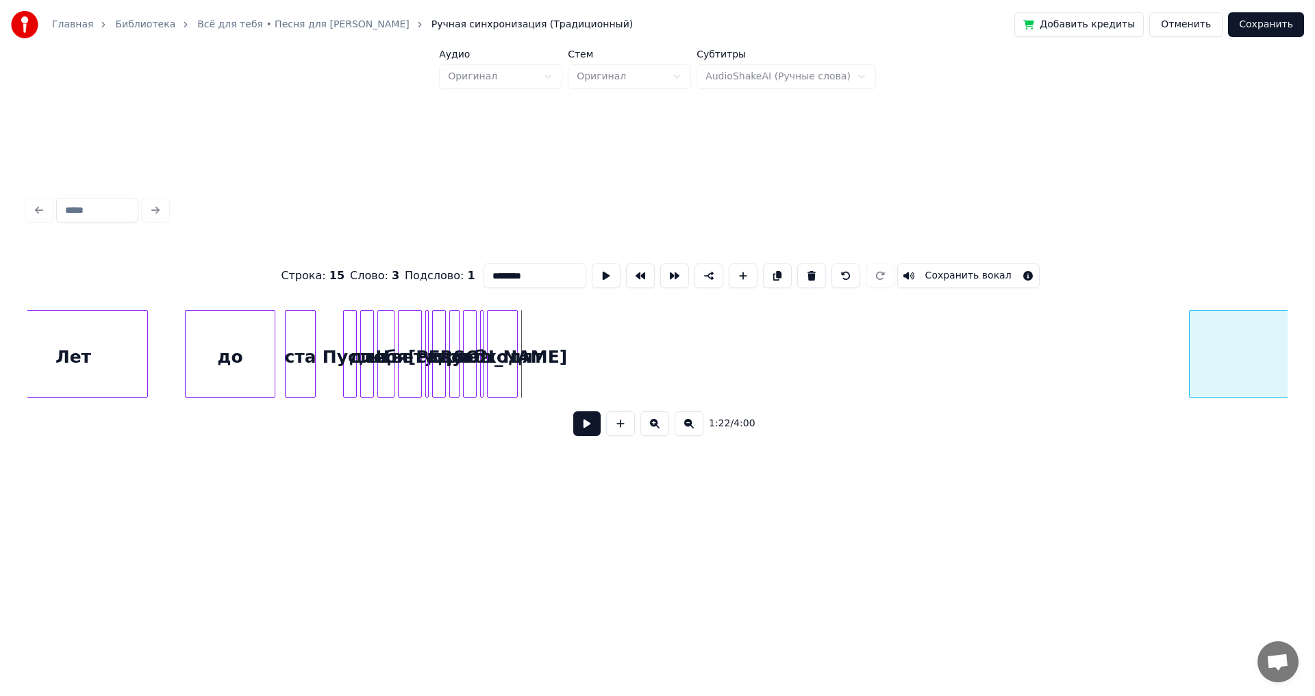
click at [1194, 346] on div at bounding box center [1191, 354] width 4 height 86
click at [1157, 337] on div "обходят" at bounding box center [1153, 357] width 29 height 93
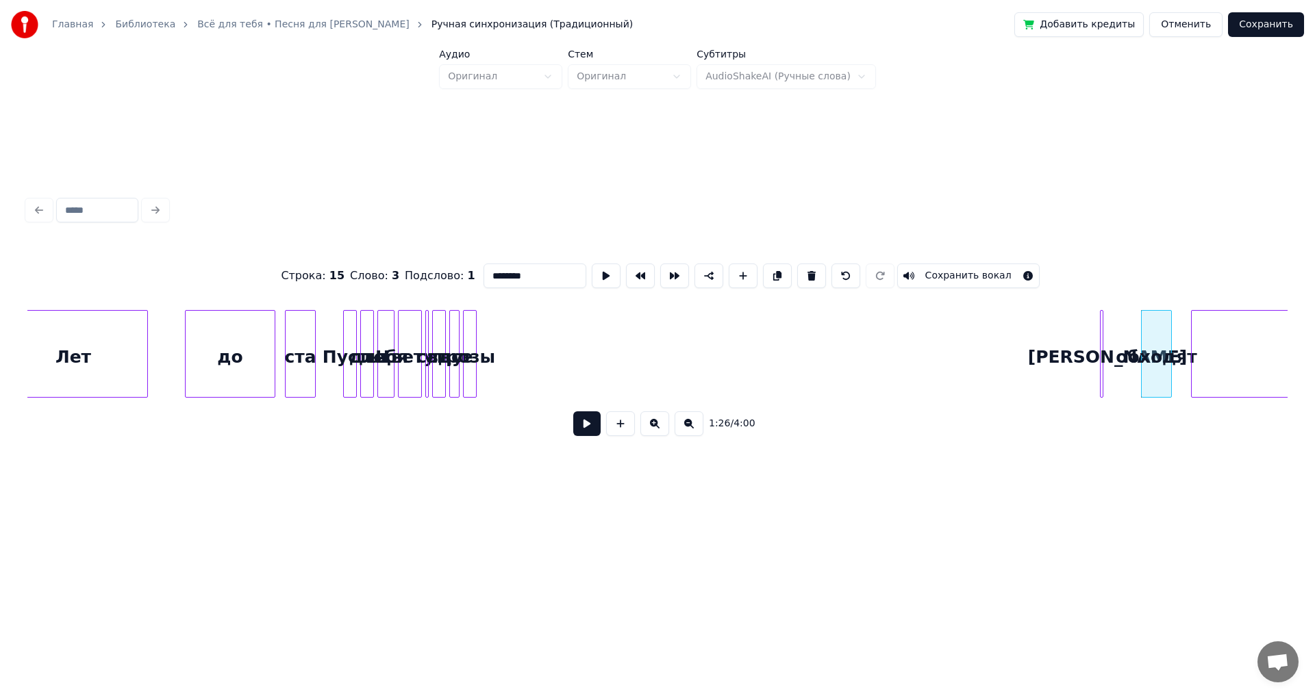
click at [1106, 351] on div "[PERSON_NAME]" at bounding box center [1107, 357] width 14 height 93
click at [1061, 357] on div "розы" at bounding box center [1055, 357] width 14 height 93
click at [1023, 369] on div "все" at bounding box center [1021, 357] width 14 height 93
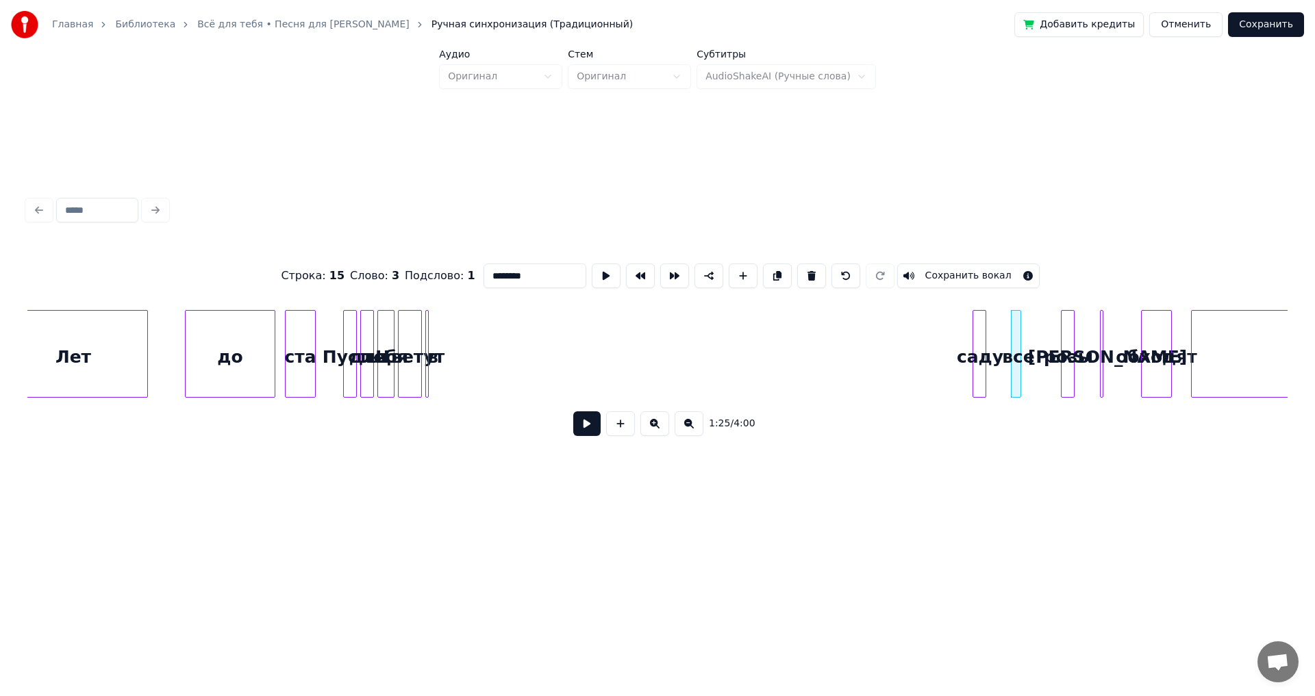
click at [979, 368] on div "саду" at bounding box center [980, 357] width 14 height 93
click at [955, 366] on div "в" at bounding box center [953, 357] width 14 height 93
click at [911, 355] on div "Цветут" at bounding box center [916, 357] width 23 height 93
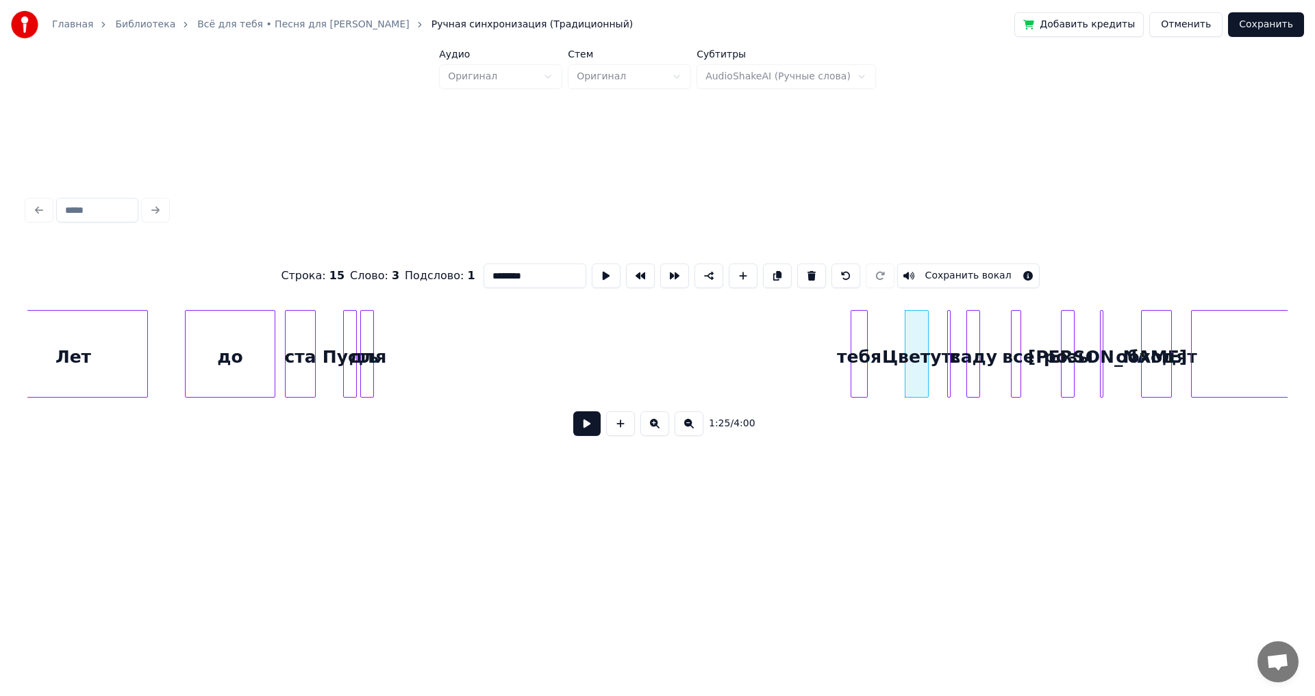
click at [861, 364] on div "тебя" at bounding box center [859, 357] width 16 height 93
click at [796, 360] on div "для" at bounding box center [795, 357] width 14 height 93
click at [503, 342] on div "Пусть" at bounding box center [497, 357] width 14 height 93
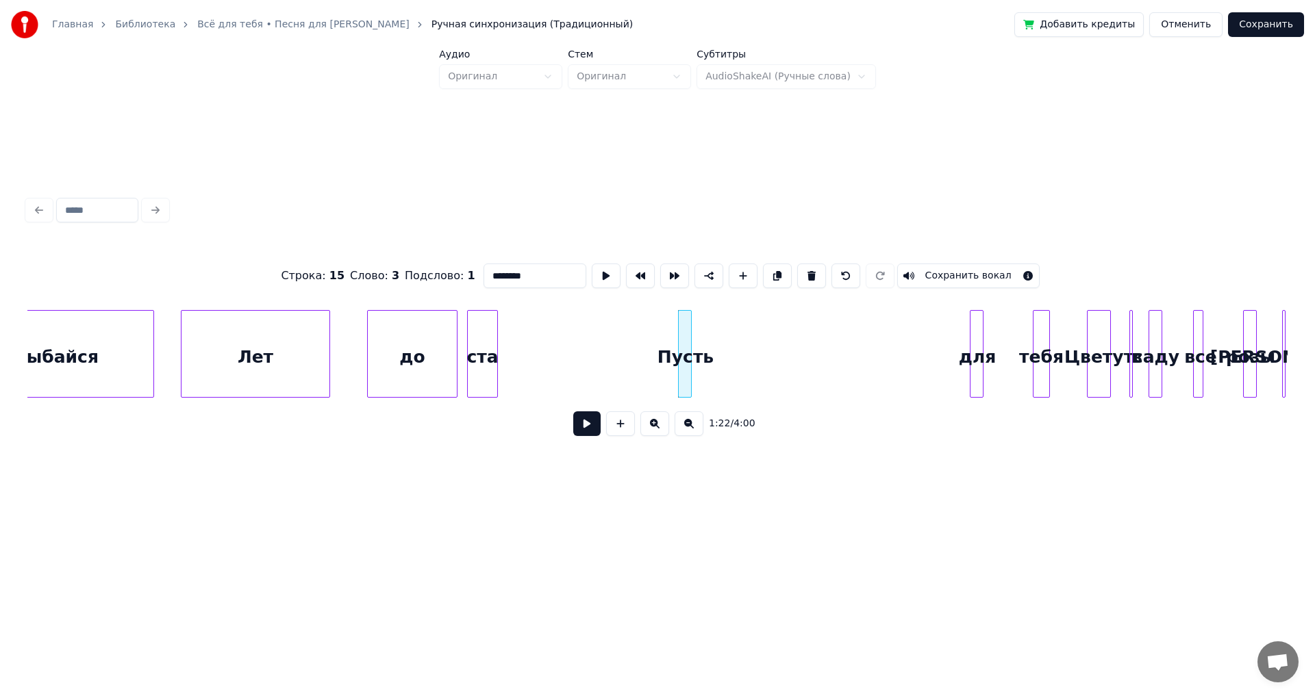
scroll to position [0, 13479]
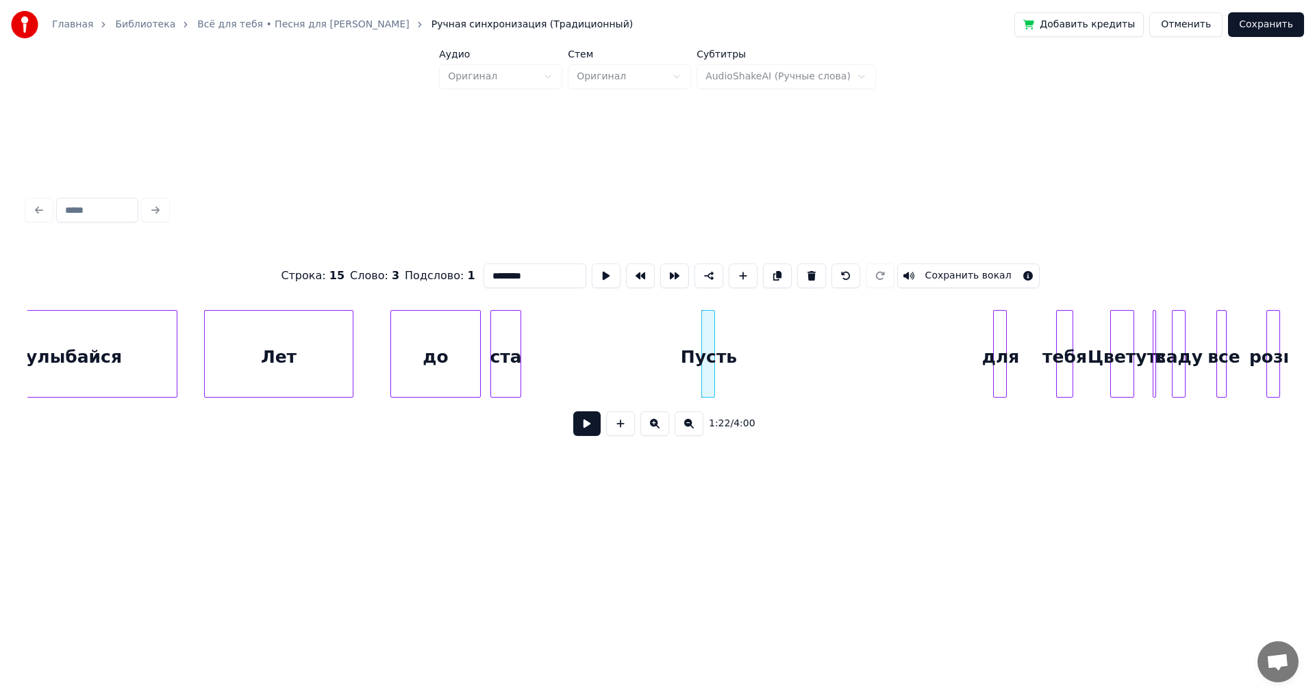
click at [144, 342] on div "улыбайся" at bounding box center [74, 357] width 205 height 93
type input "********"
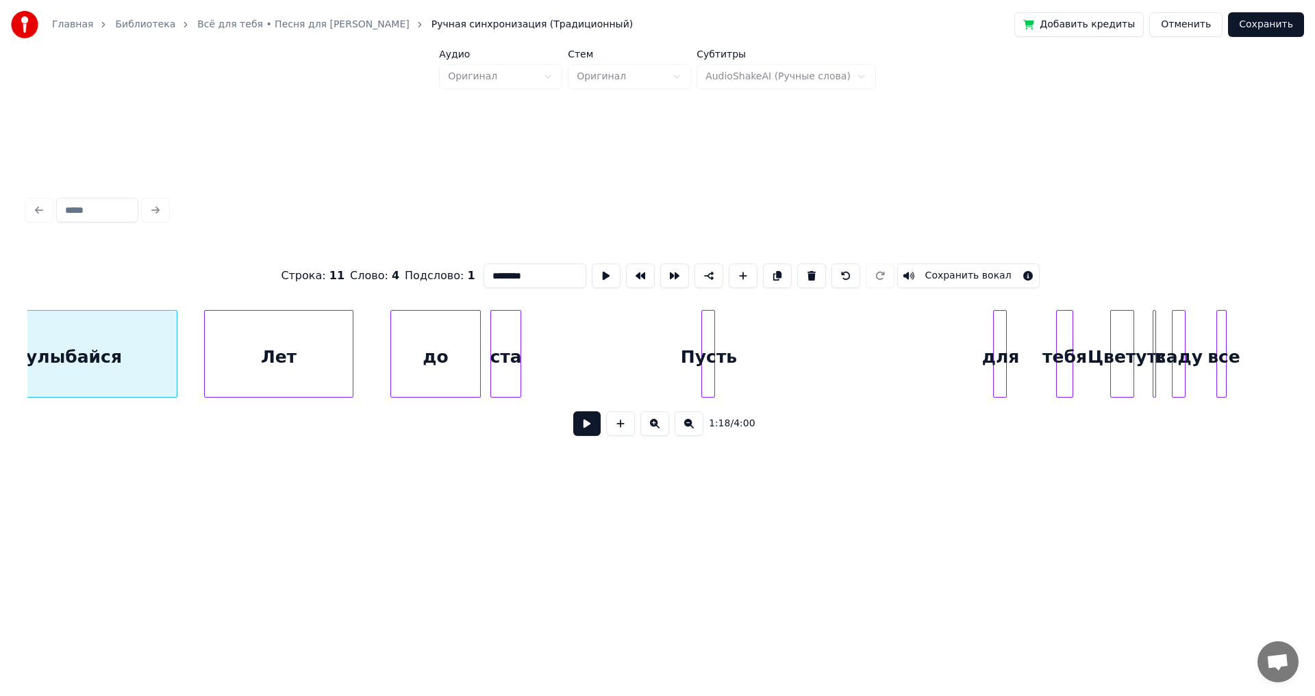
scroll to position [0, 13422]
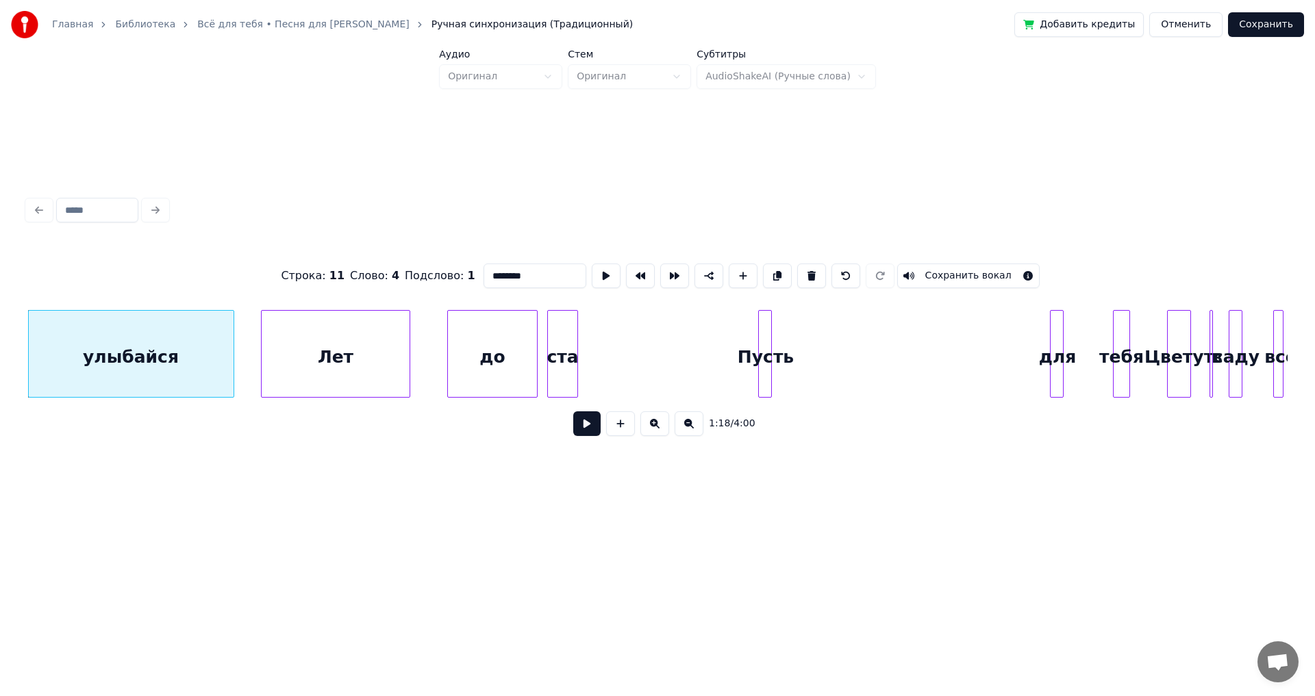
click at [585, 429] on button at bounding box center [586, 424] width 27 height 25
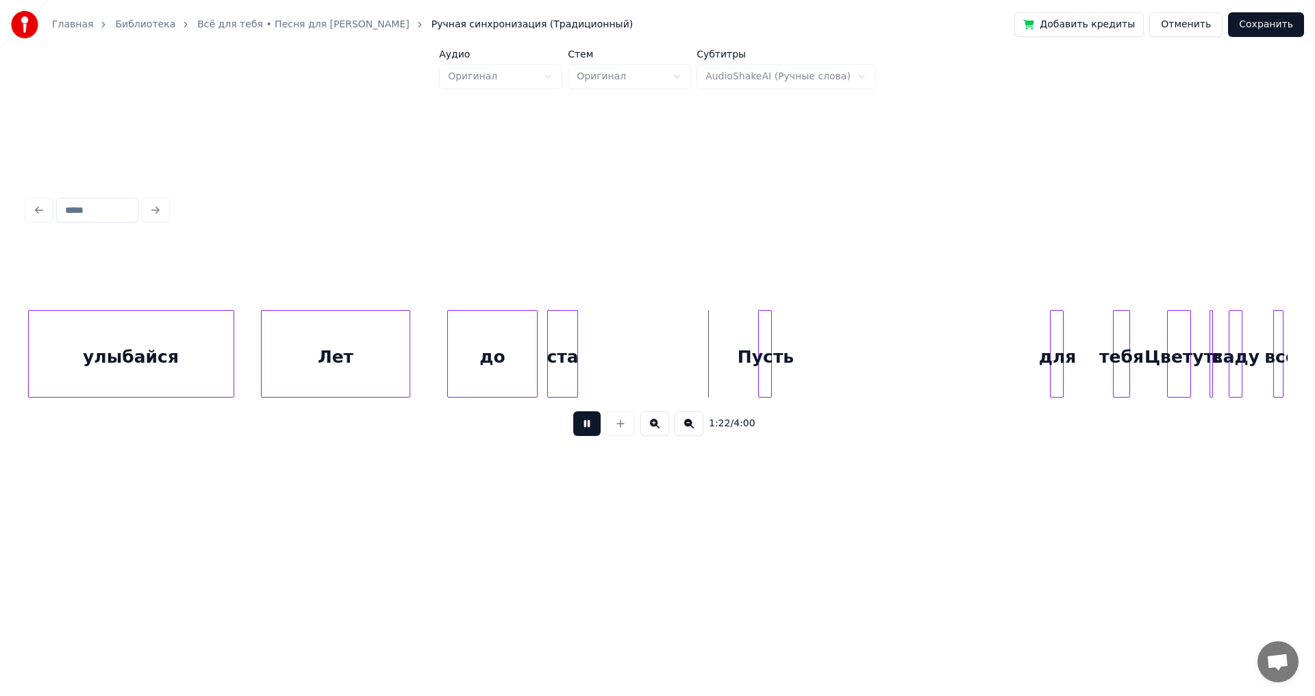
click at [585, 429] on button at bounding box center [586, 424] width 27 height 25
click at [688, 365] on div at bounding box center [687, 354] width 4 height 86
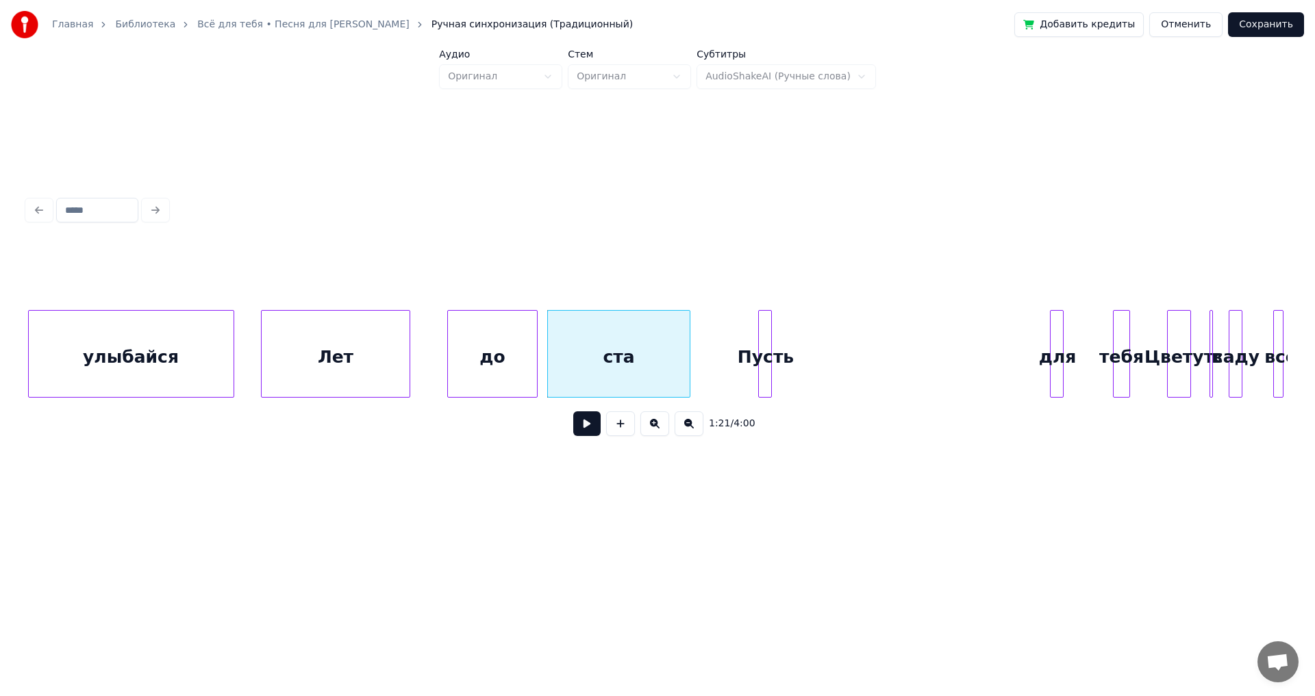
click at [96, 360] on div "улыбайся" at bounding box center [131, 357] width 205 height 93
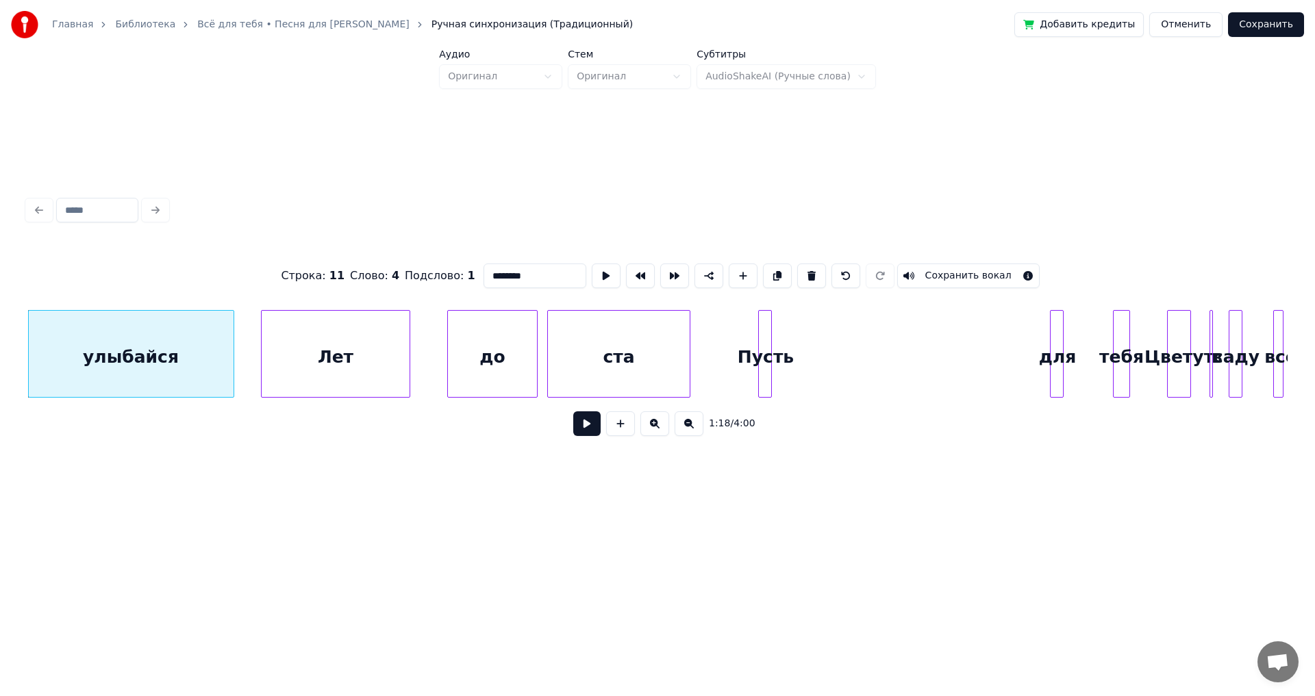
click at [581, 426] on button at bounding box center [586, 424] width 27 height 25
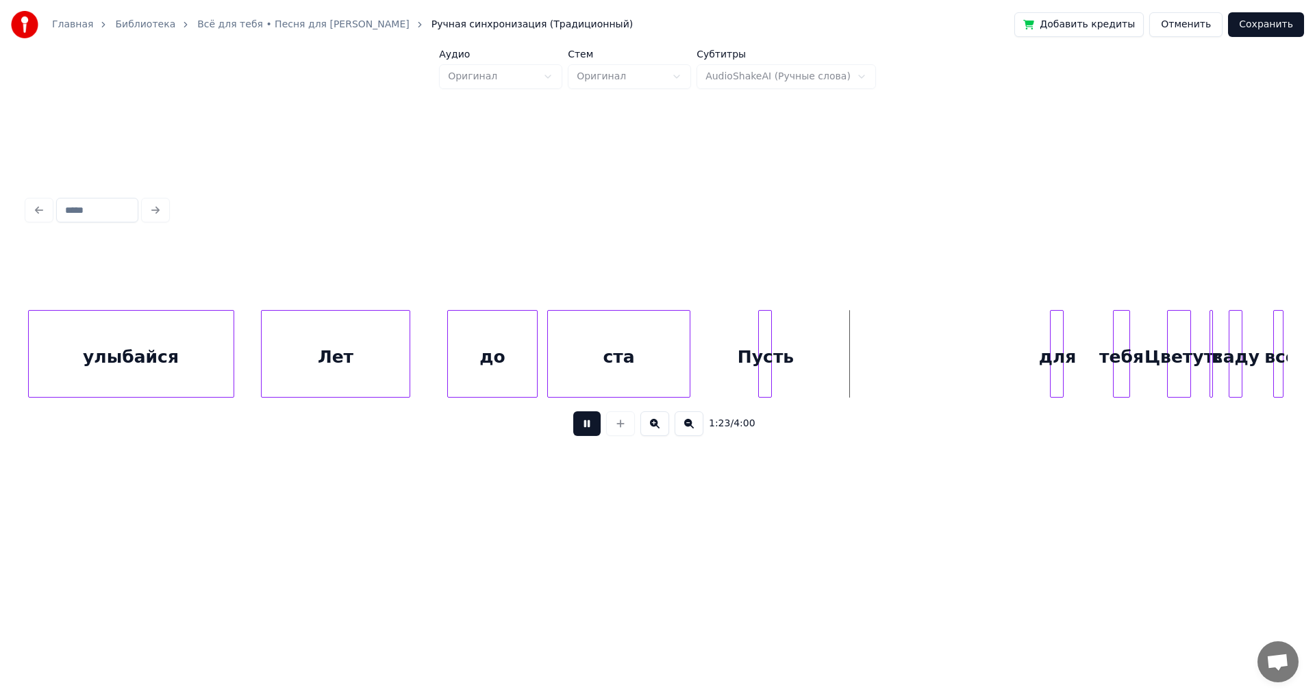
click at [581, 426] on button at bounding box center [586, 424] width 27 height 25
click at [852, 352] on div at bounding box center [852, 354] width 4 height 86
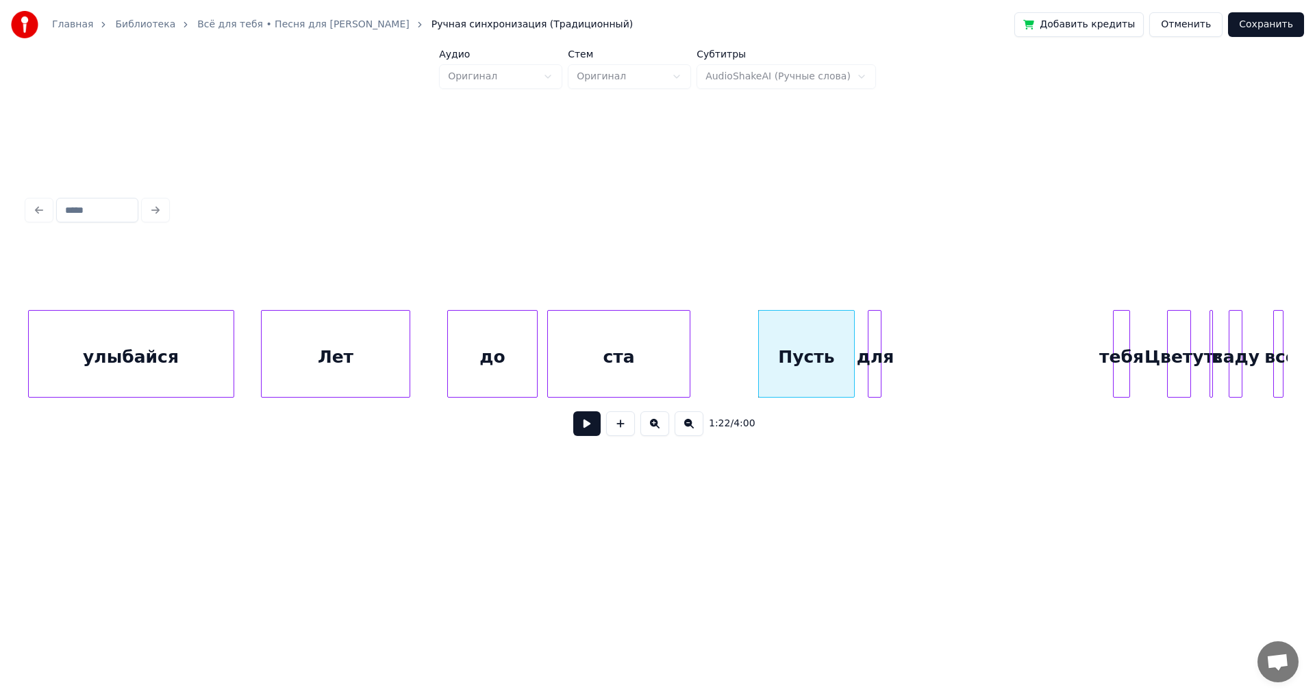
click at [873, 351] on div "для" at bounding box center [875, 357] width 14 height 93
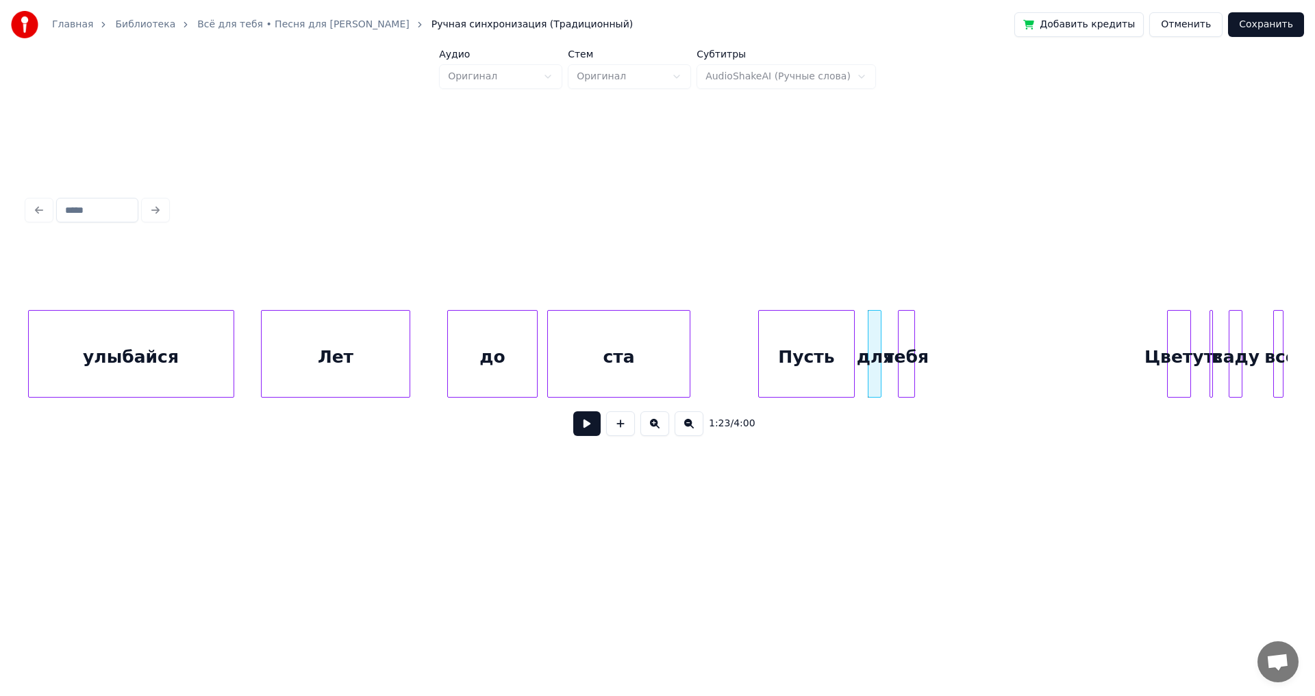
click at [907, 347] on div "тебя" at bounding box center [906, 357] width 16 height 93
click at [987, 354] on div at bounding box center [985, 354] width 4 height 86
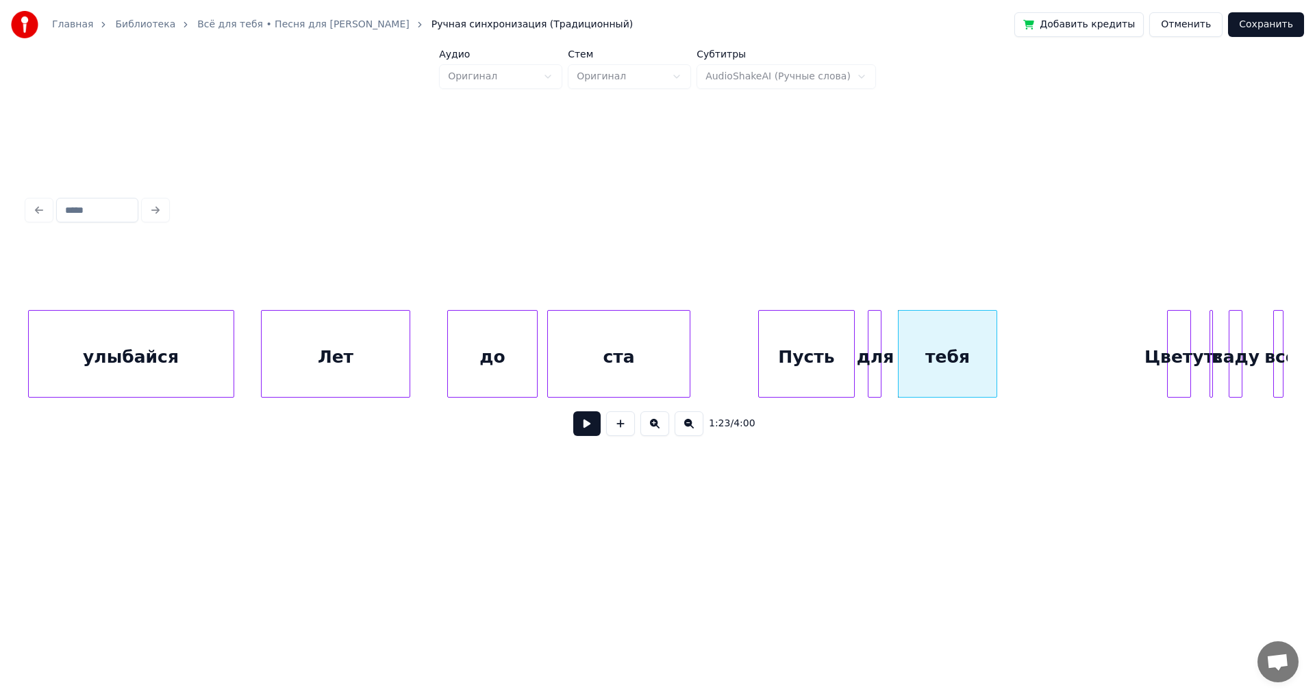
click at [172, 362] on div "улыбайся" at bounding box center [131, 357] width 205 height 93
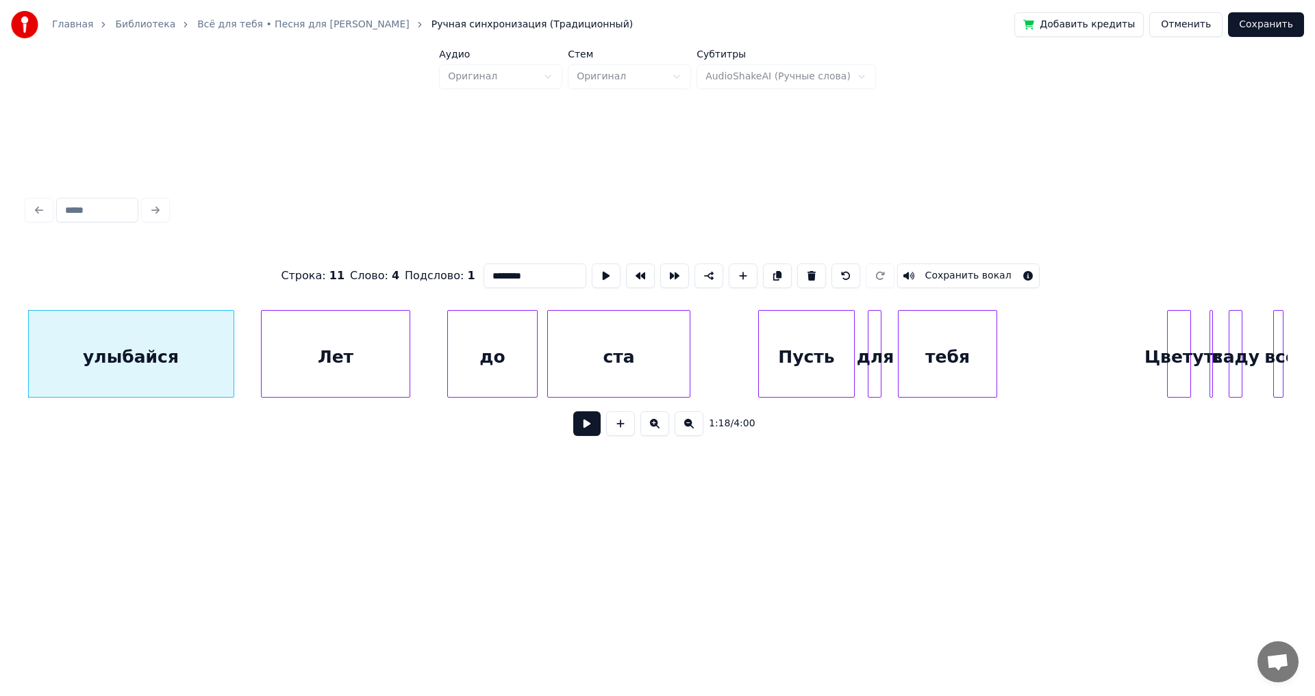
click at [575, 431] on button at bounding box center [586, 424] width 27 height 25
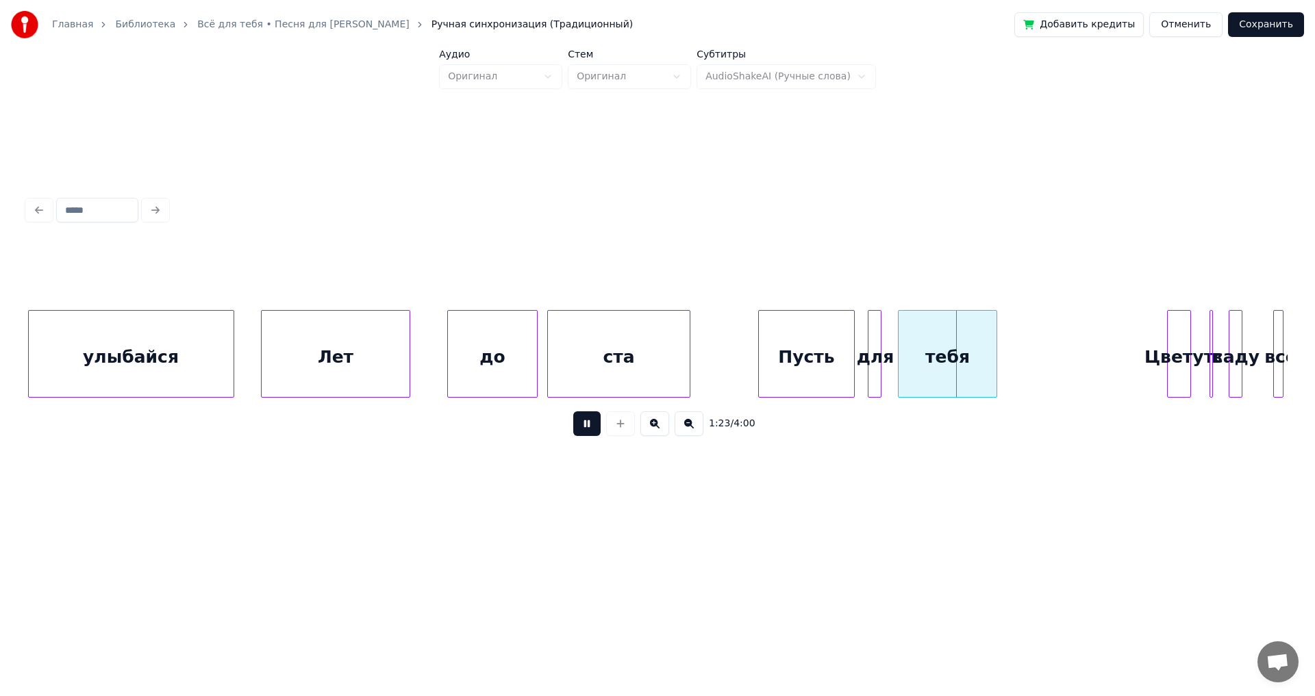
click at [575, 431] on button at bounding box center [586, 424] width 27 height 25
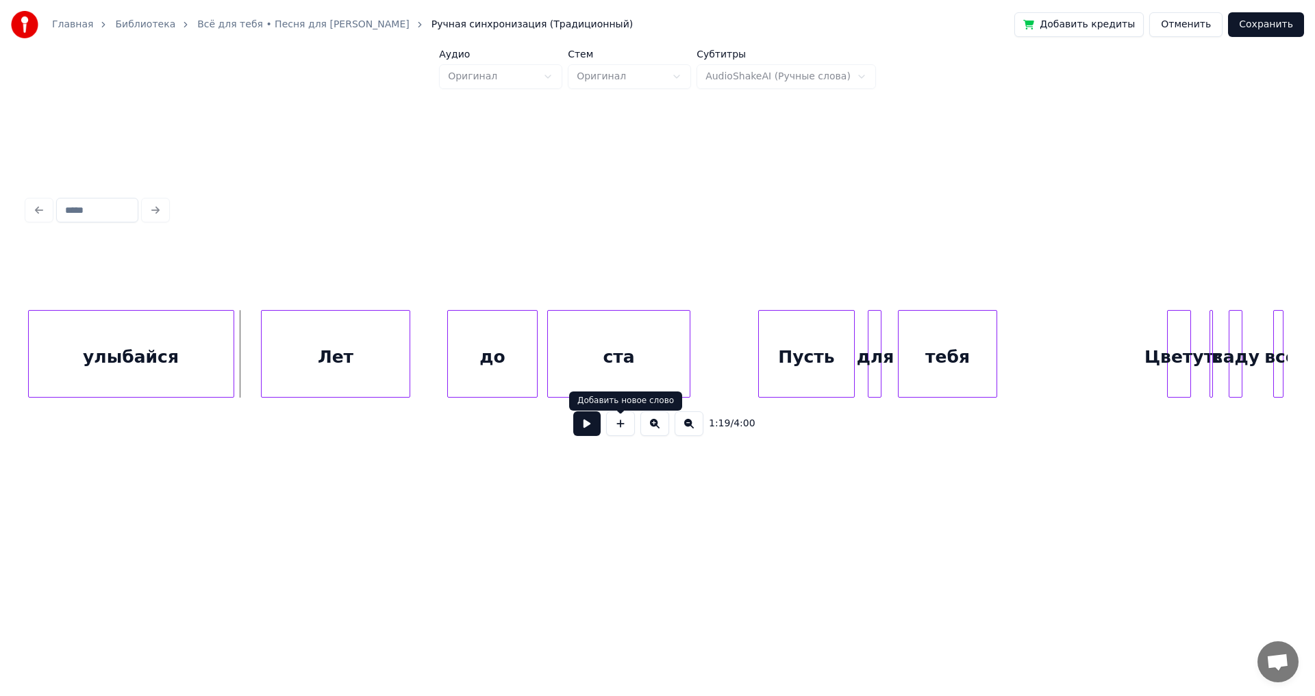
click at [604, 429] on div at bounding box center [620, 424] width 34 height 25
click at [588, 427] on button at bounding box center [586, 424] width 27 height 25
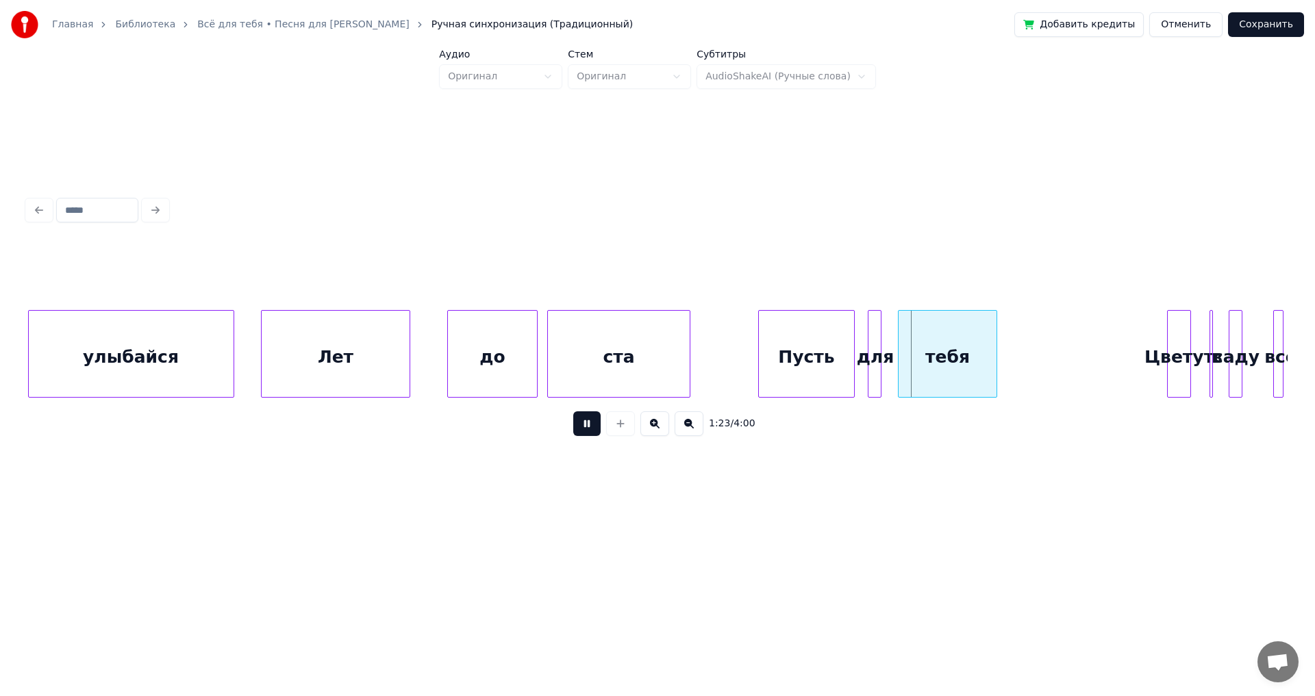
click at [588, 427] on button at bounding box center [586, 424] width 27 height 25
click at [583, 428] on button at bounding box center [586, 424] width 27 height 25
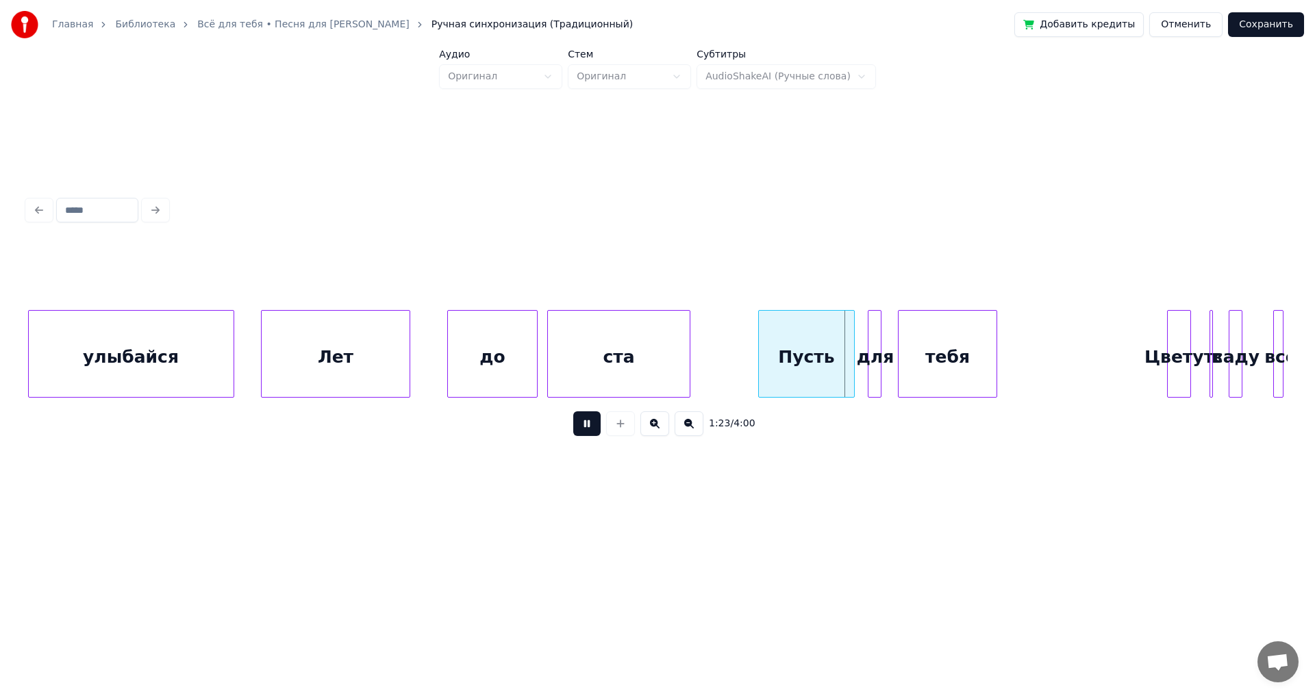
click at [583, 428] on button at bounding box center [586, 424] width 27 height 25
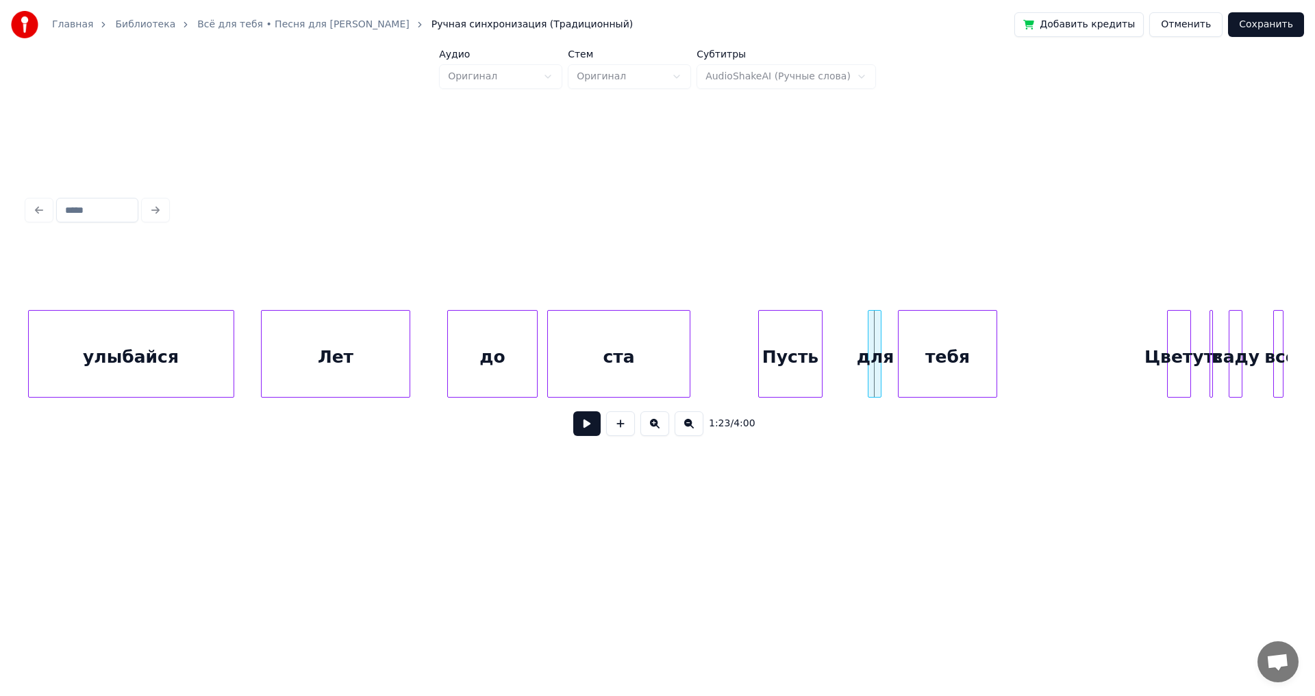
click at [820, 353] on div at bounding box center [820, 354] width 4 height 86
click at [848, 349] on div at bounding box center [849, 354] width 4 height 86
click at [847, 349] on div "для" at bounding box center [850, 357] width 34 height 93
click at [202, 362] on div "улыбайся" at bounding box center [131, 357] width 205 height 93
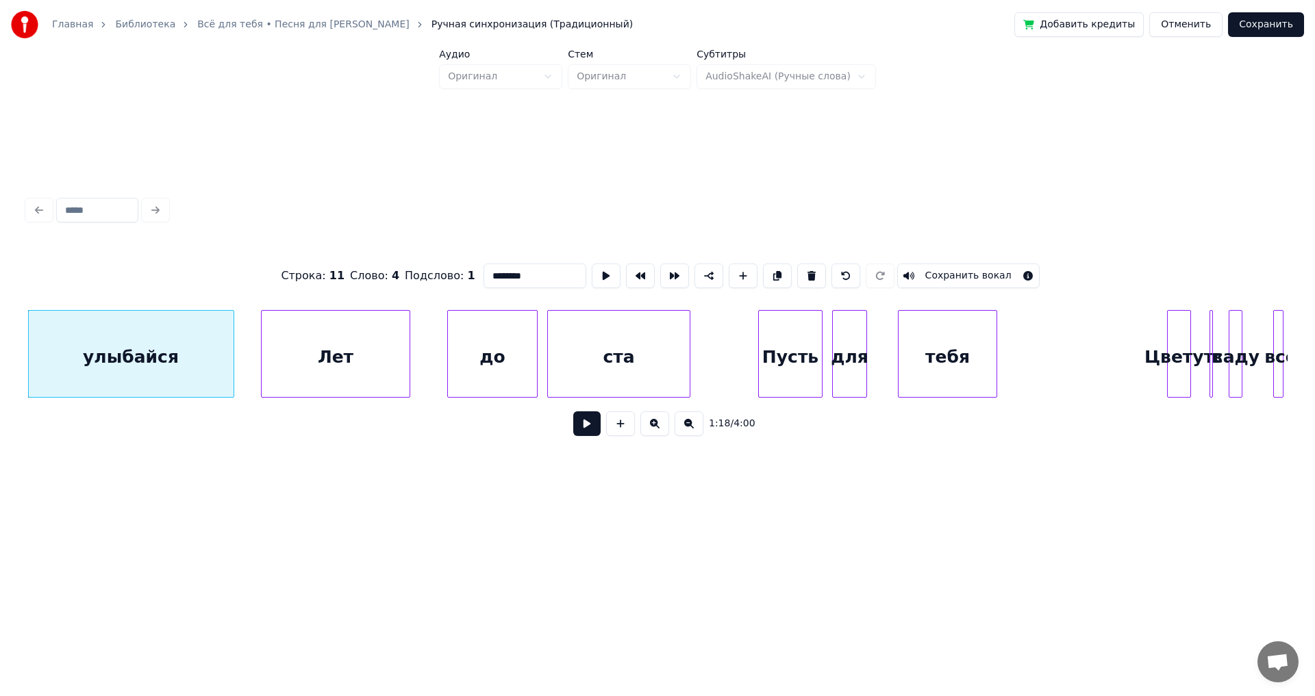
click at [581, 423] on button at bounding box center [586, 424] width 27 height 25
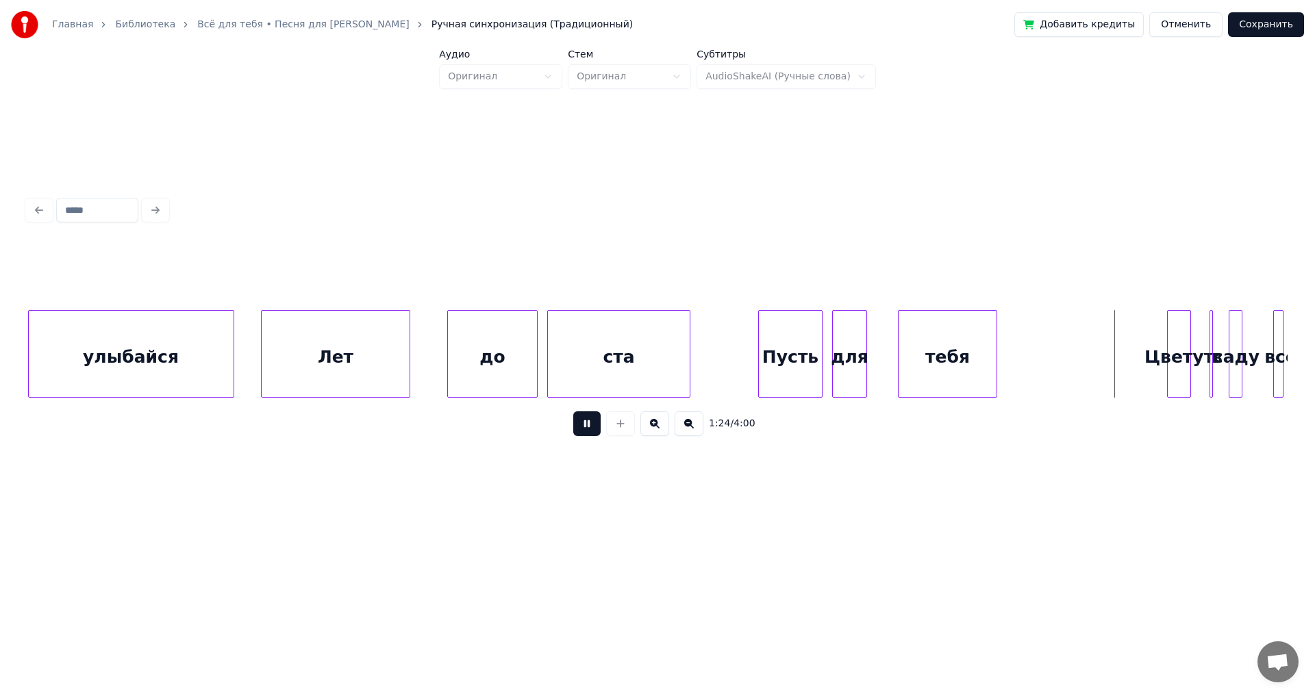
click at [581, 423] on button at bounding box center [586, 424] width 27 height 25
click at [1129, 374] on div "Цветут" at bounding box center [1126, 357] width 23 height 93
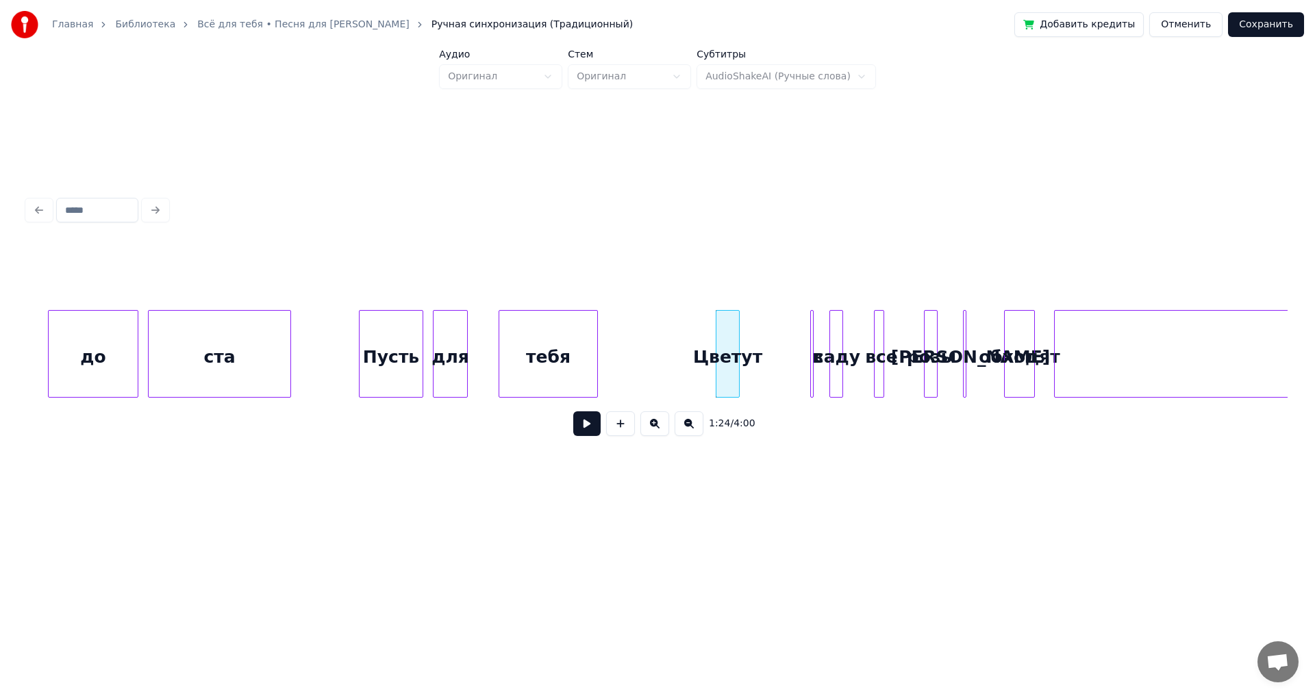
scroll to position [0, 13844]
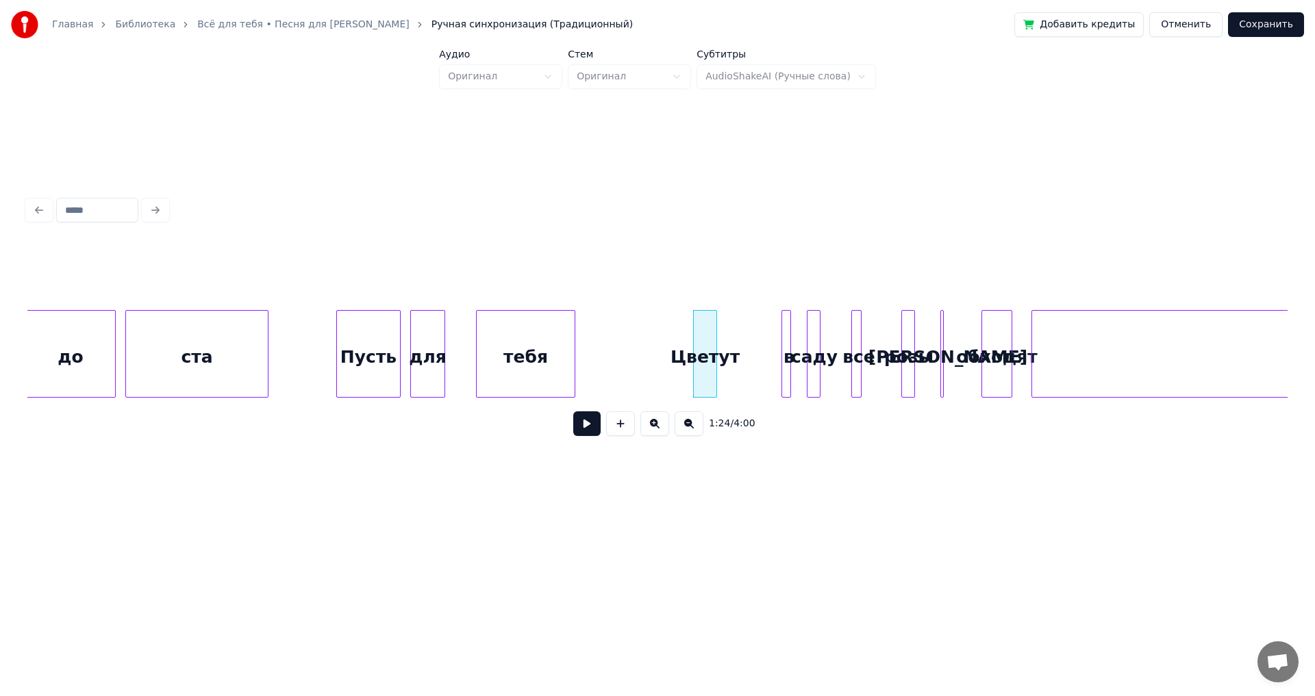
click at [785, 361] on div at bounding box center [784, 354] width 4 height 86
click at [744, 370] on div "в" at bounding box center [743, 357] width 14 height 93
click at [372, 364] on div "Пусть" at bounding box center [368, 357] width 63 height 93
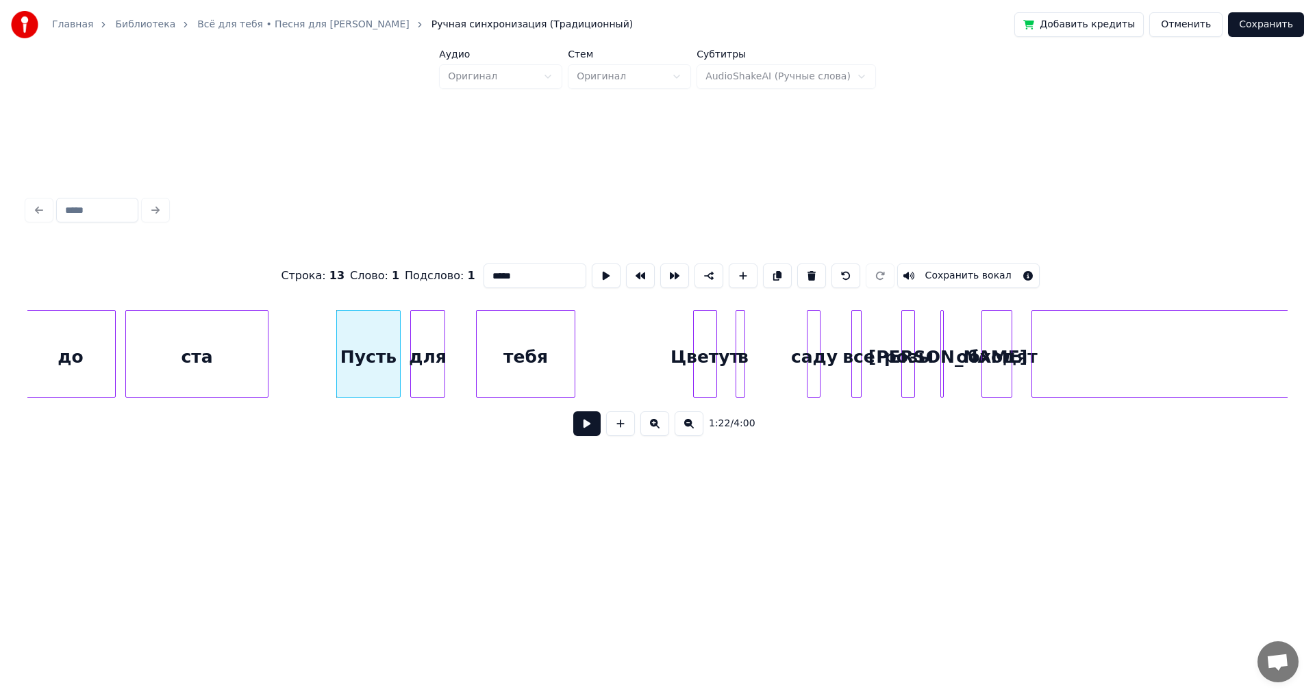
click at [583, 424] on button at bounding box center [586, 424] width 27 height 25
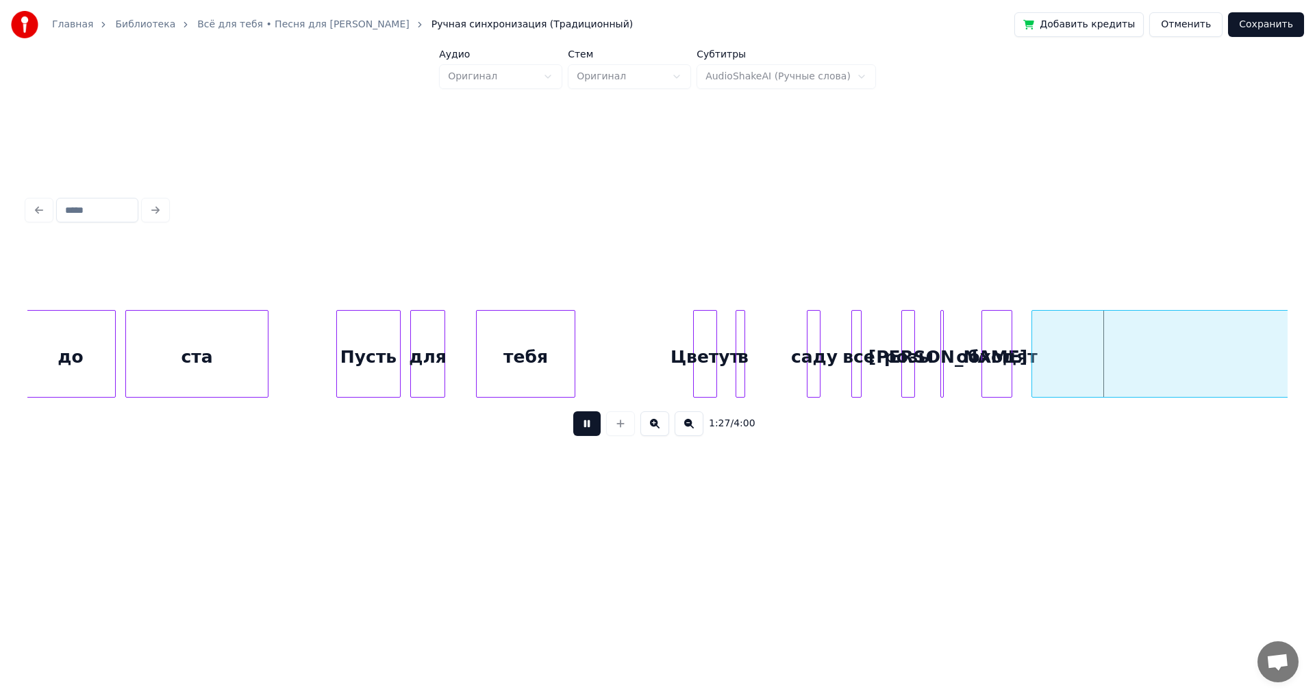
click at [583, 424] on button at bounding box center [586, 424] width 27 height 25
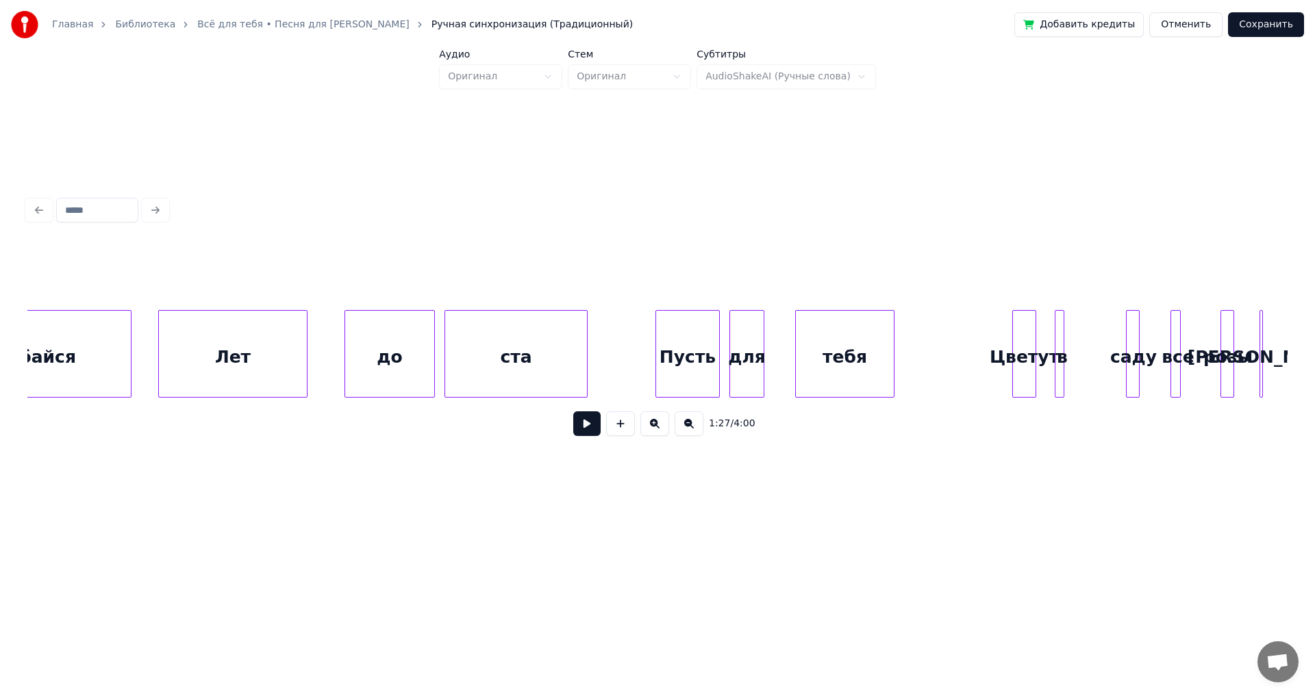
scroll to position [0, 13456]
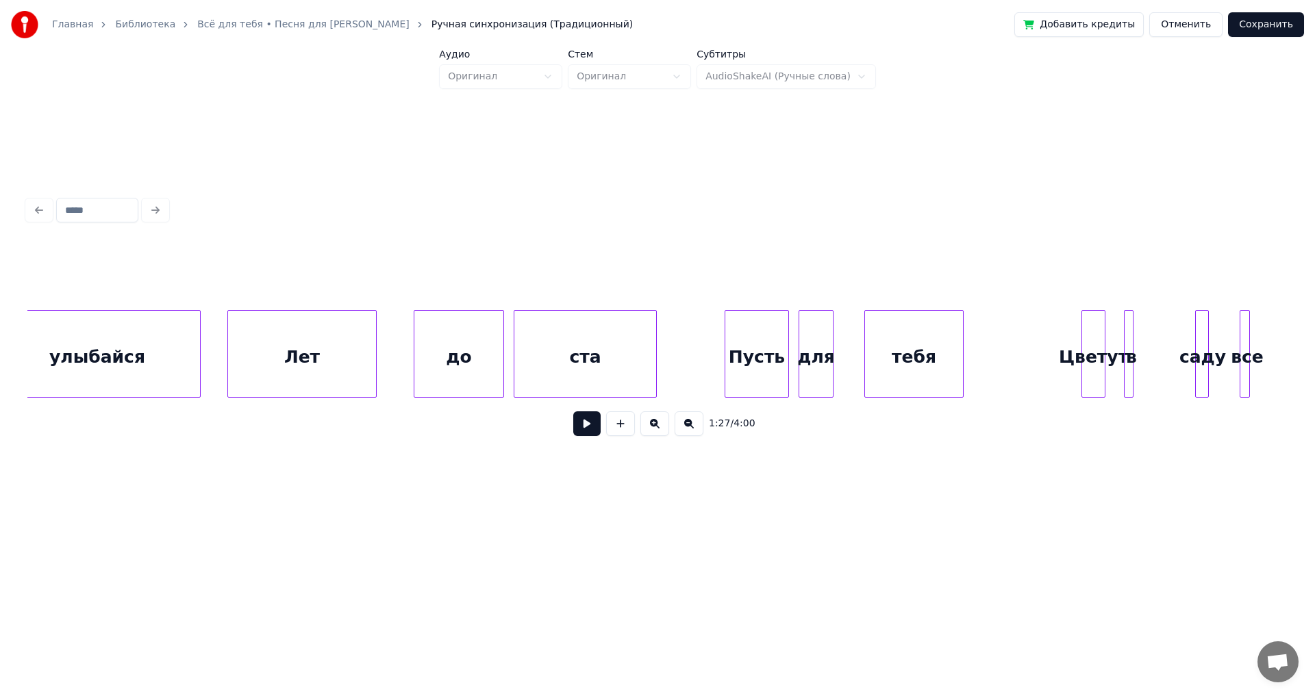
click at [288, 352] on div "Лет" at bounding box center [301, 357] width 147 height 93
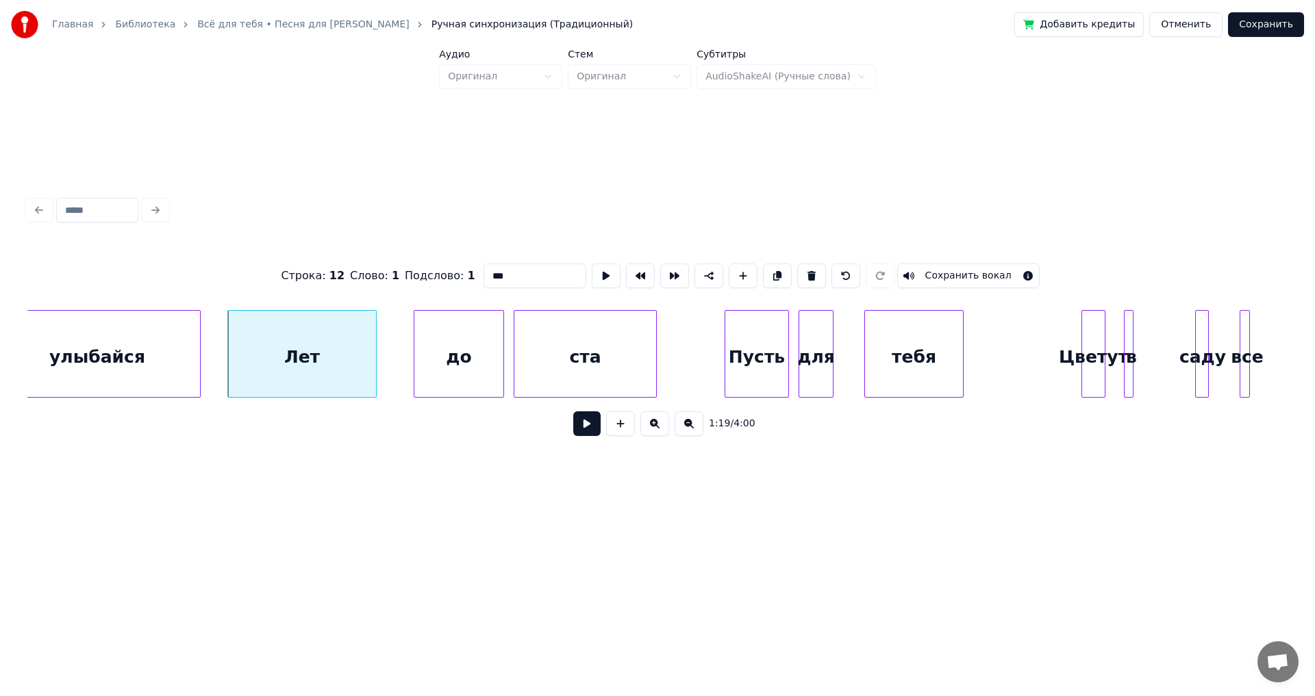
click at [588, 436] on button at bounding box center [586, 424] width 27 height 25
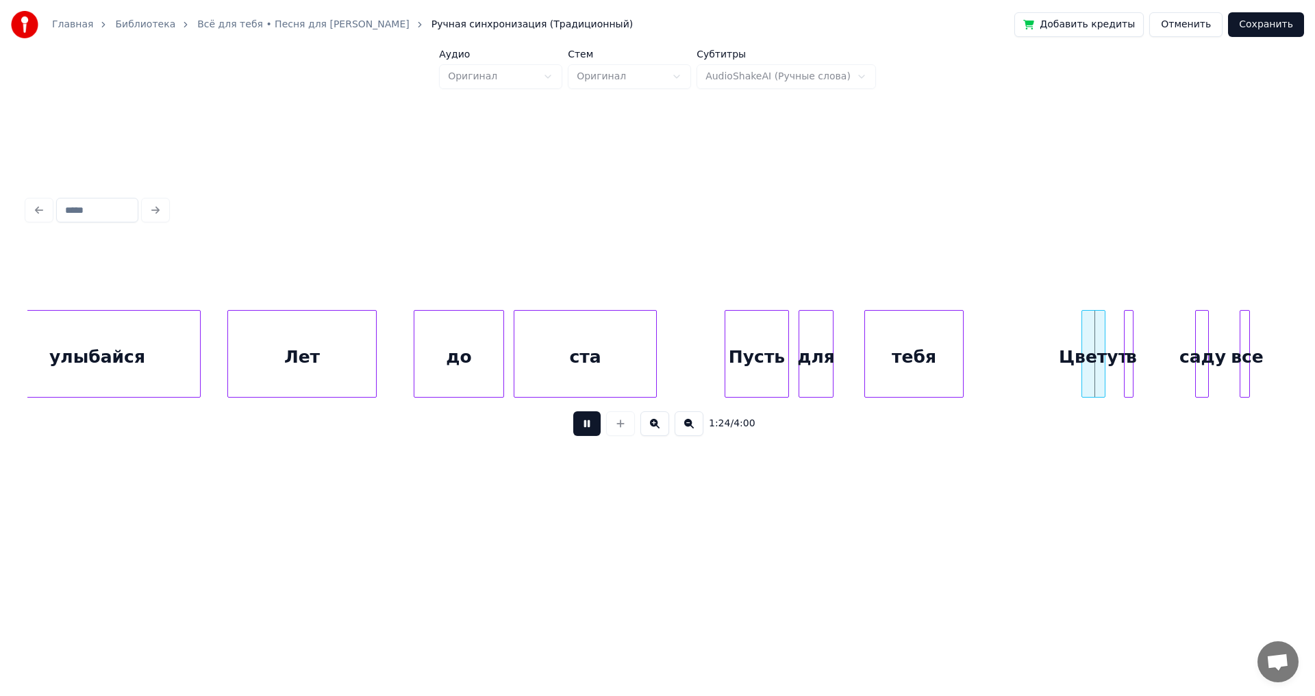
click at [588, 436] on button at bounding box center [586, 424] width 27 height 25
click at [1054, 368] on div at bounding box center [1055, 354] width 4 height 86
click at [1130, 371] on div at bounding box center [1131, 354] width 4 height 86
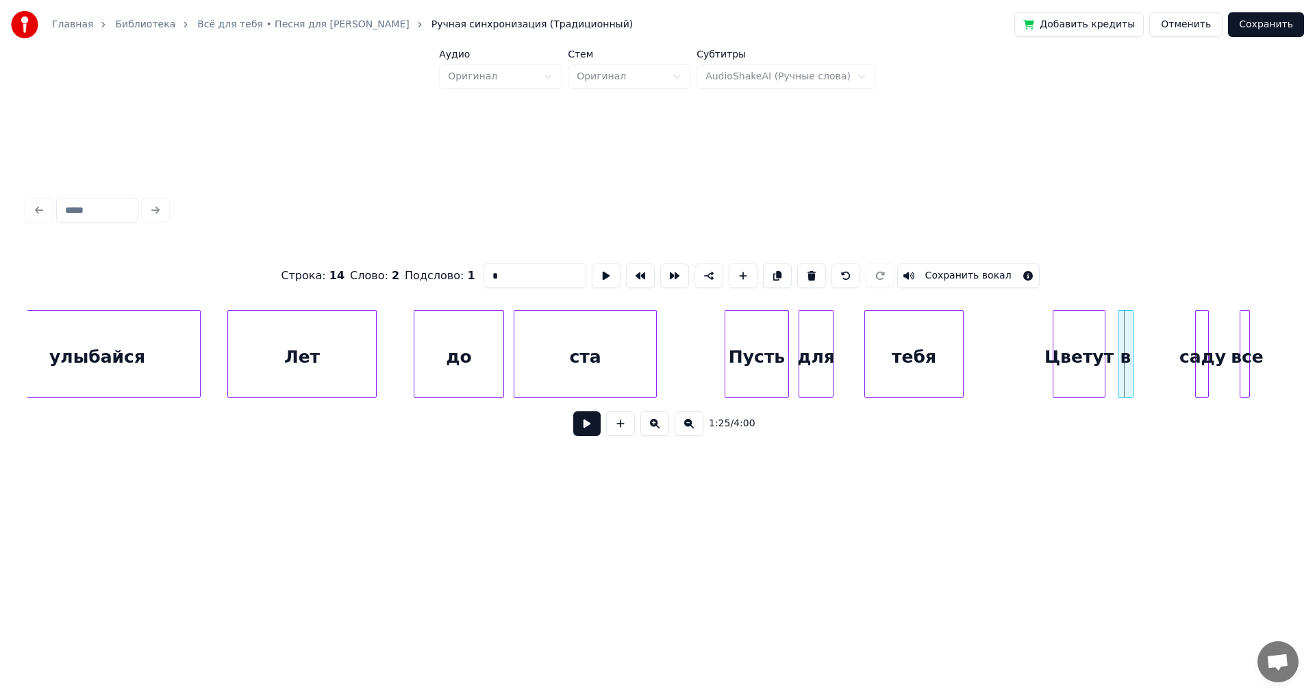
click at [1119, 372] on div at bounding box center [1120, 354] width 4 height 86
click at [595, 356] on div "ста" at bounding box center [585, 357] width 142 height 93
type input "***"
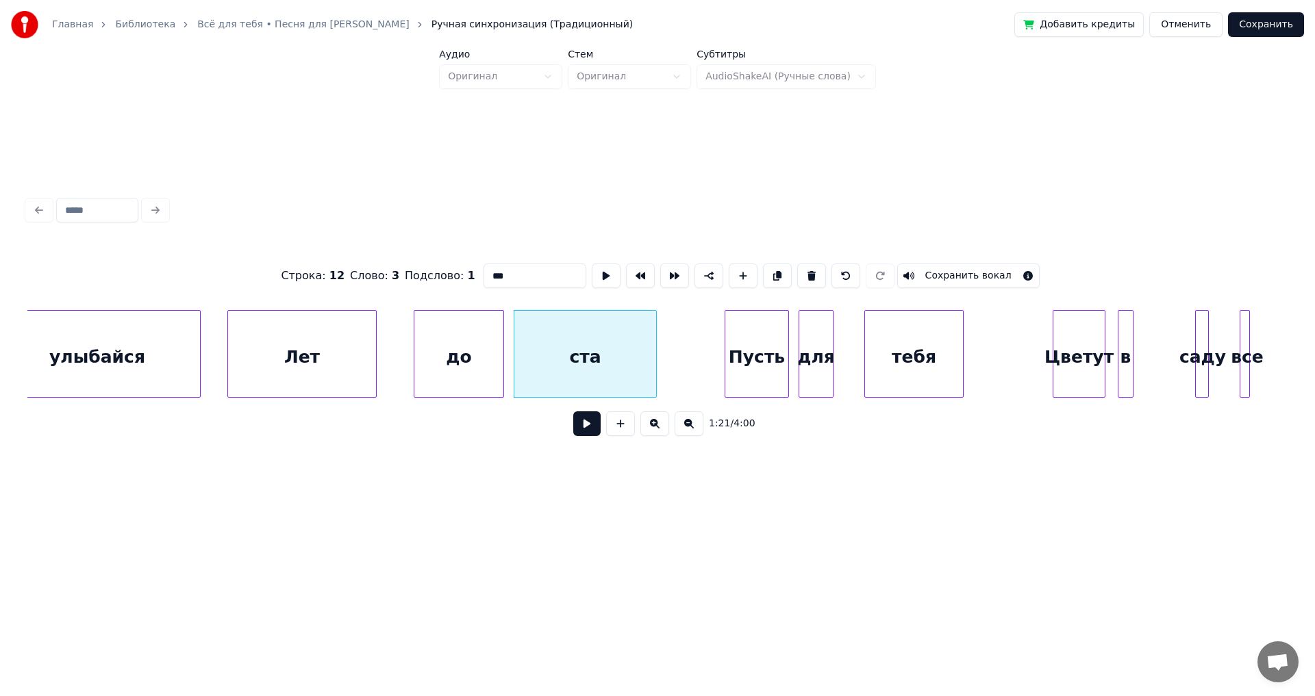
click at [593, 431] on button at bounding box center [586, 424] width 27 height 25
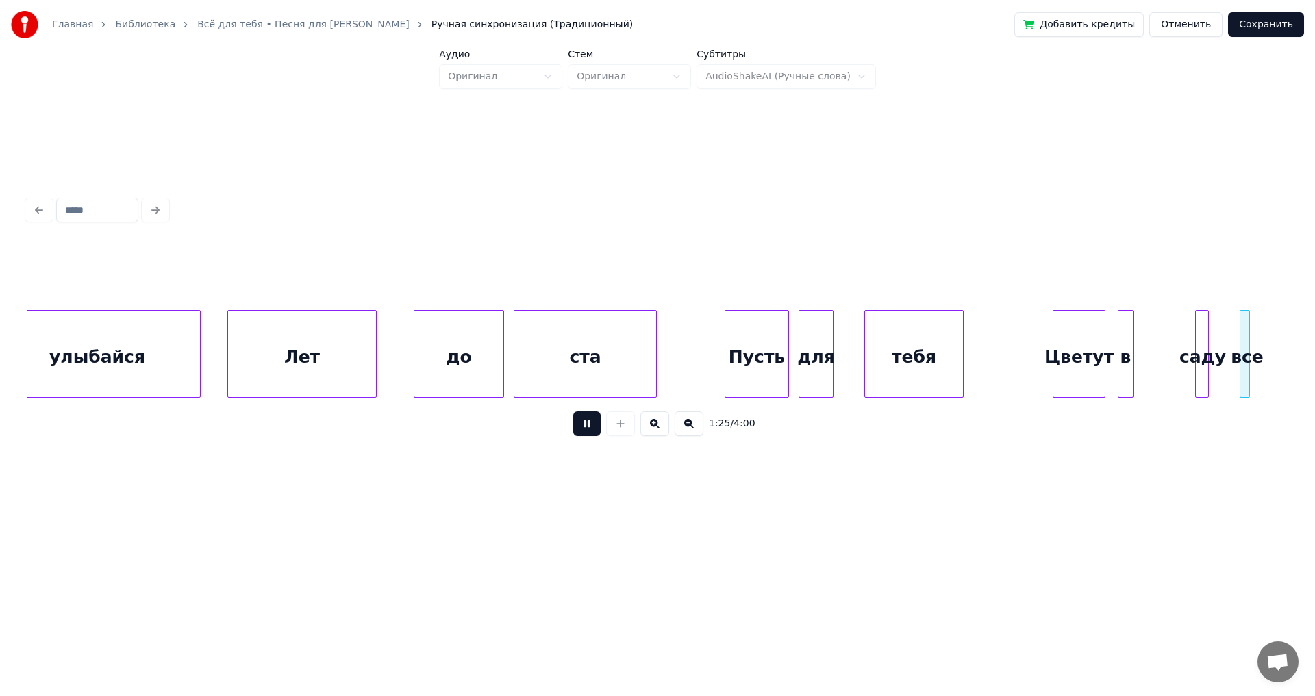
click at [593, 431] on button at bounding box center [586, 424] width 27 height 25
click at [1174, 351] on div at bounding box center [1176, 354] width 4 height 86
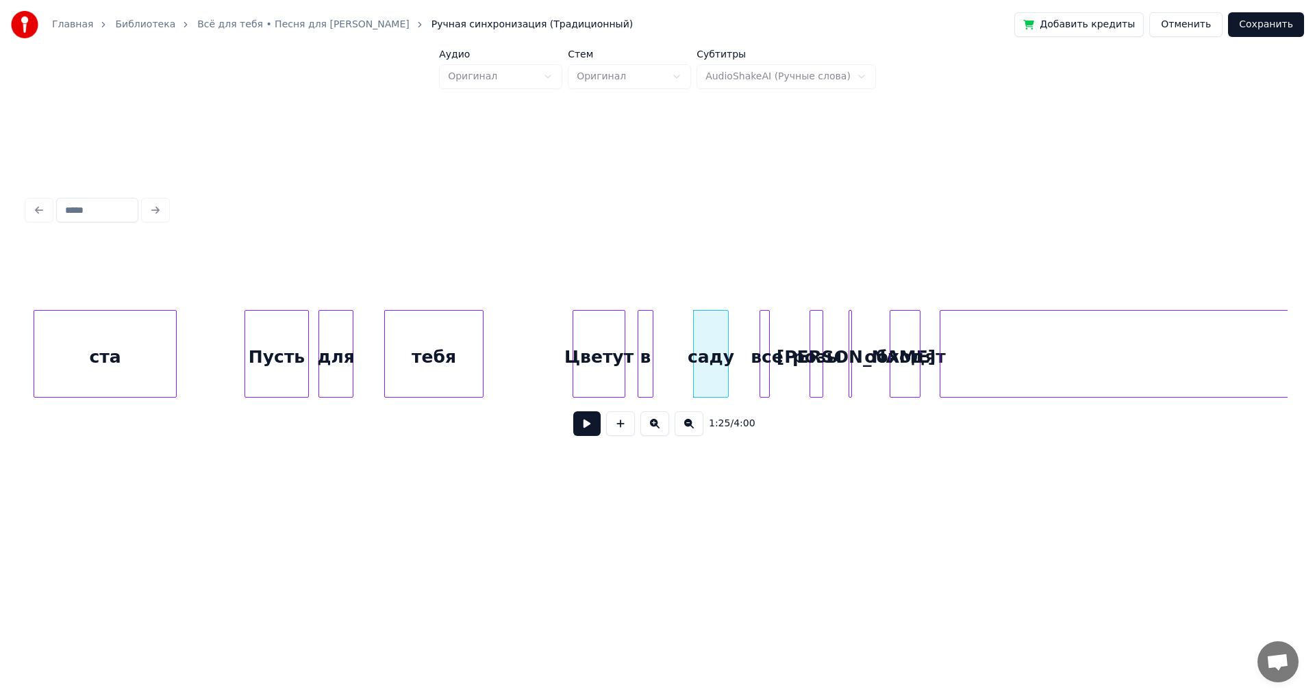
scroll to position [0, 14004]
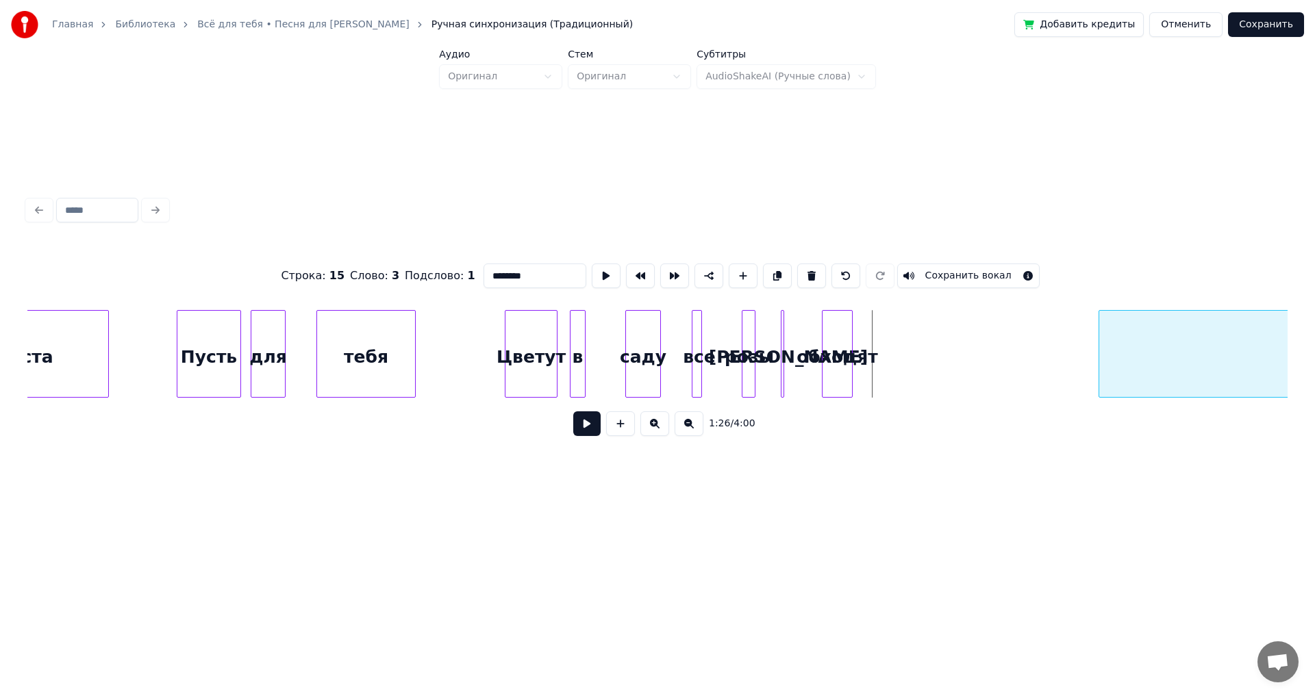
click at [1100, 351] on div at bounding box center [1101, 354] width 4 height 86
click at [987, 346] on div "обходят" at bounding box center [981, 357] width 29 height 93
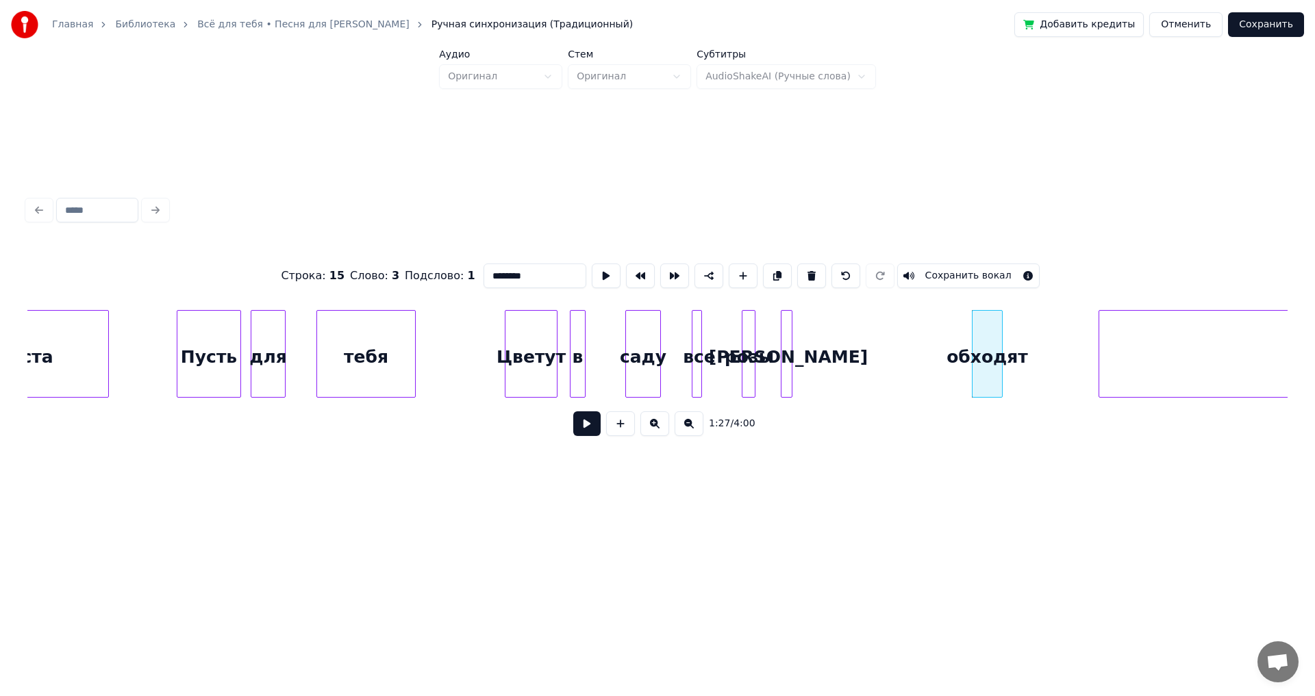
click at [789, 336] on div at bounding box center [789, 354] width 4 height 86
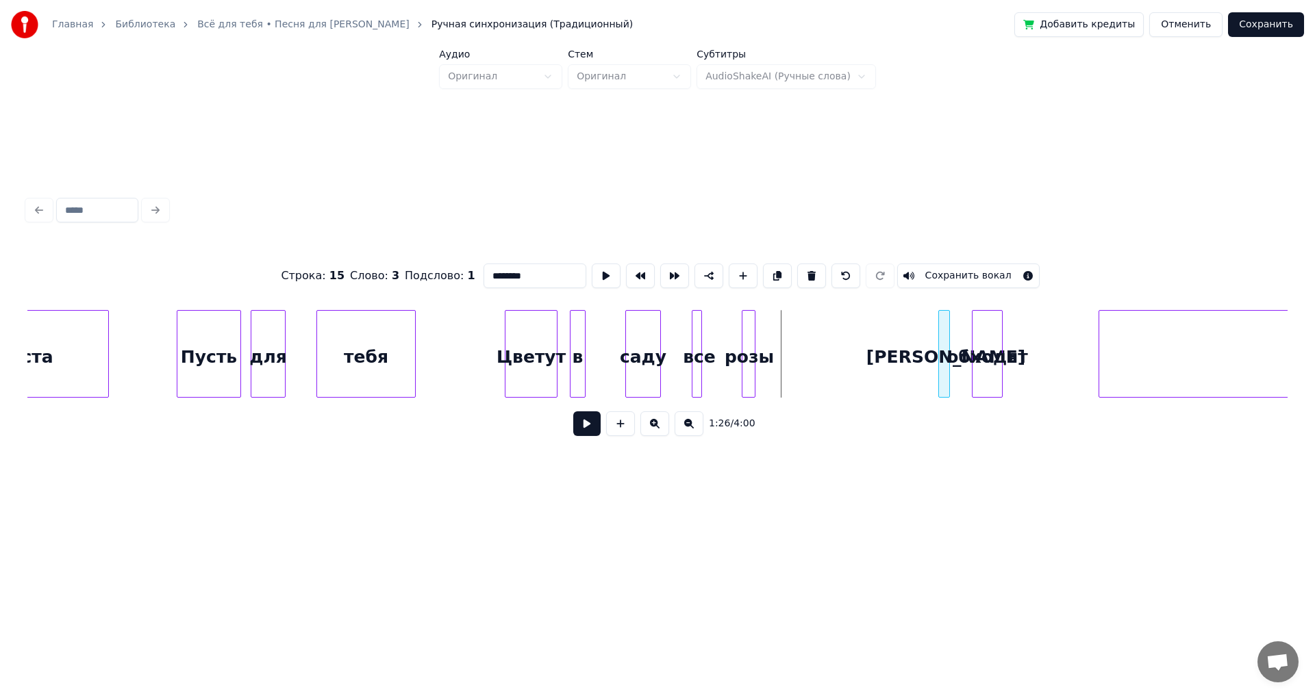
click at [946, 351] on div "[PERSON_NAME]" at bounding box center [946, 357] width 14 height 93
click at [199, 354] on div "Пусть" at bounding box center [208, 357] width 63 height 93
type input "*****"
click at [581, 426] on button at bounding box center [586, 424] width 27 height 25
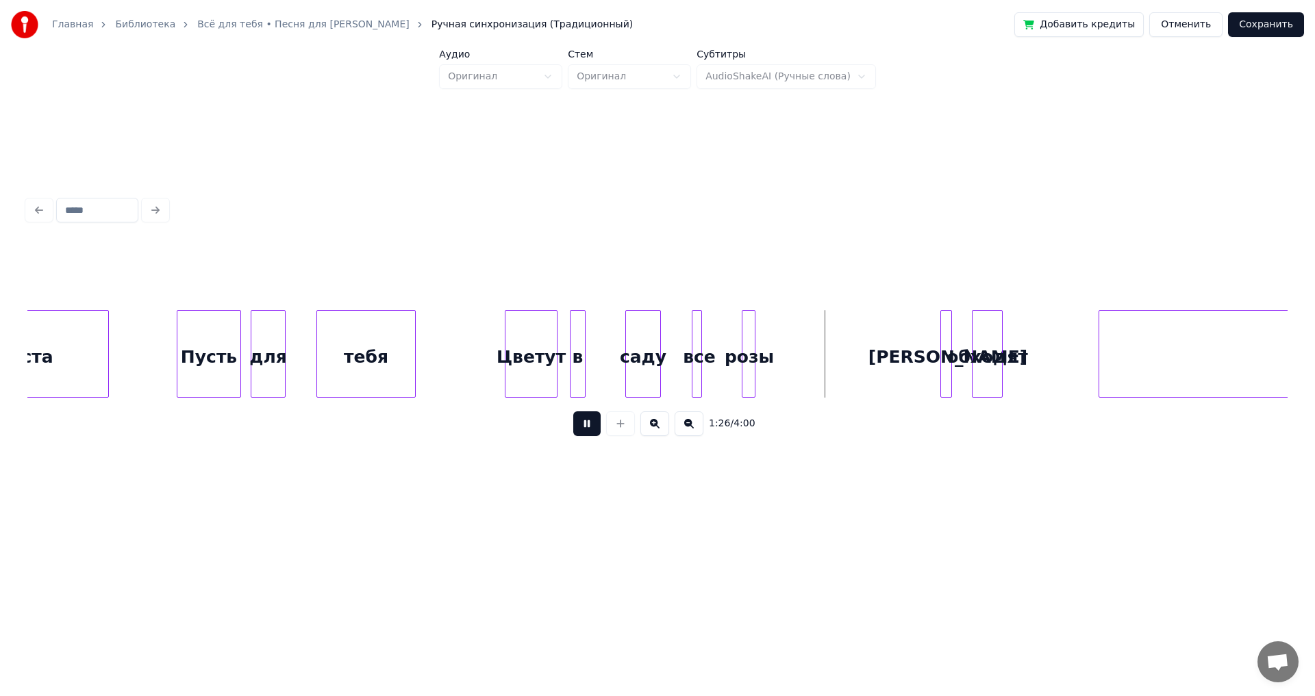
click at [581, 426] on button at bounding box center [586, 424] width 27 height 25
click at [752, 351] on div "розы" at bounding box center [746, 357] width 14 height 93
click at [842, 351] on div at bounding box center [841, 354] width 4 height 86
click at [357, 349] on div "тебя" at bounding box center [366, 357] width 98 height 93
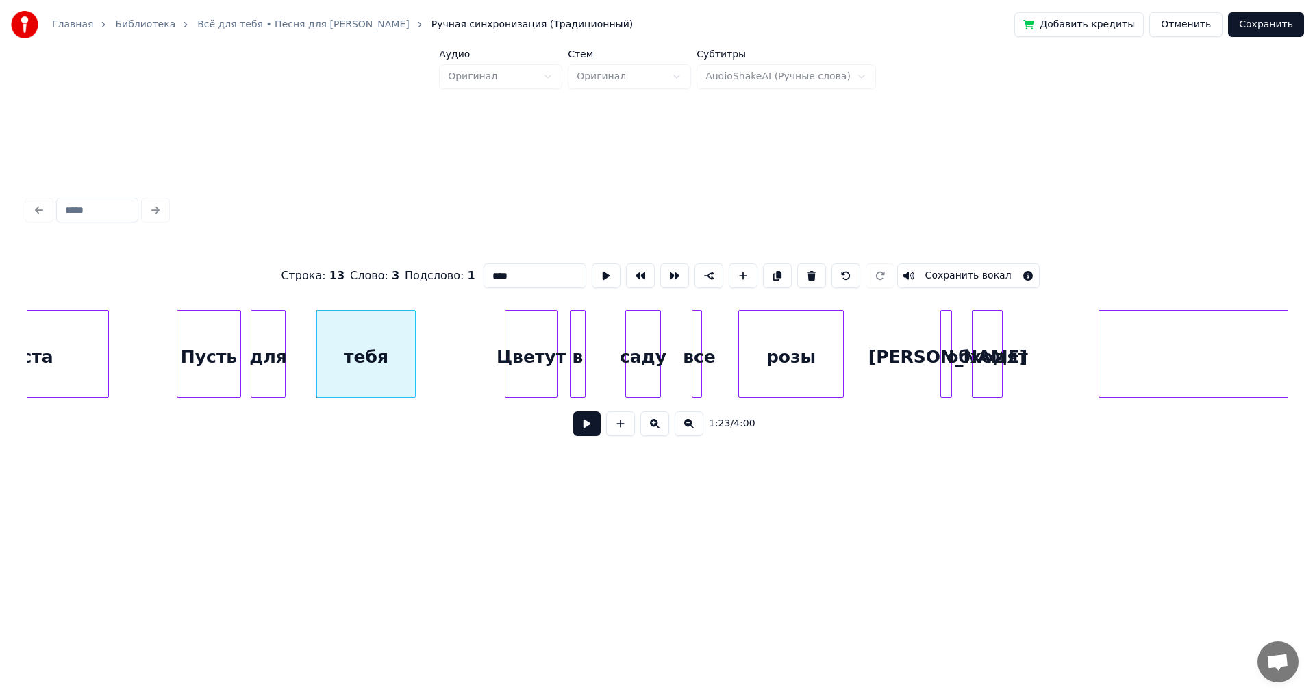
click at [586, 431] on button at bounding box center [586, 424] width 27 height 25
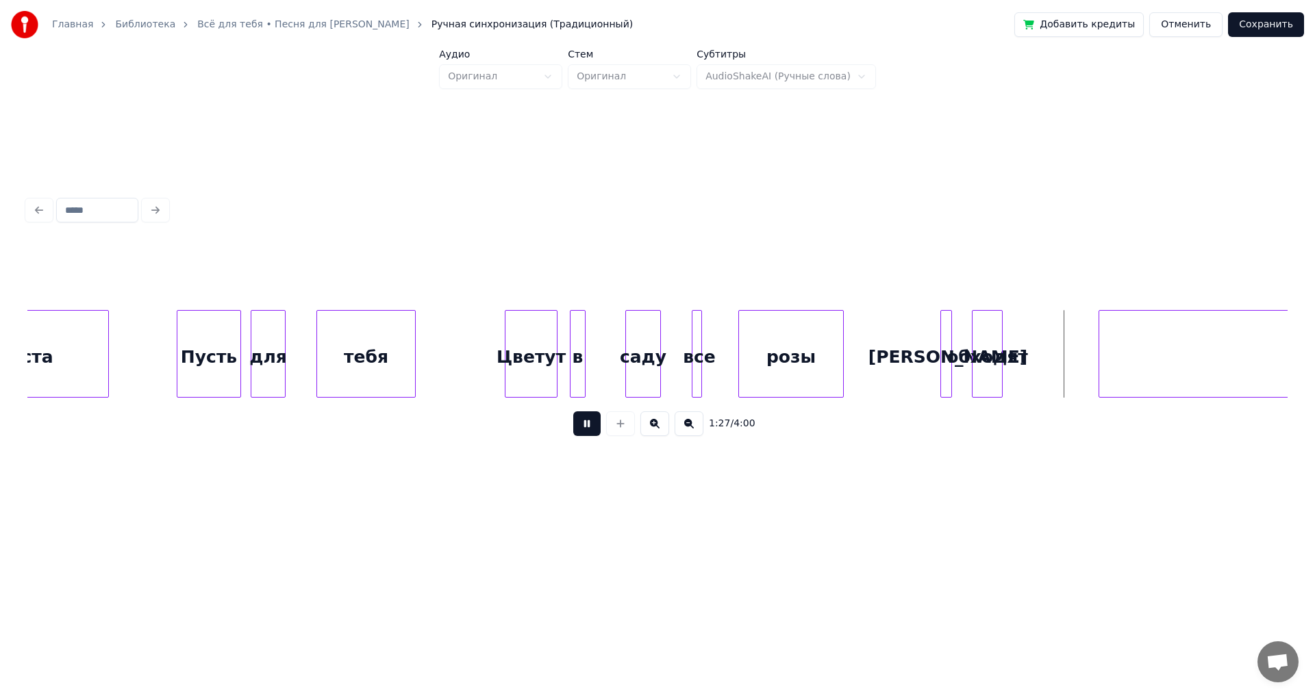
click at [586, 431] on button at bounding box center [586, 424] width 27 height 25
click at [1077, 346] on div at bounding box center [1077, 354] width 4 height 86
click at [216, 353] on div "Пусть" at bounding box center [208, 357] width 63 height 93
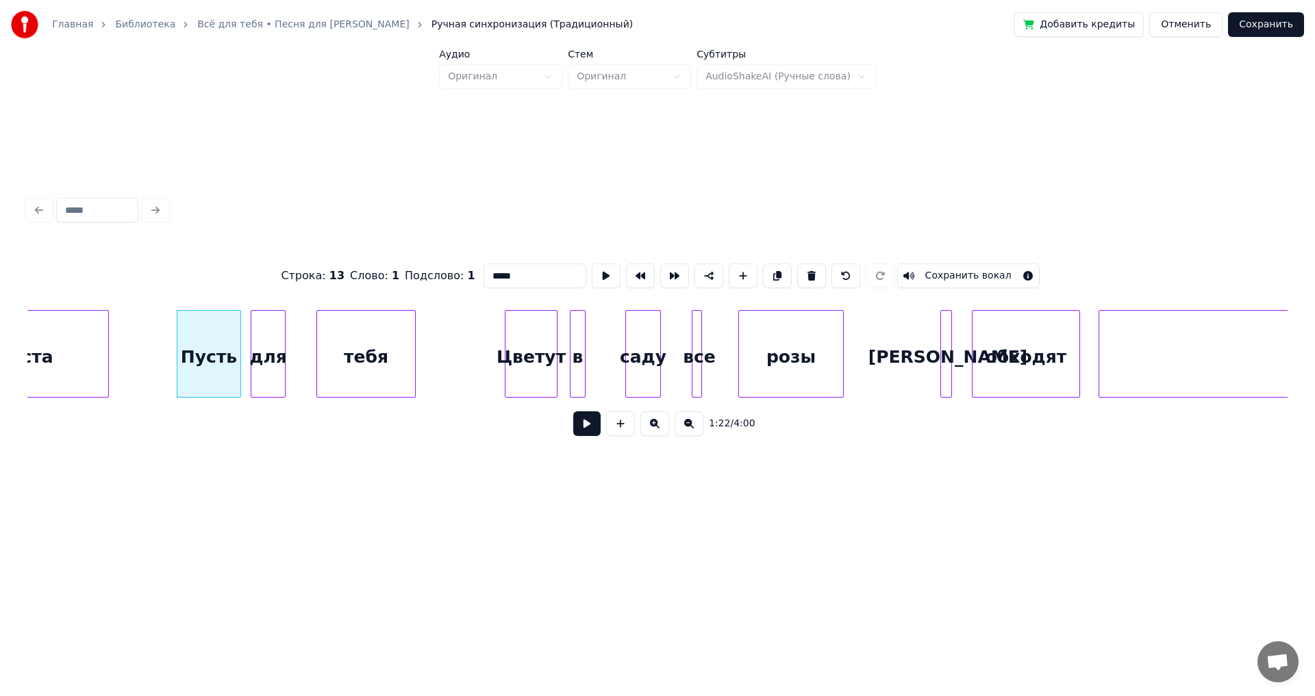
click at [584, 427] on button at bounding box center [586, 424] width 27 height 25
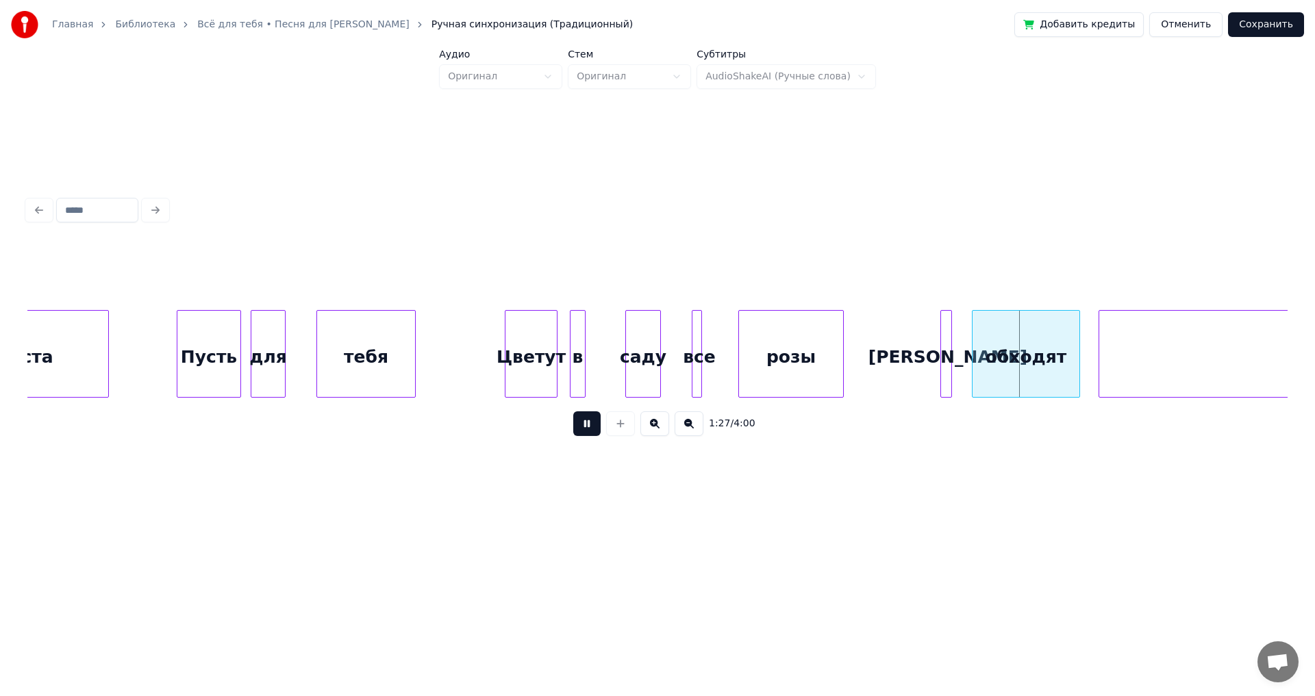
click at [584, 427] on button at bounding box center [586, 424] width 27 height 25
click at [890, 345] on div "[PERSON_NAME]" at bounding box center [892, 357] width 14 height 93
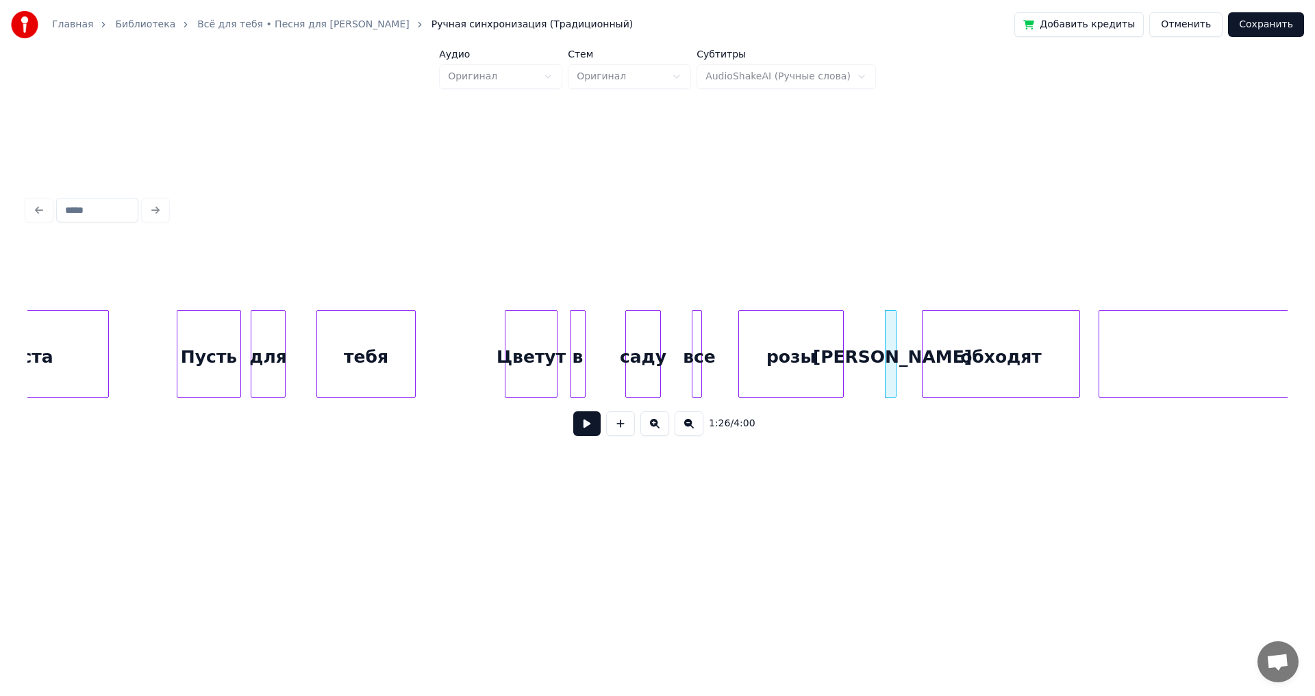
click at [924, 353] on div at bounding box center [924, 354] width 4 height 86
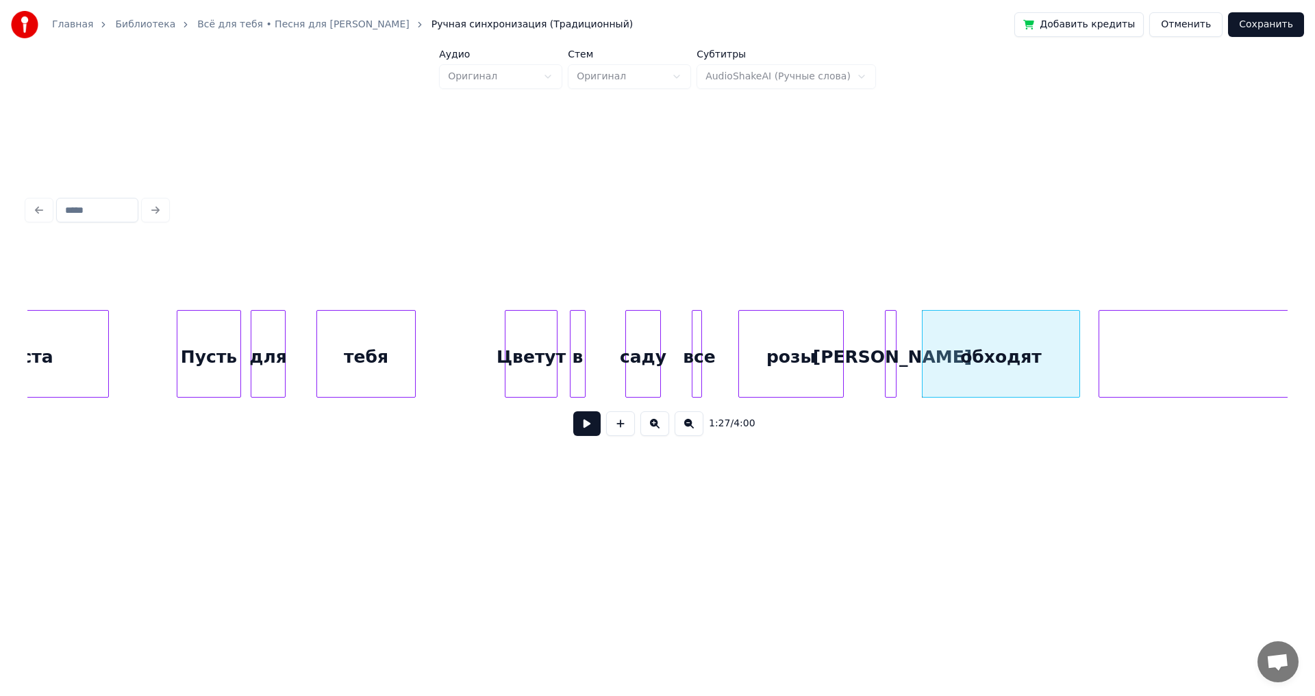
click at [73, 348] on div "ста" at bounding box center [37, 357] width 142 height 93
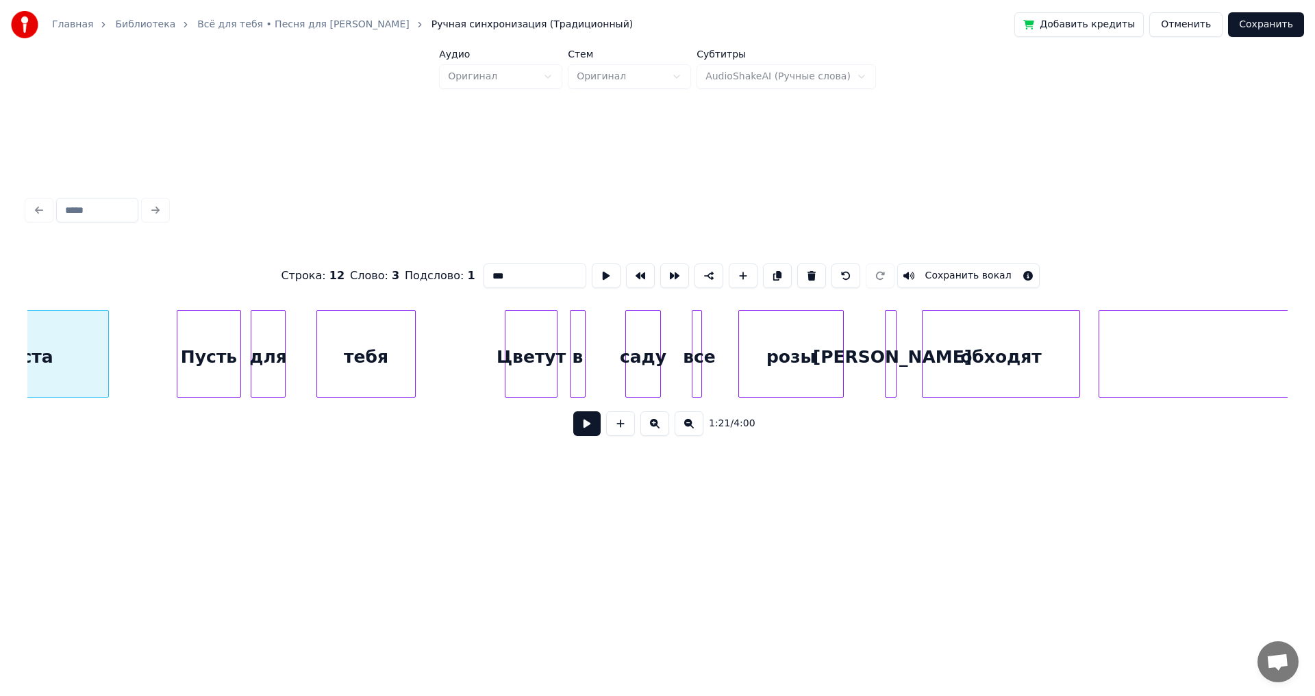
scroll to position [0, 13942]
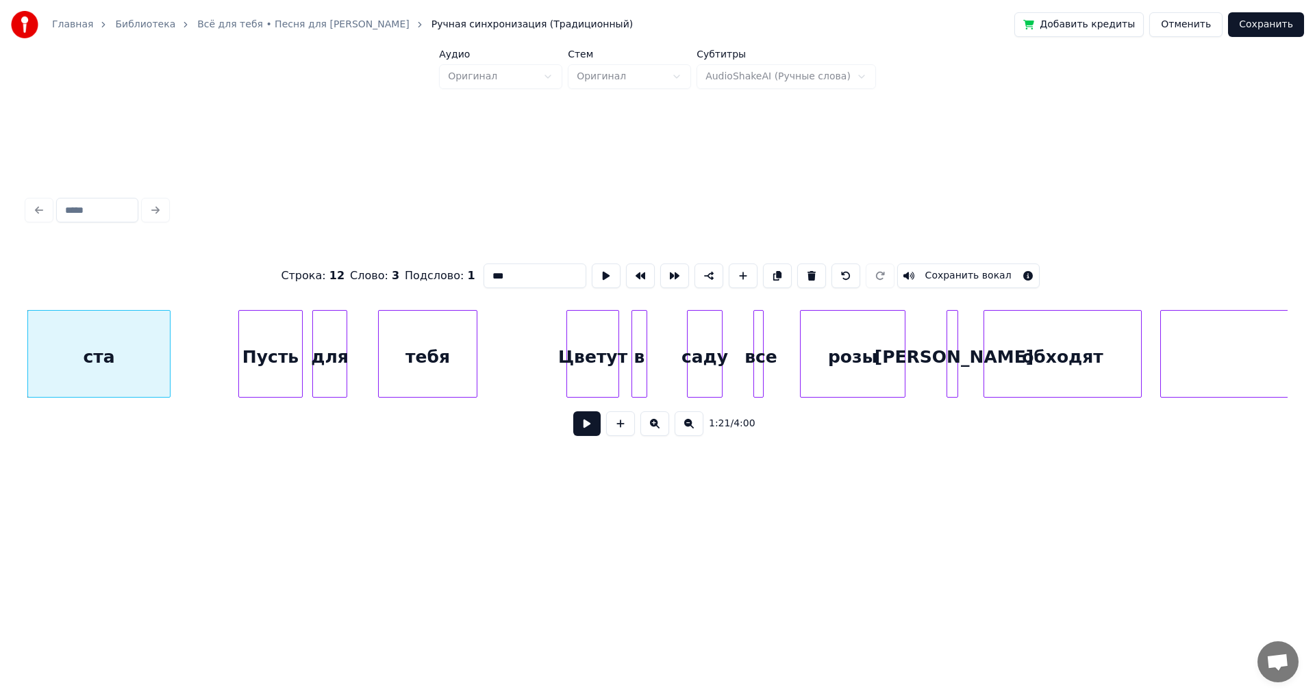
click at [594, 430] on button at bounding box center [586, 424] width 27 height 25
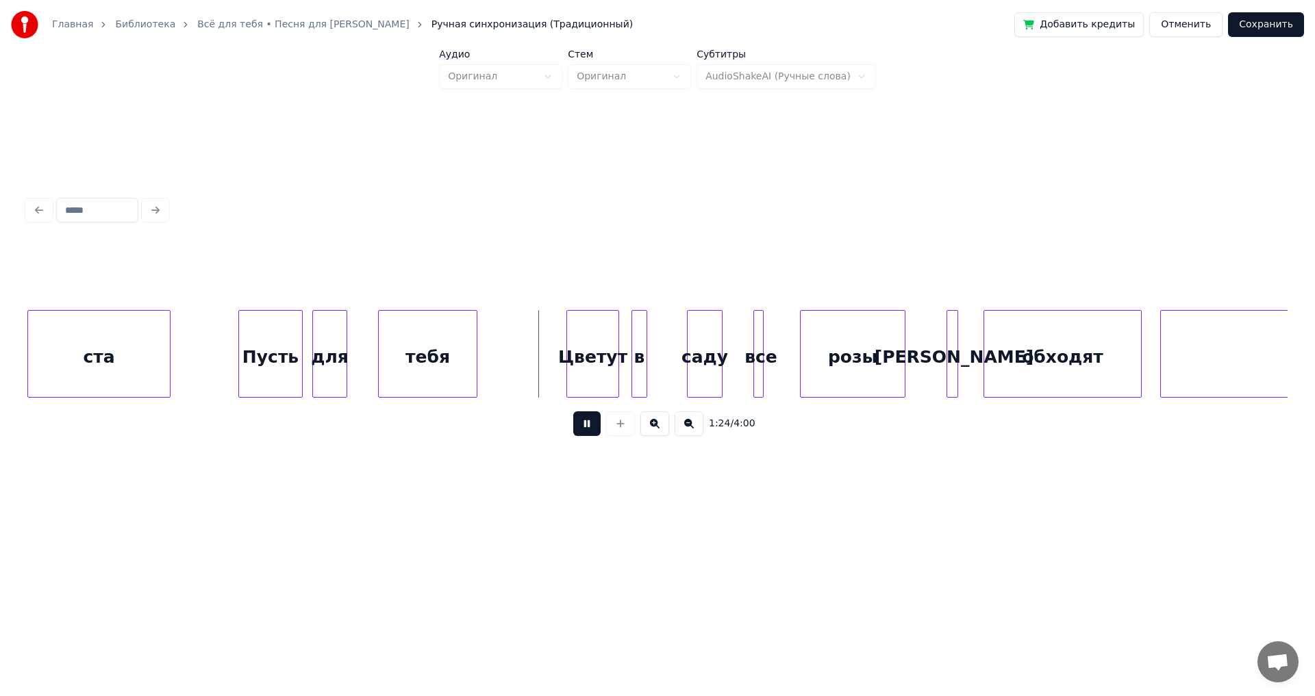
click at [594, 429] on button at bounding box center [586, 424] width 27 height 25
click at [60, 353] on div "ста" at bounding box center [99, 357] width 142 height 93
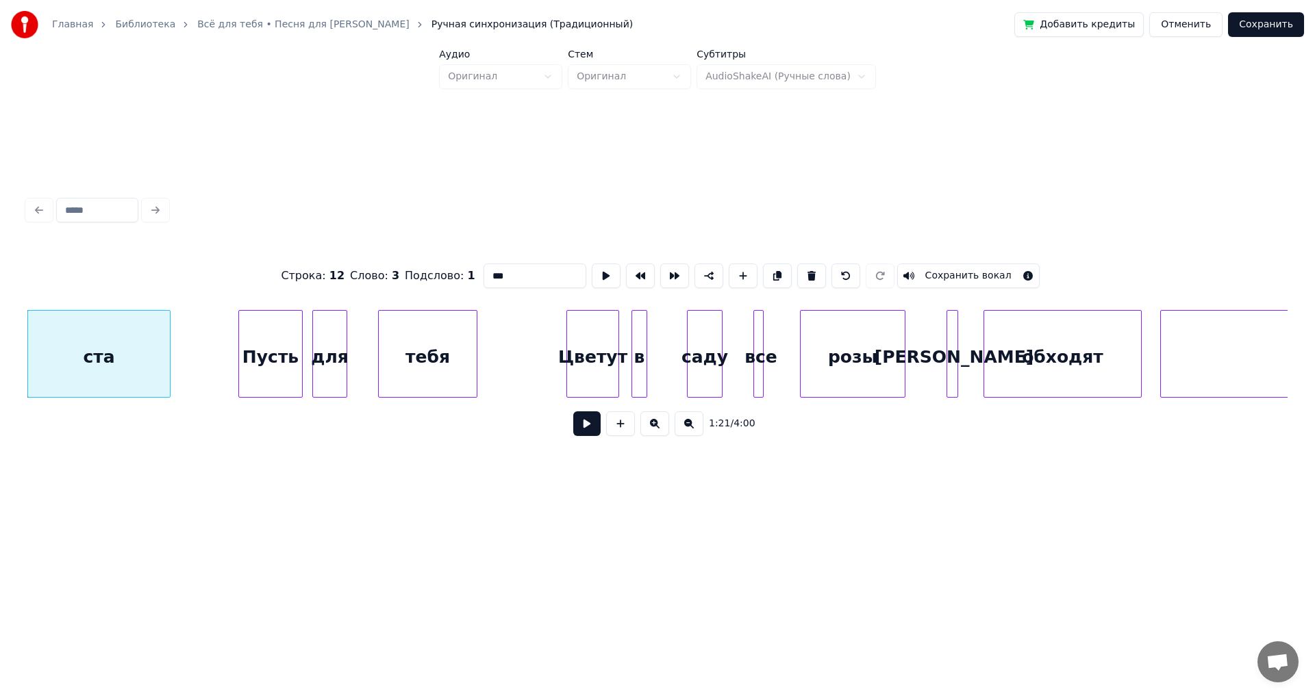
click at [588, 431] on button at bounding box center [586, 424] width 27 height 25
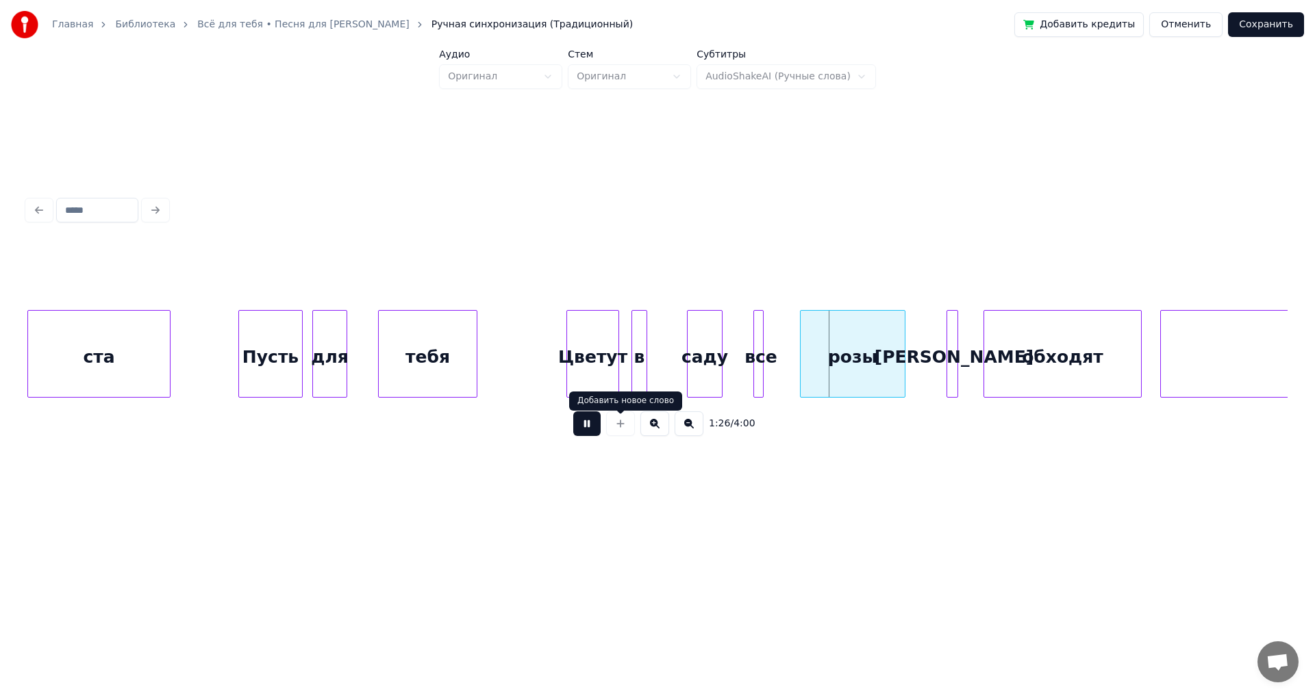
click at [599, 429] on button at bounding box center [586, 424] width 27 height 25
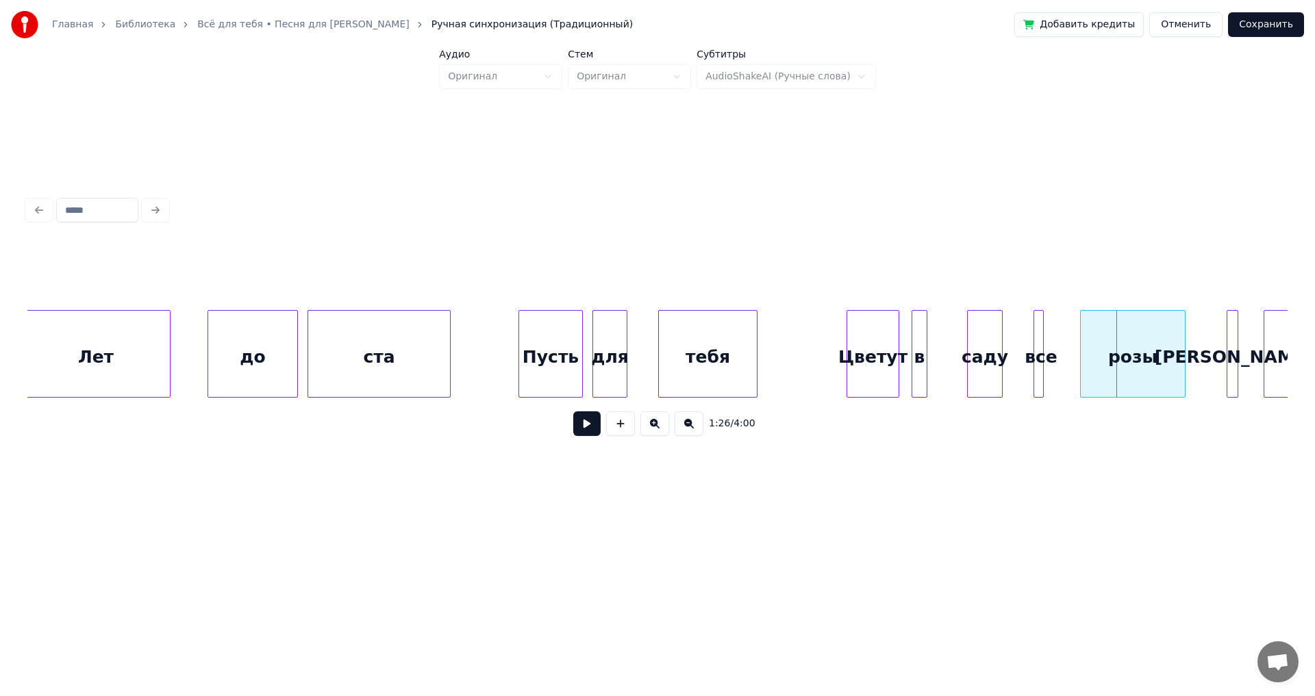
click at [52, 340] on div "Лет" at bounding box center [95, 357] width 147 height 93
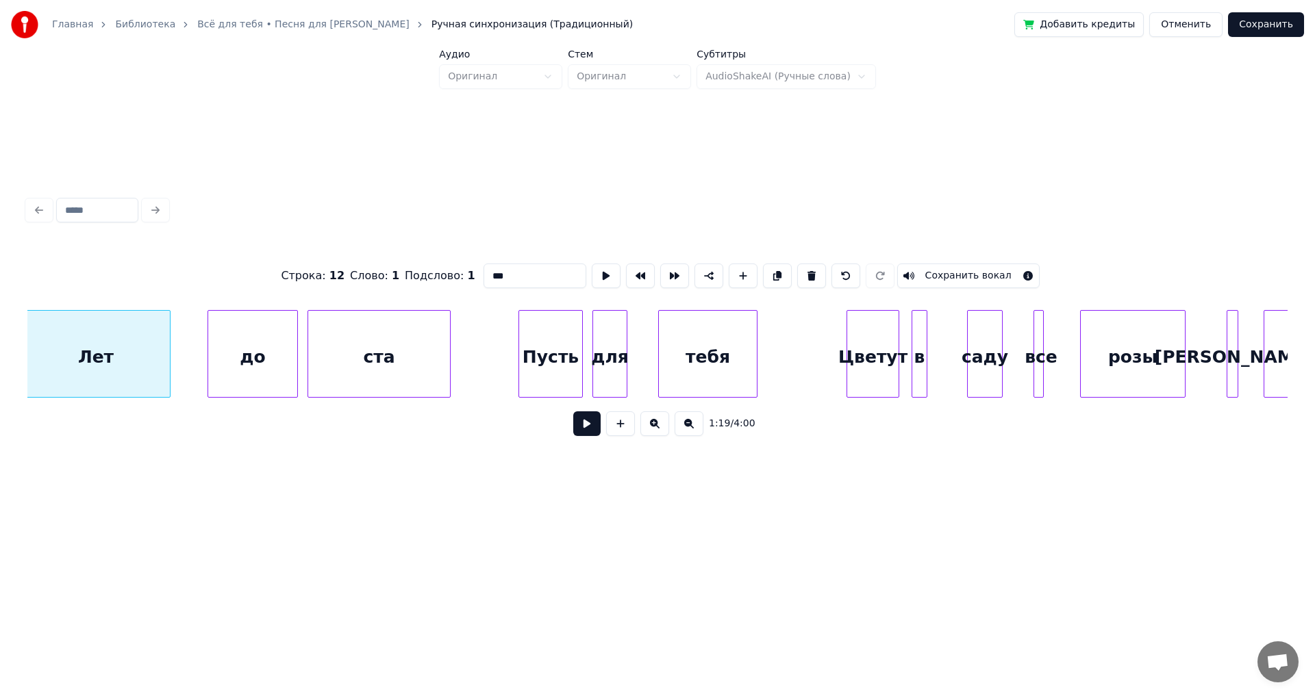
scroll to position [0, 13656]
click at [577, 431] on button at bounding box center [586, 424] width 27 height 25
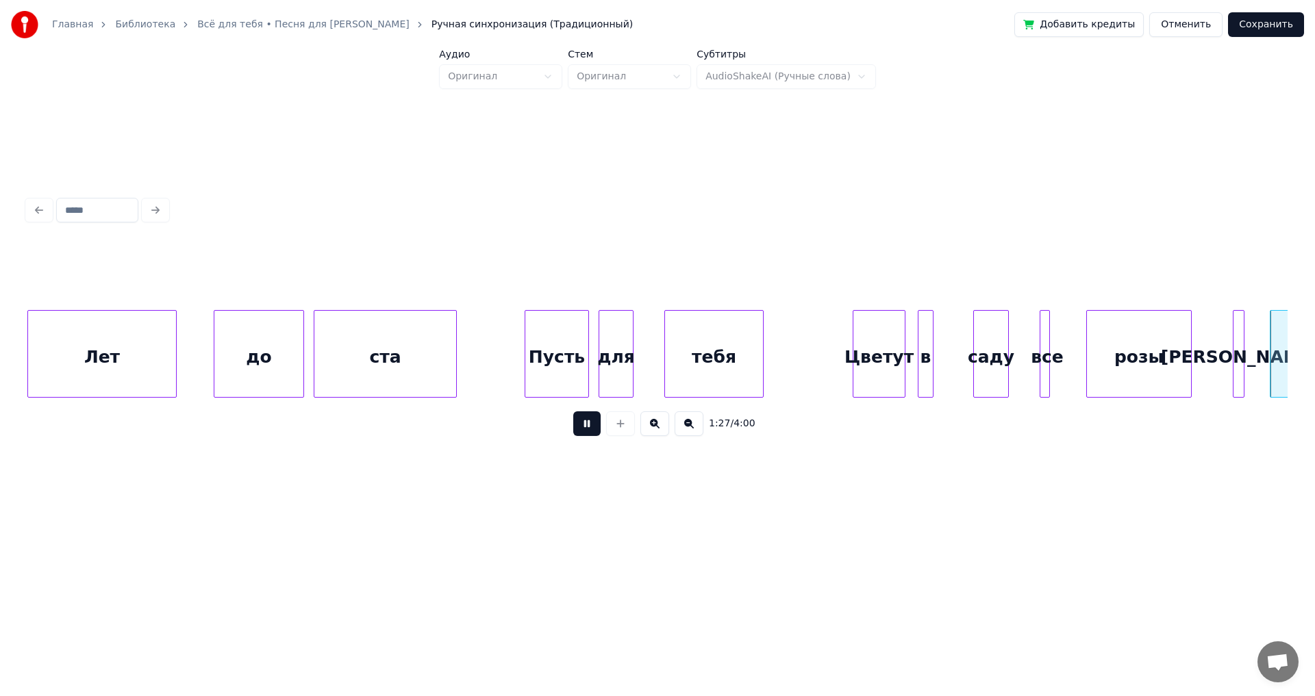
scroll to position [0, 14916]
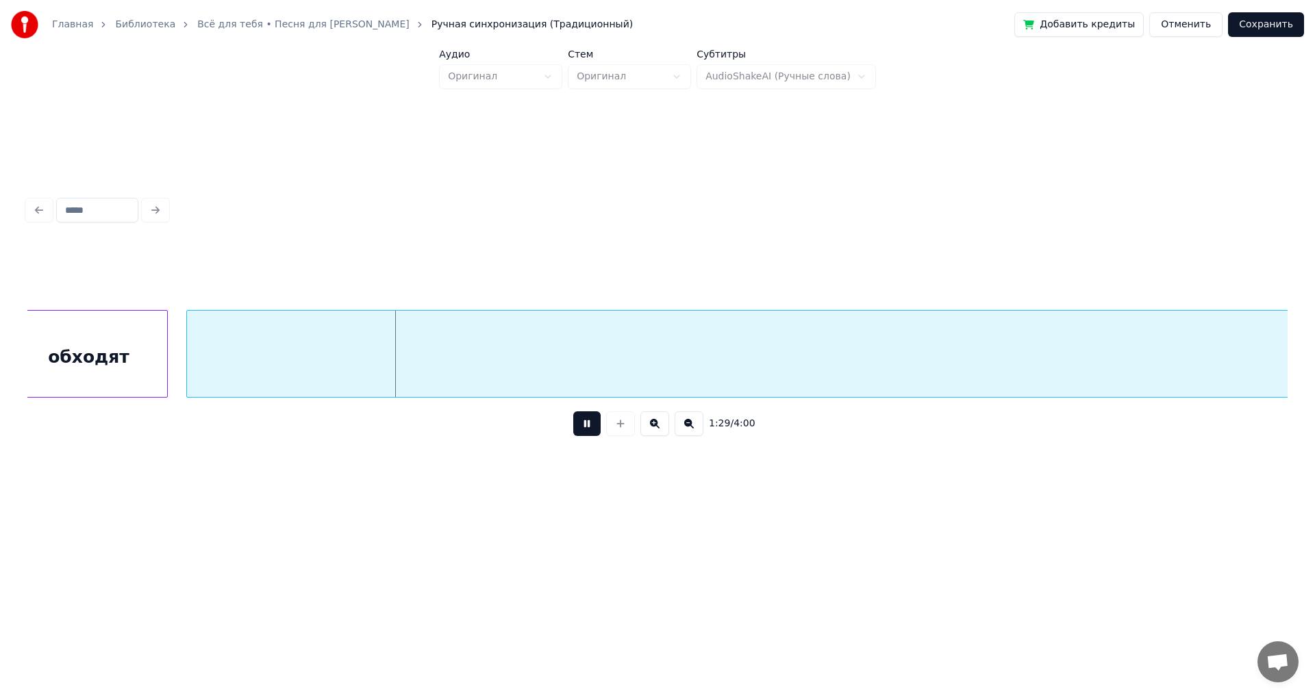
click at [582, 430] on button at bounding box center [586, 424] width 27 height 25
click at [685, 429] on button at bounding box center [688, 424] width 29 height 25
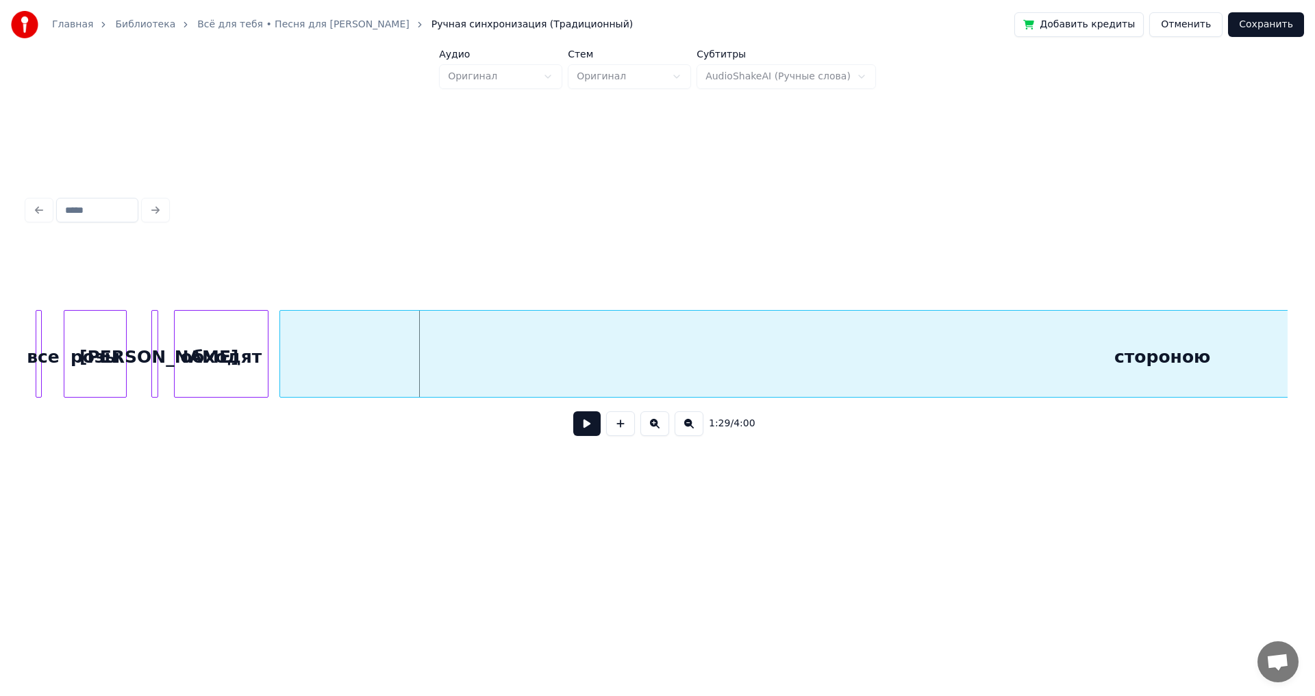
click at [685, 429] on button at bounding box center [688, 424] width 29 height 25
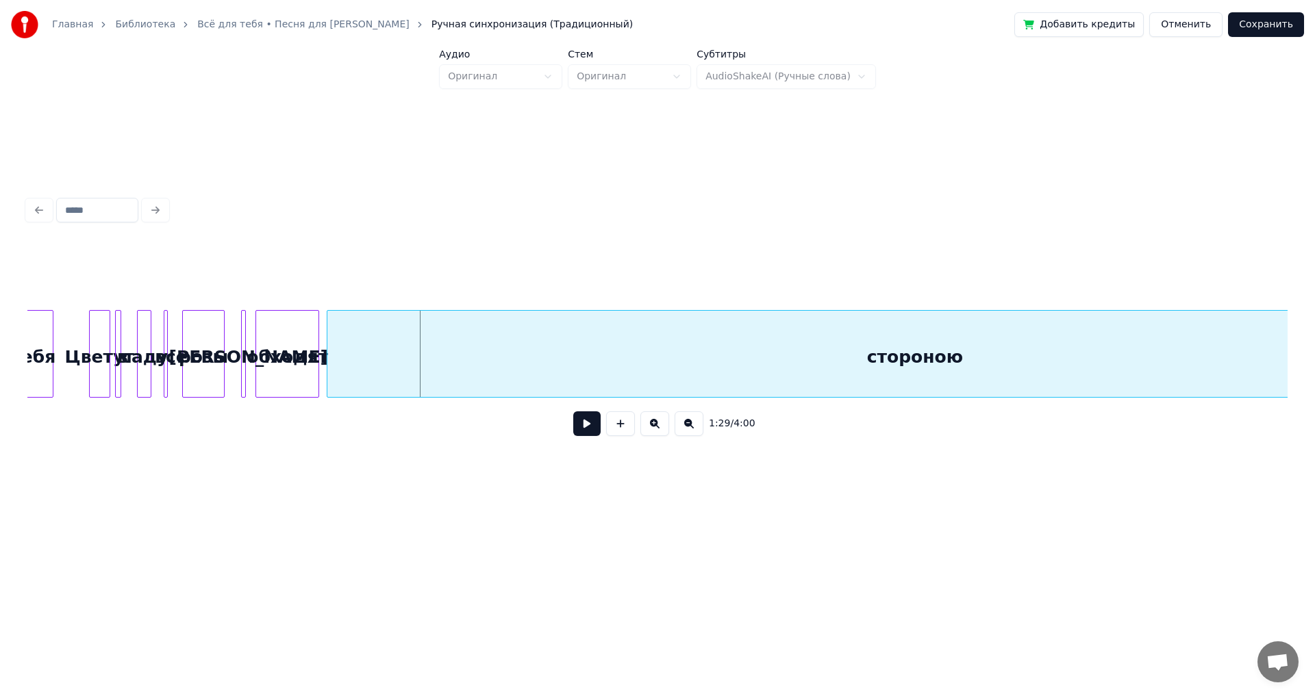
click at [685, 429] on button at bounding box center [688, 424] width 29 height 25
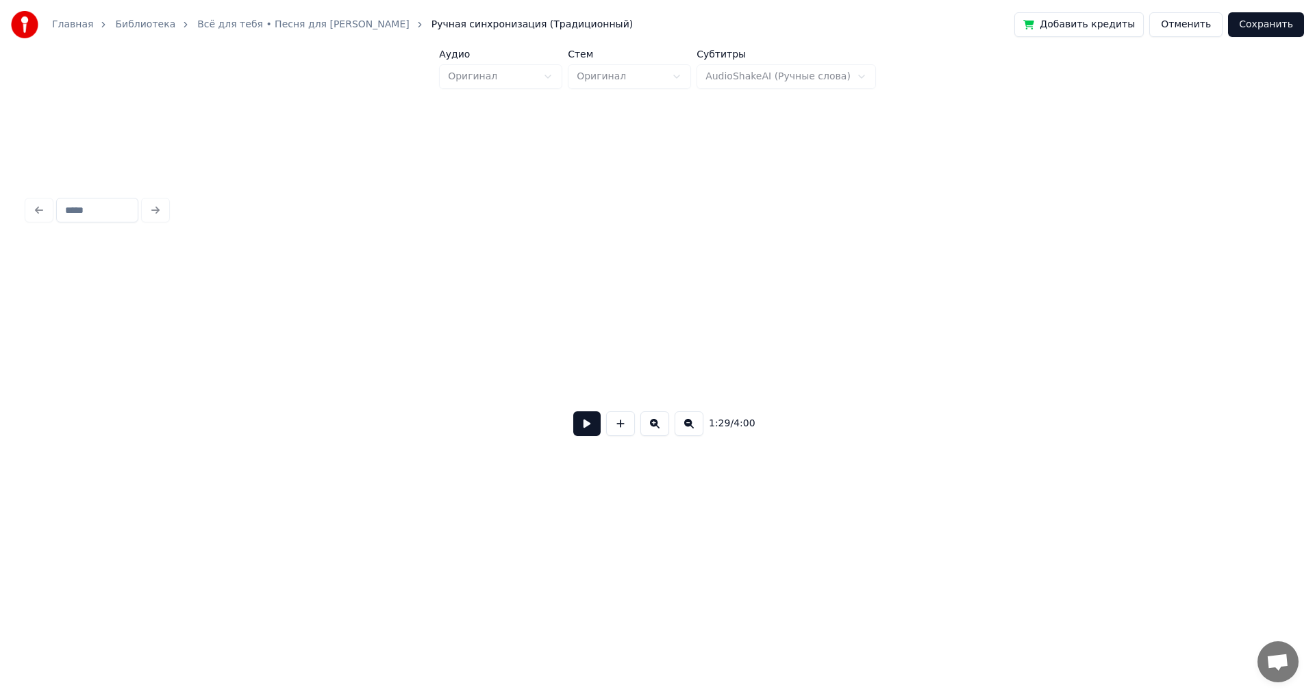
scroll to position [0, 2669]
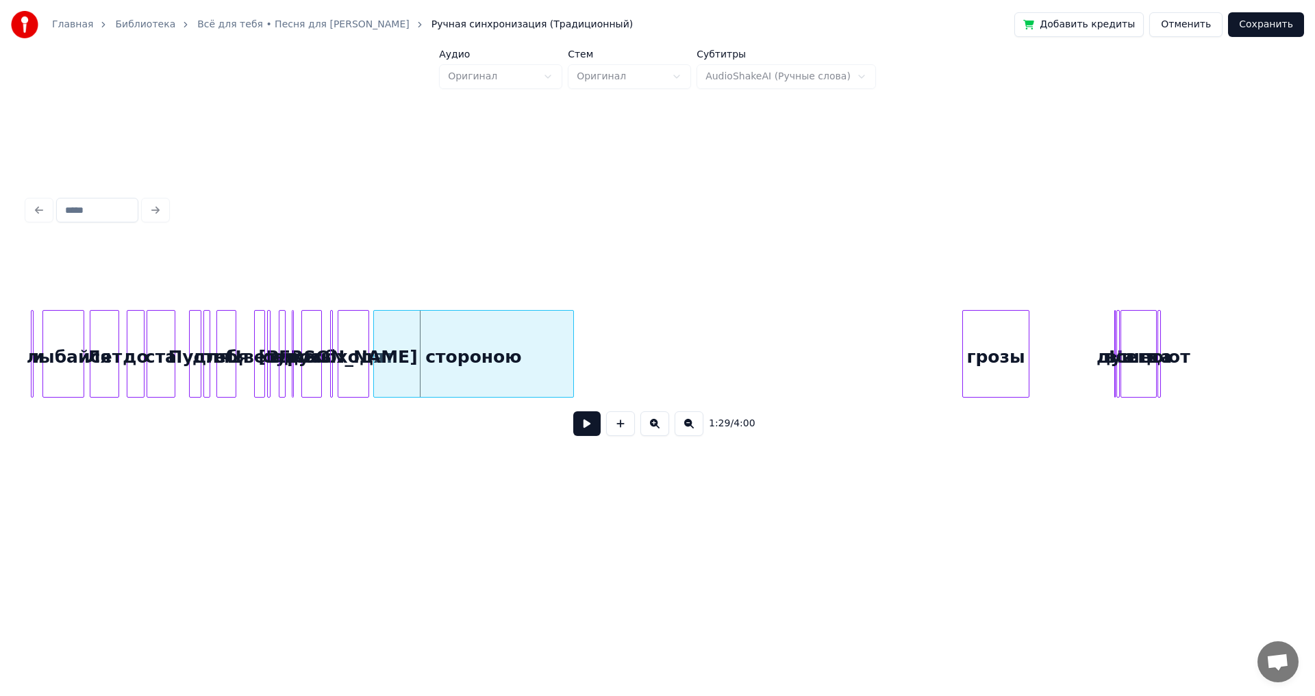
click at [570, 348] on div at bounding box center [571, 354] width 4 height 86
click at [614, 431] on button at bounding box center [620, 424] width 29 height 25
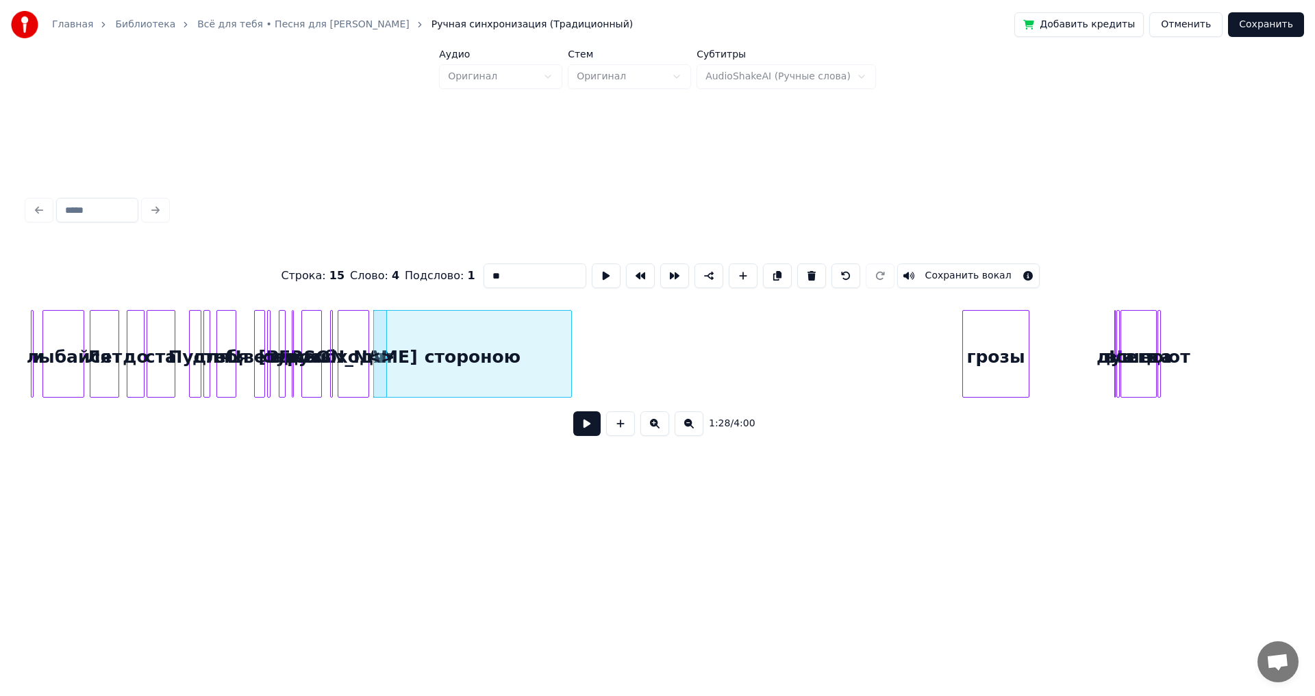
click at [656, 431] on button at bounding box center [654, 424] width 29 height 25
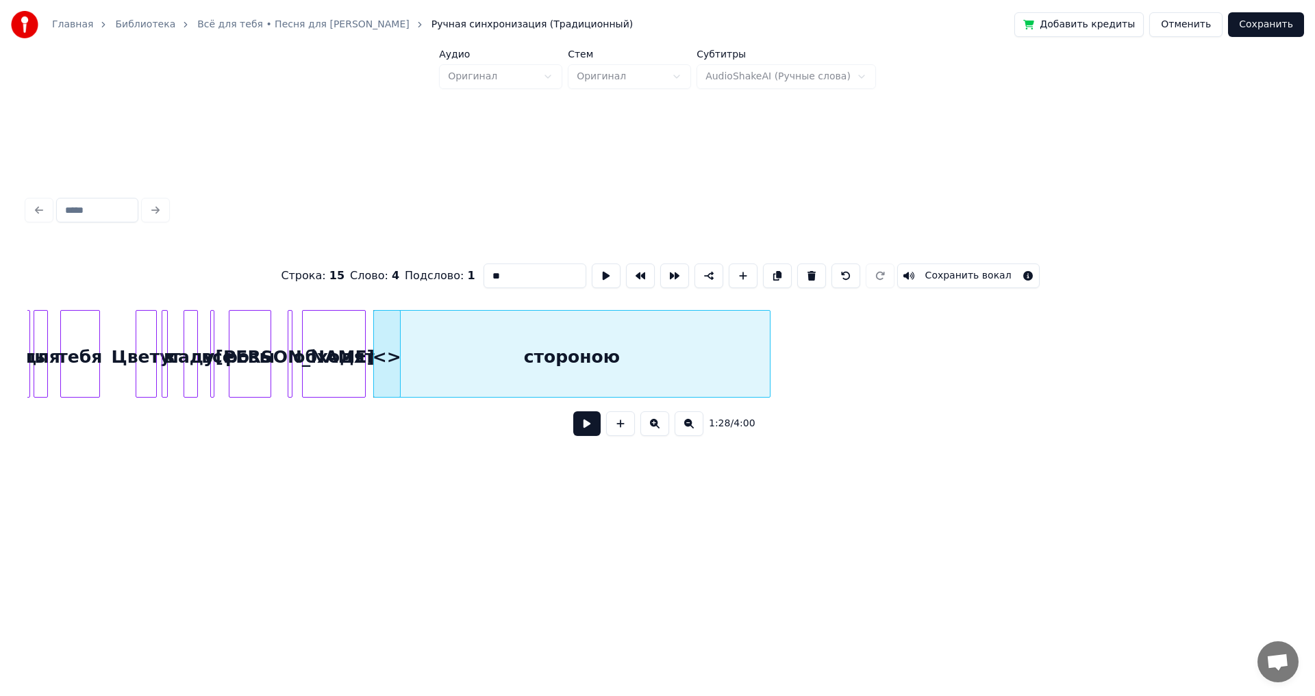
click at [656, 431] on button at bounding box center [654, 424] width 29 height 25
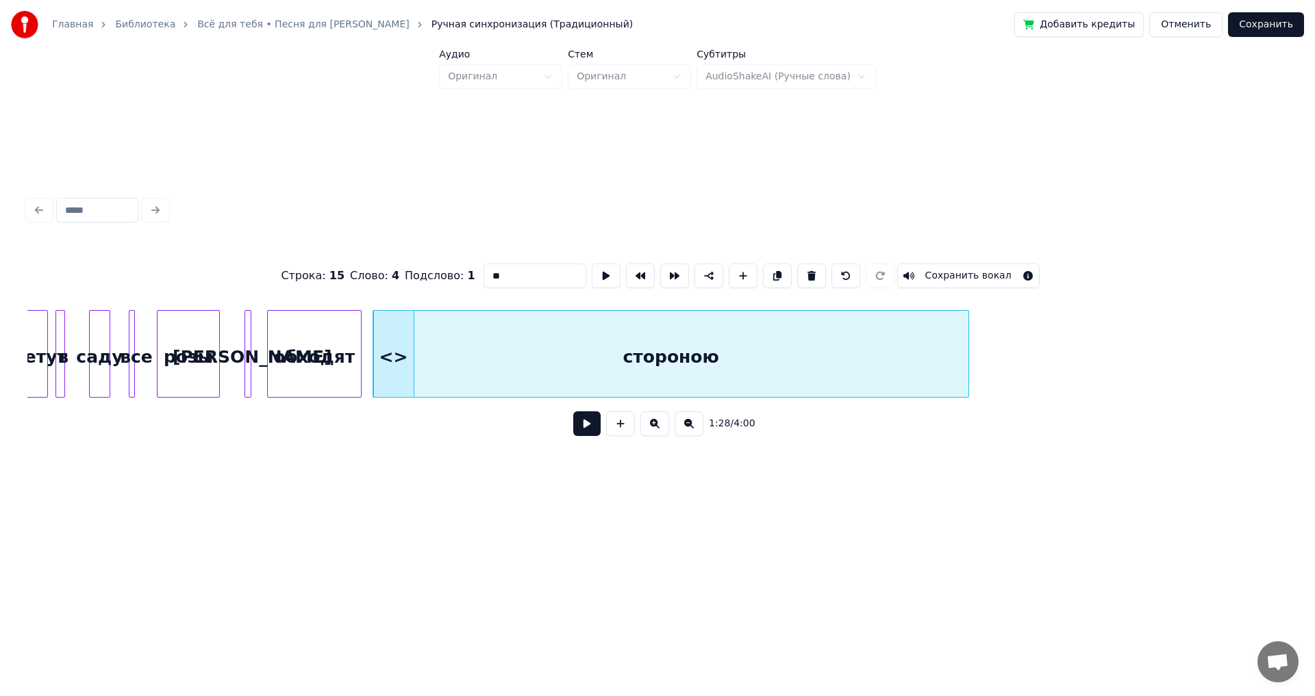
click at [399, 357] on div "<>" at bounding box center [394, 357] width 40 height 93
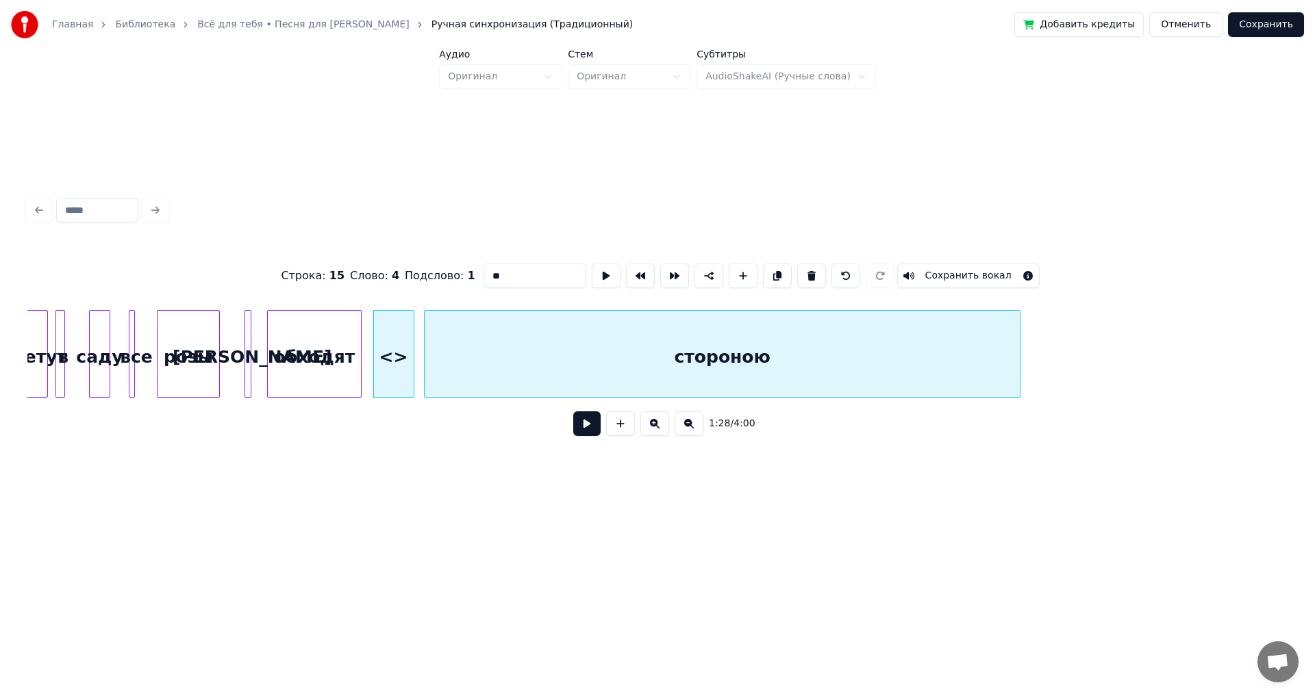
click at [533, 353] on div "стороною" at bounding box center [722, 357] width 595 height 93
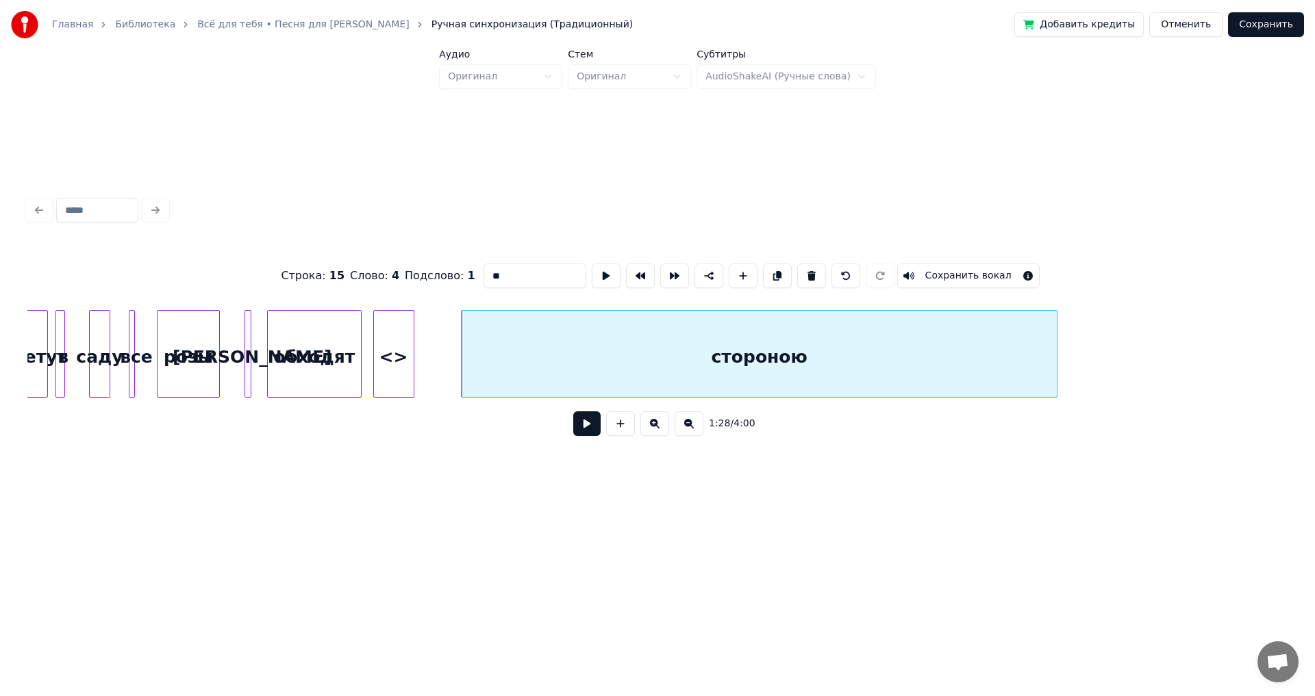
click at [404, 354] on div "<>" at bounding box center [394, 357] width 40 height 93
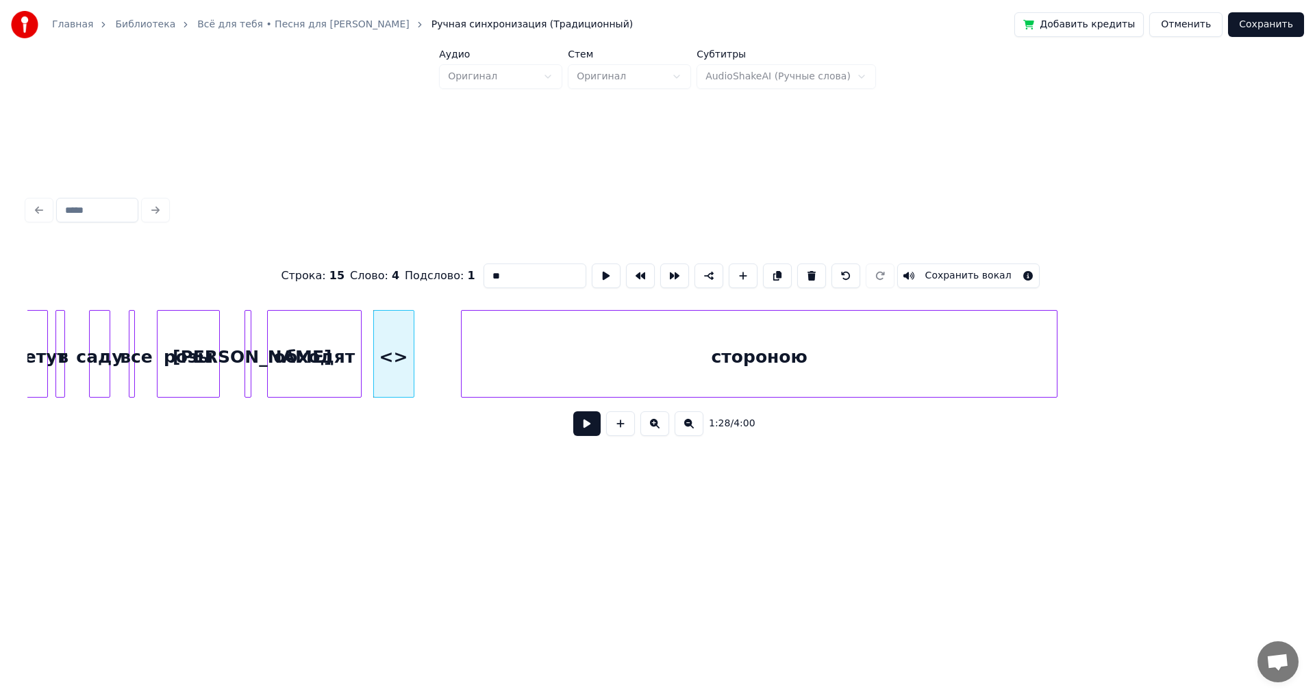
click at [401, 364] on div "<>" at bounding box center [394, 357] width 40 height 93
click at [394, 368] on div "<>" at bounding box center [394, 357] width 40 height 93
click at [805, 268] on button at bounding box center [811, 276] width 29 height 25
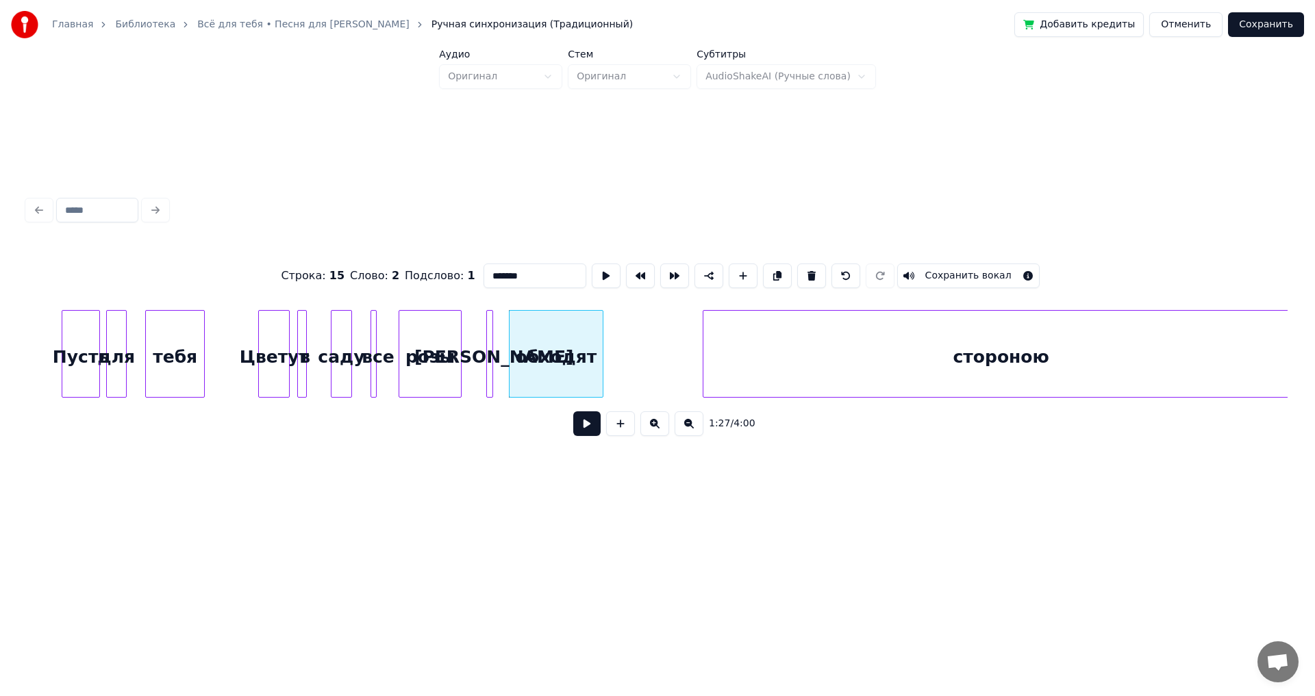
scroll to position [0, 8334]
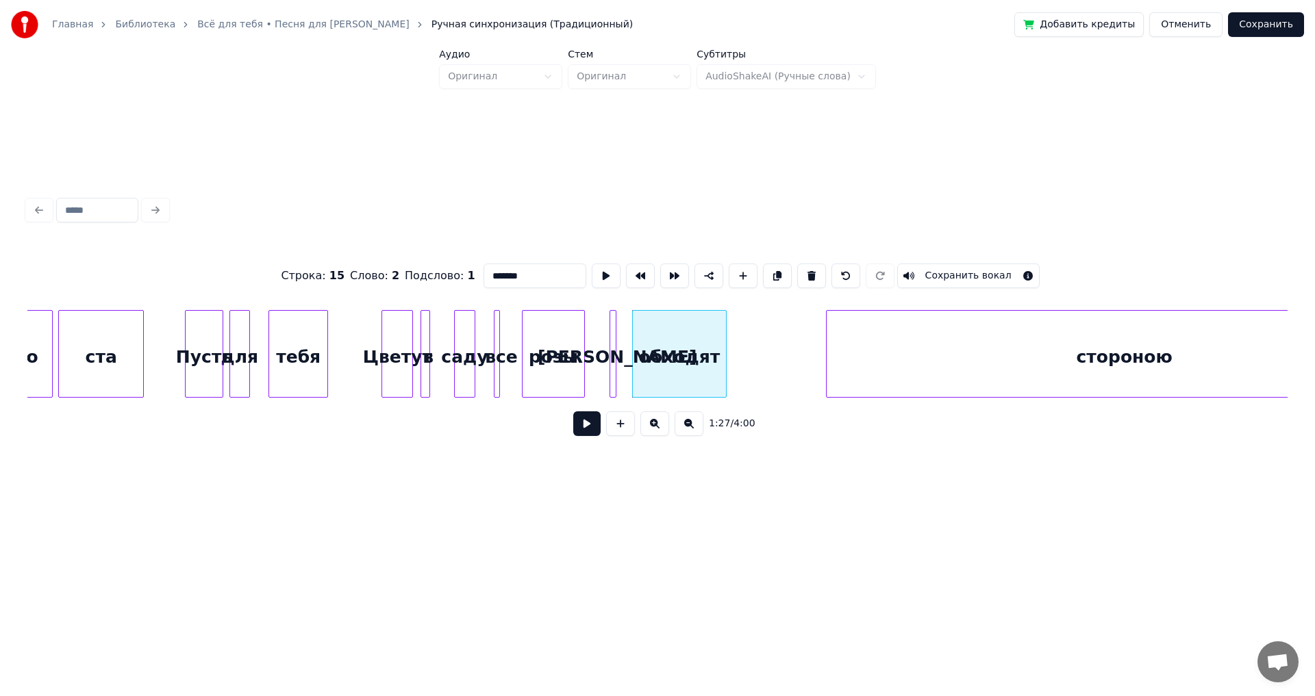
click at [662, 434] on button at bounding box center [654, 424] width 29 height 25
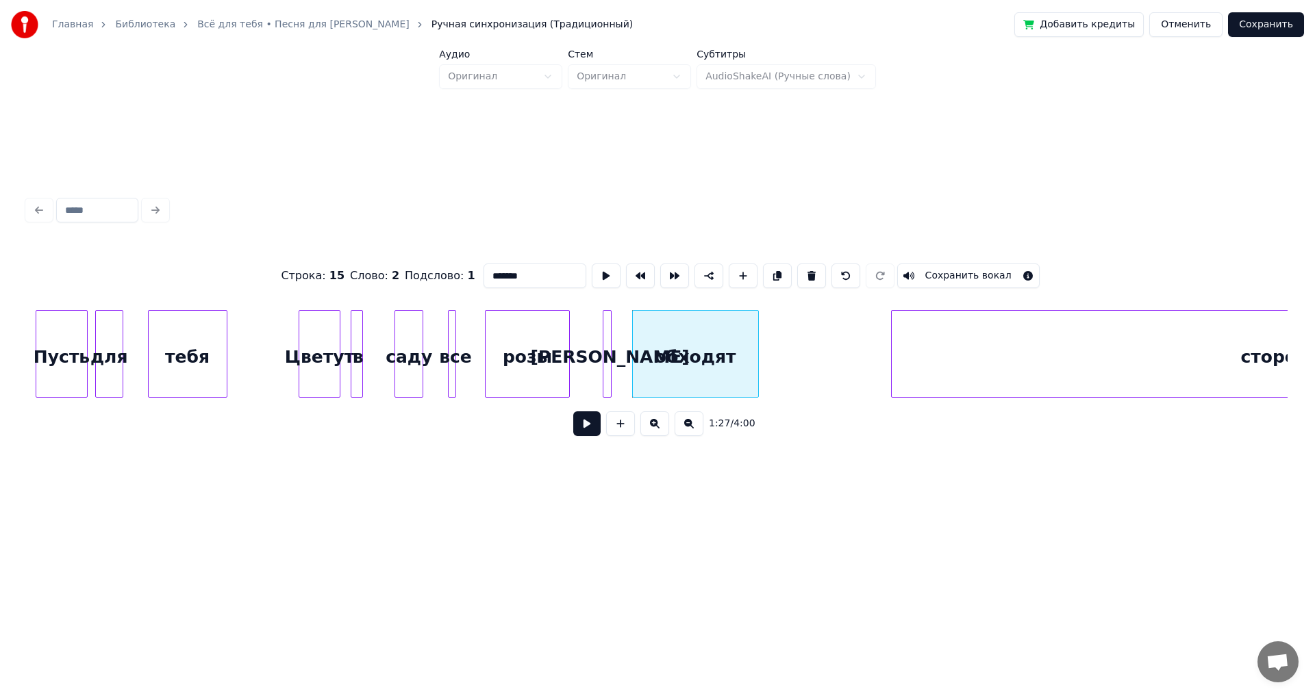
click at [662, 434] on button at bounding box center [654, 424] width 29 height 25
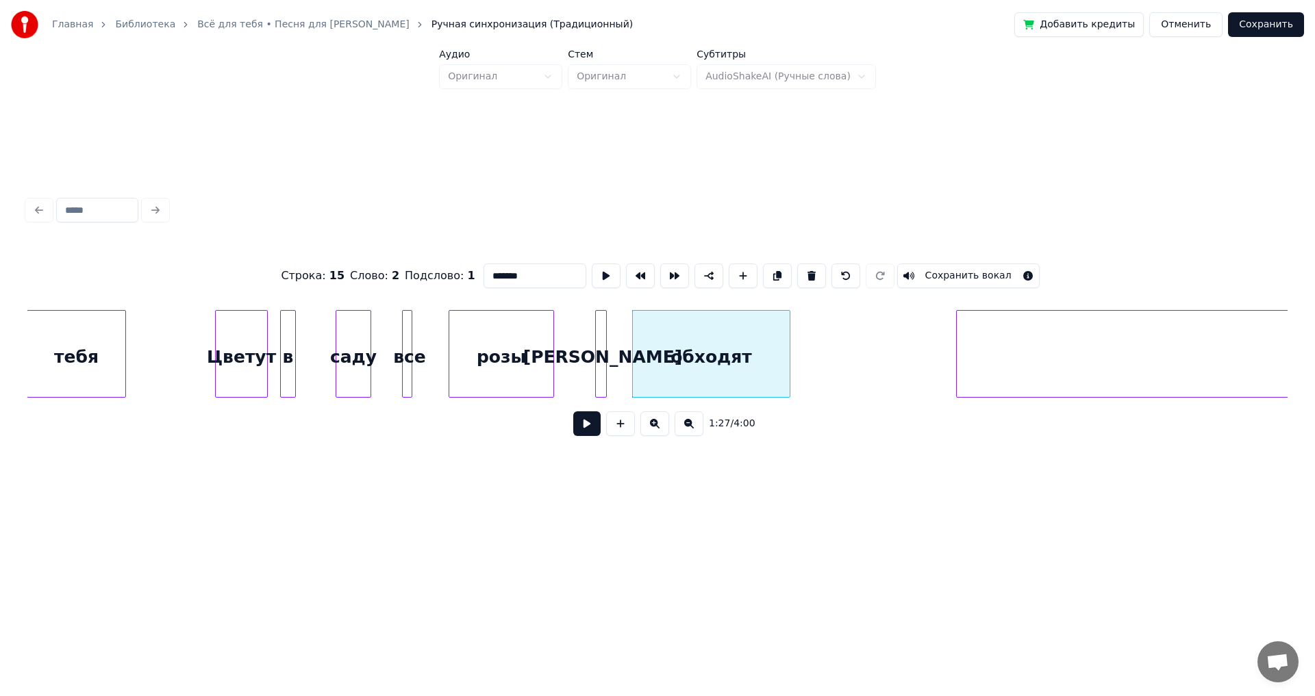
click at [662, 434] on button at bounding box center [654, 424] width 29 height 25
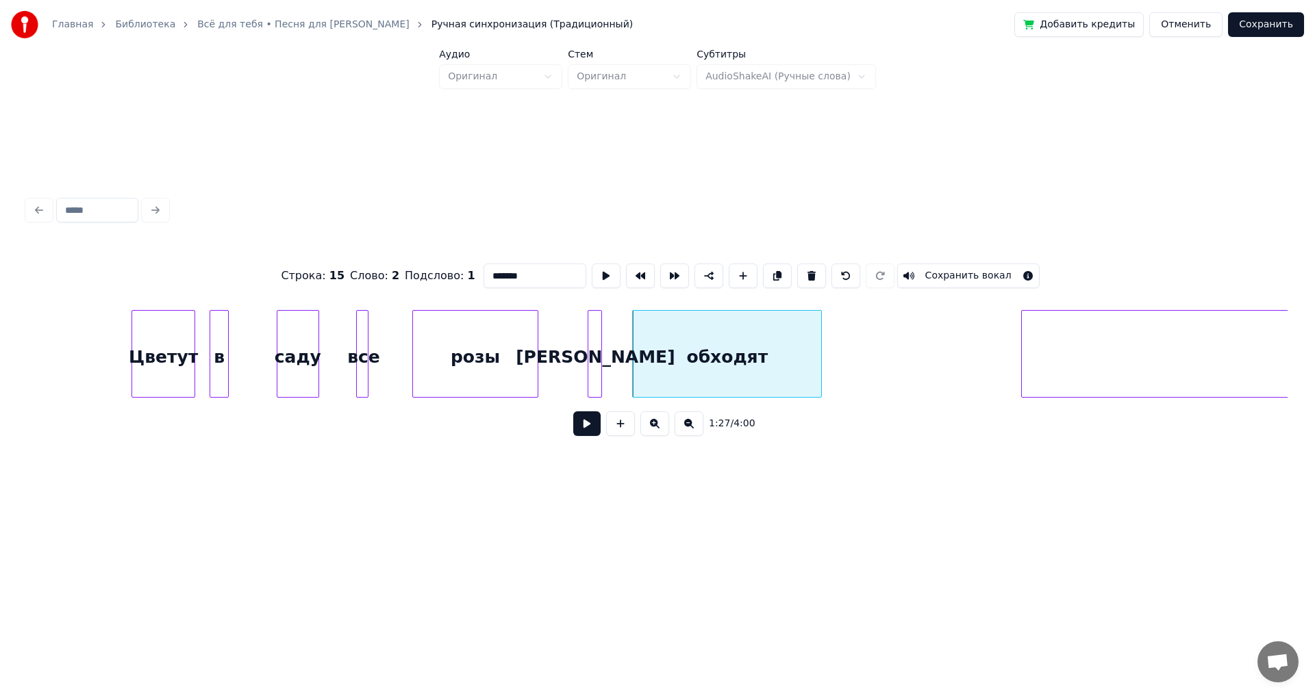
click at [662, 434] on button at bounding box center [654, 424] width 29 height 25
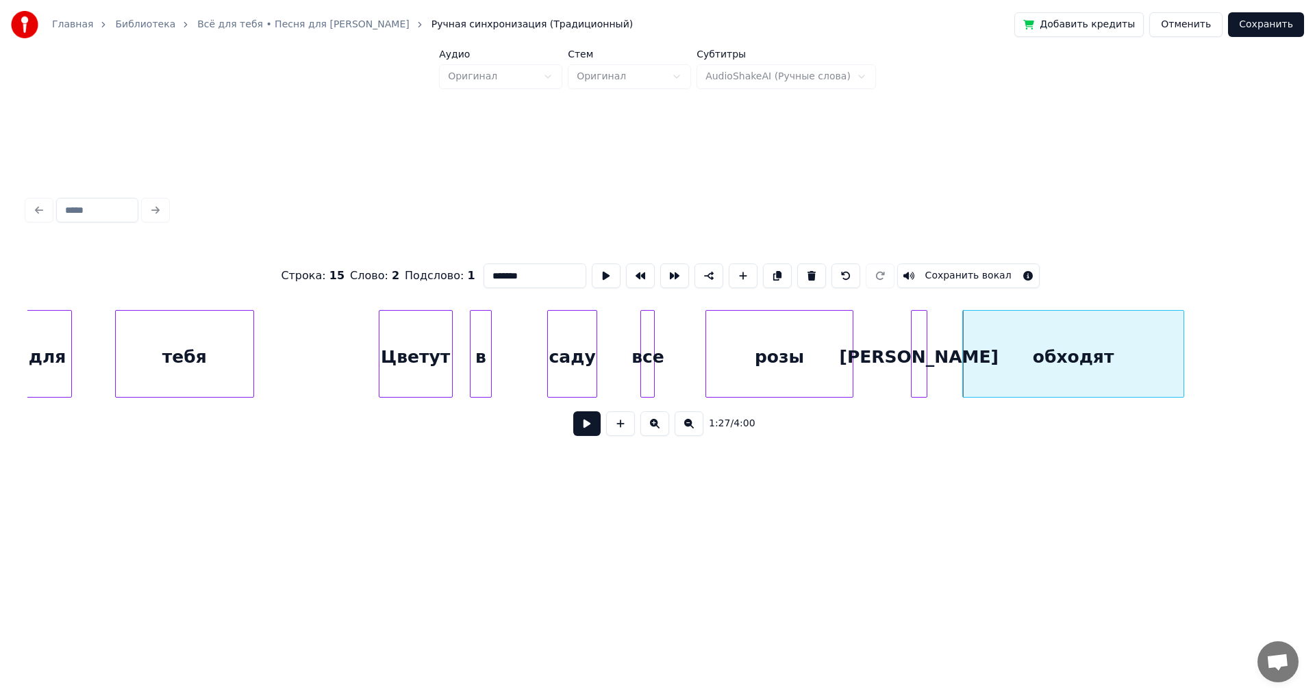
scroll to position [0, 19826]
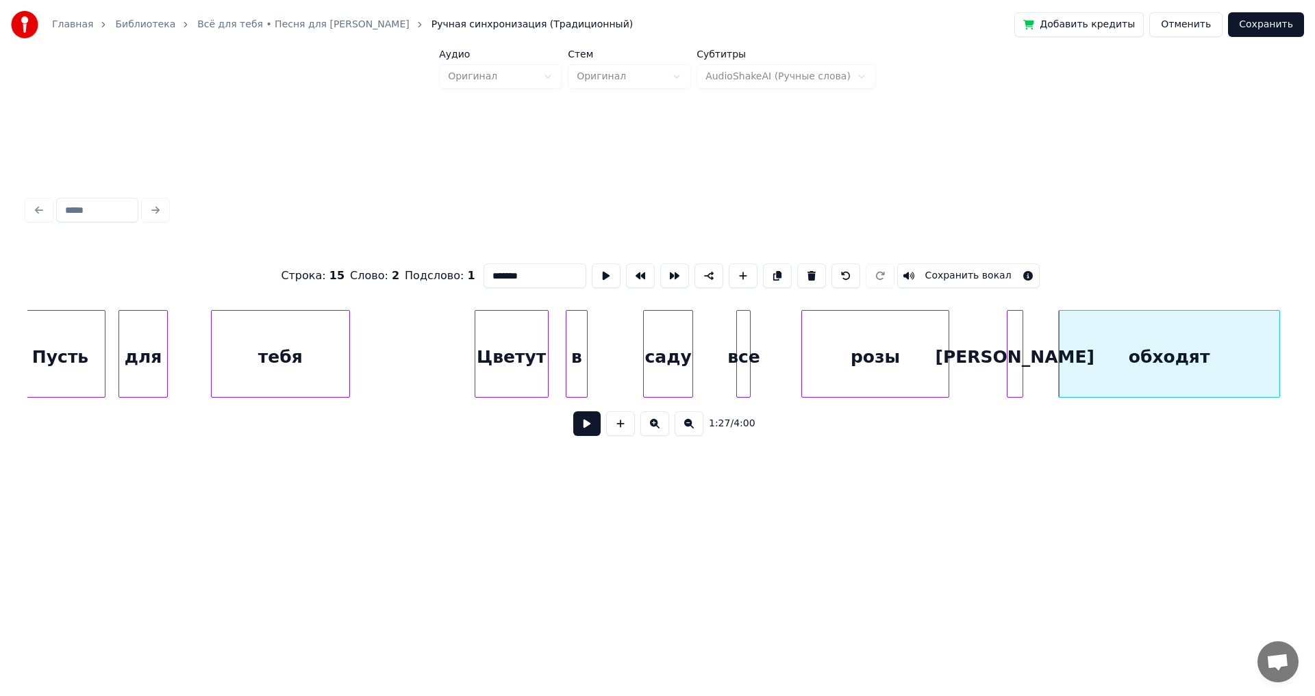
click at [316, 360] on div "тебя" at bounding box center [281, 357] width 138 height 93
type input "****"
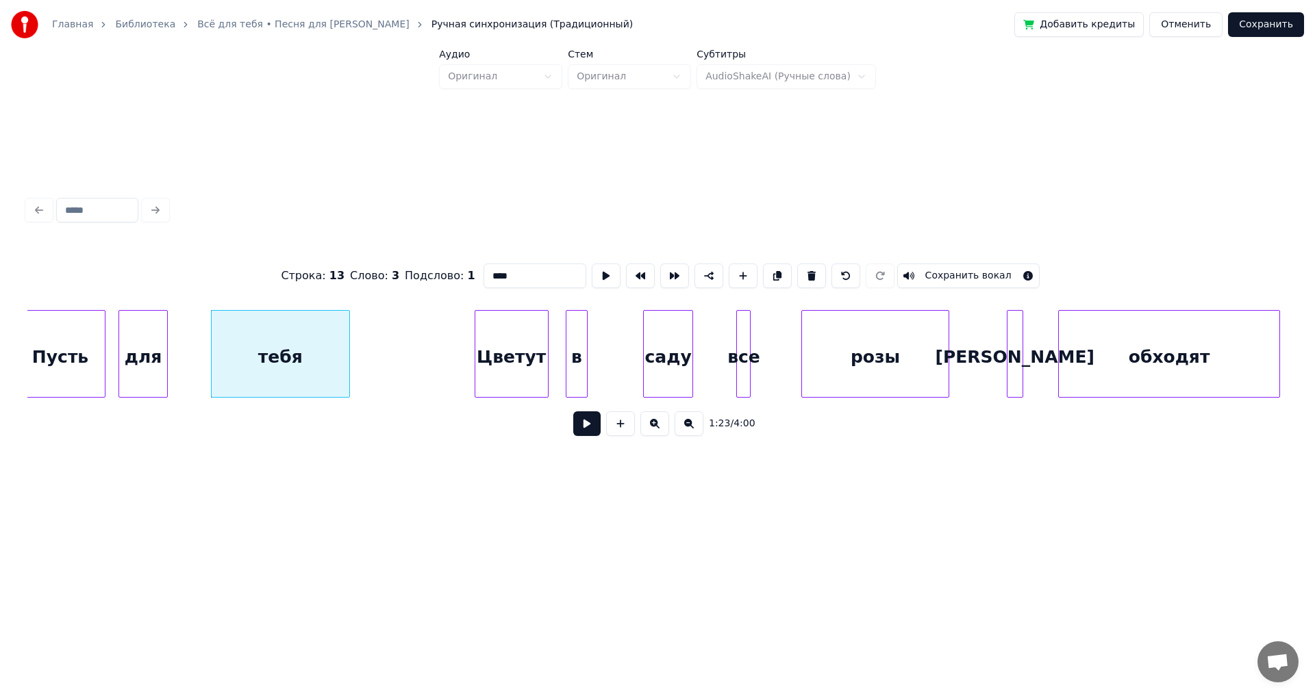
click at [588, 429] on button at bounding box center [586, 424] width 27 height 25
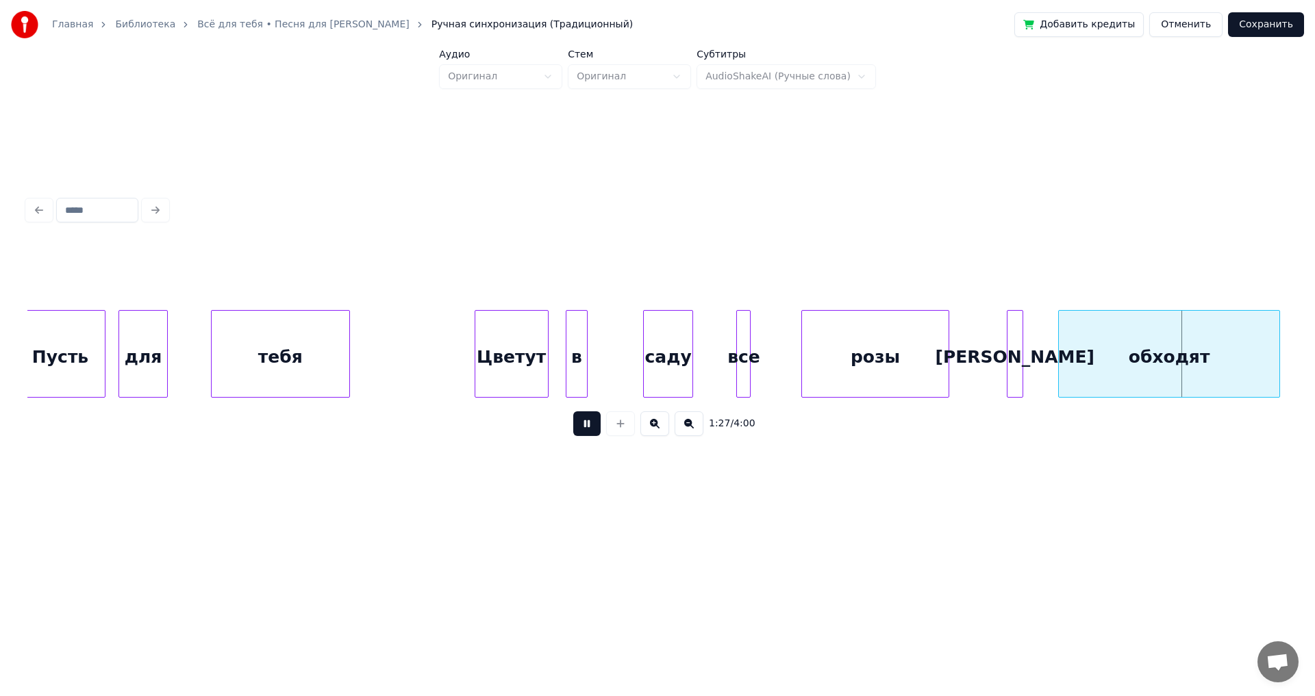
click at [588, 429] on button at bounding box center [586, 424] width 27 height 25
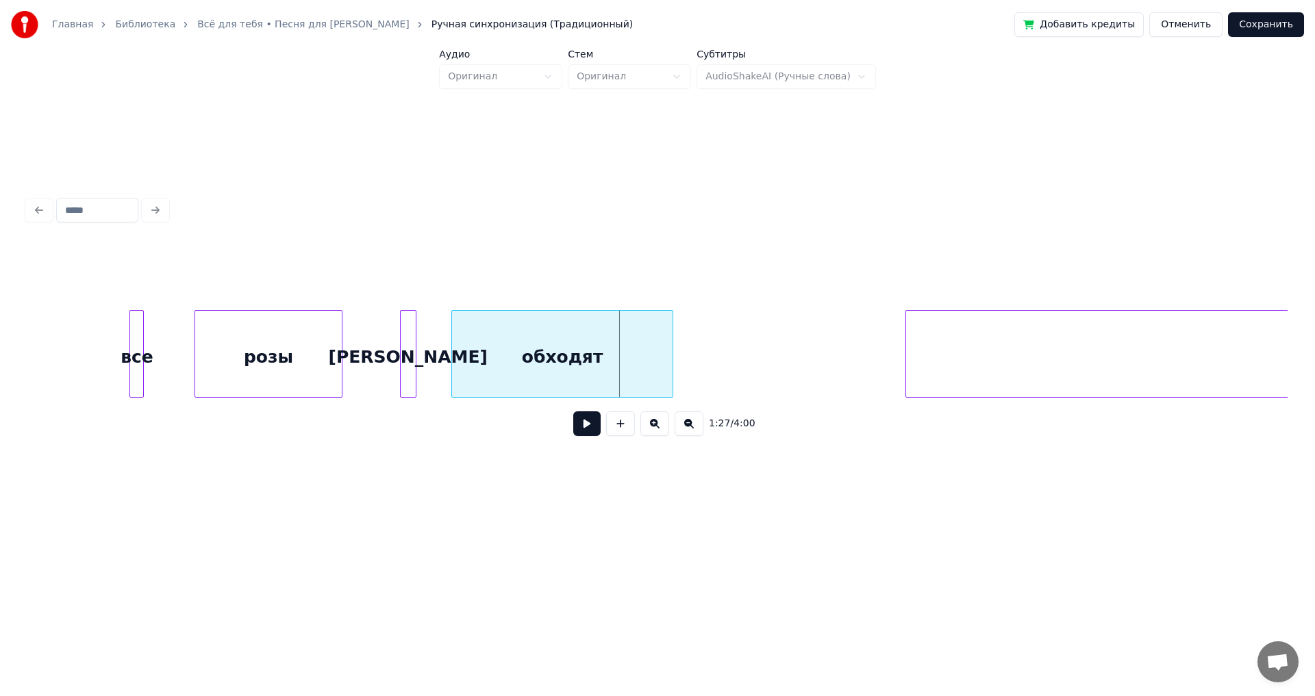
scroll to position [0, 20625]
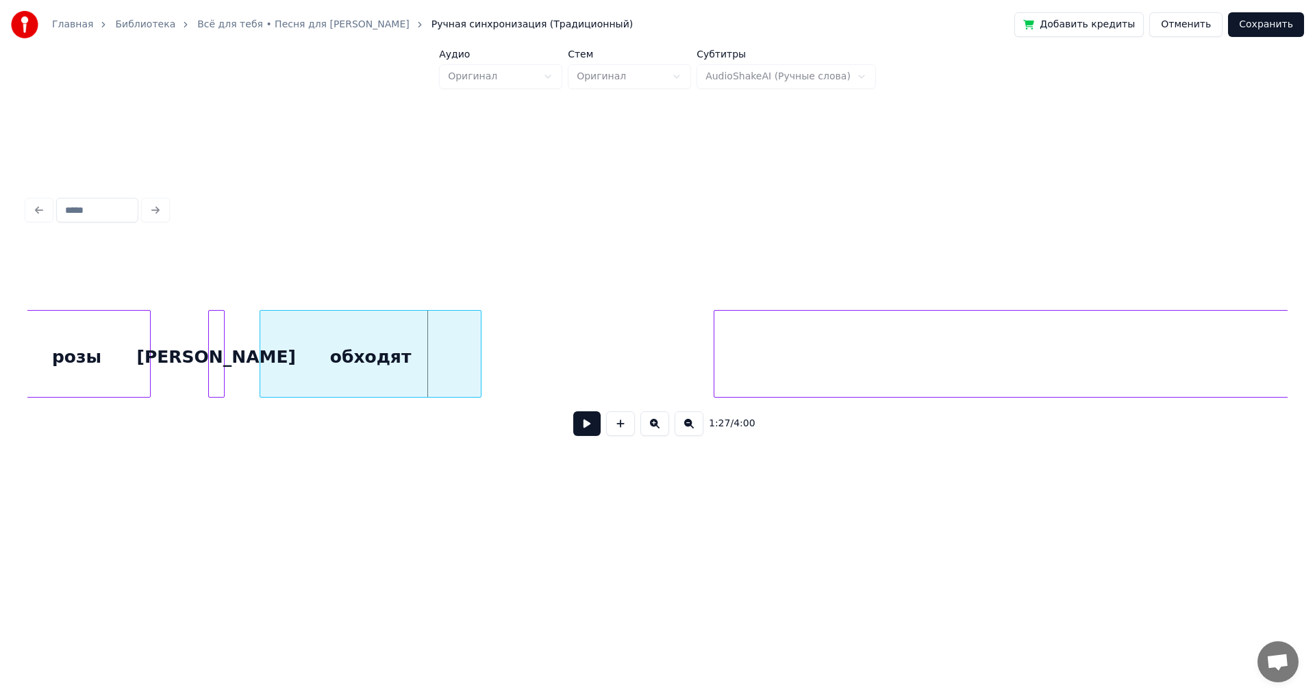
click at [585, 428] on button at bounding box center [586, 424] width 27 height 25
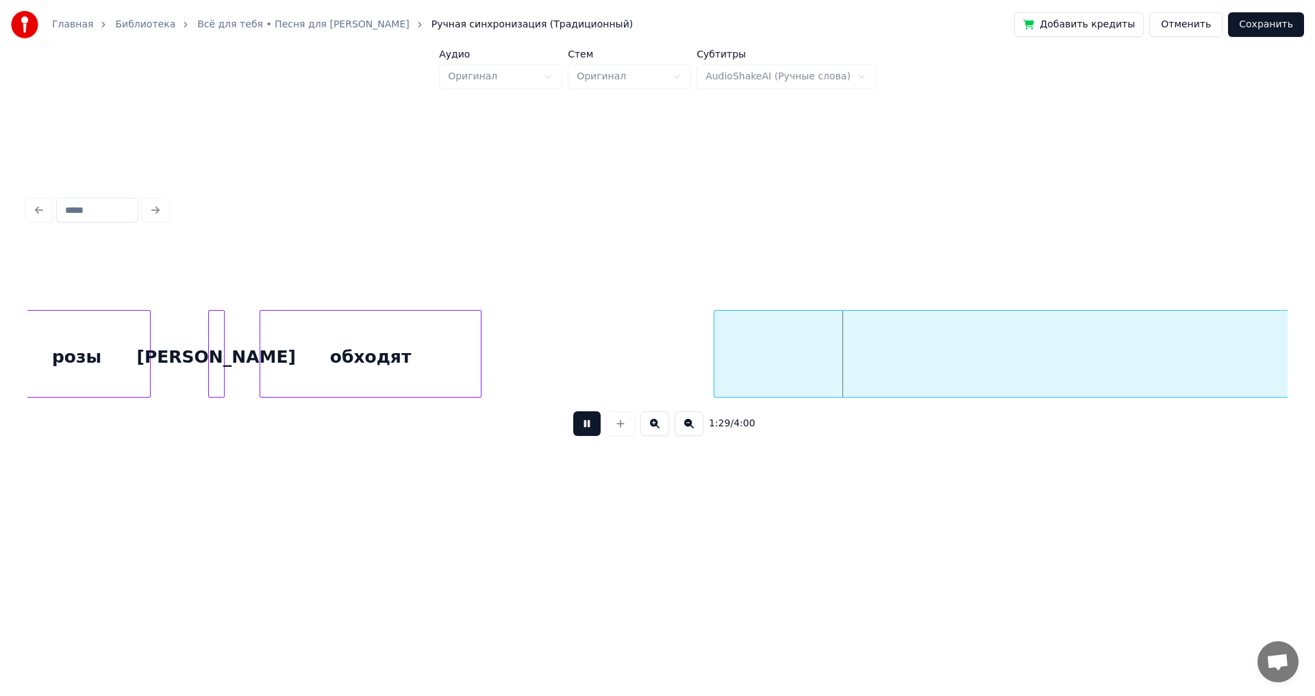
click at [585, 428] on button at bounding box center [586, 424] width 27 height 25
click at [690, 436] on button at bounding box center [688, 424] width 29 height 25
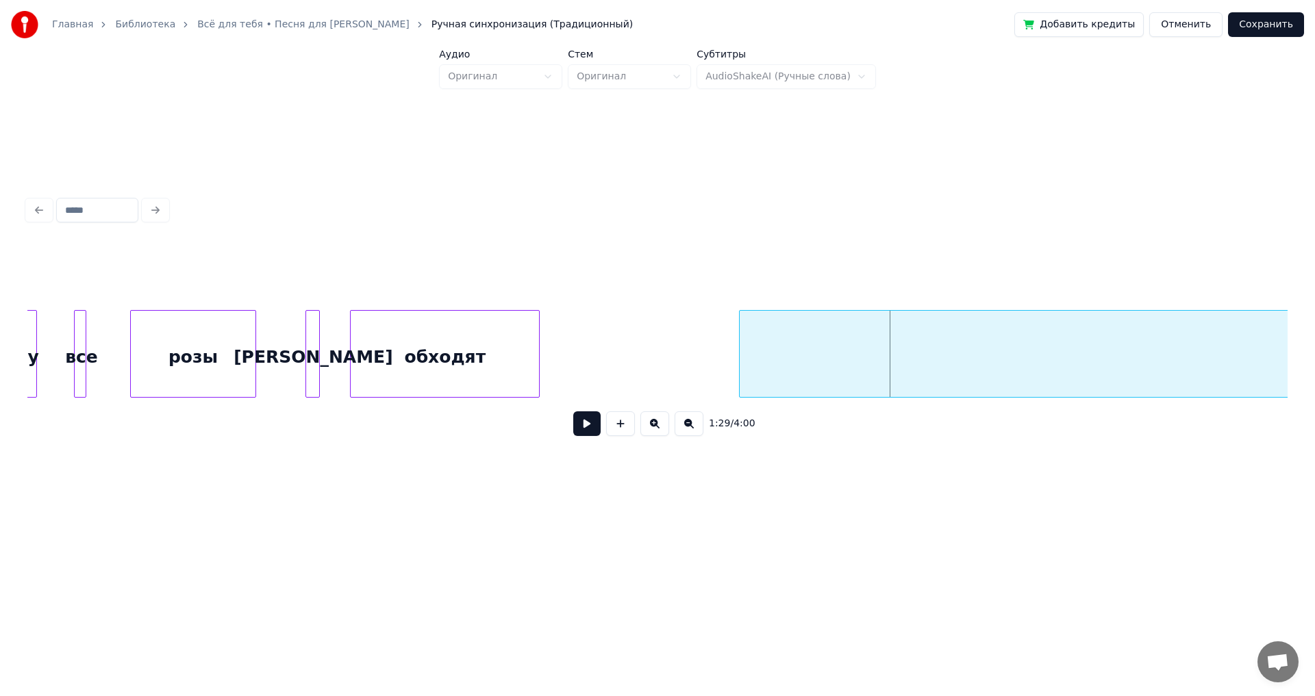
click at [690, 436] on button at bounding box center [688, 424] width 29 height 25
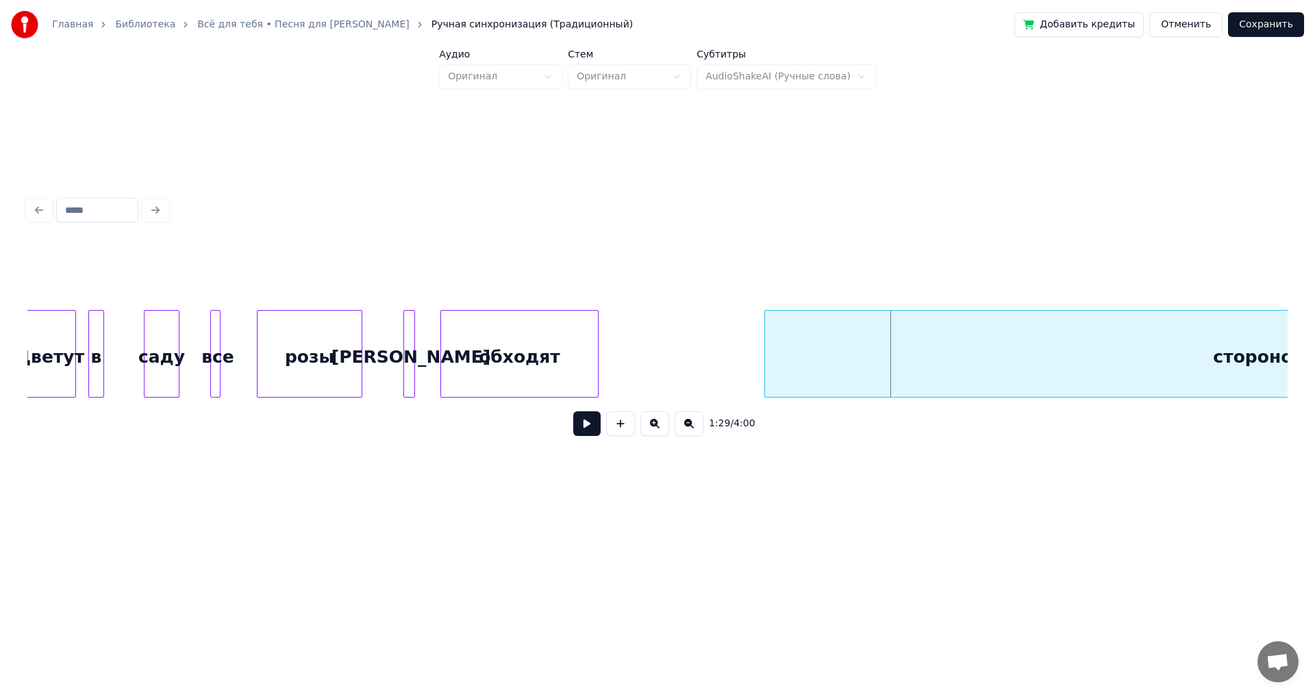
click at [690, 436] on button at bounding box center [688, 424] width 29 height 25
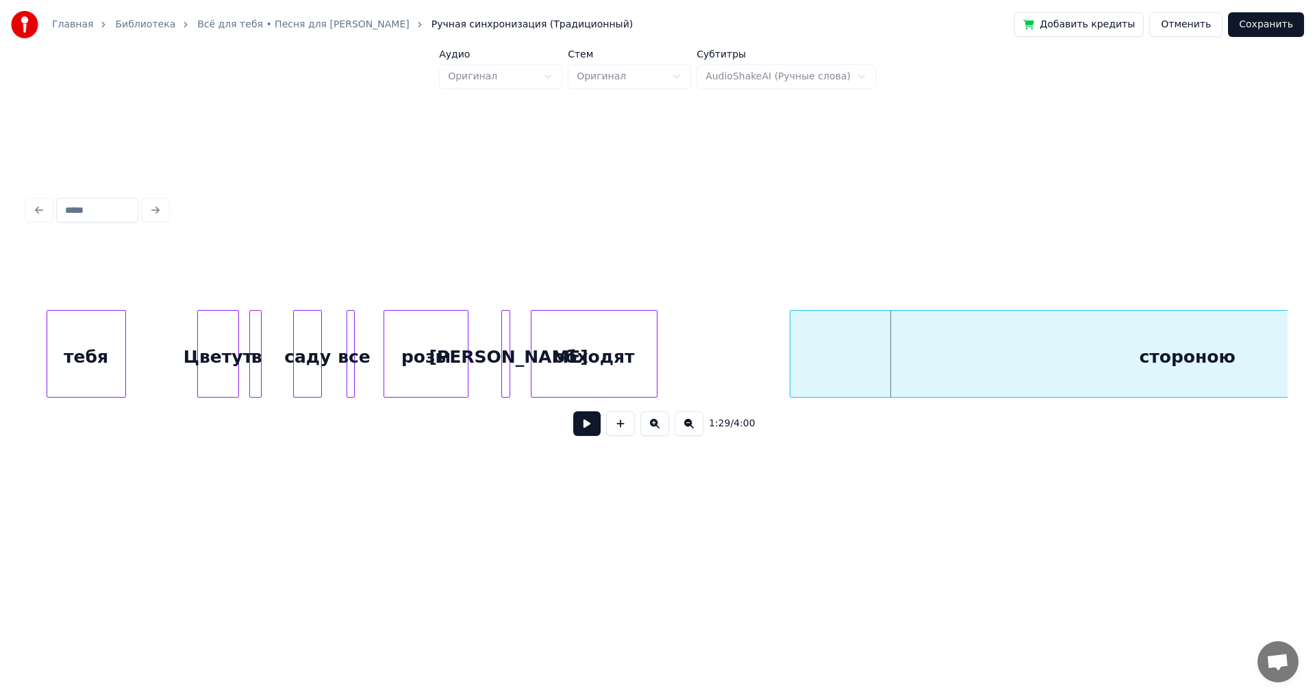
click at [690, 436] on button at bounding box center [688, 424] width 29 height 25
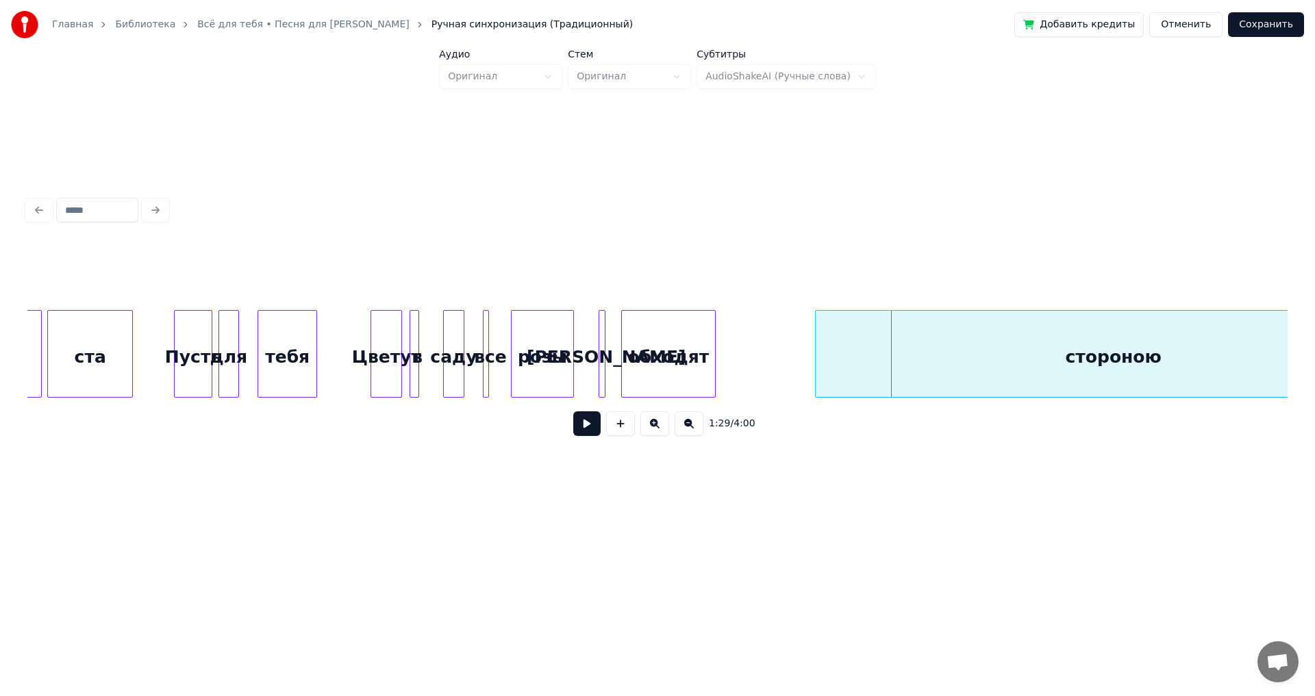
click at [690, 436] on button at bounding box center [688, 424] width 29 height 25
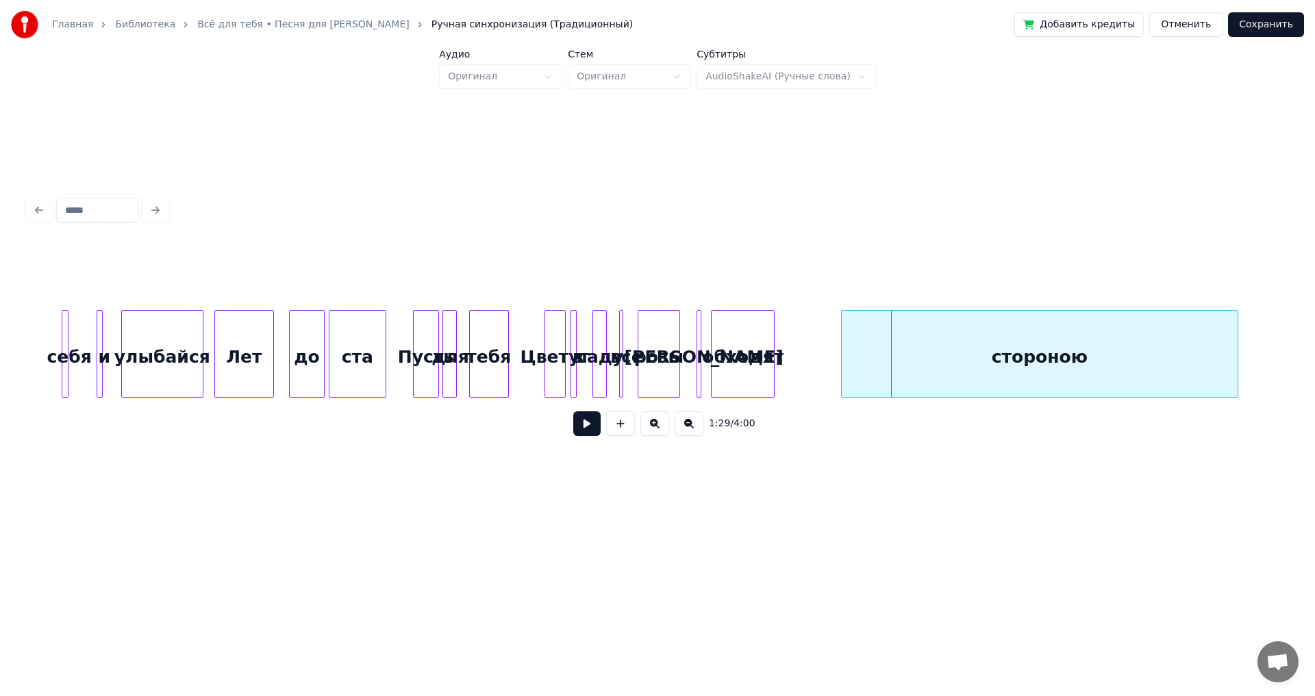
click at [690, 436] on button at bounding box center [688, 424] width 29 height 25
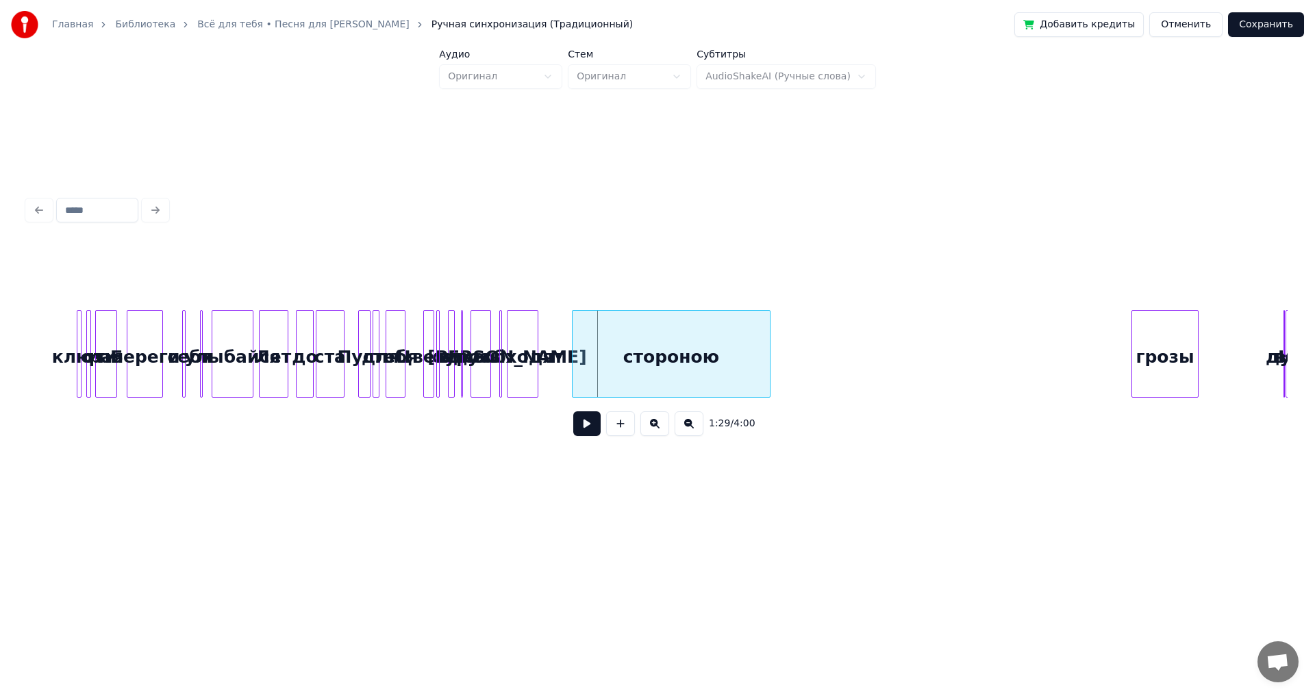
scroll to position [0, 2545]
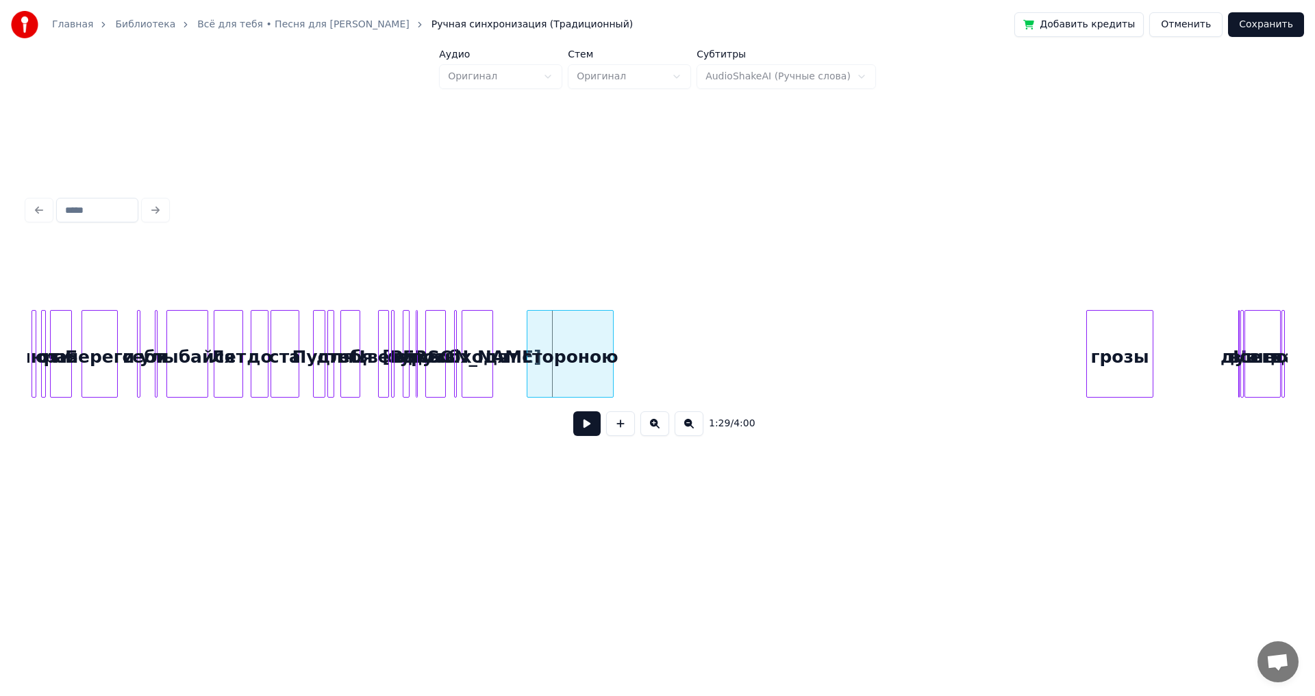
click at [611, 350] on div at bounding box center [611, 354] width 4 height 86
click at [659, 340] on div "грозы" at bounding box center [676, 357] width 66 height 93
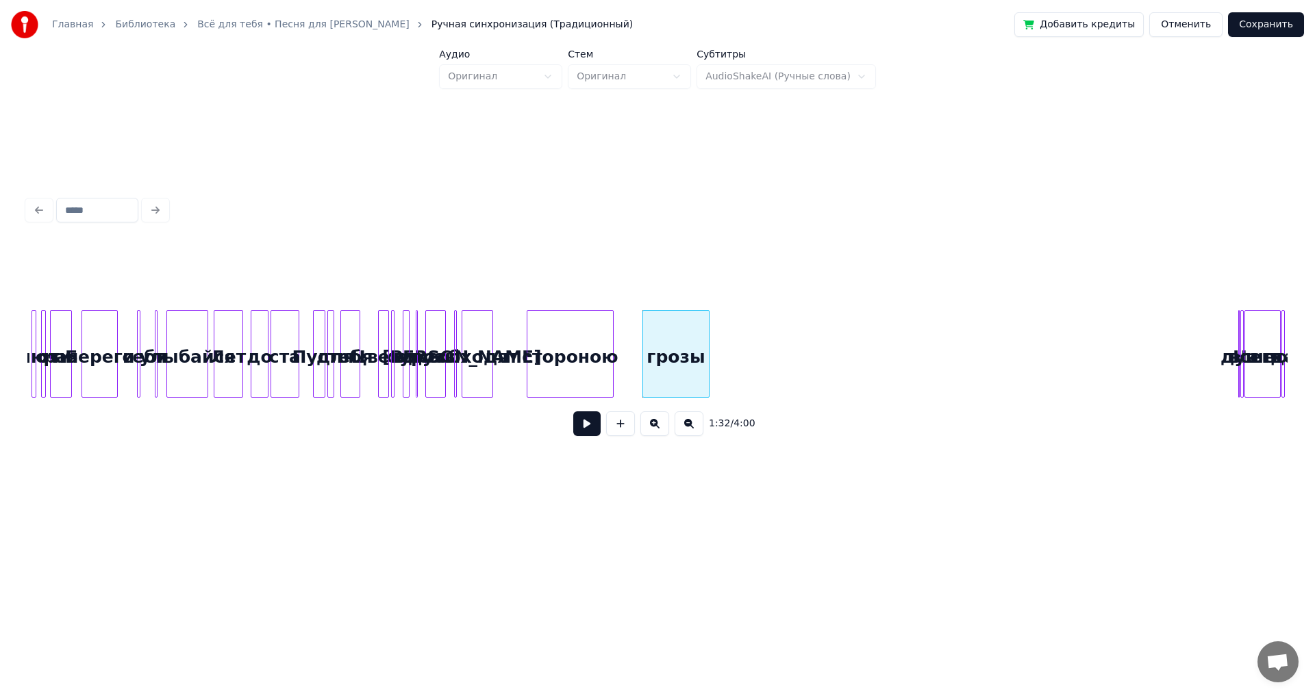
click at [656, 433] on button at bounding box center [654, 424] width 29 height 25
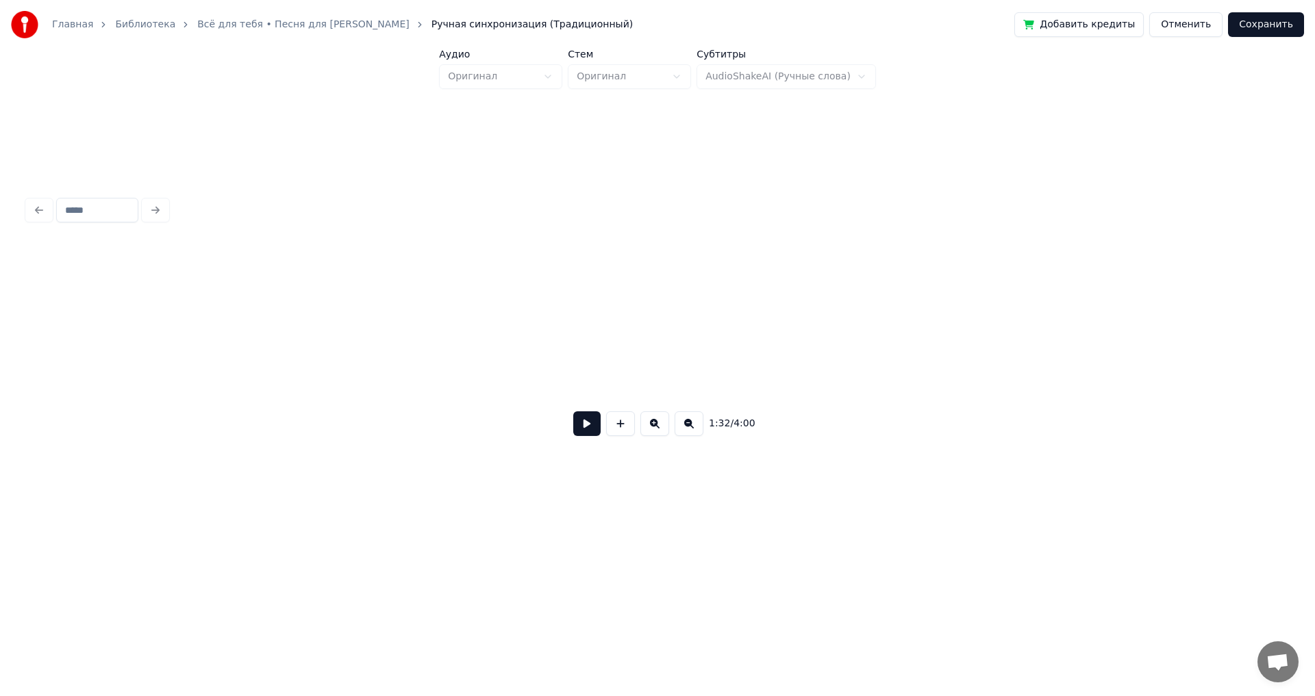
scroll to position [0, 5706]
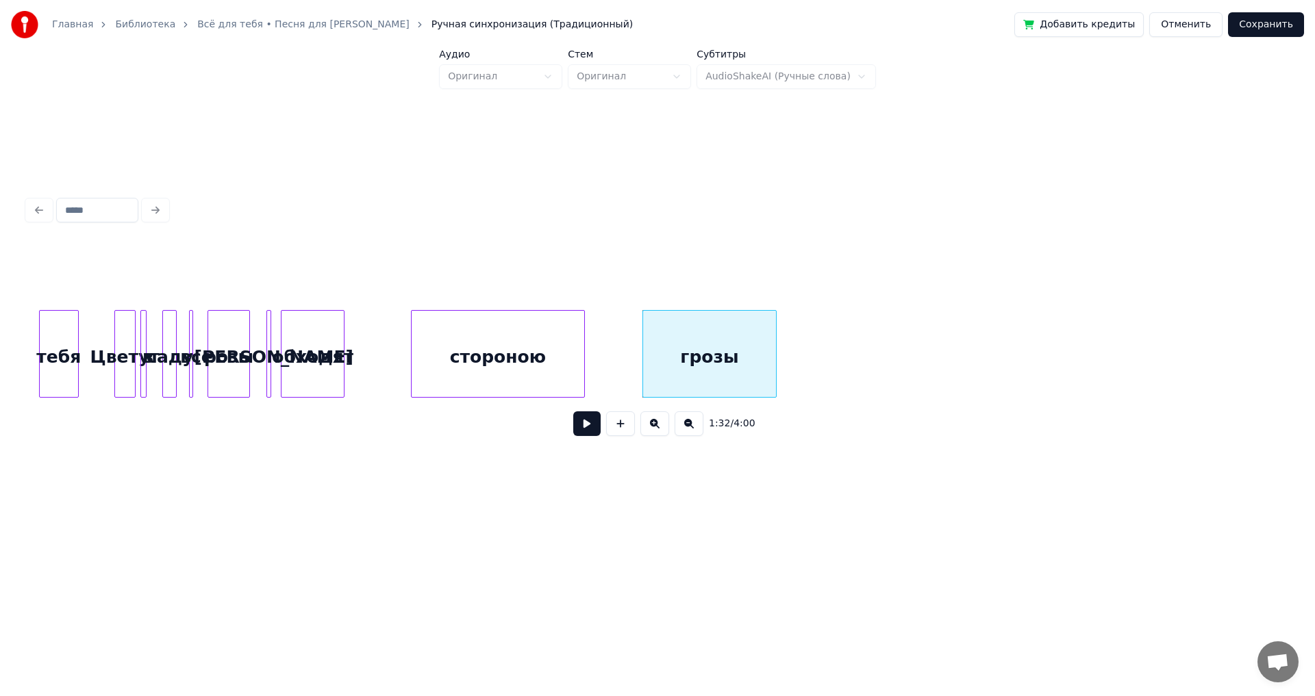
click at [68, 362] on div "тебя" at bounding box center [59, 357] width 38 height 93
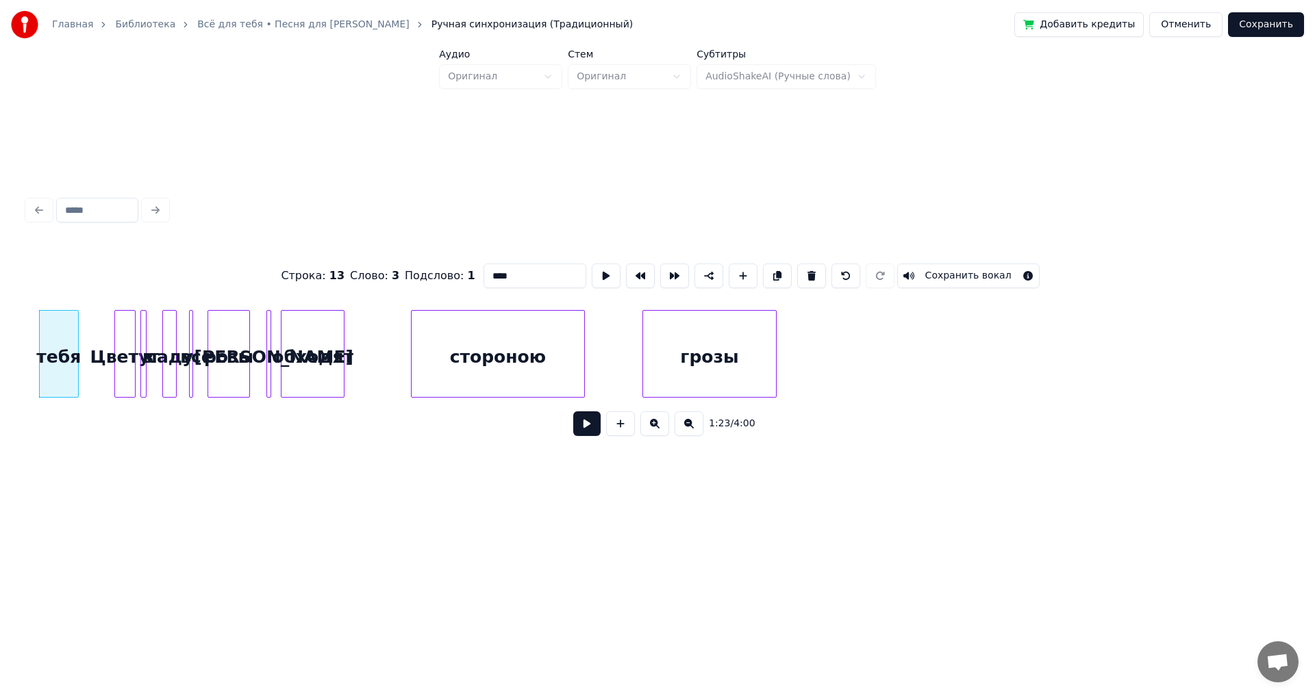
click at [592, 430] on button at bounding box center [586, 424] width 27 height 25
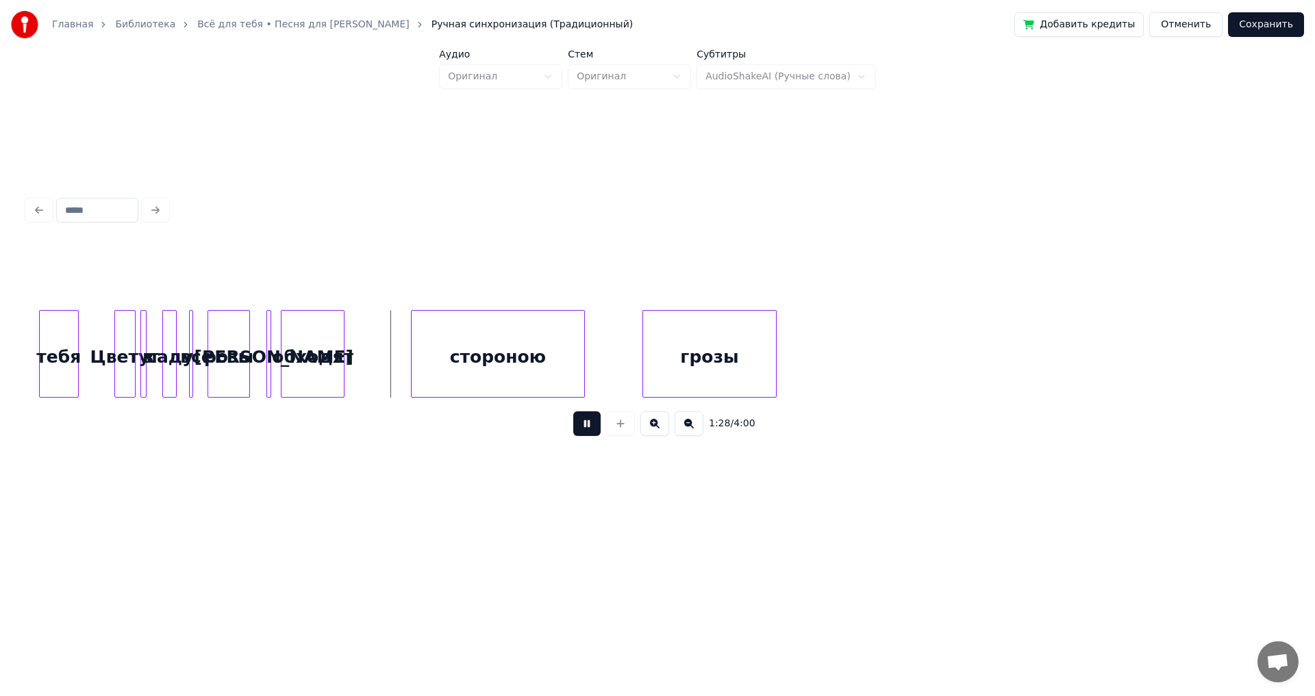
click at [592, 430] on button at bounding box center [586, 424] width 27 height 25
click at [457, 381] on div "стороною" at bounding box center [469, 357] width 173 height 93
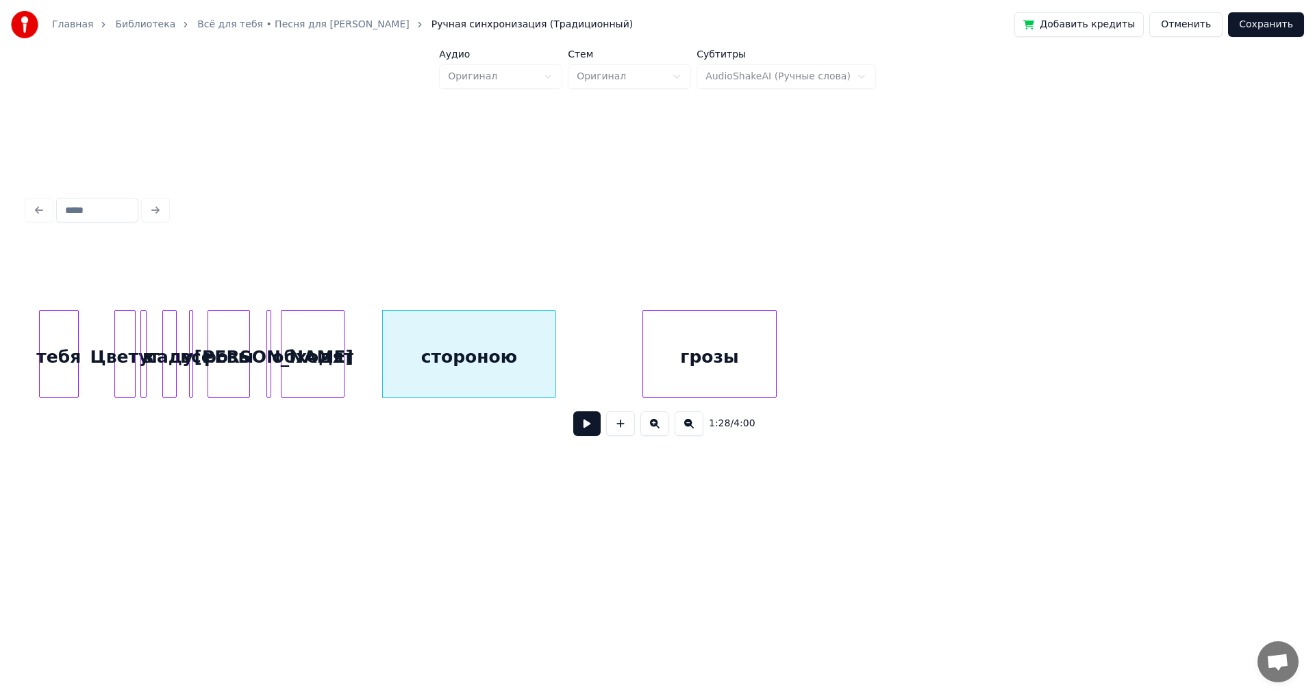
click at [555, 355] on div "стороною" at bounding box center [469, 354] width 174 height 88
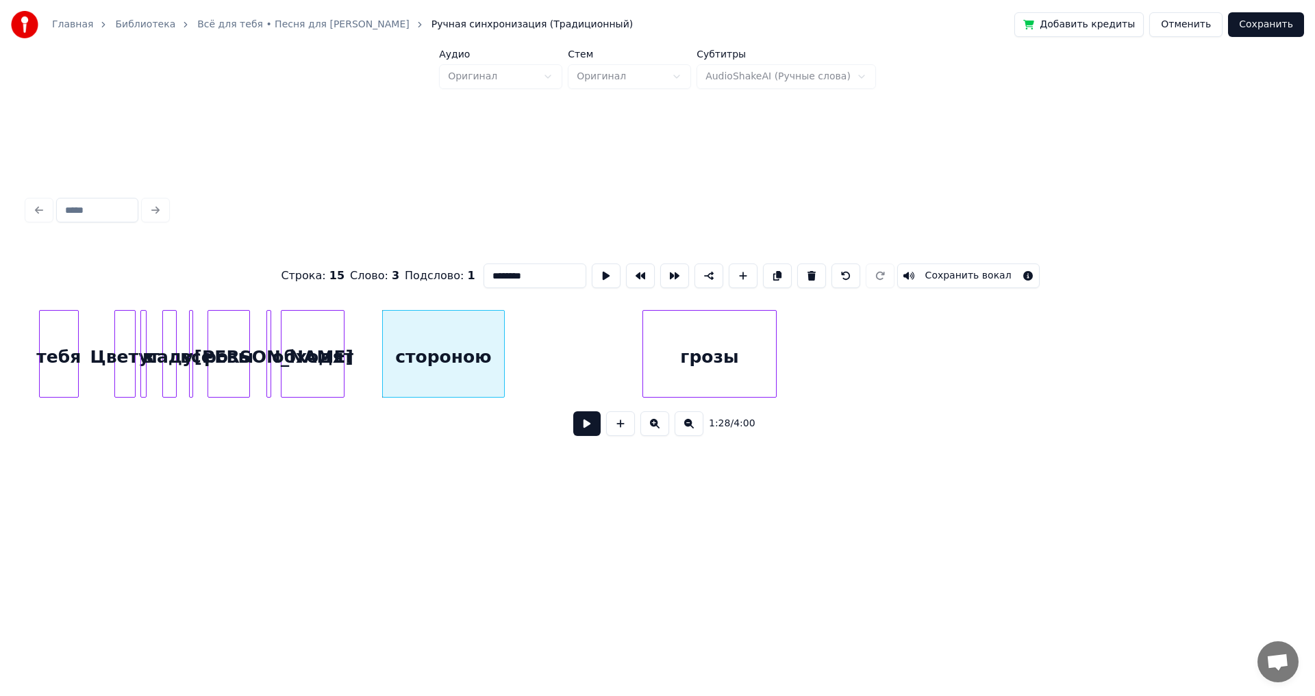
click at [500, 360] on div at bounding box center [502, 354] width 4 height 86
click at [127, 364] on div "Цветут" at bounding box center [125, 357] width 20 height 93
type input "******"
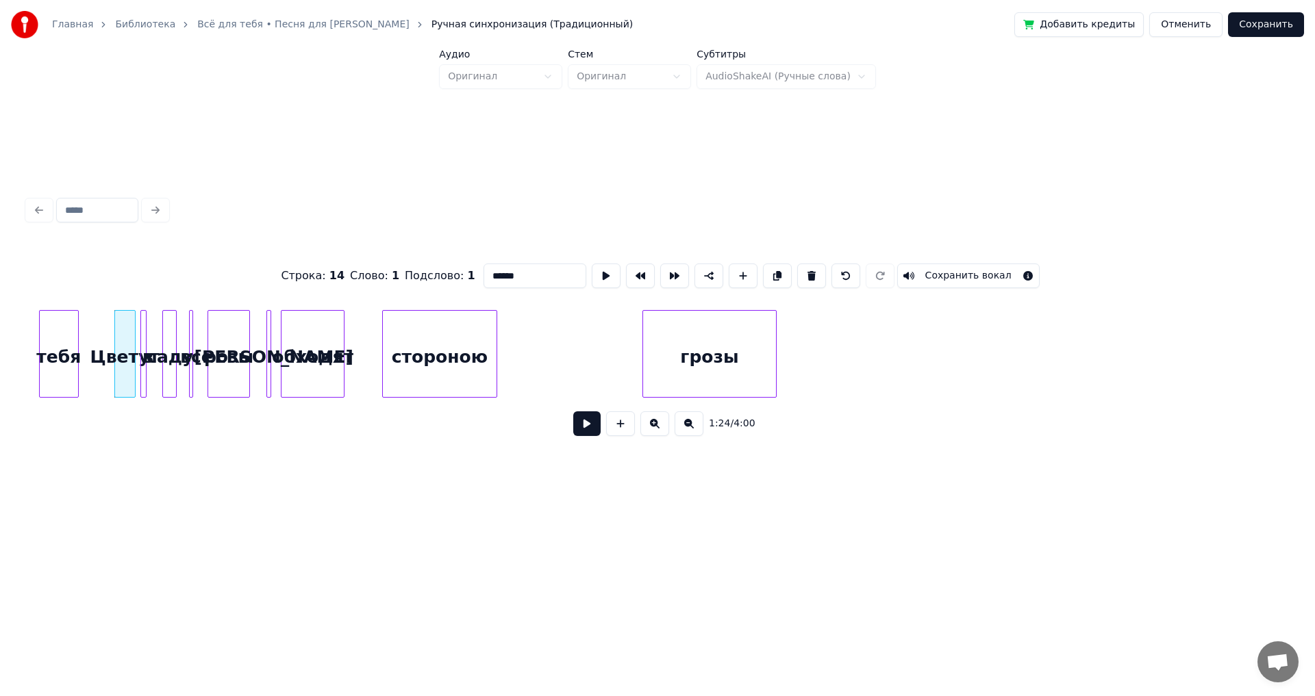
click at [588, 429] on button at bounding box center [586, 424] width 27 height 25
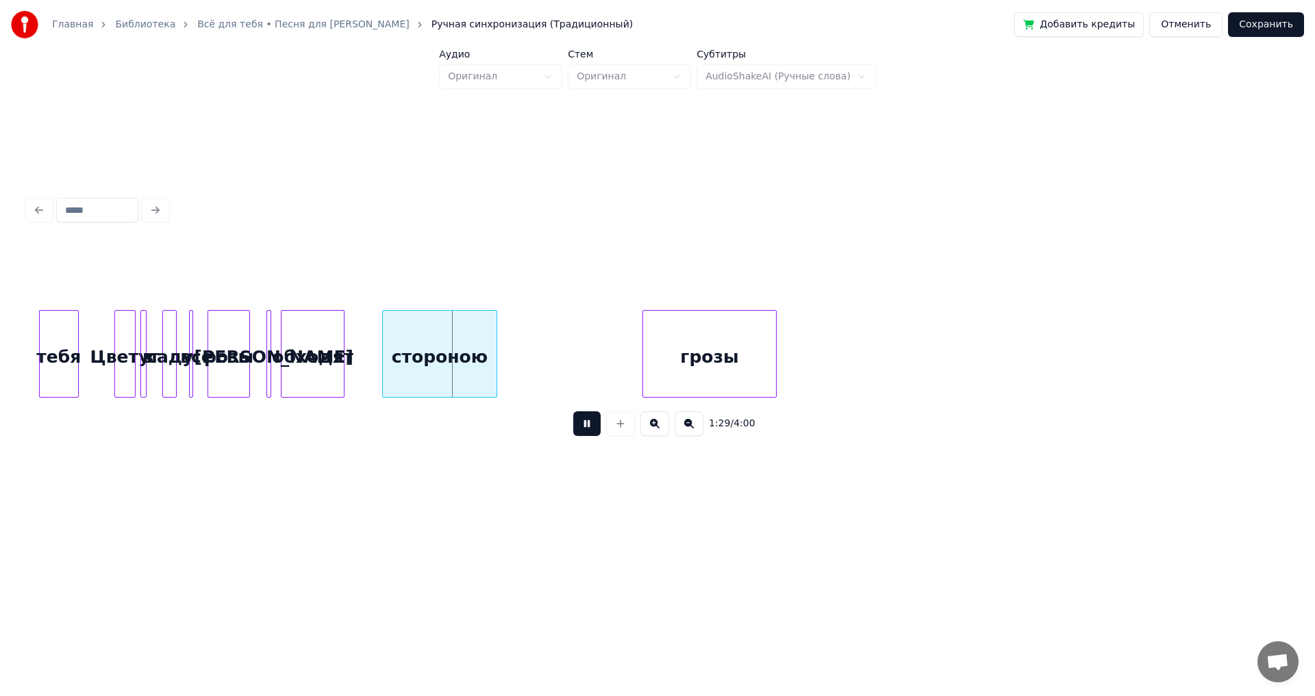
click at [588, 429] on button at bounding box center [586, 424] width 27 height 25
click at [496, 353] on div "стороною" at bounding box center [439, 354] width 115 height 88
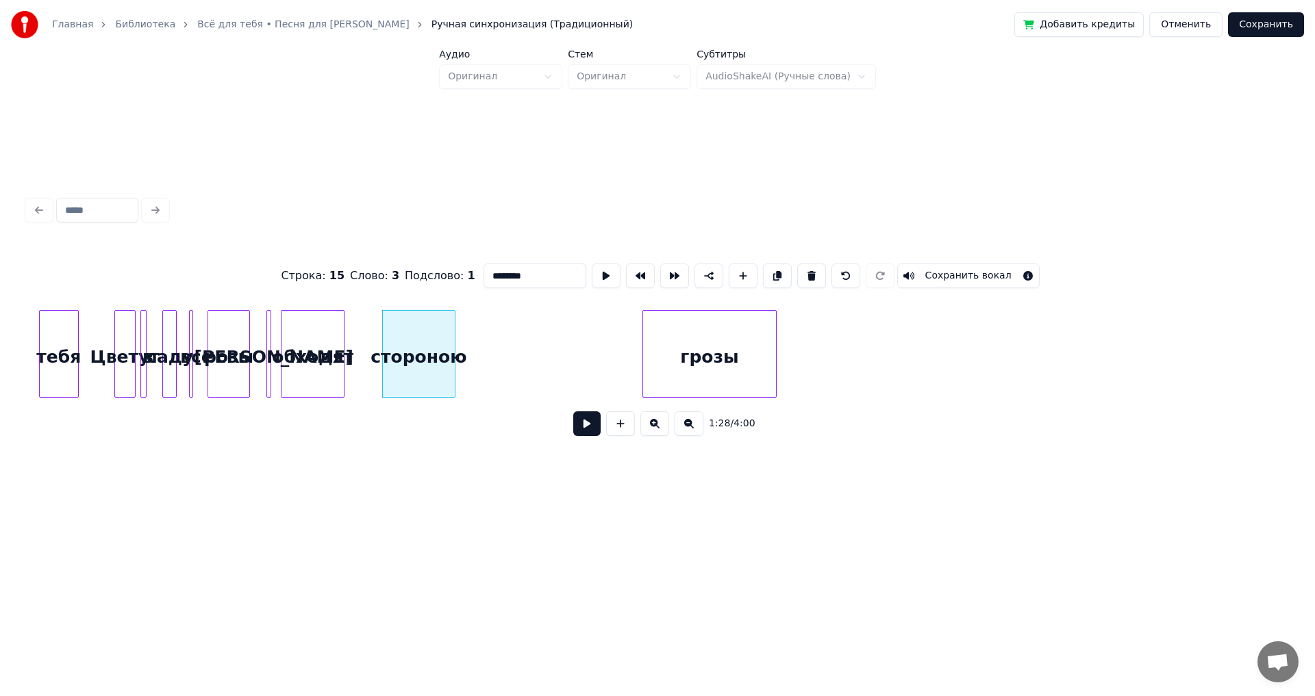
click at [451, 354] on div at bounding box center [453, 354] width 4 height 86
click at [499, 359] on div "грозы" at bounding box center [528, 357] width 133 height 93
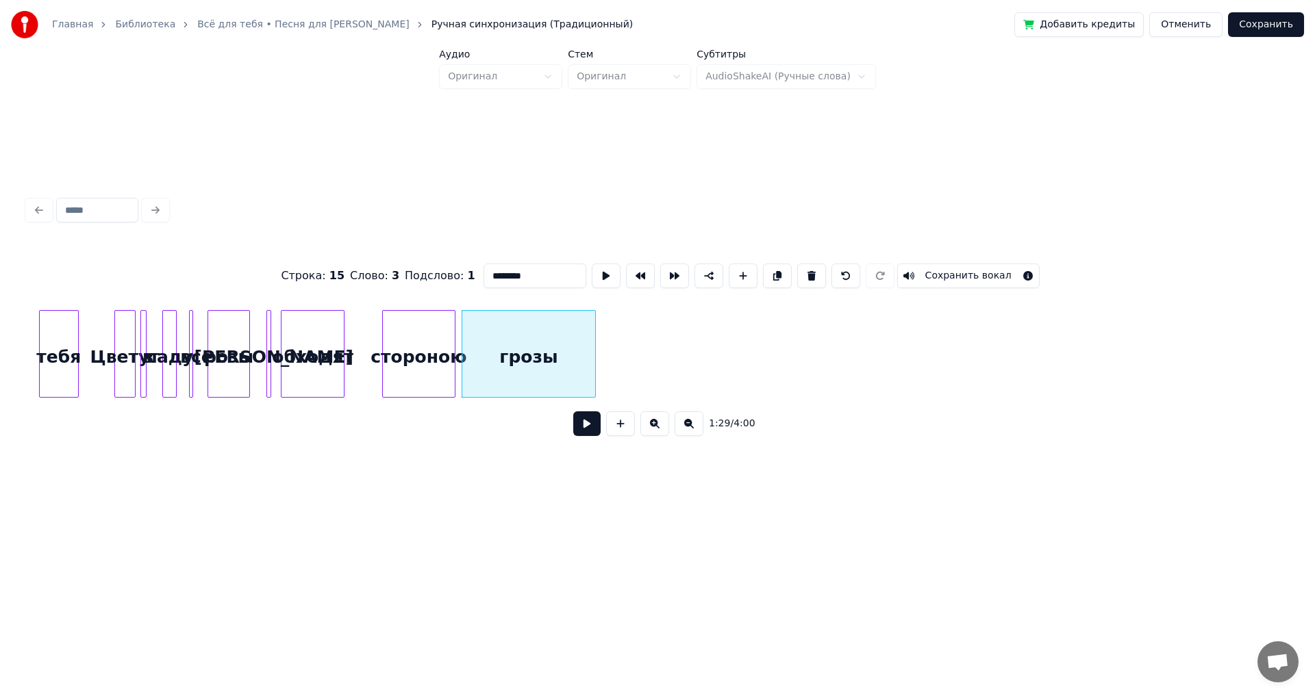
click at [64, 370] on div "тебя" at bounding box center [59, 357] width 38 height 93
type input "****"
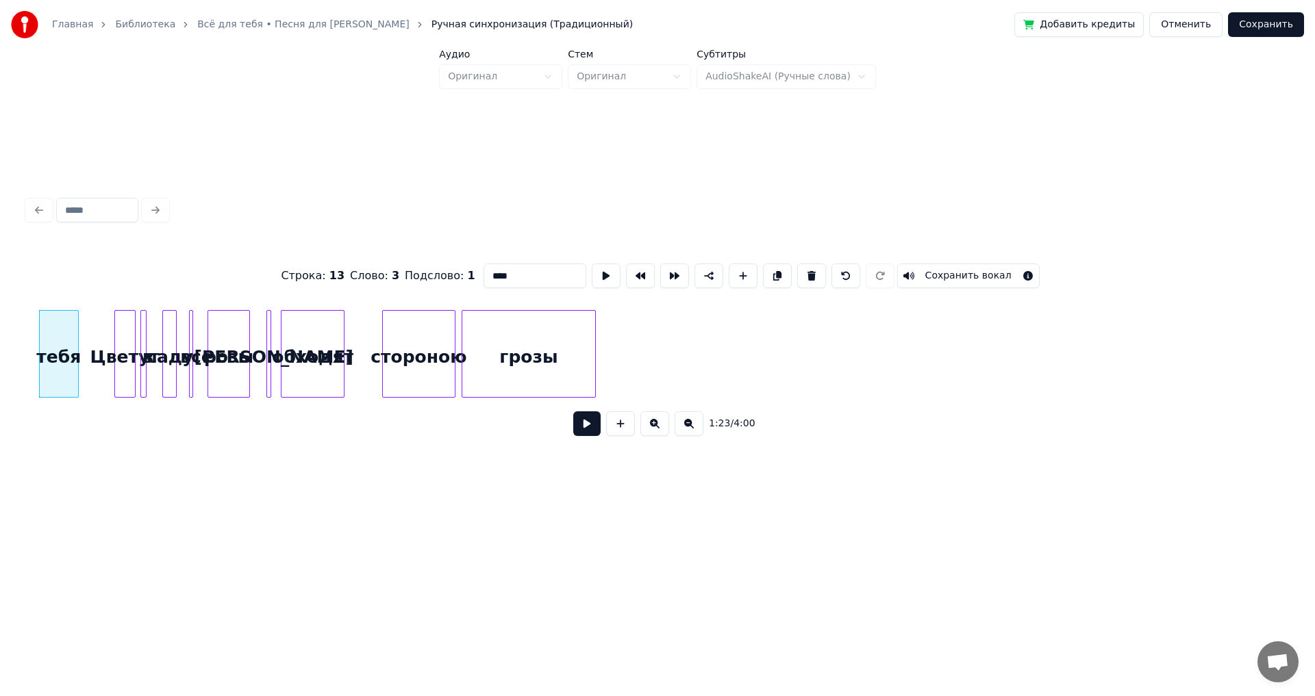
click at [582, 427] on button at bounding box center [586, 424] width 27 height 25
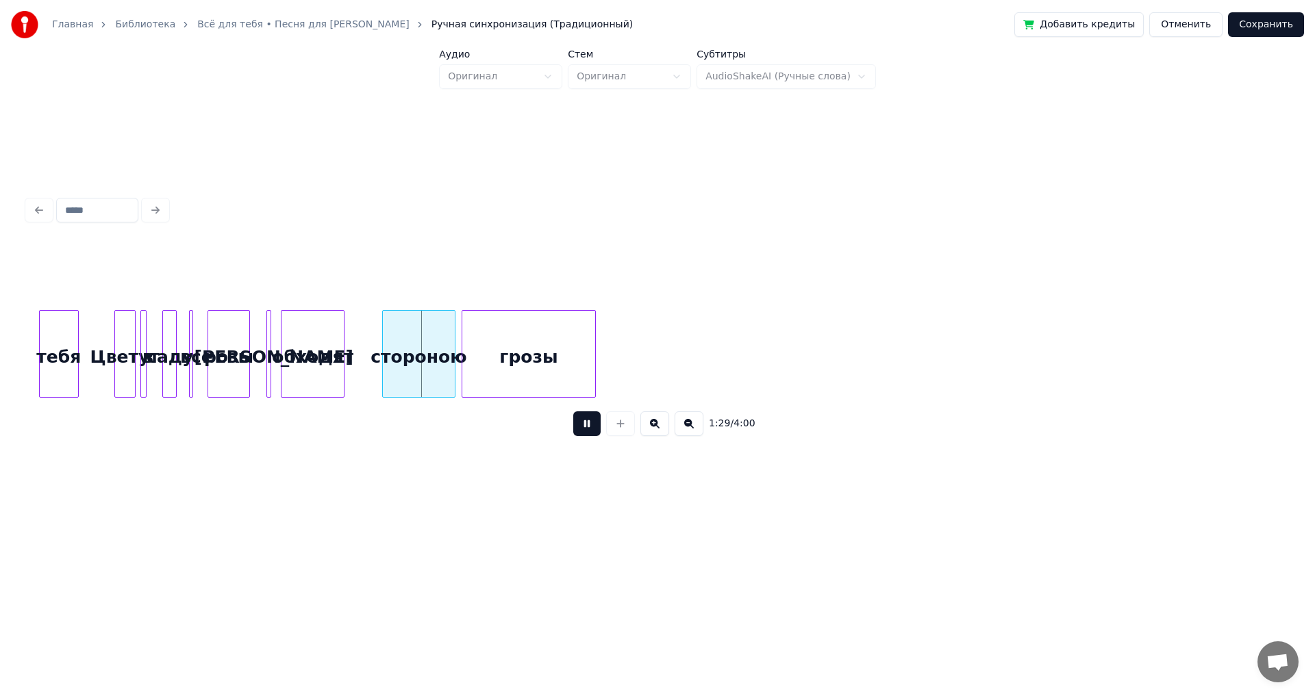
click at [582, 427] on button at bounding box center [586, 424] width 27 height 25
click at [410, 370] on div "стороною" at bounding box center [407, 357] width 72 height 93
click at [583, 427] on button at bounding box center [586, 424] width 27 height 25
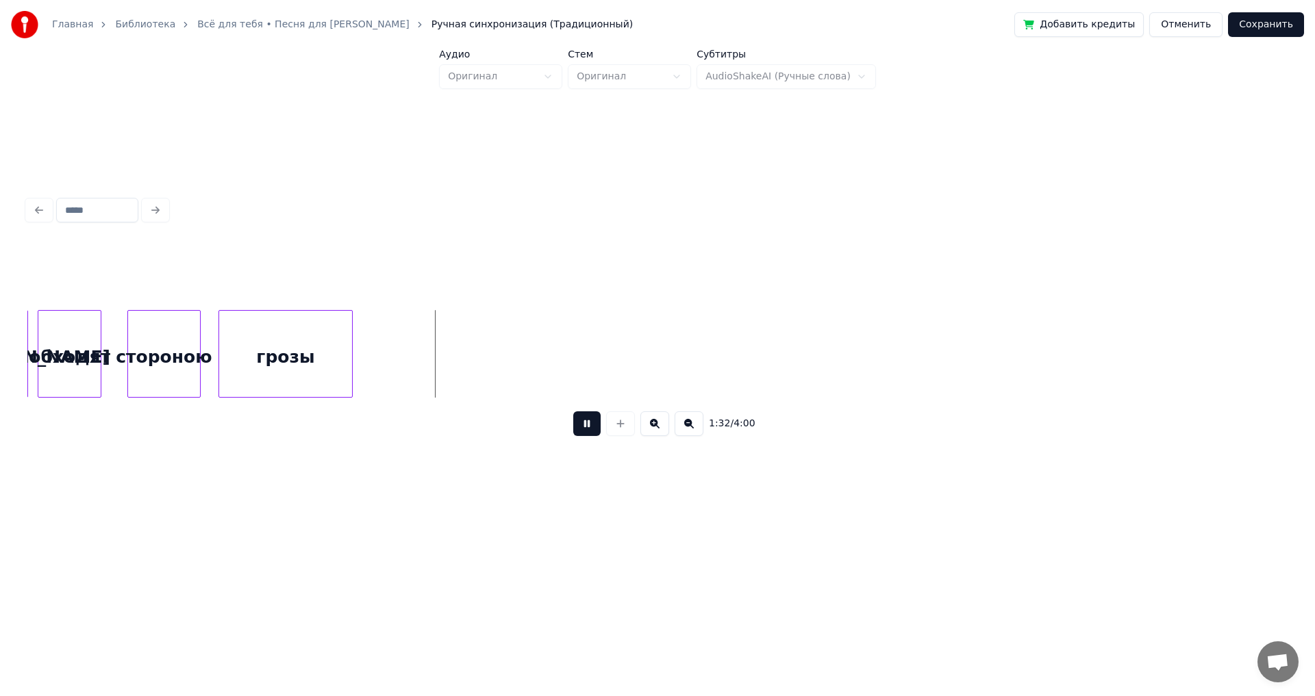
scroll to position [0, 5967]
click at [294, 349] on div at bounding box center [296, 354] width 4 height 86
click at [584, 425] on button at bounding box center [586, 424] width 27 height 25
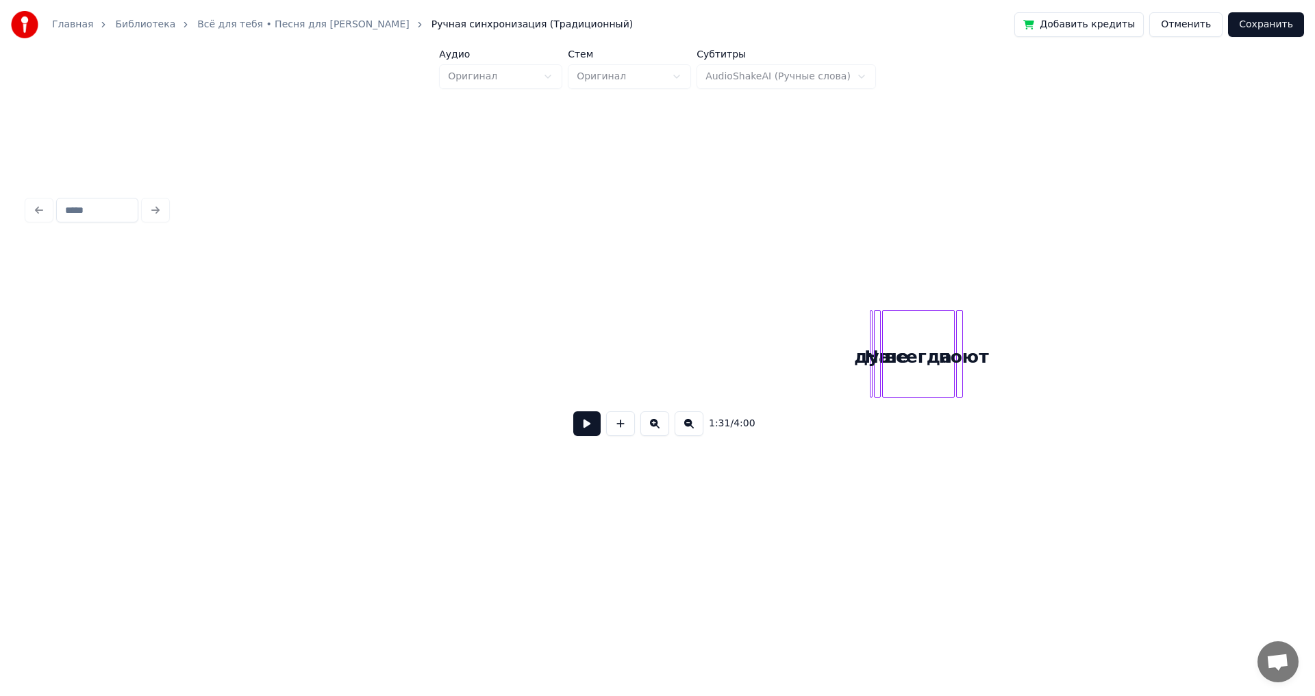
scroll to position [0, 6687]
click at [349, 350] on div "На" at bounding box center [355, 354] width 13 height 88
click at [860, 369] on div at bounding box center [860, 354] width 4 height 86
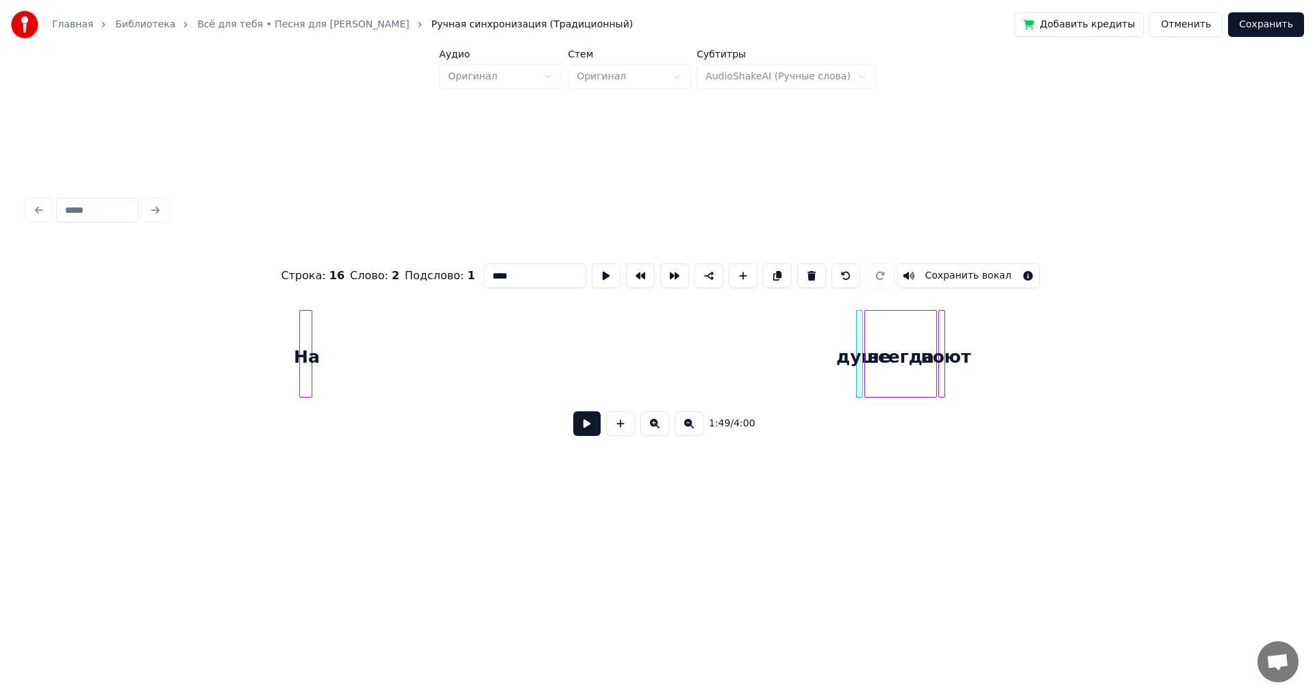
click at [861, 367] on div at bounding box center [860, 354] width 4 height 86
click at [357, 361] on div "душе" at bounding box center [364, 357] width 14 height 93
click at [445, 355] on div "всегда" at bounding box center [480, 357] width 71 height 93
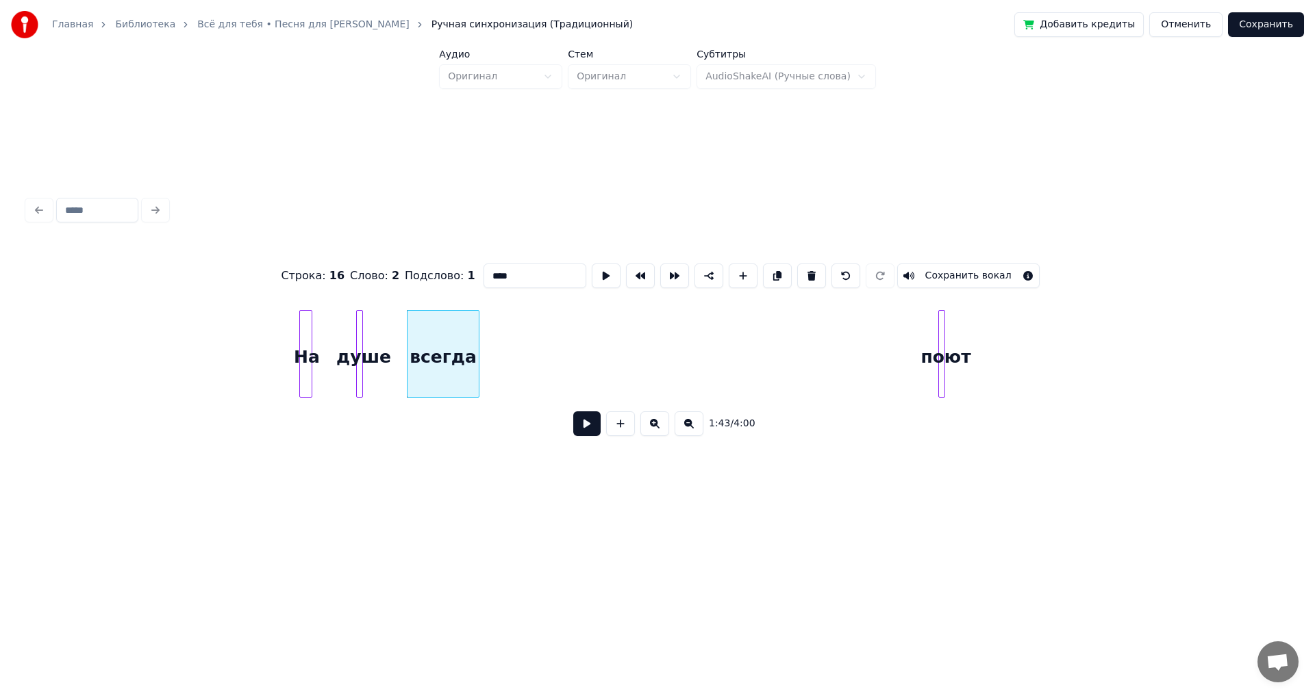
click at [941, 351] on div at bounding box center [942, 354] width 4 height 86
click at [547, 372] on div "поют" at bounding box center [550, 357] width 14 height 93
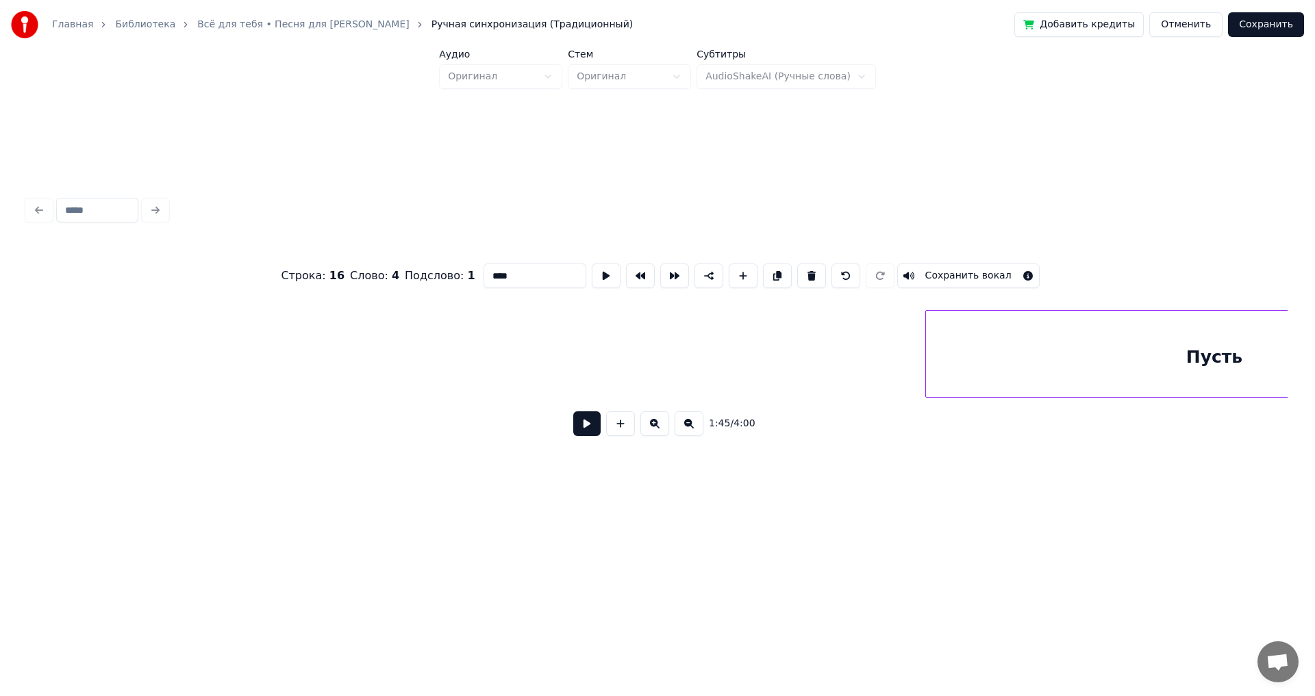
scroll to position [0, 7827]
click at [364, 370] on div "Пусть" at bounding box center [368, 357] width 577 height 93
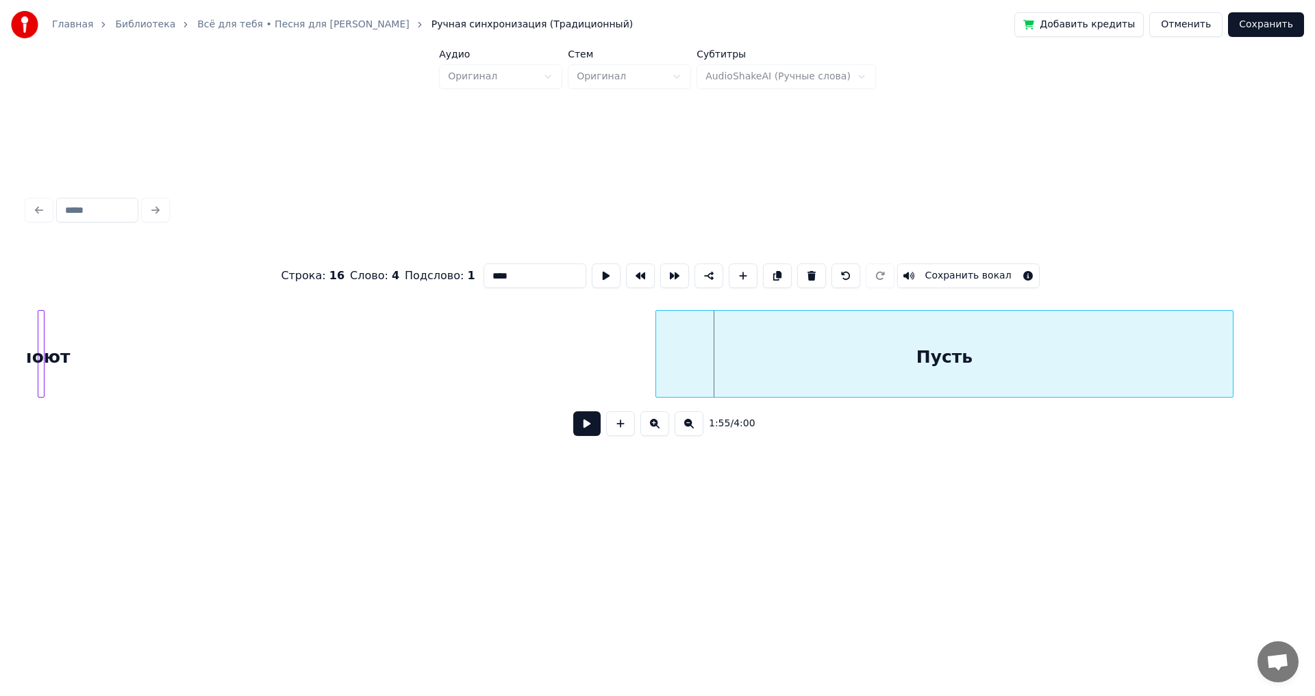
scroll to position [0, 7191]
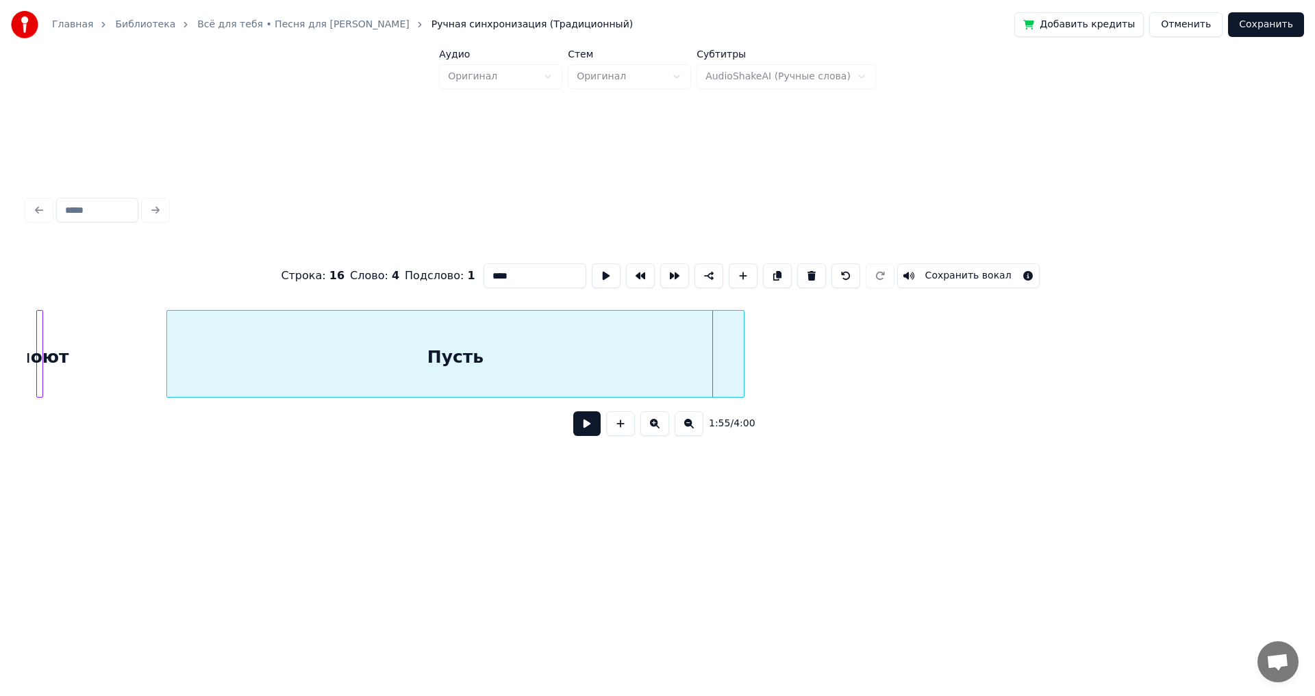
click at [242, 366] on div "Пусть" at bounding box center [455, 357] width 577 height 93
click at [727, 358] on div "Пусть" at bounding box center [438, 354] width 578 height 88
type input "*****"
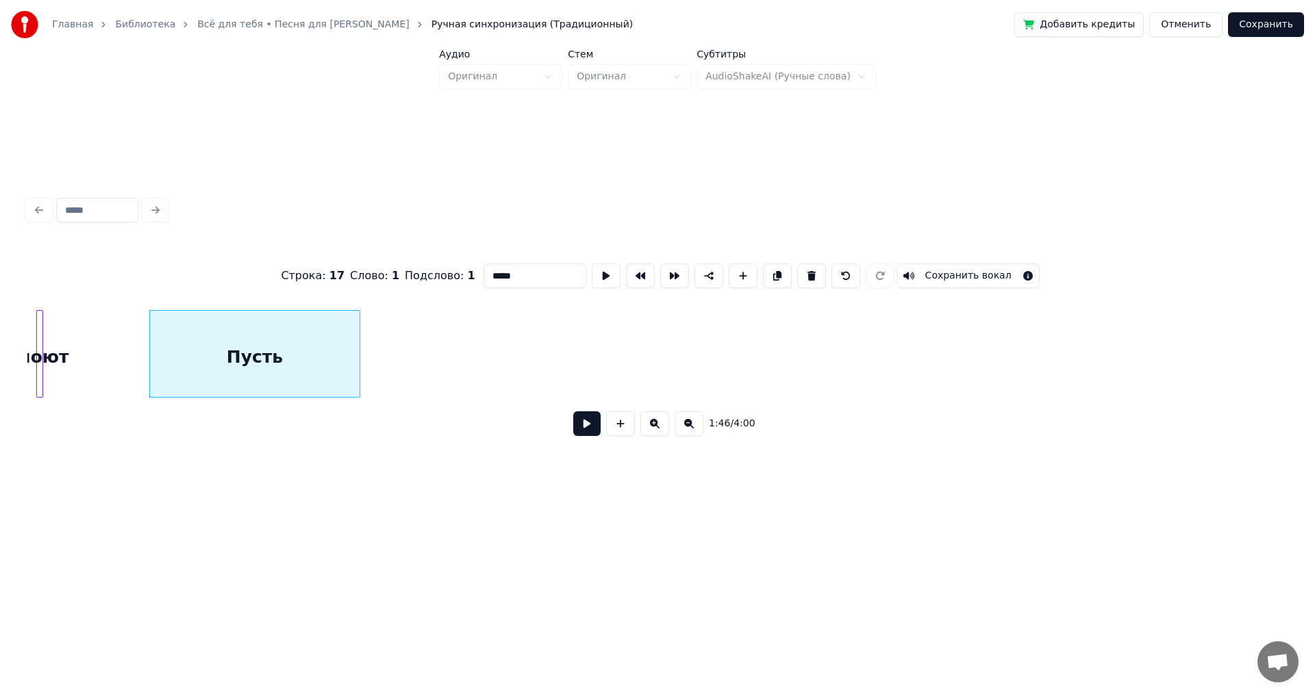
click at [355, 363] on div at bounding box center [357, 354] width 4 height 86
click at [690, 436] on button at bounding box center [688, 424] width 29 height 25
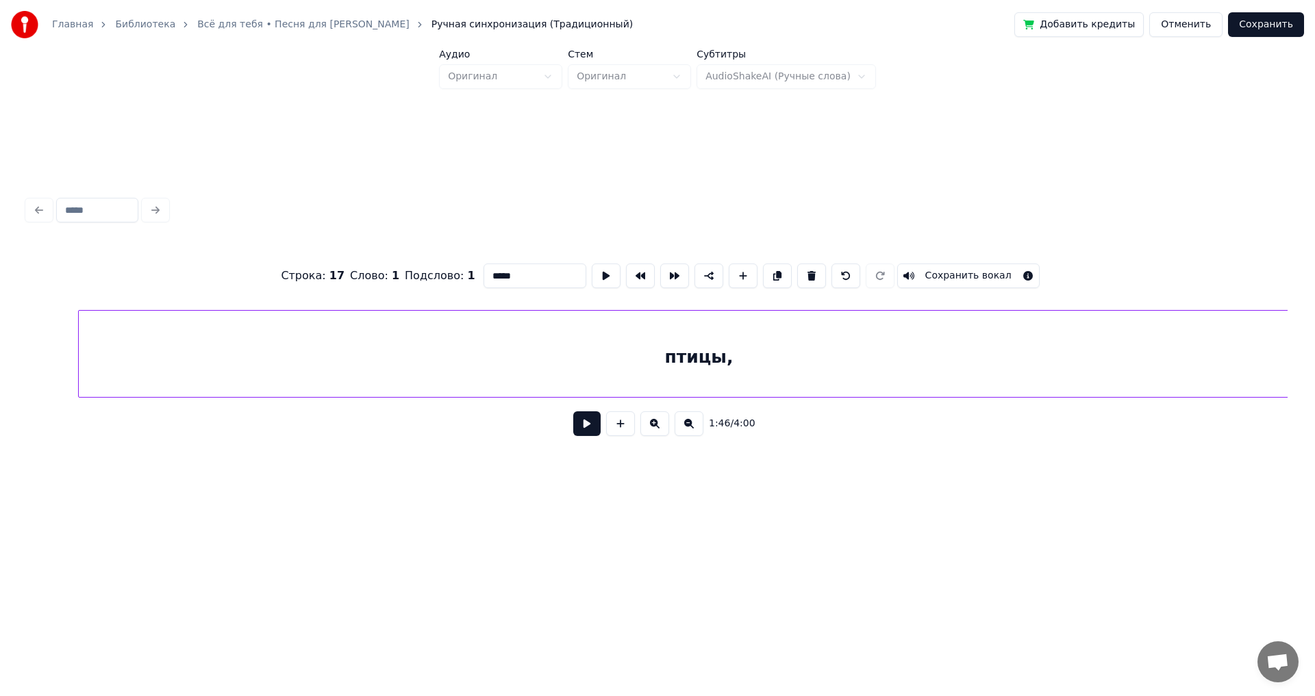
scroll to position [0, 4161]
click at [722, 349] on div "птицы," at bounding box center [648, 357] width 1240 height 93
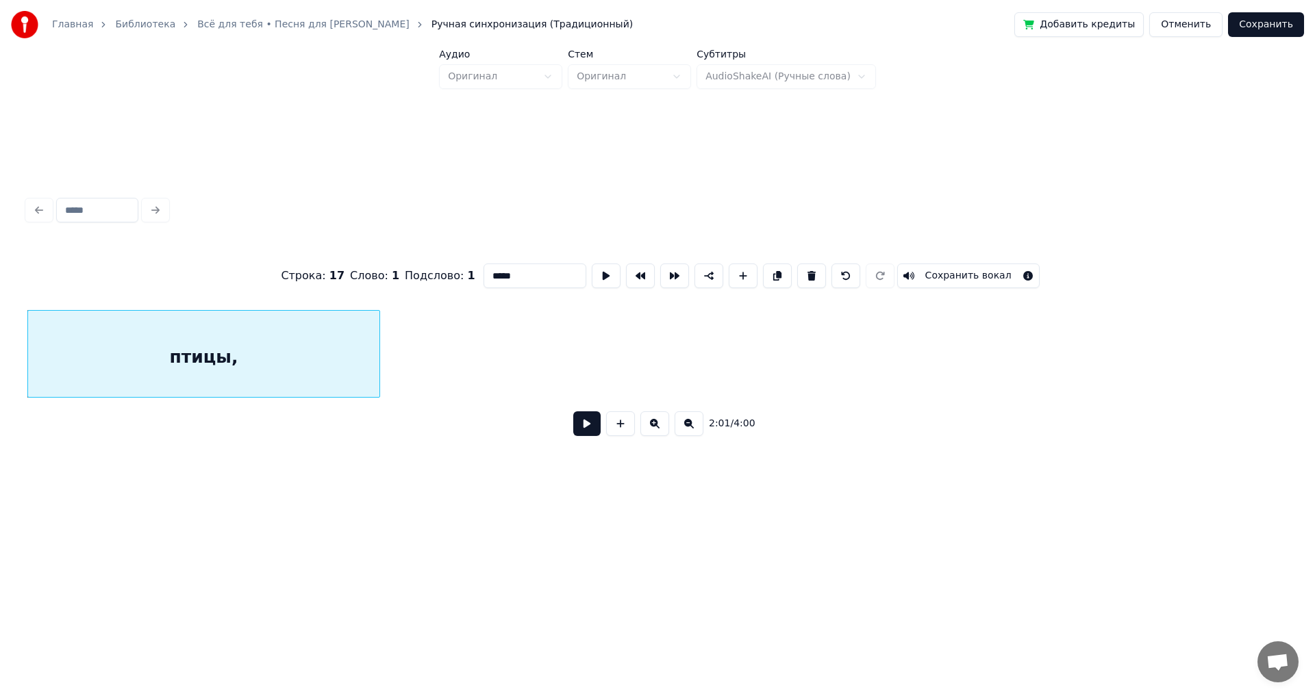
click at [375, 365] on div at bounding box center [377, 354] width 4 height 86
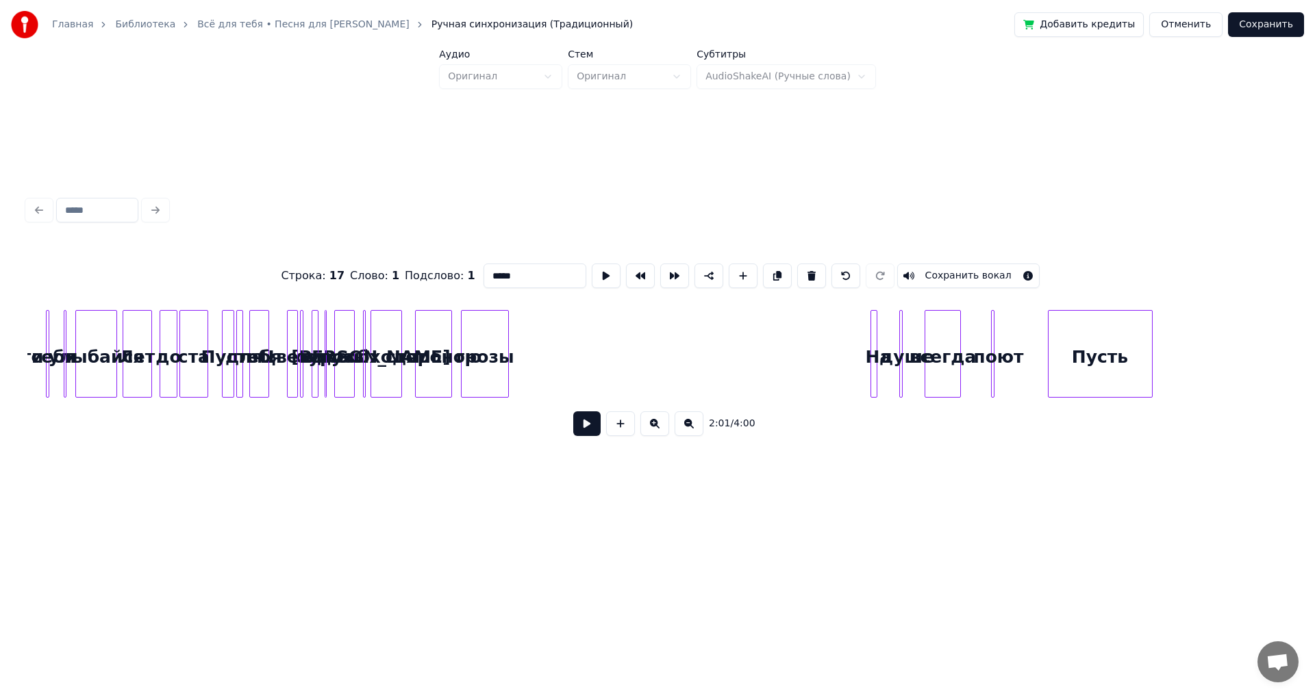
scroll to position [0, 2568]
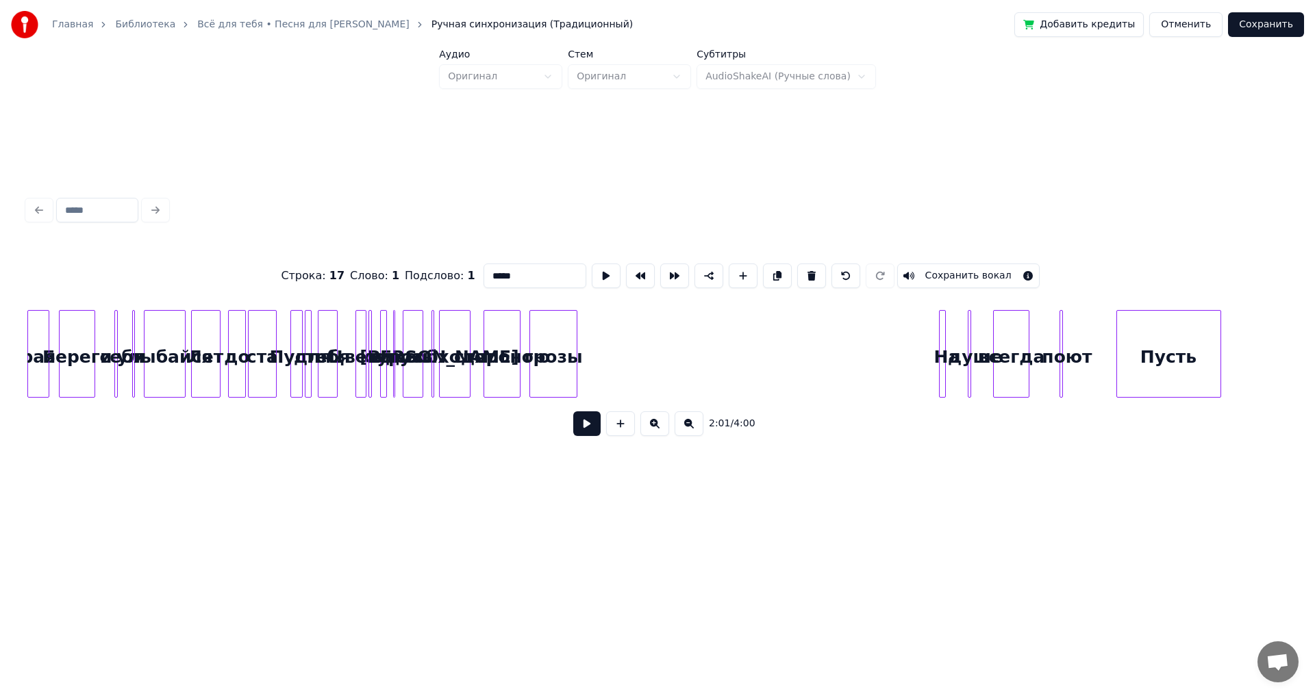
click at [659, 430] on button at bounding box center [654, 424] width 29 height 25
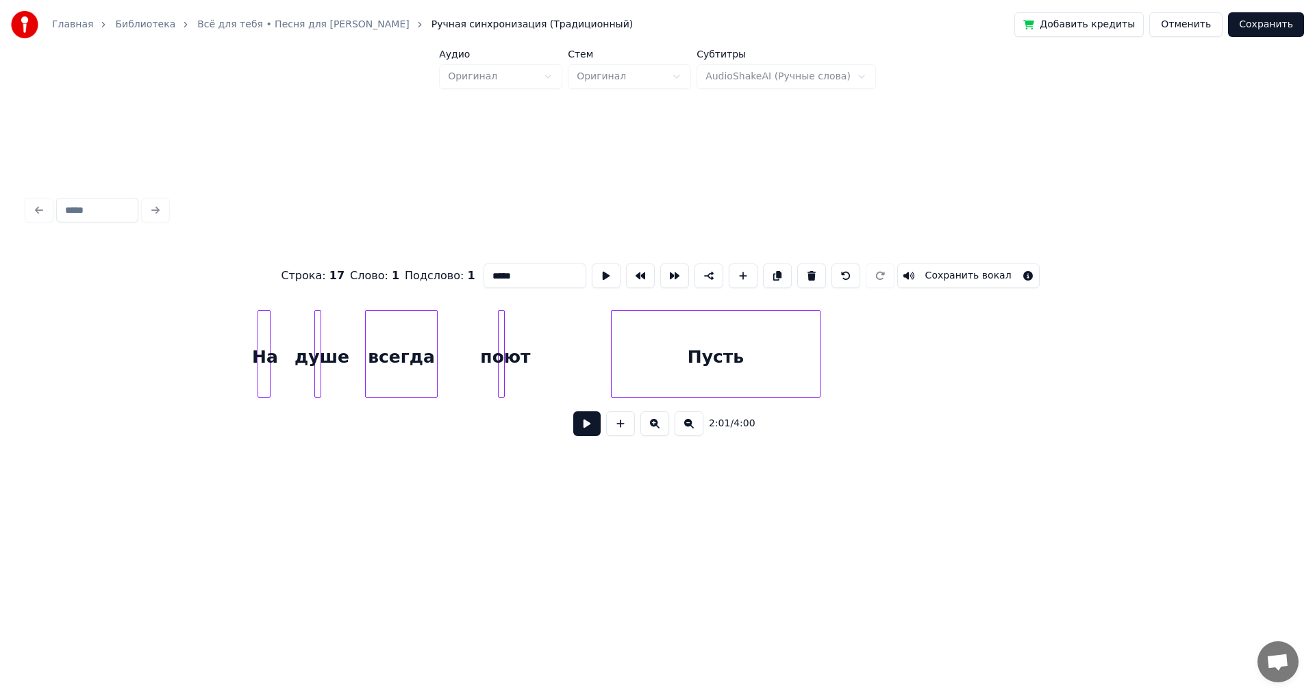
click at [583, 431] on button at bounding box center [586, 424] width 27 height 25
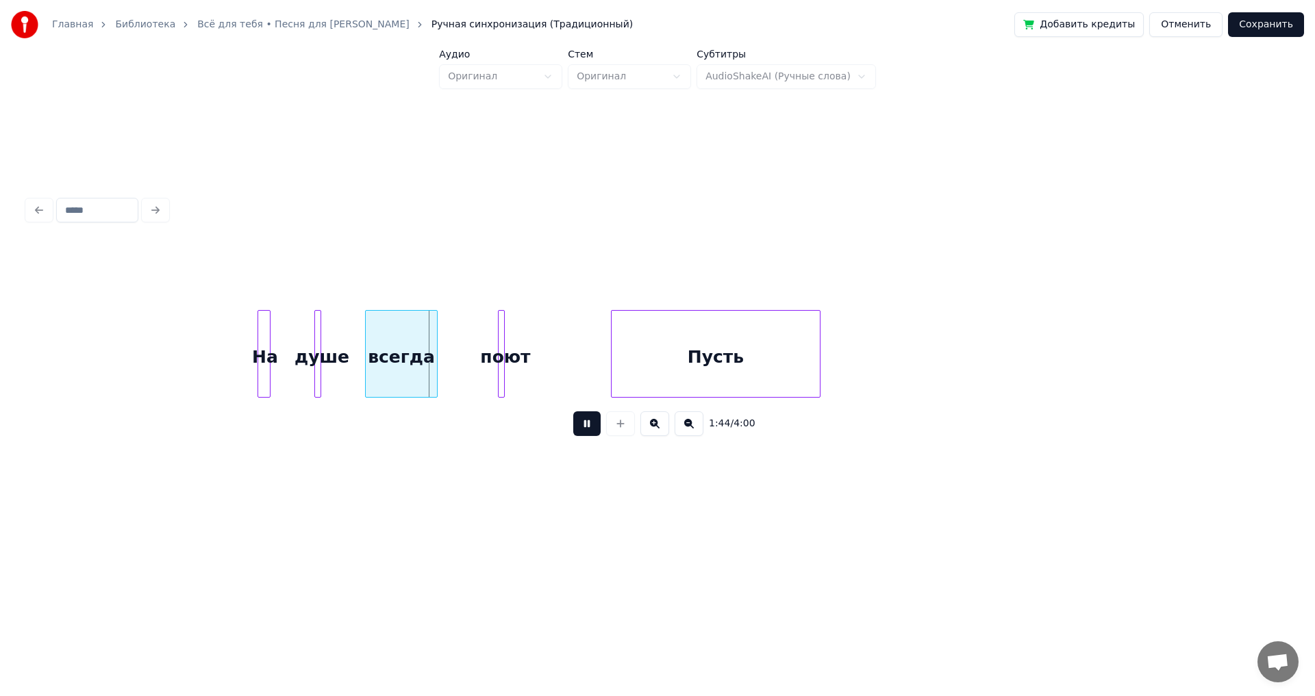
click at [583, 431] on button at bounding box center [586, 424] width 27 height 25
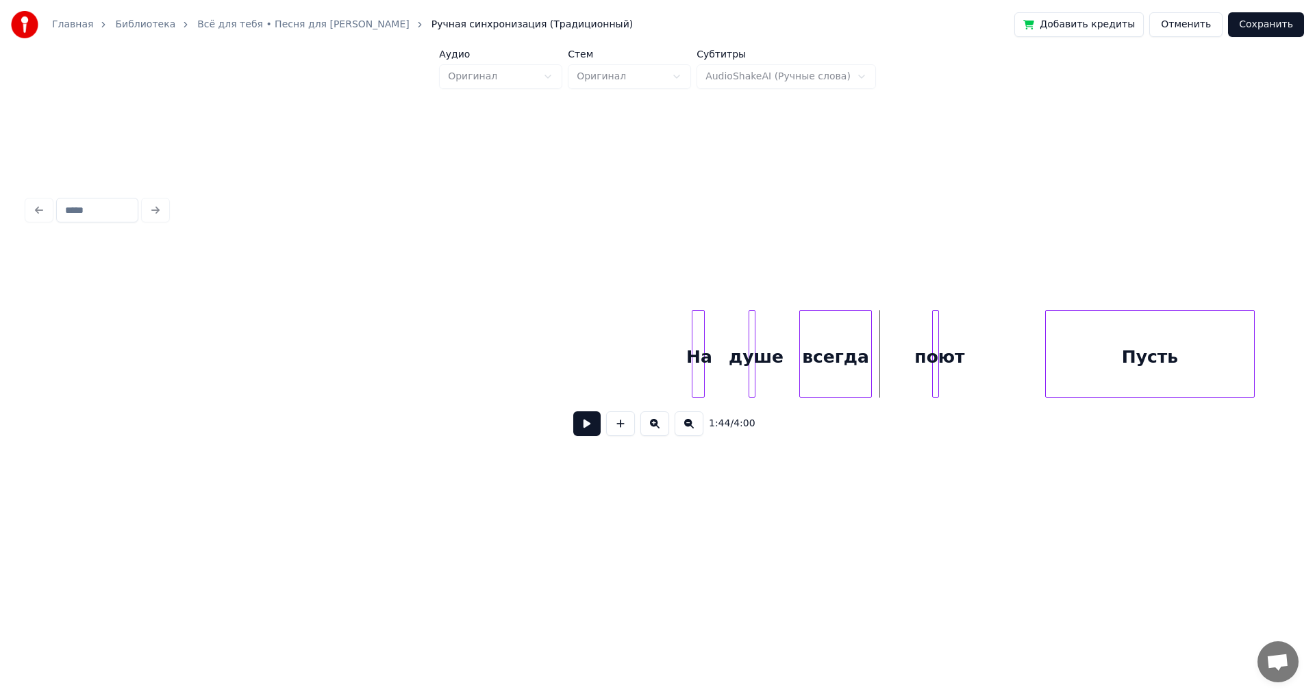
scroll to position [0, 6214]
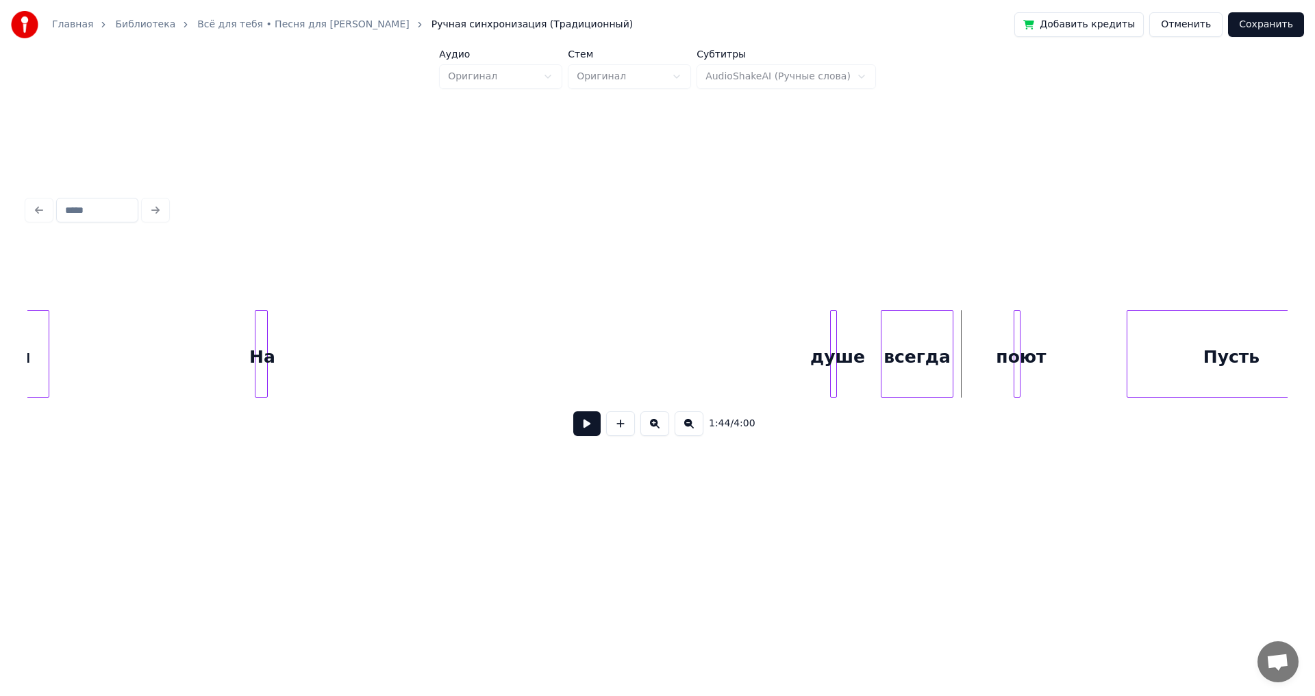
click at [255, 344] on div "На" at bounding box center [262, 357] width 14 height 93
click at [340, 349] on div "душе" at bounding box center [343, 354] width 7 height 88
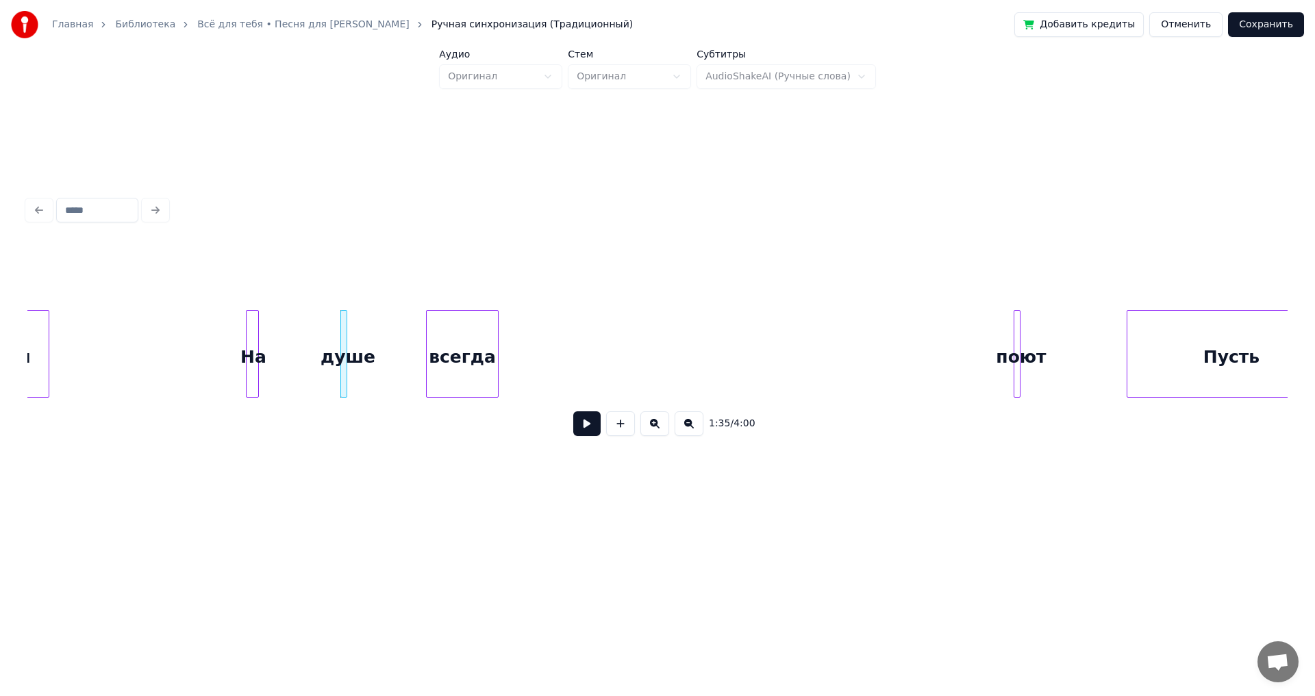
click at [427, 342] on div "всегда" at bounding box center [462, 357] width 71 height 93
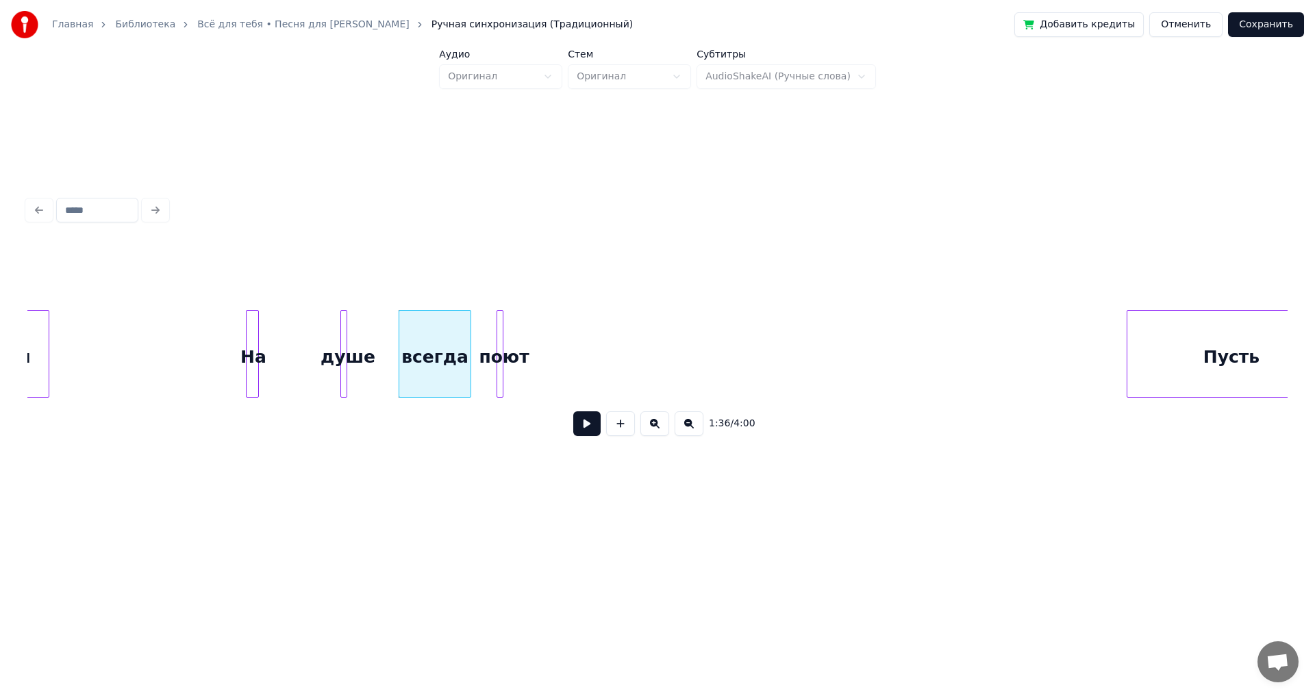
click at [497, 355] on div "поют" at bounding box center [504, 357] width 14 height 93
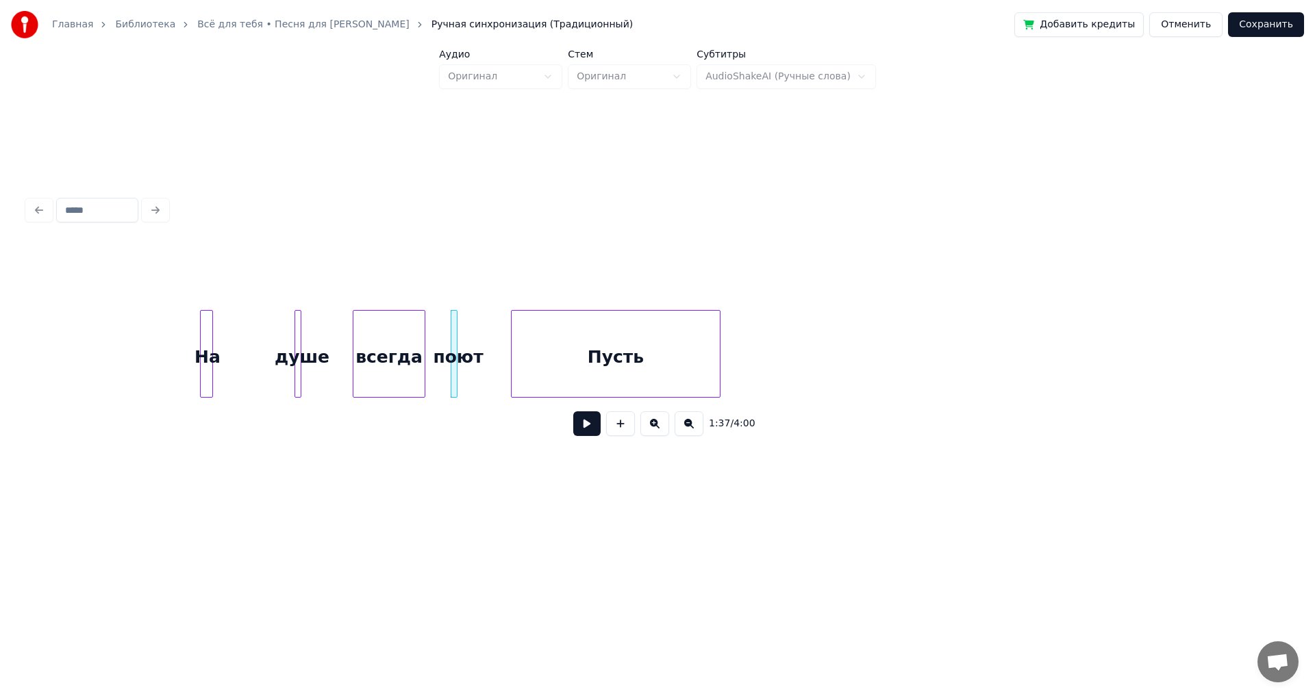
click at [601, 347] on div "Пусть" at bounding box center [616, 357] width 208 height 93
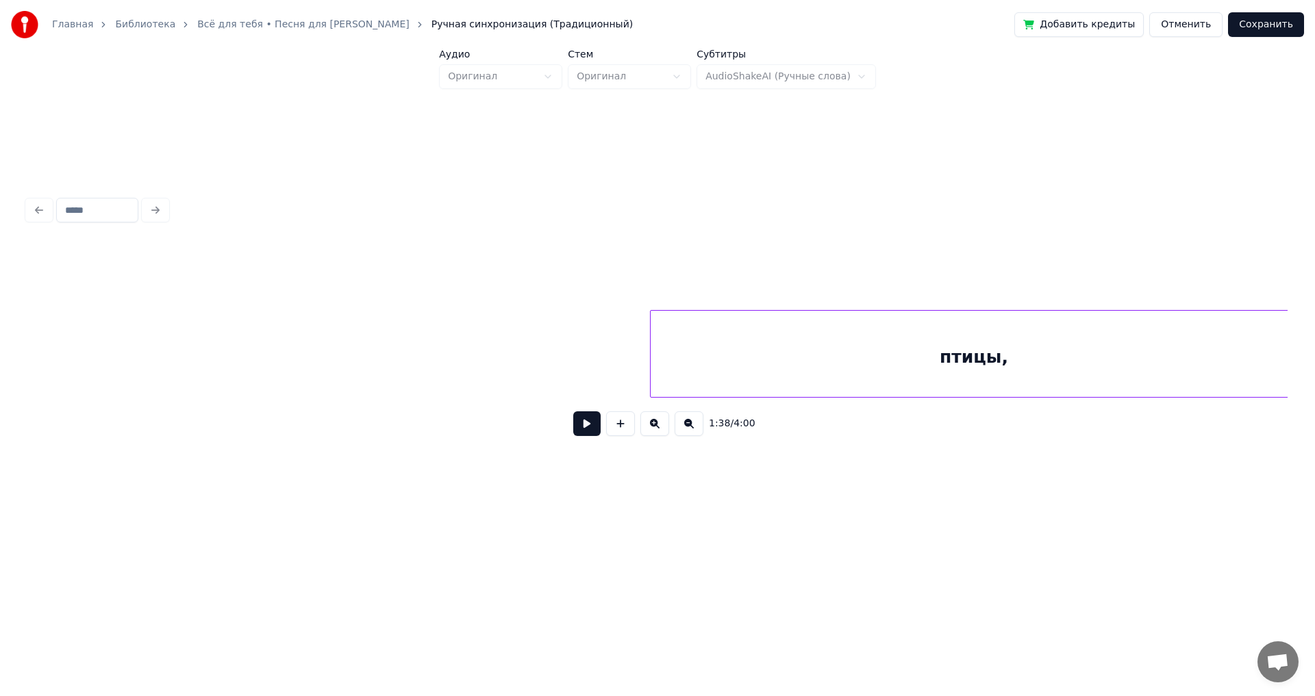
scroll to position [0, 7728]
click at [686, 375] on div "птицы," at bounding box center [946, 357] width 646 height 93
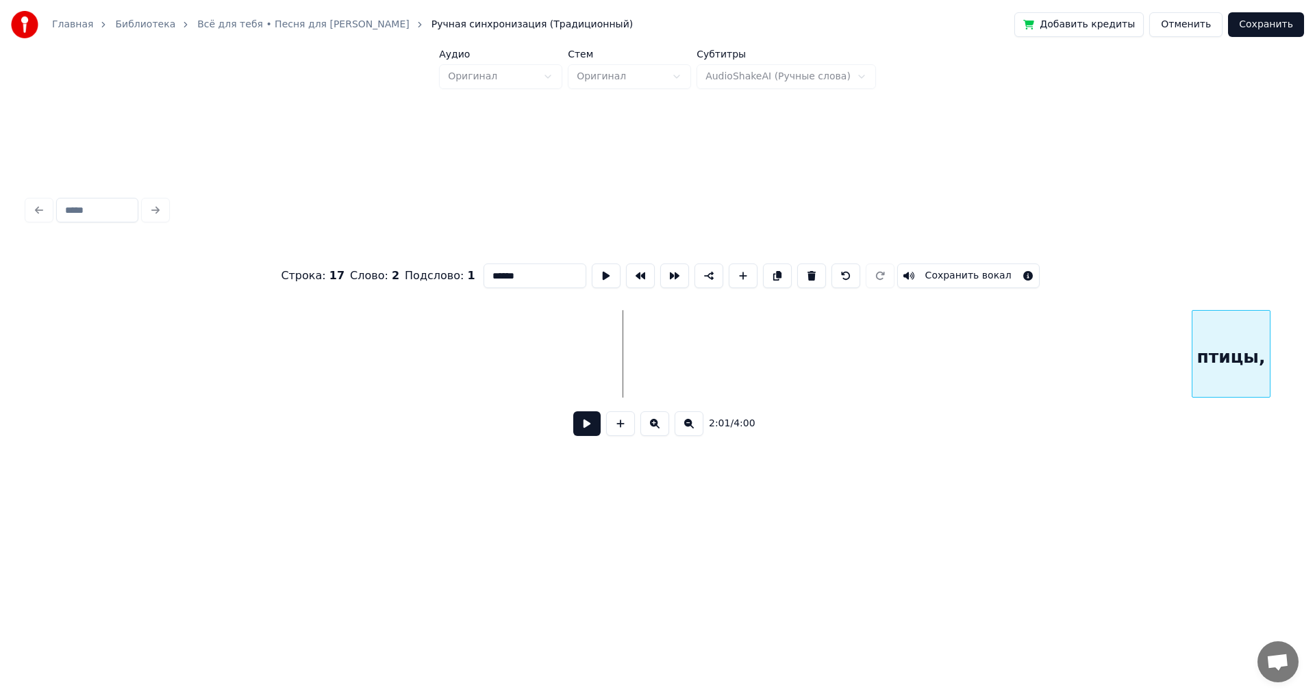
click at [1192, 349] on div at bounding box center [1194, 354] width 4 height 86
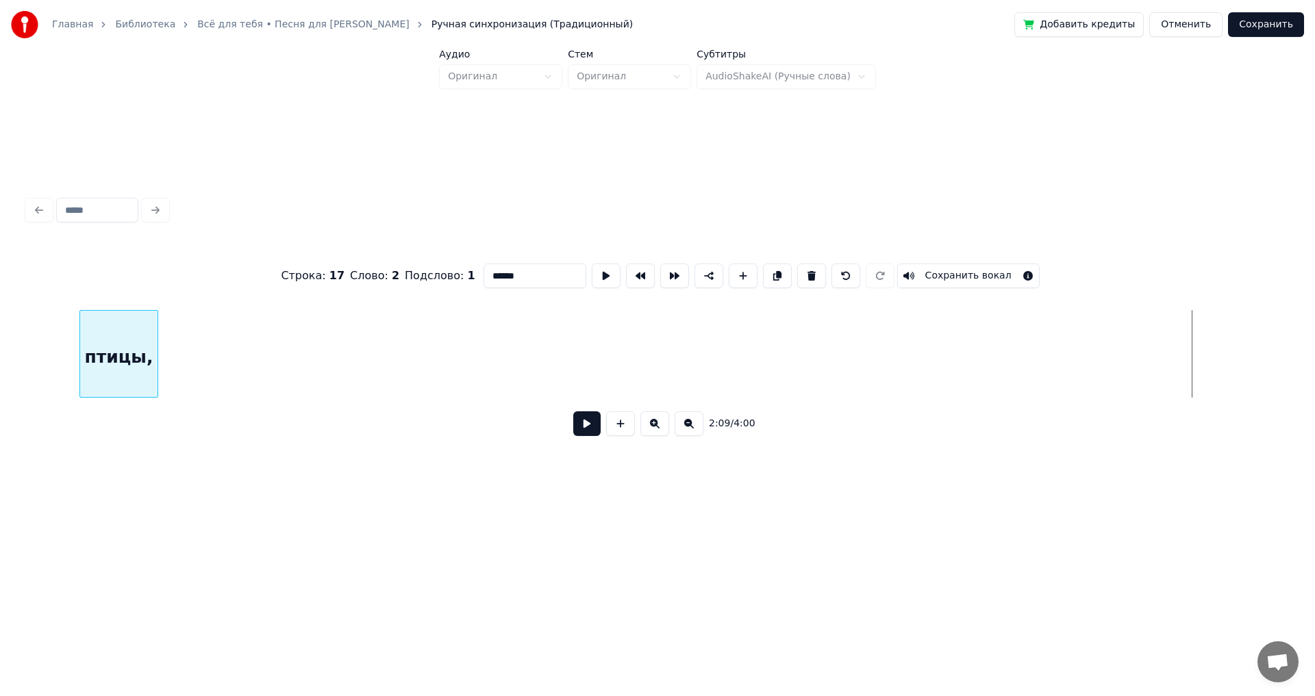
click at [111, 340] on div "птицы," at bounding box center [118, 357] width 77 height 93
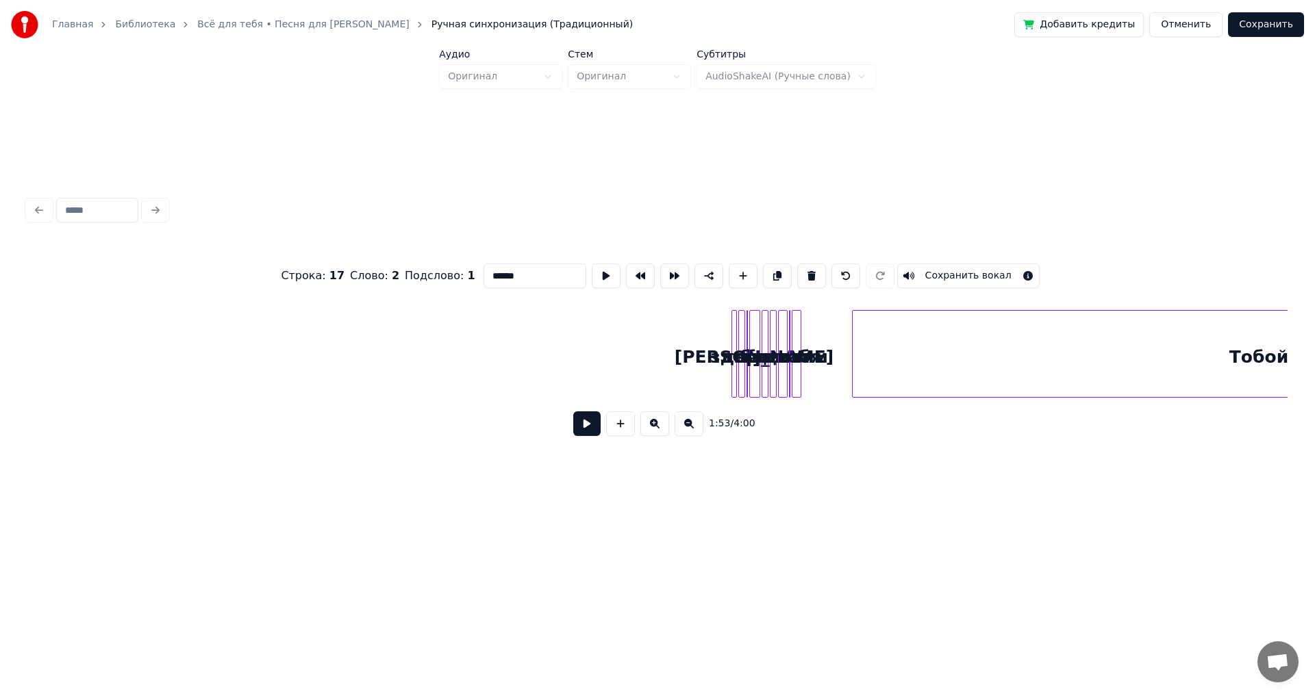
scroll to position [0, 10975]
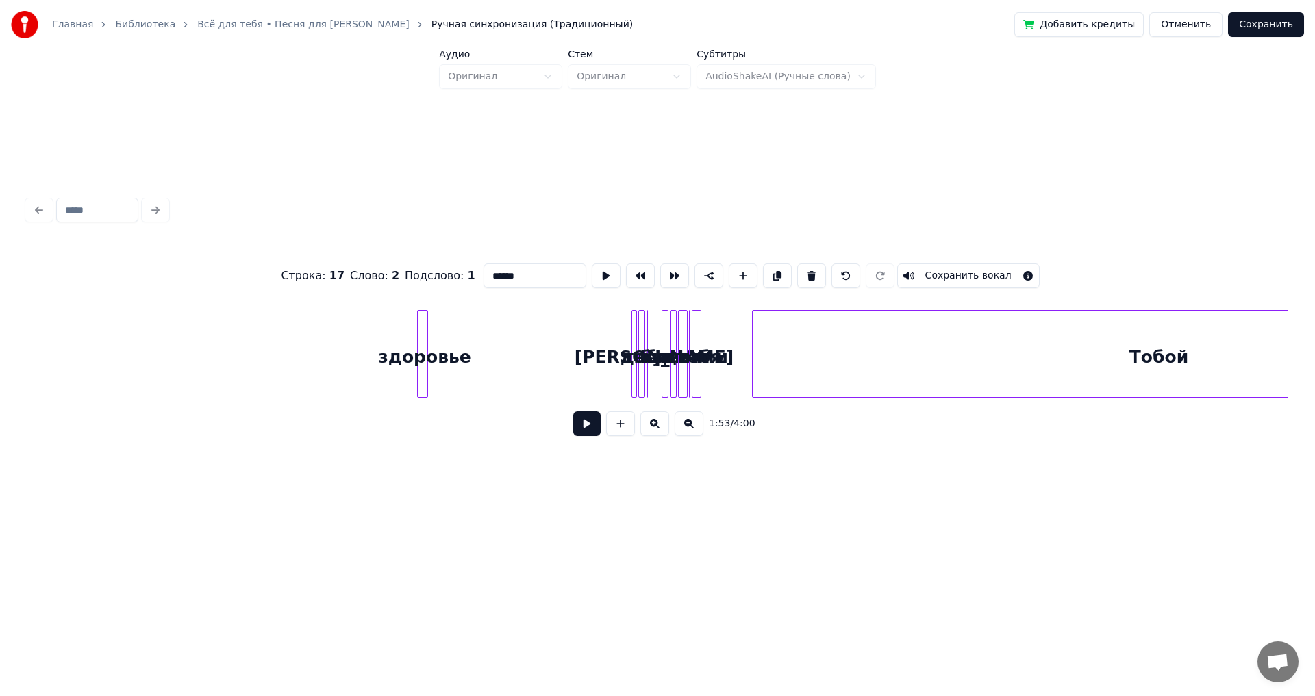
click at [418, 339] on div "здоровье" at bounding box center [425, 357] width 14 height 93
click at [488, 344] on div "тебя" at bounding box center [495, 357] width 14 height 93
click at [574, 346] on div at bounding box center [576, 354] width 4 height 86
click at [557, 349] on div "для" at bounding box center [550, 357] width 57 height 93
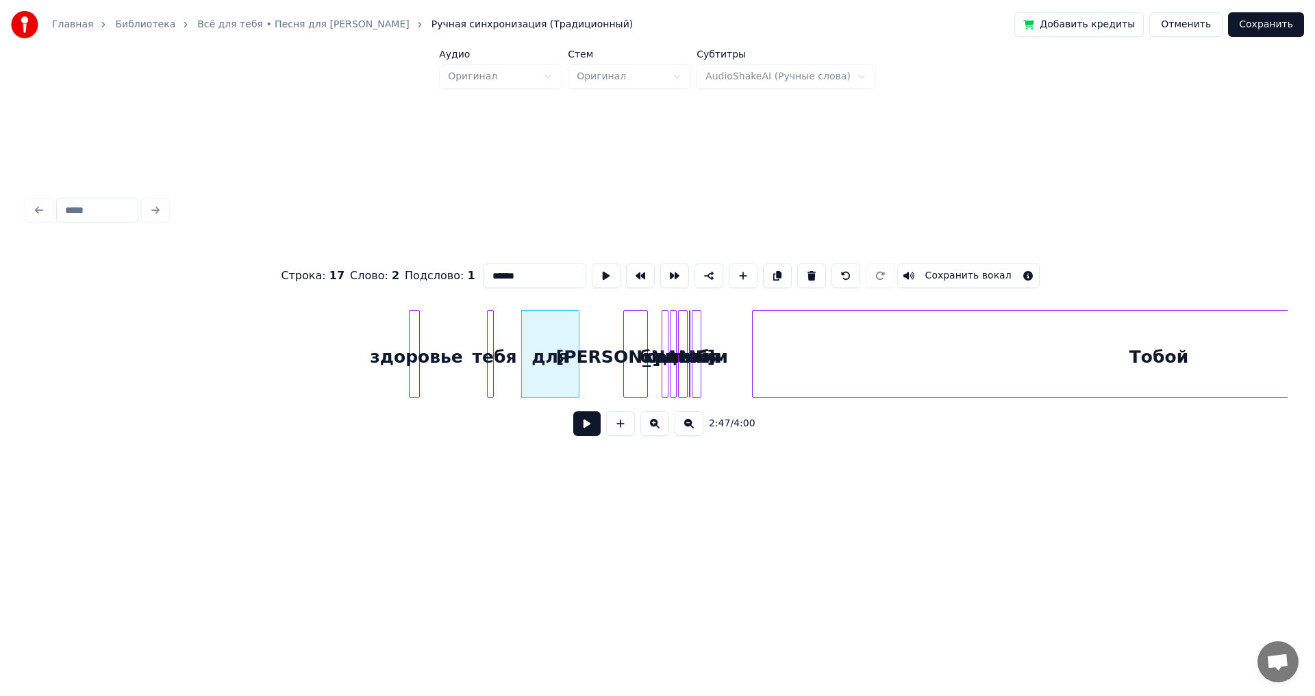
click at [626, 331] on div at bounding box center [626, 354] width 4 height 86
click at [608, 342] on div "[PERSON_NAME]" at bounding box center [605, 357] width 23 height 93
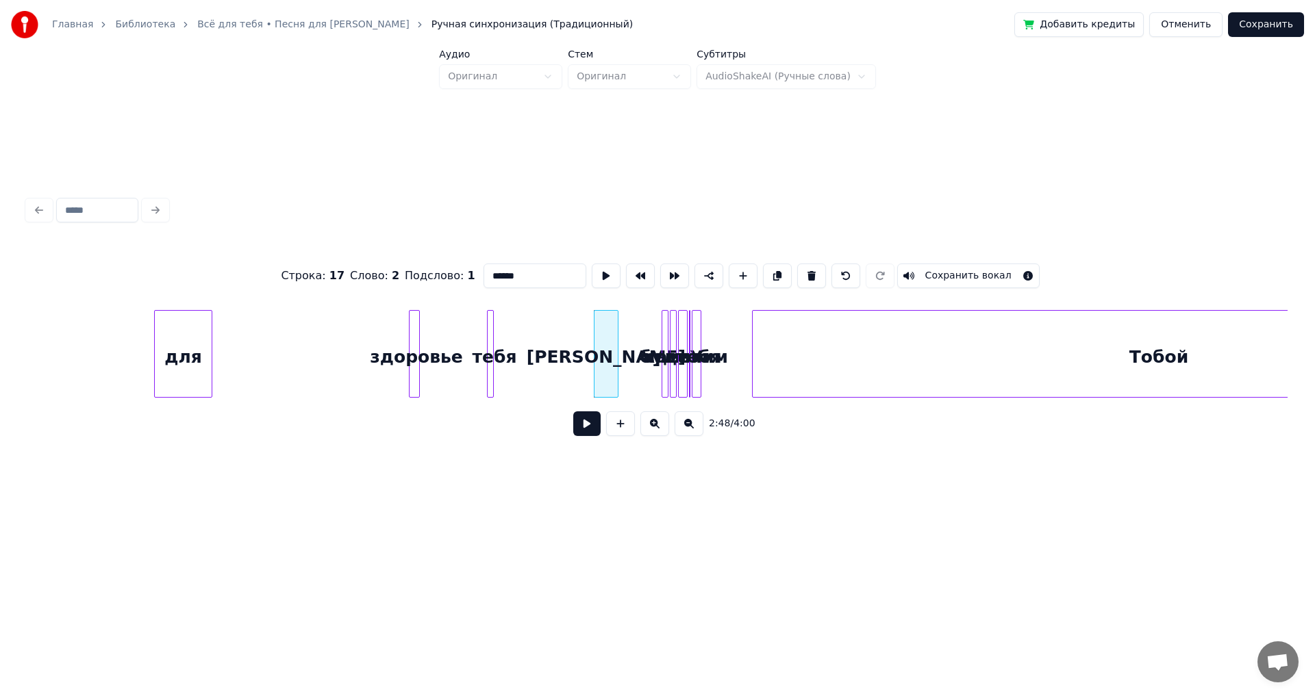
click at [201, 348] on div "для" at bounding box center [183, 357] width 57 height 93
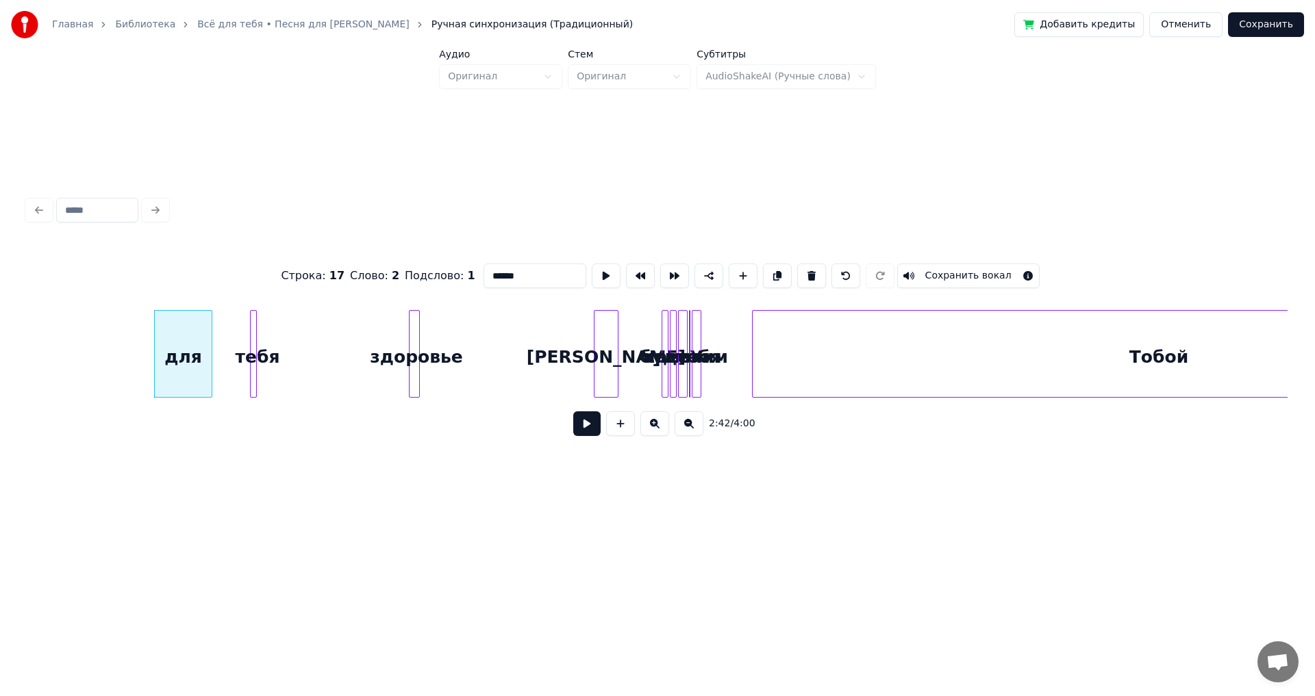
click at [257, 359] on div "тебя" at bounding box center [258, 357] width 14 height 93
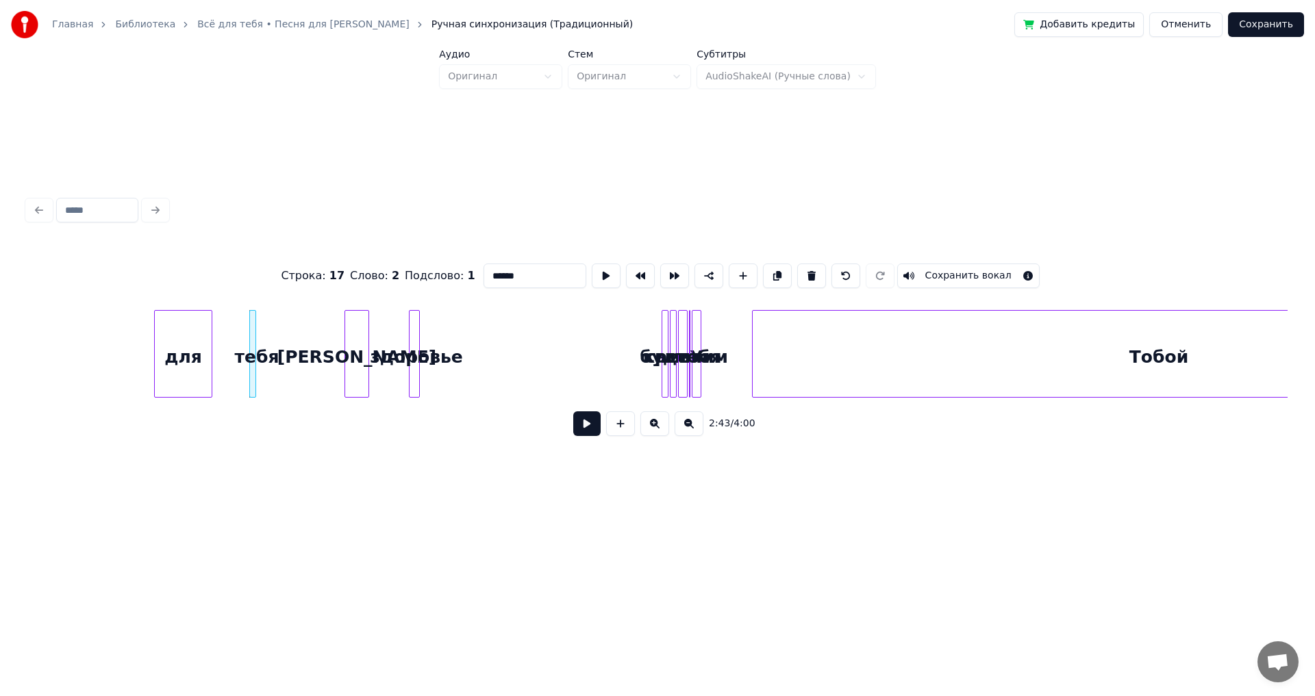
click at [355, 356] on div "[PERSON_NAME]" at bounding box center [356, 357] width 23 height 93
click at [529, 348] on div "крепким" at bounding box center [536, 357] width 14 height 93
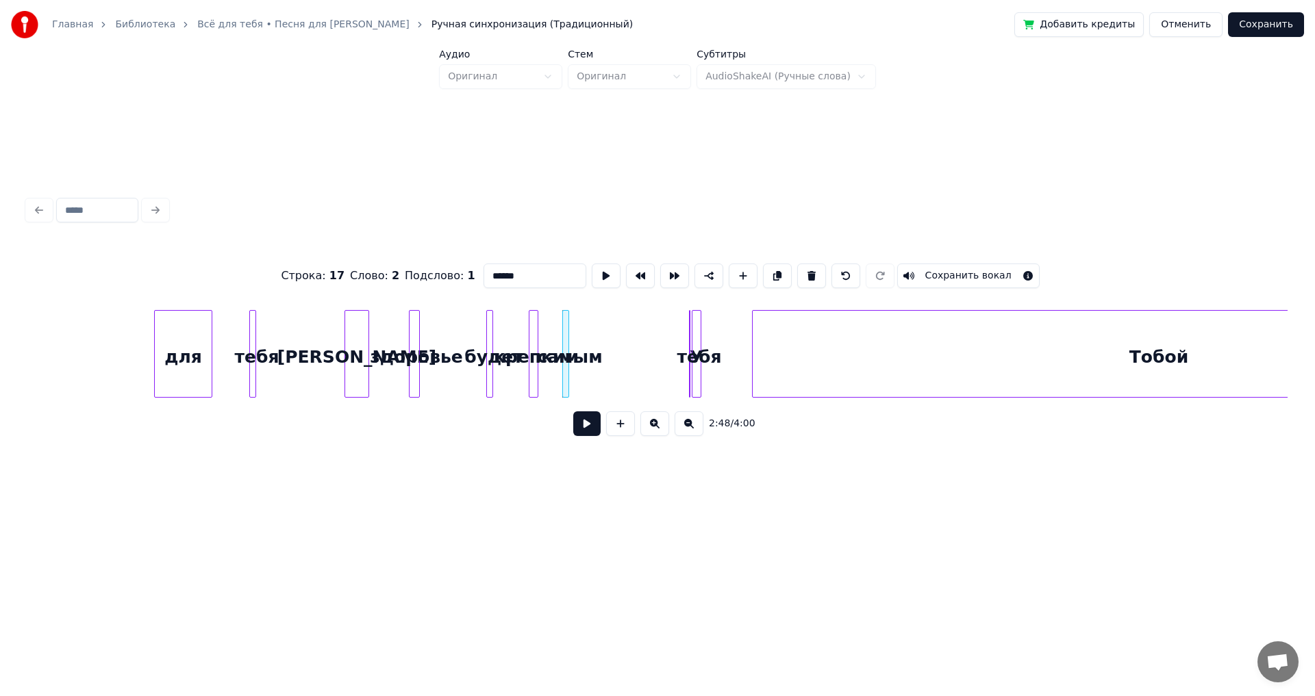
click at [486, 344] on div "будет" at bounding box center [489, 354] width 7 height 88
click at [666, 340] on div at bounding box center [666, 354] width 4 height 86
click at [620, 346] on div "У" at bounding box center [619, 357] width 25 height 93
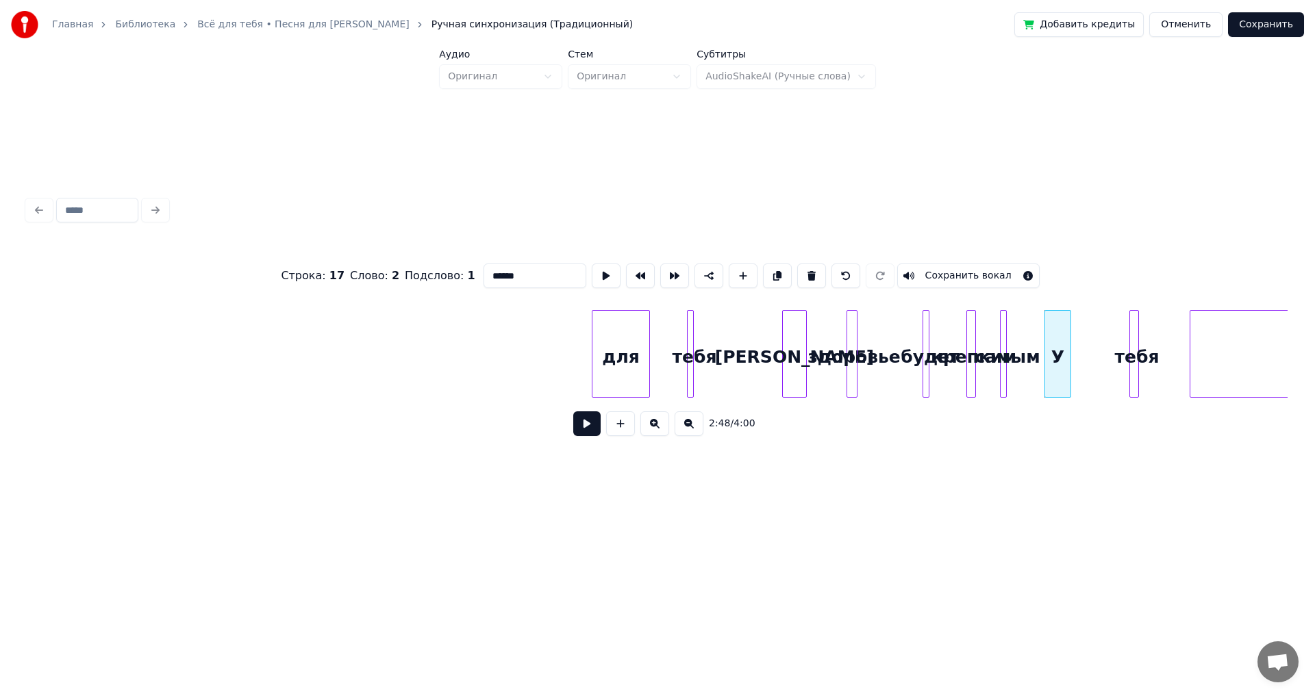
scroll to position [0, 10419]
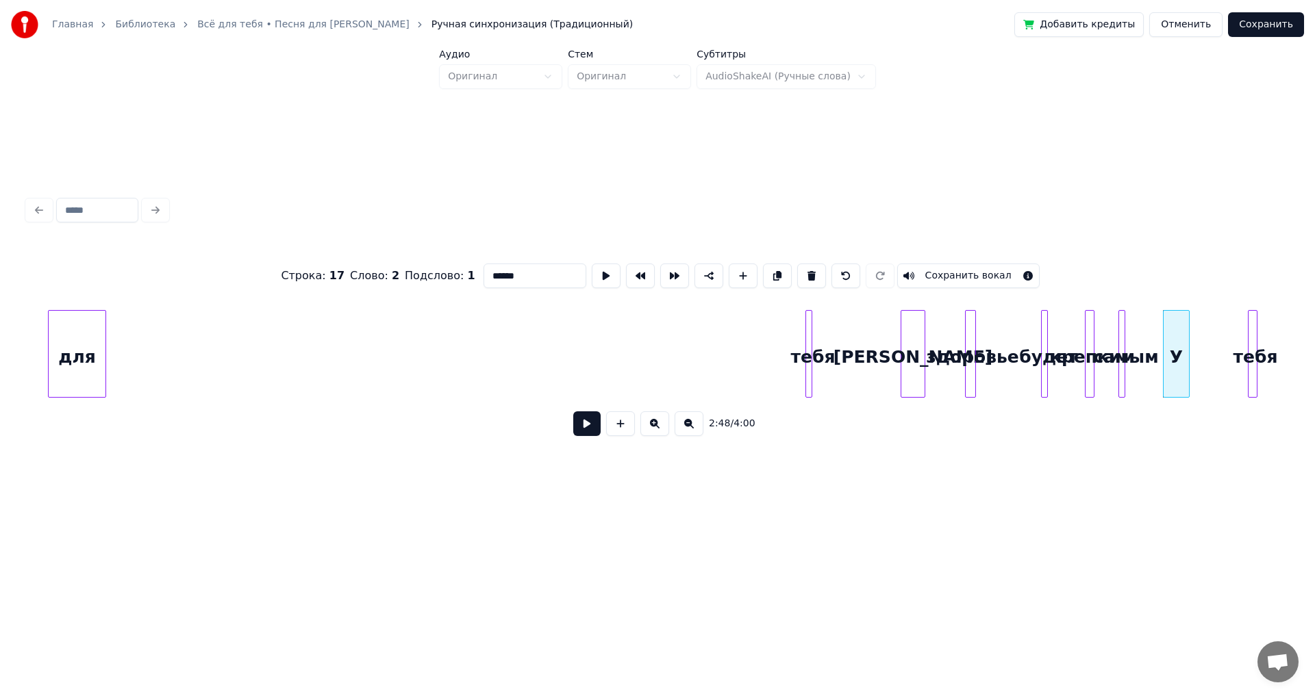
click at [76, 366] on div "для" at bounding box center [77, 357] width 57 height 93
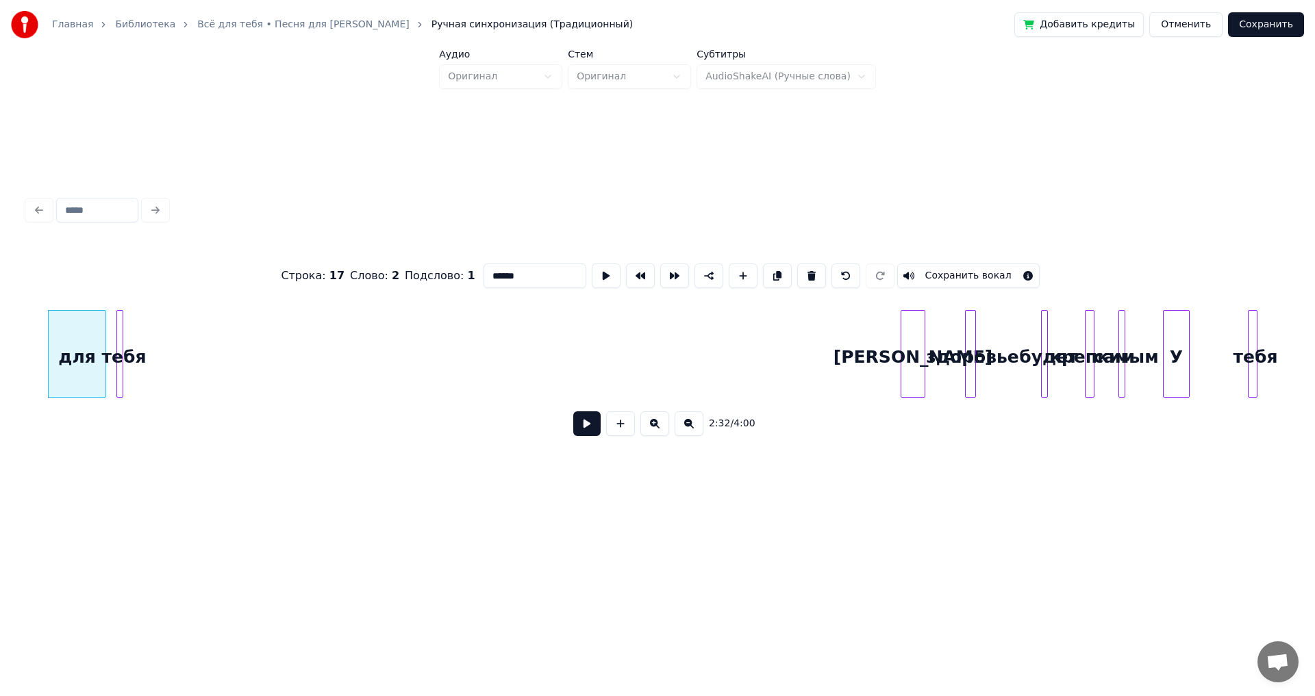
click at [123, 349] on div "тебя" at bounding box center [124, 357] width 14 height 93
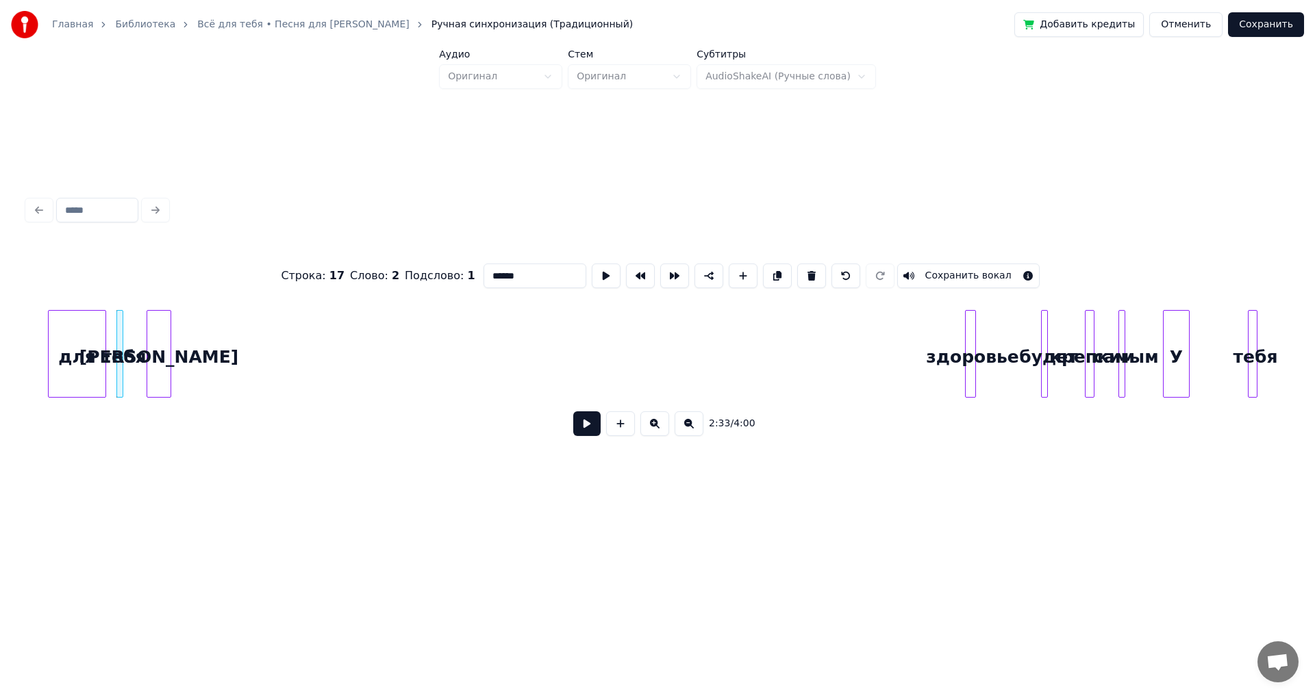
click at [162, 359] on div "[PERSON_NAME]" at bounding box center [158, 357] width 23 height 93
click at [972, 333] on div at bounding box center [973, 354] width 4 height 86
type input "********"
click at [208, 373] on div "здоровье" at bounding box center [215, 357] width 14 height 93
click at [1257, 29] on button "Сохранить" at bounding box center [1266, 24] width 76 height 25
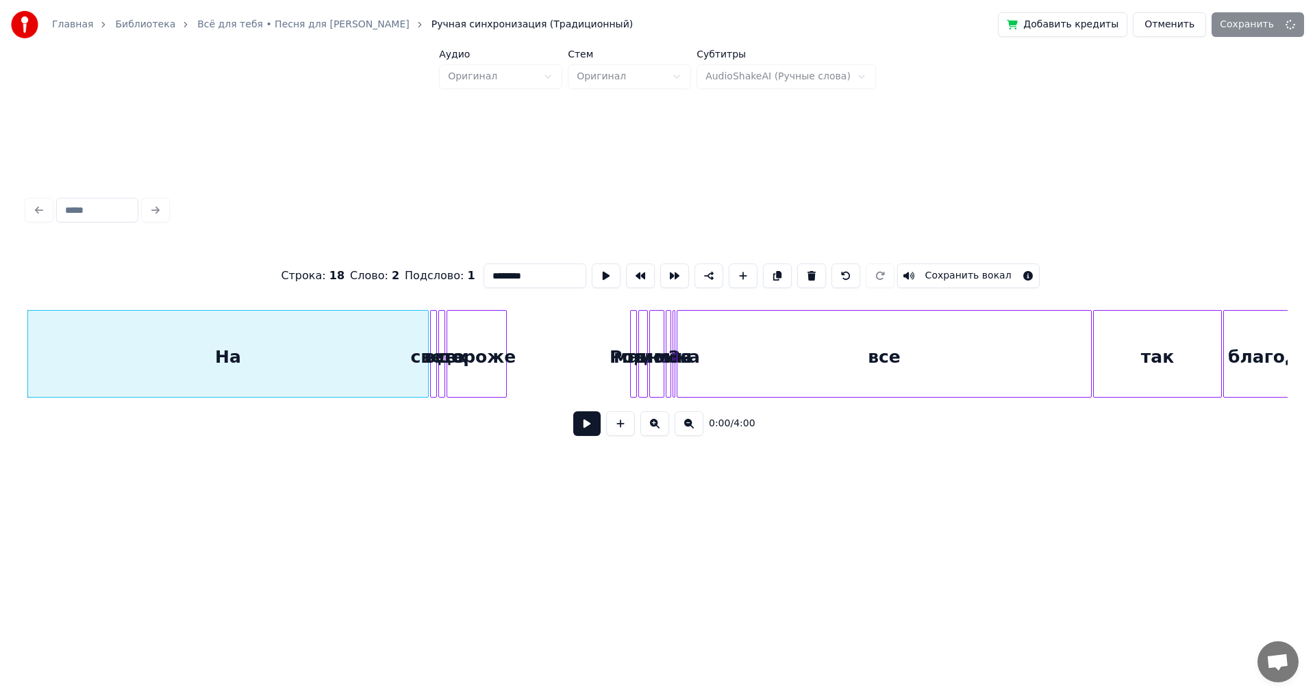
click at [582, 430] on button at bounding box center [586, 424] width 27 height 25
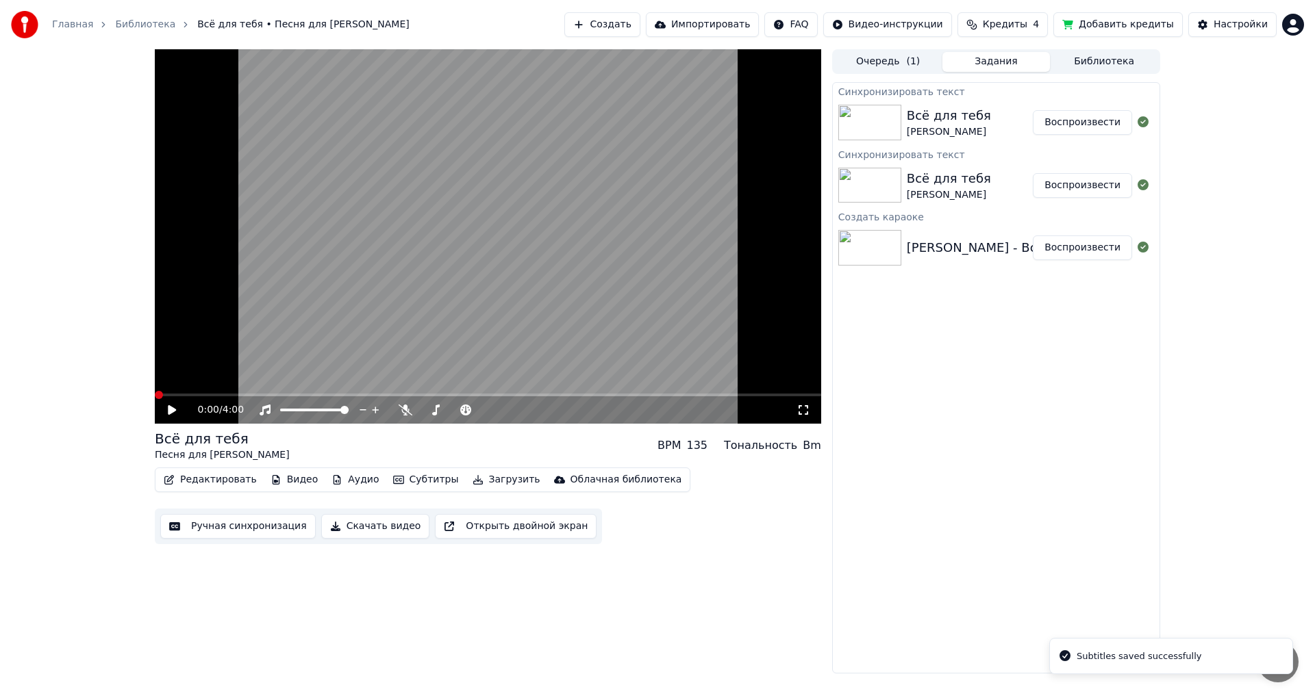
click at [167, 413] on icon at bounding box center [182, 410] width 32 height 11
click at [173, 413] on icon at bounding box center [182, 410] width 32 height 11
